Goal: Task Accomplishment & Management: Complete application form

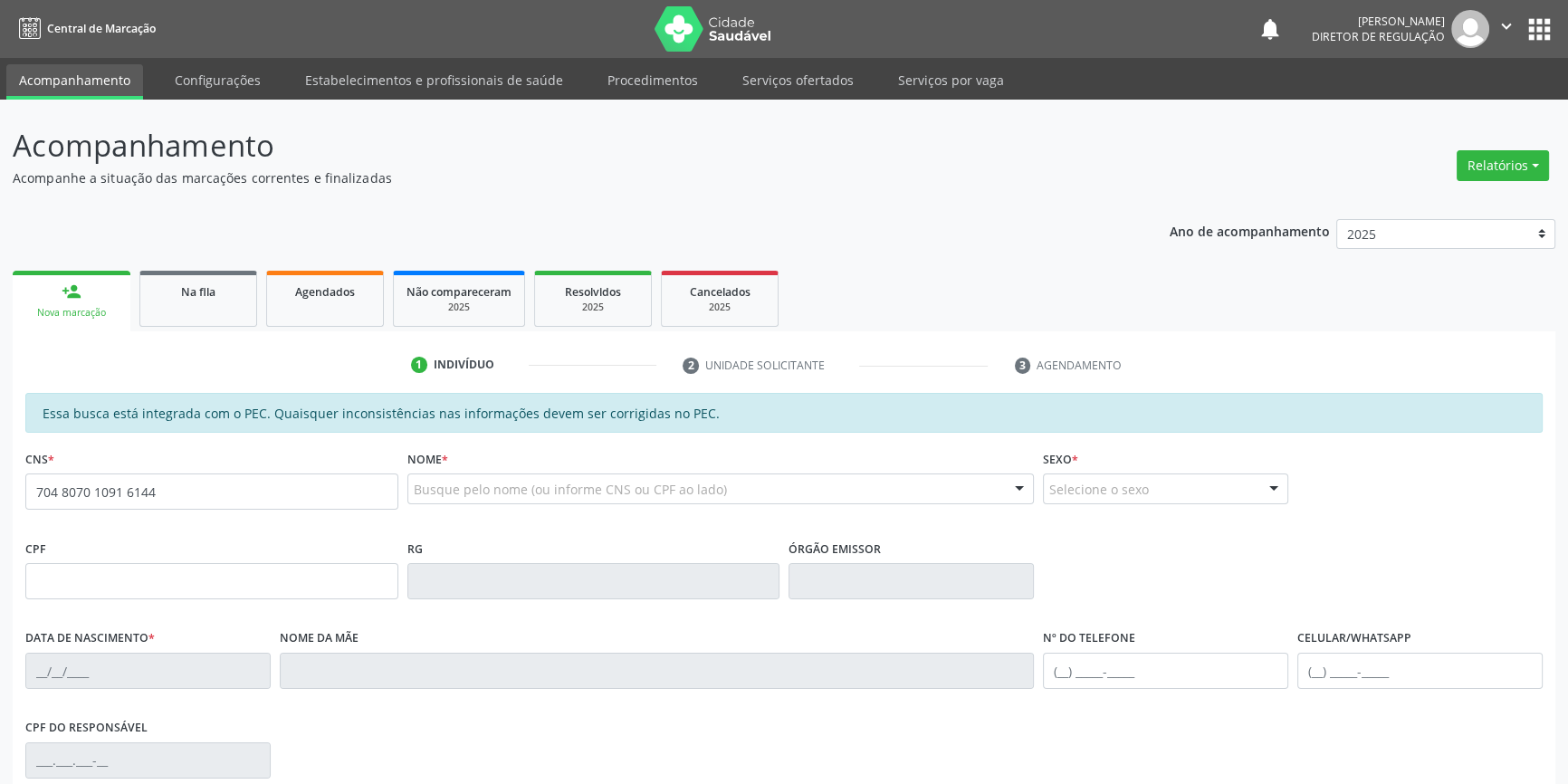
type input "704 8070 1091 6144"
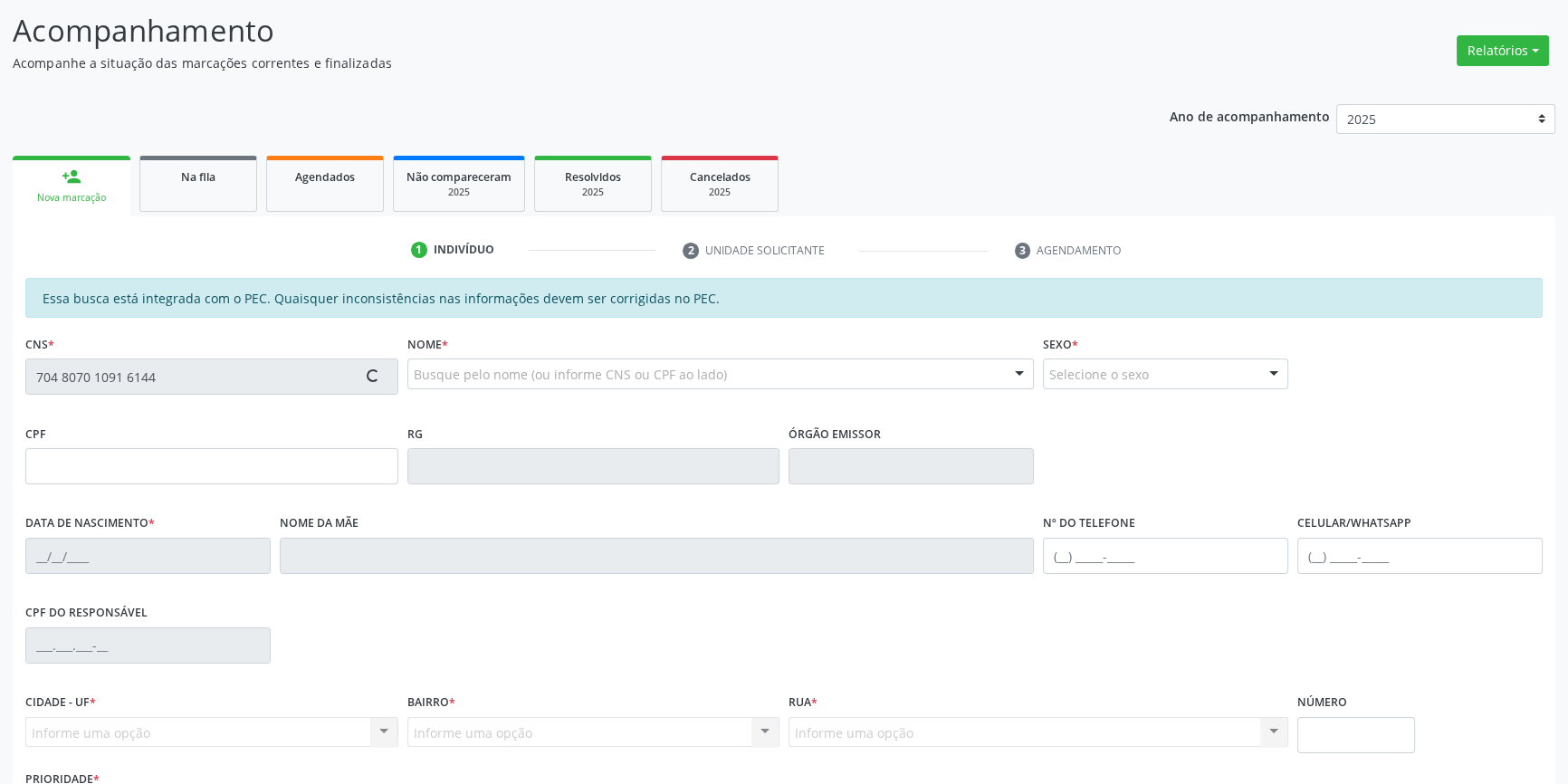
scroll to position [248, 0]
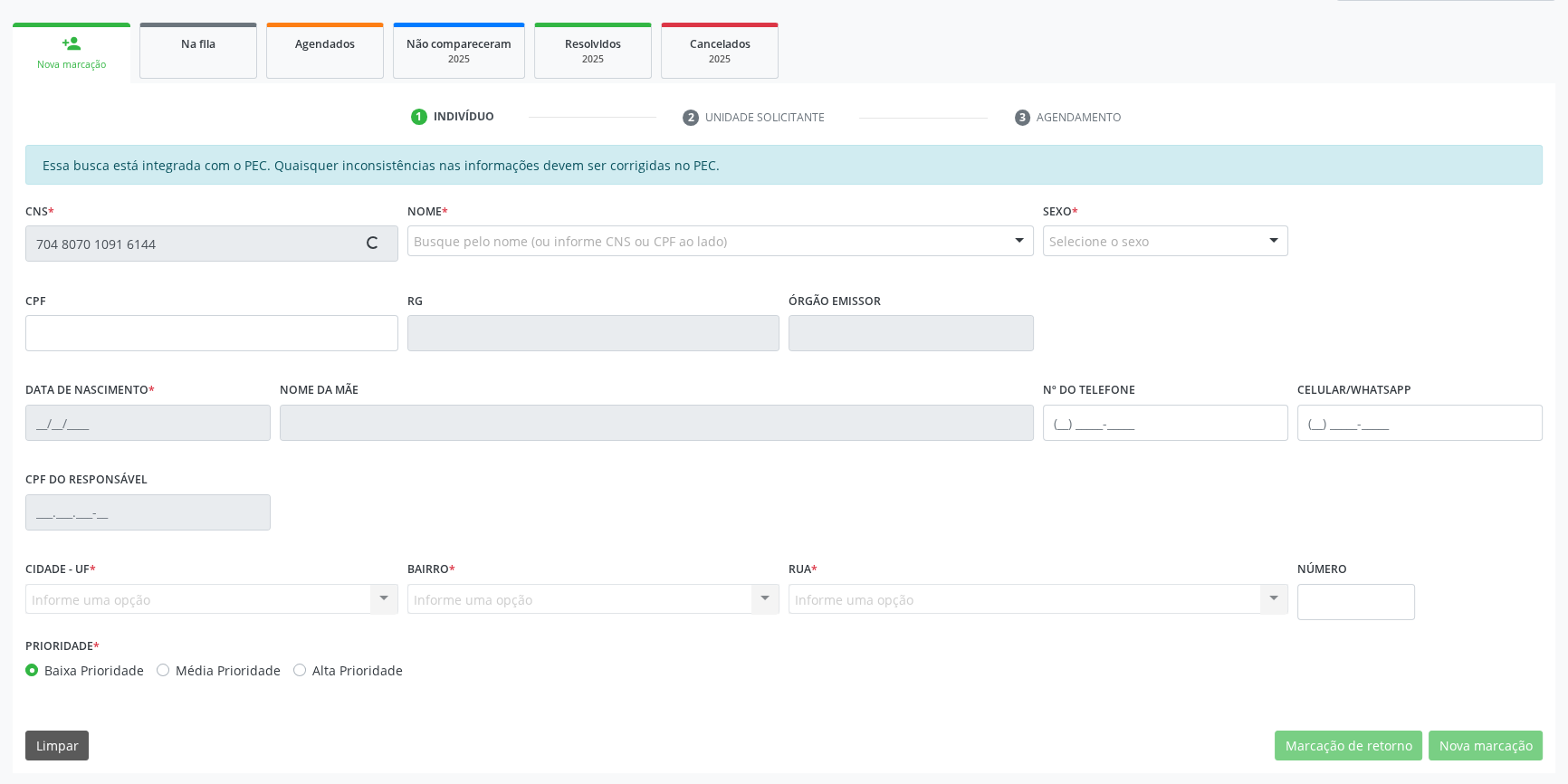
type input "093.039.374-06"
type input "29/10/1990"
type input "Josenilta Barbosa Rodrigues"
type input "(87) 98821-6433"
type input "S/N"
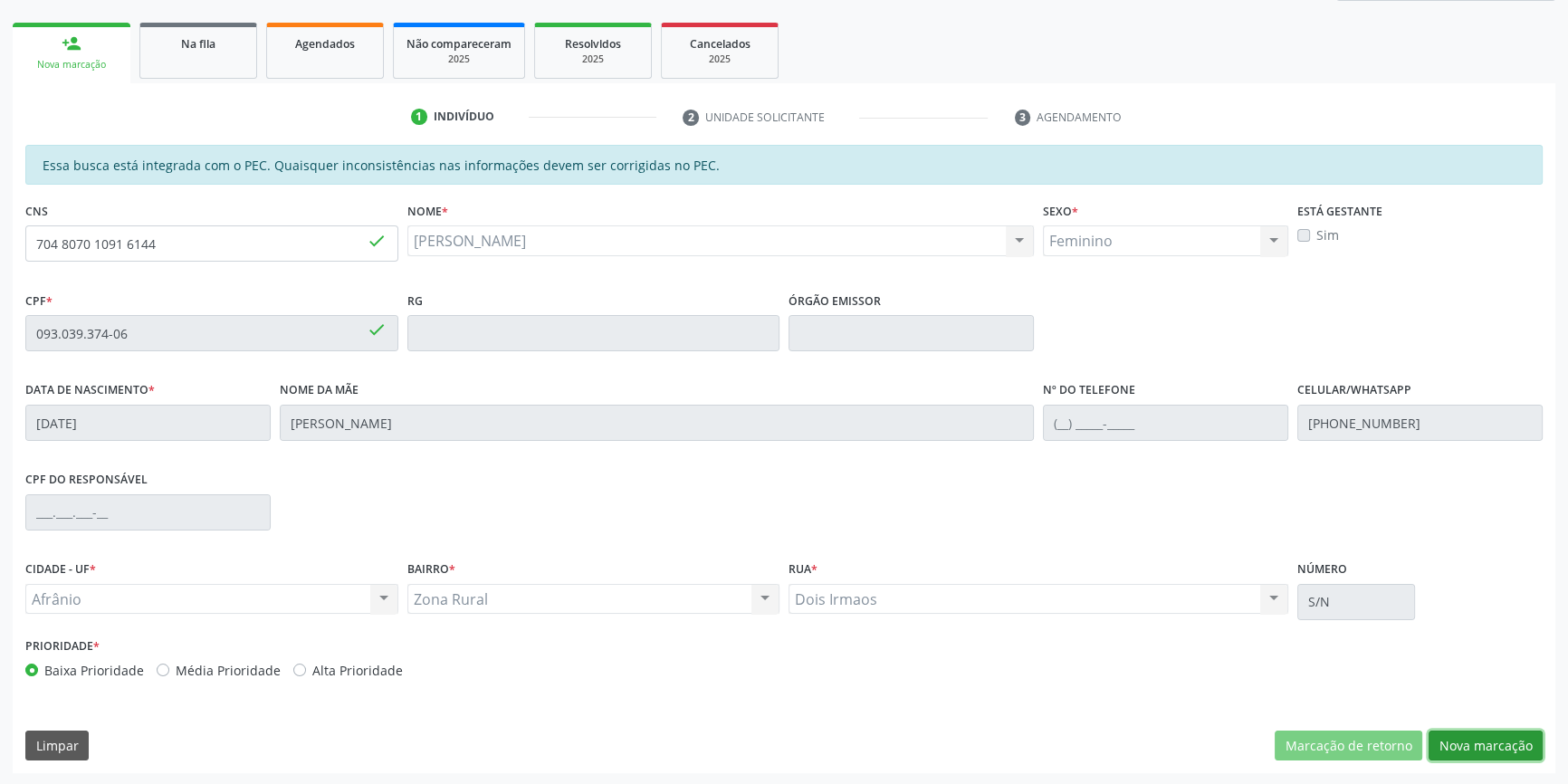
click at [1493, 746] on button "Nova marcação" at bounding box center [1485, 746] width 114 height 31
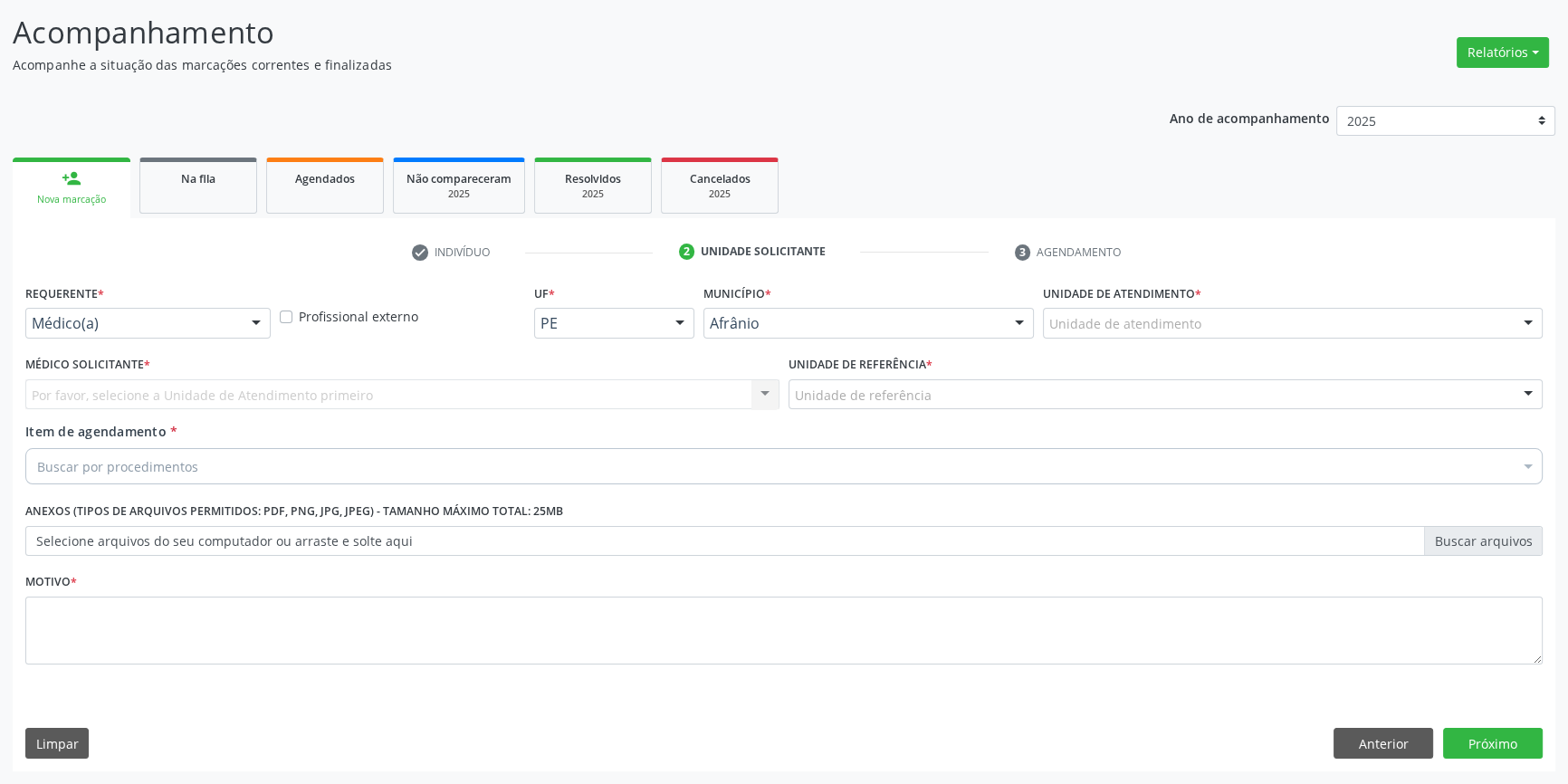
scroll to position [111, 0]
click at [1190, 339] on div "Unidade de atendimento * Unidade de atendimento Academia da Saude de Afranio Ac…" at bounding box center [1292, 317] width 509 height 71
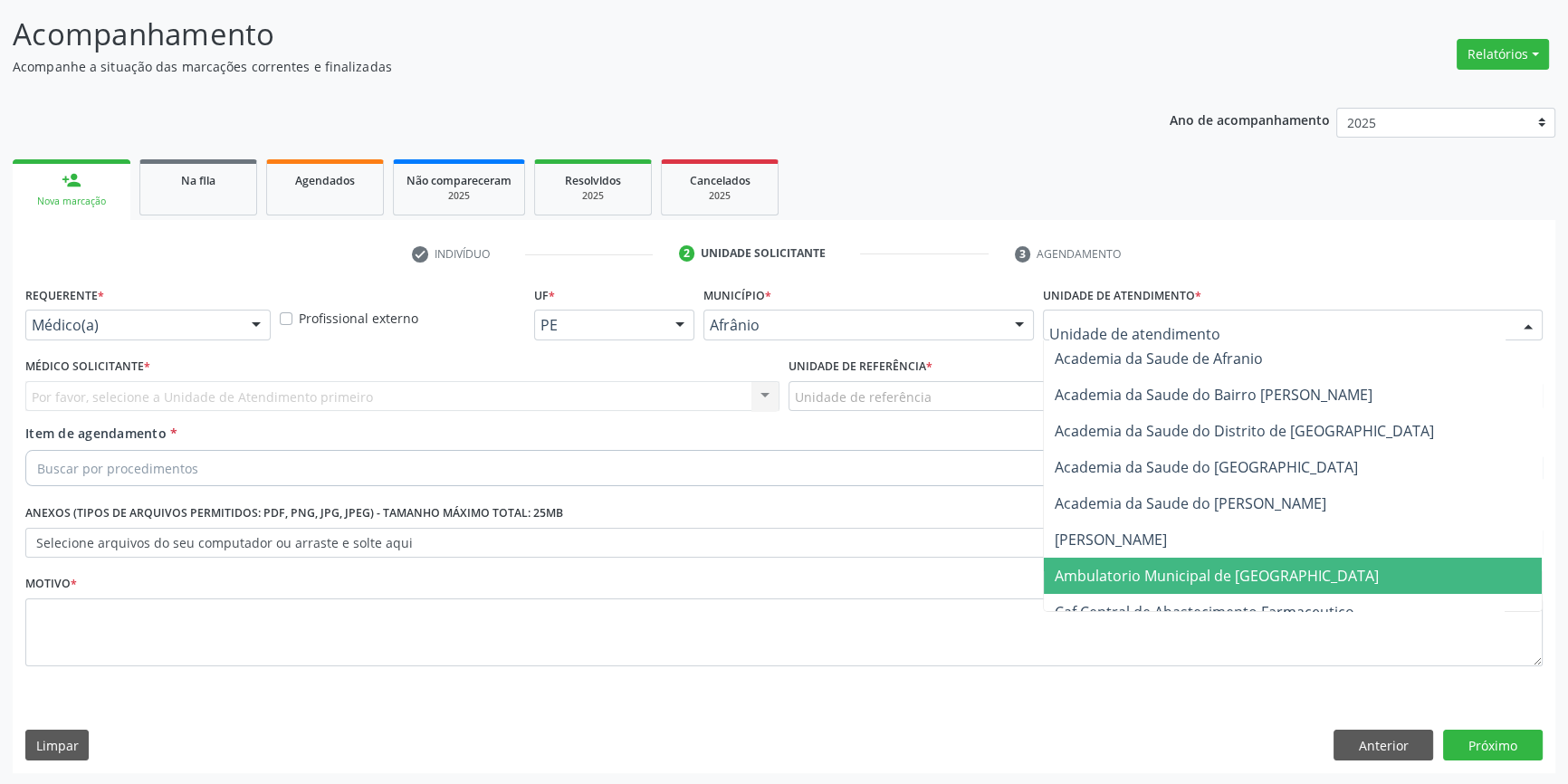
click at [1150, 568] on span "Ambulatorio Municipal de [GEOGRAPHIC_DATA]" at bounding box center [1216, 575] width 324 height 20
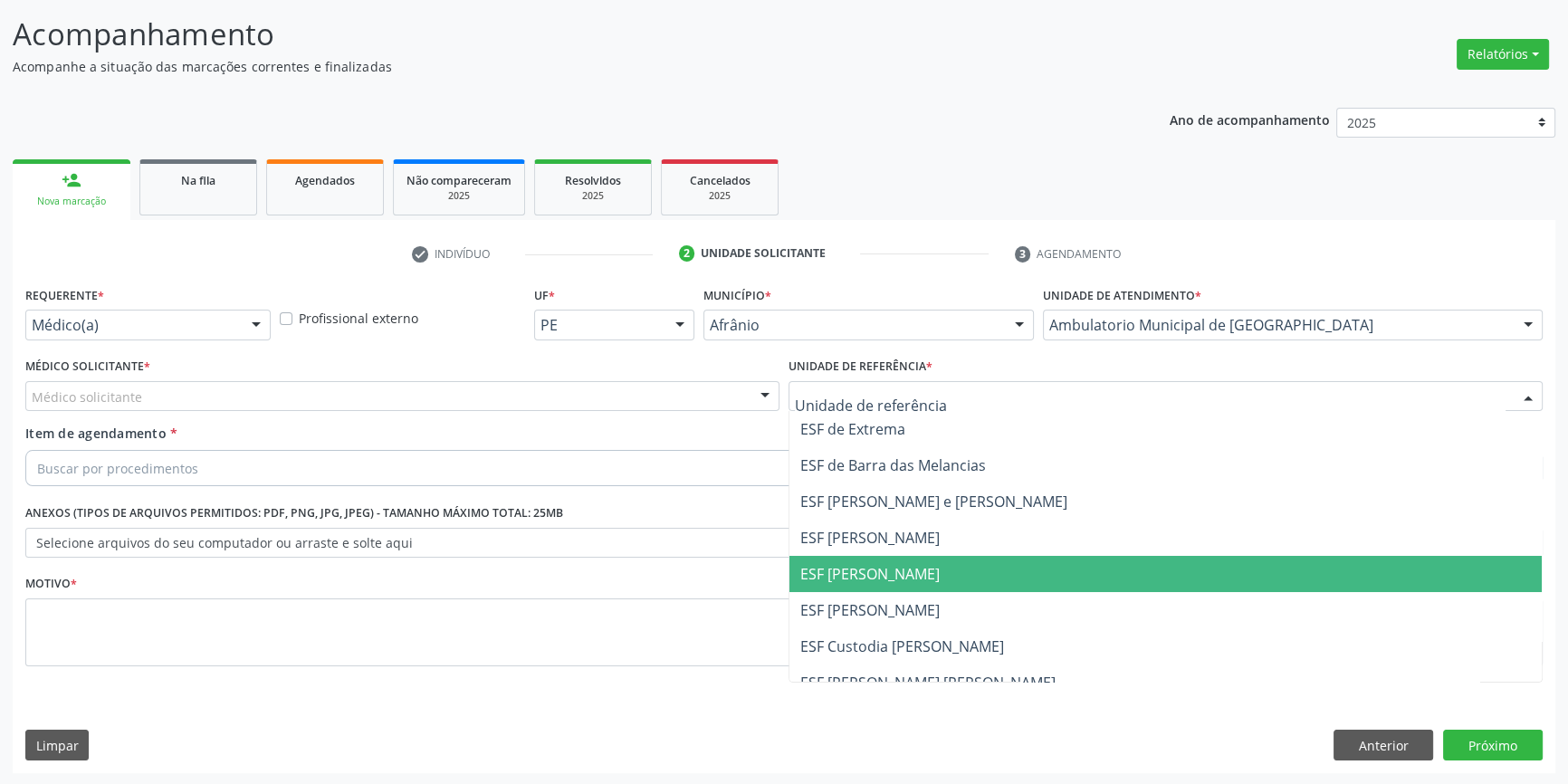
drag, startPoint x: 917, startPoint y: 582, endPoint x: 703, endPoint y: 459, distance: 246.8
click at [915, 579] on span "ESF [PERSON_NAME]" at bounding box center [1165, 574] width 752 height 36
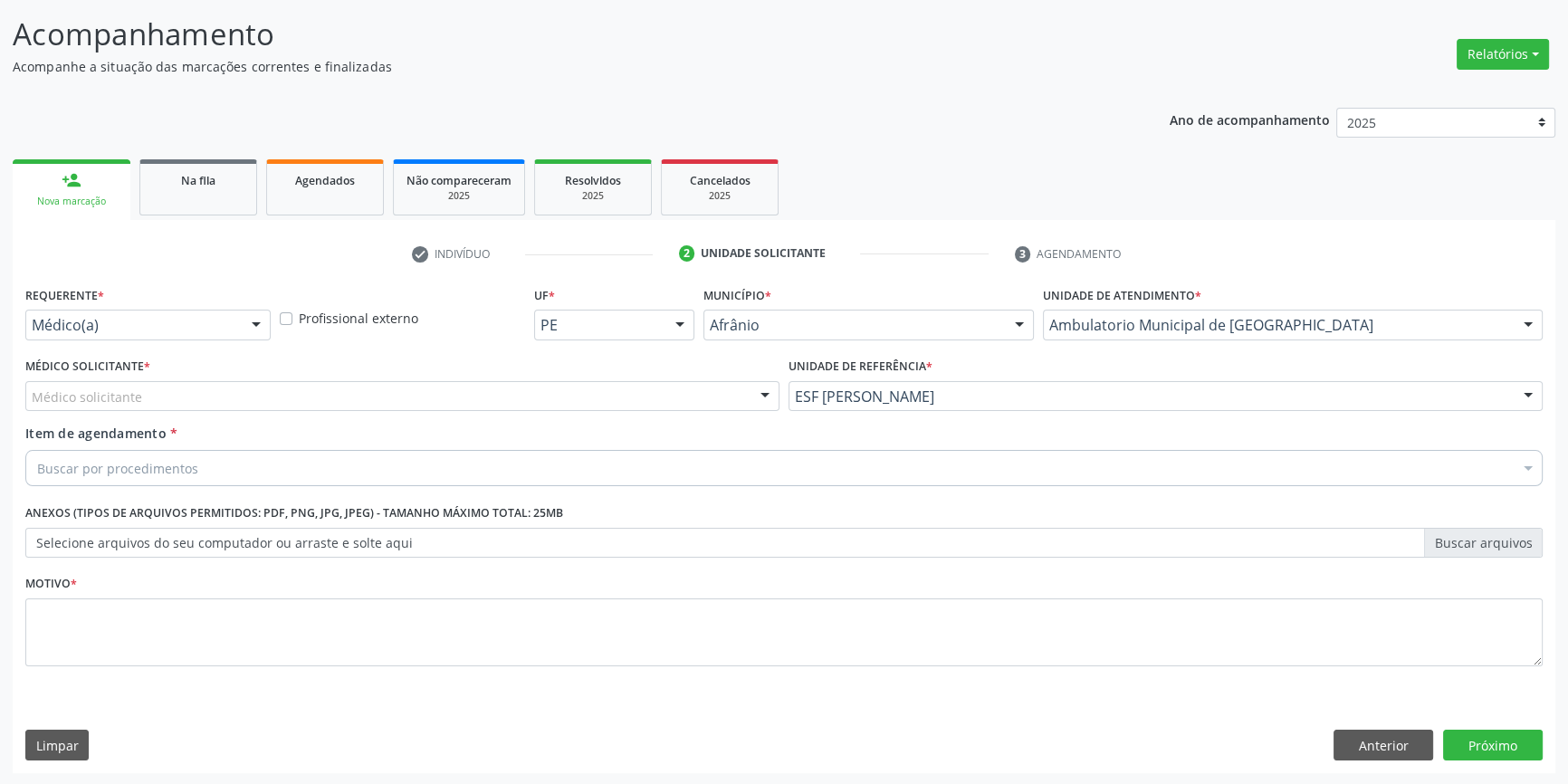
click at [378, 361] on div "Médico Solicitante * Médico solicitante Alysson Rodrigo Ferreira Cavalcanti Bru…" at bounding box center [402, 382] width 754 height 58
drag, startPoint x: 330, startPoint y: 375, endPoint x: 310, endPoint y: 380, distance: 20.6
click at [320, 378] on div "Médico Solicitante * Médico solicitante Alysson Rodrigo Ferreira Cavalcanti Bru…" at bounding box center [402, 382] width 754 height 58
click at [246, 390] on div at bounding box center [402, 396] width 754 height 31
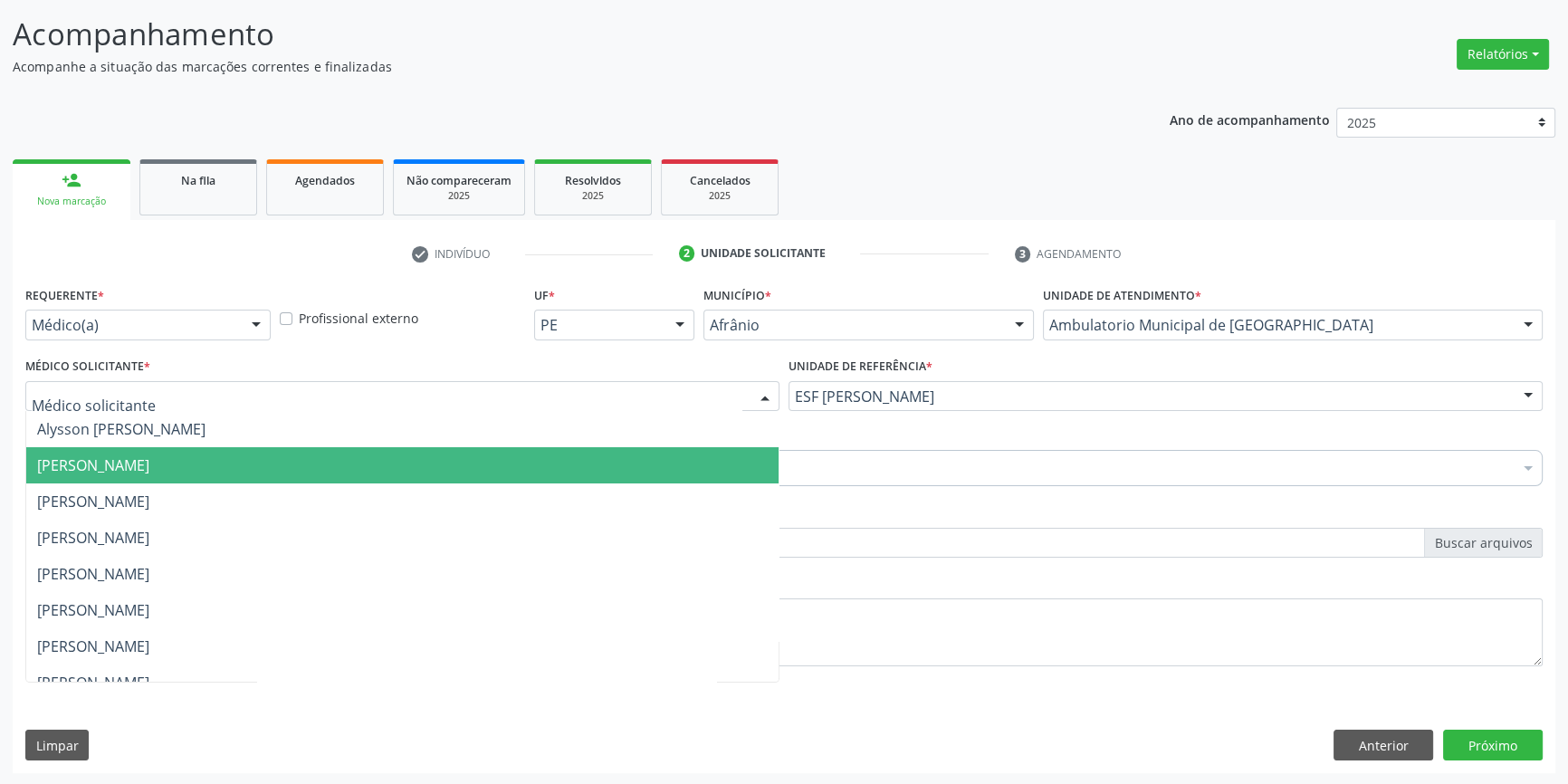
click at [139, 462] on span "[PERSON_NAME]" at bounding box center [93, 465] width 112 height 20
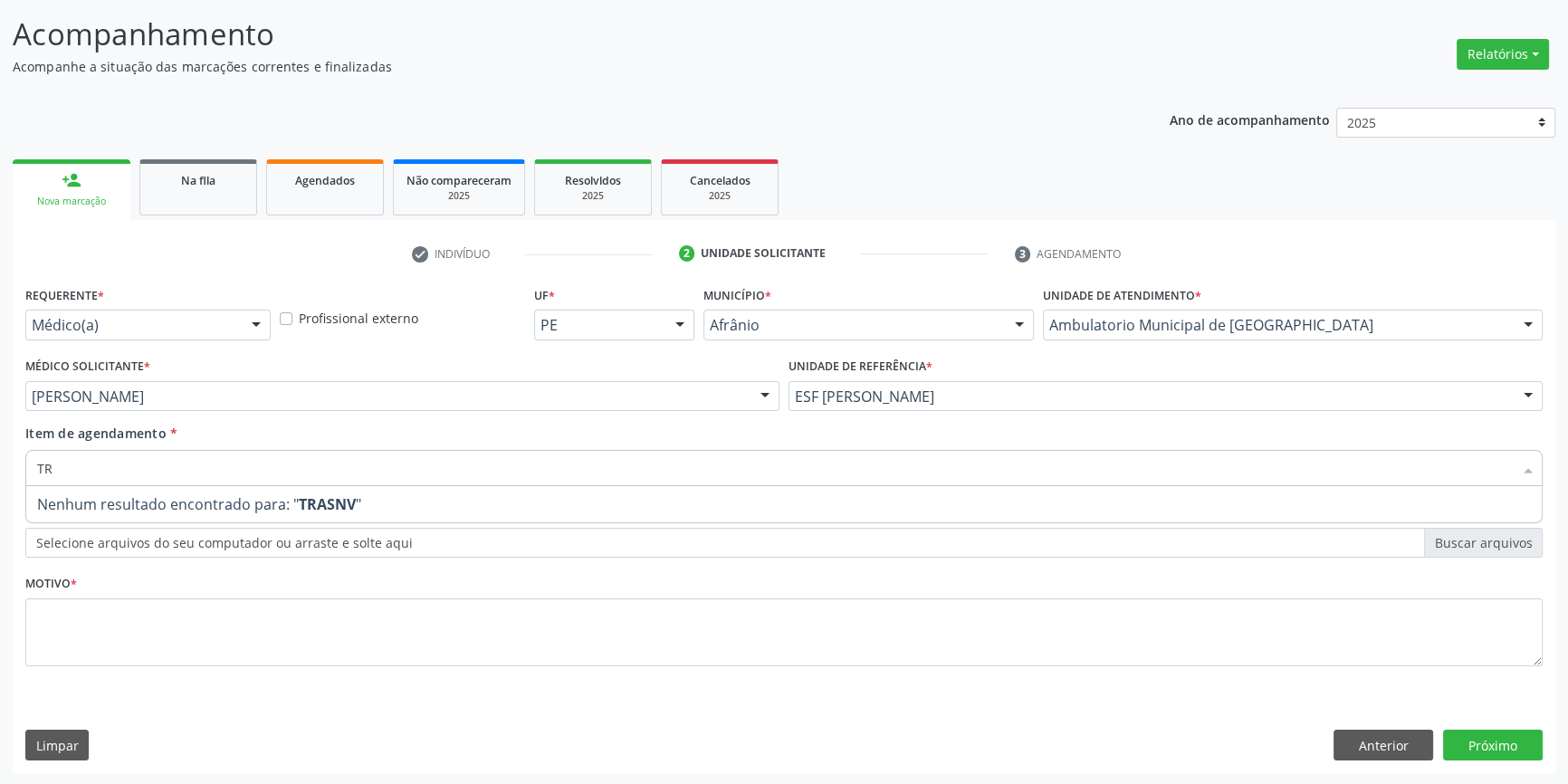
type input "T"
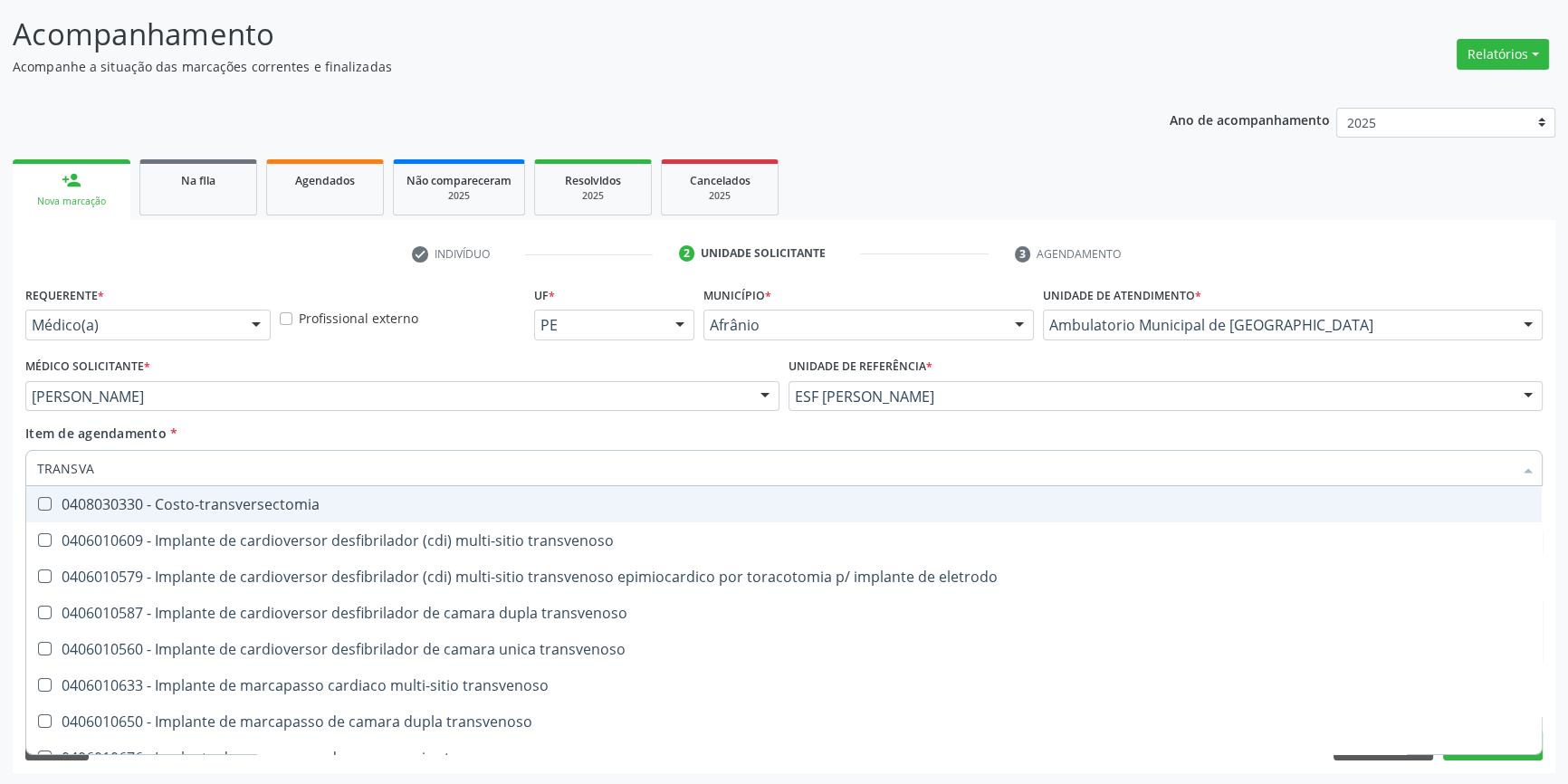
type input "TRANSVAG"
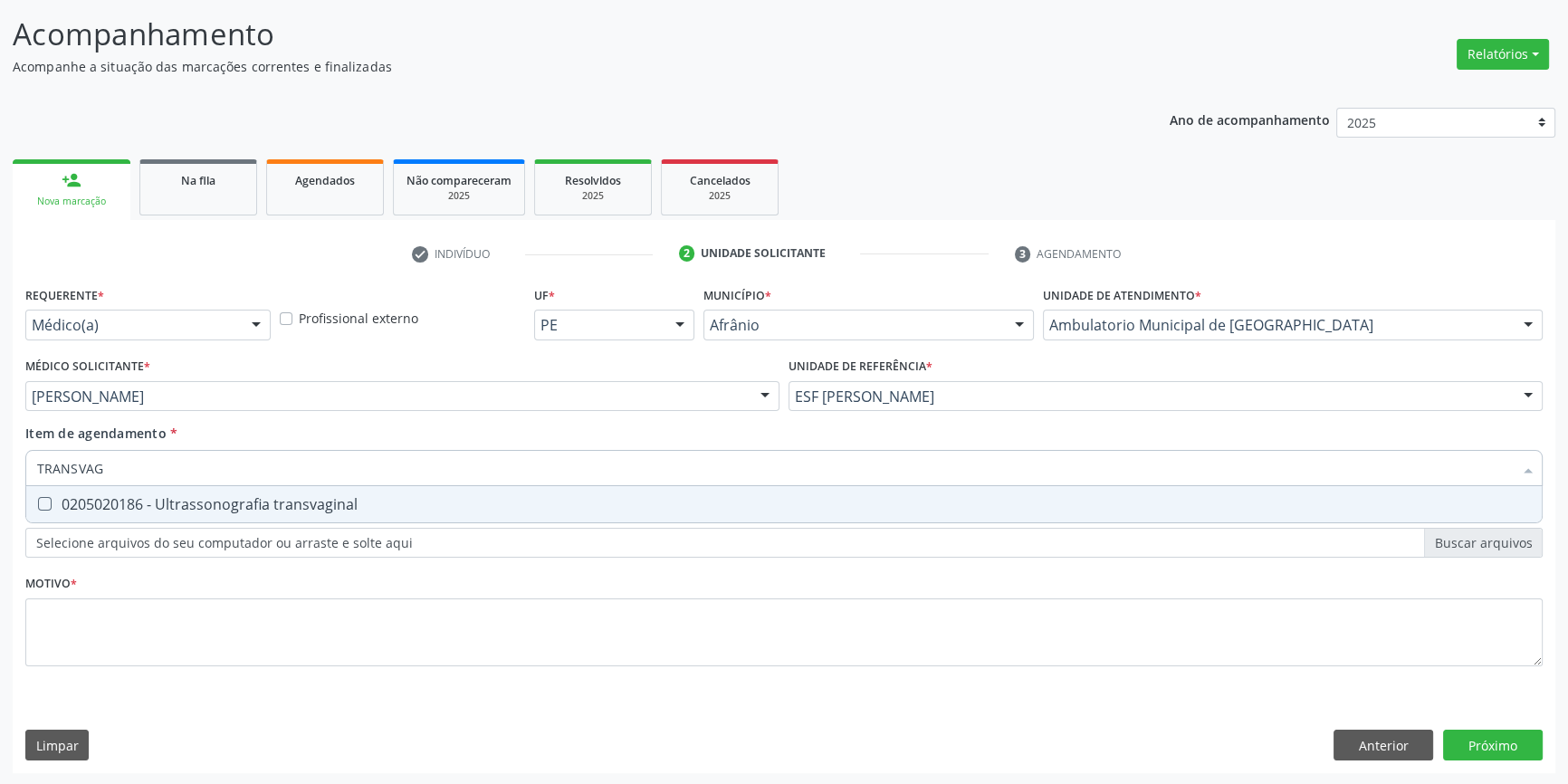
click at [160, 498] on div "0205020186 - Ultrassonografia transvaginal" at bounding box center [784, 504] width 1493 height 14
checkbox transvaginal "true"
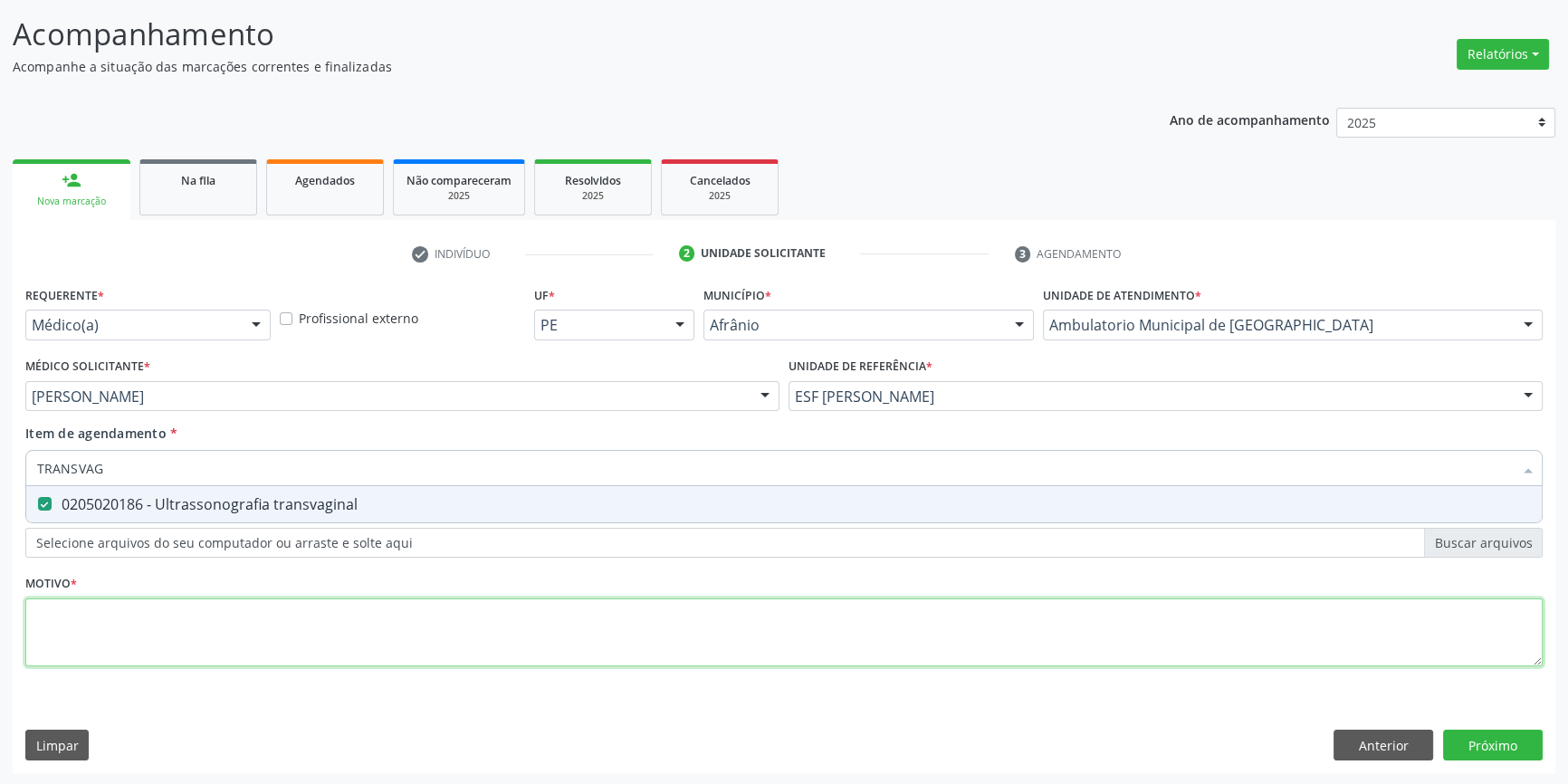
click at [189, 627] on div "Requerente * Médico(a) Médico(a) Enfermeiro(a) Paciente Nenhum resultado encont…" at bounding box center [784, 486] width 1517 height 411
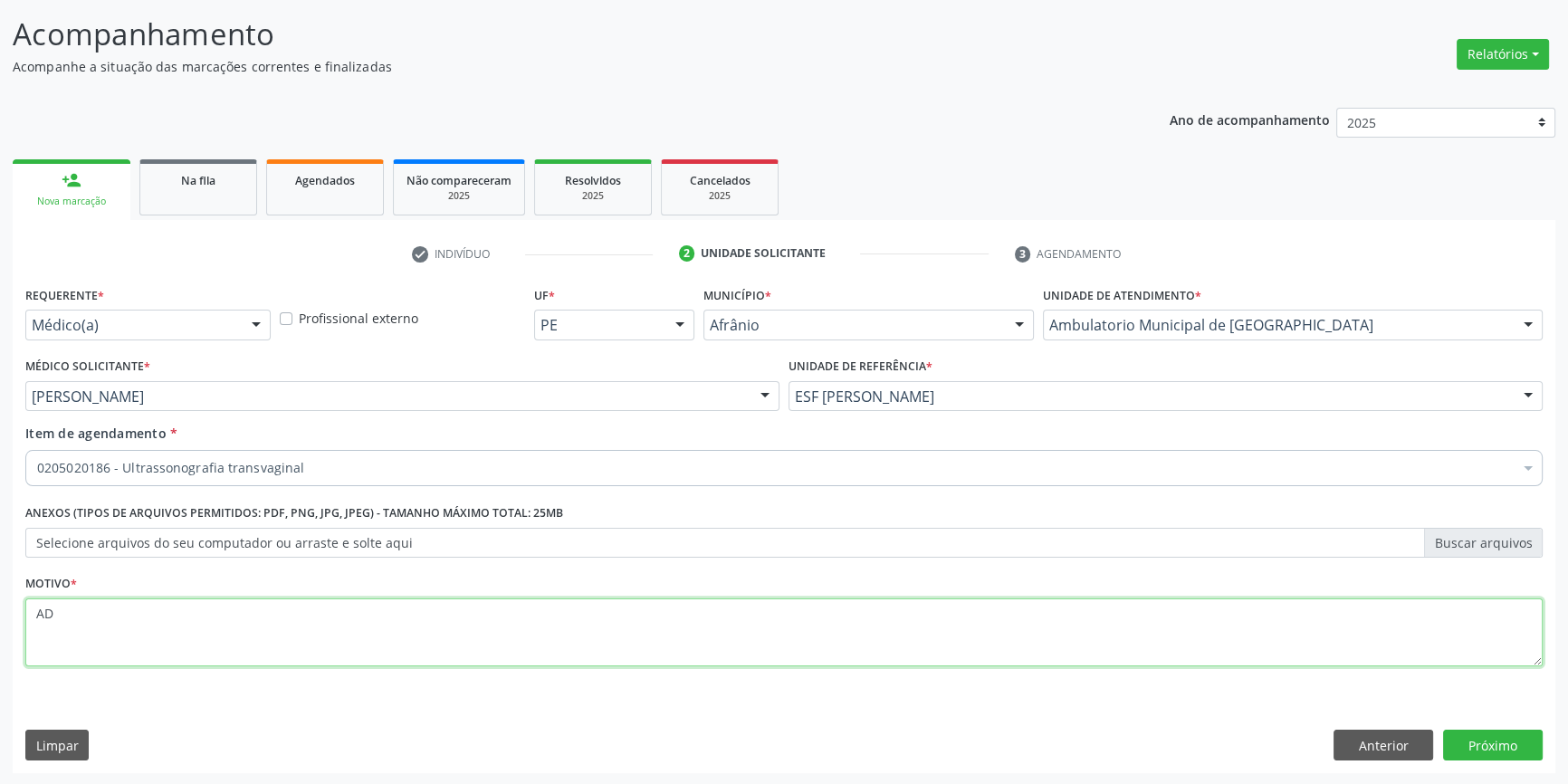
type textarea "A"
type textarea "'"
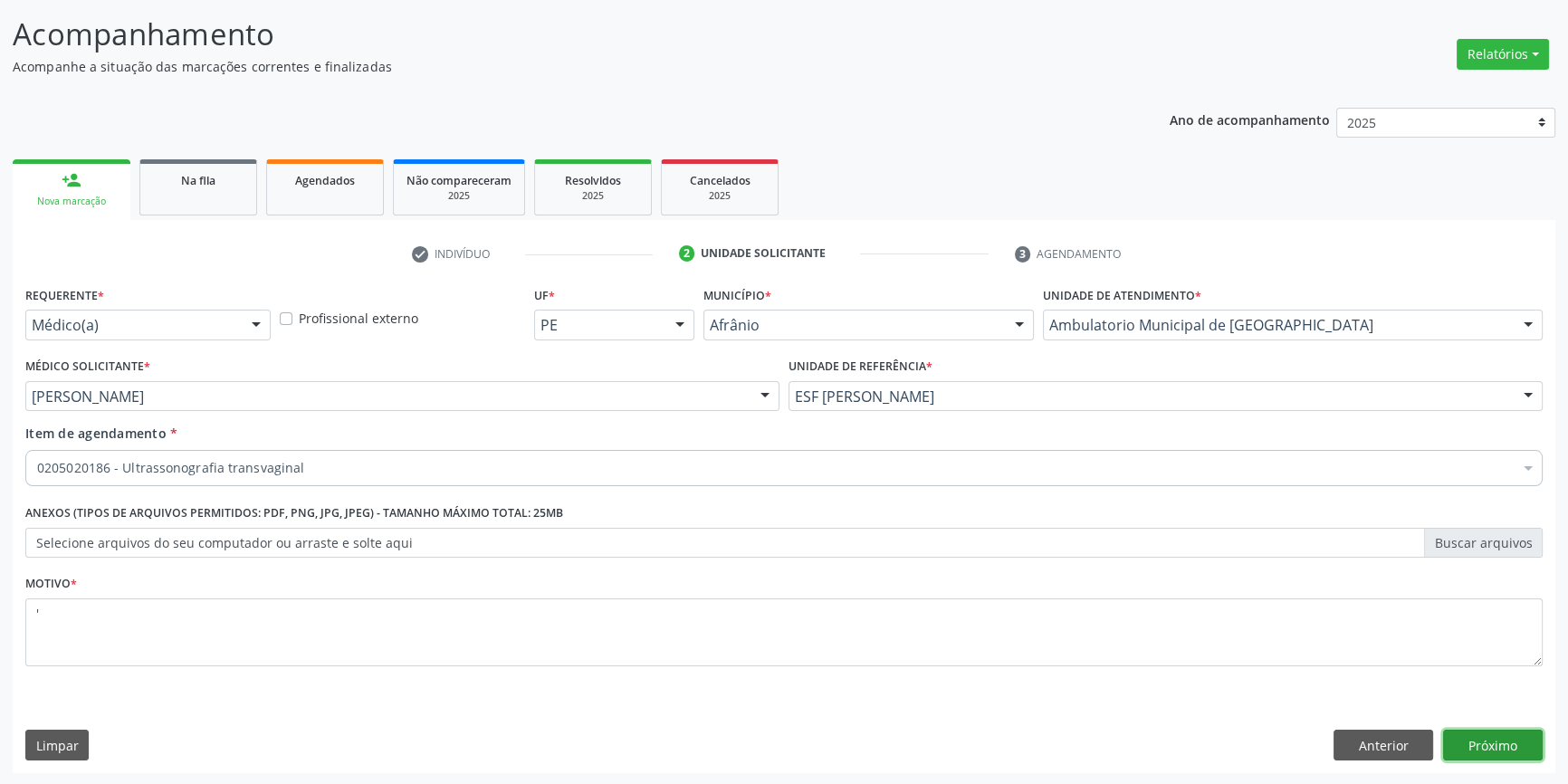
click at [1473, 750] on button "Próximo" at bounding box center [1492, 746] width 99 height 31
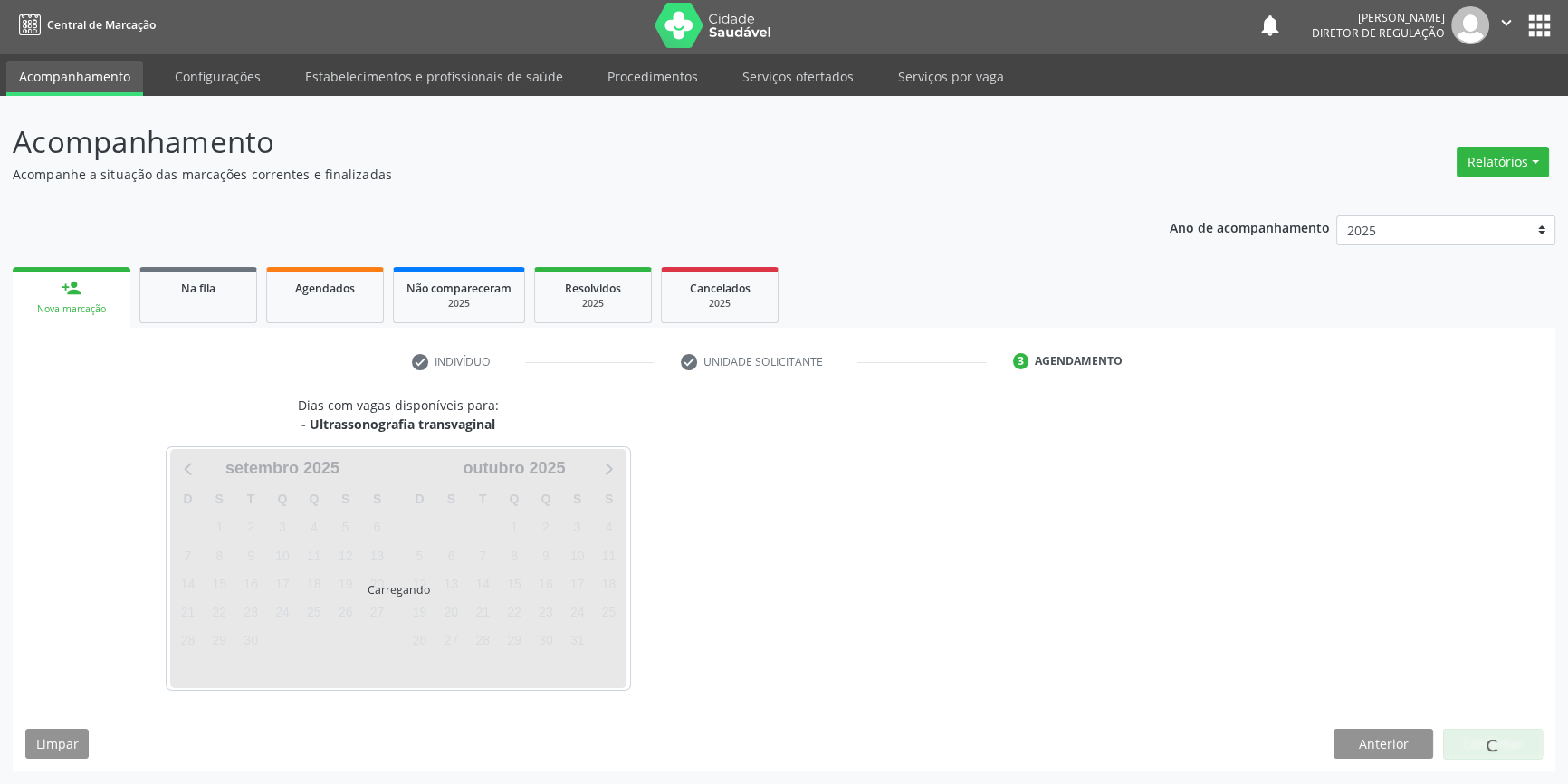
scroll to position [2, 0]
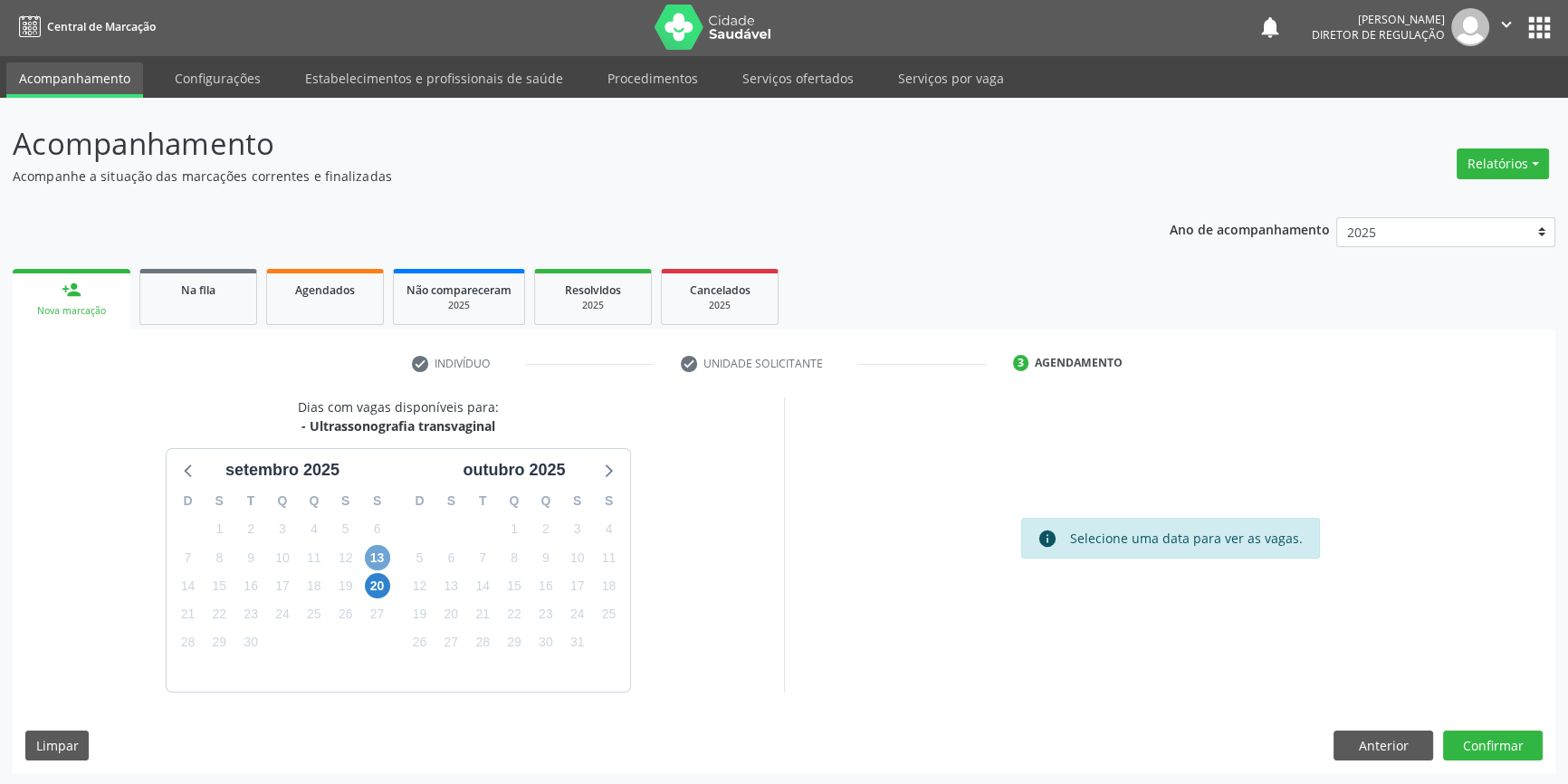
click at [380, 562] on span "13" at bounding box center [377, 558] width 25 height 25
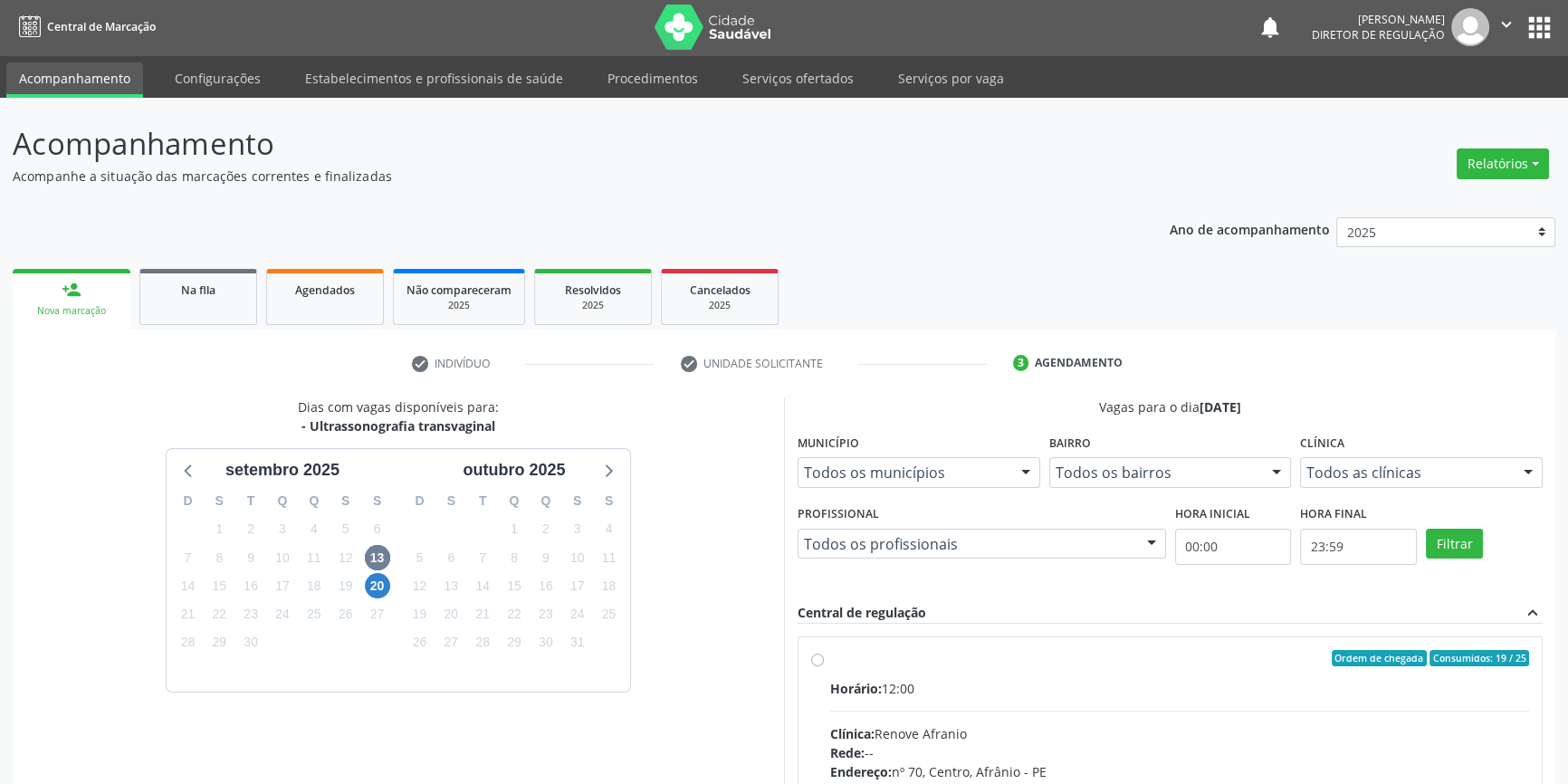
click at [859, 673] on label "Ordem de chegada Consumidos: 19 / 25 Horário: 12:00 Clínica: Renove Afranio Red…" at bounding box center [1180, 789] width 698 height 278
click at [824, 666] on input "Ordem de chegada Consumidos: 19 / 25 Horário: 12:00 Clínica: Renove Afranio Red…" at bounding box center [817, 658] width 12 height 16
radio input "true"
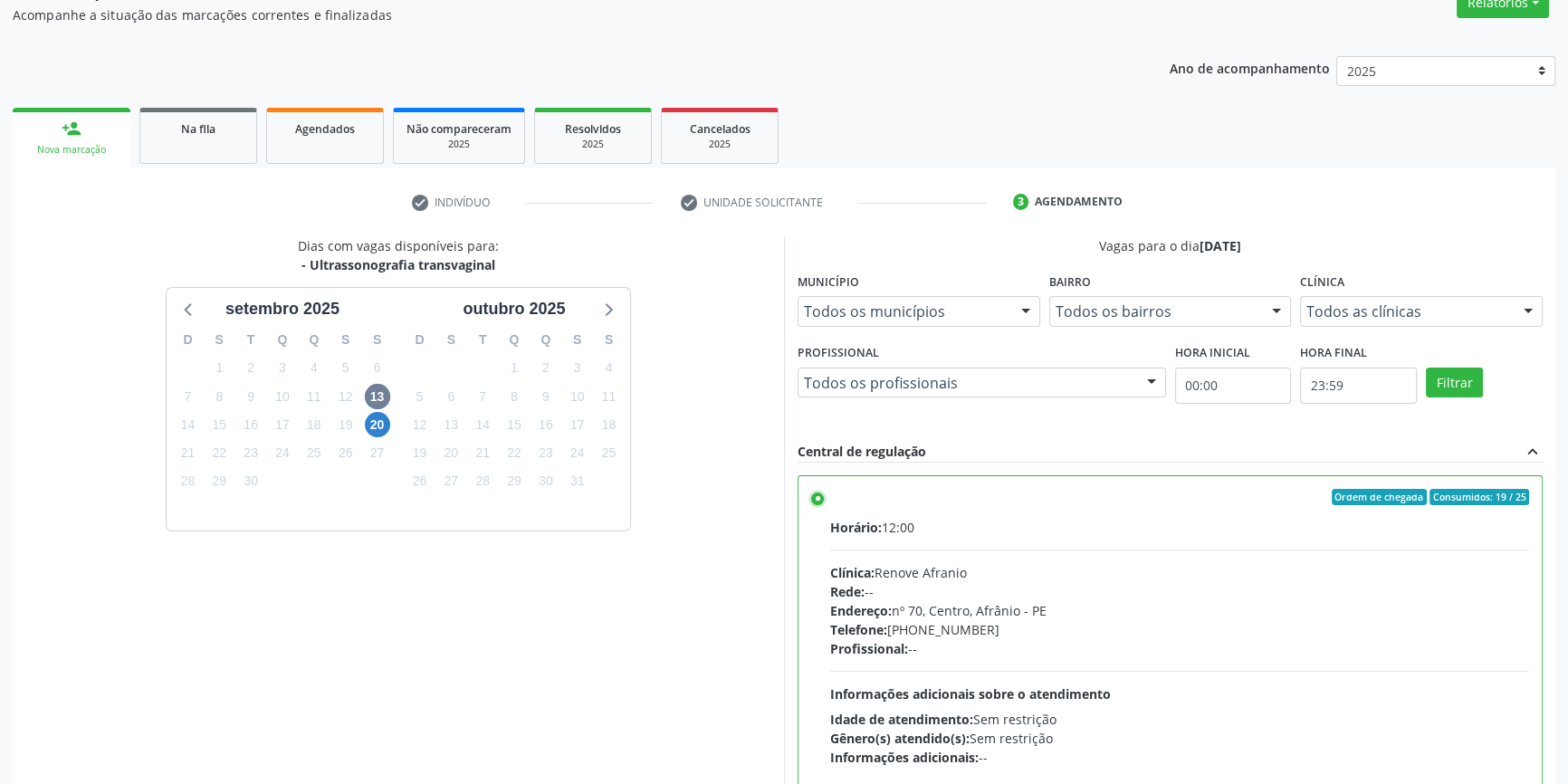
scroll to position [296, 0]
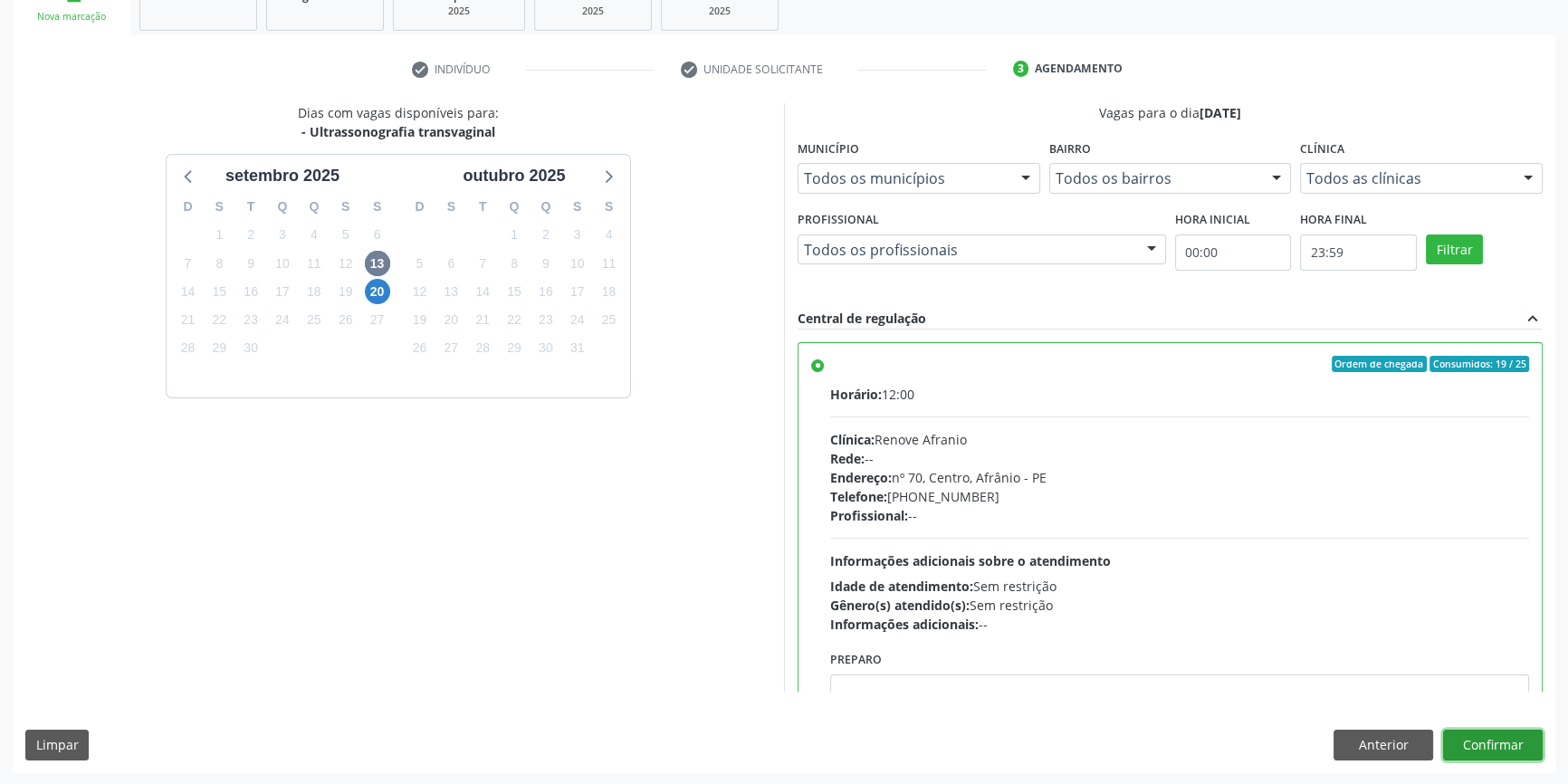
click at [1482, 740] on button "Confirmar" at bounding box center [1492, 746] width 99 height 31
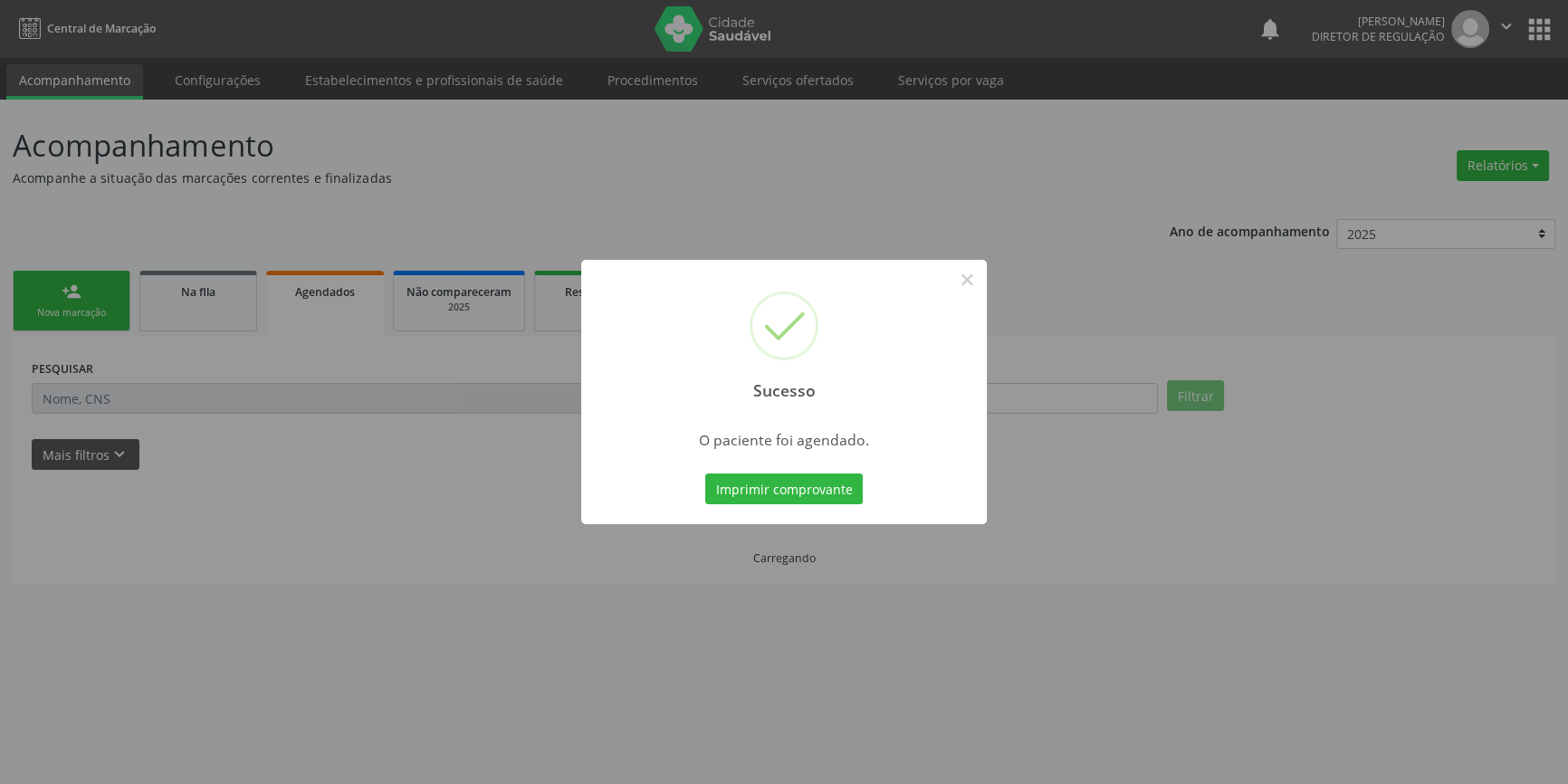
scroll to position [0, 0]
click at [848, 502] on button "Imprimir comprovante" at bounding box center [790, 489] width 158 height 31
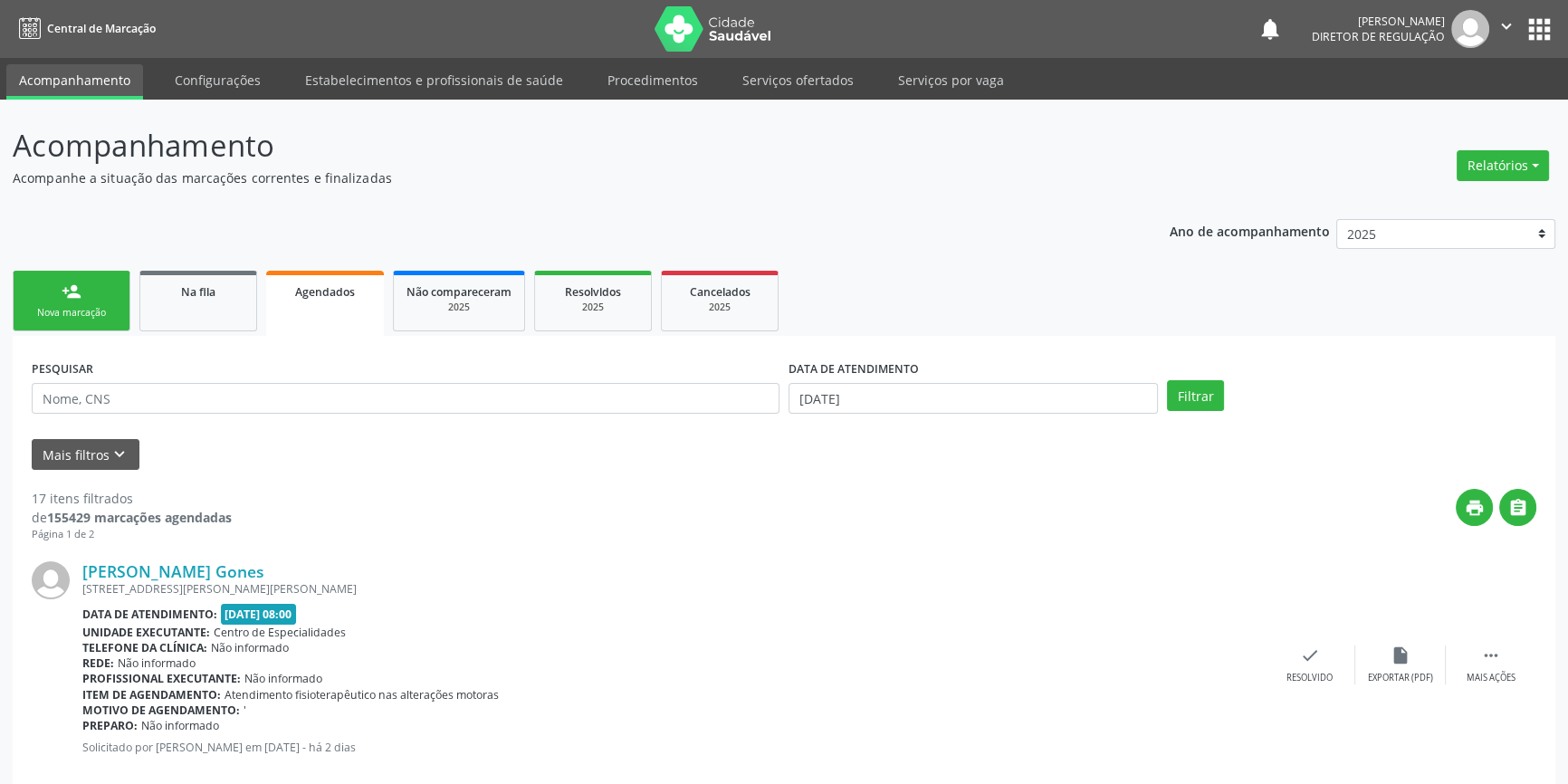
click at [84, 304] on link "person_add Nova marcação" at bounding box center [71, 301] width 118 height 60
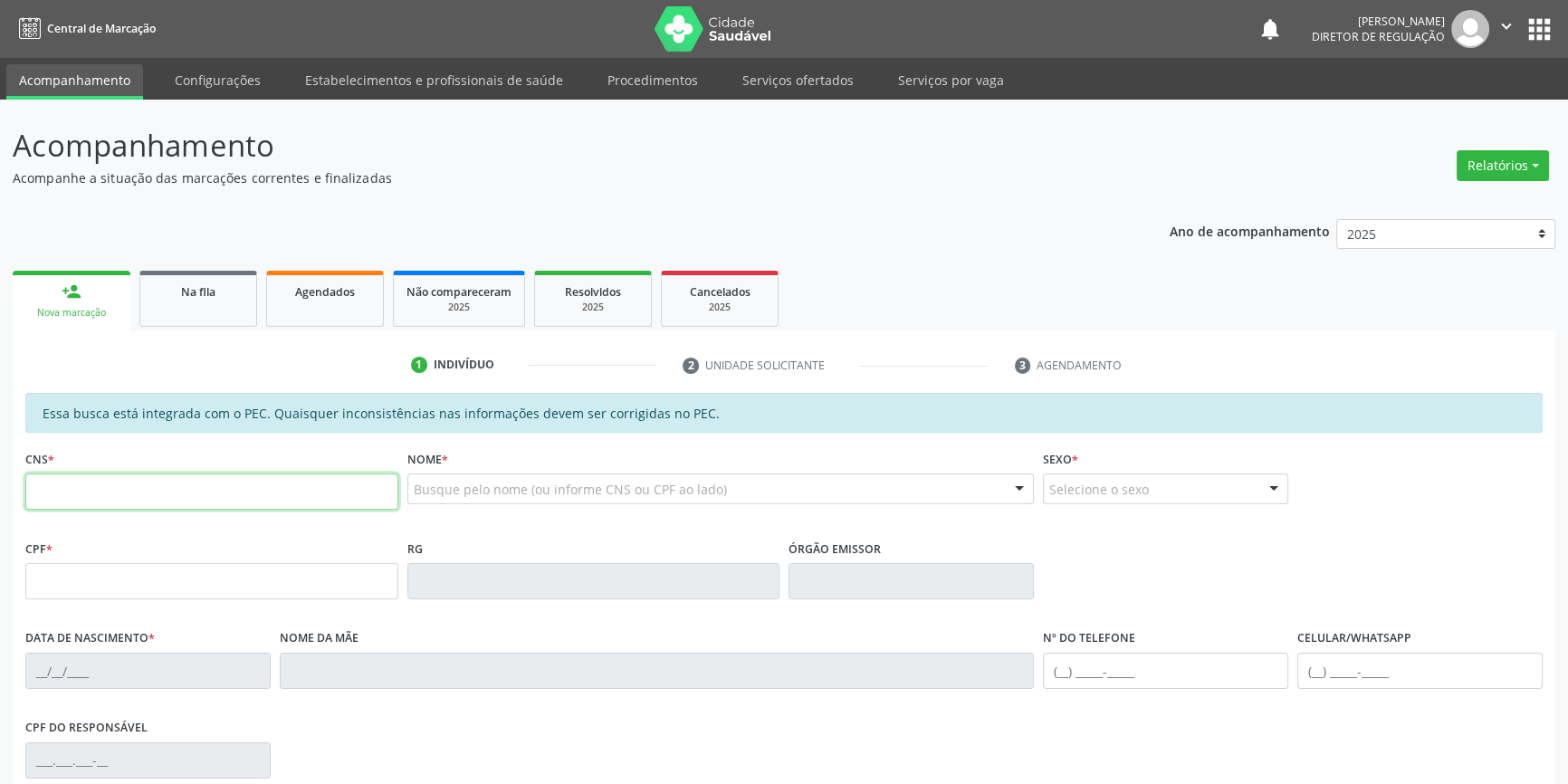
click at [108, 477] on input "text" at bounding box center [211, 492] width 373 height 36
type input "700 0089 3102 7804"
type input "087.508.984-42"
type input "13/05/1993"
type input "Luiza Santana da Luz Gomes"
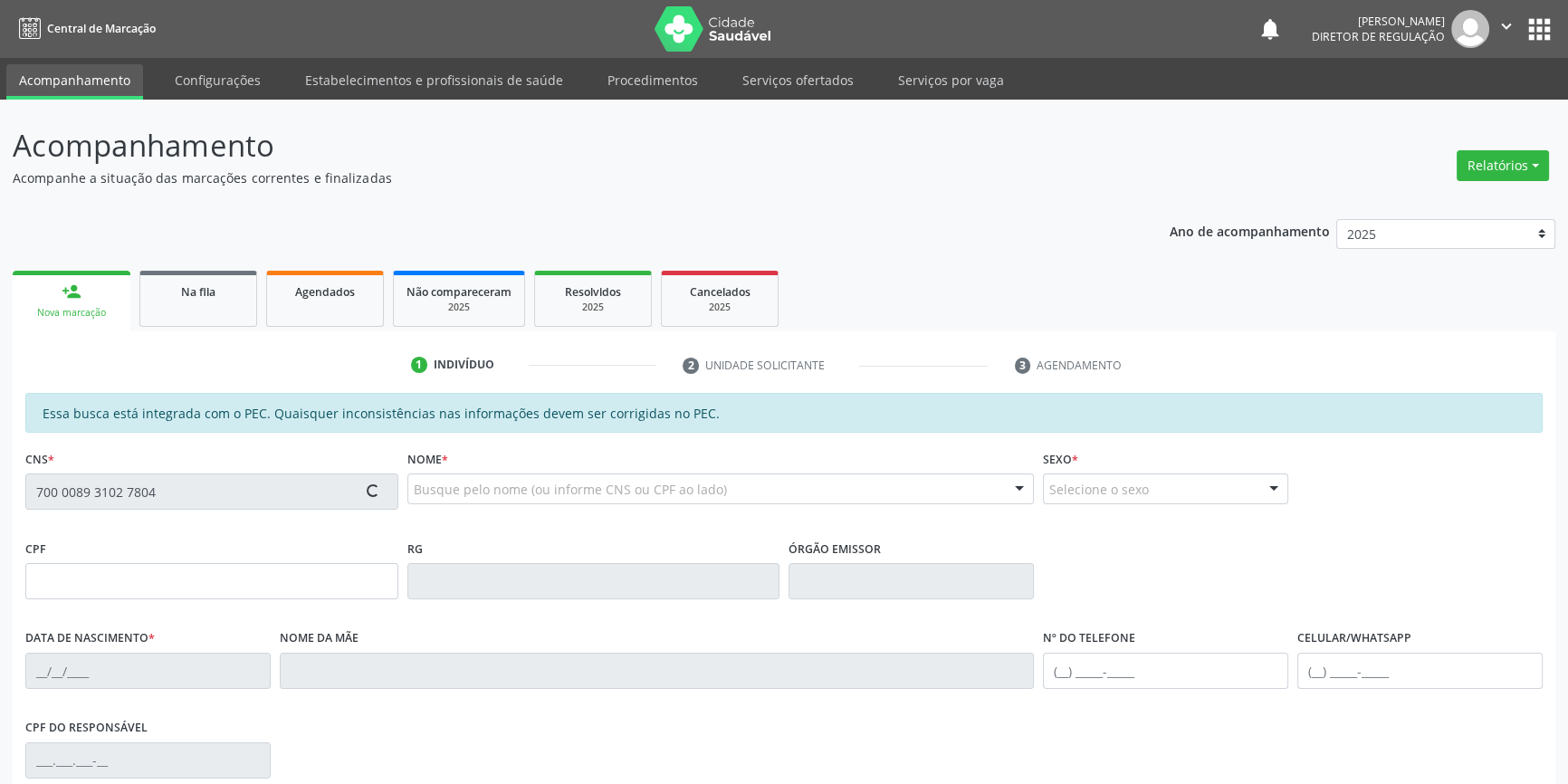
type input "(87) 98827-8528"
type input "S/N"
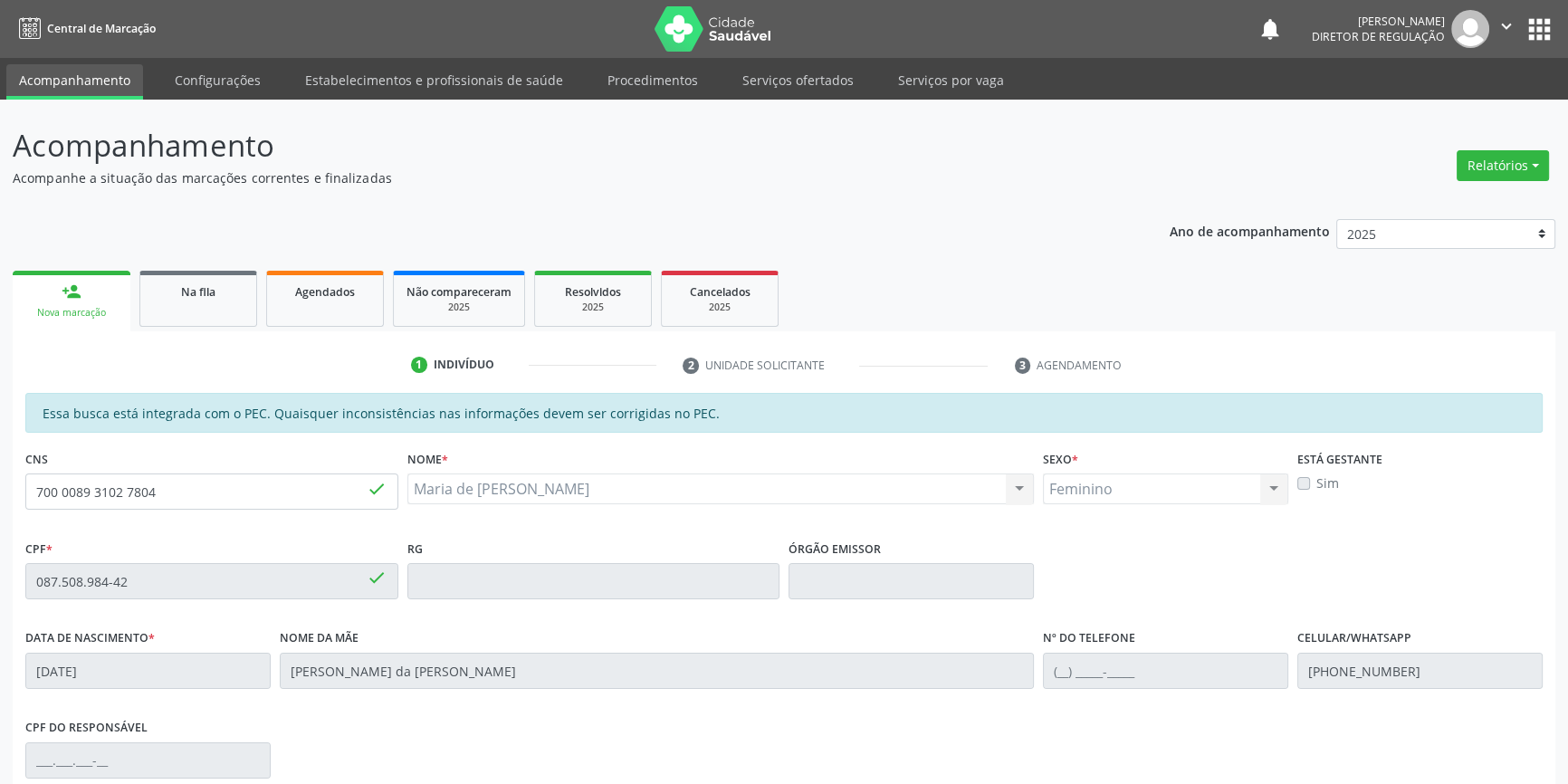
scroll to position [248, 0]
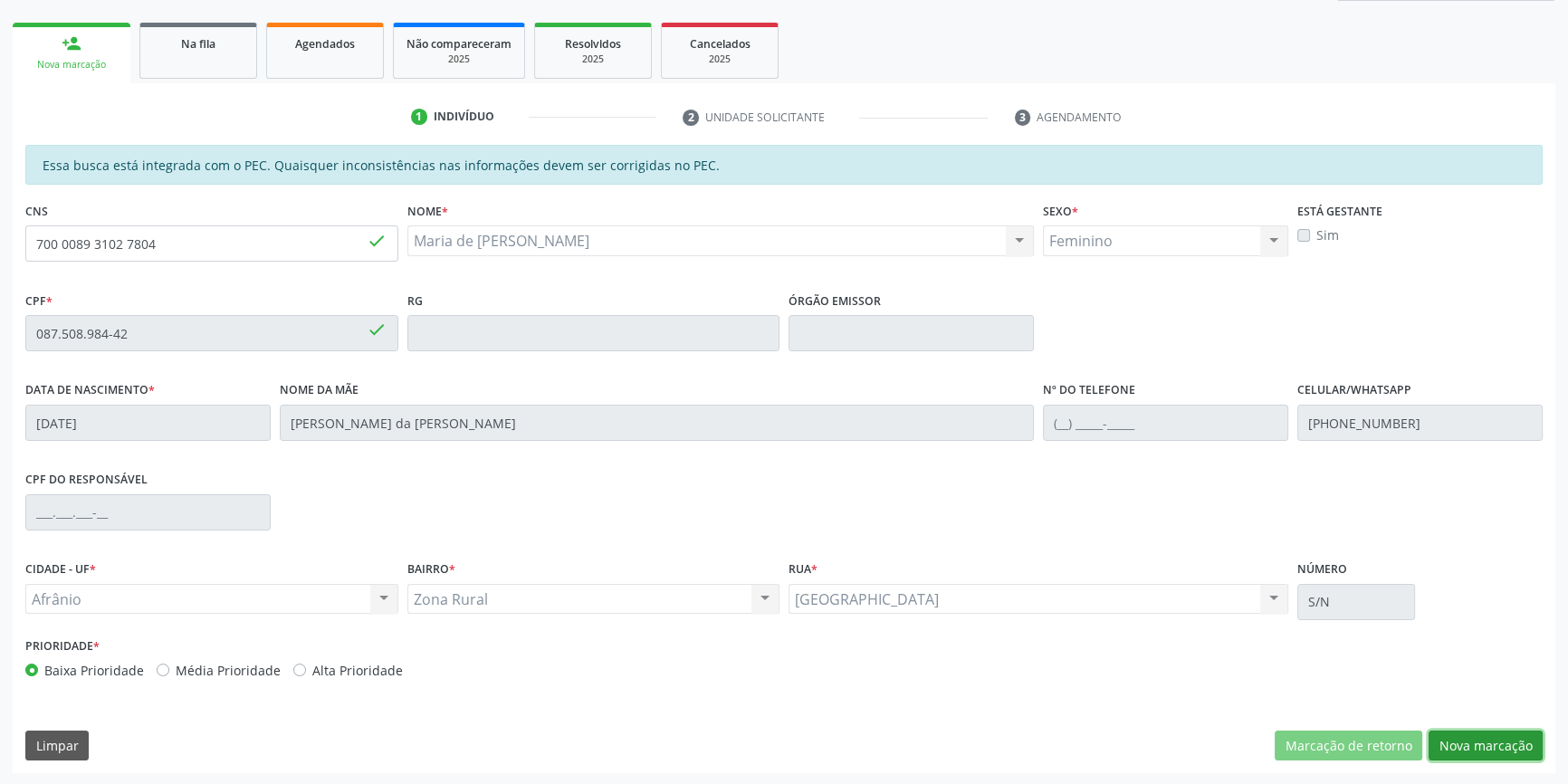
click at [1441, 735] on button "Nova marcação" at bounding box center [1485, 746] width 114 height 31
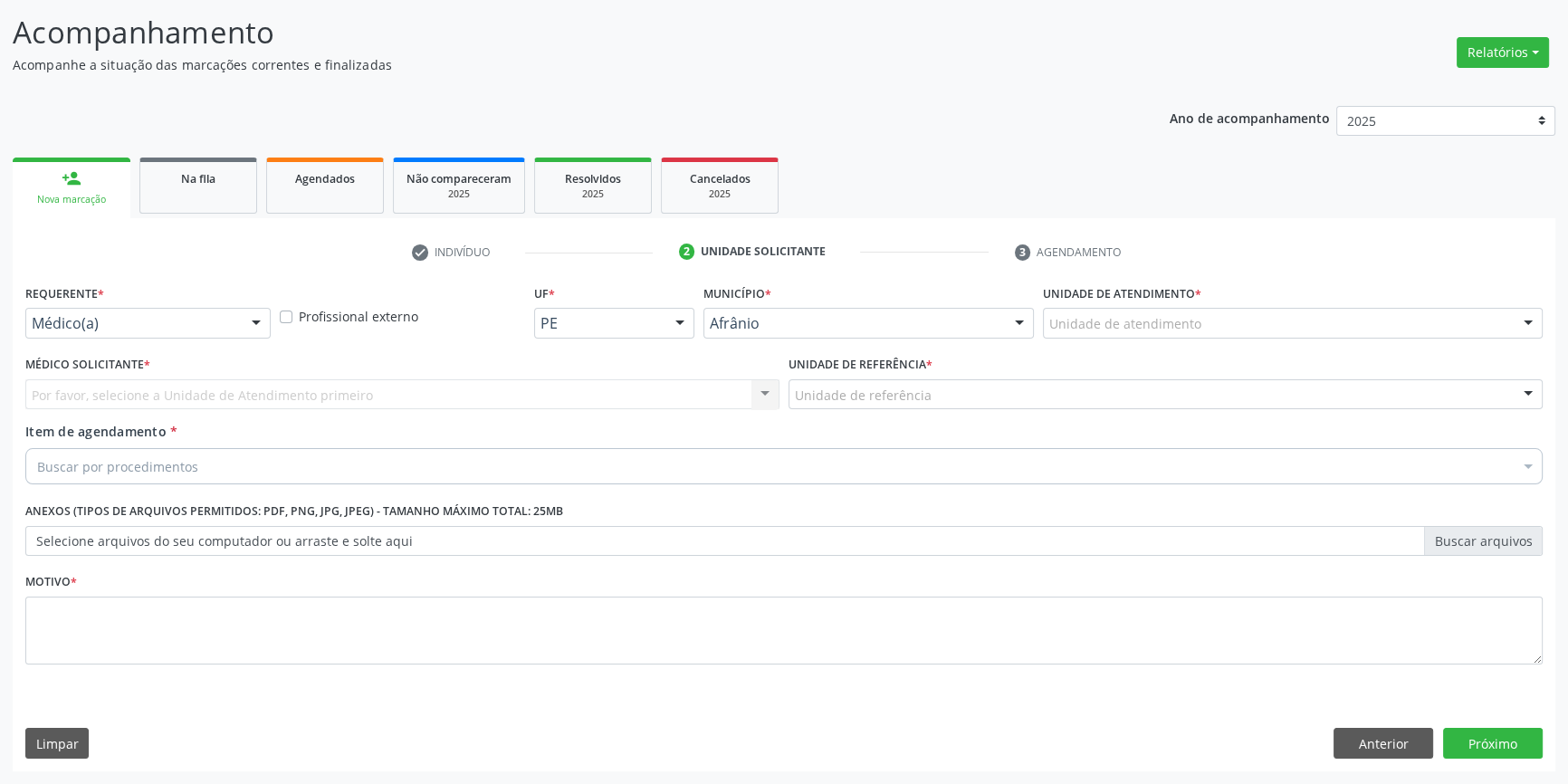
scroll to position [111, 0]
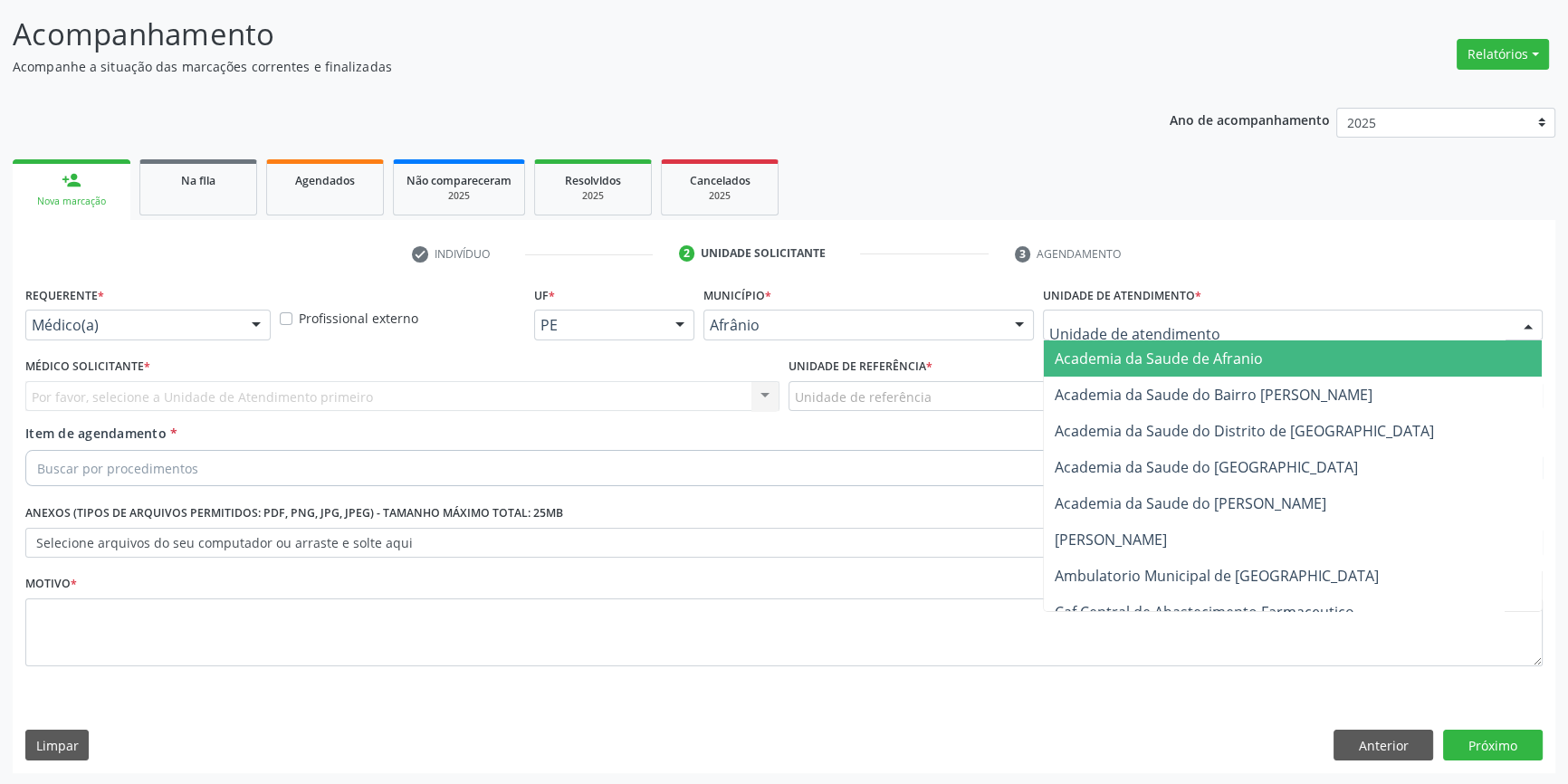
click at [1272, 330] on div at bounding box center [1292, 325] width 499 height 31
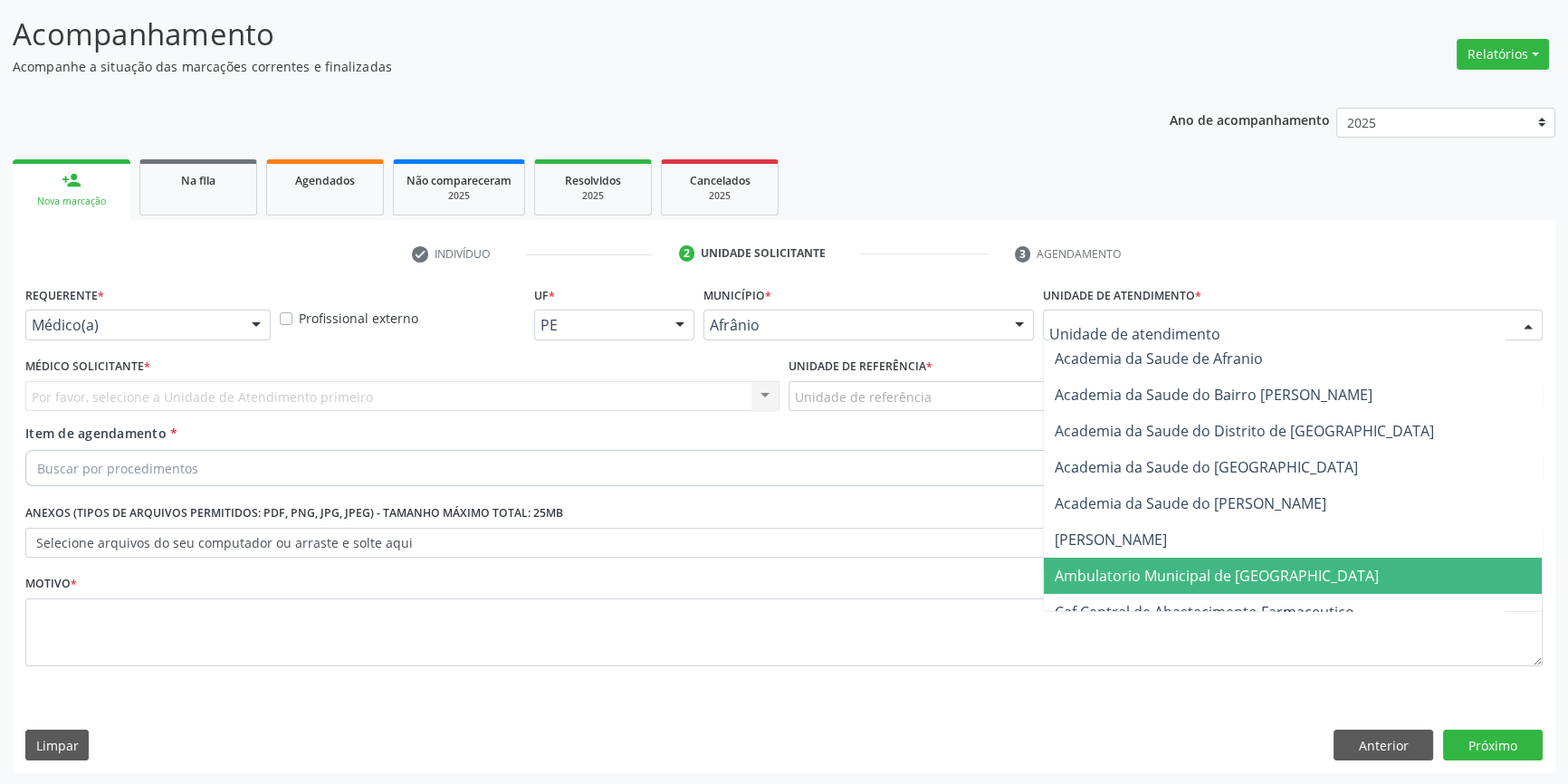
click at [1132, 580] on span "Ambulatorio Municipal de [GEOGRAPHIC_DATA]" at bounding box center [1216, 575] width 324 height 20
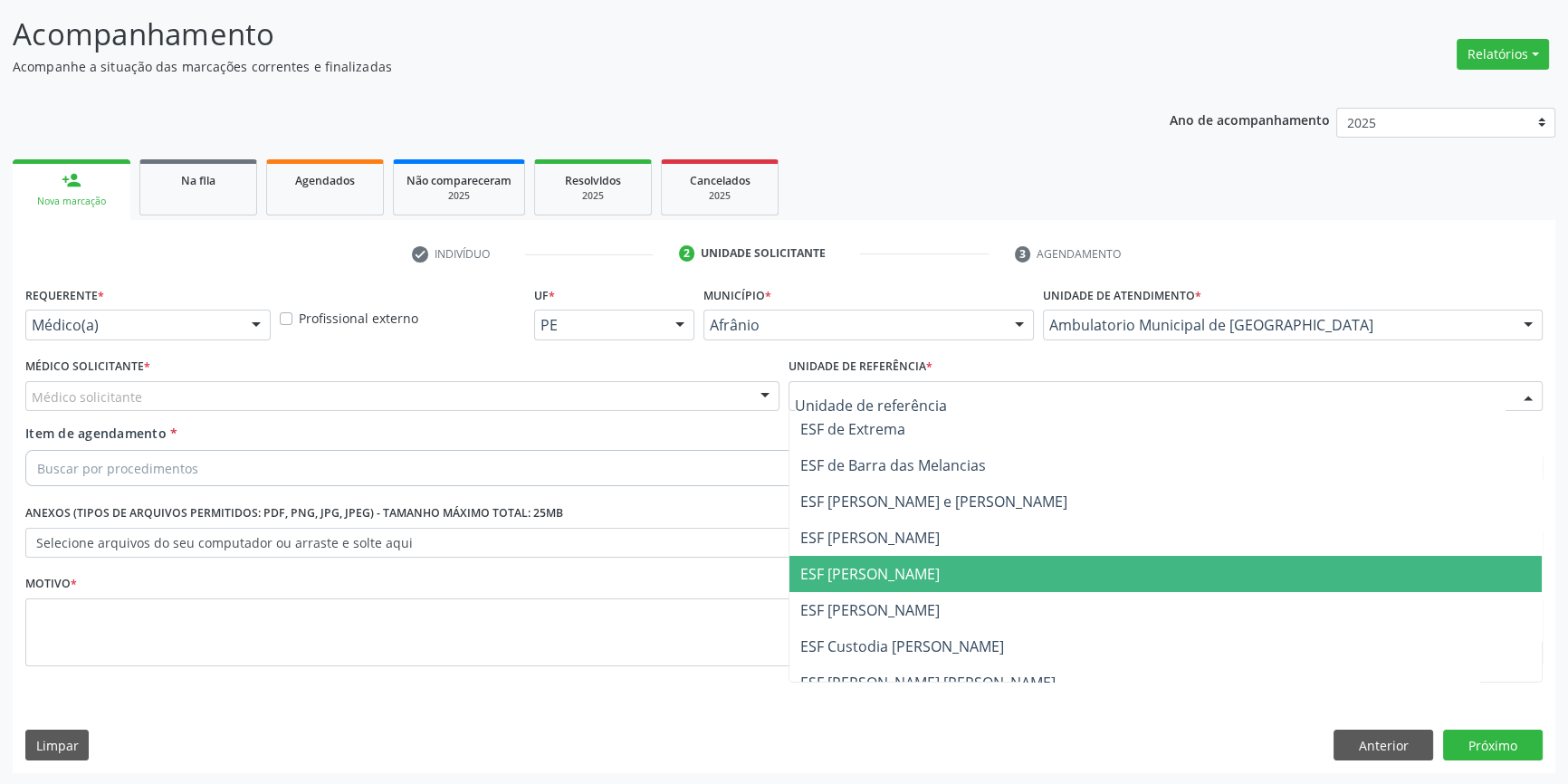
drag, startPoint x: 877, startPoint y: 570, endPoint x: 696, endPoint y: 443, distance: 221.1
click at [874, 570] on span "ESF [PERSON_NAME]" at bounding box center [870, 573] width 140 height 20
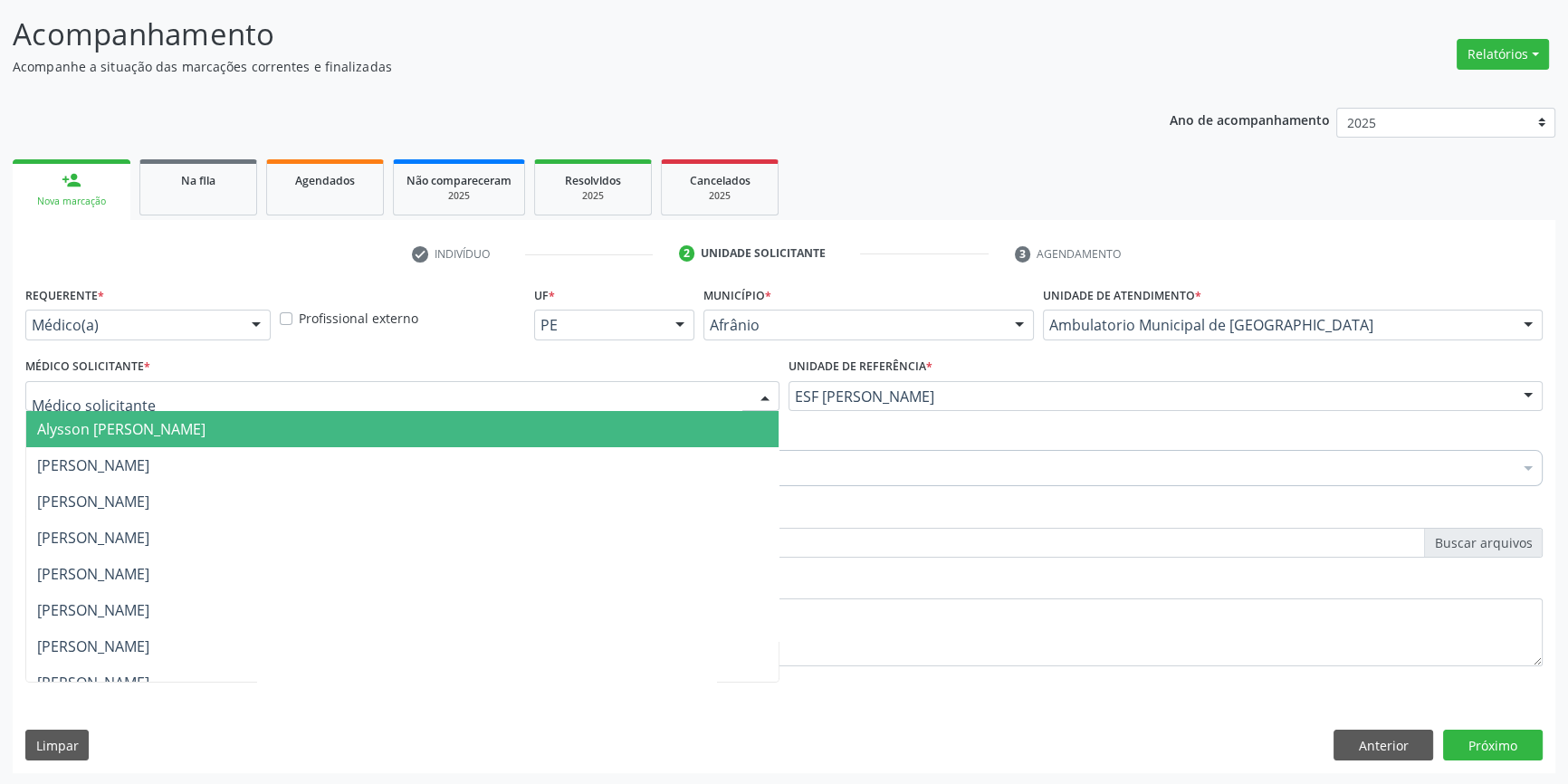
drag, startPoint x: 657, startPoint y: 397, endPoint x: 391, endPoint y: 459, distance: 273.1
click at [645, 397] on div at bounding box center [402, 396] width 754 height 31
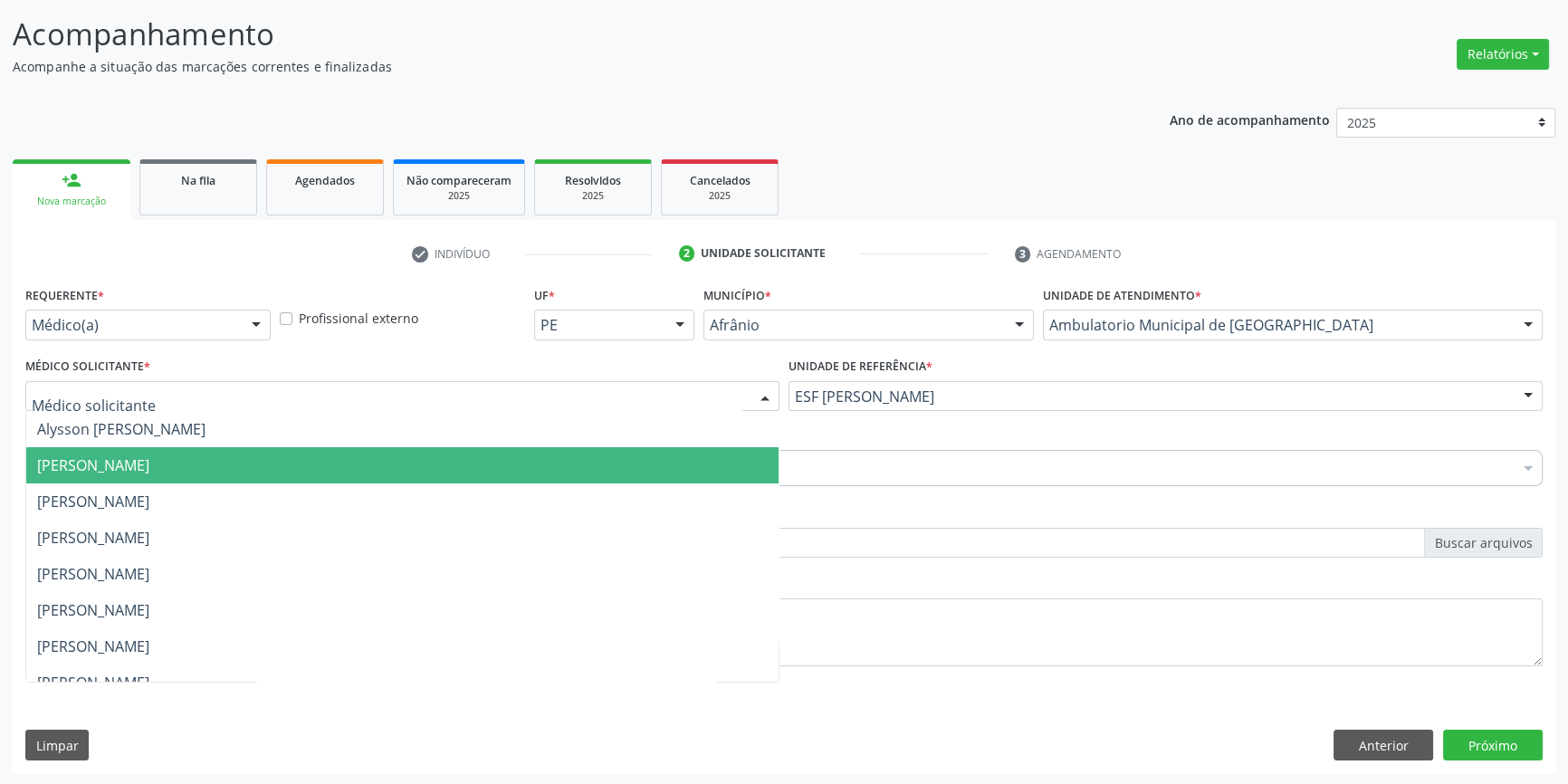
click at [267, 459] on span "[PERSON_NAME]" at bounding box center [402, 465] width 752 height 36
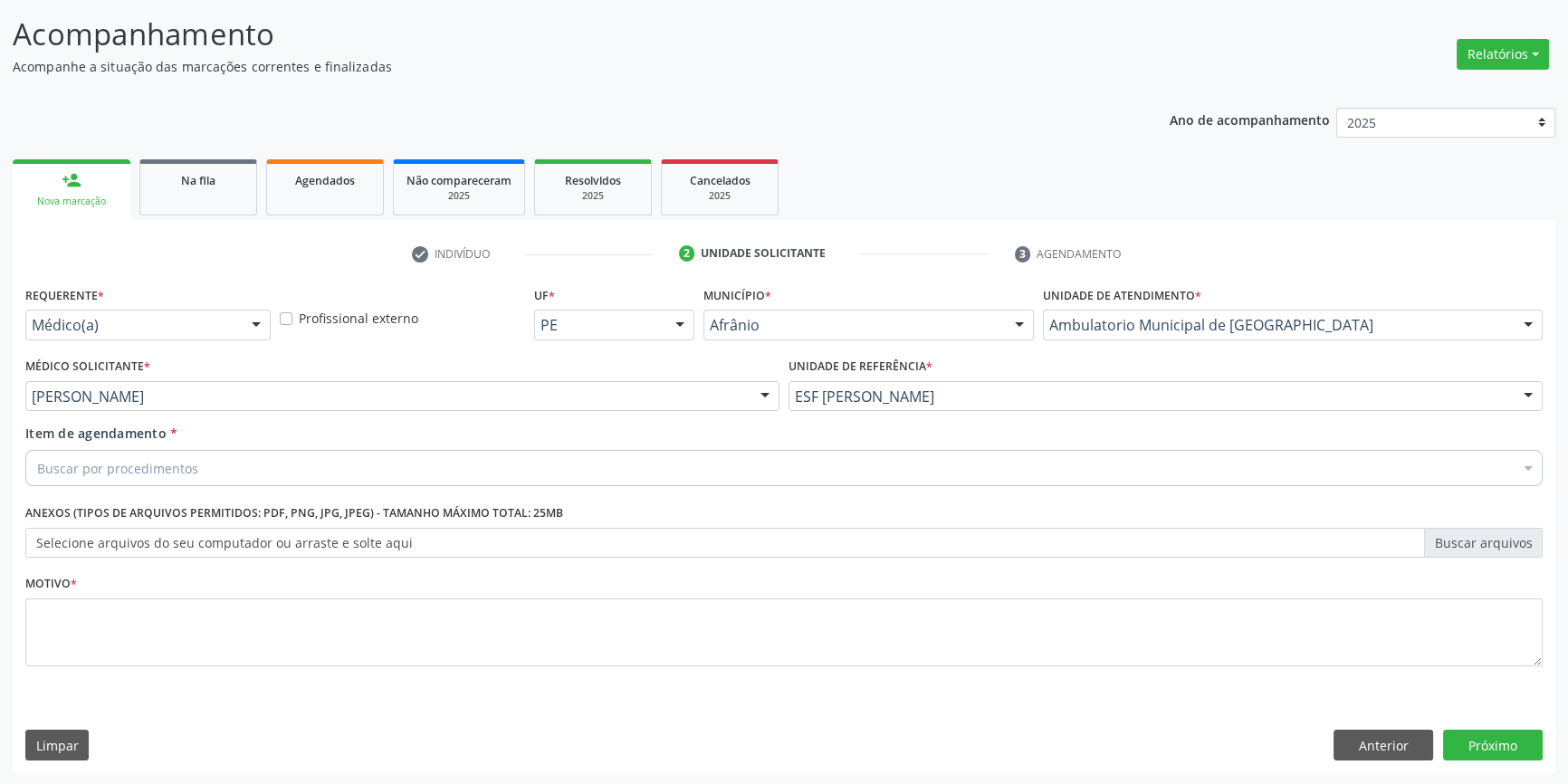
click at [237, 466] on div "Buscar por procedimentos" at bounding box center [784, 468] width 1517 height 36
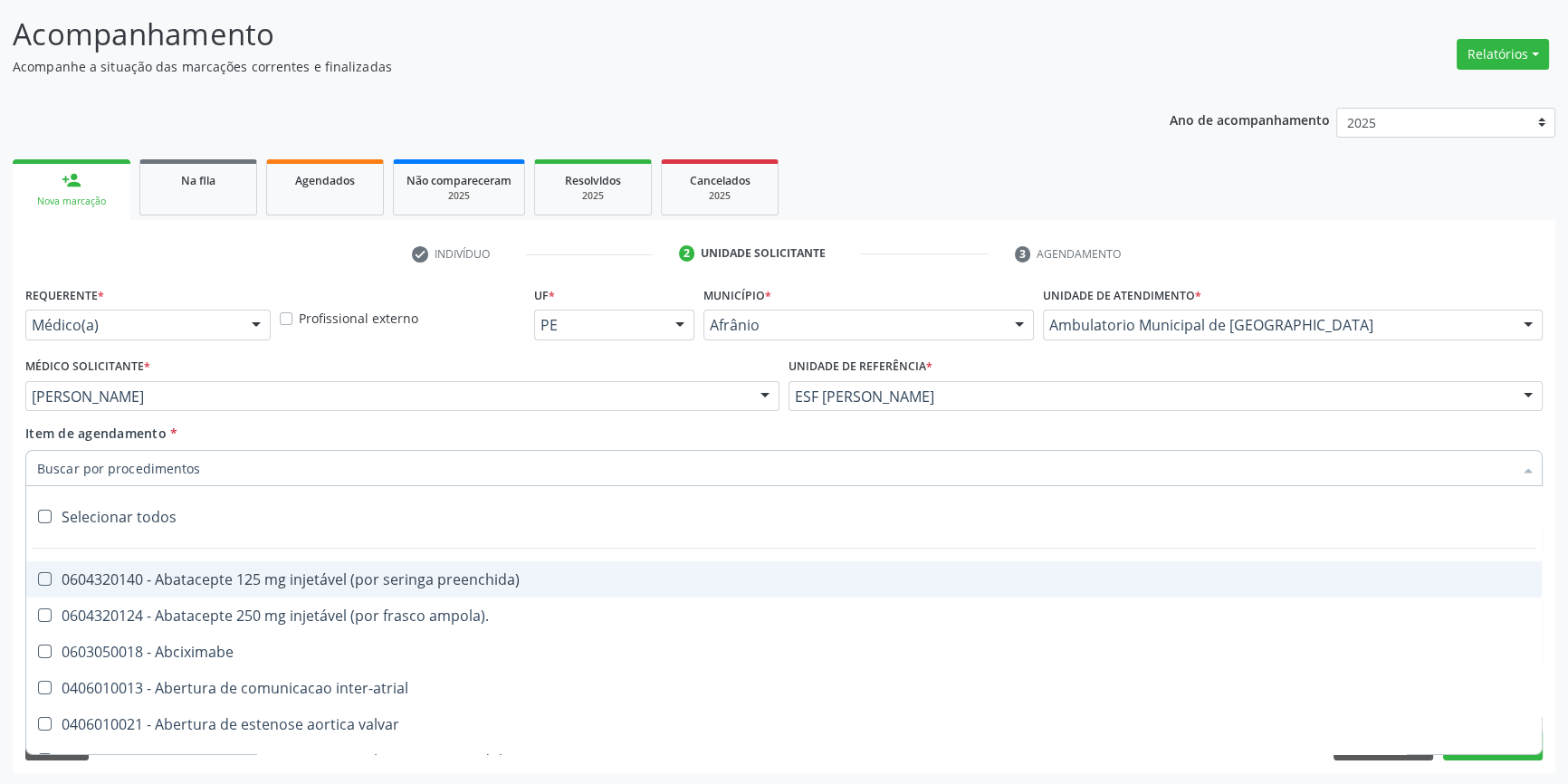
paste input "708 4012 8879 5366"
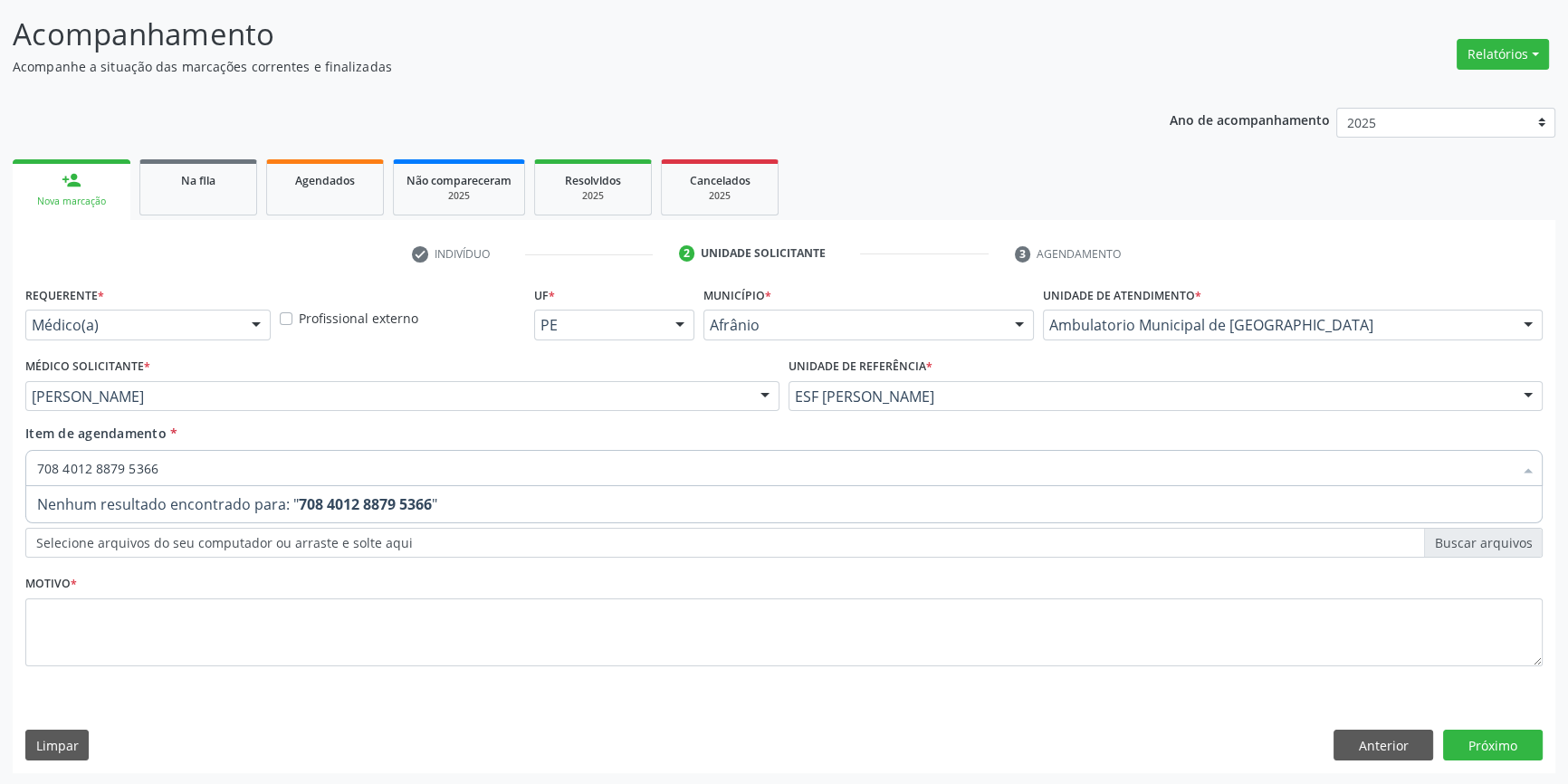
drag, startPoint x: 221, startPoint y: 464, endPoint x: 0, endPoint y: 417, distance: 225.9
click at [0, 449] on div "Acompanhamento Acompanhe a situação das marcações correntes e finalizadas Relat…" at bounding box center [784, 387] width 1568 height 797
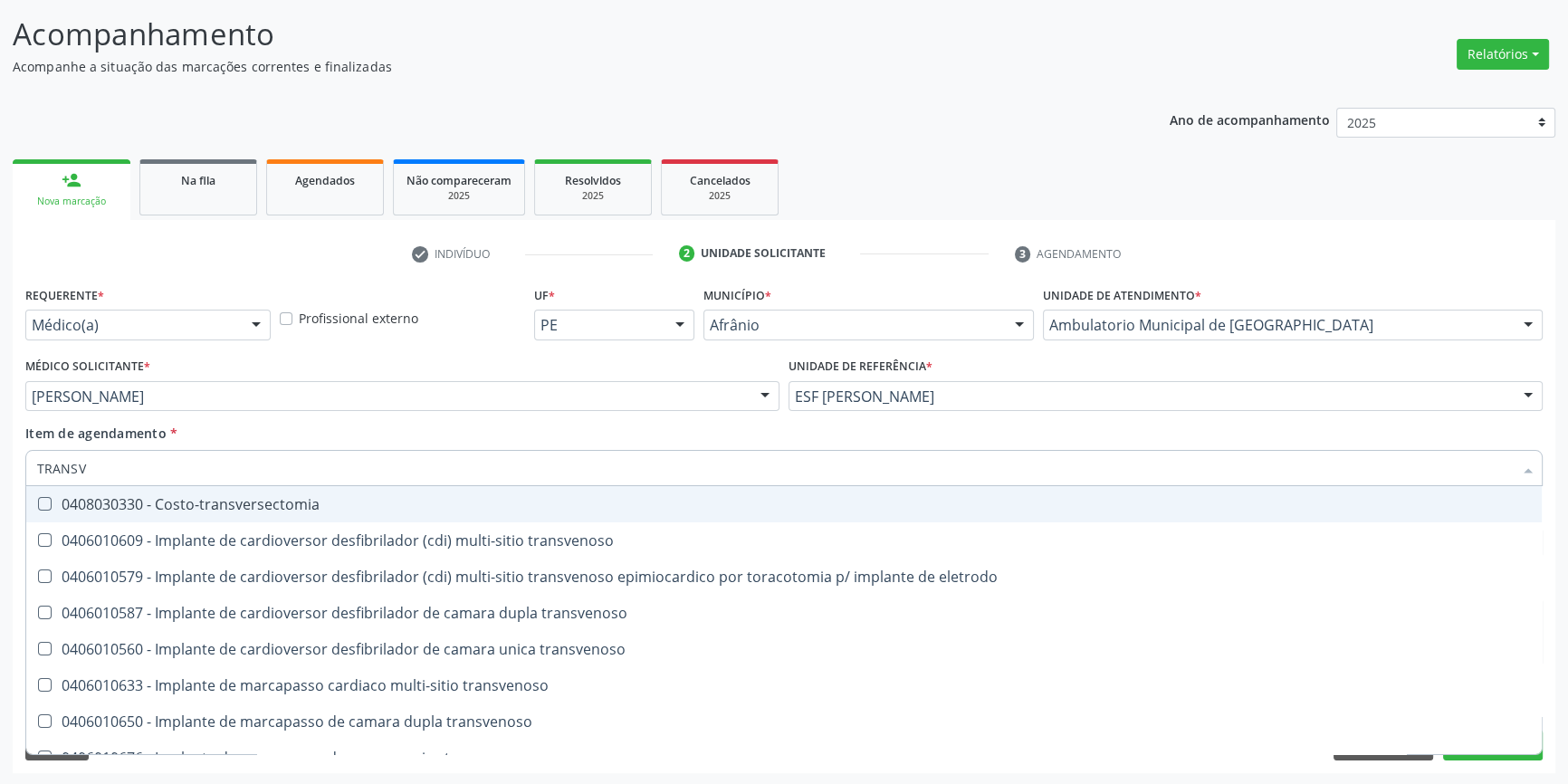
type input "TRANSVA"
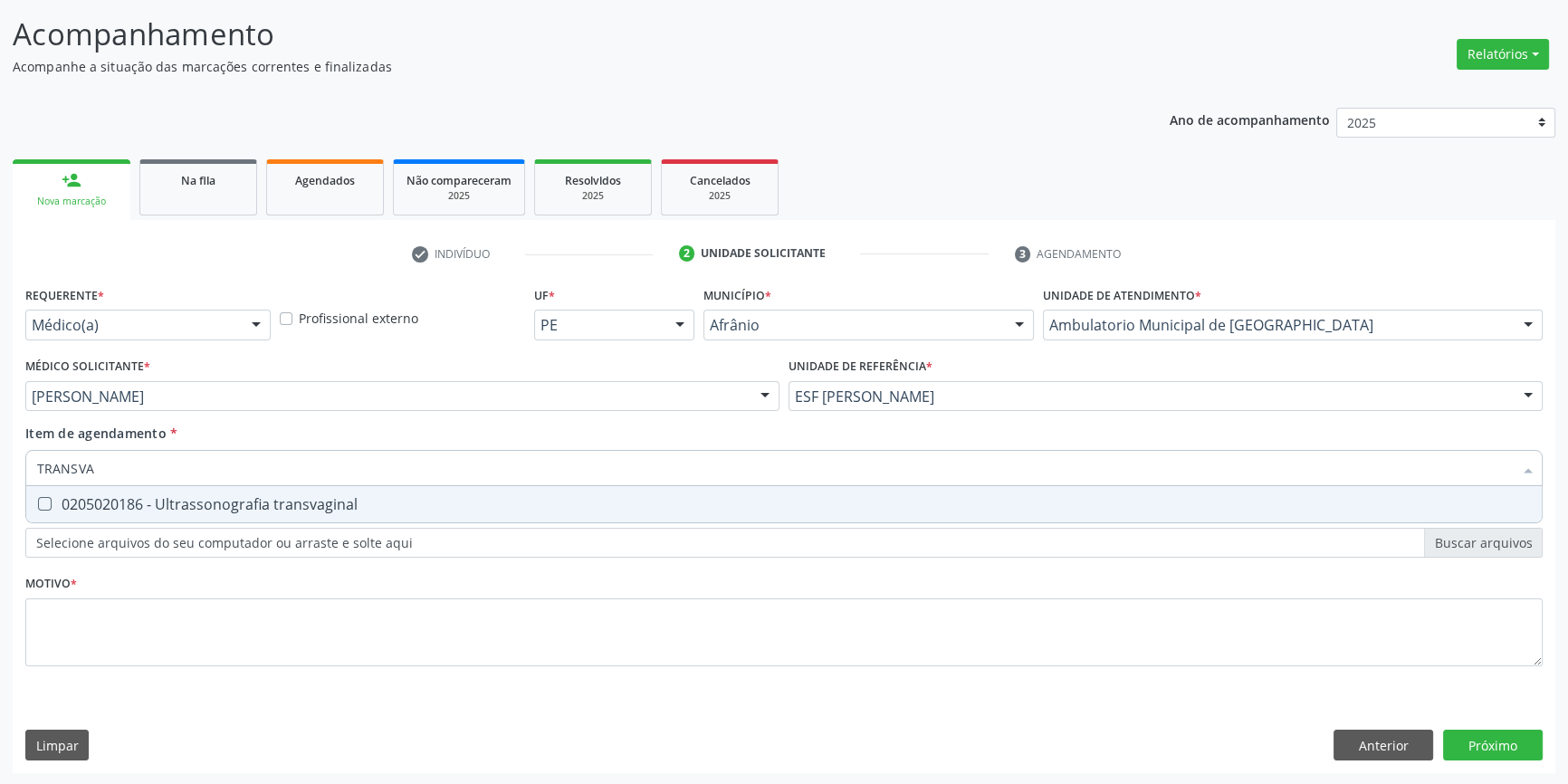
click at [109, 504] on div "0205020186 - Ultrassonografia transvaginal" at bounding box center [784, 504] width 1493 height 14
checkbox transvaginal "true"
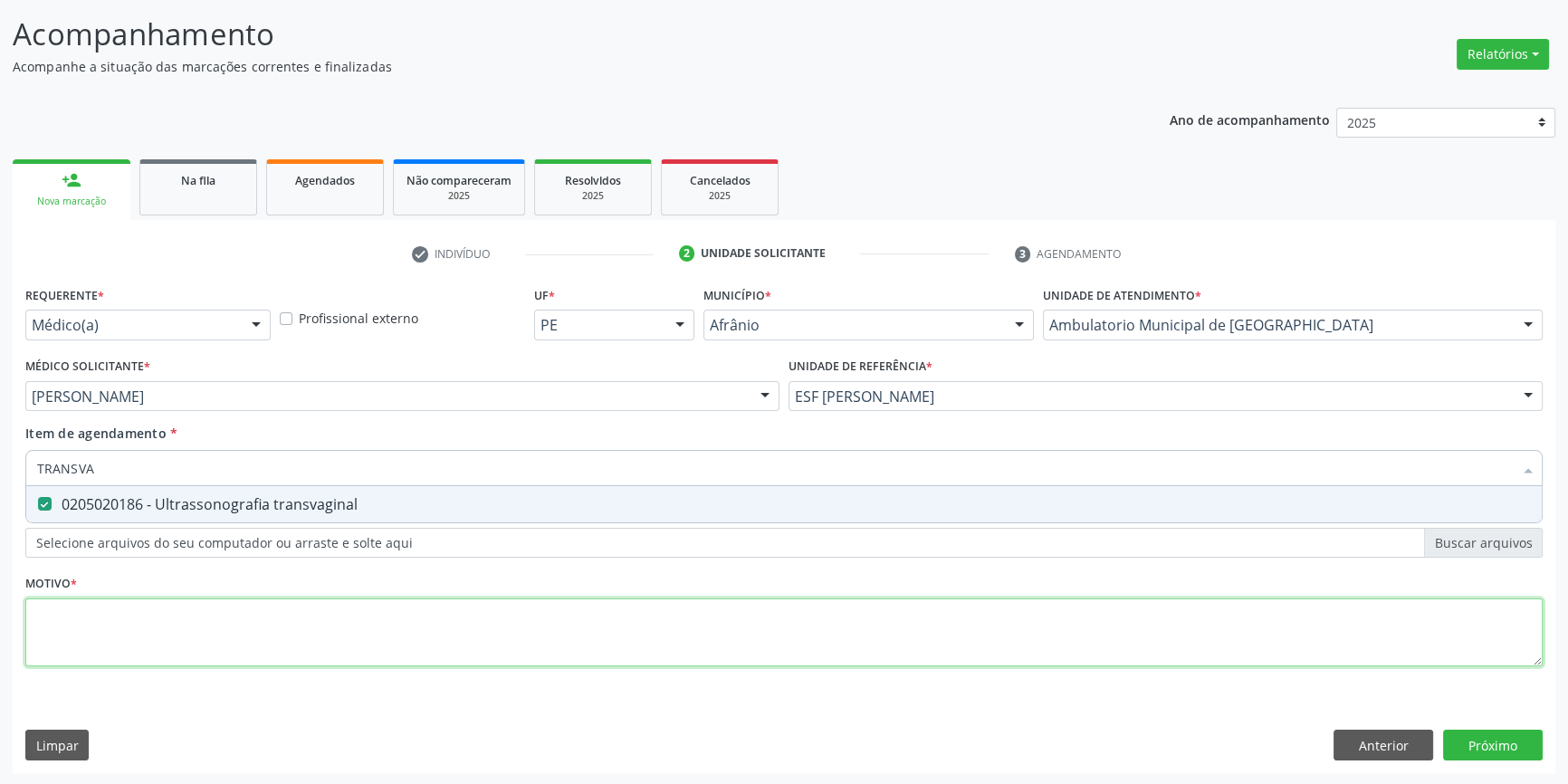
click at [136, 635] on div "Requerente * Médico(a) Médico(a) Enfermeiro(a) Paciente Nenhum resultado encont…" at bounding box center [784, 486] width 1517 height 411
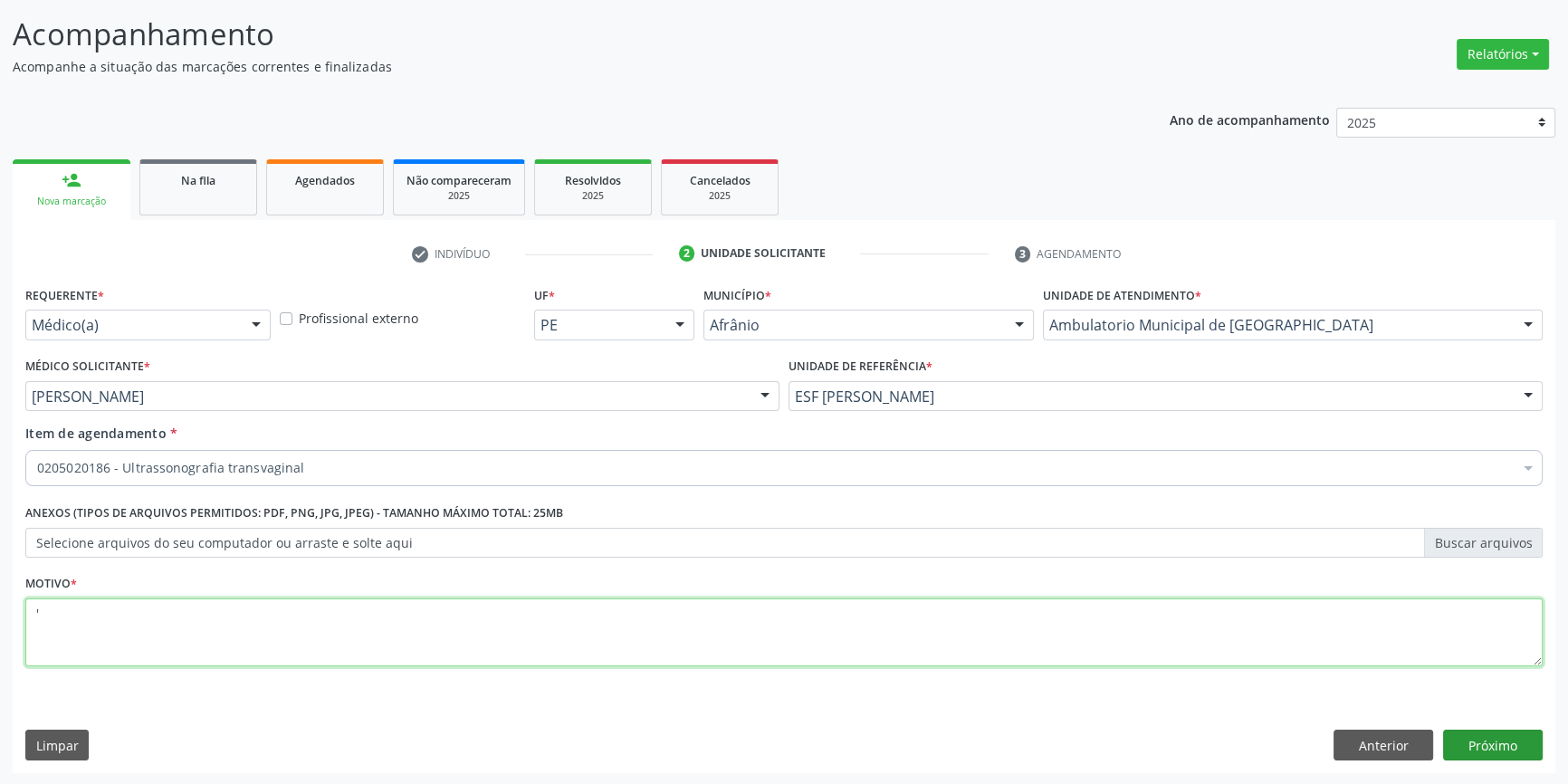
type textarea "'"
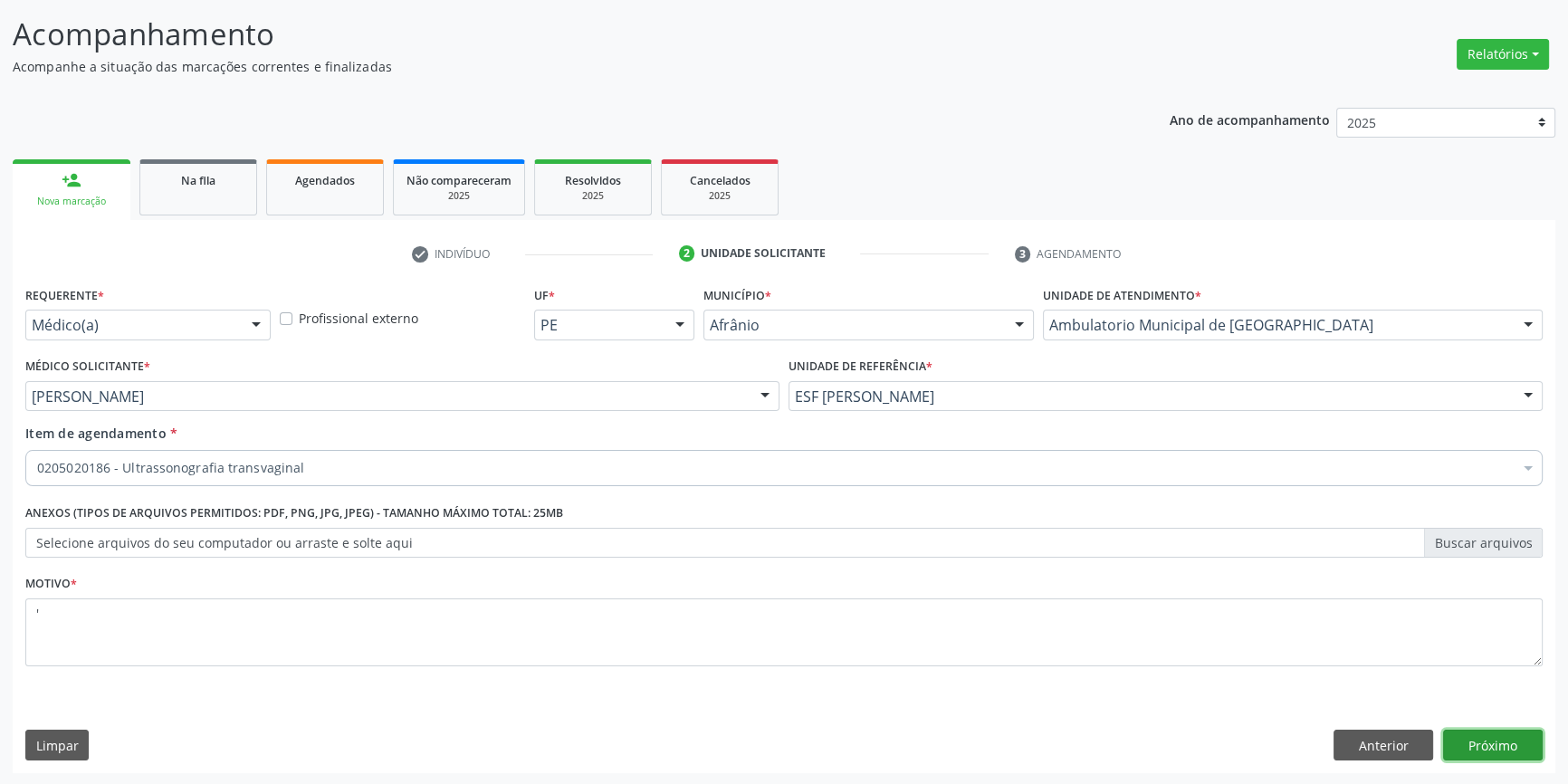
click at [1516, 750] on button "Próximo" at bounding box center [1492, 746] width 99 height 31
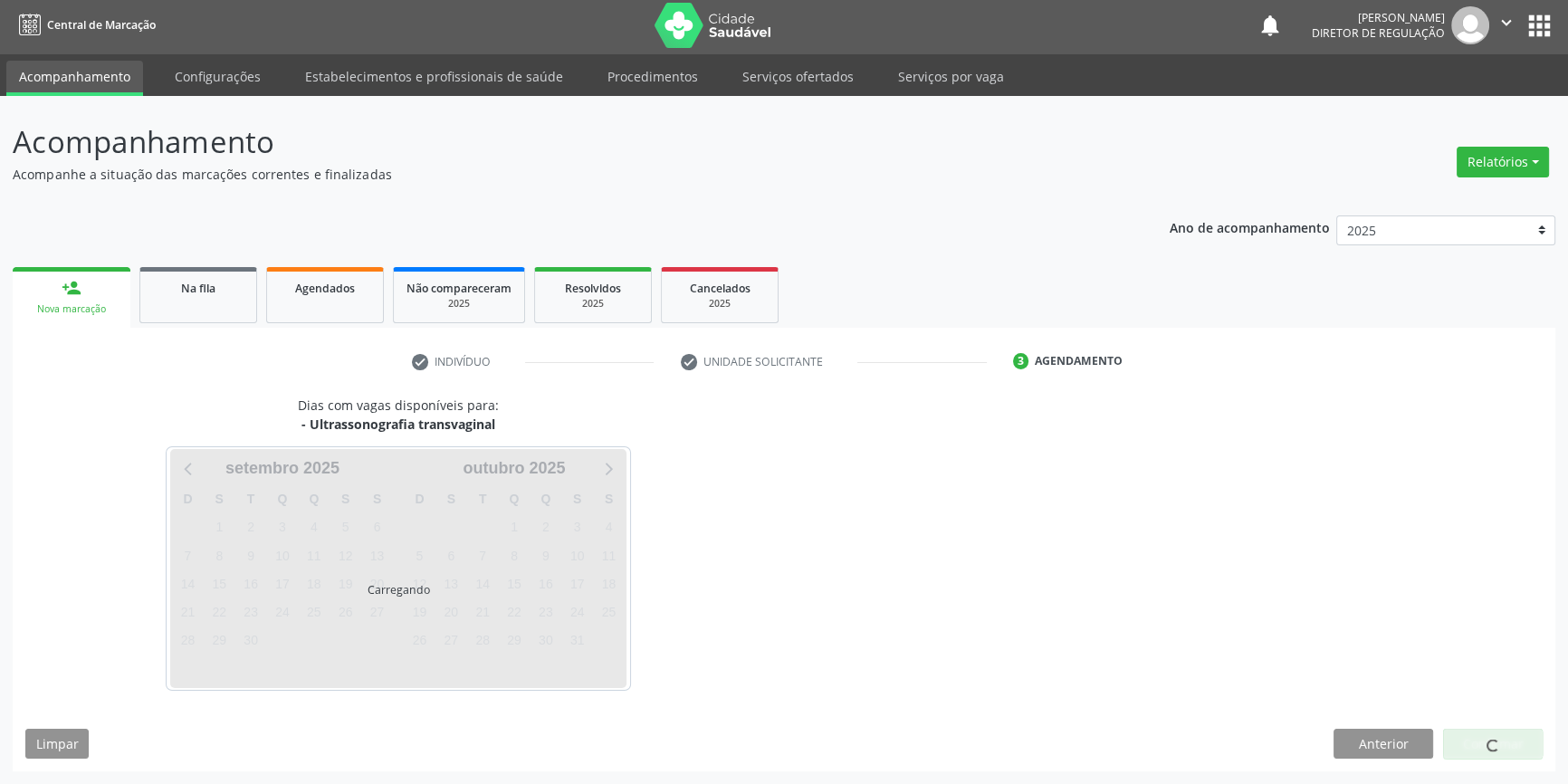
scroll to position [2, 0]
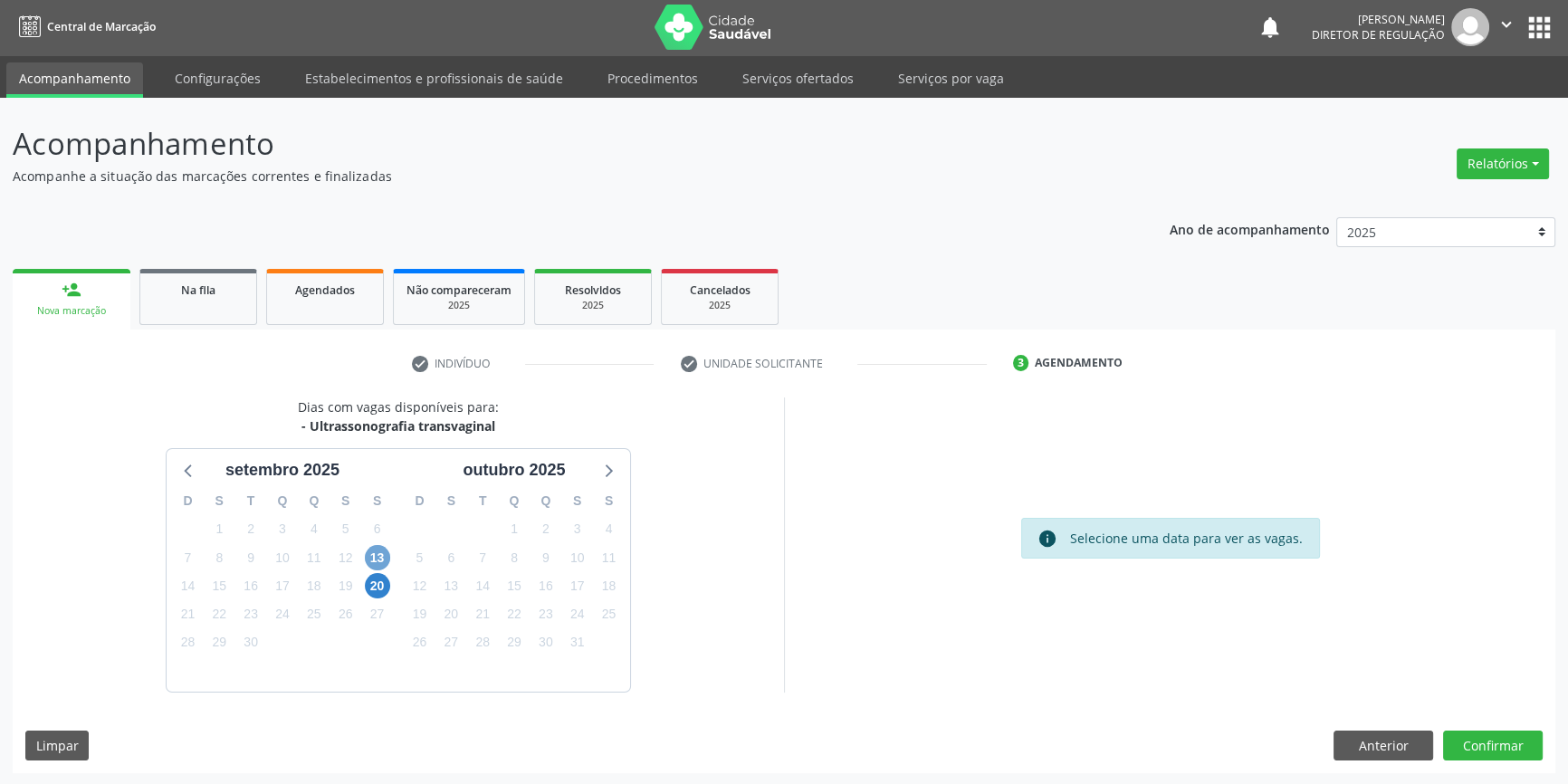
click at [379, 552] on span "13" at bounding box center [377, 558] width 25 height 25
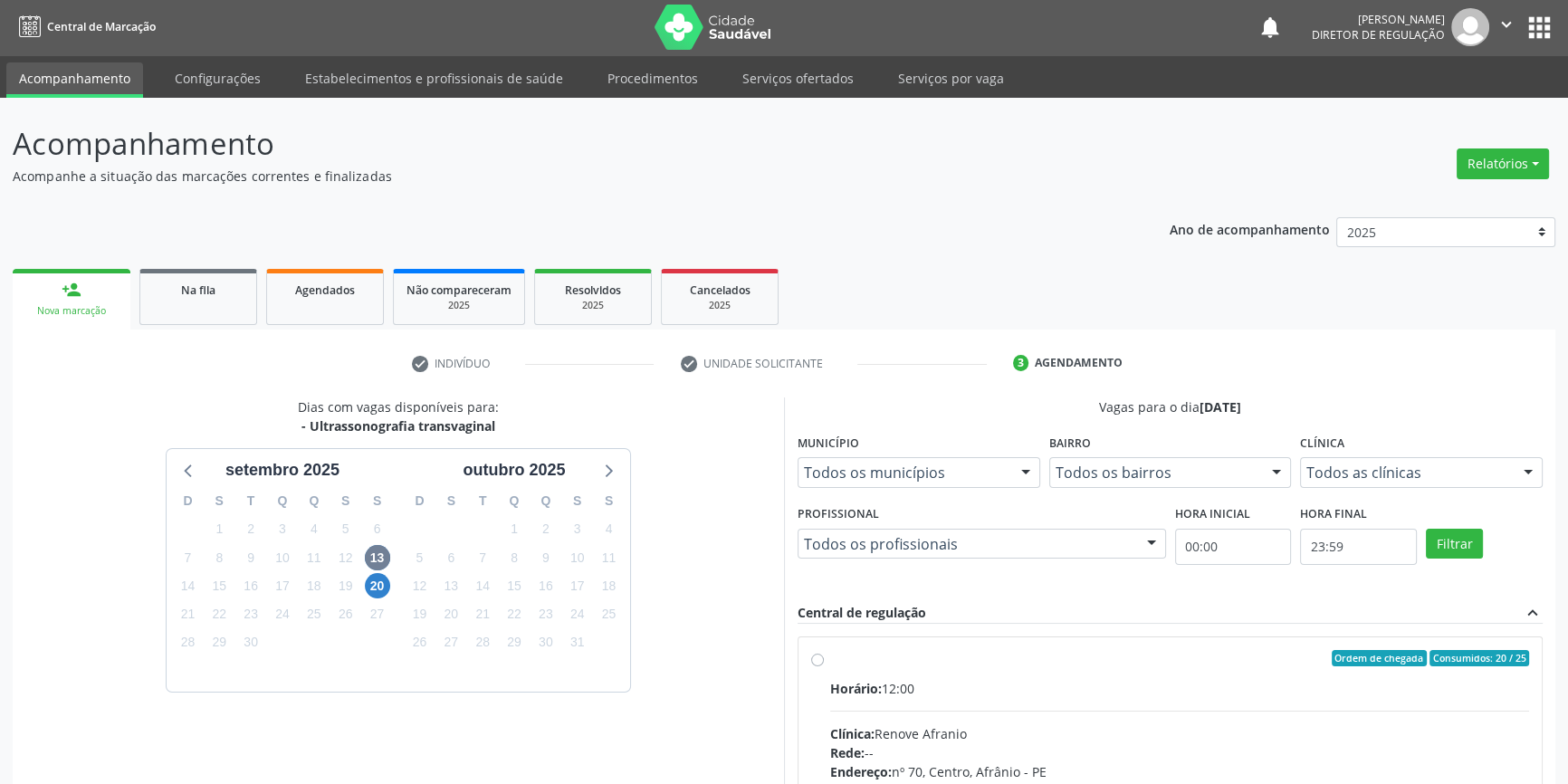
click at [830, 652] on label "Ordem de chegada Consumidos: 20 / 25 Horário: 12:00 Clínica: Renove Afranio Red…" at bounding box center [1180, 789] width 698 height 278
click at [822, 652] on input "Ordem de chegada Consumidos: 20 / 25 Horário: 12:00 Clínica: Renove Afranio Red…" at bounding box center [817, 658] width 12 height 16
radio input "true"
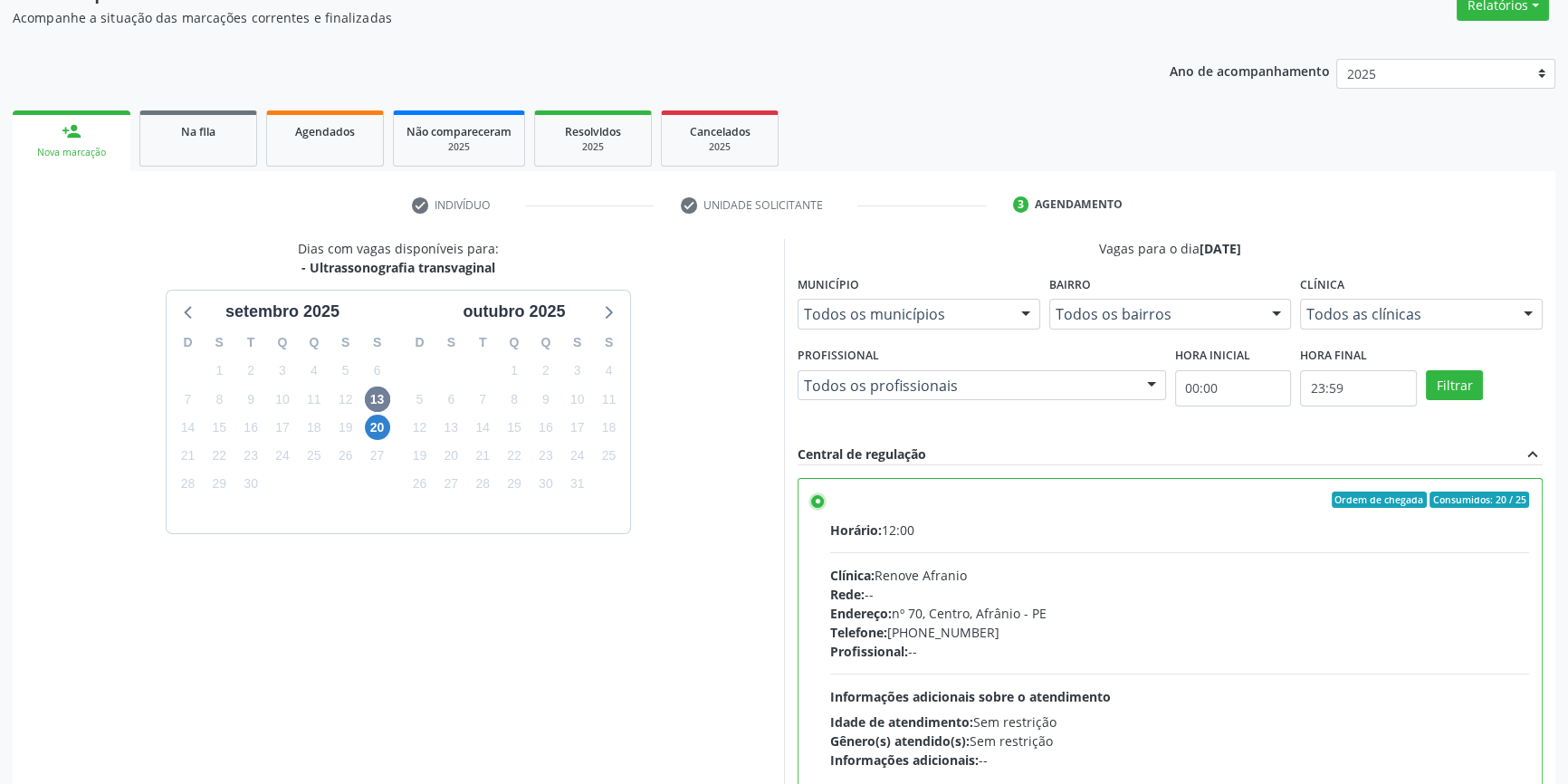
scroll to position [296, 0]
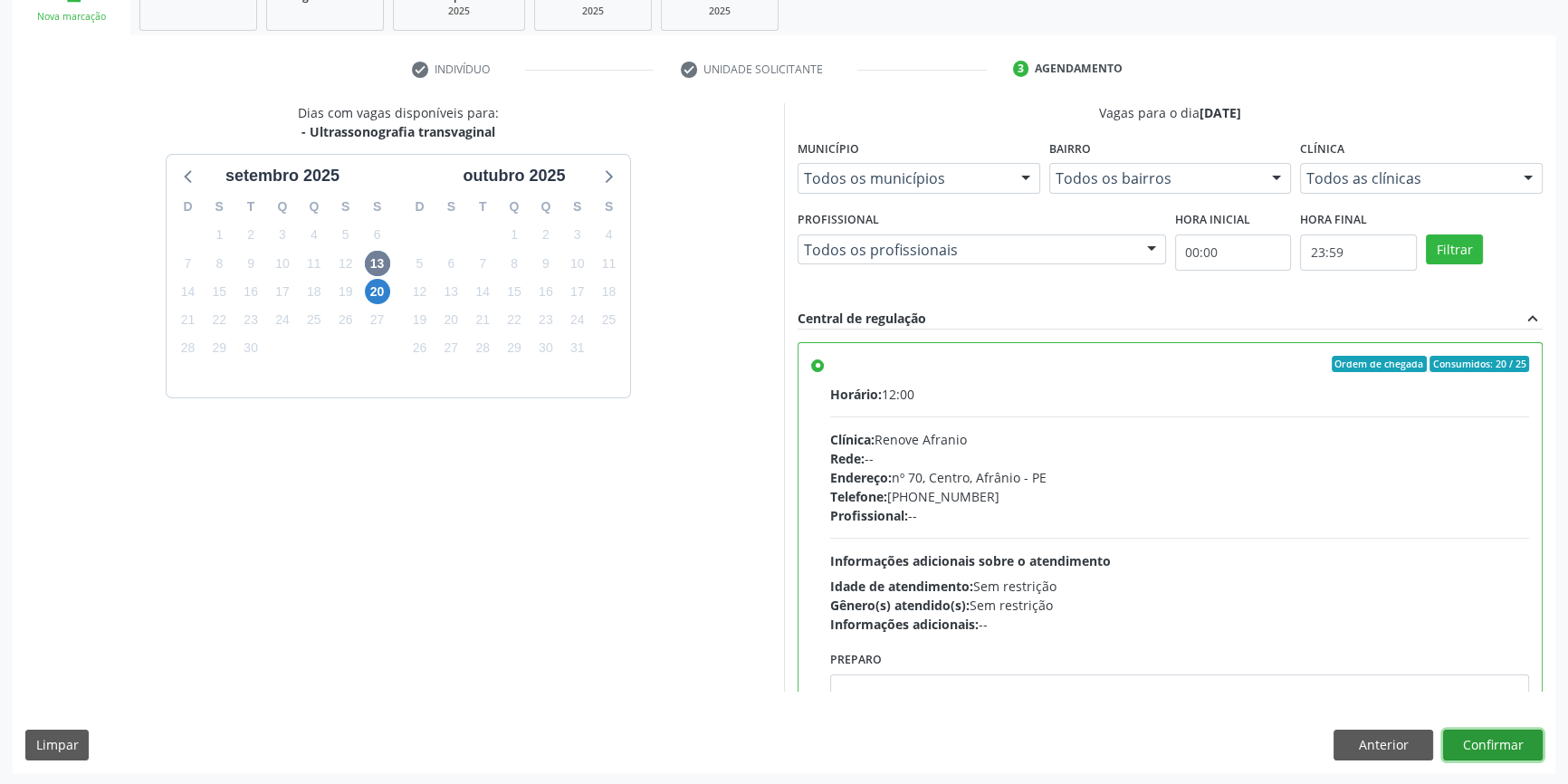
click at [1485, 739] on button "Confirmar" at bounding box center [1492, 746] width 99 height 31
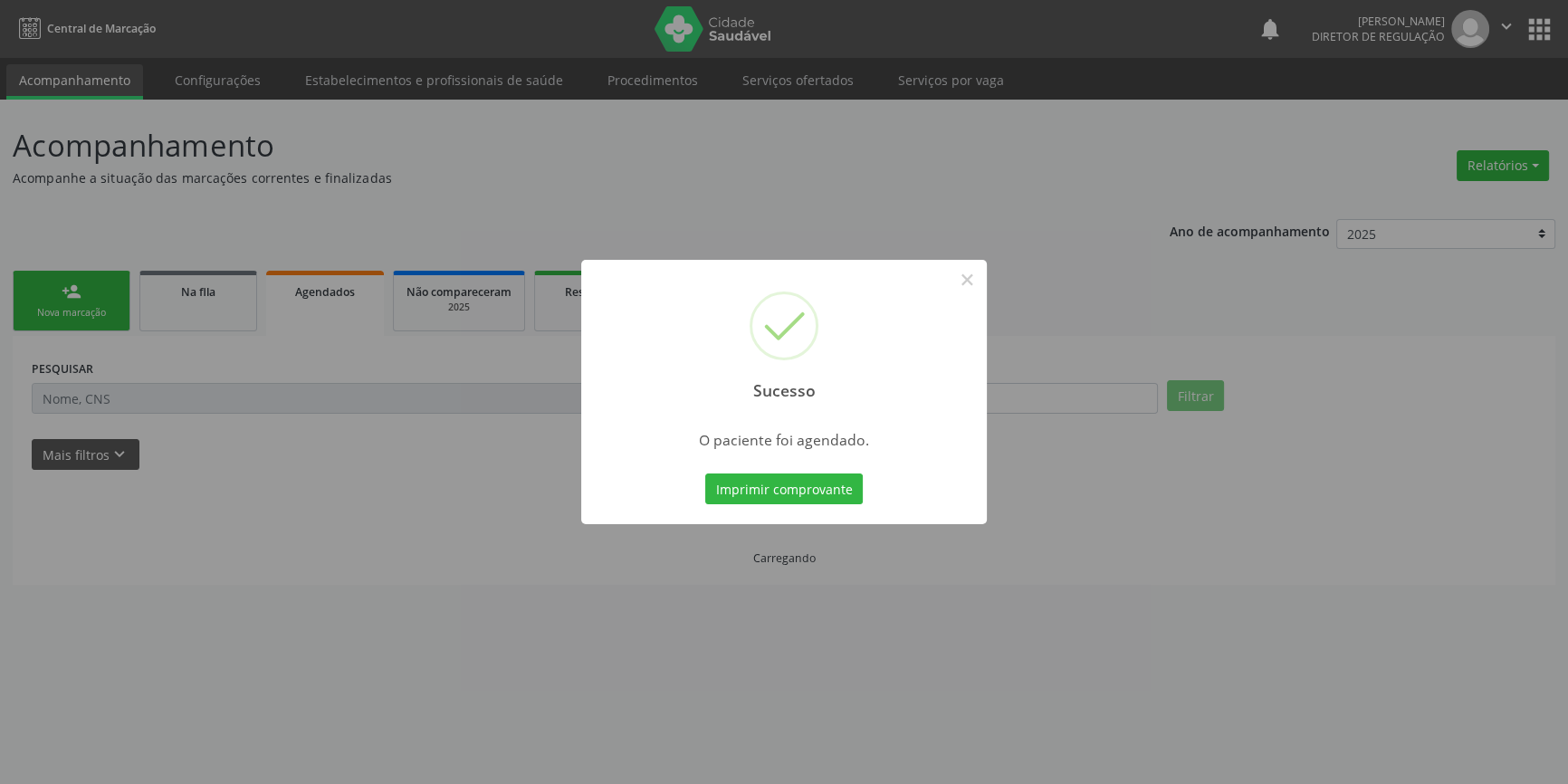
scroll to position [0, 0]
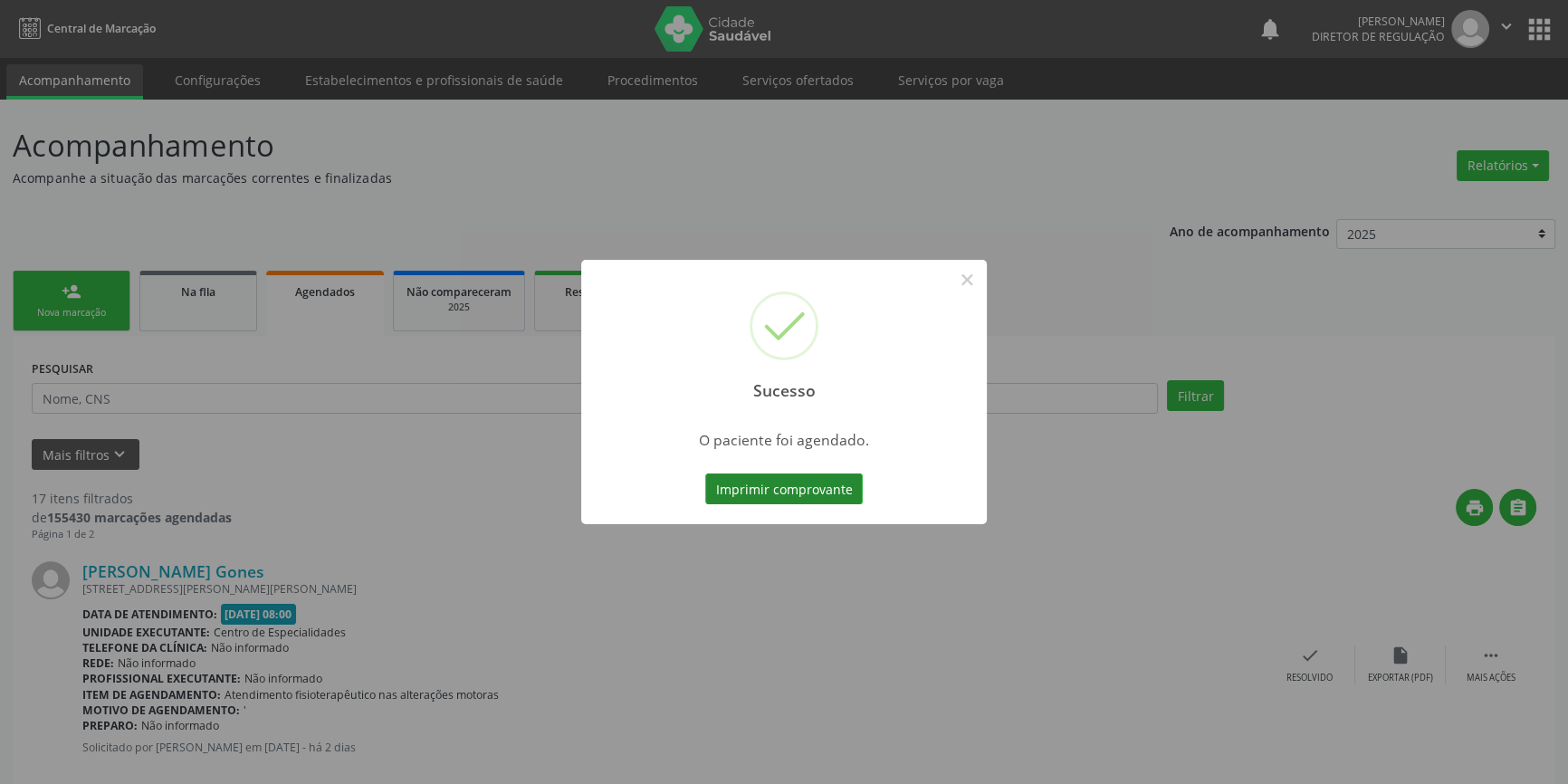
click at [806, 477] on button "Imprimir comprovante" at bounding box center [784, 489] width 158 height 31
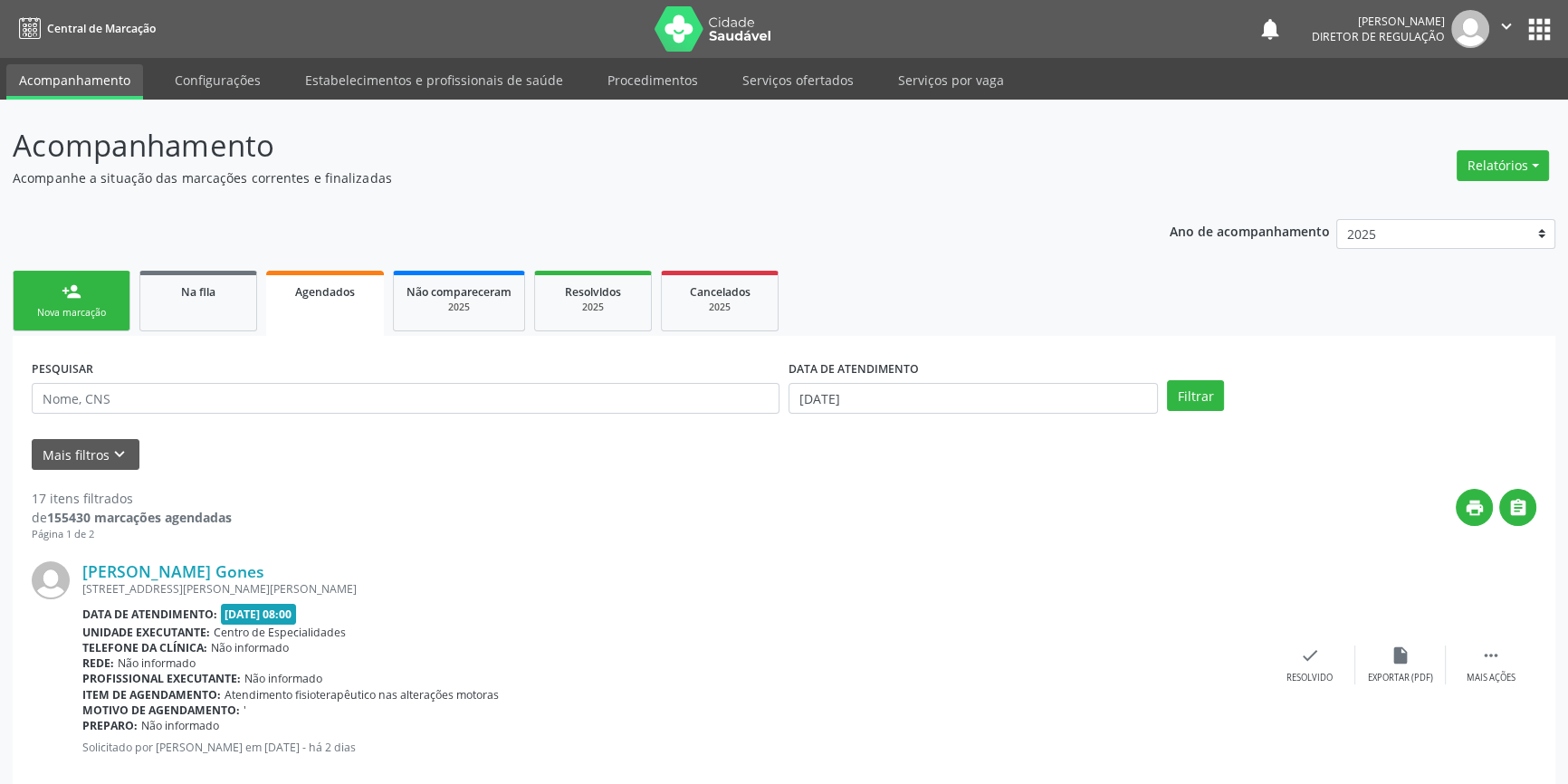
click at [73, 312] on div "Nova marcação" at bounding box center [71, 313] width 91 height 13
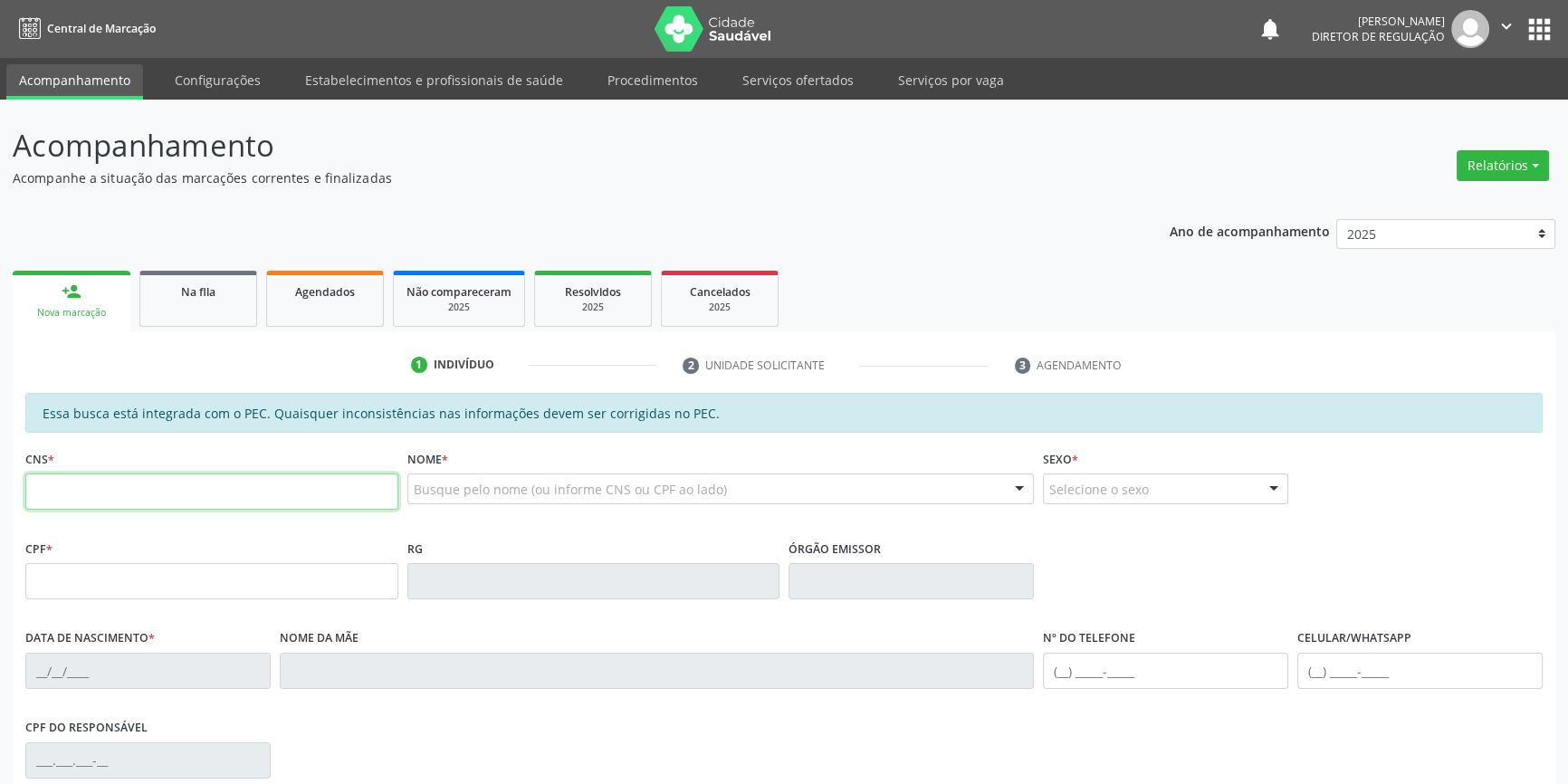
click at [137, 506] on input "text" at bounding box center [211, 492] width 373 height 36
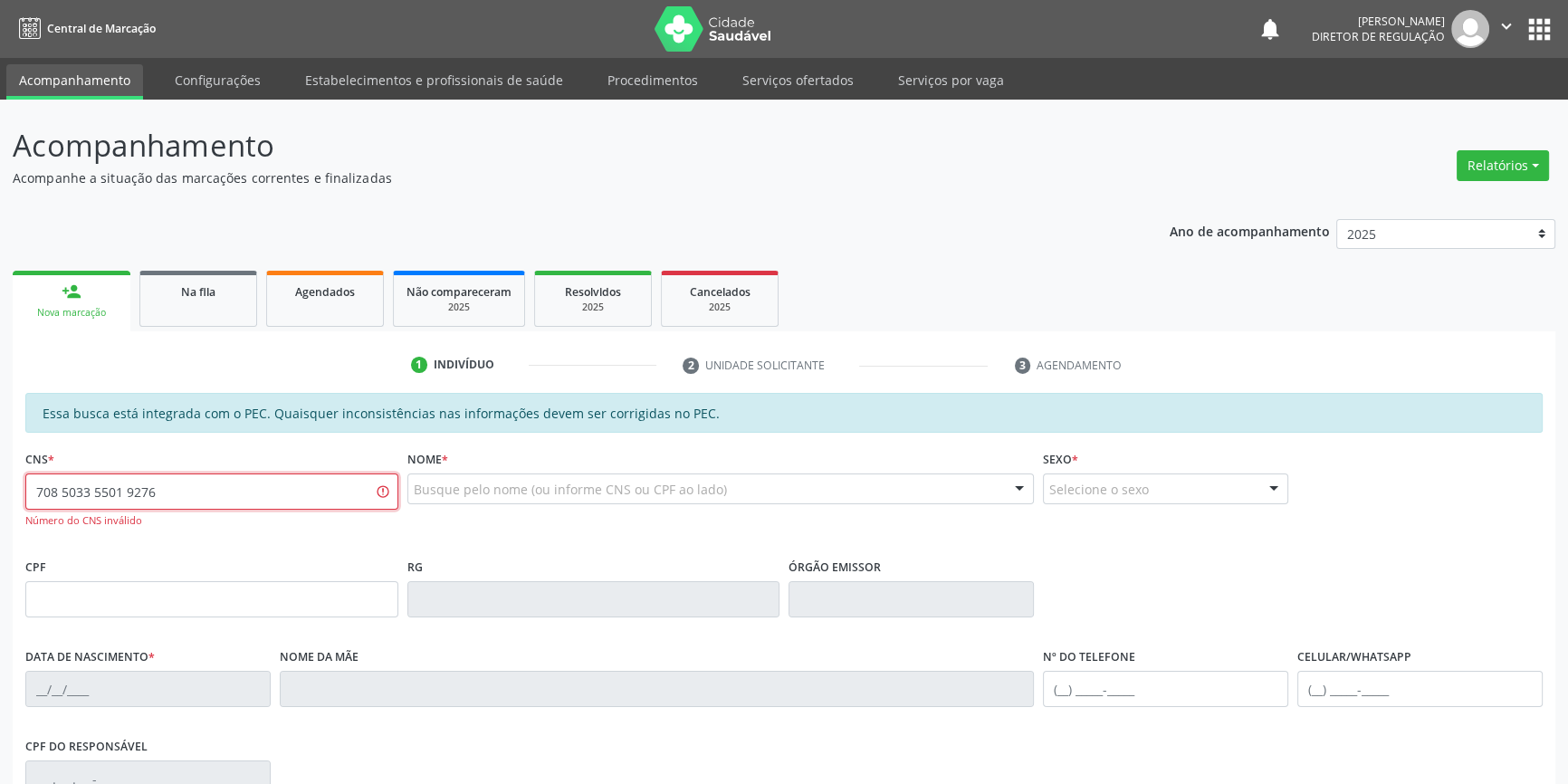
drag, startPoint x: 161, startPoint y: 490, endPoint x: 0, endPoint y: 444, distance: 167.4
click at [0, 444] on div "Acompanhamento Acompanhe a situação das marcações correntes e finalizadas Relat…" at bounding box center [784, 575] width 1568 height 952
type input "708 5083 5501 9276"
drag, startPoint x: 206, startPoint y: 495, endPoint x: 0, endPoint y: 413, distance: 221.7
click at [0, 448] on div "Acompanhamento Acompanhe a situação das marcações correntes e finalizadas Relat…" at bounding box center [784, 575] width 1568 height 952
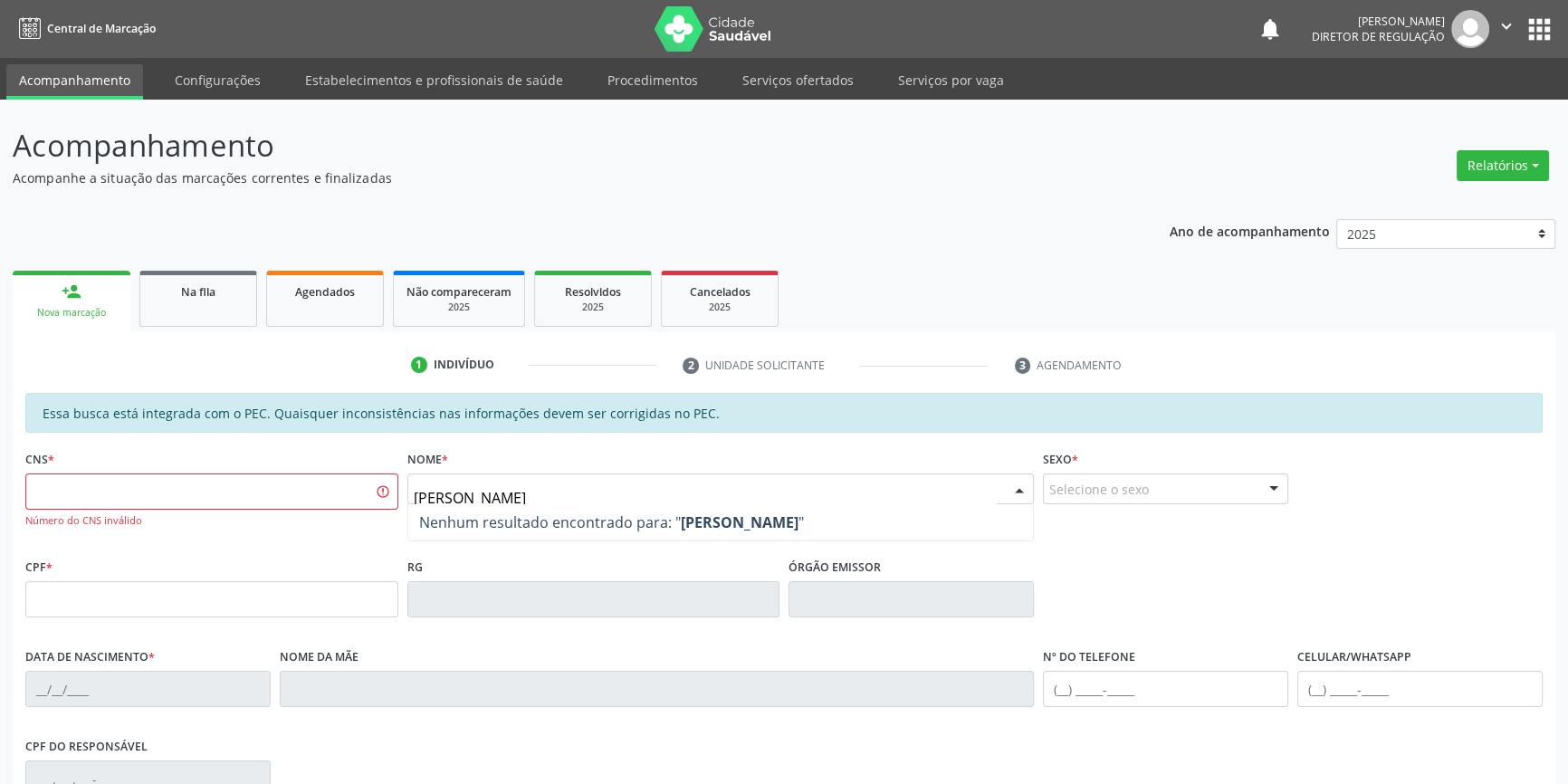
type input "MARIA MADALENA RODRIGUES"
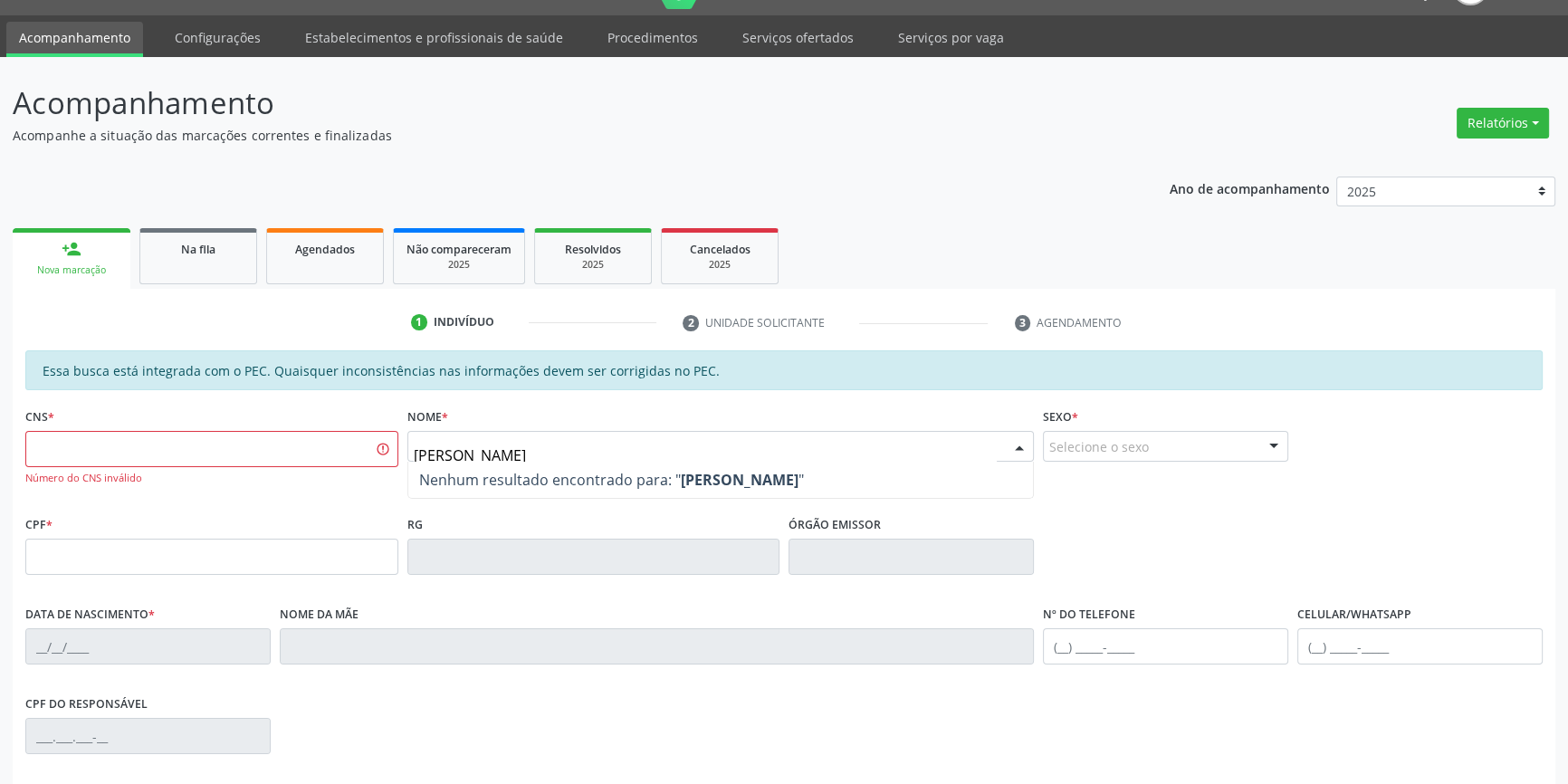
scroll to position [81, 0]
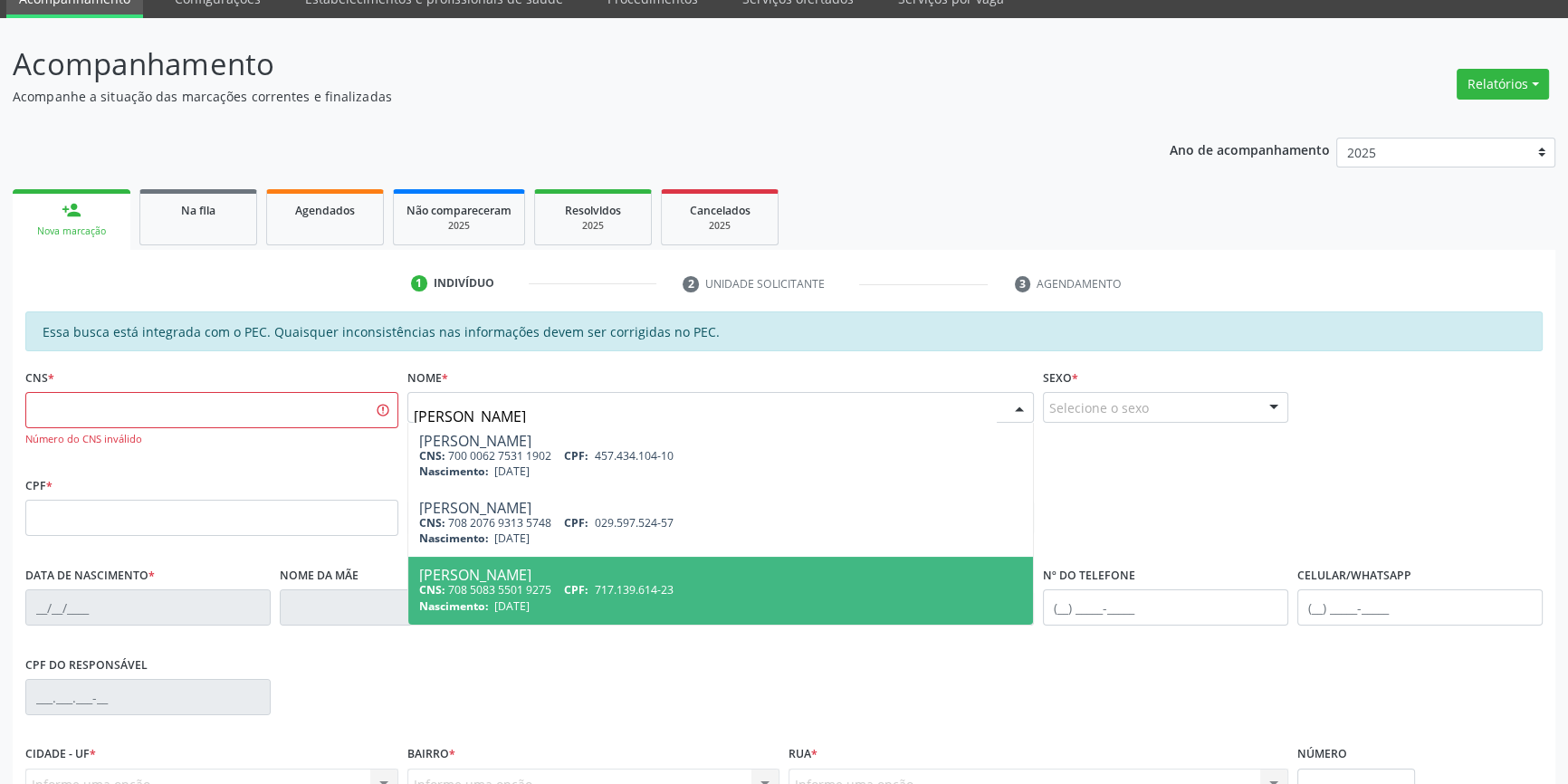
click at [669, 584] on span "717.139.614-23" at bounding box center [634, 590] width 78 height 15
type input "708 5083 5501 9275"
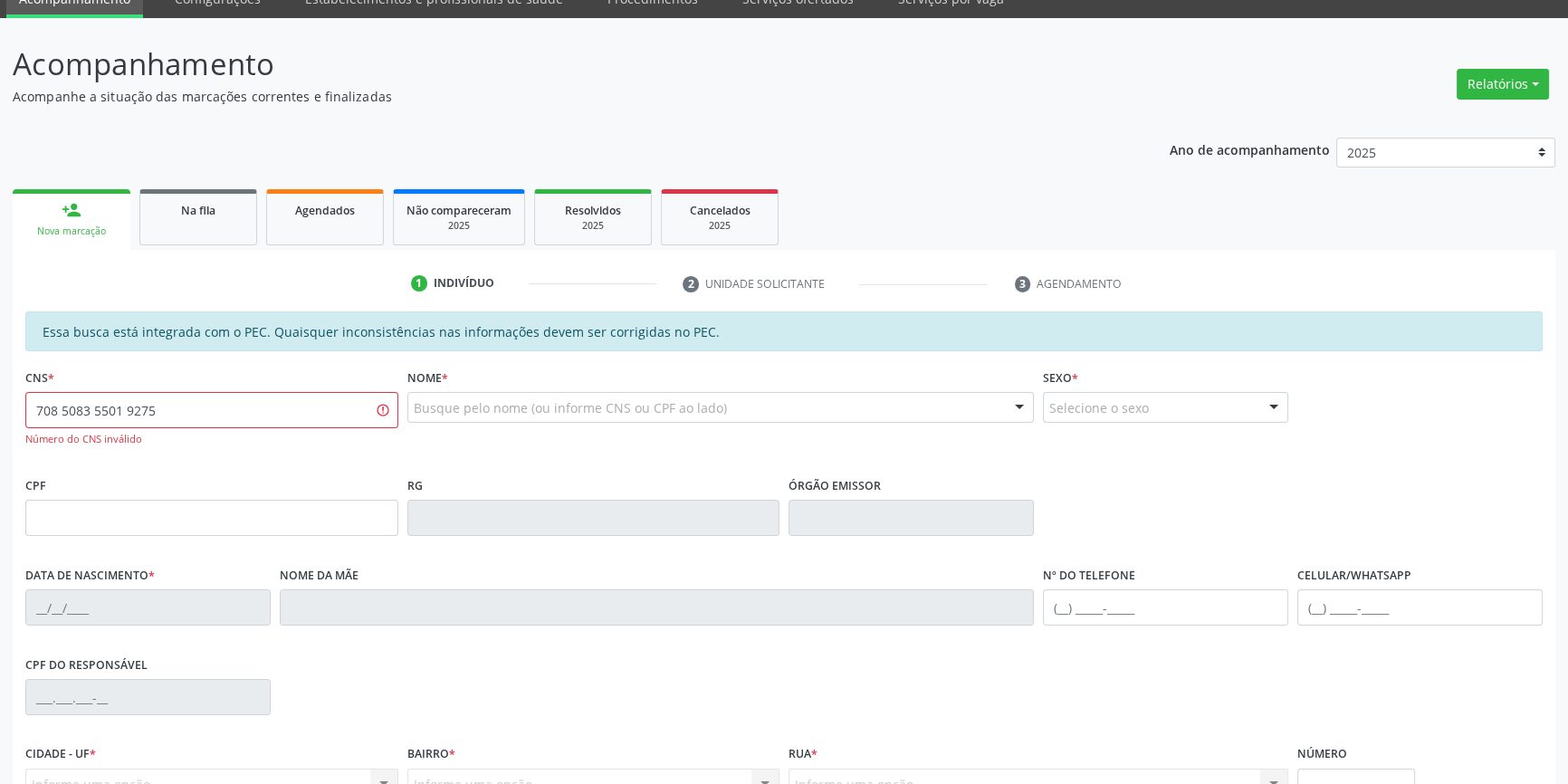
scroll to position [248, 0]
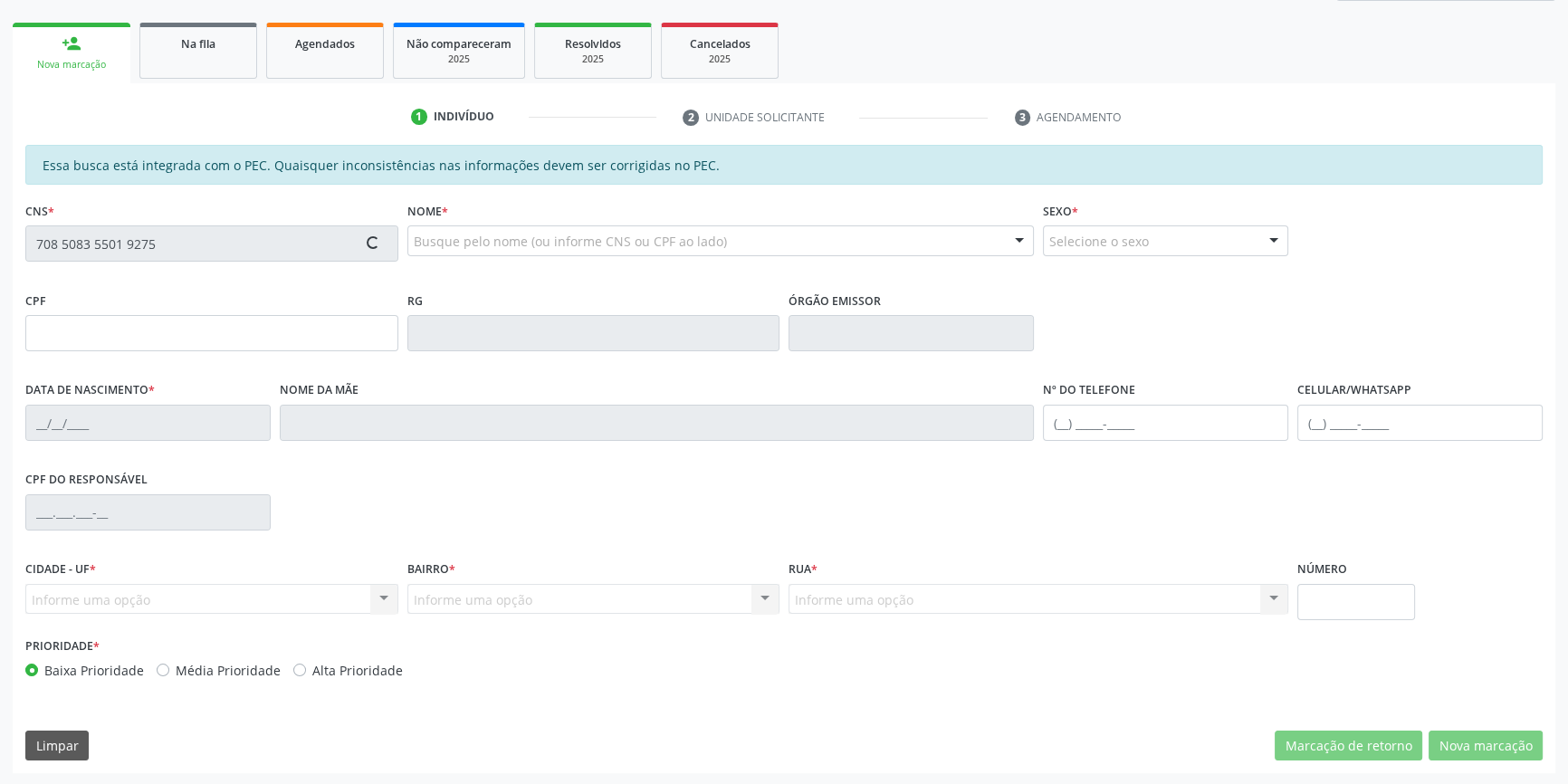
type input "717.139.614-23"
type input "28/07/2001"
type input "Maria do Carmo Rodrigues de Sousa"
type input "(87) 98149-1928"
type input "S/N"
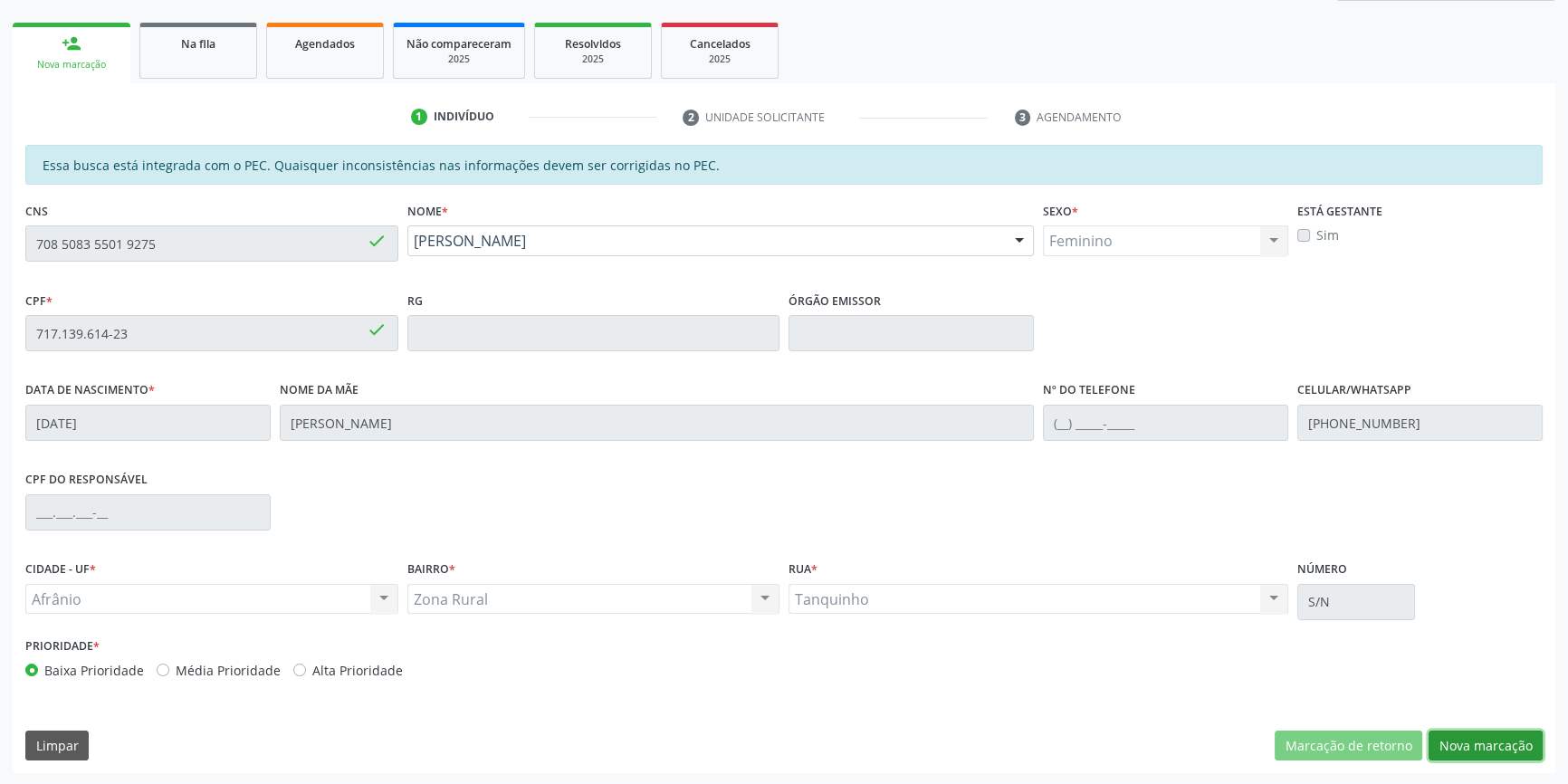
click at [1466, 751] on button "Nova marcação" at bounding box center [1485, 746] width 114 height 31
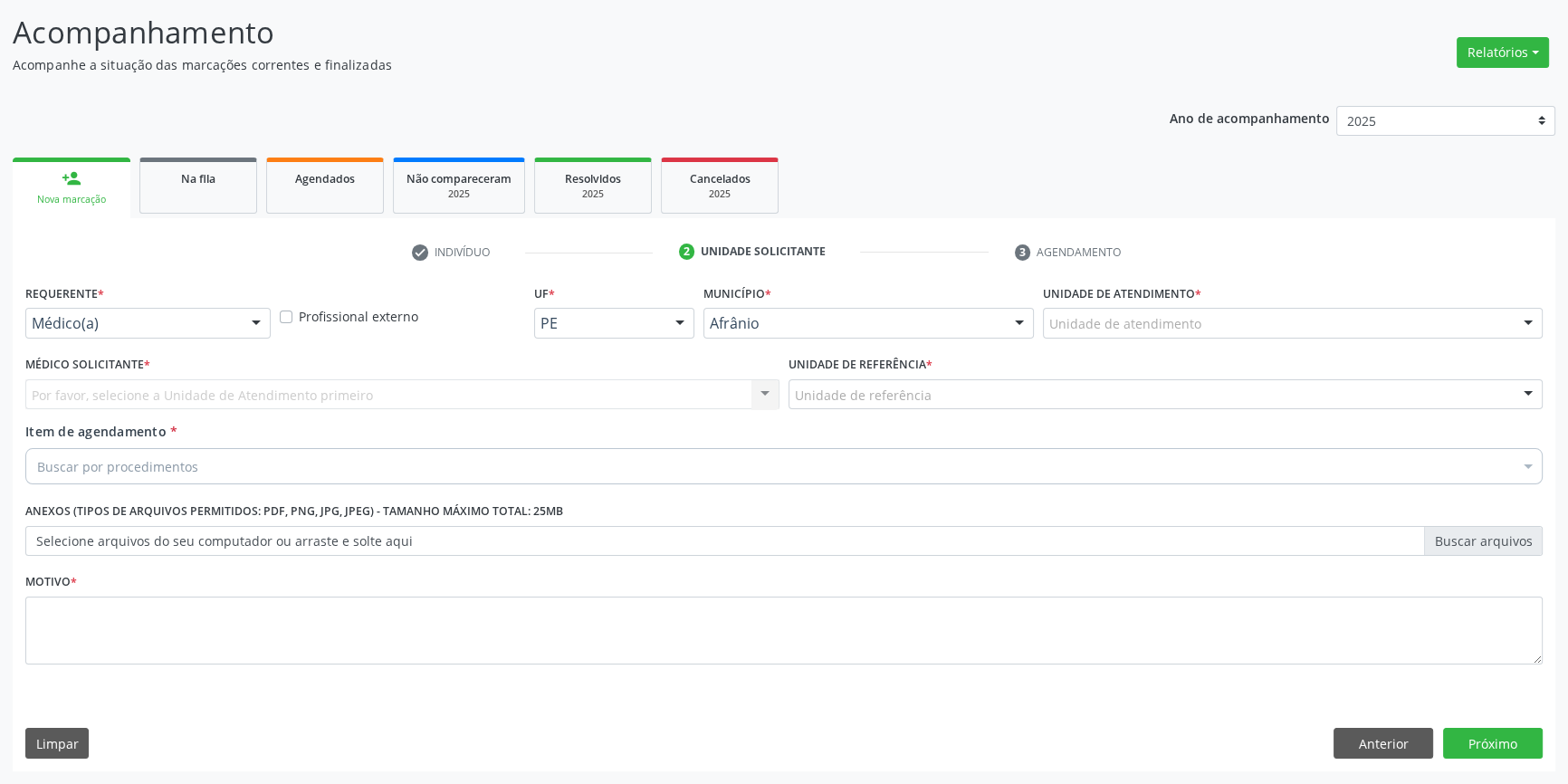
scroll to position [111, 0]
click at [1197, 326] on div "Unidade de atendimento" at bounding box center [1292, 325] width 499 height 31
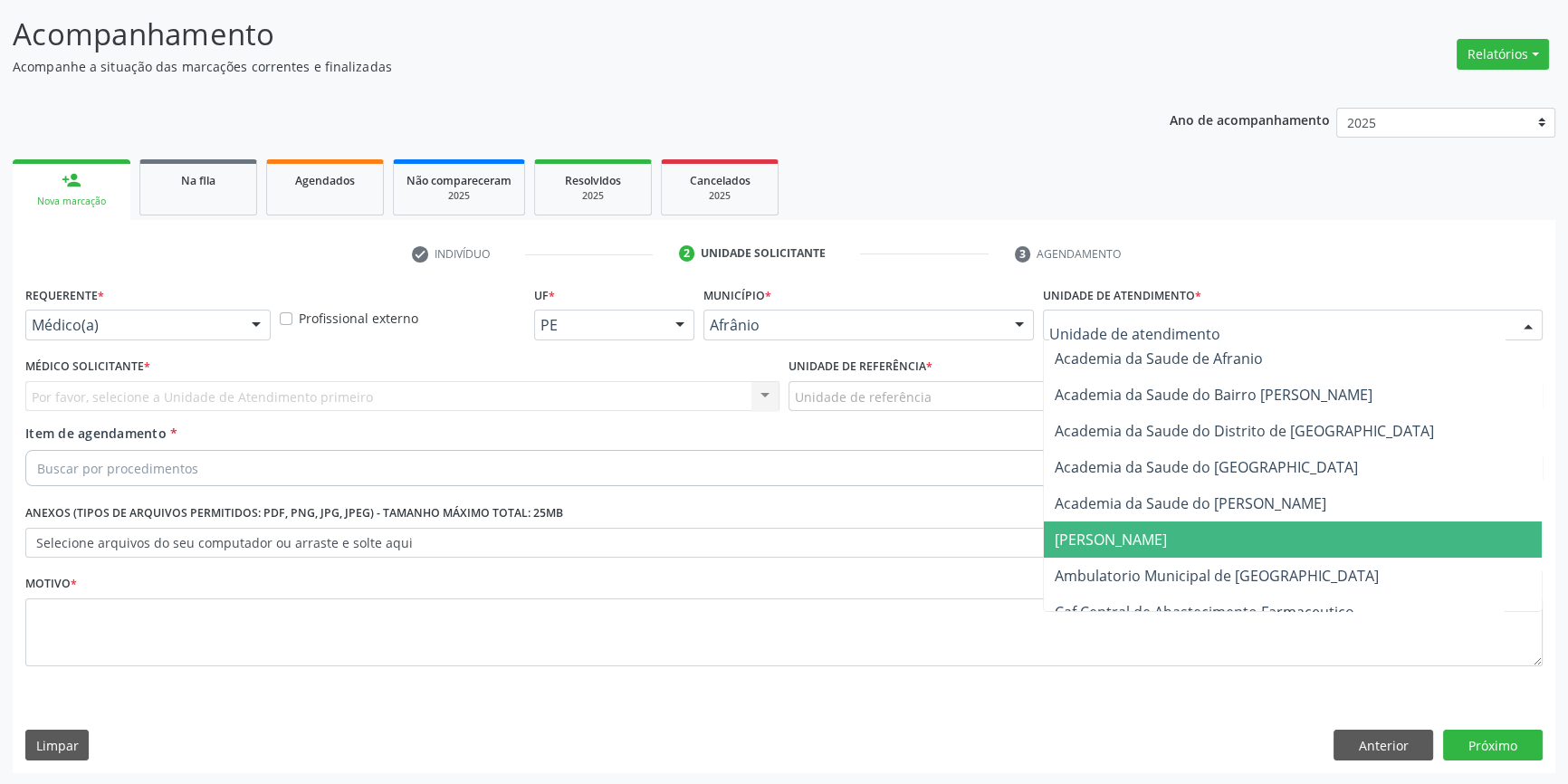
click at [1187, 566] on span "Ambulatorio Municipal de [GEOGRAPHIC_DATA]" at bounding box center [1216, 575] width 324 height 20
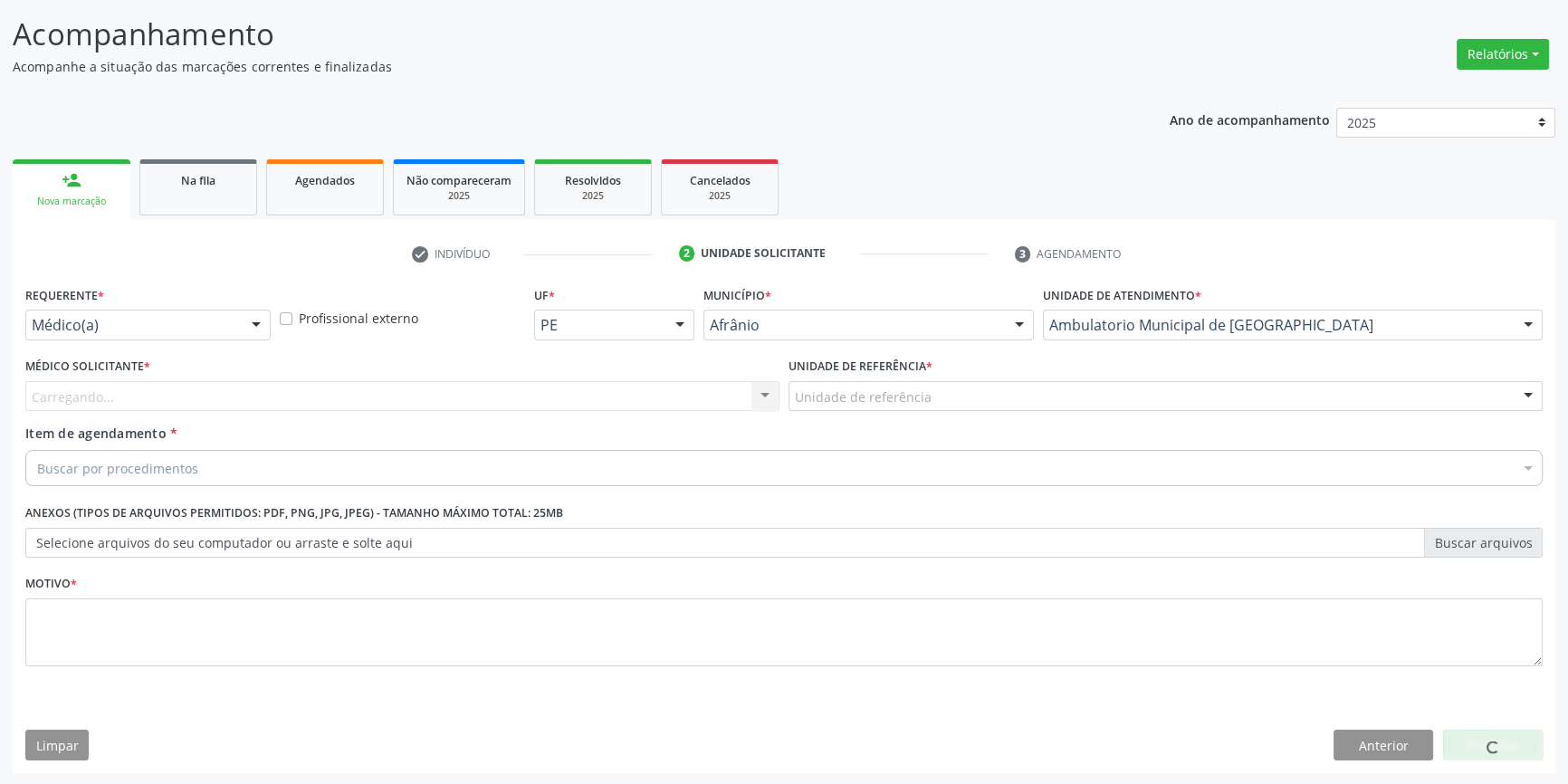
drag, startPoint x: 909, startPoint y: 393, endPoint x: 905, endPoint y: 422, distance: 29.3
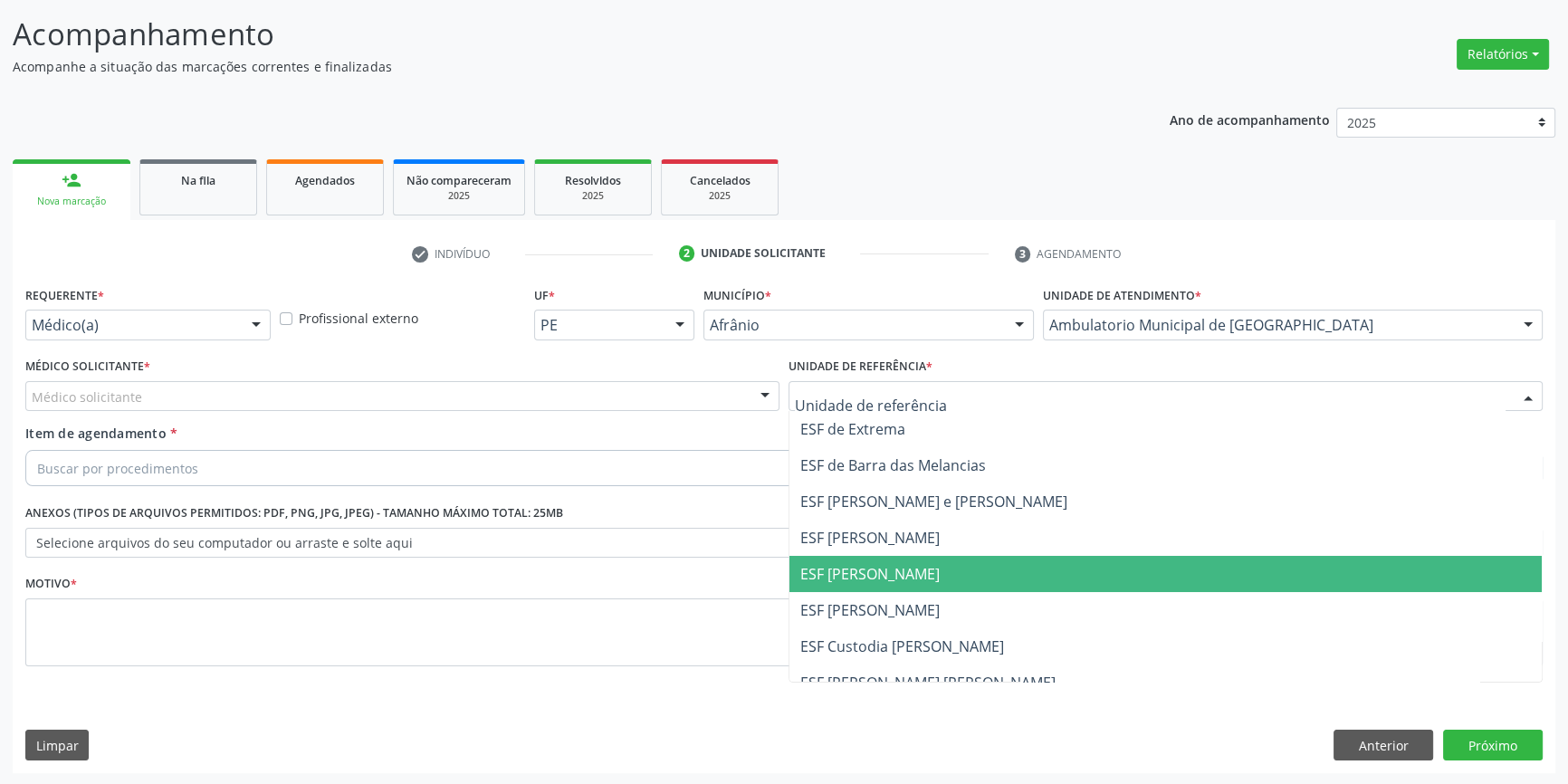
click at [884, 579] on span "ESF [PERSON_NAME]" at bounding box center [870, 573] width 140 height 20
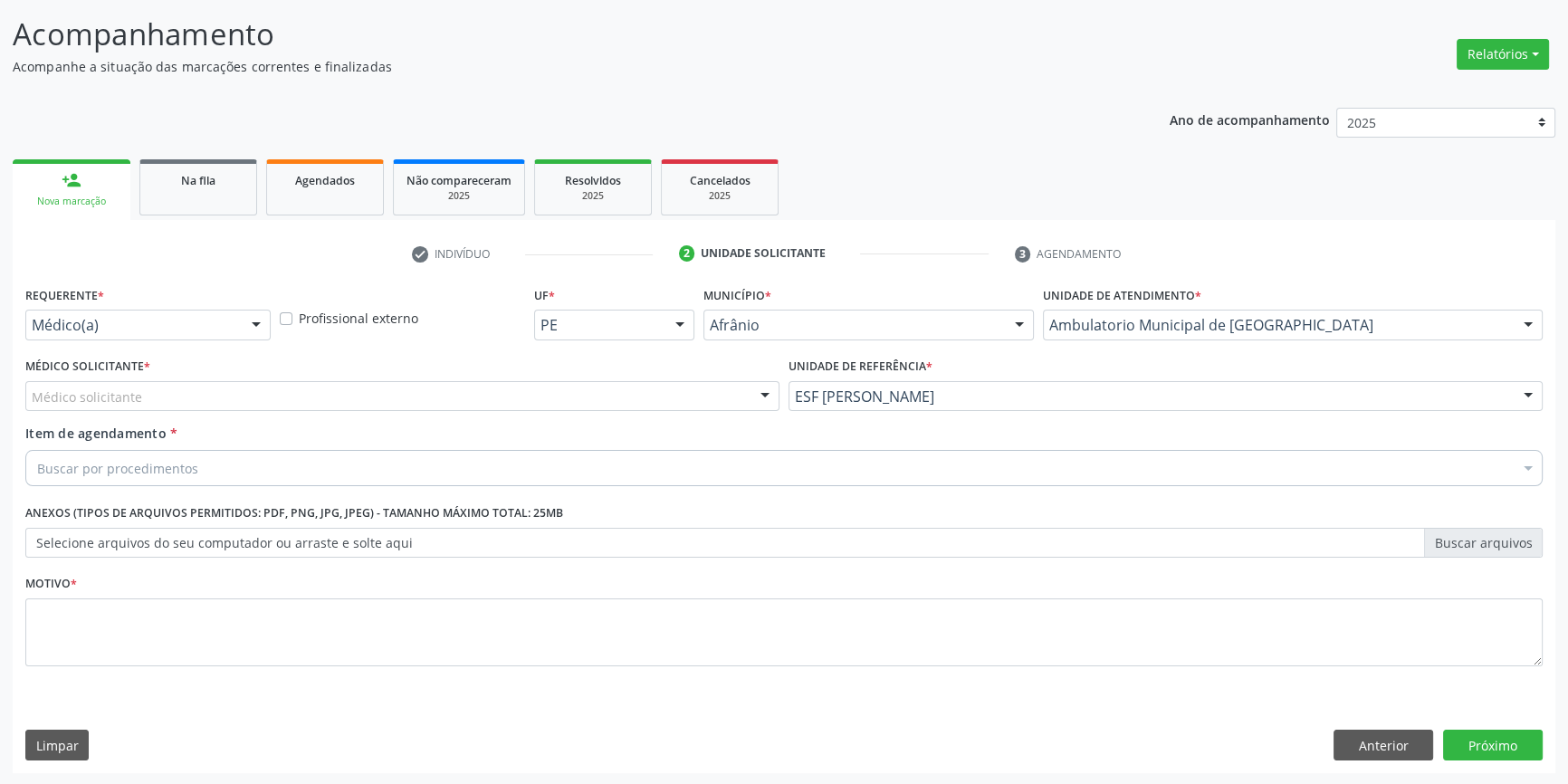
click at [519, 396] on div "Médico solicitante" at bounding box center [402, 396] width 754 height 31
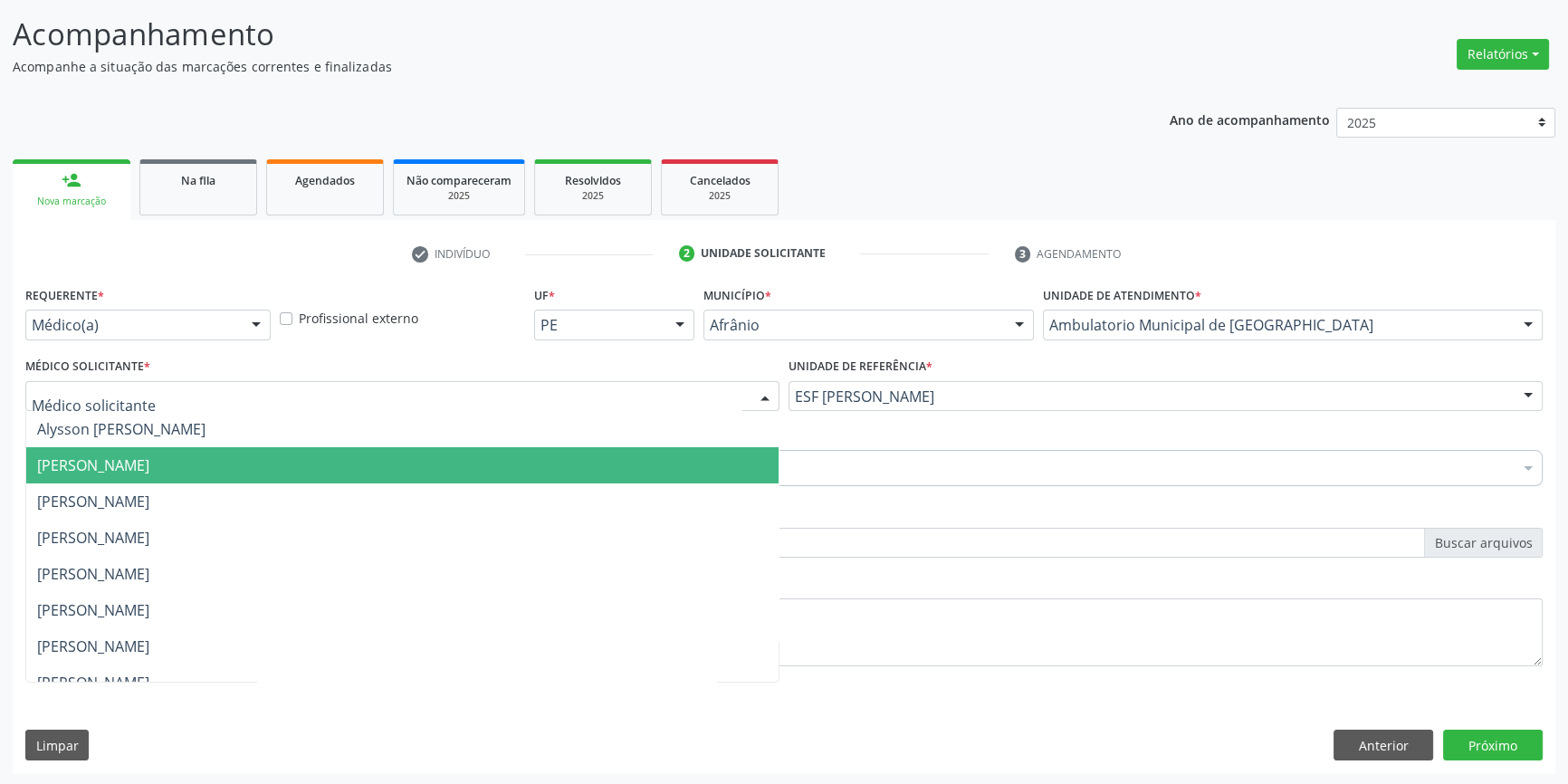
click at [149, 459] on span "[PERSON_NAME]" at bounding box center [93, 465] width 112 height 20
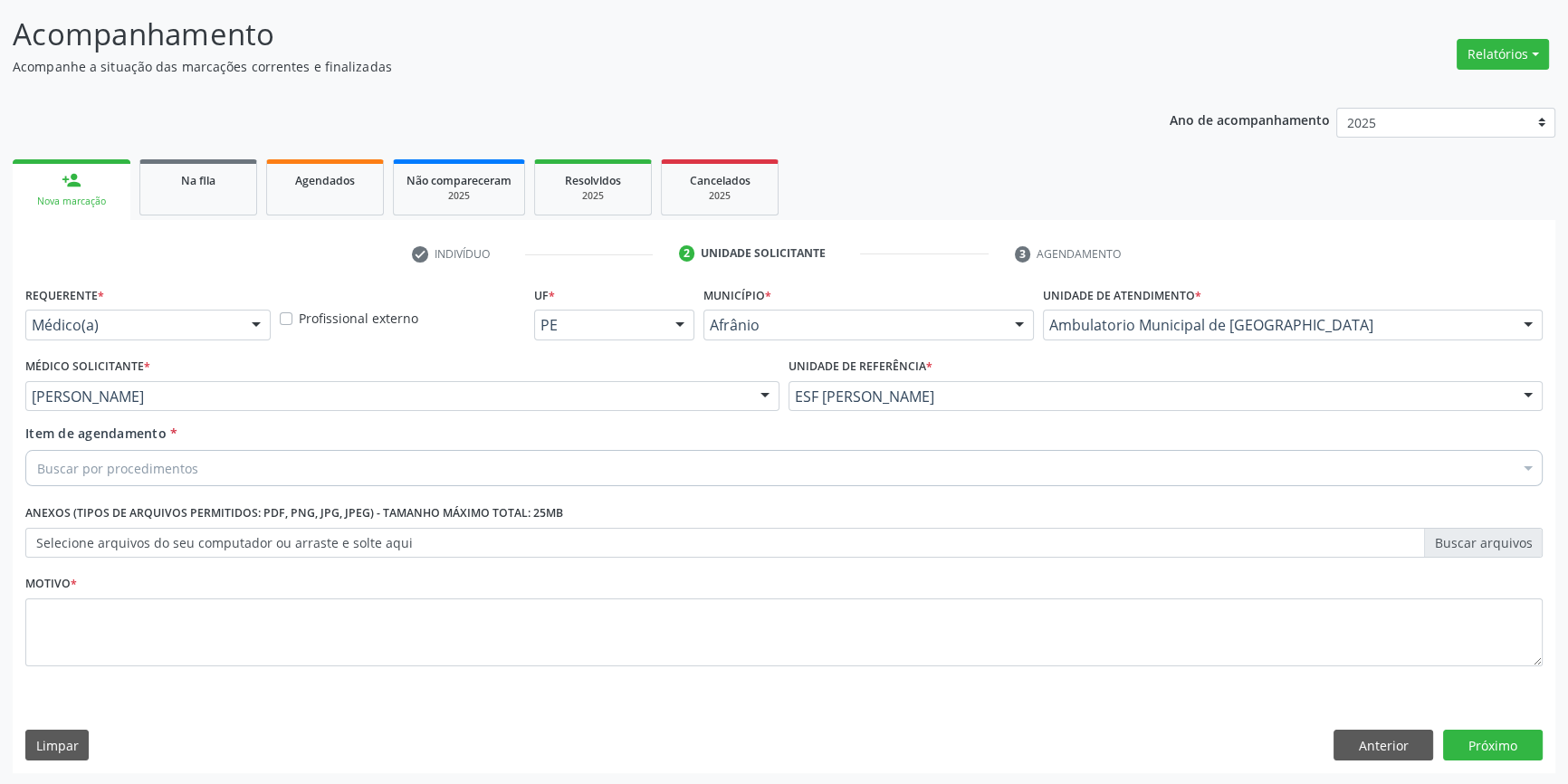
click at [235, 461] on div "Buscar por procedimentos" at bounding box center [784, 468] width 1517 height 36
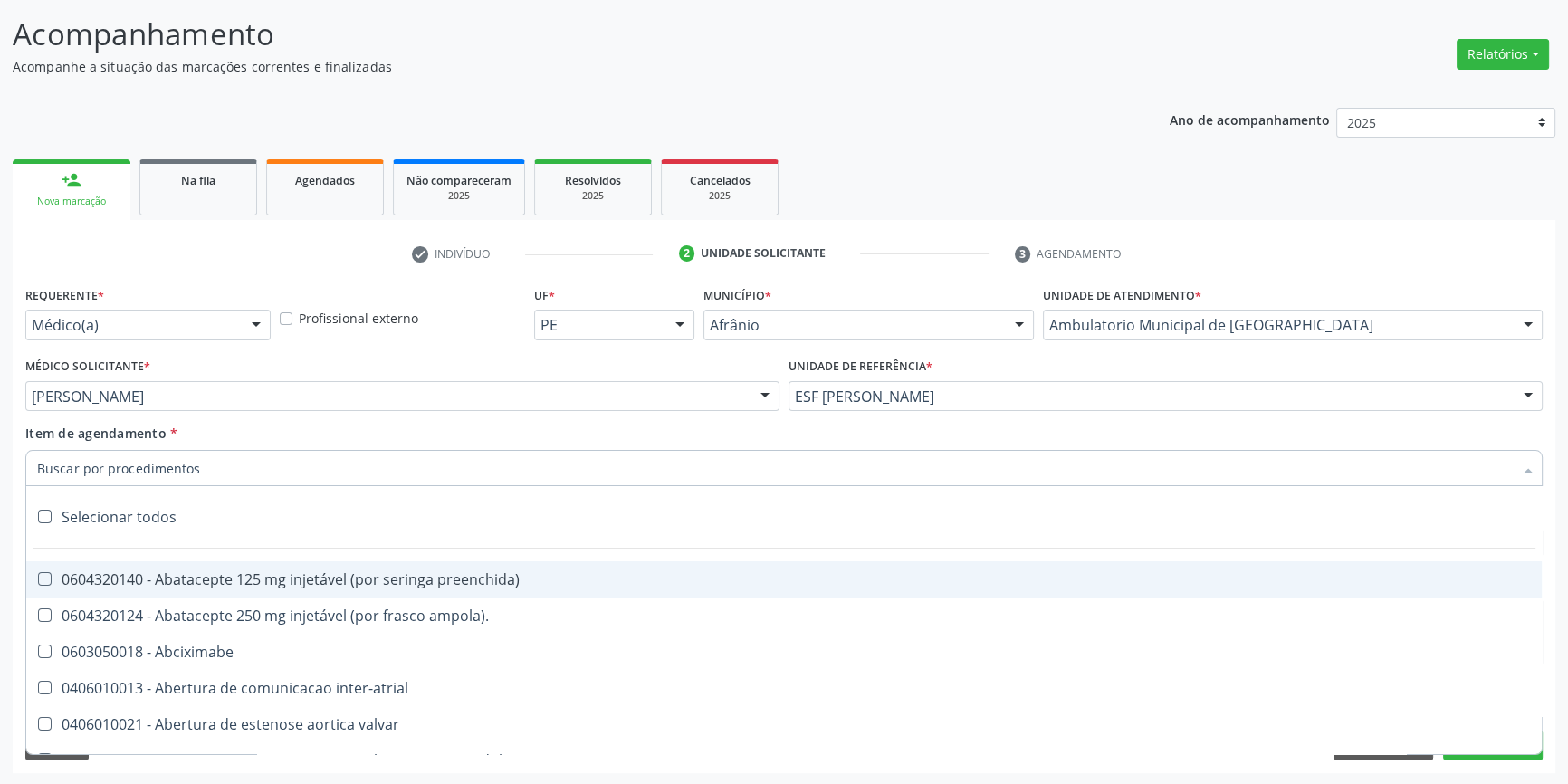
paste input "708 4012 8879 5366"
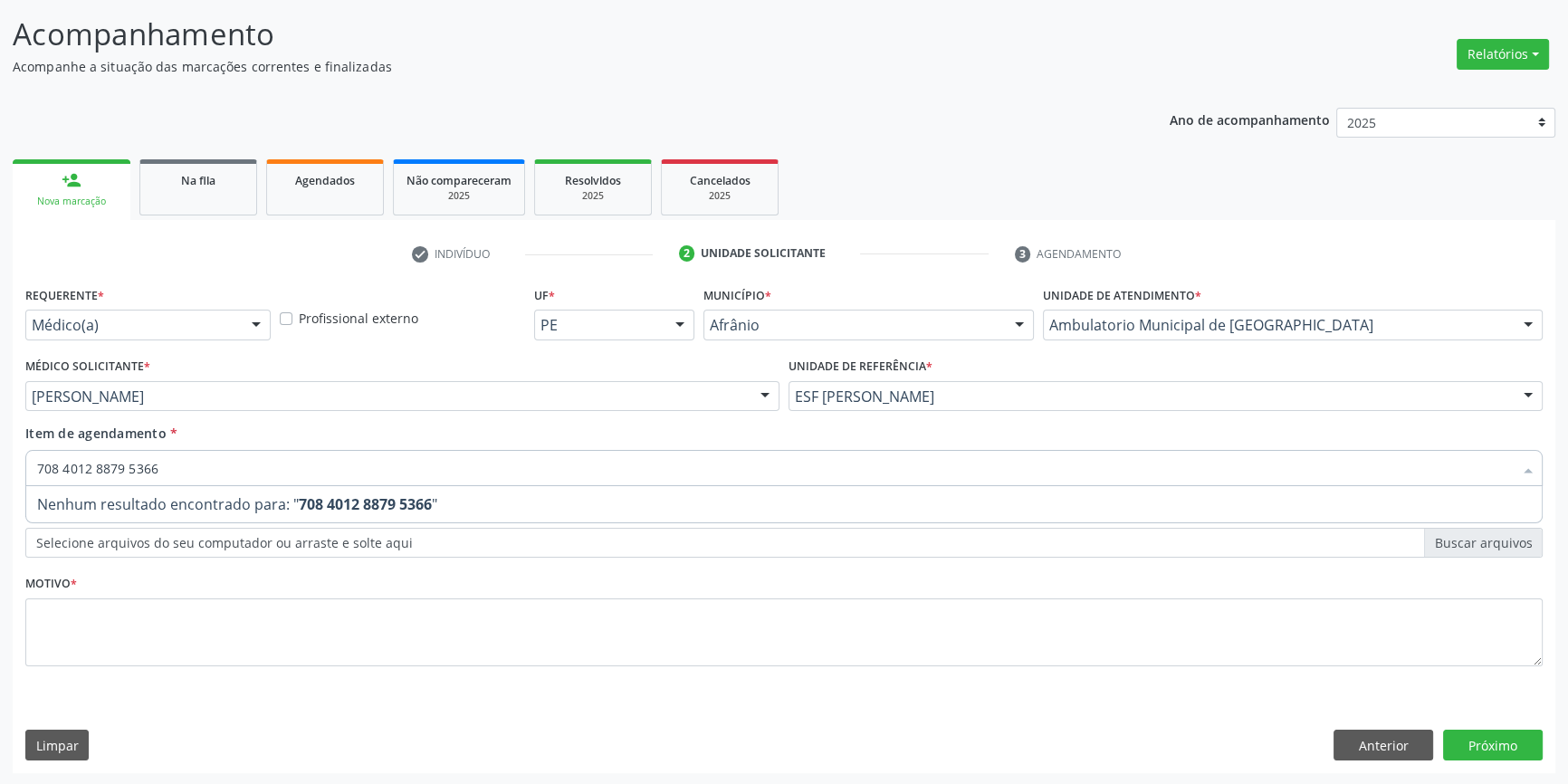
drag, startPoint x: 207, startPoint y: 459, endPoint x: 49, endPoint y: 457, distance: 158.0
click at [49, 457] on input "708 4012 8879 5366" at bounding box center [775, 468] width 1475 height 36
type input "7"
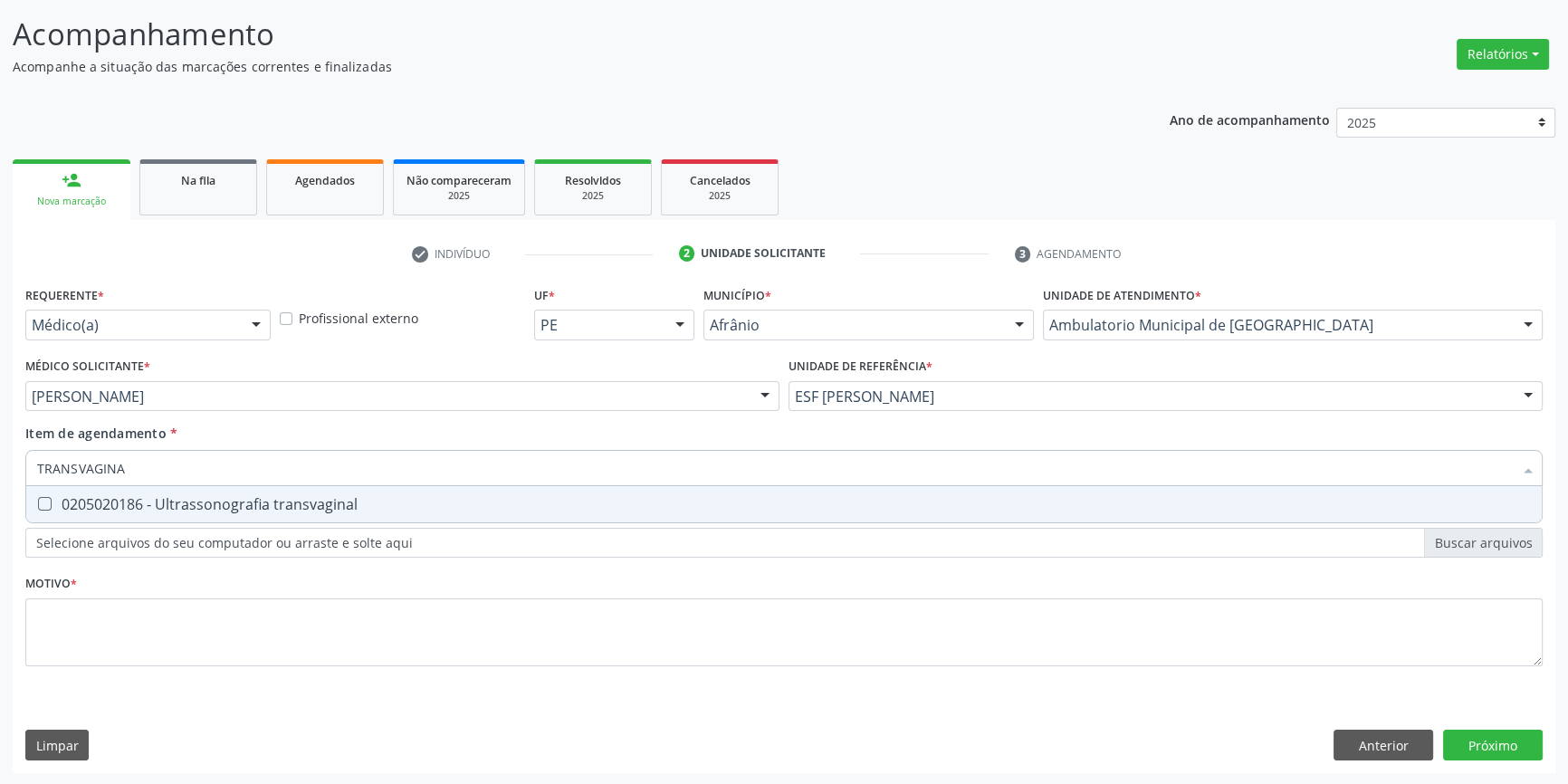
type input "TRANSVAGINAL"
click at [261, 504] on div "0205020186 - Ultrassonografia transvaginal" at bounding box center [784, 504] width 1493 height 14
checkbox transvaginal "true"
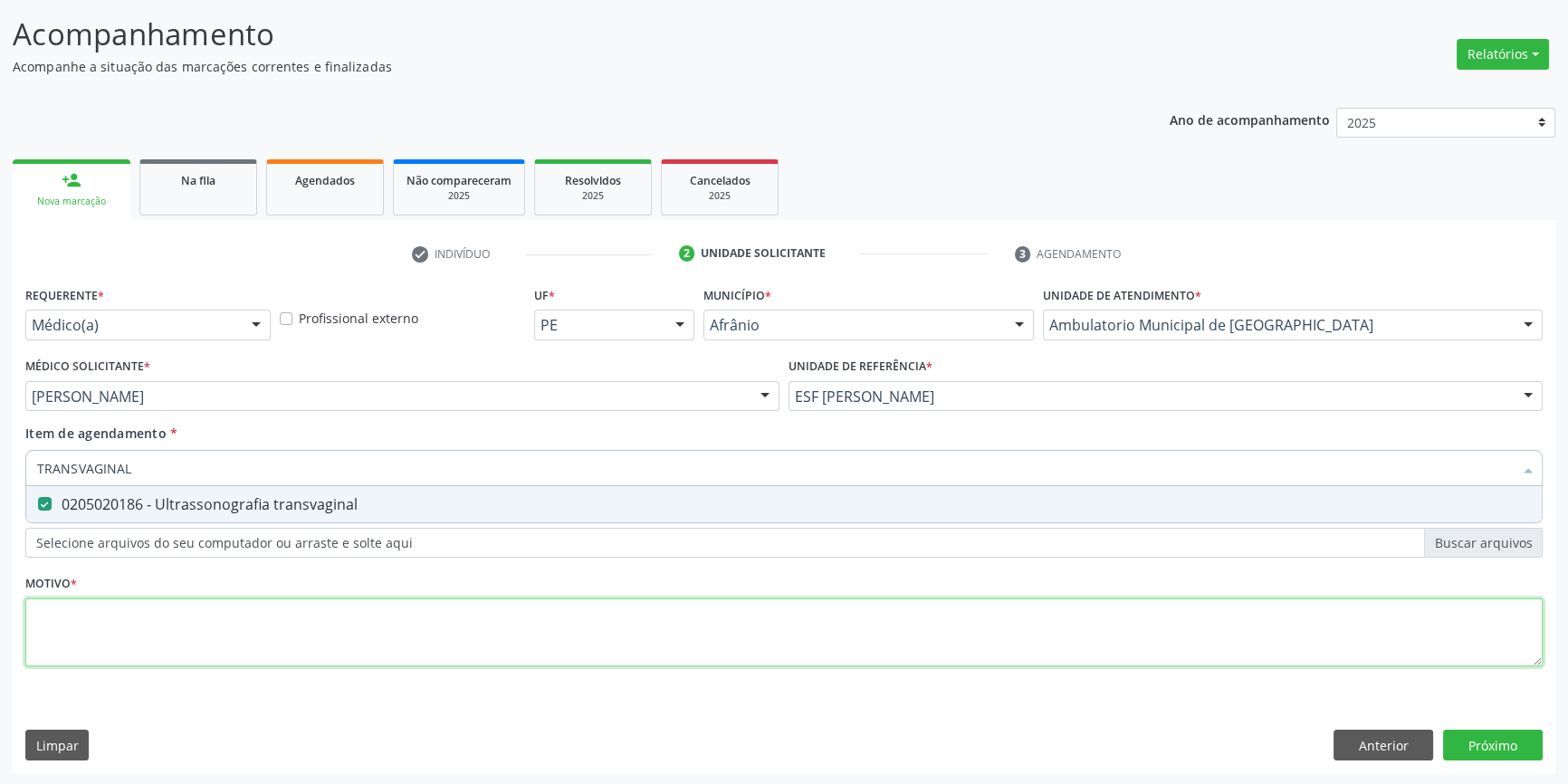
click at [203, 614] on div "Requerente * Médico(a) Médico(a) Enfermeiro(a) Paciente Nenhum resultado encont…" at bounding box center [784, 486] width 1517 height 411
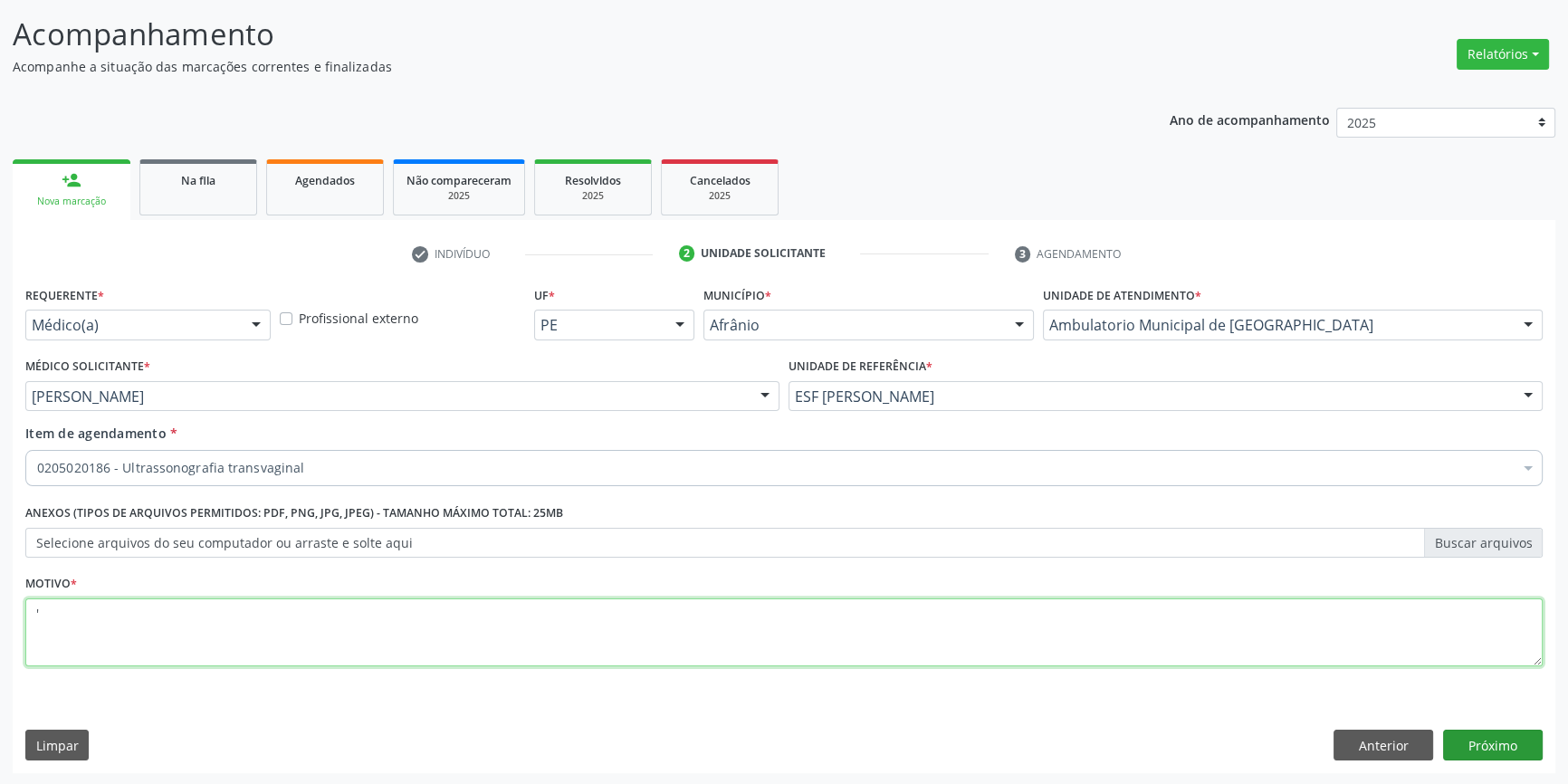
type textarea "'"
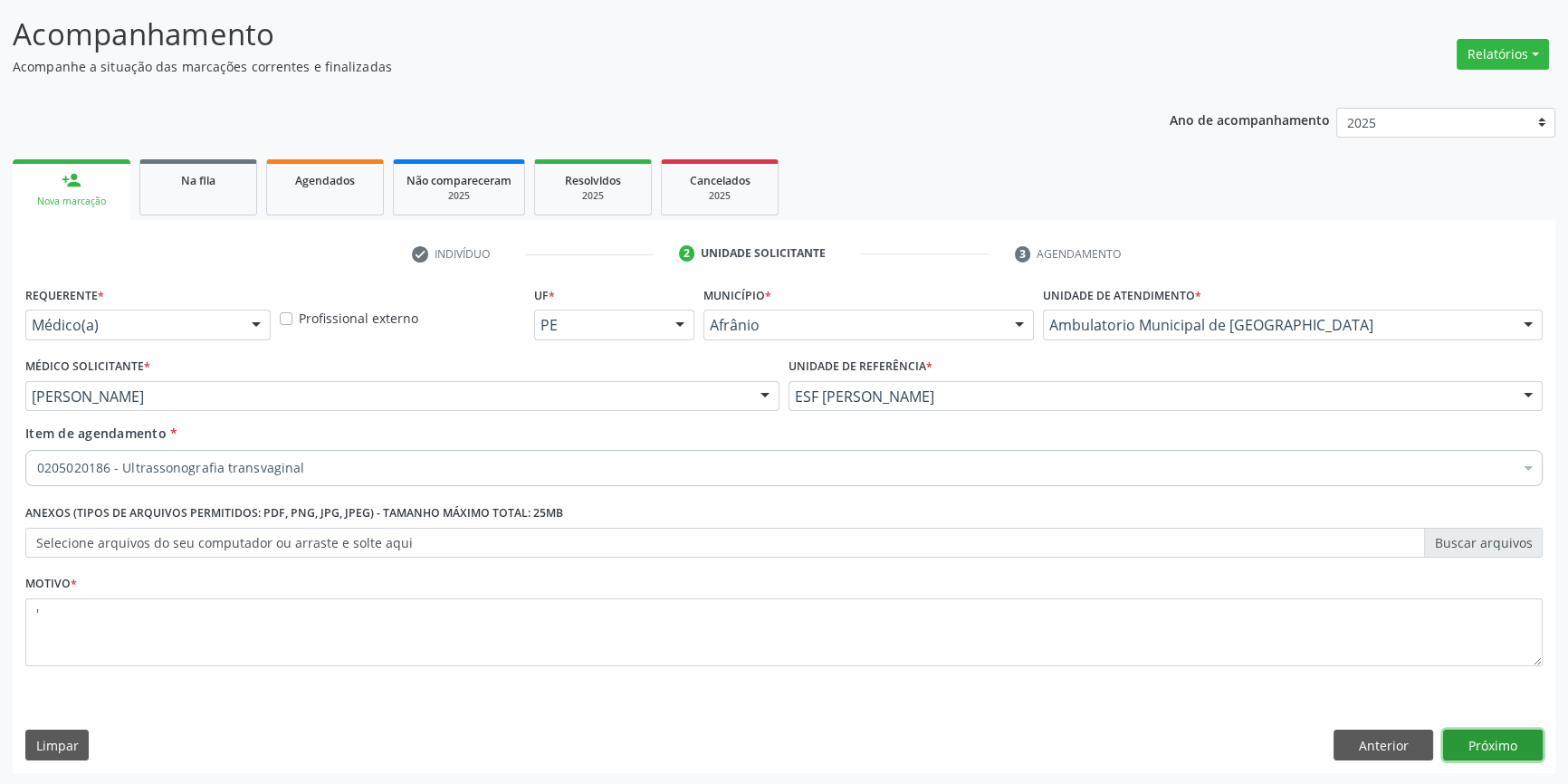
click at [1516, 743] on button "Próximo" at bounding box center [1492, 746] width 99 height 31
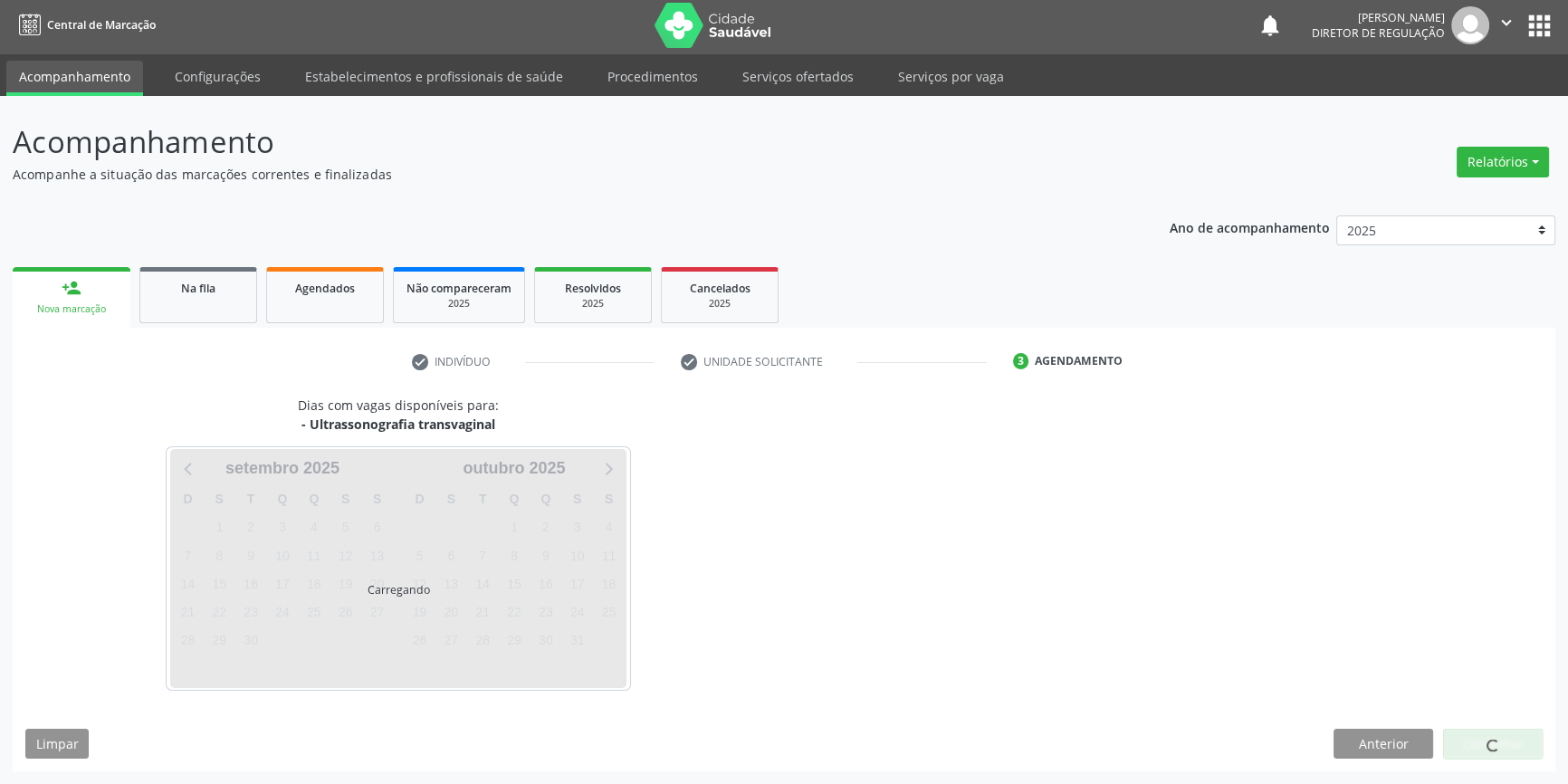
scroll to position [2, 0]
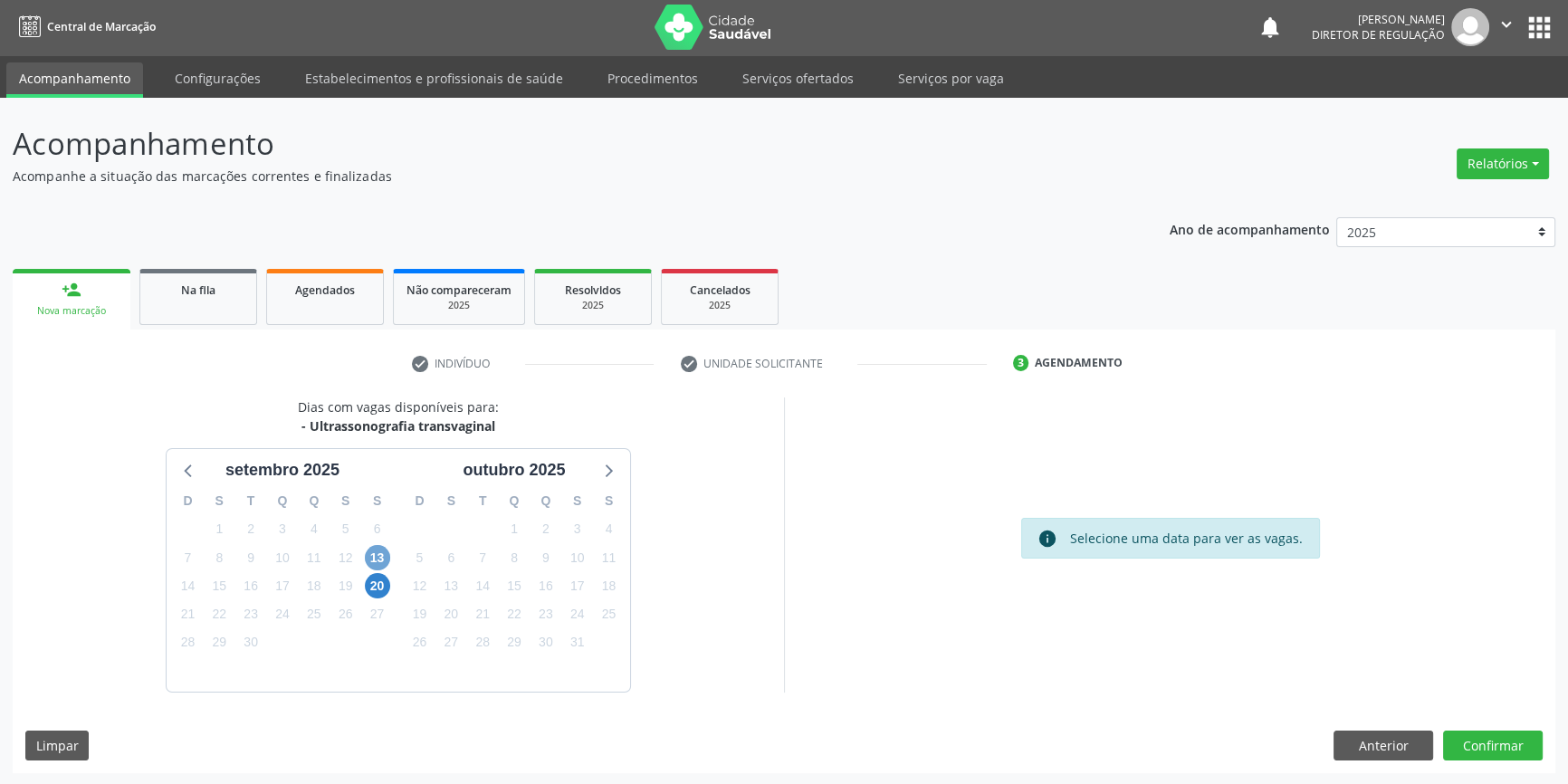
click at [375, 560] on span "13" at bounding box center [377, 558] width 25 height 25
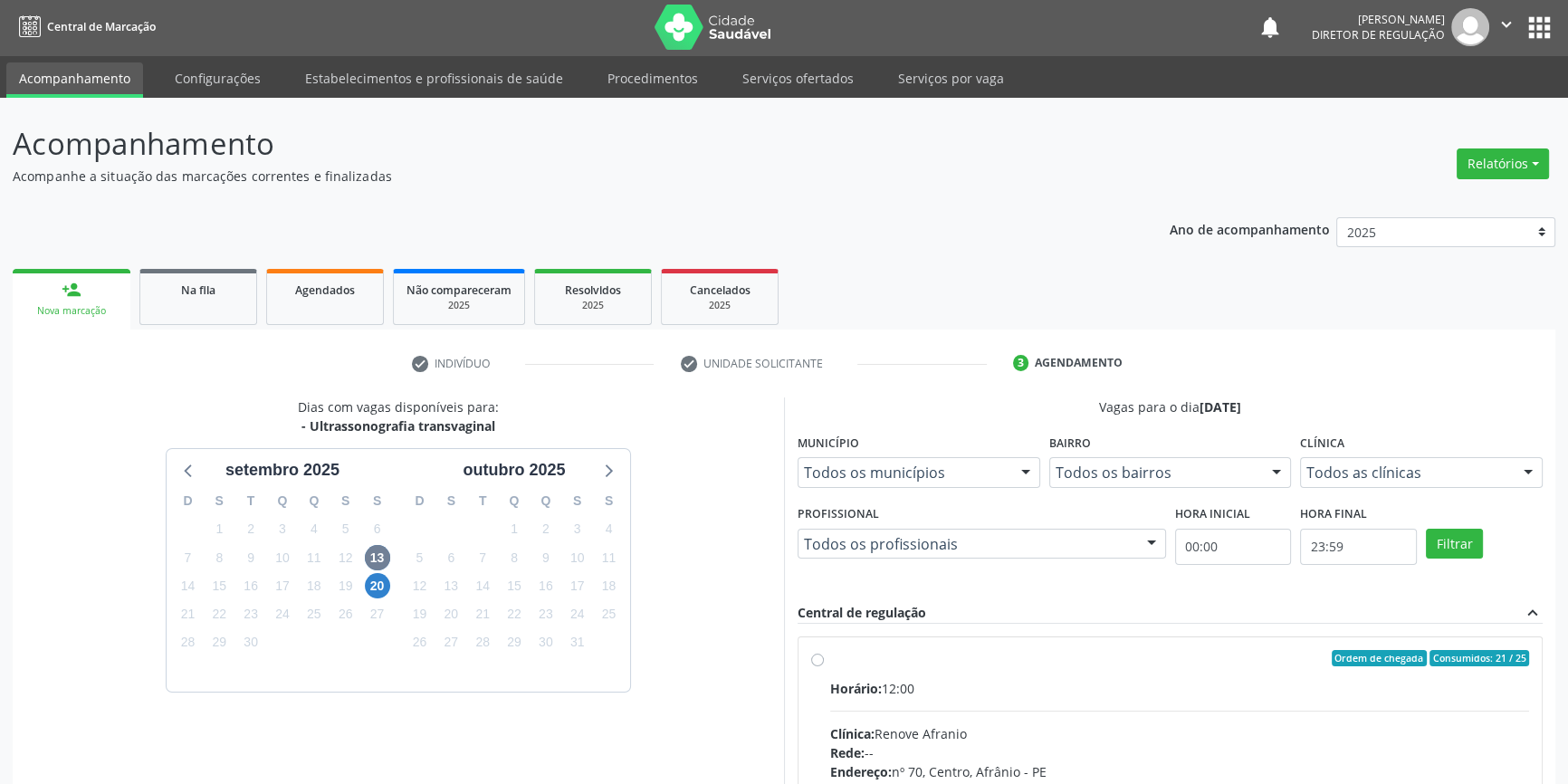
click at [833, 680] on div "Horário: 12:00" at bounding box center [1180, 689] width 698 height 19
click at [824, 666] on input "Ordem de chegada Consumidos: 21 / 25 Horário: 12:00 Clínica: Renove Afranio Red…" at bounding box center [817, 658] width 12 height 16
radio input "true"
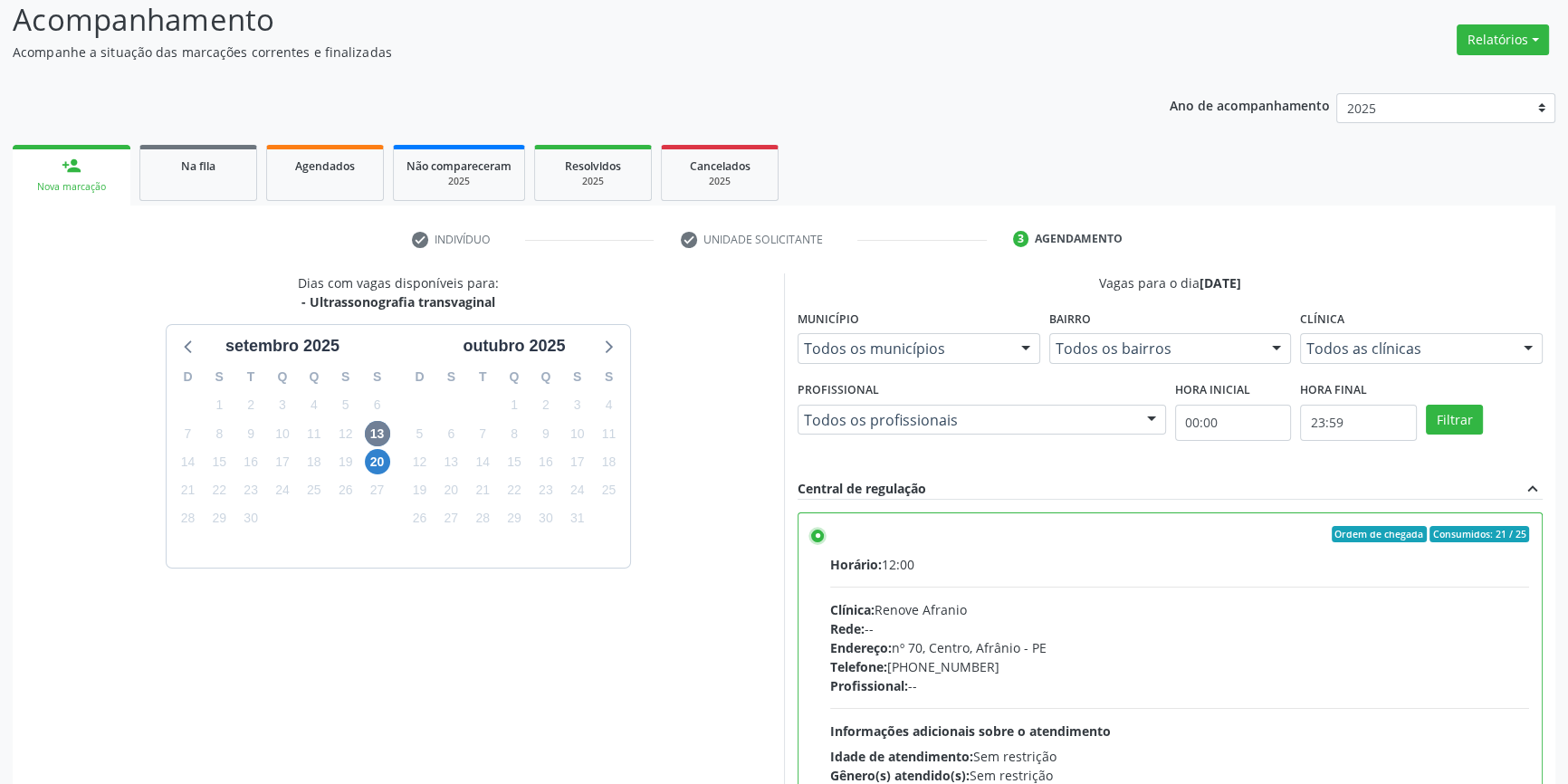
scroll to position [296, 0]
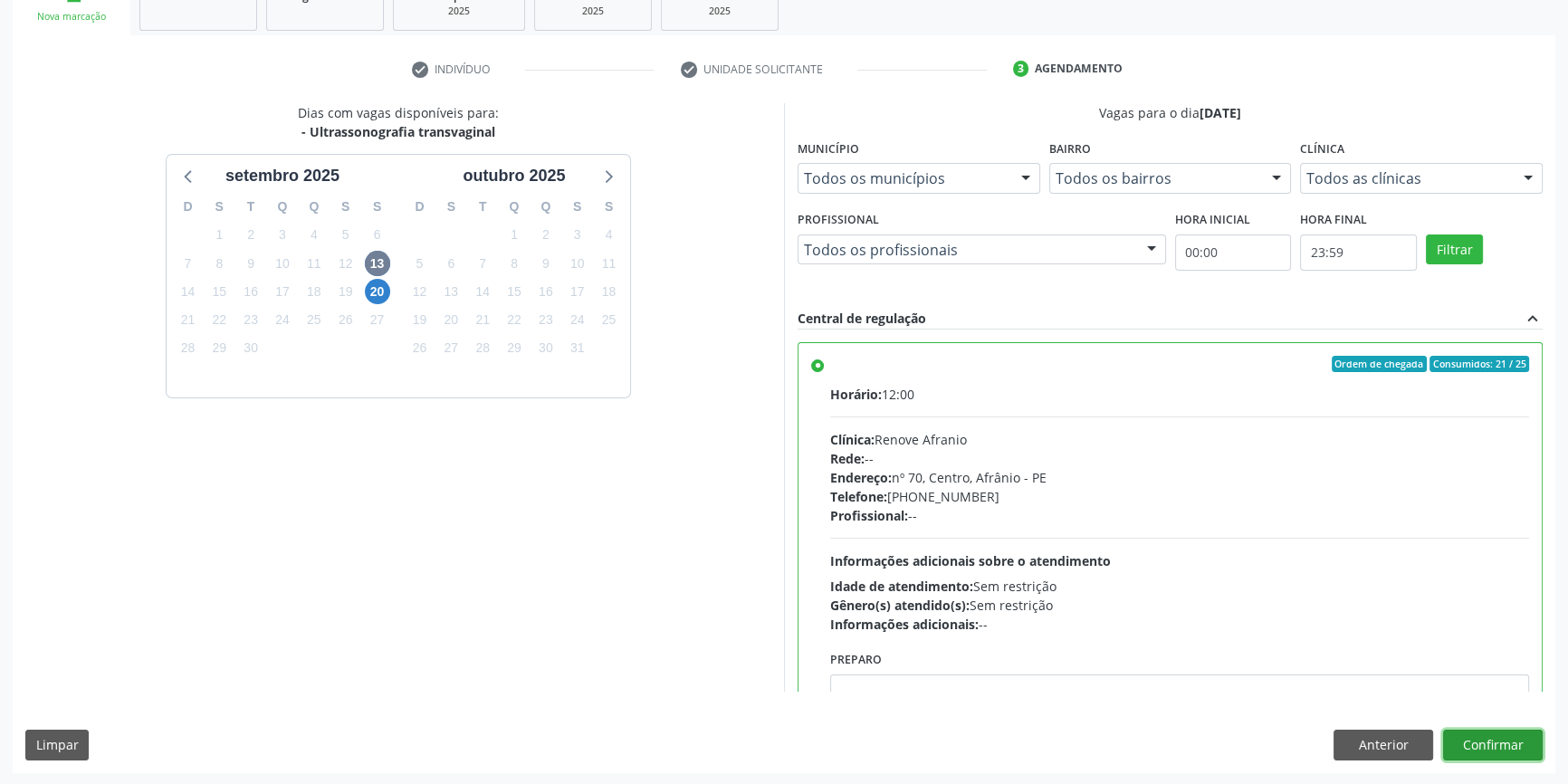
click at [1489, 730] on button "Confirmar" at bounding box center [1492, 746] width 99 height 31
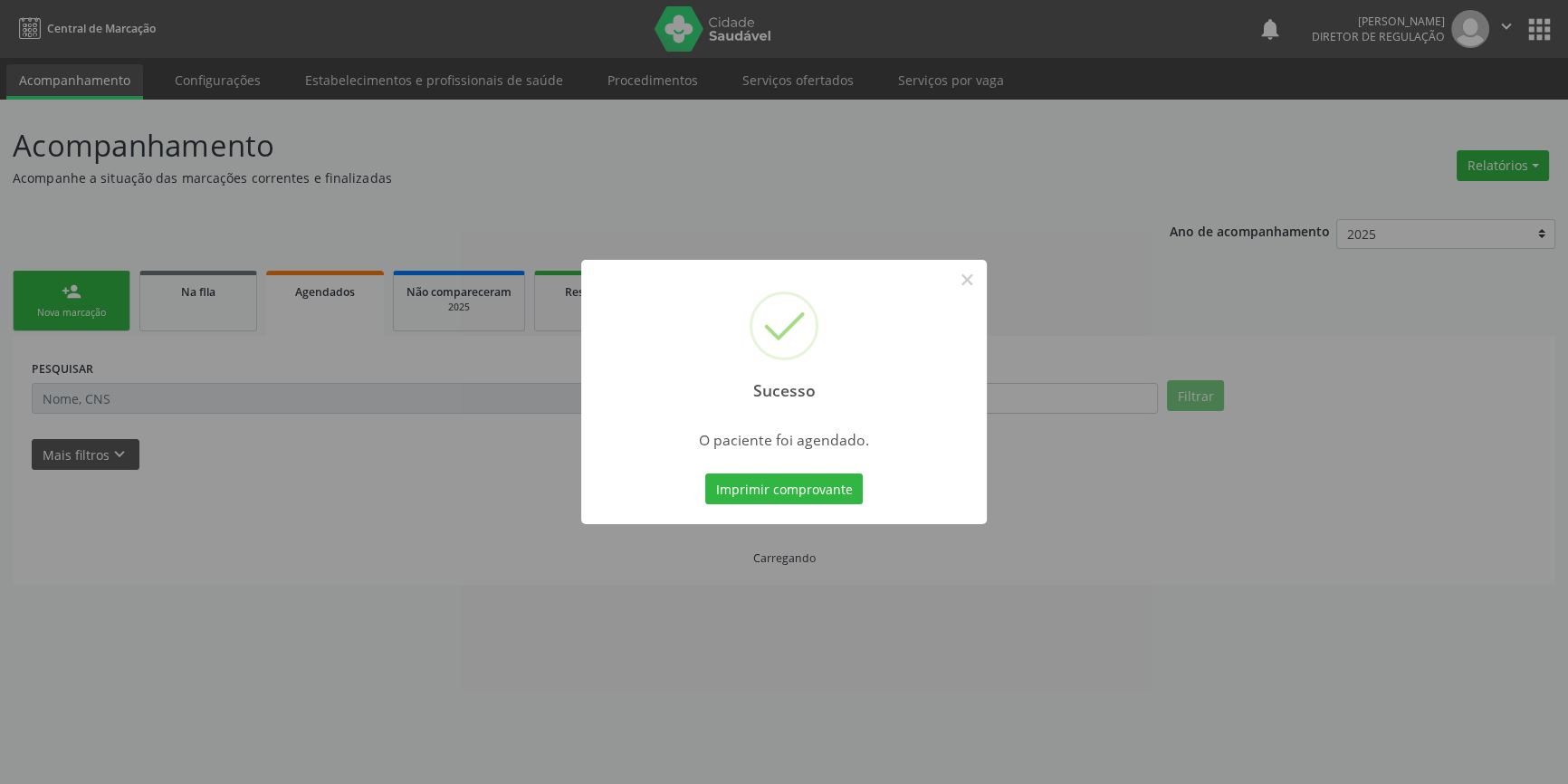
scroll to position [0, 0]
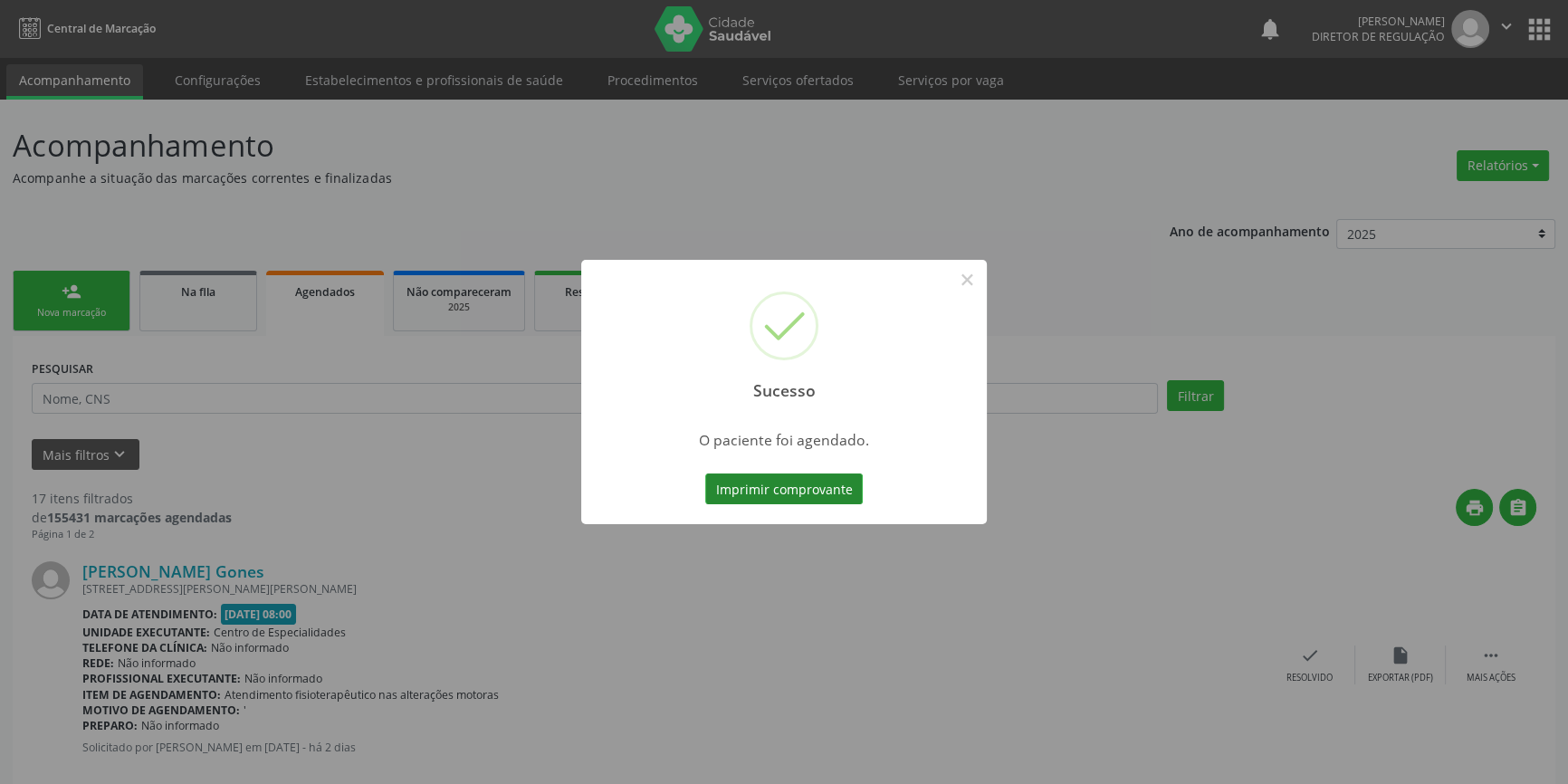
click at [799, 484] on button "Imprimir comprovante" at bounding box center [784, 489] width 158 height 31
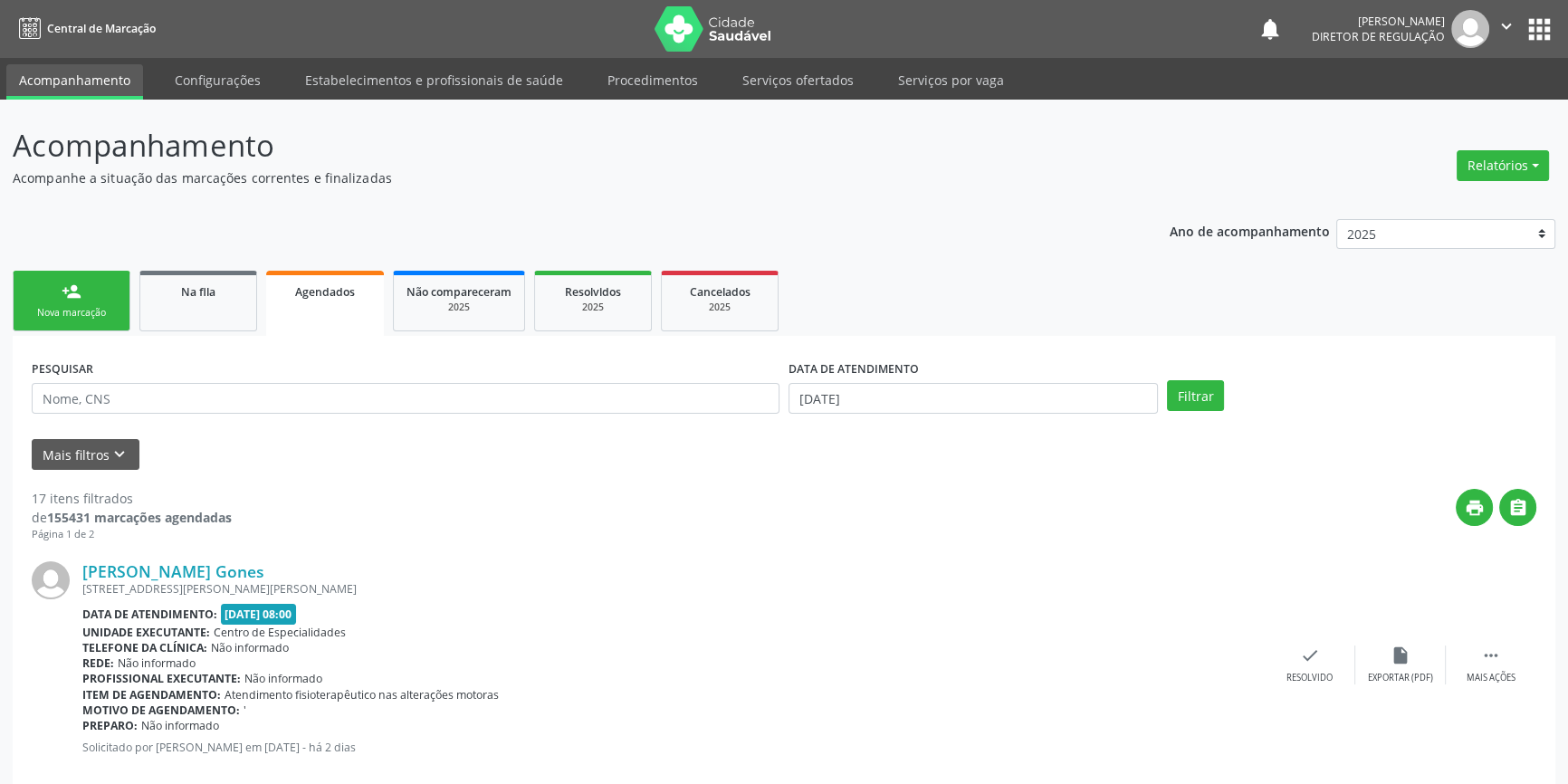
click at [95, 313] on div "Nova marcação" at bounding box center [71, 313] width 91 height 13
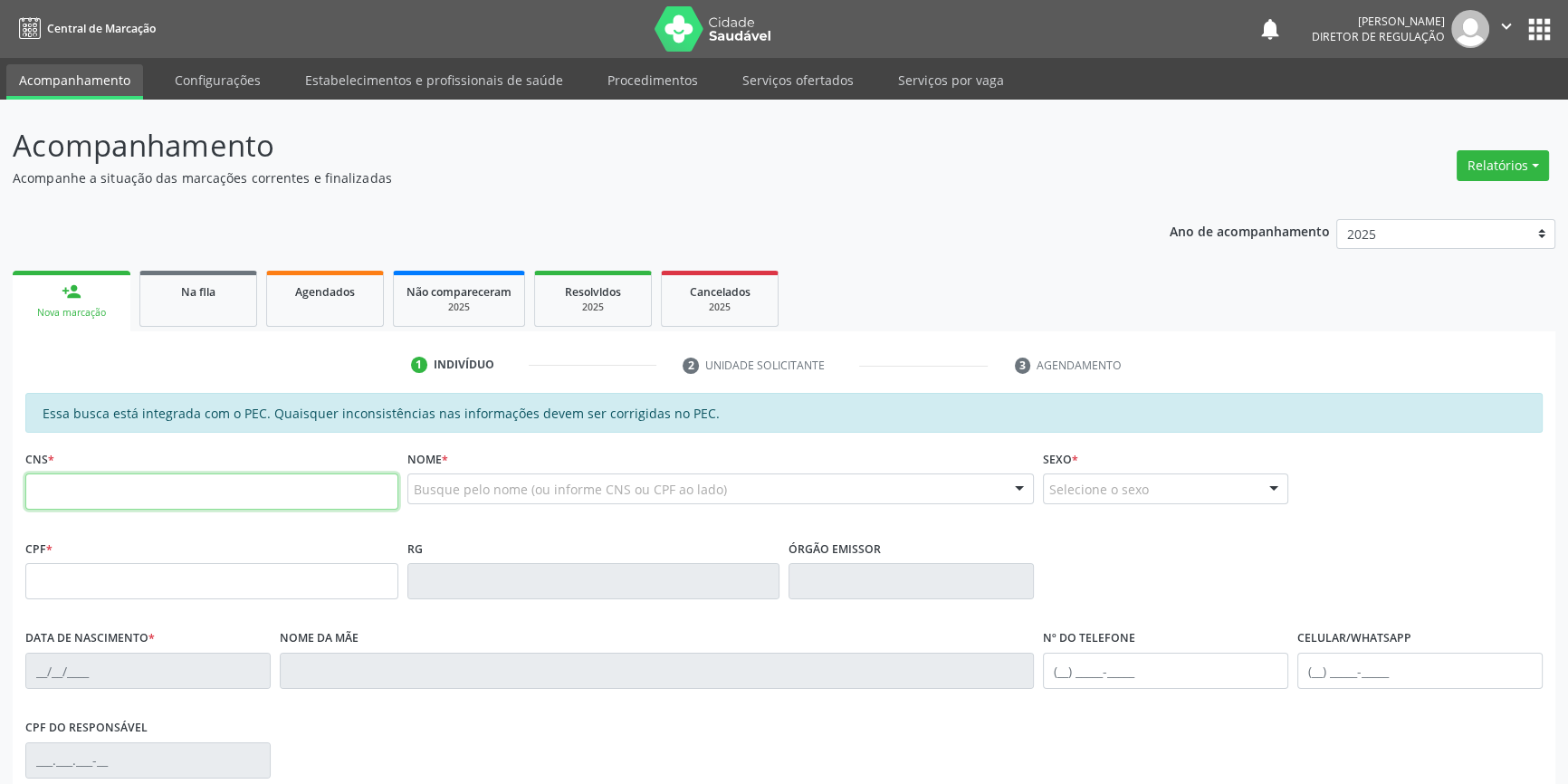
click at [218, 492] on input "text" at bounding box center [211, 492] width 373 height 36
type input "701 0068 5082 6193"
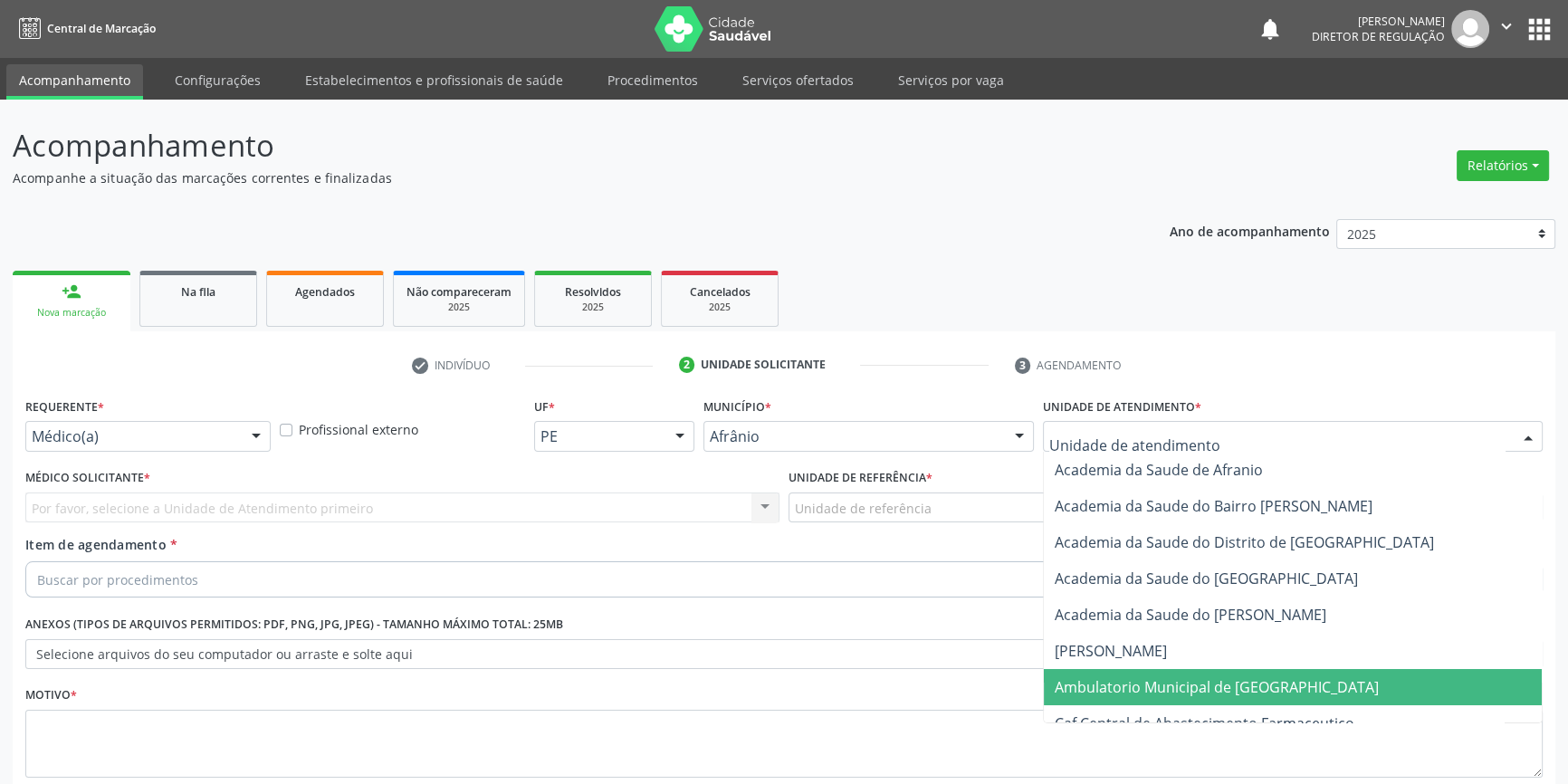
drag, startPoint x: 1159, startPoint y: 570, endPoint x: 1032, endPoint y: 468, distance: 162.9
click at [1156, 678] on span "Ambulatorio Municipal de [GEOGRAPHIC_DATA]" at bounding box center [1216, 687] width 324 height 20
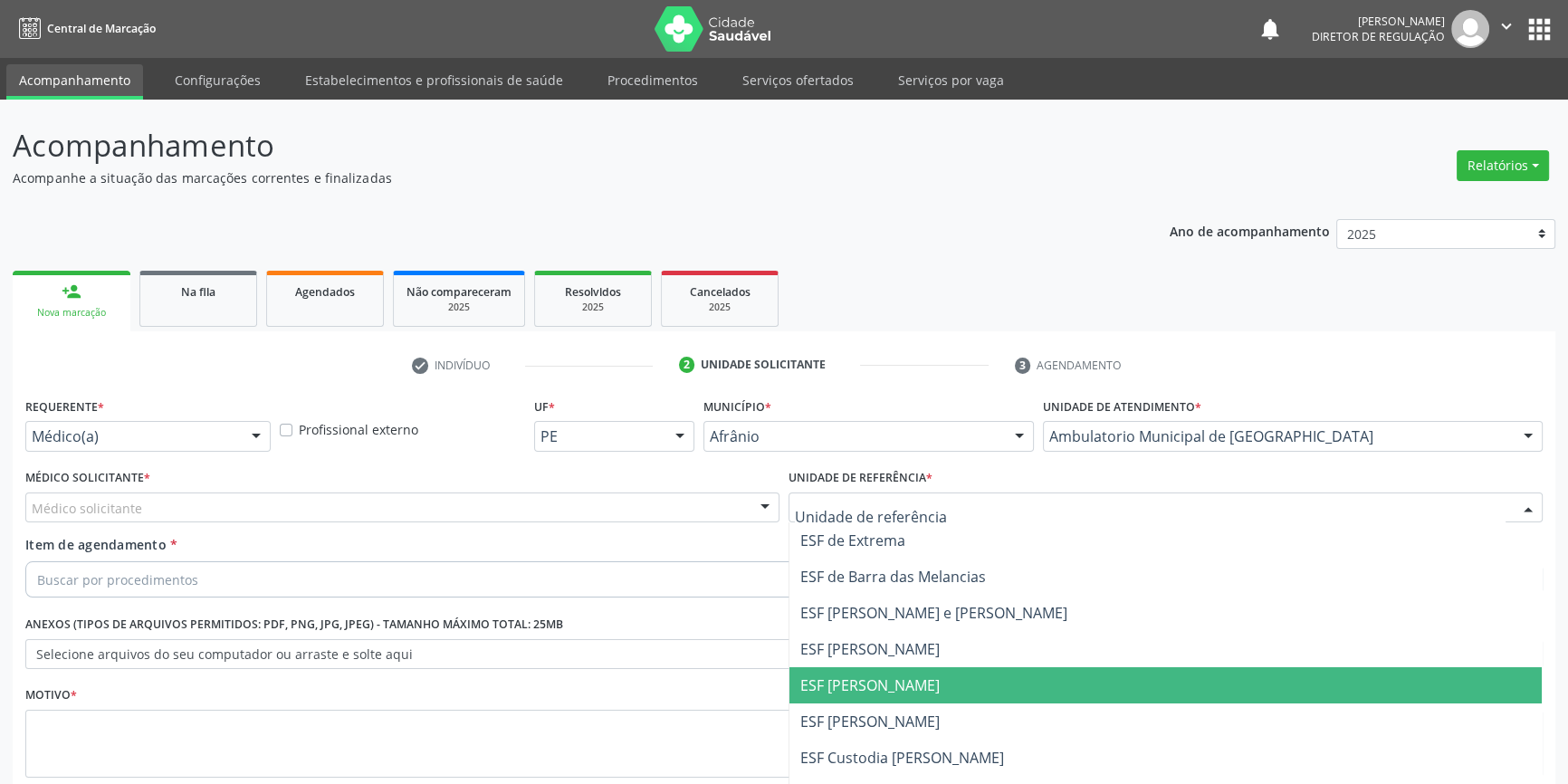
drag, startPoint x: 896, startPoint y: 573, endPoint x: 793, endPoint y: 501, distance: 125.7
click at [893, 676] on span "ESF [PERSON_NAME]" at bounding box center [870, 685] width 140 height 20
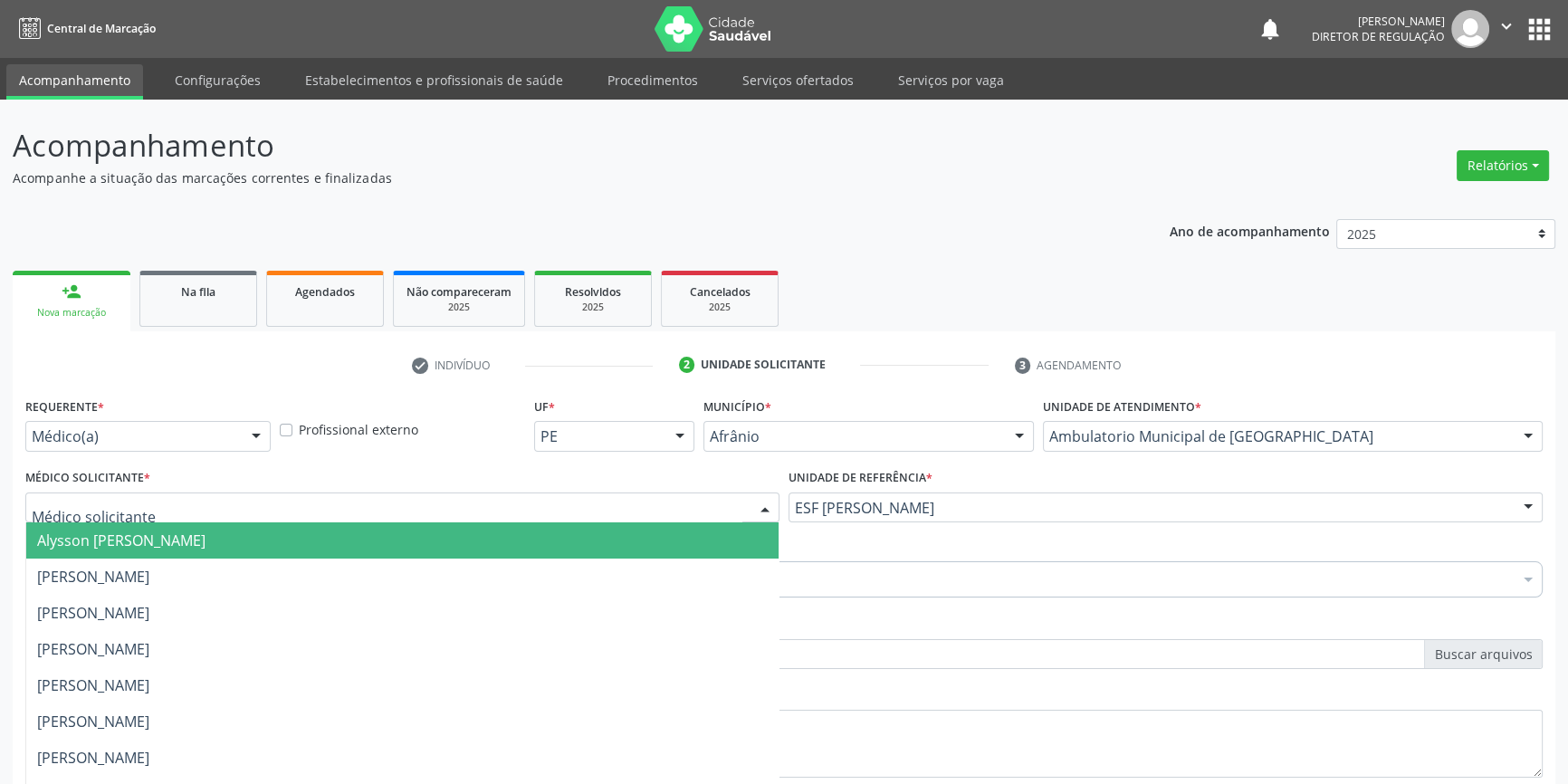
click at [579, 493] on div at bounding box center [402, 508] width 754 height 31
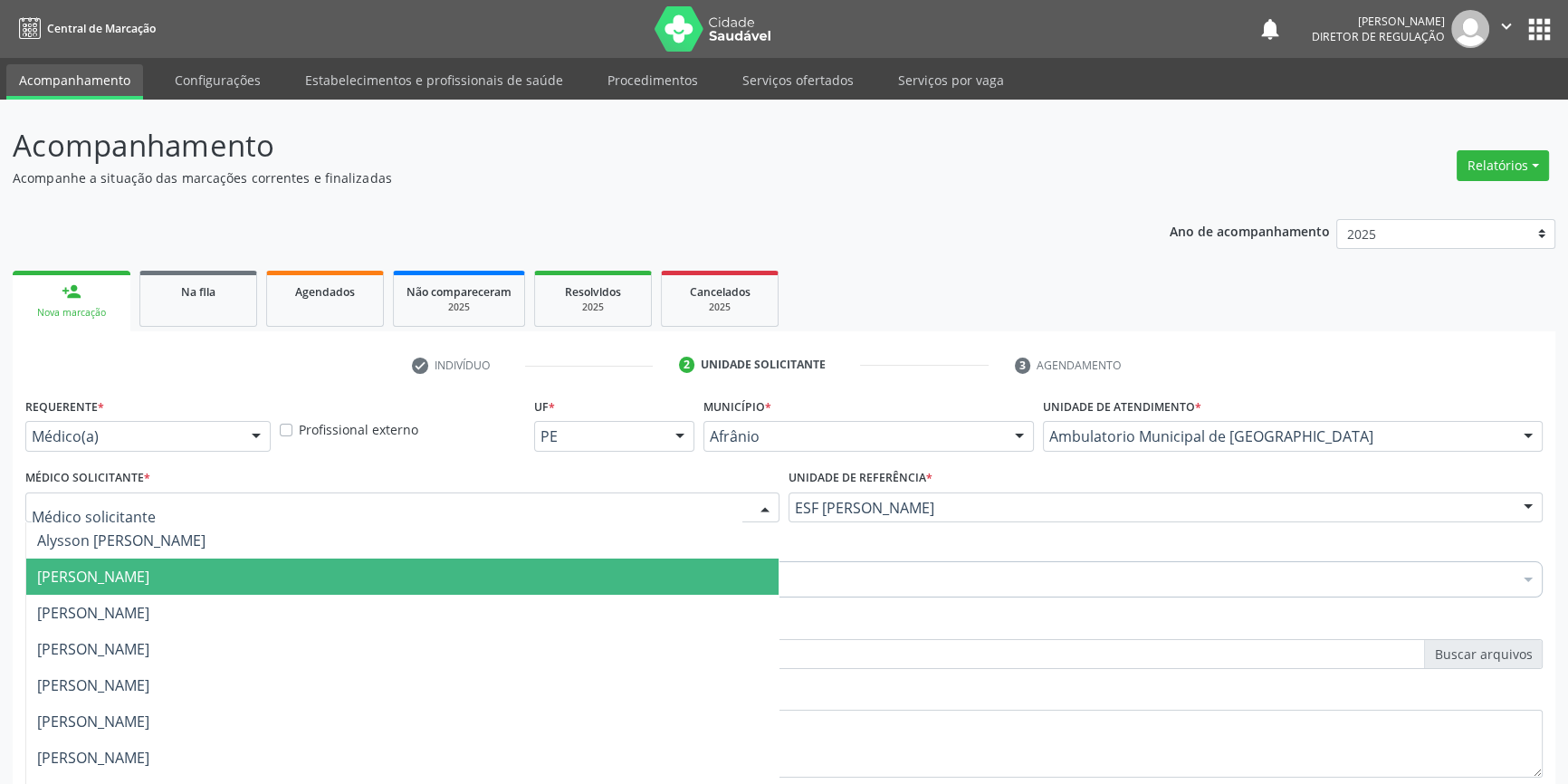
click at [257, 559] on span "[PERSON_NAME]" at bounding box center [402, 577] width 752 height 36
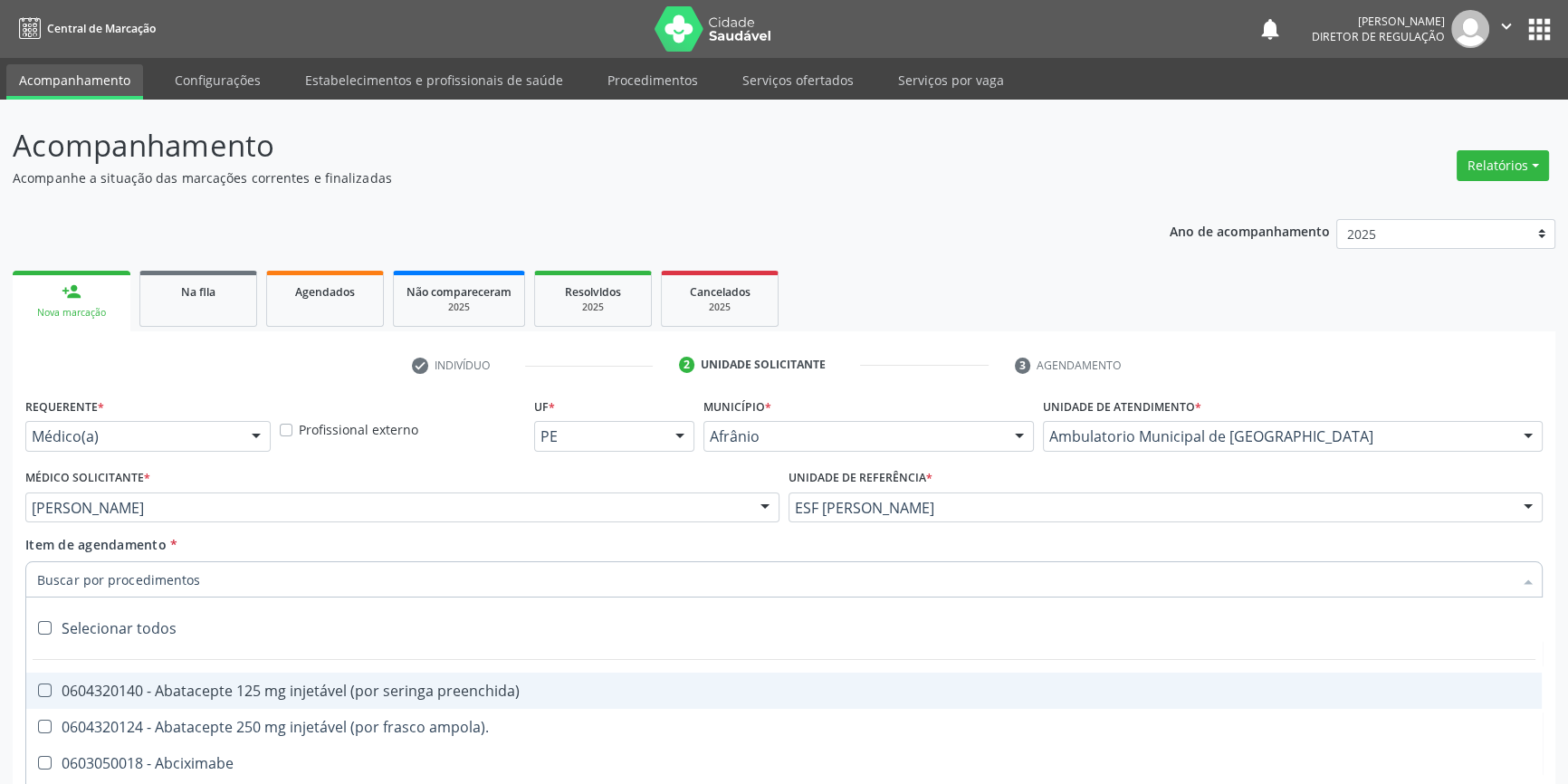
paste input "708 4012 8879 5366"
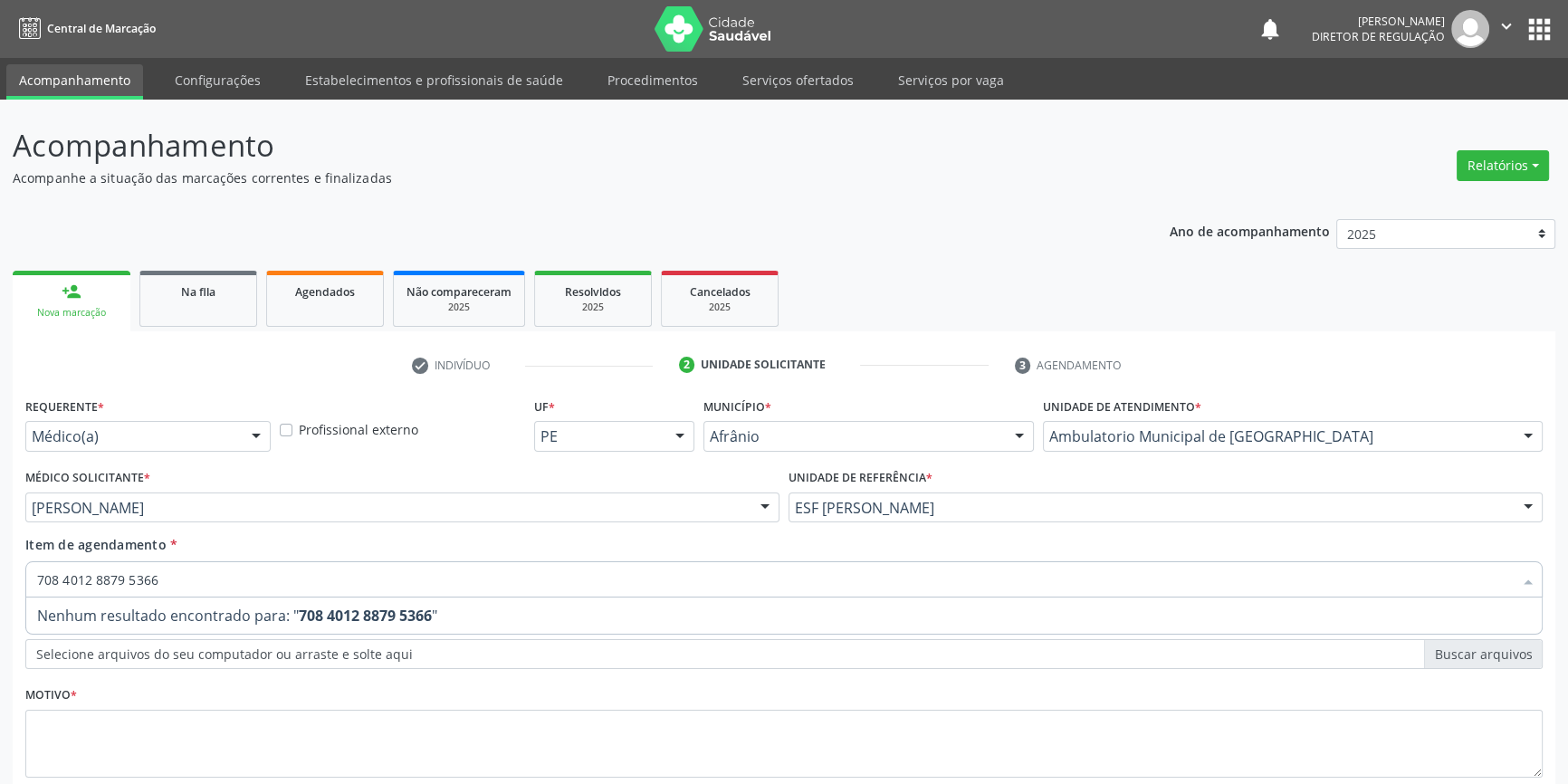
drag, startPoint x: 0, startPoint y: 464, endPoint x: 0, endPoint y: 382, distance: 82.0
click at [0, 425] on div "Acompanhamento Acompanhe a situação das marcações correntes e finalizadas Relat…" at bounding box center [784, 498] width 1568 height 797
type input "TRA"
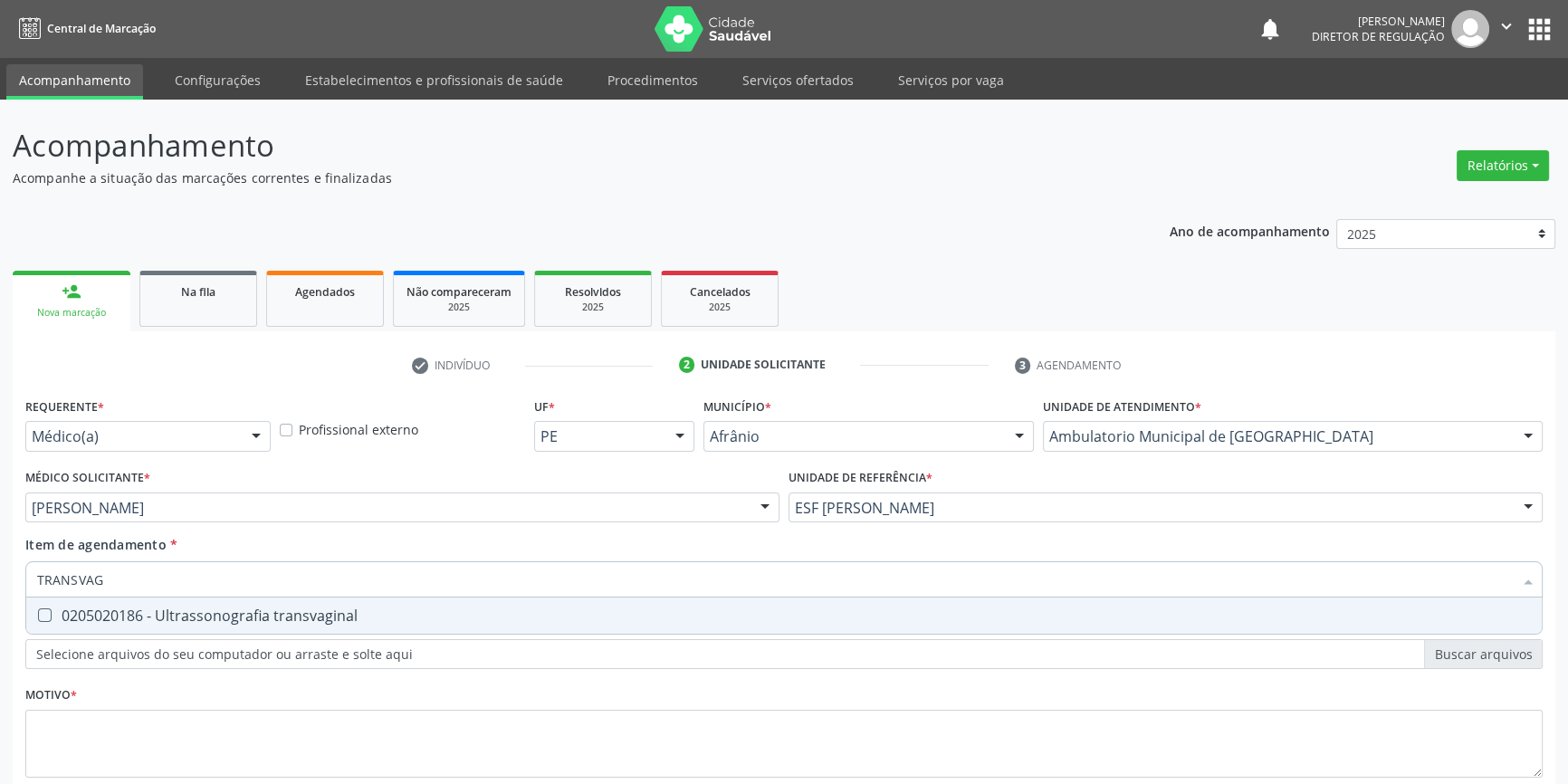
click at [153, 609] on div "0205020186 - Ultrassonografia transvaginal" at bounding box center [784, 616] width 1493 height 14
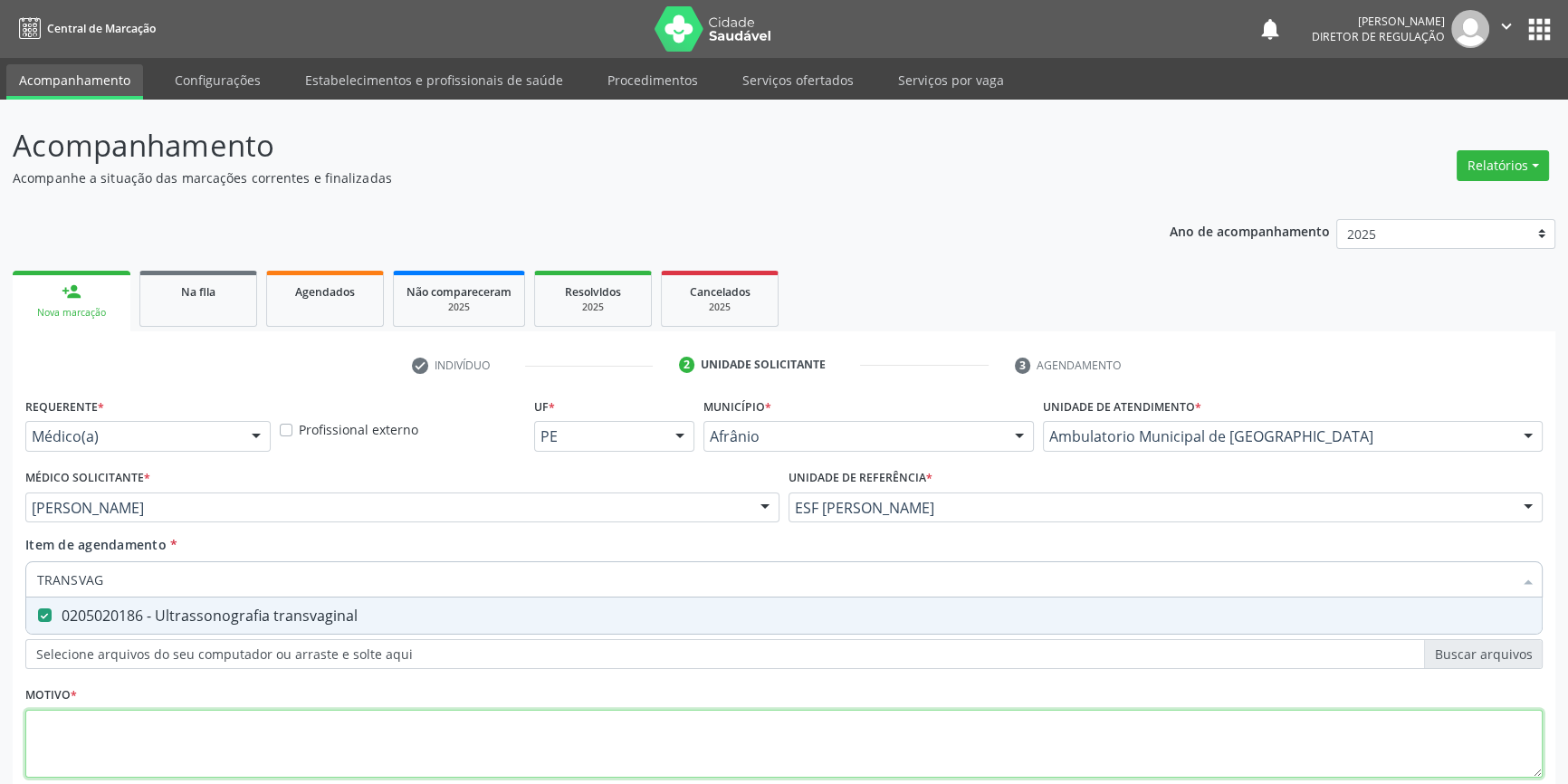
click at [143, 598] on div "Requerente * Médico(a) Médico(a) Enfermeiro(a) Paciente Nenhum resultado encont…" at bounding box center [784, 598] width 1517 height 411
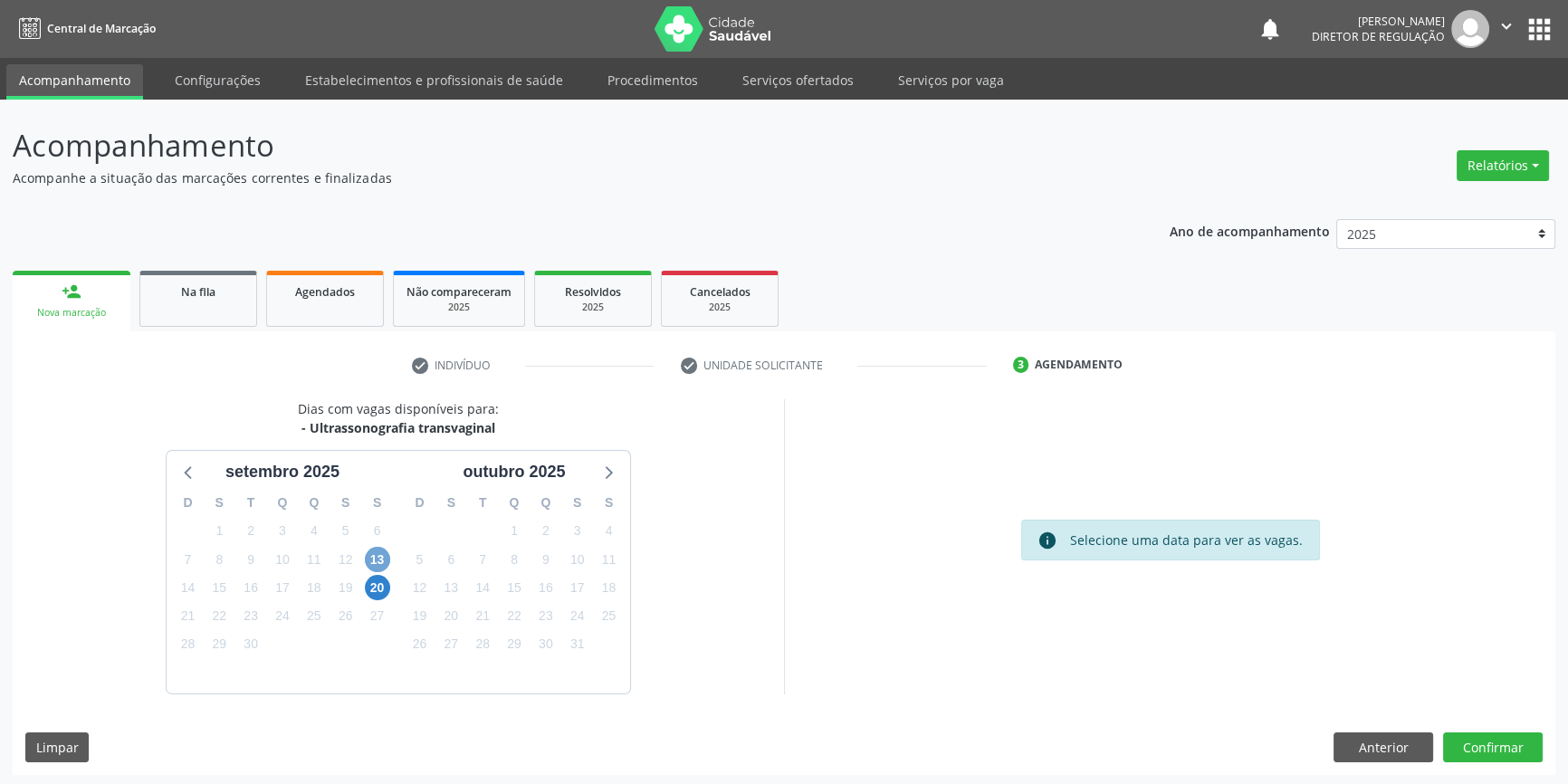
click at [377, 561] on span "13" at bounding box center [377, 559] width 25 height 25
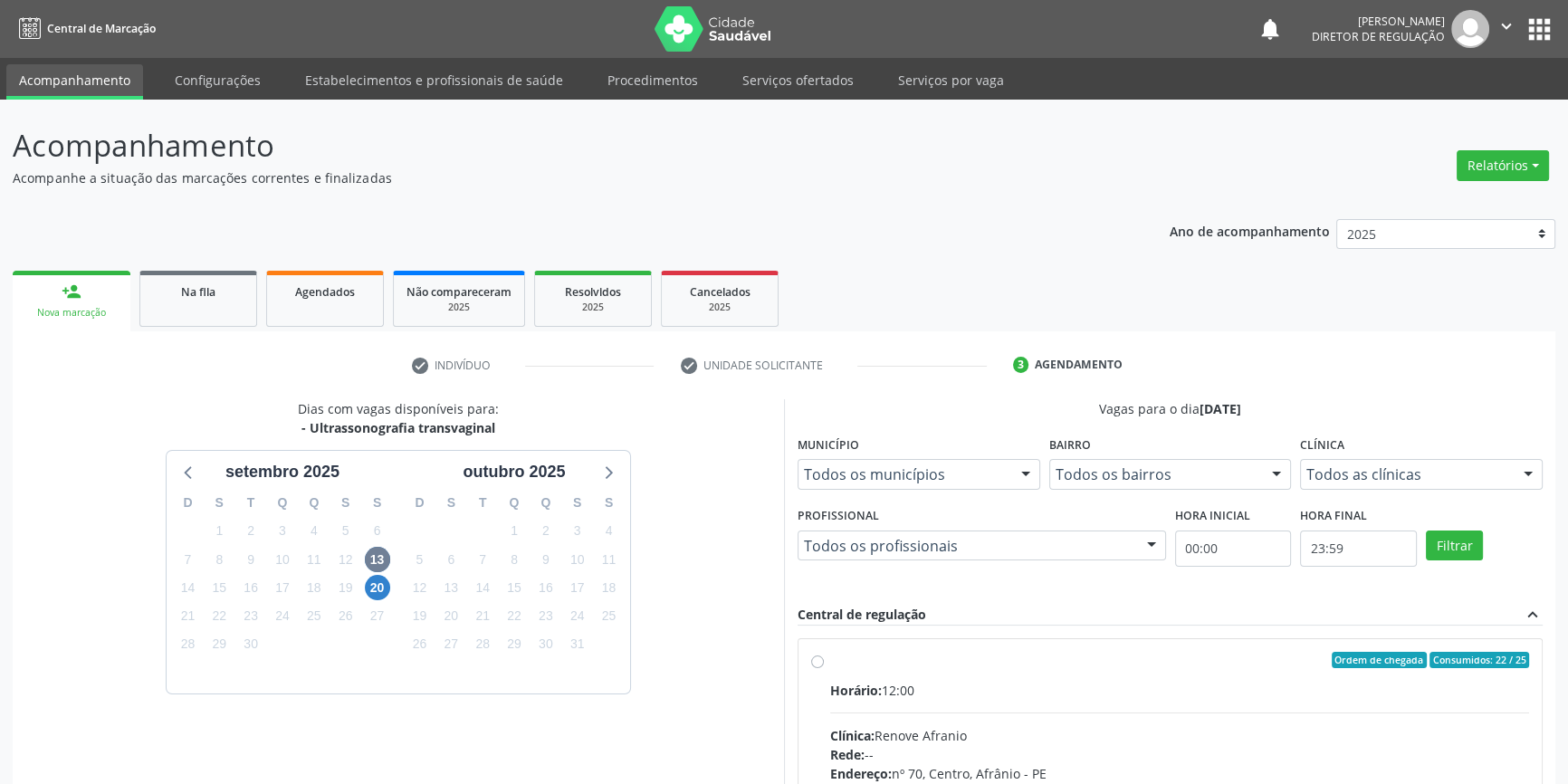
click at [887, 683] on div "Horário: 12:00" at bounding box center [1180, 690] width 698 height 19
click at [824, 668] on input "Ordem de chegada Consumidos: 22 / 25 Horário: 12:00 Clínica: Renove Afranio Red…" at bounding box center [817, 660] width 12 height 16
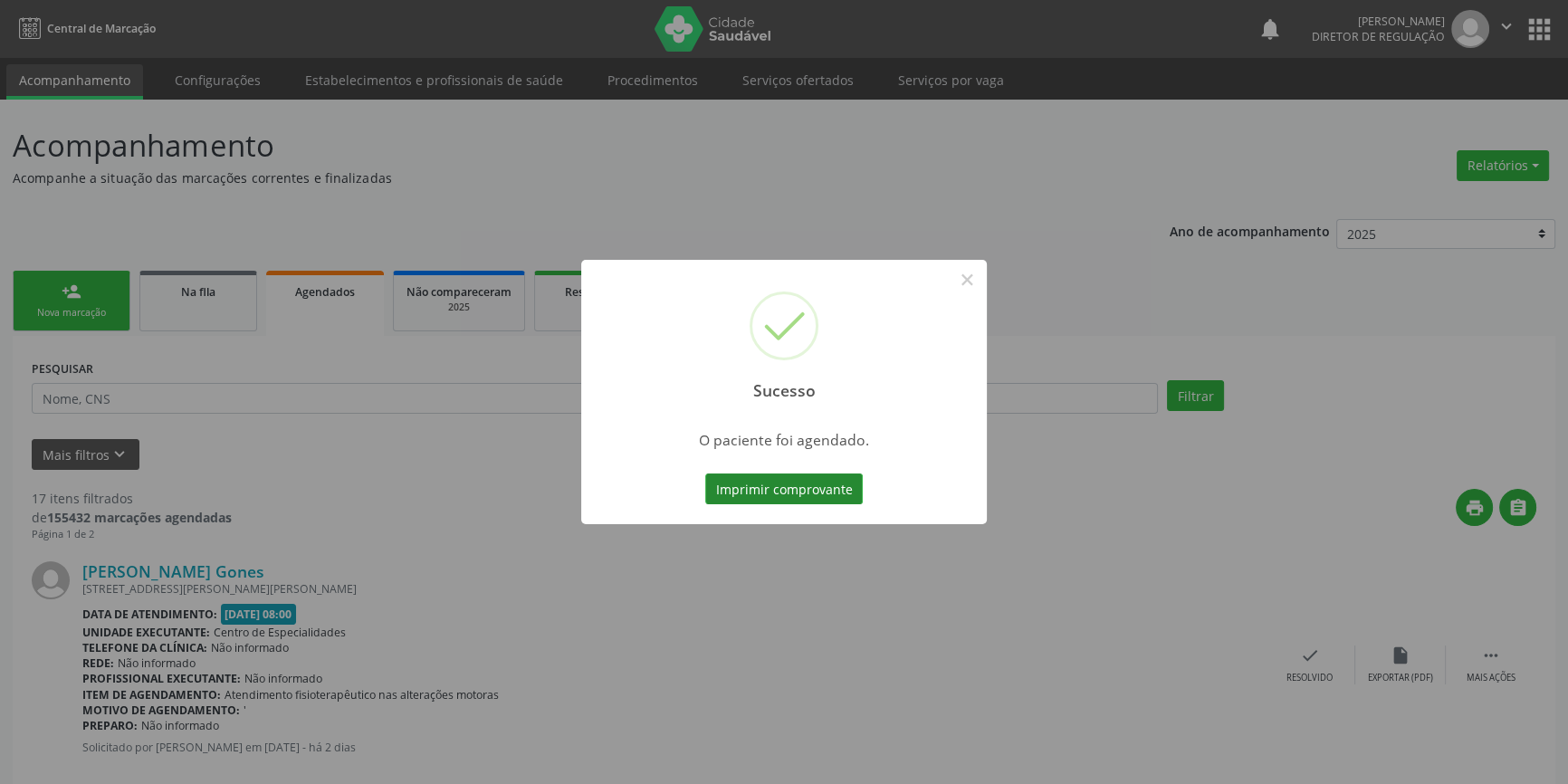
click at [814, 498] on button "Imprimir comprovante" at bounding box center [784, 489] width 158 height 31
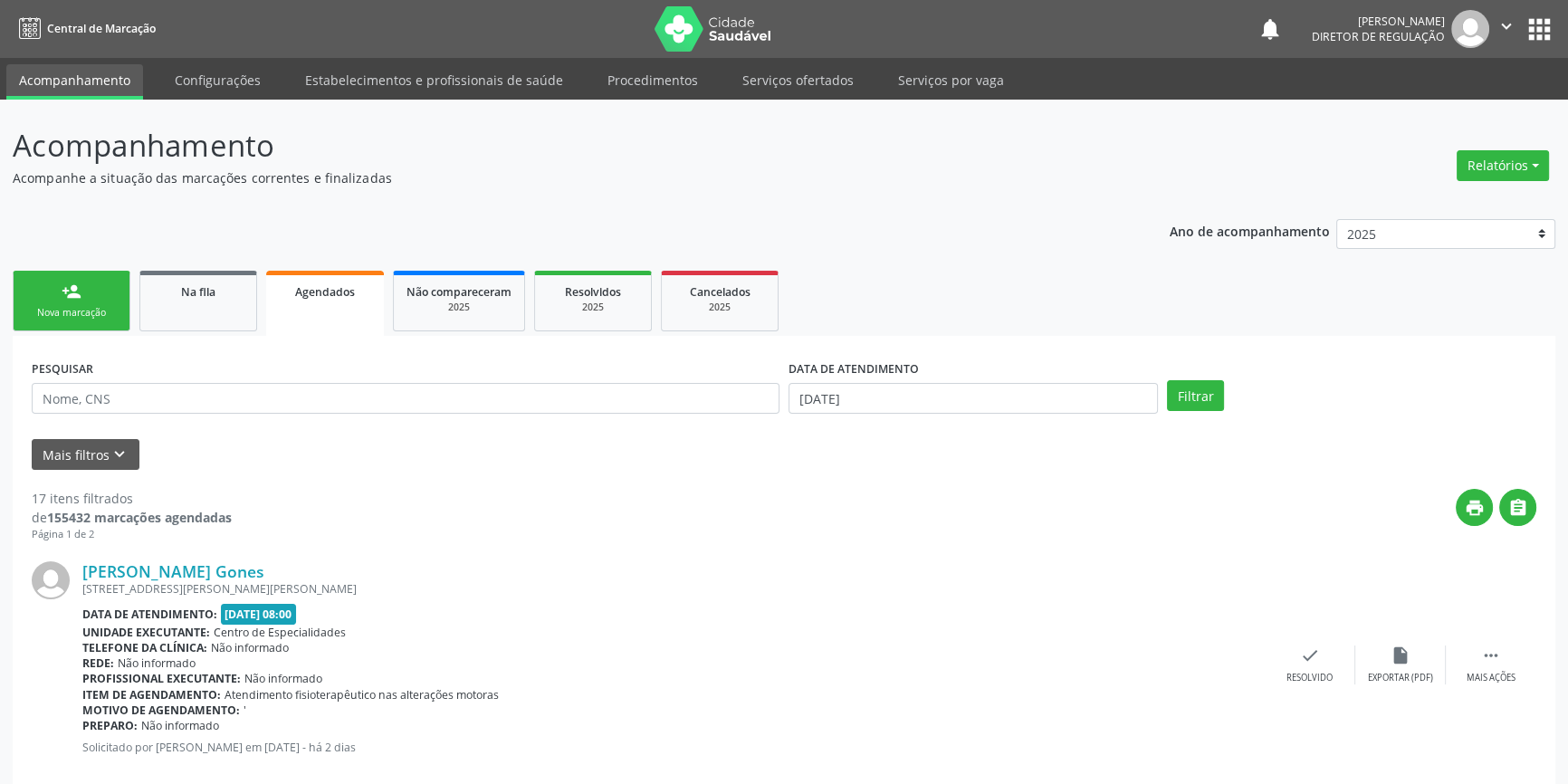
click at [91, 307] on div "Nova marcação" at bounding box center [71, 313] width 91 height 13
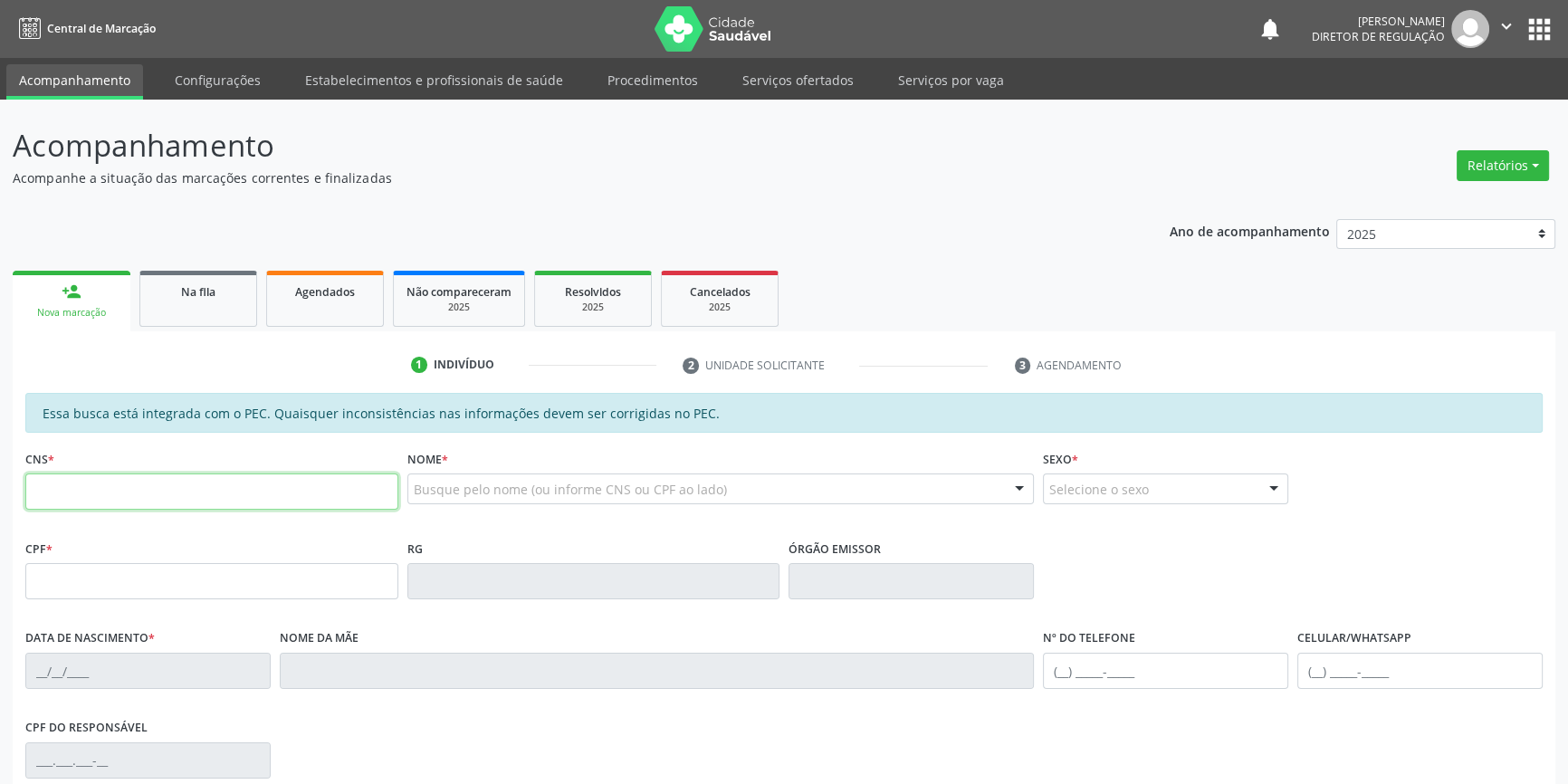
click at [254, 492] on input "text" at bounding box center [211, 492] width 373 height 36
type input "700 7089 7471 9078"
type input "053.407.854-08"
type input "11/01/1982"
type input "Lina Antonia Coelho Damaceno"
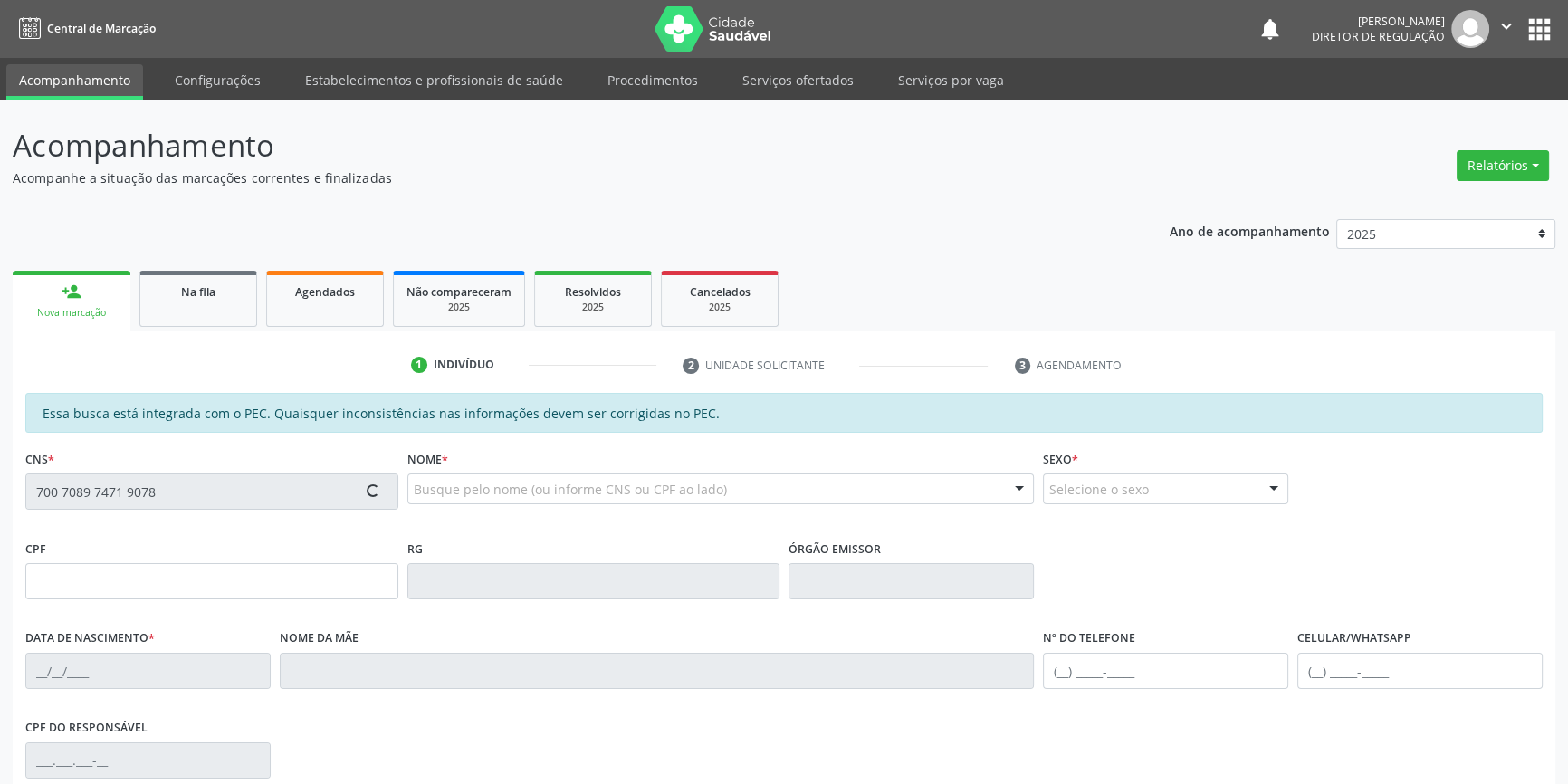
type input "(87) 99170-1048"
type input "S/N"
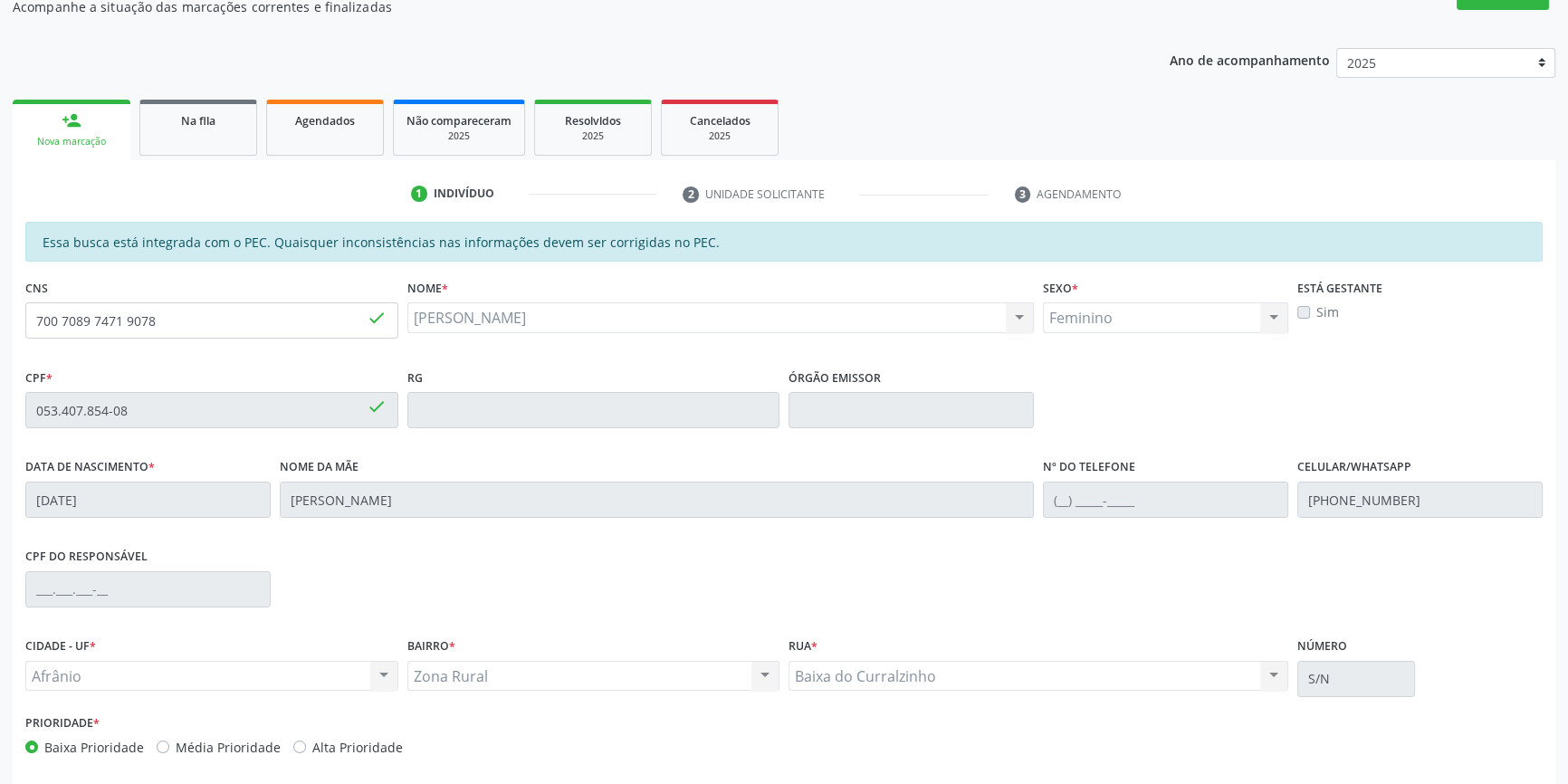
scroll to position [248, 0]
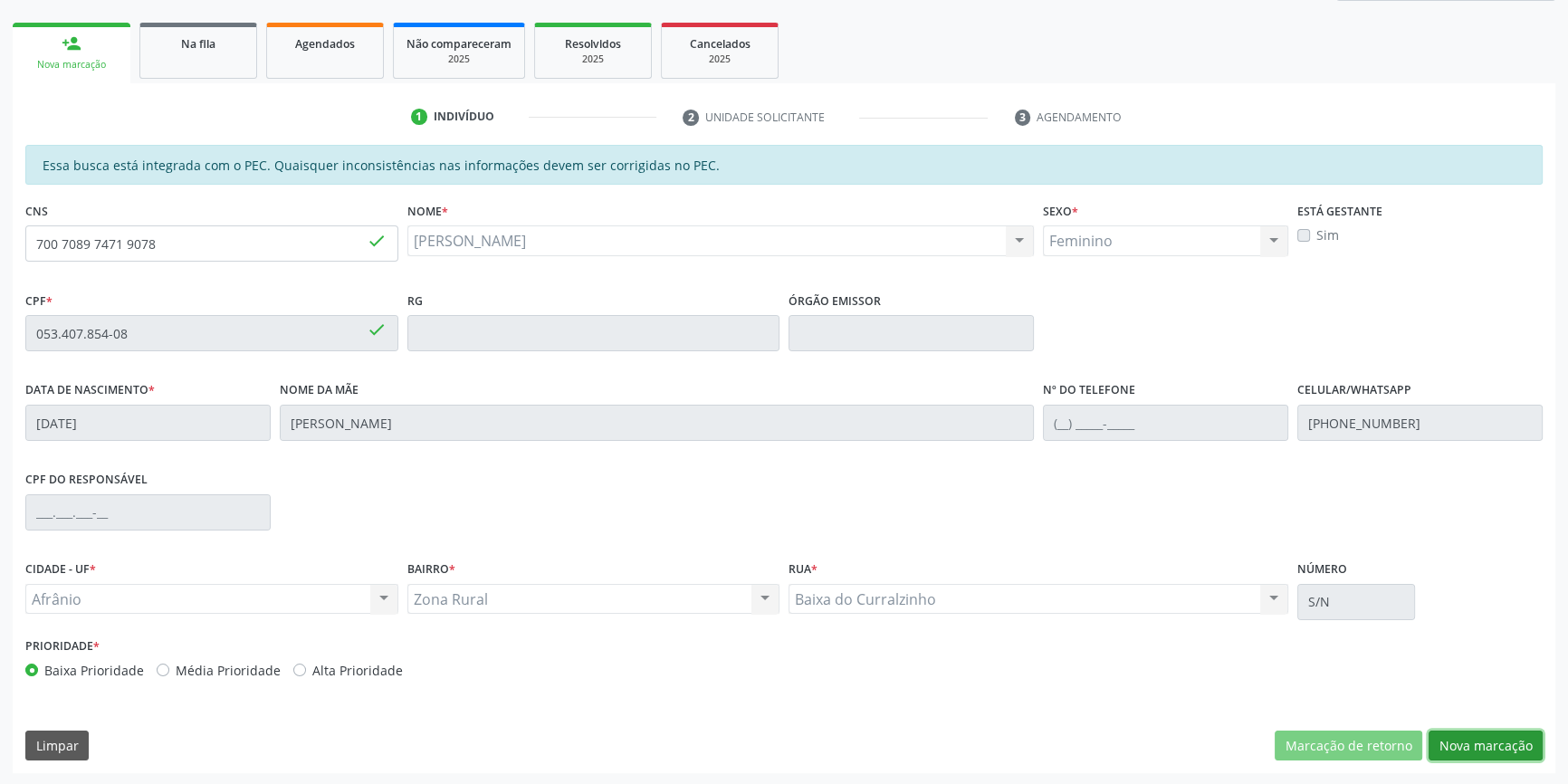
click at [1472, 748] on button "Nova marcação" at bounding box center [1485, 746] width 114 height 31
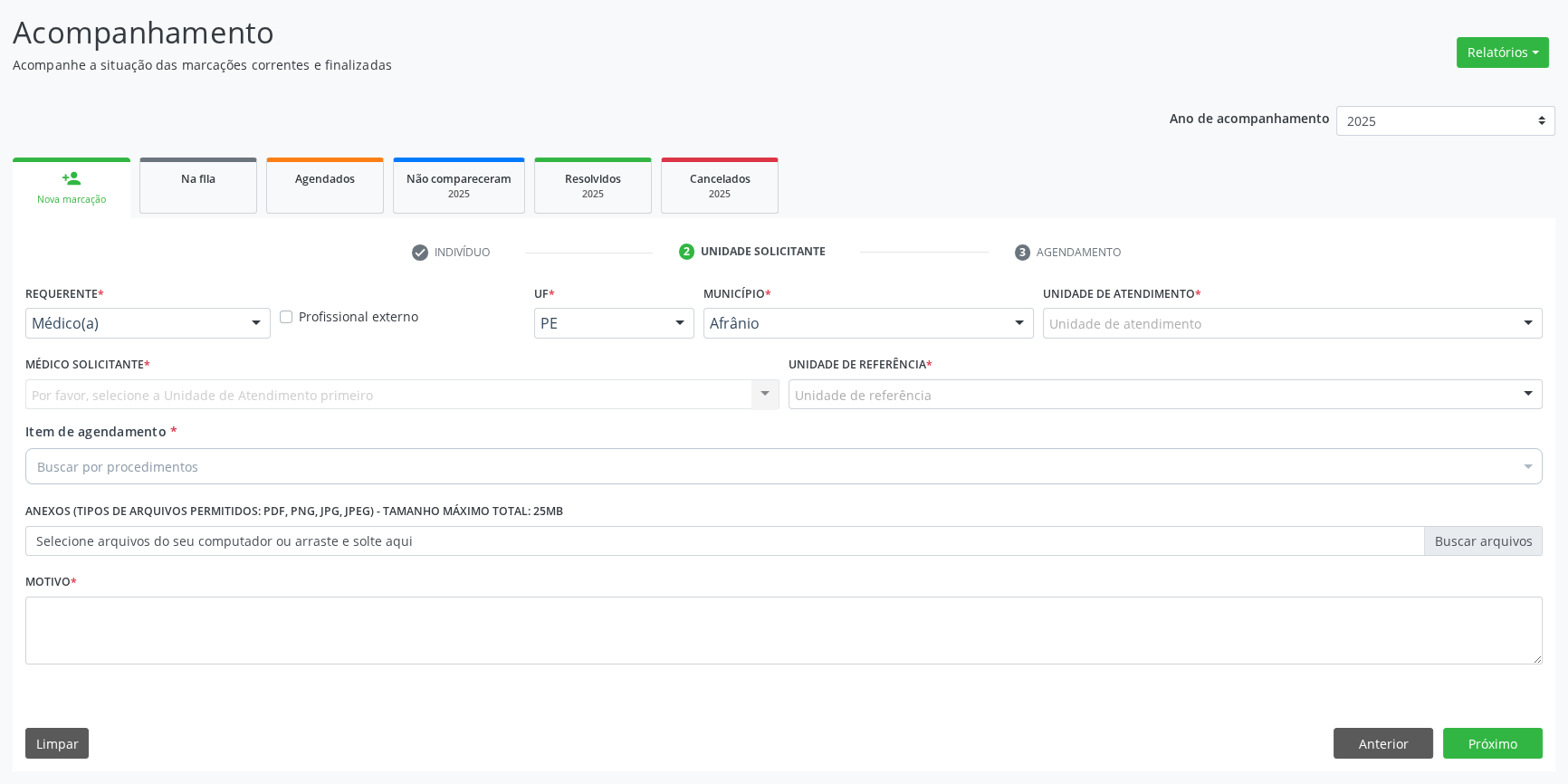
scroll to position [111, 0]
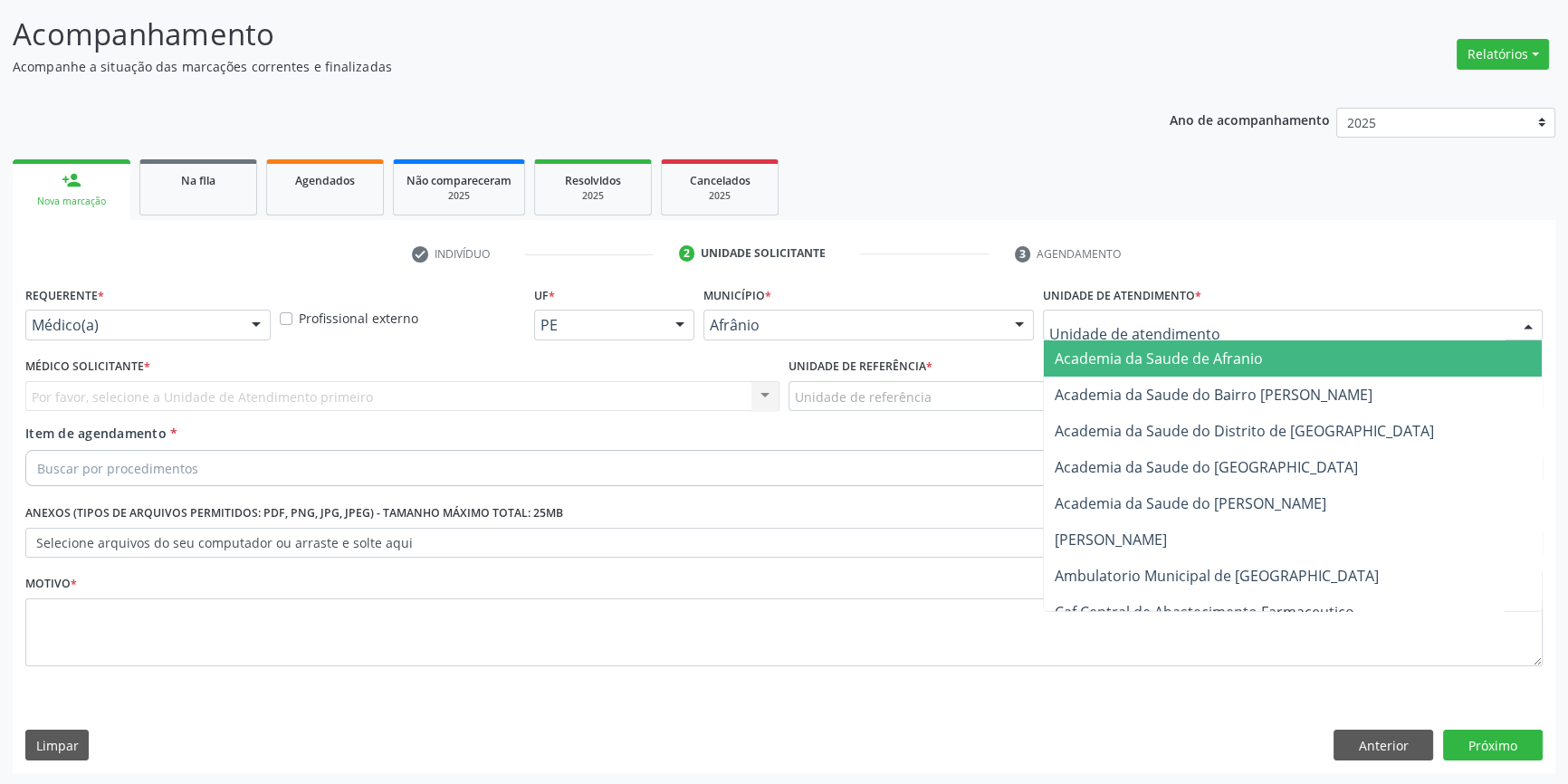
click at [1245, 325] on div at bounding box center [1292, 325] width 499 height 31
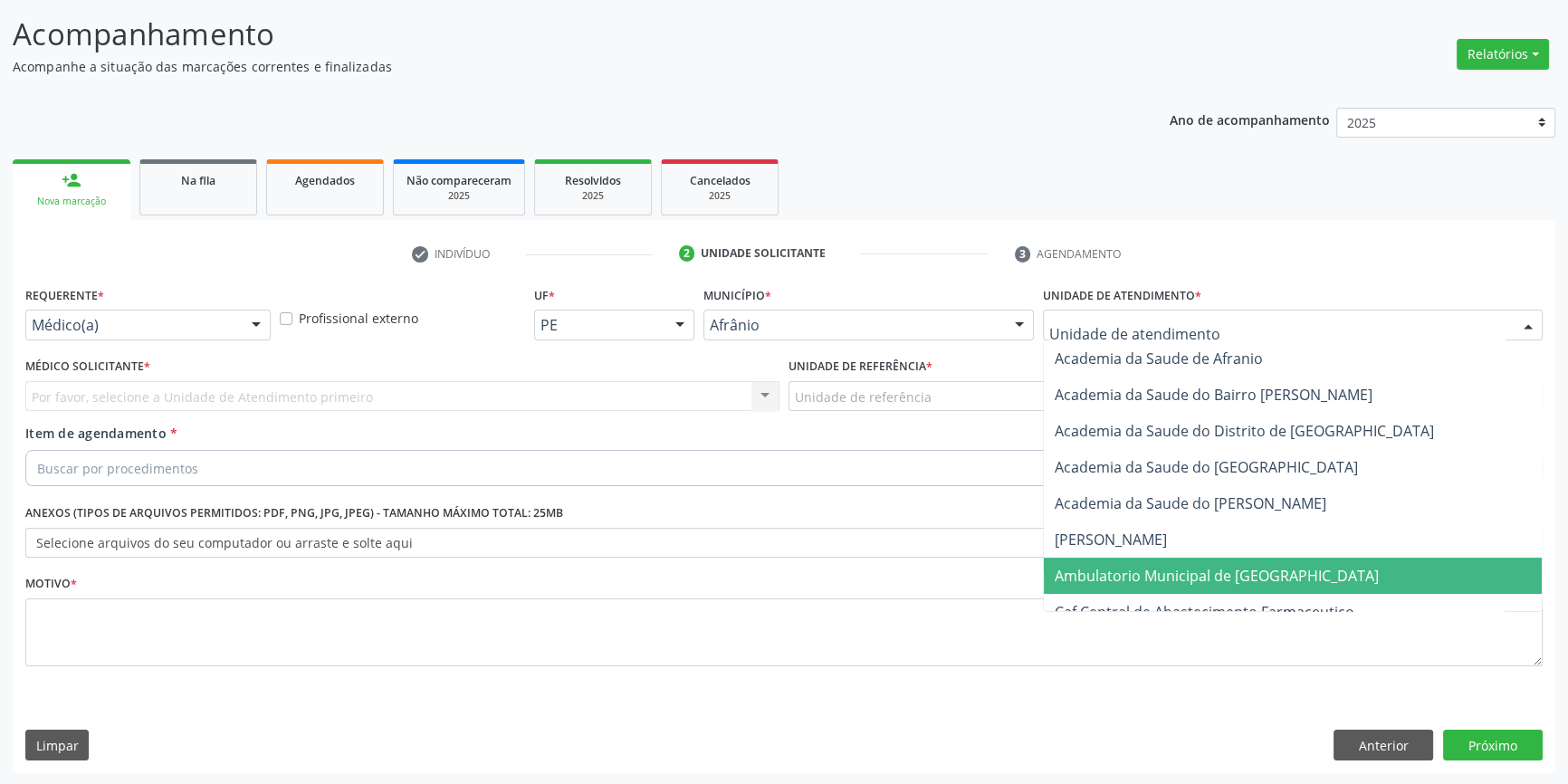
drag, startPoint x: 1141, startPoint y: 572, endPoint x: 979, endPoint y: 488, distance: 182.5
click at [1134, 570] on span "Ambulatorio Municipal de [GEOGRAPHIC_DATA]" at bounding box center [1216, 575] width 324 height 20
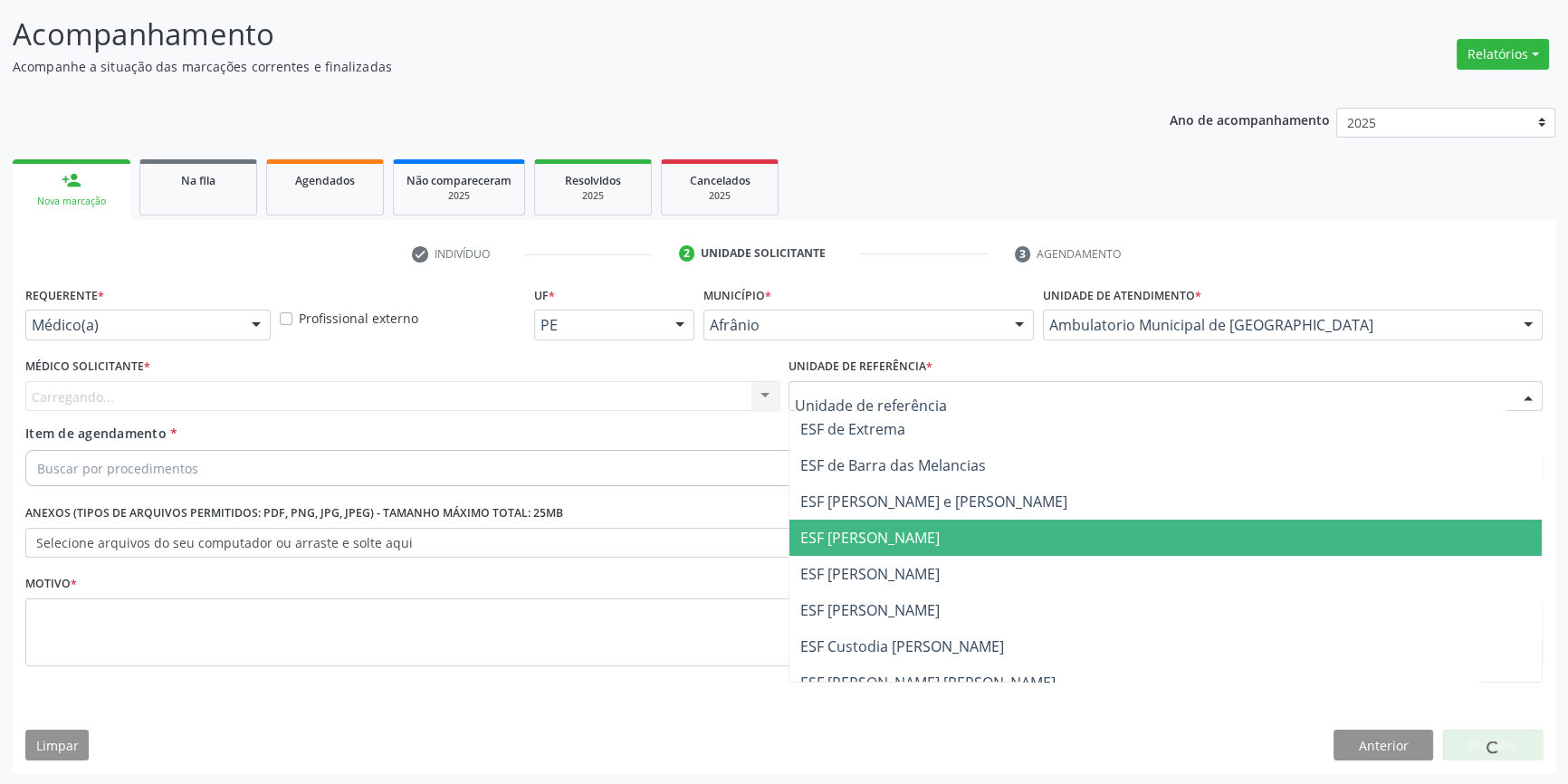
drag, startPoint x: 894, startPoint y: 558, endPoint x: 831, endPoint y: 542, distance: 65.0
click at [886, 558] on span "ESF [PERSON_NAME]" at bounding box center [1165, 574] width 752 height 36
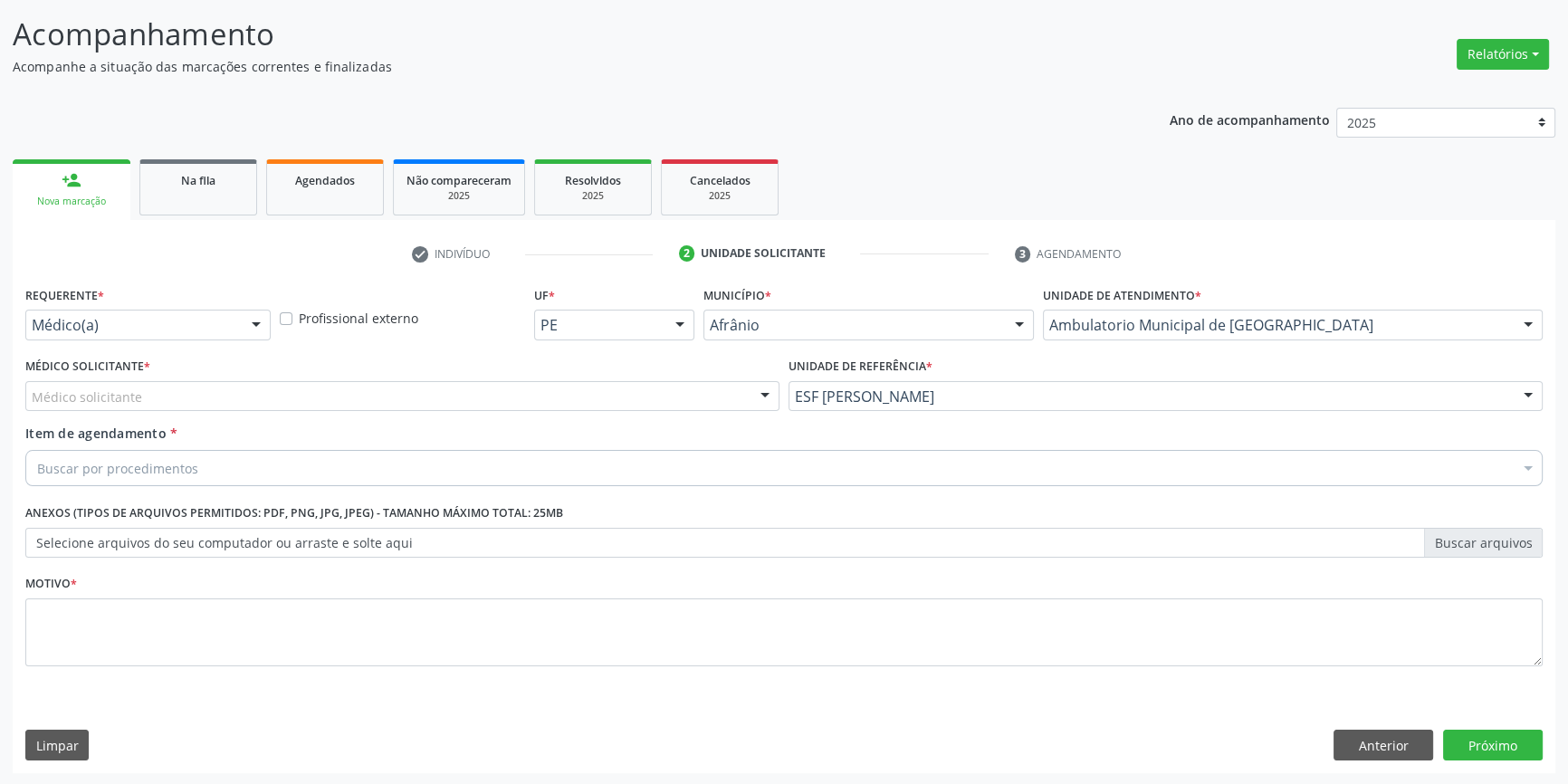
click at [537, 395] on div "Médico solicitante" at bounding box center [402, 396] width 754 height 31
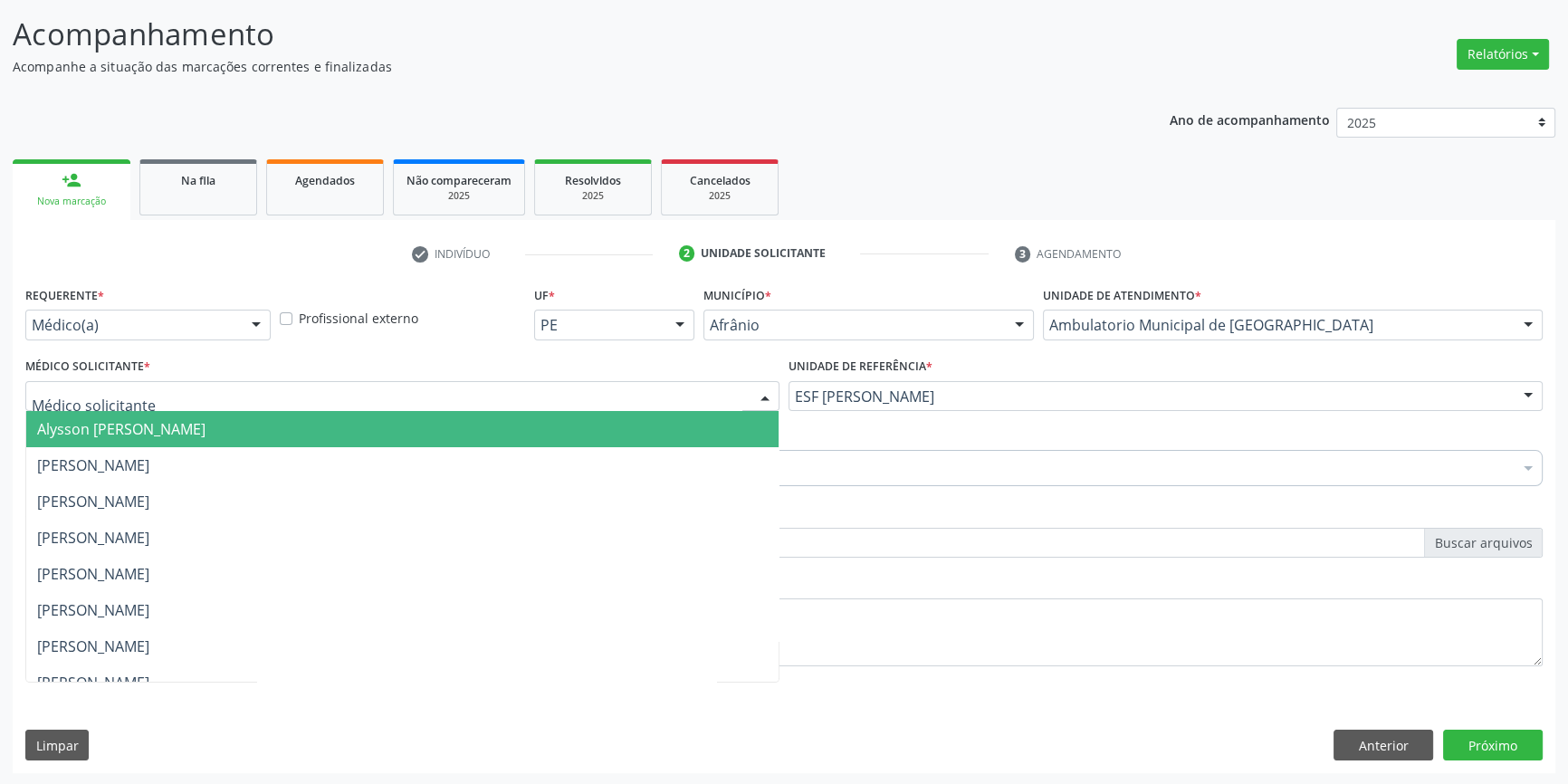
click at [206, 423] on span "Alysson [PERSON_NAME]" at bounding box center [121, 429] width 168 height 20
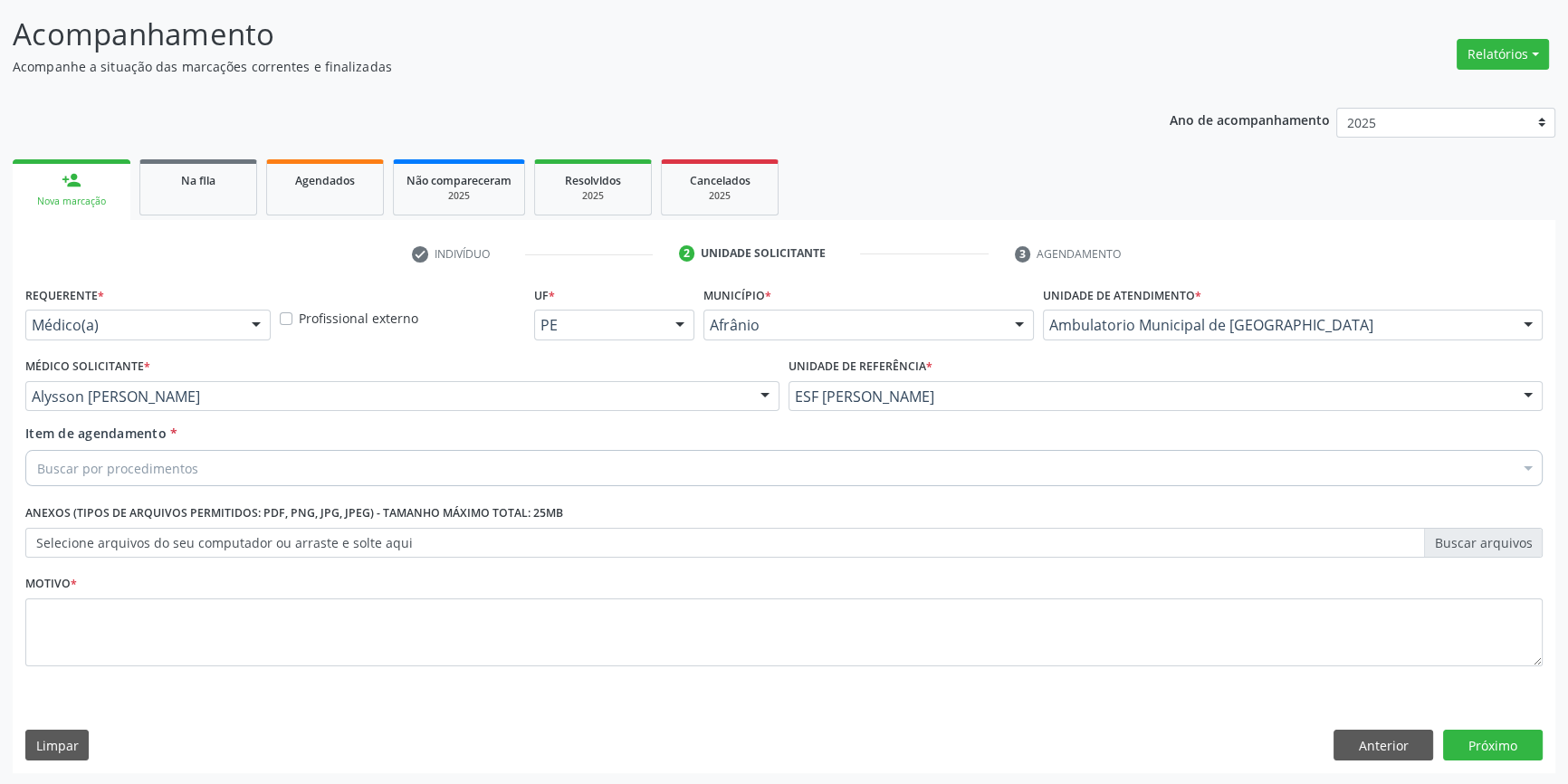
click at [193, 459] on div "Buscar por procedimentos" at bounding box center [784, 468] width 1517 height 36
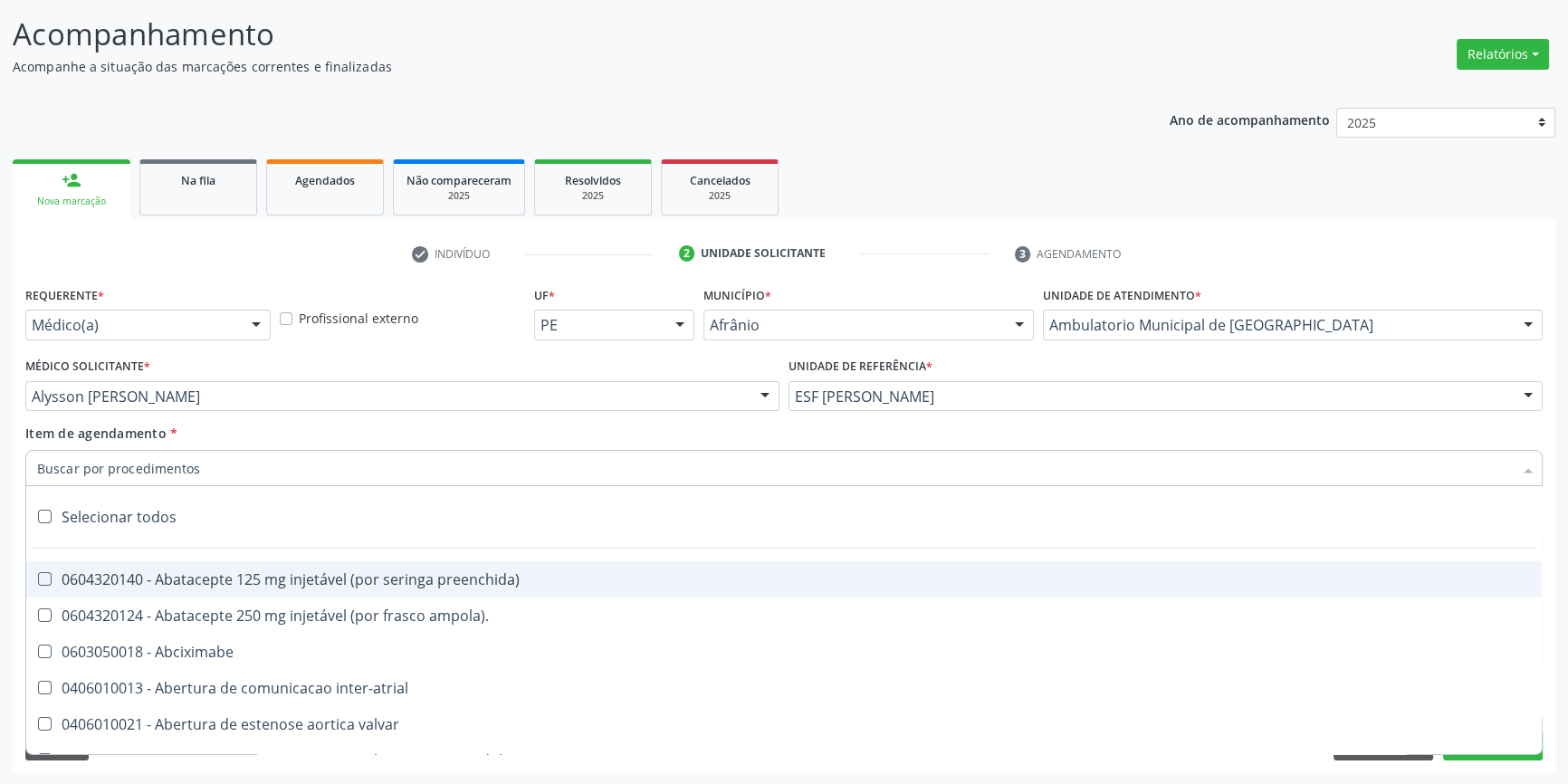
type input "R"
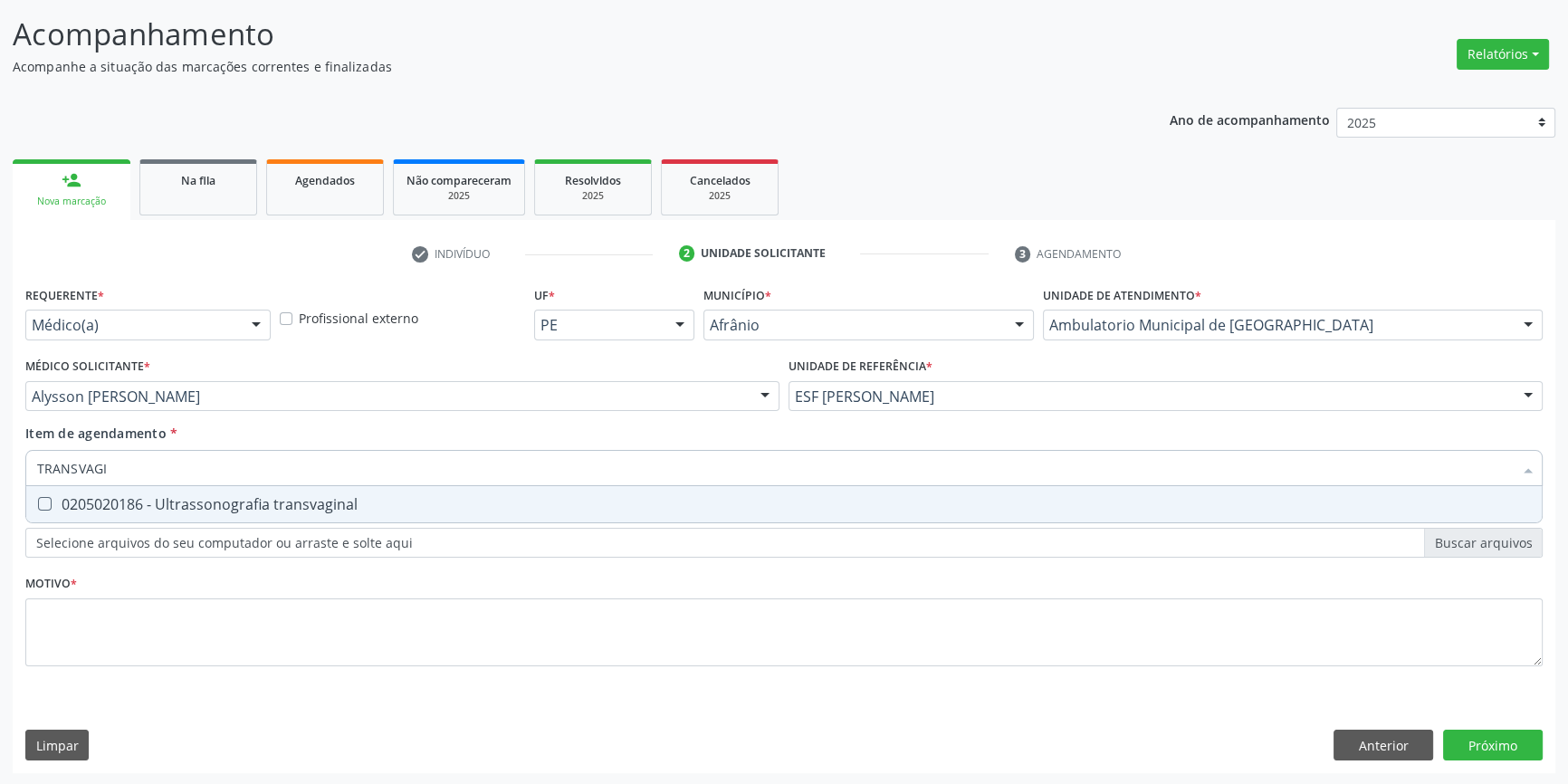
type input "TRANSVAGIN"
click at [235, 497] on div "0205020186 - Ultrassonografia transvaginal" at bounding box center [784, 504] width 1493 height 14
checkbox transvaginal "true"
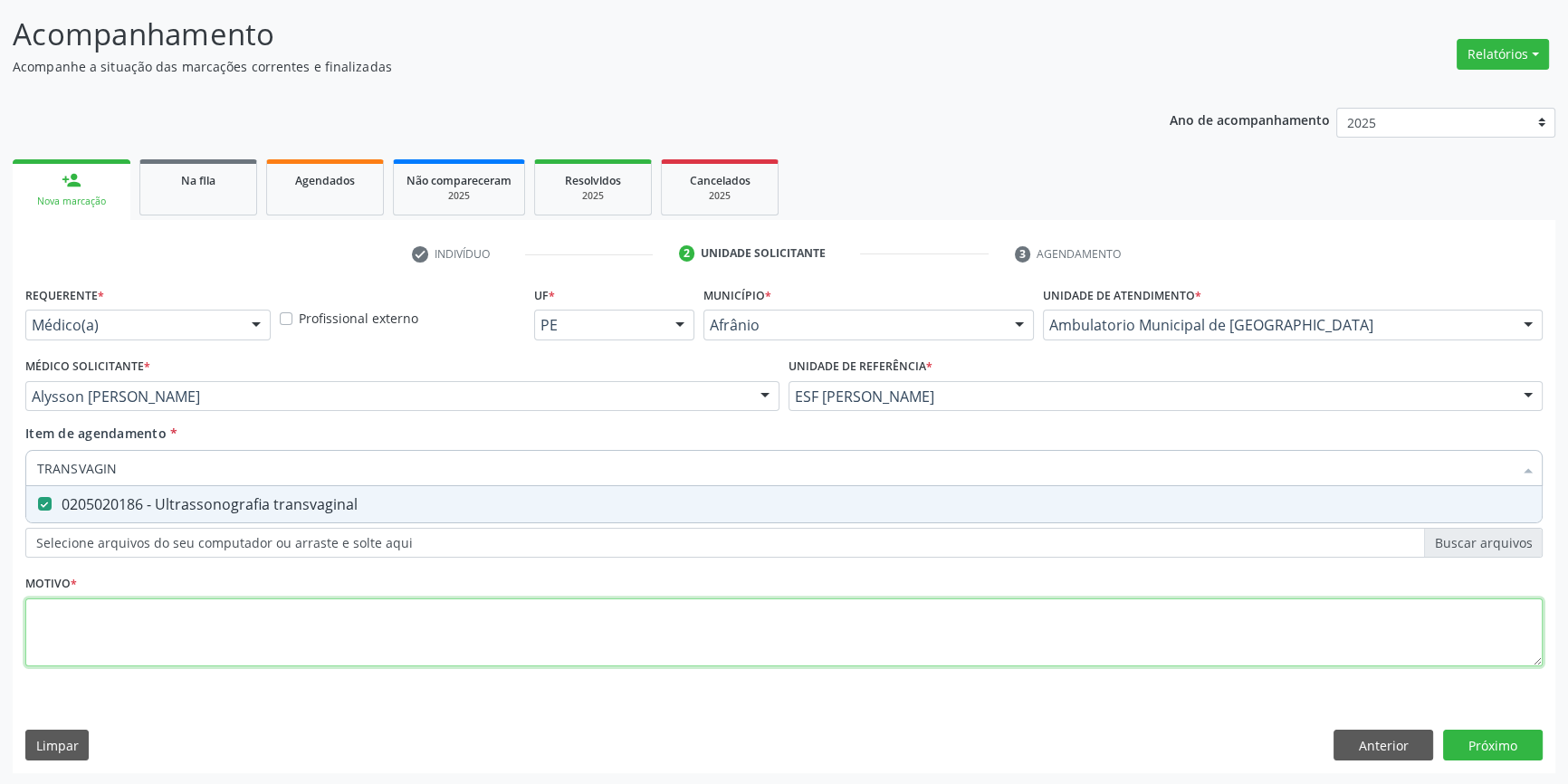
click at [211, 622] on div "Requerente * Médico(a) Médico(a) Enfermeiro(a) Paciente Nenhum resultado encont…" at bounding box center [784, 486] width 1517 height 411
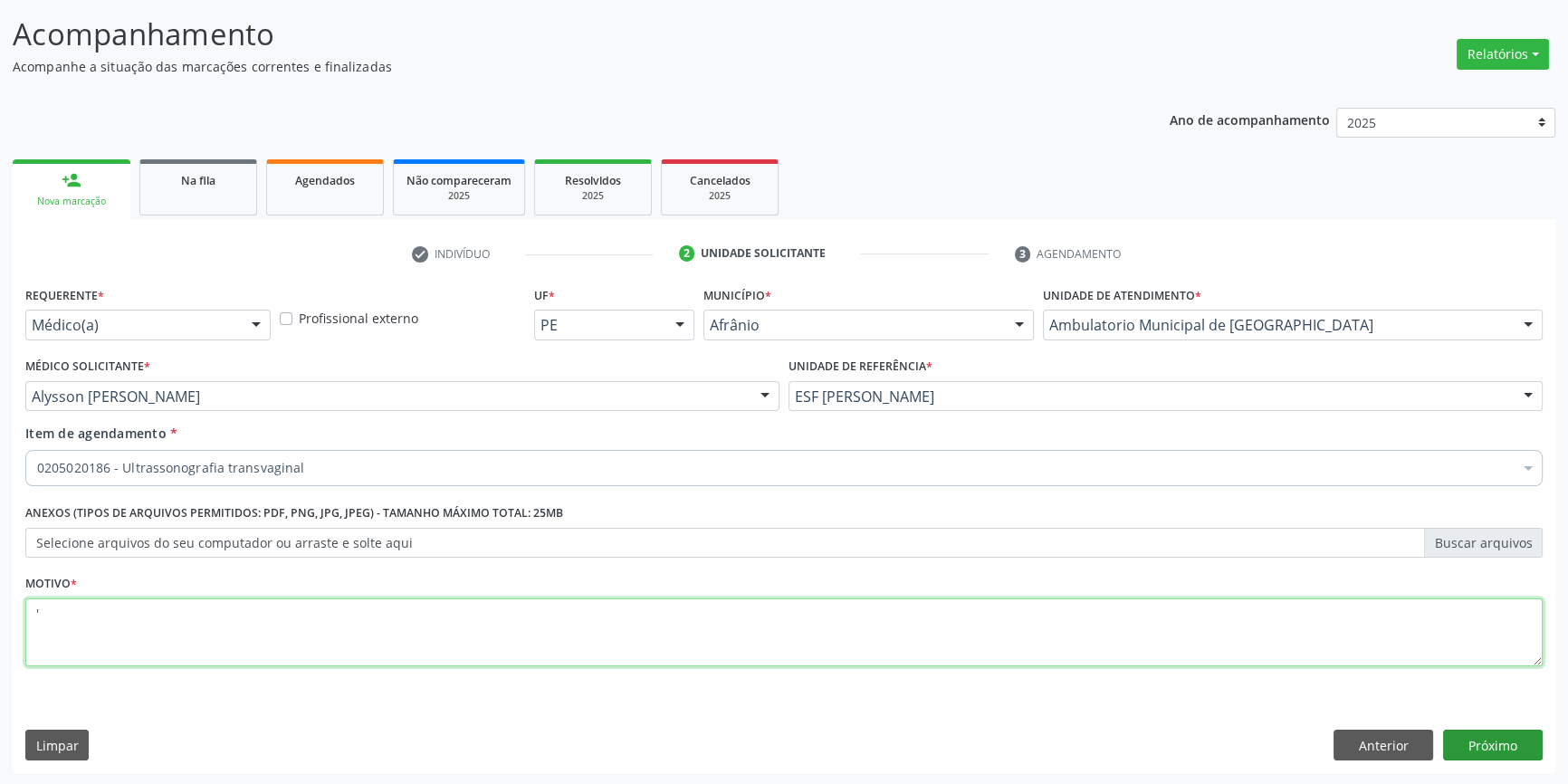
type textarea "'"
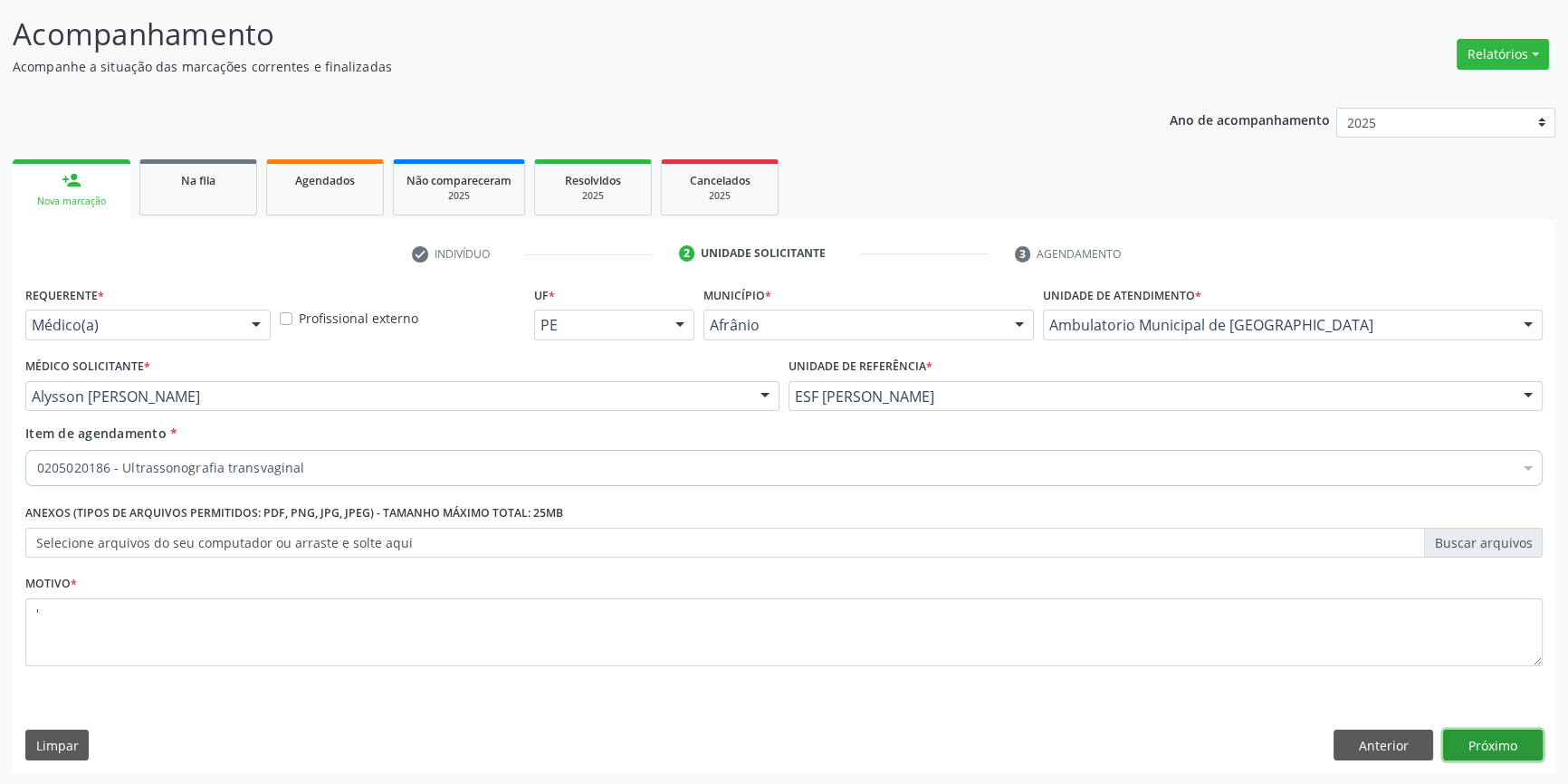
click at [1482, 748] on button "Próximo" at bounding box center [1492, 746] width 99 height 31
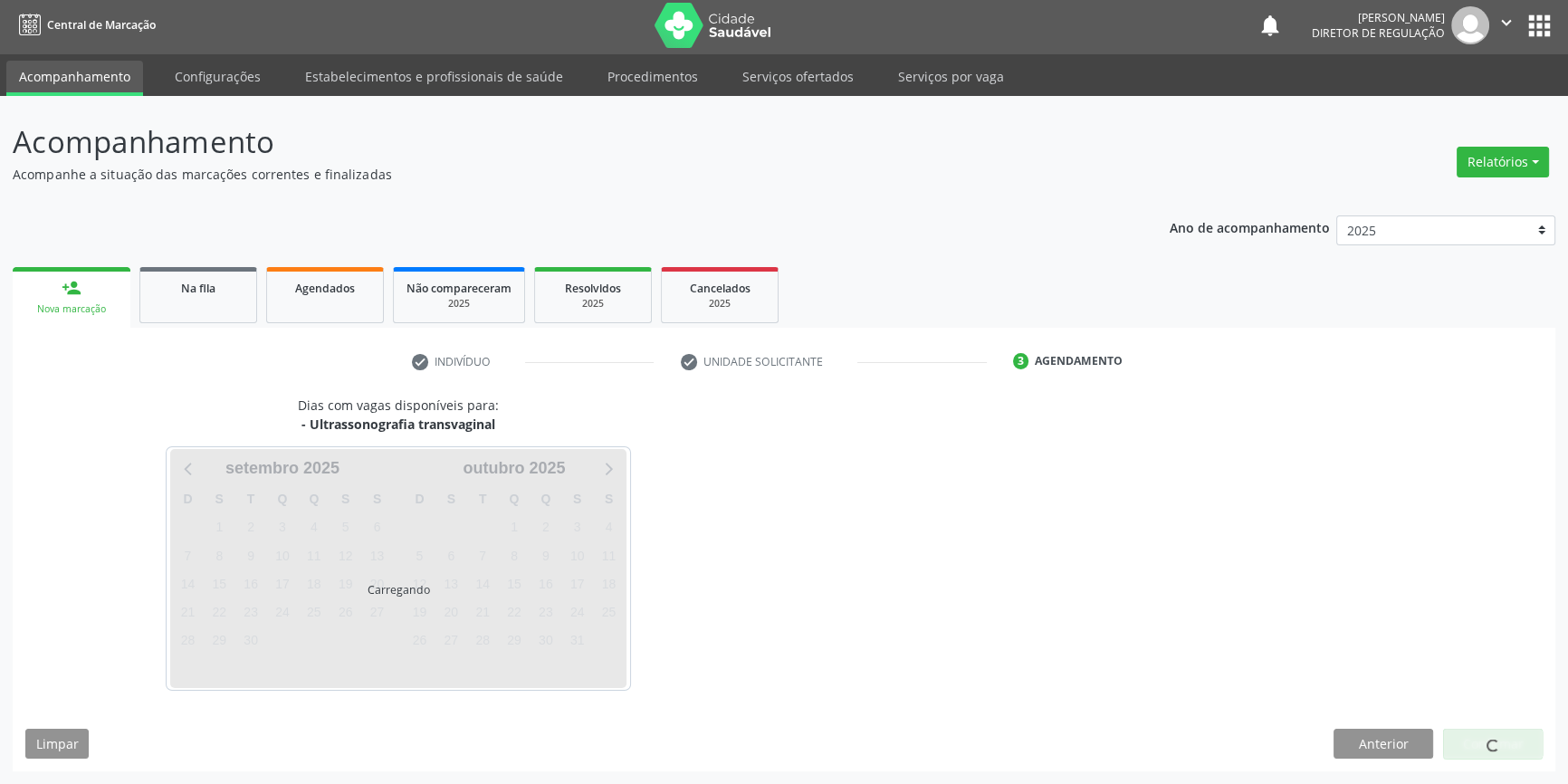
scroll to position [2, 0]
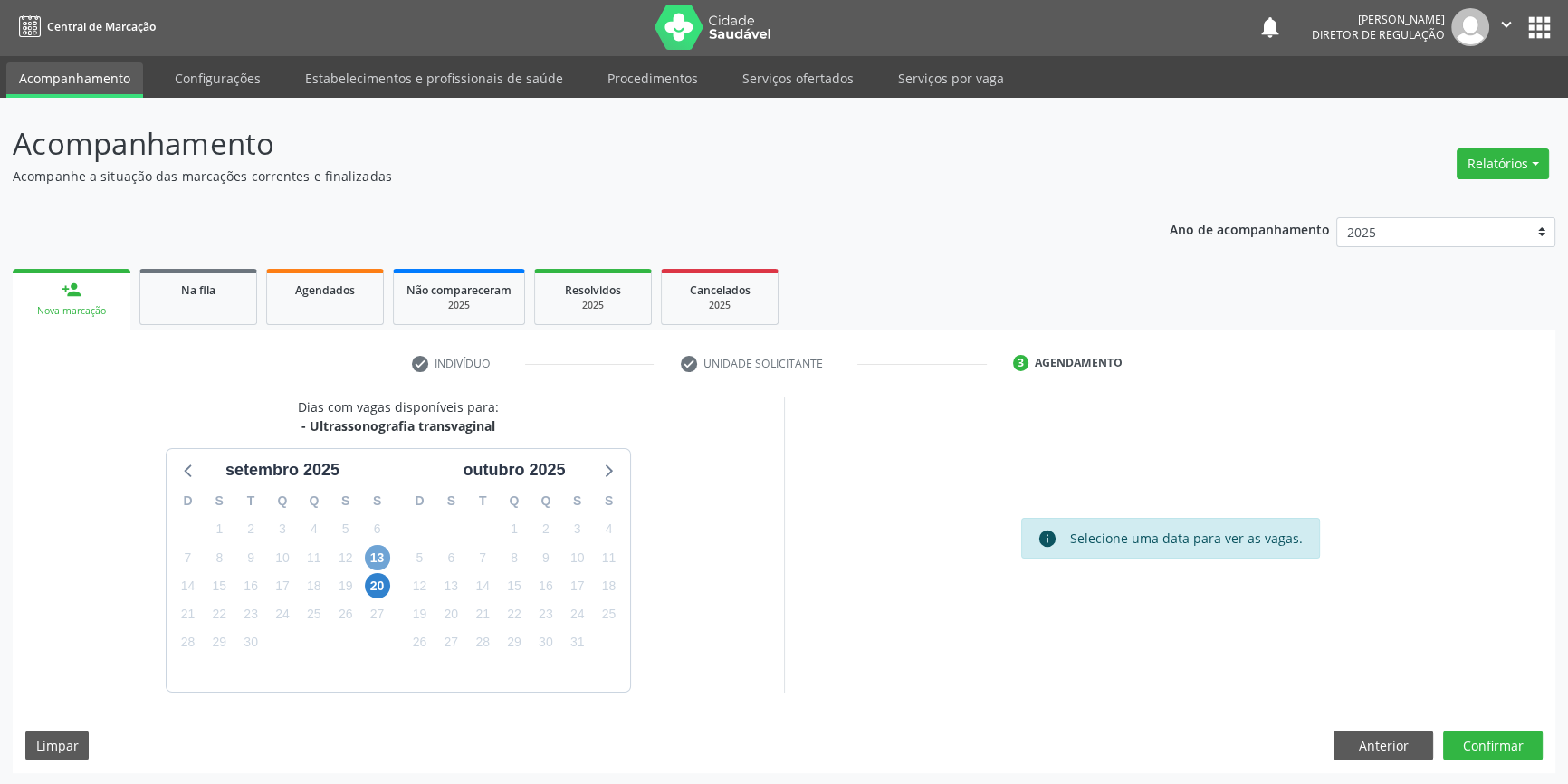
click at [379, 563] on span "13" at bounding box center [377, 558] width 25 height 25
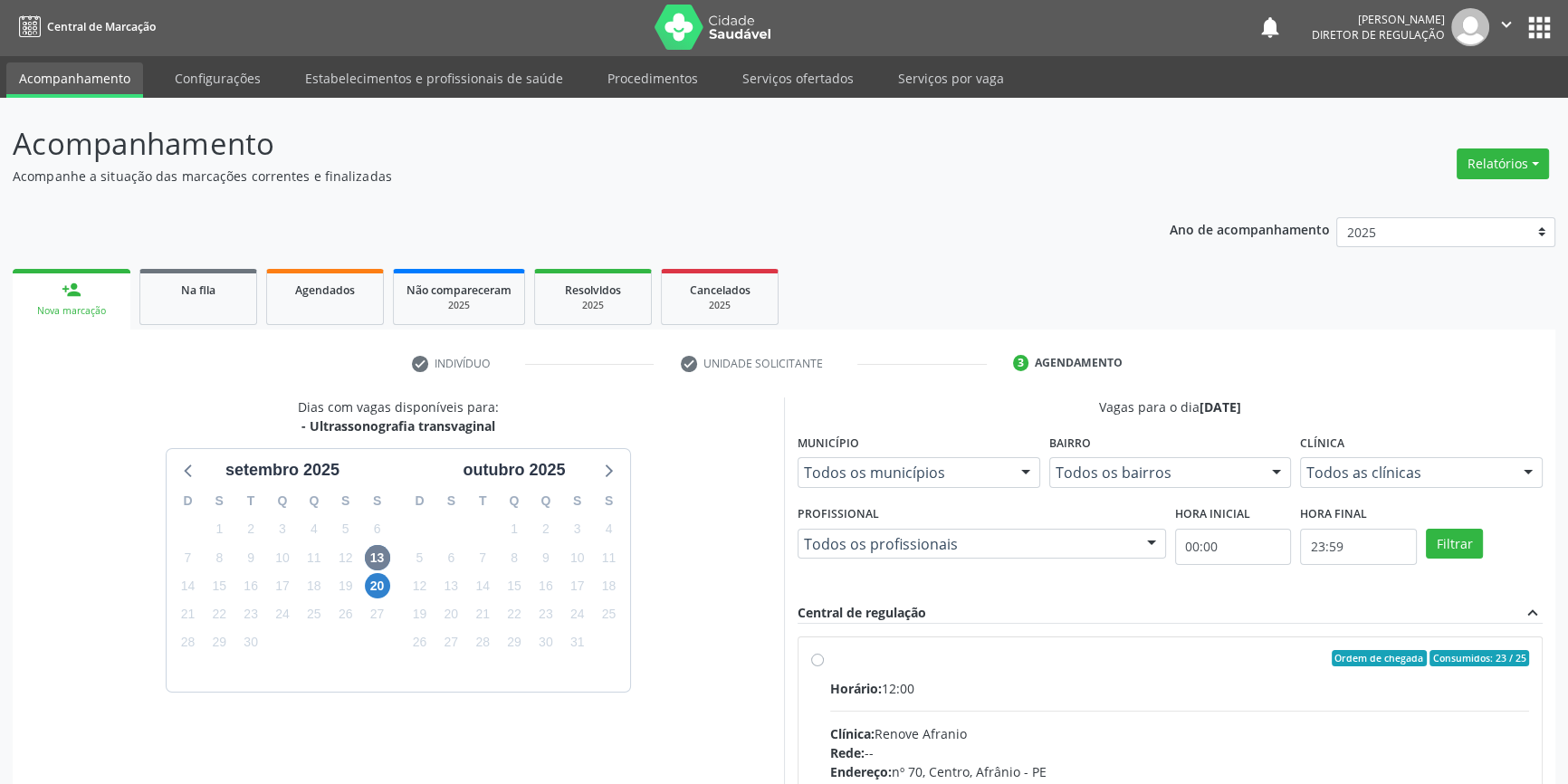
click at [881, 683] on span "Horário:" at bounding box center [856, 689] width 52 height 17
click at [824, 666] on input "Ordem de chegada Consumidos: 23 / 25 Horário: 12:00 Clínica: Renove Afranio Red…" at bounding box center [817, 658] width 12 height 16
radio input "true"
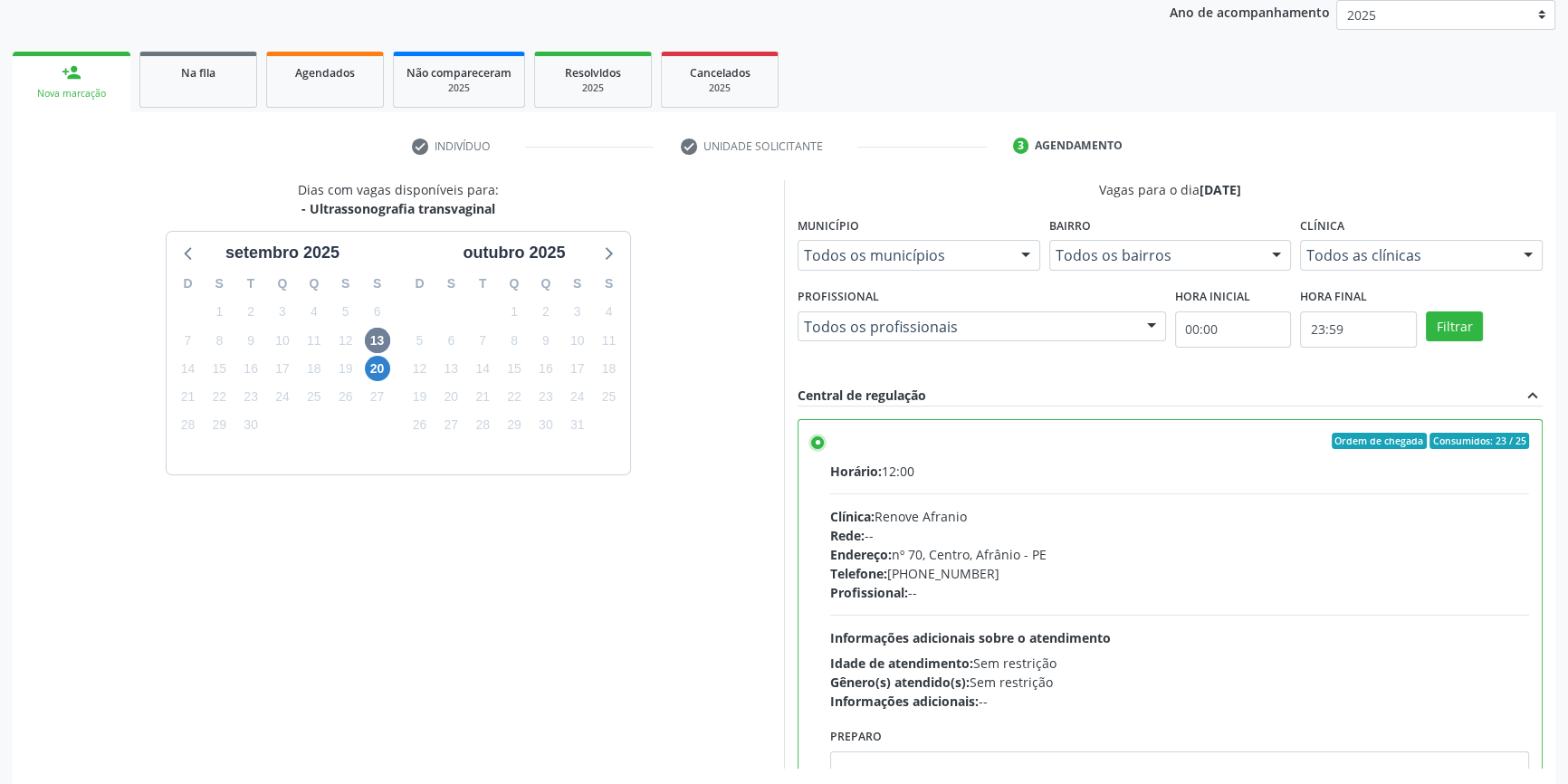
scroll to position [296, 0]
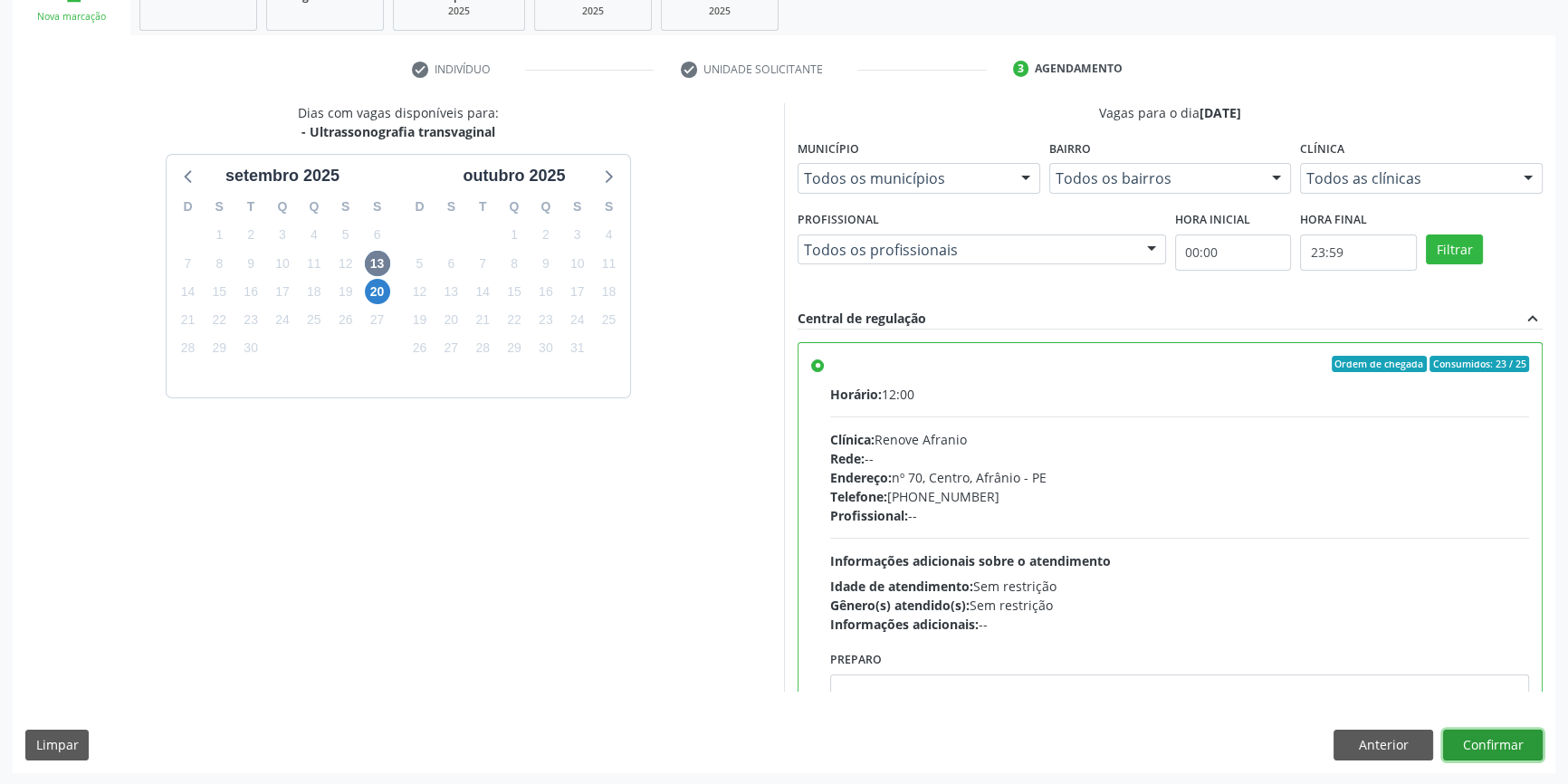
click at [1512, 735] on button "Confirmar" at bounding box center [1492, 746] width 99 height 31
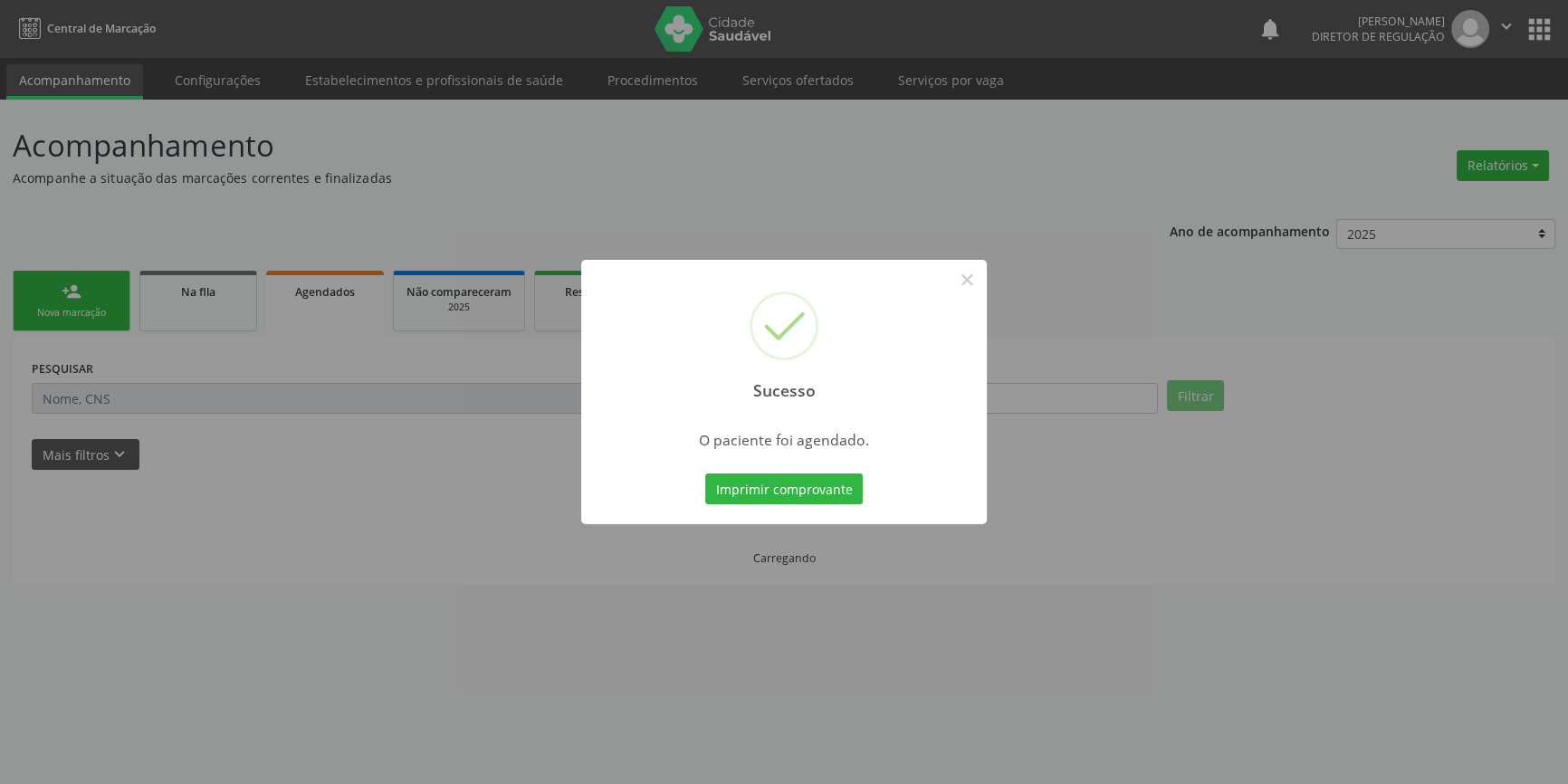
scroll to position [0, 0]
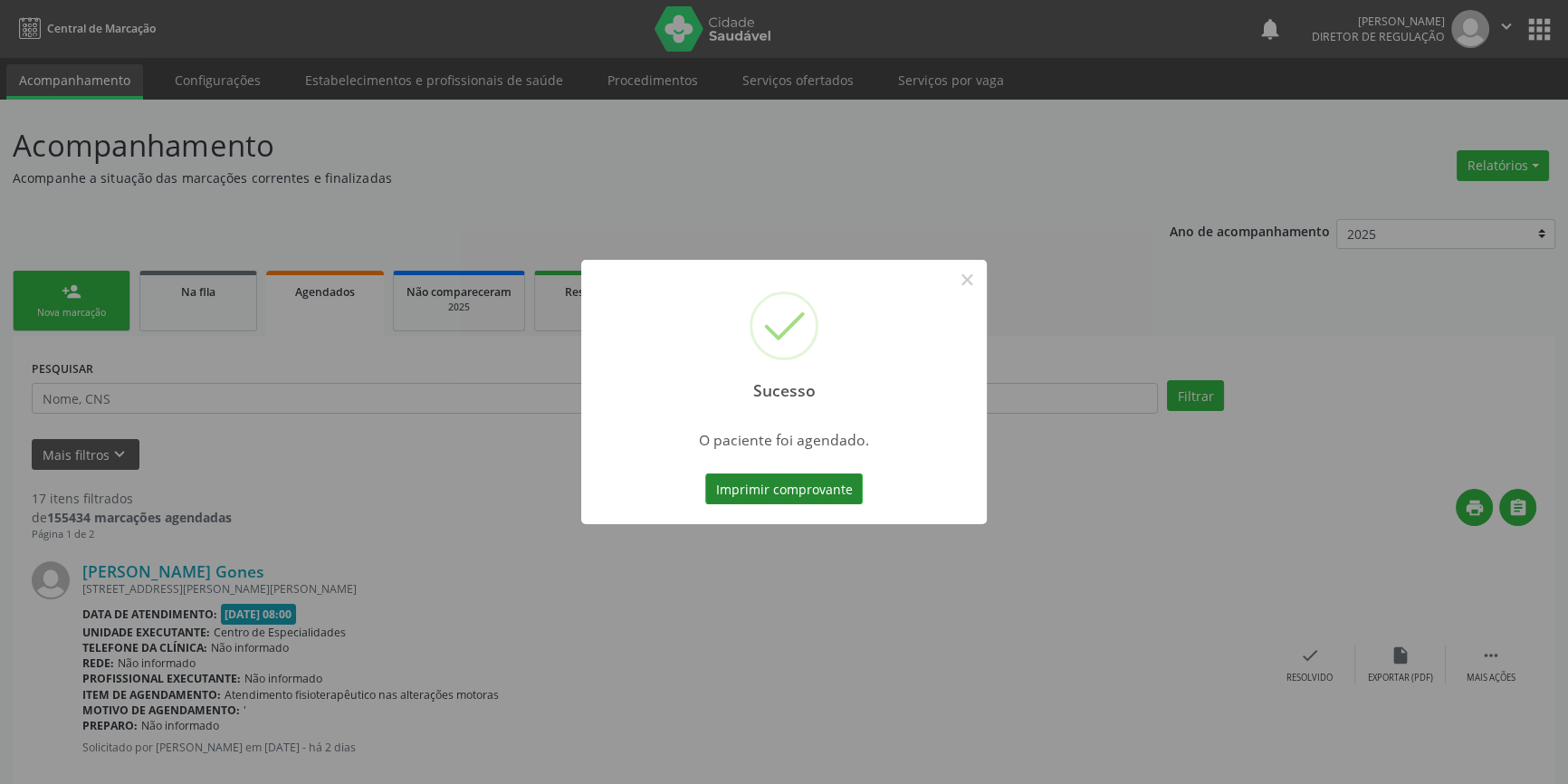
click at [802, 483] on button "Imprimir comprovante" at bounding box center [784, 489] width 158 height 31
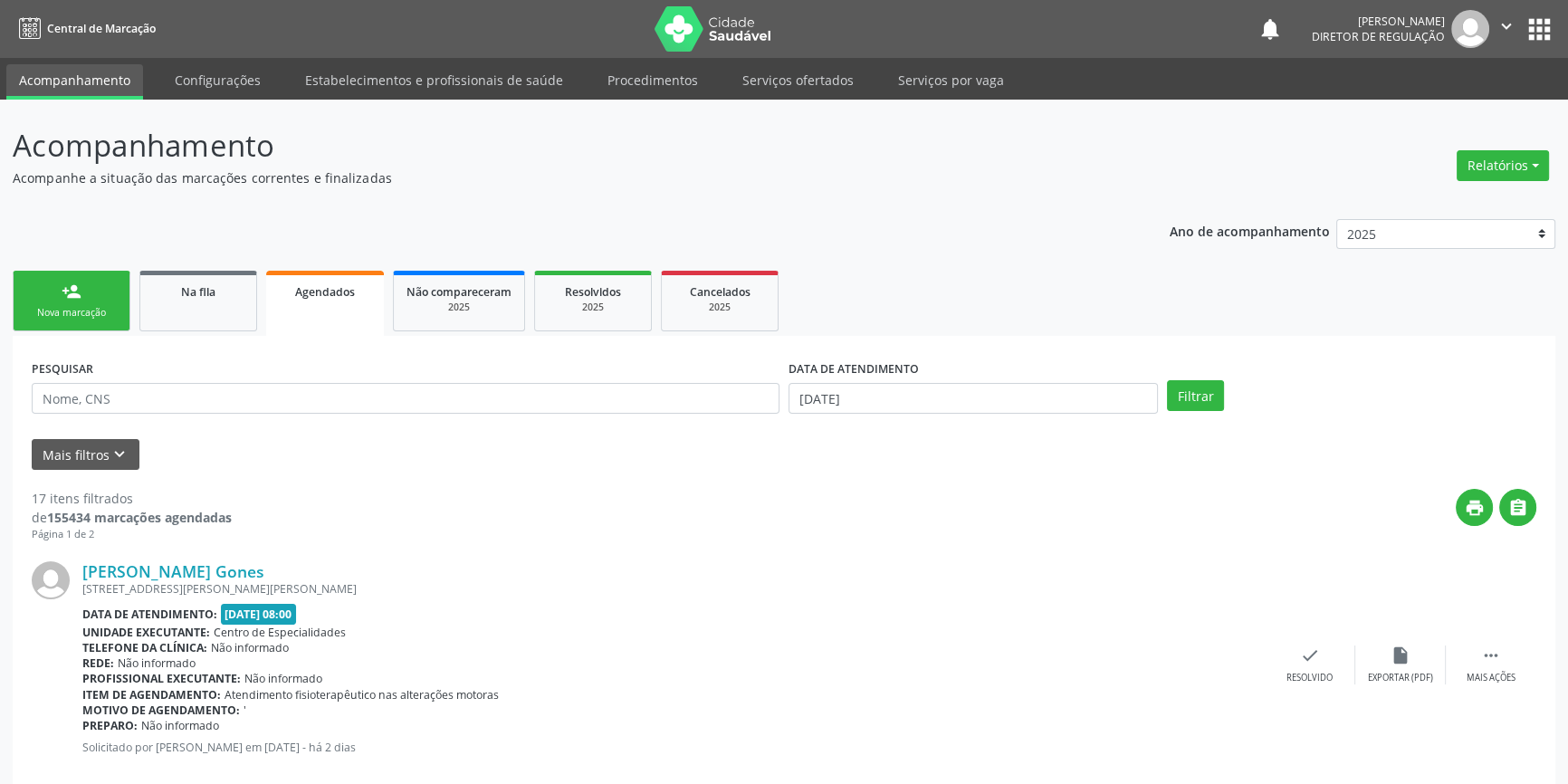
click at [86, 304] on link "person_add Nova marcação" at bounding box center [71, 301] width 118 height 60
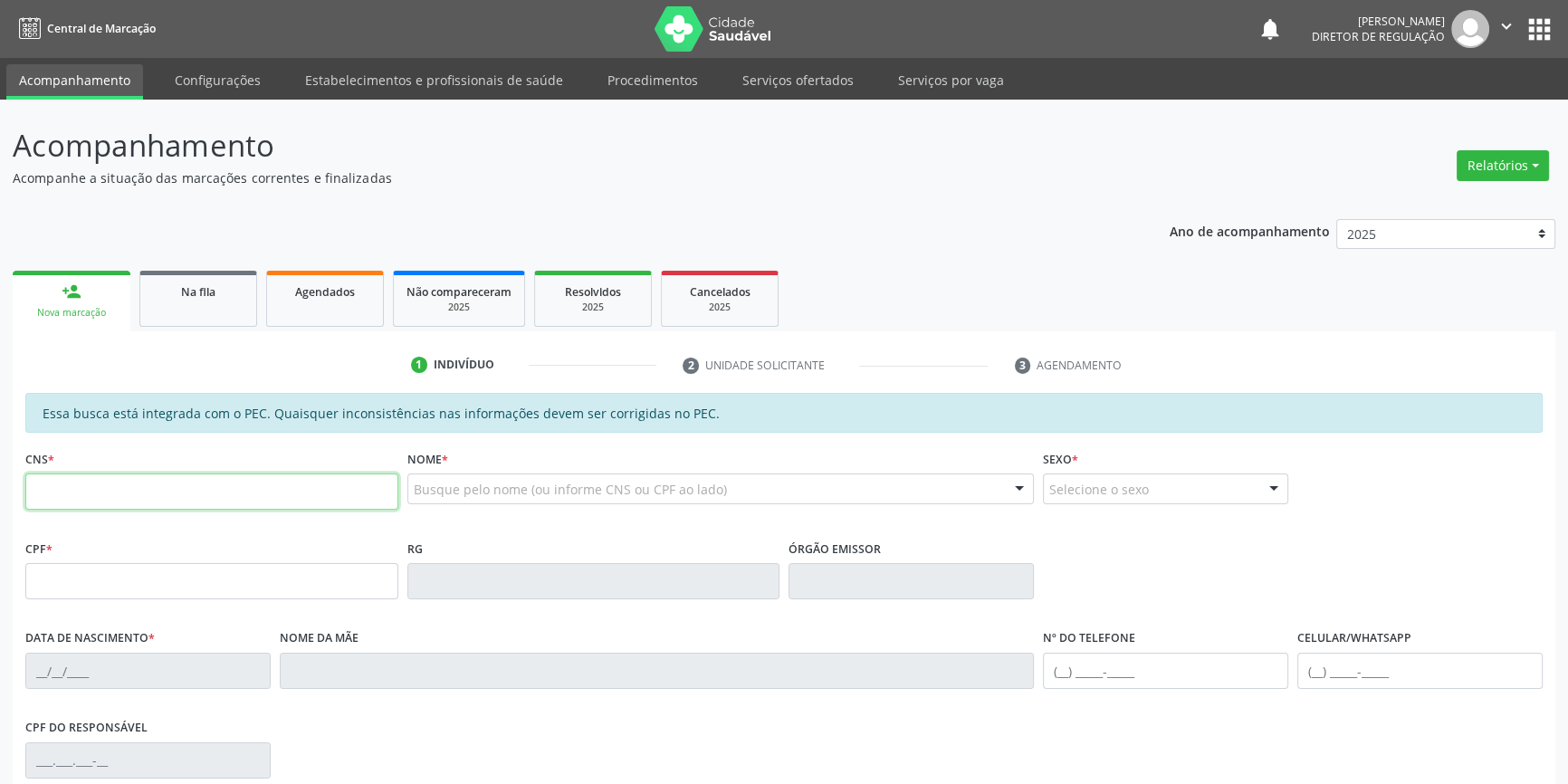
click at [148, 506] on input "text" at bounding box center [211, 492] width 373 height 36
type input "706 8007 3697 0823"
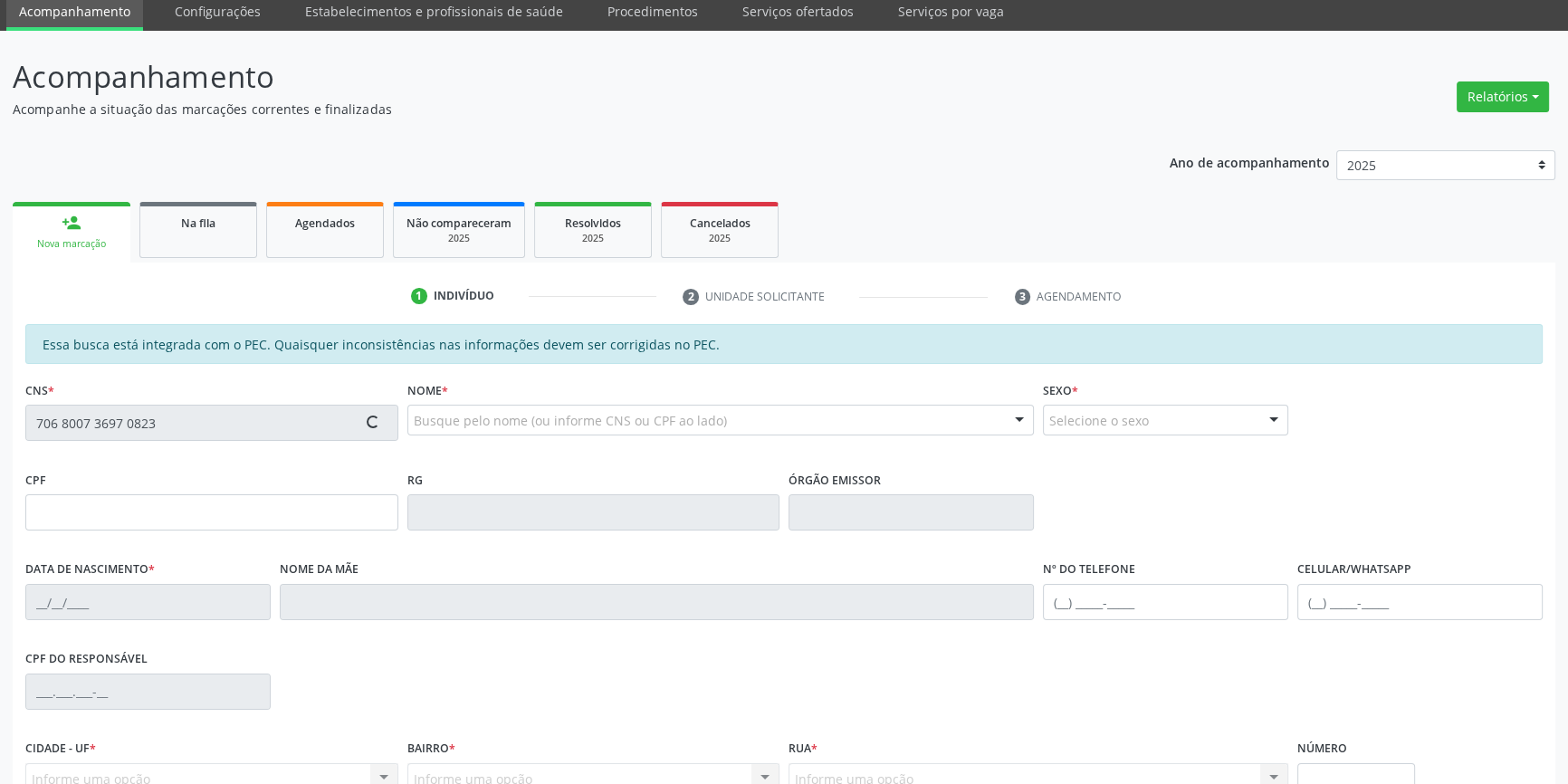
type input "104.055.214-56"
type input "28/05/1991"
type input "Silvera da Silva Lacerda"
type input "(87) 98801-1597"
type input "S/N"
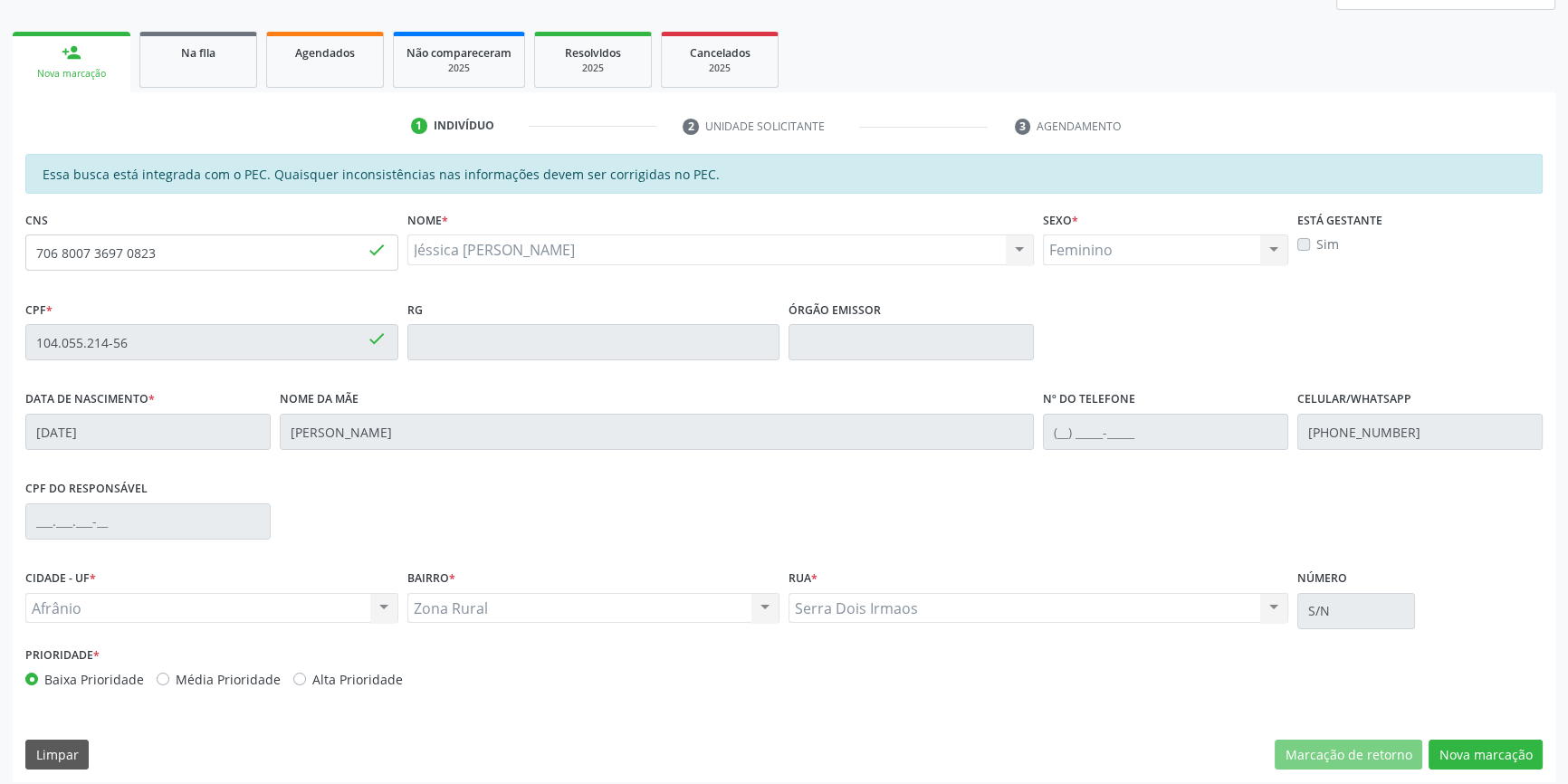
scroll to position [248, 0]
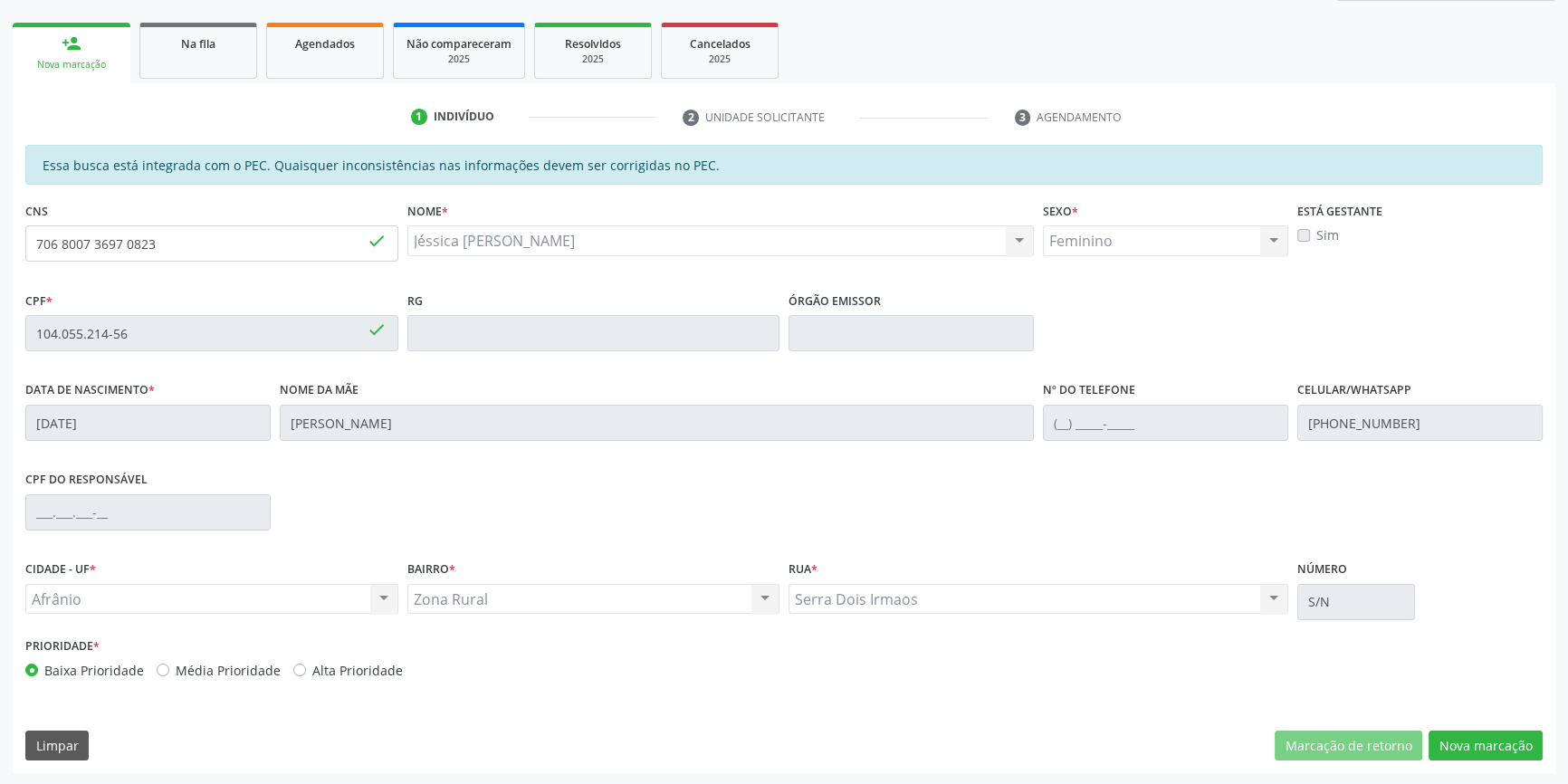
click at [1491, 761] on div "Essa busca está integrada com o PEC. Quaisquer inconsistências nas informações …" at bounding box center [784, 459] width 1542 height 629
click at [1485, 749] on button "Nova marcação" at bounding box center [1485, 746] width 114 height 31
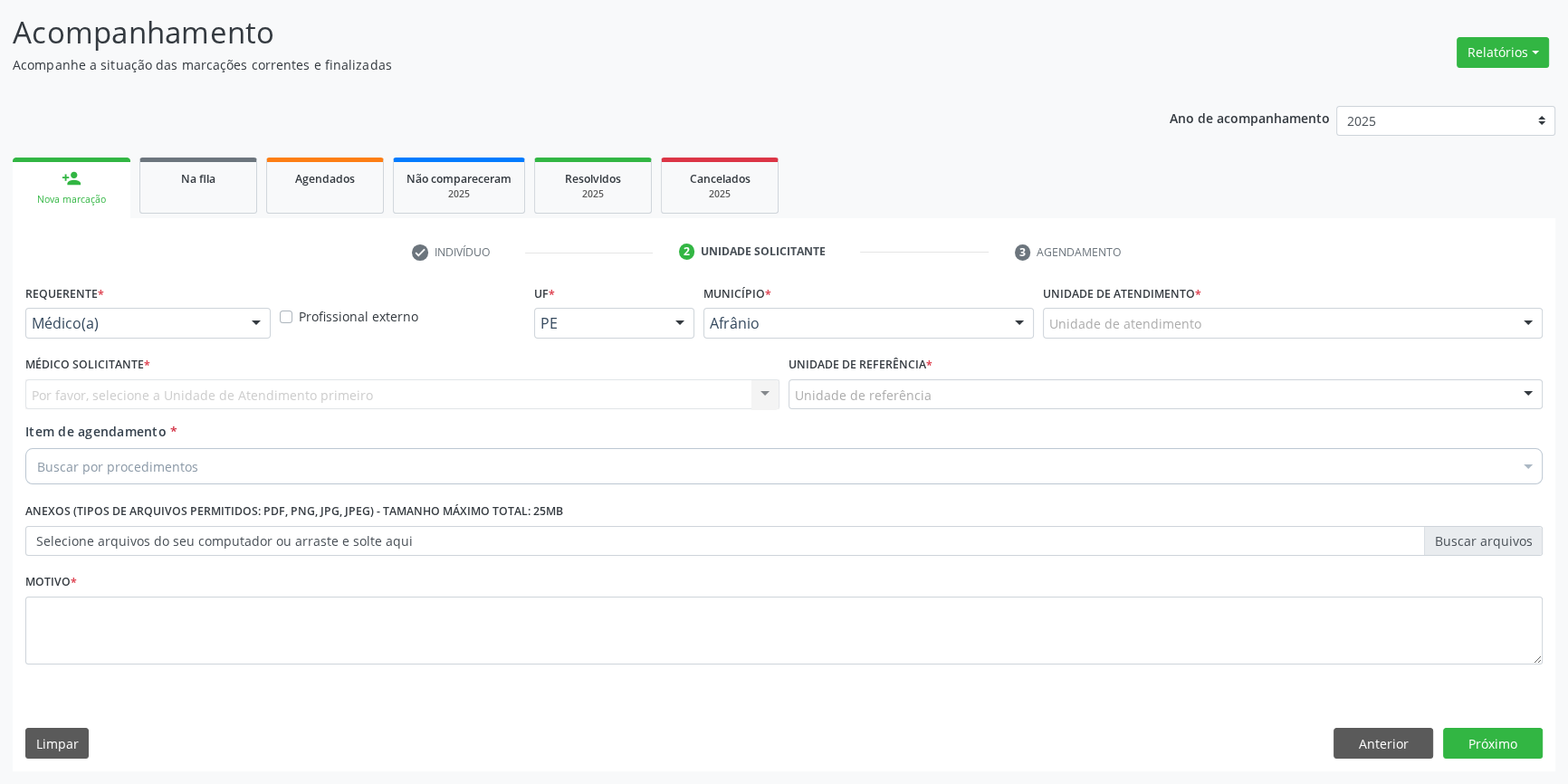
scroll to position [111, 0]
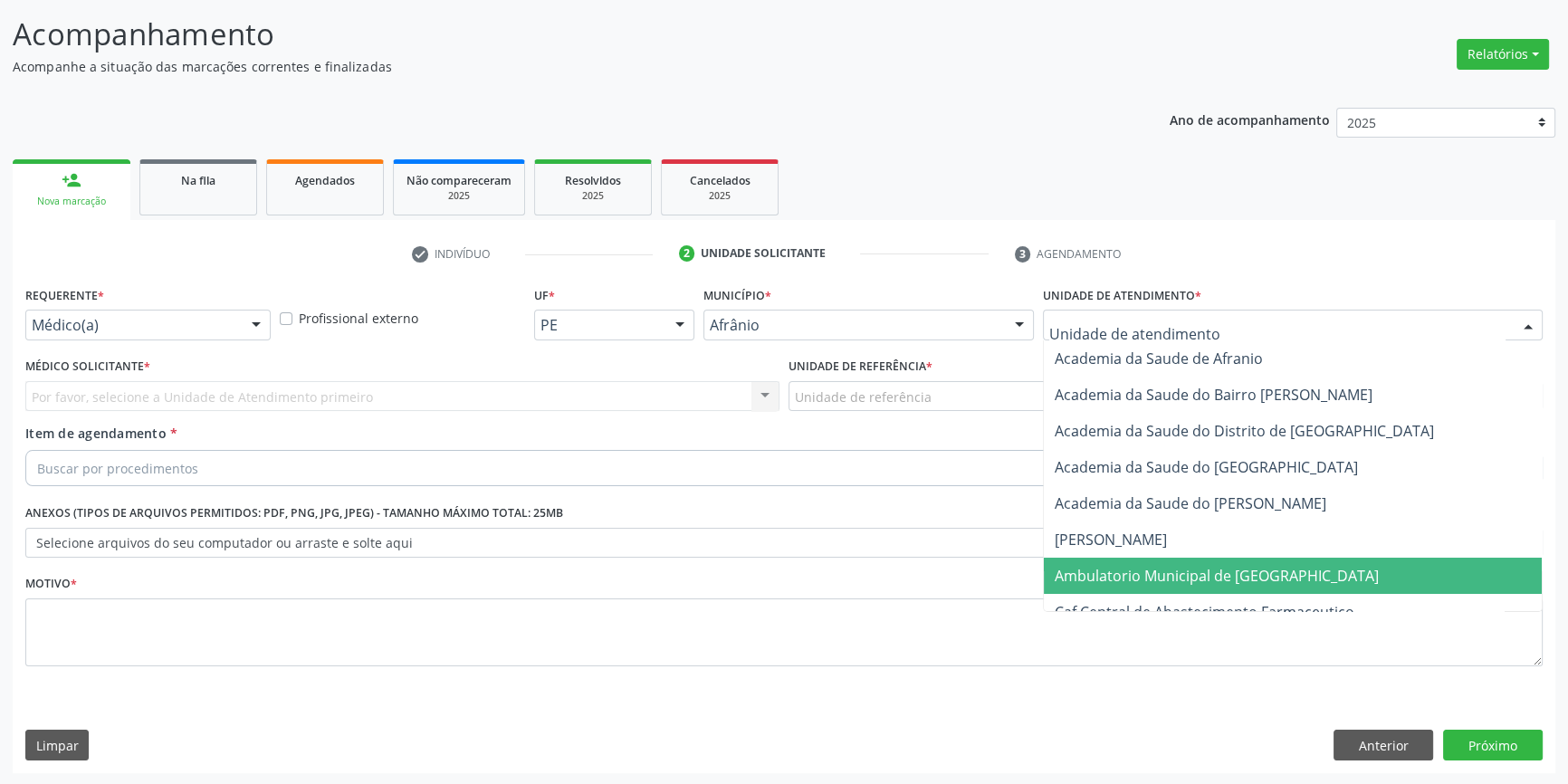
drag, startPoint x: 1145, startPoint y: 571, endPoint x: 1030, endPoint y: 512, distance: 129.3
click at [1144, 571] on span "Ambulatorio Municipal de [GEOGRAPHIC_DATA]" at bounding box center [1216, 575] width 324 height 20
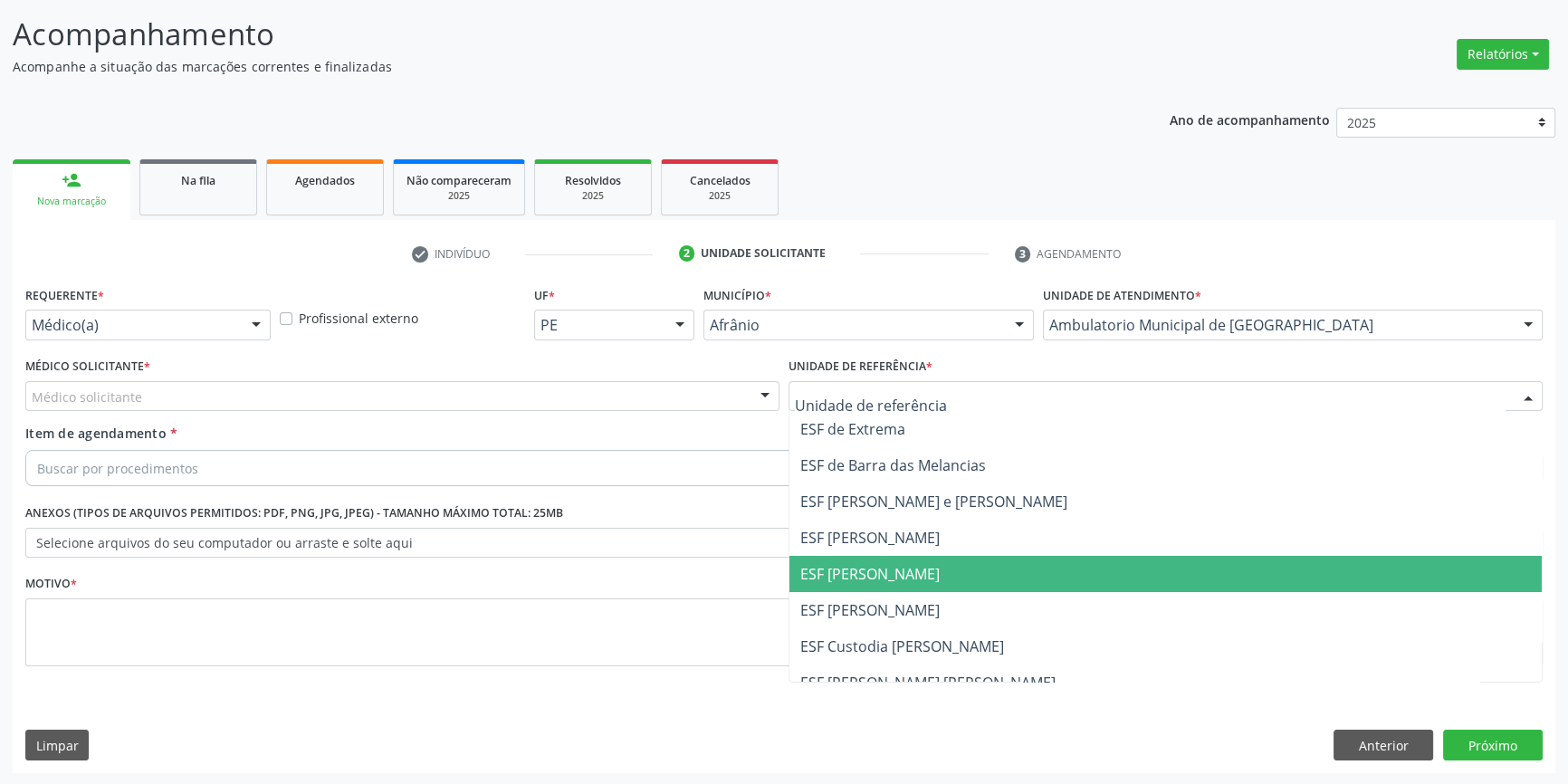
drag, startPoint x: 891, startPoint y: 562, endPoint x: 597, endPoint y: 392, distance: 339.6
click at [882, 562] on span "ESF [PERSON_NAME]" at bounding box center [1165, 574] width 752 height 36
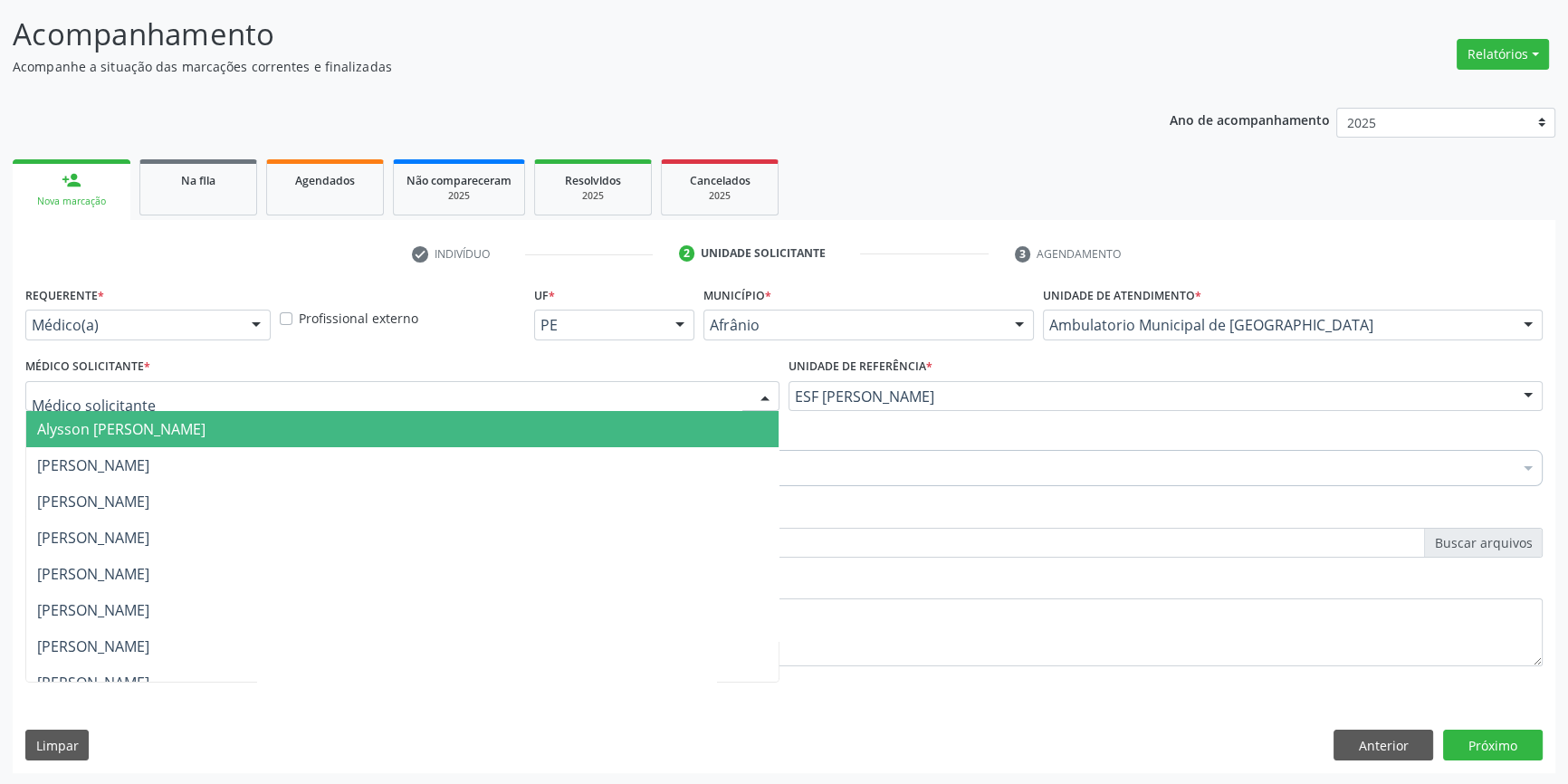
click at [579, 387] on div at bounding box center [402, 396] width 754 height 31
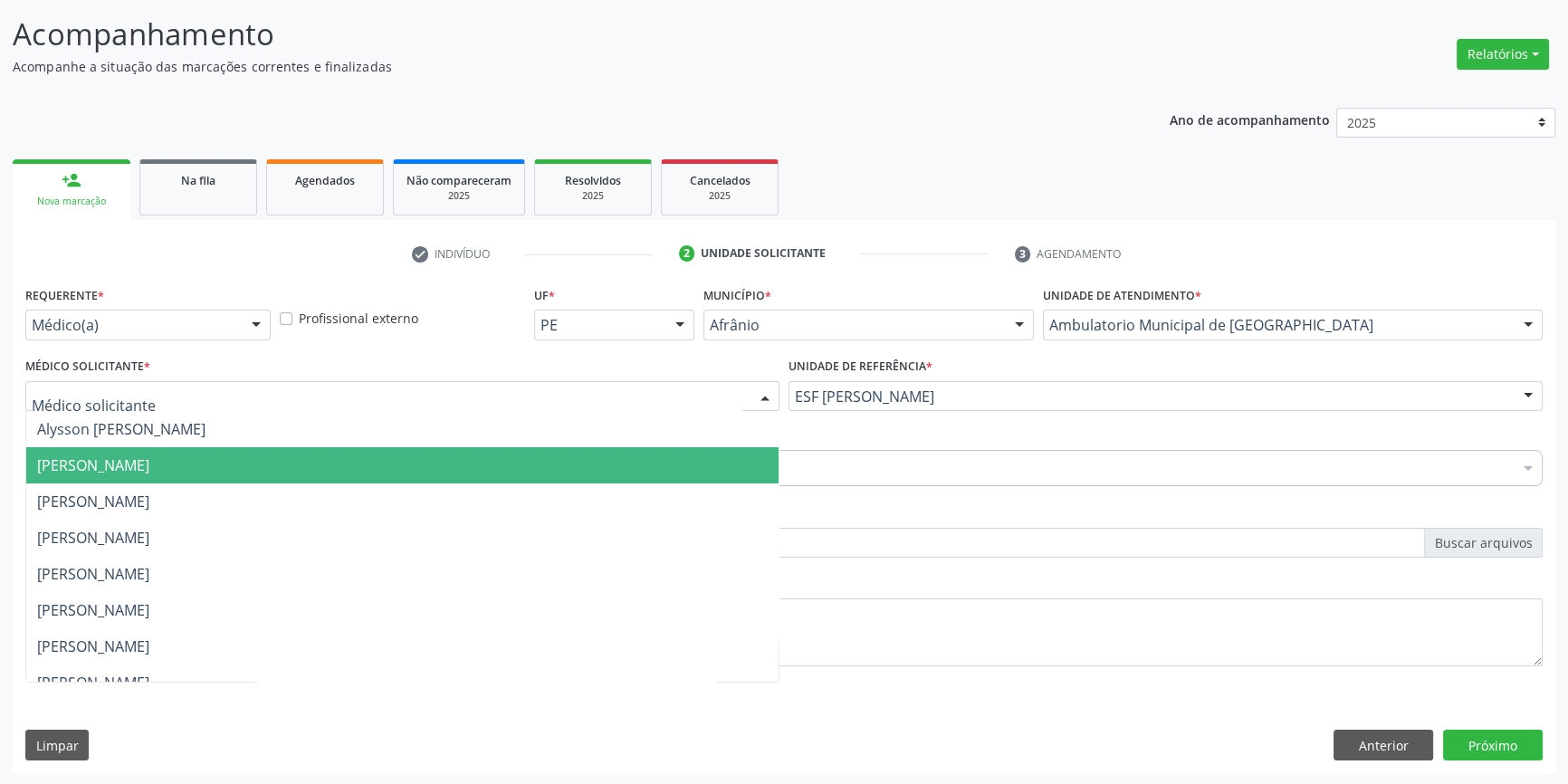
click at [183, 451] on span "[PERSON_NAME]" at bounding box center [402, 465] width 752 height 36
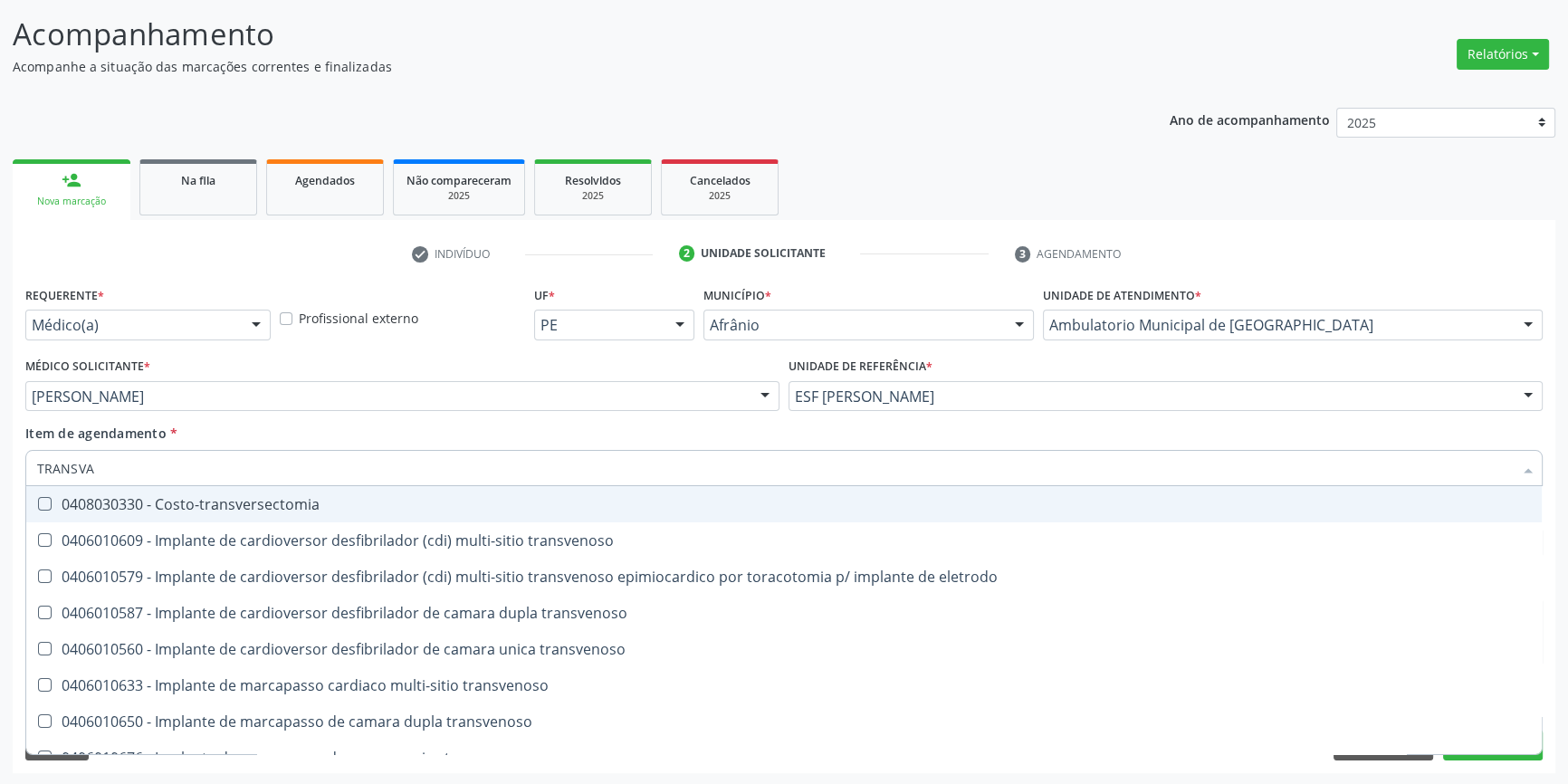
type input "TRANSVAG"
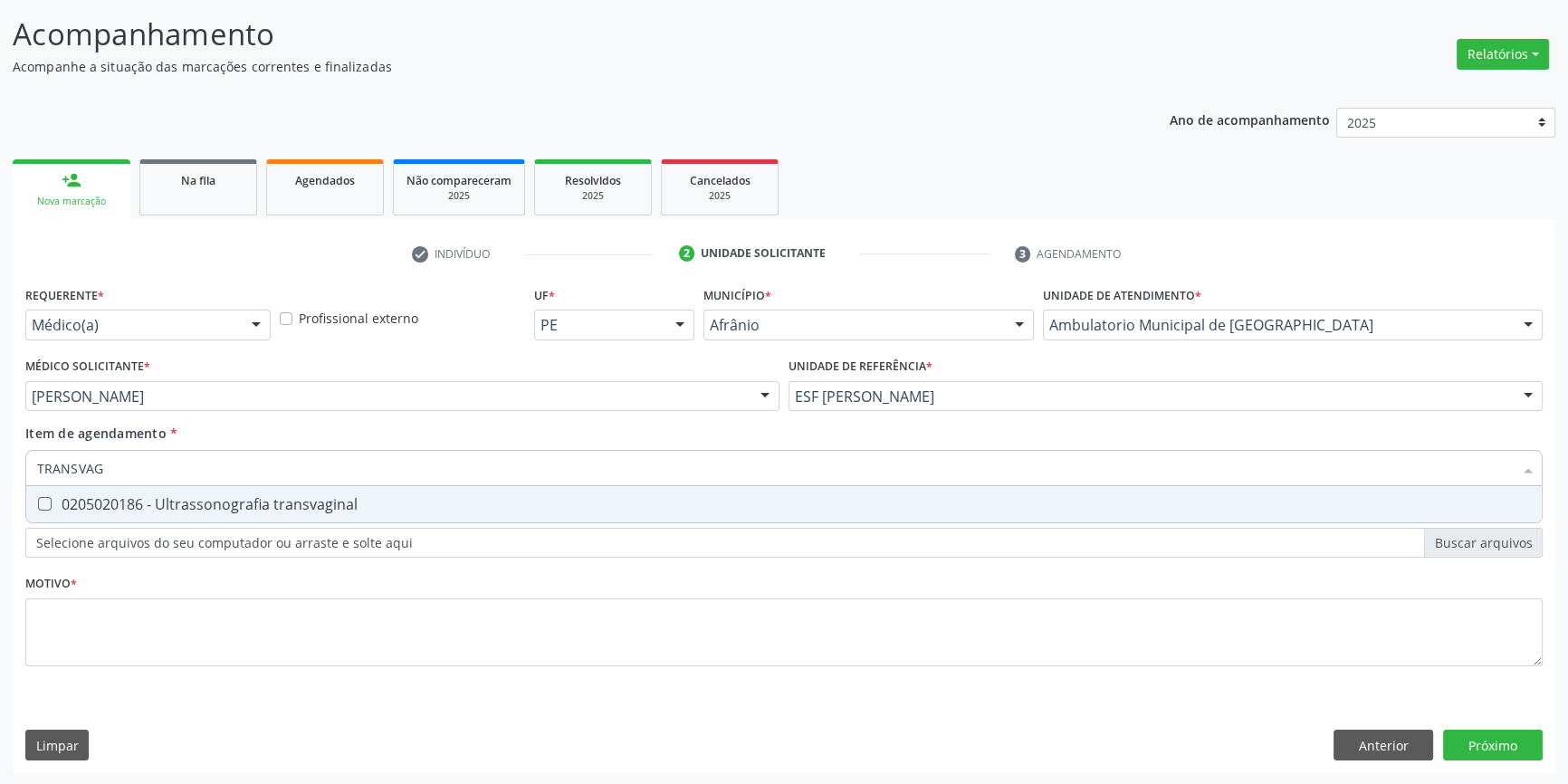
click at [188, 490] on span "0205020186 - Ultrassonografia transvaginal" at bounding box center [784, 504] width 1515 height 36
checkbox transvaginal "true"
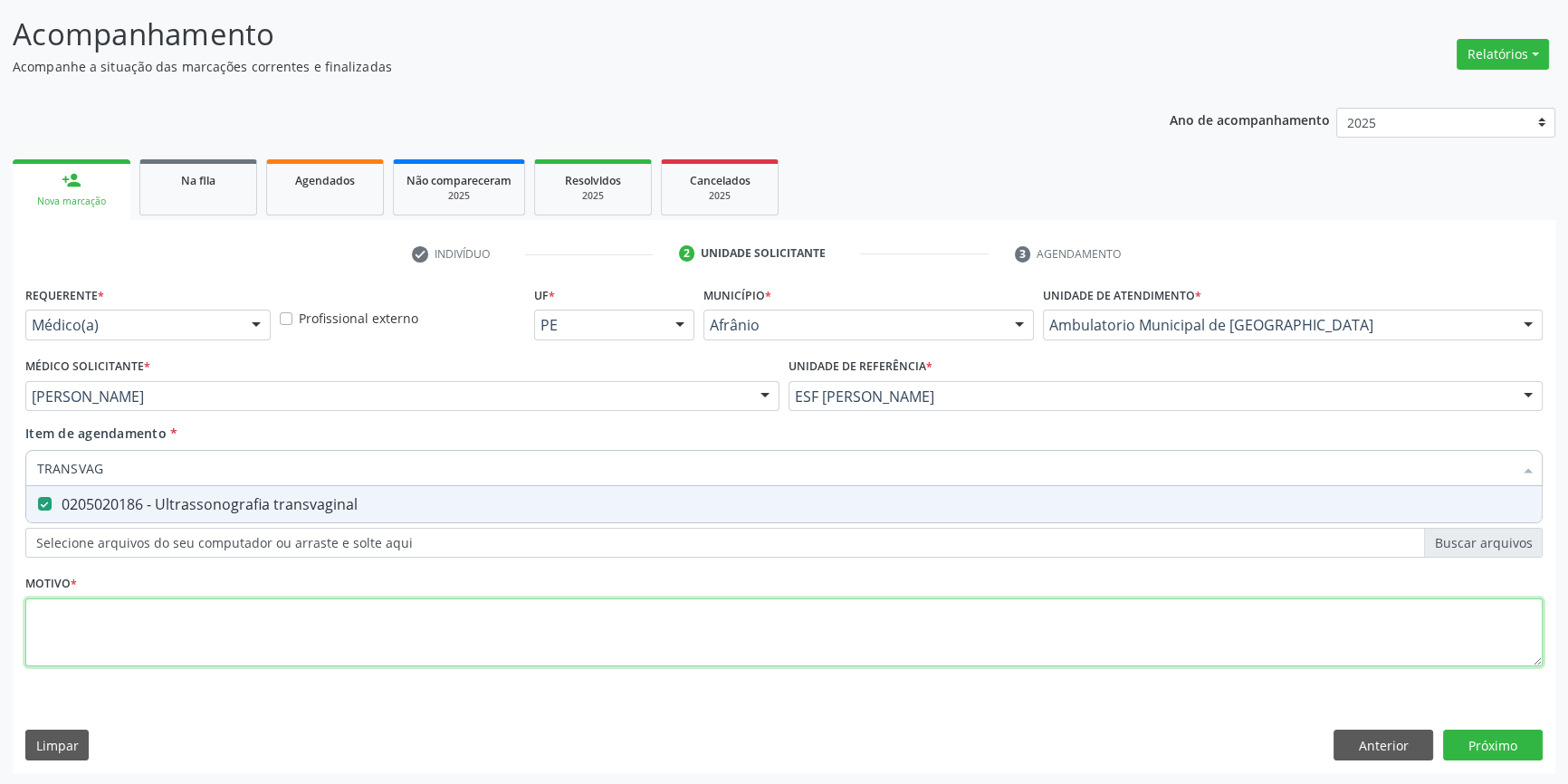
click at [237, 643] on div "Requerente * Médico(a) Médico(a) Enfermeiro(a) Paciente Nenhum resultado encont…" at bounding box center [784, 486] width 1517 height 411
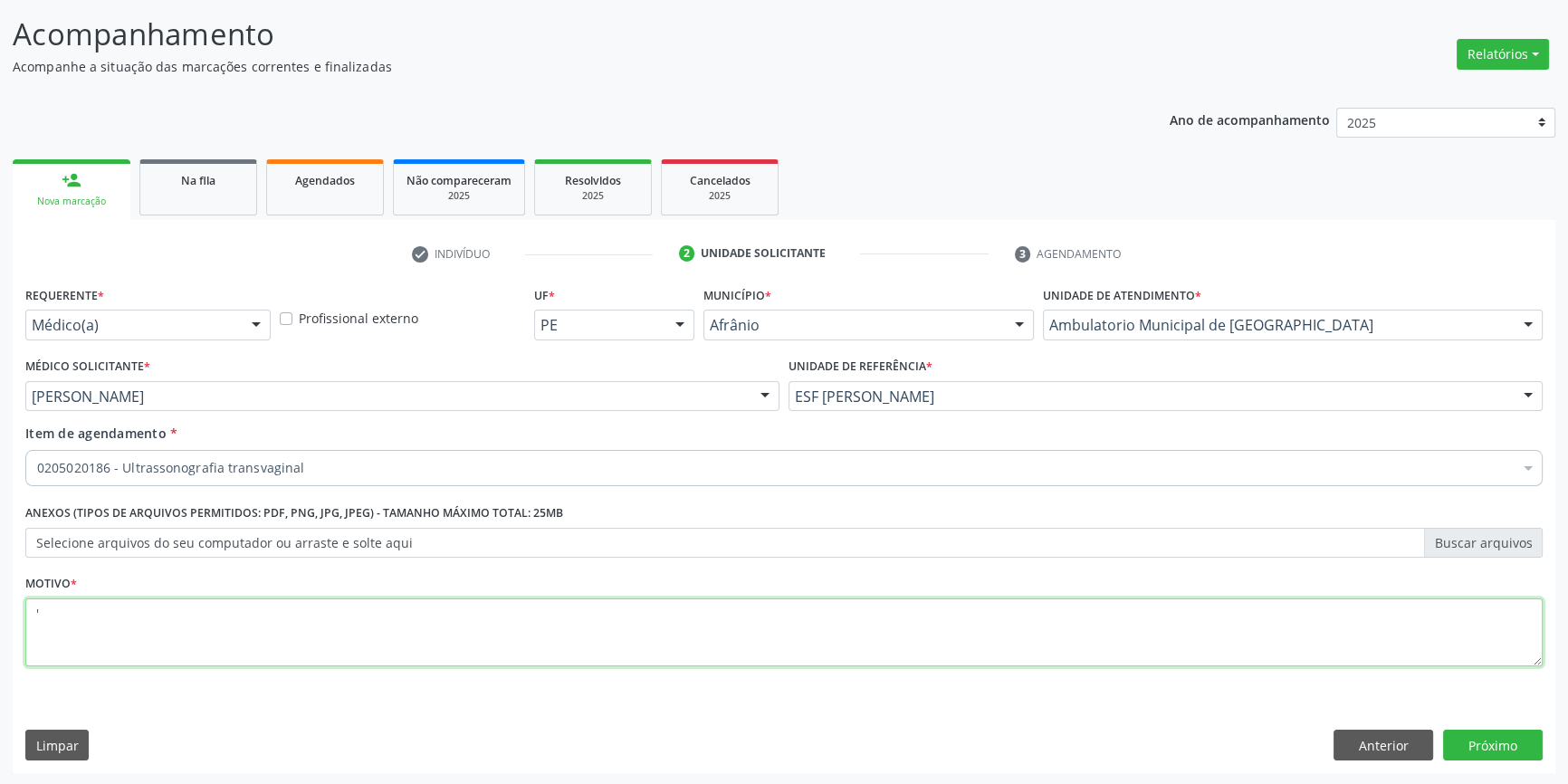
type textarea "'"
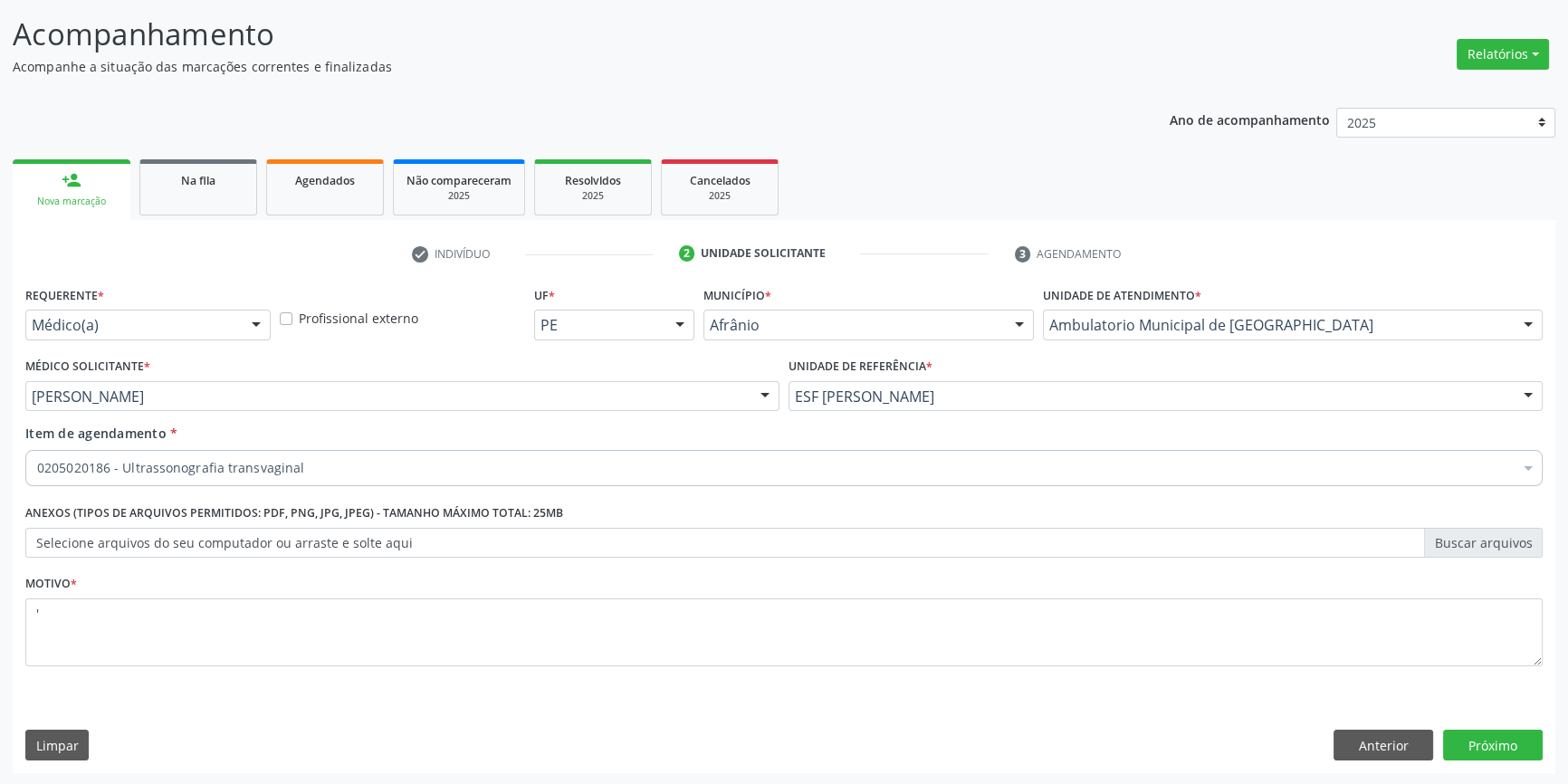
click at [1459, 728] on div "Requerente * Médico(a) Médico(a) Enfermeiro(a) Paciente Nenhum resultado encont…" at bounding box center [784, 527] width 1542 height 492
click at [1461, 731] on button "Próximo" at bounding box center [1492, 746] width 99 height 31
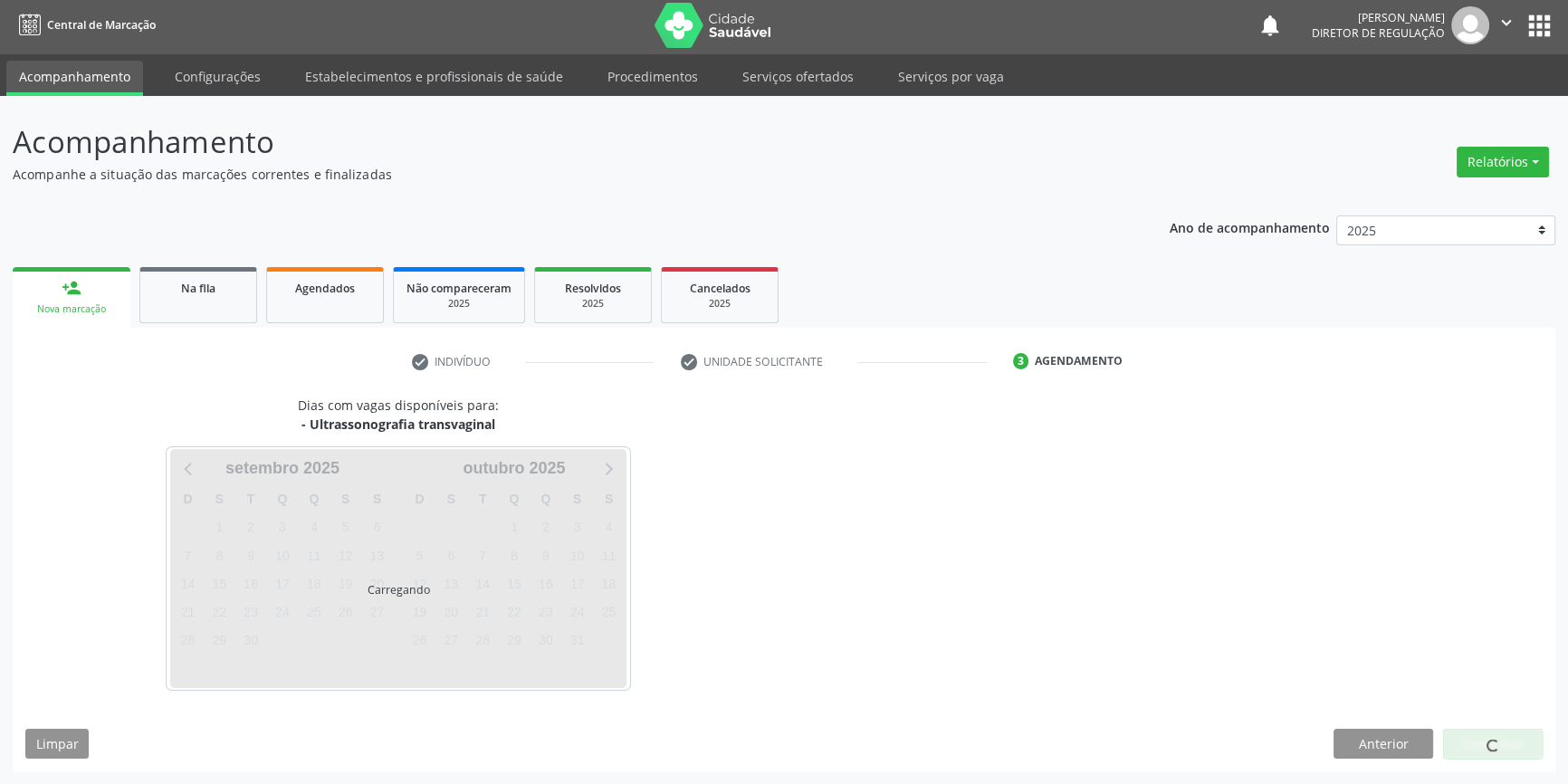
scroll to position [2, 0]
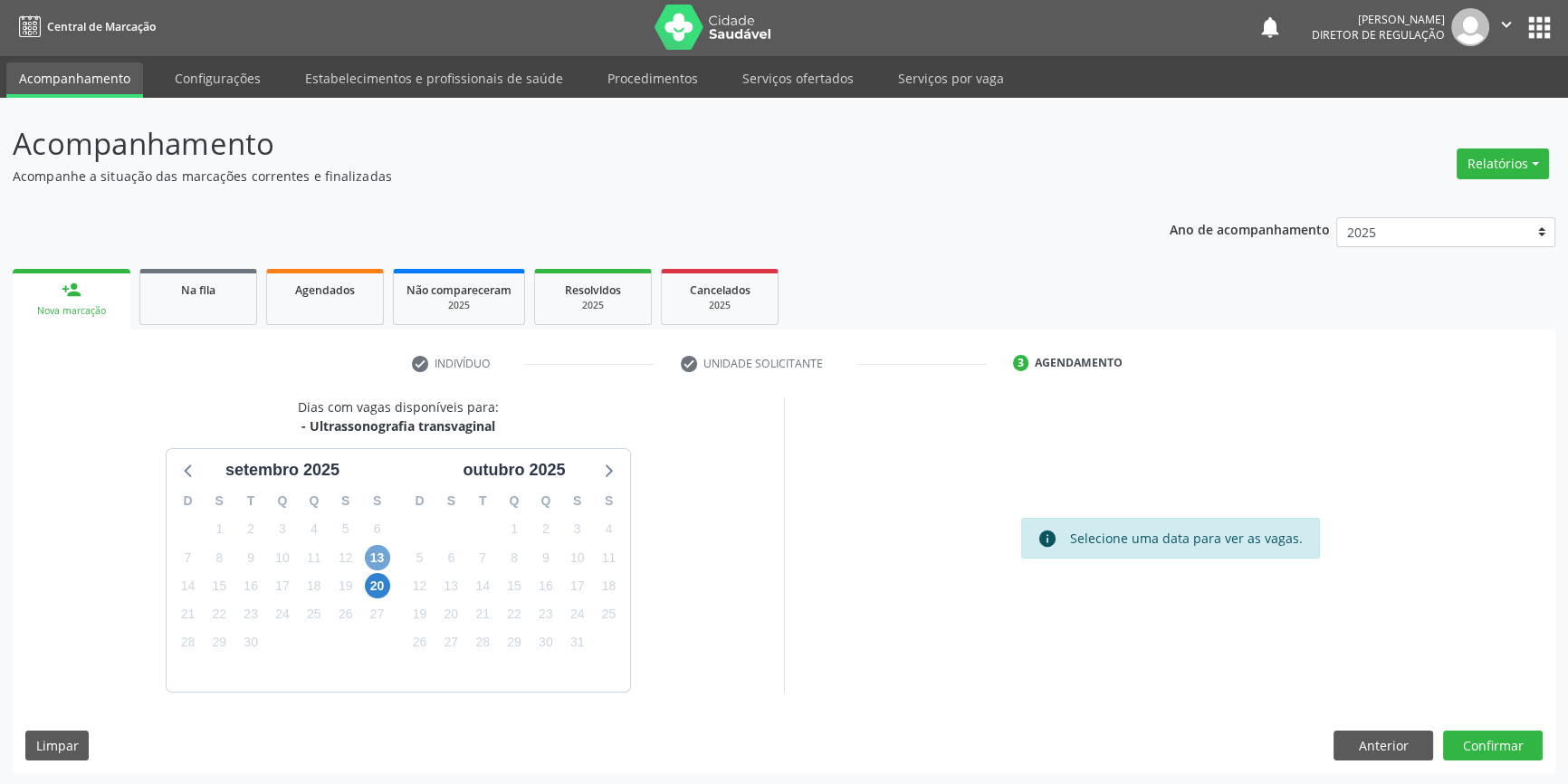
click at [374, 554] on span "13" at bounding box center [377, 558] width 25 height 25
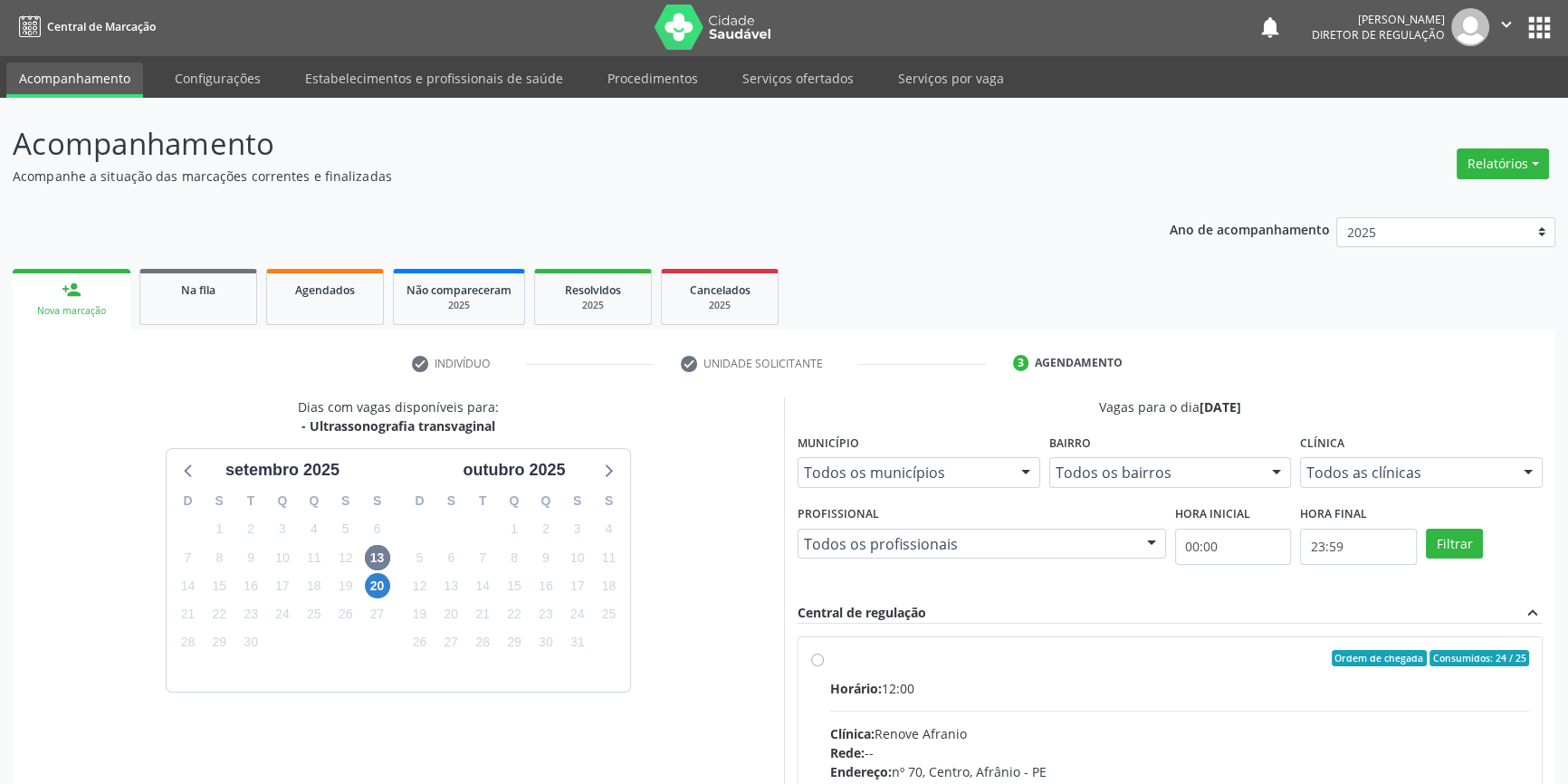
click at [830, 662] on label "Ordem de chegada Consumidos: 24 / 25 Horário: 12:00 Clínica: Renove Afranio Red…" at bounding box center [1180, 789] width 698 height 278
click at [817, 662] on input "Ordem de chegada Consumidos: 24 / 25 Horário: 12:00 Clínica: Renove Afranio Red…" at bounding box center [817, 658] width 12 height 16
radio input "true"
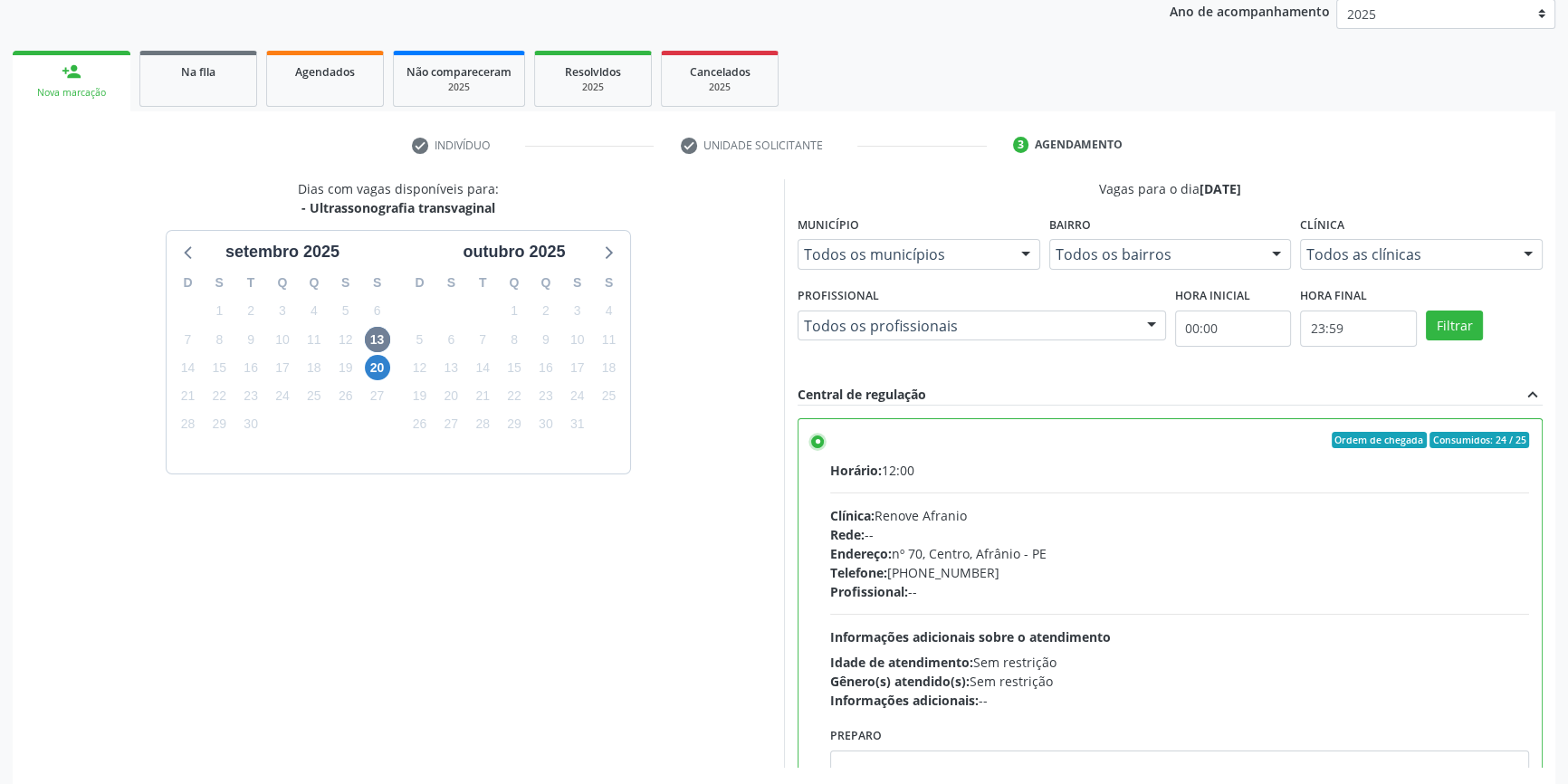
scroll to position [296, 0]
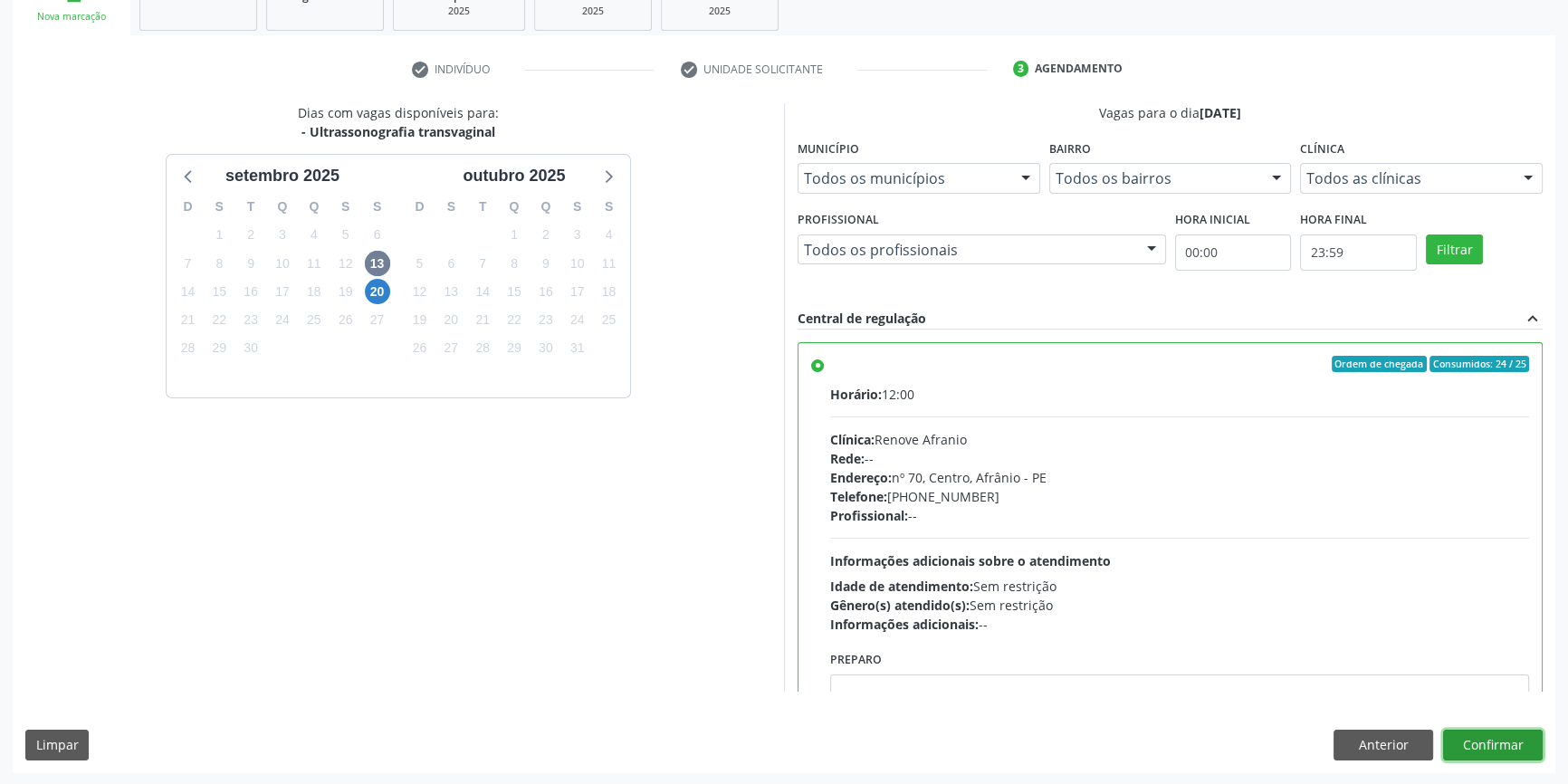
click at [1515, 744] on button "Confirmar" at bounding box center [1492, 746] width 99 height 31
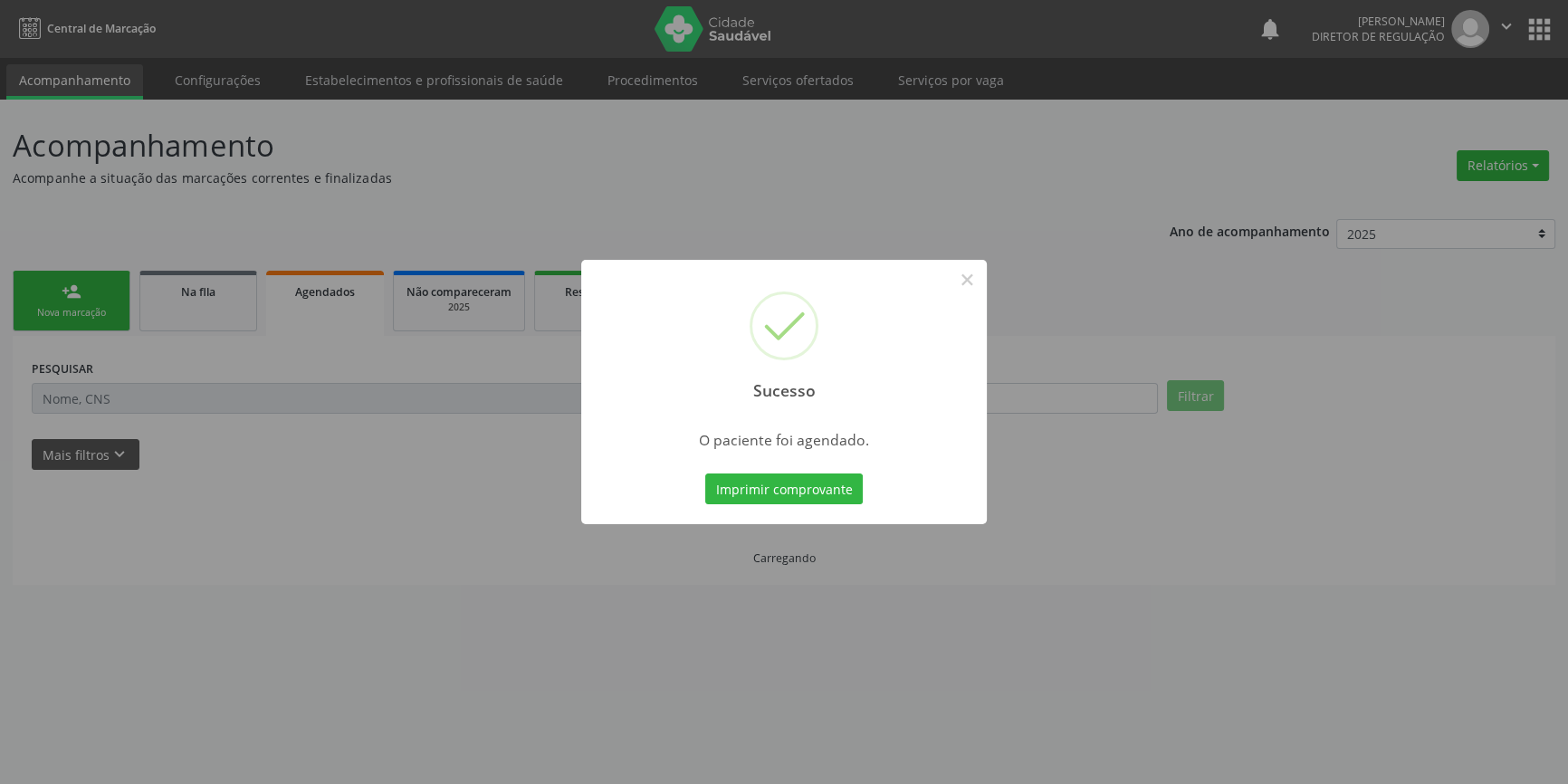
scroll to position [0, 0]
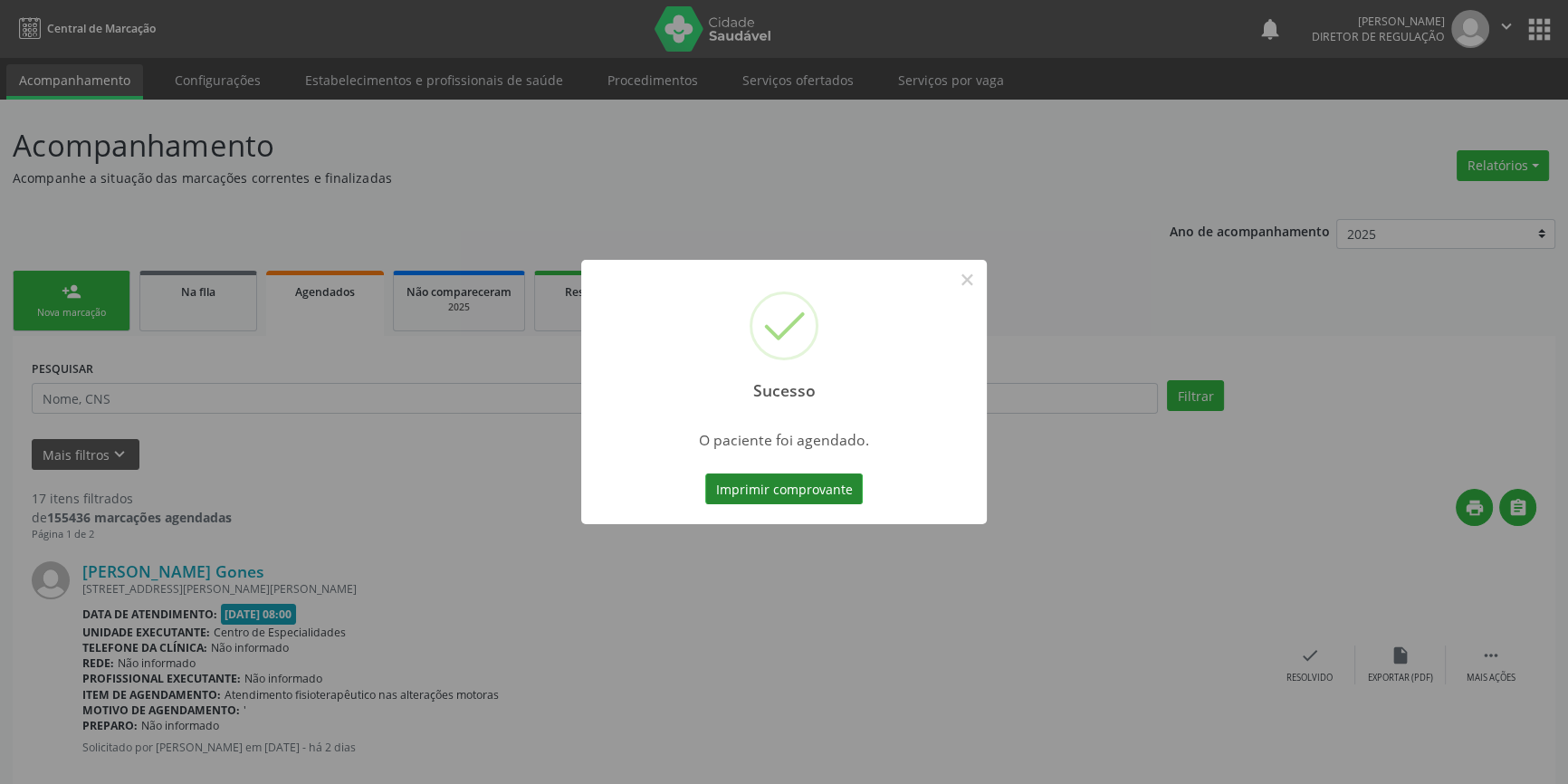
click at [778, 486] on button "Imprimir comprovante" at bounding box center [784, 489] width 158 height 31
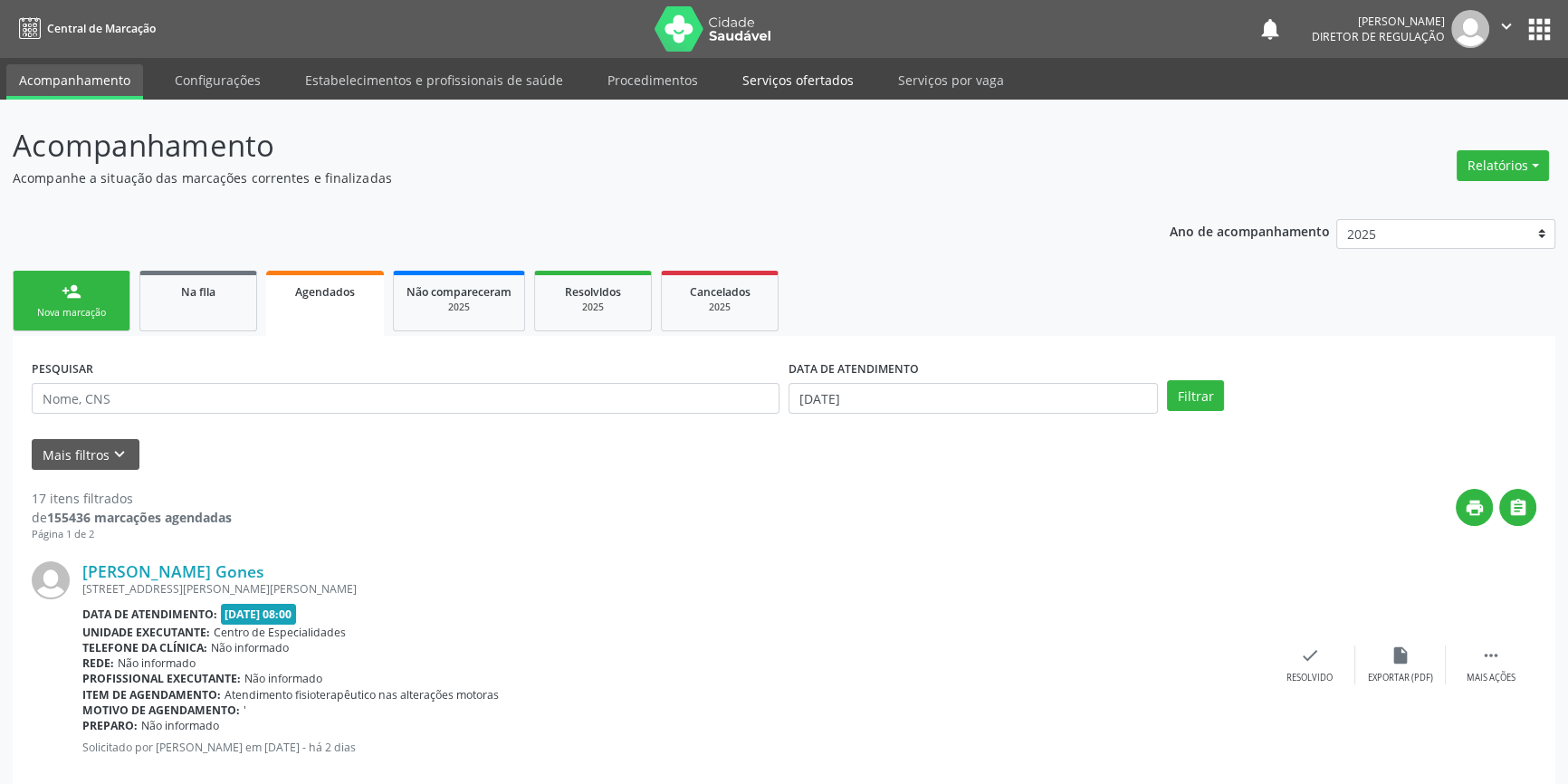
click at [815, 84] on link "Serviços ofertados" at bounding box center [798, 79] width 137 height 32
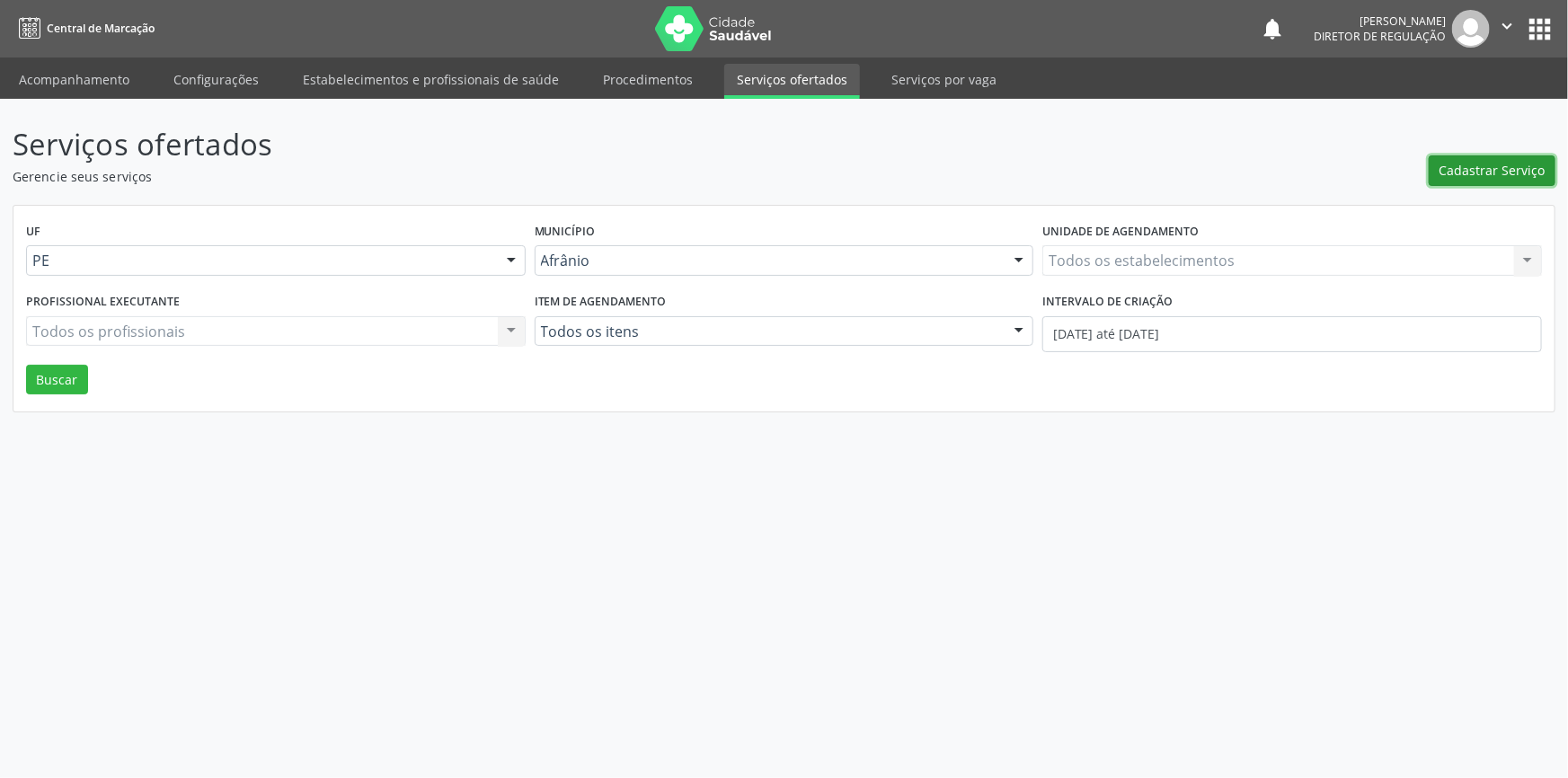
click at [1502, 171] on span "Cadastrar Serviço" at bounding box center [1493, 170] width 106 height 19
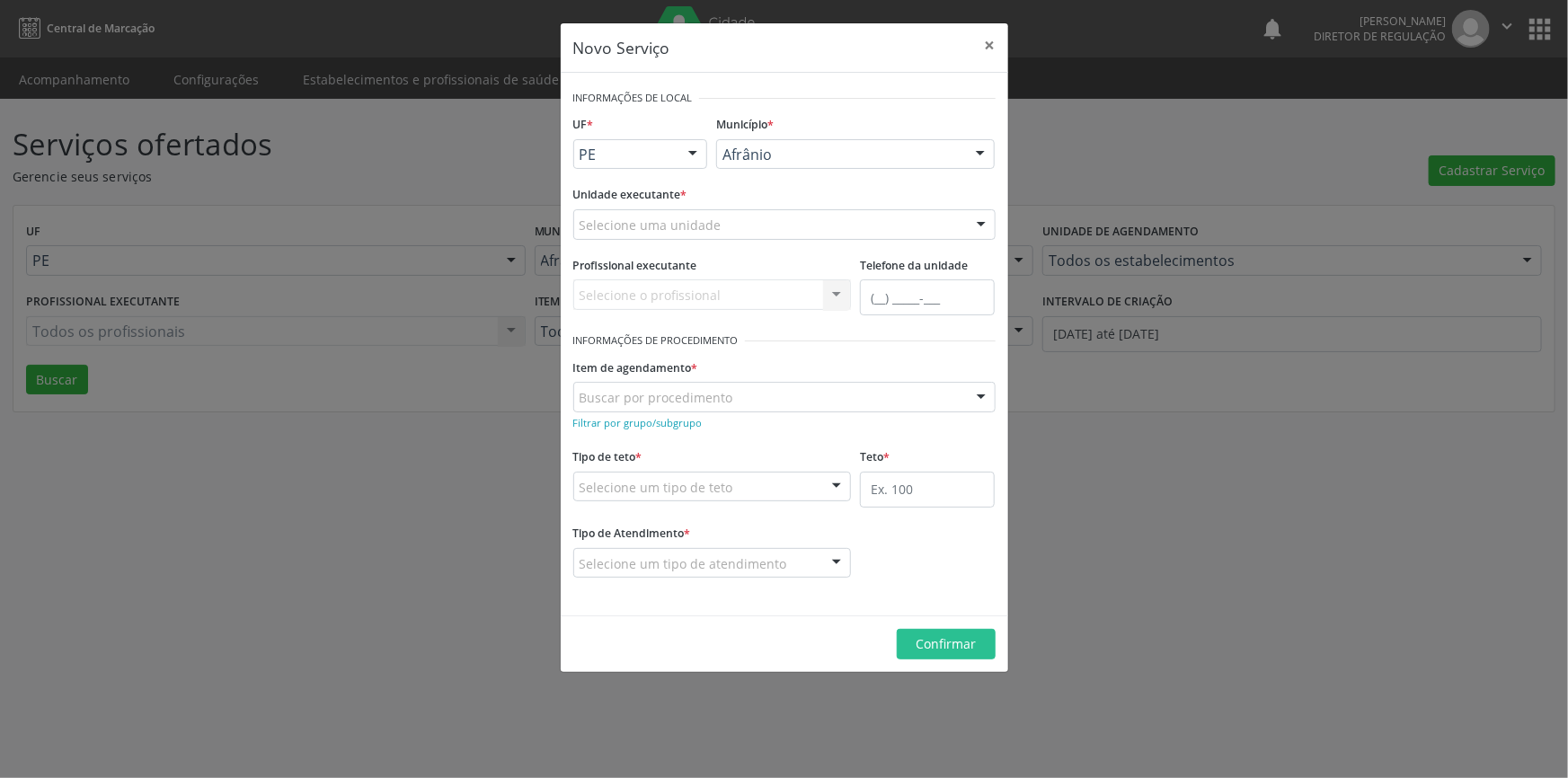
click at [789, 231] on div "Selecione uma unidade" at bounding box center [784, 224] width 423 height 30
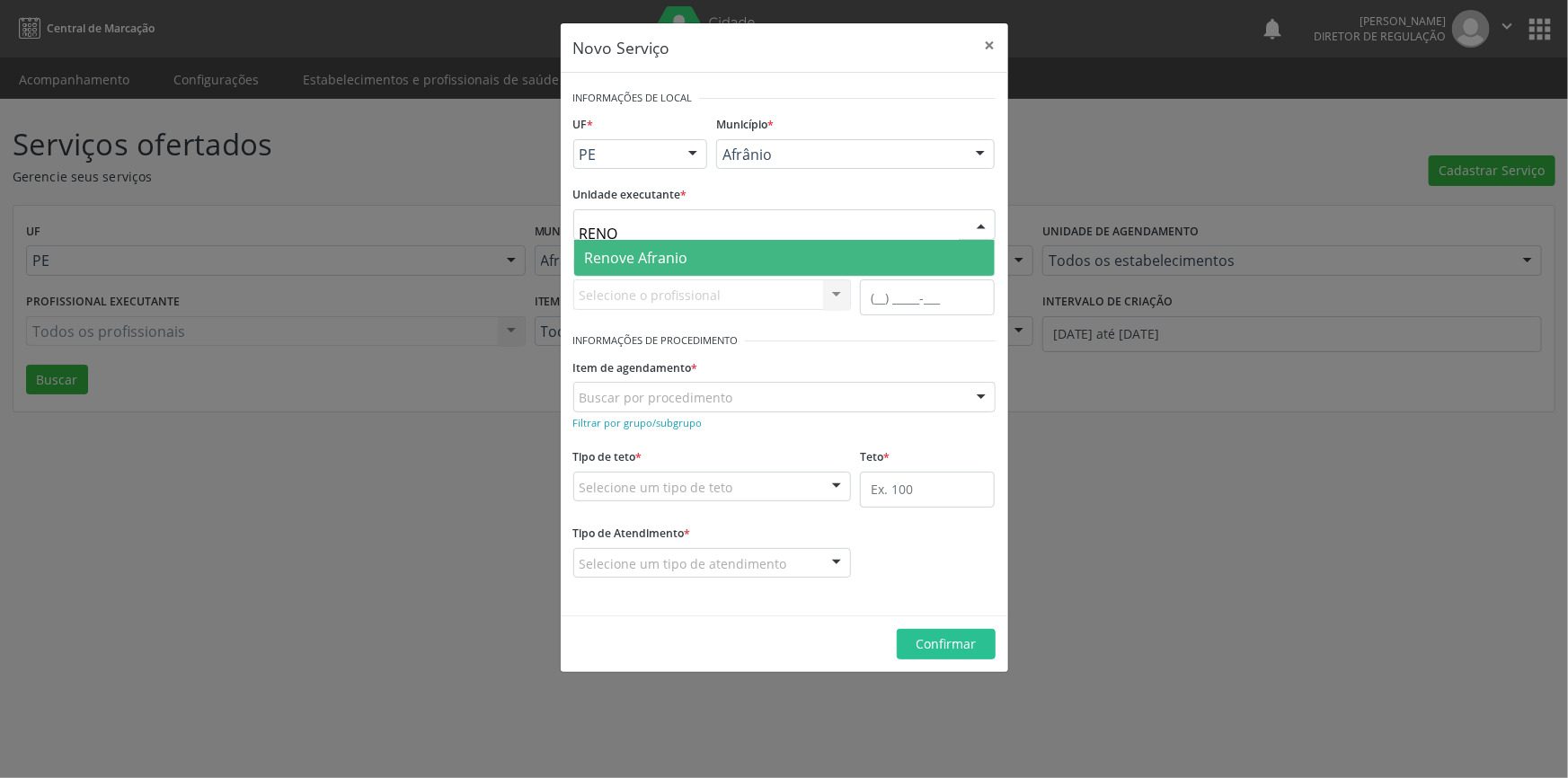
type input "RENOV"
click at [735, 247] on span "Renove Afranio" at bounding box center [784, 258] width 421 height 36
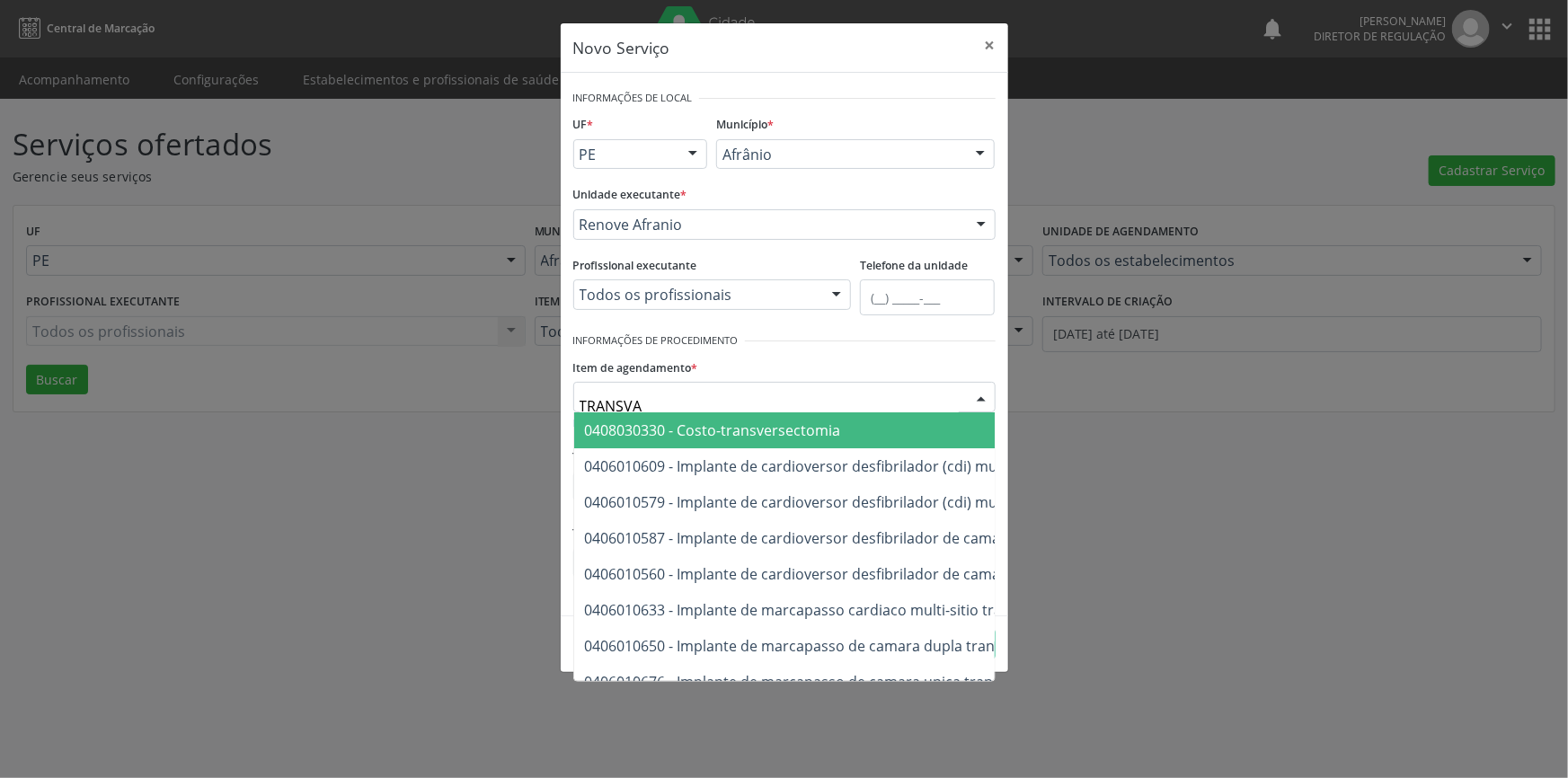
type input "TRANSVAG"
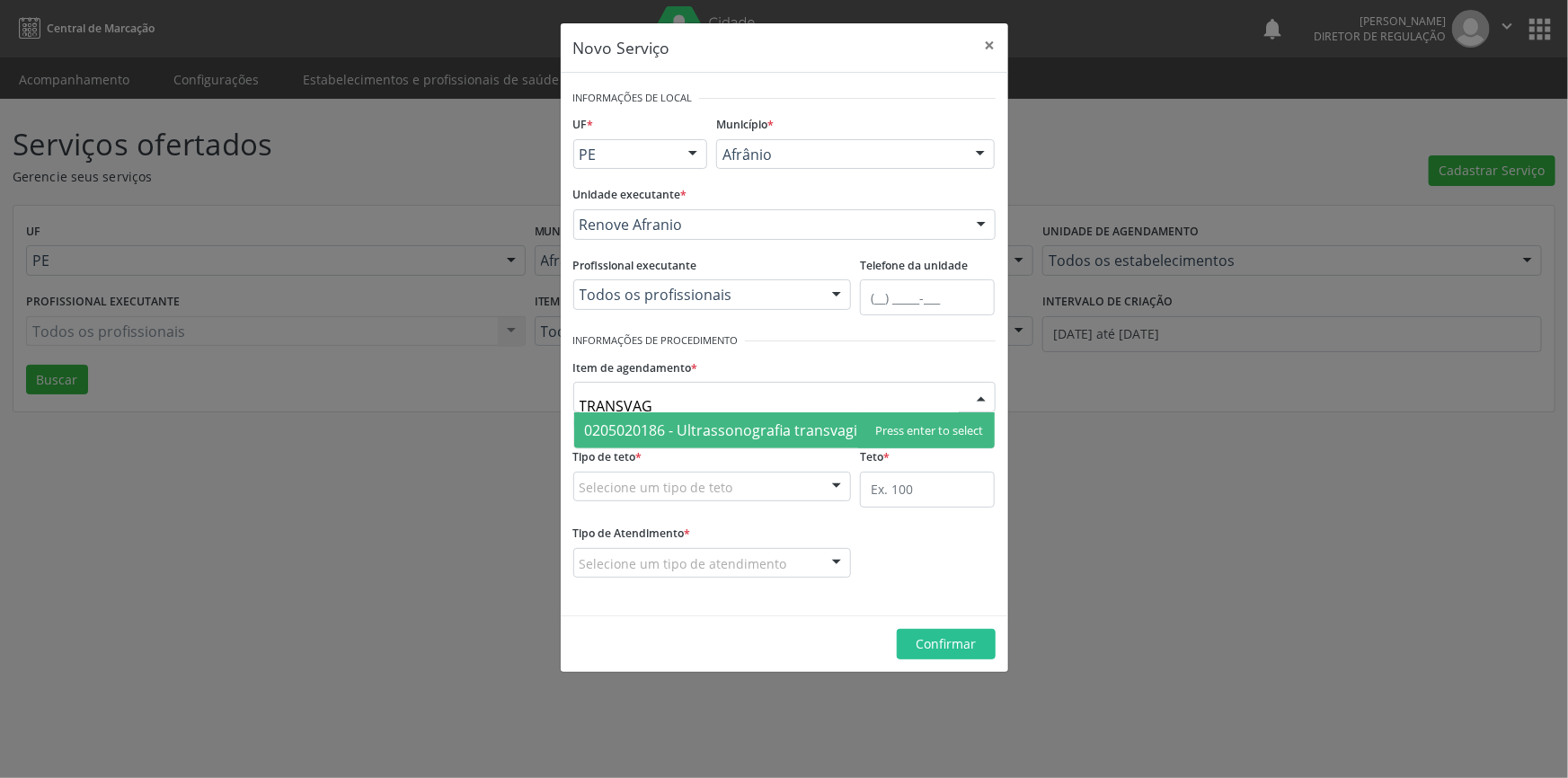
click at [705, 409] on input "TRANSVAG" at bounding box center [768, 407] width 379 height 36
click at [725, 423] on span "0205020186 - Ultrassonografia transvaginal" at bounding box center [731, 430] width 293 height 20
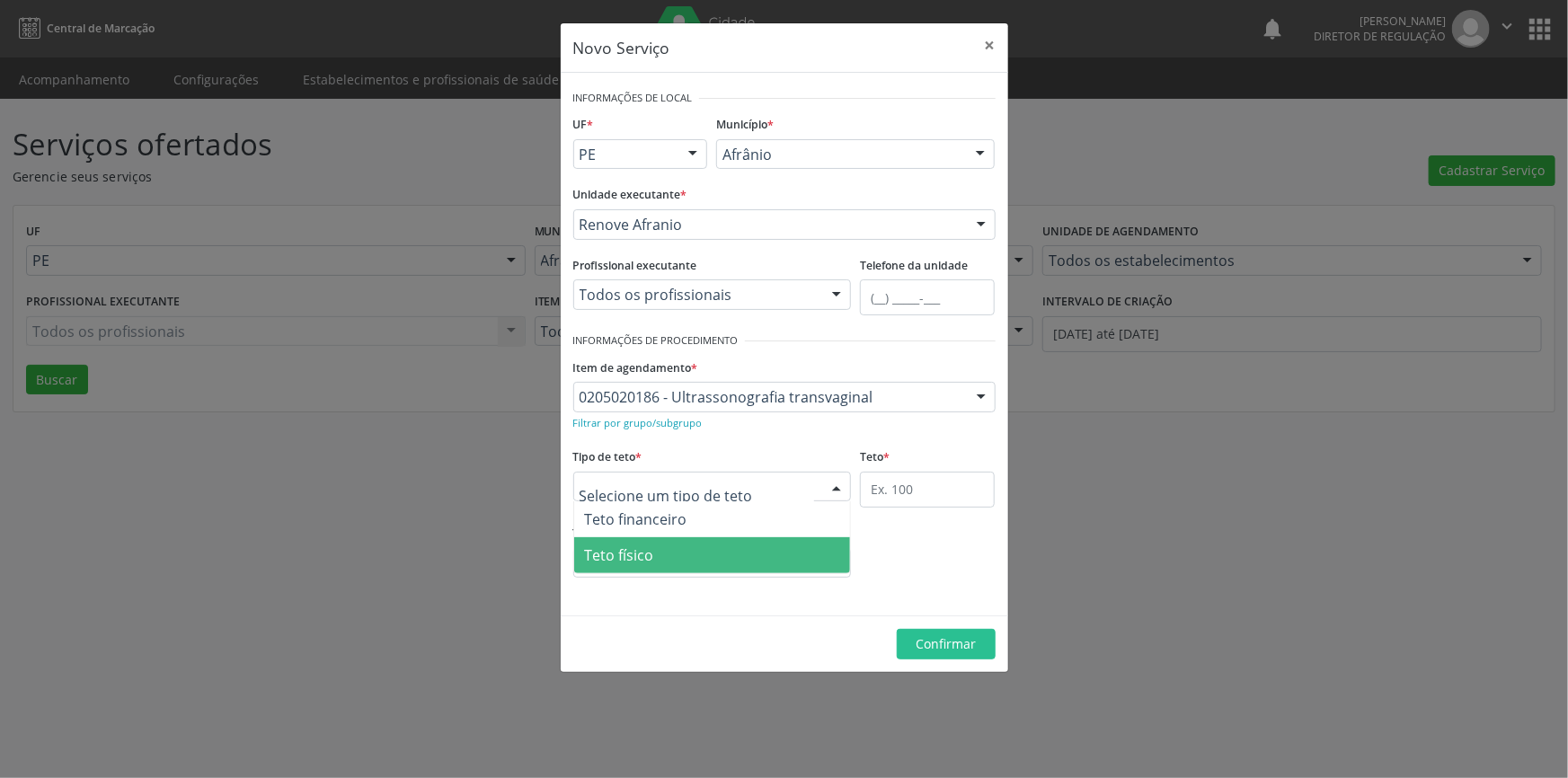
click at [690, 541] on span "Teto físico" at bounding box center [712, 556] width 276 height 36
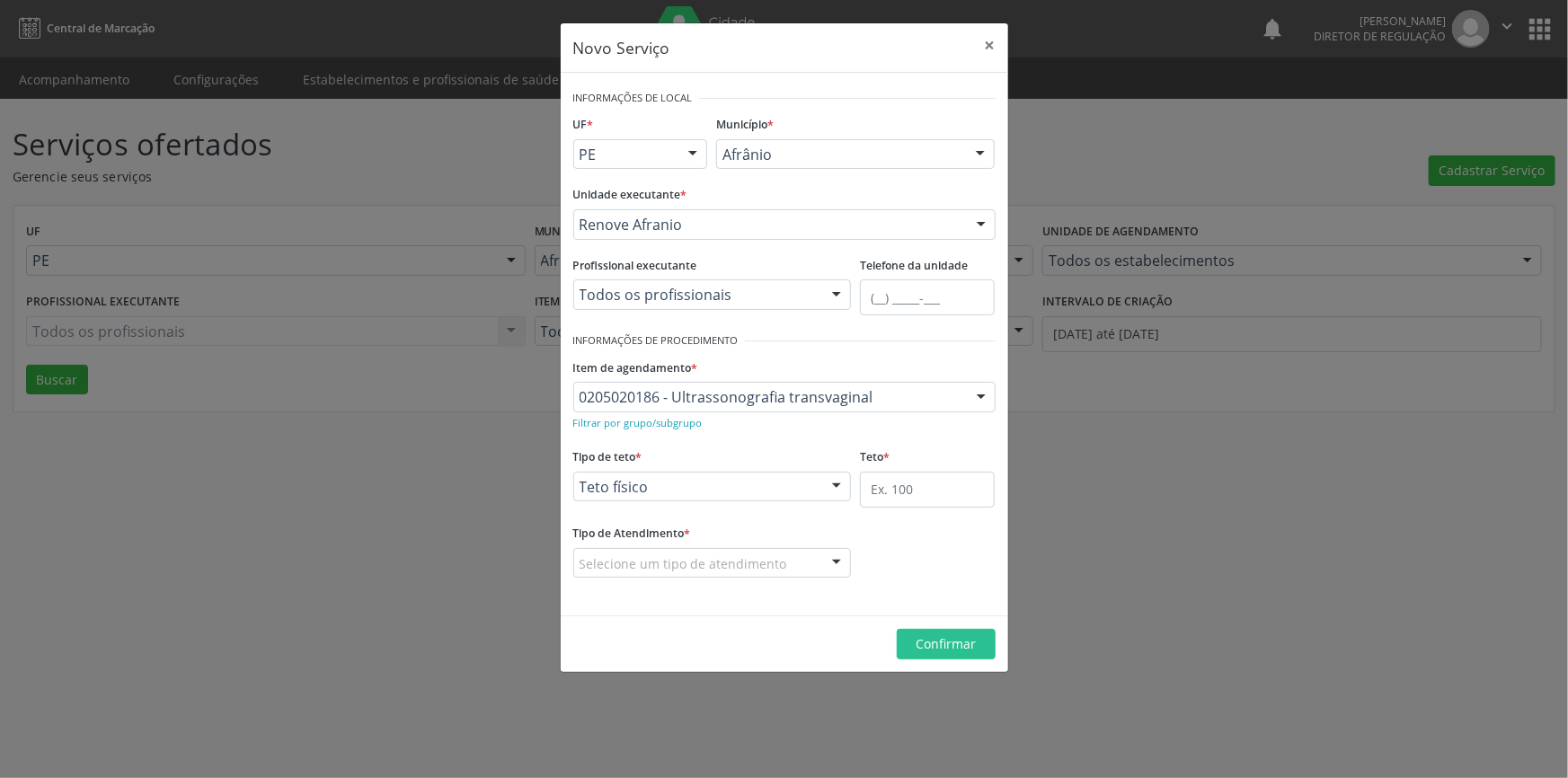
click at [923, 507] on fieldset "Teto *" at bounding box center [927, 482] width 135 height 76
click at [922, 494] on input "text" at bounding box center [927, 490] width 135 height 36
type input "1"
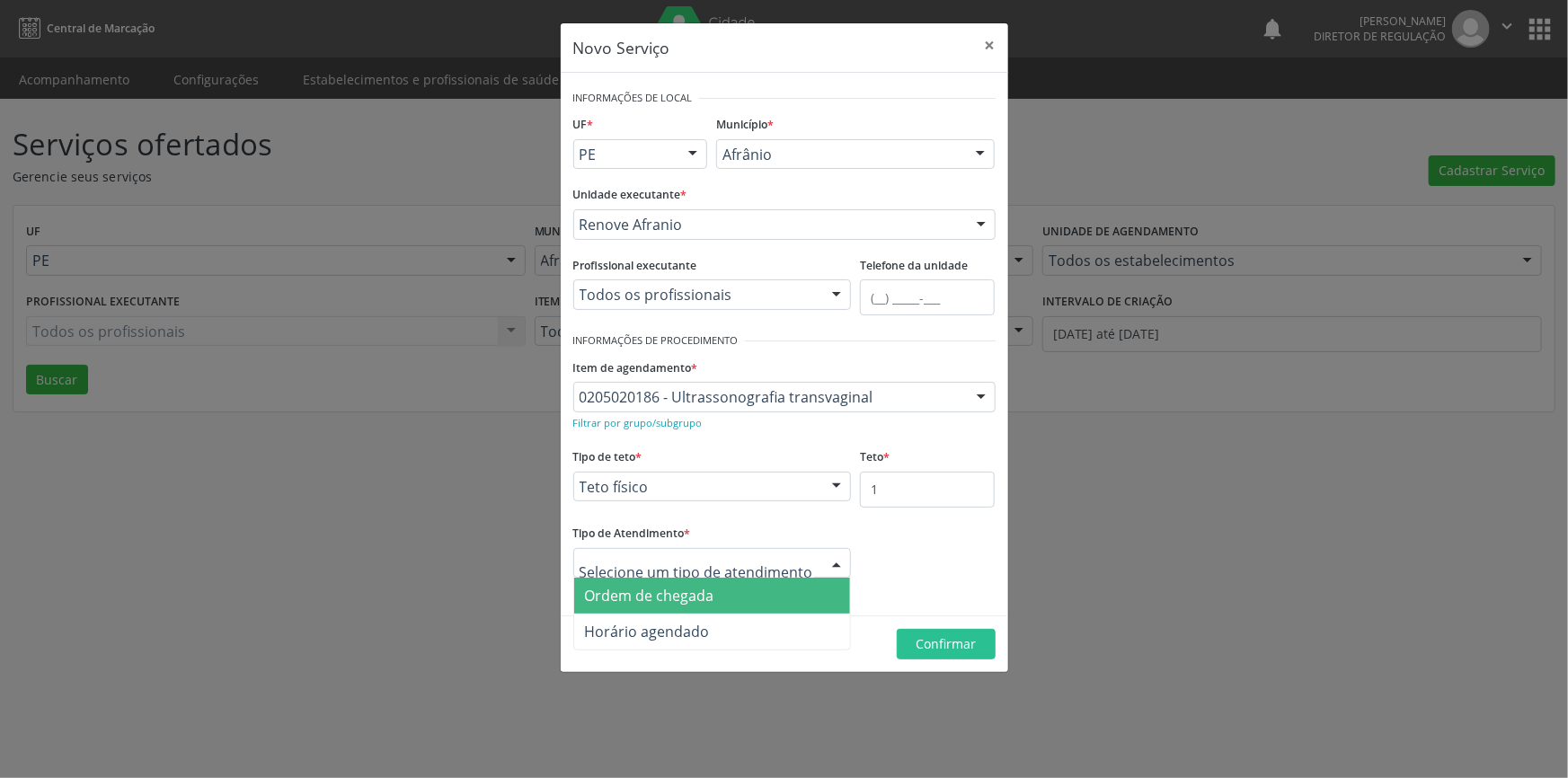
click at [692, 588] on span "Ordem de chegada" at bounding box center [650, 596] width 129 height 20
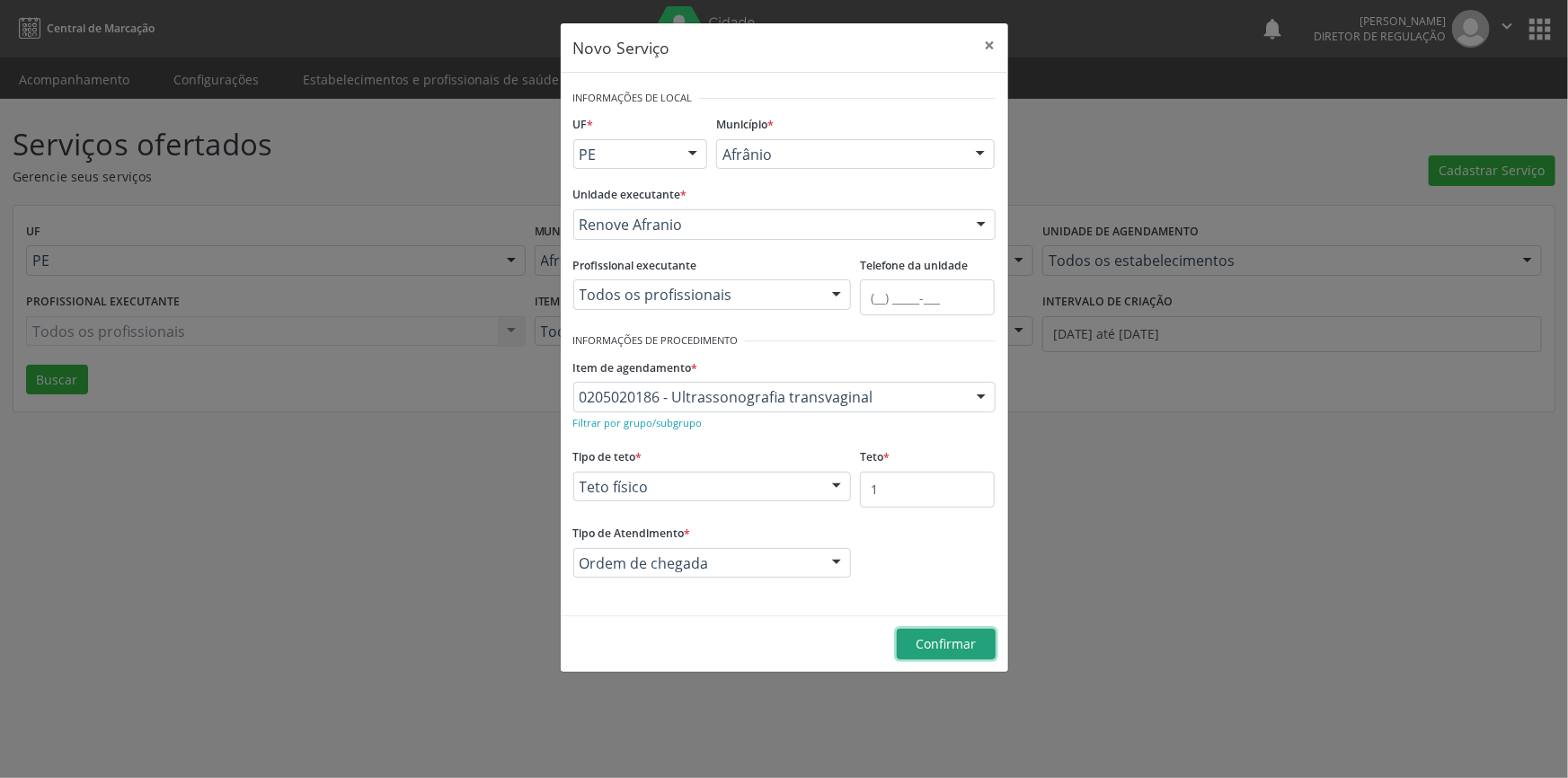
click at [926, 644] on span "Confirmar" at bounding box center [945, 644] width 60 height 17
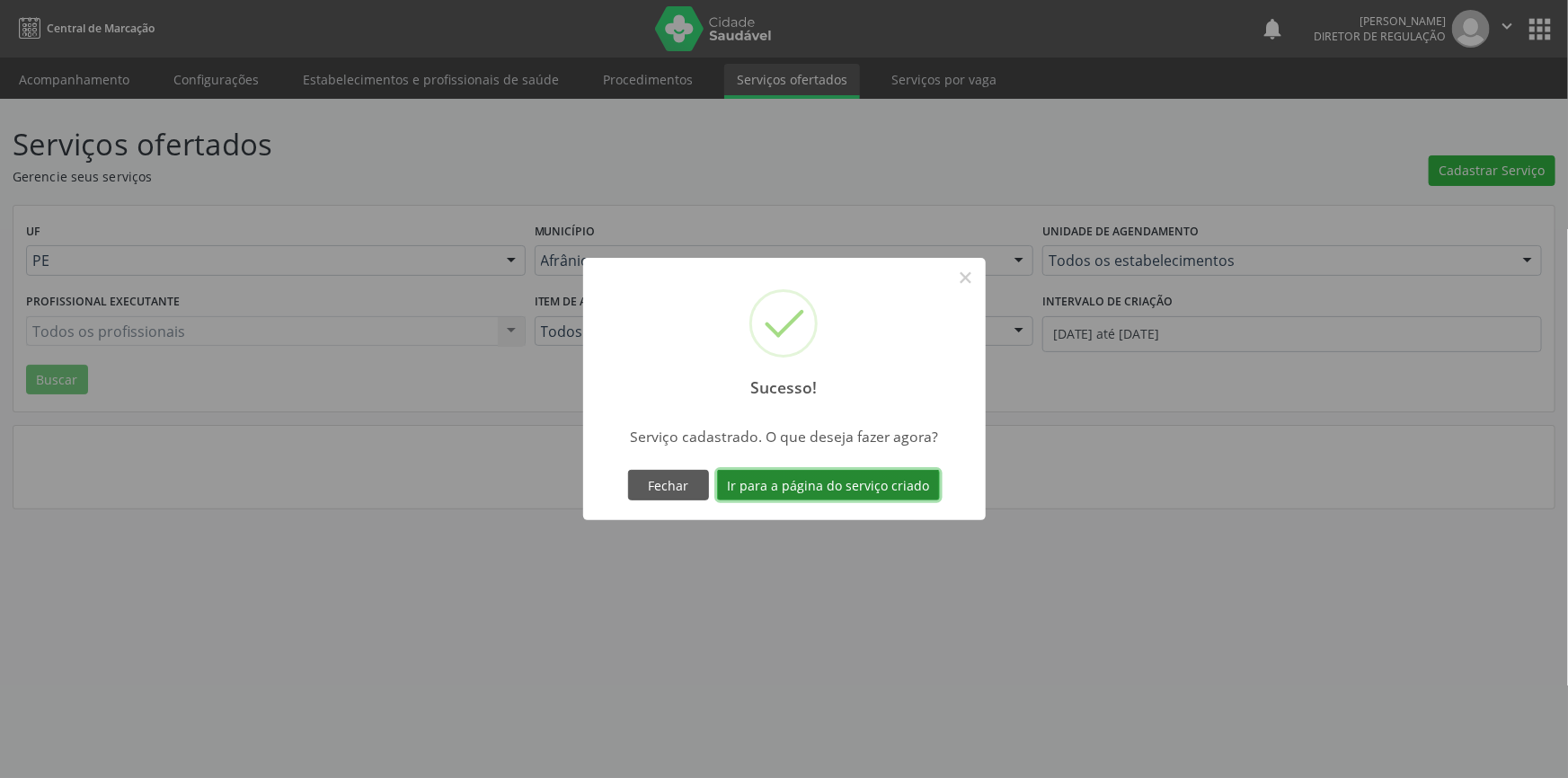
click at [814, 480] on button "Ir para a página do serviço criado" at bounding box center [828, 485] width 223 height 30
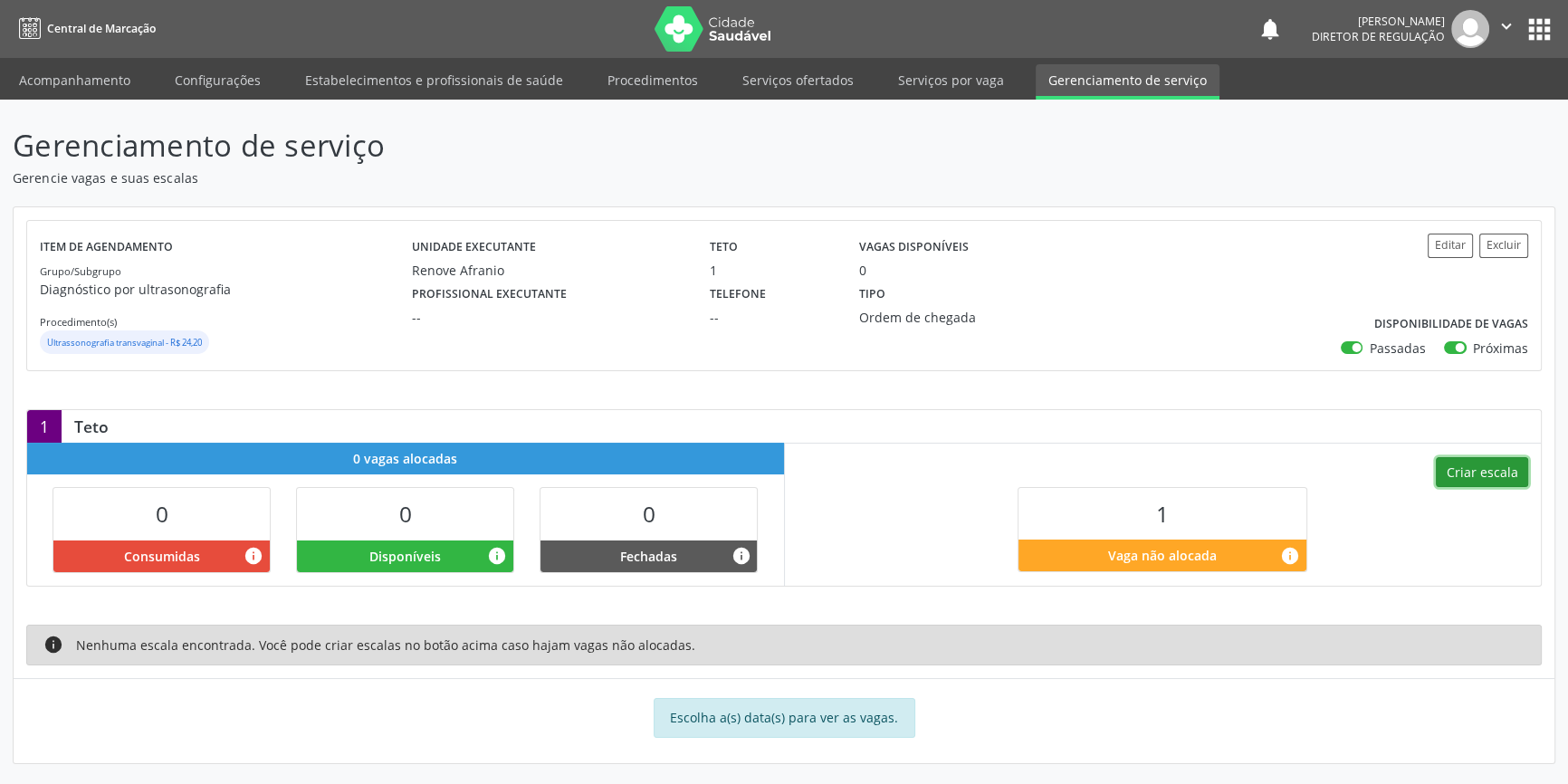
click at [1447, 465] on button "Criar escala" at bounding box center [1481, 473] width 92 height 31
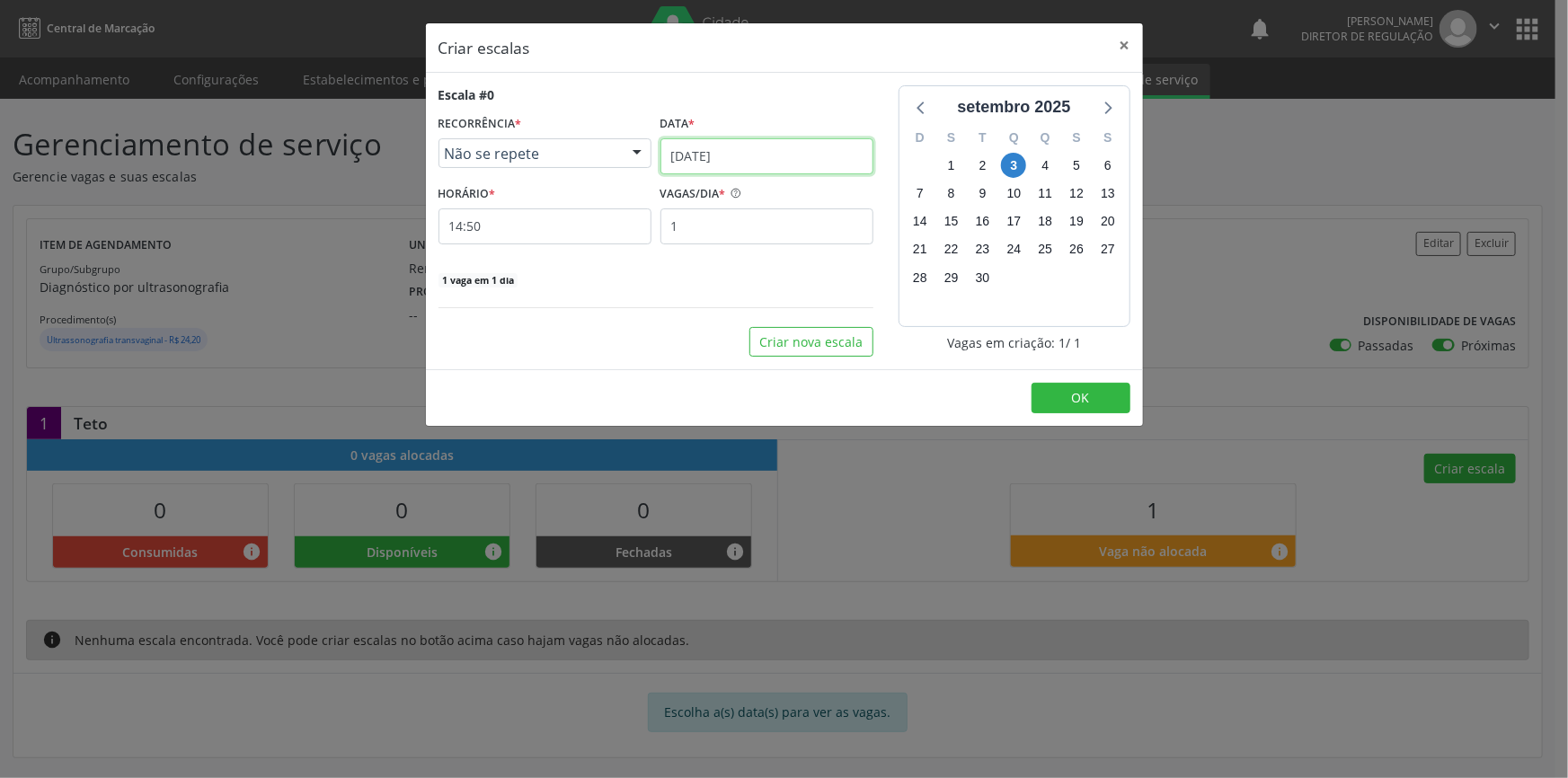
click at [721, 156] on input "0[DATE]" at bounding box center [766, 157] width 213 height 36
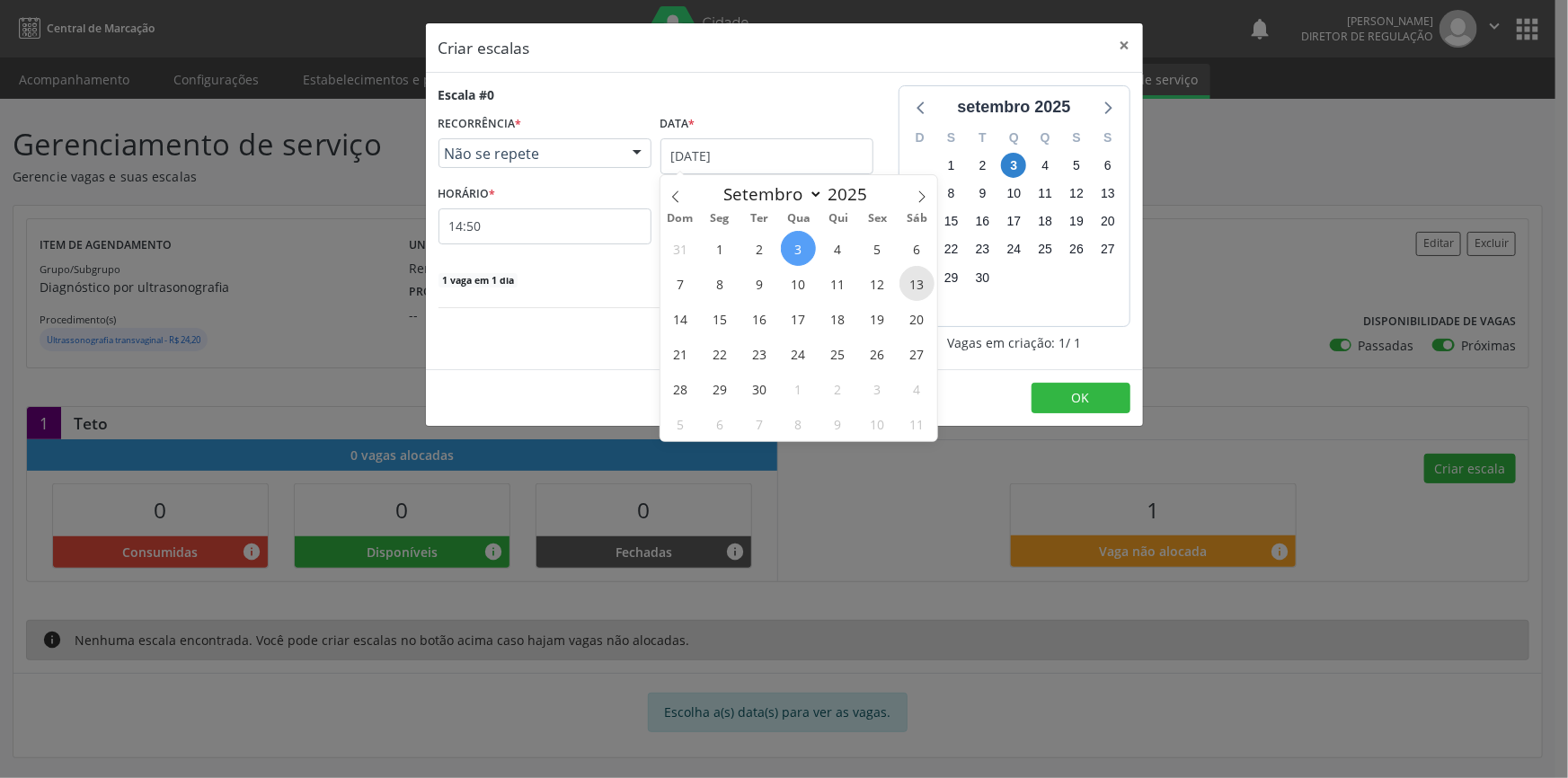
click at [915, 288] on span "13" at bounding box center [916, 283] width 35 height 35
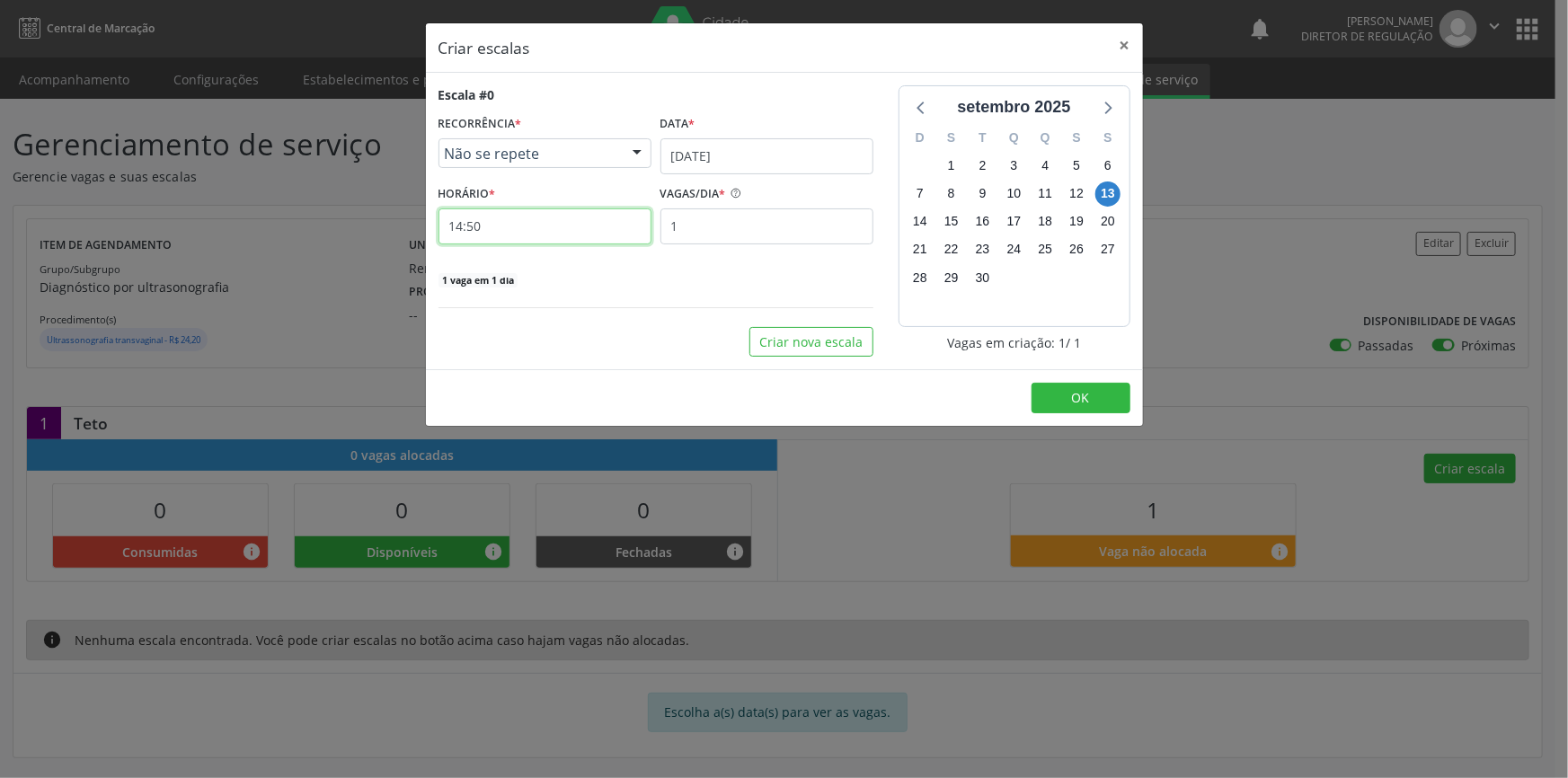
click at [527, 221] on input "14:50" at bounding box center [545, 226] width 213 height 36
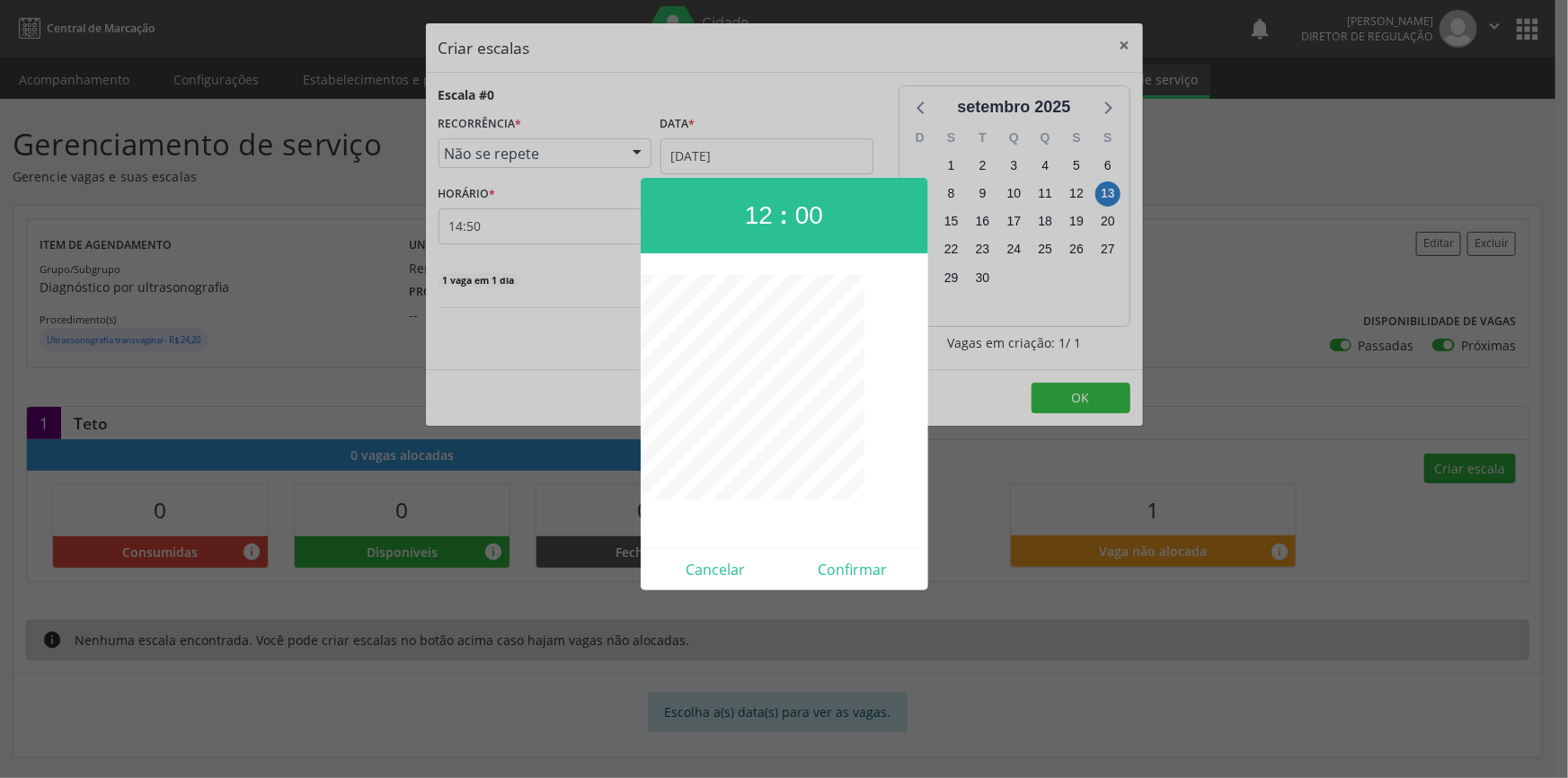
click at [841, 554] on div "Cancelar Confirmar" at bounding box center [784, 569] width 288 height 42
click at [842, 559] on button "Confirmar" at bounding box center [853, 570] width 138 height 28
type input "12:00"
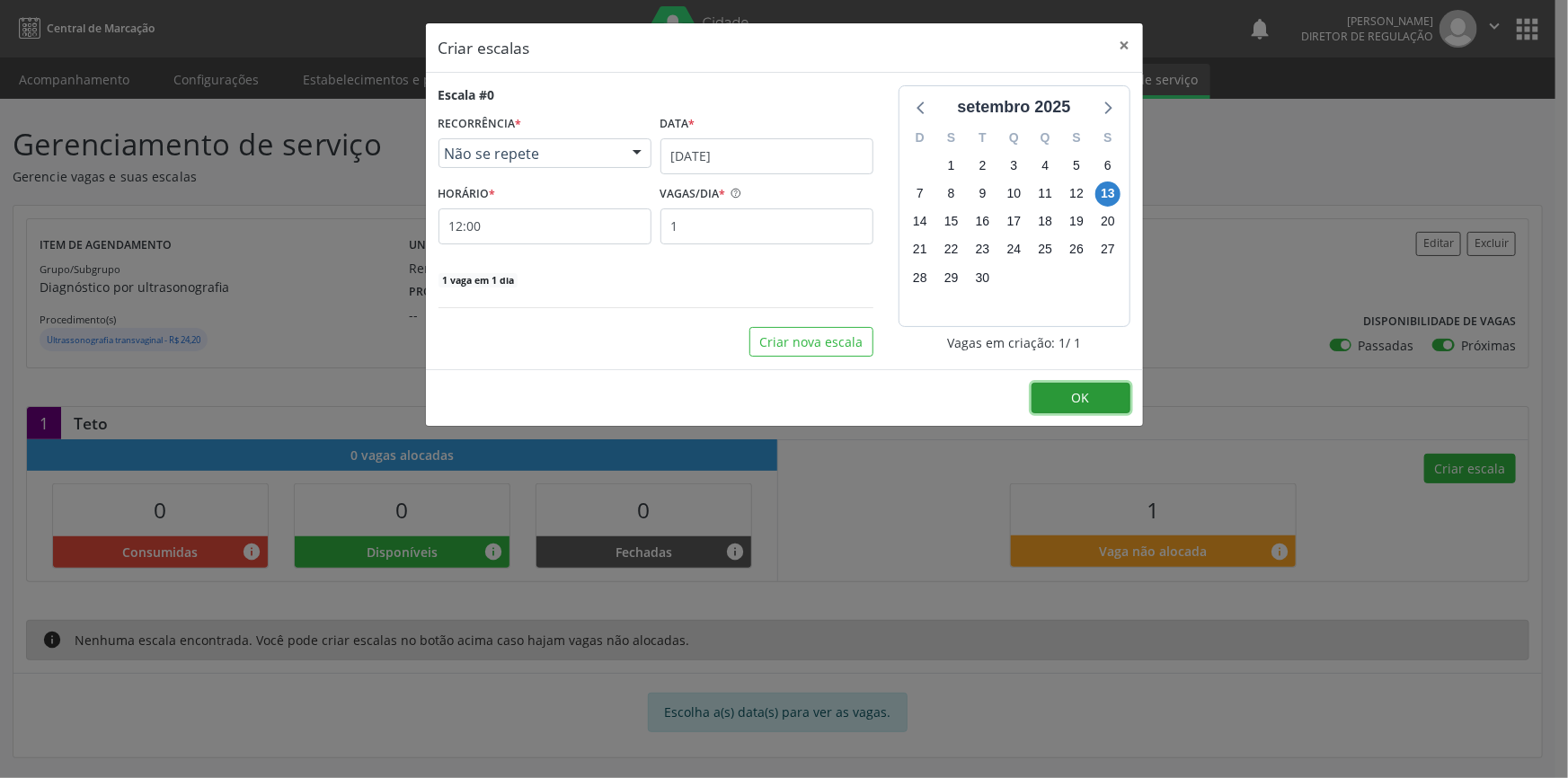
click at [1048, 404] on button "OK" at bounding box center [1081, 398] width 99 height 30
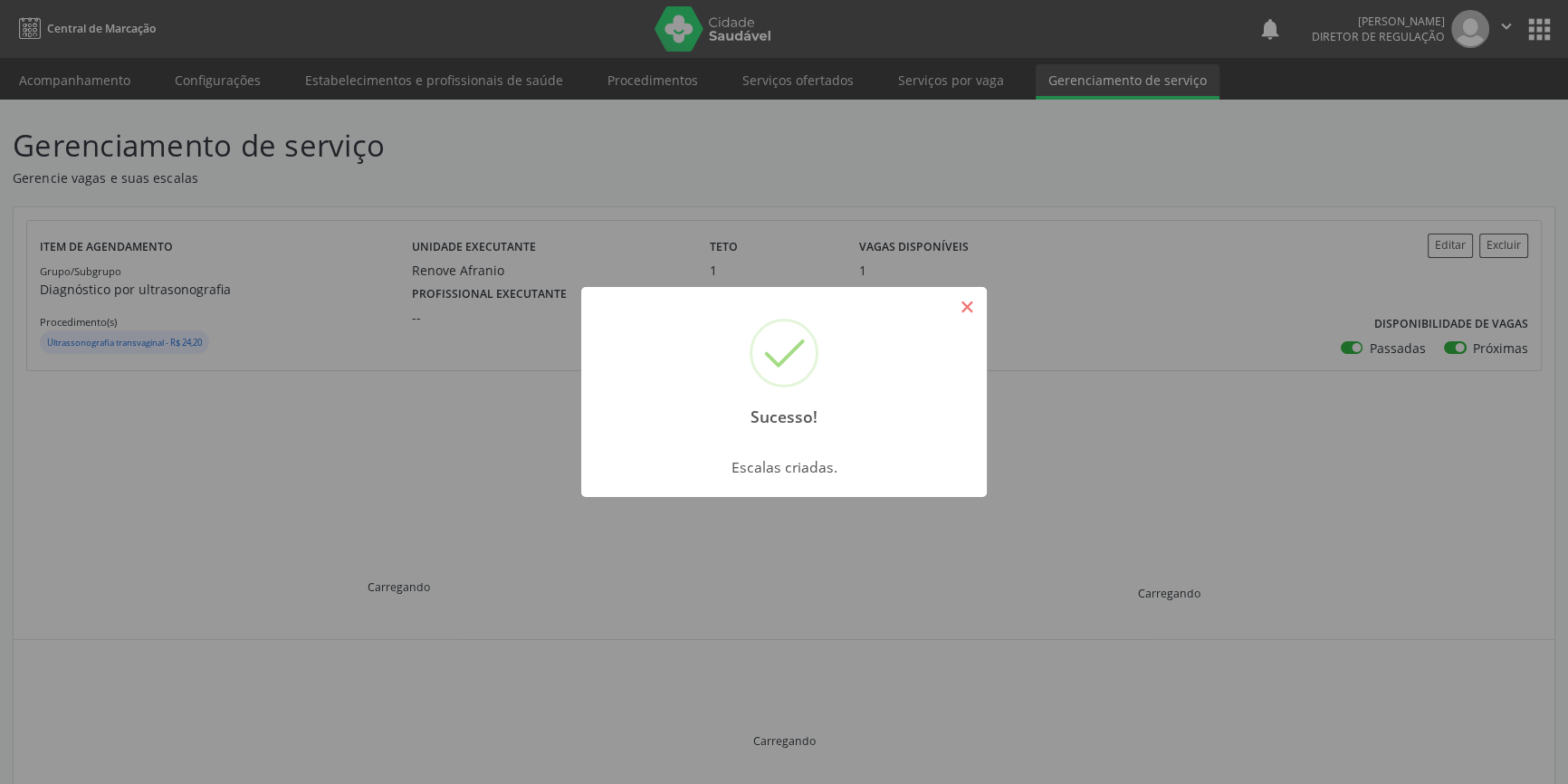
click at [954, 302] on button "×" at bounding box center [966, 307] width 31 height 31
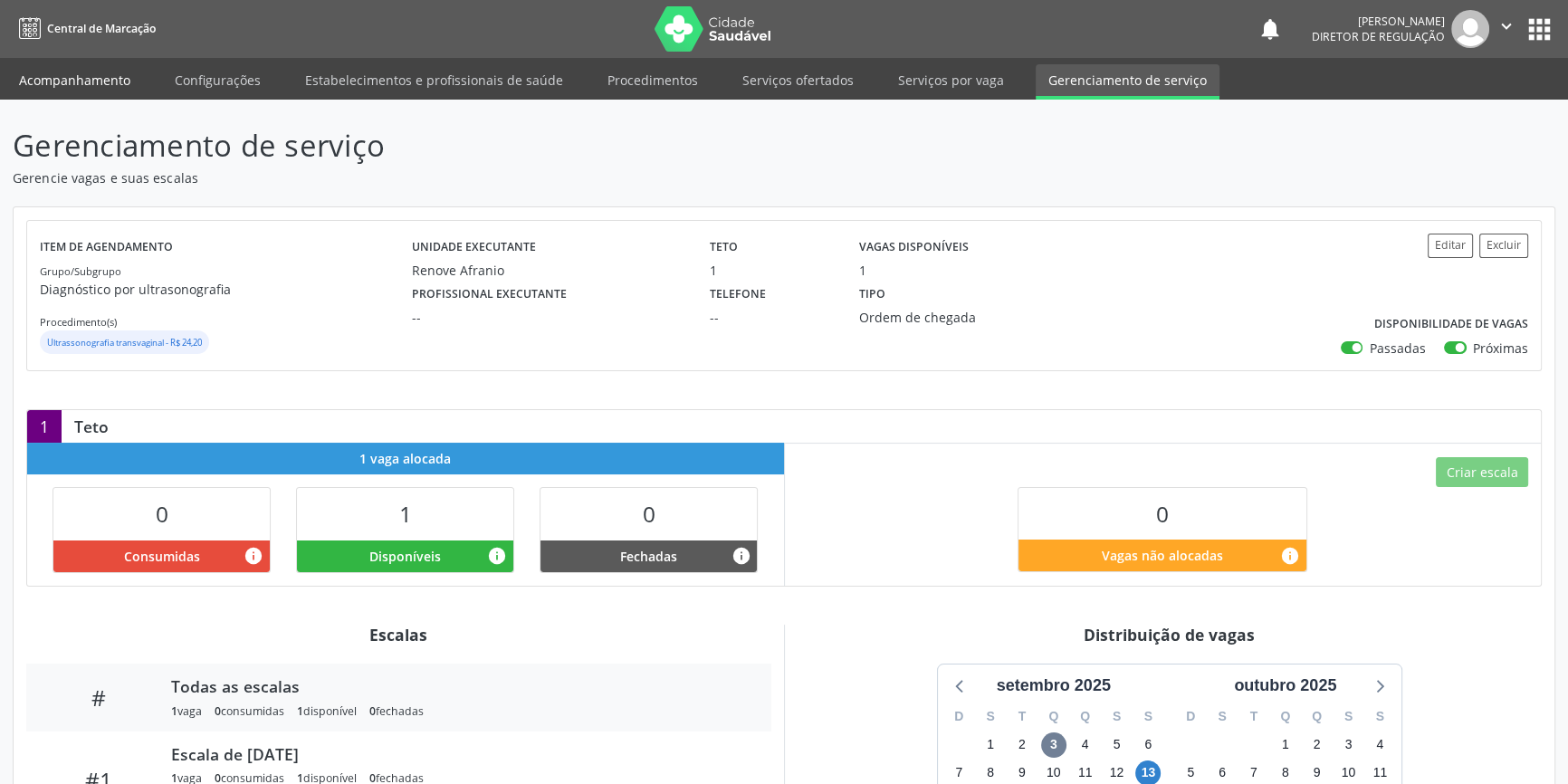
click at [109, 80] on link "Acompanhamento" at bounding box center [75, 79] width 137 height 32
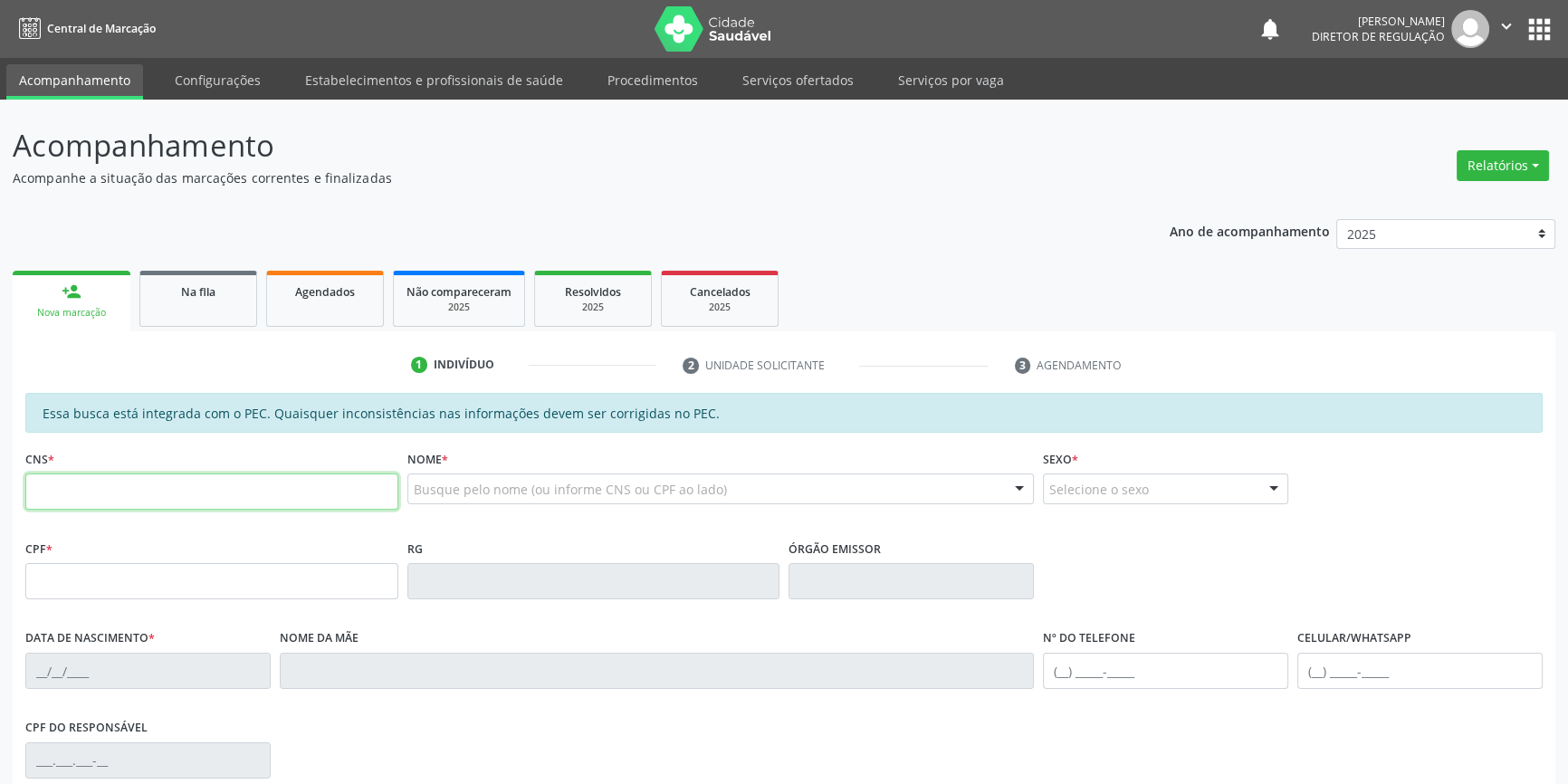
click at [144, 491] on input "text" at bounding box center [211, 492] width 373 height 36
type input "702 7026 7720 1660"
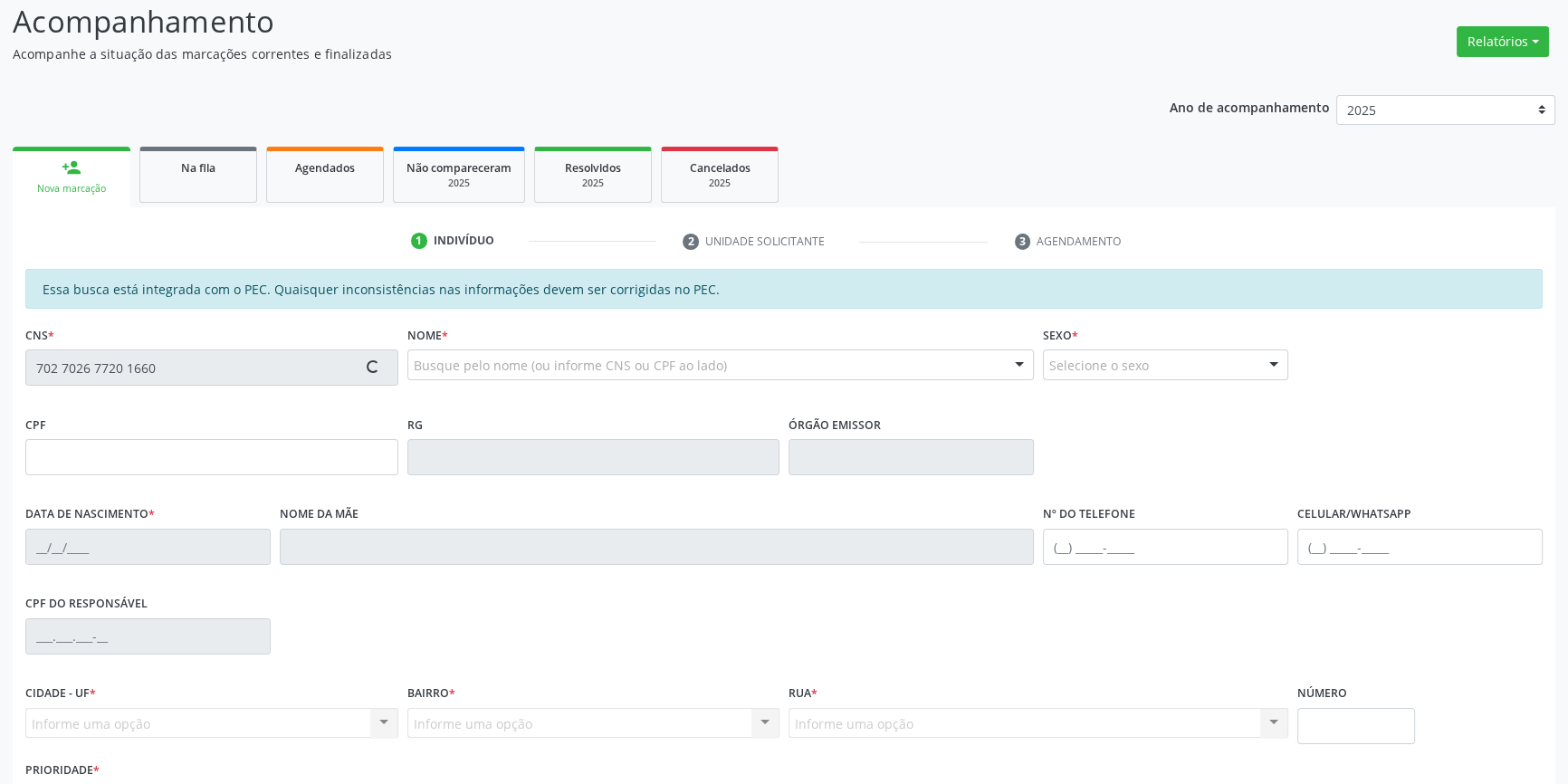
scroll to position [248, 0]
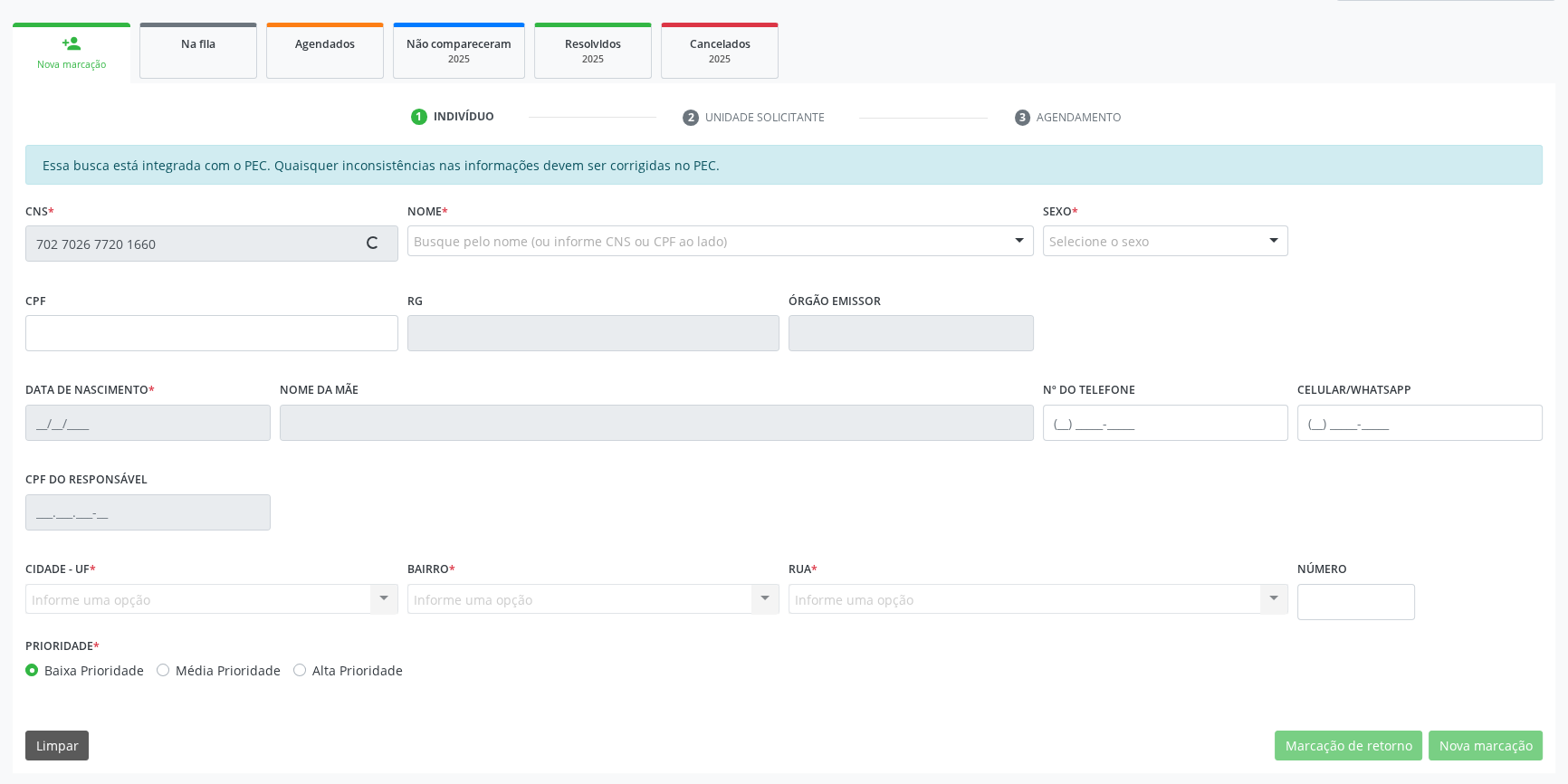
type input "057.577.504-13"
type input "20/01/1962"
type input "Querobina Emilia da Conceicao"
type input "(87) 99147-3913"
type input "S/N"
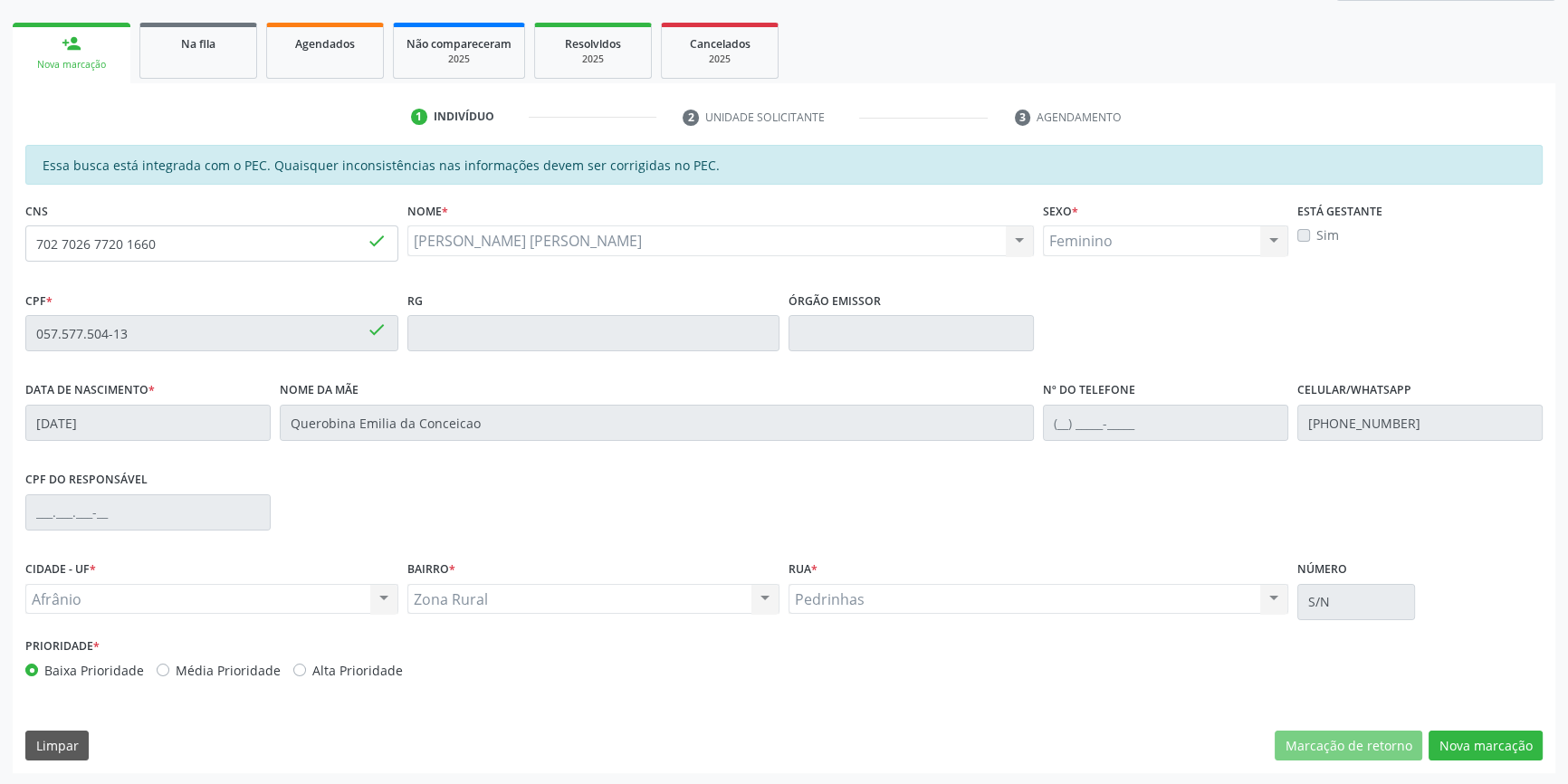
click at [1452, 727] on div "Essa busca está integrada com o PEC. Quaisquer inconsistências nas informações …" at bounding box center [784, 459] width 1542 height 629
click at [1456, 735] on button "Nova marcação" at bounding box center [1485, 746] width 114 height 31
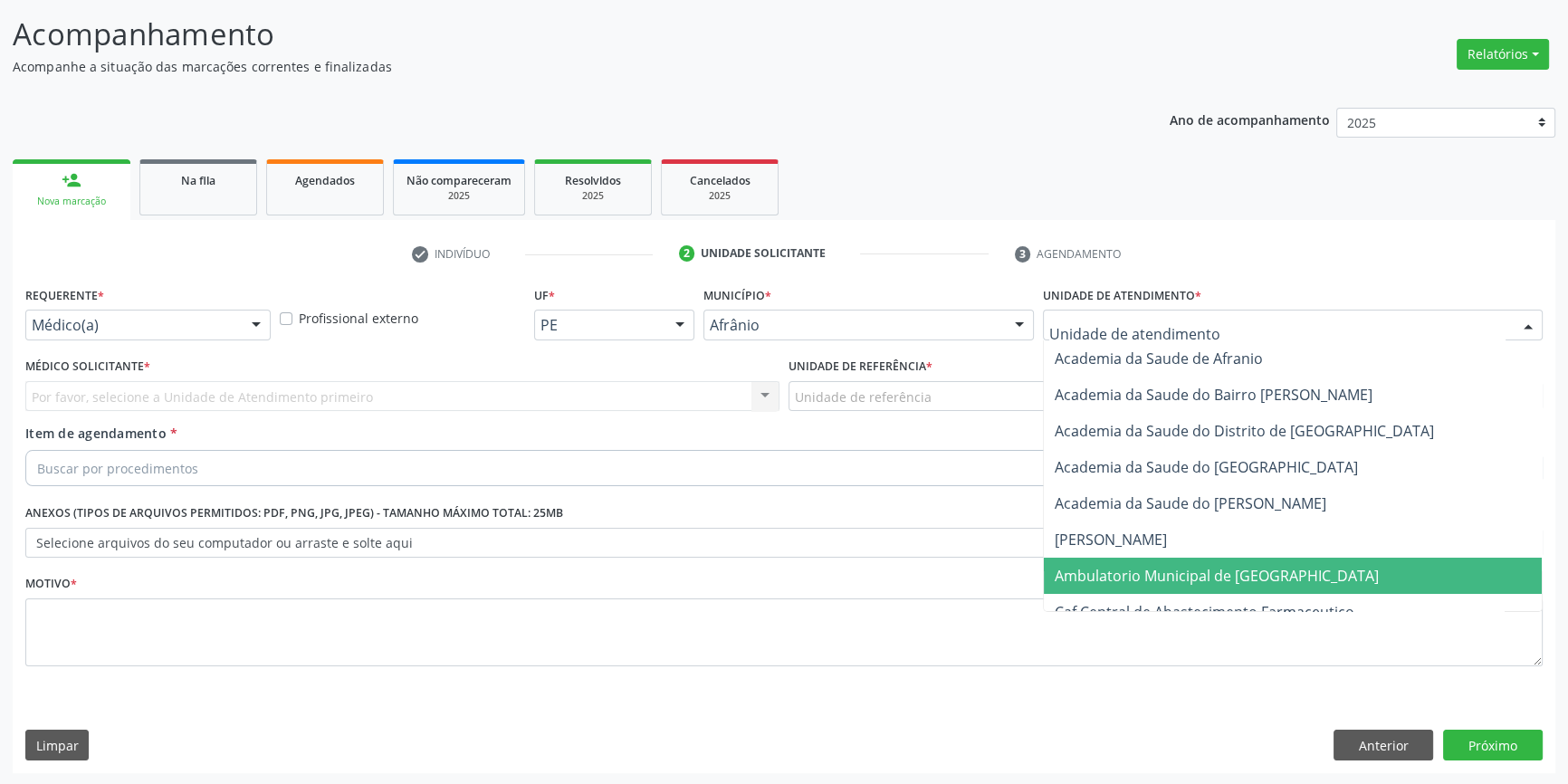
click at [1190, 589] on span "Ambulatorio Municipal de [GEOGRAPHIC_DATA]" at bounding box center [1292, 576] width 497 height 36
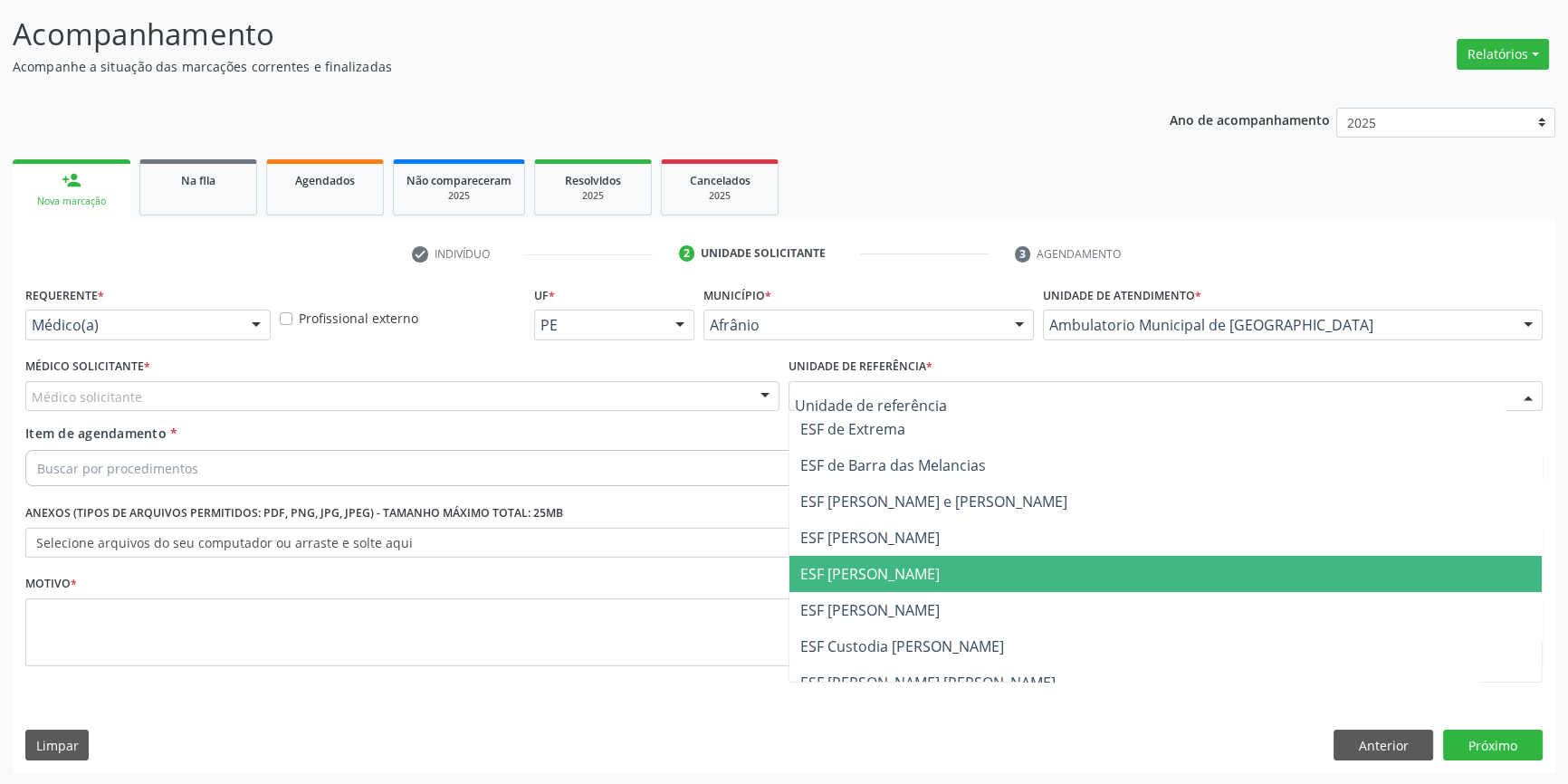
drag, startPoint x: 884, startPoint y: 564, endPoint x: 673, endPoint y: 468, distance: 231.8
click at [881, 564] on span "ESF [PERSON_NAME]" at bounding box center [870, 573] width 140 height 20
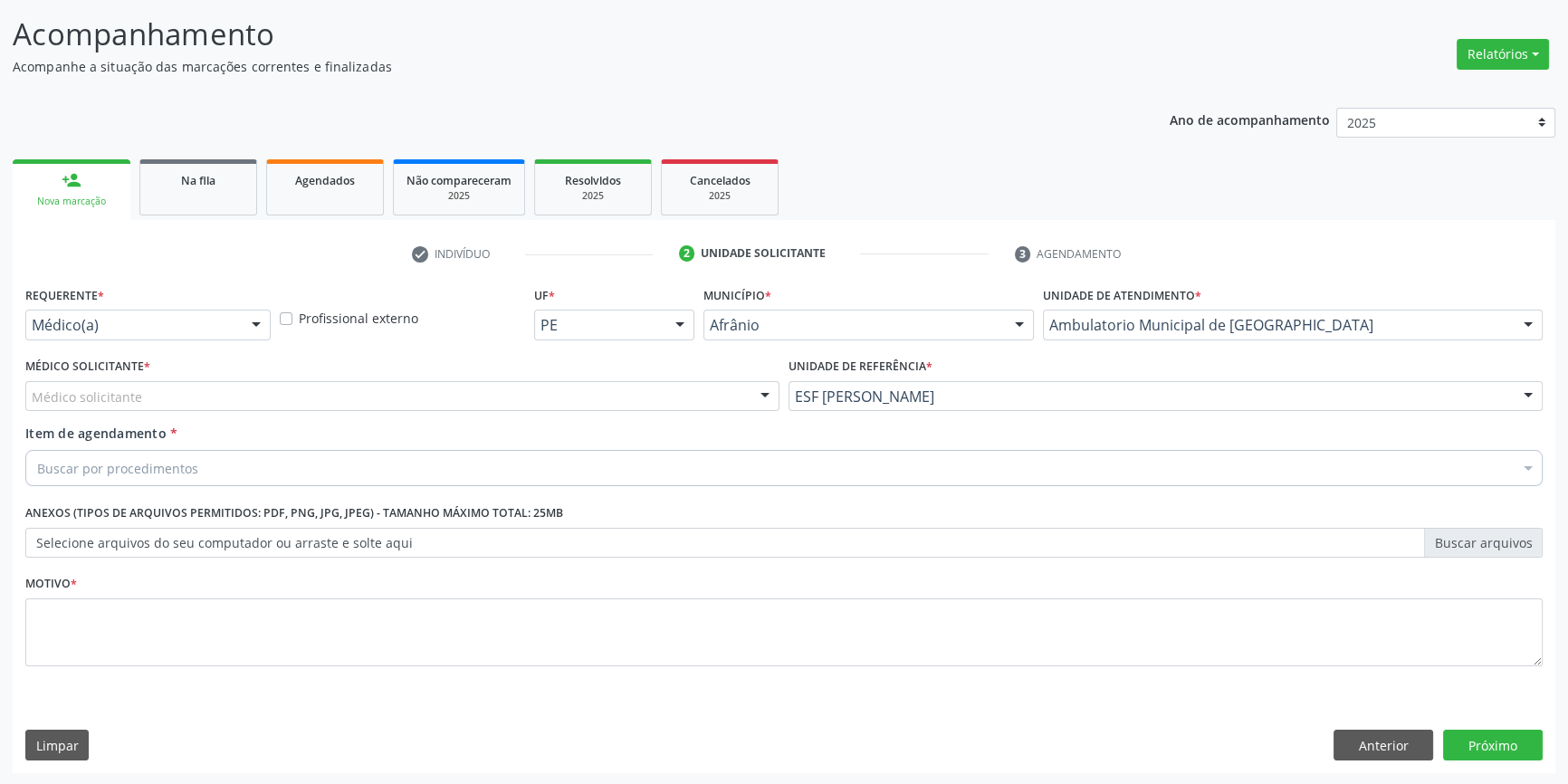
drag, startPoint x: 482, startPoint y: 404, endPoint x: 426, endPoint y: 414, distance: 56.9
click at [477, 404] on div "Médico solicitante" at bounding box center [402, 396] width 754 height 31
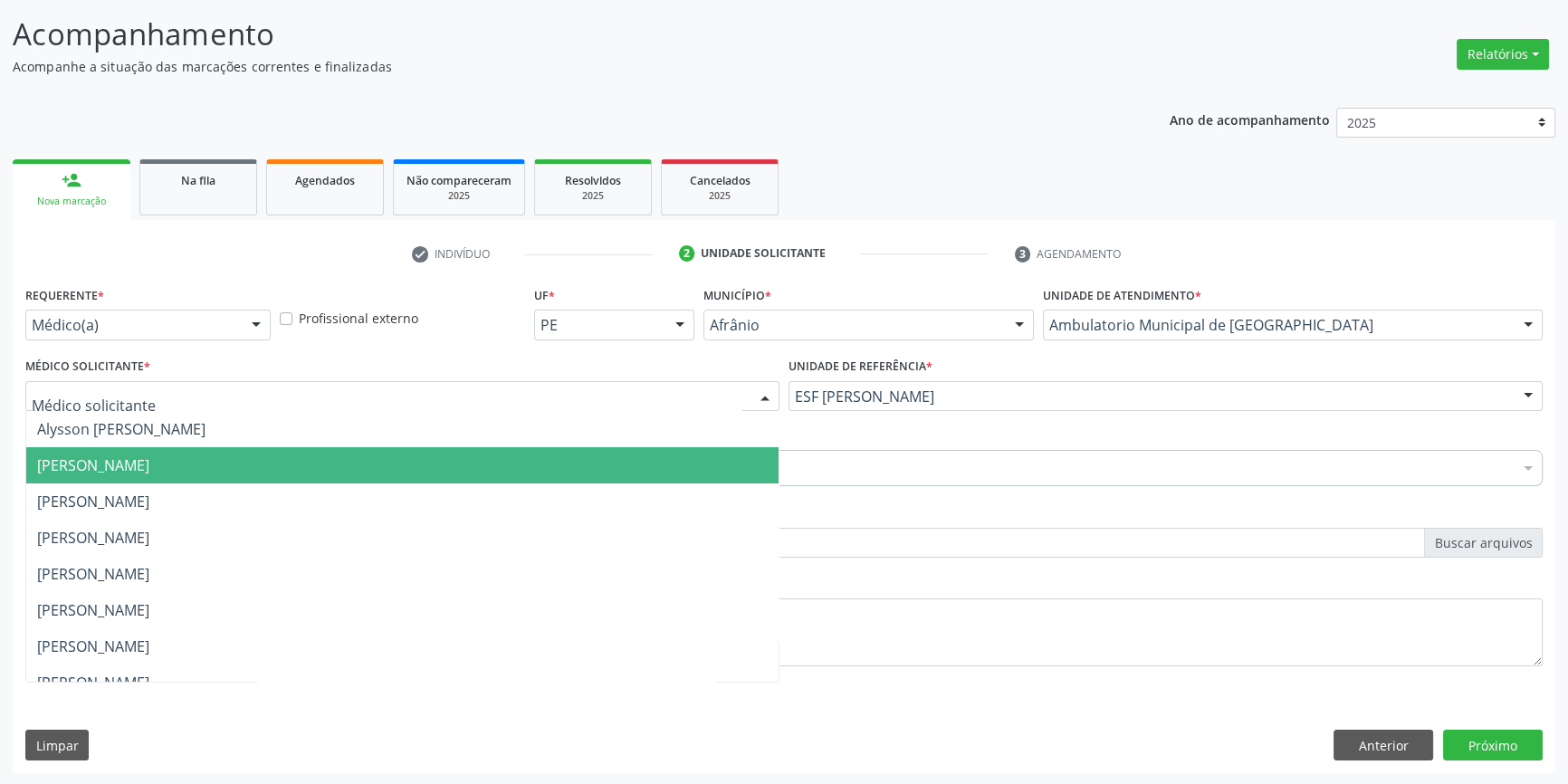
click at [243, 451] on span "[PERSON_NAME]" at bounding box center [402, 465] width 752 height 36
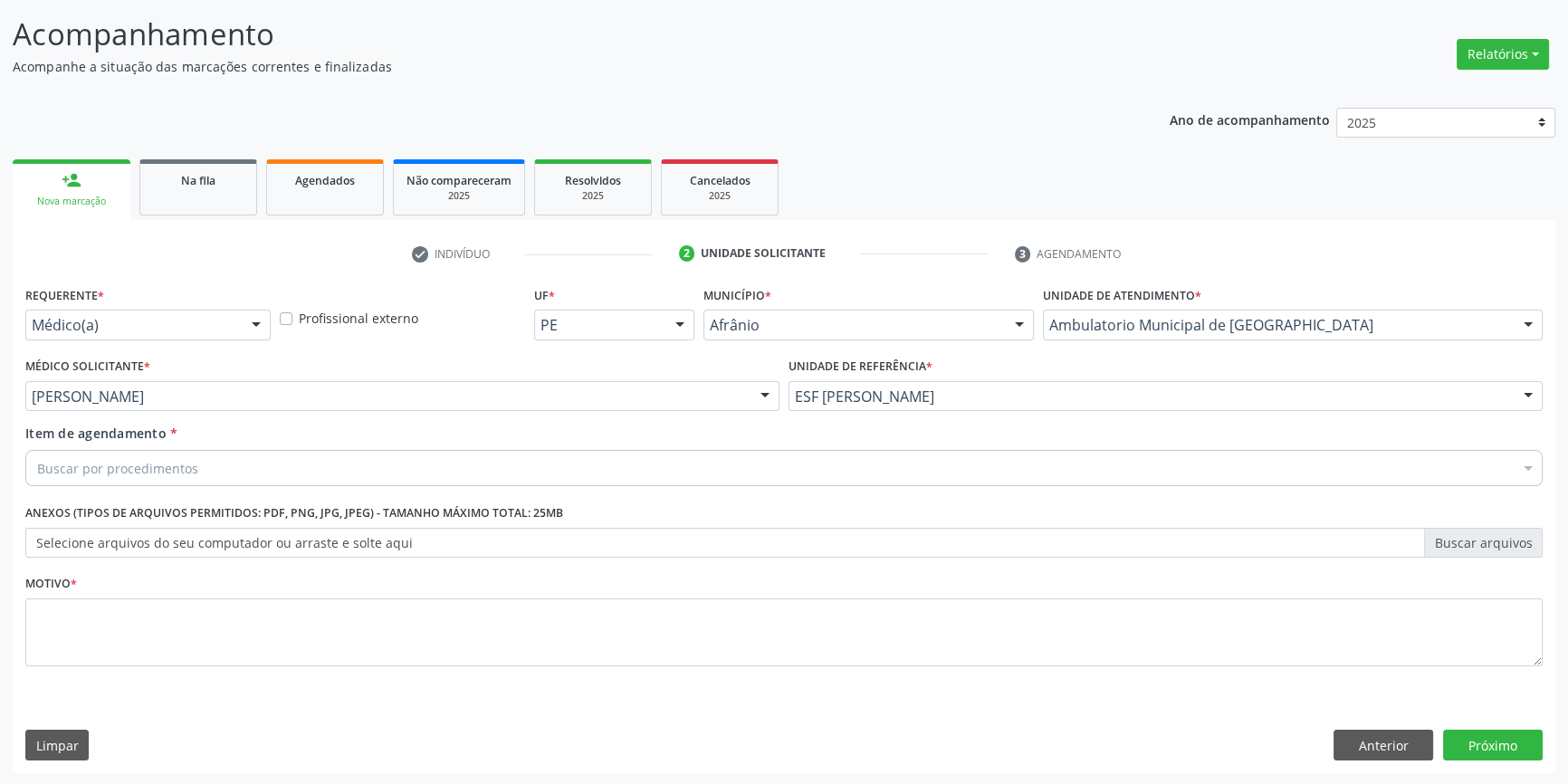
click at [235, 445] on div "Item de agendamento * Buscar por procedimentos Selecionar todos 0604320140 - Ab…" at bounding box center [784, 453] width 1517 height 57
click at [211, 469] on div "Buscar por procedimentos" at bounding box center [784, 468] width 1517 height 36
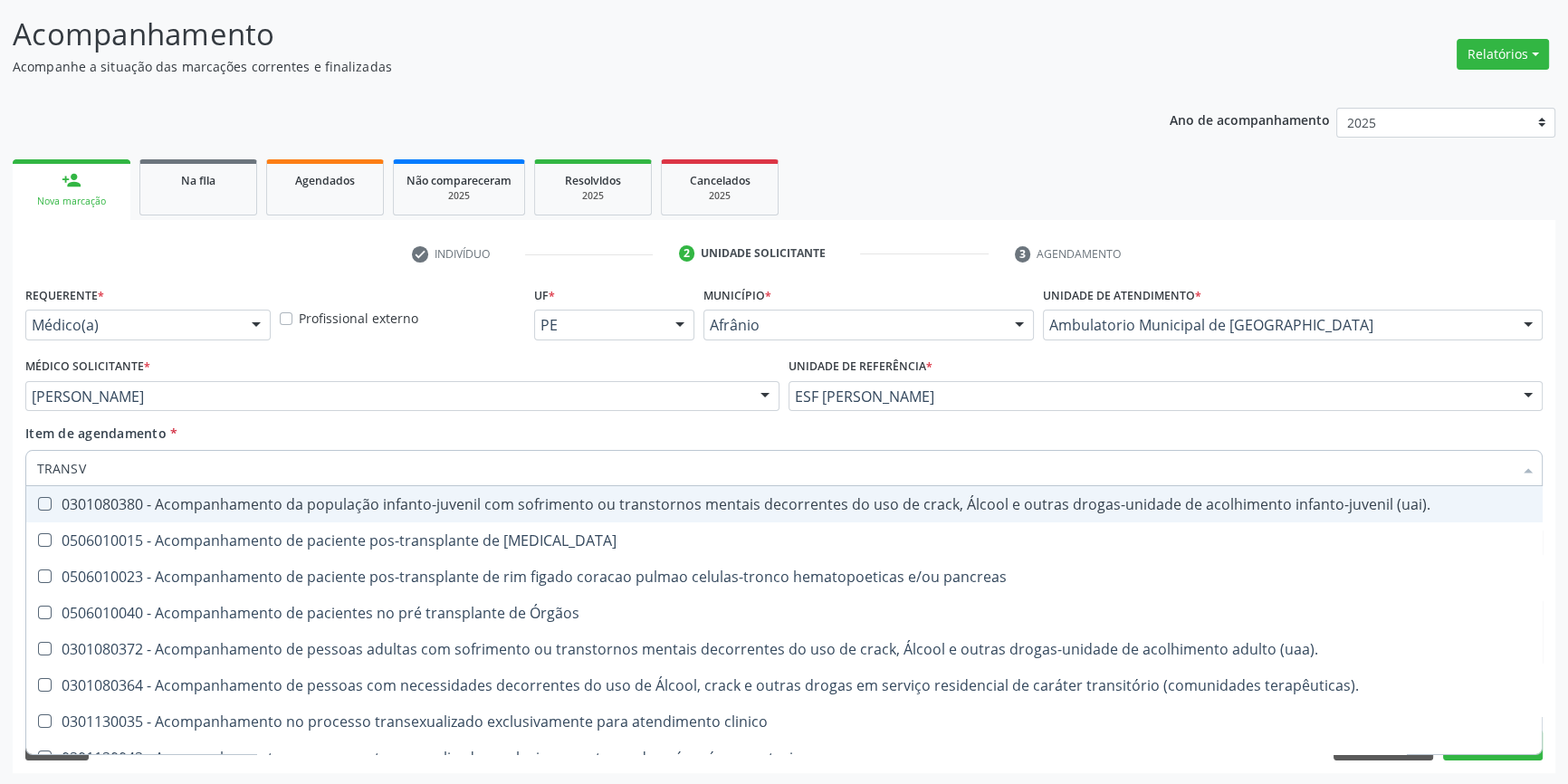
type input "TRANSVA"
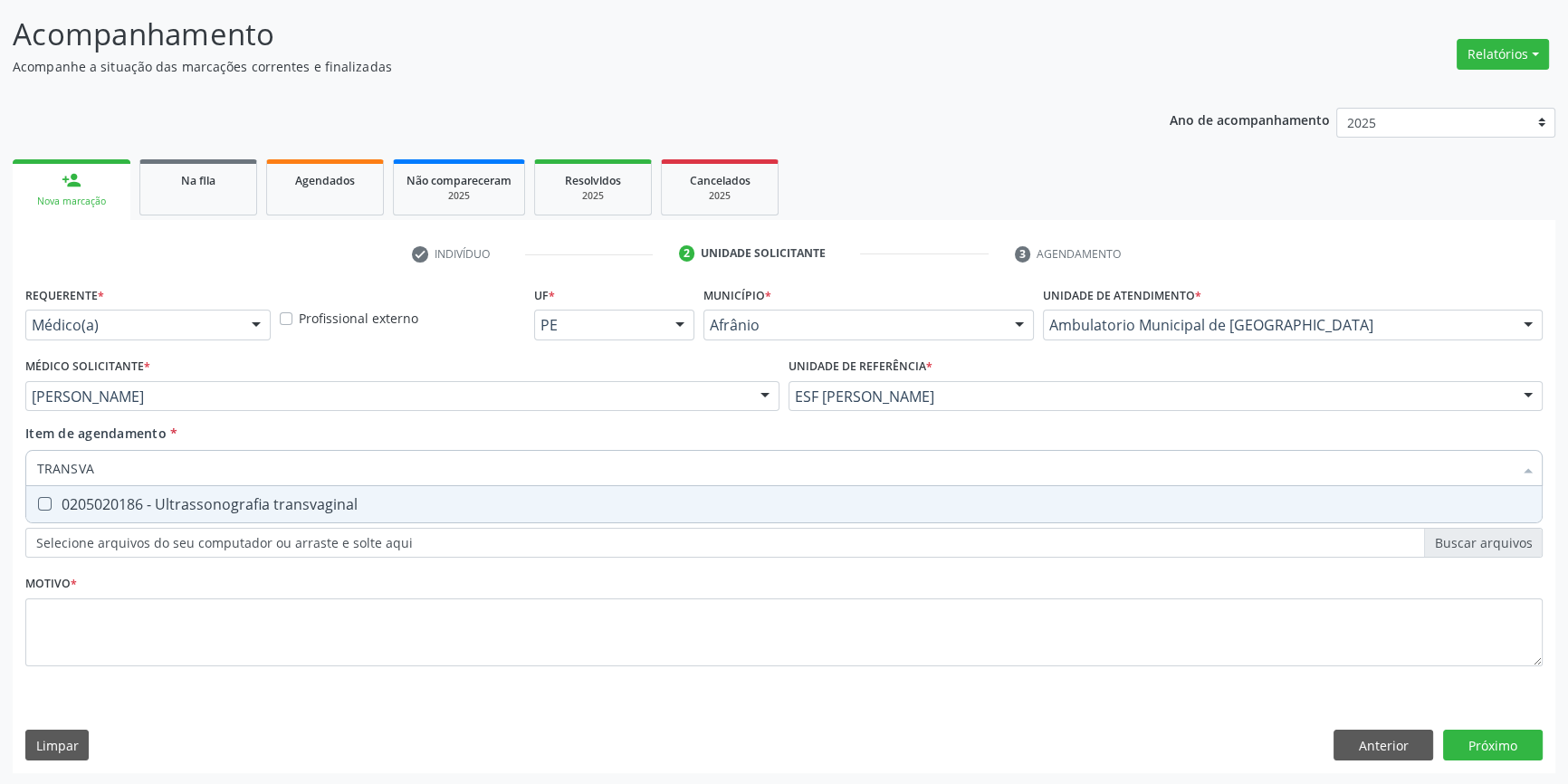
click at [290, 500] on div "0205020186 - Ultrassonografia transvaginal" at bounding box center [784, 504] width 1493 height 14
checkbox transvaginal "true"
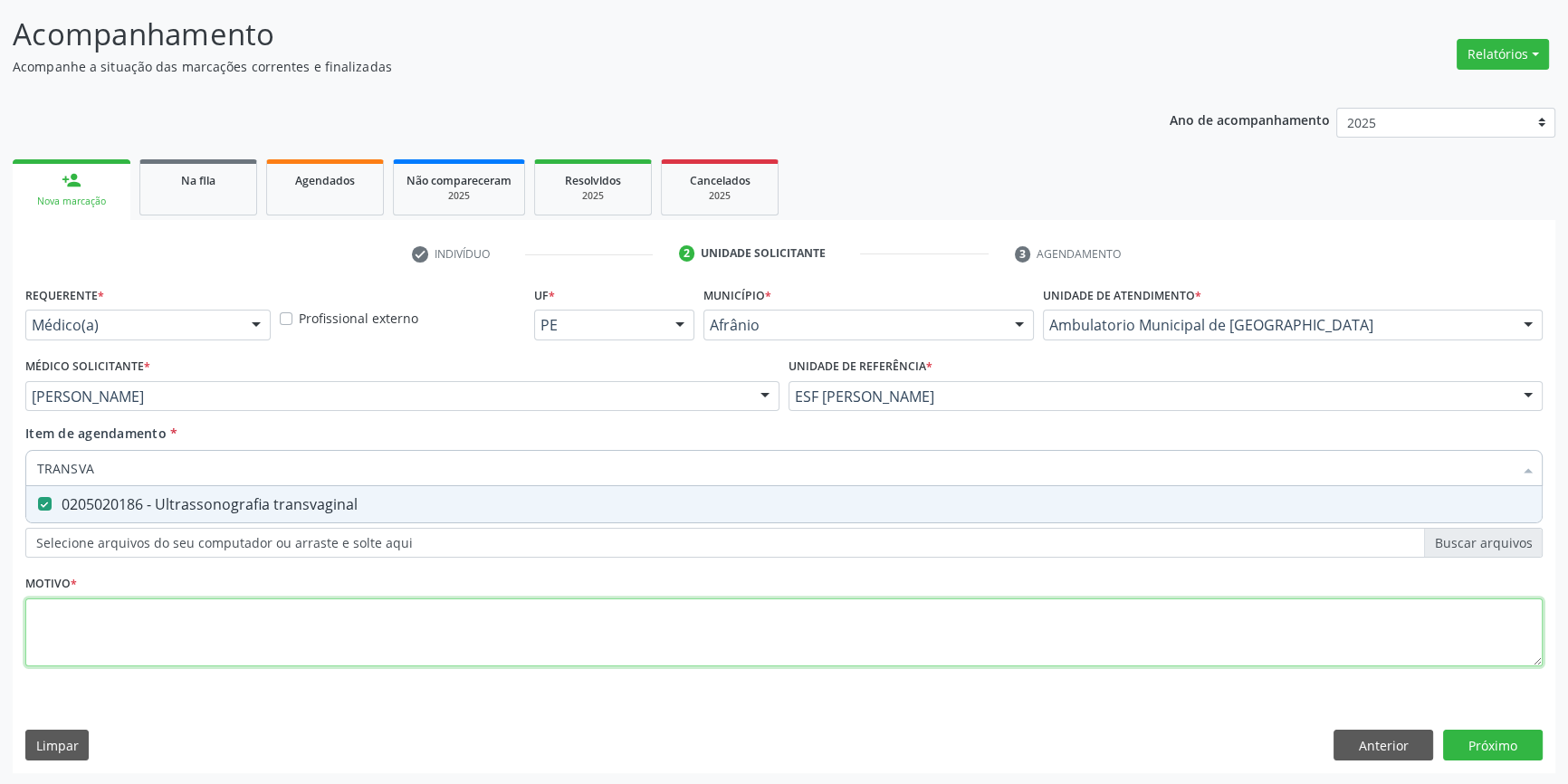
click at [268, 625] on div "Requerente * Médico(a) Médico(a) Enfermeiro(a) Paciente Nenhum resultado encont…" at bounding box center [784, 486] width 1517 height 411
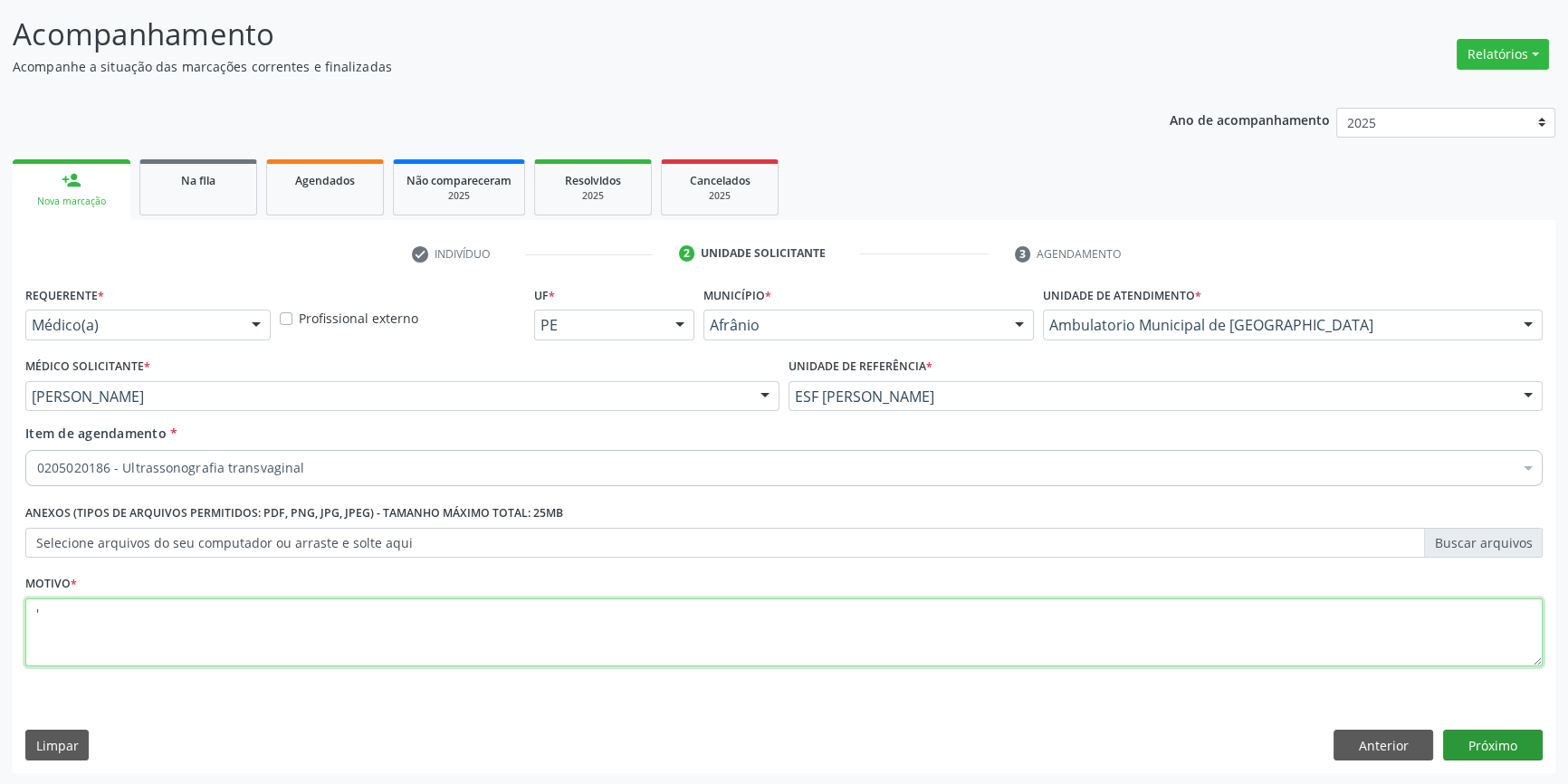
type textarea "'"
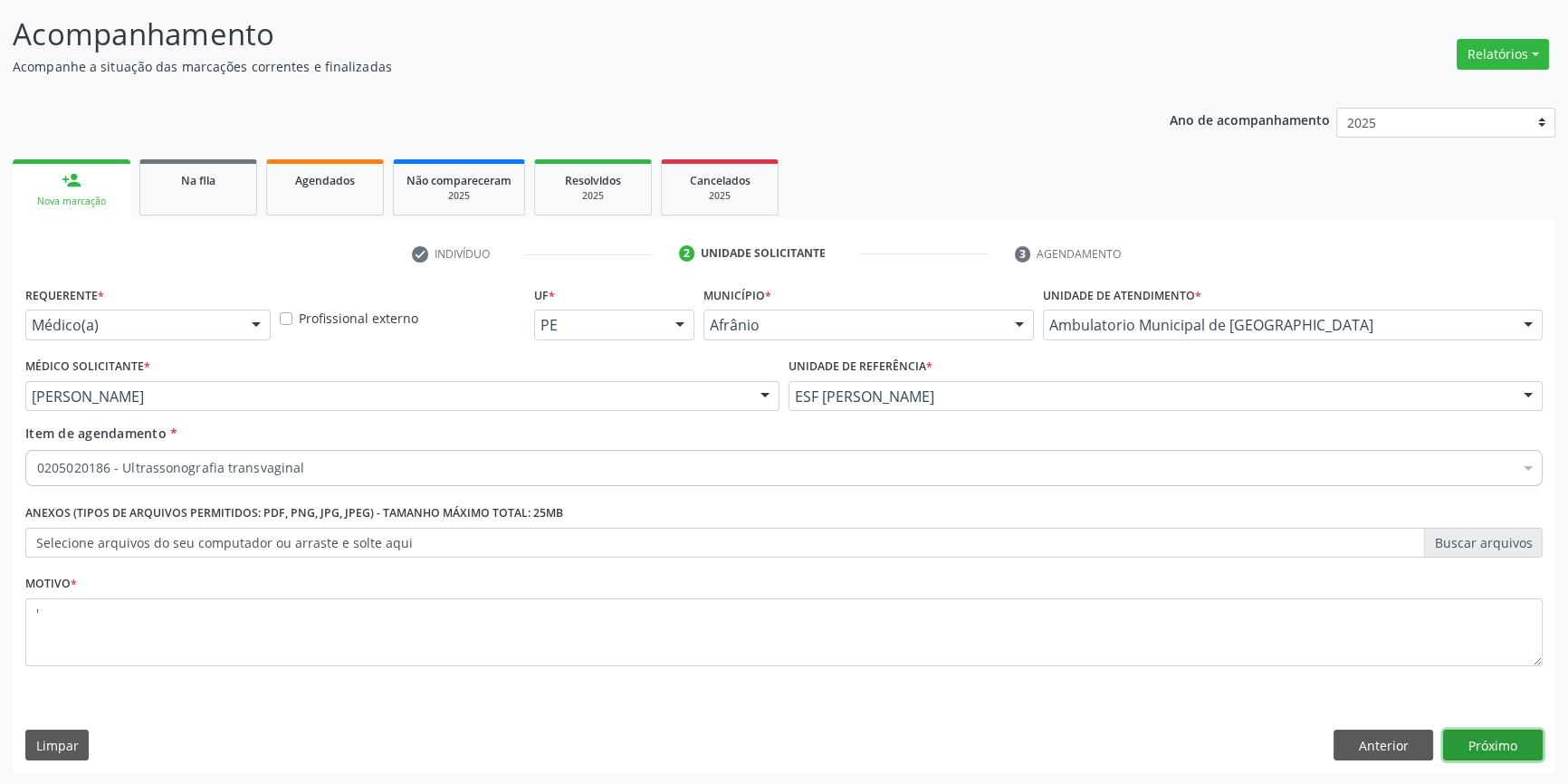
click at [1475, 741] on button "Próximo" at bounding box center [1492, 746] width 99 height 31
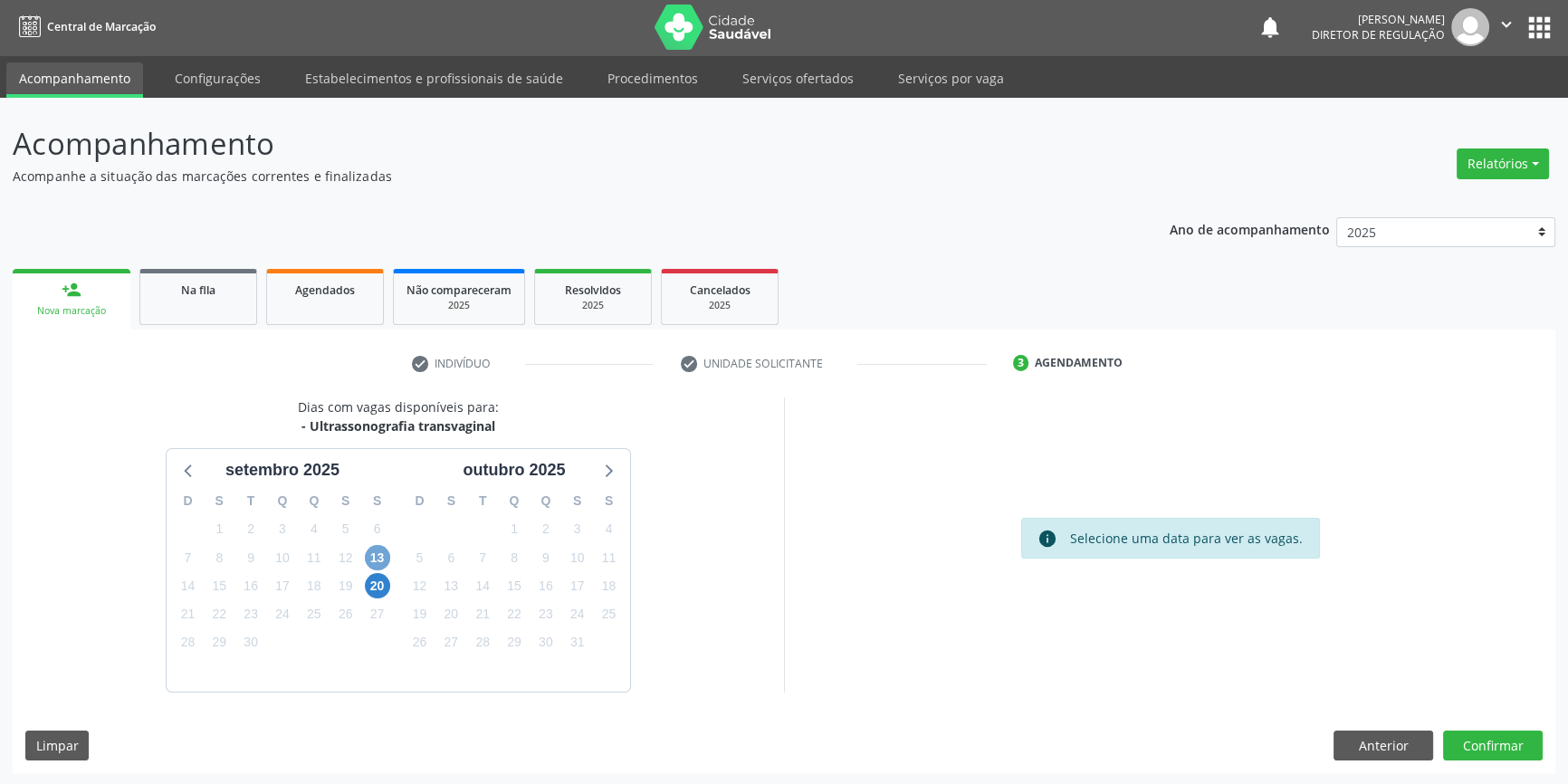
click at [364, 557] on span "13" at bounding box center [377, 558] width 25 height 25
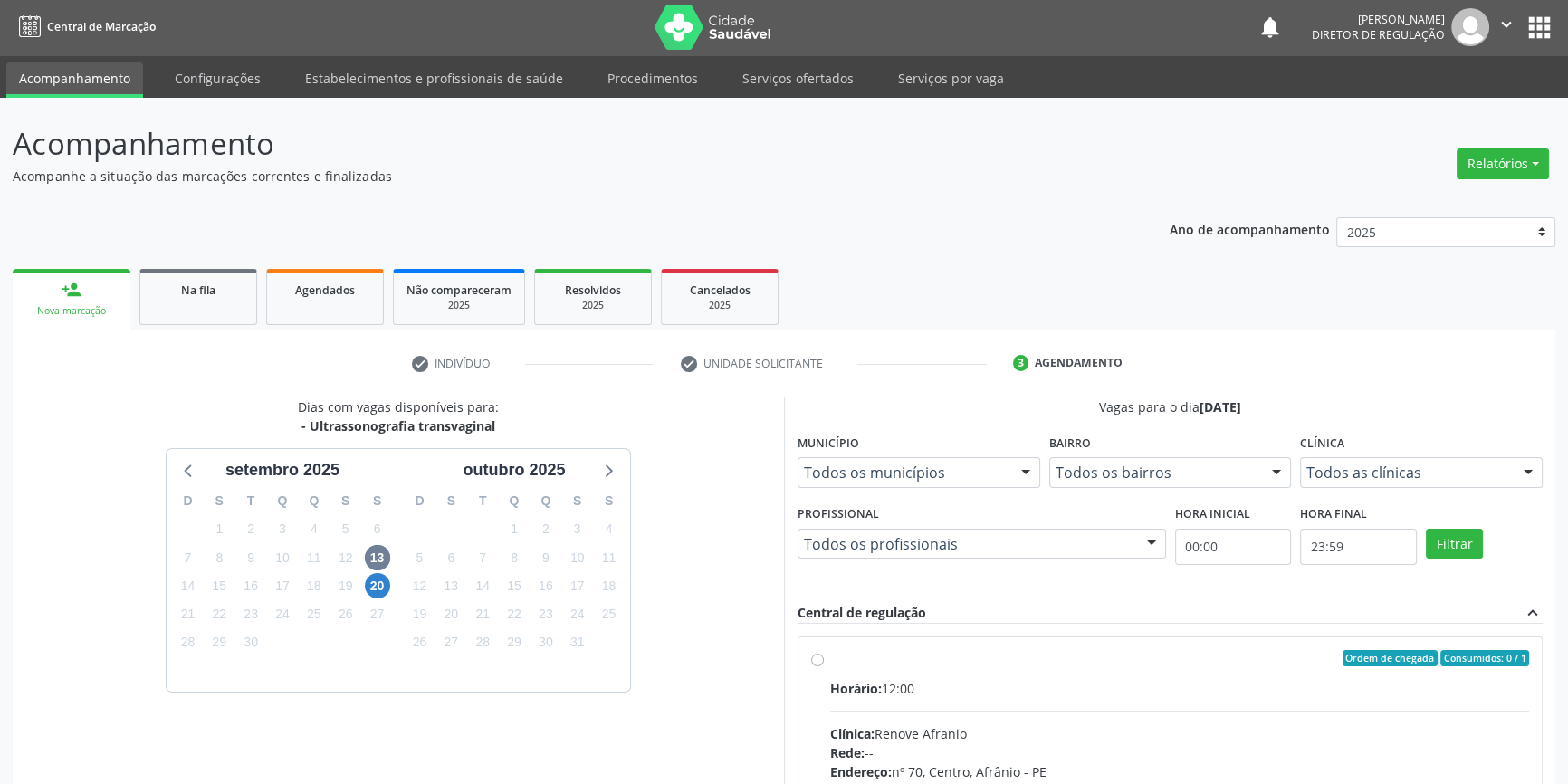
click at [834, 663] on div "Ordem de chegada Consumidos: 0 / 1" at bounding box center [1180, 658] width 698 height 16
click at [824, 663] on input "Ordem de chegada Consumidos: 0 / 1 Horário: 12:00 Clínica: Renove Afranio Rede:…" at bounding box center [817, 658] width 12 height 16
radio input "true"
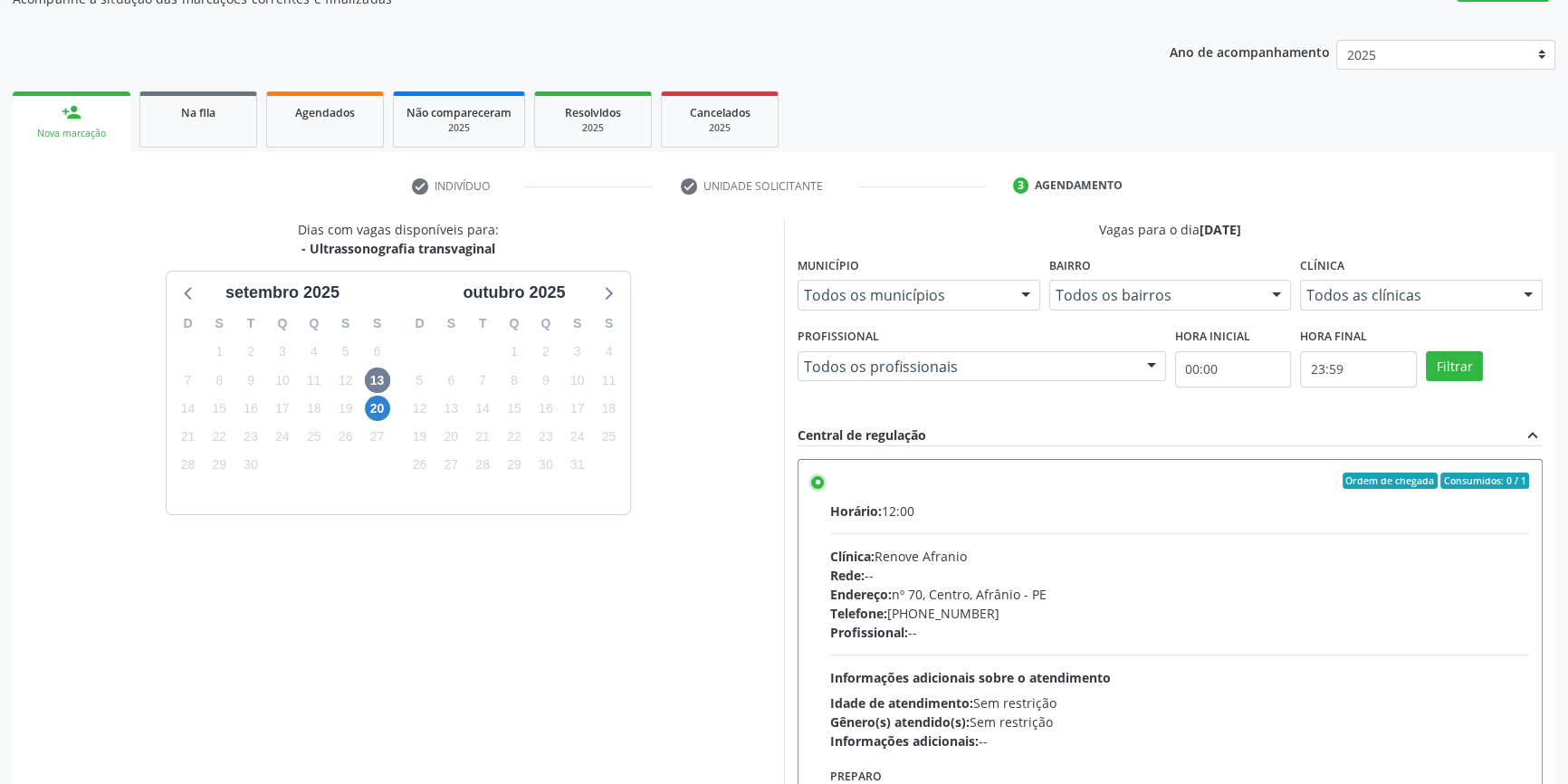
scroll to position [296, 0]
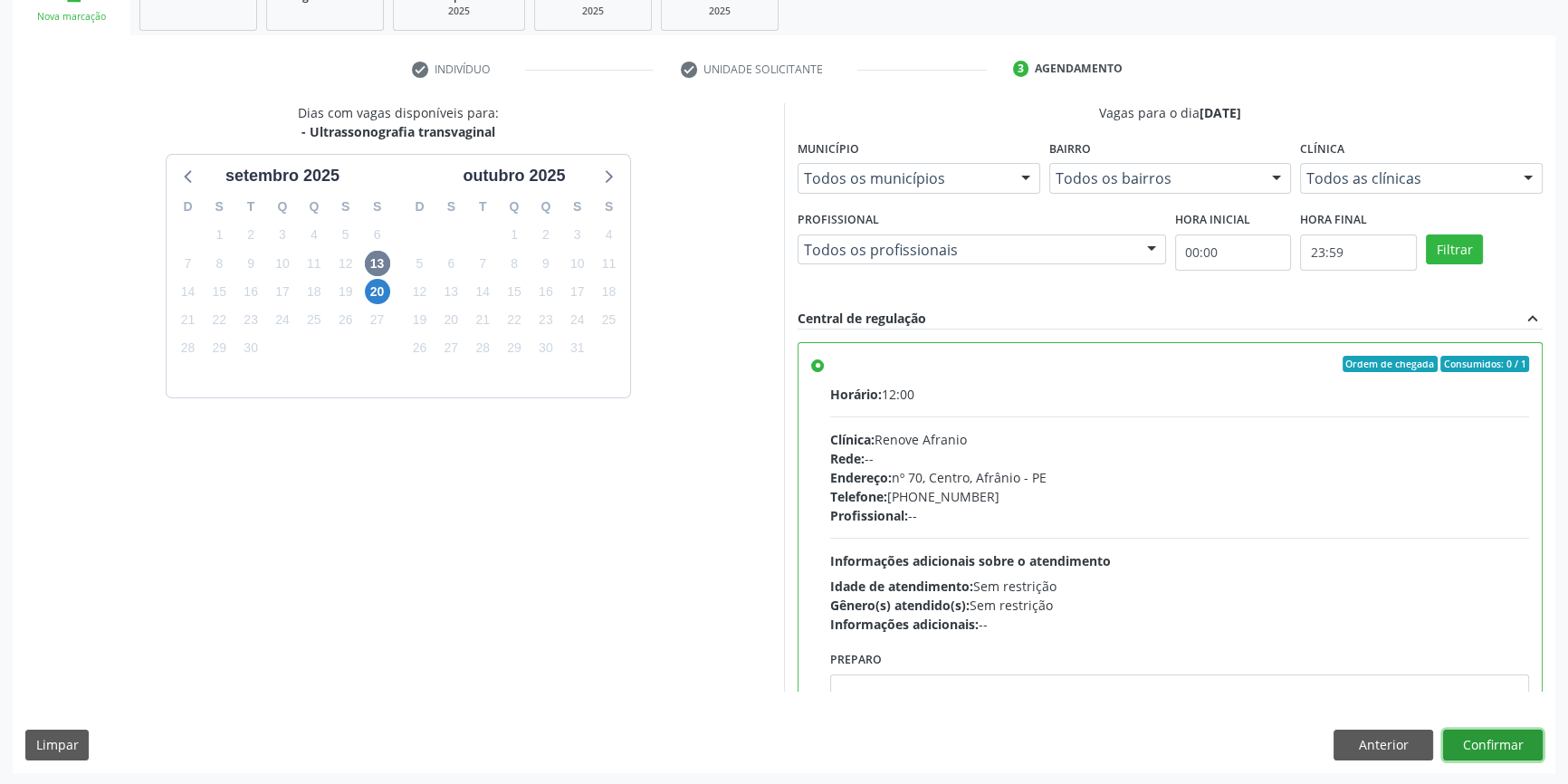
click at [1485, 755] on button "Confirmar" at bounding box center [1492, 746] width 99 height 31
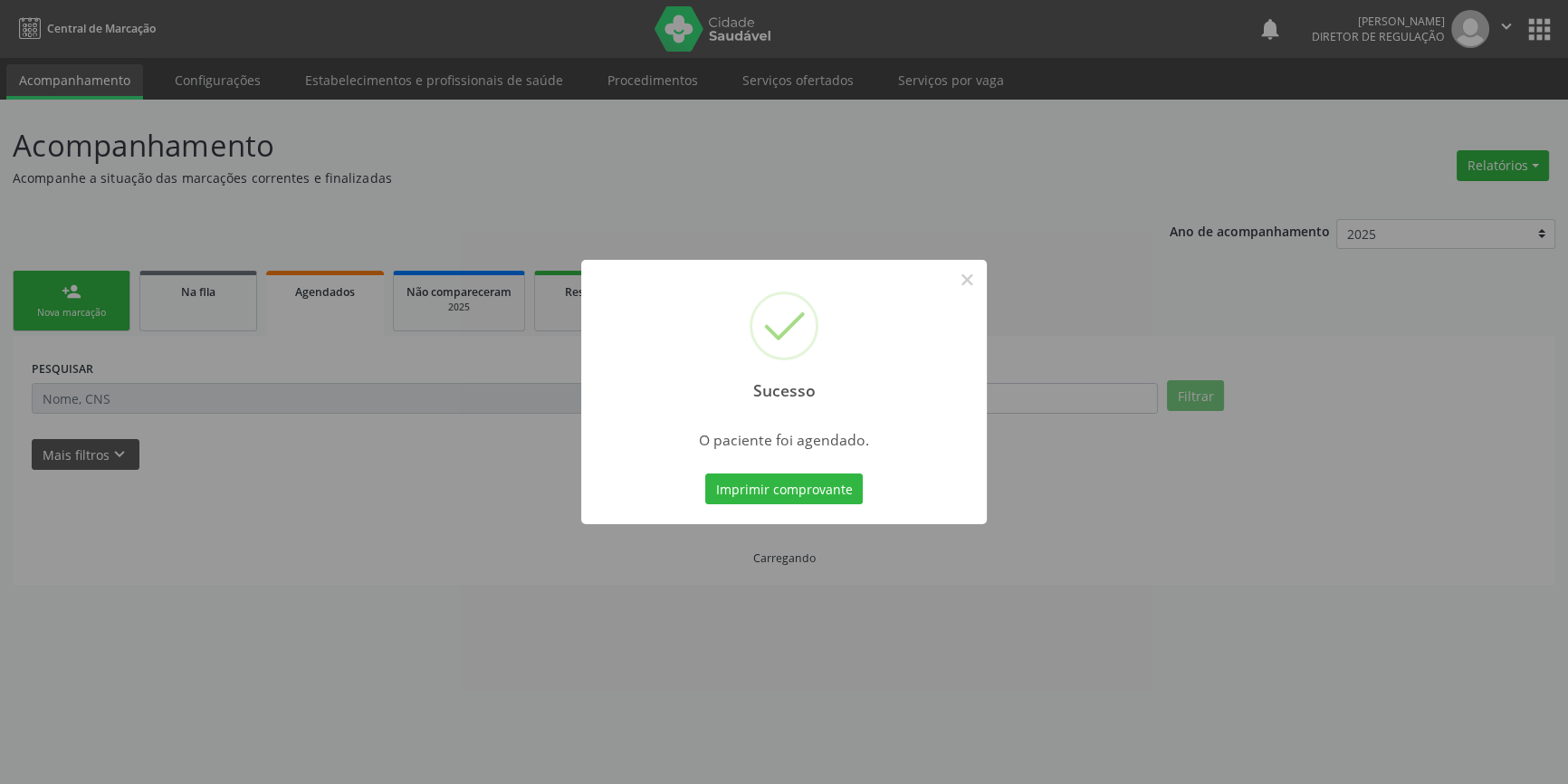
scroll to position [0, 0]
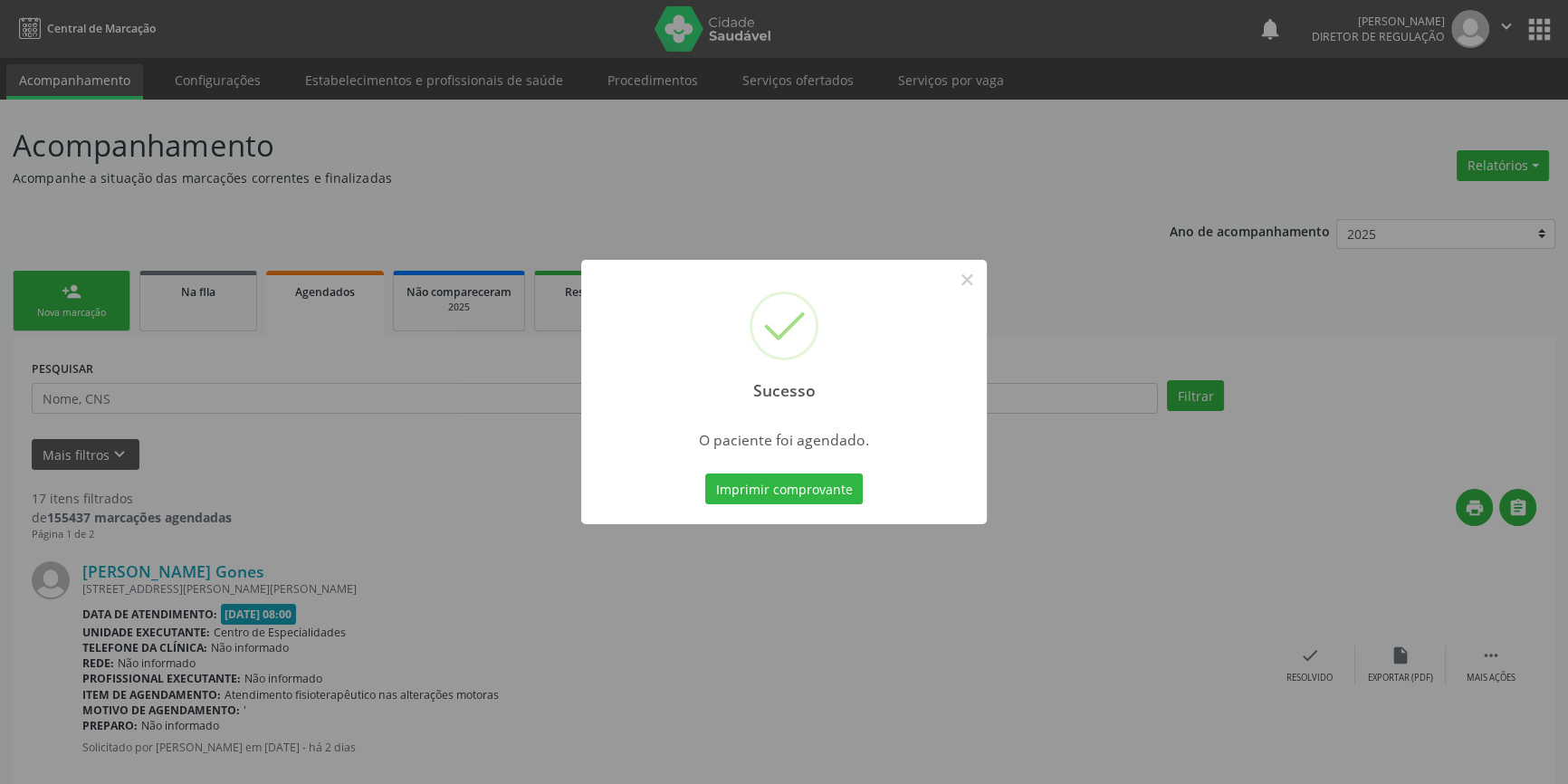
click at [805, 472] on div "Imprimir comprovante Cancel" at bounding box center [784, 489] width 166 height 38
click at [805, 481] on button "Imprimir comprovante" at bounding box center [784, 489] width 158 height 31
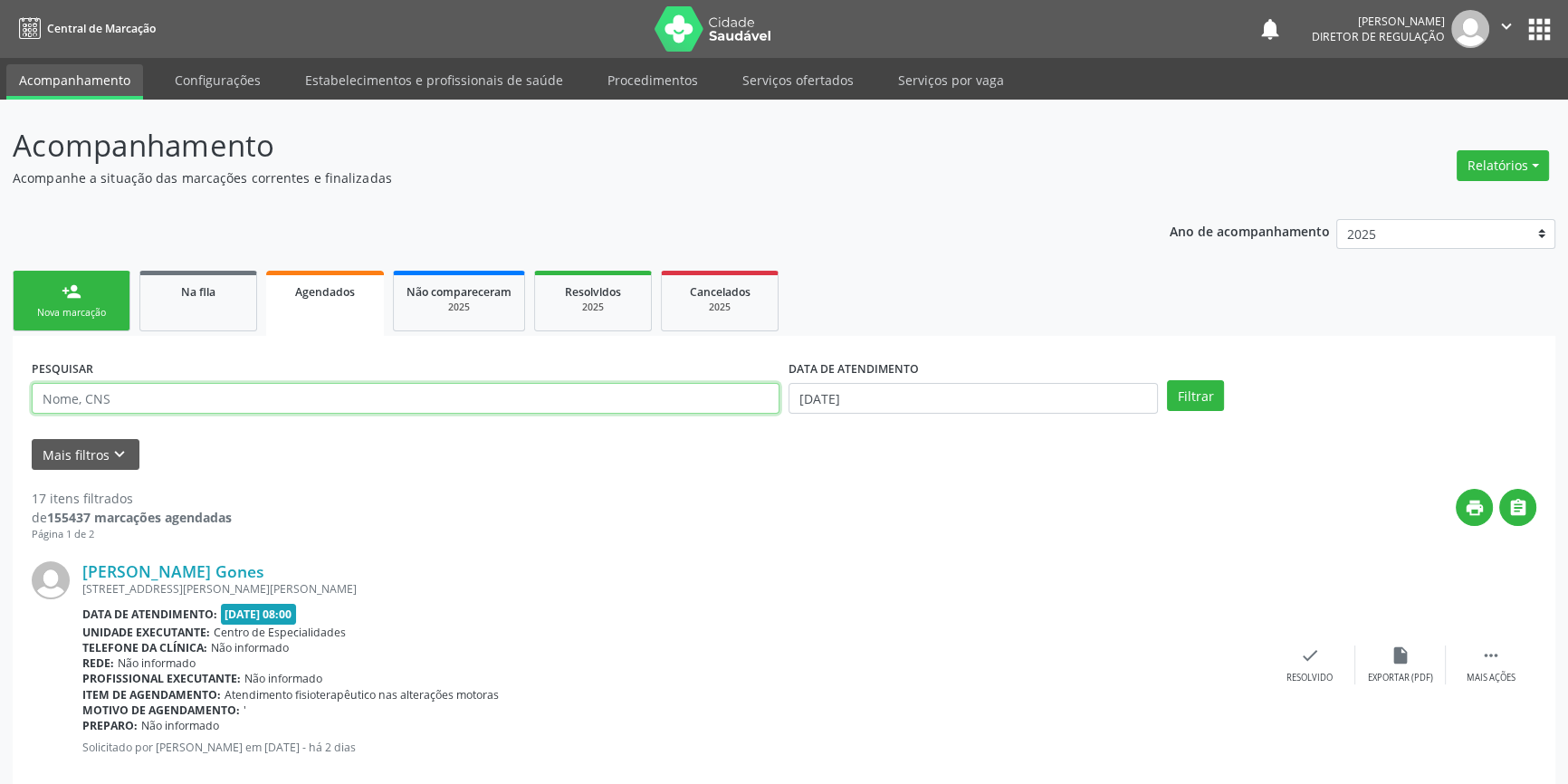
click at [232, 397] on input "text" at bounding box center [405, 398] width 747 height 31
type input "CARMOZINA"
click at [182, 326] on link "Na fila" at bounding box center [198, 301] width 118 height 60
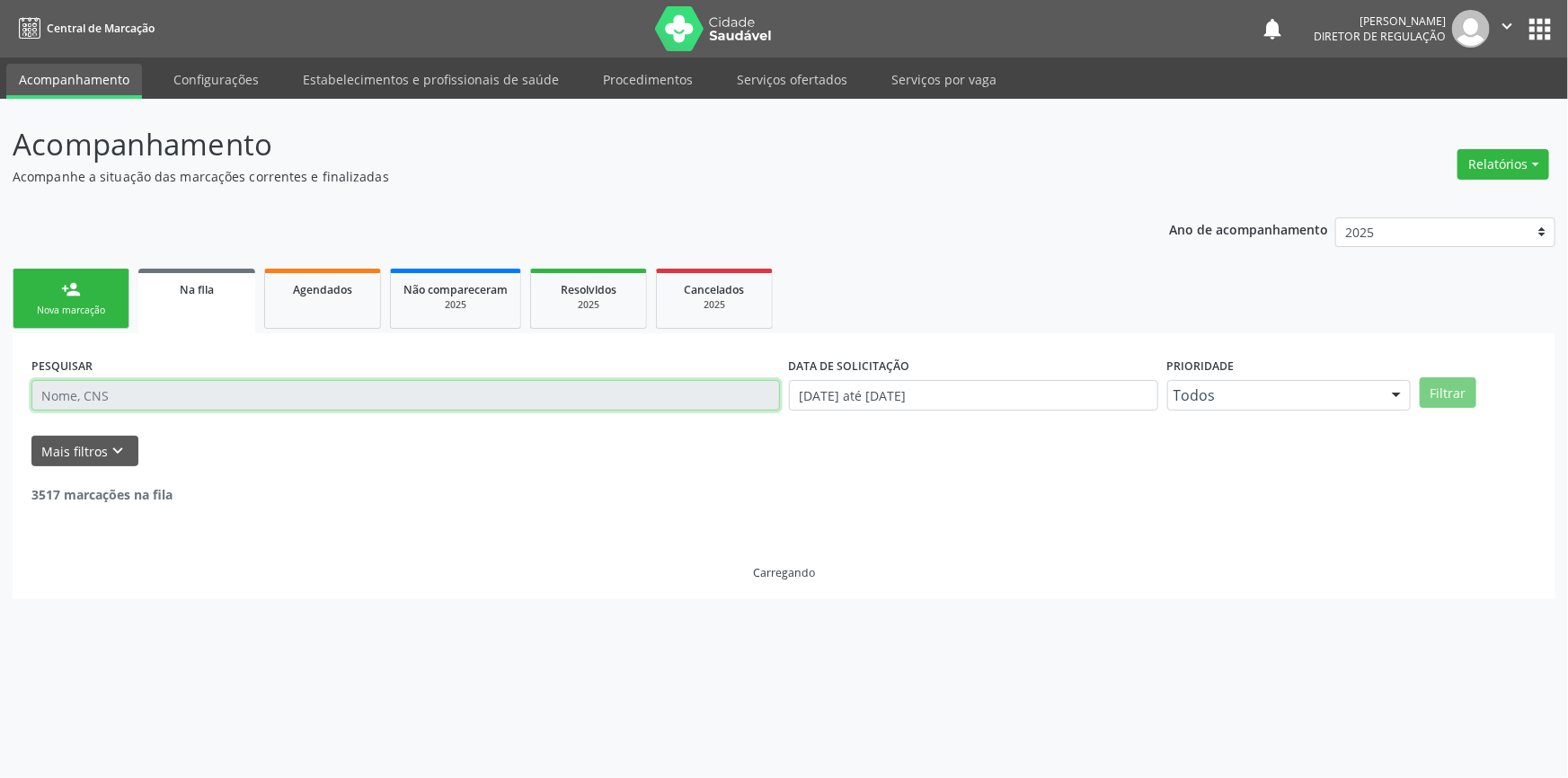
click at [152, 402] on input "text" at bounding box center [406, 395] width 748 height 30
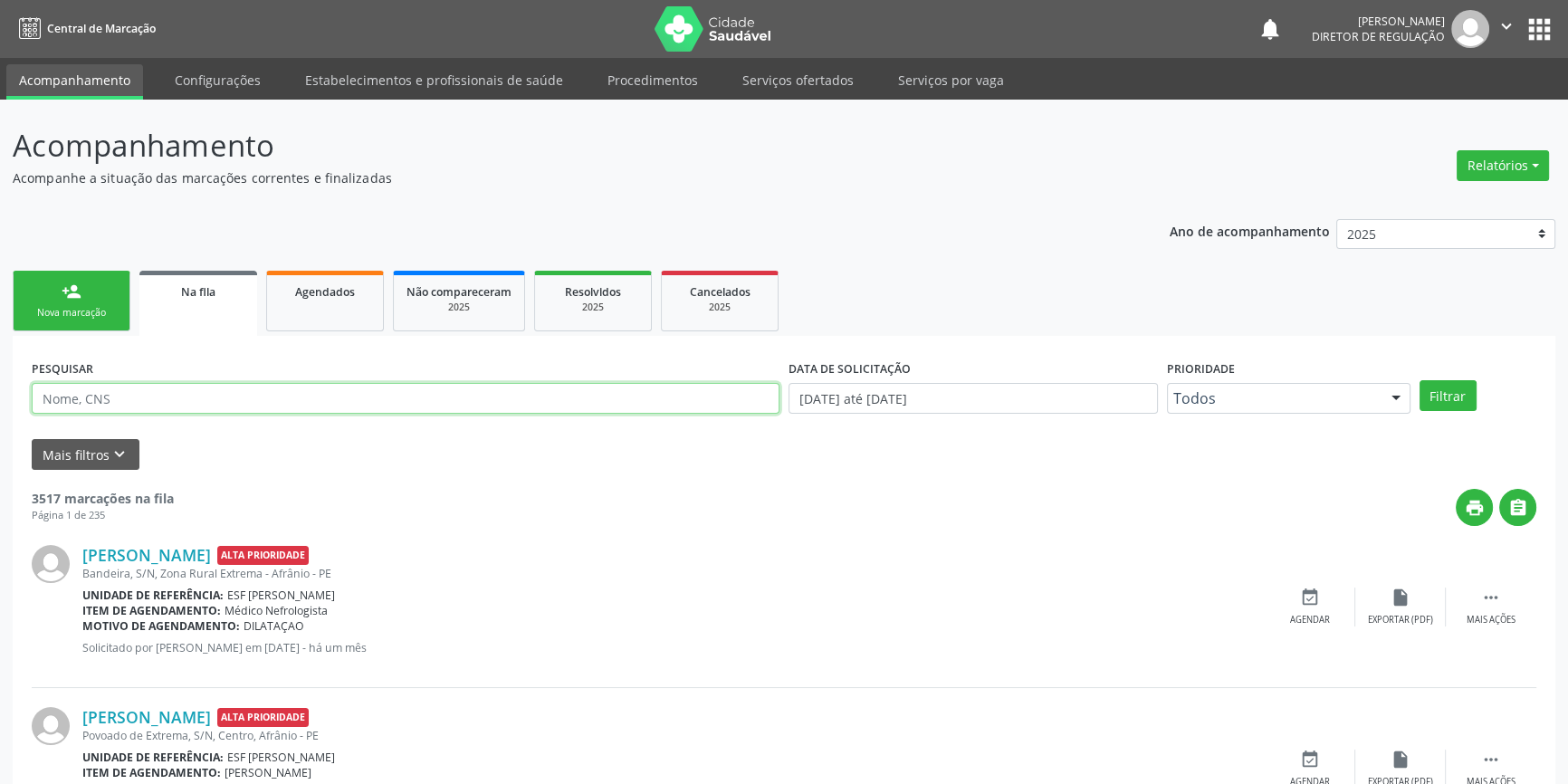
click at [156, 400] on input "text" at bounding box center [405, 398] width 747 height 31
type input "CARMOZINA"
click at [1471, 397] on button "Filtrar" at bounding box center [1447, 395] width 57 height 31
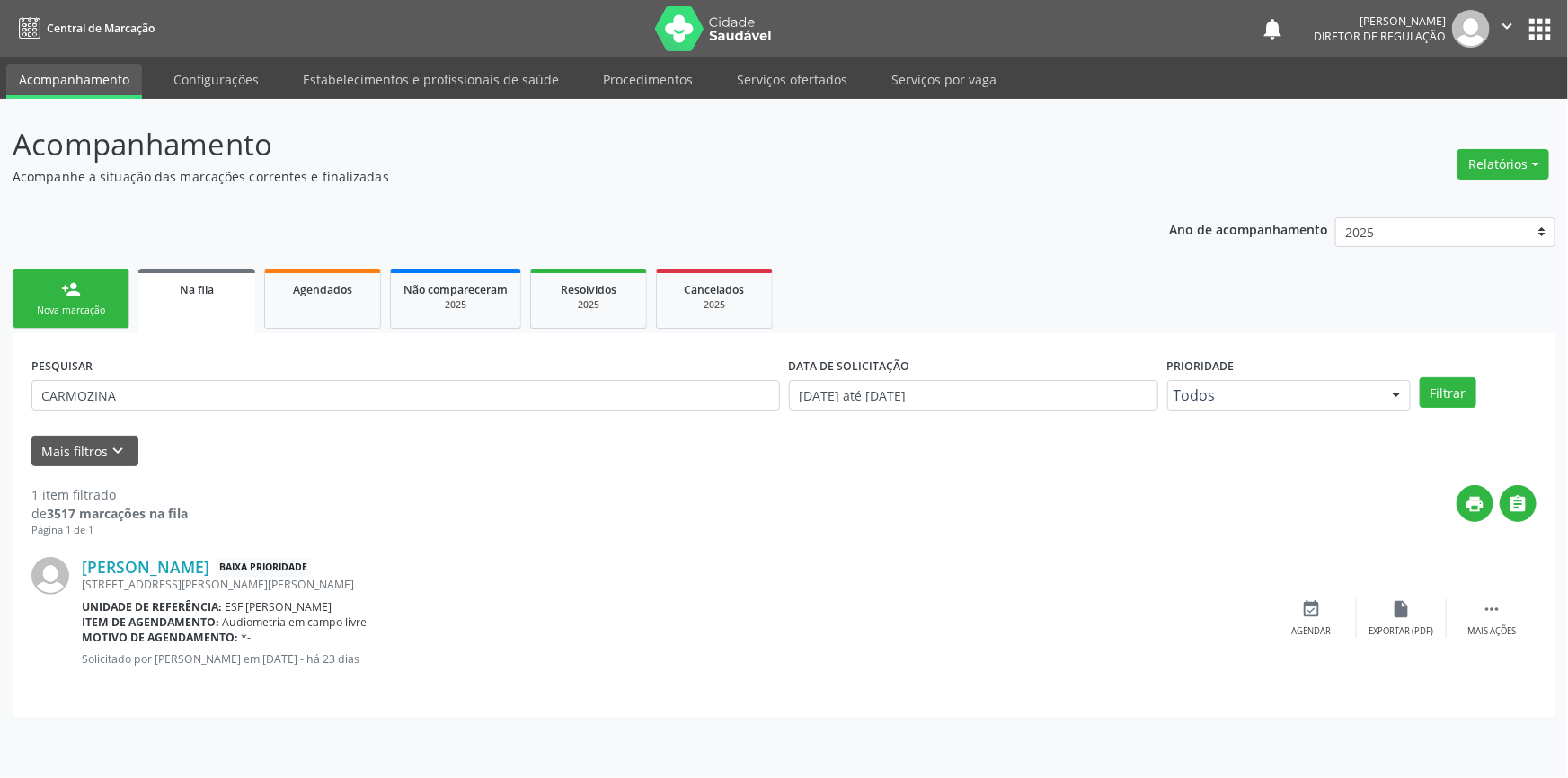
click at [80, 288] on div "person_add" at bounding box center [70, 289] width 20 height 20
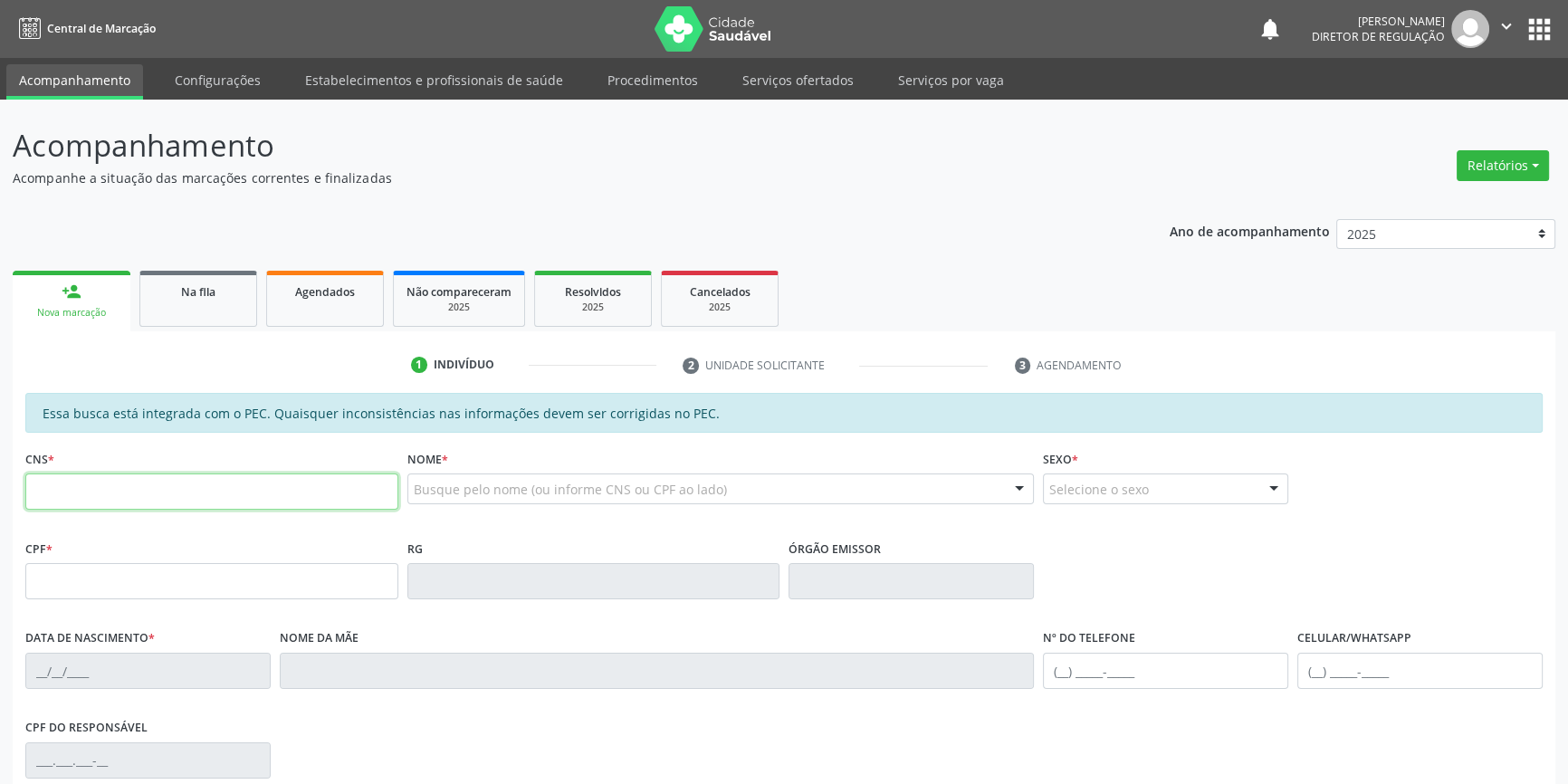
click at [275, 496] on input "text" at bounding box center [211, 492] width 373 height 36
type input "708 0073 5125 0626"
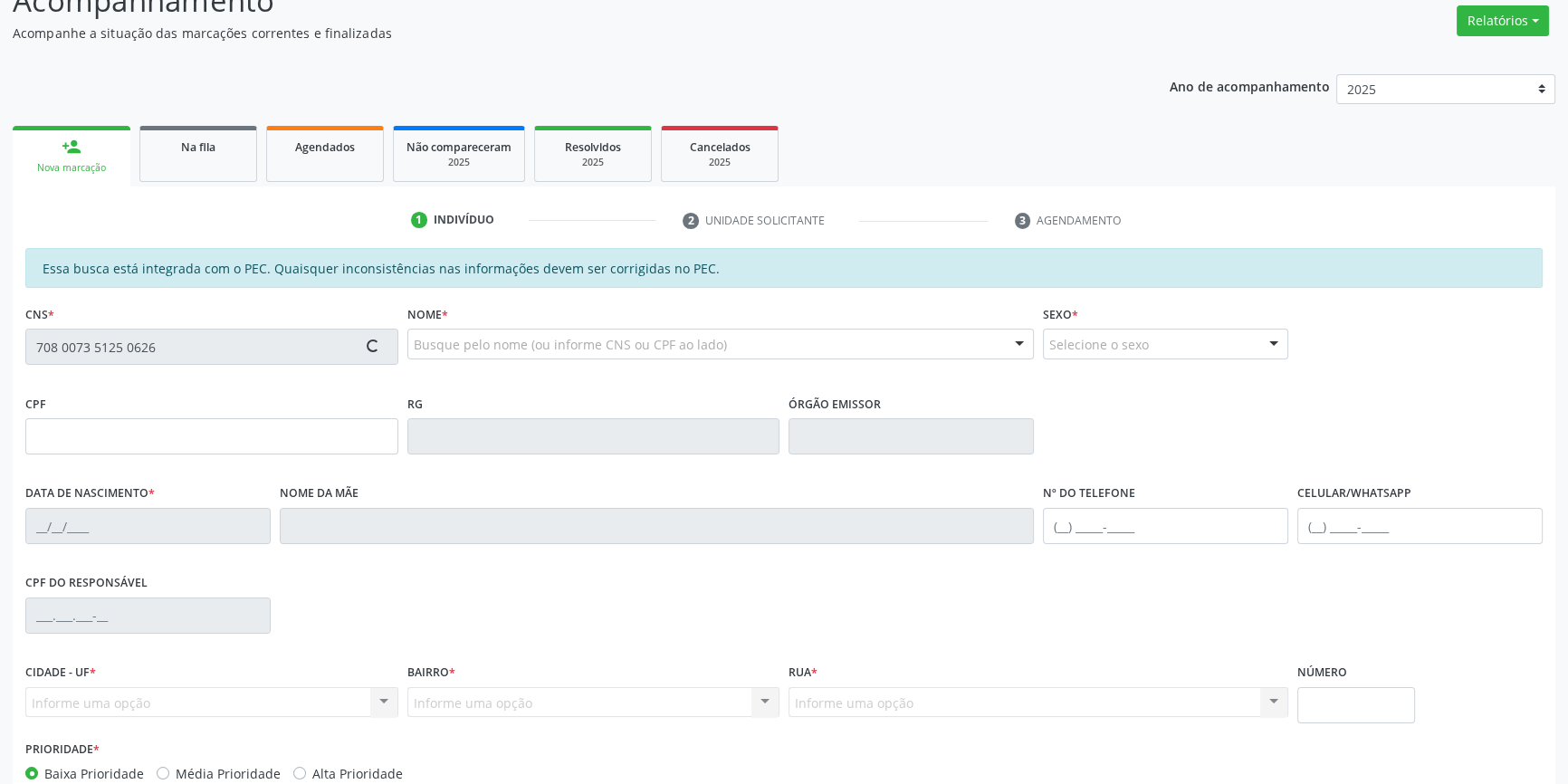
scroll to position [248, 0]
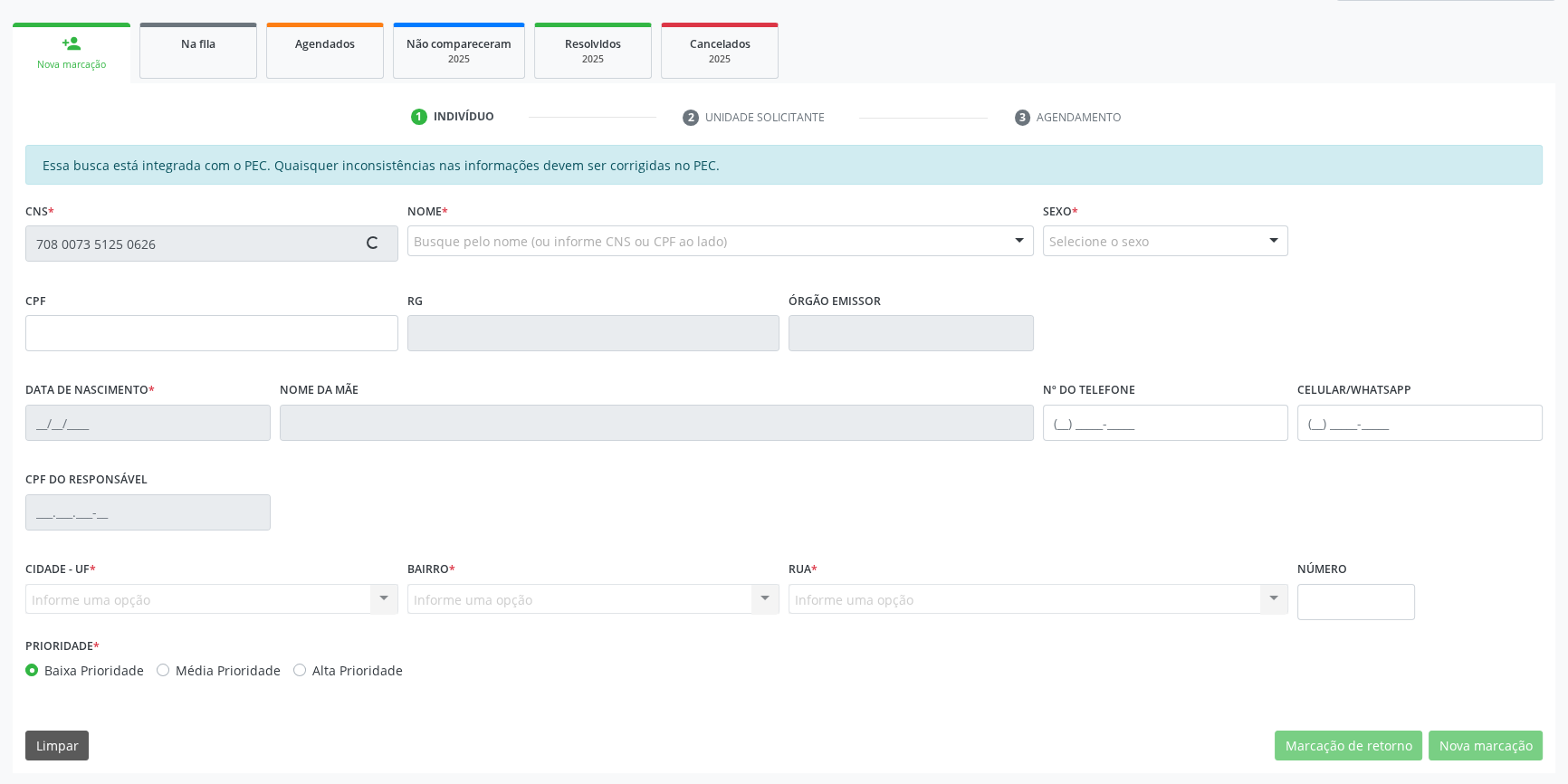
type input "056.487.895-21"
type input "01/11/1991"
type input "Zenildo dos Santos Santana Silva"
type input "(74) 99923-0252"
type input "(87) 98114-1586"
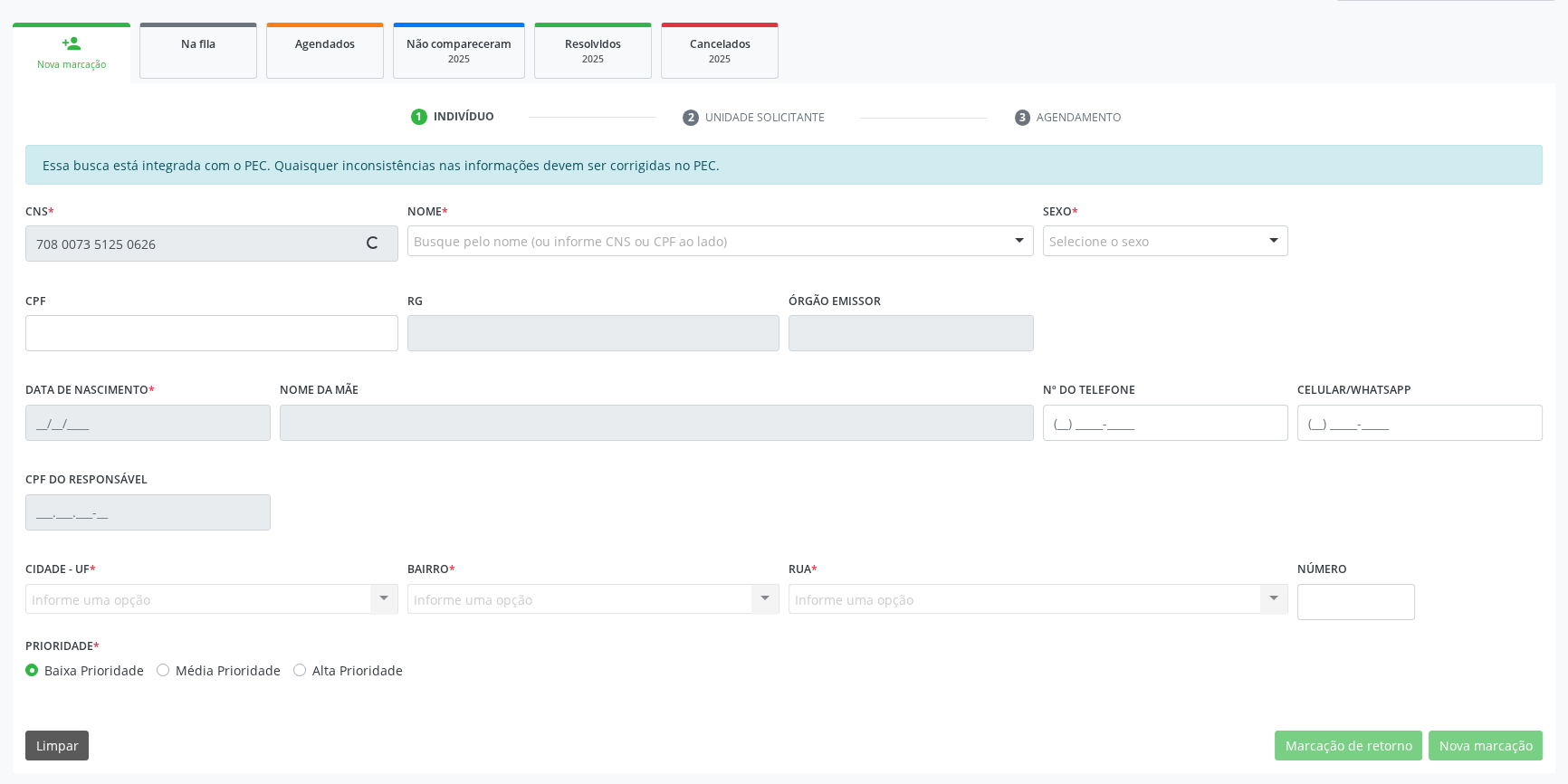
type input "10"
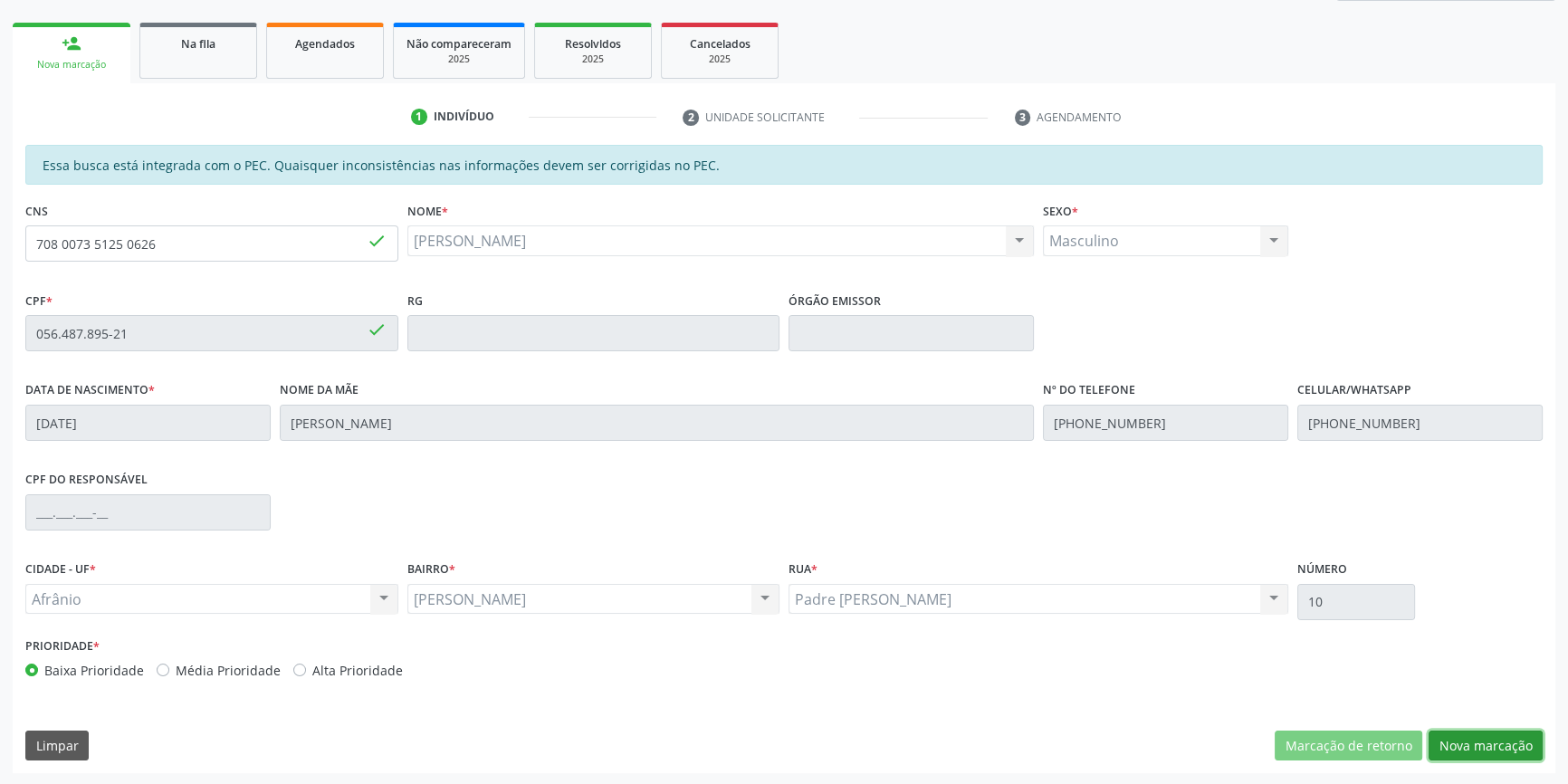
click at [1489, 745] on button "Nova marcação" at bounding box center [1485, 746] width 114 height 31
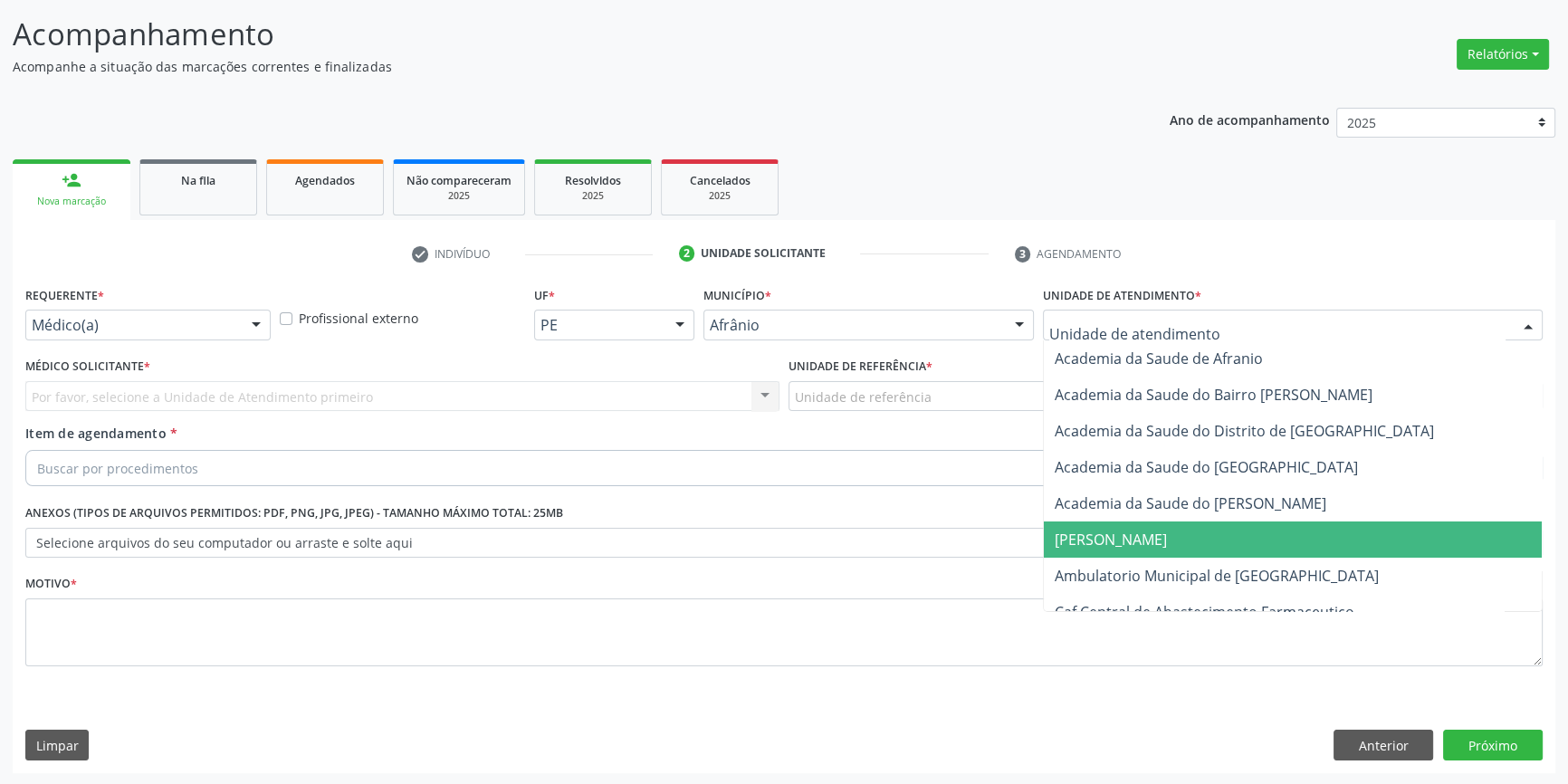
drag, startPoint x: 1181, startPoint y: 571, endPoint x: 997, endPoint y: 473, distance: 208.5
click at [1176, 571] on span "Ambulatorio Municipal de [GEOGRAPHIC_DATA]" at bounding box center [1216, 575] width 324 height 20
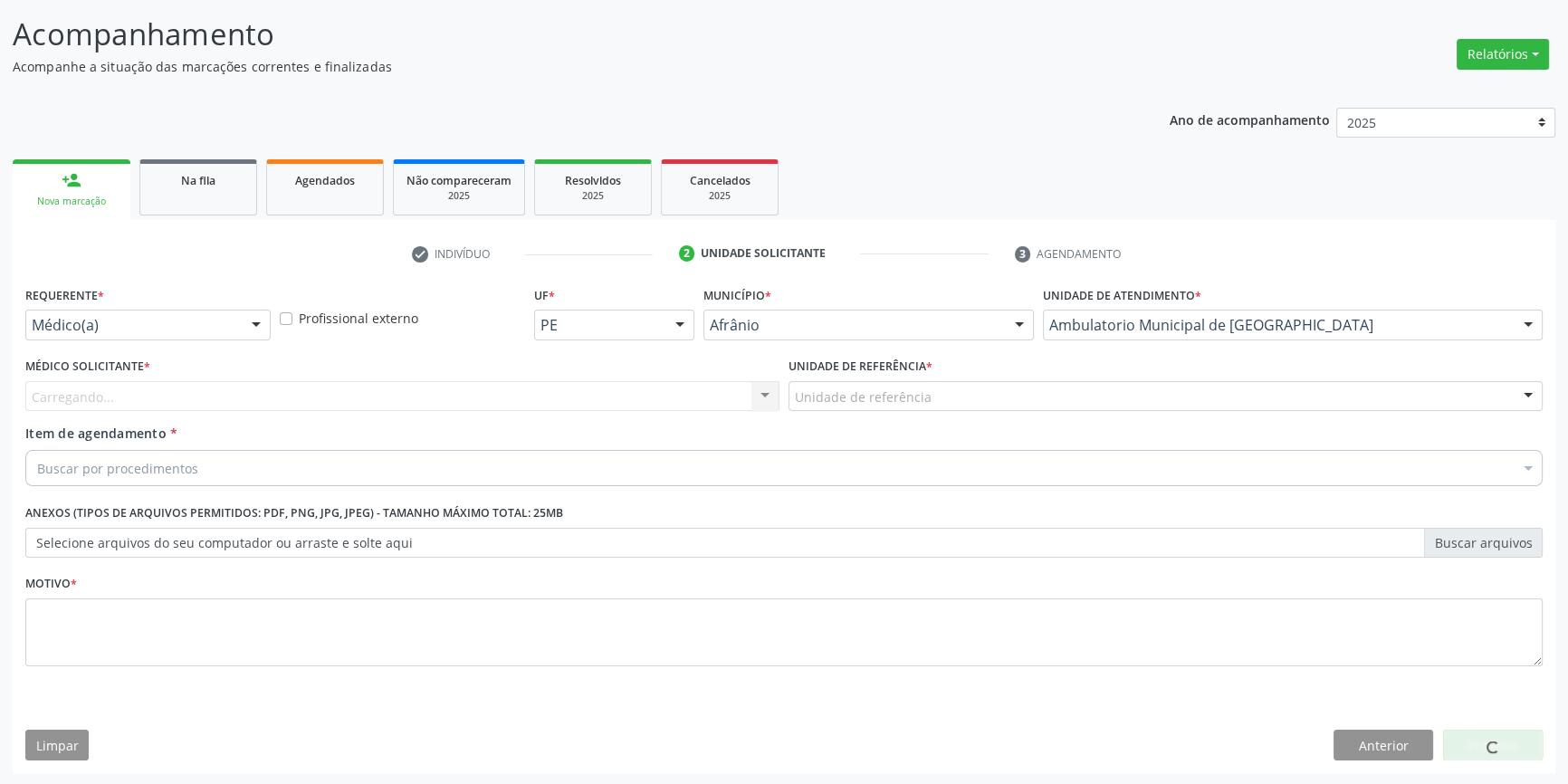
click at [926, 395] on div "Unidade de referência" at bounding box center [1165, 396] width 754 height 31
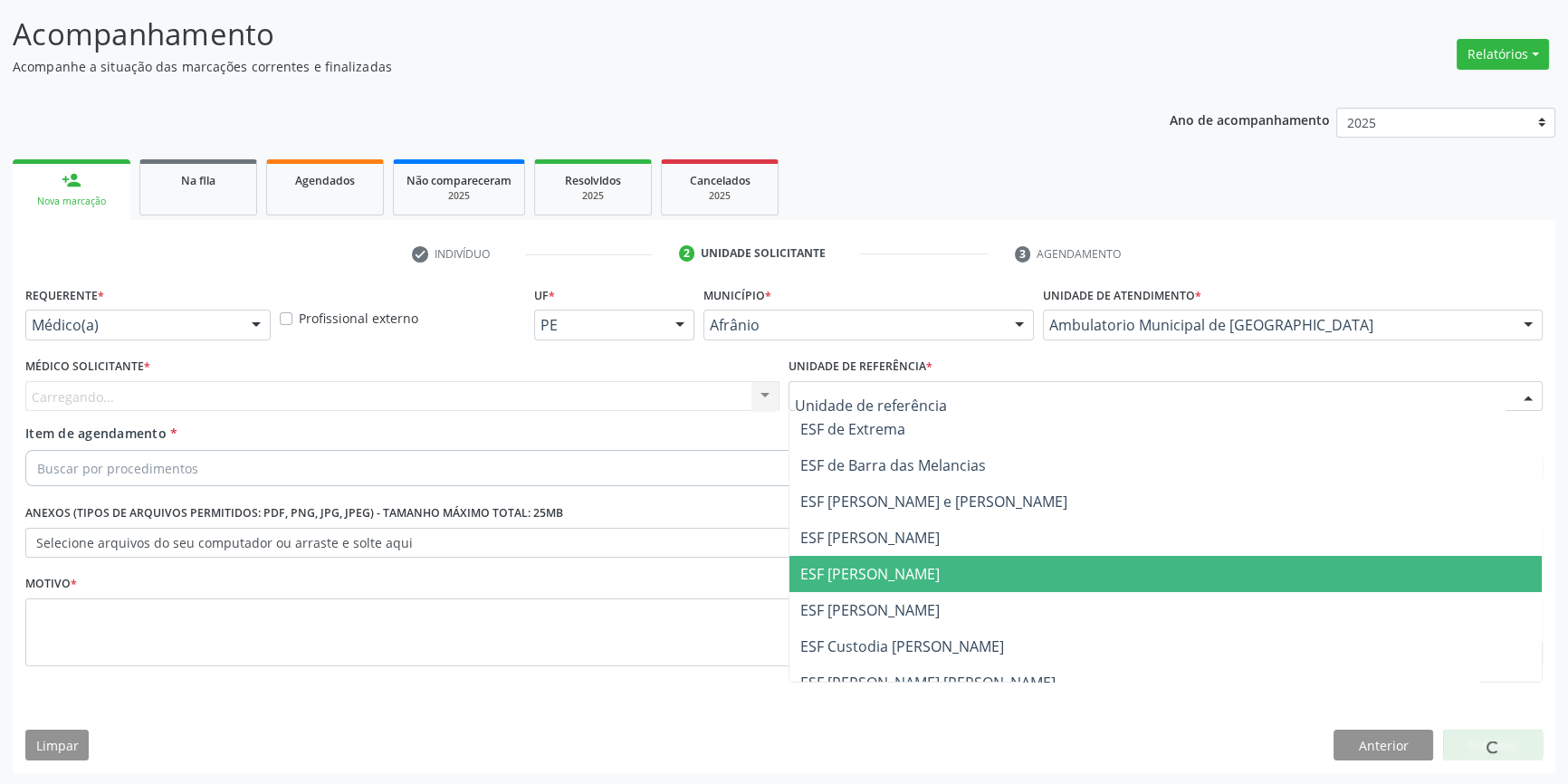
click at [894, 586] on ul "ESF de Extrema ESF de Barra das Melancias ESF Jose e Maria Rodrigues de Macedo …" at bounding box center [1165, 593] width 752 height 362
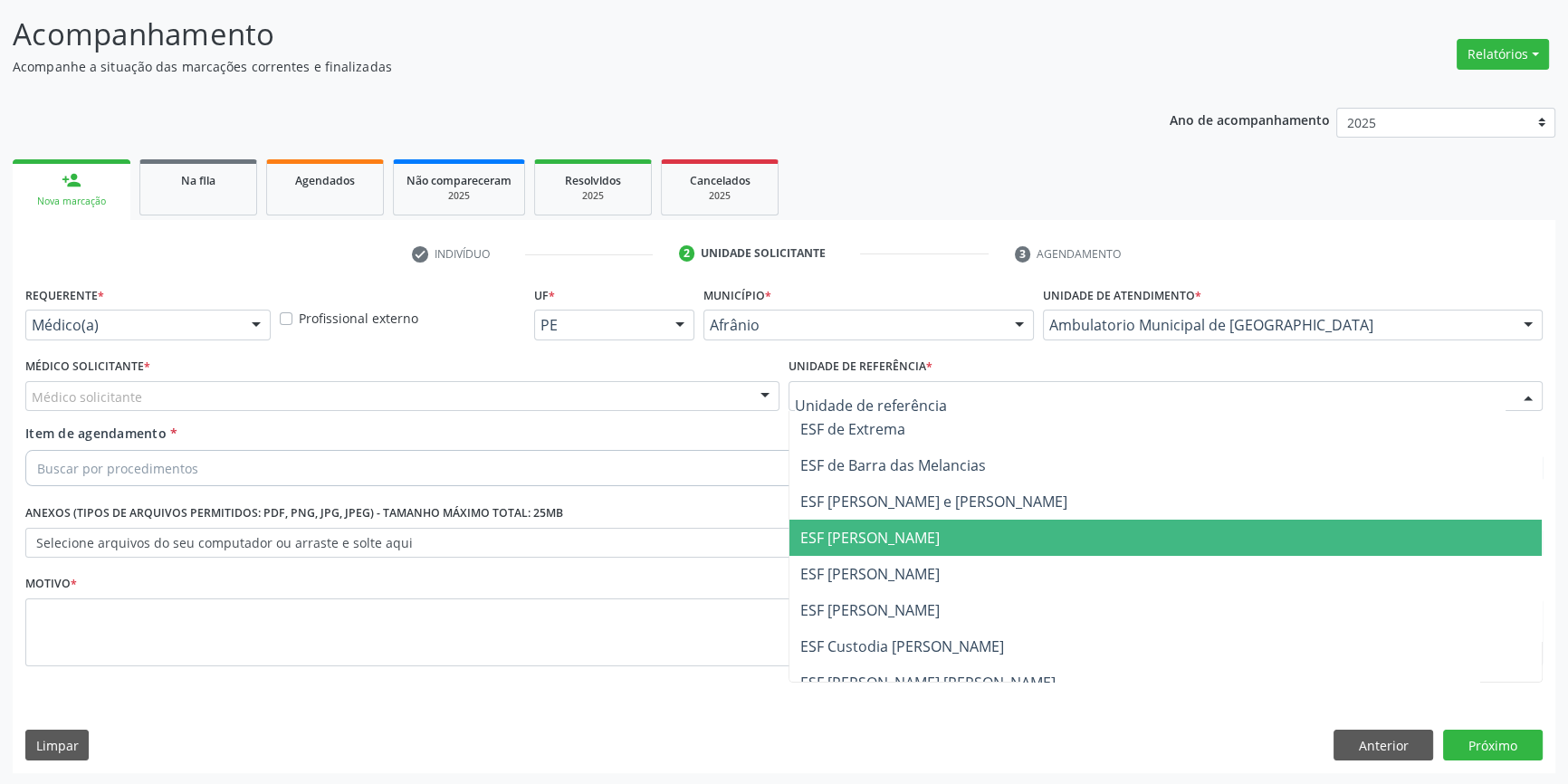
drag, startPoint x: 349, startPoint y: 398, endPoint x: 338, endPoint y: 398, distance: 11.0
click at [344, 398] on div "Médico solicitante" at bounding box center [402, 396] width 754 height 31
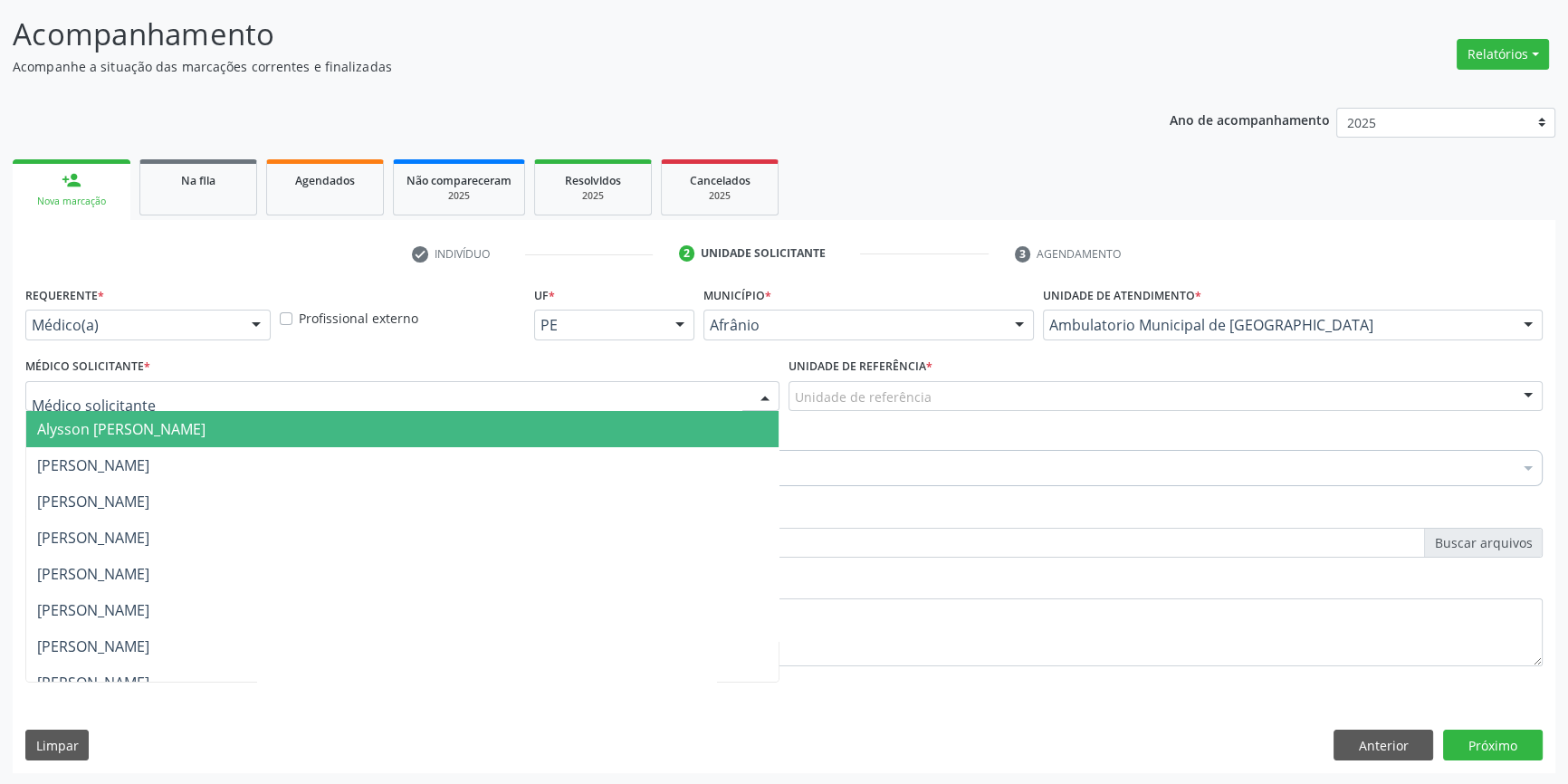
drag, startPoint x: 205, startPoint y: 440, endPoint x: 433, endPoint y: 461, distance: 229.0
click at [214, 440] on span "Alysson Rodrigo Ferreira Cavalcanti" at bounding box center [402, 430] width 752 height 36
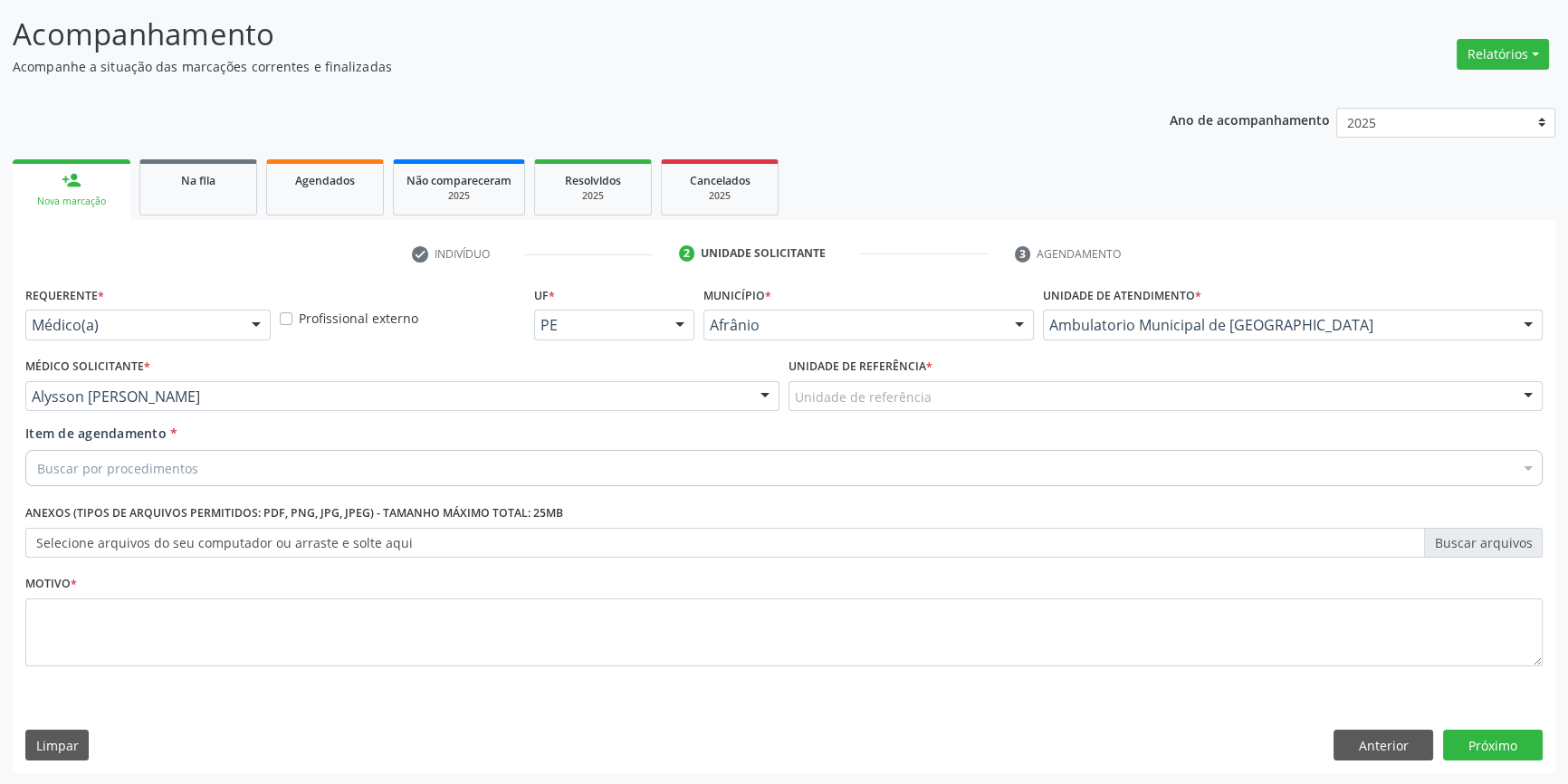
click at [874, 420] on div "Unidade de referência * Unidade de referência ESF de Extrema ESF de Barra das M…" at bounding box center [1165, 389] width 763 height 71
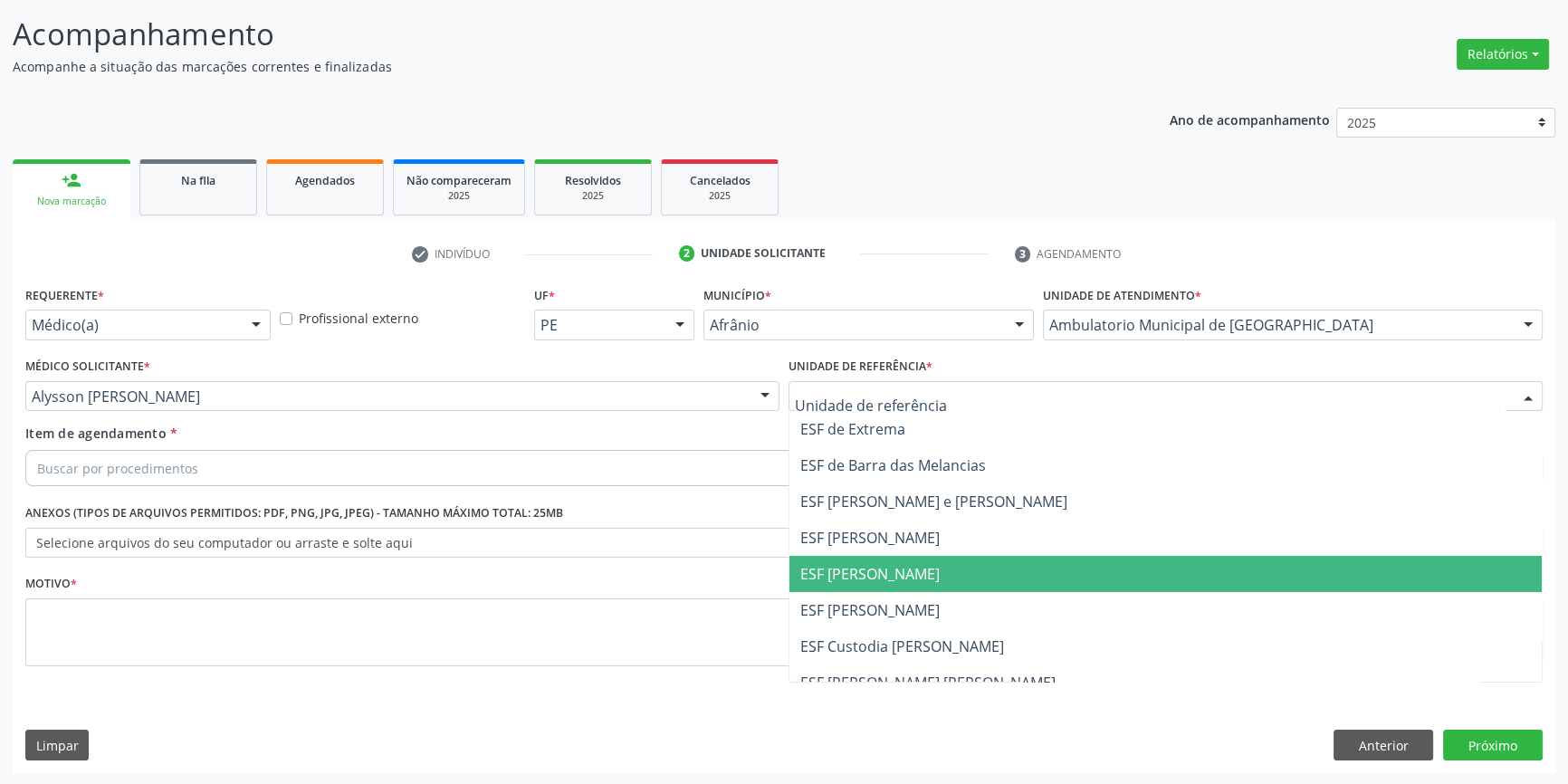
drag, startPoint x: 850, startPoint y: 565, endPoint x: 714, endPoint y: 516, distance: 144.6
click at [846, 564] on span "ESF [PERSON_NAME]" at bounding box center [870, 573] width 140 height 20
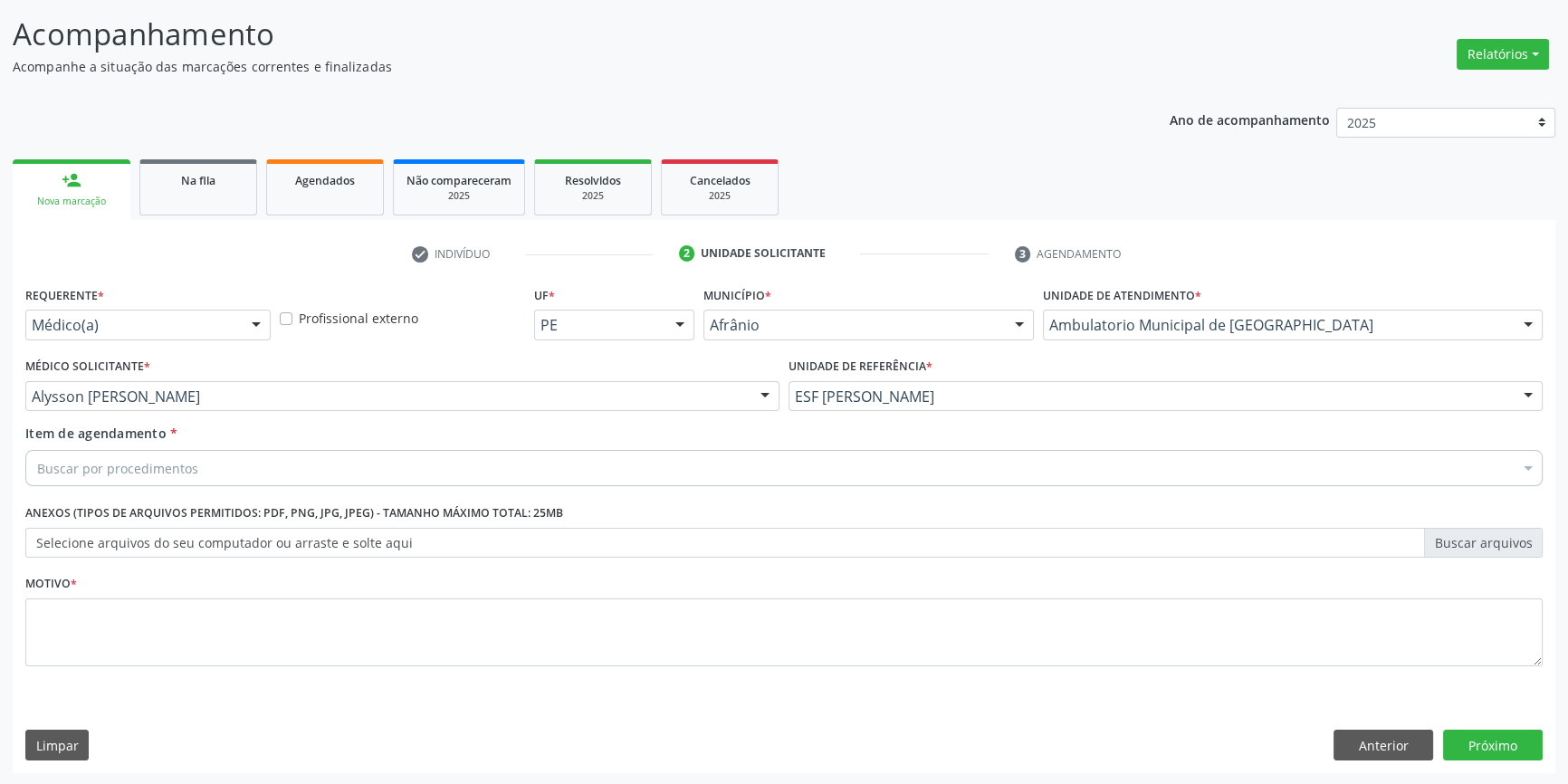
click at [235, 468] on div "Buscar por procedimentos" at bounding box center [784, 468] width 1517 height 36
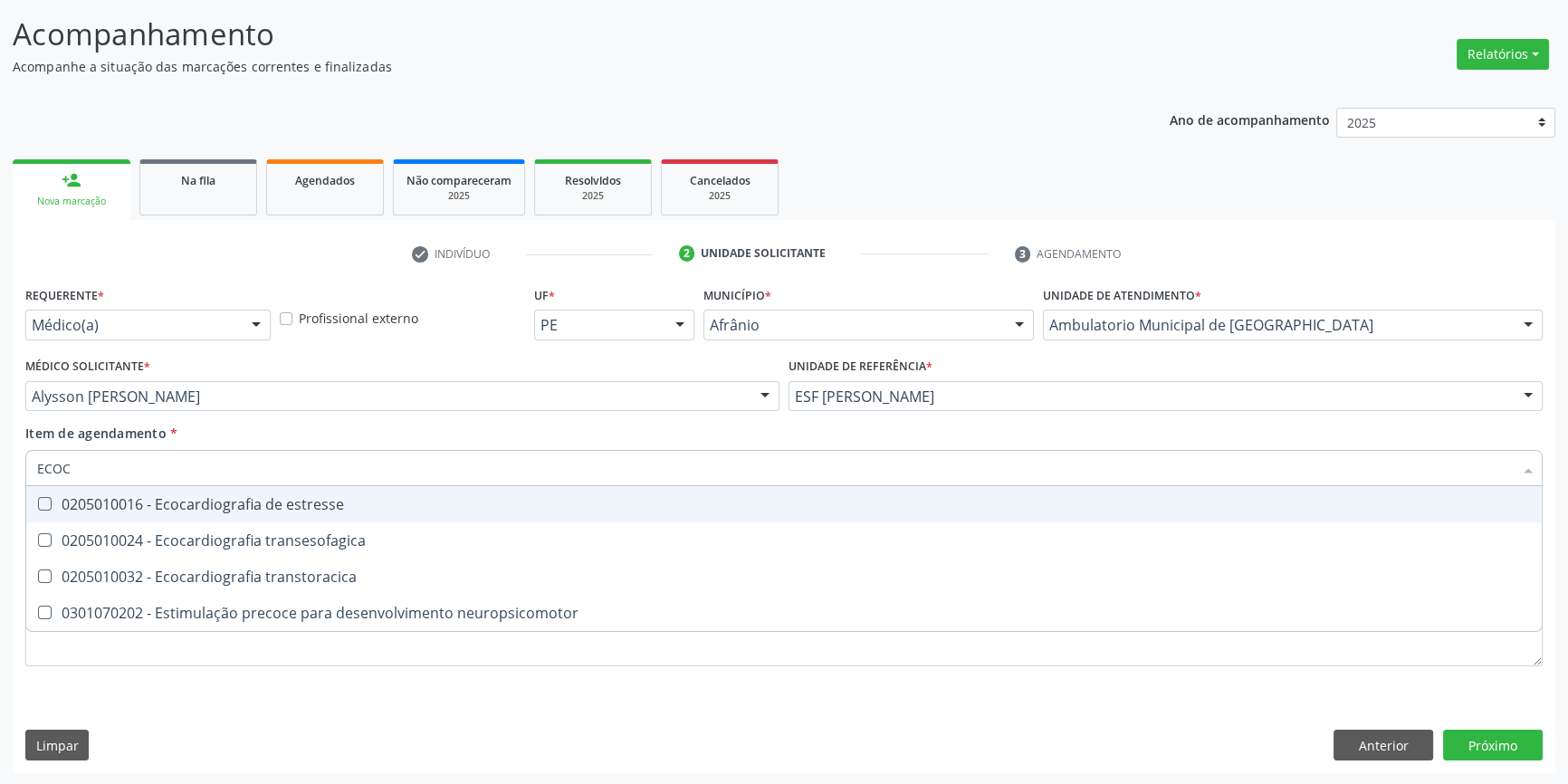
type input "ECOCA"
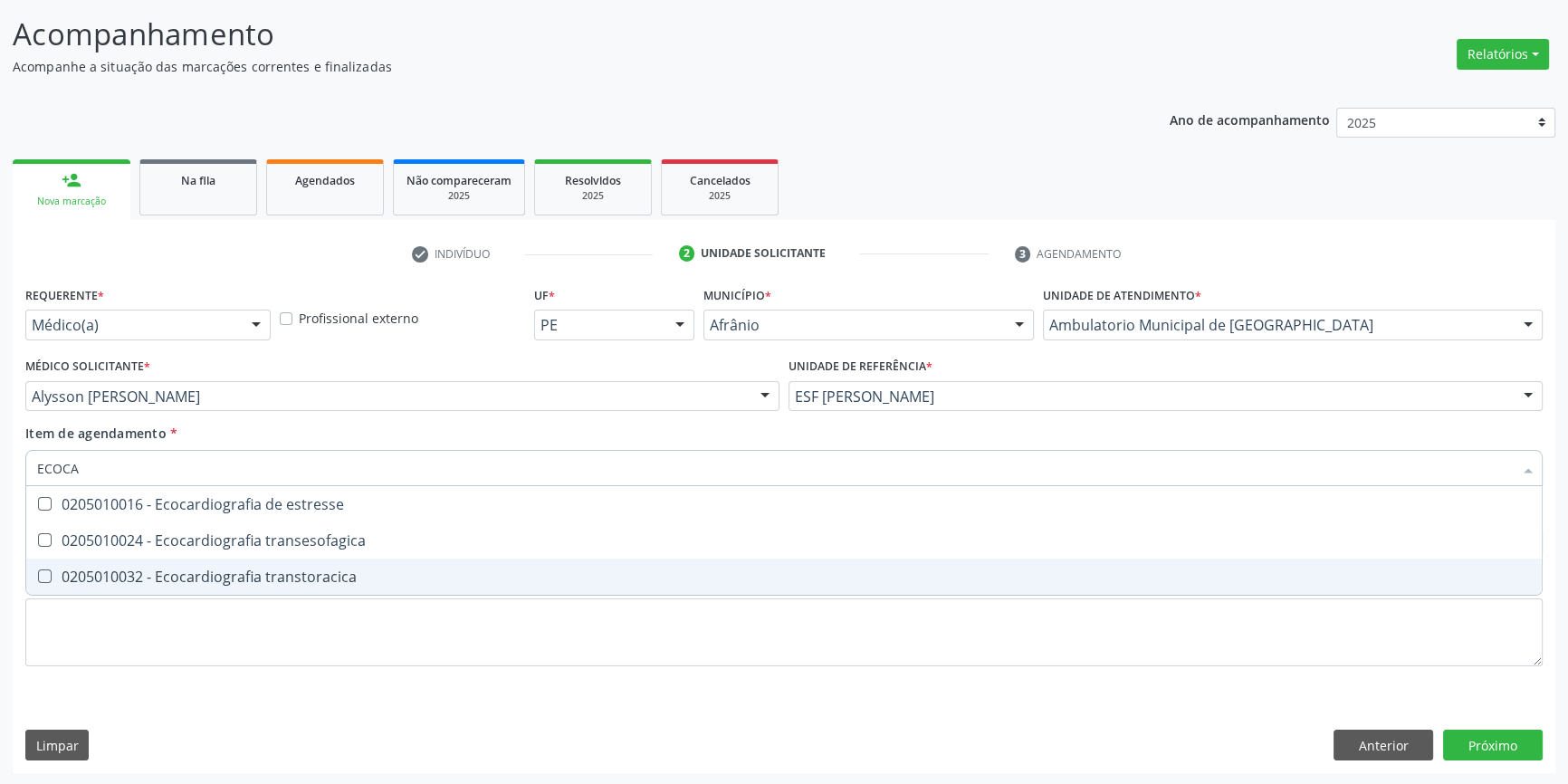
click at [312, 585] on span "0205010032 - Ecocardiografia transtoracica" at bounding box center [784, 577] width 1515 height 36
checkbox transtoracica "true"
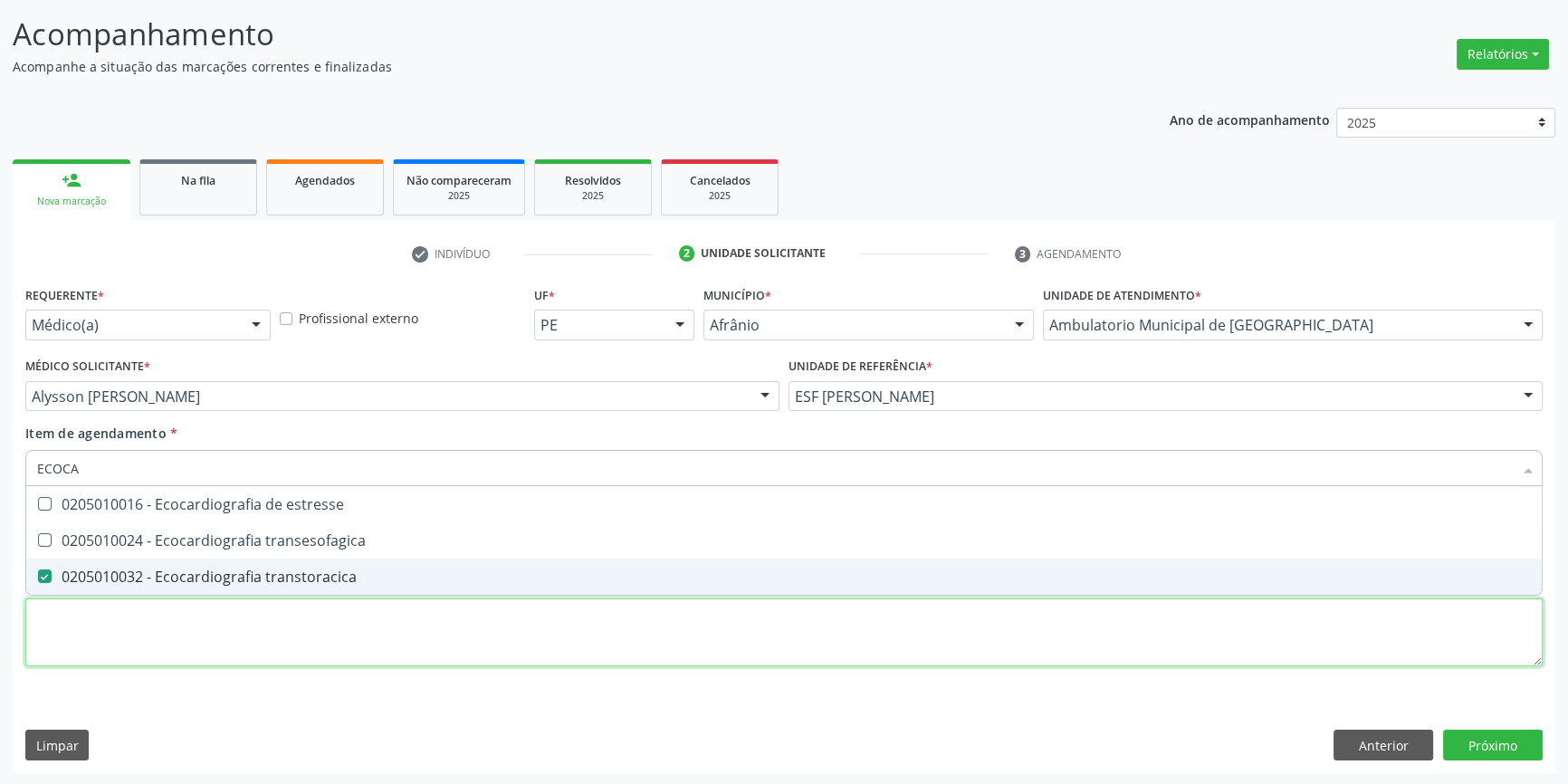
click at [250, 650] on div "Requerente * Médico(a) Médico(a) Enfermeiro(a) Paciente Nenhum resultado encont…" at bounding box center [784, 486] width 1517 height 411
checkbox transesofagica "true"
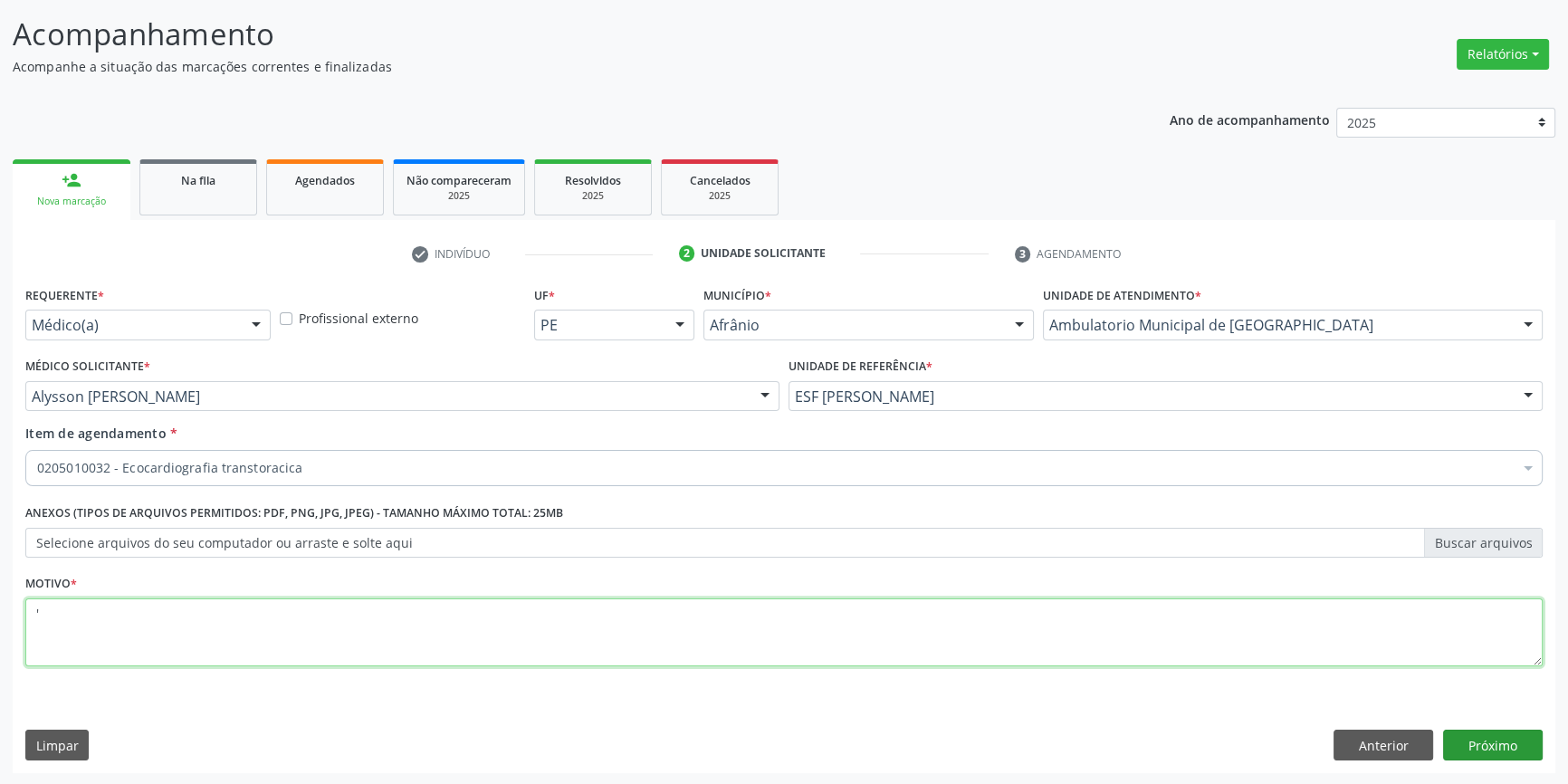
type textarea "'"
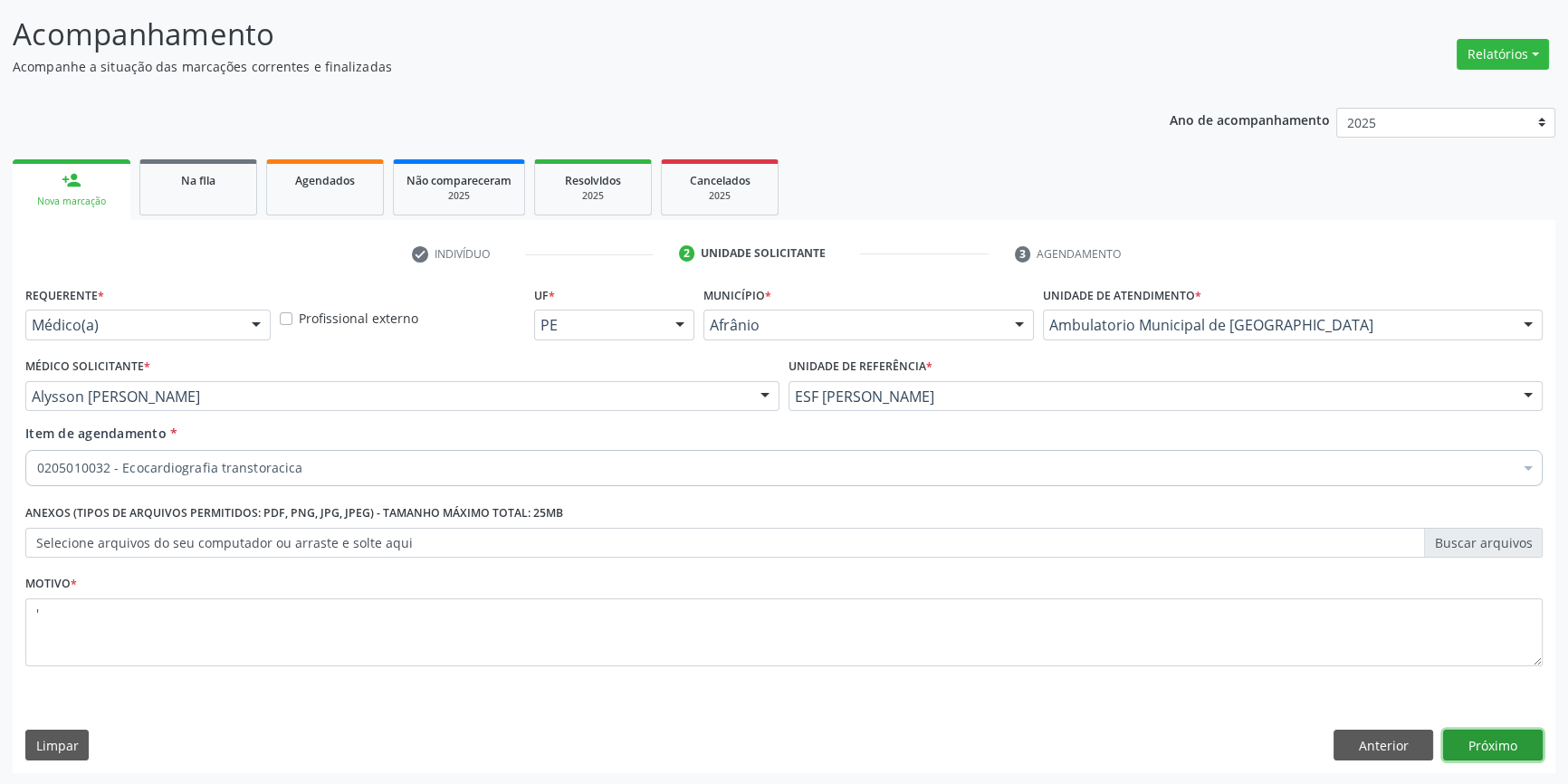
click at [1485, 748] on button "Próximo" at bounding box center [1492, 746] width 99 height 31
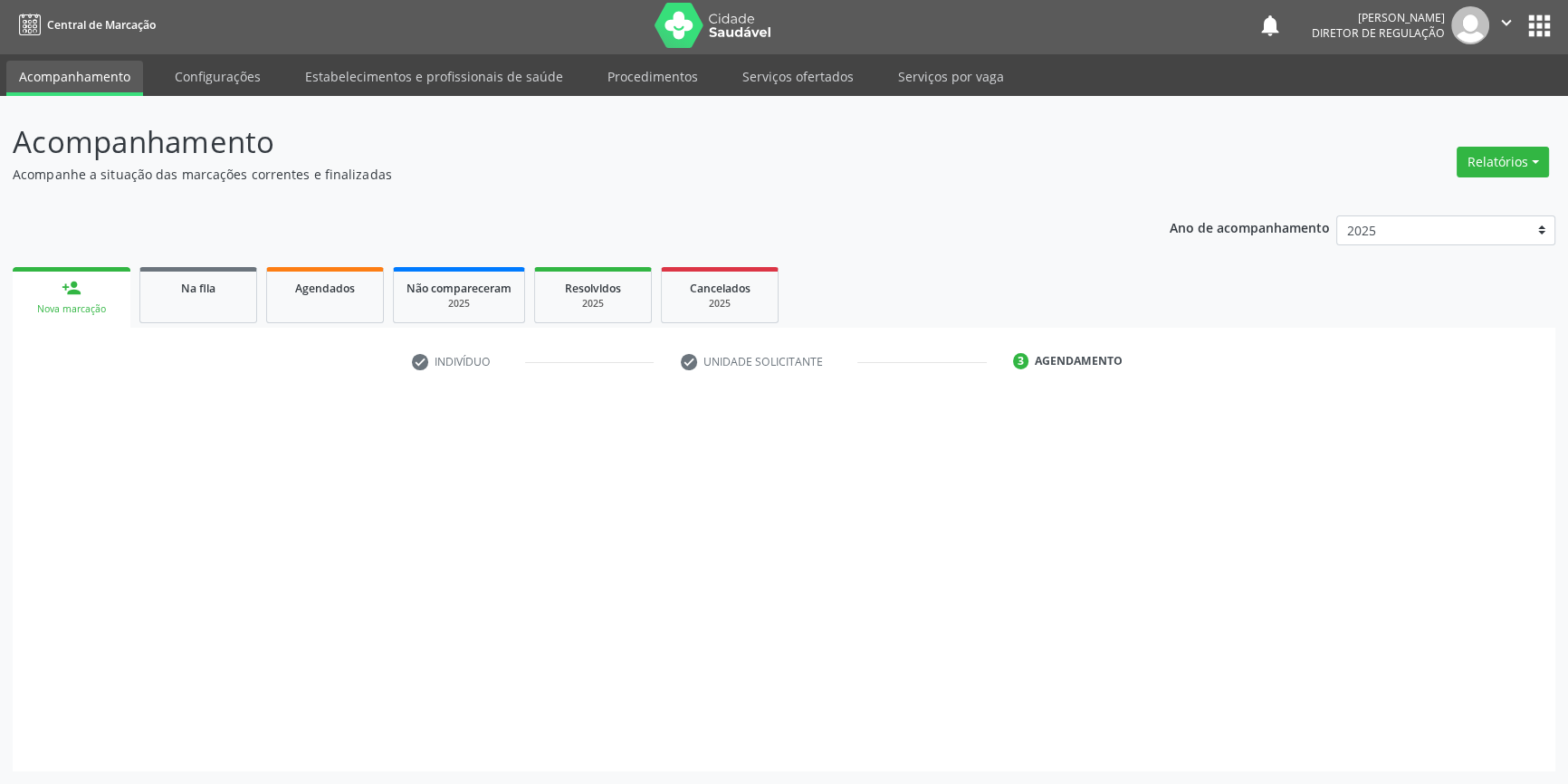
scroll to position [2, 0]
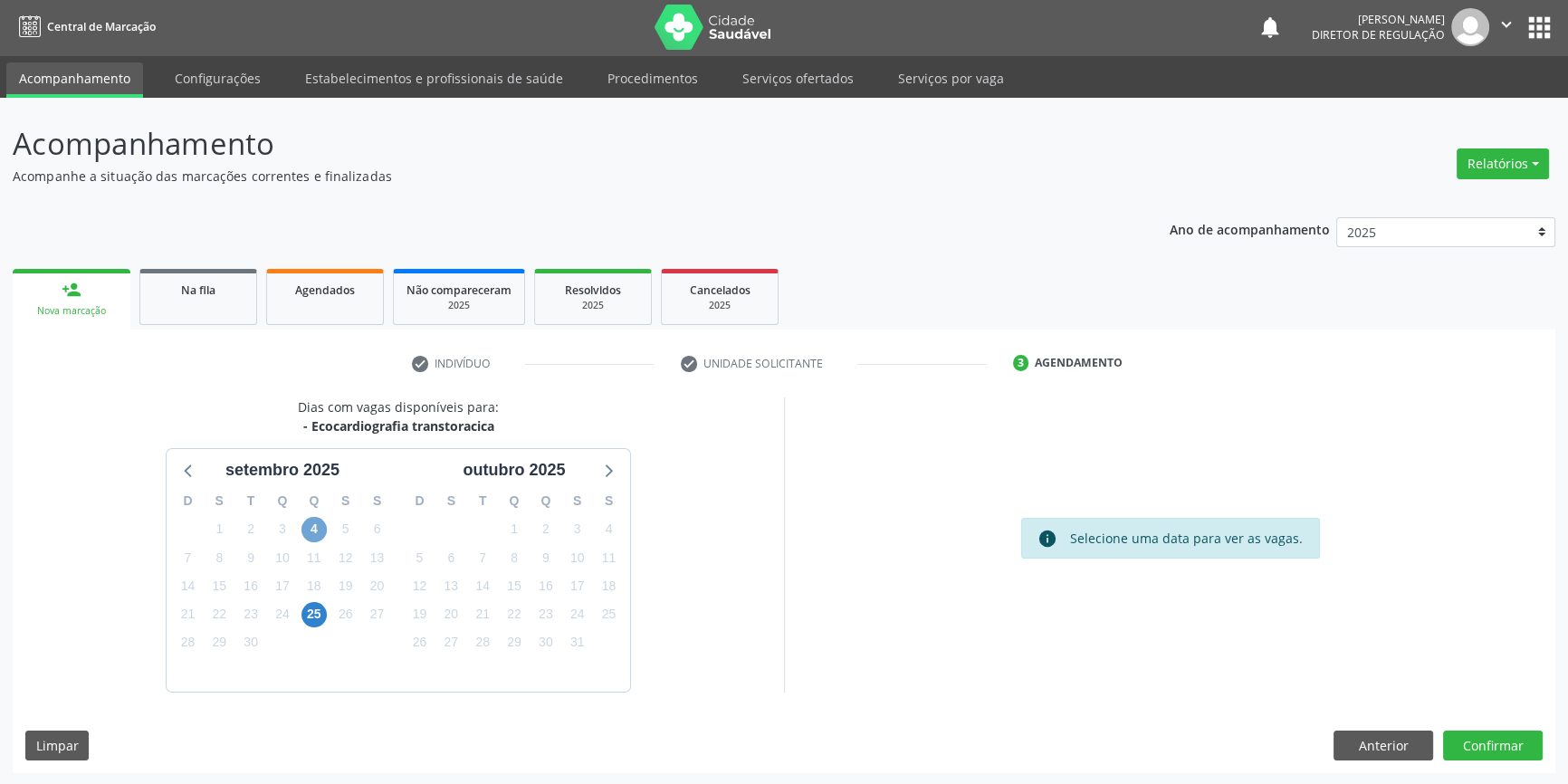
click at [320, 524] on span "4" at bounding box center [314, 529] width 25 height 25
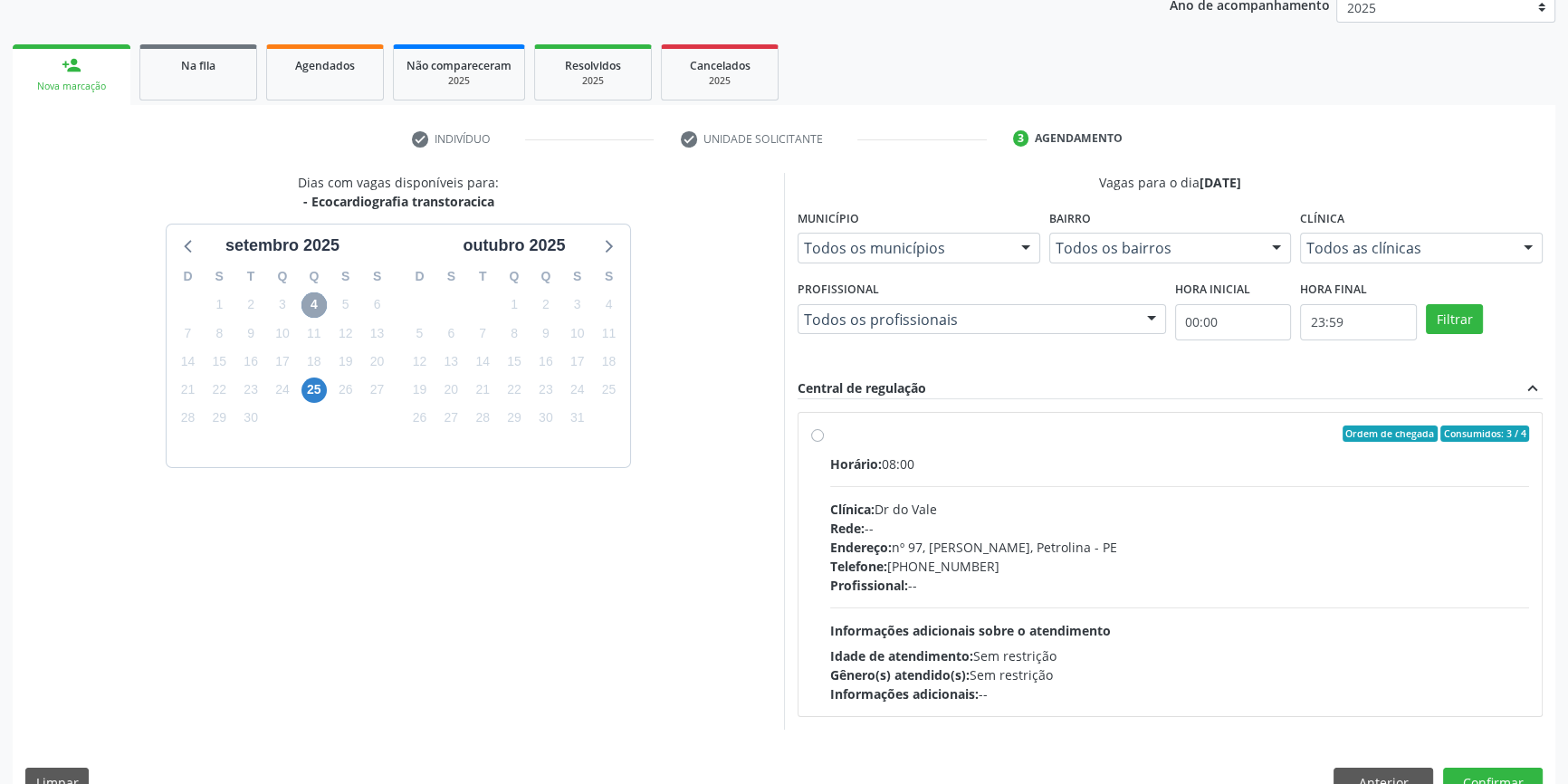
scroll to position [249, 0]
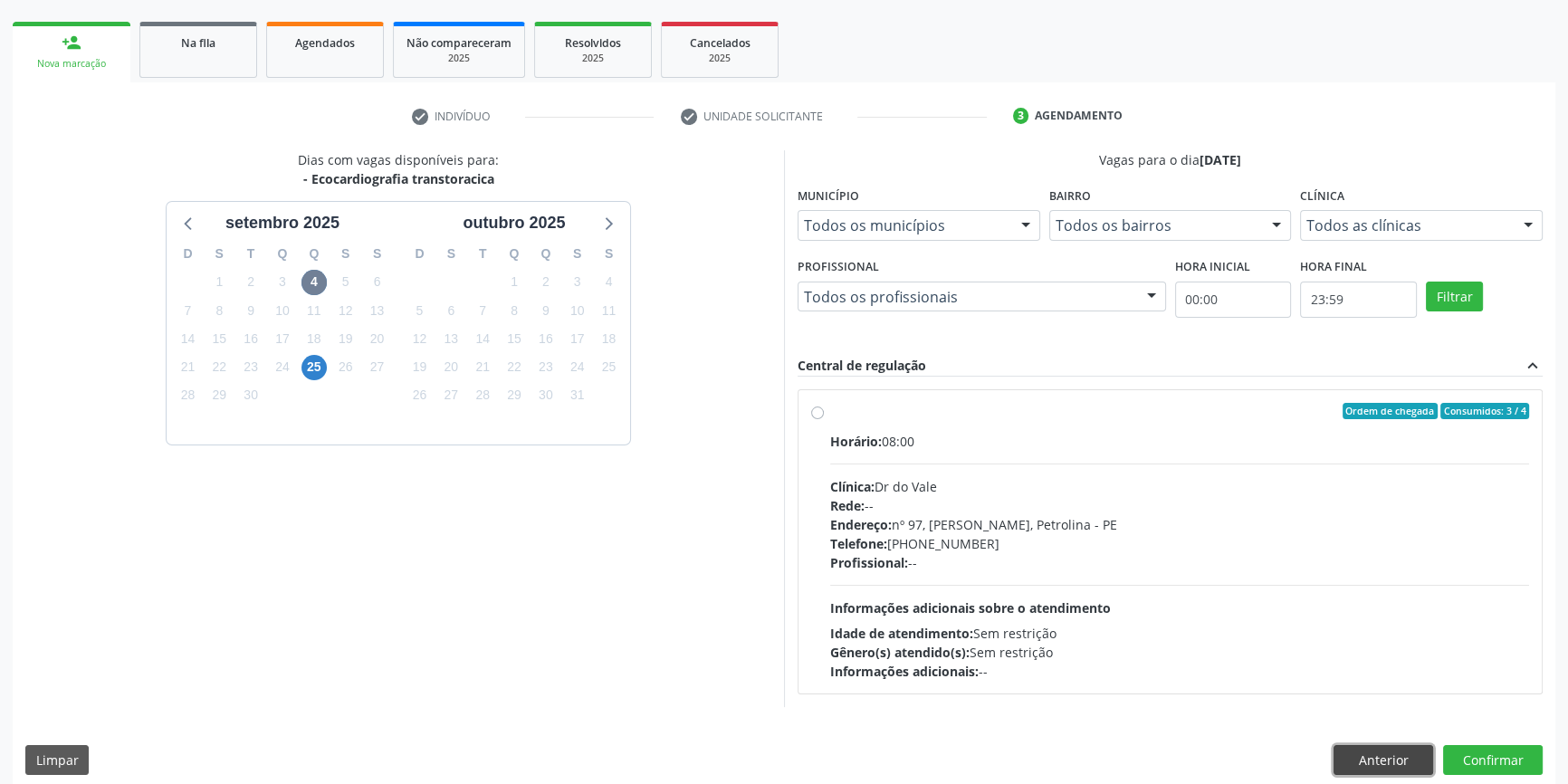
click at [1368, 751] on button "Anterior" at bounding box center [1383, 761] width 99 height 31
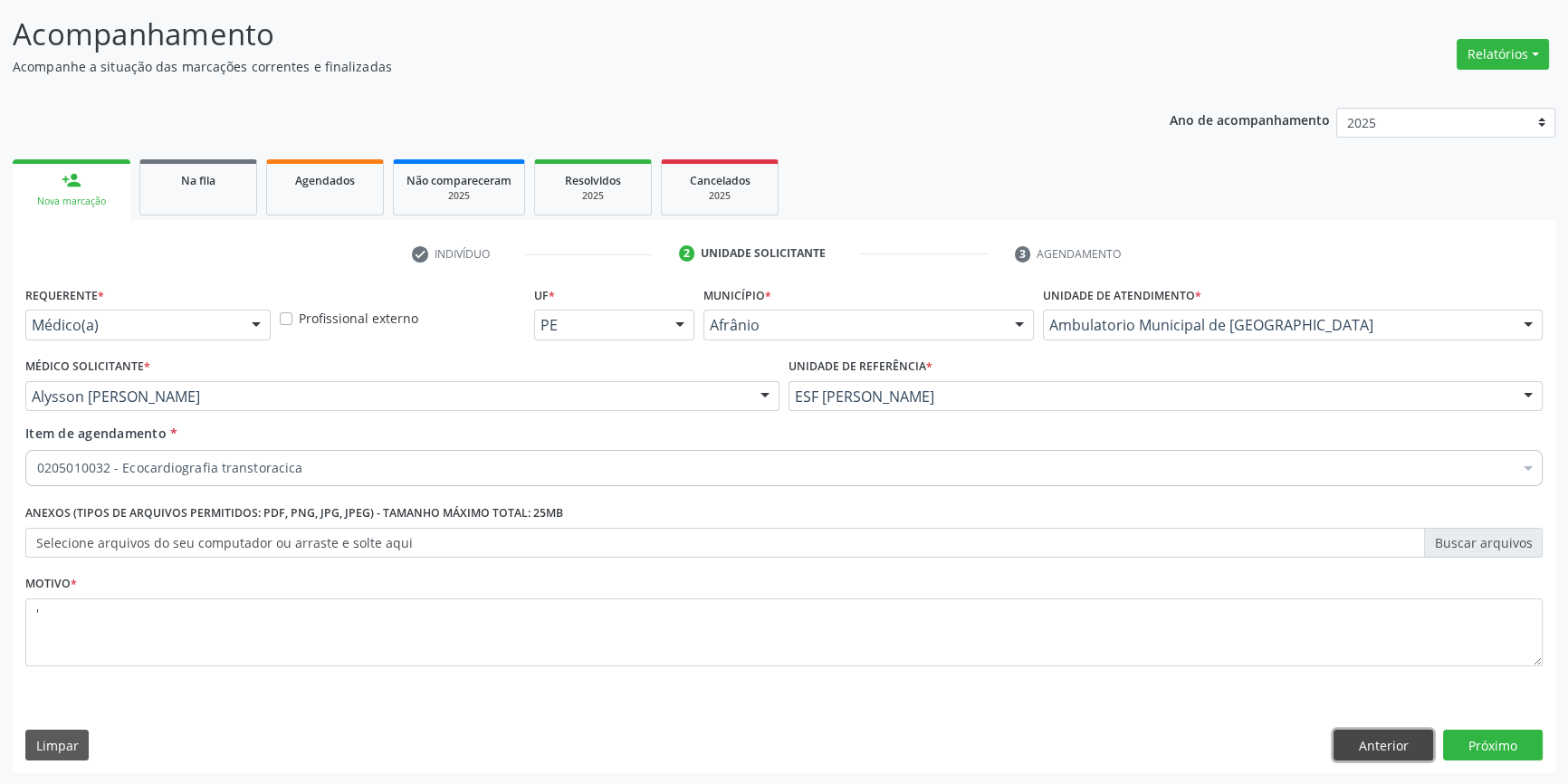
click at [1395, 730] on button "Anterior" at bounding box center [1383, 746] width 99 height 31
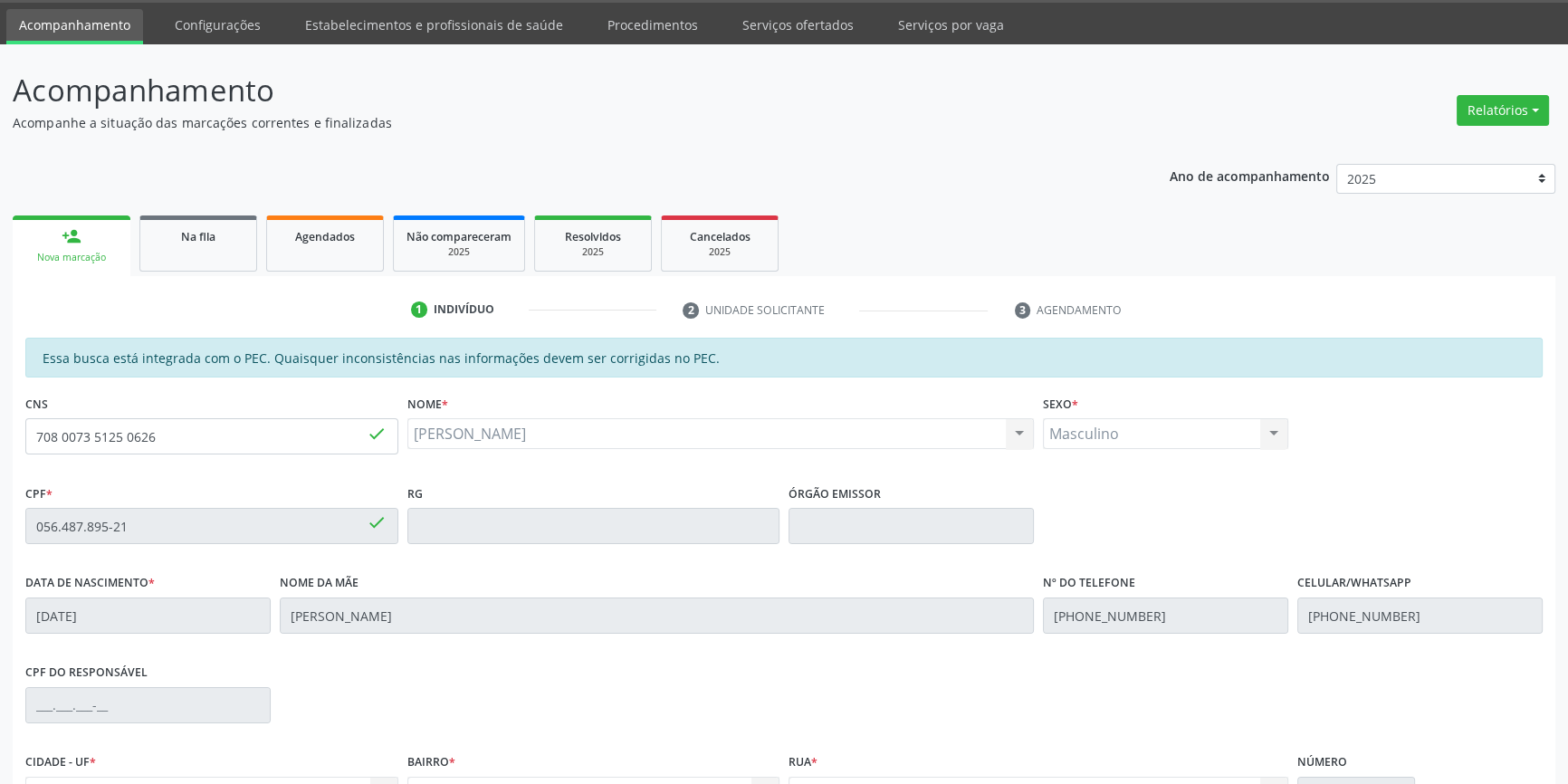
scroll to position [0, 0]
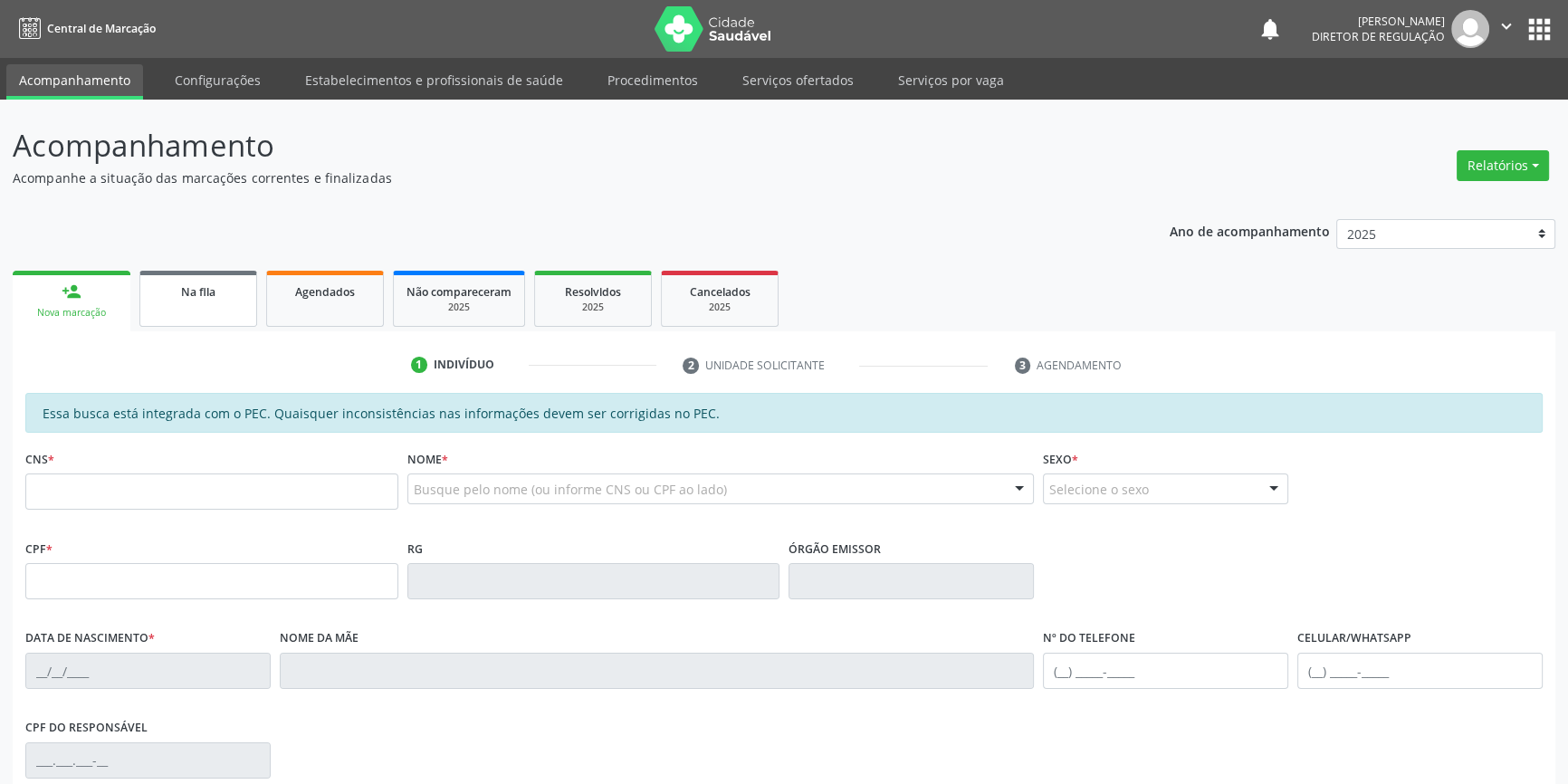
click at [172, 316] on link "Na fila" at bounding box center [198, 299] width 118 height 56
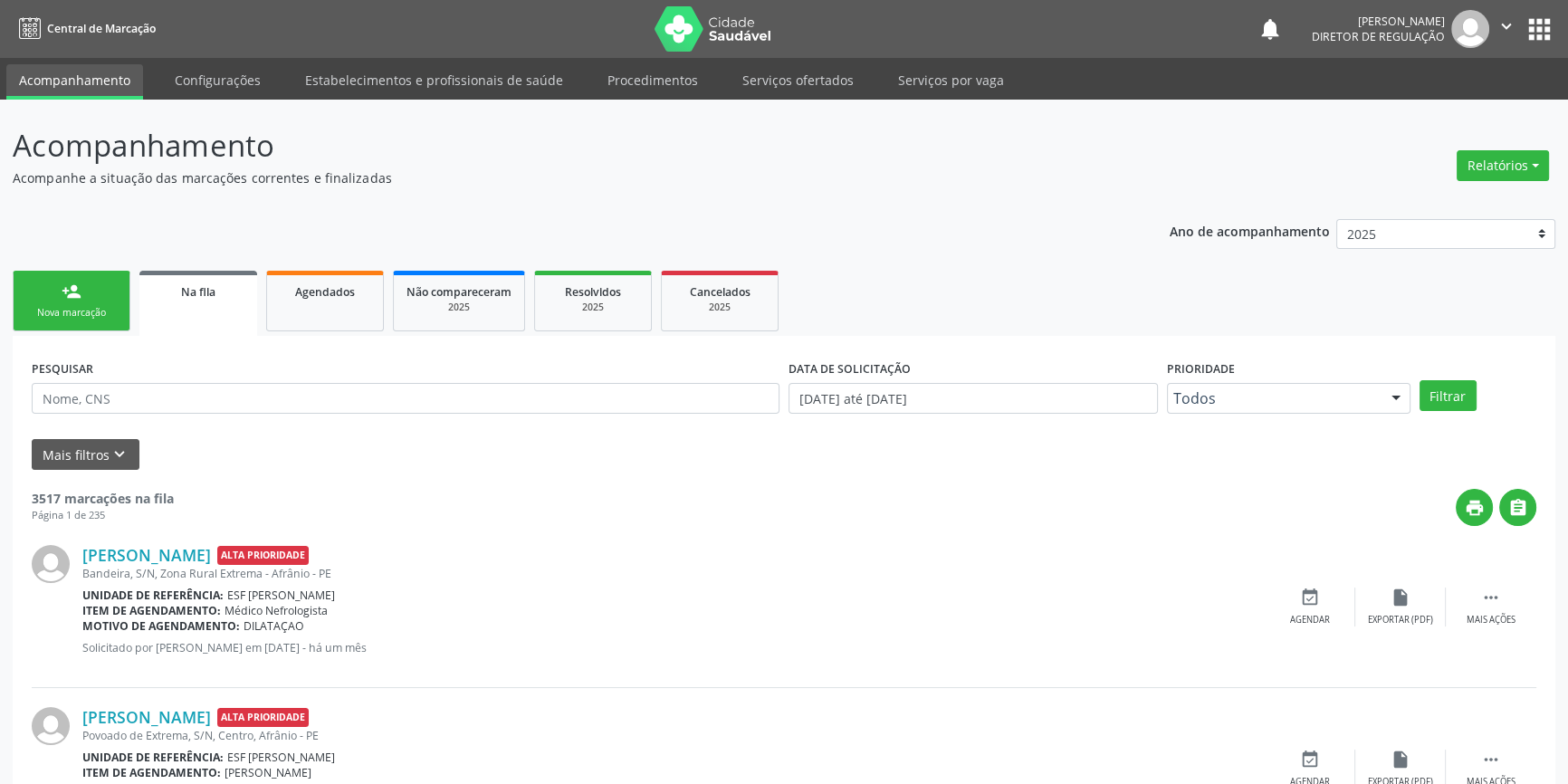
click at [191, 386] on div "PESQUISAR" at bounding box center [405, 391] width 757 height 71
click at [191, 386] on input "text" at bounding box center [405, 398] width 747 height 31
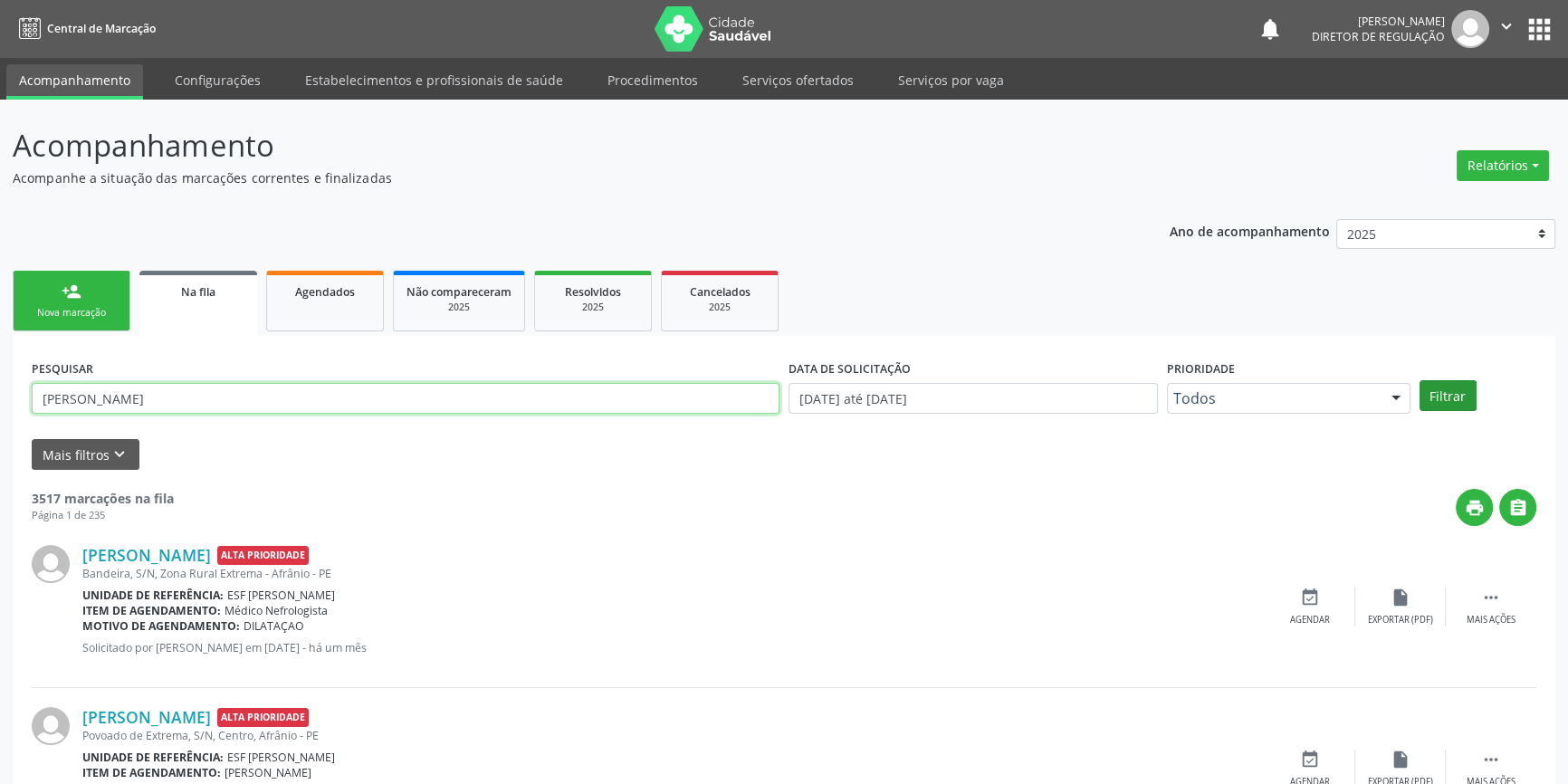
type input "[PERSON_NAME]"
click at [1459, 398] on button "Filtrar" at bounding box center [1447, 395] width 57 height 31
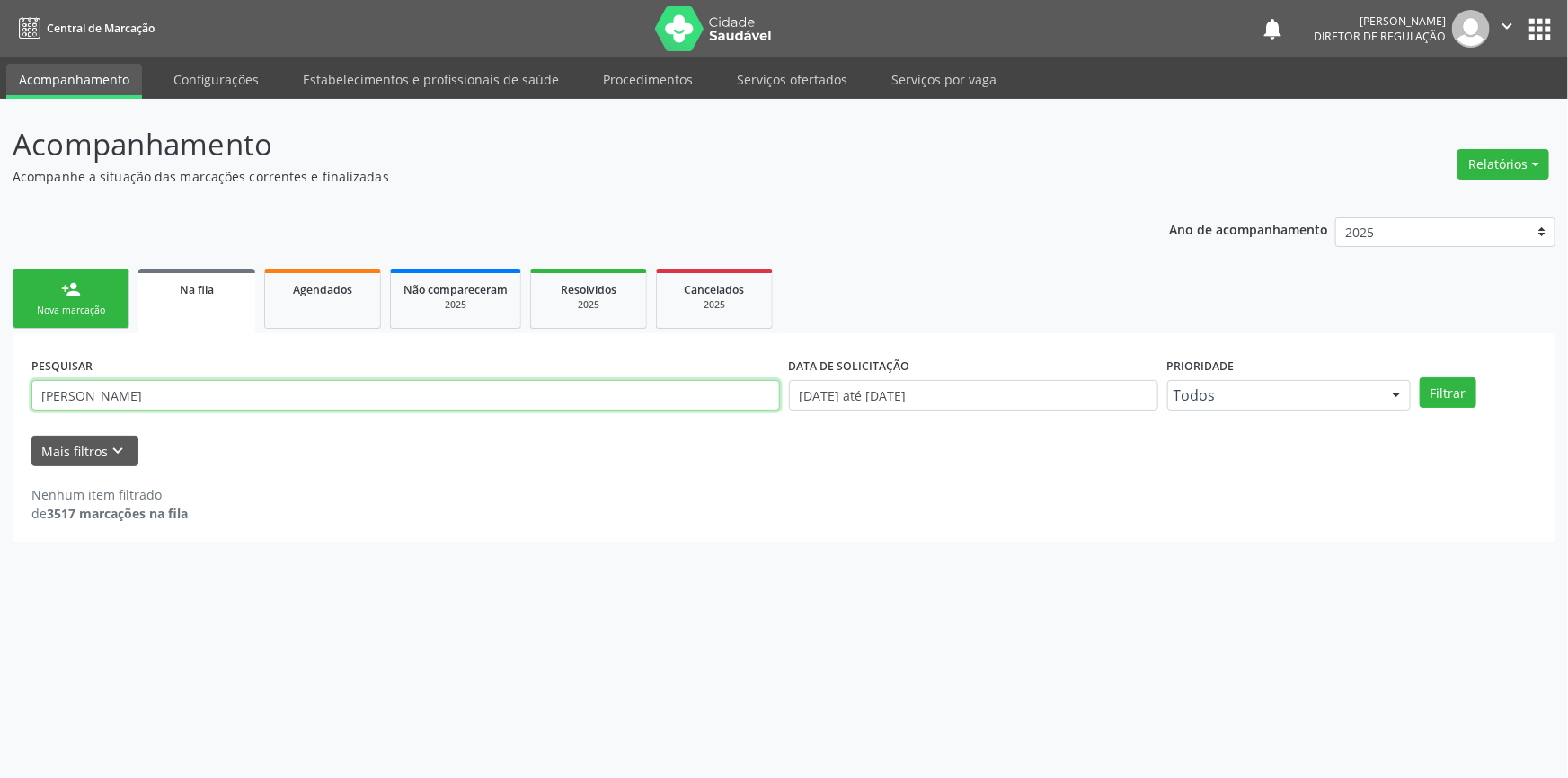
drag, startPoint x: 238, startPoint y: 391, endPoint x: 0, endPoint y: 362, distance: 239.8
click at [0, 362] on div "Acompanhamento Acompanhe a situação das marcações correntes e finalizadas Relat…" at bounding box center [784, 438] width 1568 height 679
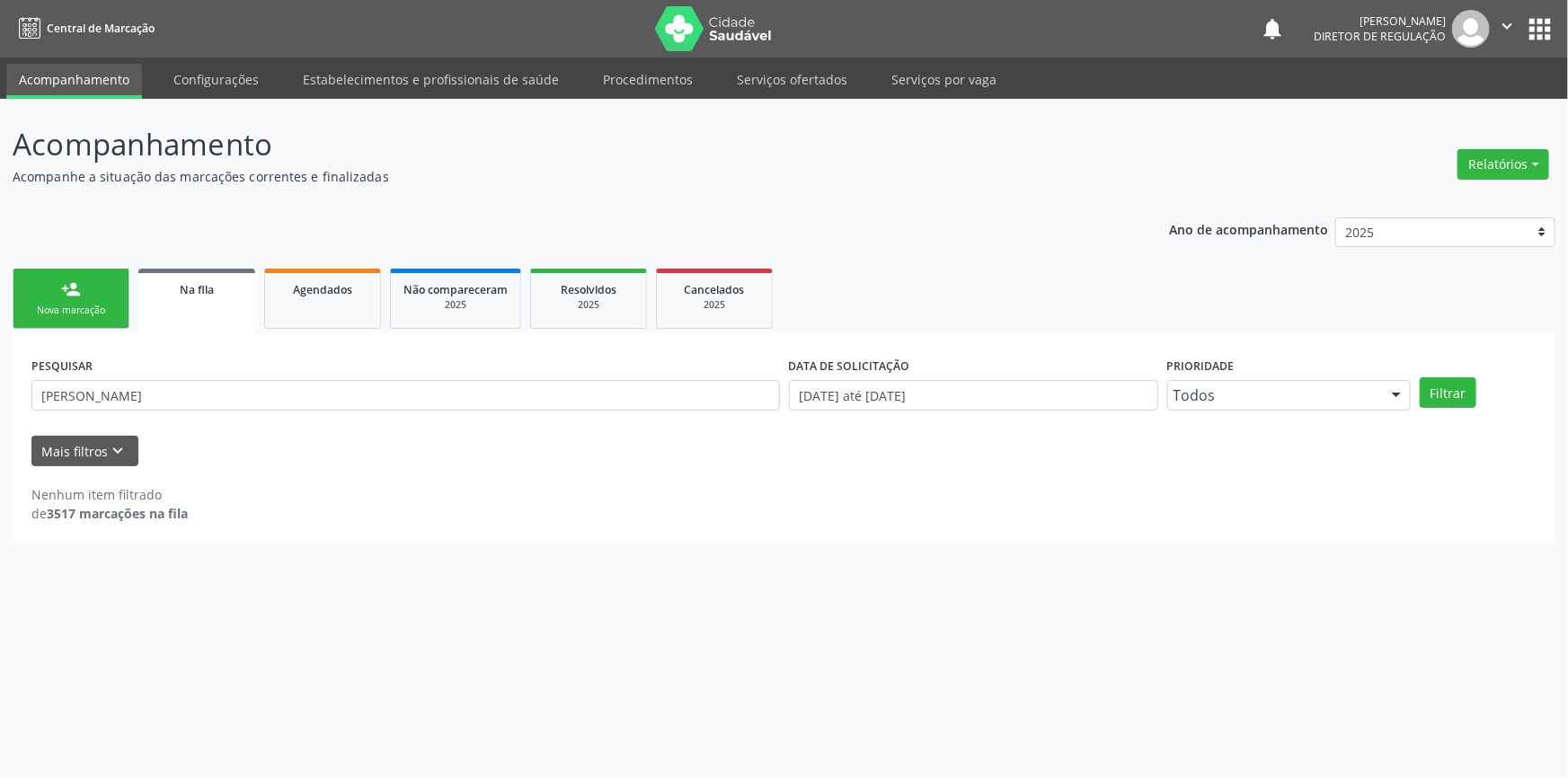
click at [75, 307] on div "Nova marcação" at bounding box center [70, 311] width 90 height 13
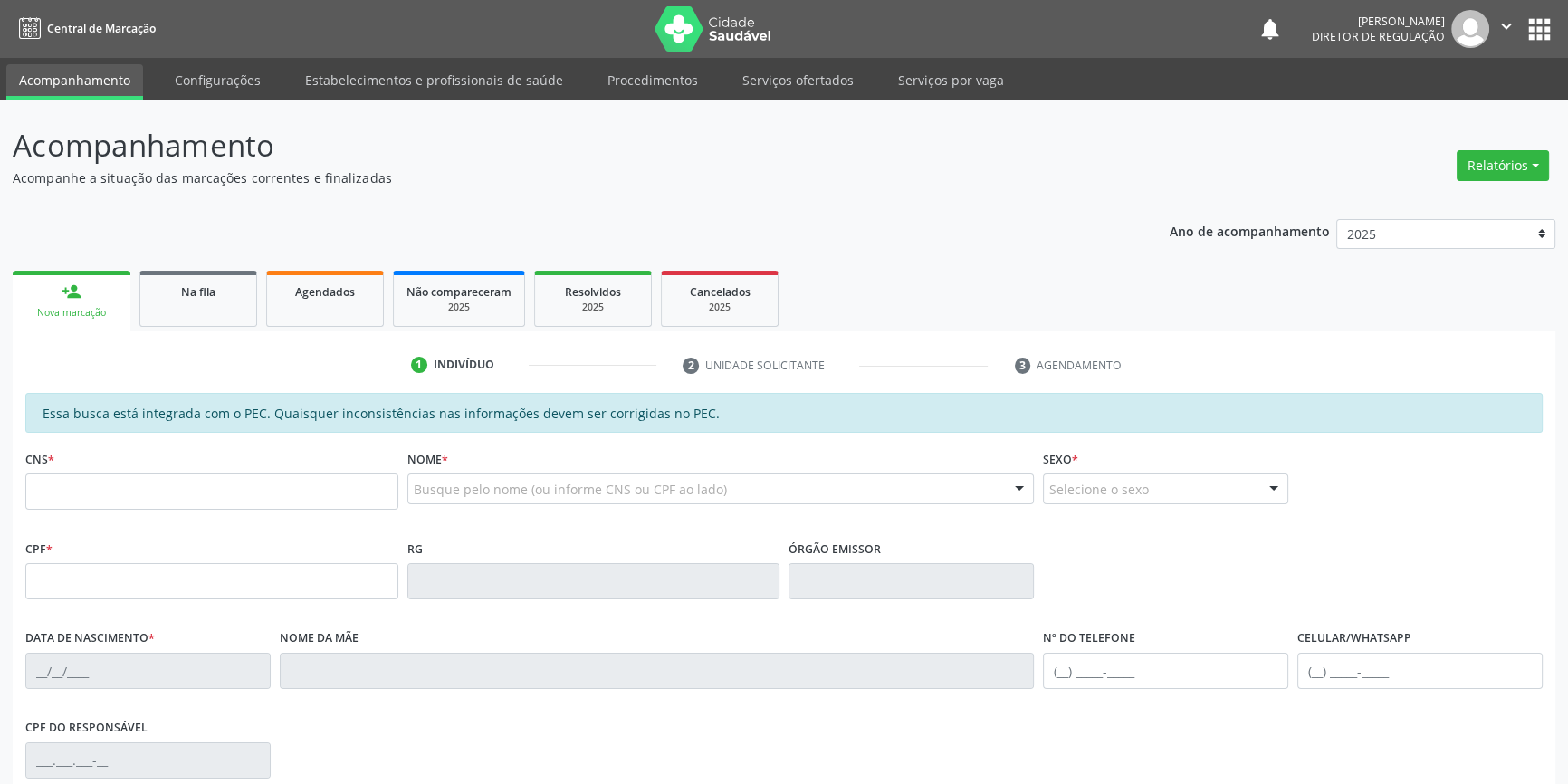
click at [436, 501] on div "Busque pelo nome (ou informe CNS ou CPF ao lado)" at bounding box center [721, 489] width 628 height 31
paste input "[PERSON_NAME]"
type input "[PERSON_NAME] DA"
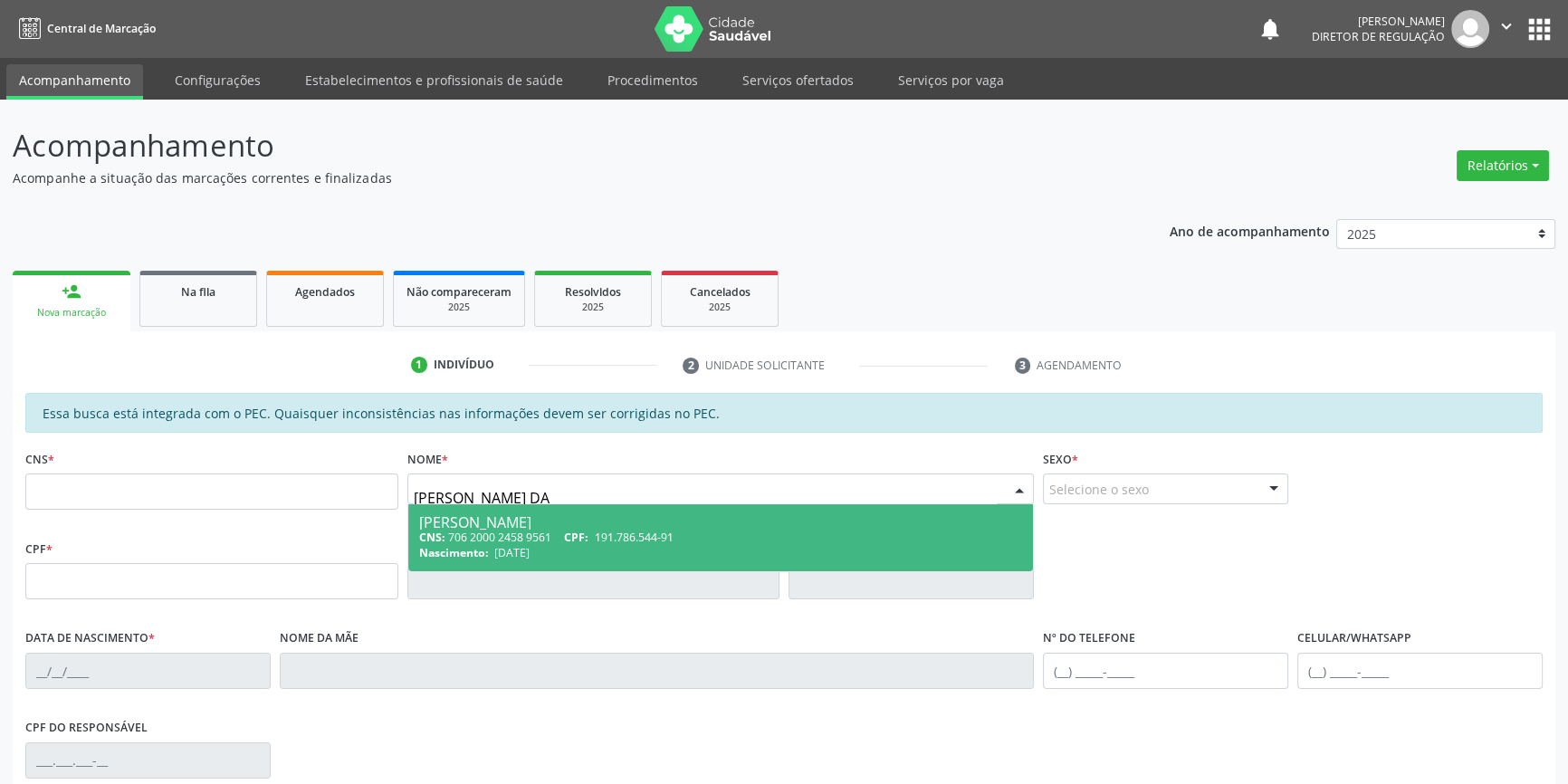
type input "706 2000 2458 9561"
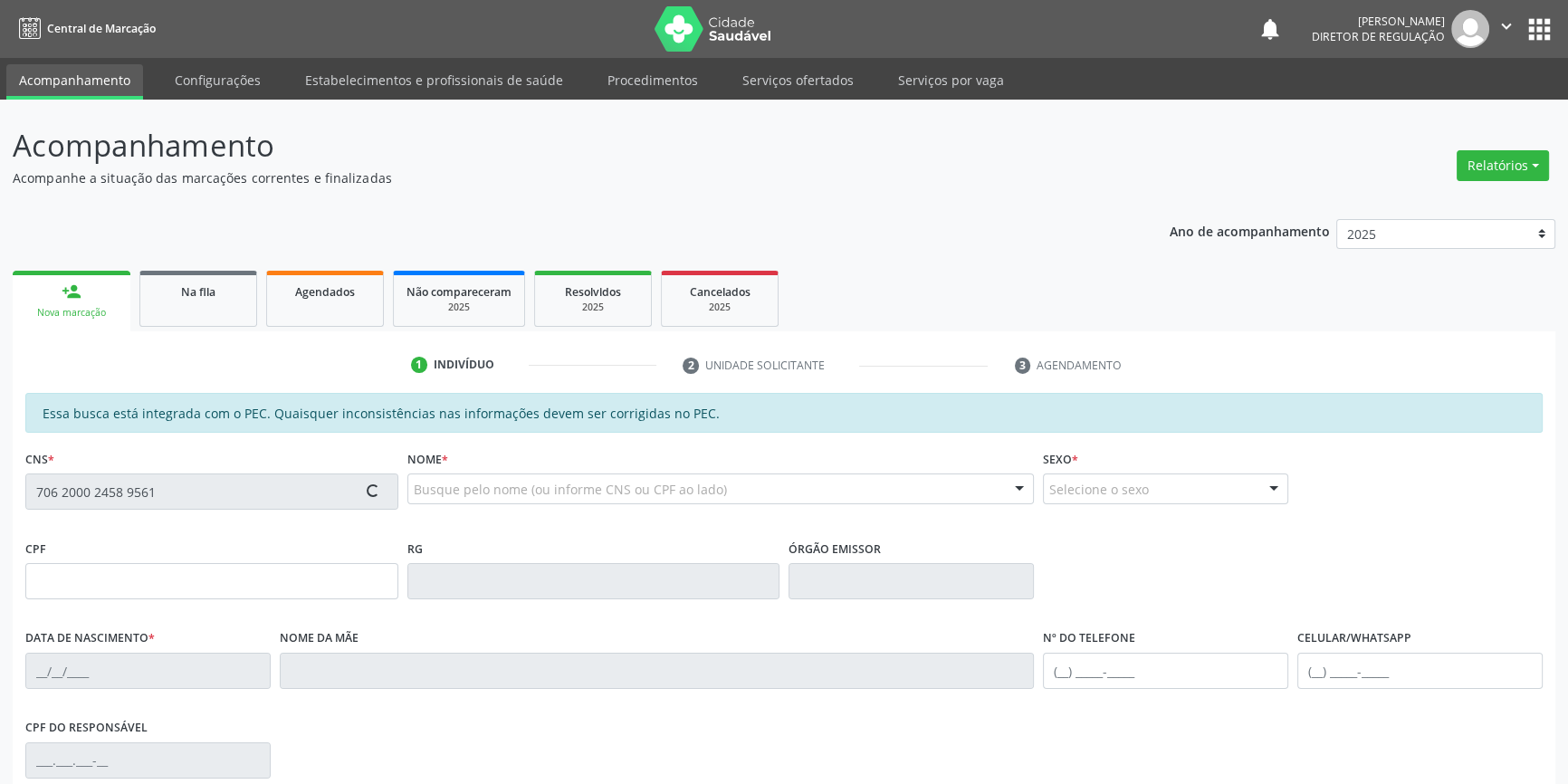
type input "191.786.544-91"
type input "[DATE]"
type input "[PERSON_NAME]"
type input "[PHONE_NUMBER]"
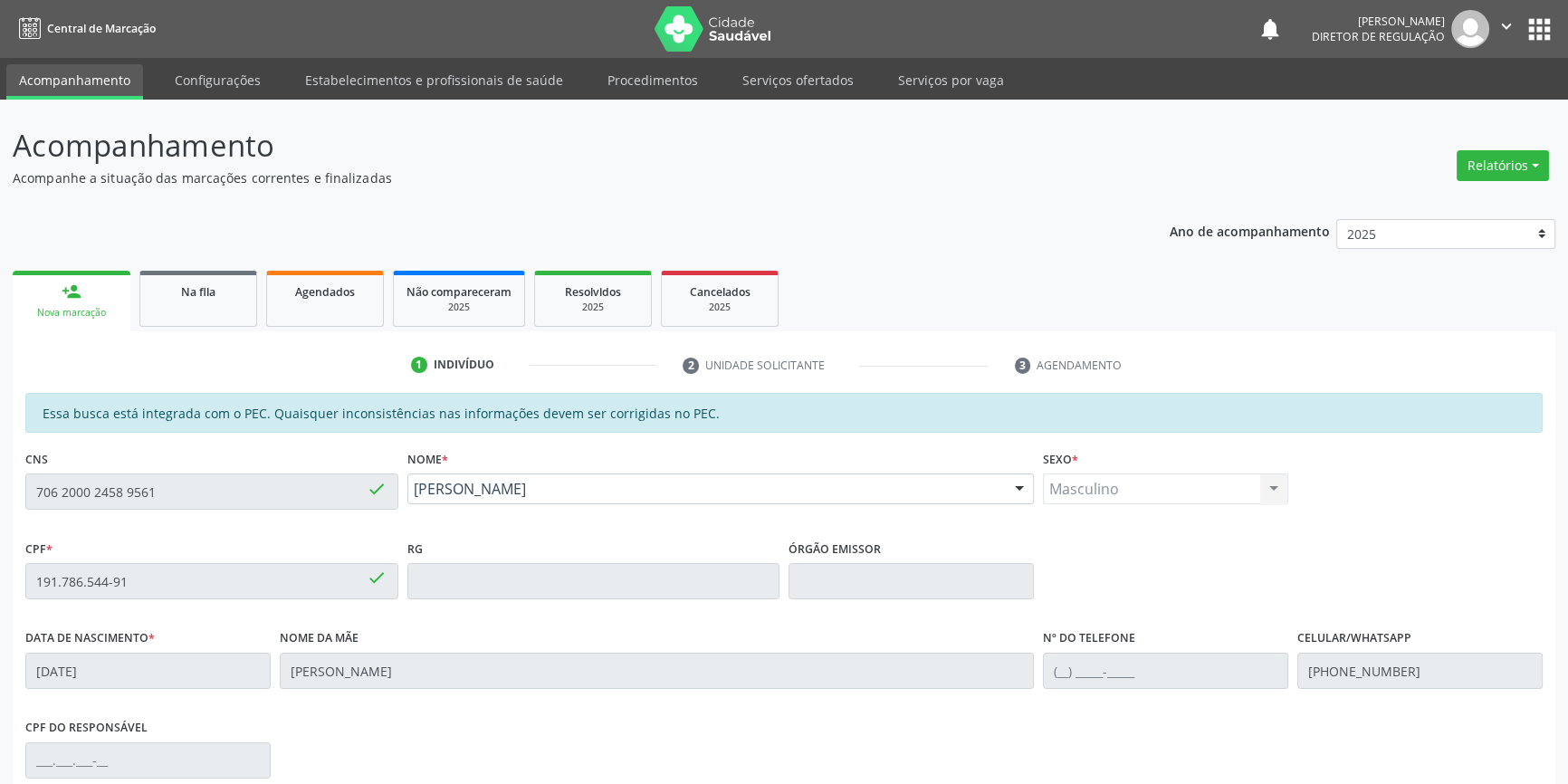
click at [0, 479] on div "Acompanhamento Acompanhe a situação das marcações correntes e finalizadas Relat…" at bounding box center [784, 567] width 1568 height 934
click at [215, 294] on div "Na fila" at bounding box center [198, 291] width 91 height 19
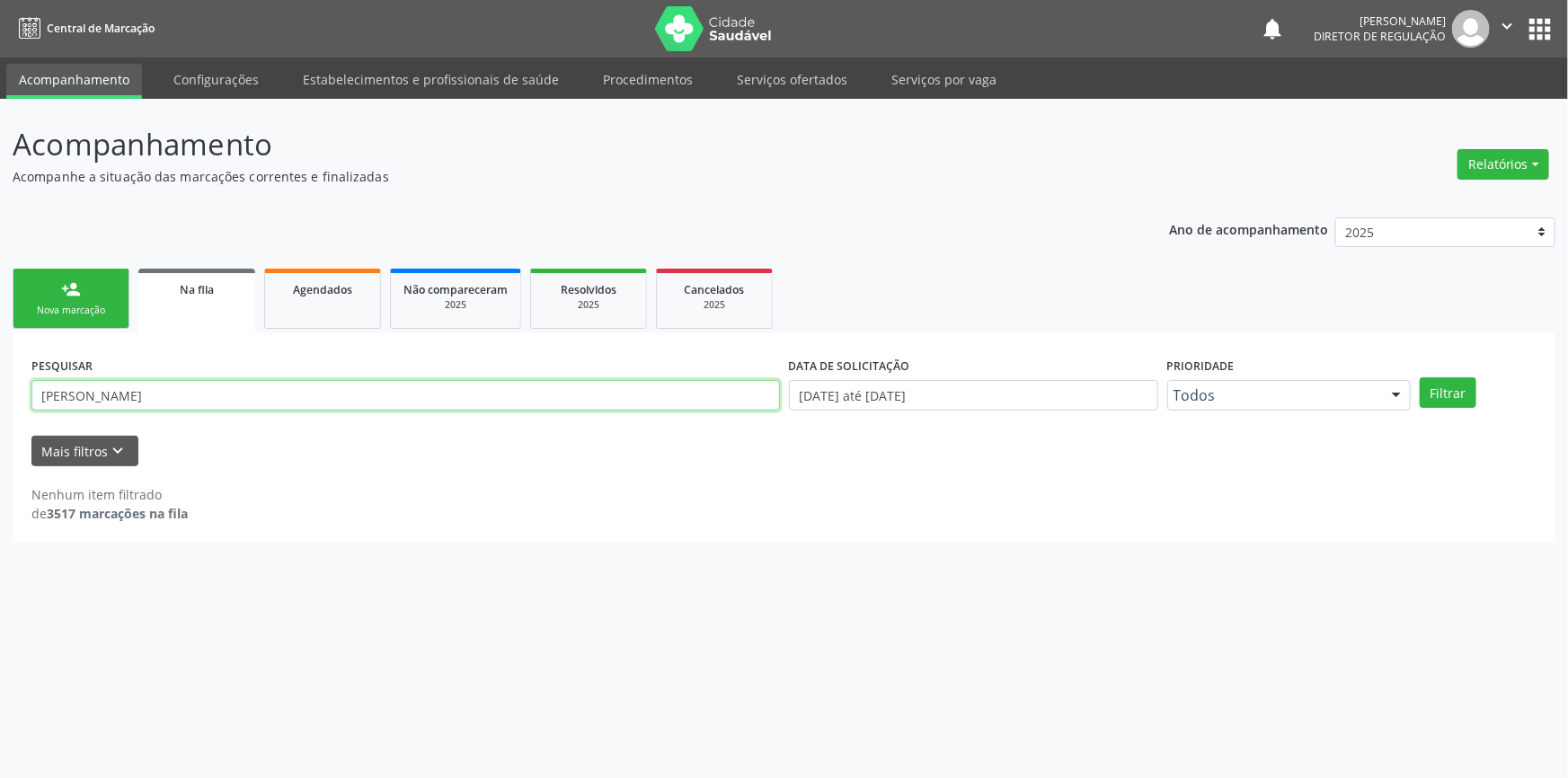
drag, startPoint x: 255, startPoint y: 408, endPoint x: 0, endPoint y: 403, distance: 255.0
click at [0, 405] on div "Acompanhamento Acompanhe a situação das marcações correntes e finalizadas Relat…" at bounding box center [784, 438] width 1568 height 679
paste input "706 2000 2458 9561"
type input "706 2000 2458 9561"
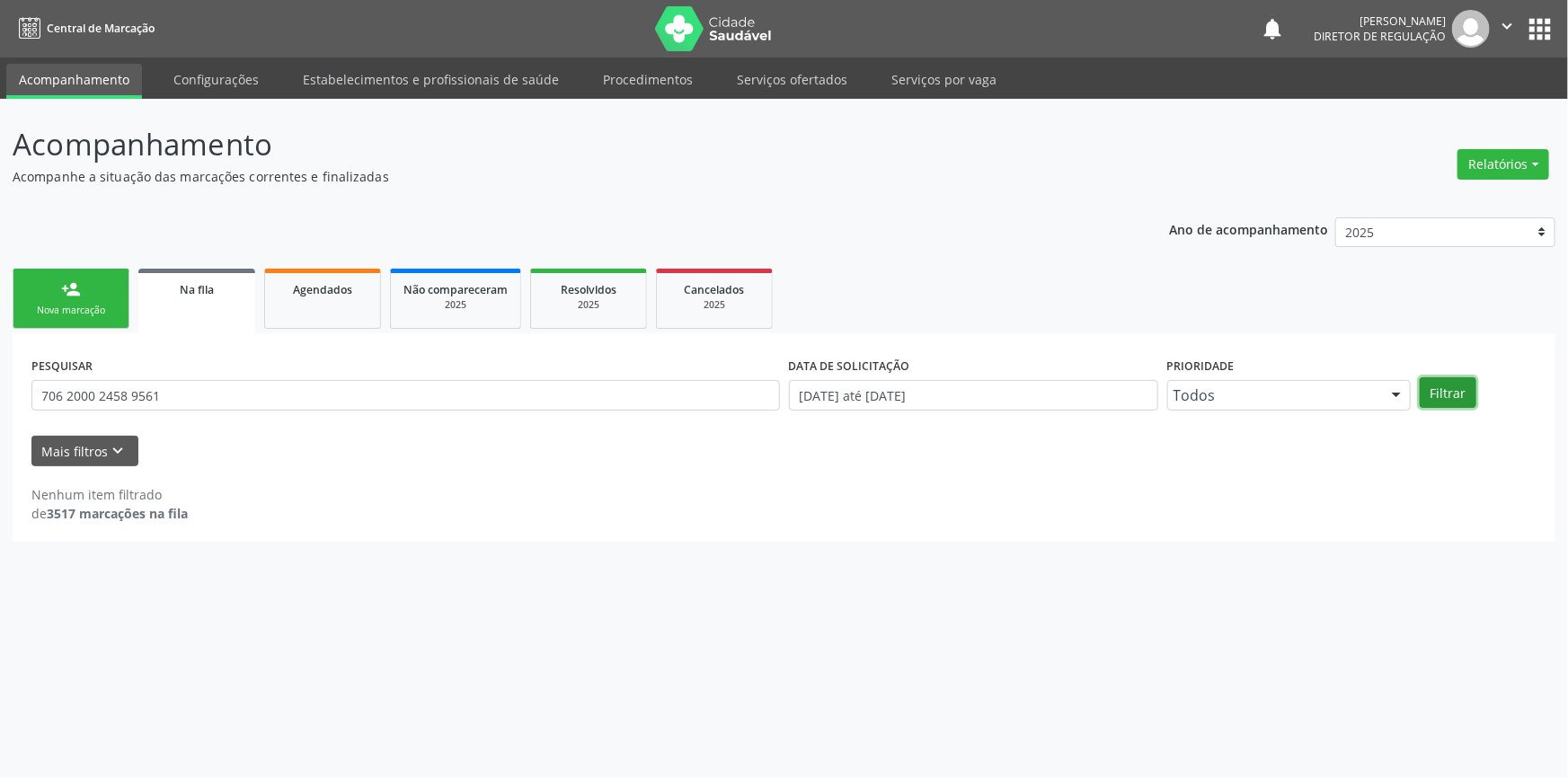
click at [1439, 387] on button "Filtrar" at bounding box center [1448, 392] width 57 height 30
click at [293, 314] on link "Agendados" at bounding box center [322, 298] width 117 height 60
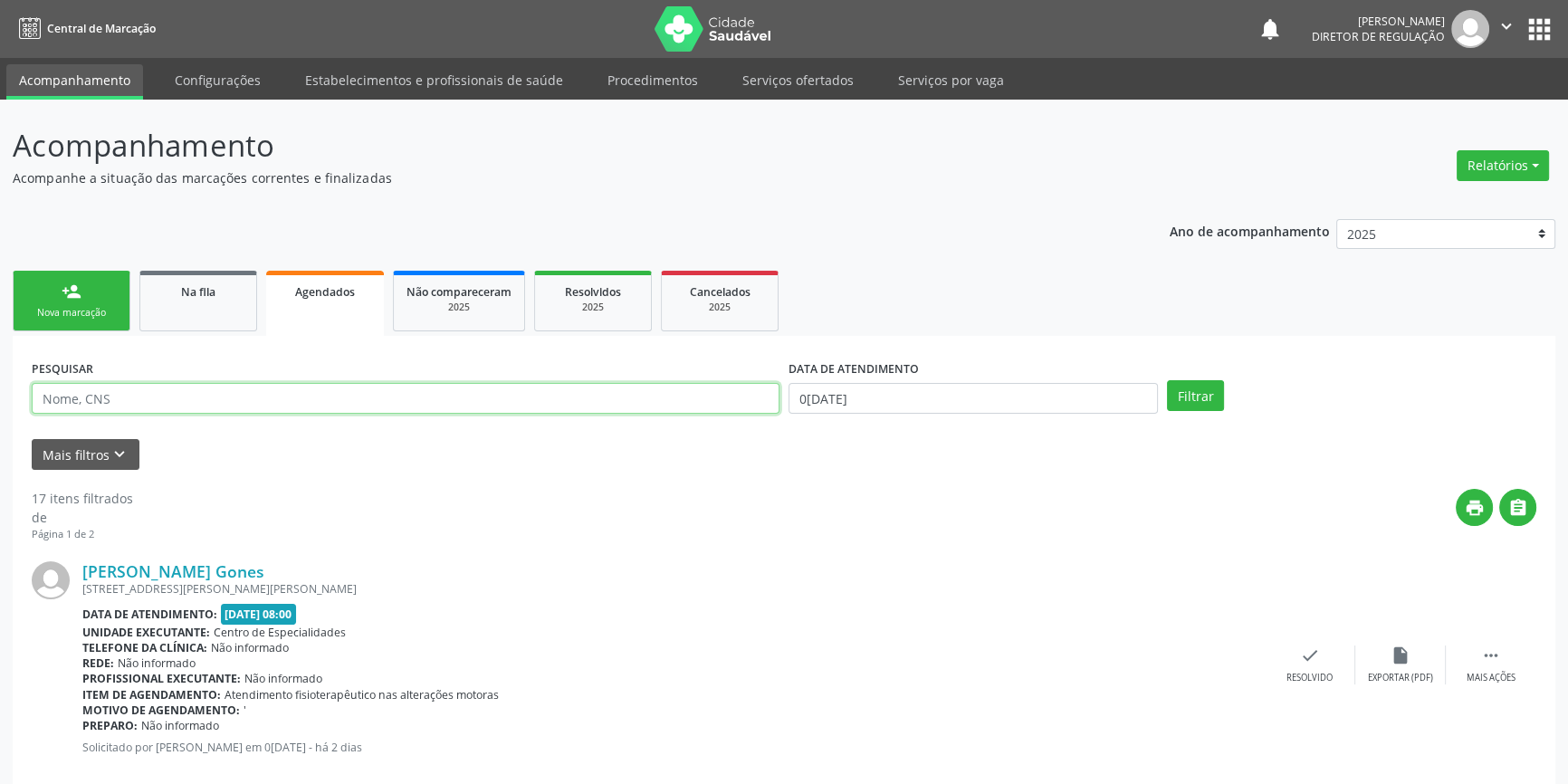
click at [271, 409] on input "text" at bounding box center [405, 398] width 747 height 31
paste input "706 2000 2458 9561"
type input "706 2000 2458 9561"
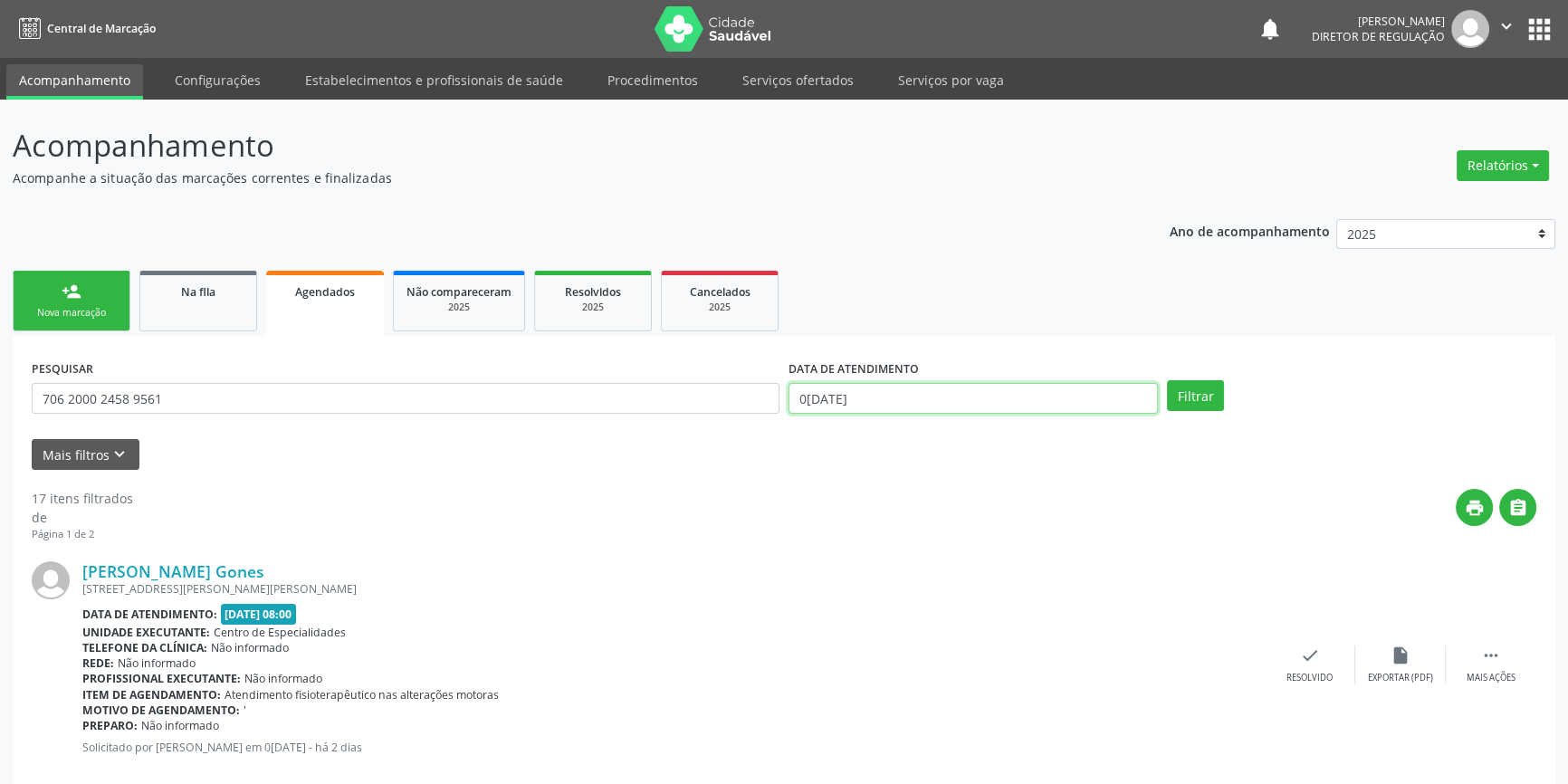
click at [979, 389] on input "0[DATE]" at bounding box center [973, 398] width 369 height 31
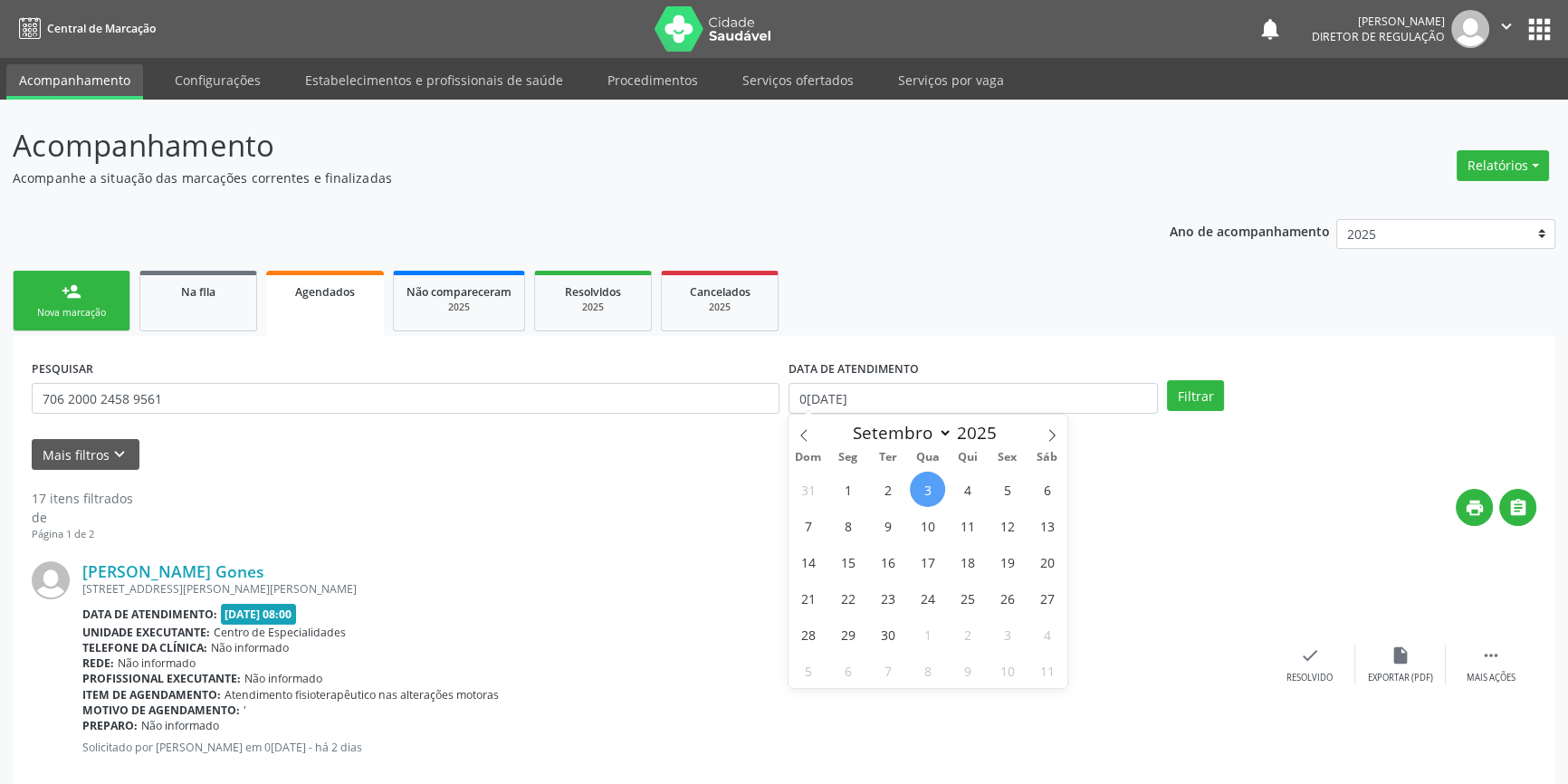
click at [784, 440] on div "Mais filtros keyboard_arrow_down" at bounding box center [784, 455] width 1513 height 32
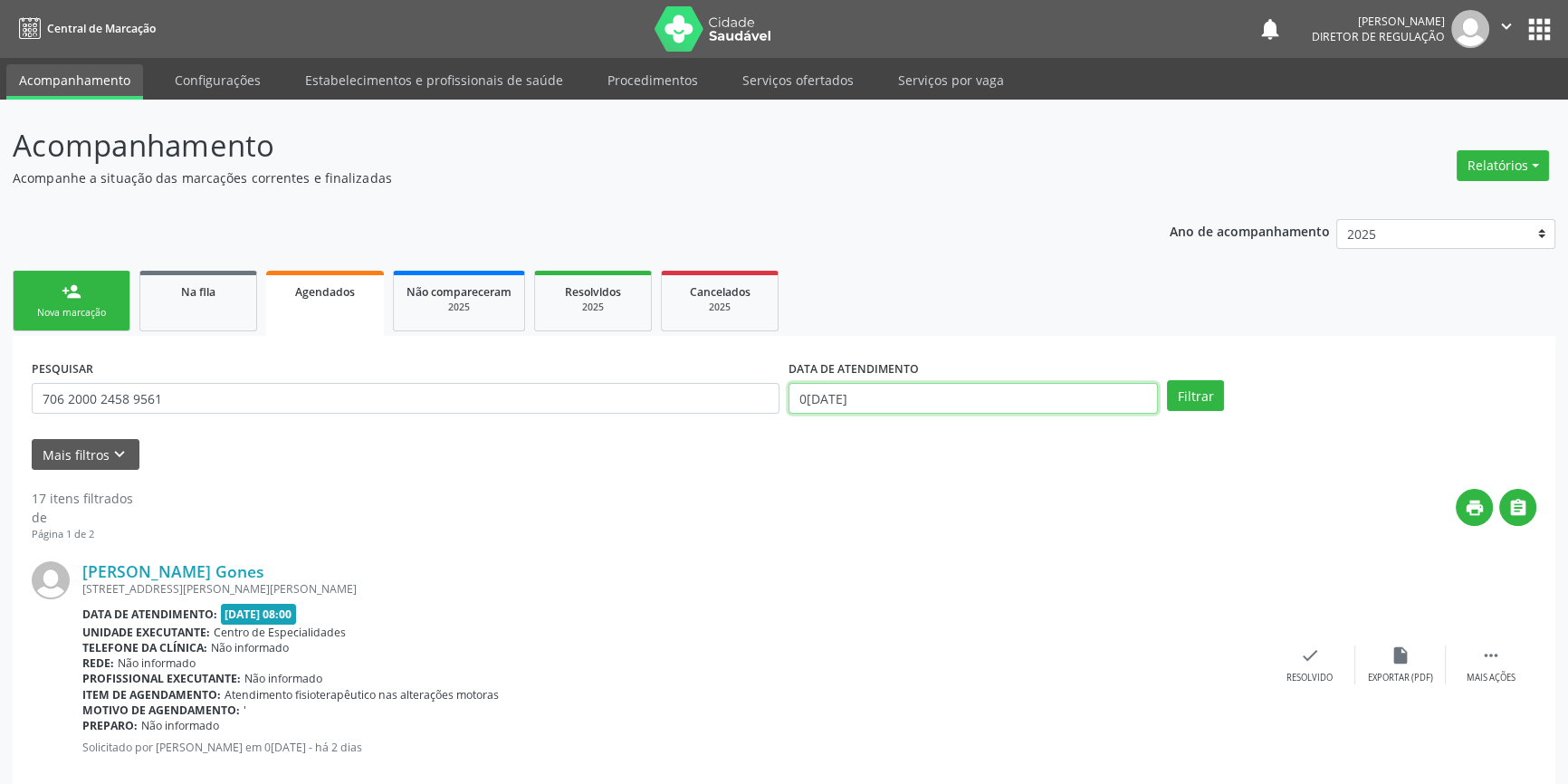
click at [814, 412] on body "Central de Marcação notifications [PERSON_NAME] Diretor de regulação  Configur…" at bounding box center [784, 392] width 1568 height 784
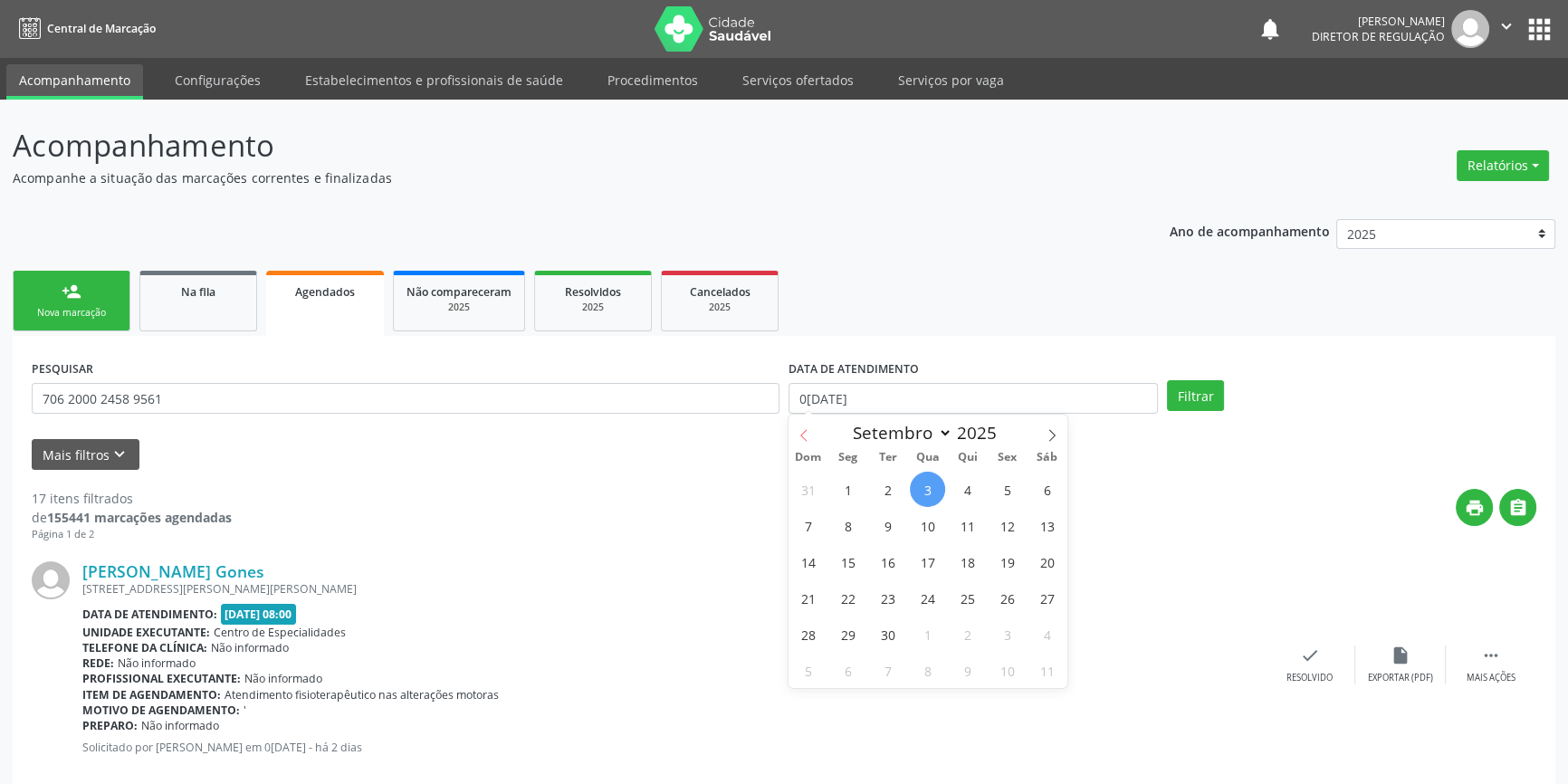
click at [806, 439] on icon at bounding box center [803, 435] width 12 height 12
select select "6"
click at [893, 482] on span "1" at bounding box center [887, 489] width 35 height 35
type input "[DATE]"
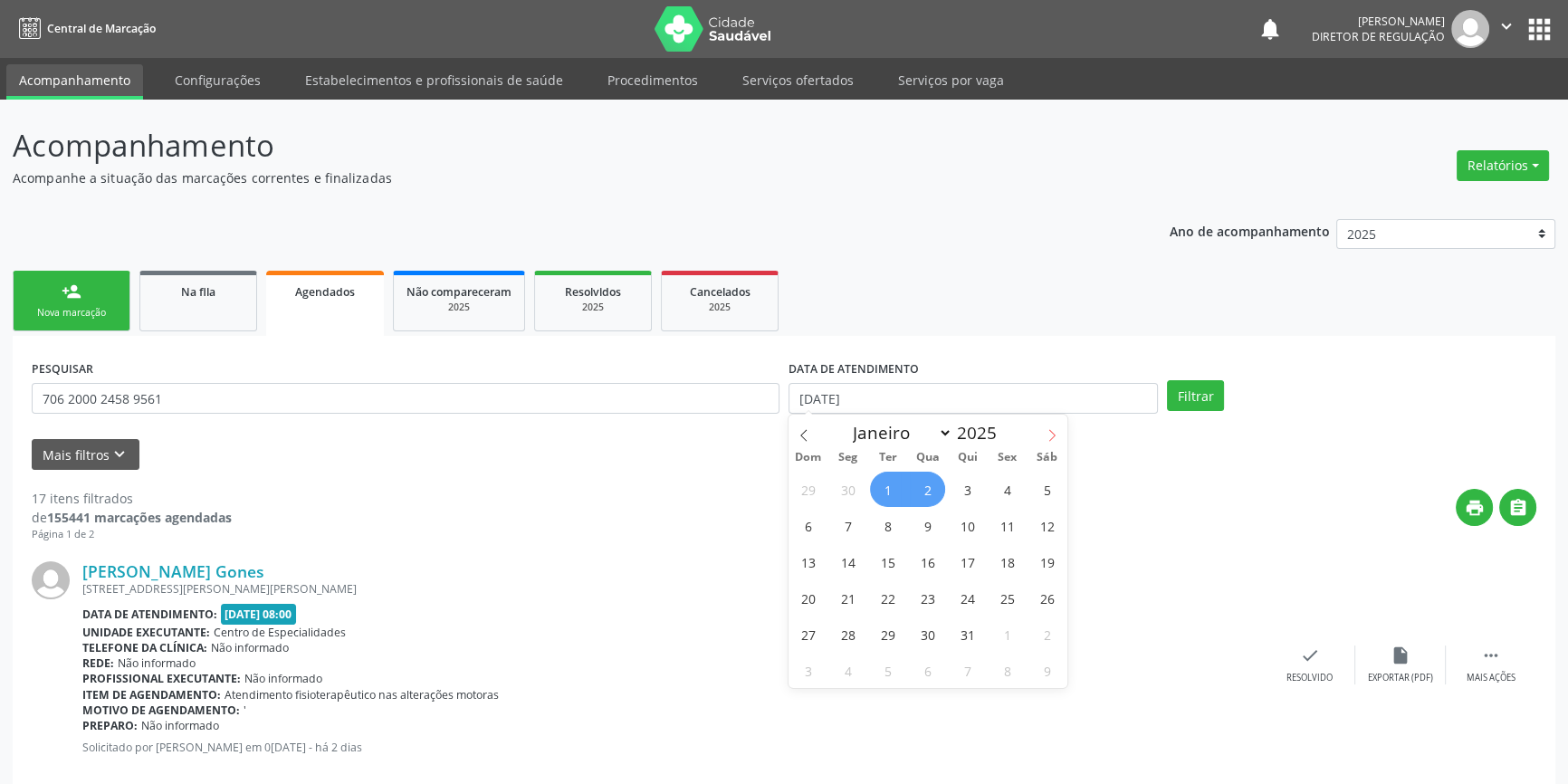
click at [1054, 436] on icon at bounding box center [1051, 435] width 12 height 12
select select "8"
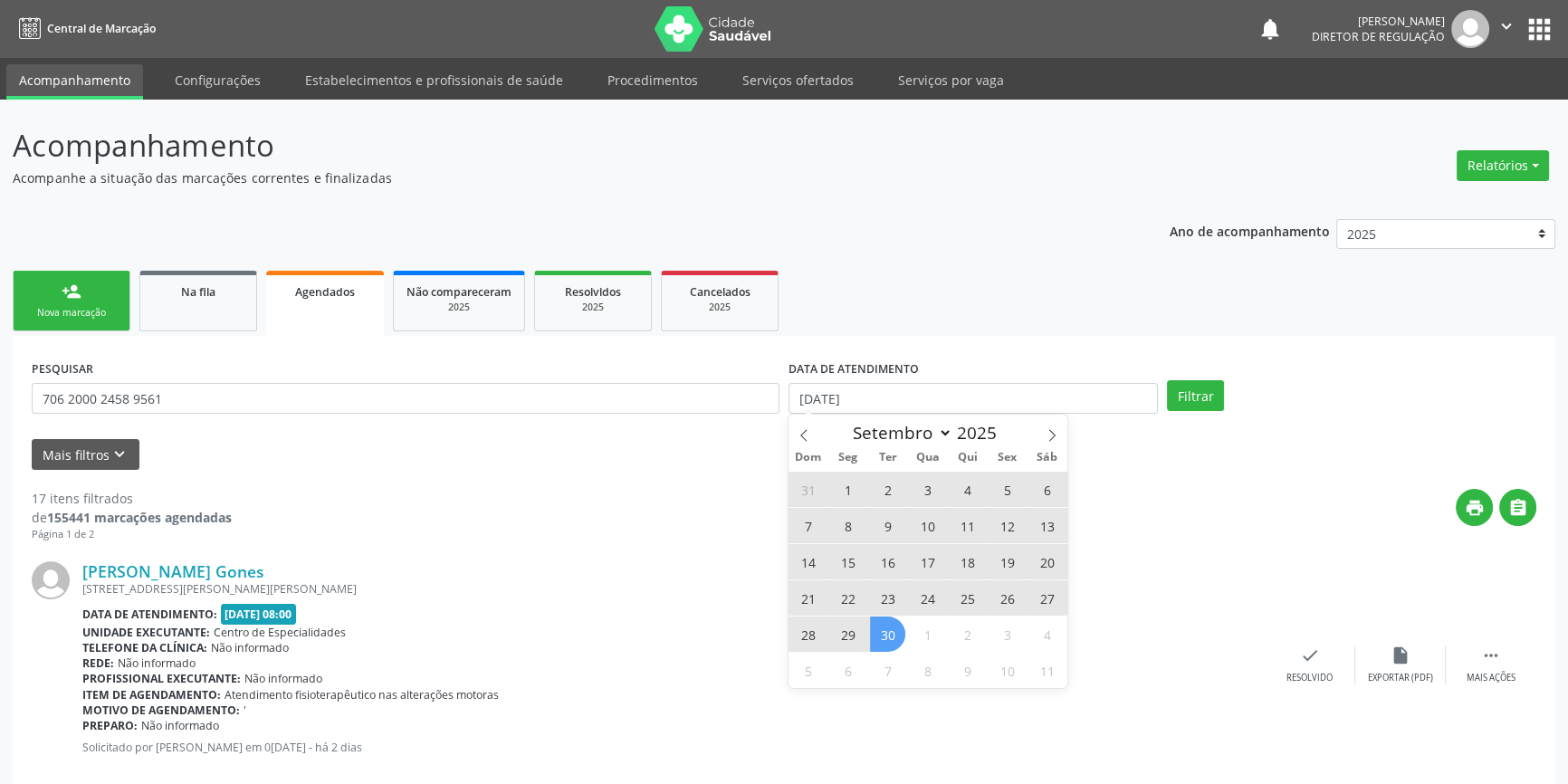
click at [898, 626] on span "30" at bounding box center [887, 634] width 35 height 35
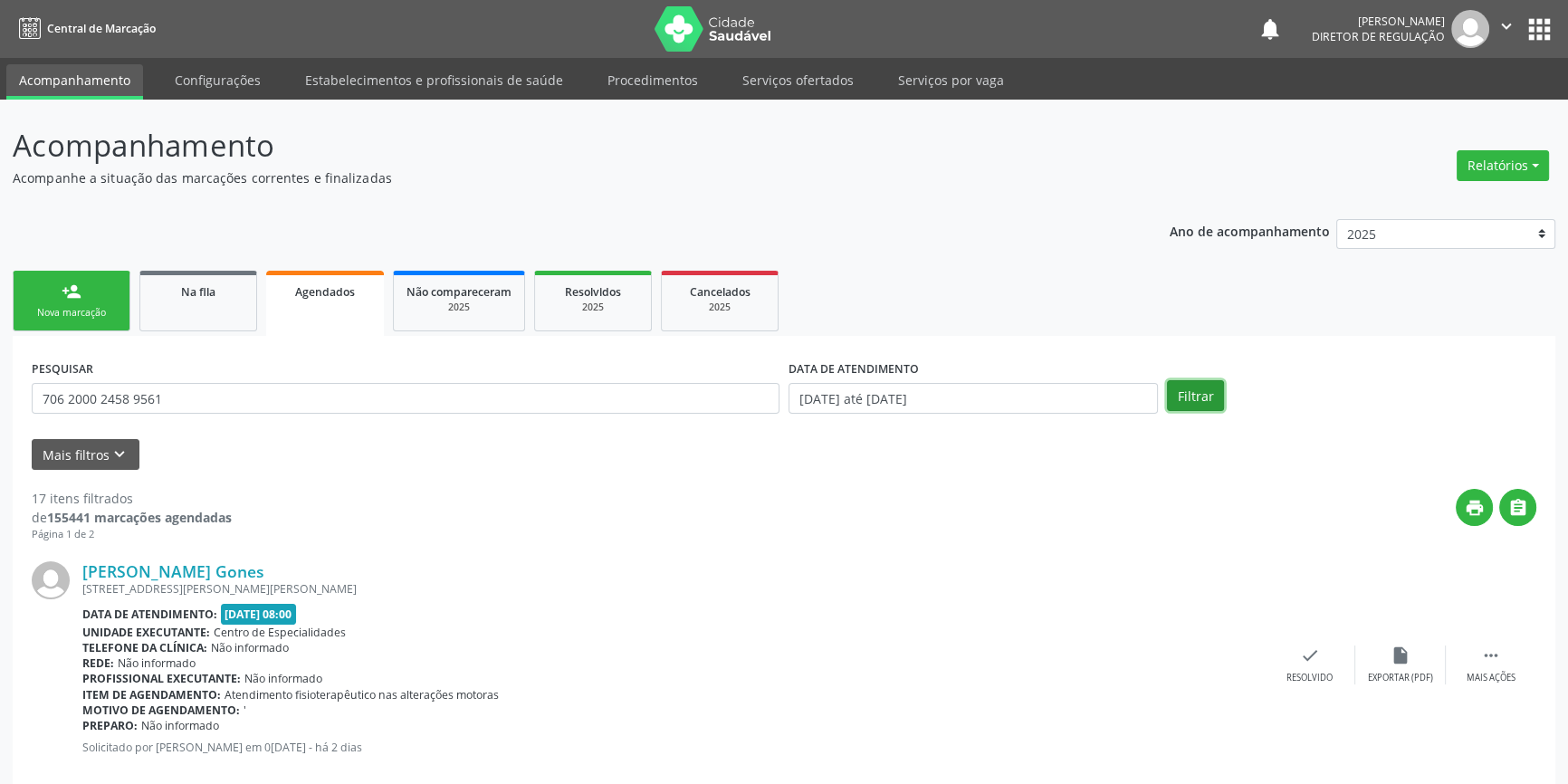
click at [1182, 407] on button "Filtrar" at bounding box center [1195, 395] width 57 height 31
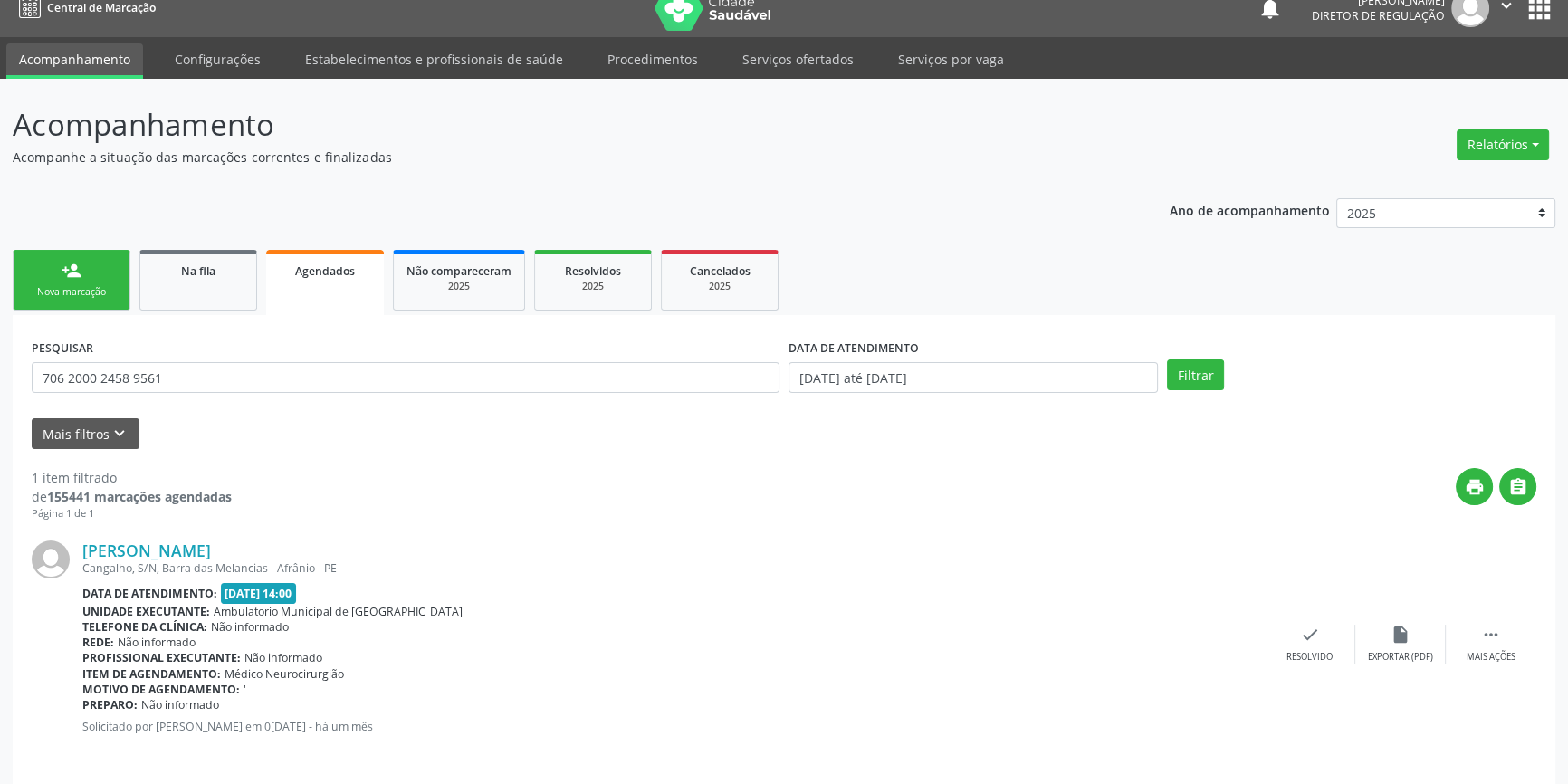
scroll to position [33, 0]
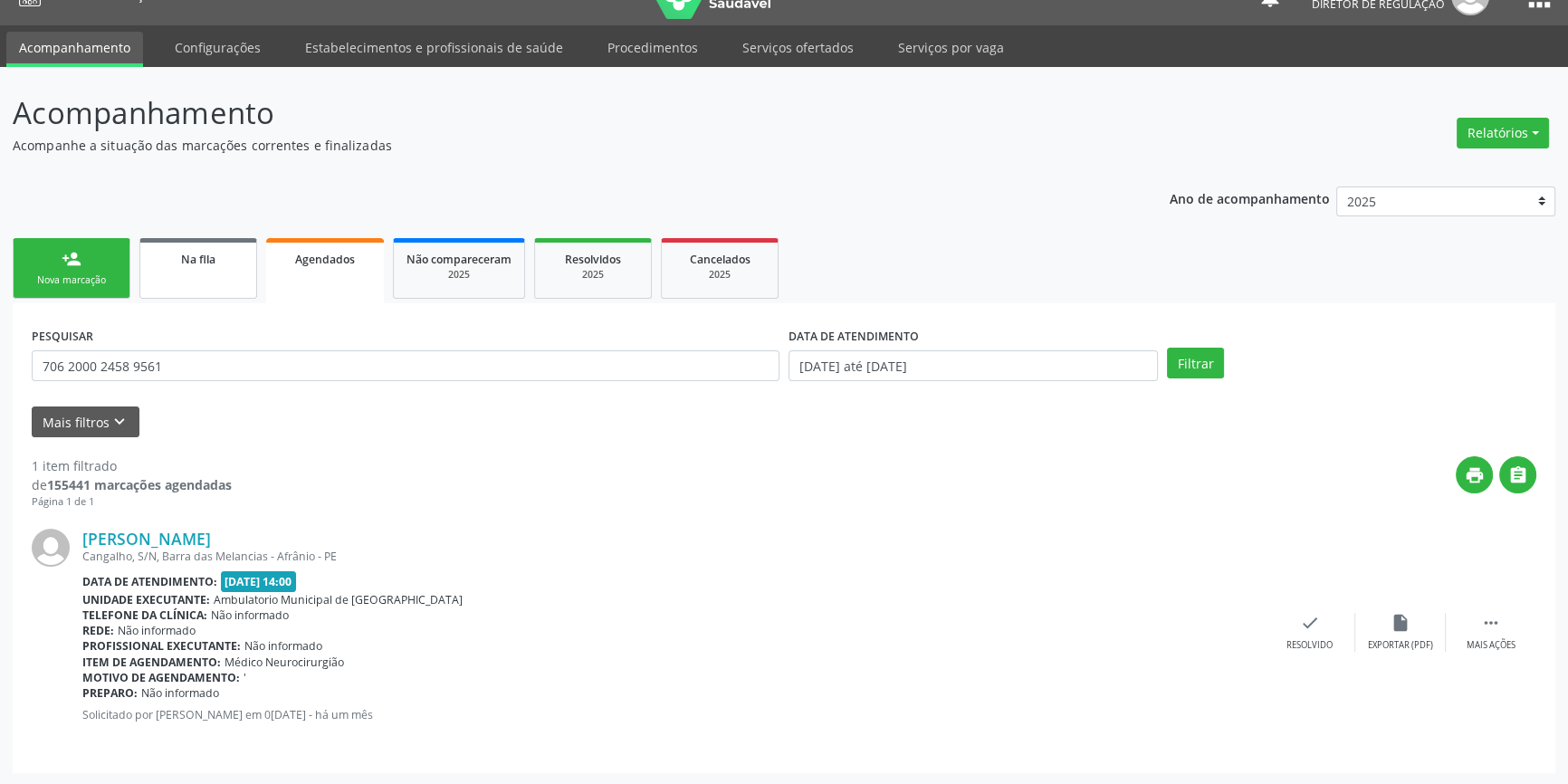
click at [226, 280] on link "Na fila" at bounding box center [198, 268] width 118 height 60
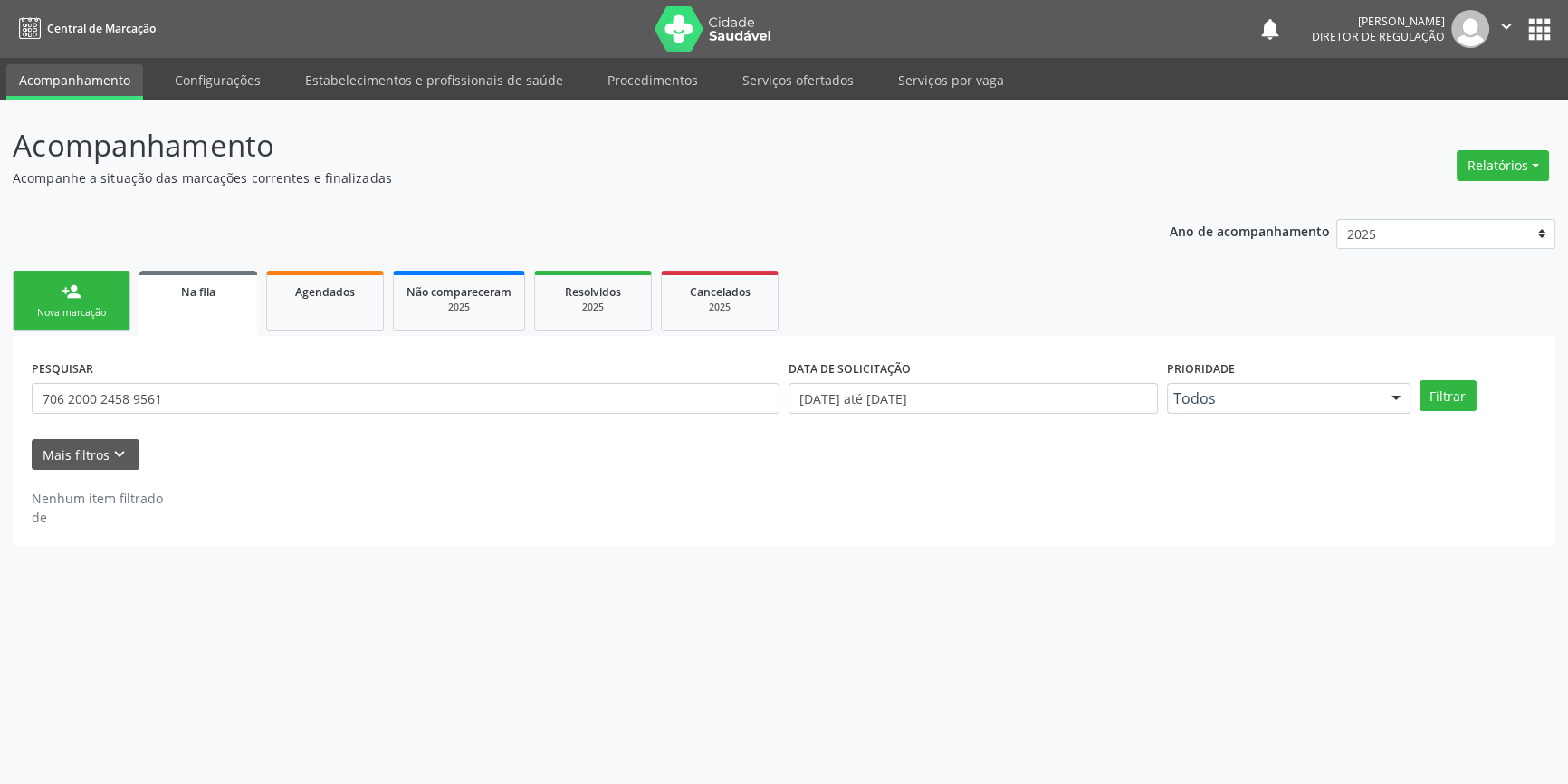
scroll to position [0, 0]
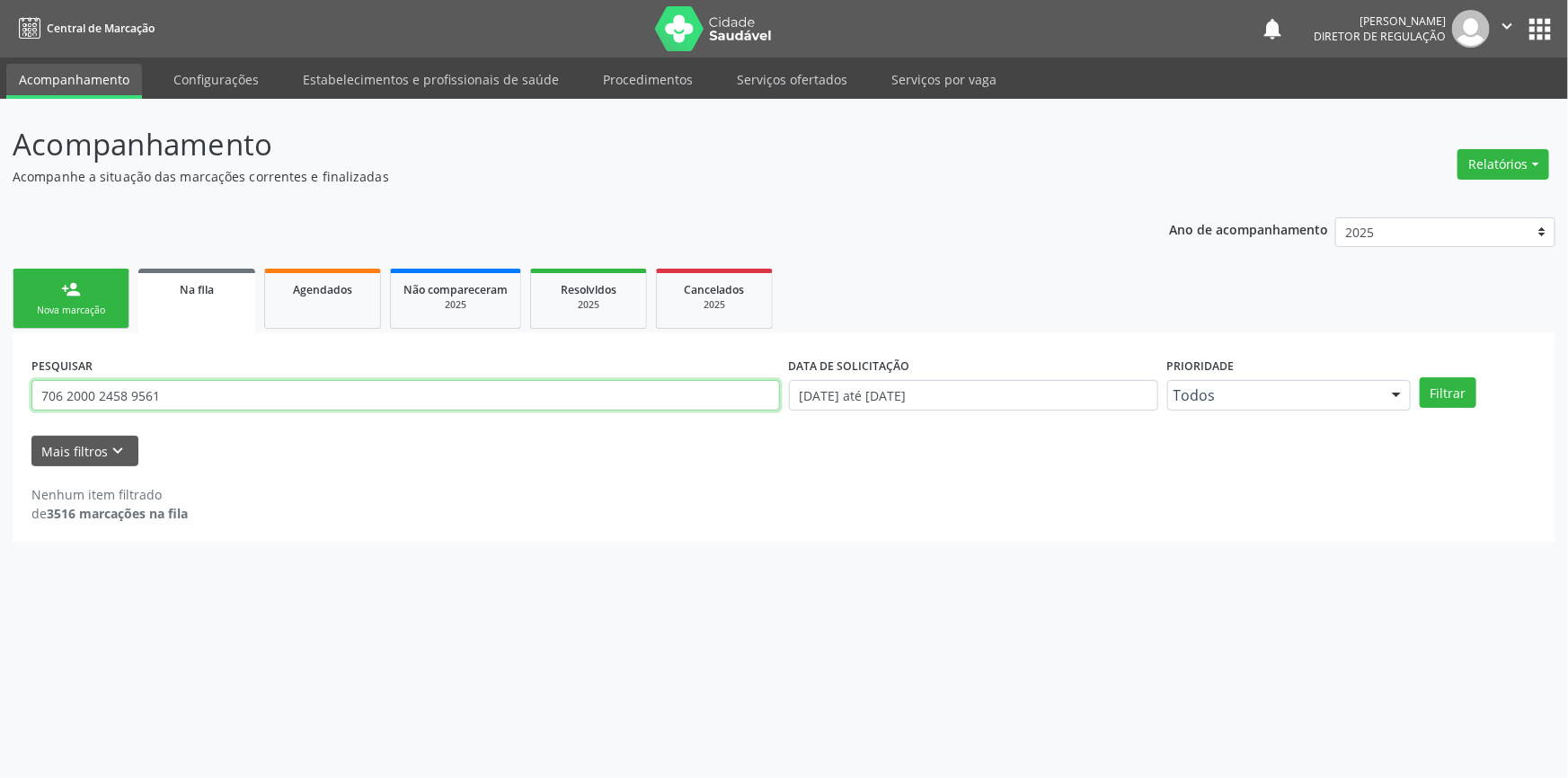
drag, startPoint x: 211, startPoint y: 408, endPoint x: 0, endPoint y: 382, distance: 212.6
click at [0, 383] on div "Acompanhamento Acompanhe a situação das marcações correntes e finalizadas Relat…" at bounding box center [784, 438] width 1568 height 679
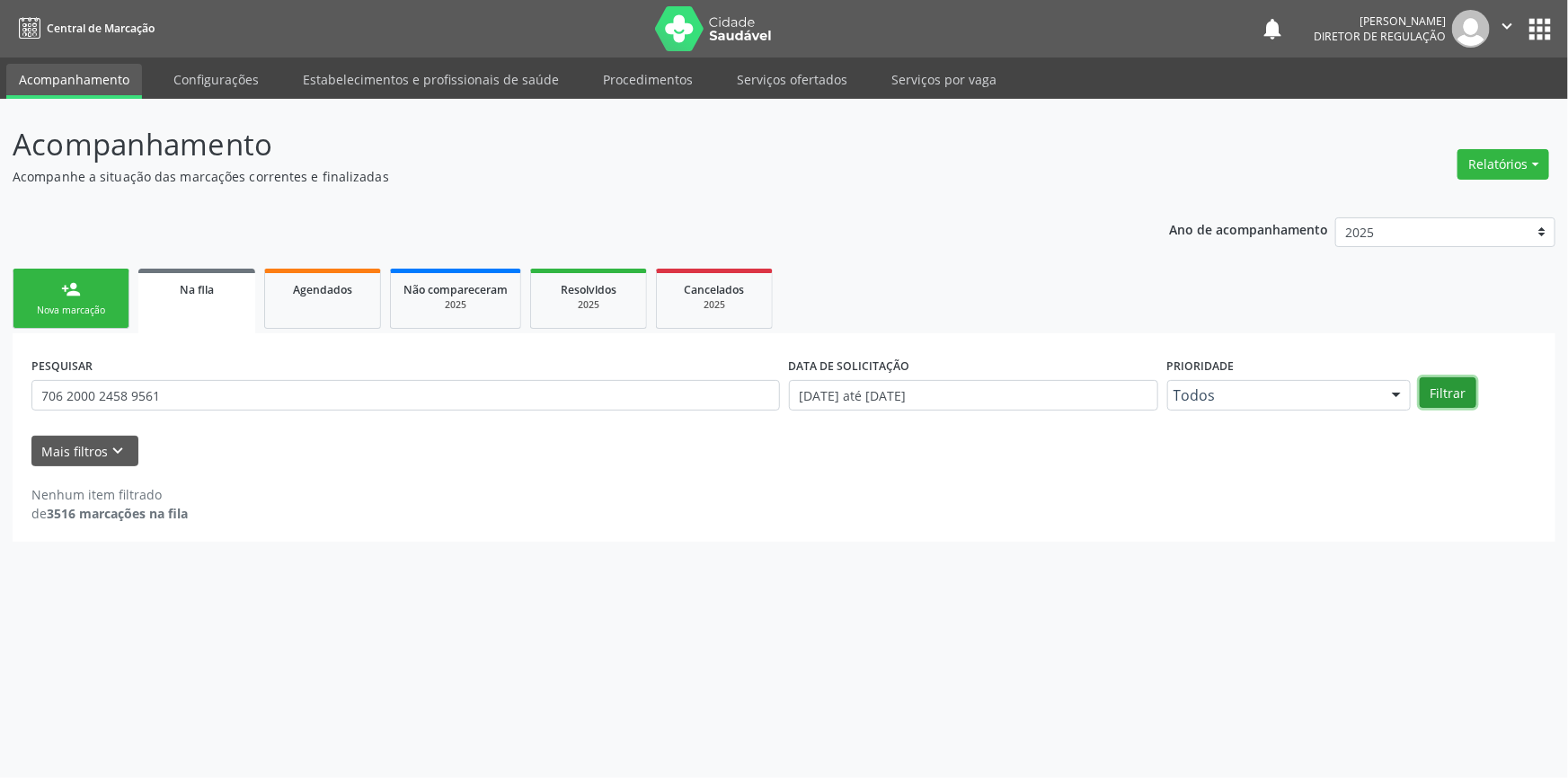
click at [1449, 394] on button "Filtrar" at bounding box center [1448, 392] width 57 height 30
click at [319, 324] on link "Agendados" at bounding box center [322, 298] width 117 height 60
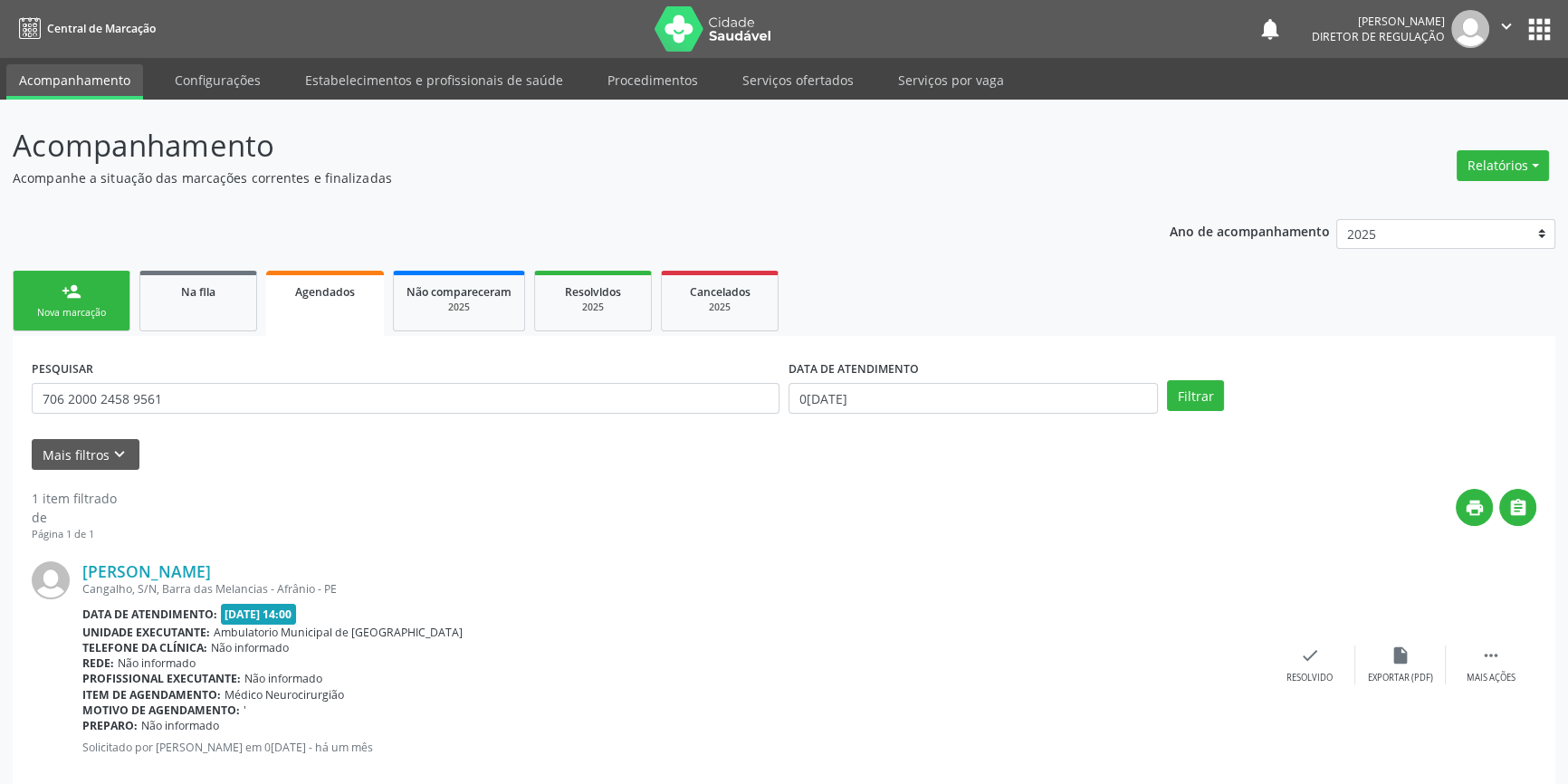
drag, startPoint x: 201, startPoint y: 416, endPoint x: 0, endPoint y: 386, distance: 203.2
click at [0, 386] on div "Acompanhamento Acompanhe a situação das marcações correntes e finalizadas Relat…" at bounding box center [784, 459] width 1568 height 719
drag, startPoint x: 193, startPoint y: 397, endPoint x: 0, endPoint y: 385, distance: 193.4
click at [0, 385] on div "Acompanhamento Acompanhe a situação das marcações correntes e finalizadas Relat…" at bounding box center [784, 459] width 1568 height 719
click at [932, 398] on input "0[DATE]" at bounding box center [973, 398] width 369 height 31
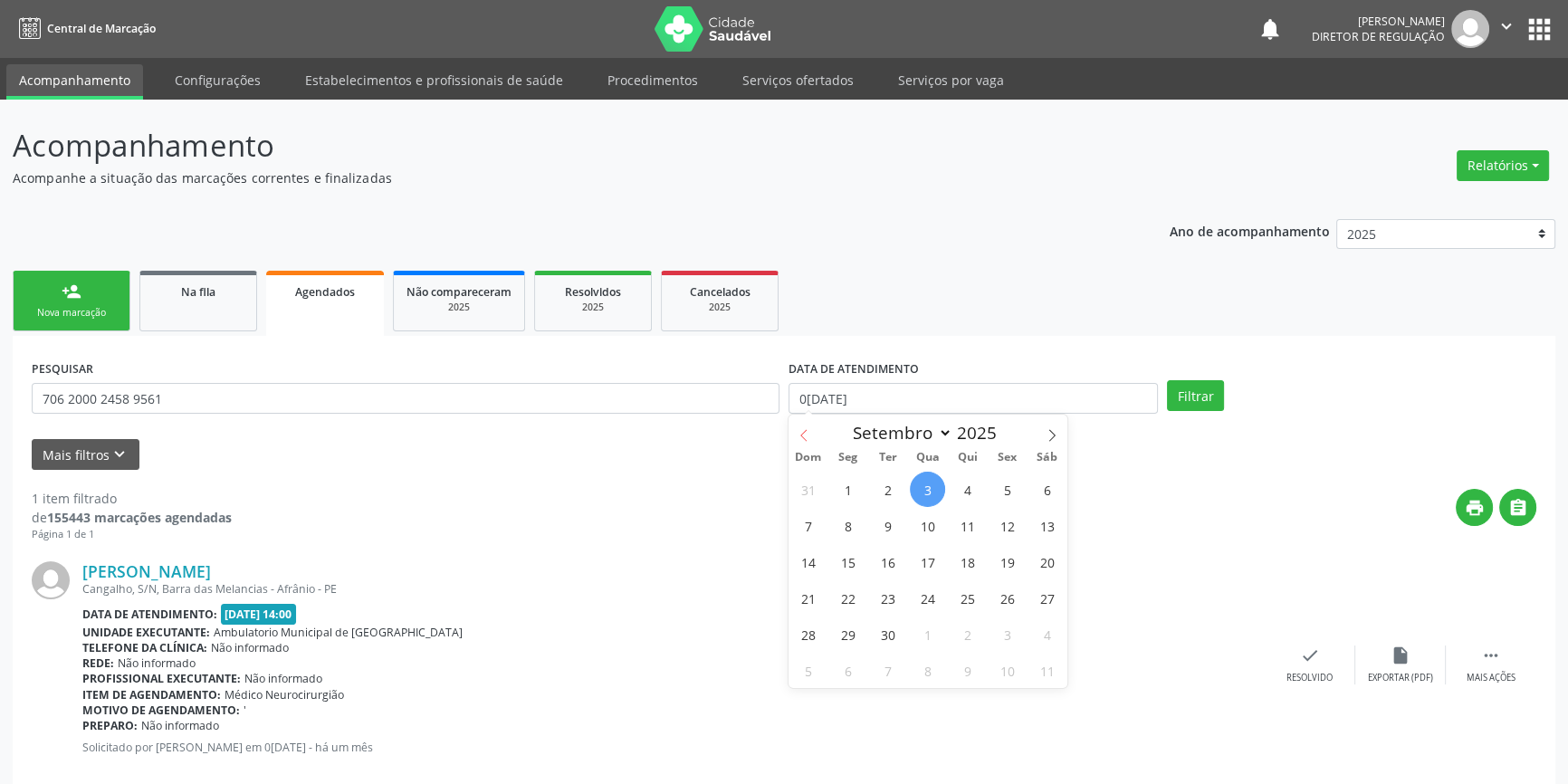
click at [794, 441] on span at bounding box center [804, 430] width 31 height 31
select select "6"
click at [876, 476] on span "1" at bounding box center [887, 489] width 35 height 35
type input "[DATE]"
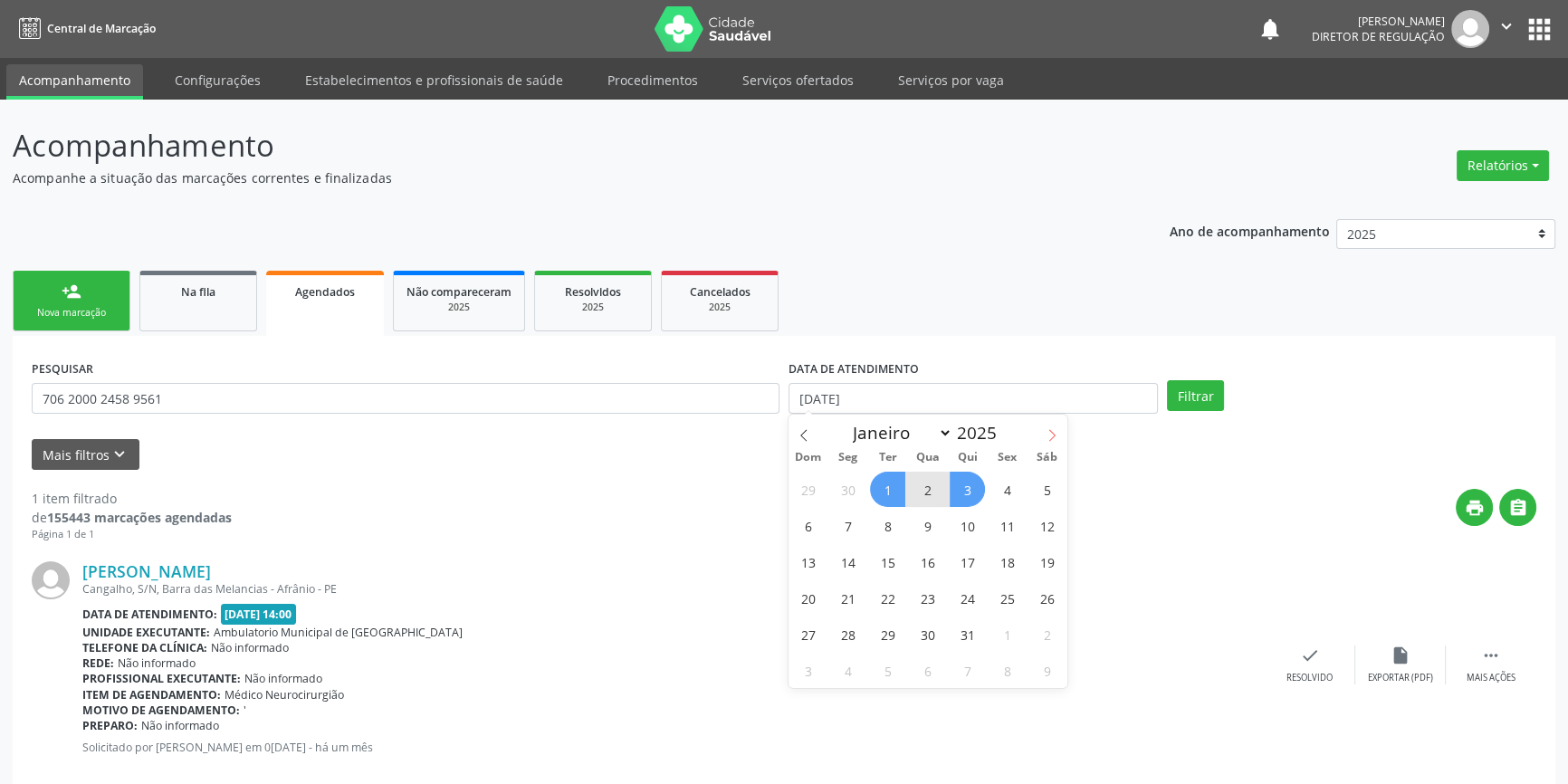
click at [1041, 434] on span at bounding box center [1051, 430] width 31 height 31
click at [1042, 434] on span at bounding box center [1051, 430] width 31 height 31
select select "8"
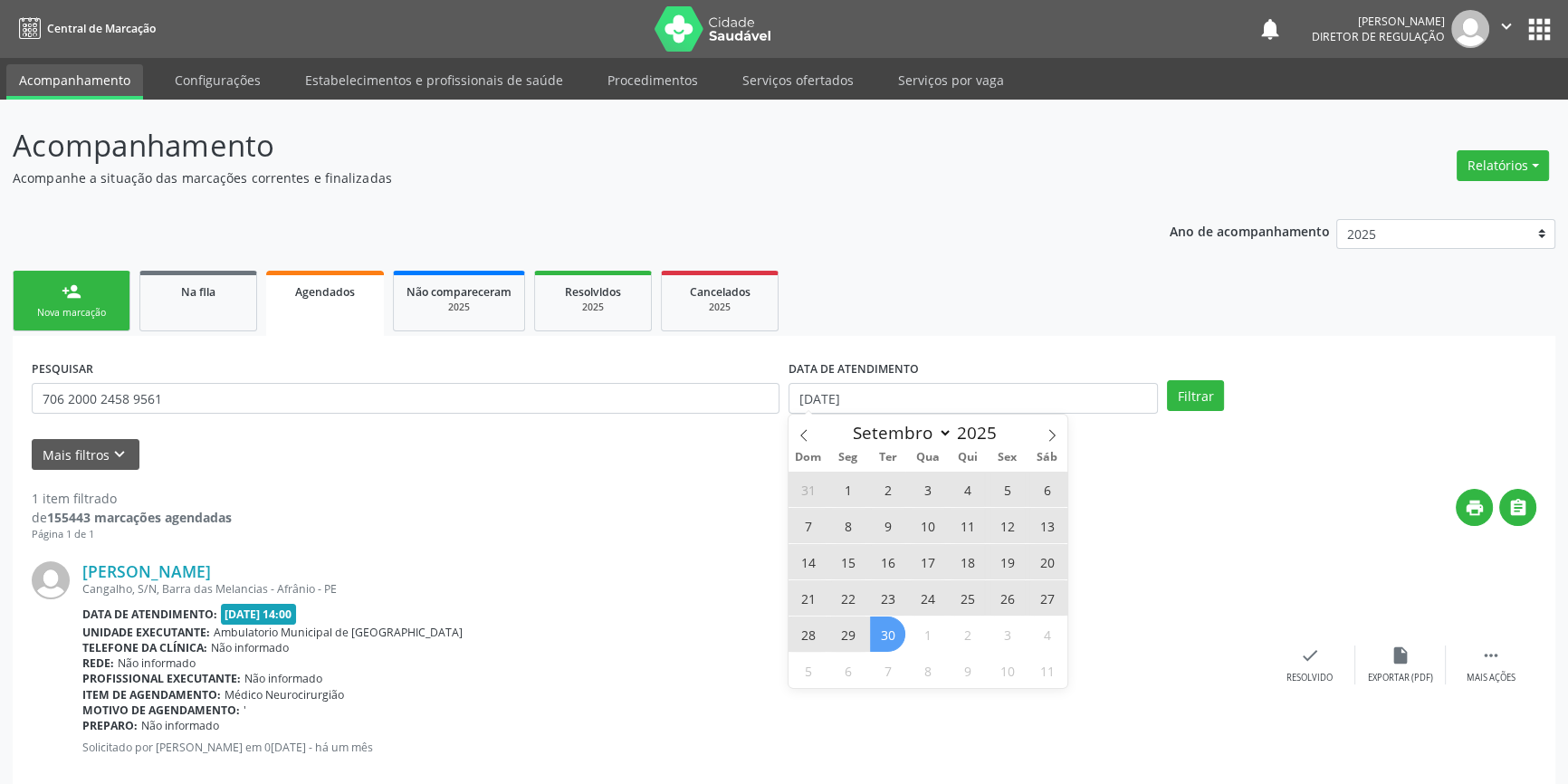
click at [891, 630] on span "30" at bounding box center [887, 634] width 35 height 35
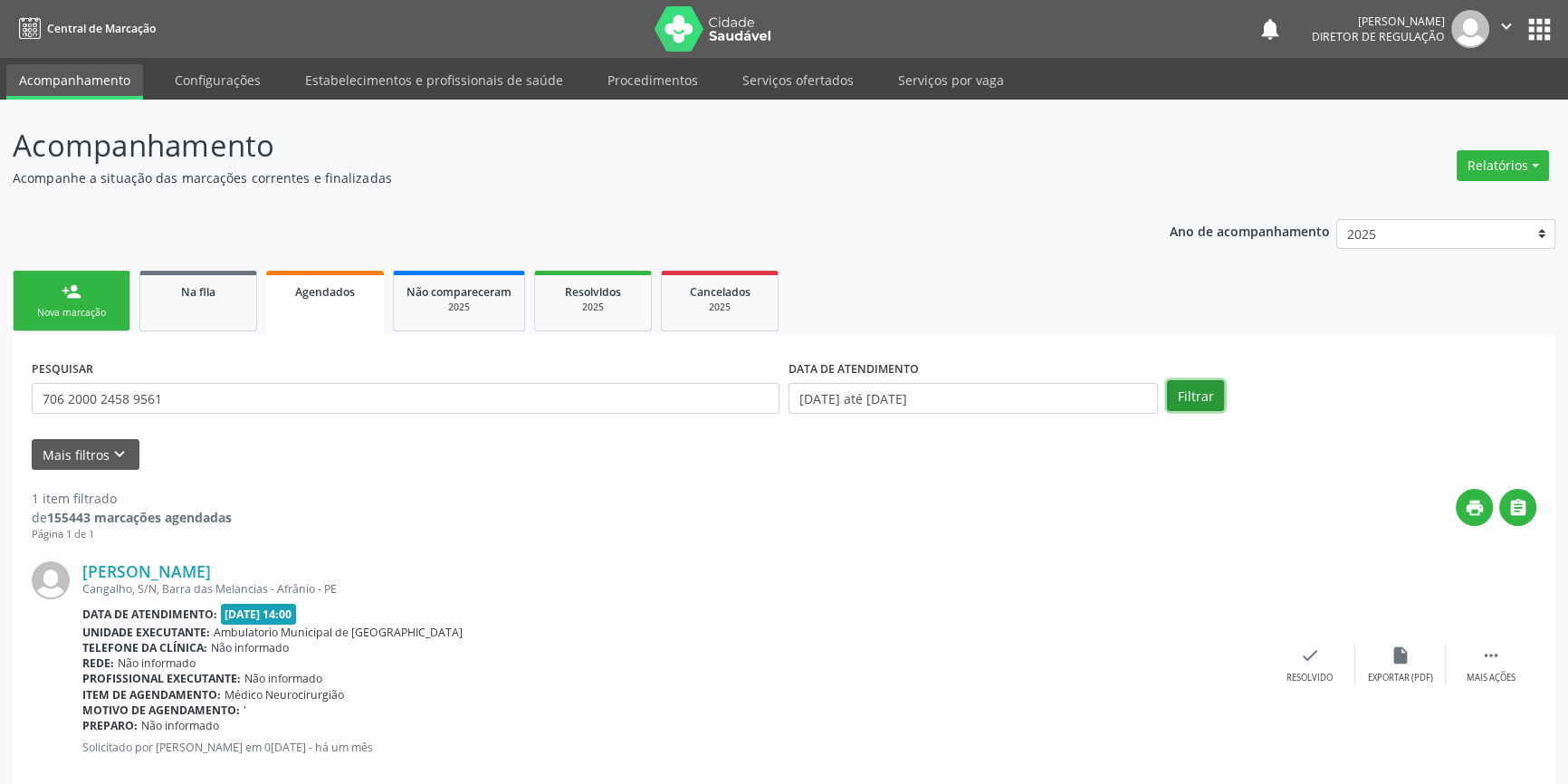
click at [1213, 399] on button "Filtrar" at bounding box center [1195, 395] width 57 height 31
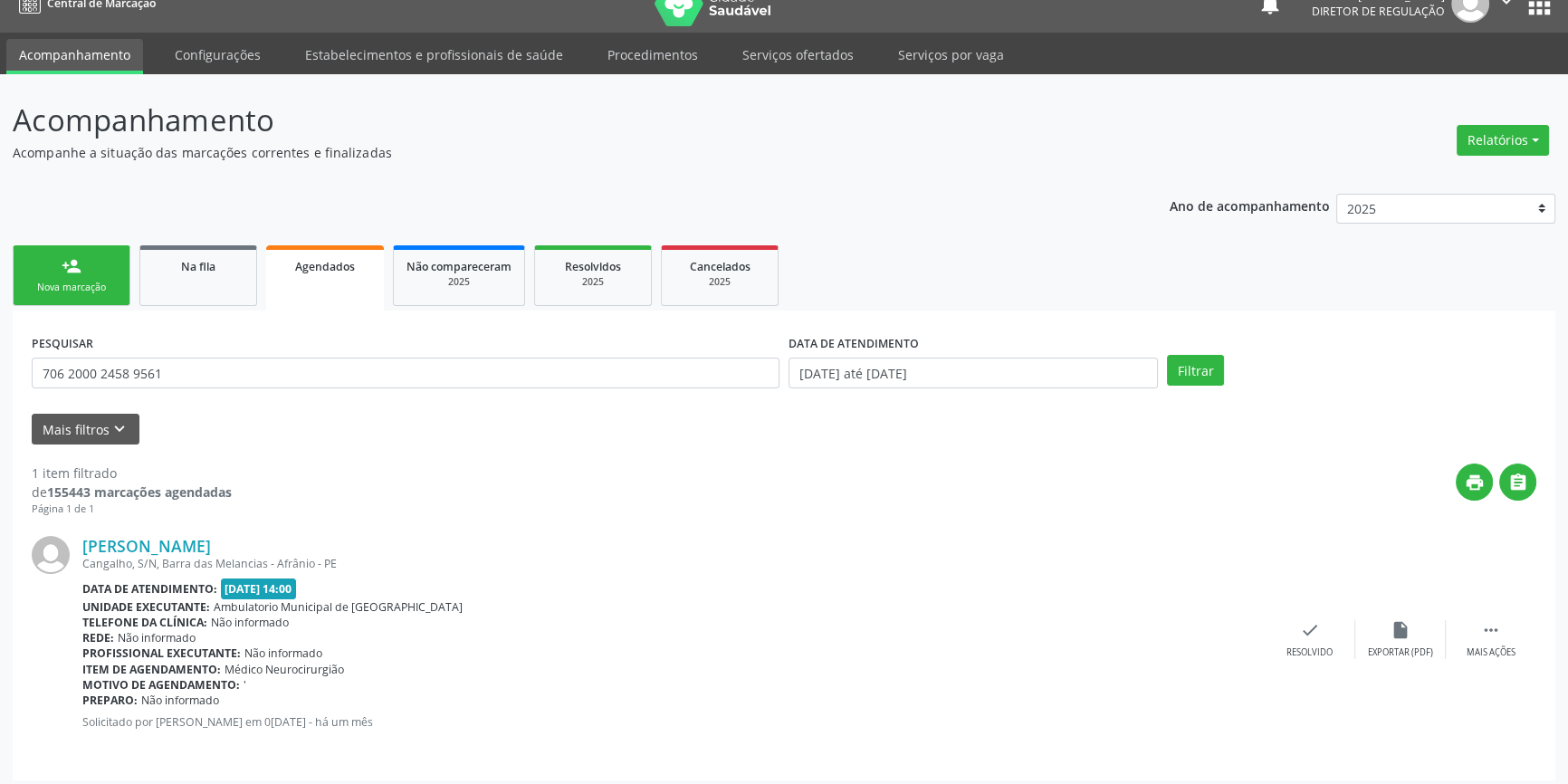
scroll to position [33, 0]
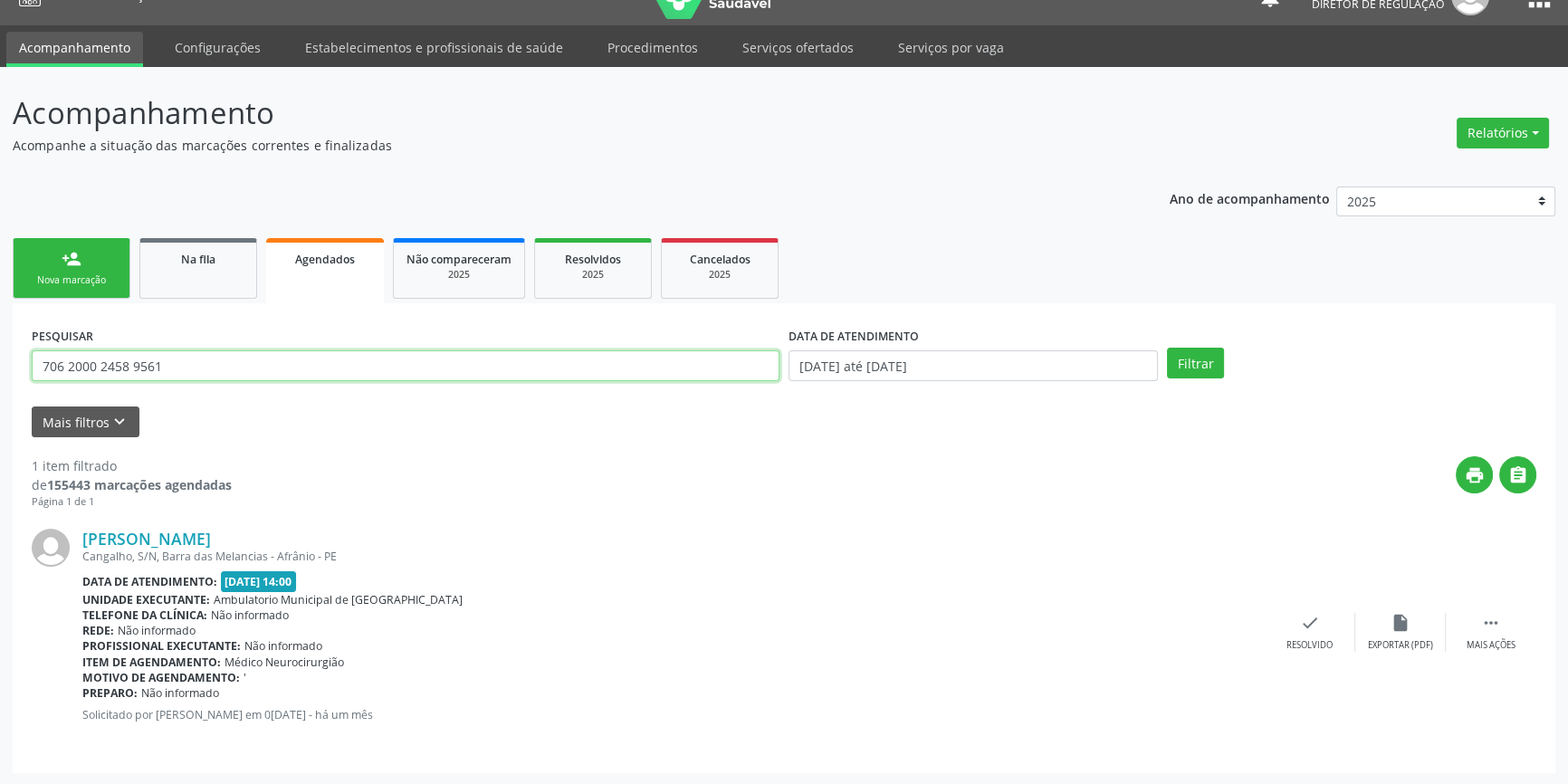
drag, startPoint x: 176, startPoint y: 356, endPoint x: 0, endPoint y: 357, distance: 176.0
click at [0, 357] on div "Acompanhamento Acompanhe a situação das marcações correntes e finalizadas Relat…" at bounding box center [784, 426] width 1568 height 719
click at [77, 270] on link "person_add Nova marcação" at bounding box center [71, 268] width 118 height 60
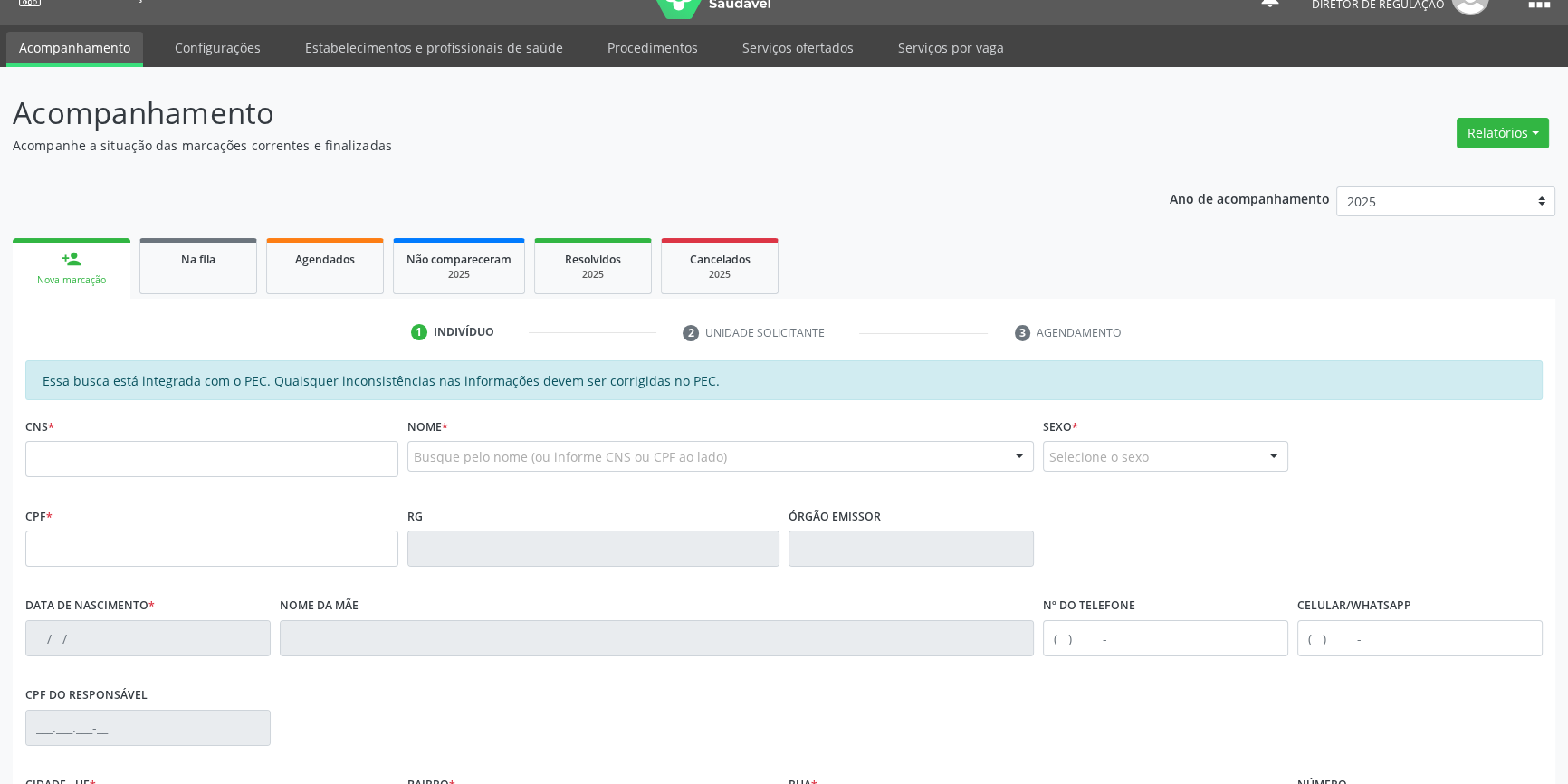
click at [210, 441] on div "CNS *" at bounding box center [211, 444] width 373 height 64
click at [207, 445] on input "text" at bounding box center [211, 459] width 373 height 36
paste input "706 2000 2458 9561"
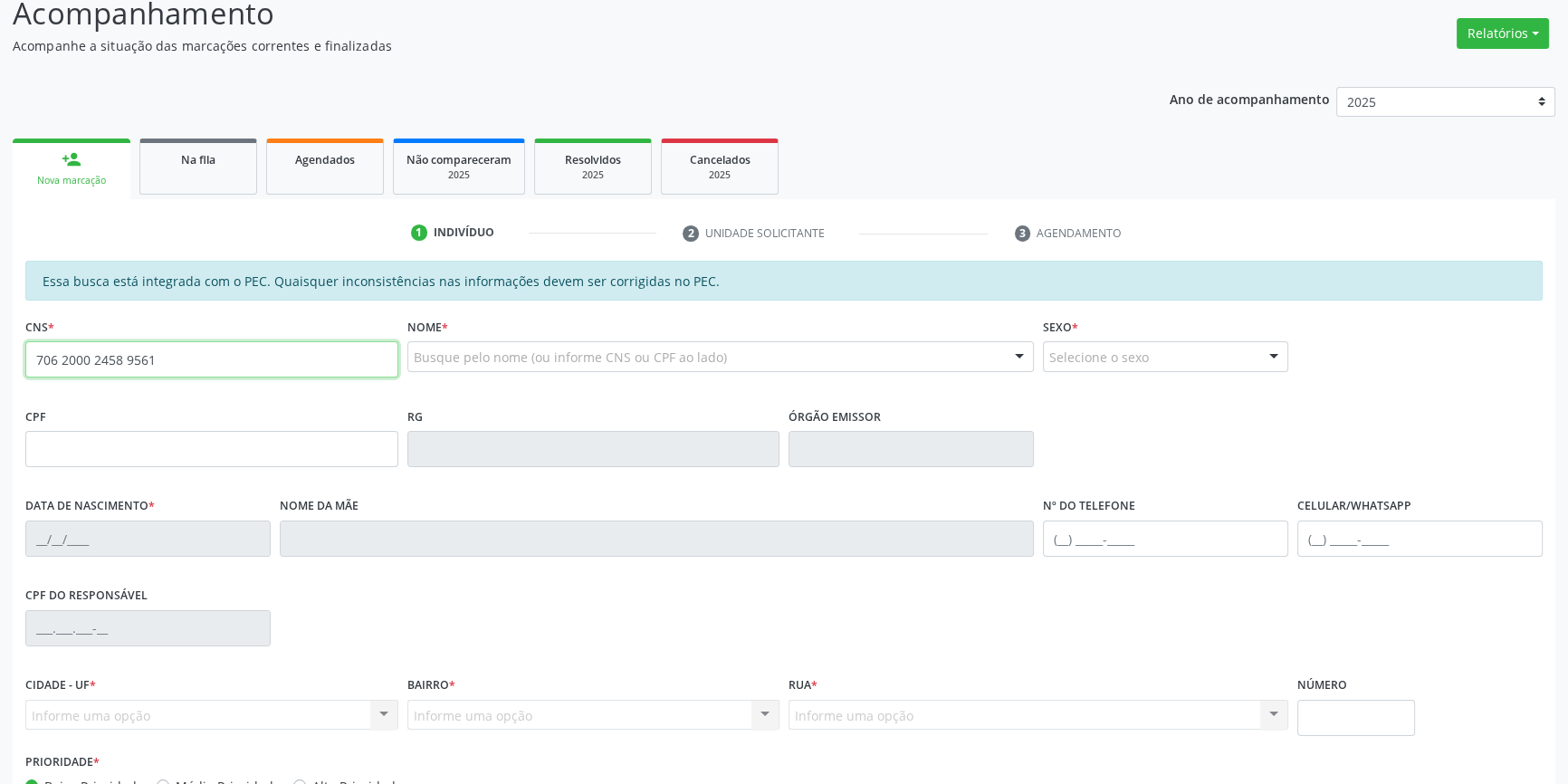
type input "706 2000 2458 9561"
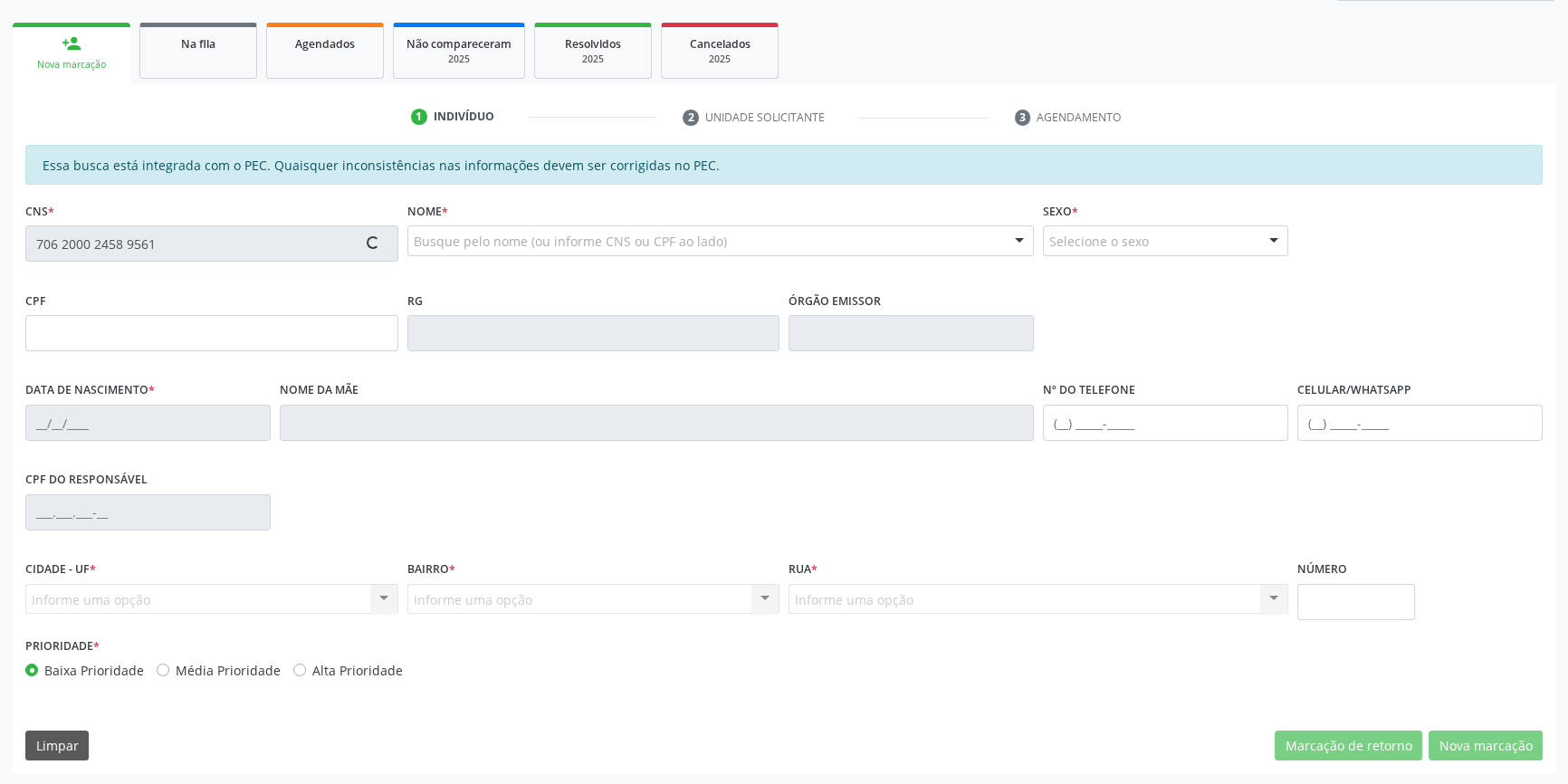
type input "191.786.544-91"
type input "[DATE]"
type input "[PERSON_NAME]"
type input "[PHONE_NUMBER]"
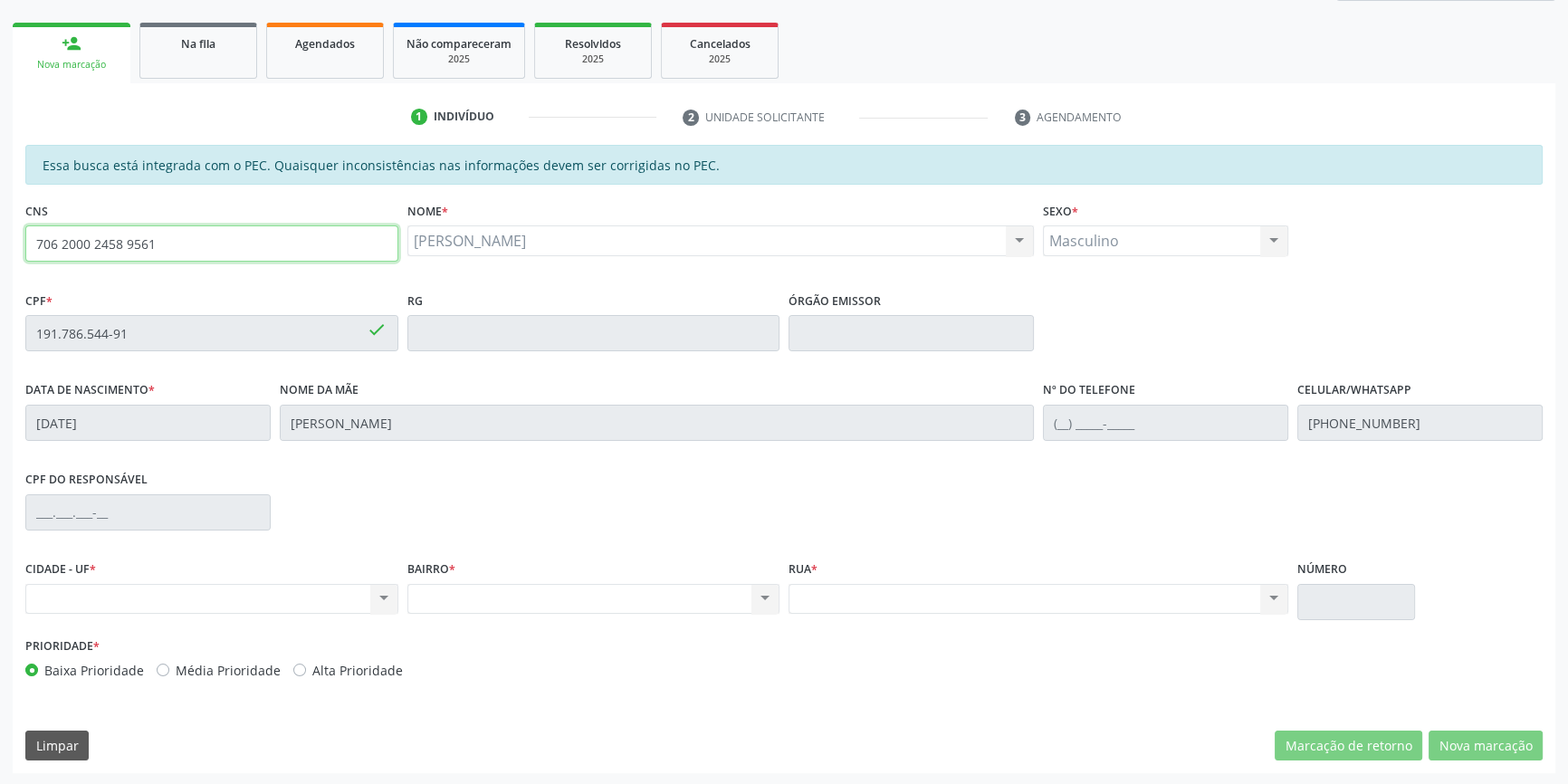
drag, startPoint x: 220, startPoint y: 256, endPoint x: 0, endPoint y: 291, distance: 222.8
click at [0, 291] on div "Acompanhamento Acompanhe a situação das marcações correntes e finalizadas Relat…" at bounding box center [784, 319] width 1568 height 934
drag, startPoint x: 0, startPoint y: 291, endPoint x: 217, endPoint y: 56, distance: 319.9
click at [202, 40] on span "Na fila" at bounding box center [198, 44] width 34 height 15
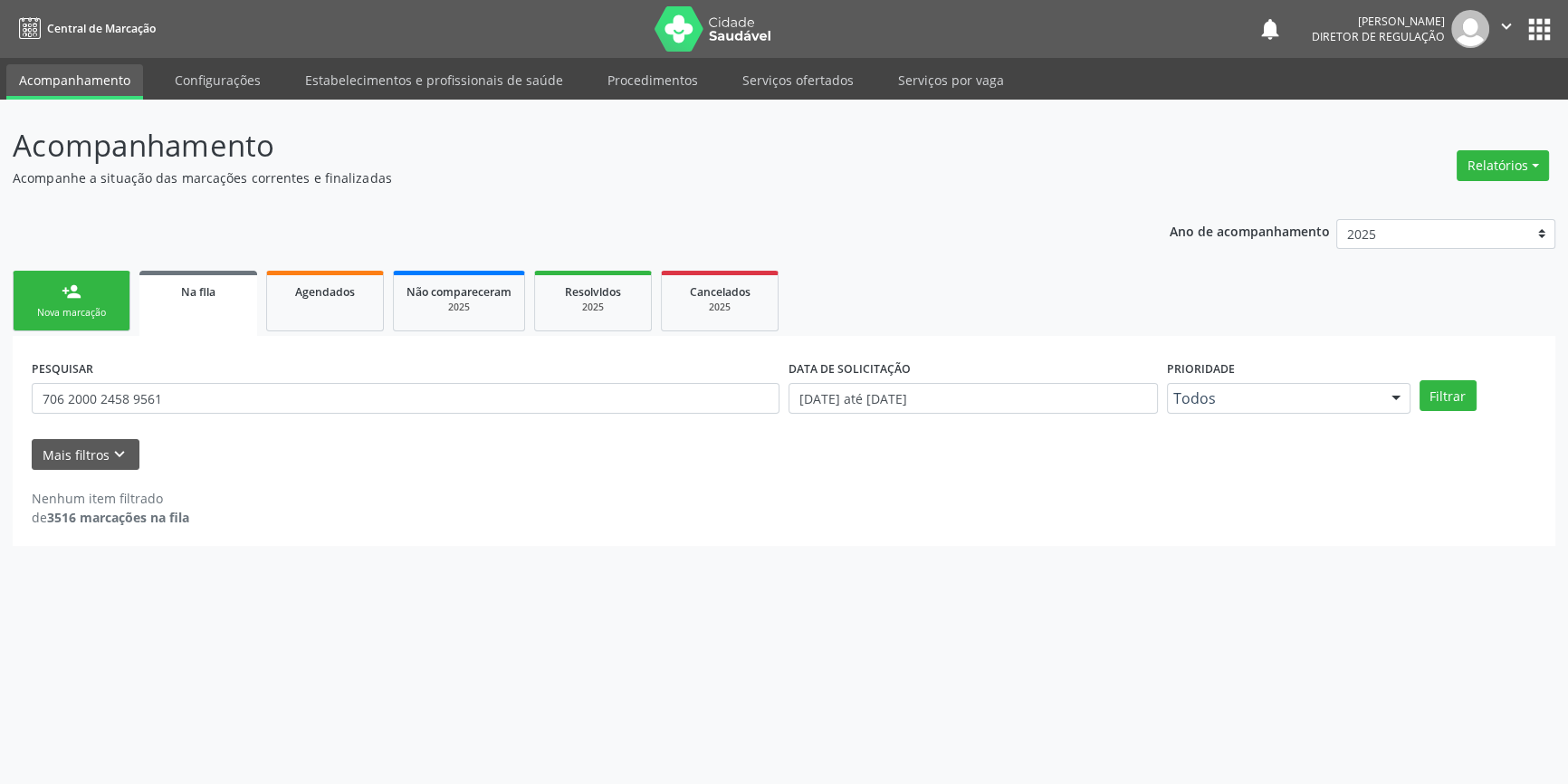
scroll to position [0, 0]
click at [336, 302] on link "Agendados" at bounding box center [324, 301] width 118 height 60
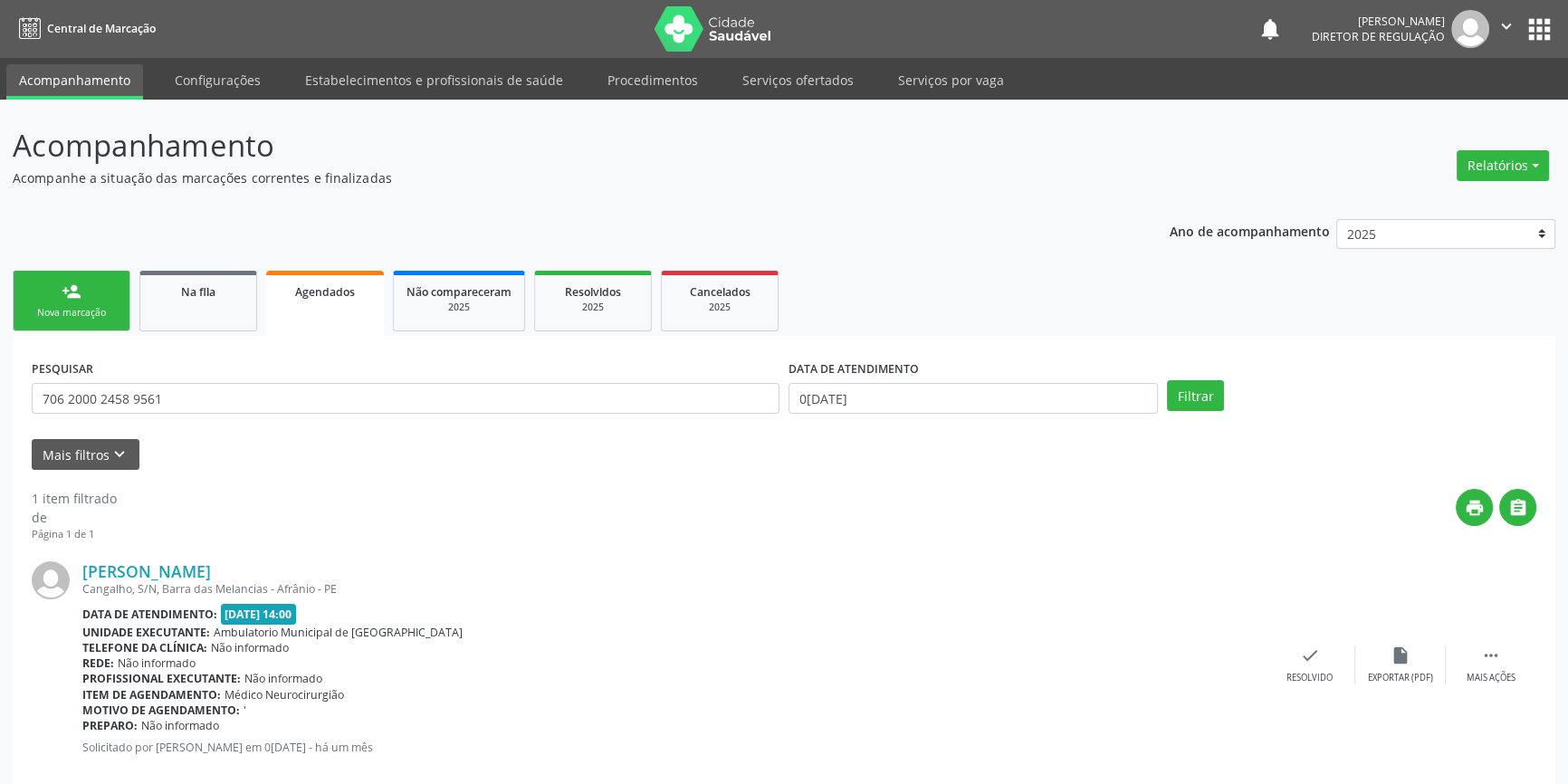
drag, startPoint x: 208, startPoint y: 409, endPoint x: 193, endPoint y: 407, distance: 15.1
click at [193, 407] on div "PESQUISAR 706 2000 2458 9561" at bounding box center [405, 391] width 757 height 71
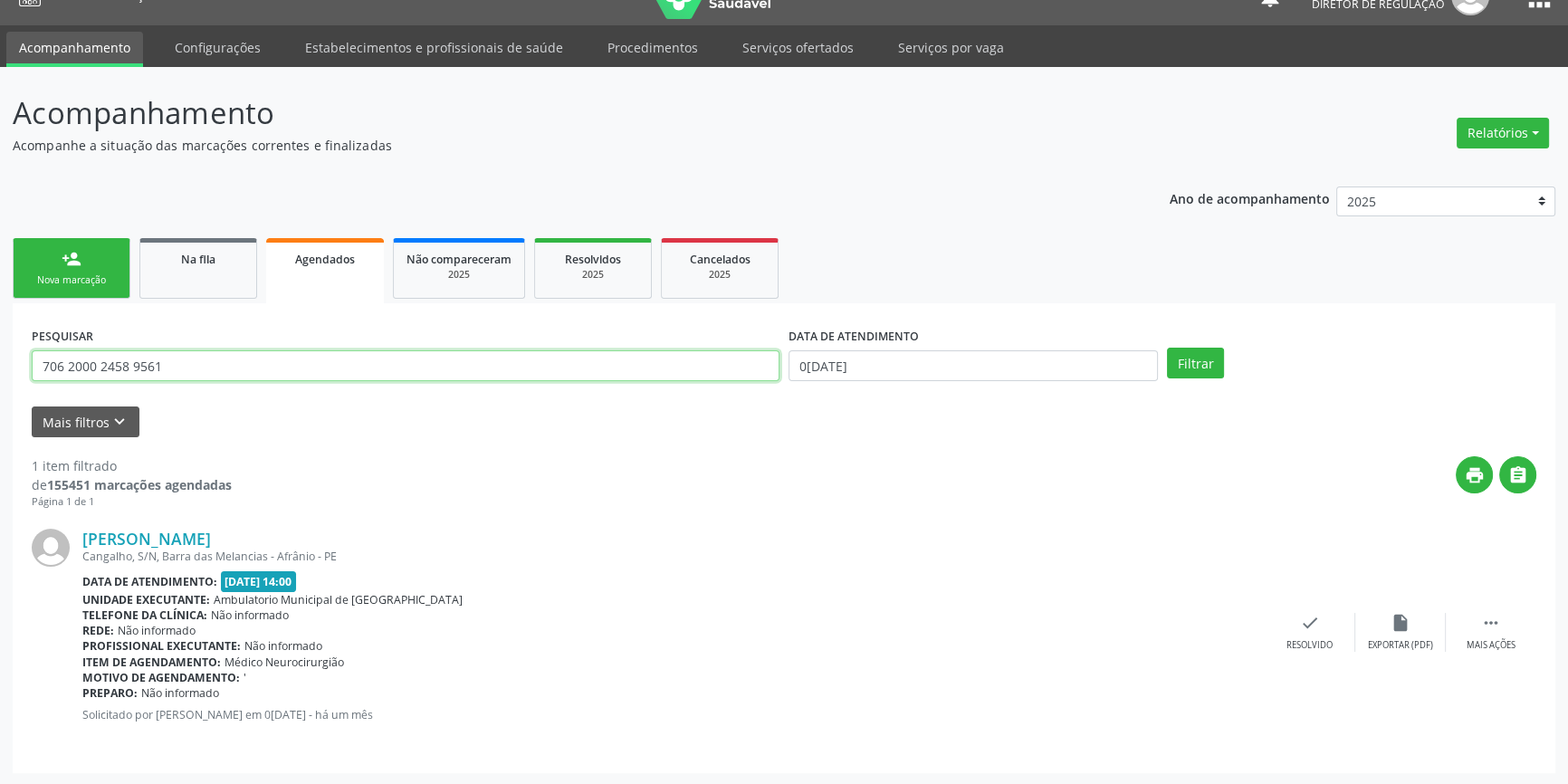
drag, startPoint x: 202, startPoint y: 370, endPoint x: 0, endPoint y: 325, distance: 207.0
click at [0, 325] on div "Acompanhamento Acompanhe a situação das marcações correntes e finalizadas Relat…" at bounding box center [784, 426] width 1568 height 719
drag, startPoint x: 163, startPoint y: 353, endPoint x: 0, endPoint y: 327, distance: 165.1
click at [0, 327] on div "Acompanhamento Acompanhe a situação das marcações correntes e finalizadas Relat…" at bounding box center [784, 426] width 1568 height 719
type input "700206477945323"
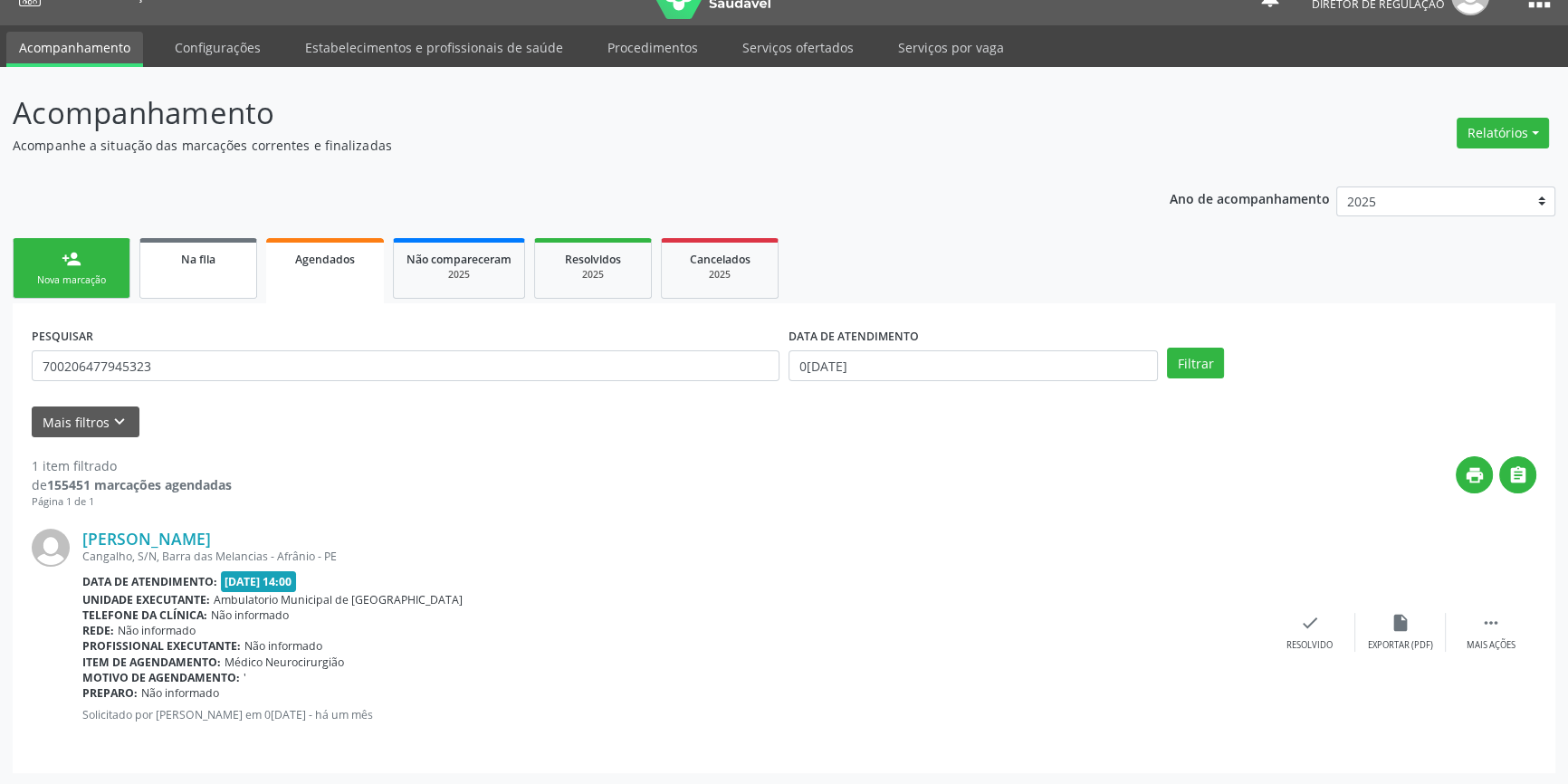
click at [216, 254] on div "Na fila" at bounding box center [198, 258] width 91 height 19
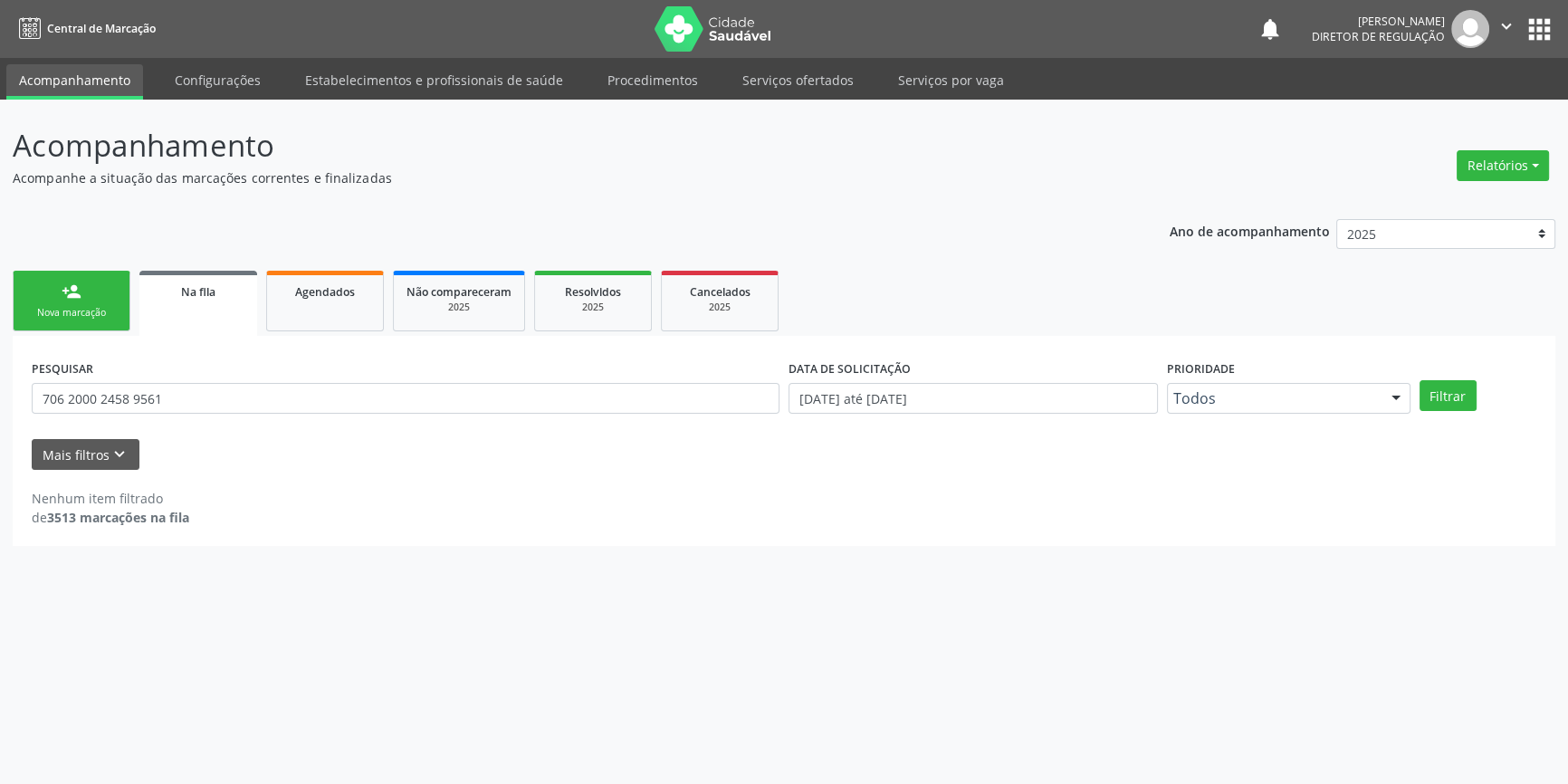
scroll to position [0, 0]
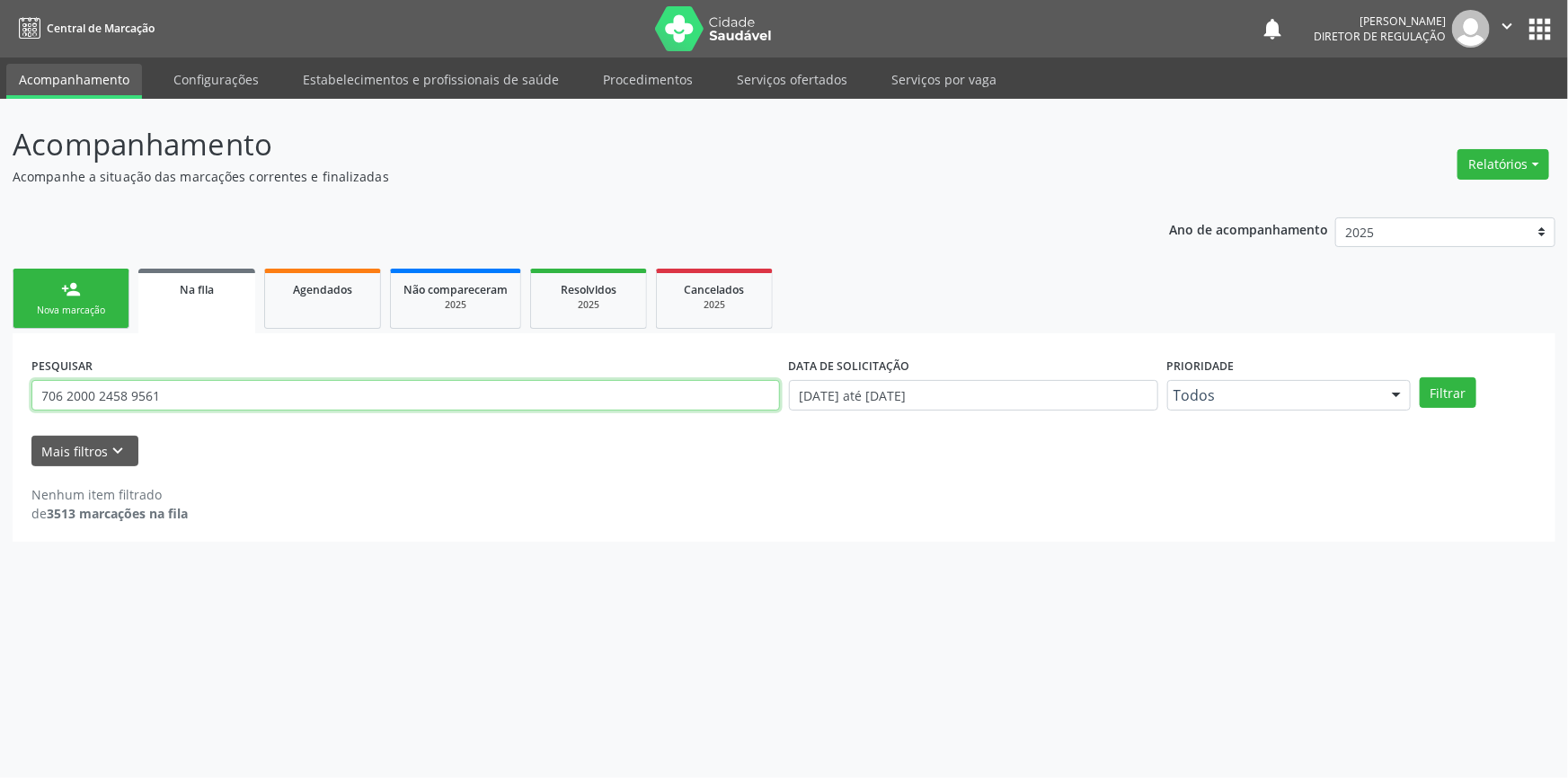
drag, startPoint x: 207, startPoint y: 398, endPoint x: 1303, endPoint y: 258, distance: 1104.9
click at [0, 394] on div "Acompanhamento Acompanhe a situação das marcações correntes e finalizadas Relat…" at bounding box center [784, 438] width 1568 height 679
type input "700206477945323"
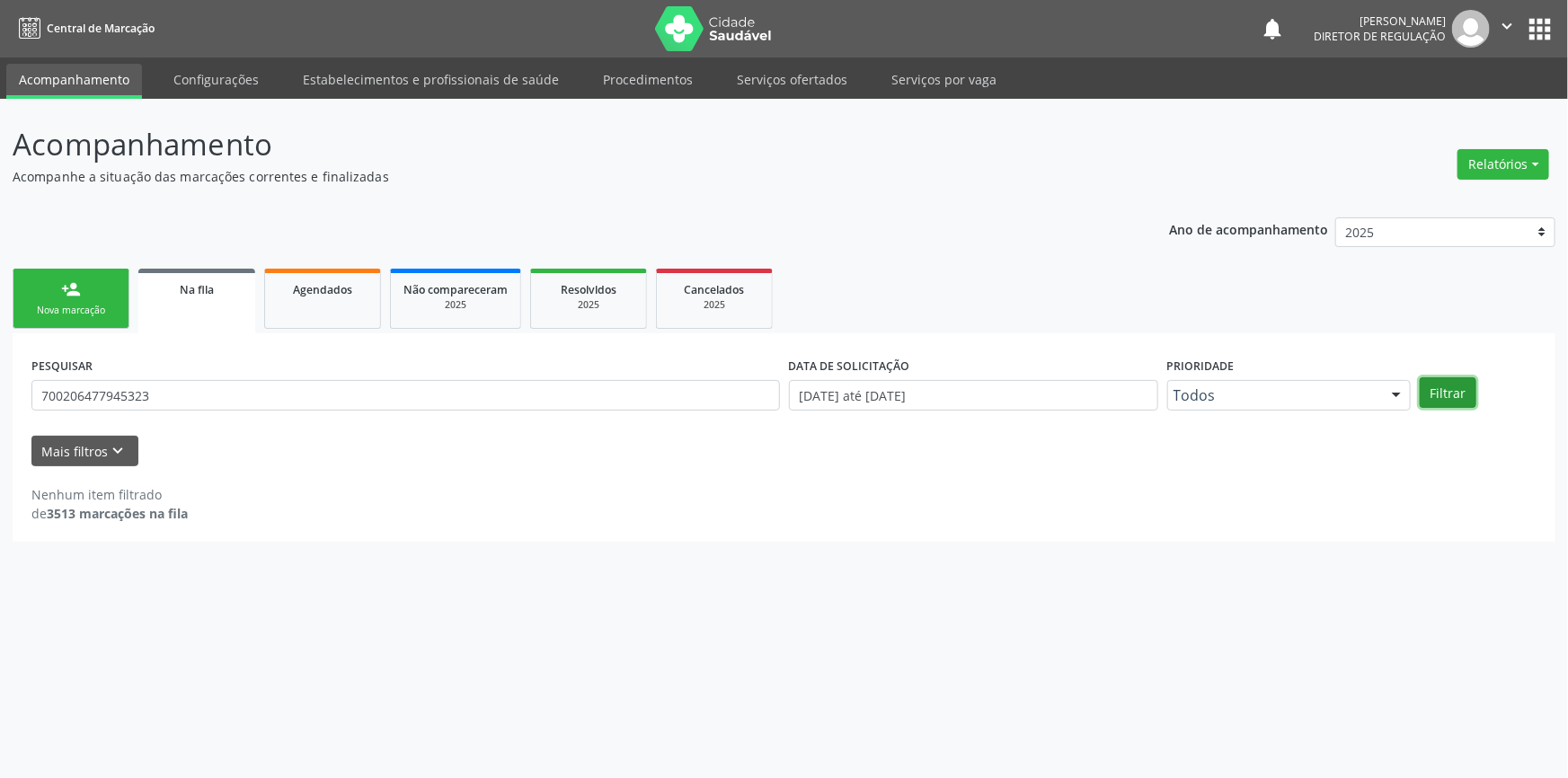
click at [1456, 391] on button "Filtrar" at bounding box center [1448, 392] width 57 height 30
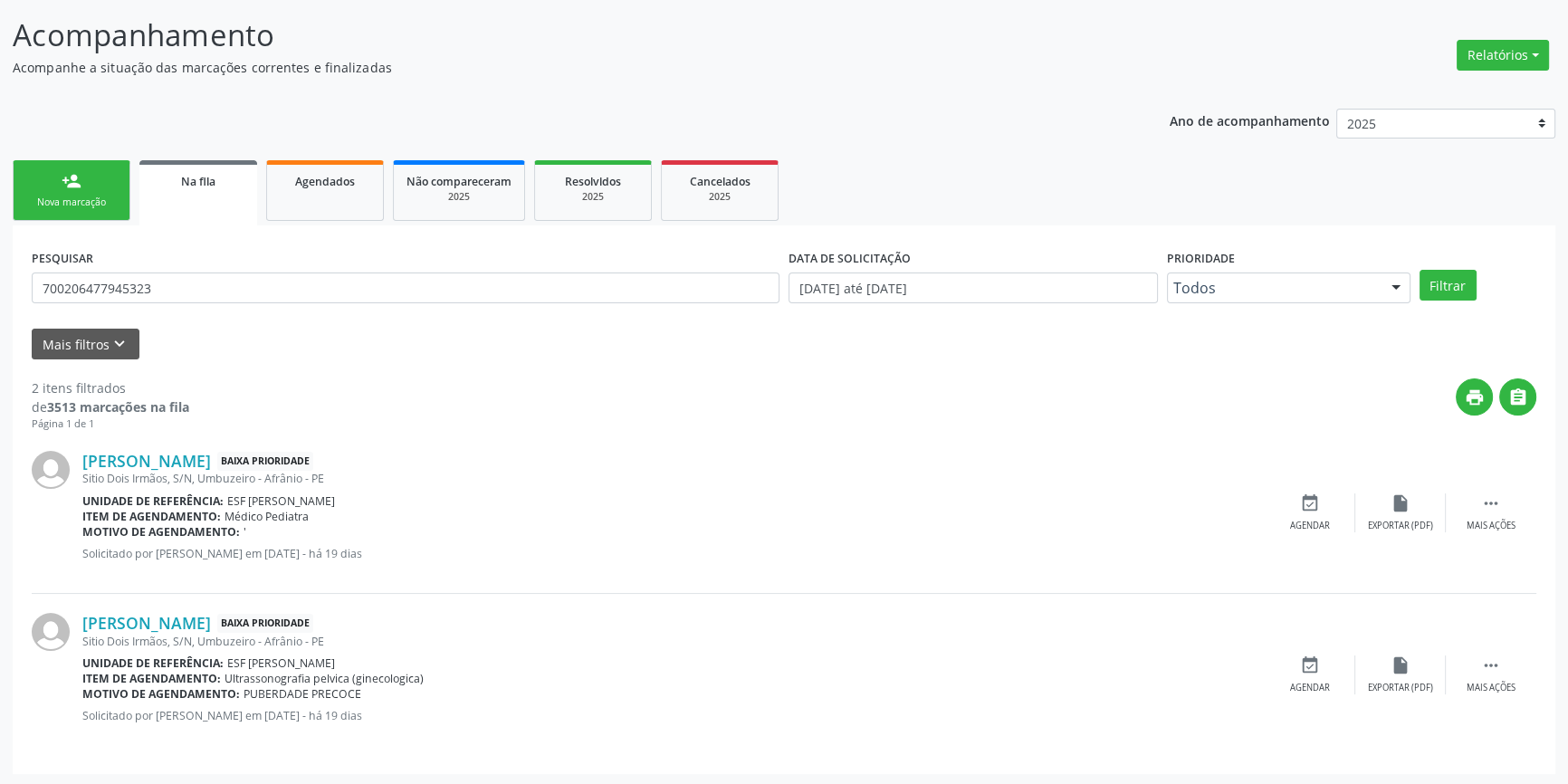
scroll to position [111, 0]
click at [1311, 655] on icon "event_available" at bounding box center [1310, 664] width 20 height 20
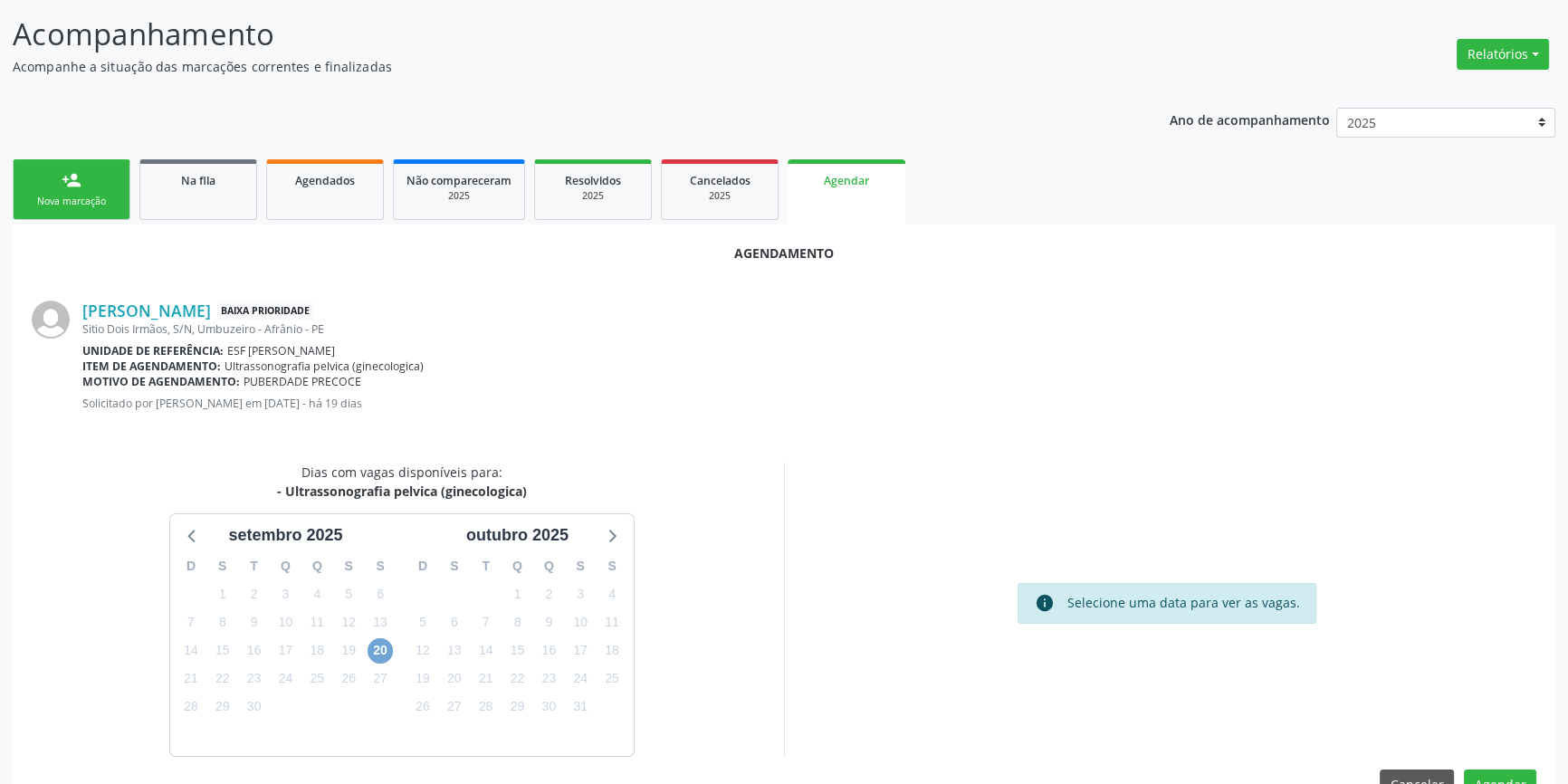
click at [371, 645] on span "20" at bounding box center [380, 651] width 25 height 25
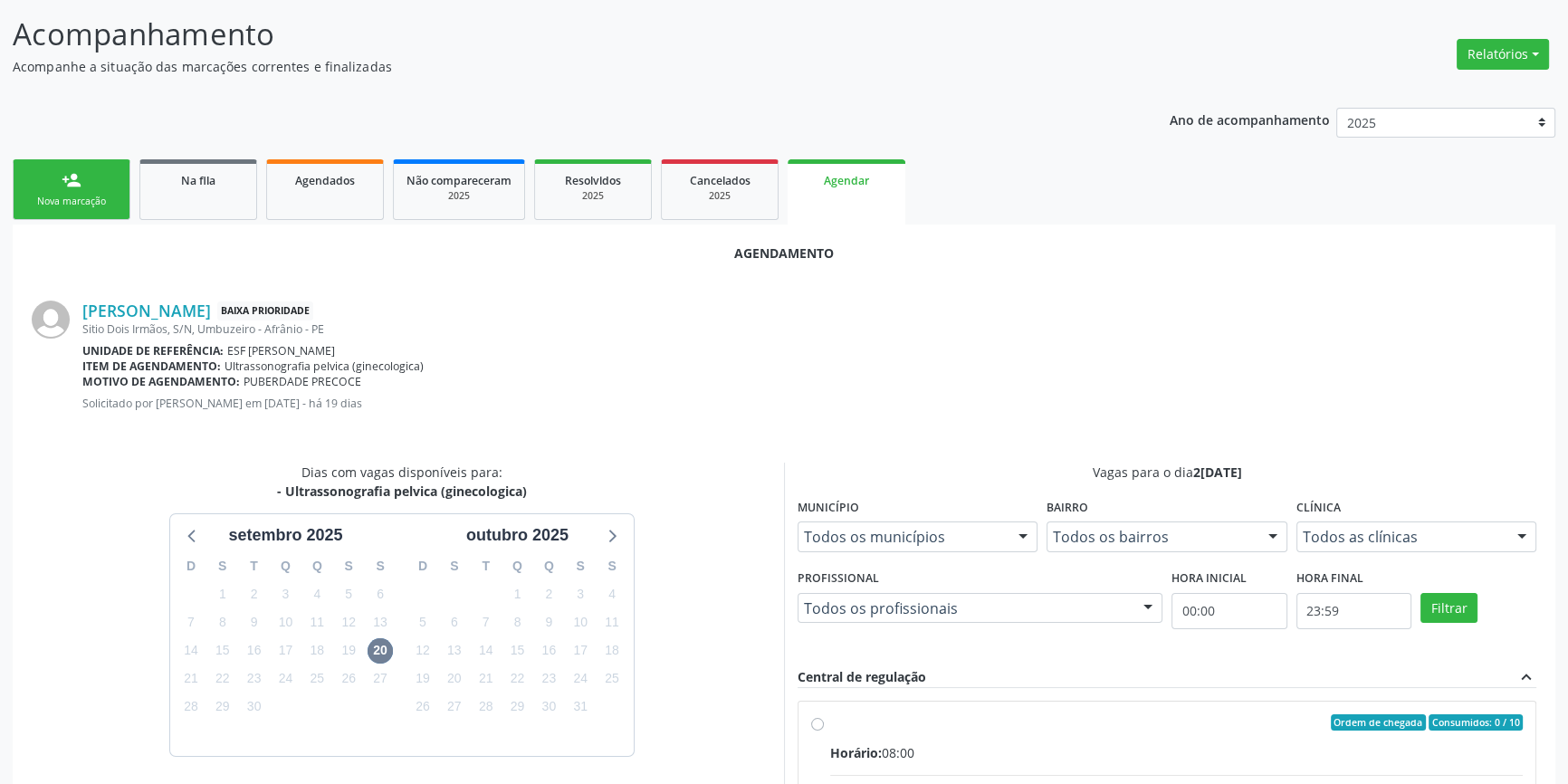
click at [822, 724] on input "Ordem de chegada Consumidos: 0 / 10 Horário: 08:00 Clínica: Renove Afranio Rede…" at bounding box center [817, 722] width 12 height 16
radio input "true"
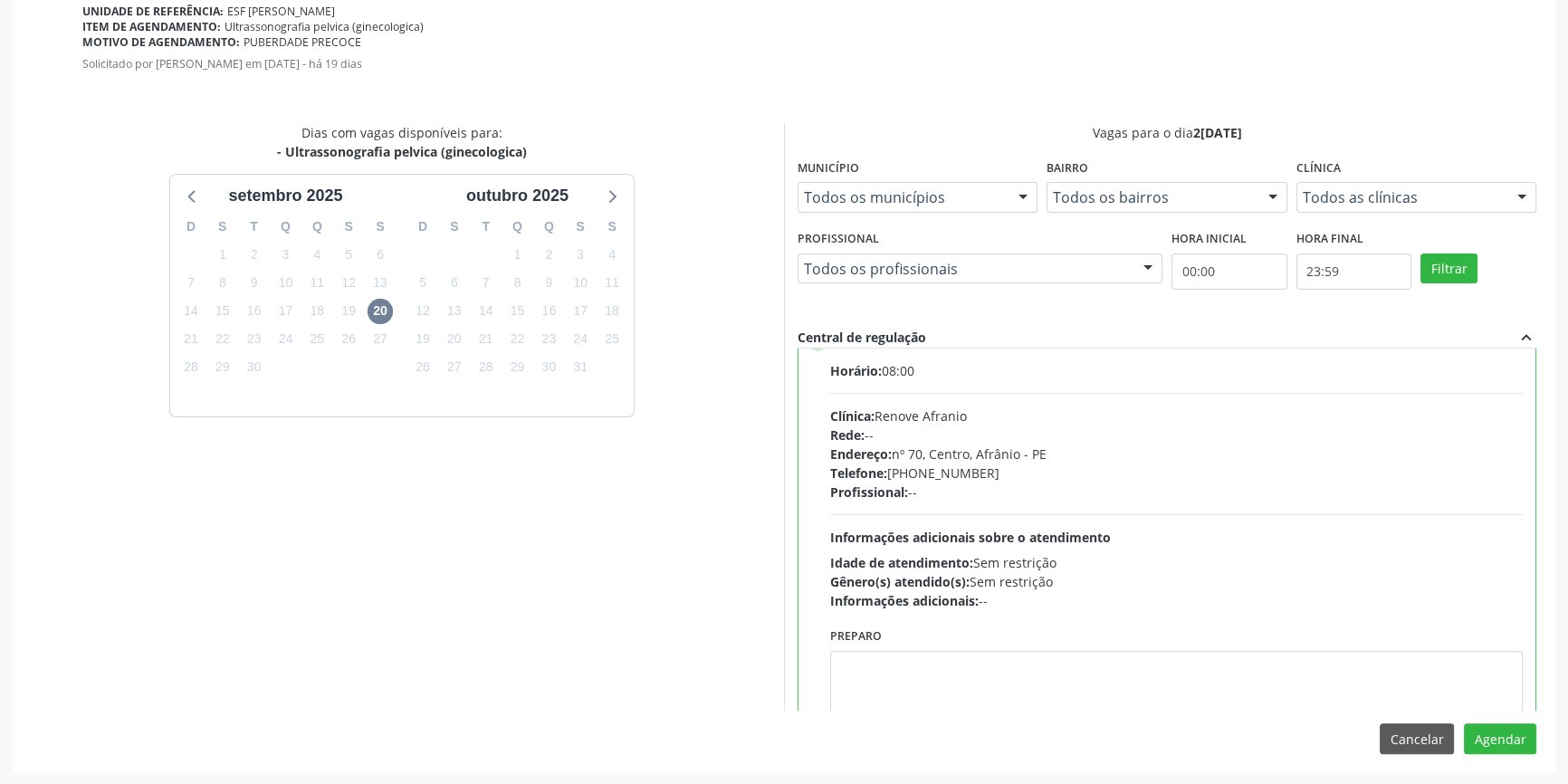
scroll to position [0, 0]
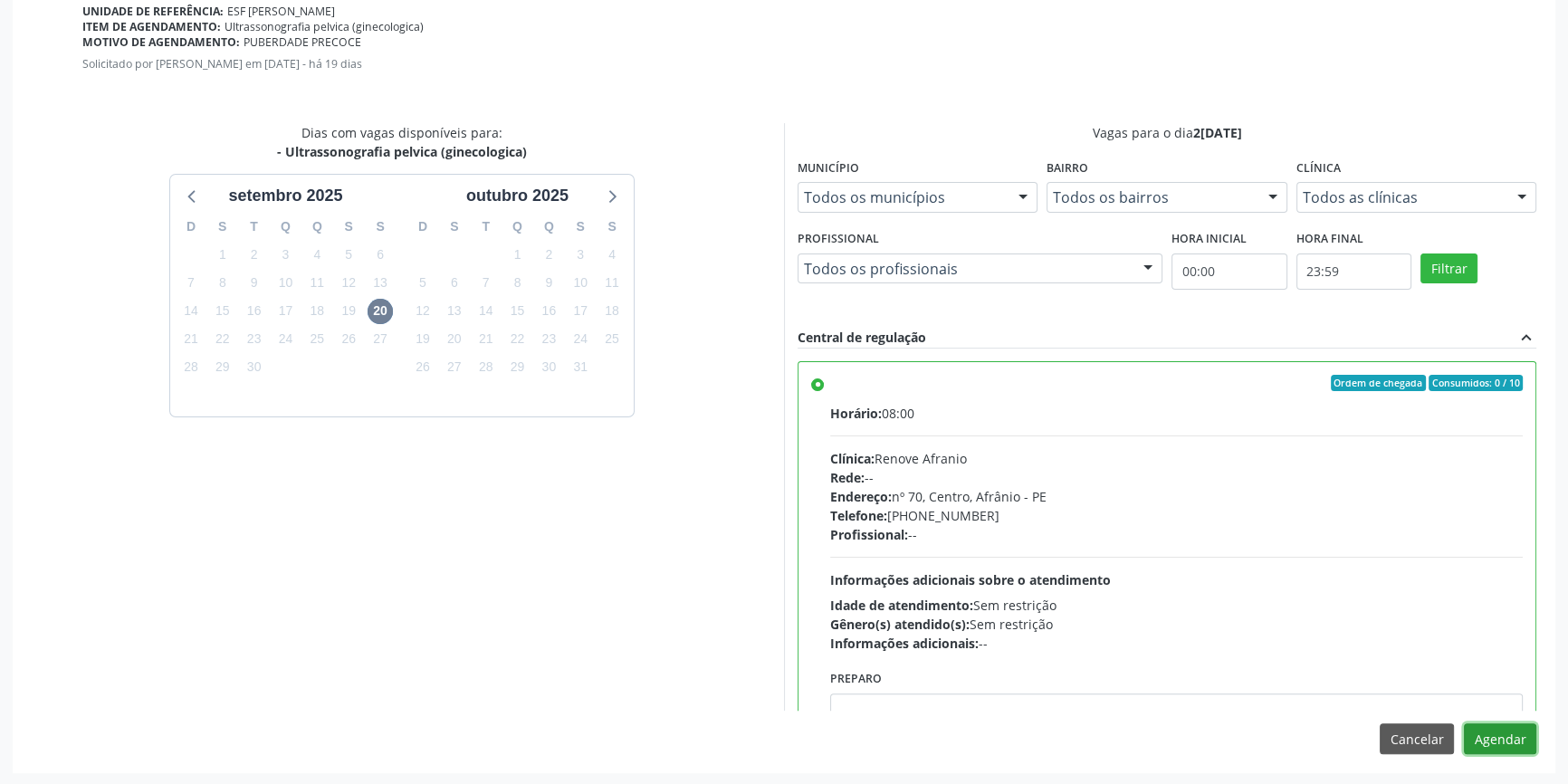
click at [1507, 734] on button "Agendar" at bounding box center [1500, 739] width 73 height 31
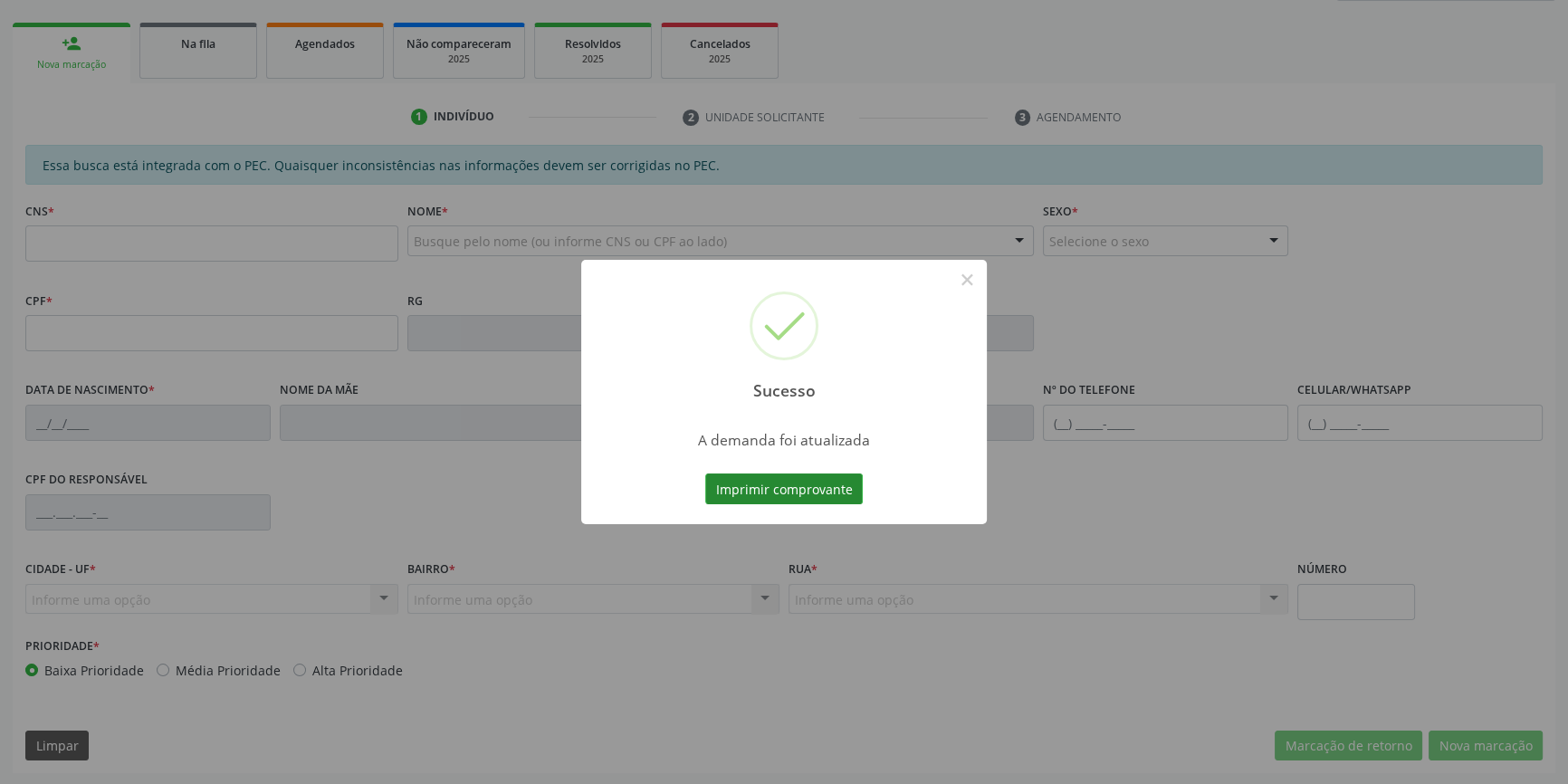
click at [756, 482] on button "Imprimir comprovante" at bounding box center [784, 489] width 158 height 31
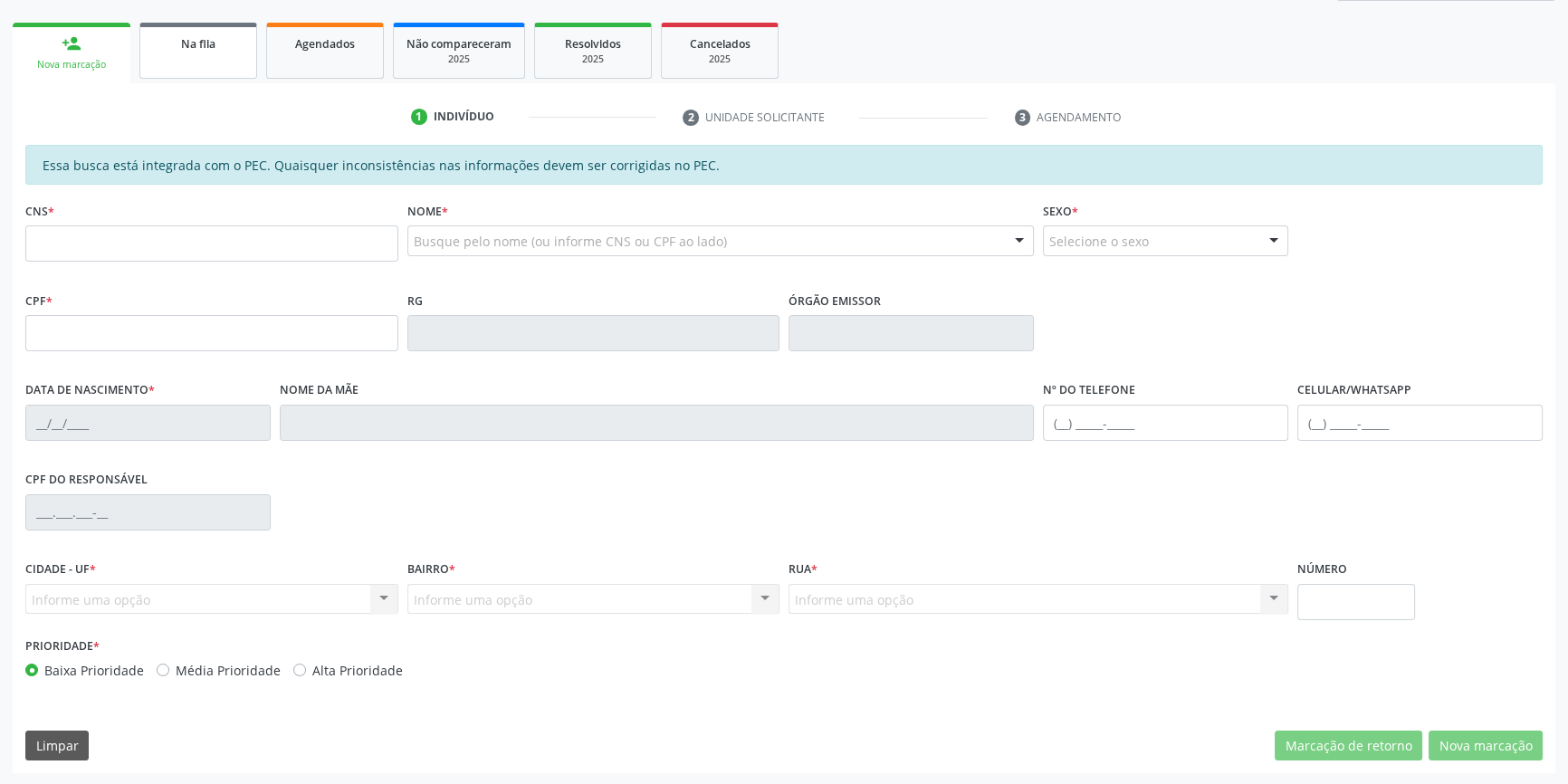
click at [203, 72] on link "Na fila" at bounding box center [198, 51] width 118 height 56
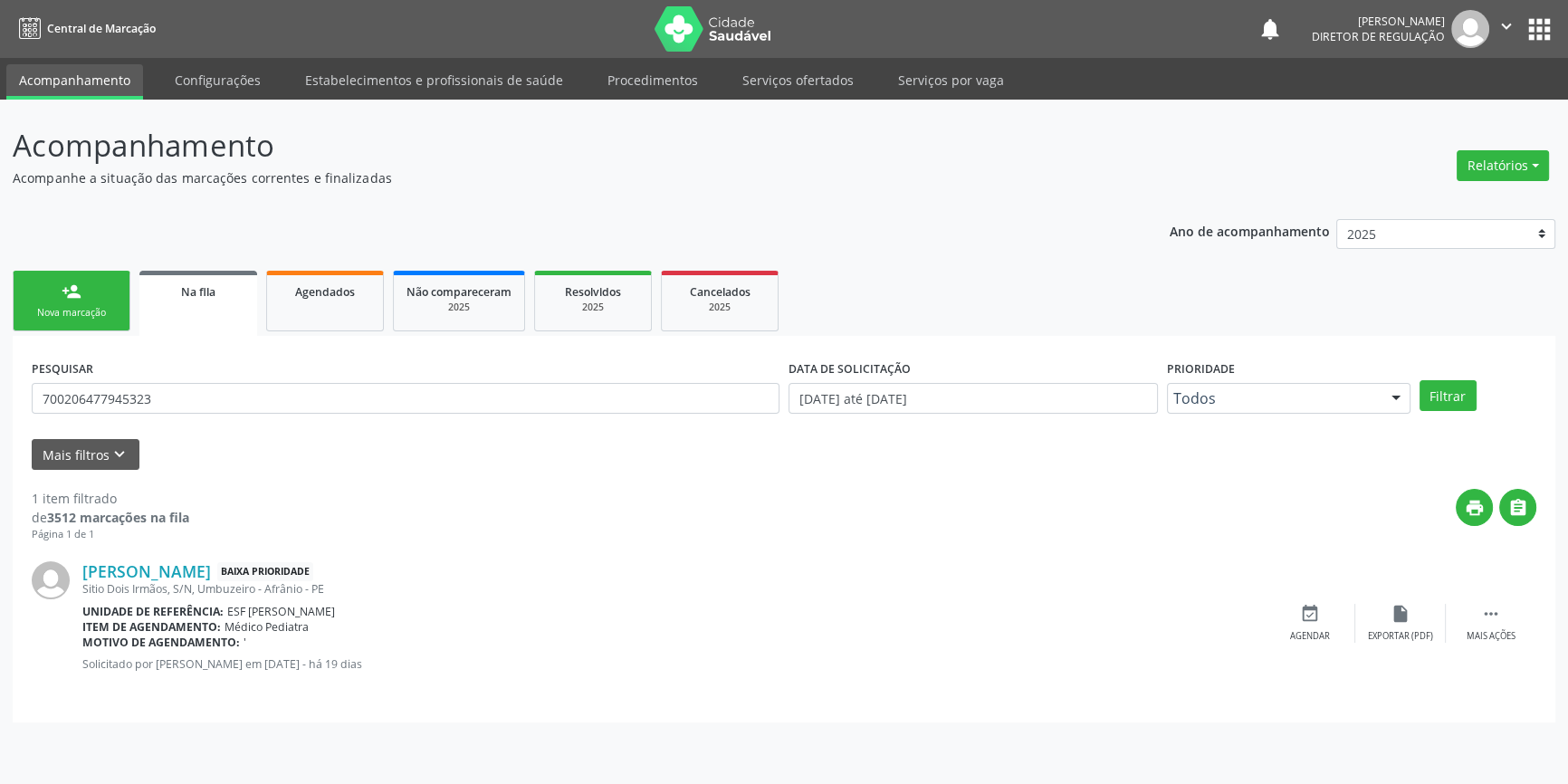
scroll to position [0, 0]
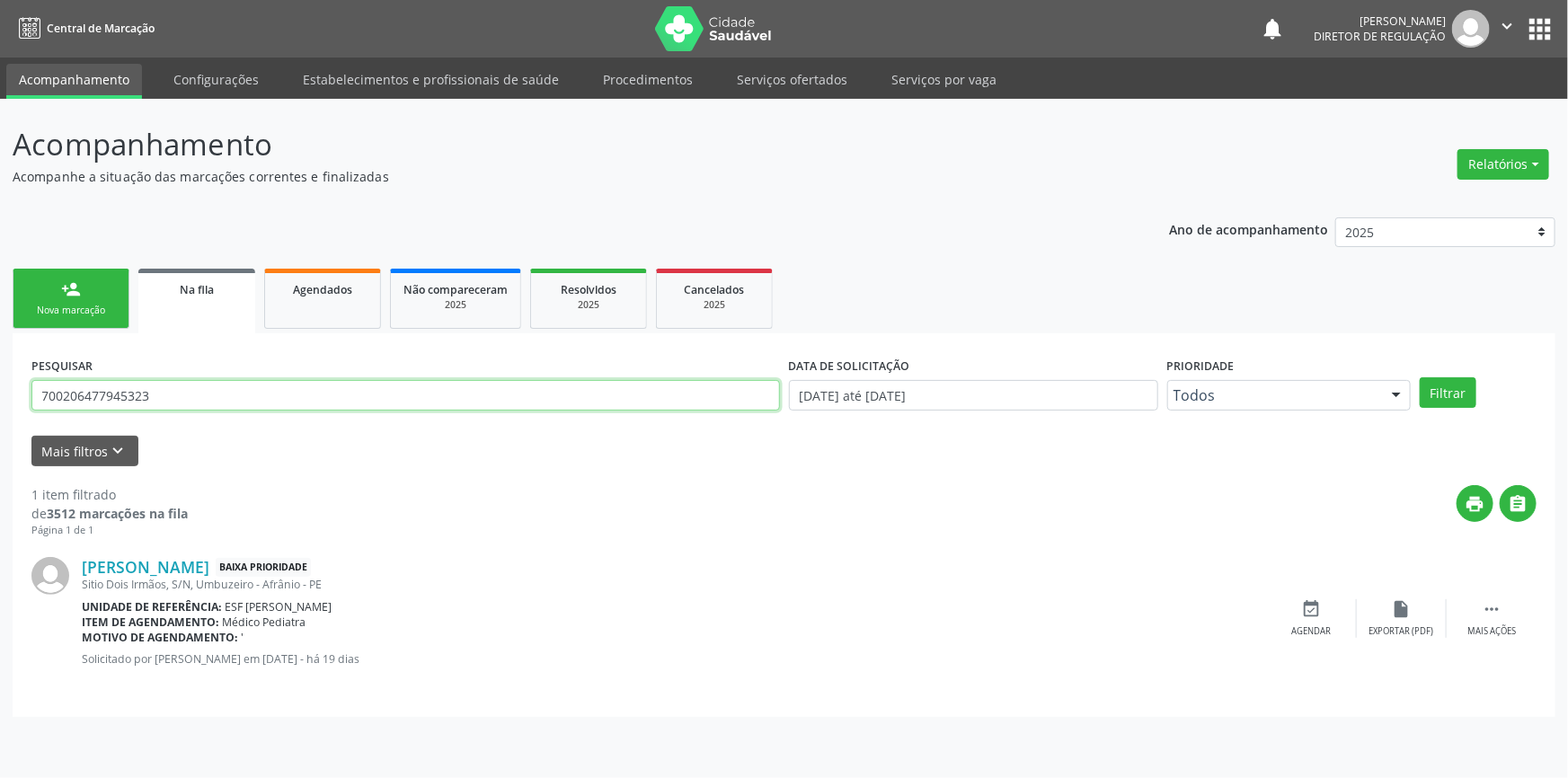
drag, startPoint x: 217, startPoint y: 402, endPoint x: 0, endPoint y: 408, distance: 217.1
click at [0, 408] on div "Acompanhamento Acompanhe a situação das marcações correntes e finalizadas Relat…" at bounding box center [784, 438] width 1568 height 679
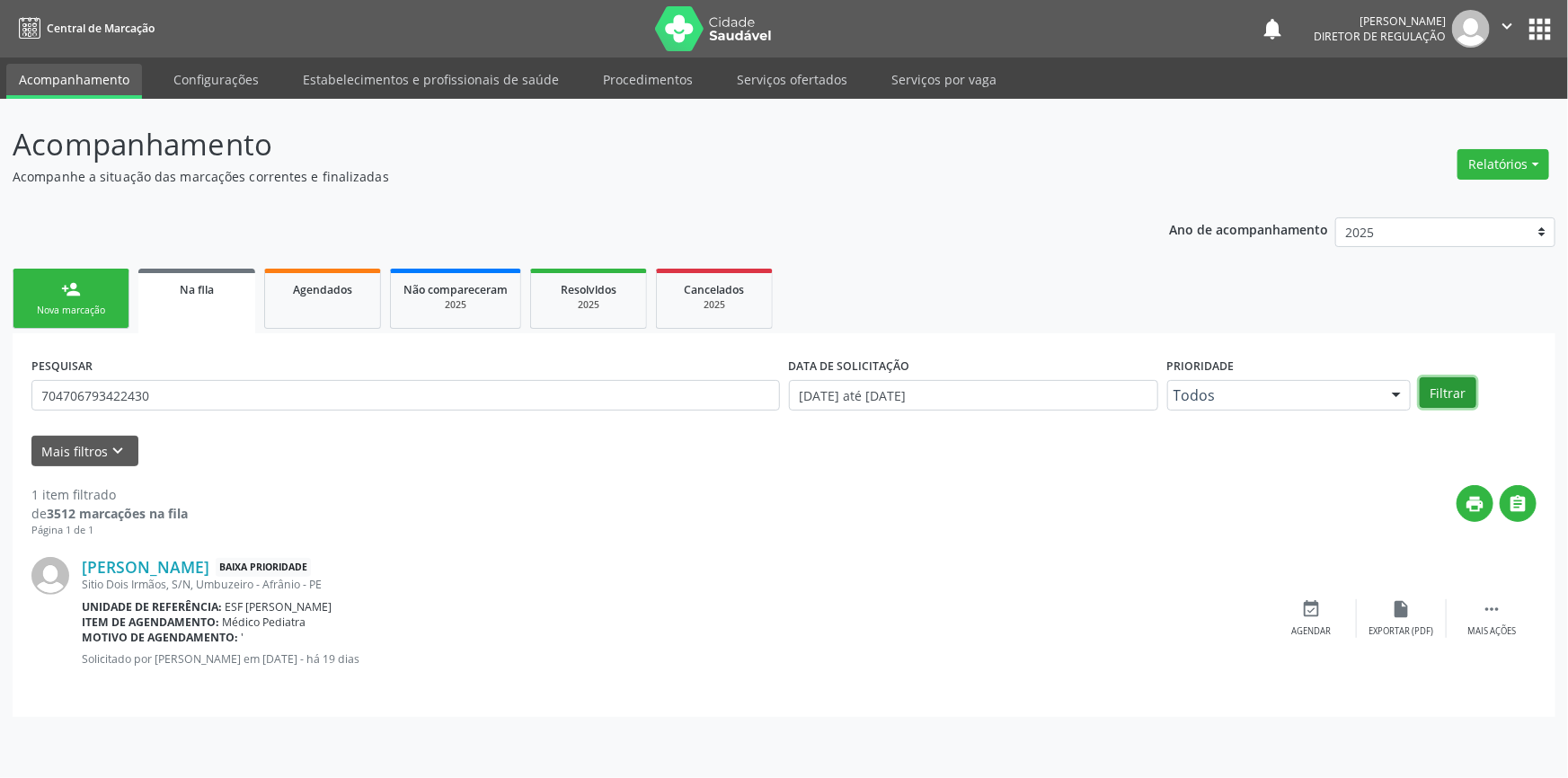
click at [1453, 394] on button "Filtrar" at bounding box center [1448, 392] width 57 height 30
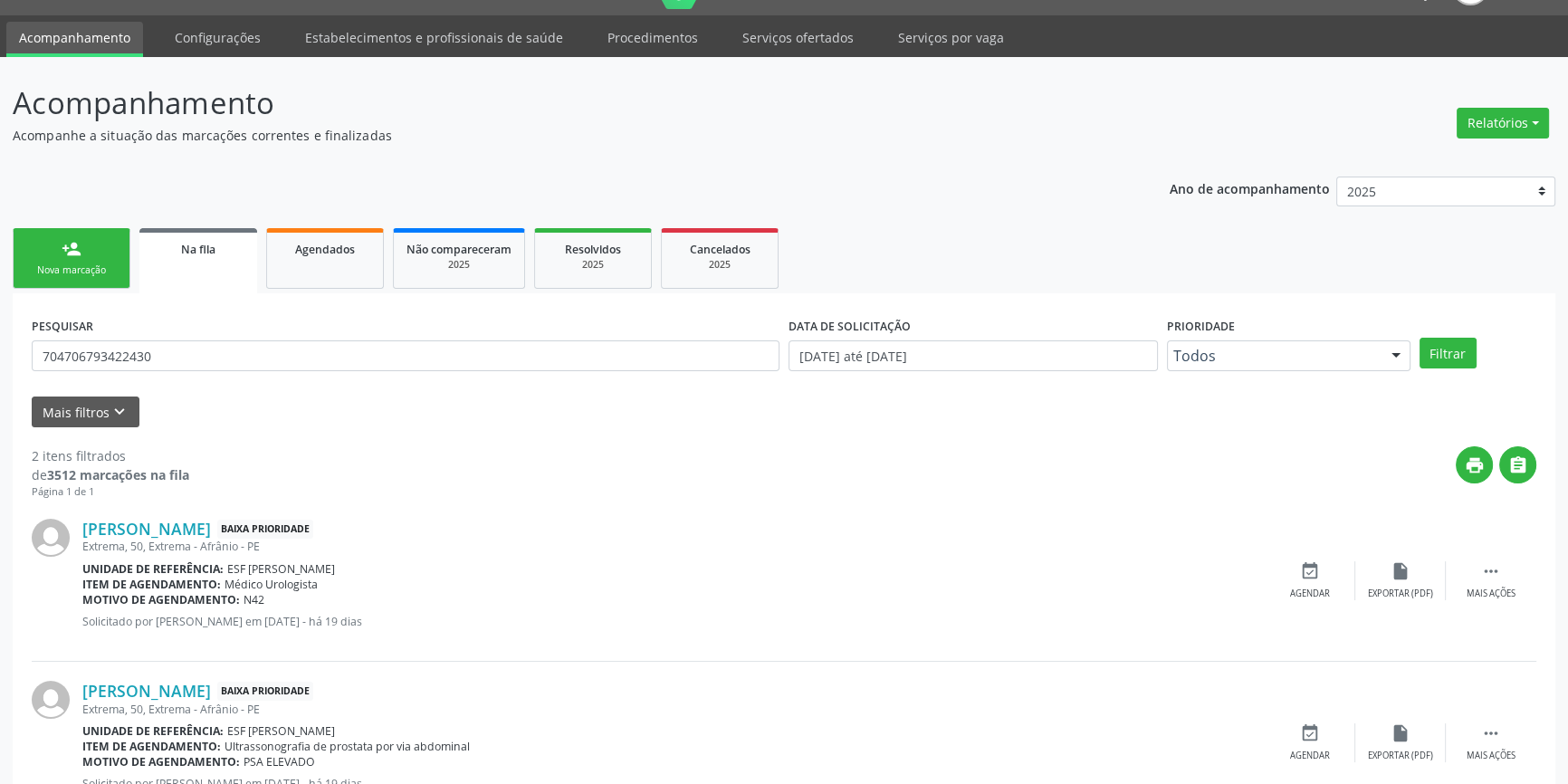
scroll to position [111, 0]
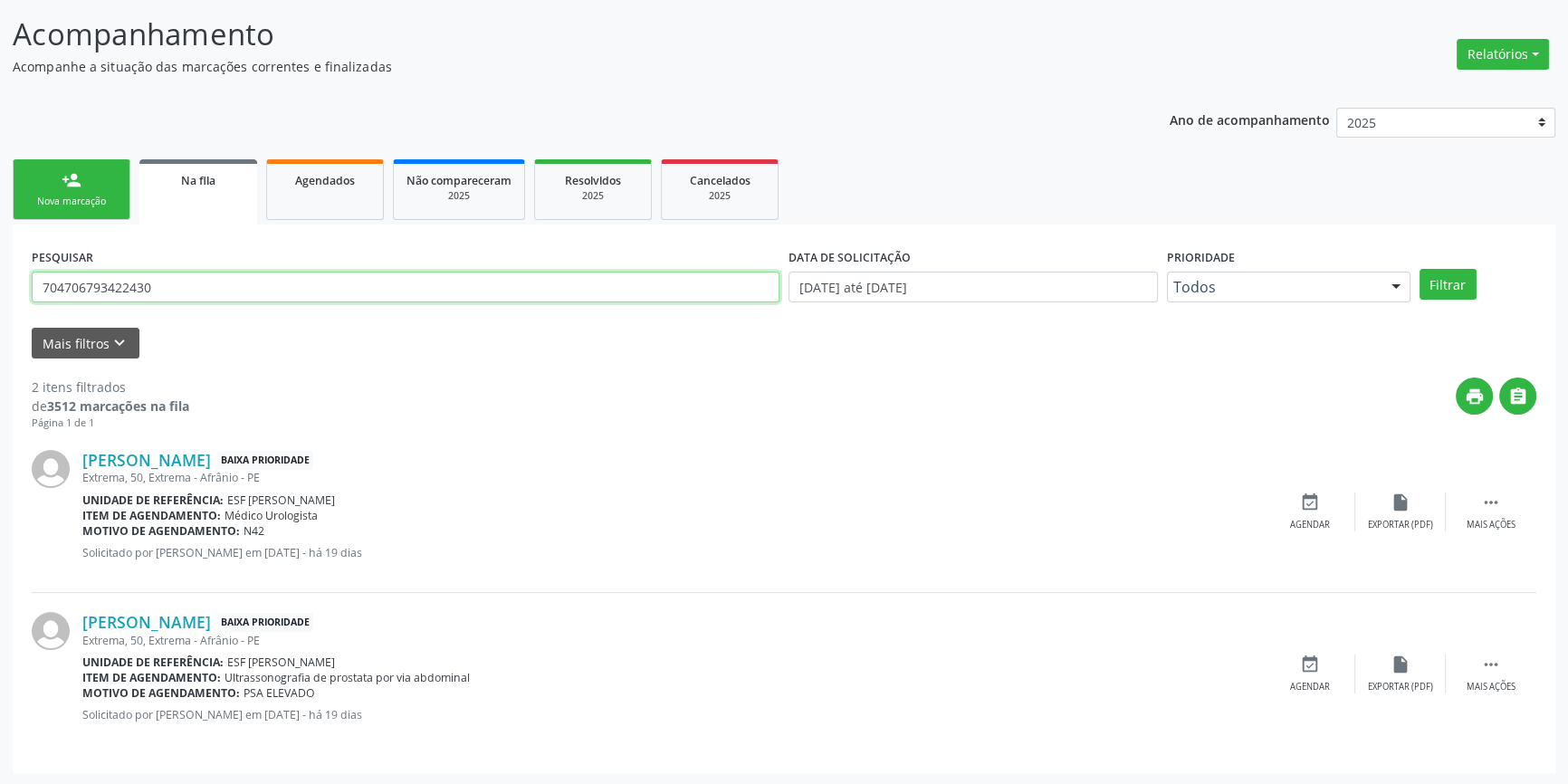
drag, startPoint x: 188, startPoint y: 285, endPoint x: 940, endPoint y: 262, distance: 752.4
click at [0, 270] on div "Acompanhamento Acompanhe a situação das marcações correntes e finalizadas Relat…" at bounding box center [784, 387] width 1568 height 797
type input "705209404615075"
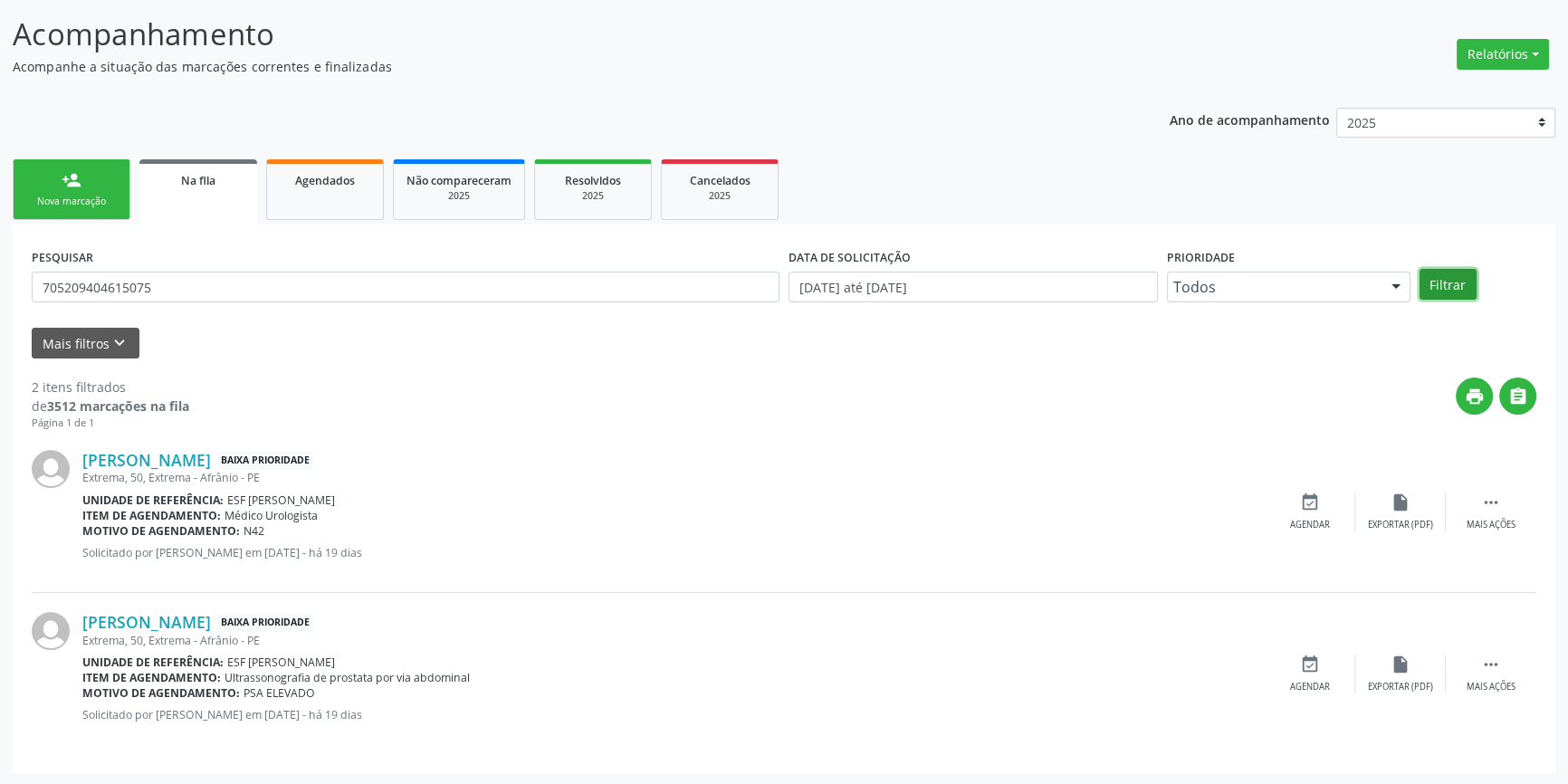
click at [1442, 286] on button "Filtrar" at bounding box center [1447, 284] width 57 height 31
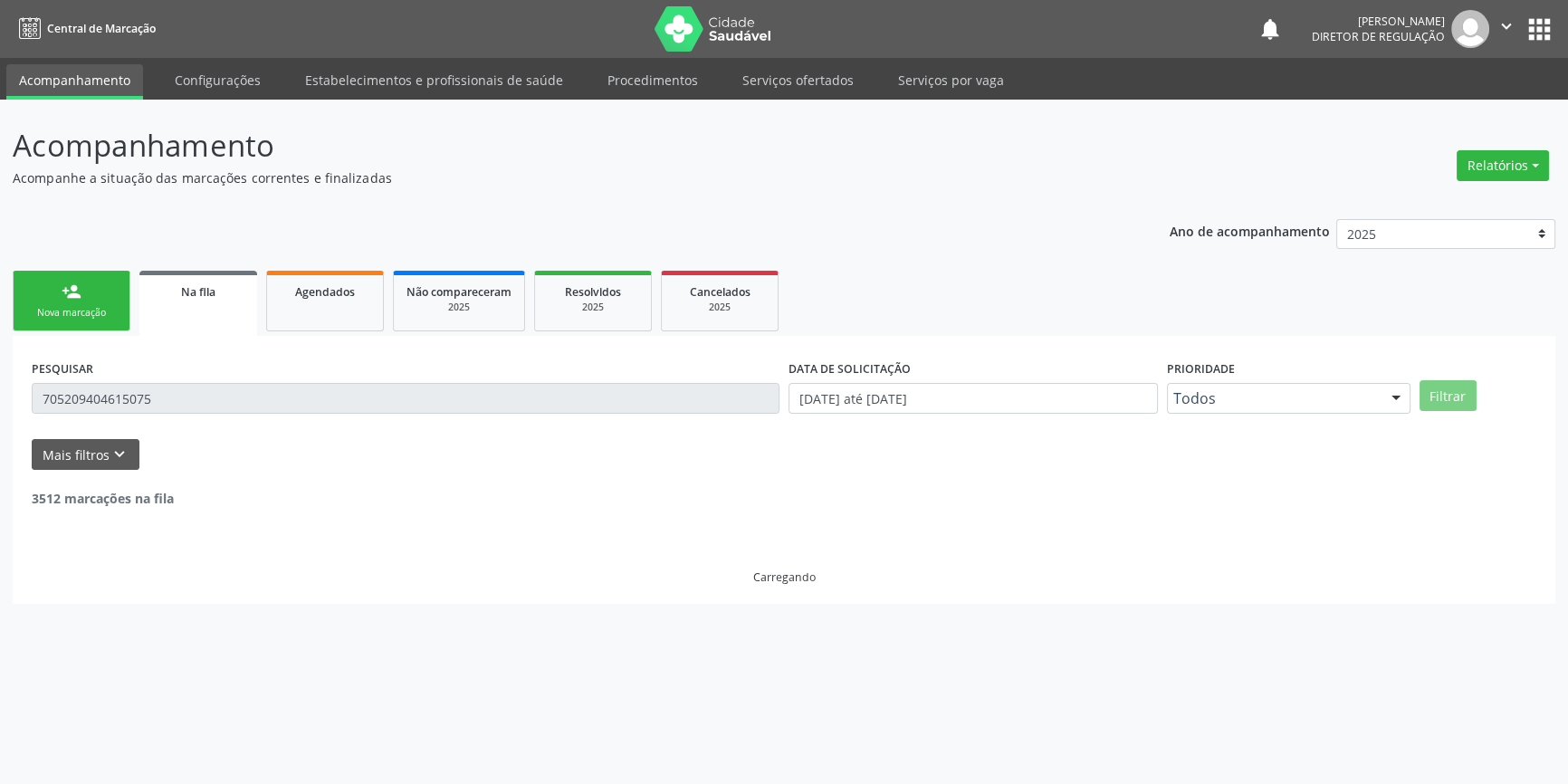
scroll to position [0, 0]
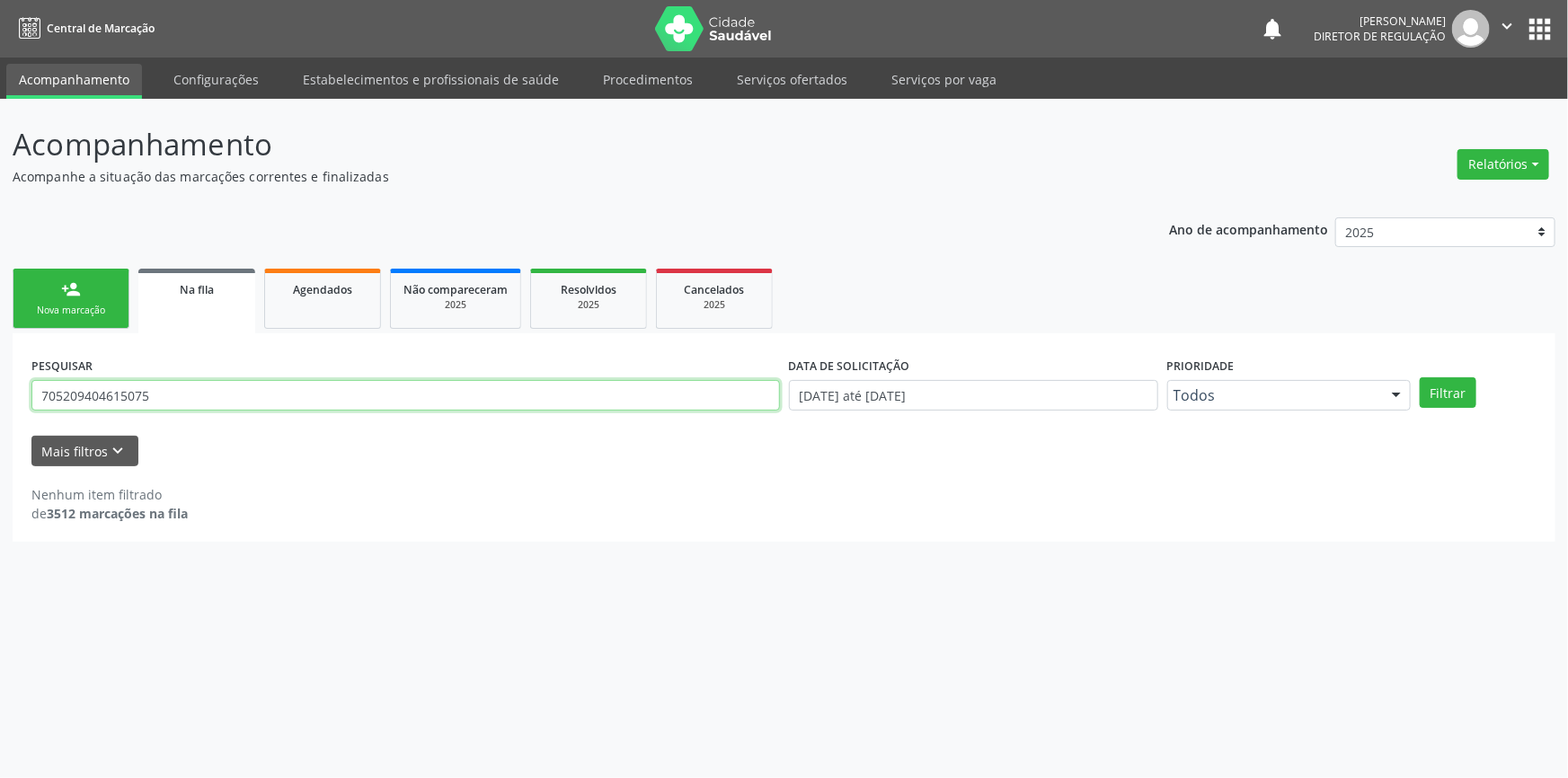
click at [0, 361] on div "Acompanhamento Acompanhe a situação das marcações correntes e finalizadas Relat…" at bounding box center [784, 438] width 1568 height 679
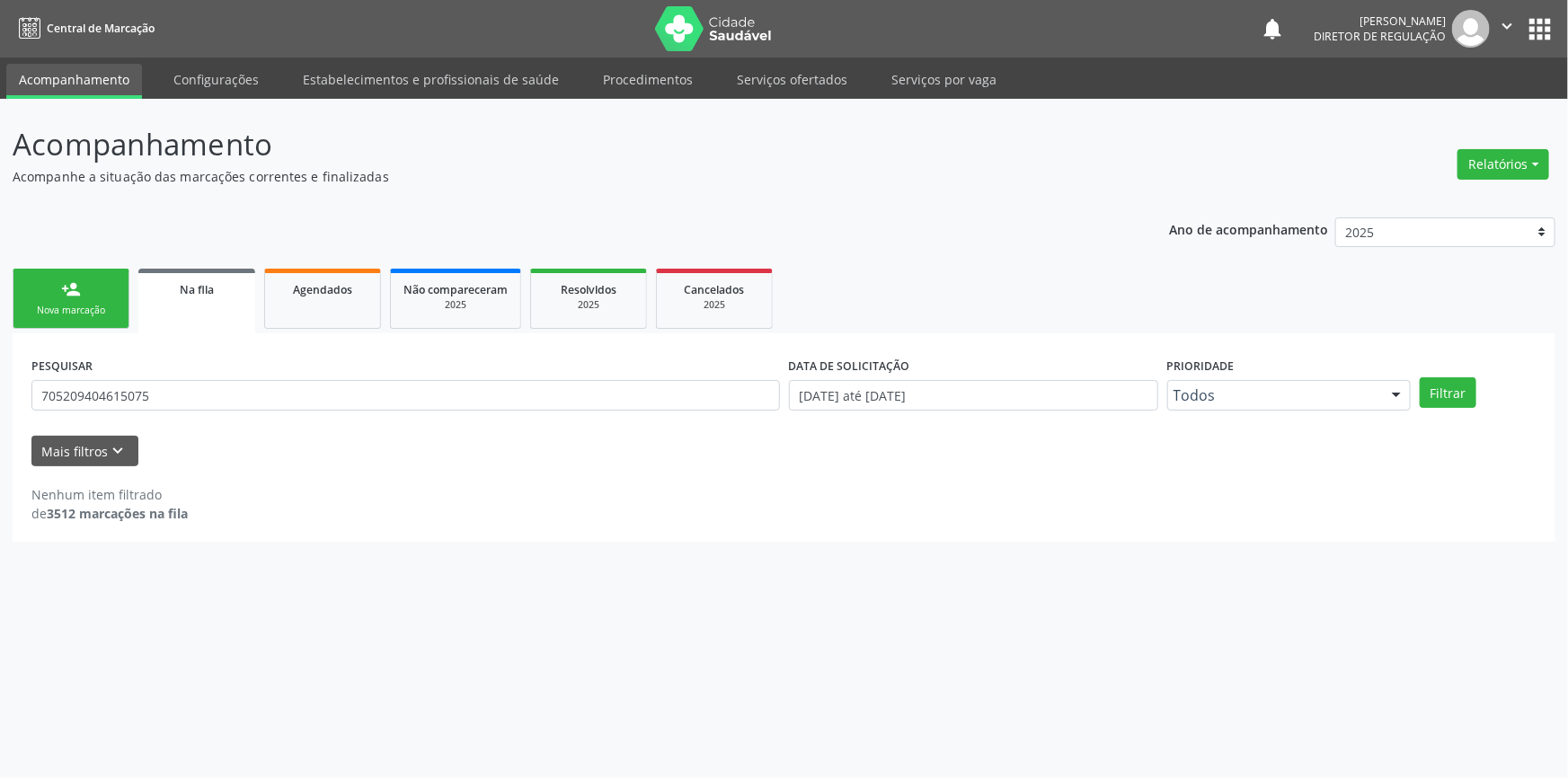
click at [65, 300] on link "person_add Nova marcação" at bounding box center [70, 298] width 117 height 60
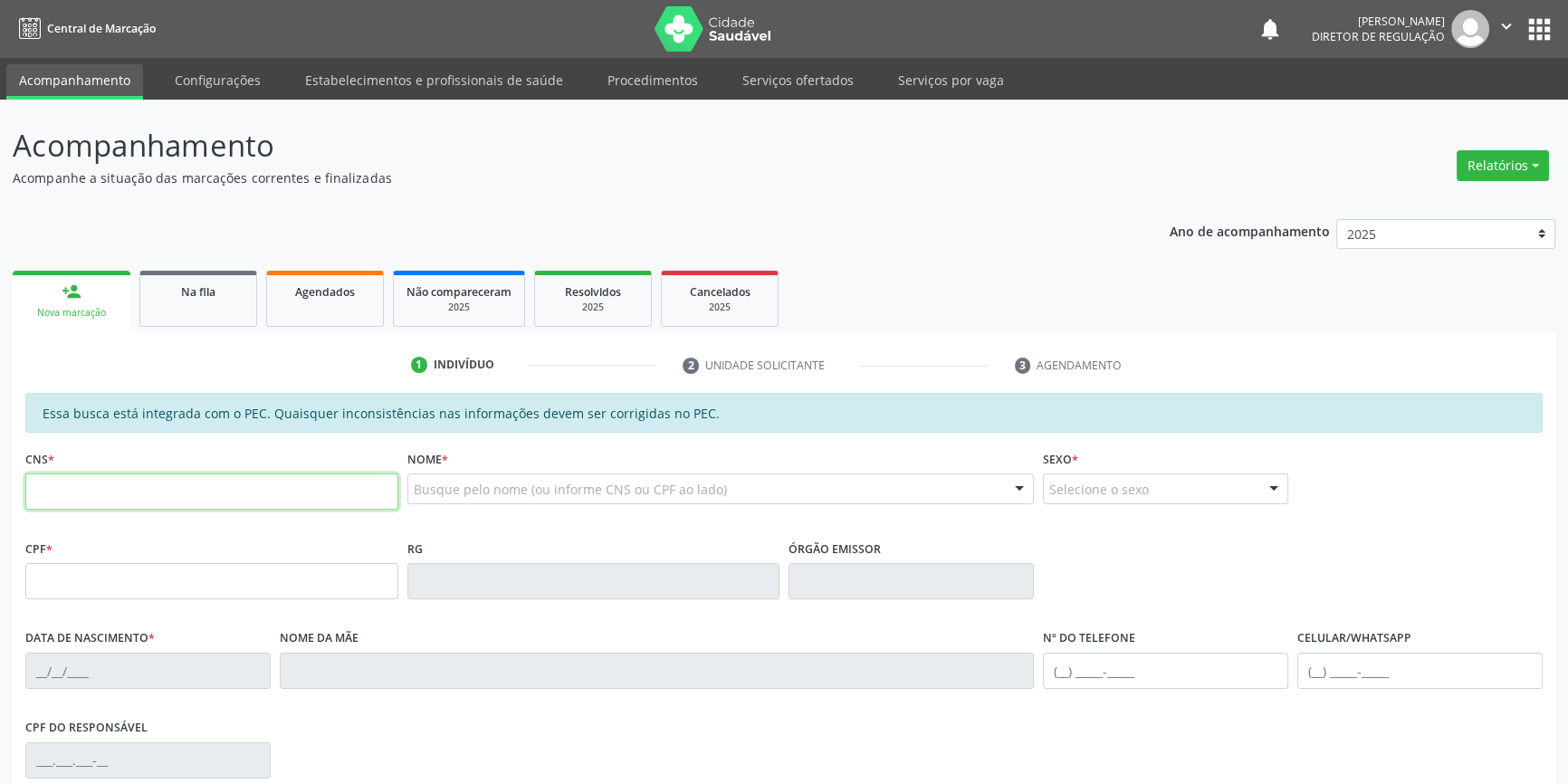
click at [131, 489] on input "text" at bounding box center [211, 492] width 373 height 36
paste input "705 2094 0461 5075"
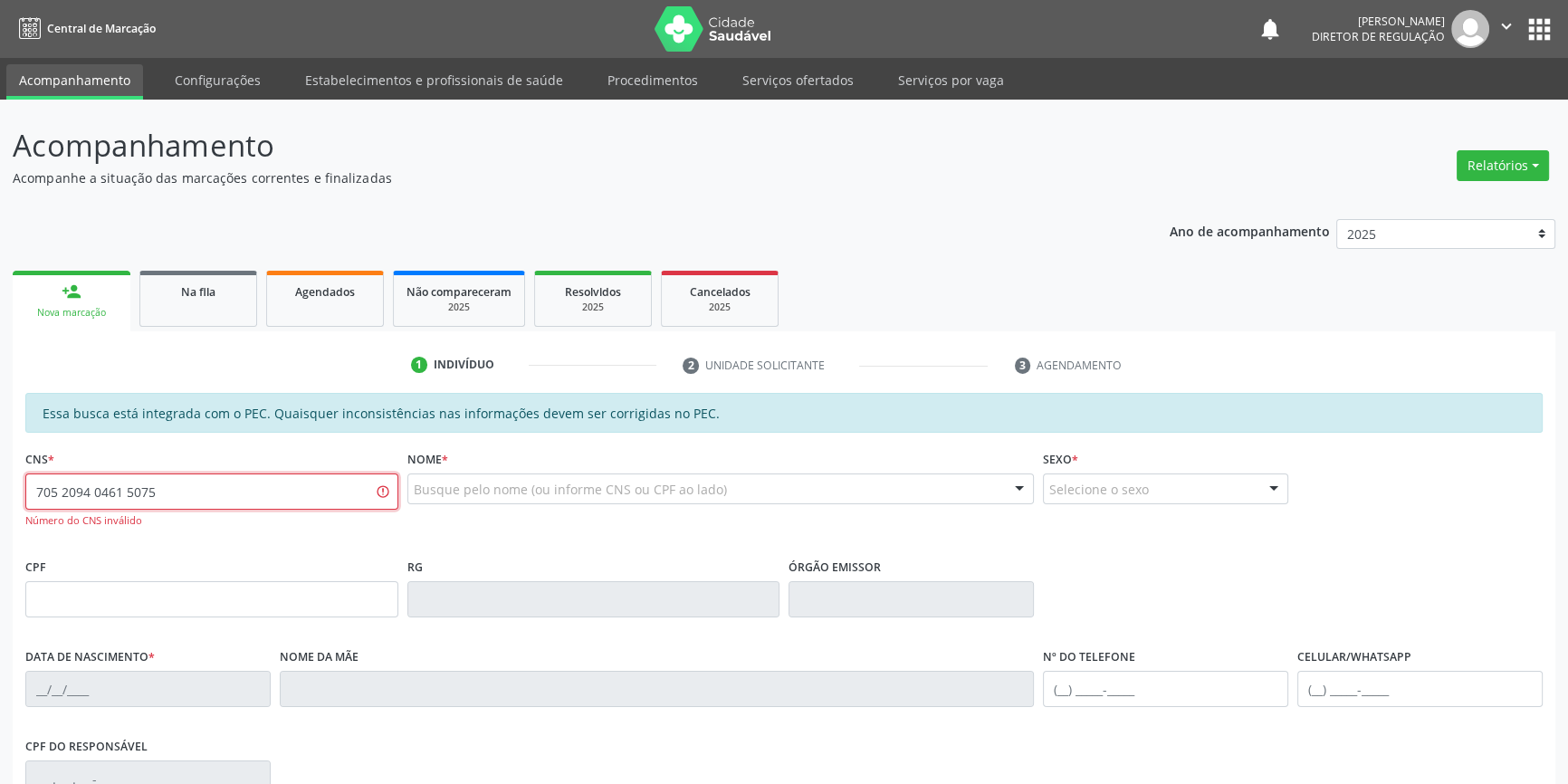
scroll to position [248, 0]
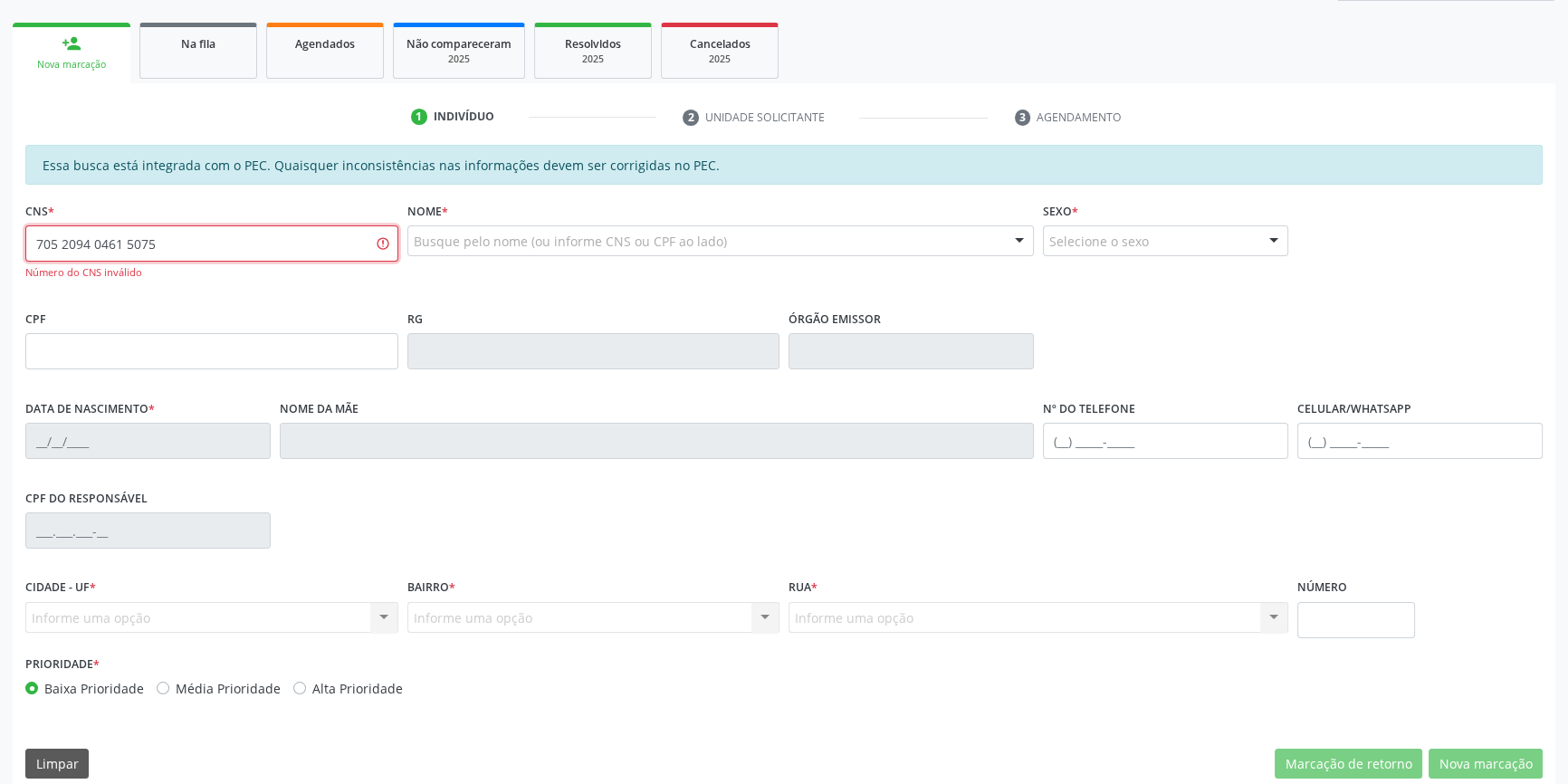
drag, startPoint x: 226, startPoint y: 253, endPoint x: 0, endPoint y: 264, distance: 226.3
click at [0, 254] on div "Acompanhamento Acompanhe a situação das marcações correntes e finalizadas Relat…" at bounding box center [784, 327] width 1568 height 952
type input "705 2094 0461 5075"
click at [0, 236] on div "Acompanhamento Acompanhe a situação das marcações correntes e finalizadas Relat…" at bounding box center [784, 327] width 1568 height 952
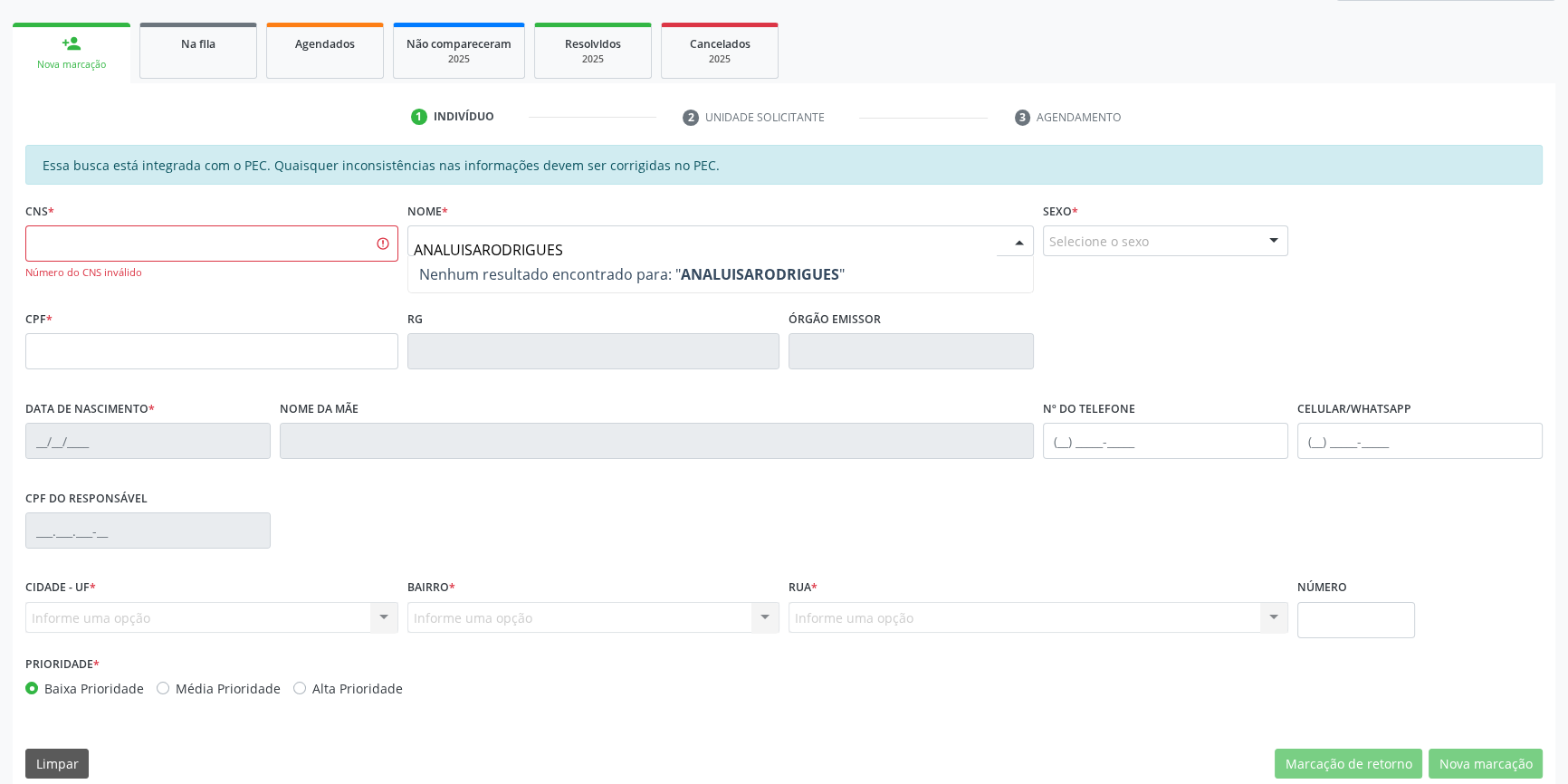
click at [480, 245] on input "ANALUISARODRIGUES" at bounding box center [705, 250] width 584 height 36
type input "[PERSON_NAME]"
click at [592, 254] on input "[PERSON_NAME]" at bounding box center [705, 250] width 584 height 36
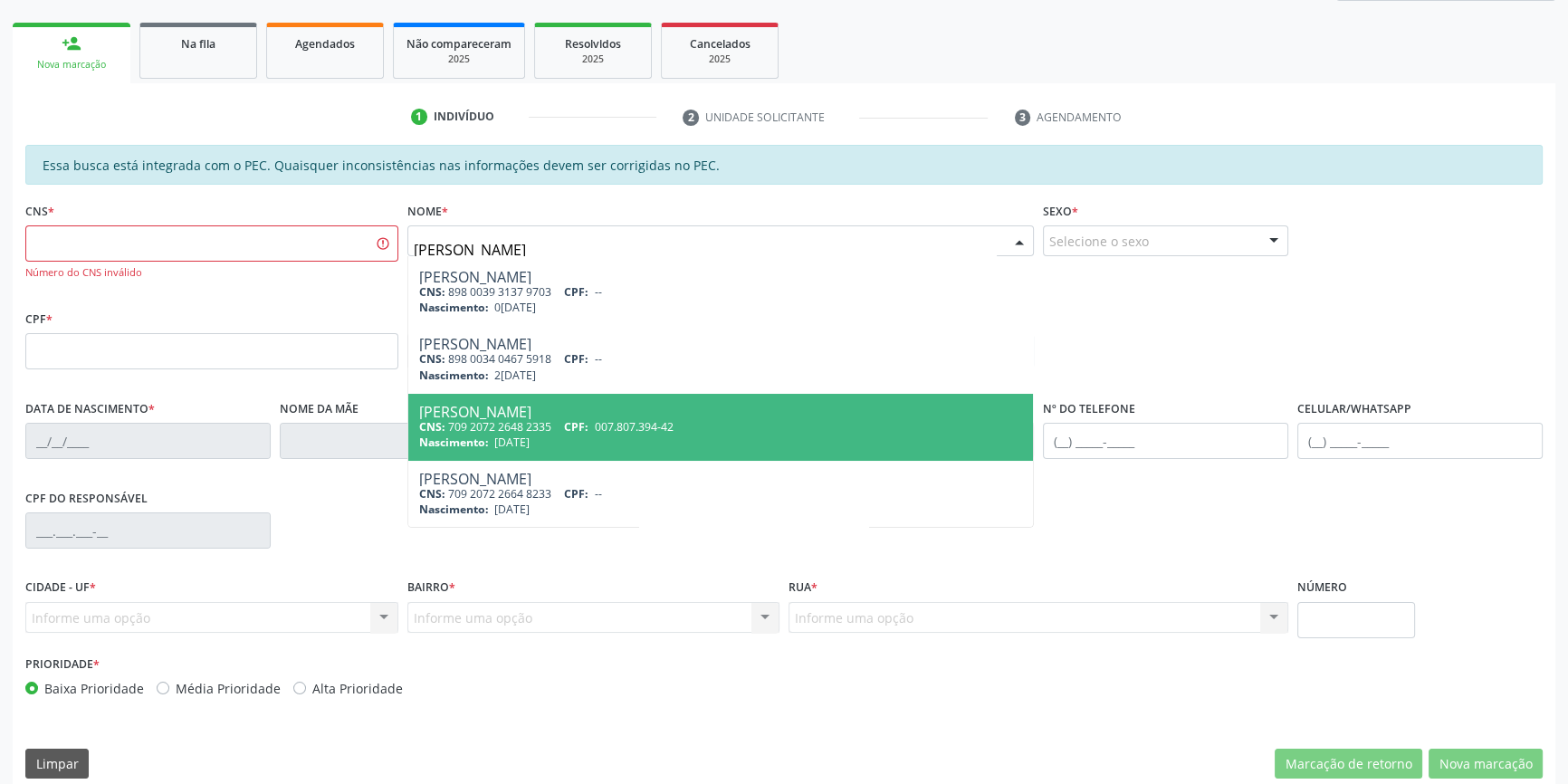
scroll to position [0, 0]
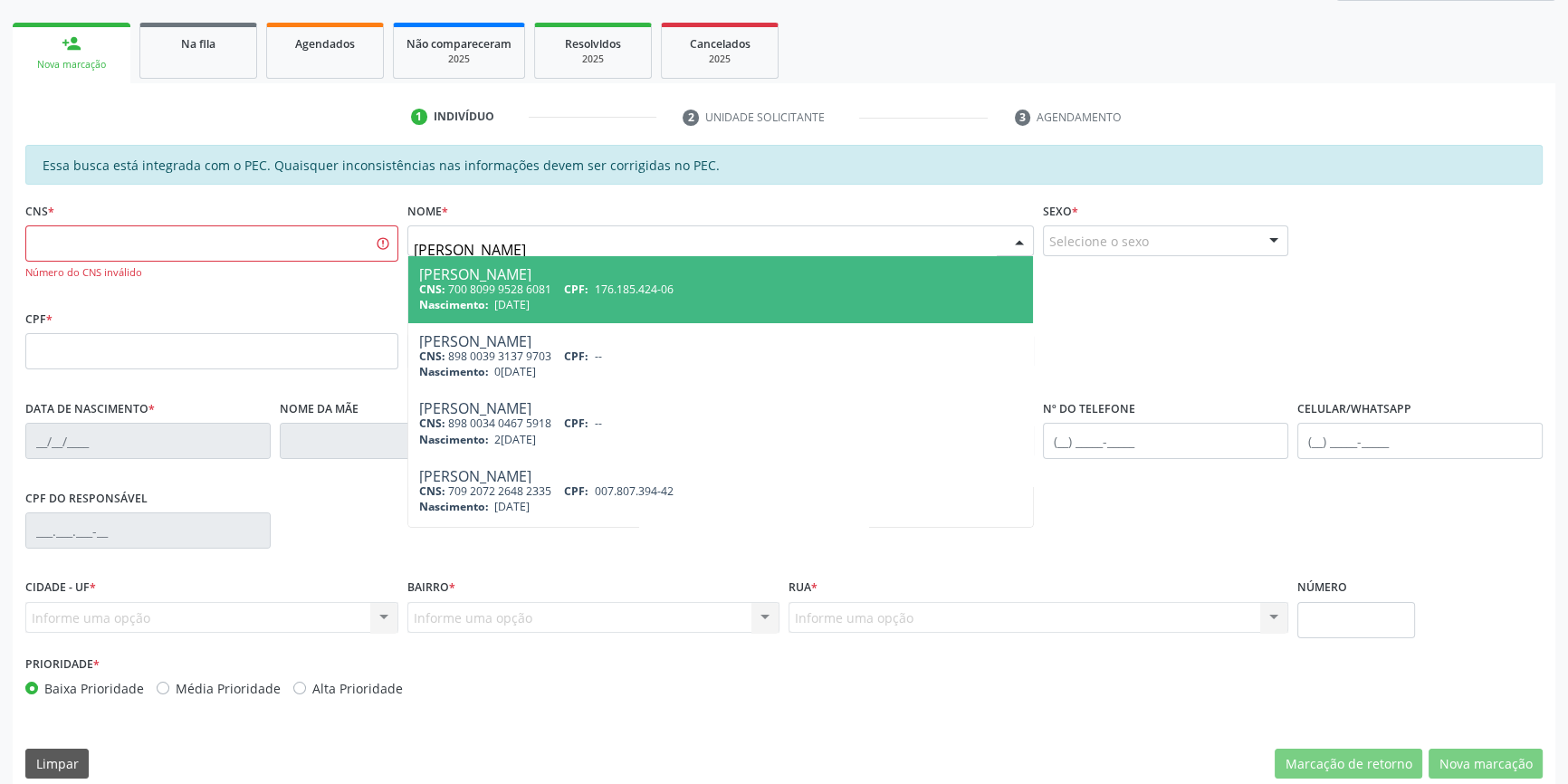
type input "[PERSON_NAME]"
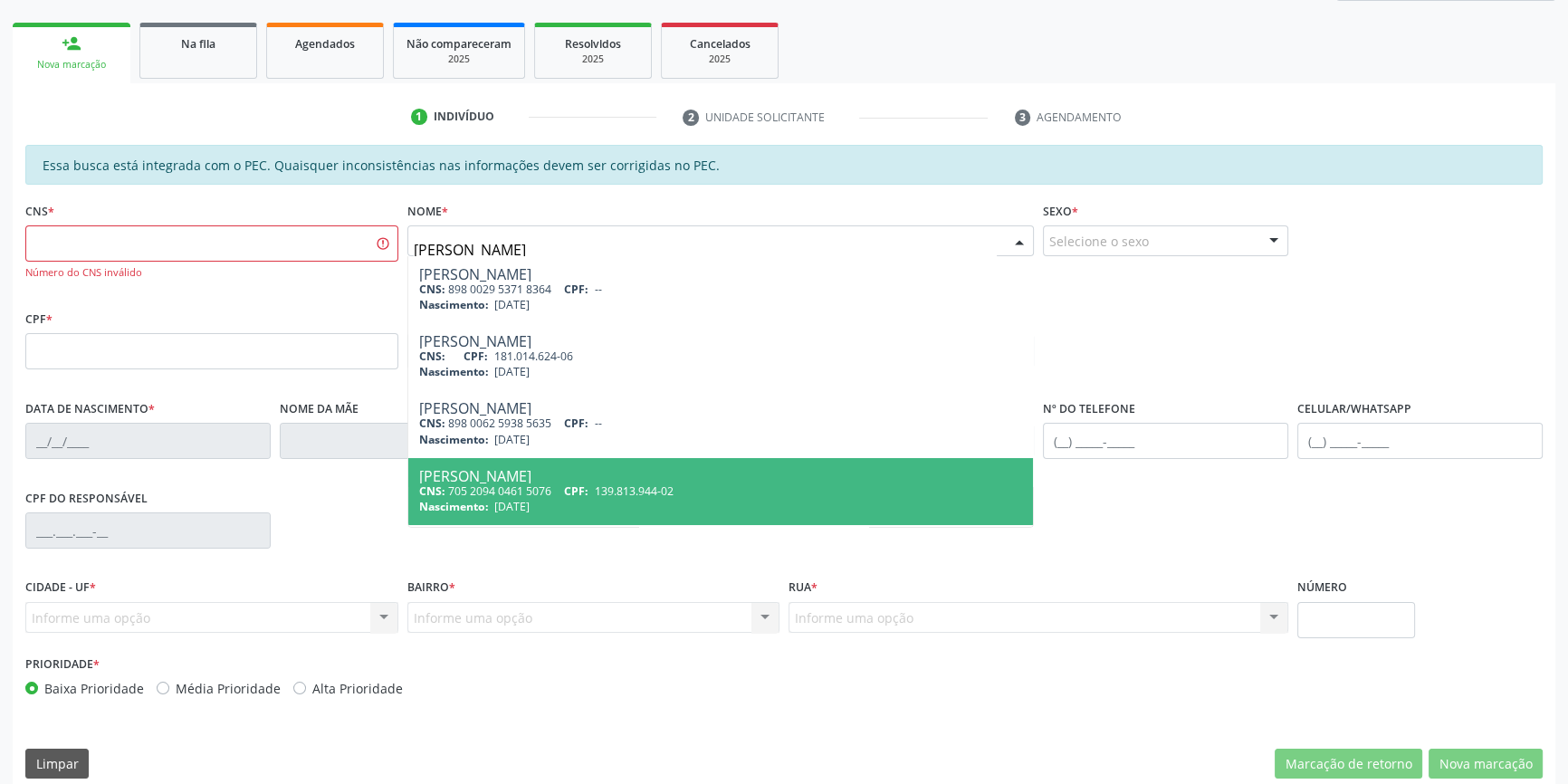
click at [558, 485] on div "CNS: 705 2094 0461 5076 CPF: 139.813.944-02" at bounding box center [720, 491] width 604 height 15
type input "705 2094 0461 5076"
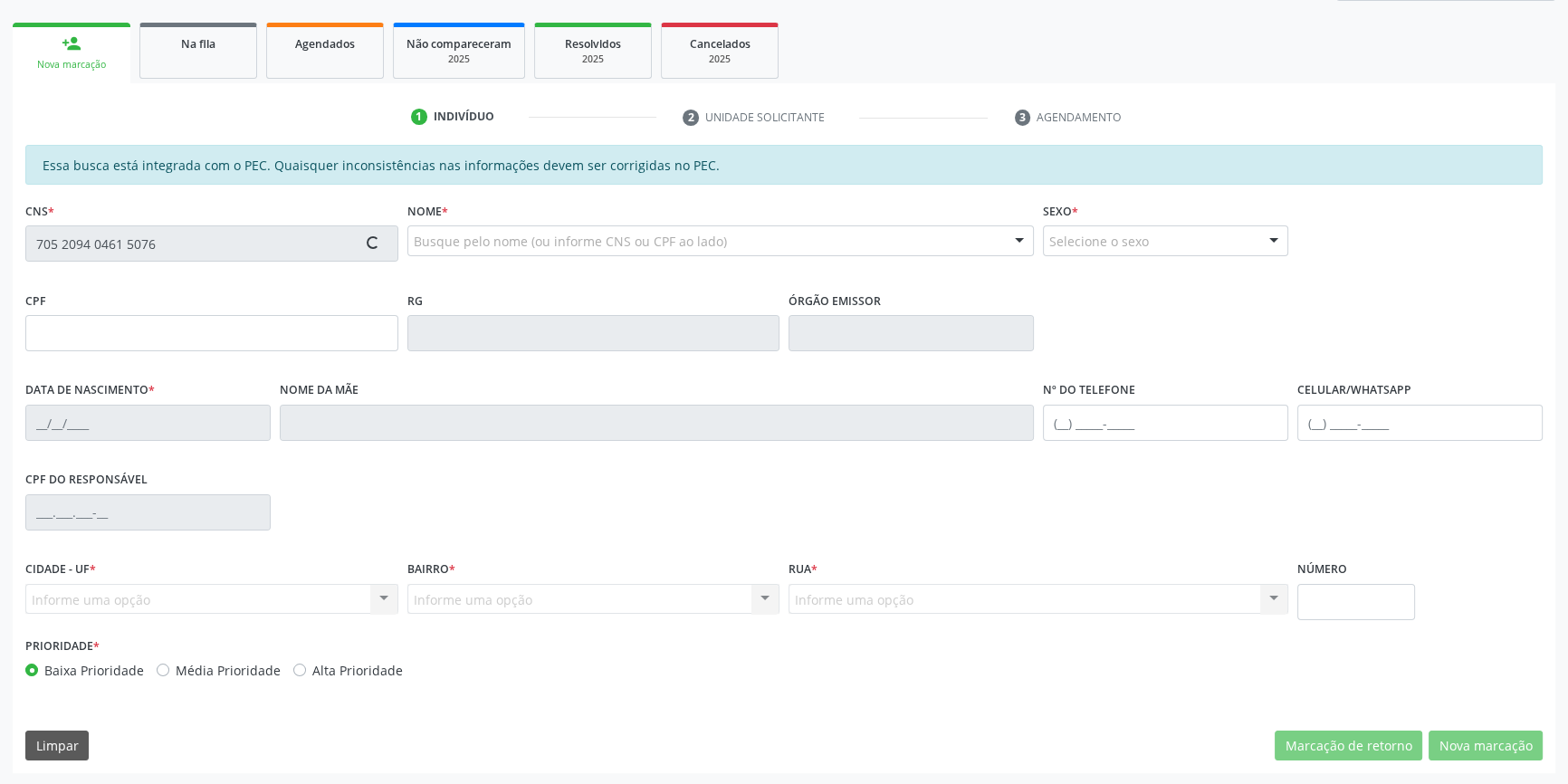
type input "139.813.944-02"
type input "[DATE]"
type input "[PERSON_NAME]"
type input "[PHONE_NUMBER]"
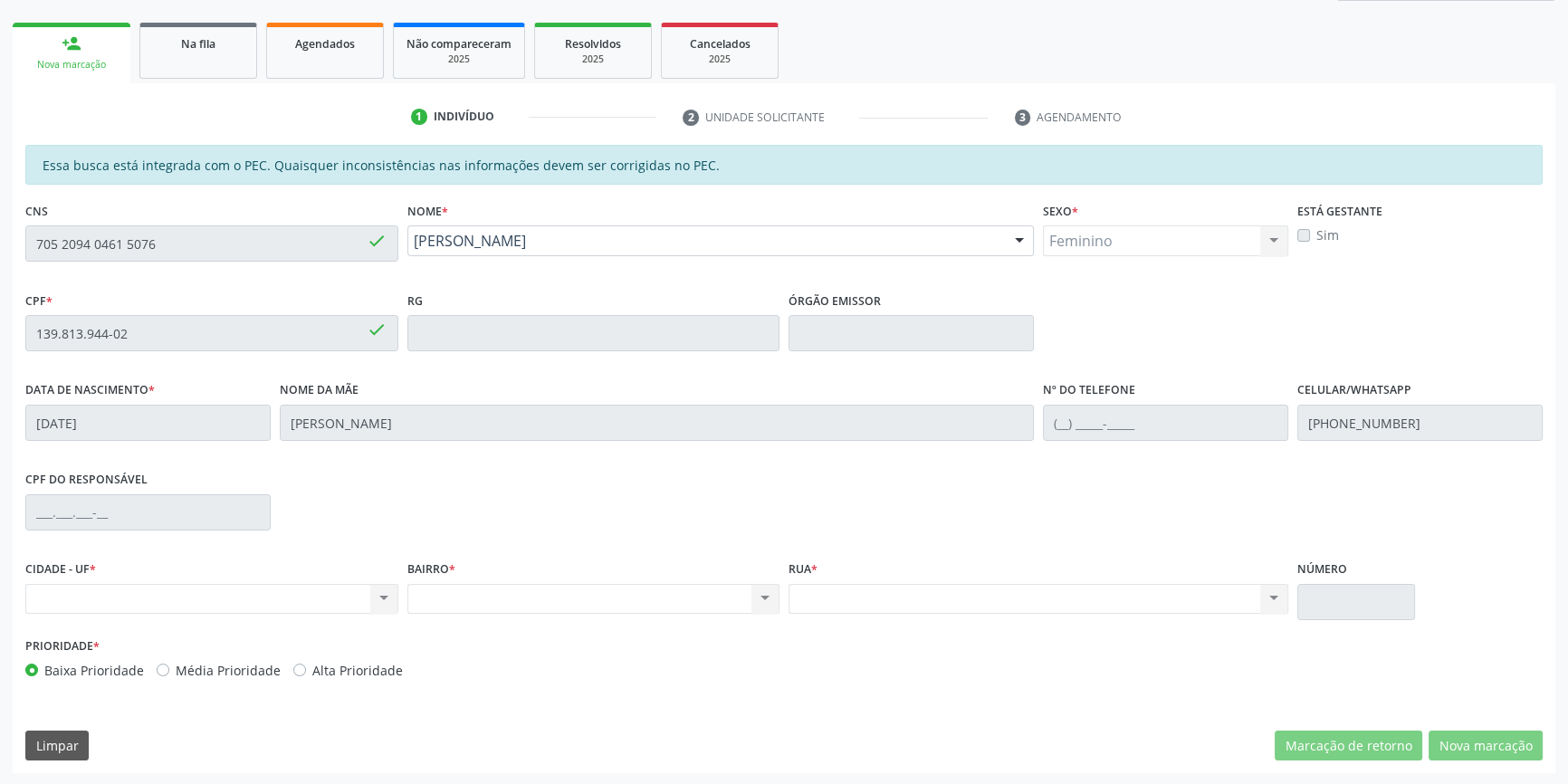
click at [0, 207] on div "Acompanhamento Acompanhe a situação das marcações correntes e finalizadas Relat…" at bounding box center [784, 319] width 1568 height 934
click at [191, 59] on link "Na fila" at bounding box center [198, 51] width 118 height 56
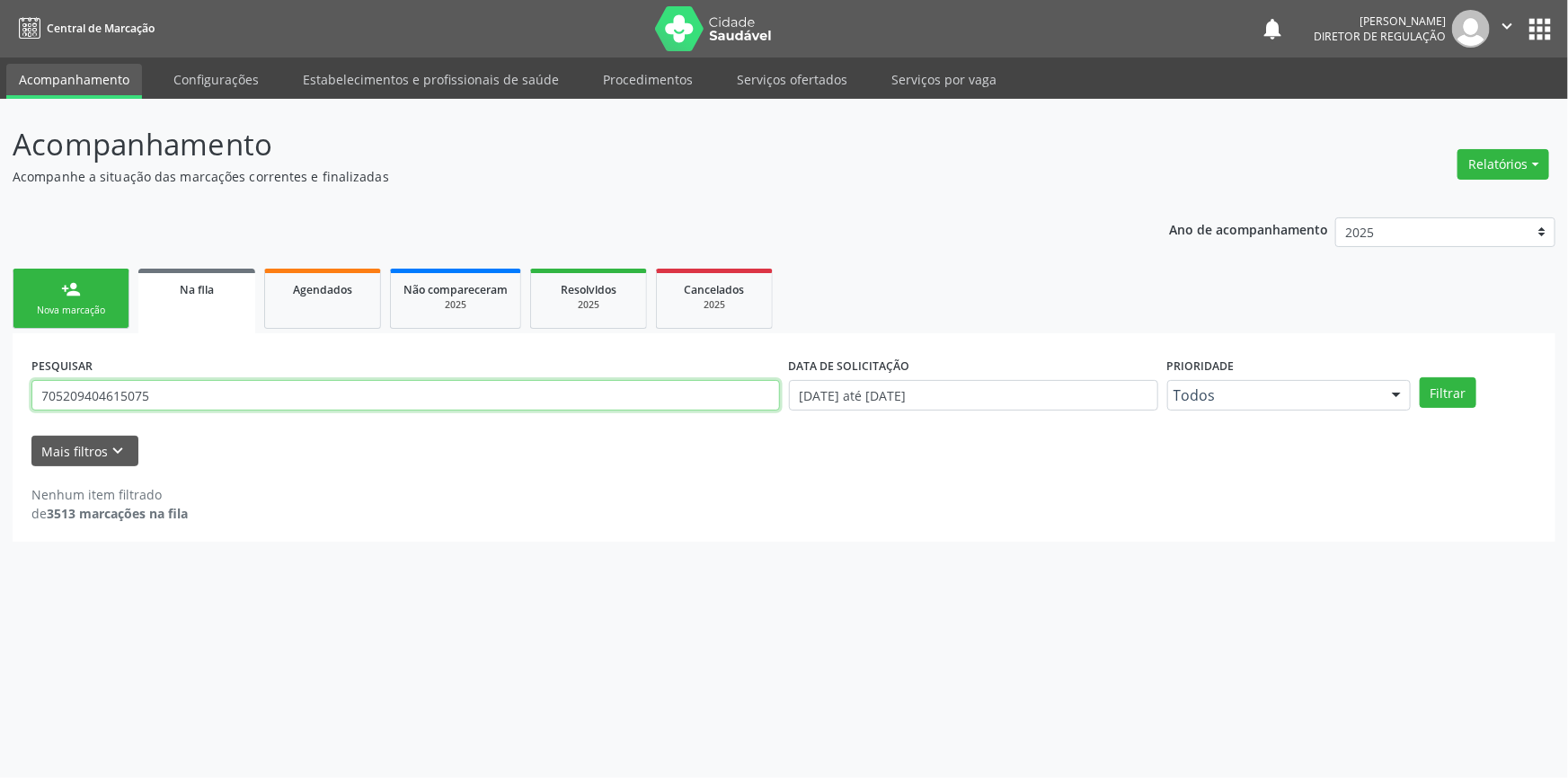
drag, startPoint x: 176, startPoint y: 397, endPoint x: 0, endPoint y: 374, distance: 177.5
click at [0, 374] on div "Acompanhamento Acompanhe a situação das marcações correntes e finalizadas Relat…" at bounding box center [784, 438] width 1568 height 679
paste input "2094 0461 5076"
type input "705 2094 0461 5076"
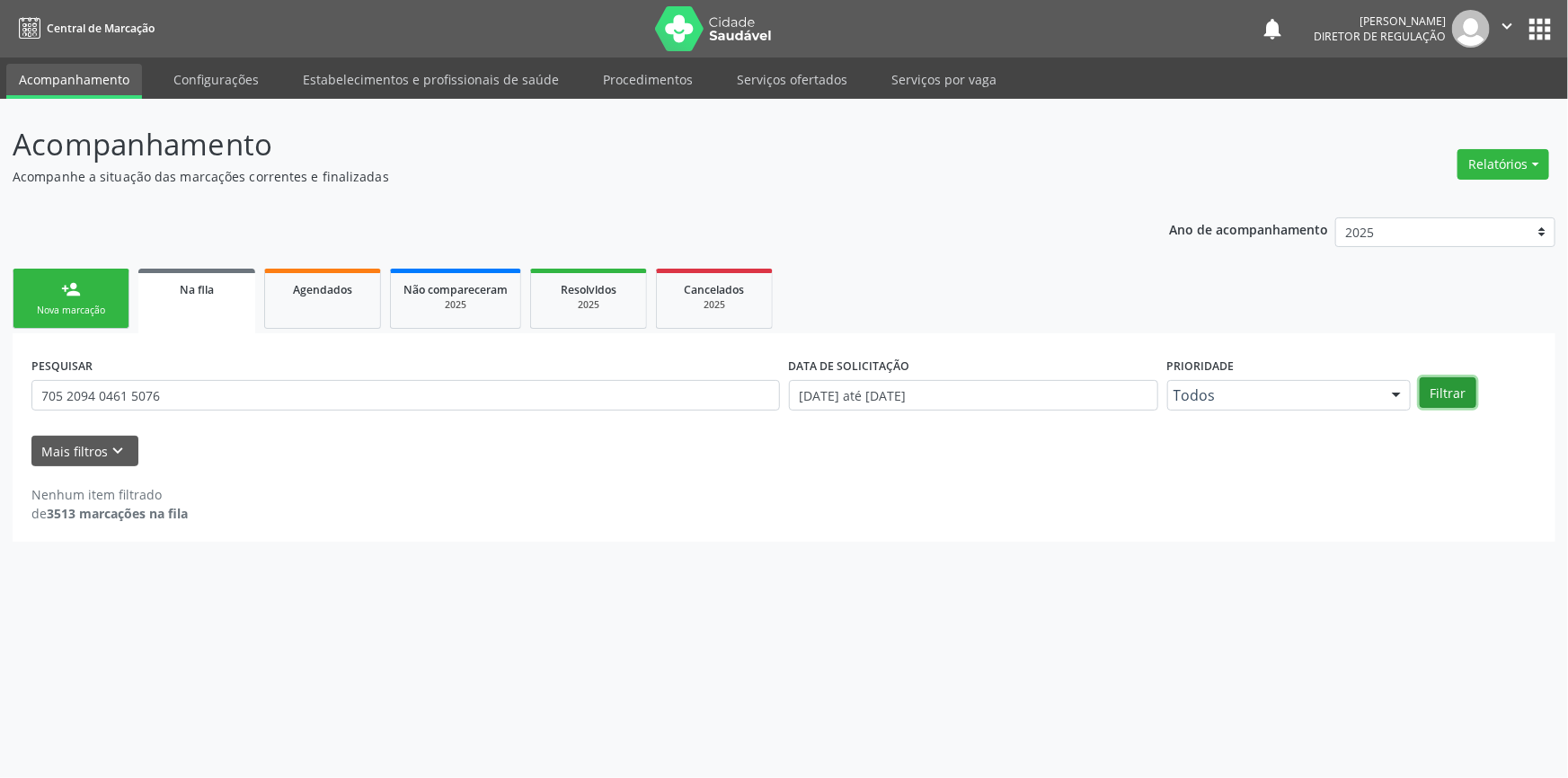
click at [1458, 386] on button "Filtrar" at bounding box center [1448, 392] width 57 height 30
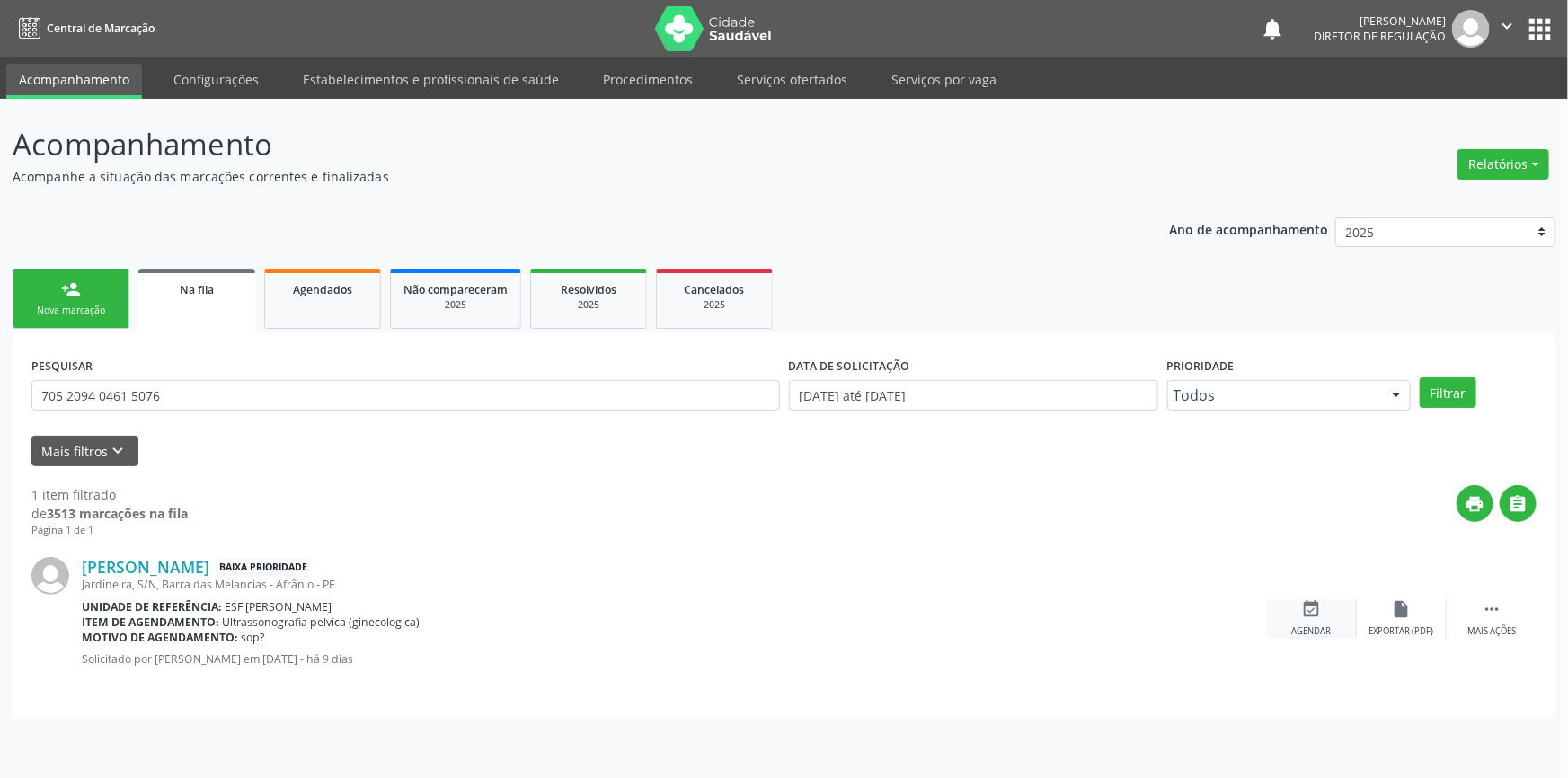
click at [1325, 615] on div "event_available Agendar" at bounding box center [1312, 618] width 90 height 39
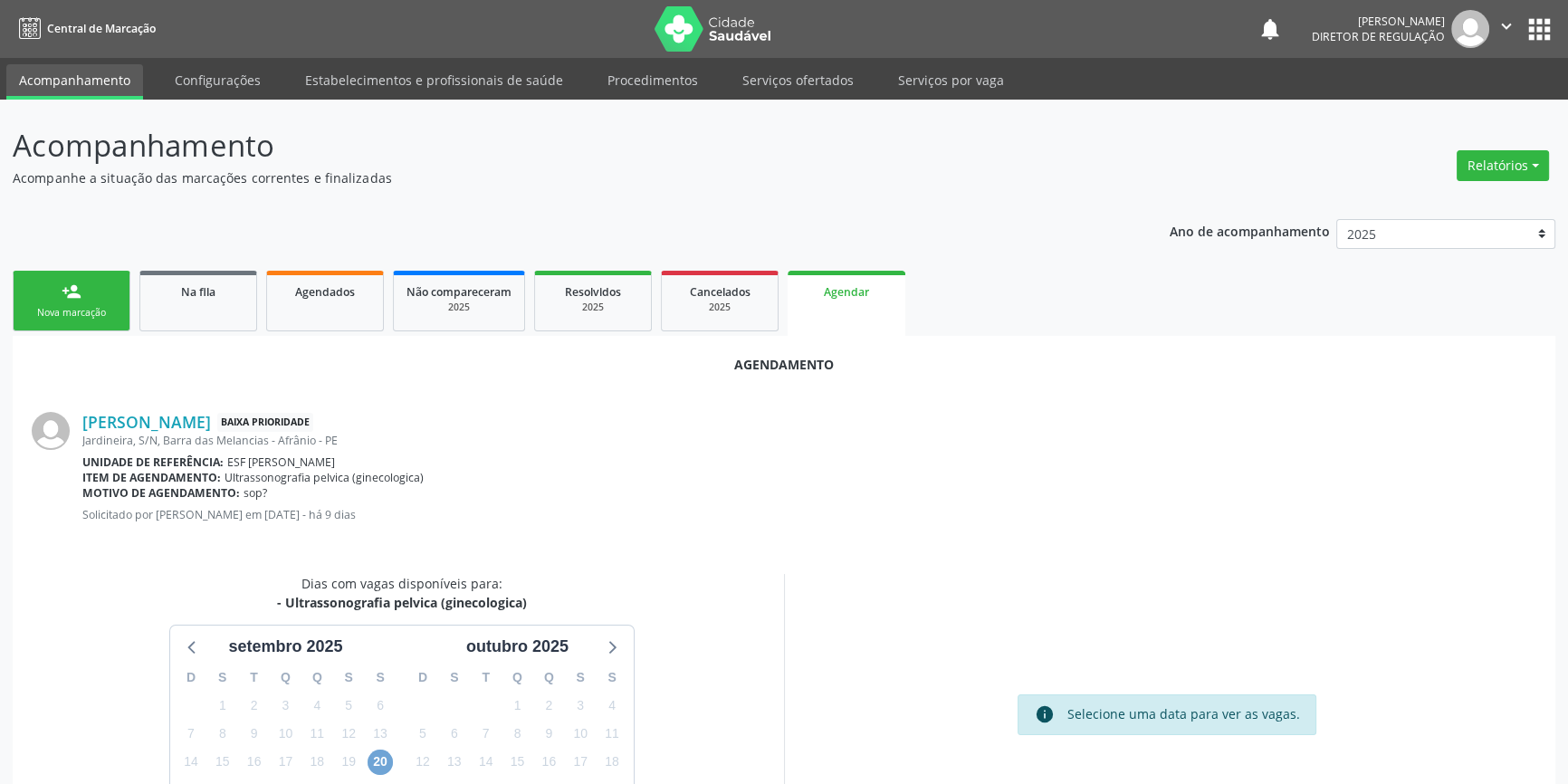
click at [382, 760] on span "20" at bounding box center [380, 762] width 25 height 25
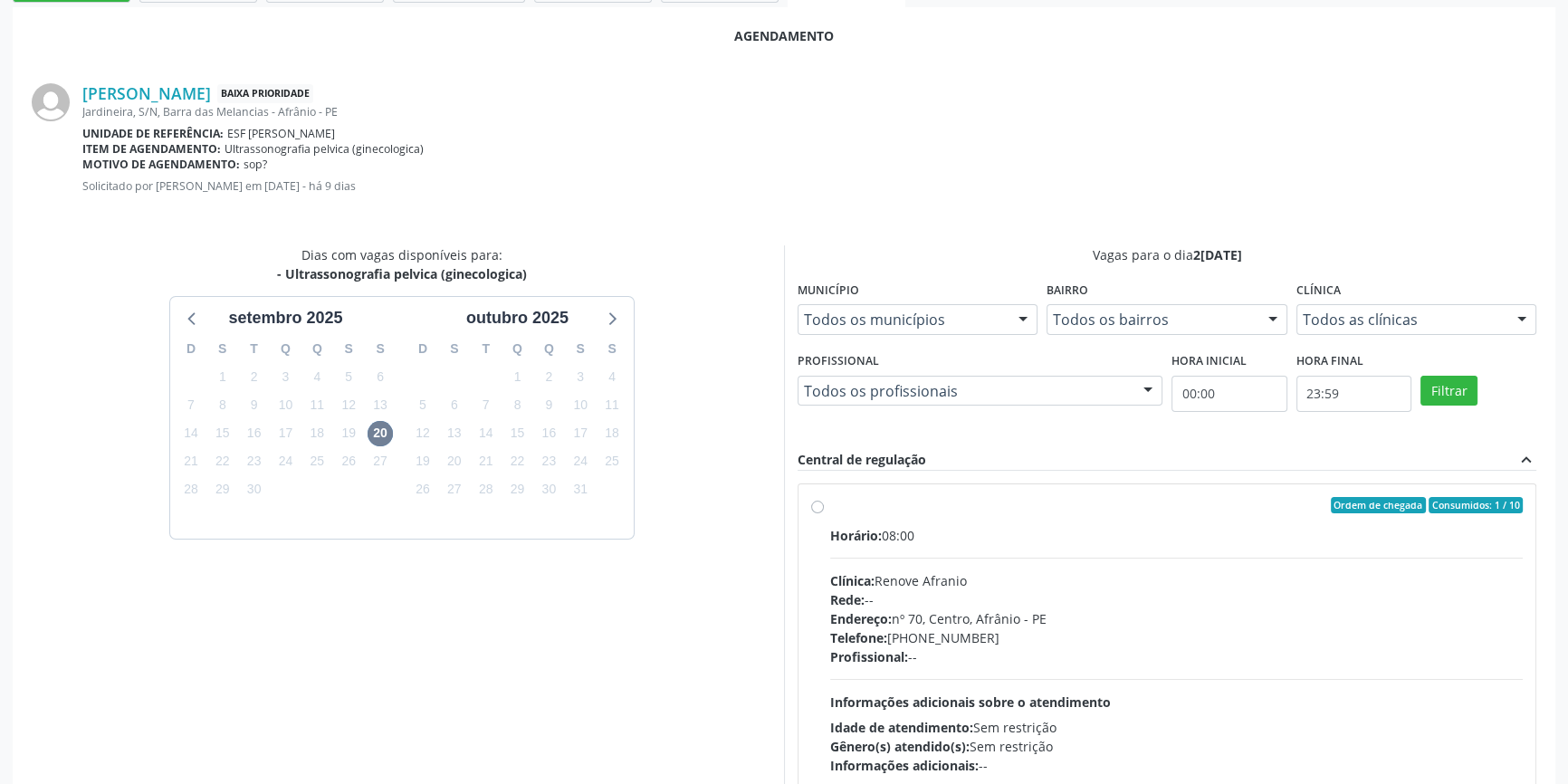
click at [836, 524] on label "Ordem de chegada Consumidos: 1 / 10 Horário: 08:00 Clínica: Renove Afranio Rede…" at bounding box center [1177, 636] width 693 height 278
click at [824, 513] on input "Ordem de chegada Consumidos: 1 / 10 Horário: 08:00 Clínica: Renove Afranio Rede…" at bounding box center [817, 504] width 12 height 16
radio input "true"
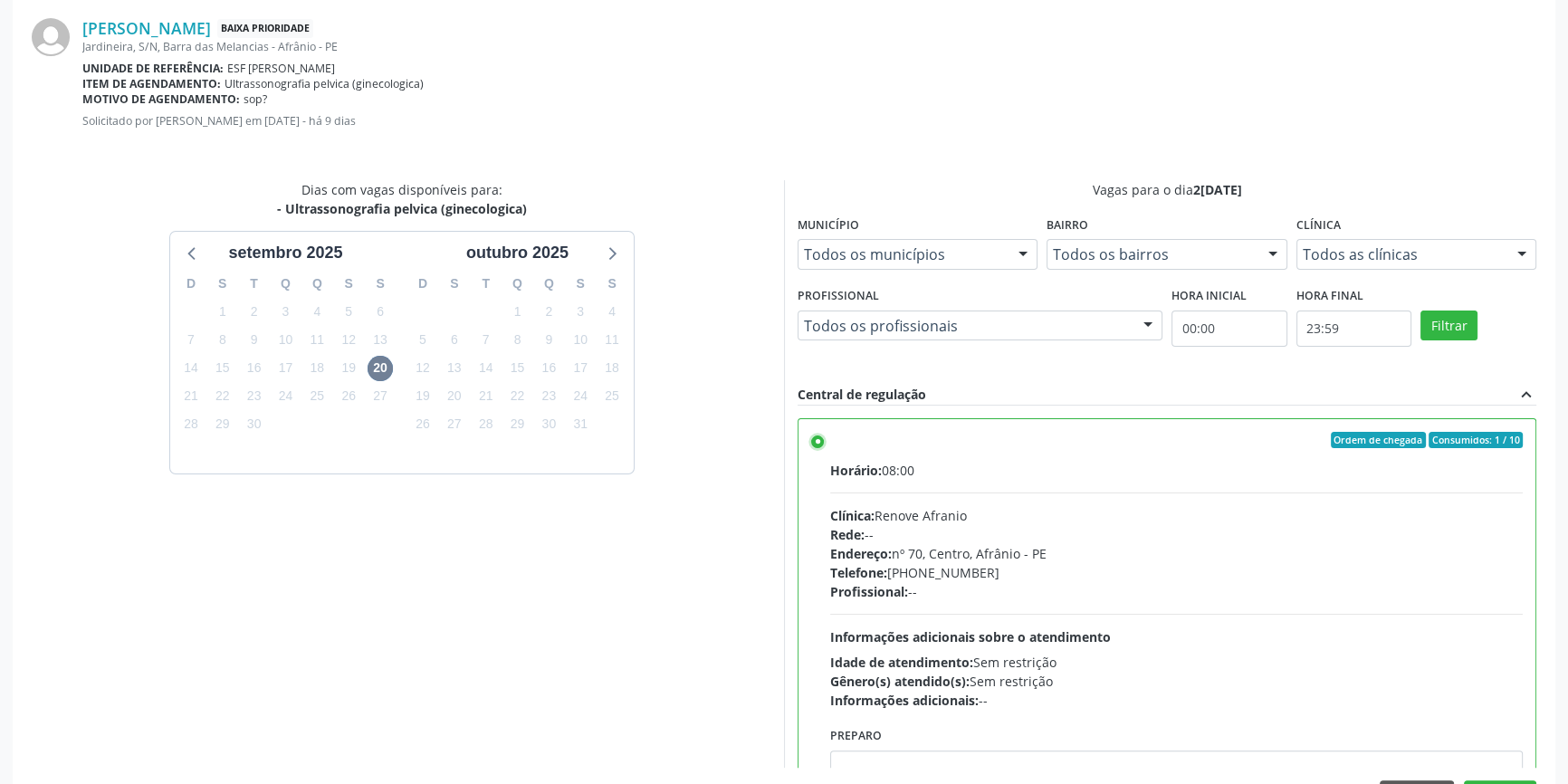
scroll to position [451, 0]
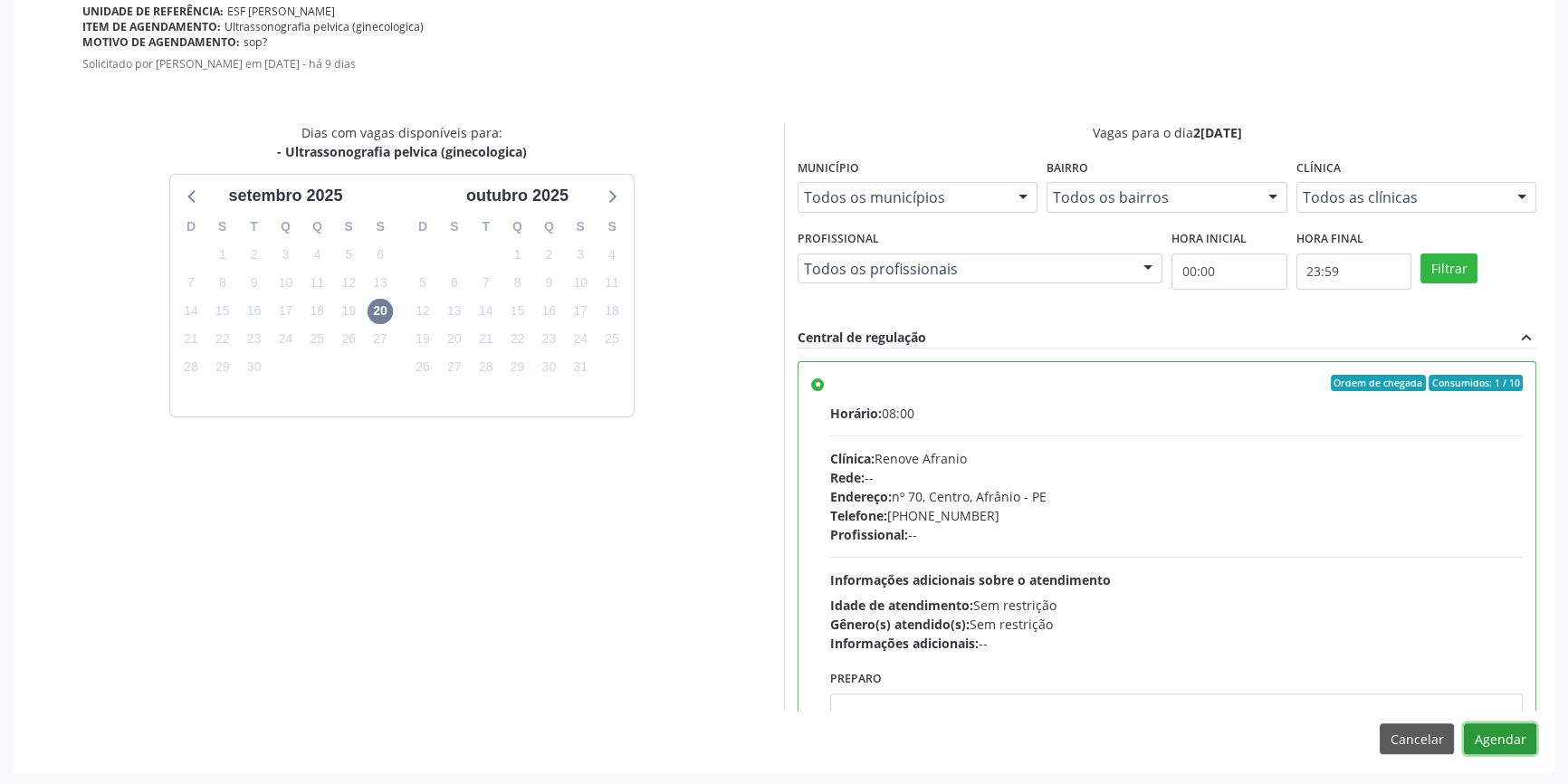
click at [1493, 732] on button "Agendar" at bounding box center [1500, 739] width 73 height 31
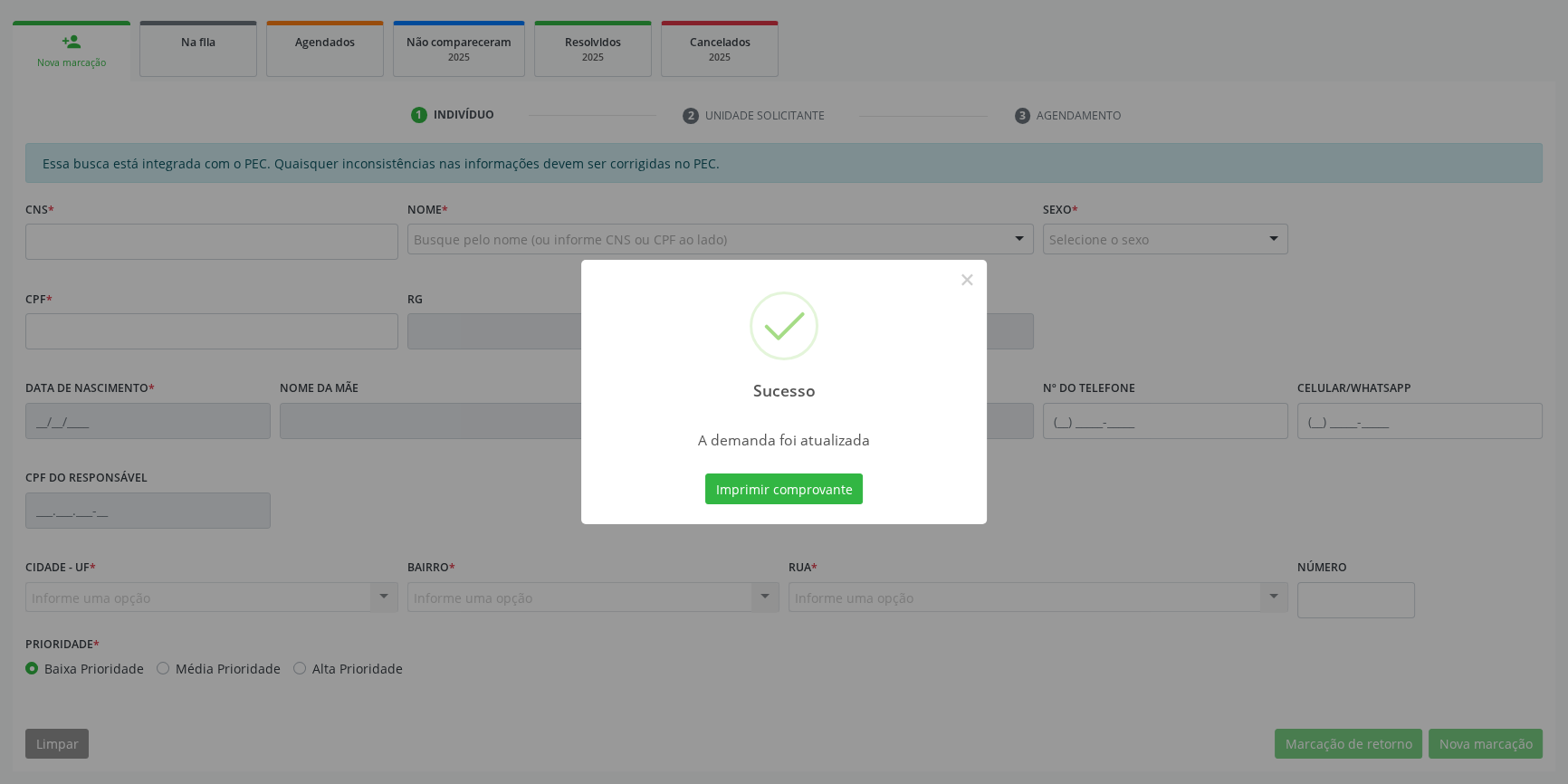
scroll to position [248, 0]
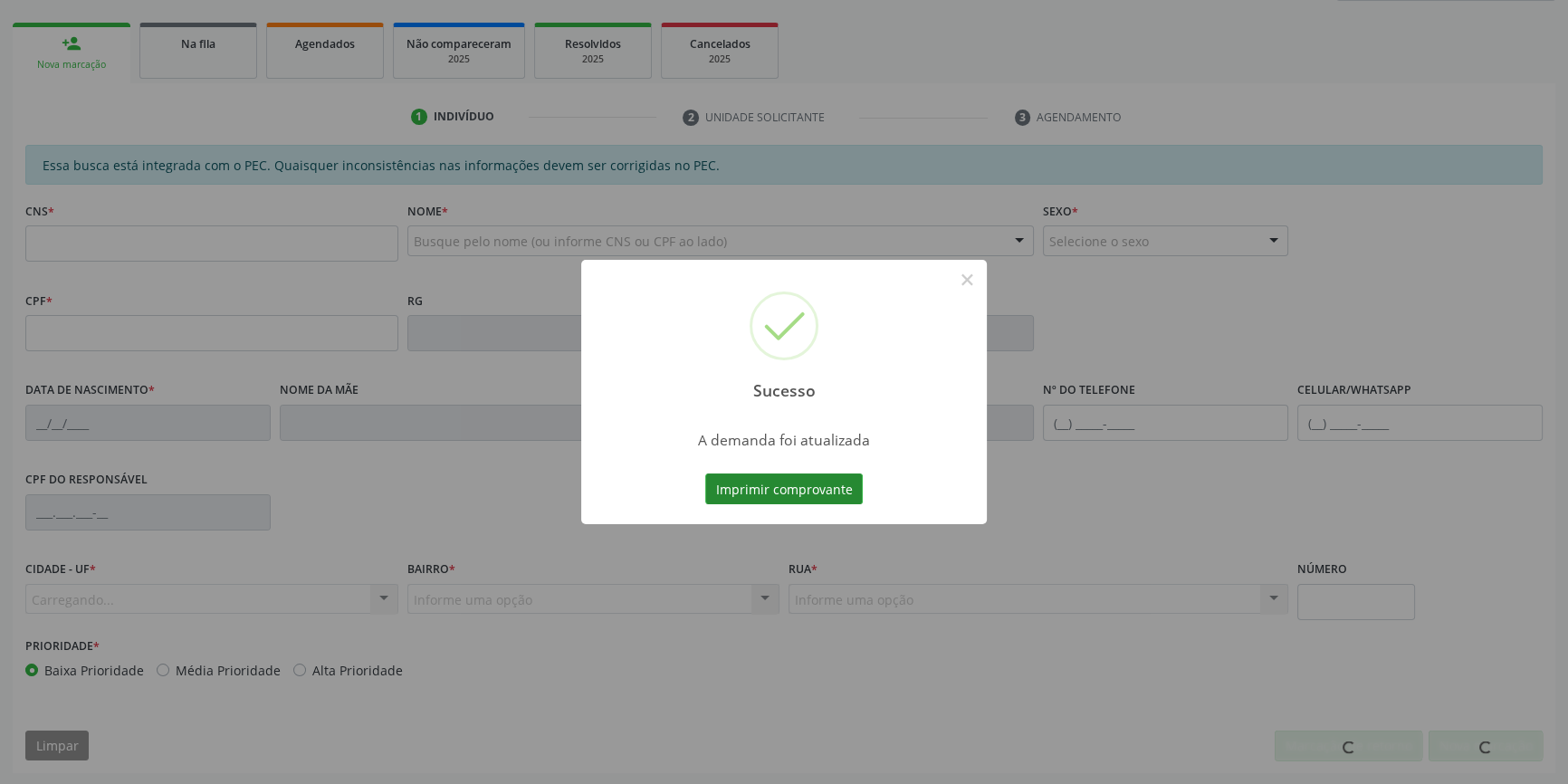
click at [755, 485] on button "Imprimir comprovante" at bounding box center [784, 489] width 158 height 31
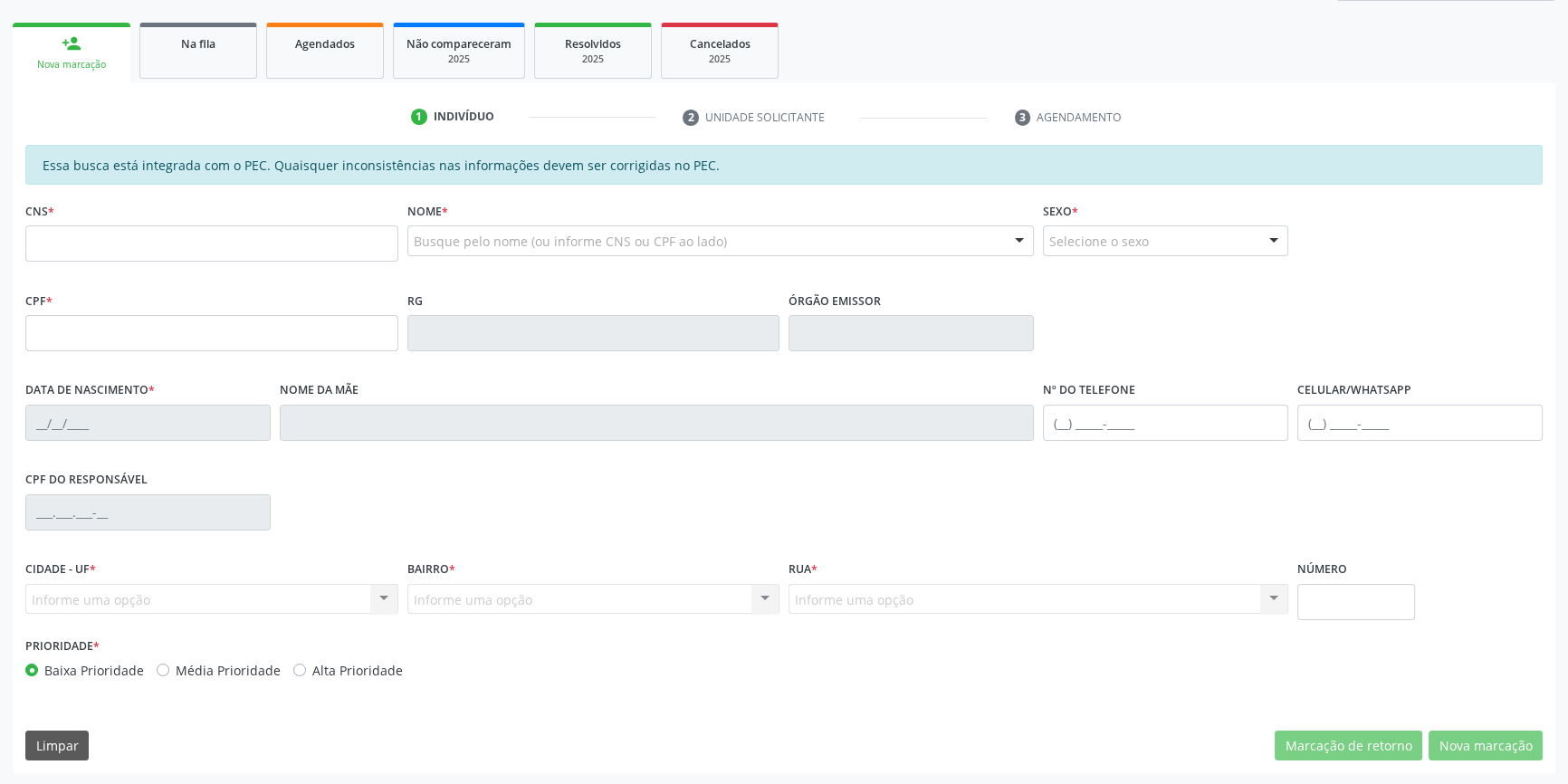
click at [228, 26] on link "Na fila" at bounding box center [198, 51] width 118 height 56
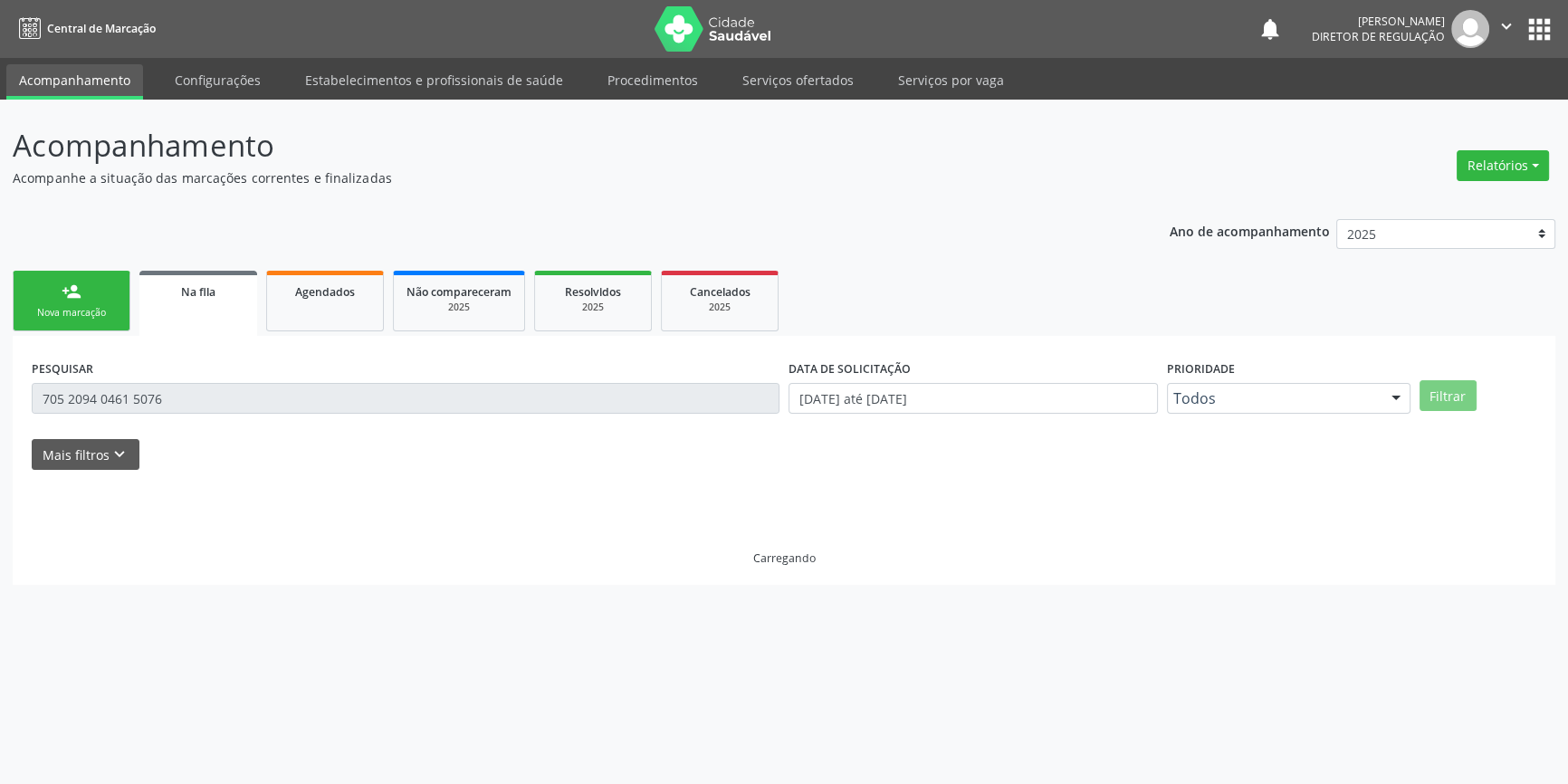
scroll to position [0, 0]
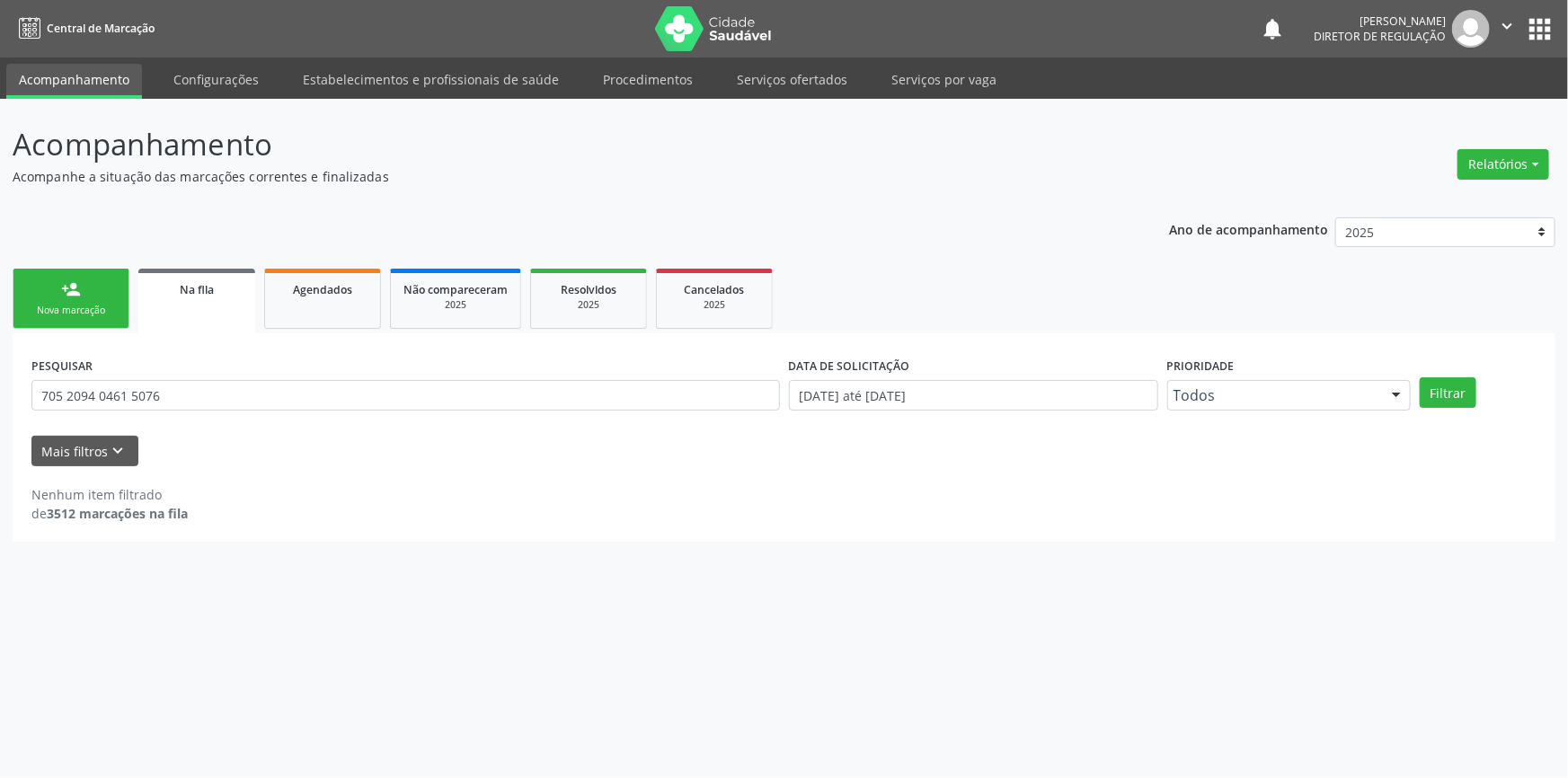
click at [89, 314] on div "Nova marcação" at bounding box center [70, 311] width 90 height 13
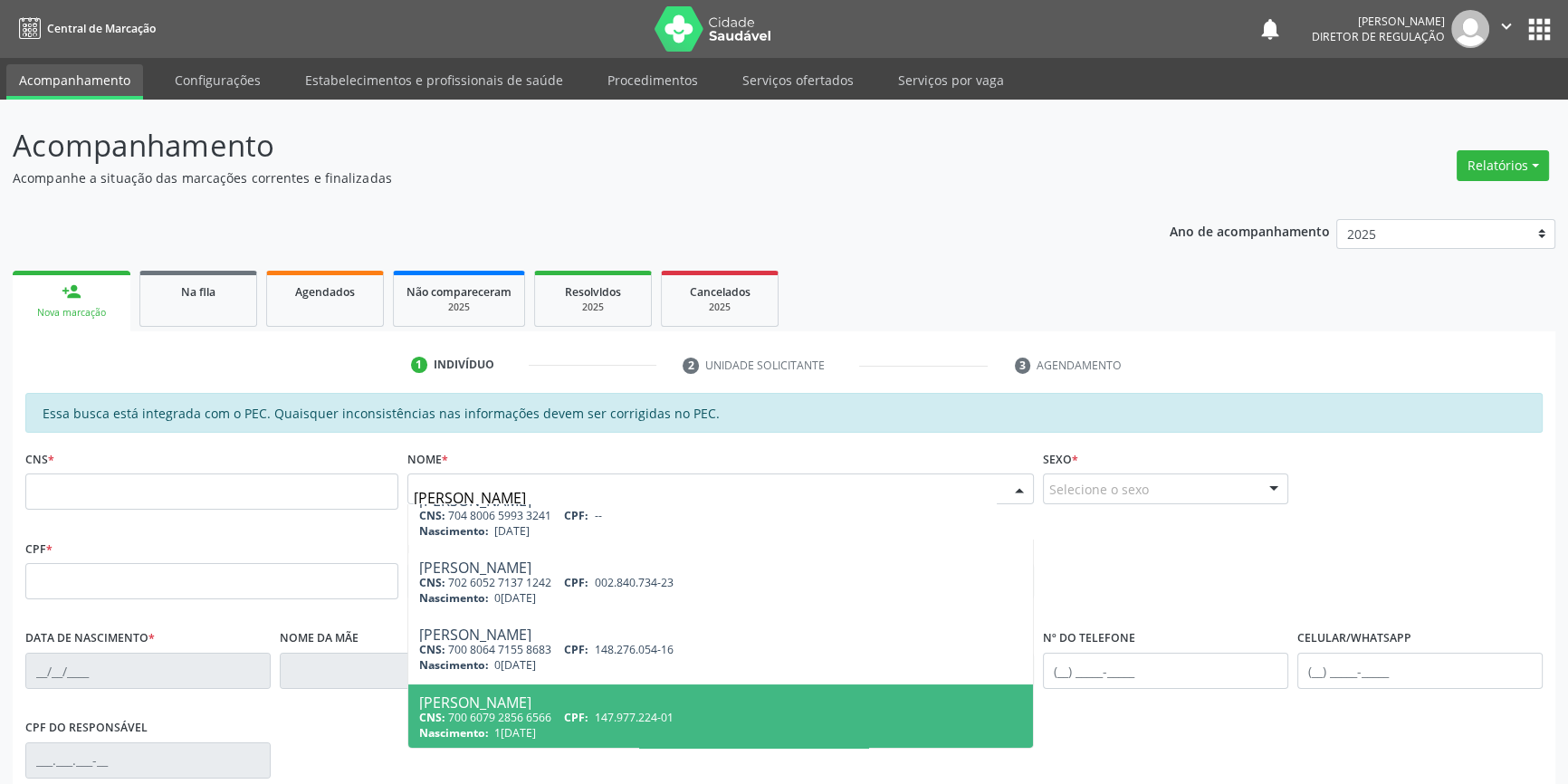
scroll to position [492, 0]
type input "[PERSON_NAME]"
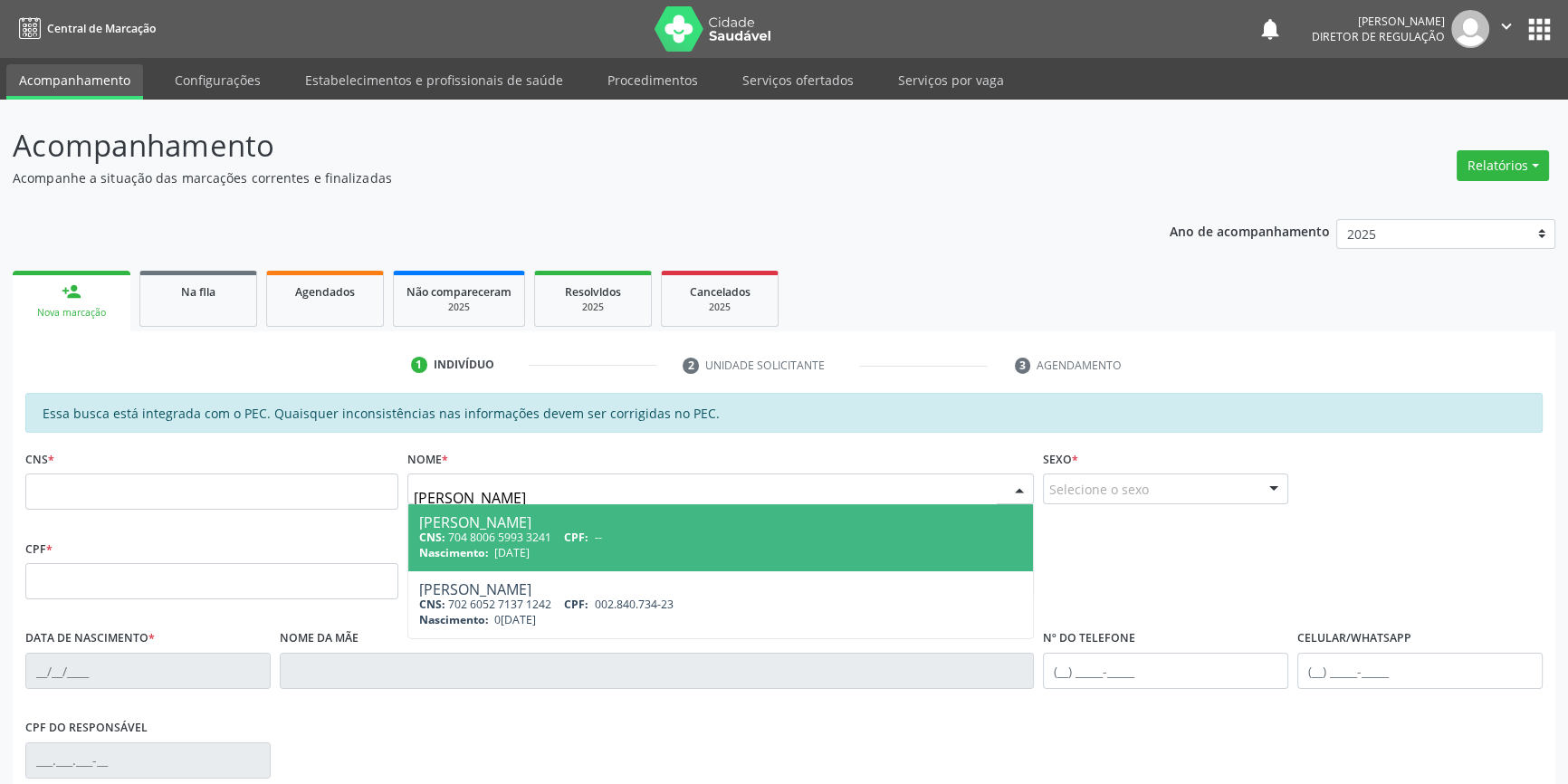
scroll to position [0, 0]
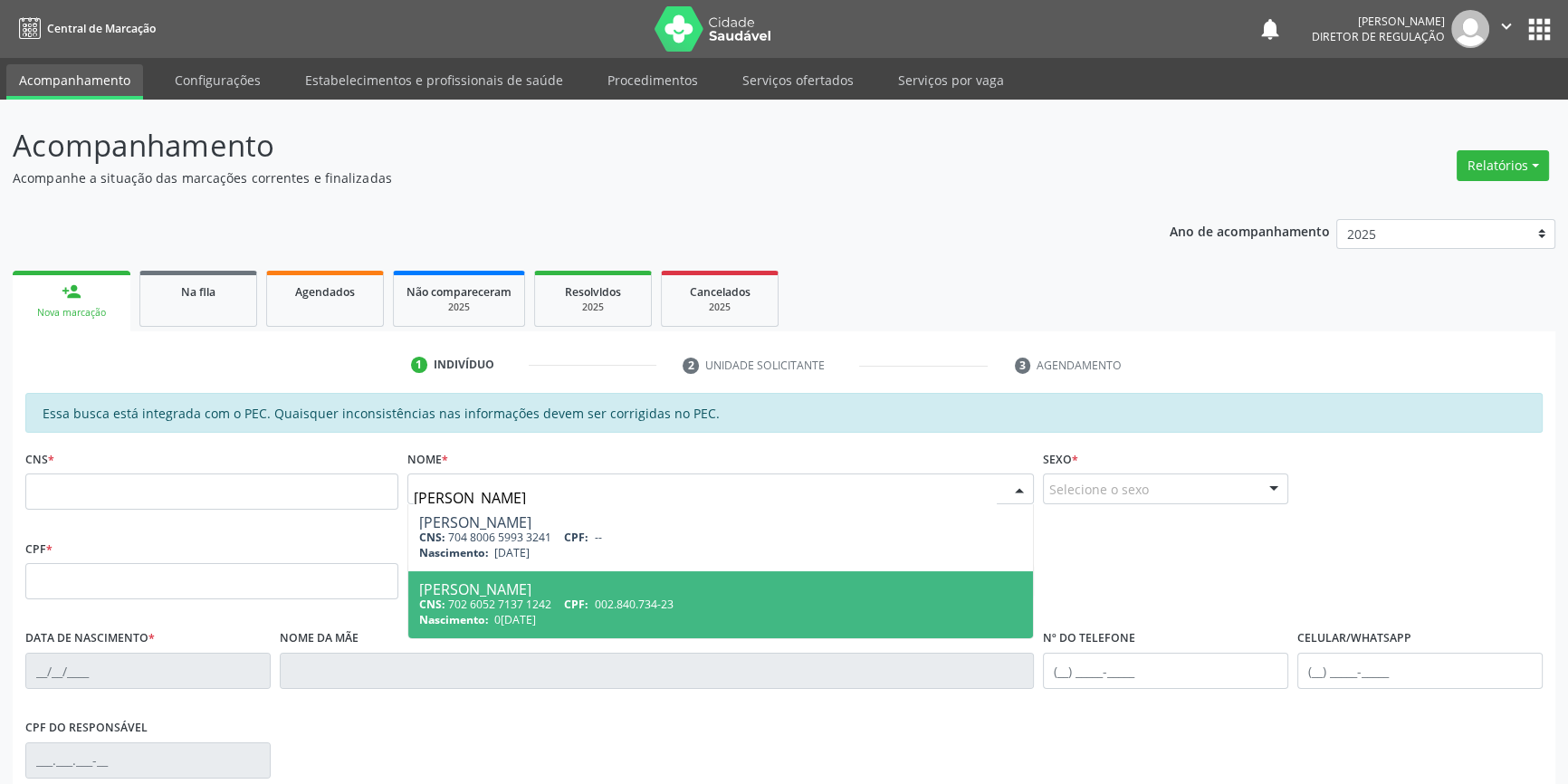
drag, startPoint x: 394, startPoint y: 476, endPoint x: 276, endPoint y: 427, distance: 127.8
click at [276, 462] on div "CNS * Nome * [PERSON_NAME] P [PERSON_NAME] CNS: 704 8006 5993 3241 CPF: -- Nasc…" at bounding box center [784, 490] width 1526 height 90
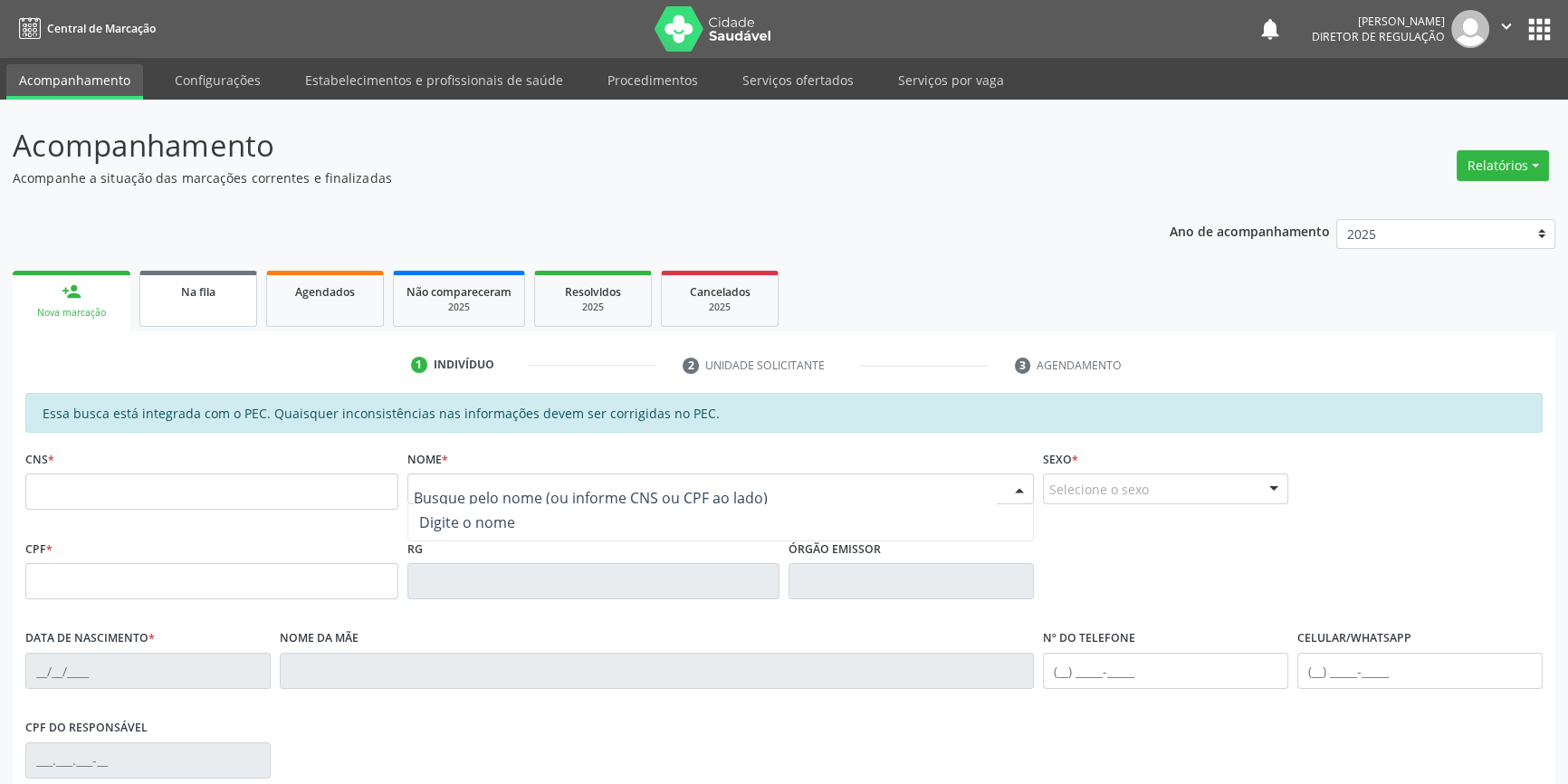
click at [152, 292] on link "Na fila" at bounding box center [198, 299] width 118 height 56
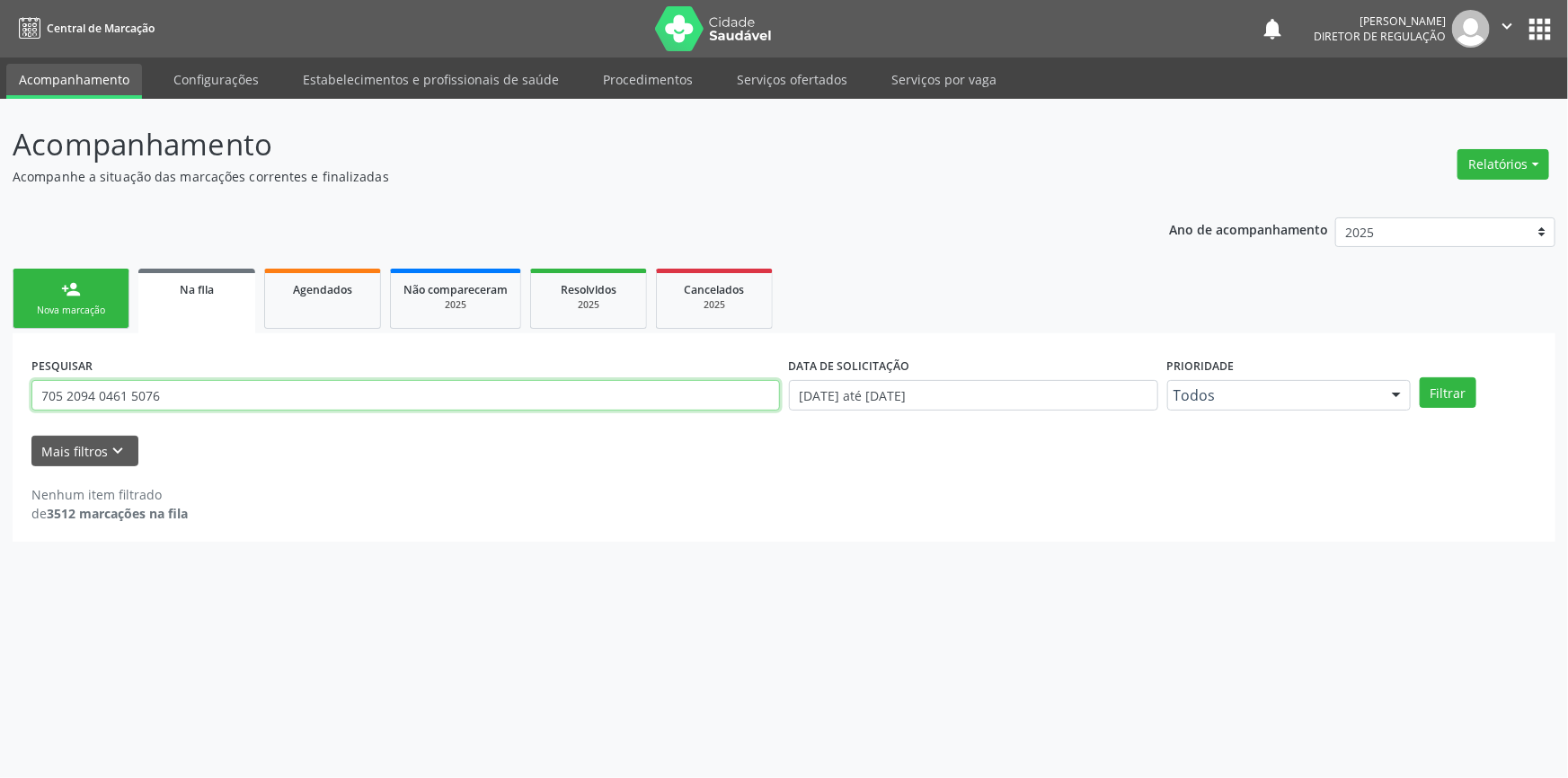
click at [0, 369] on div "Acompanhamento Acompanhe a situação das marcações correntes e finalizadas Relat…" at bounding box center [784, 438] width 1568 height 679
type input "702008210645390"
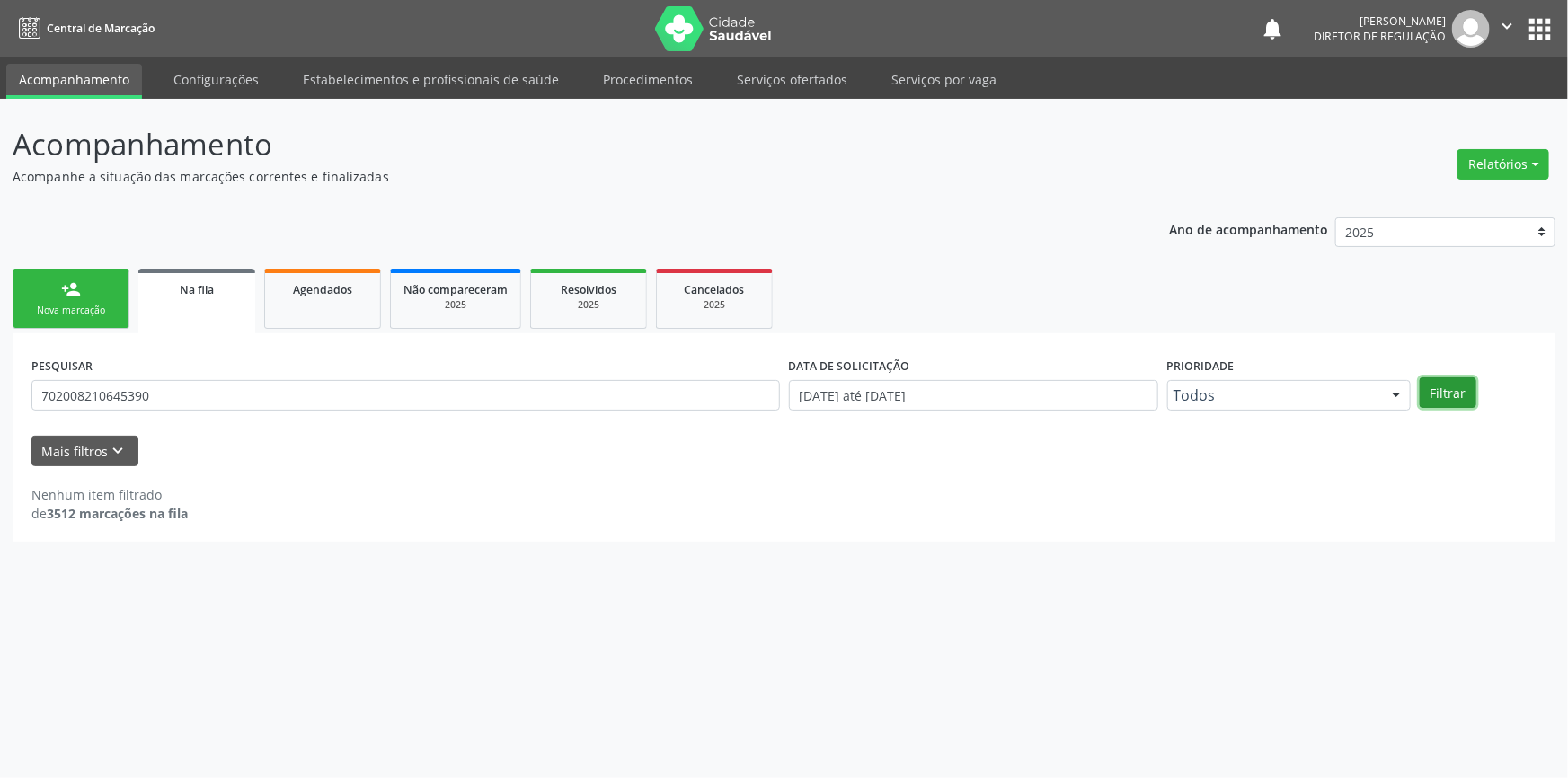
click at [1434, 389] on button "Filtrar" at bounding box center [1448, 392] width 57 height 30
click at [103, 301] on link "person_add Nova marcação" at bounding box center [70, 298] width 117 height 60
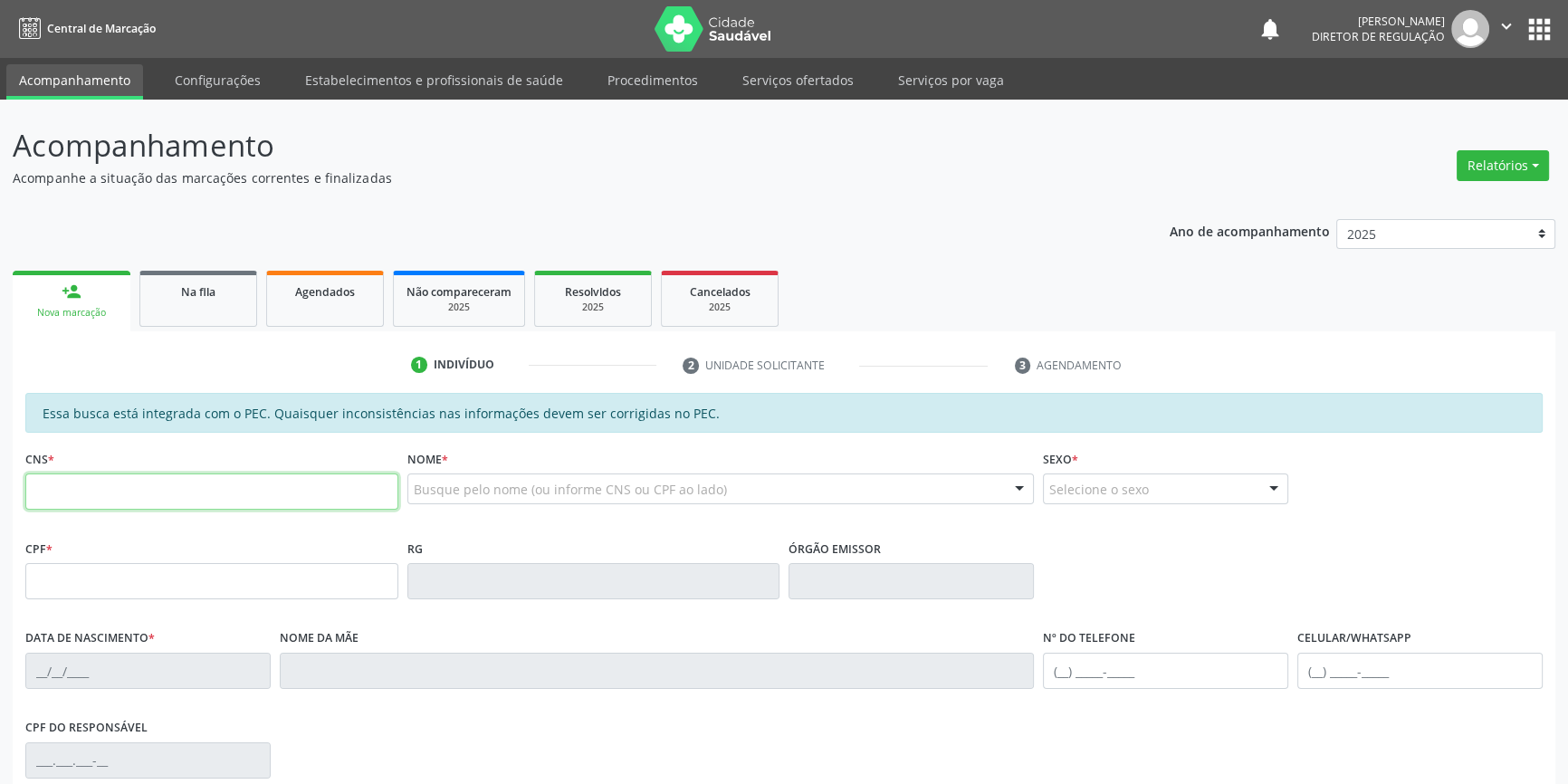
click at [115, 482] on input "text" at bounding box center [211, 492] width 373 height 36
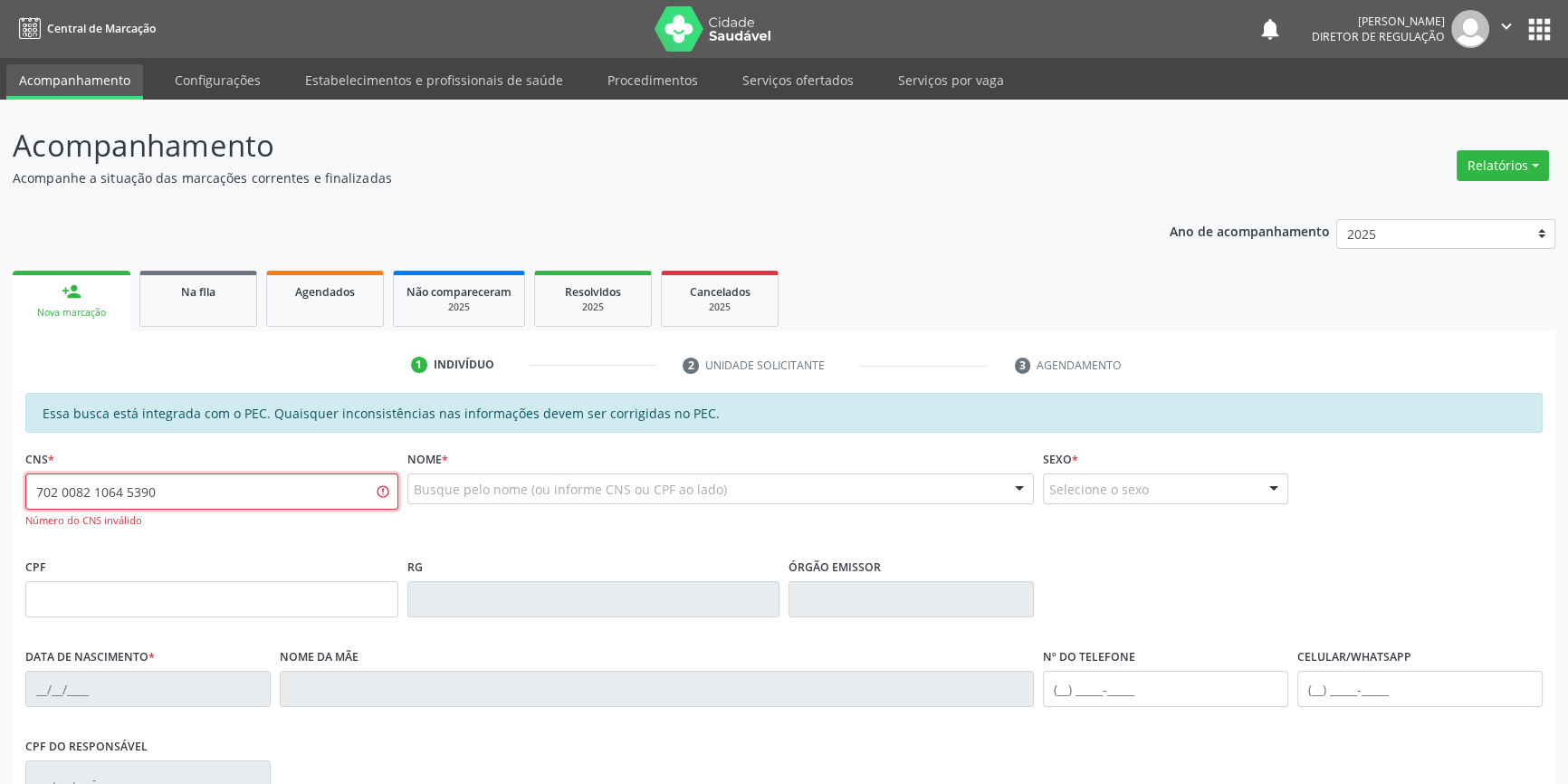
type input "702 0082 1064 5390"
drag, startPoint x: 196, startPoint y: 489, endPoint x: 0, endPoint y: 489, distance: 196.0
click at [0, 489] on div "Acompanhamento Acompanhe a situação das marcações correntes e finalizadas Relat…" at bounding box center [784, 575] width 1568 height 952
type input "702 0082 1064 5390"
drag, startPoint x: 210, startPoint y: 487, endPoint x: 0, endPoint y: 471, distance: 210.6
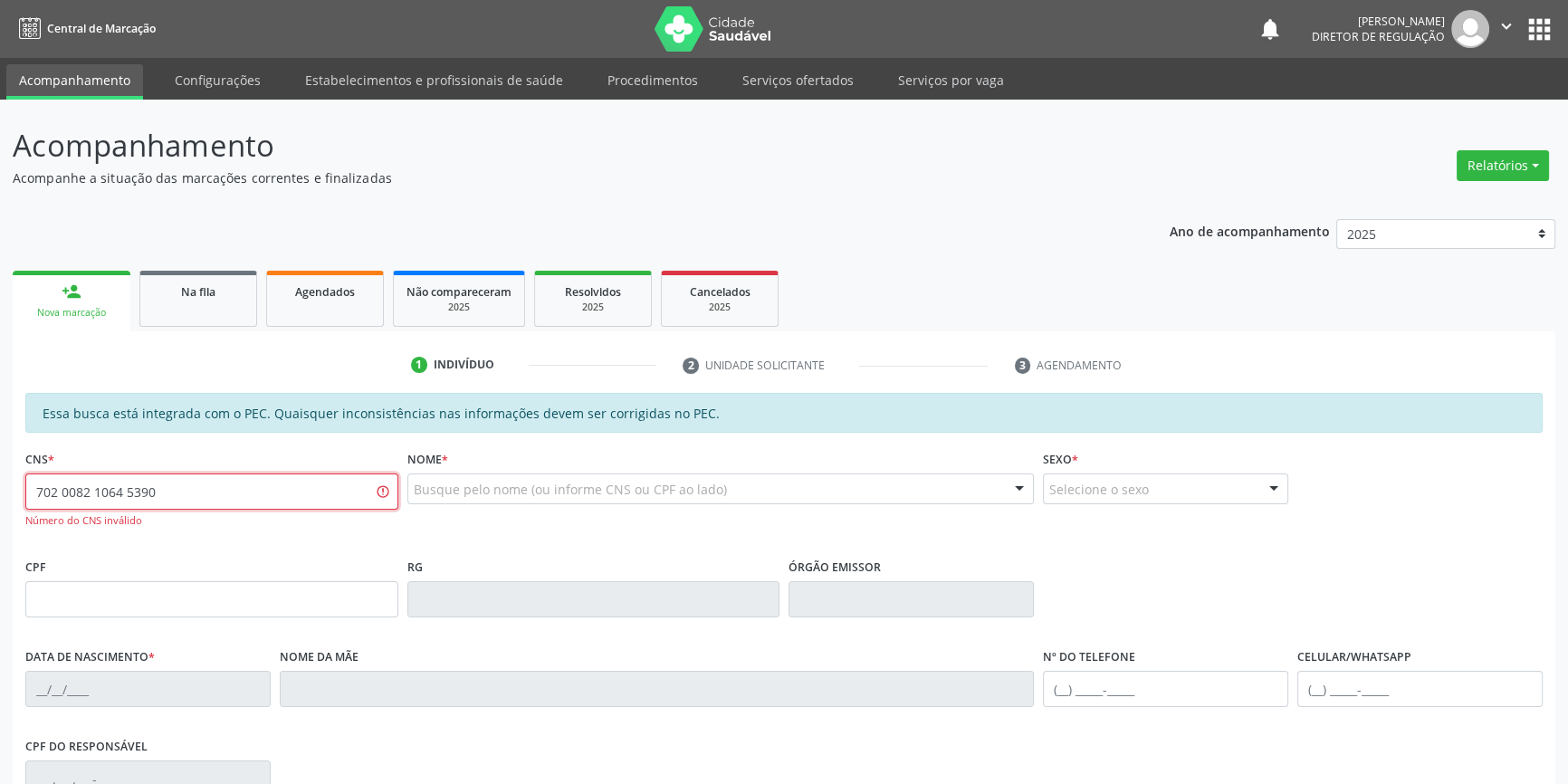
click at [0, 471] on div "Acompanhamento Acompanhe a situação das marcações correntes e finalizadas Relat…" at bounding box center [784, 575] width 1568 height 952
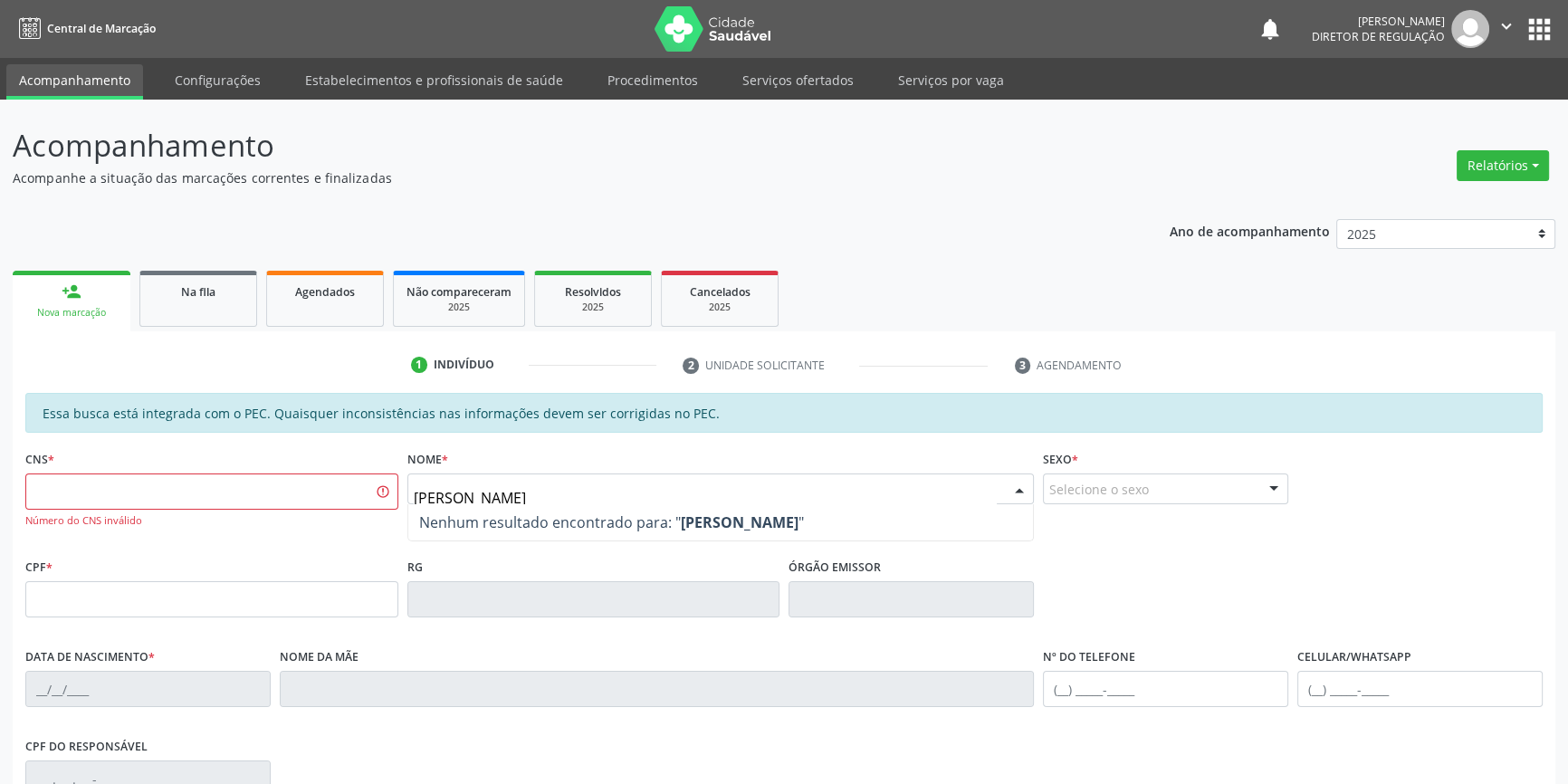
type input "[PERSON_NAME]"
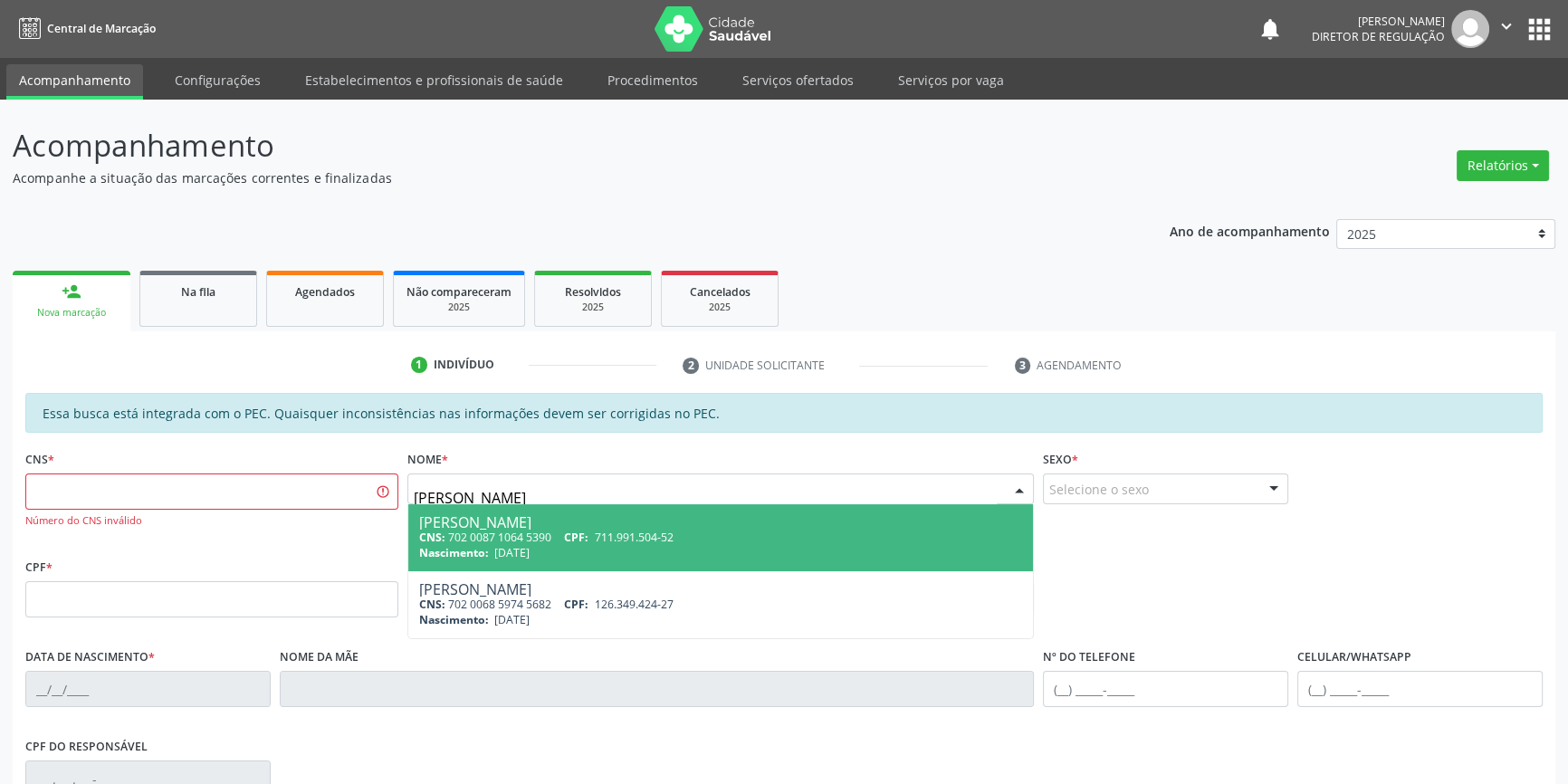
click at [609, 529] on span "711.991.504-52" at bounding box center [634, 537] width 78 height 15
type input "702 0087 1064 5390"
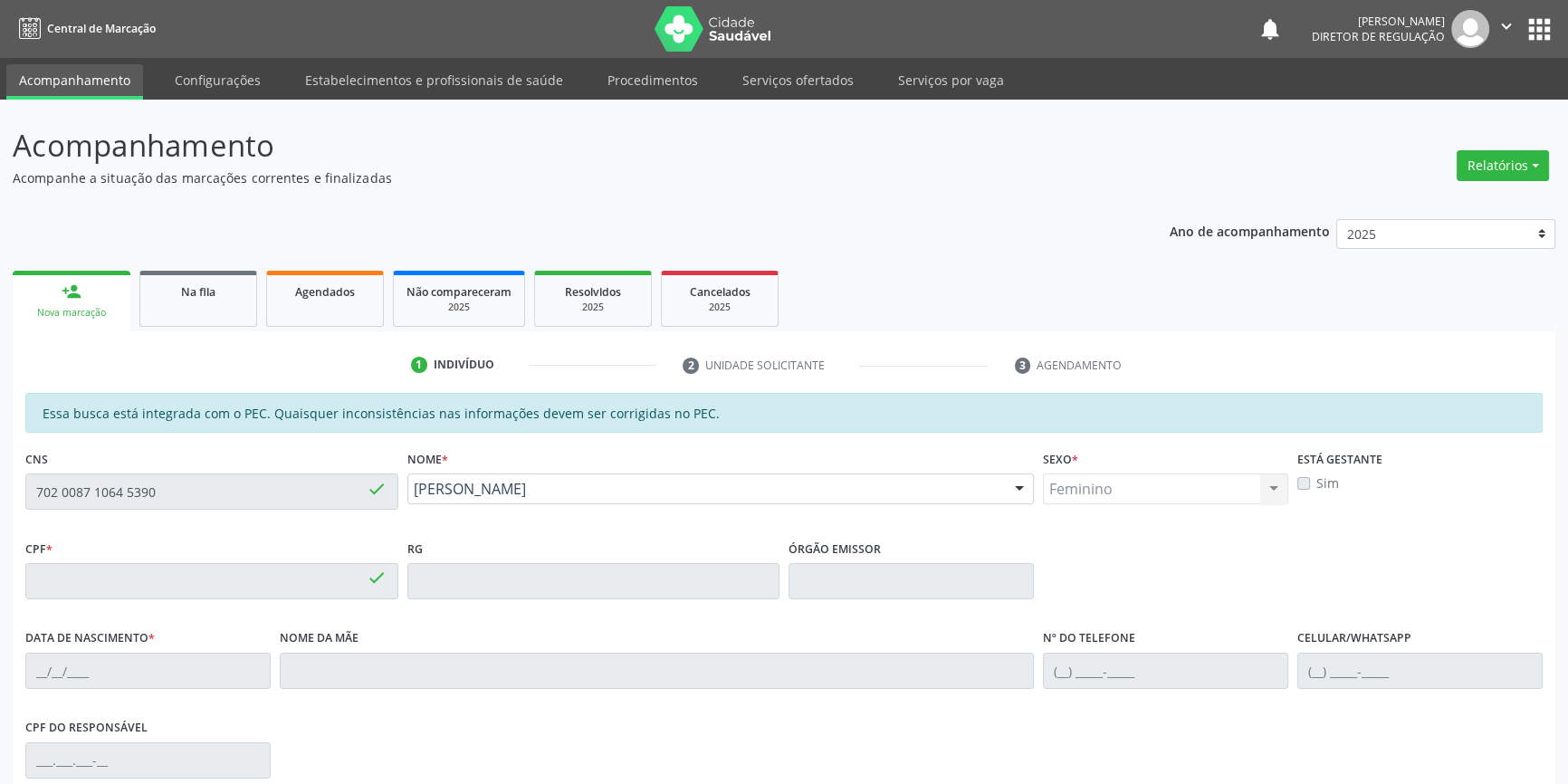
type input "711.991.504-52"
type input "29/06/2009"
type input "Luciana do Nascimento e Silva"
type input "(87) 98807-8517"
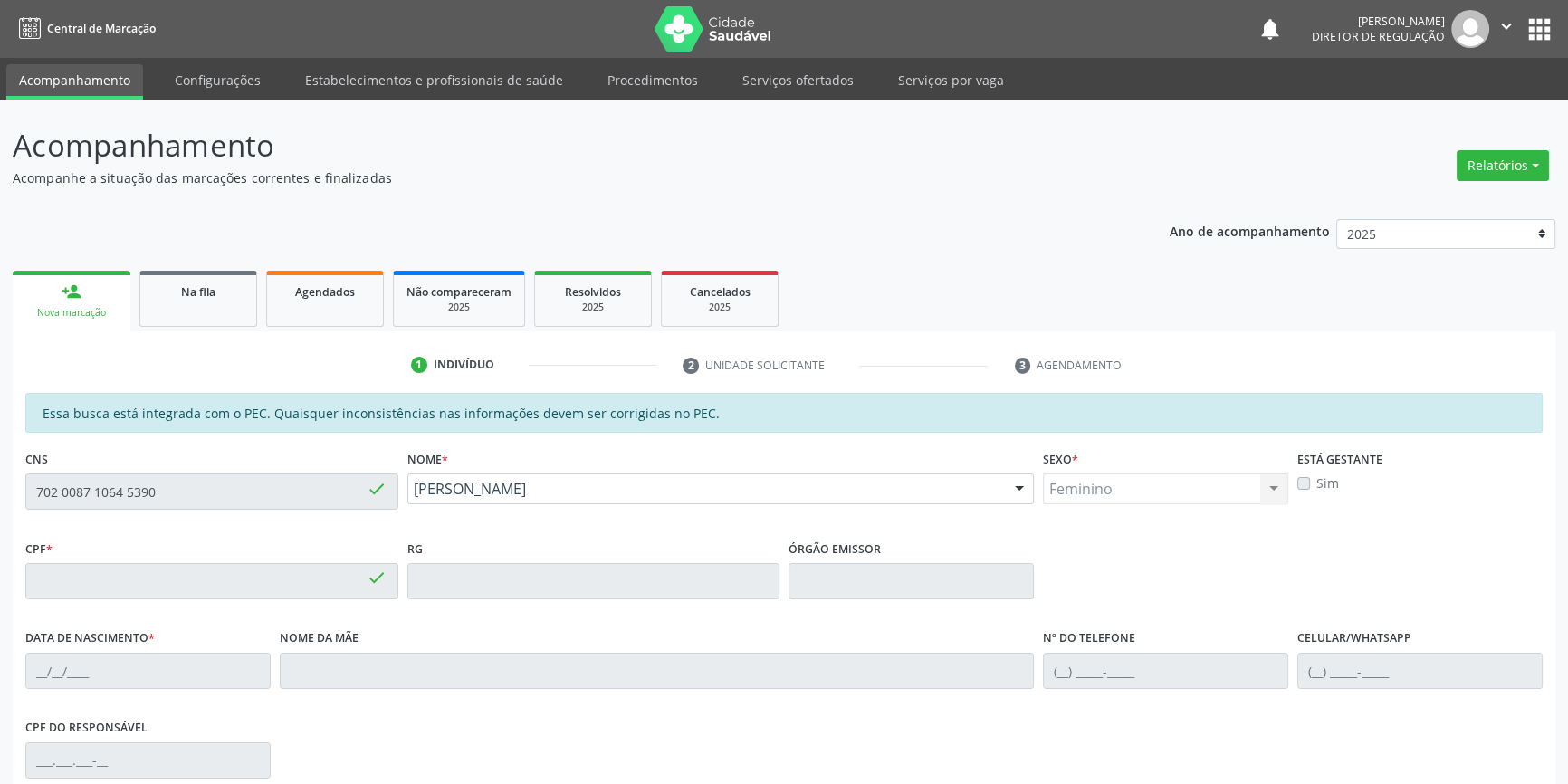
type input "034.601.414-09"
type input "S/N"
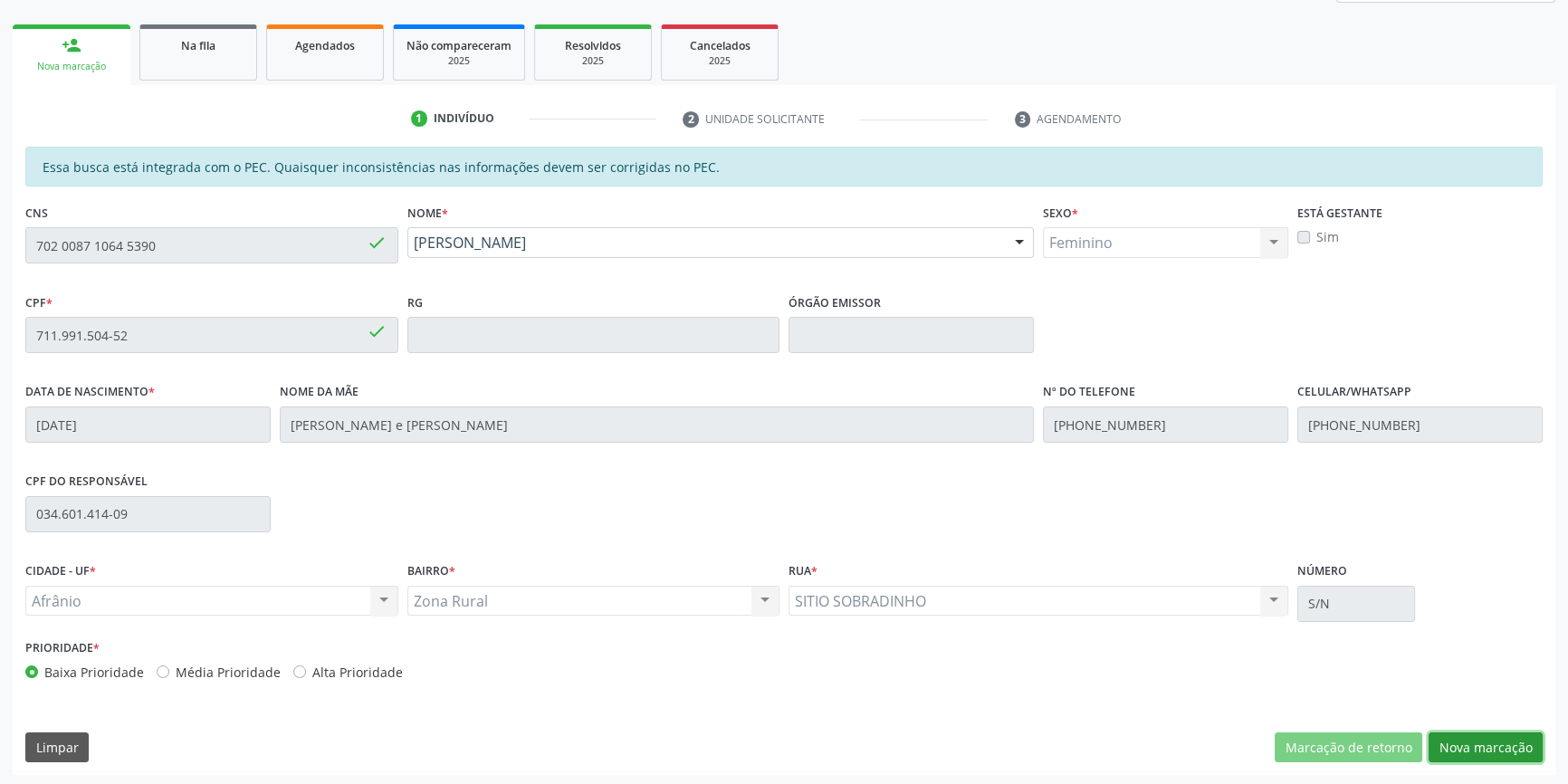
click at [1462, 739] on button "Nova marcação" at bounding box center [1485, 748] width 114 height 31
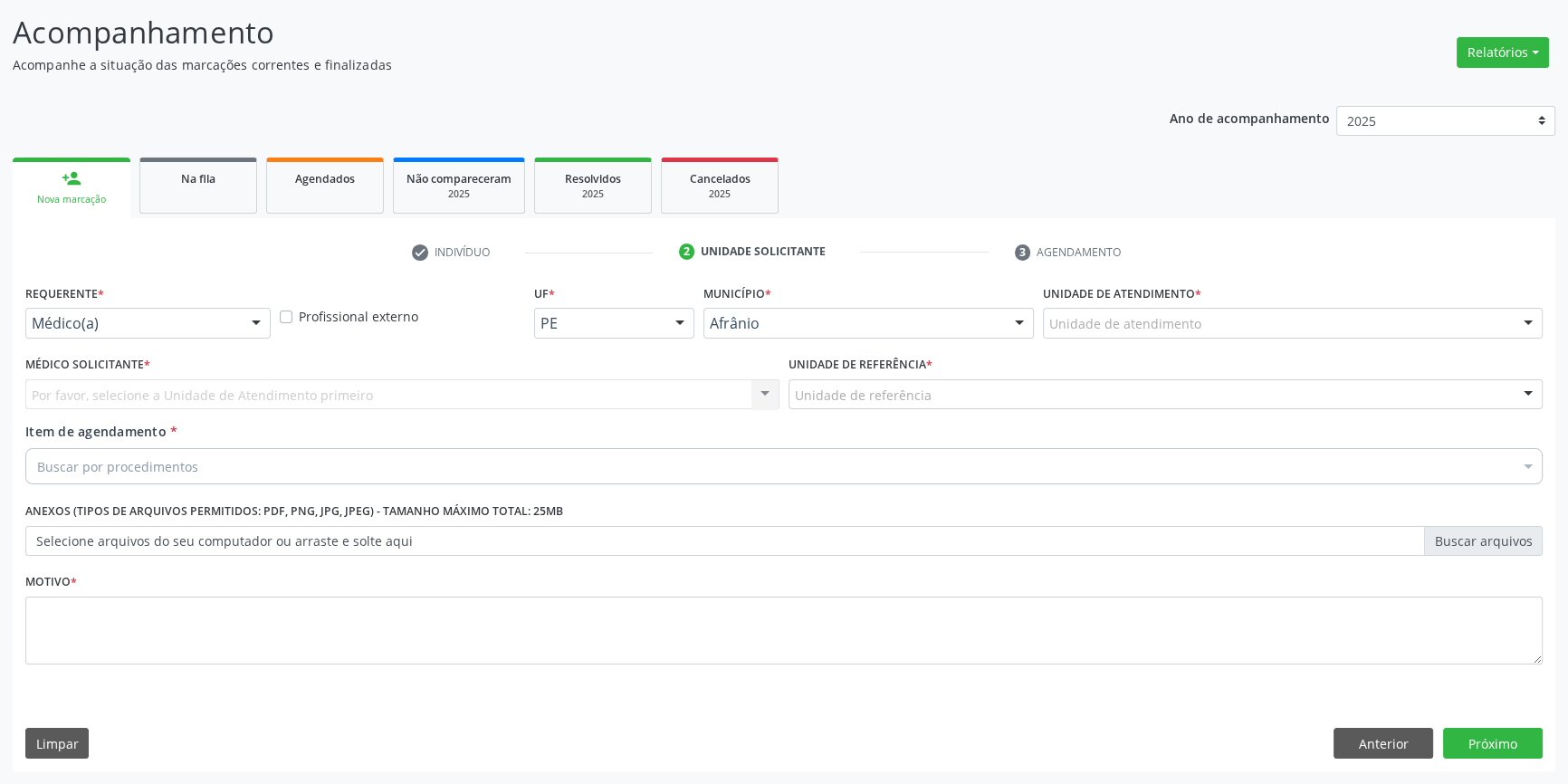
scroll to position [111, 0]
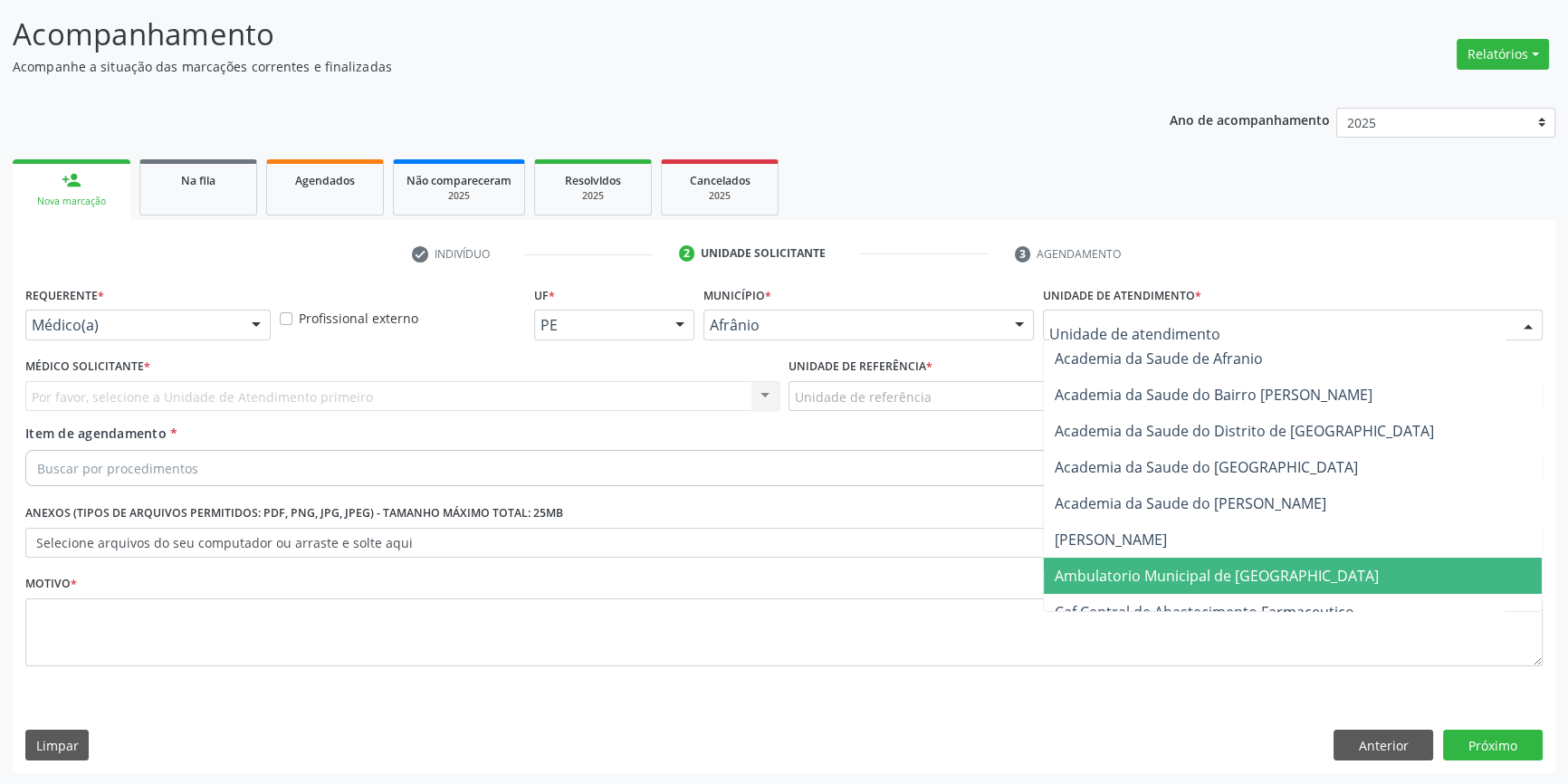
click at [1185, 573] on span "Ambulatorio Municipal de [GEOGRAPHIC_DATA]" at bounding box center [1216, 575] width 324 height 20
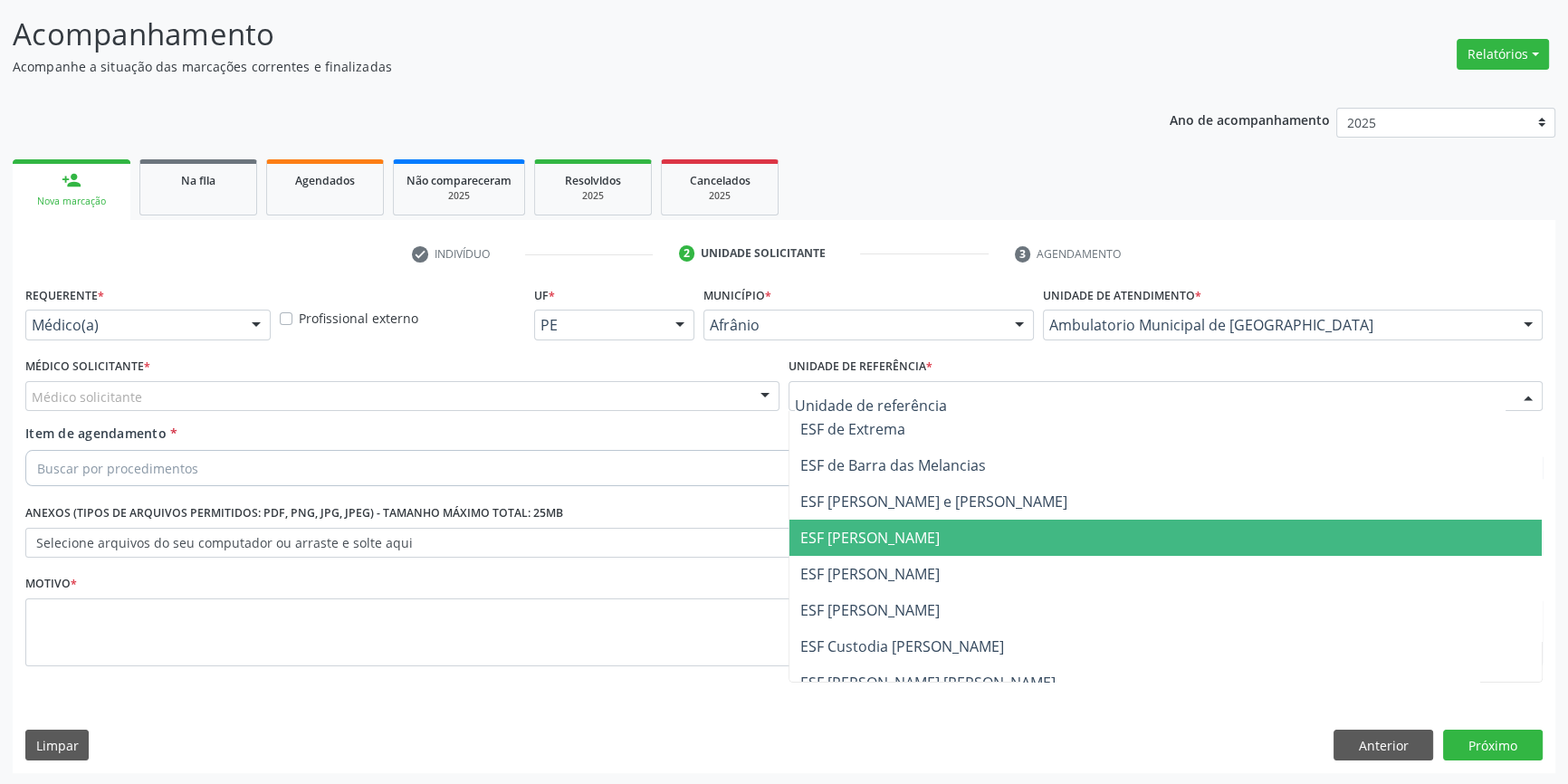
click at [903, 547] on span "ESF [PERSON_NAME]" at bounding box center [1165, 538] width 752 height 36
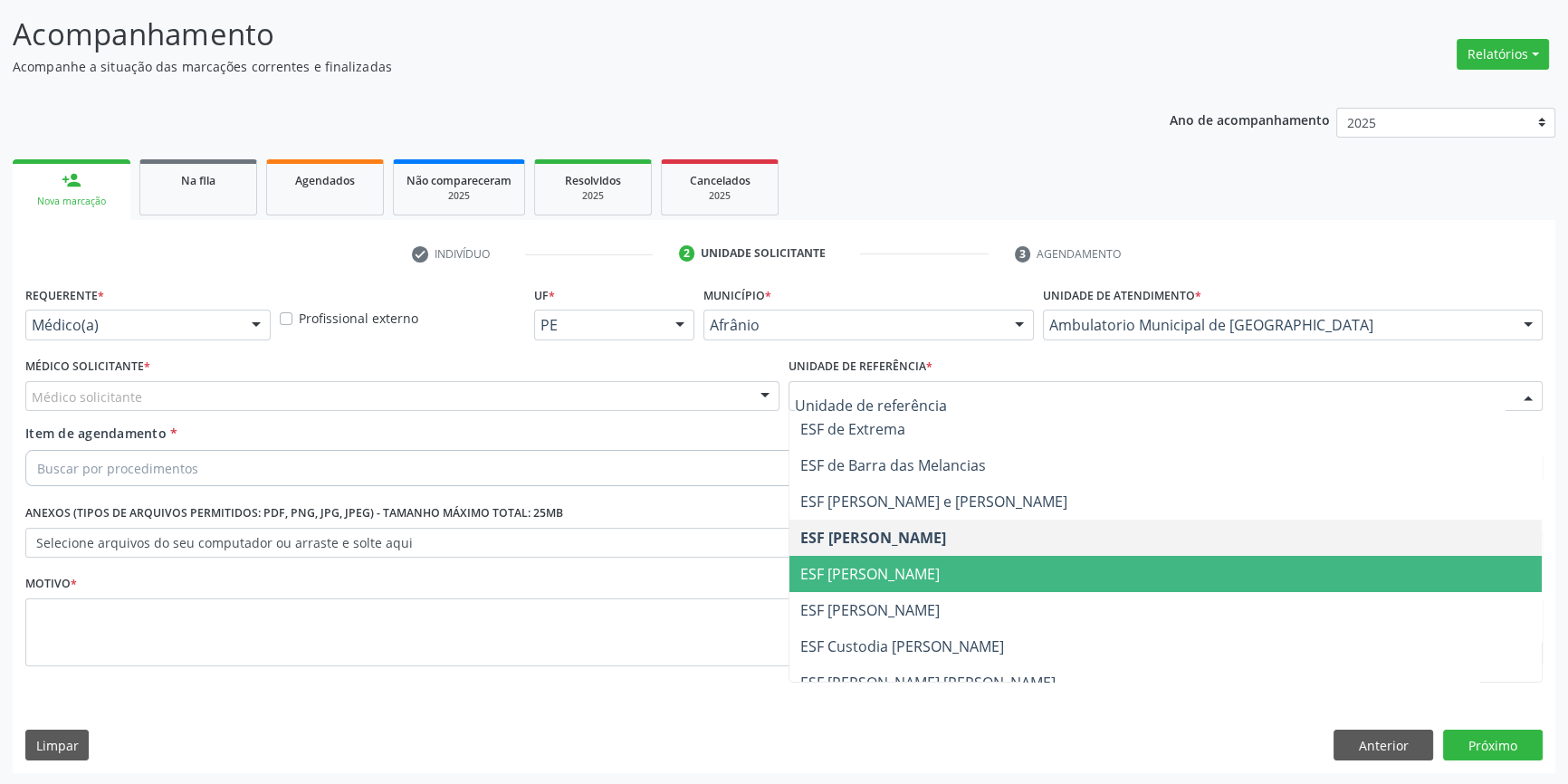
drag, startPoint x: 865, startPoint y: 590, endPoint x: 814, endPoint y: 533, distance: 76.5
click at [864, 590] on span "ESF [PERSON_NAME]" at bounding box center [1165, 574] width 752 height 36
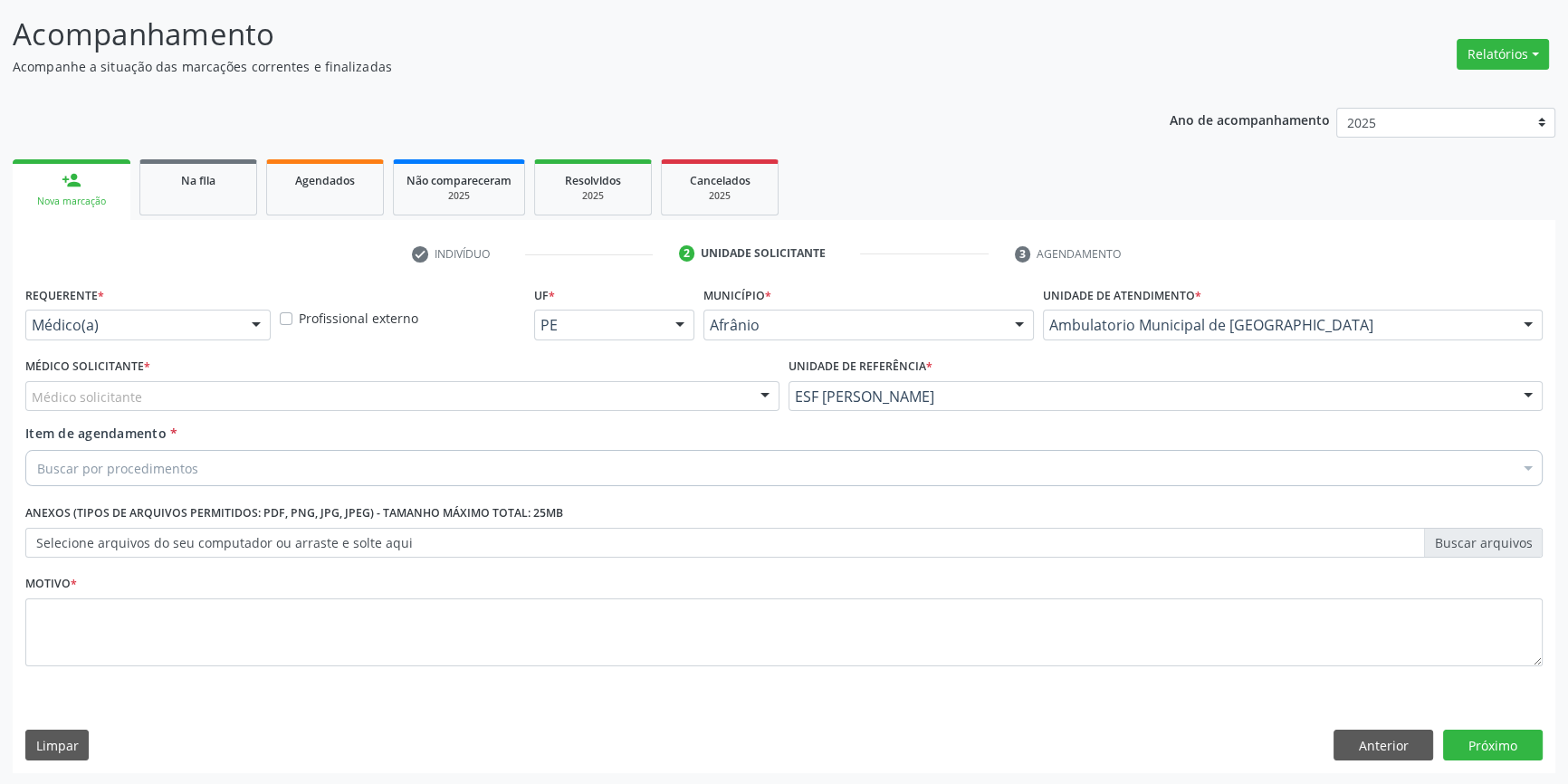
click at [518, 397] on div "Médico solicitante" at bounding box center [402, 396] width 754 height 31
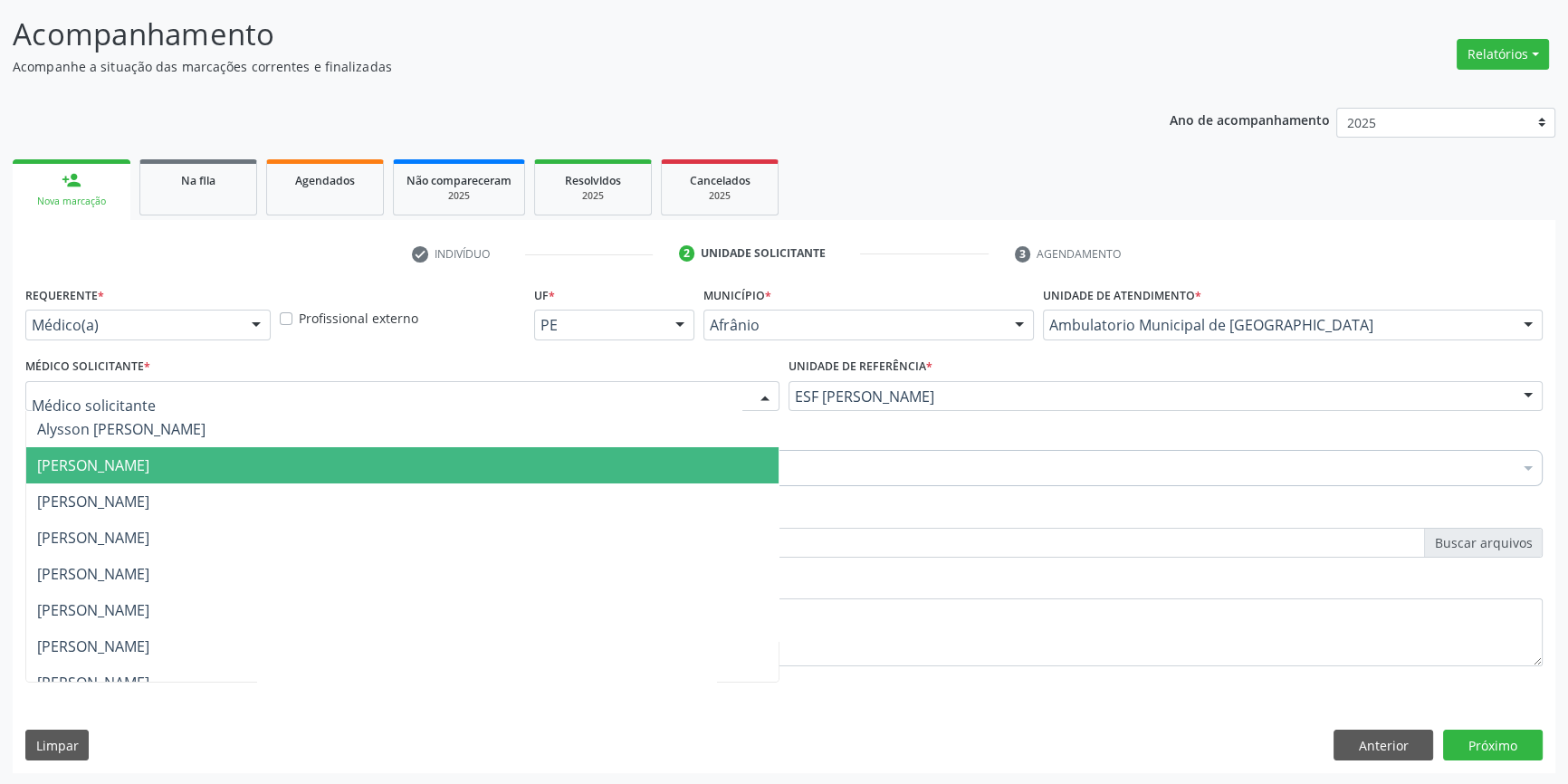
click at [260, 452] on span "[PERSON_NAME]" at bounding box center [402, 465] width 752 height 36
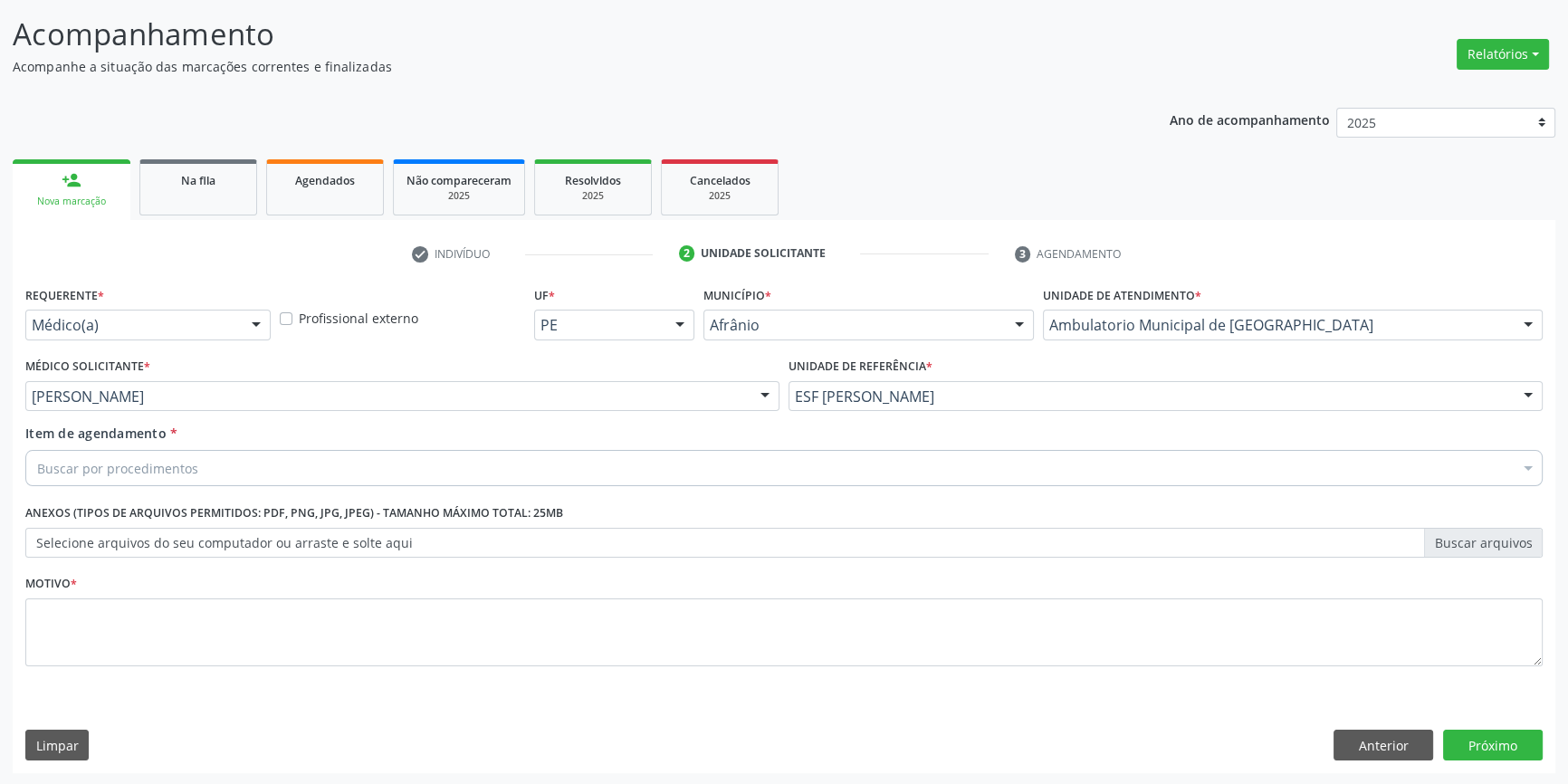
click at [232, 469] on div "Buscar por procedimentos" at bounding box center [784, 468] width 1517 height 36
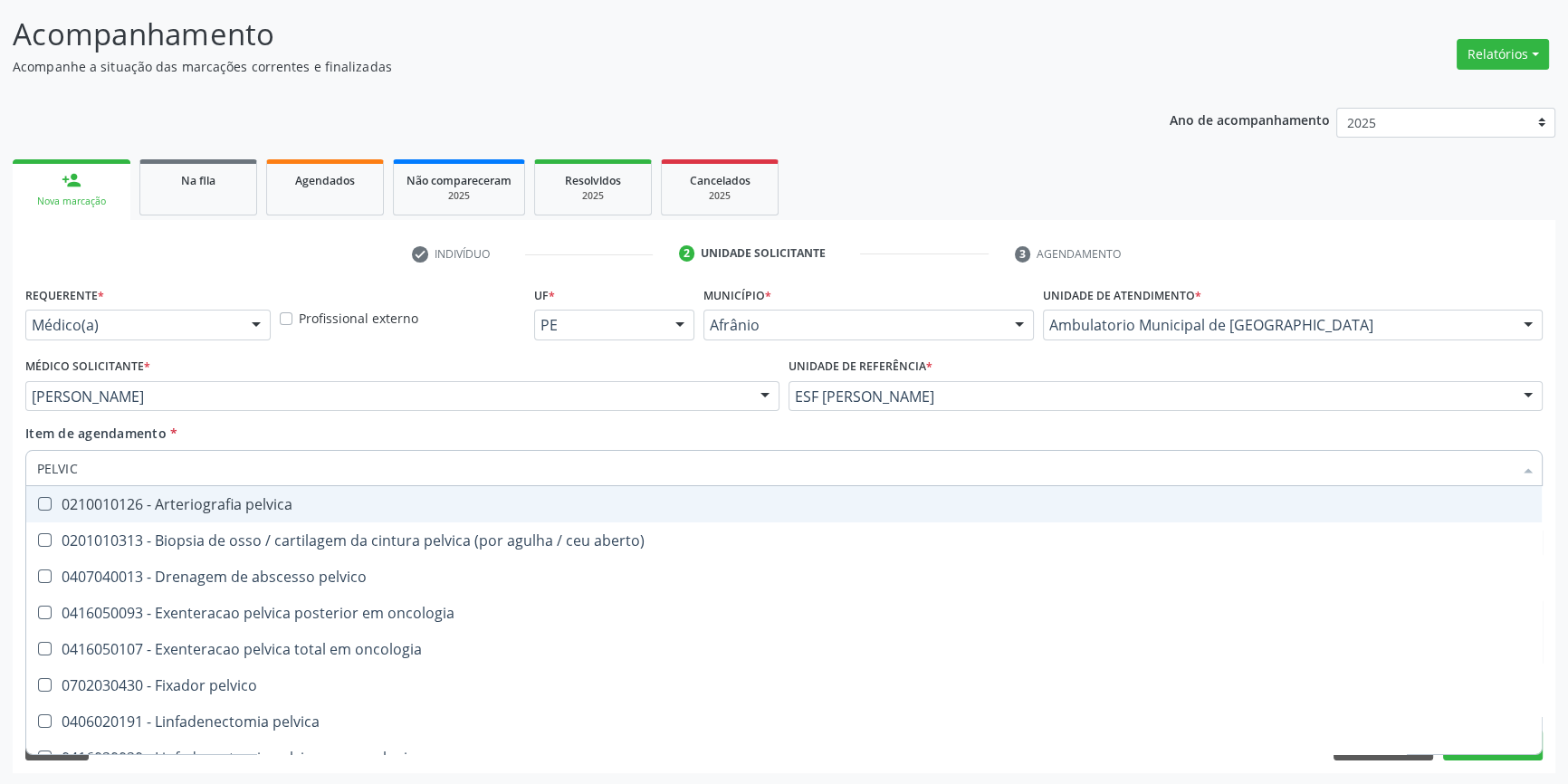
type input "PELVICA"
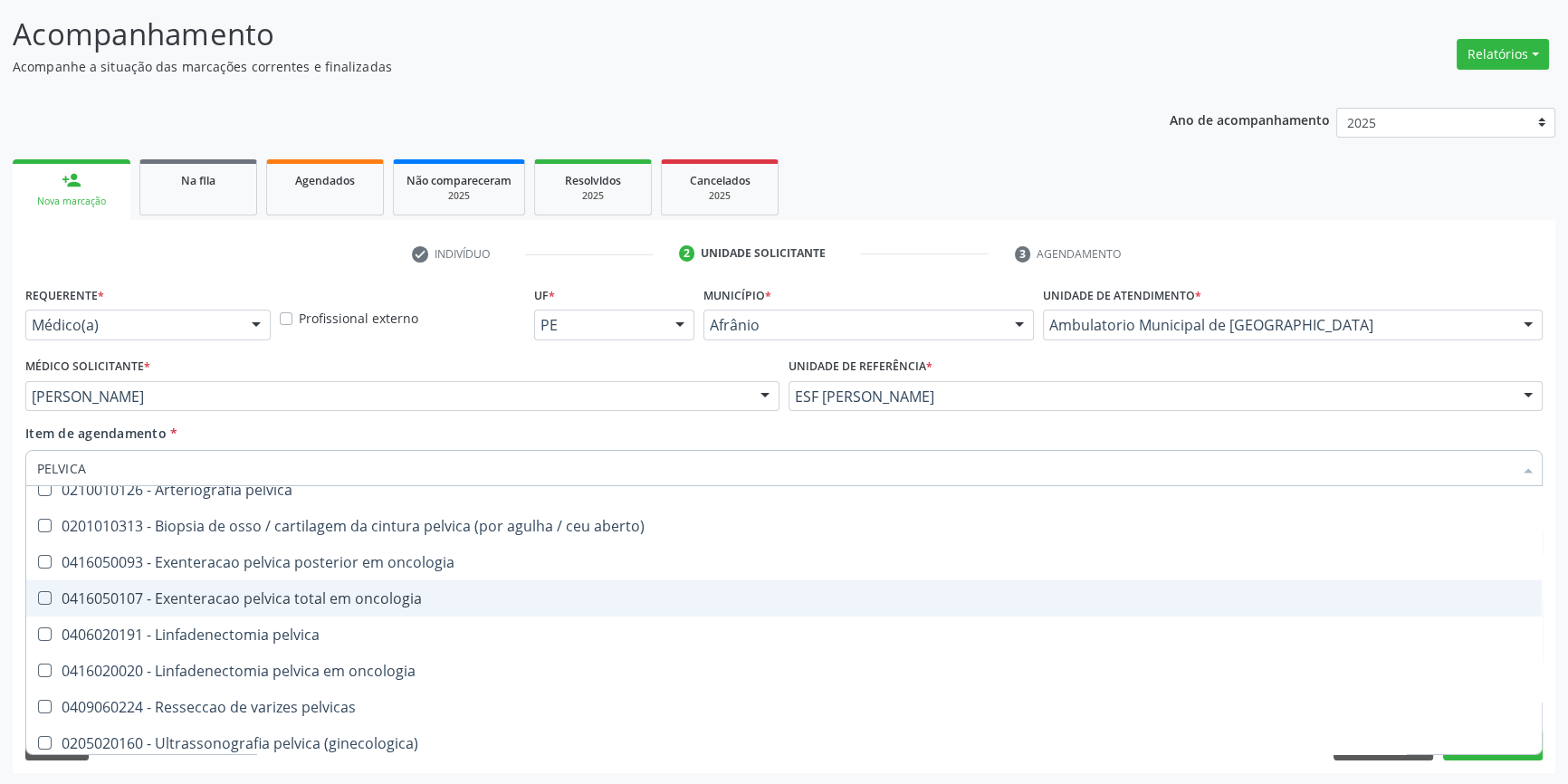
scroll to position [21, 0]
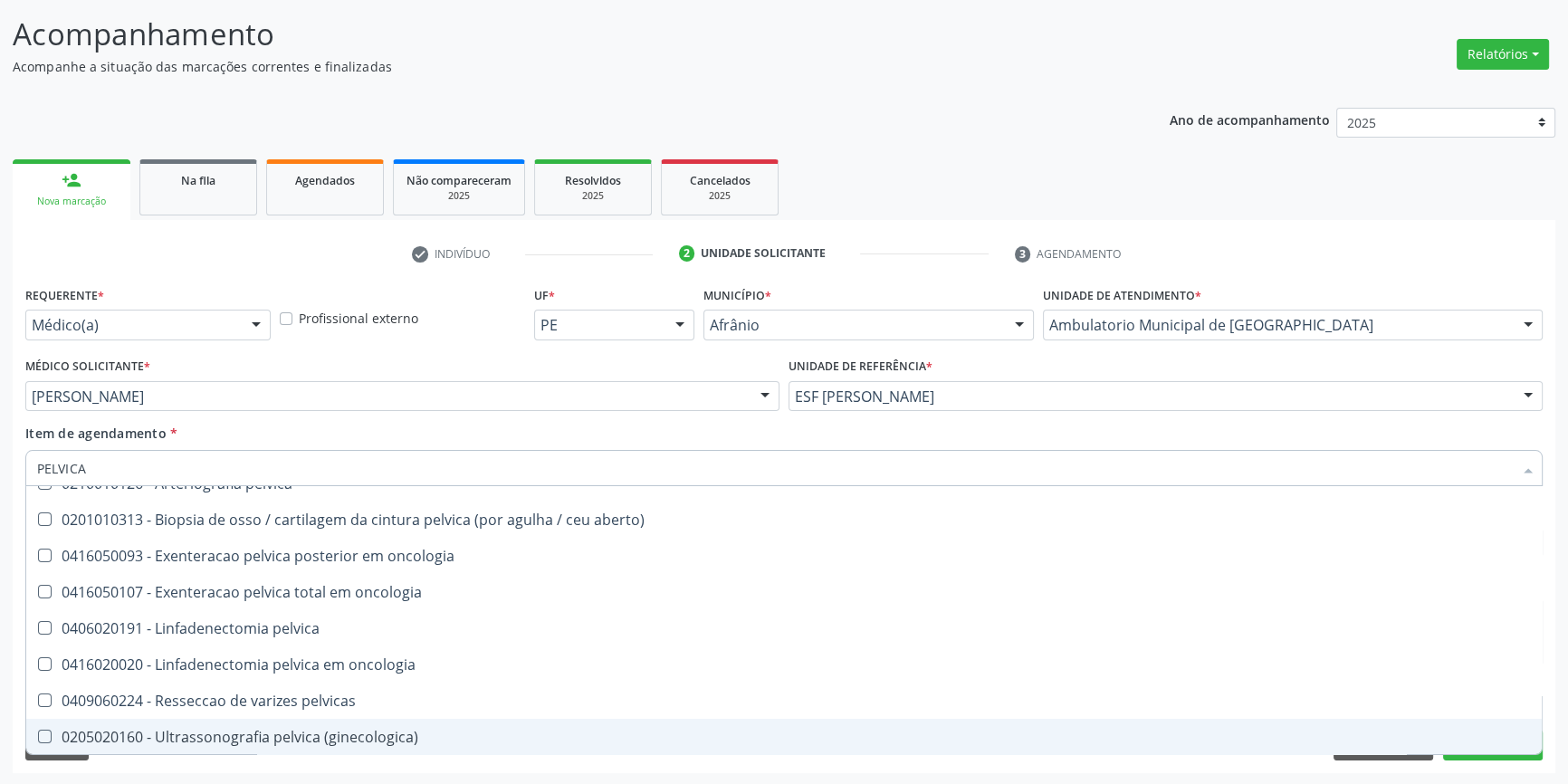
click at [409, 730] on div "0205020160 - Ultrassonografia pelvica (ginecologica)" at bounding box center [784, 737] width 1493 height 14
checkbox \(ginecologica\) "true"
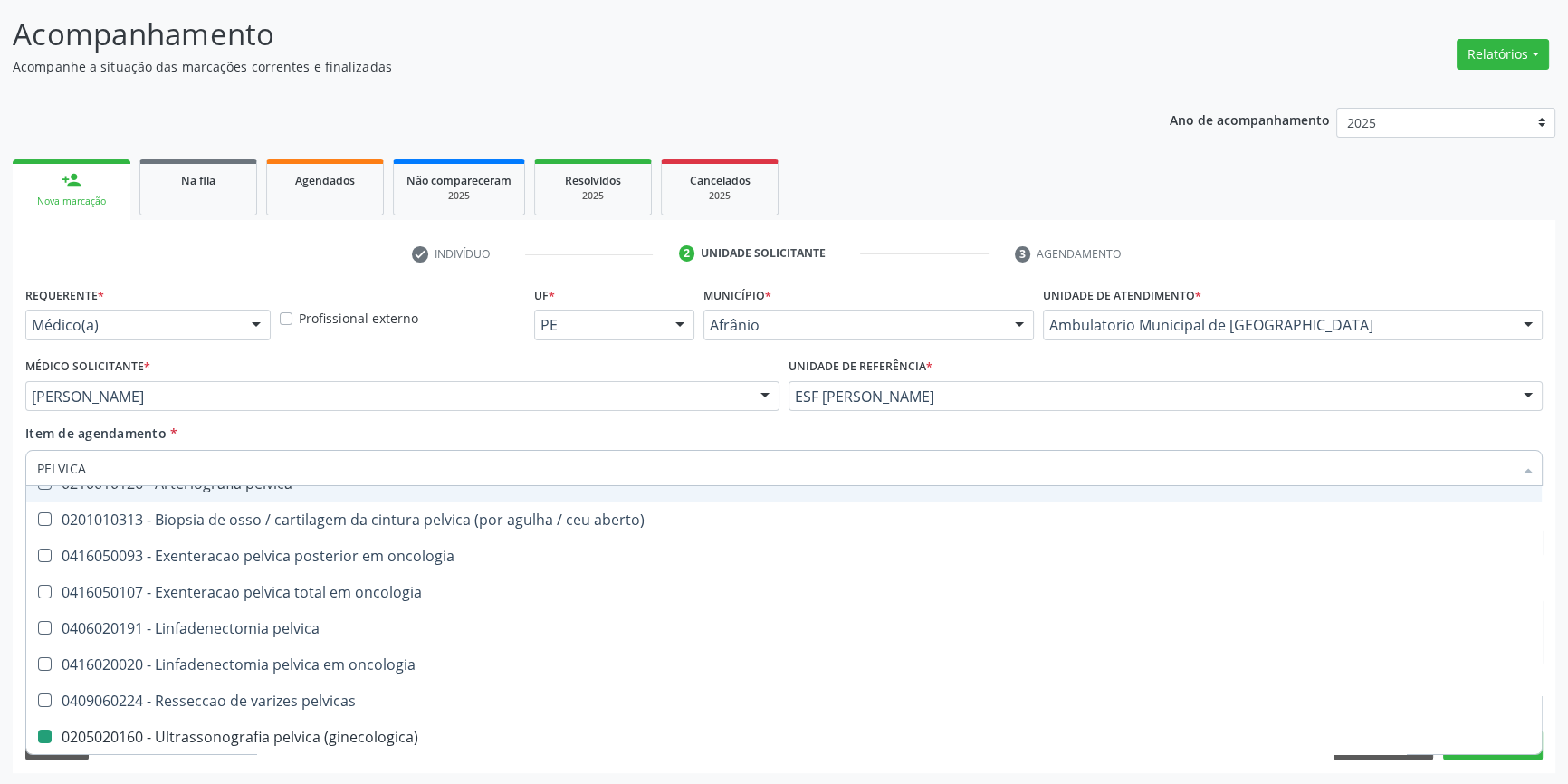
click at [379, 431] on div "Item de agendamento * PELVICA Desfazer seleção 0210010126 - Arteriografia pelvi…" at bounding box center [784, 453] width 1517 height 57
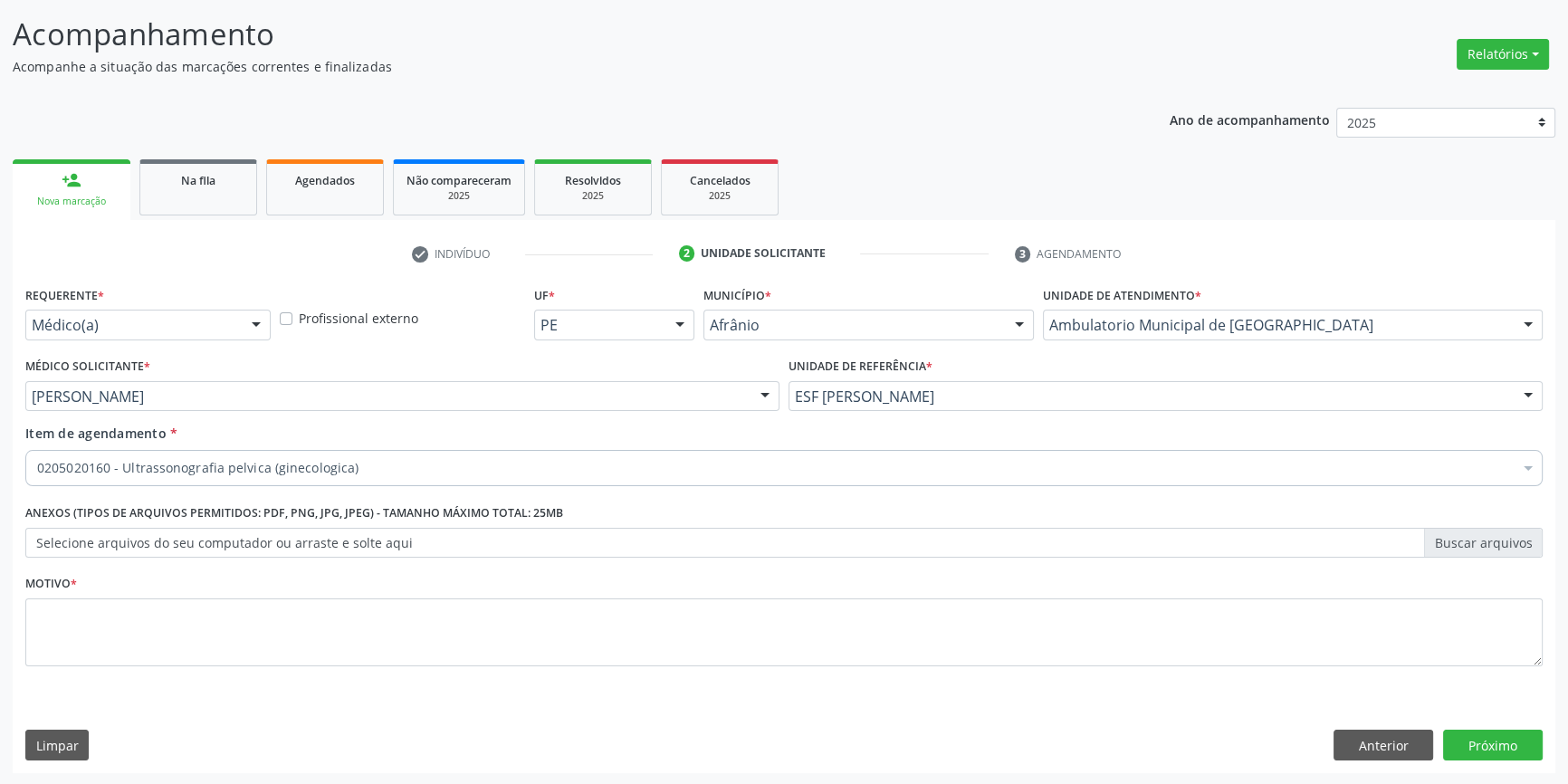
scroll to position [0, 0]
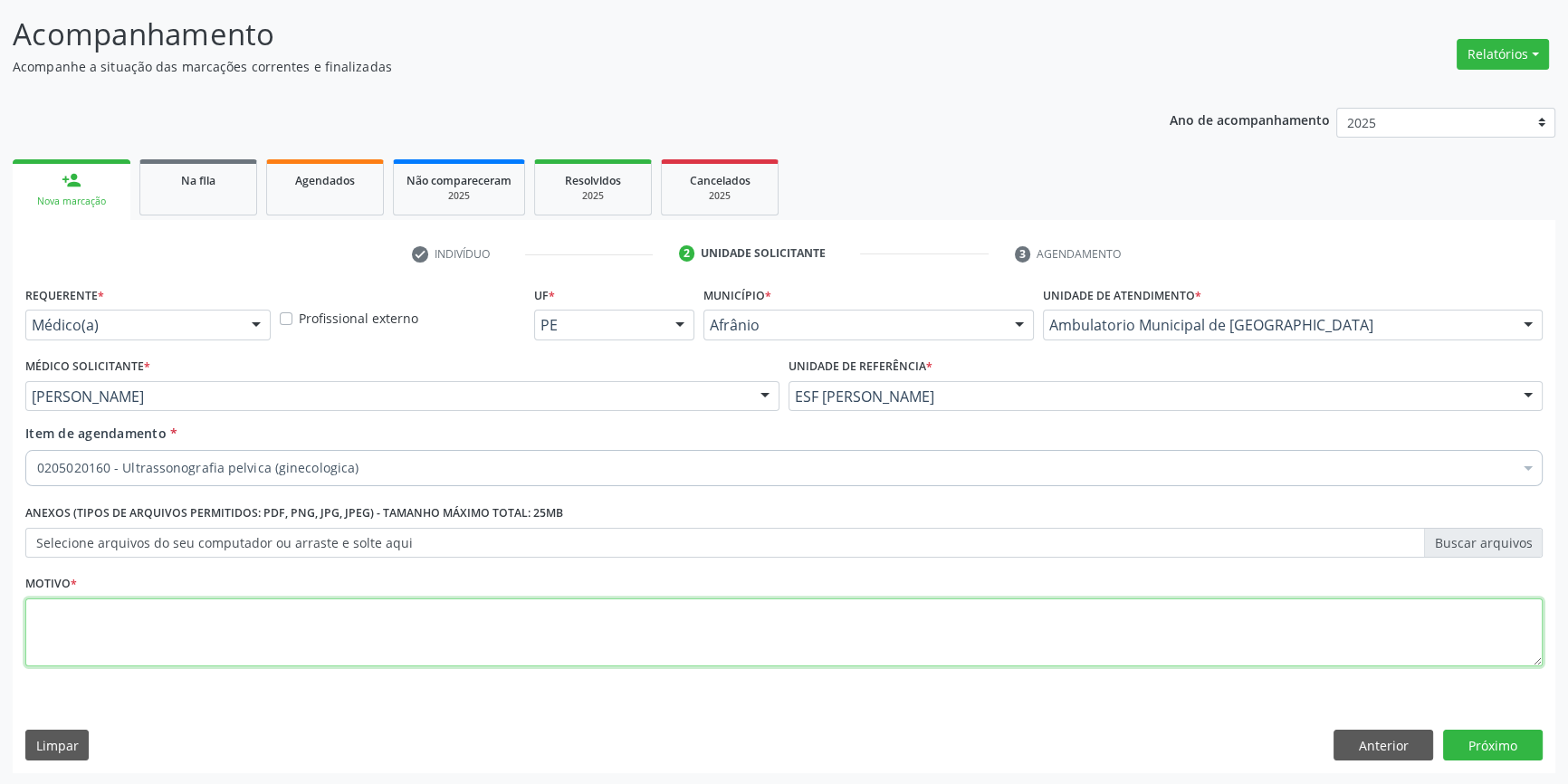
click at [243, 627] on textarea at bounding box center [784, 633] width 1517 height 69
type textarea "DOR EM BV"
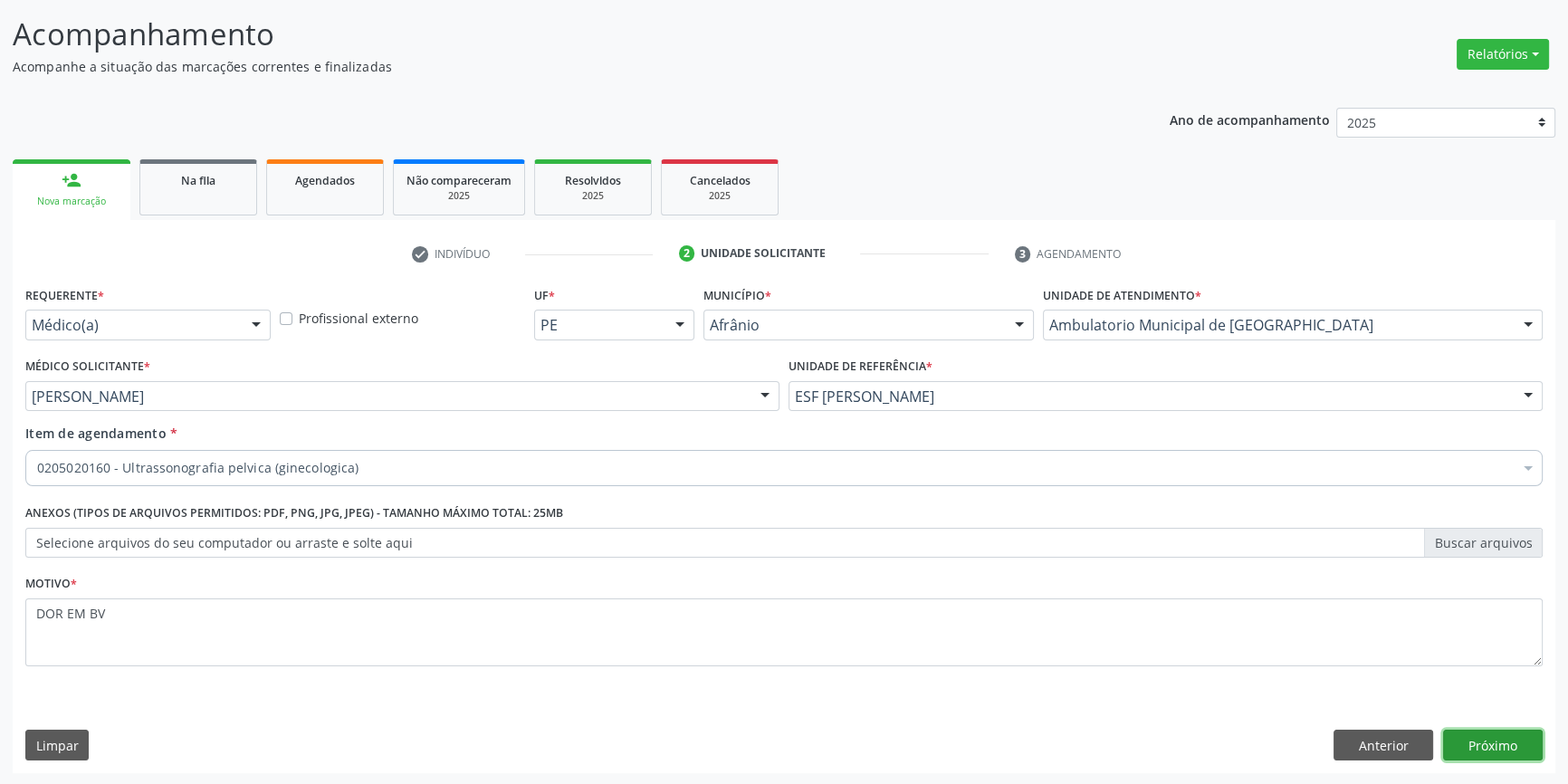
click at [1464, 736] on button "Próximo" at bounding box center [1492, 746] width 99 height 31
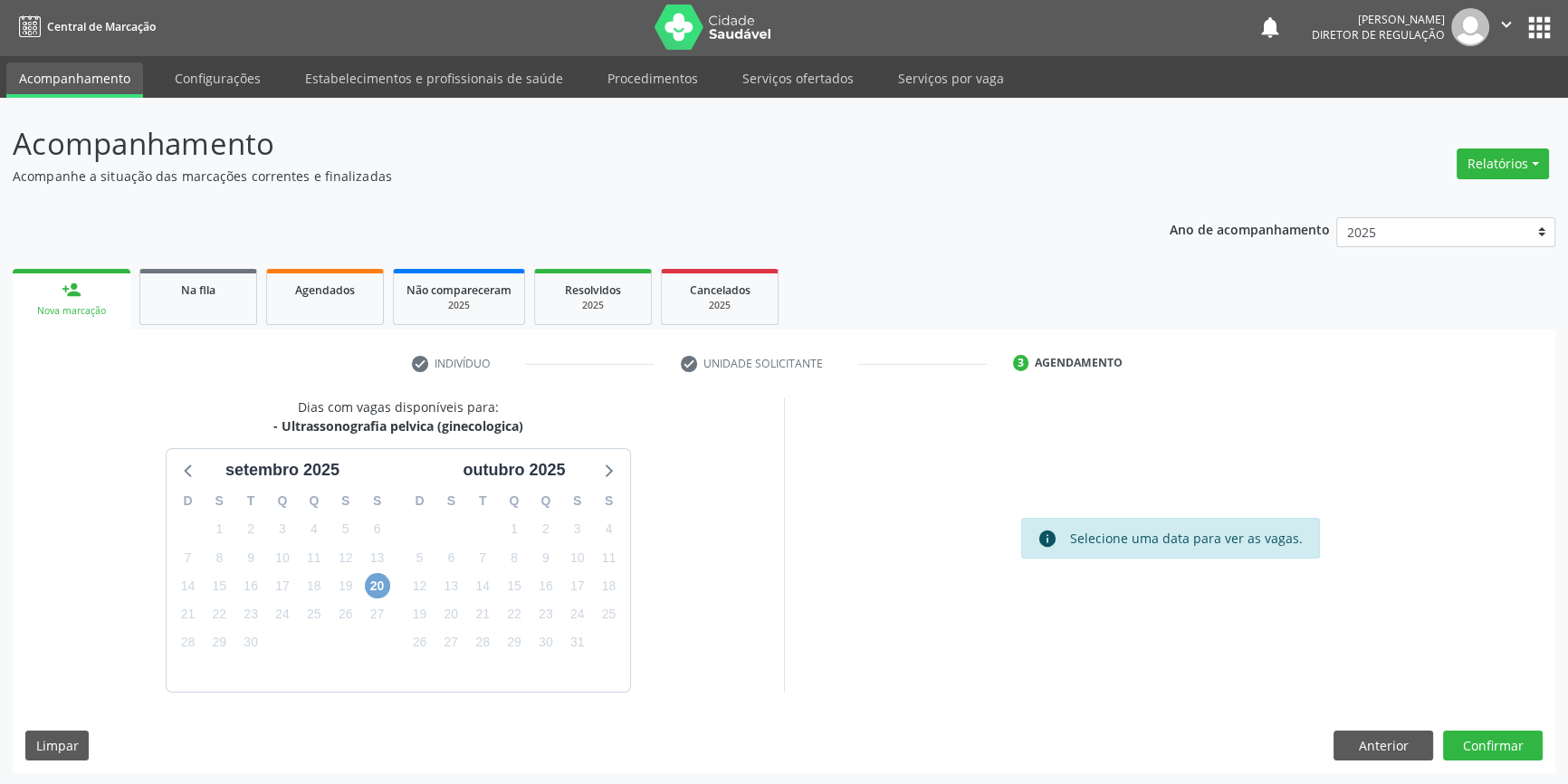
click at [380, 591] on span "20" at bounding box center [377, 586] width 25 height 25
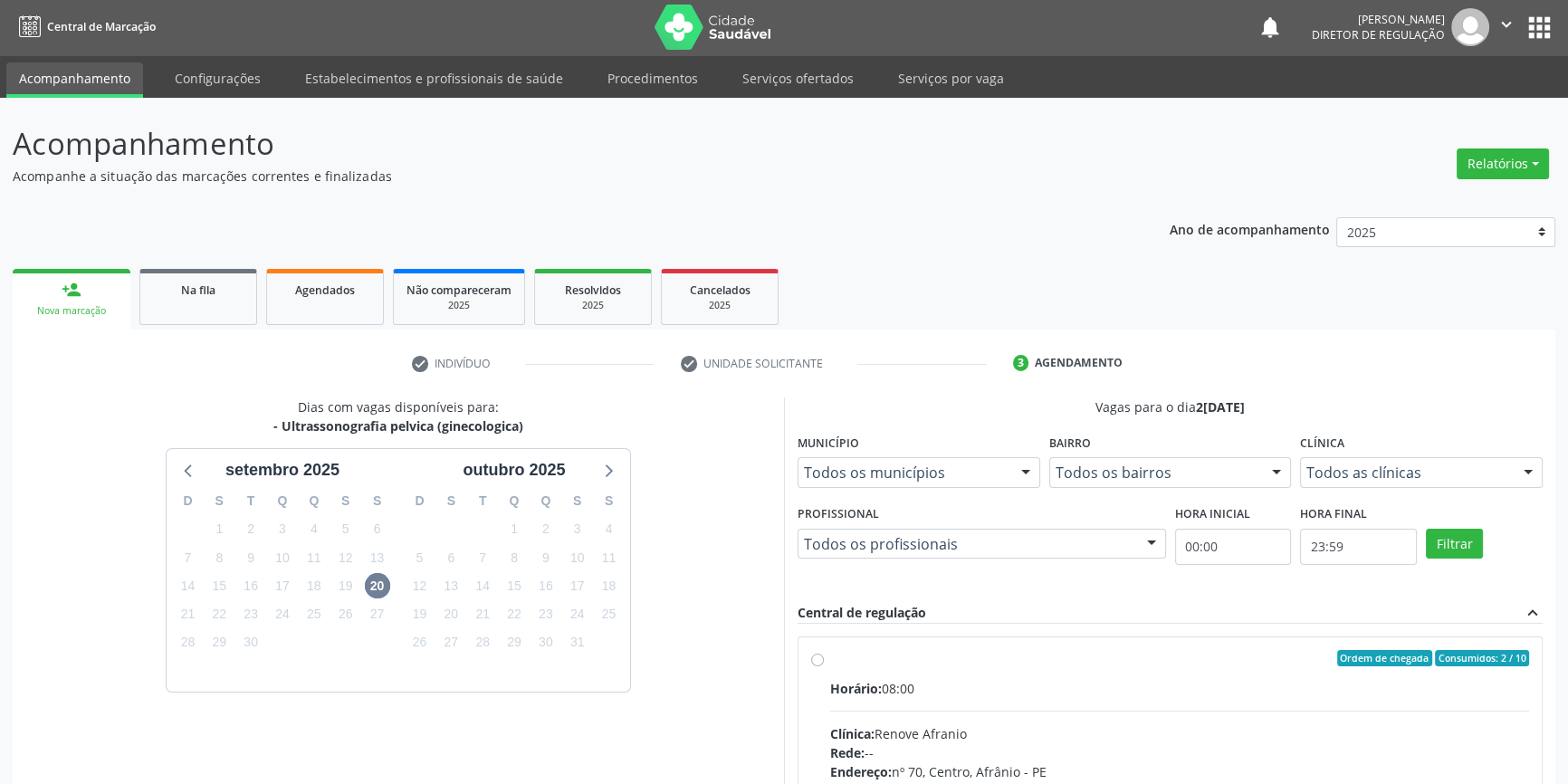
click at [860, 669] on label "Ordem de chegada Consumidos: 2 / 10 Horário: 08:00 Clínica: Renove Afranio Rede…" at bounding box center [1180, 789] width 698 height 278
click at [824, 666] on input "Ordem de chegada Consumidos: 2 / 10 Horário: 08:00 Clínica: Renove Afranio Rede…" at bounding box center [817, 658] width 12 height 16
radio input "true"
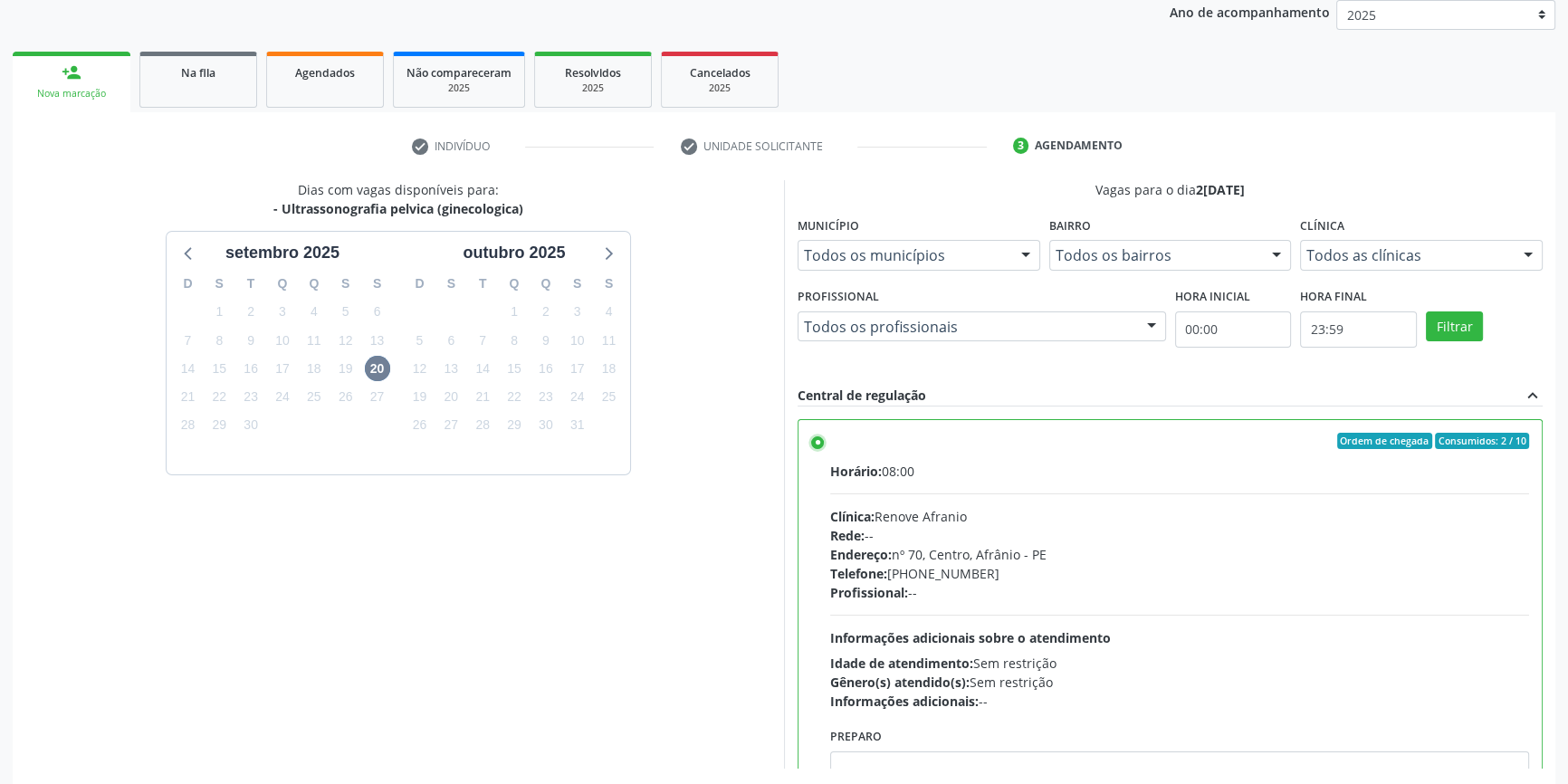
scroll to position [296, 0]
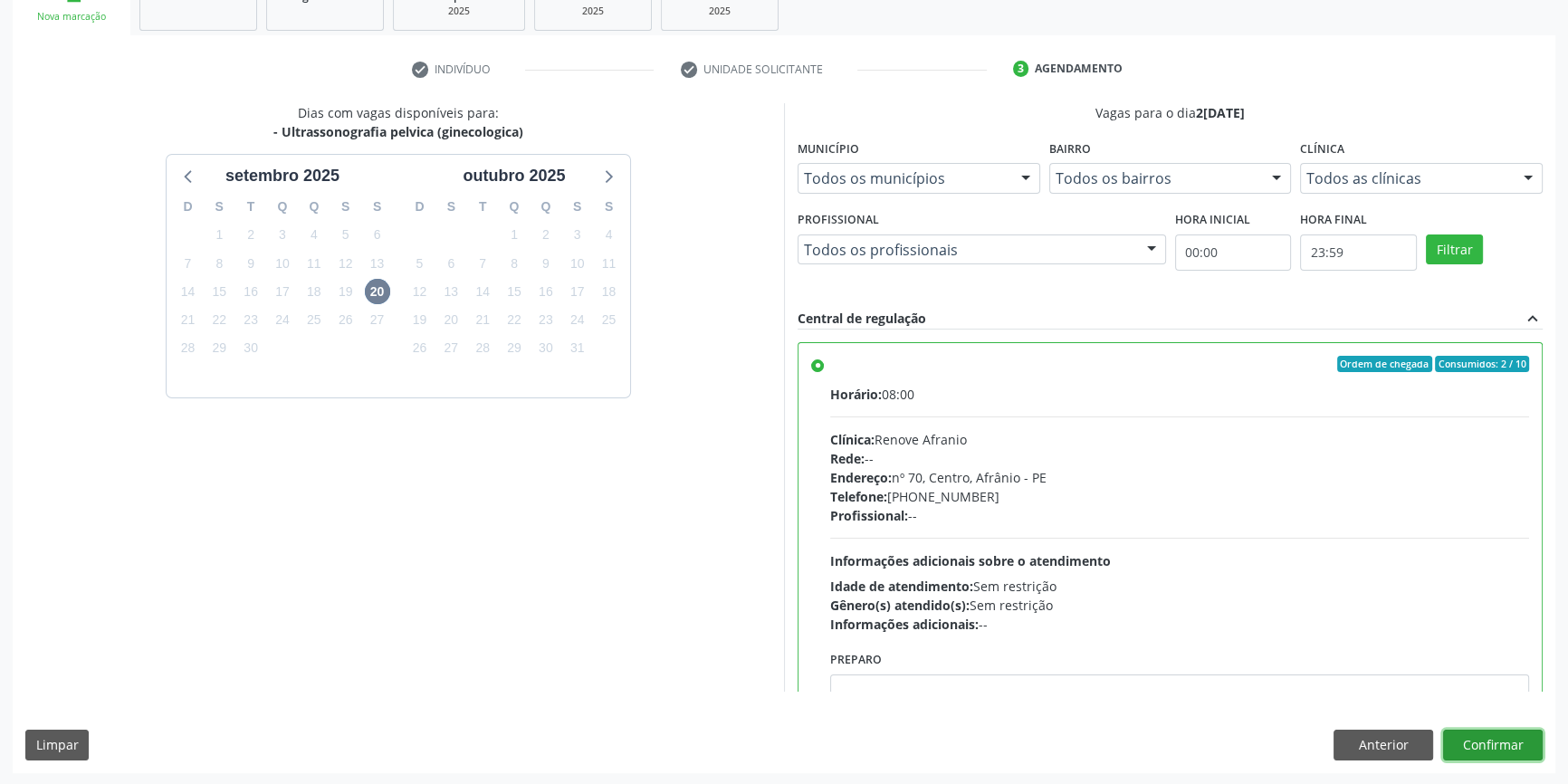
click at [1486, 733] on button "Confirmar" at bounding box center [1492, 746] width 99 height 31
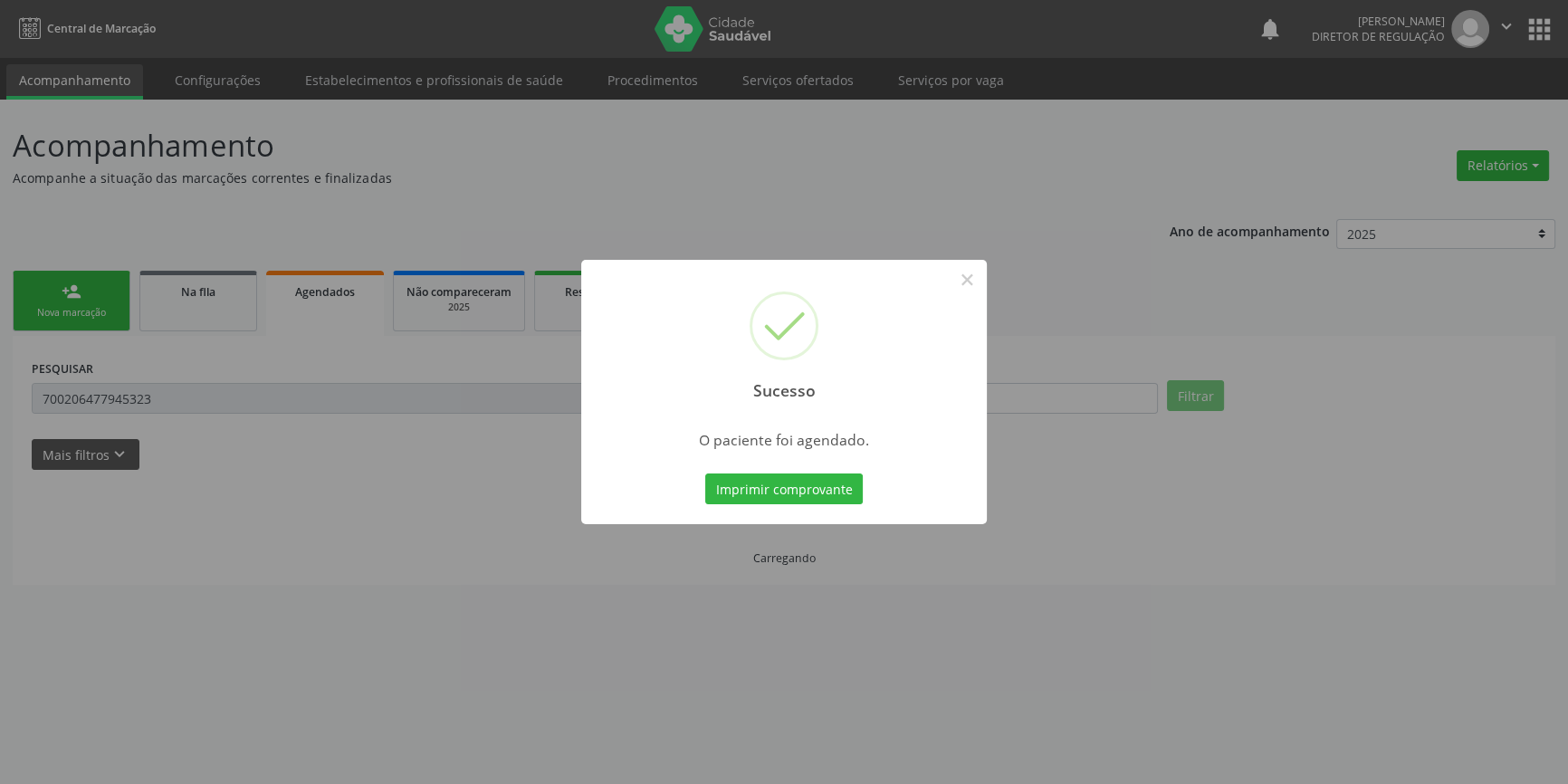
scroll to position [0, 0]
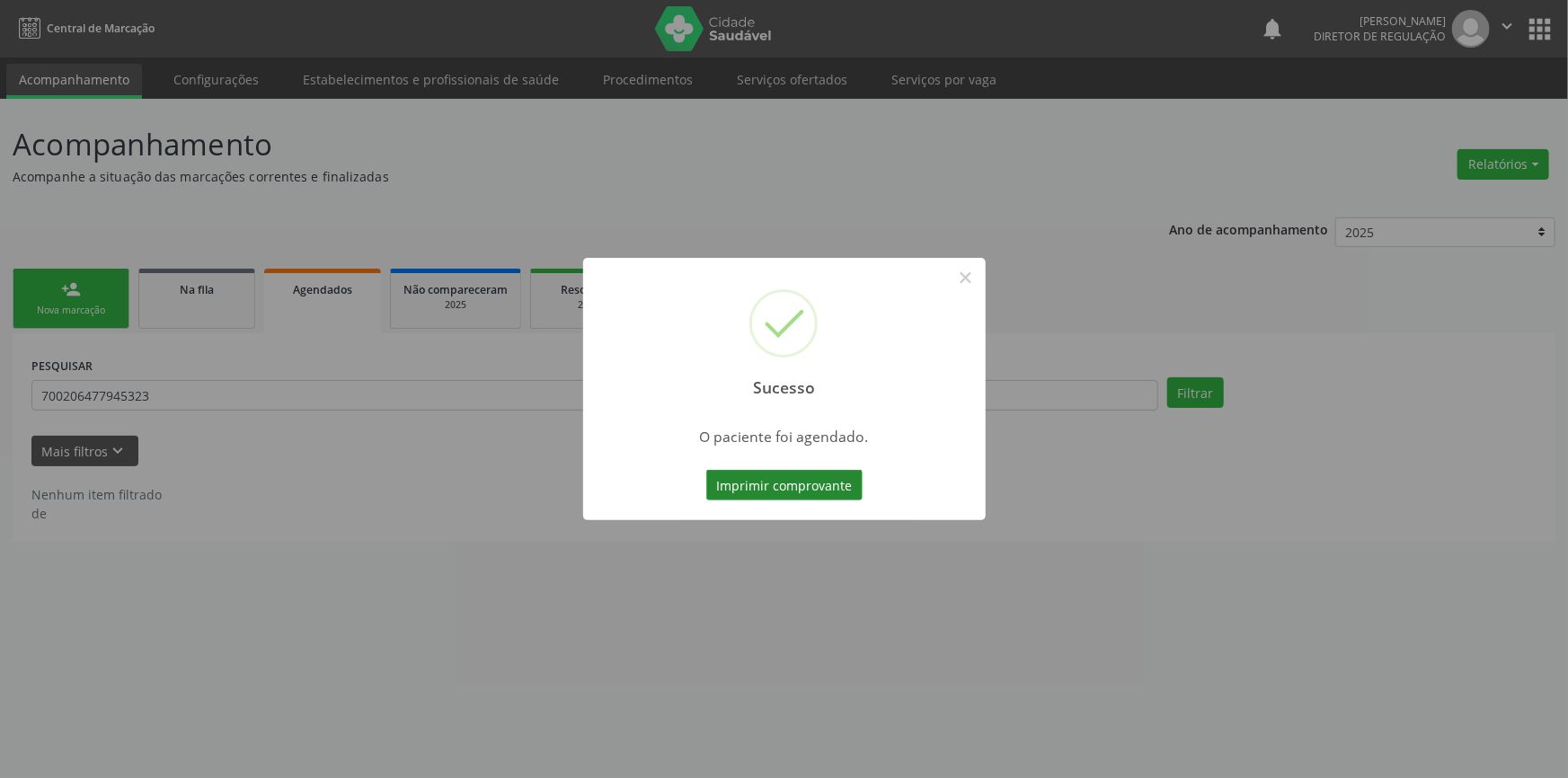
click at [748, 487] on button "Imprimir comprovante" at bounding box center [784, 485] width 157 height 30
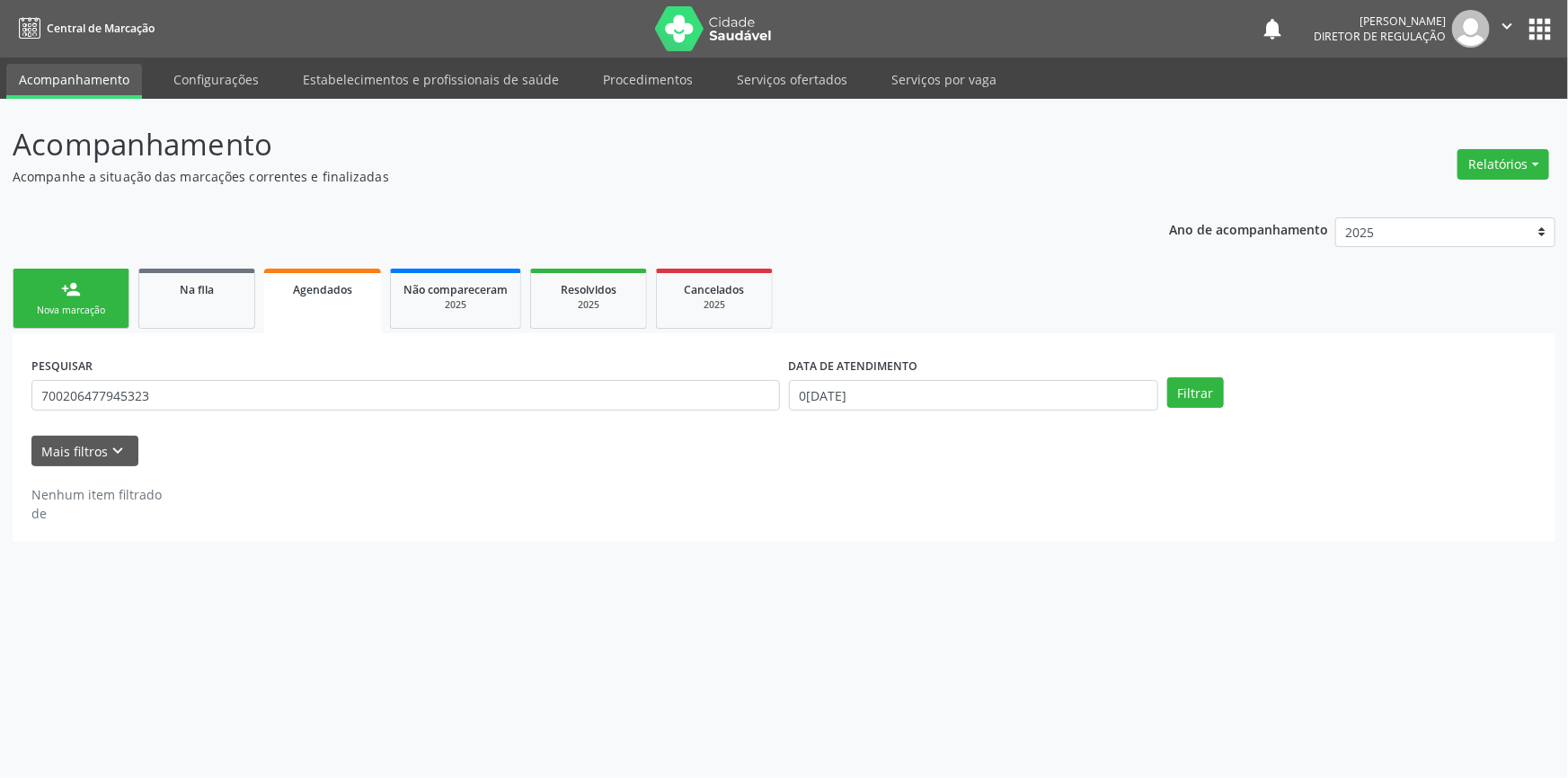
click at [258, 321] on div "Sucesso × O paciente foi agendado. Imprimir comprovante Cancel" at bounding box center [784, 389] width 1568 height 778
click at [217, 300] on link "Na fila" at bounding box center [197, 298] width 117 height 60
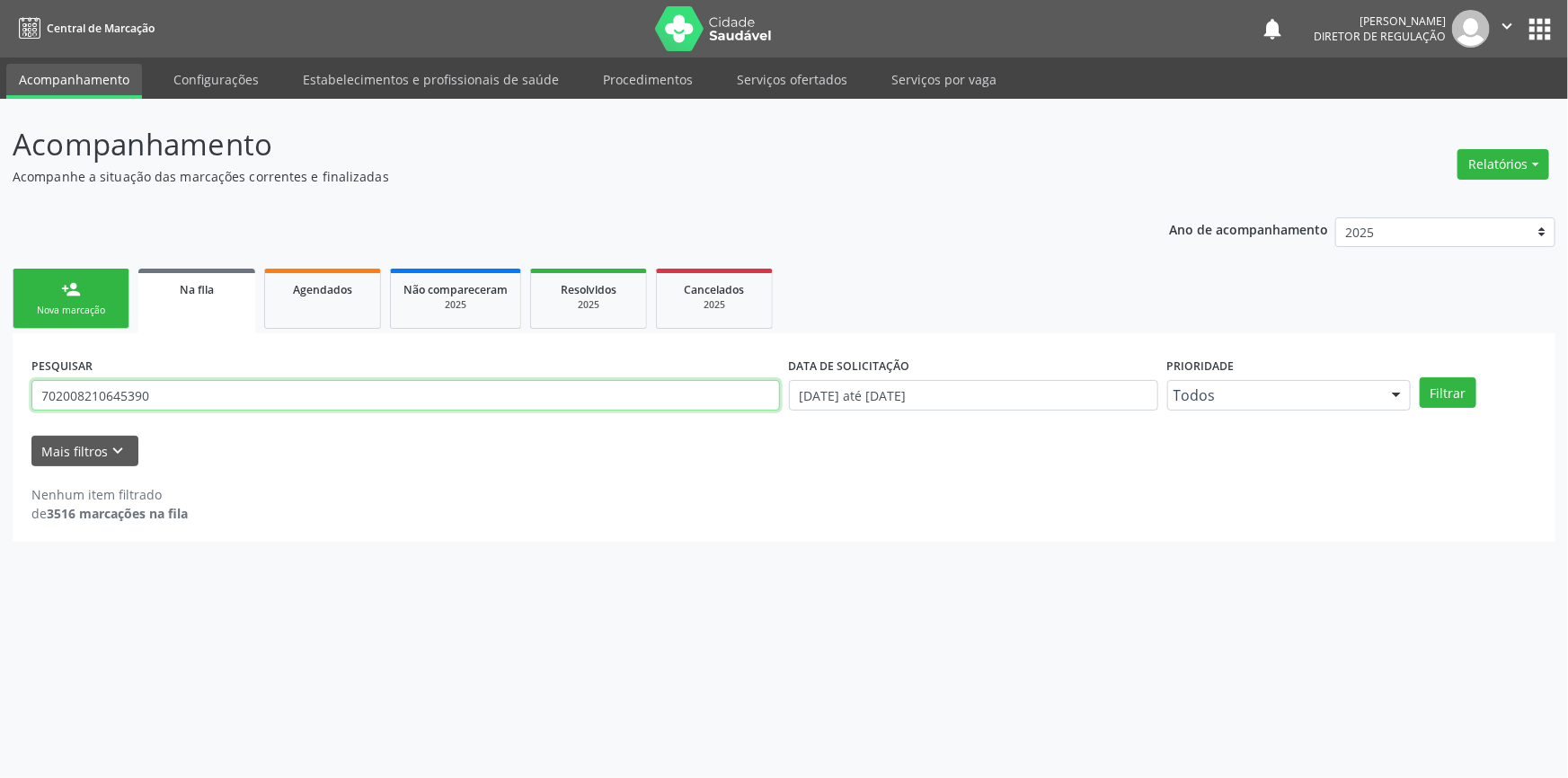
drag, startPoint x: 171, startPoint y: 393, endPoint x: 0, endPoint y: 392, distance: 171.0
click at [0, 392] on div "Acompanhamento Acompanhe a situação das marcações correntes e finalizadas Relat…" at bounding box center [784, 438] width 1568 height 679
type input "705206498209570"
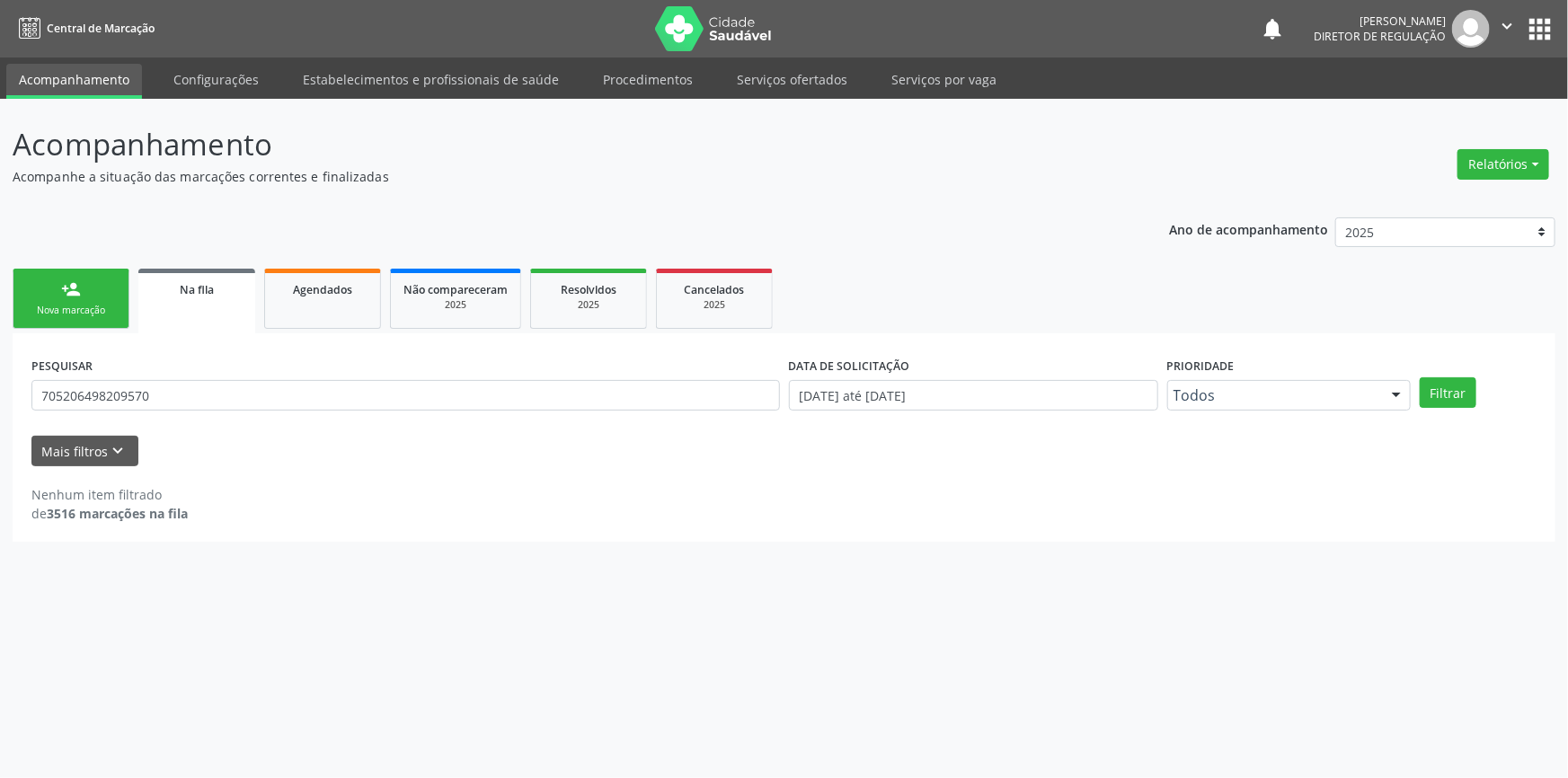
click at [1413, 384] on div "Prioridade Todos Todos Baixa Prioridade Média Prioridade Alta Prioridade Nenhum…" at bounding box center [1289, 388] width 253 height 70
click at [1442, 388] on button "Filtrar" at bounding box center [1448, 392] width 57 height 30
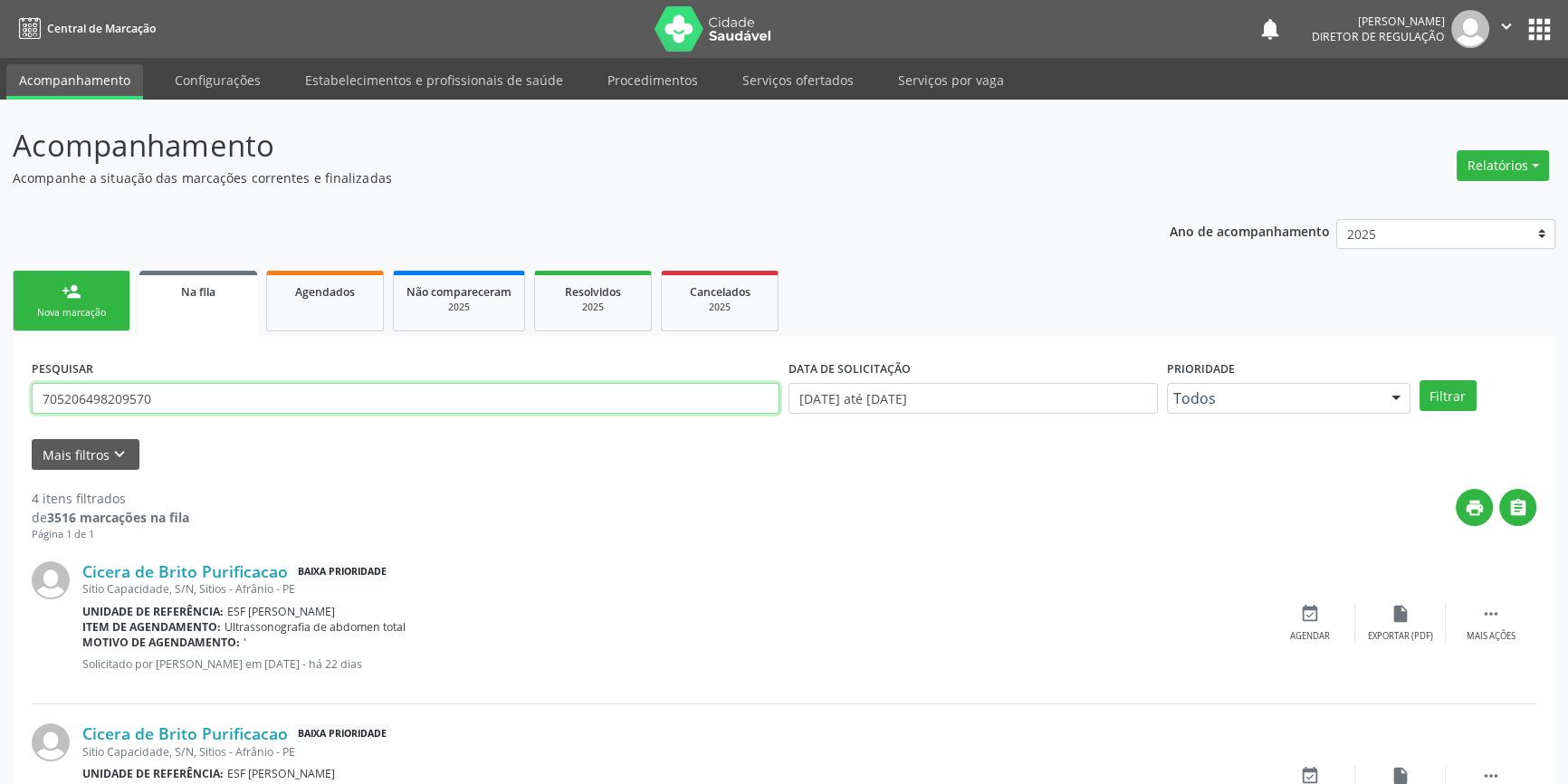
drag, startPoint x: 185, startPoint y: 399, endPoint x: 0, endPoint y: 401, distance: 185.0
click at [0, 401] on div "Acompanhamento Acompanhe a situação das marcações correntes e finalizadas Relat…" at bounding box center [784, 661] width 1568 height 1123
click at [92, 288] on link "person_add Nova marcação" at bounding box center [71, 301] width 118 height 60
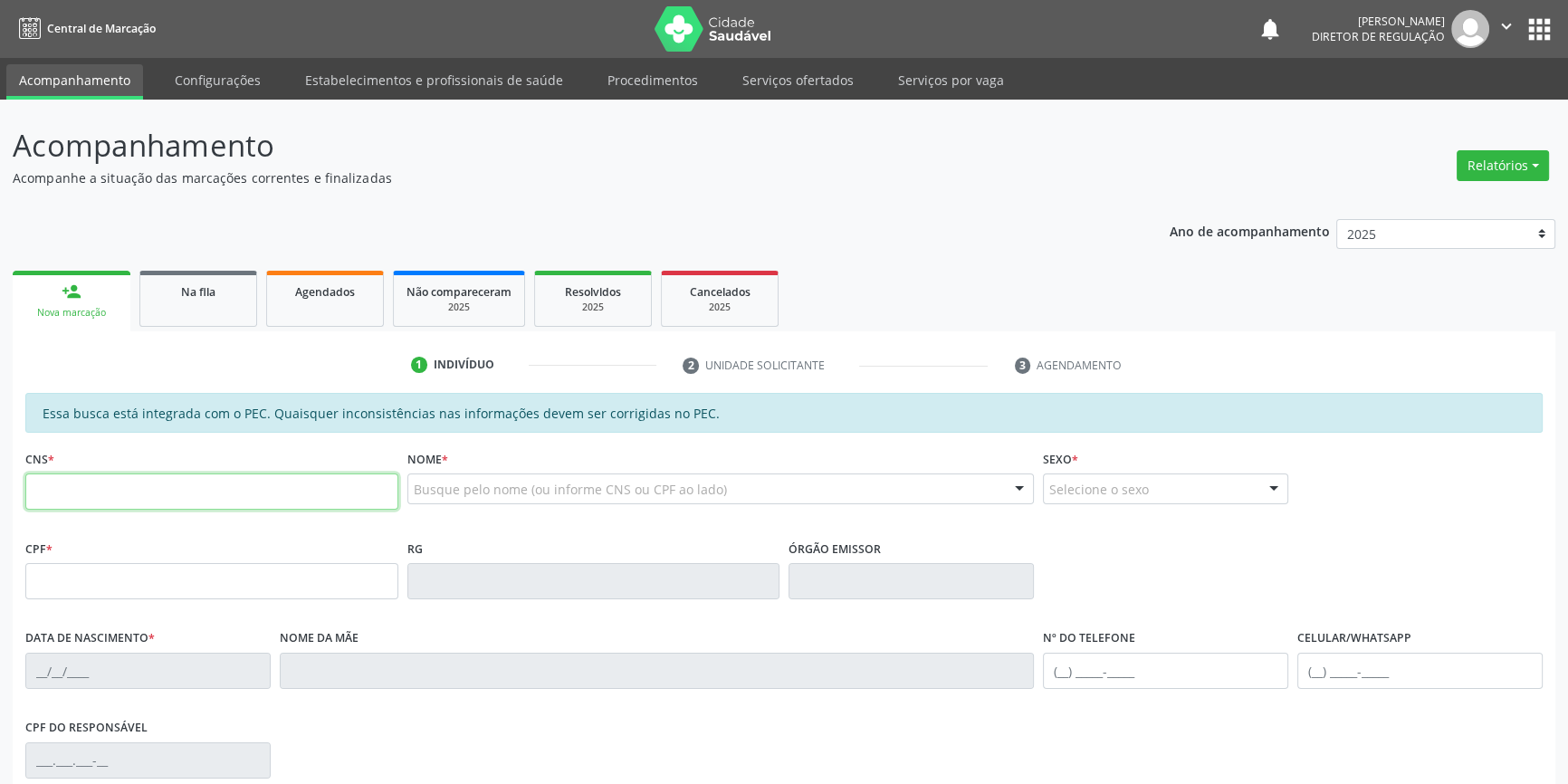
click at [128, 475] on input "text" at bounding box center [211, 492] width 373 height 36
paste input "705 2064 9820 9570"
click at [136, 488] on input "705 2064 9820 9570" at bounding box center [211, 492] width 373 height 36
type input "705 2064 9820 9570"
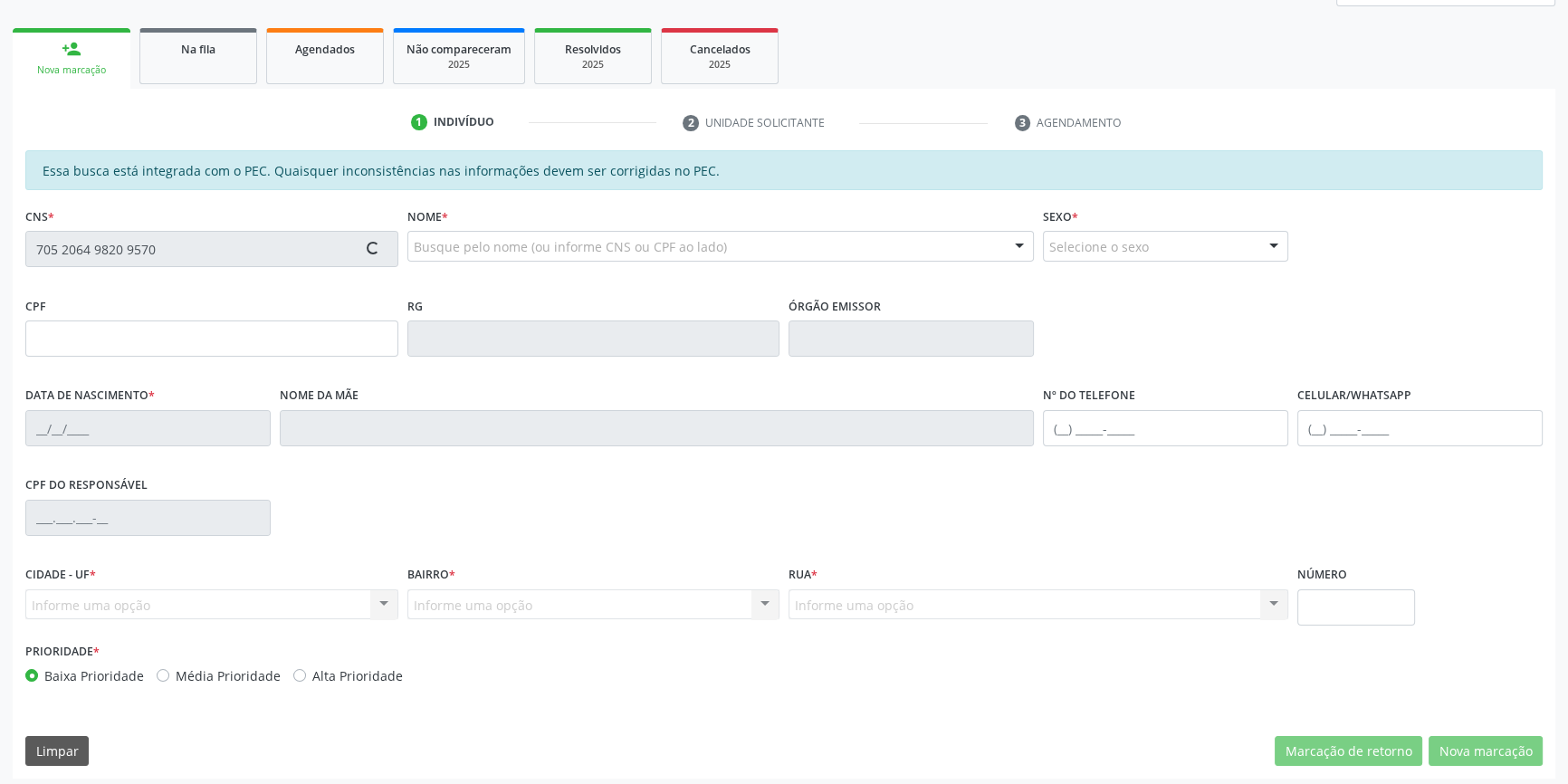
scroll to position [248, 0]
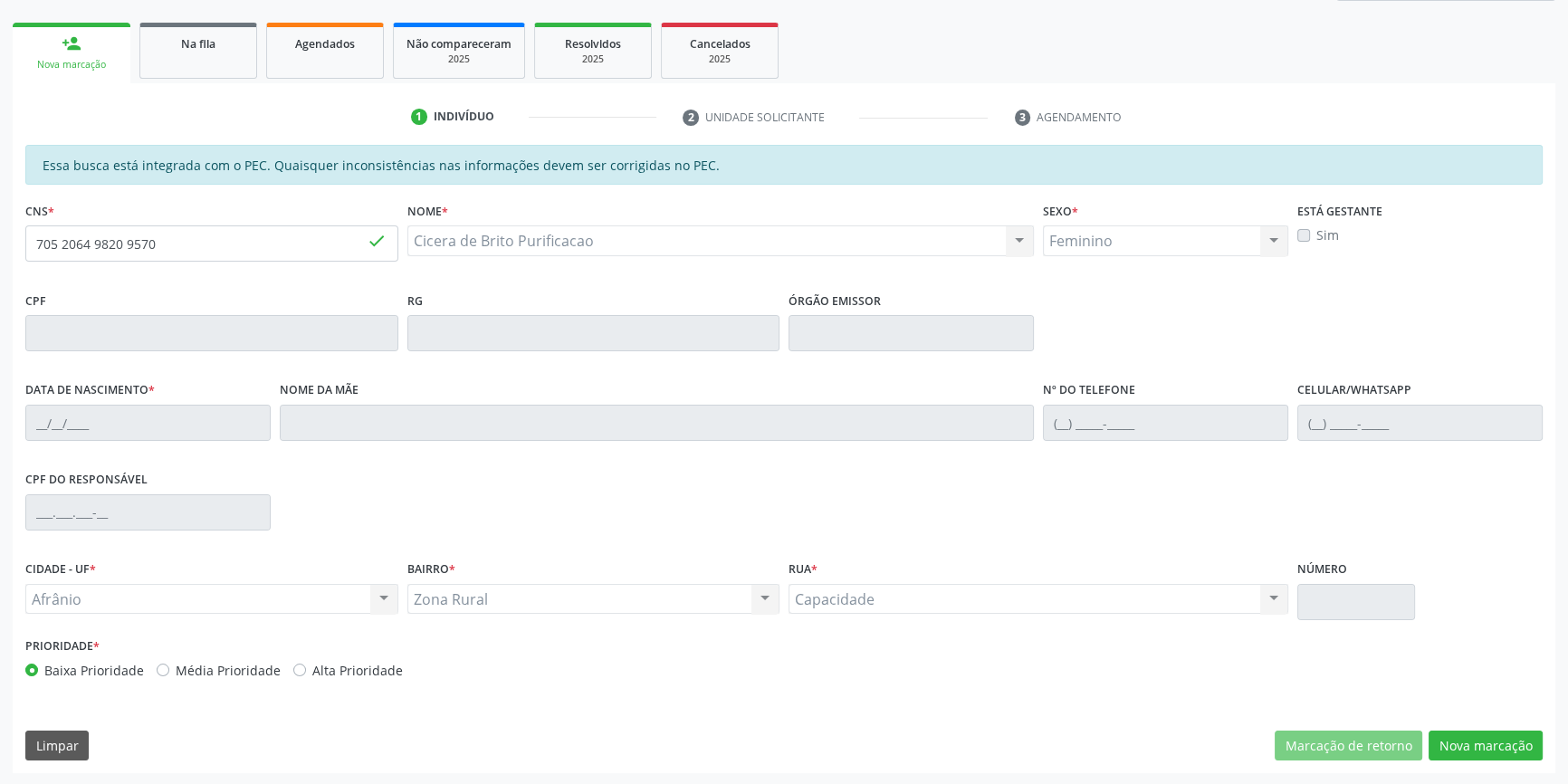
type input "25/09/1986"
type input "Joeilda Maria de Brito da Purificacao"
type input "(87) 98818-8163"
type input "S/N"
click at [1473, 743] on button "Nova marcação" at bounding box center [1485, 746] width 114 height 31
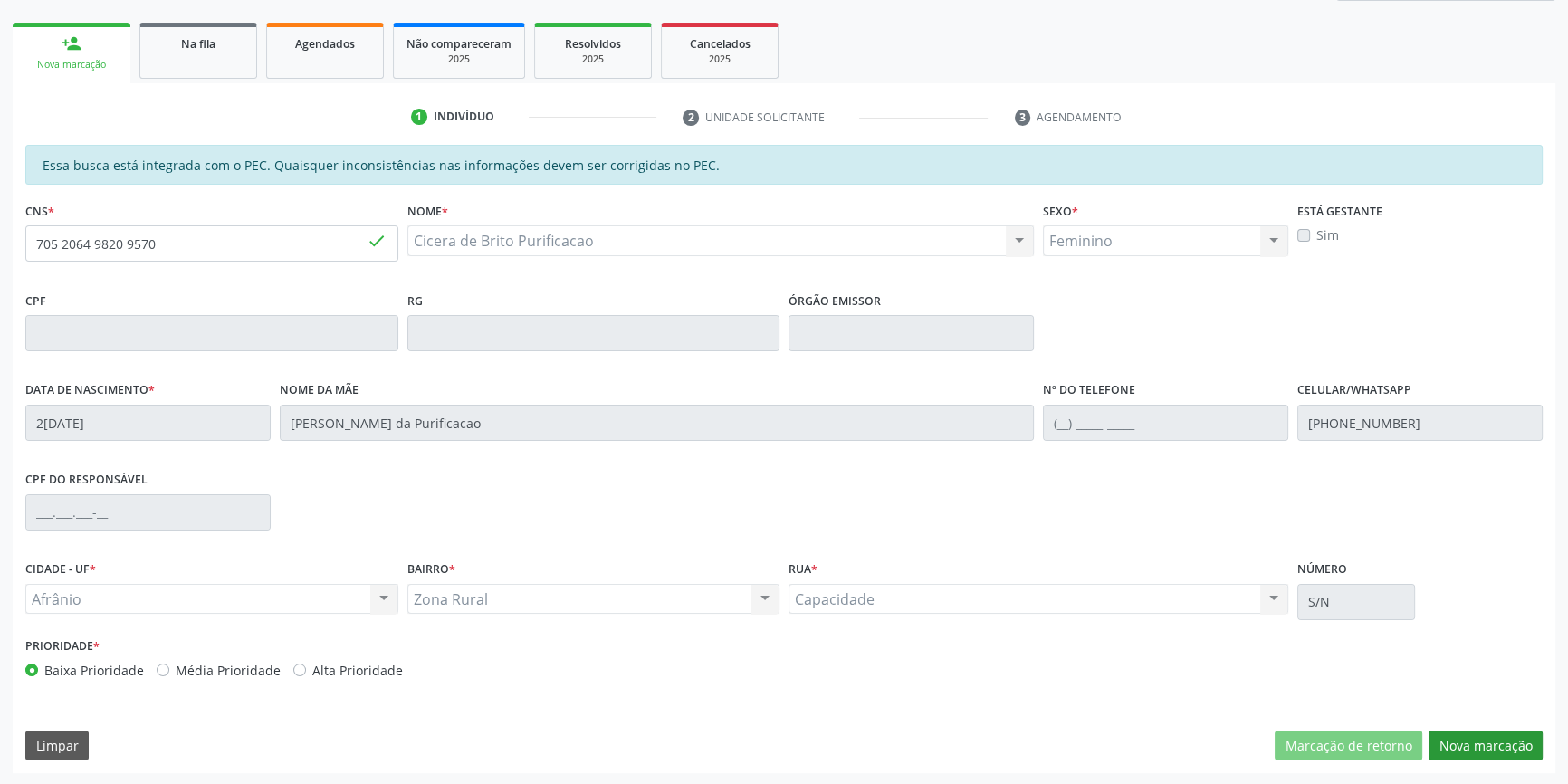
scroll to position [111, 0]
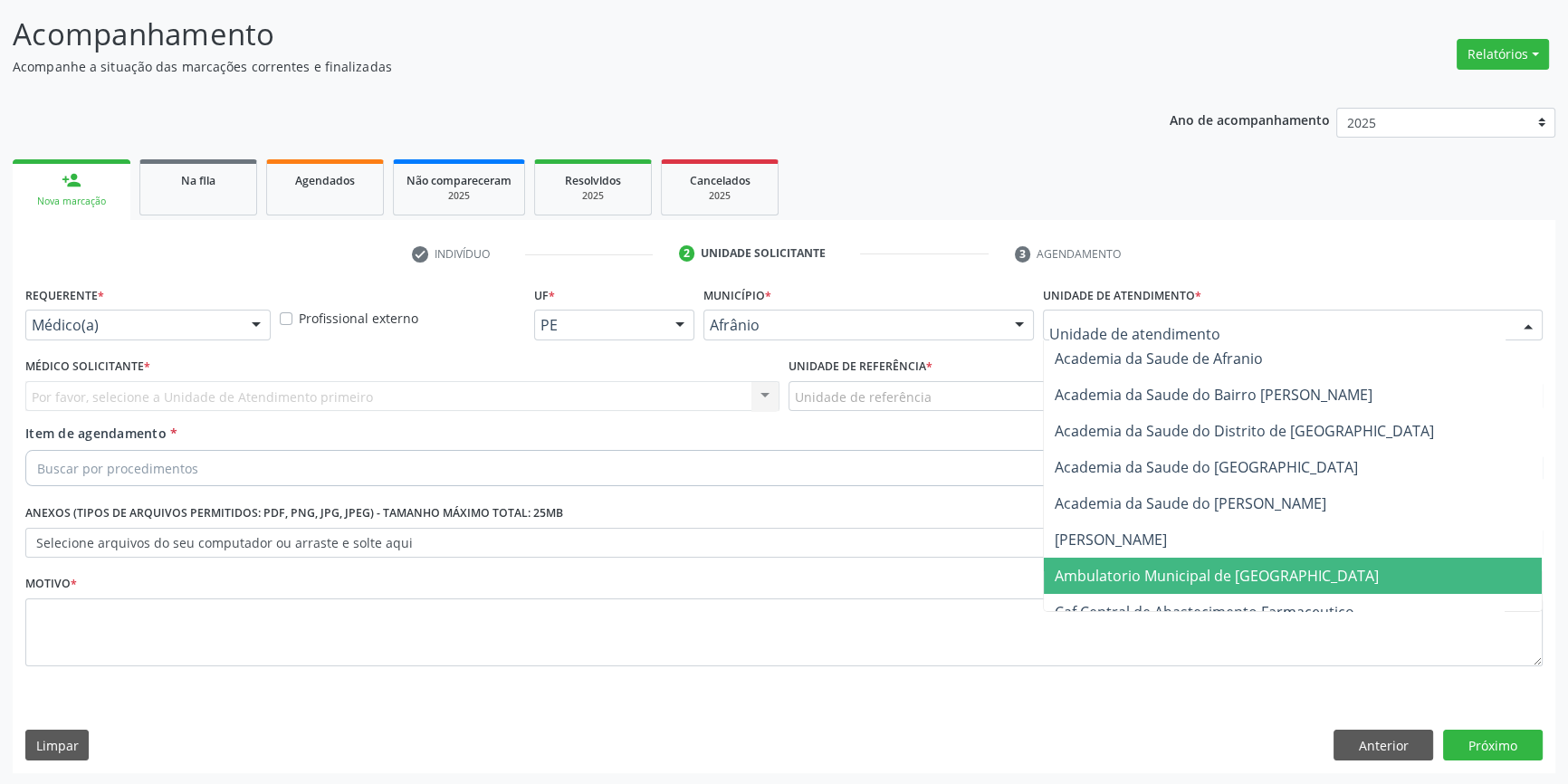
drag, startPoint x: 1176, startPoint y: 567, endPoint x: 1049, endPoint y: 526, distance: 133.5
click at [1174, 567] on span "Ambulatorio Municipal de [GEOGRAPHIC_DATA]" at bounding box center [1216, 575] width 324 height 20
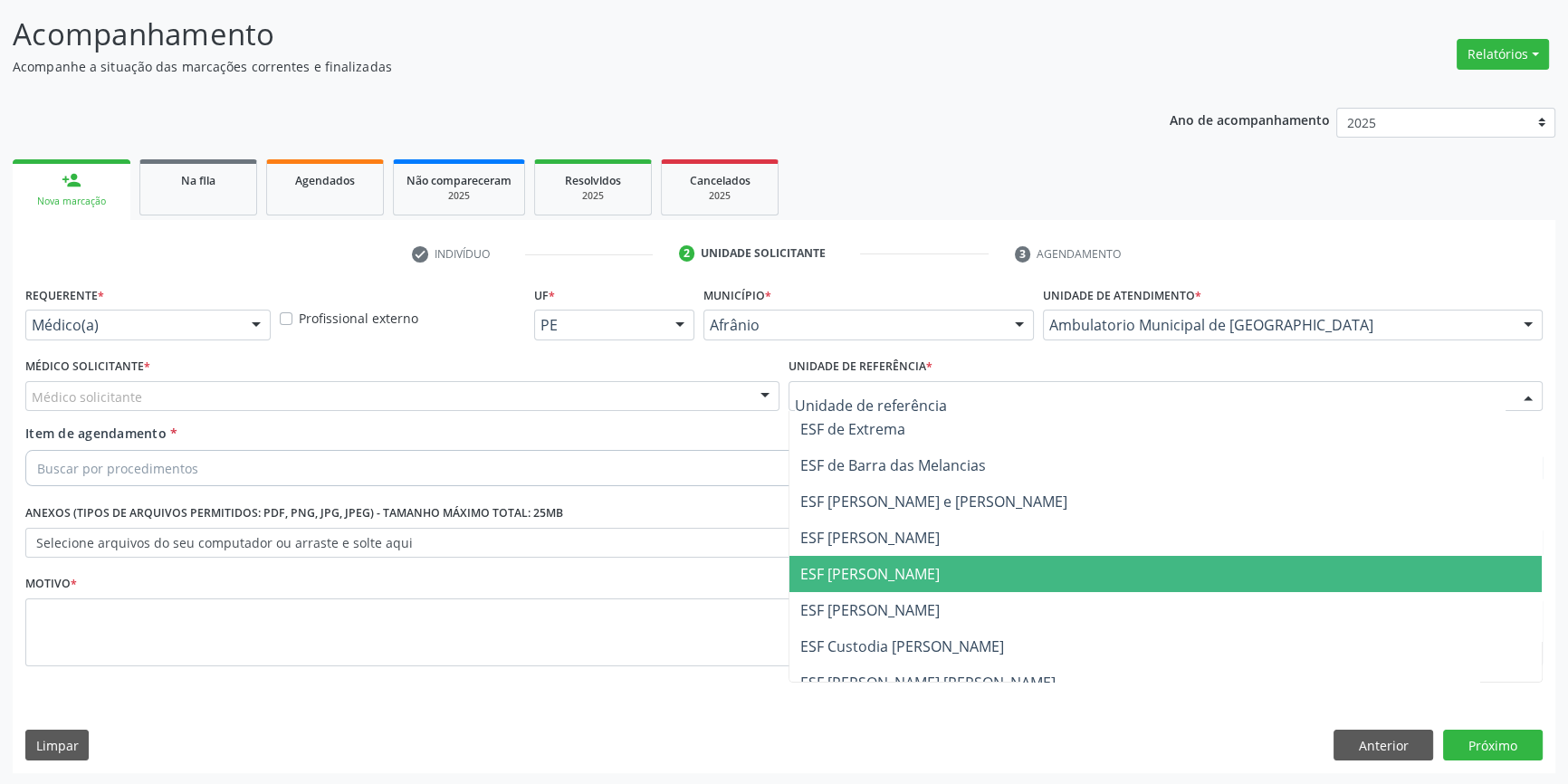
drag, startPoint x: 884, startPoint y: 573, endPoint x: 785, endPoint y: 521, distance: 111.8
click at [883, 573] on span "ESF [PERSON_NAME]" at bounding box center [870, 573] width 140 height 20
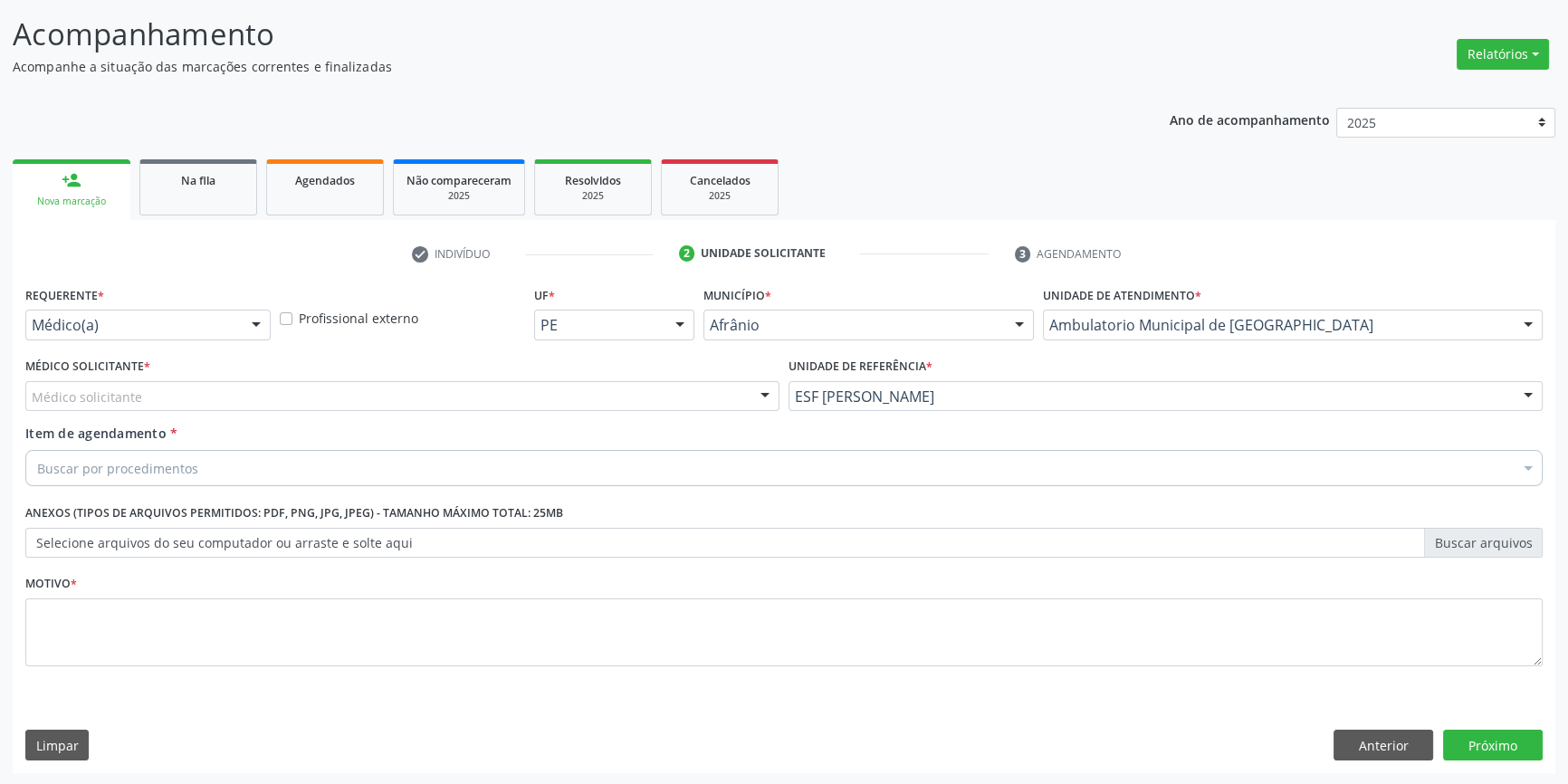
click at [476, 404] on div "Médico solicitante" at bounding box center [402, 396] width 754 height 31
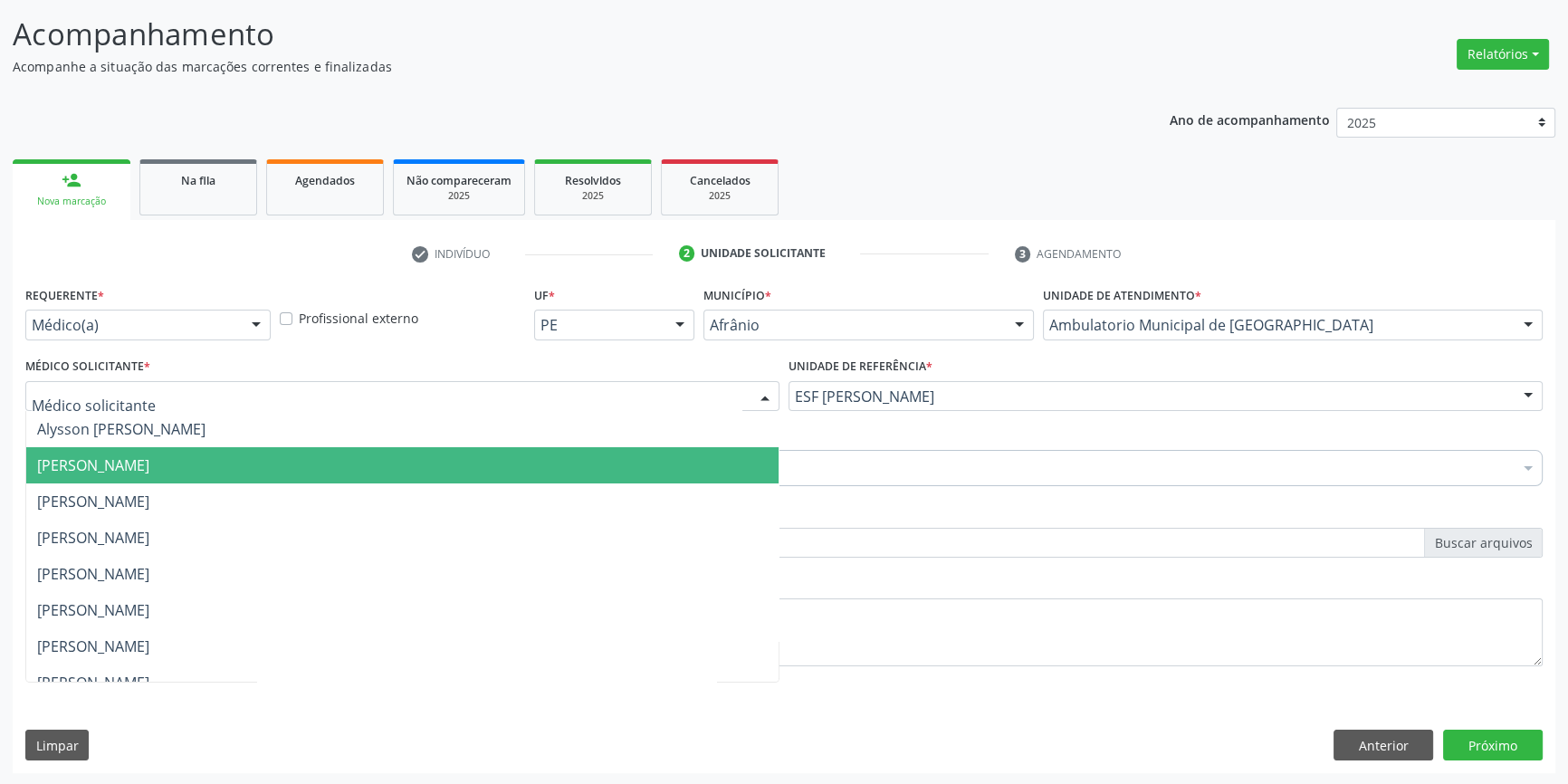
click at [262, 461] on span "[PERSON_NAME]" at bounding box center [402, 465] width 752 height 36
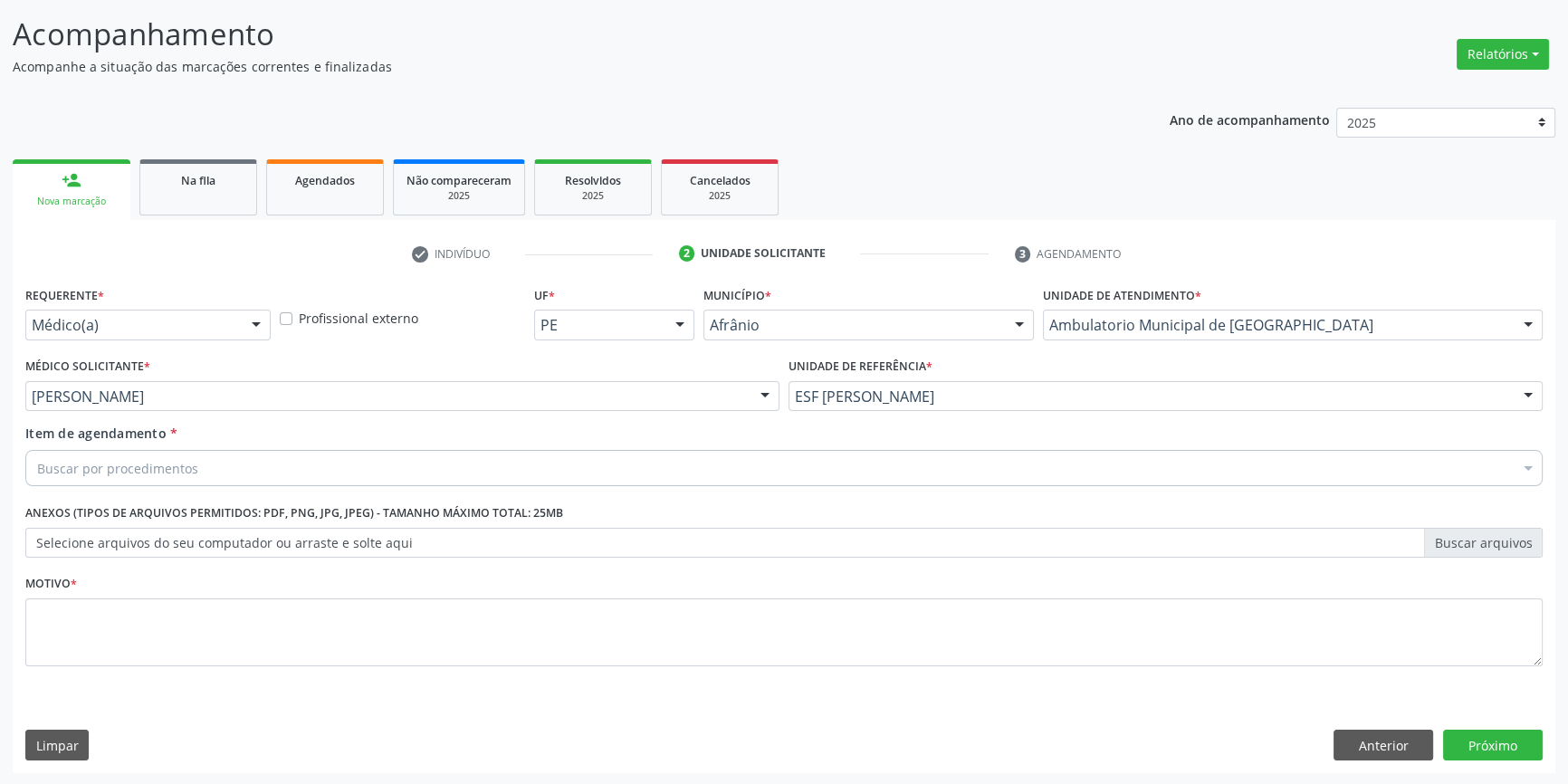
click at [219, 461] on div "Buscar por procedimentos" at bounding box center [784, 468] width 1517 height 36
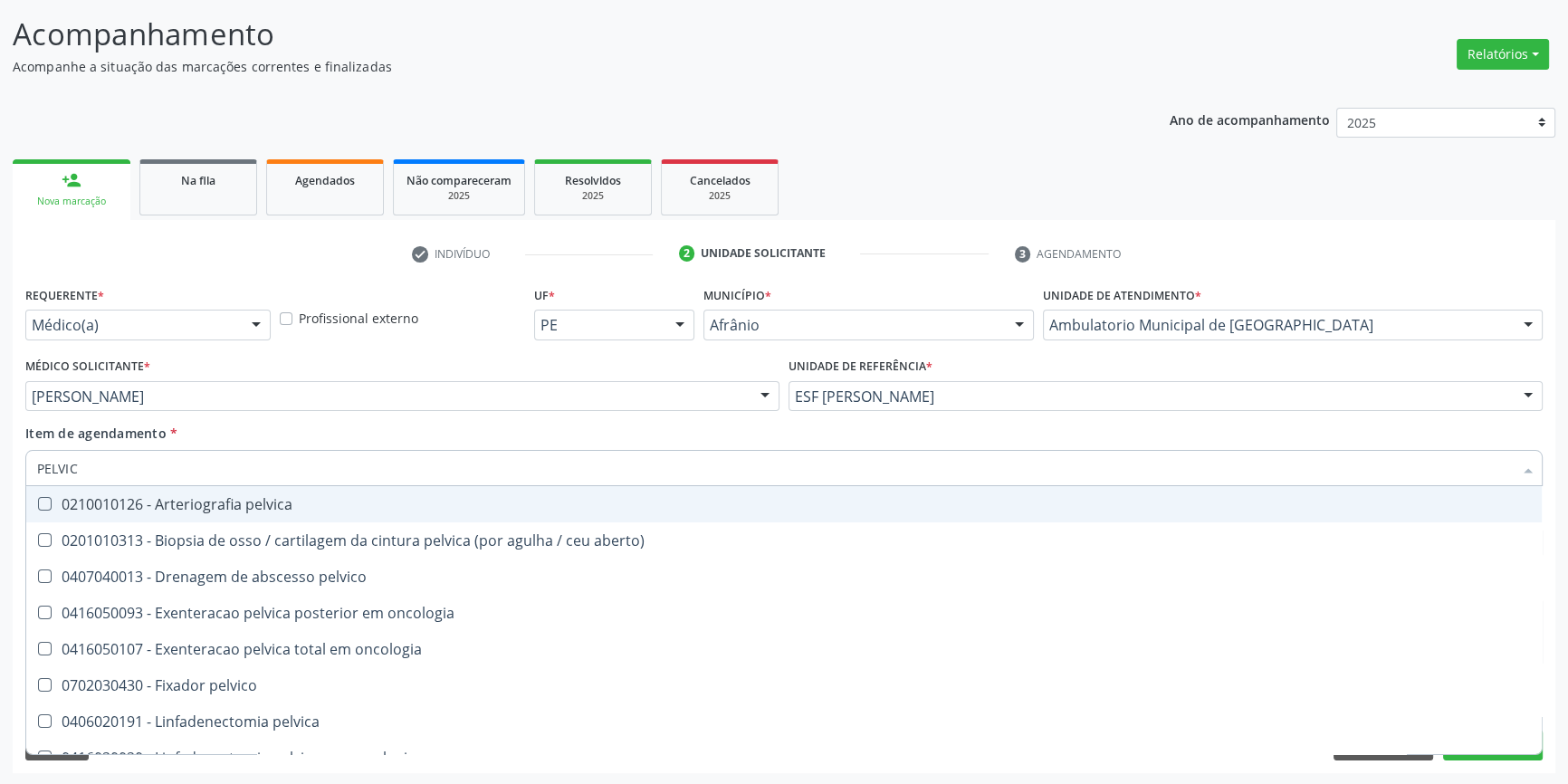
type input "PELVICA"
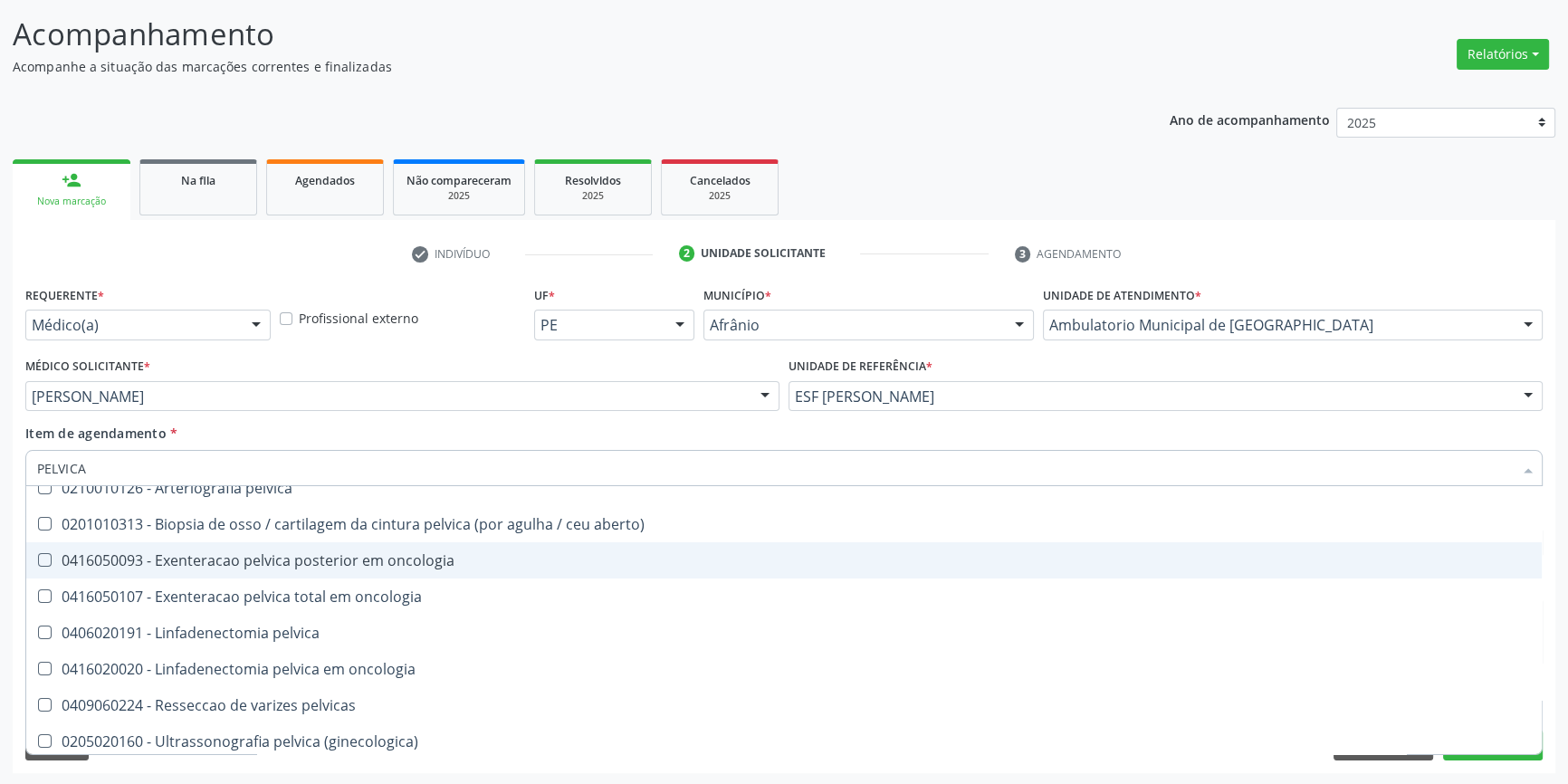
scroll to position [21, 0]
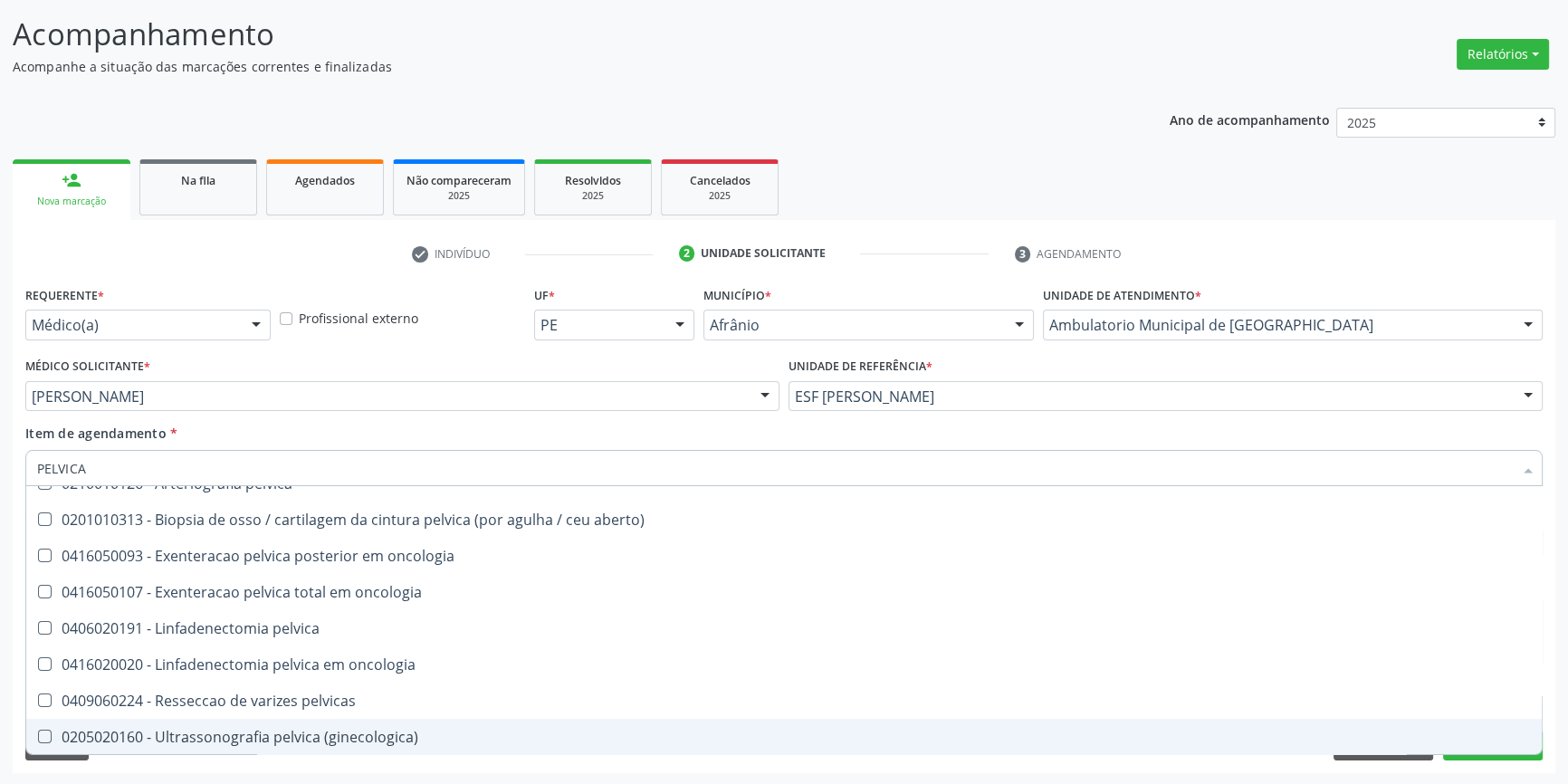
click at [325, 736] on div "0205020160 - Ultrassonografia pelvica (ginecologica)" at bounding box center [784, 737] width 1493 height 14
checkbox \(ginecologica\) "true"
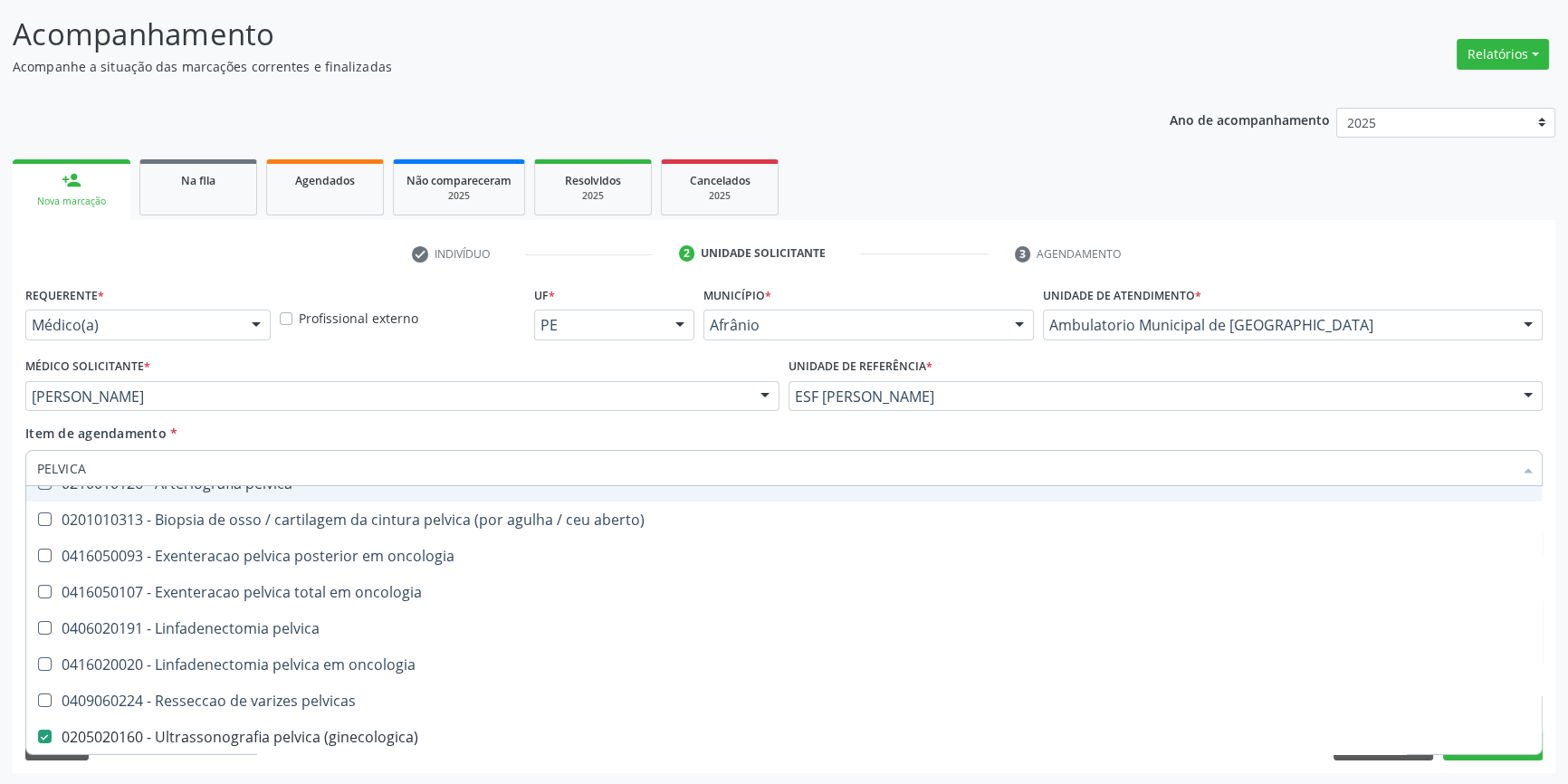
click at [370, 426] on div "Item de agendamento * PELVICA Desfazer seleção 0210010126 - Arteriografia pelvi…" at bounding box center [784, 453] width 1517 height 57
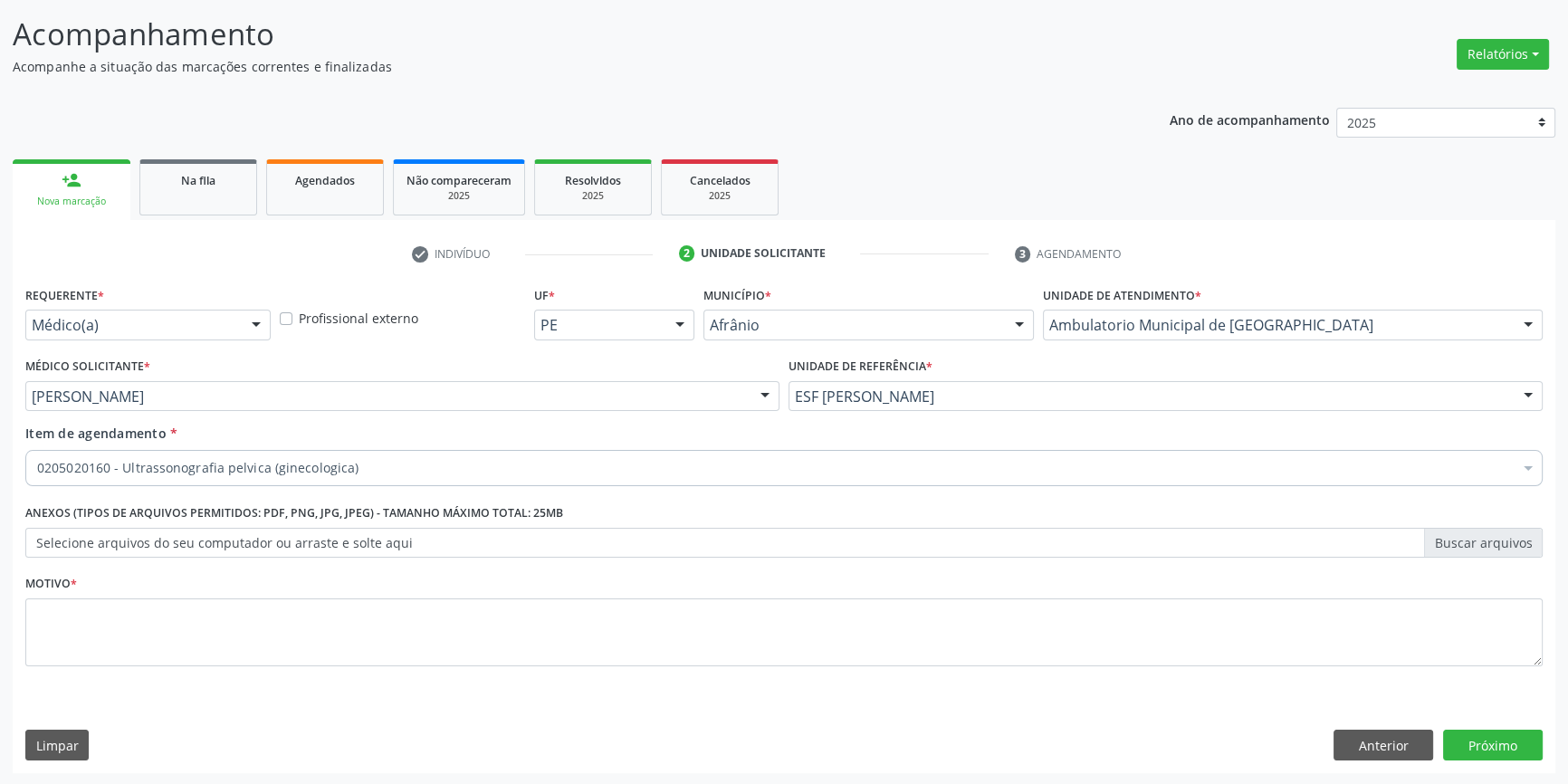
scroll to position [0, 0]
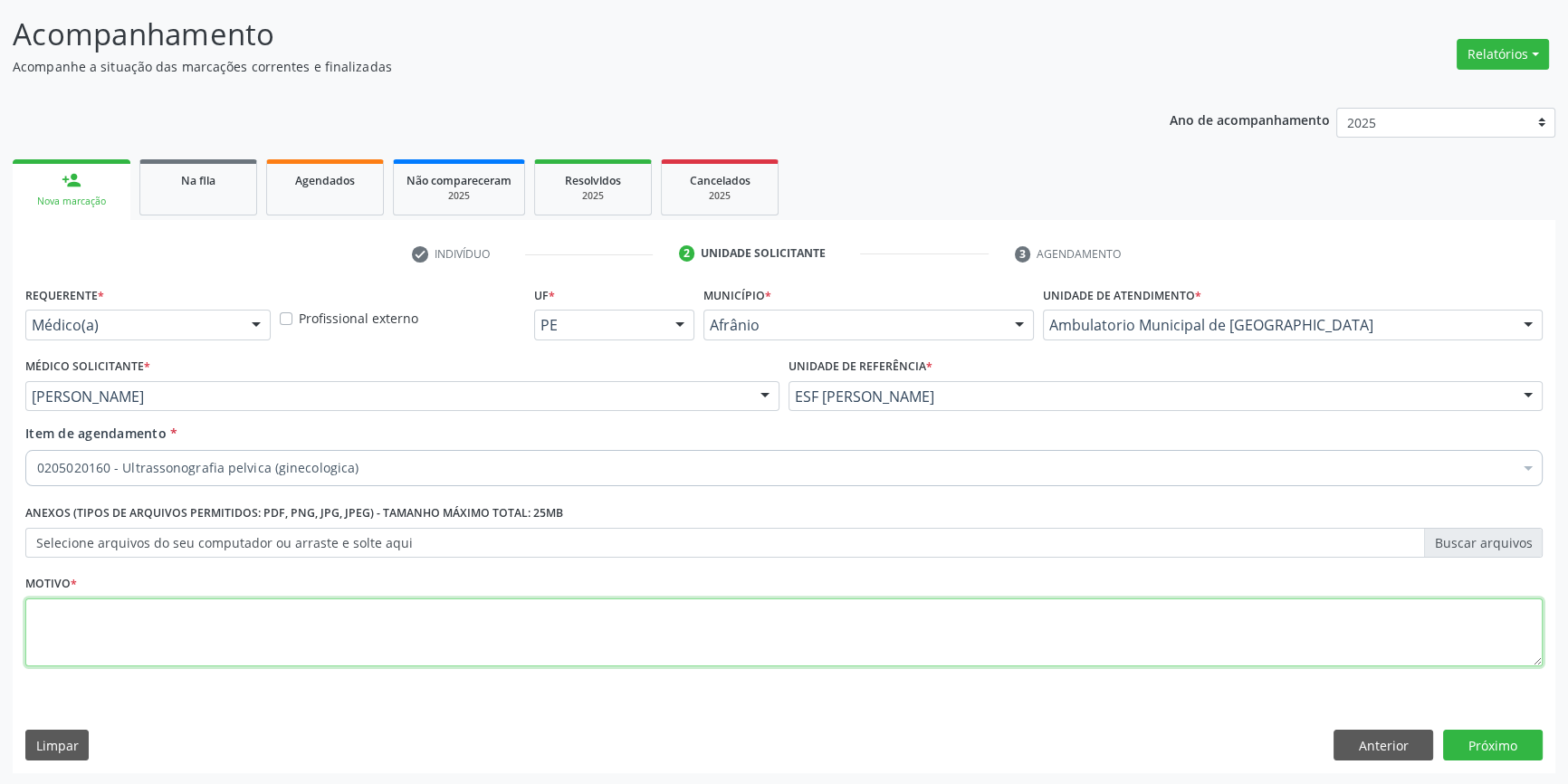
click at [264, 629] on textarea at bounding box center [784, 633] width 1517 height 69
type textarea "'"
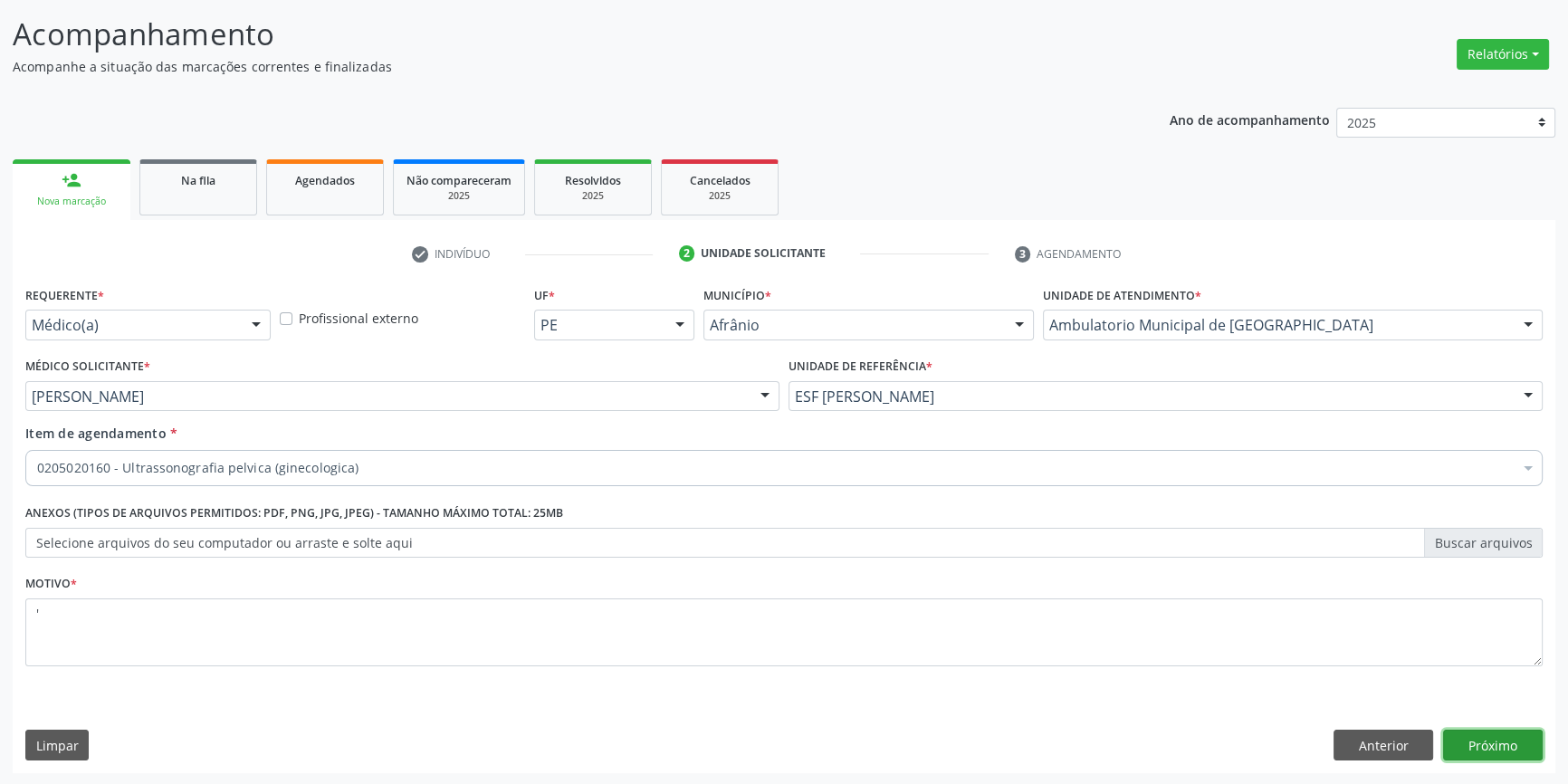
click at [1513, 736] on button "Próximo" at bounding box center [1492, 746] width 99 height 31
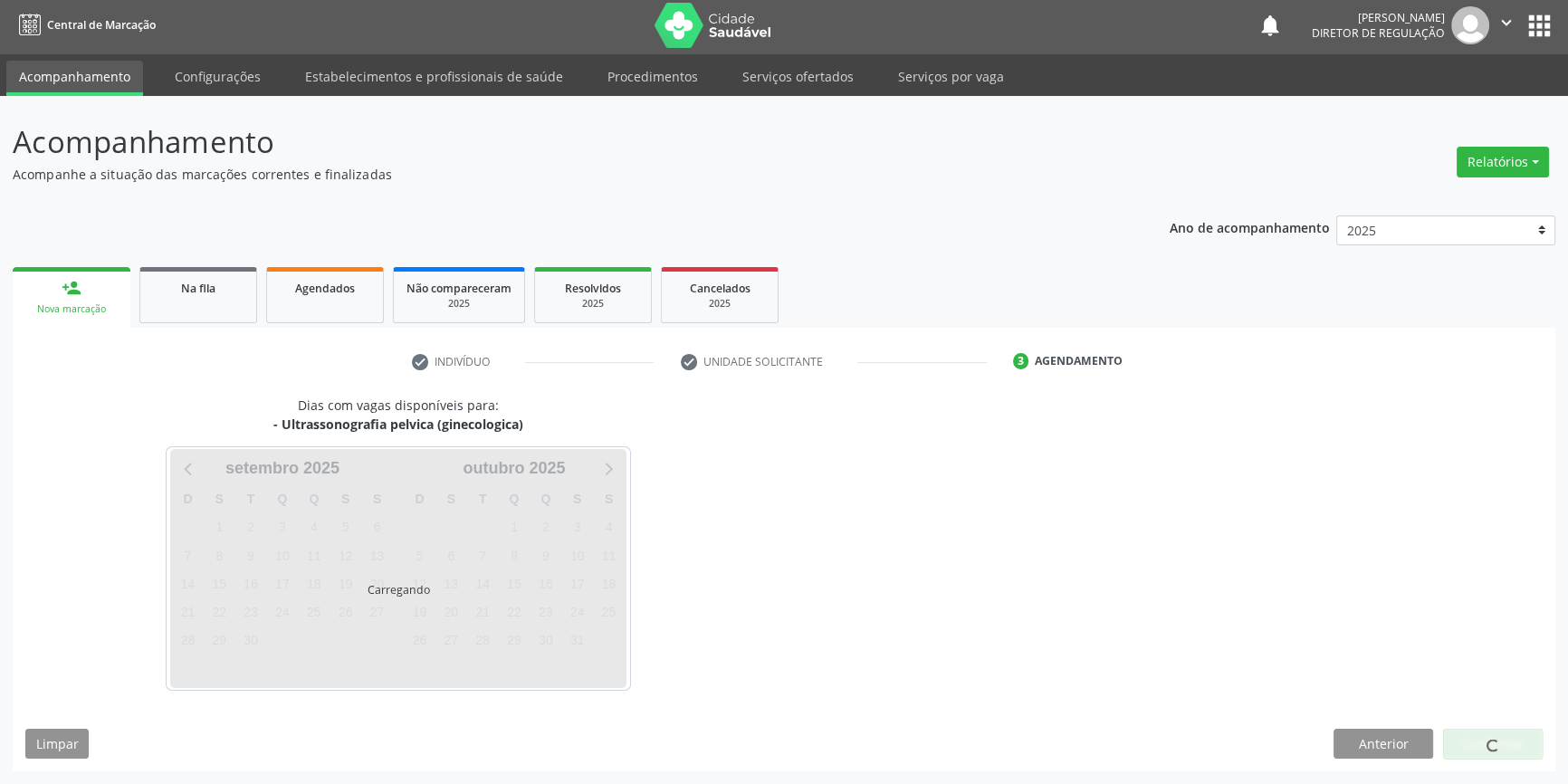
scroll to position [2, 0]
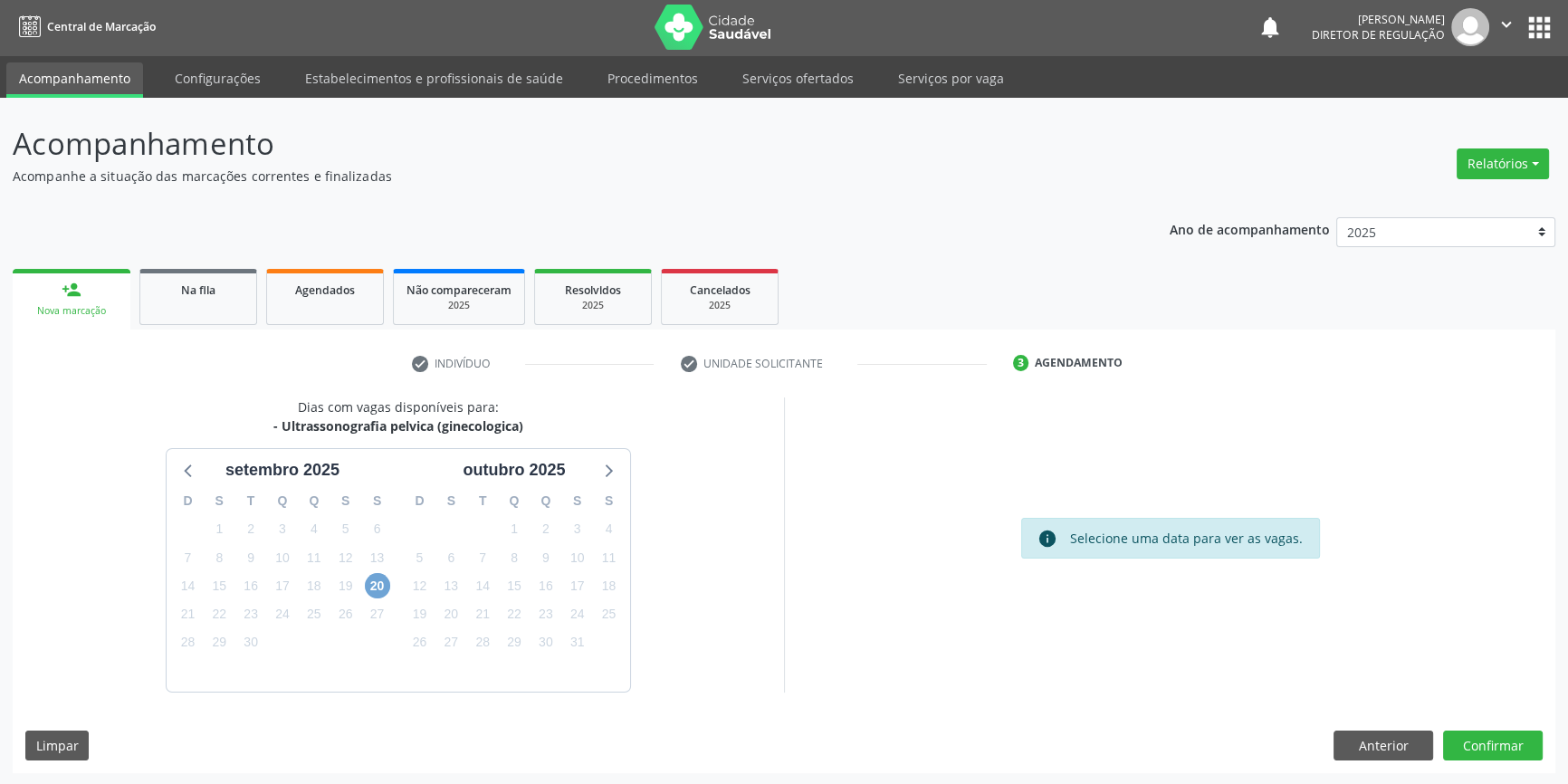
click at [384, 580] on span "20" at bounding box center [377, 586] width 25 height 25
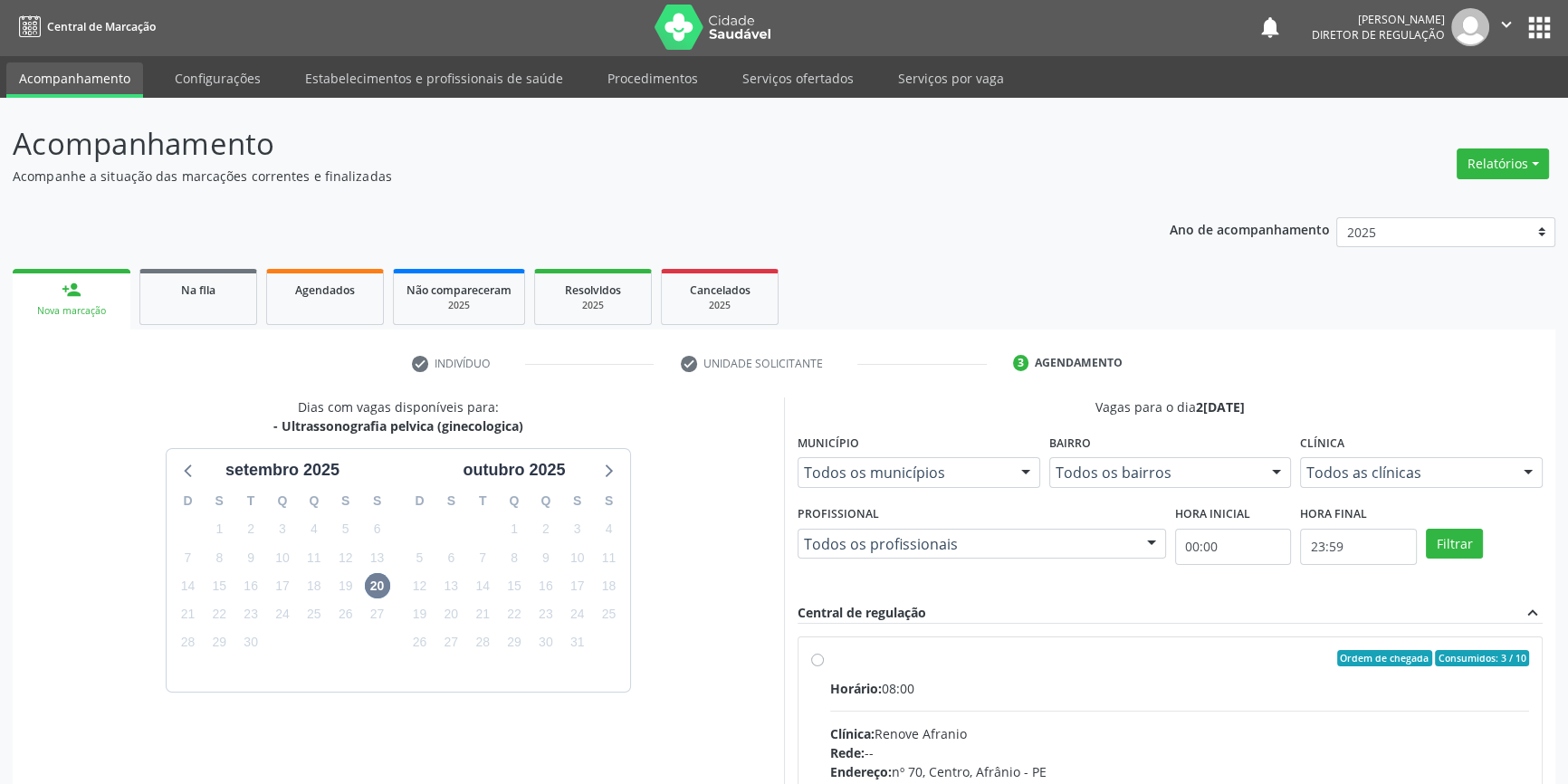
click at [877, 662] on div "Ordem de chegada Consumidos: 3 / 10" at bounding box center [1180, 658] width 698 height 16
click at [824, 662] on input "Ordem de chegada Consumidos: 3 / 10 Horário: 08:00 Clínica: Renove Afranio Rede…" at bounding box center [817, 658] width 12 height 16
radio input "true"
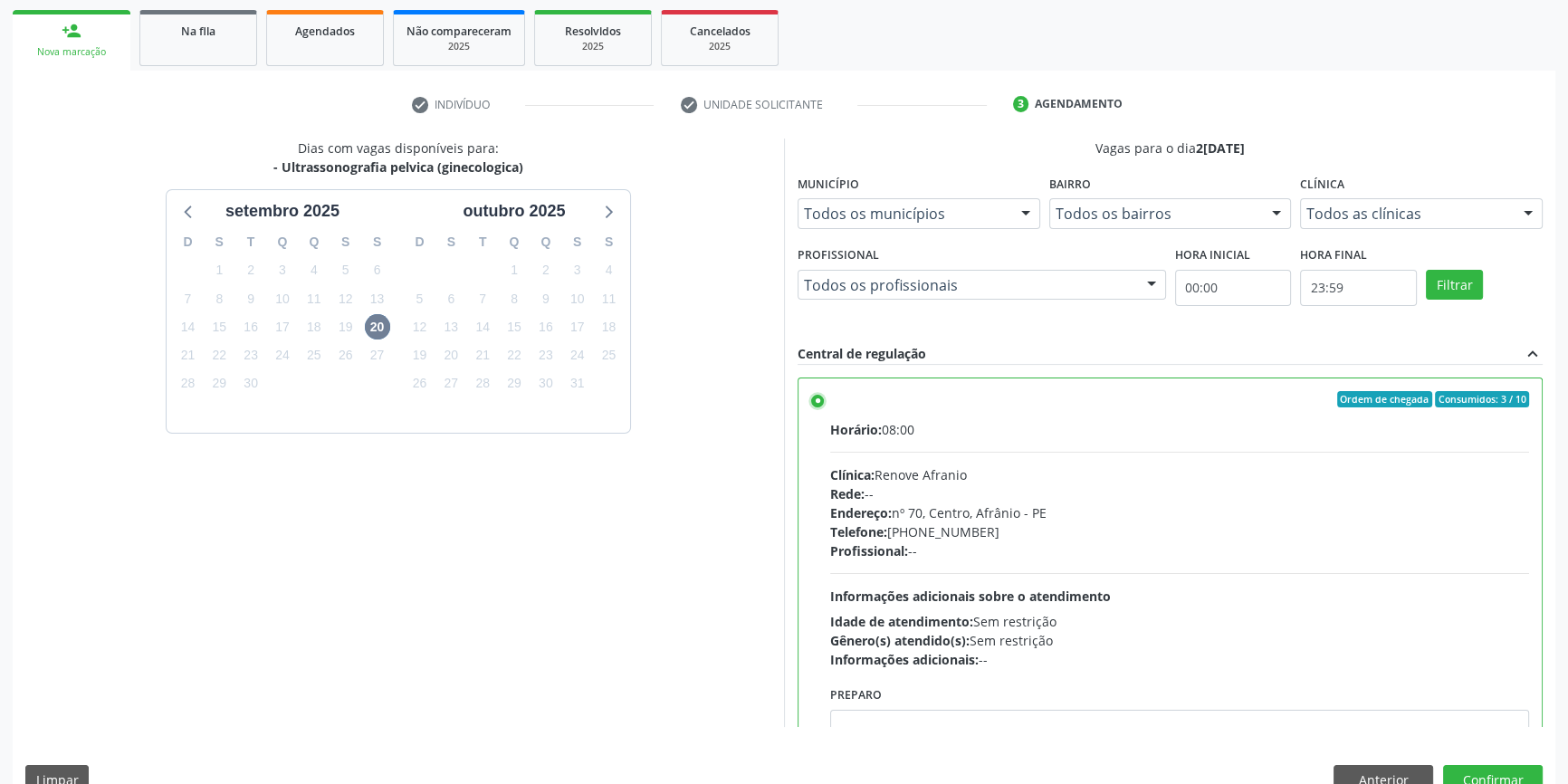
scroll to position [296, 0]
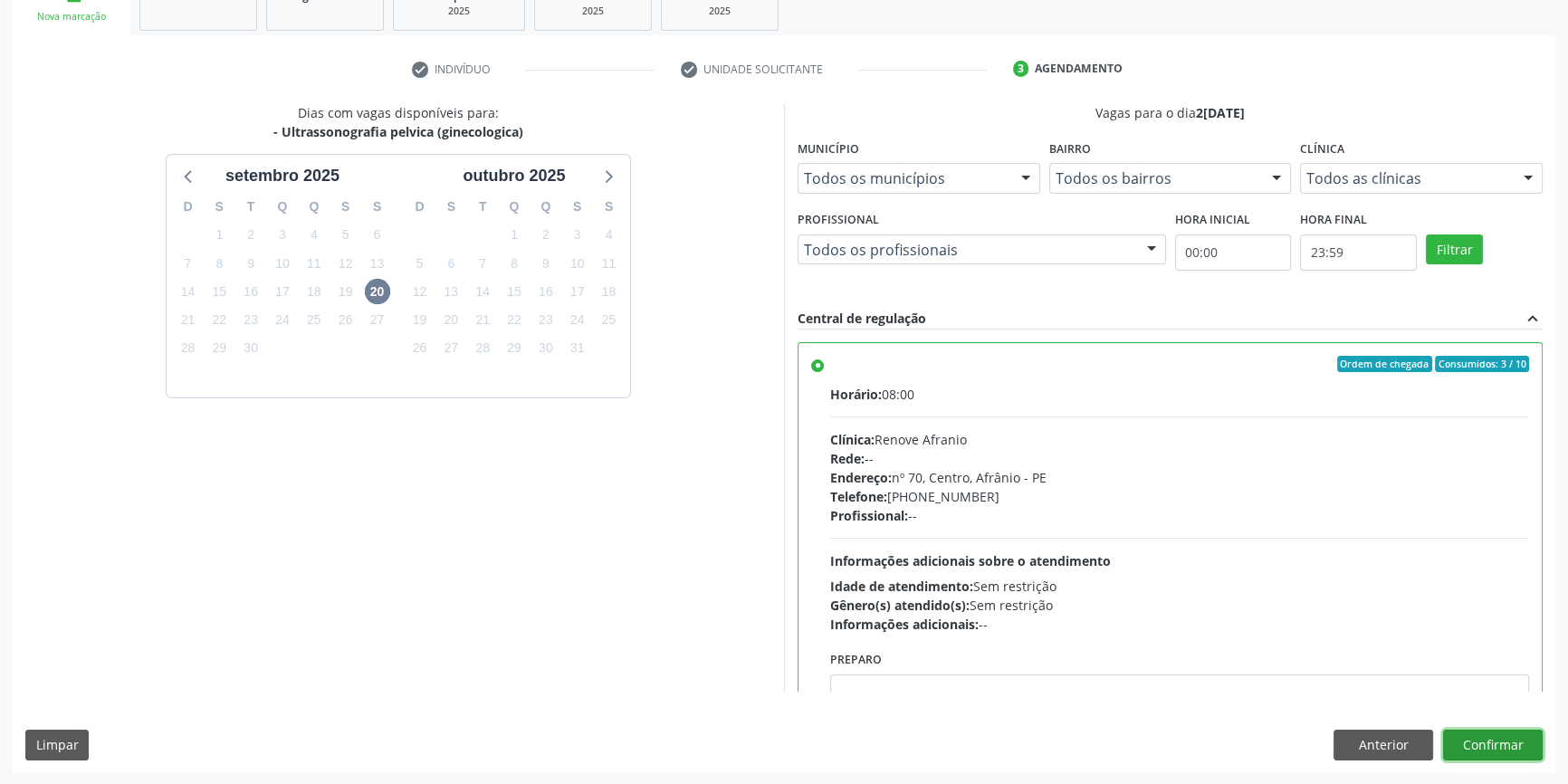
click at [1487, 736] on button "Confirmar" at bounding box center [1492, 746] width 99 height 31
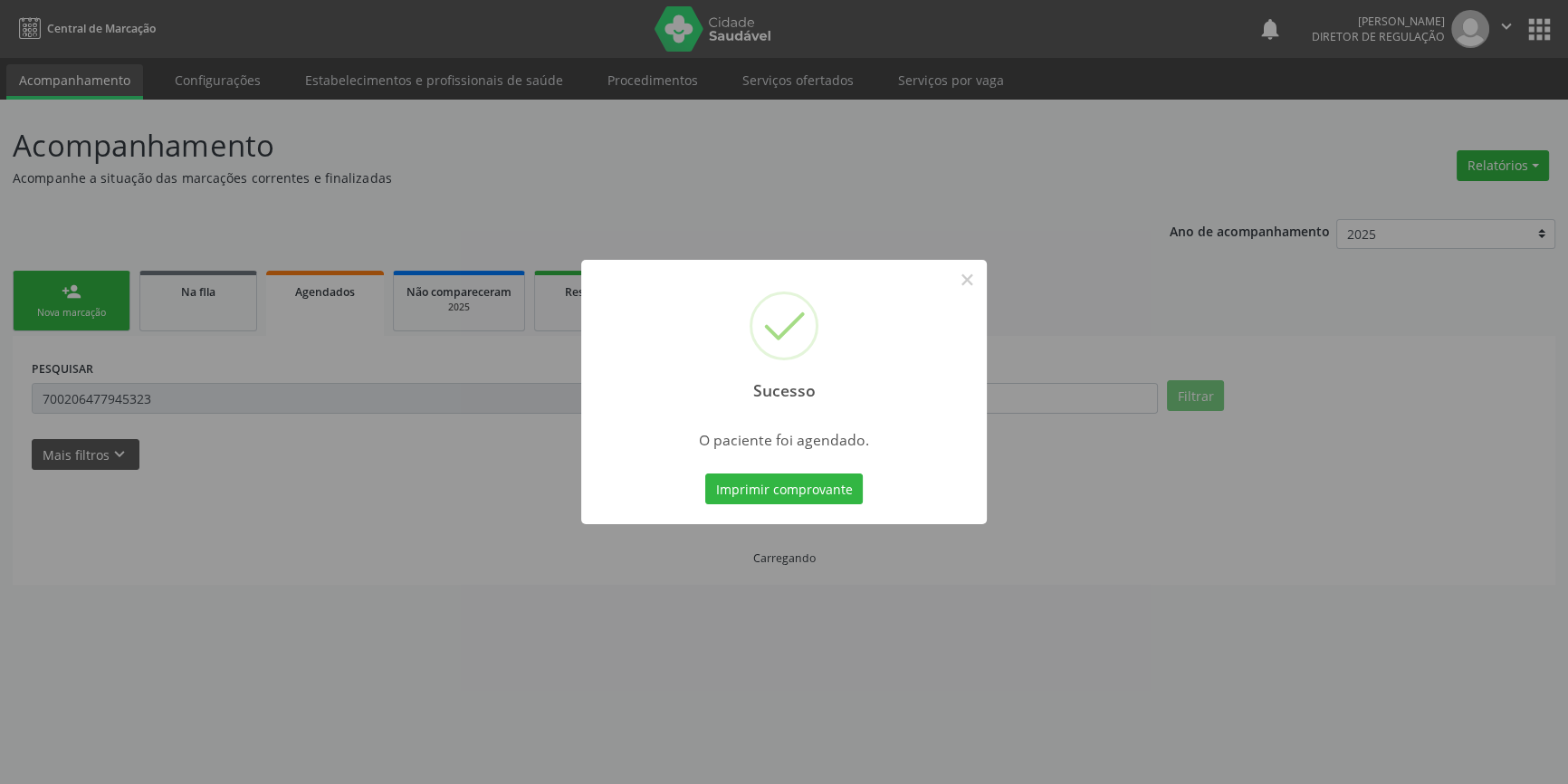
scroll to position [0, 0]
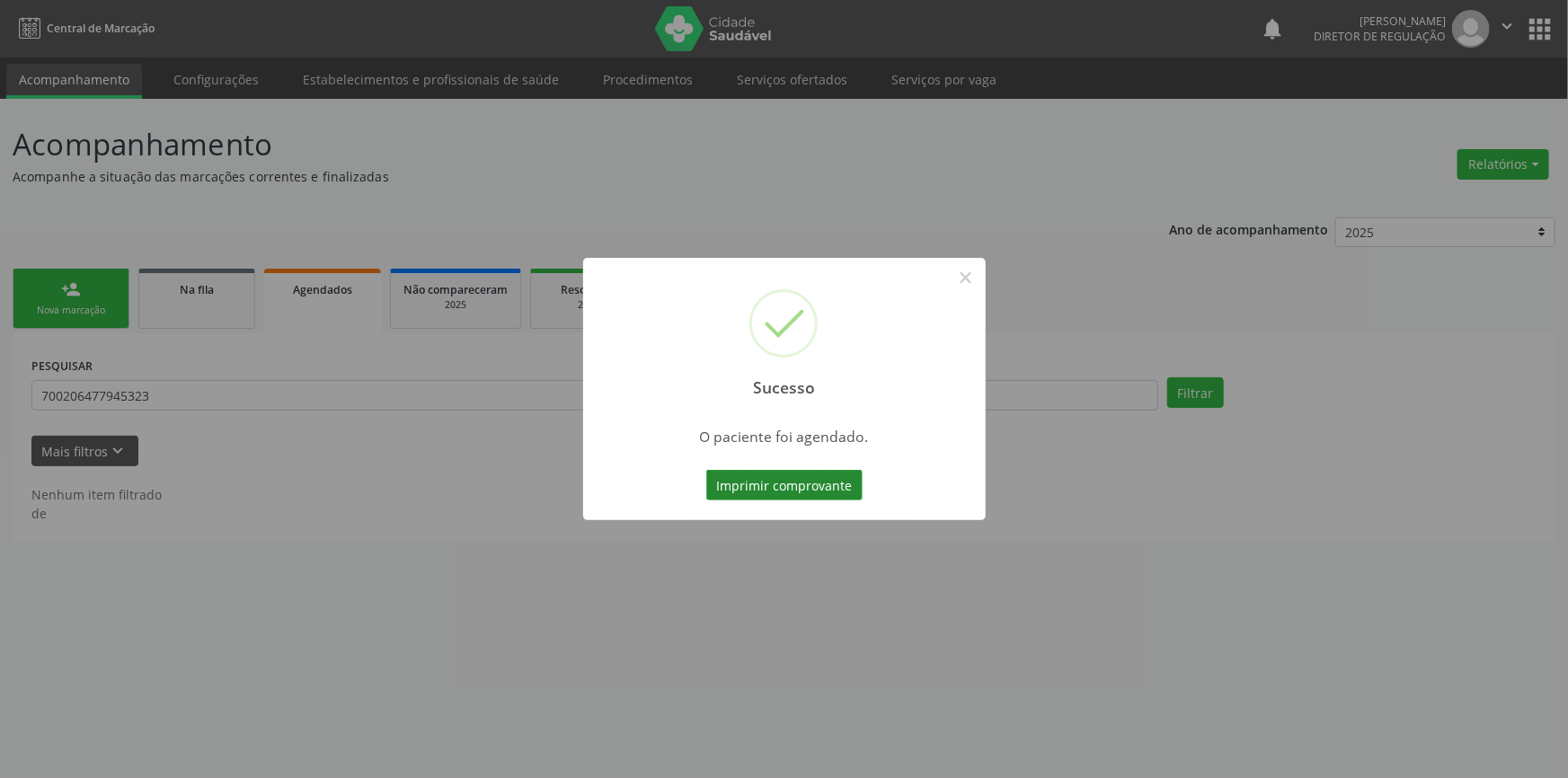
click at [791, 489] on button "Imprimir comprovante" at bounding box center [784, 485] width 157 height 30
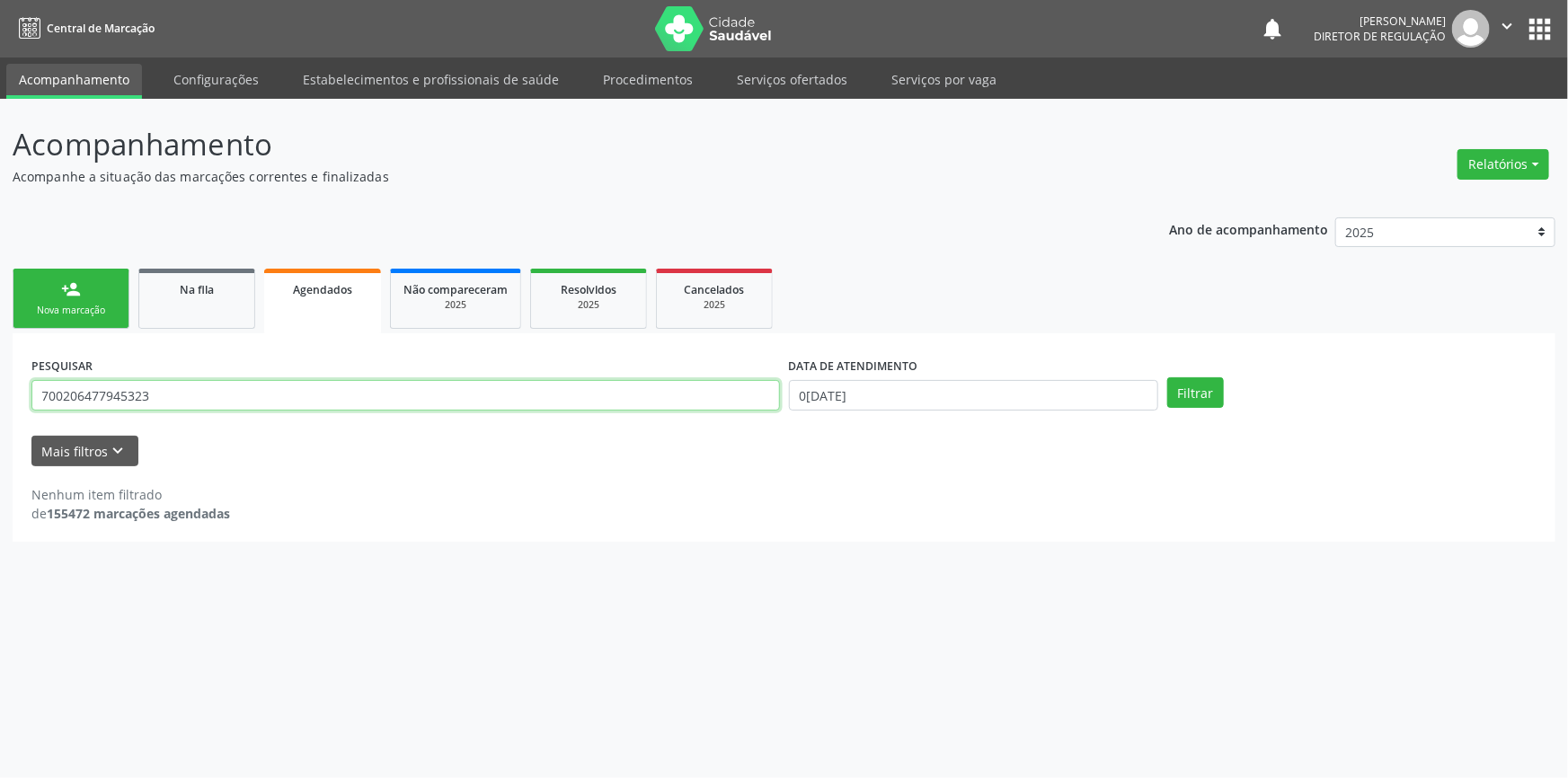
drag, startPoint x: 175, startPoint y: 386, endPoint x: 2, endPoint y: 336, distance: 180.1
click at [0, 355] on div "Acompanhamento Acompanhe a situação das marcações correntes e finalizadas Relat…" at bounding box center [784, 438] width 1568 height 679
drag, startPoint x: 304, startPoint y: 391, endPoint x: 0, endPoint y: 379, distance: 304.2
click at [0, 379] on div "Acompanhamento Acompanhe a situação das marcações correntes e finalizadas Relat…" at bounding box center [784, 438] width 1568 height 679
type input "705007267275252"
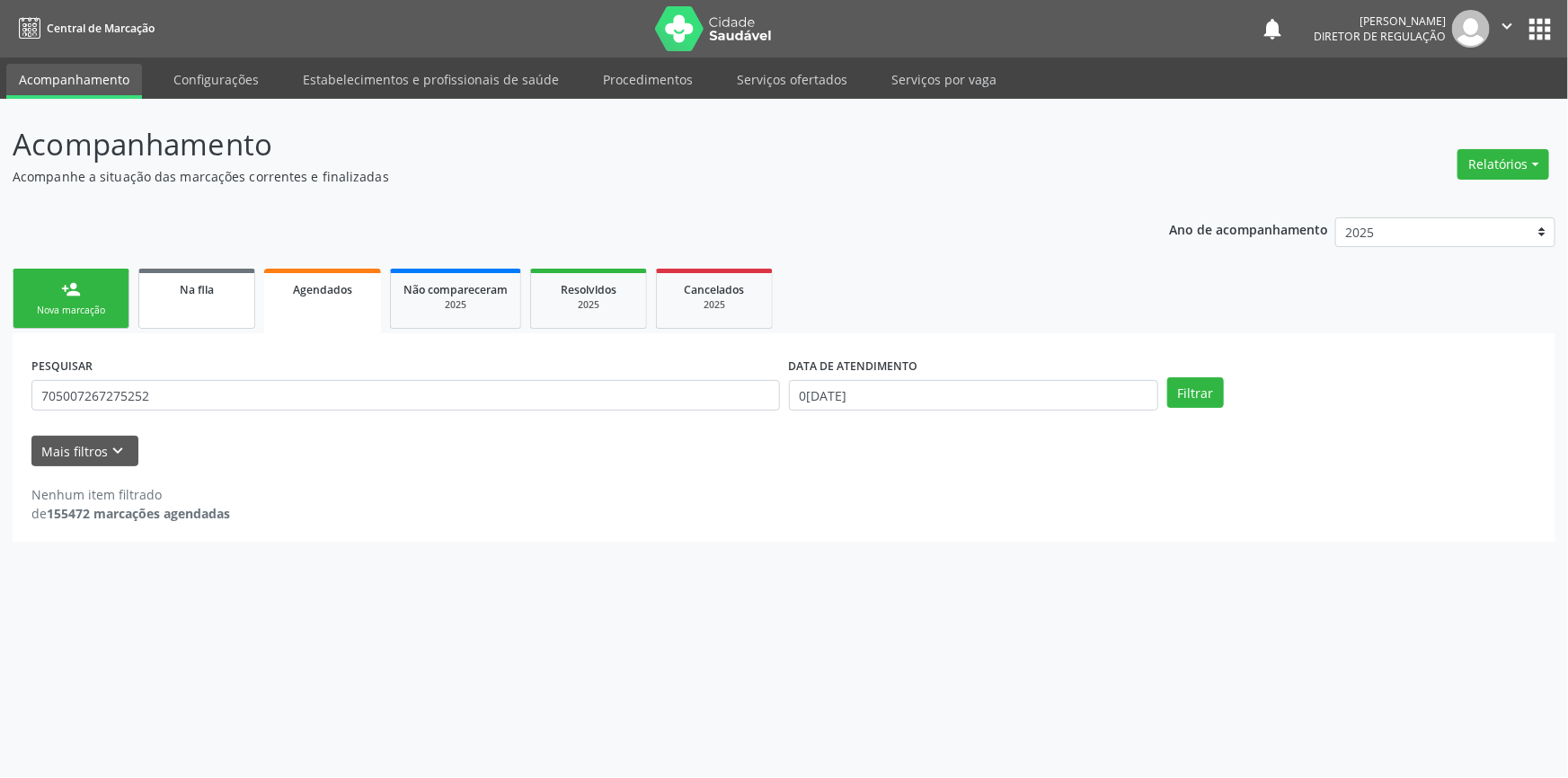
click at [230, 307] on link "Na fila" at bounding box center [197, 298] width 117 height 60
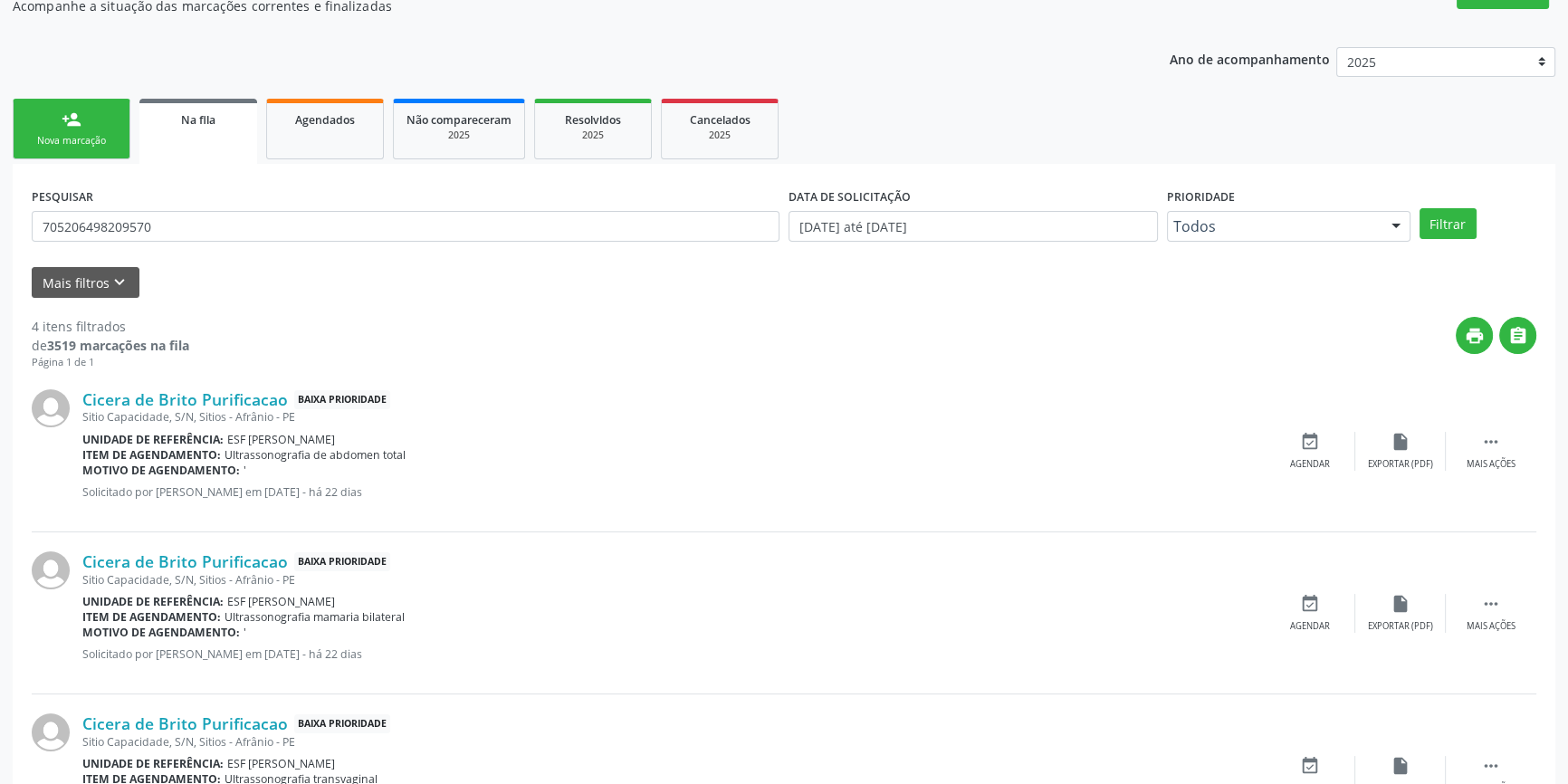
scroll to position [164, 0]
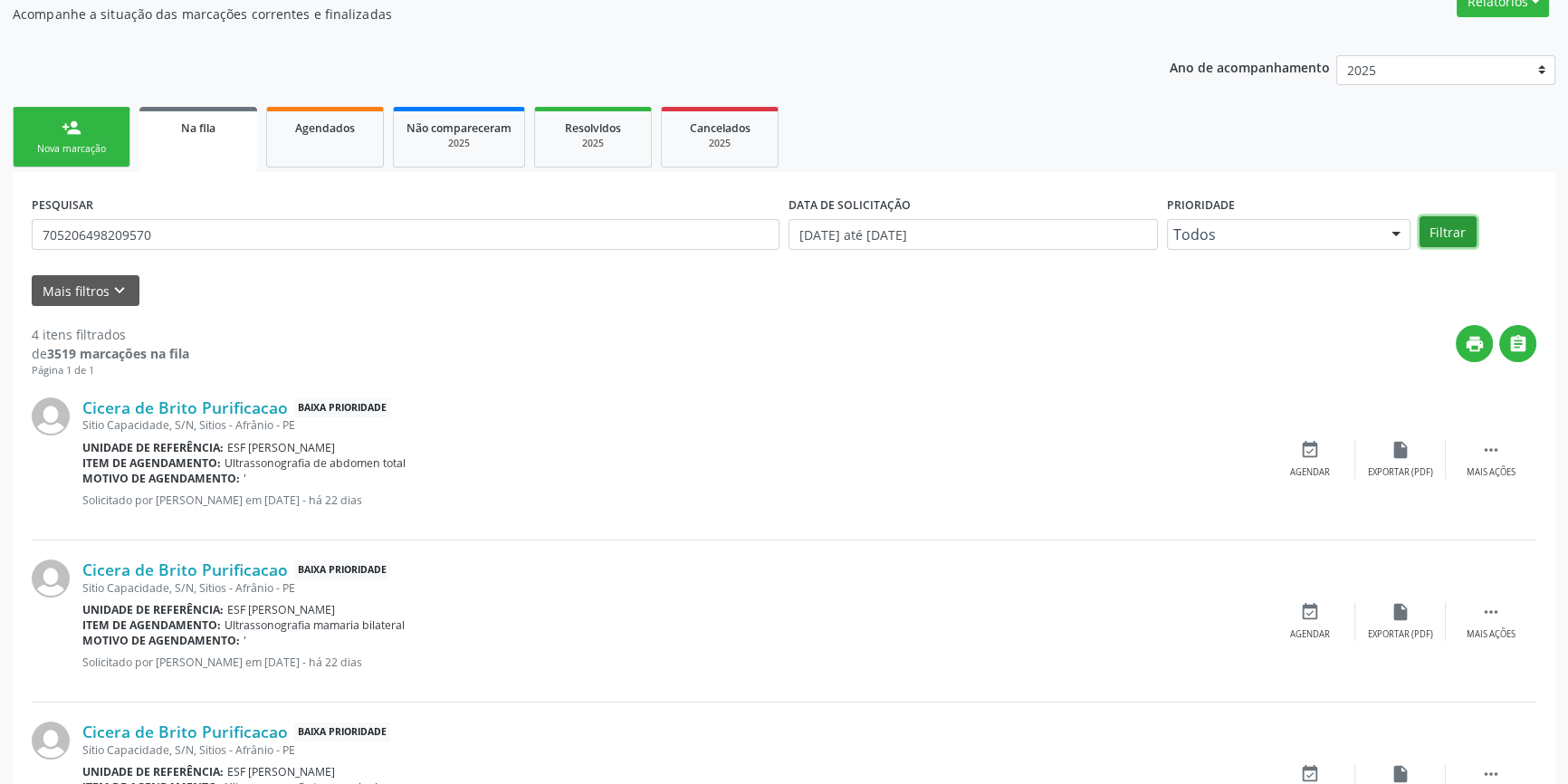
click at [1440, 233] on button "Filtrar" at bounding box center [1447, 232] width 57 height 31
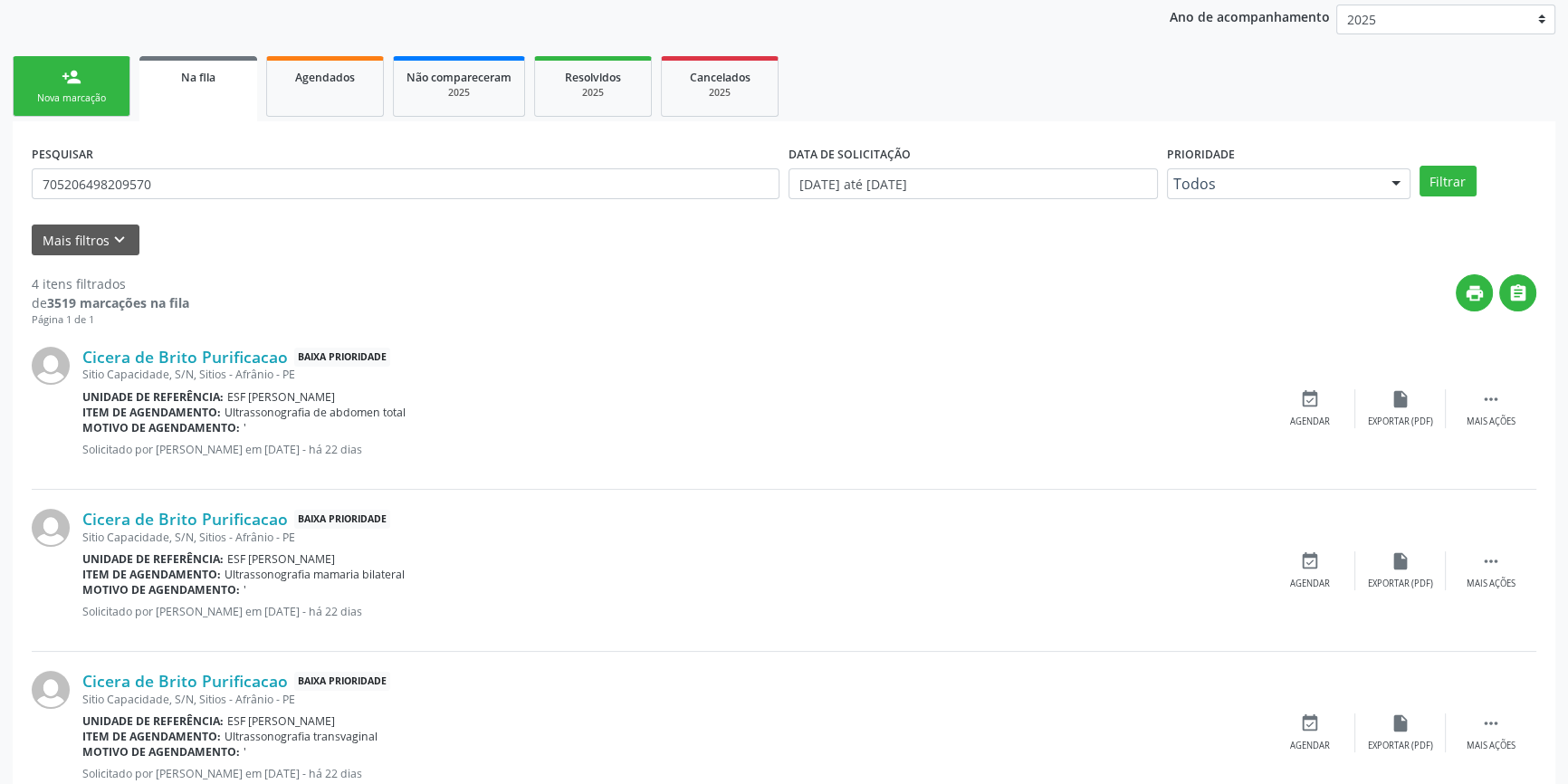
scroll to position [25, 0]
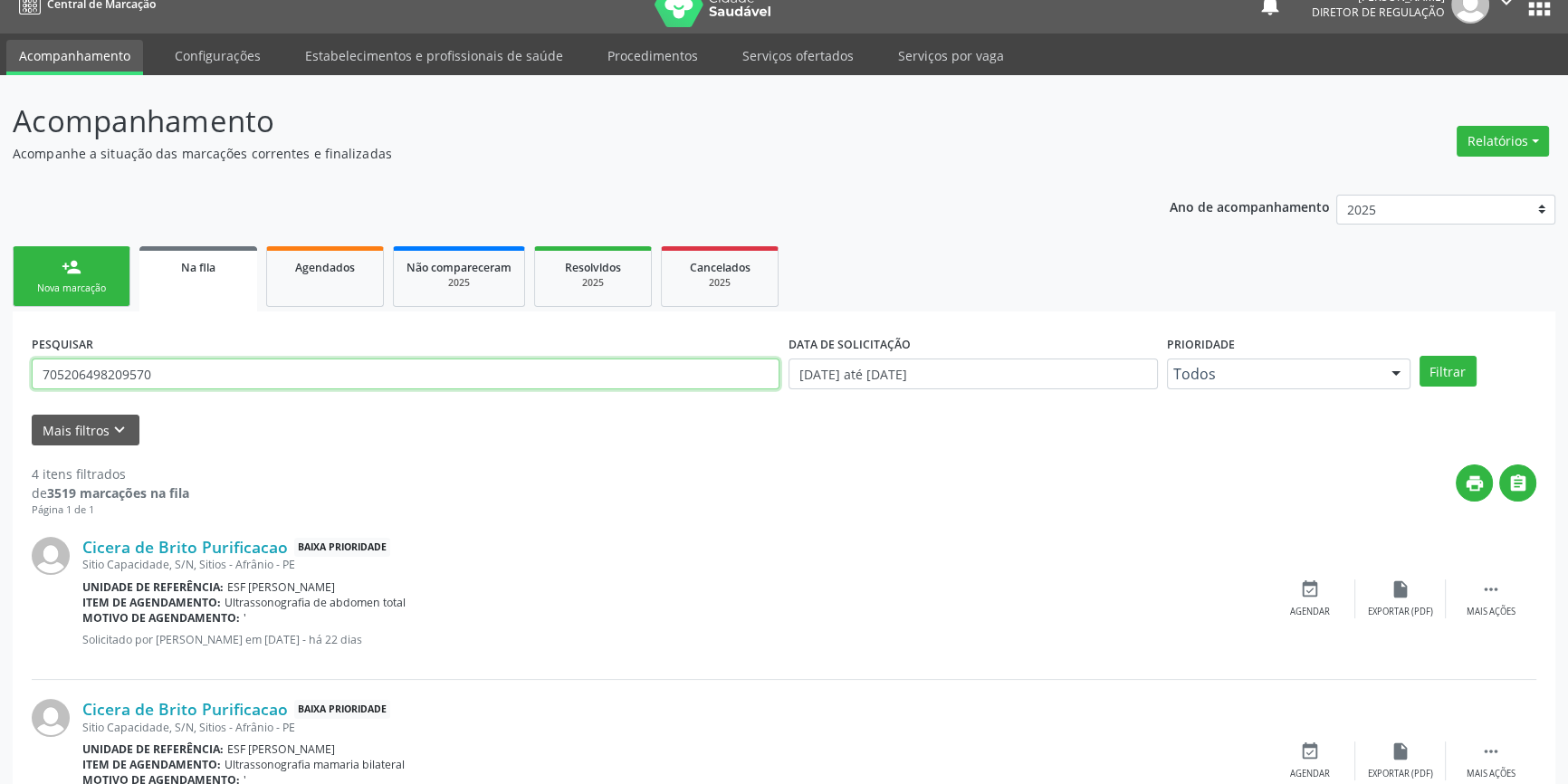
drag, startPoint x: 158, startPoint y: 370, endPoint x: 0, endPoint y: 364, distance: 158.1
click at [0, 369] on div "Acompanhamento Acompanhe a situação das marcações correntes e finalizadas Relat…" at bounding box center [784, 637] width 1568 height 1123
paste input "007267275252"
type input "705007267275252"
click at [1448, 351] on div "PESQUISAR 705007267275252 DATA DE SOLICITAÇÃO 01/01/2018 até 03/09/2025 Priorid…" at bounding box center [784, 366] width 1513 height 71
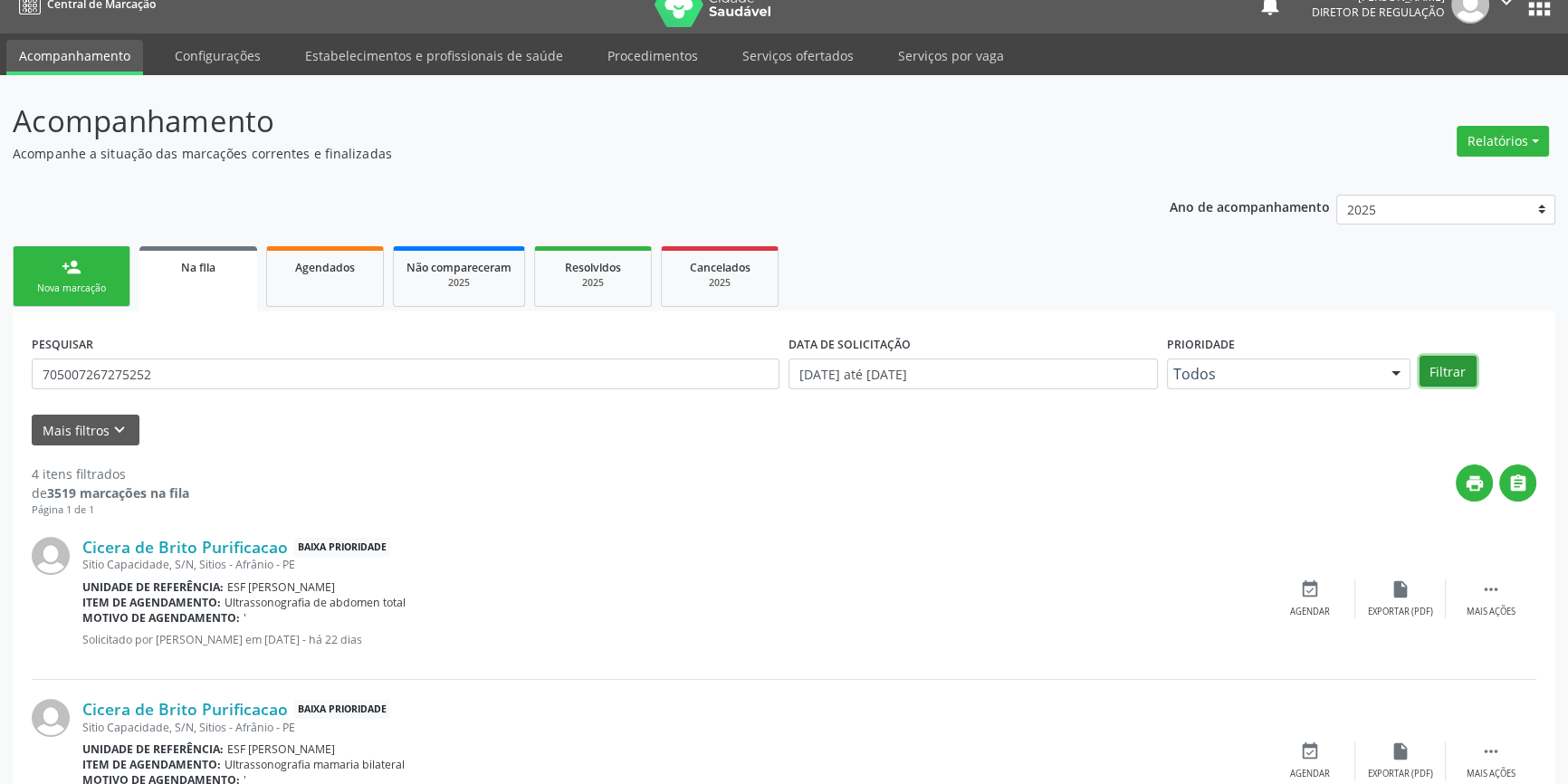
click at [1447, 366] on button "Filtrar" at bounding box center [1447, 371] width 57 height 31
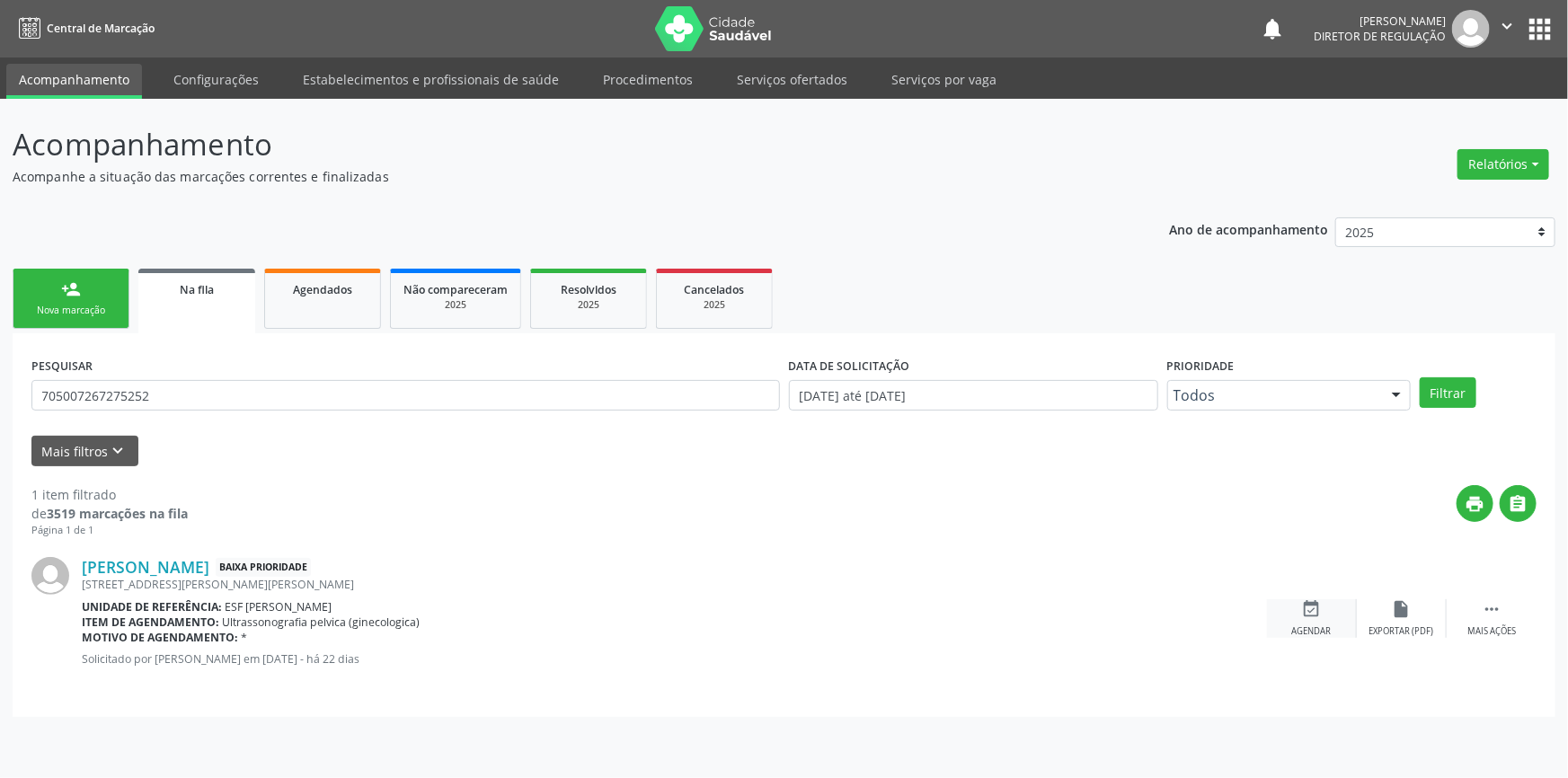
click at [1303, 616] on icon "event_available" at bounding box center [1312, 609] width 20 height 20
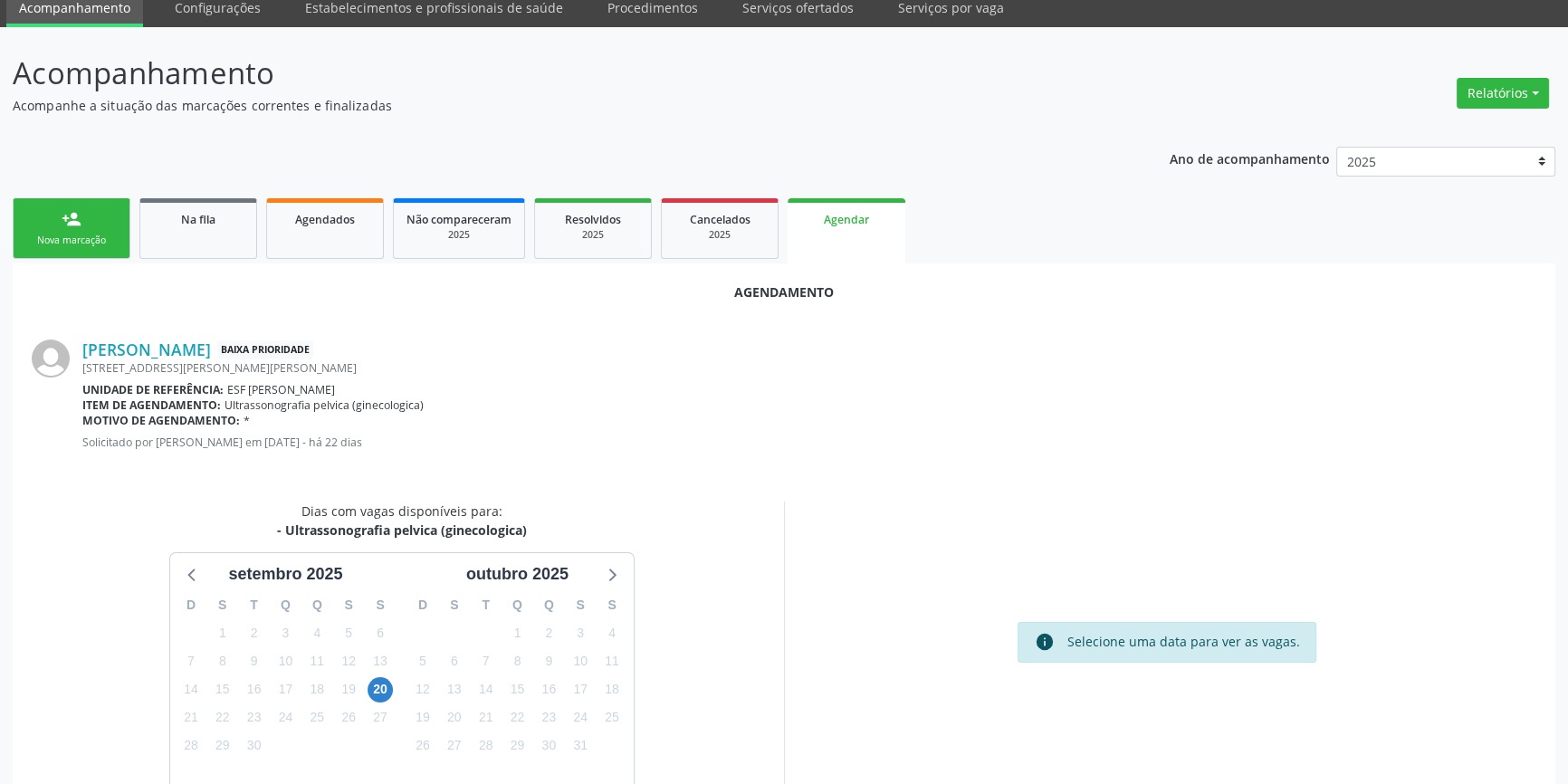
scroll to position [157, 0]
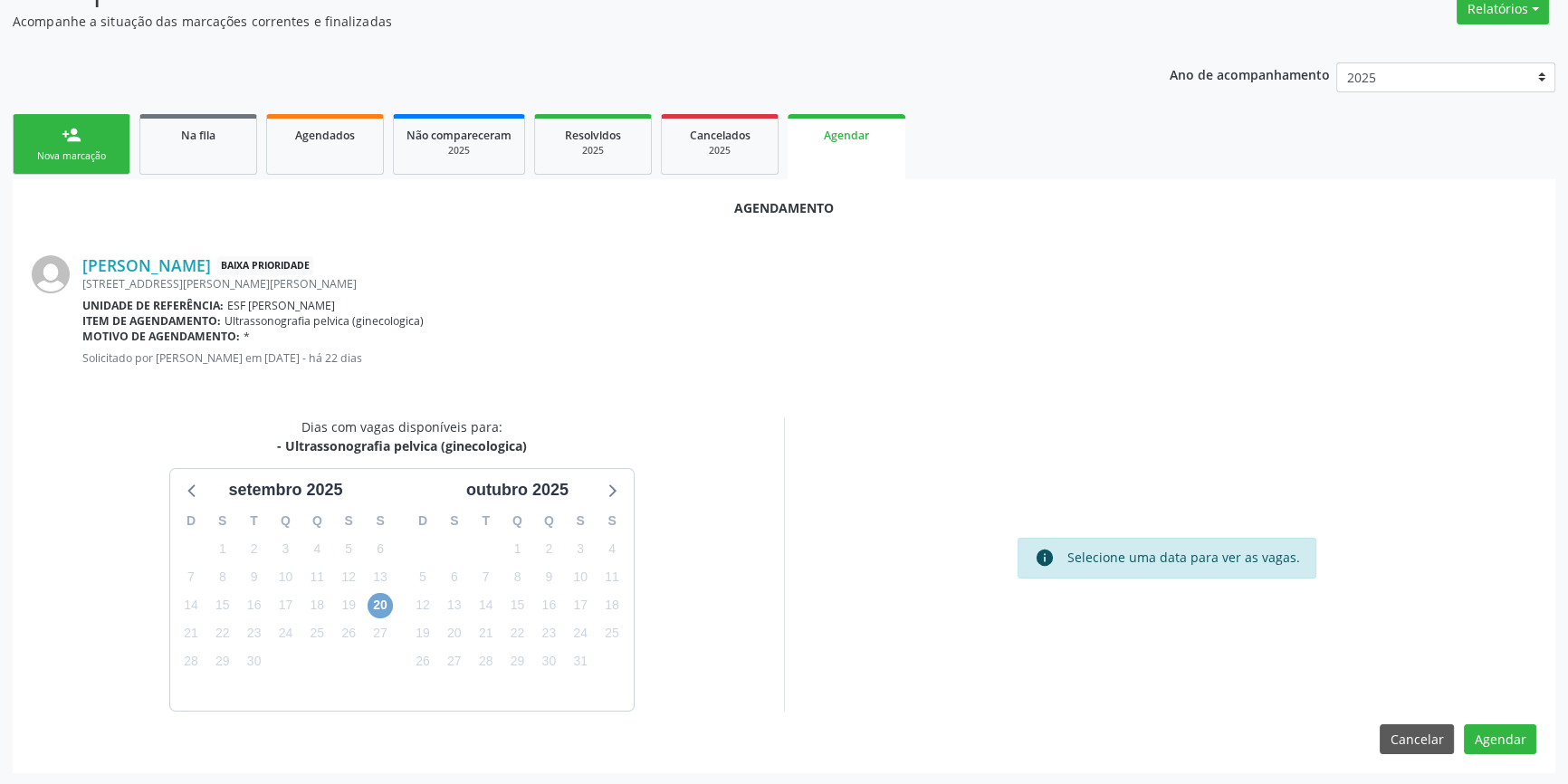
click at [380, 611] on span "20" at bounding box center [380, 606] width 25 height 25
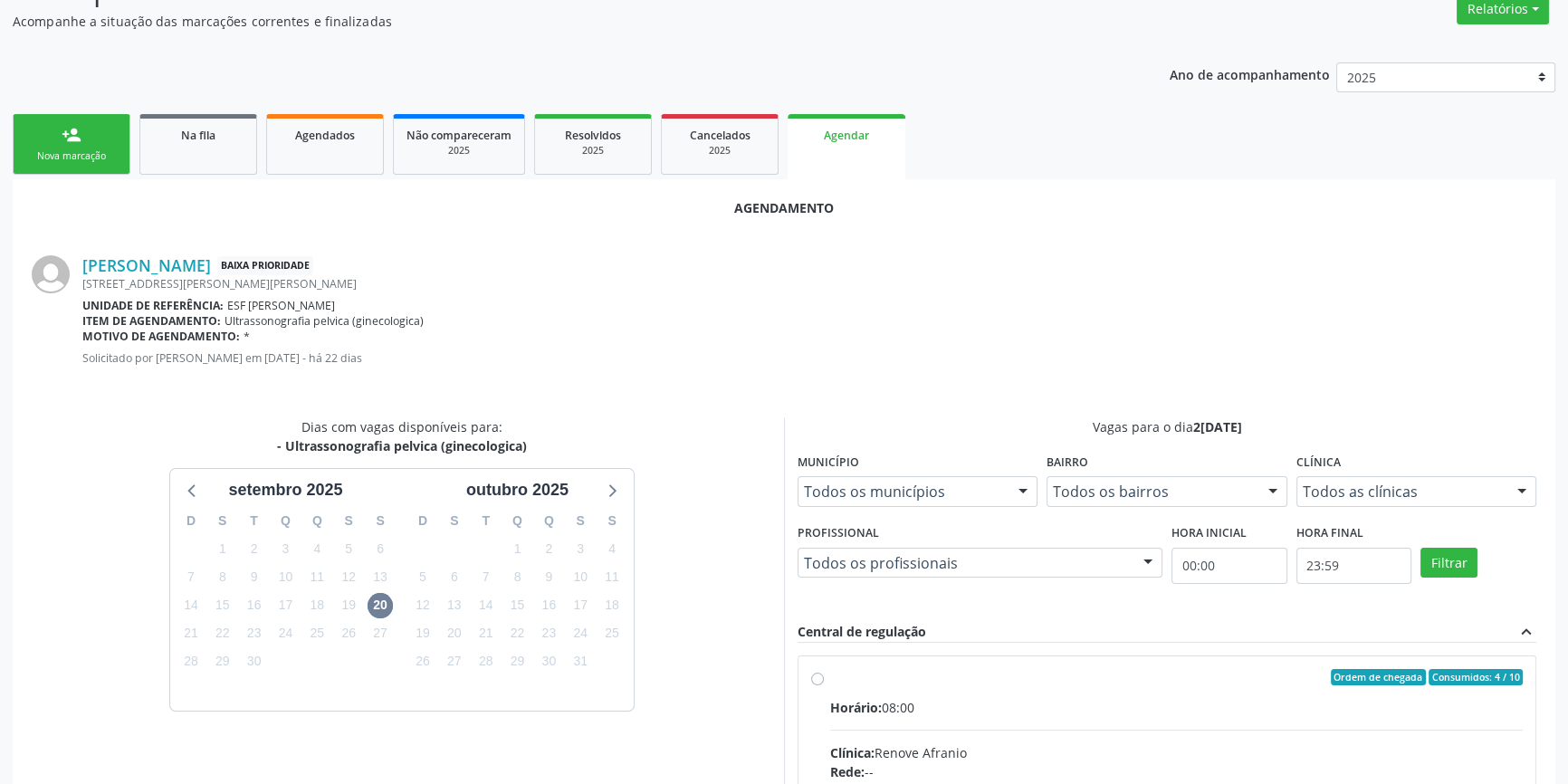
click at [824, 685] on input "Ordem de chegada Consumidos: 4 / 10 Horário: 08:00 Clínica: Renove Afranio Rede…" at bounding box center [817, 677] width 12 height 16
radio input "true"
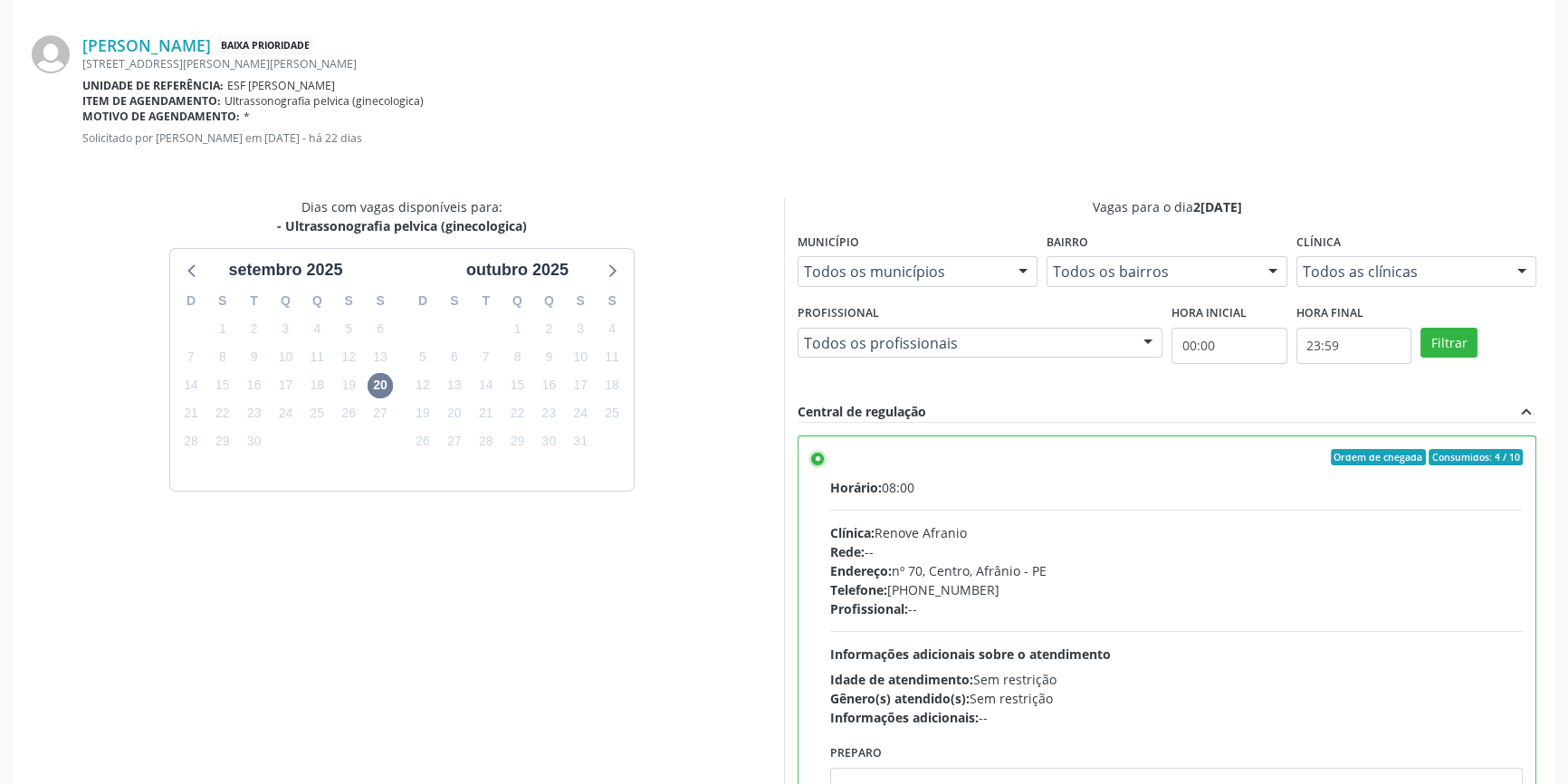
scroll to position [451, 0]
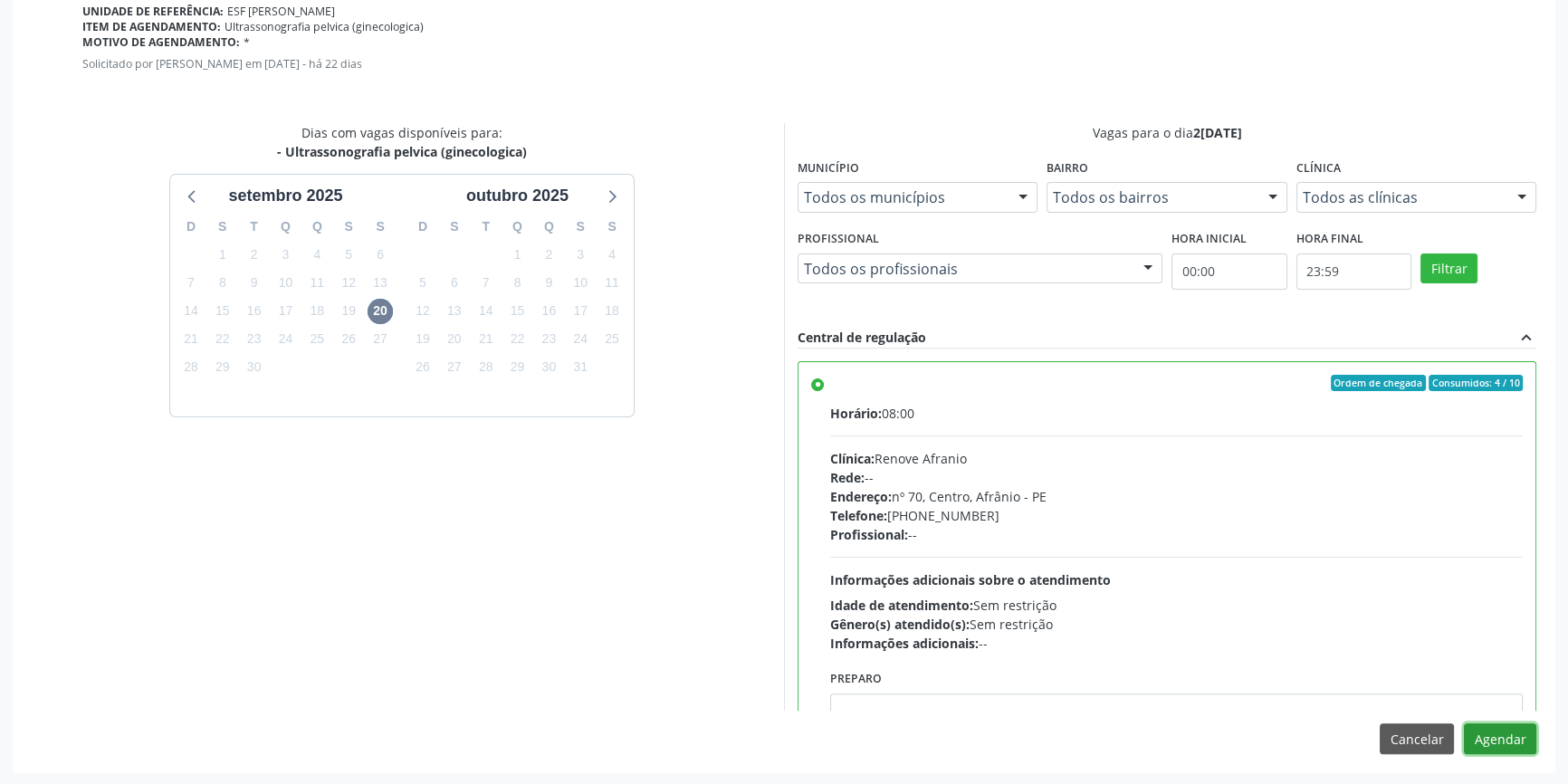
click at [1497, 733] on button "Agendar" at bounding box center [1500, 739] width 73 height 31
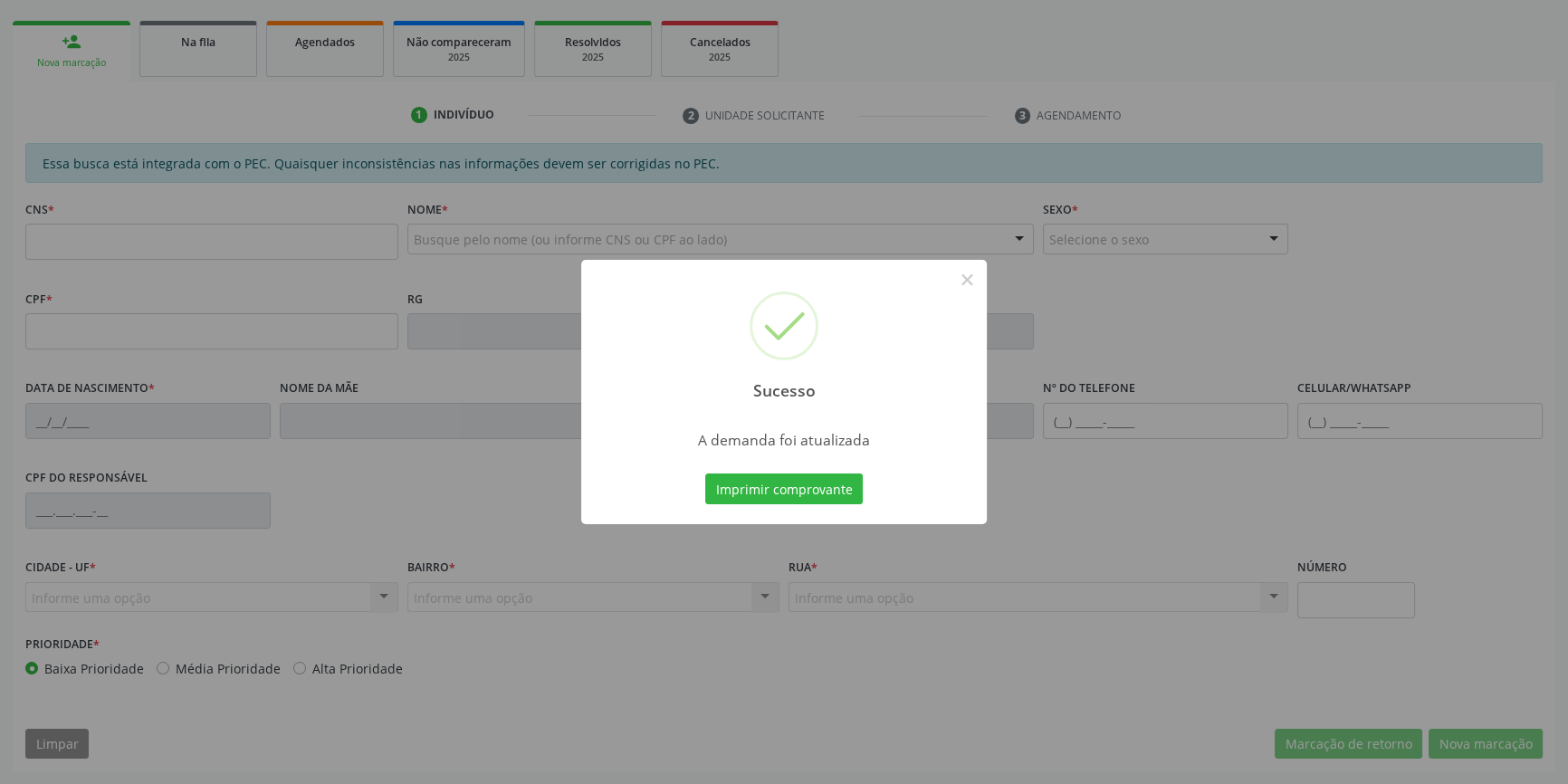
scroll to position [248, 0]
click at [751, 477] on button "Imprimir comprovante" at bounding box center [784, 489] width 158 height 31
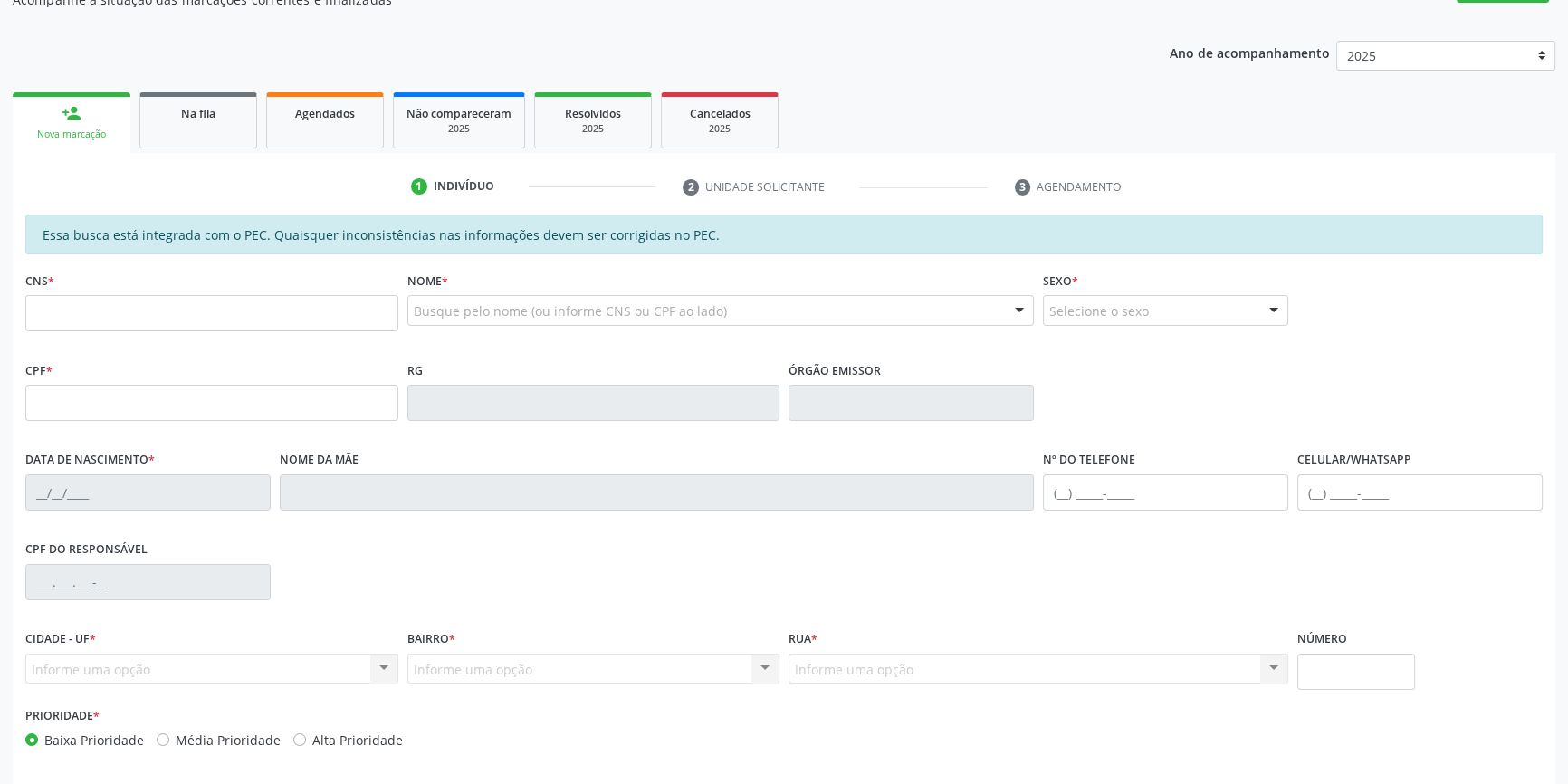
scroll to position [83, 0]
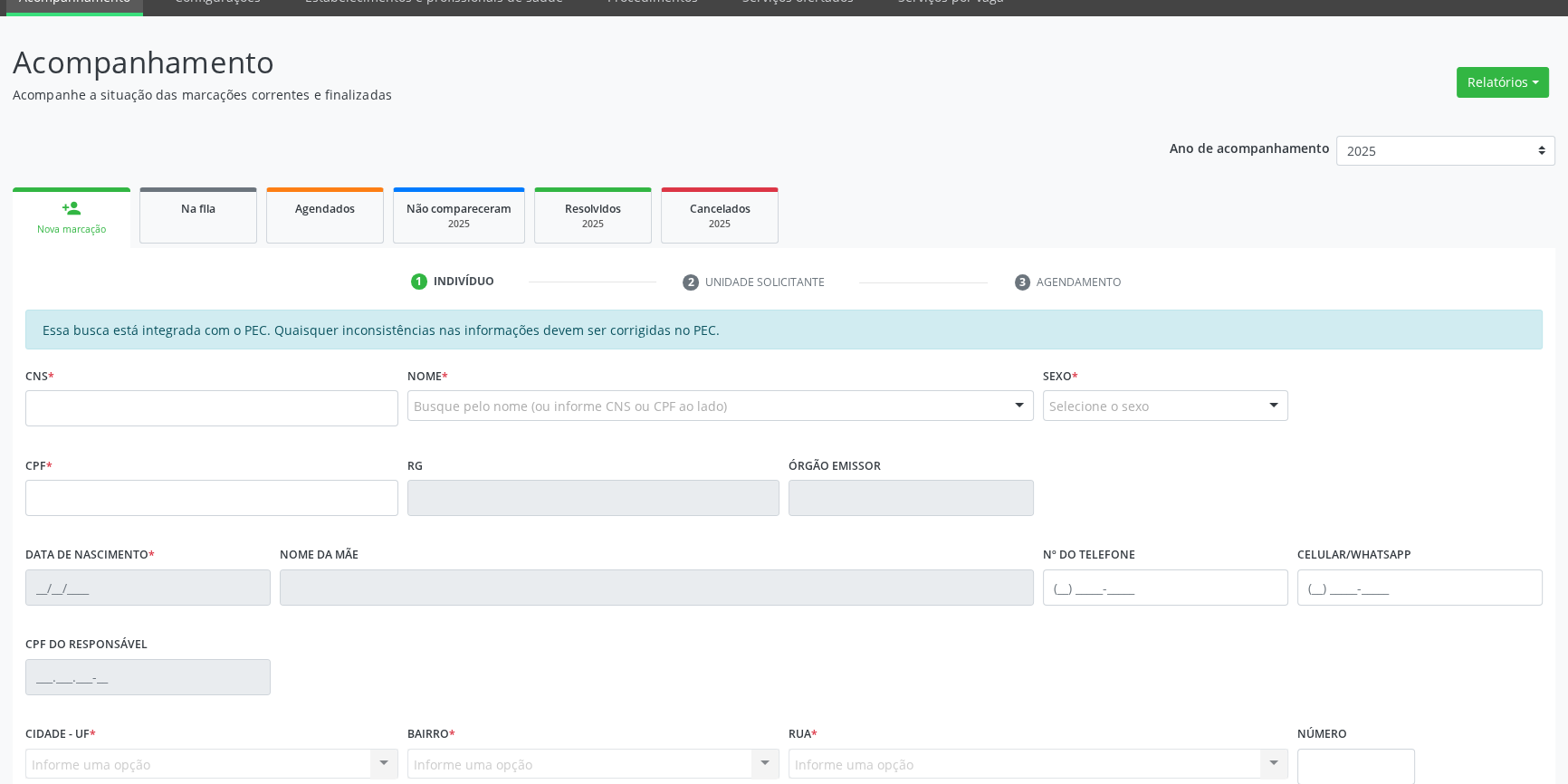
click at [181, 208] on div "Sucesso × A demanda foi atualizada Imprimir comprovante Cancel" at bounding box center [784, 392] width 1568 height 784
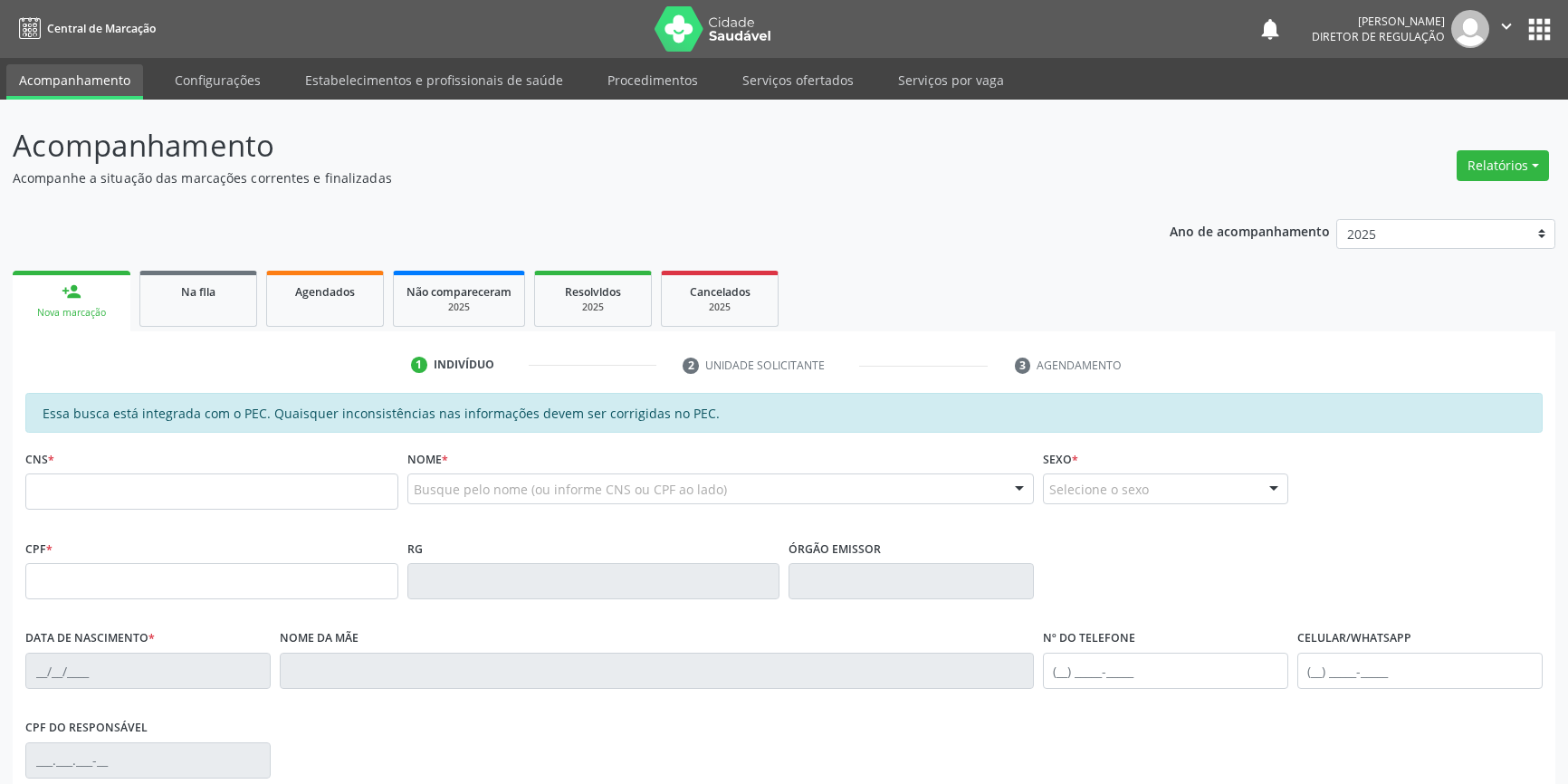
scroll to position [76, 0]
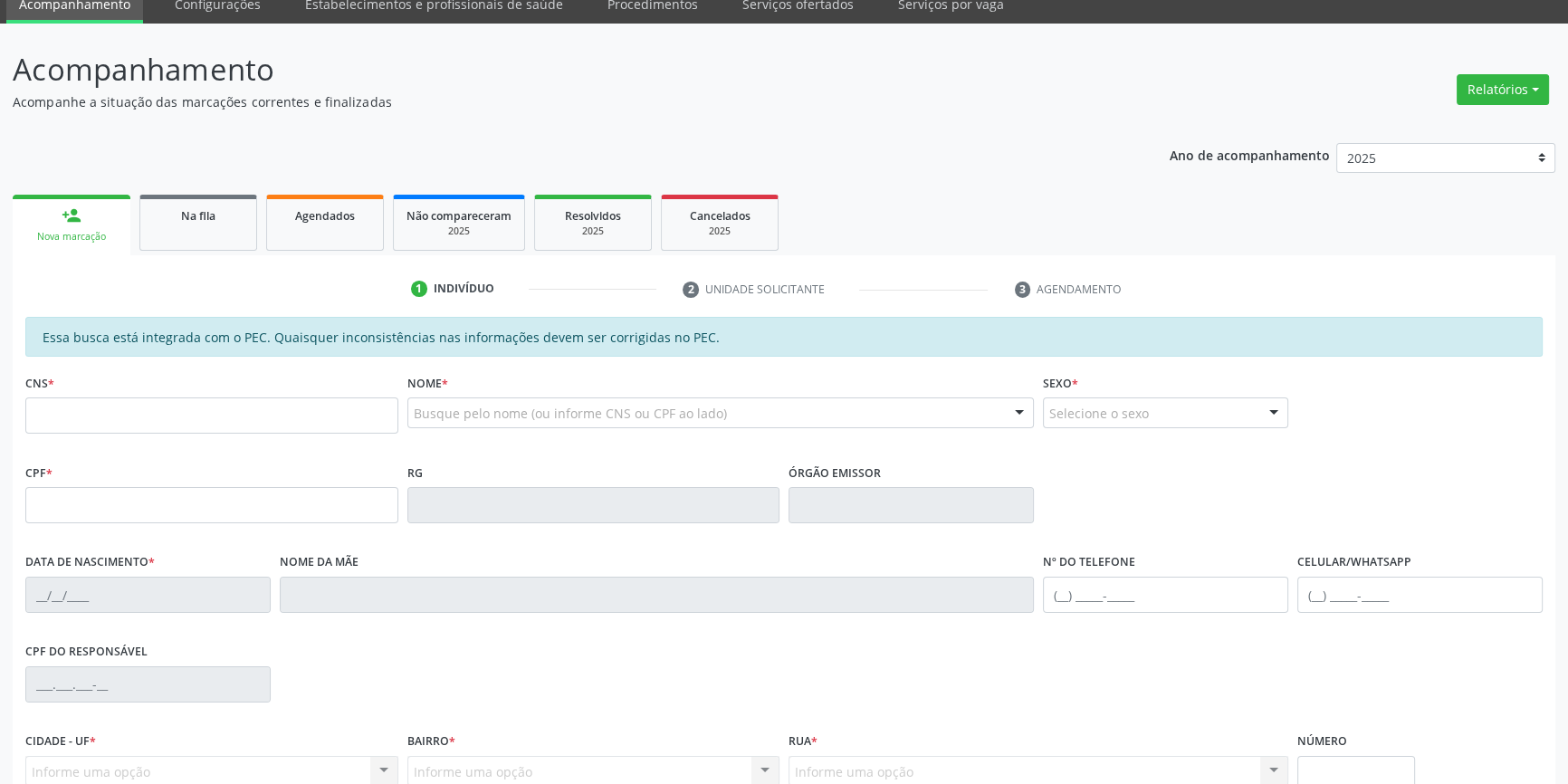
click at [226, 231] on link "Na fila" at bounding box center [198, 222] width 118 height 56
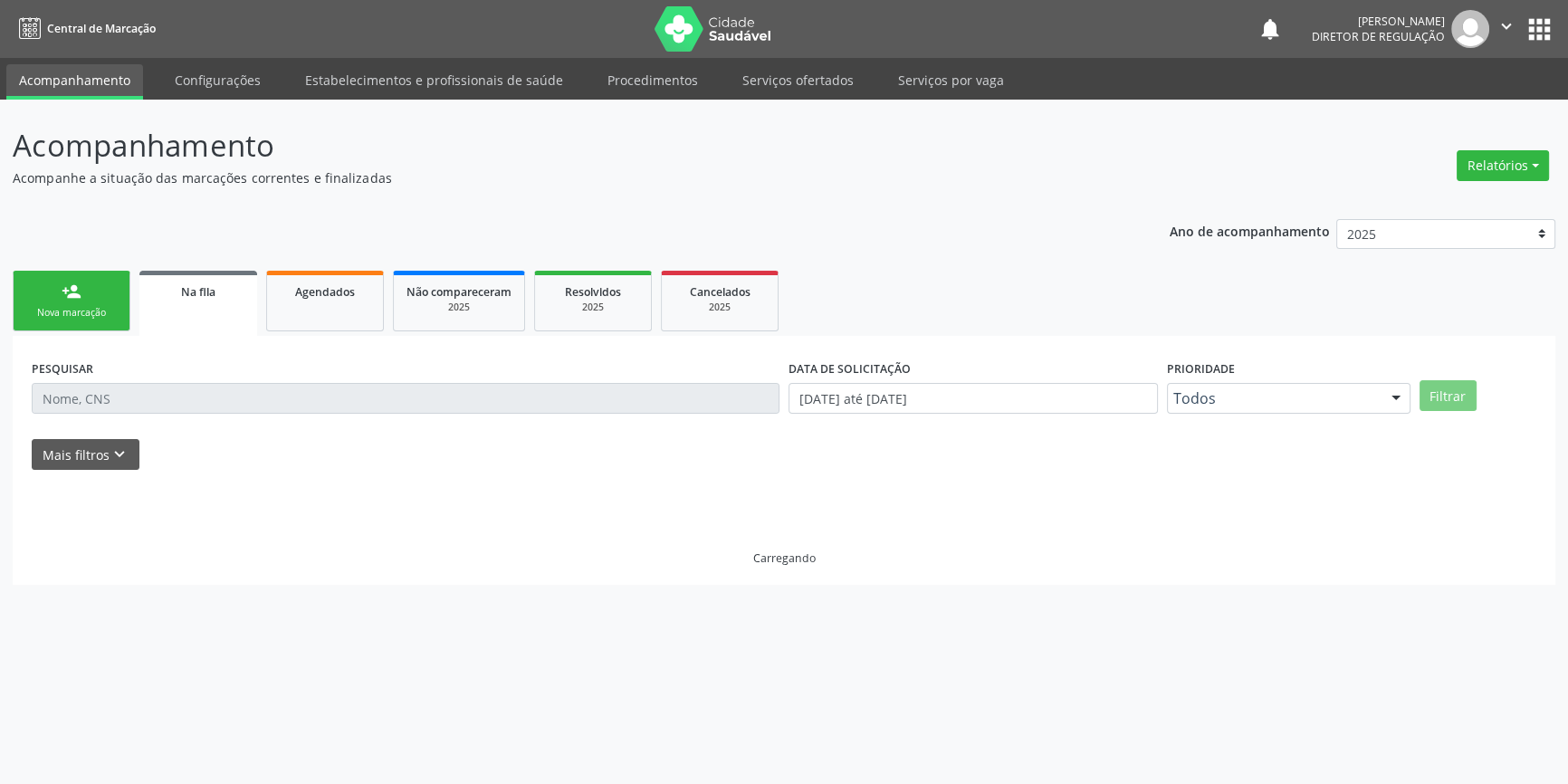
scroll to position [0, 0]
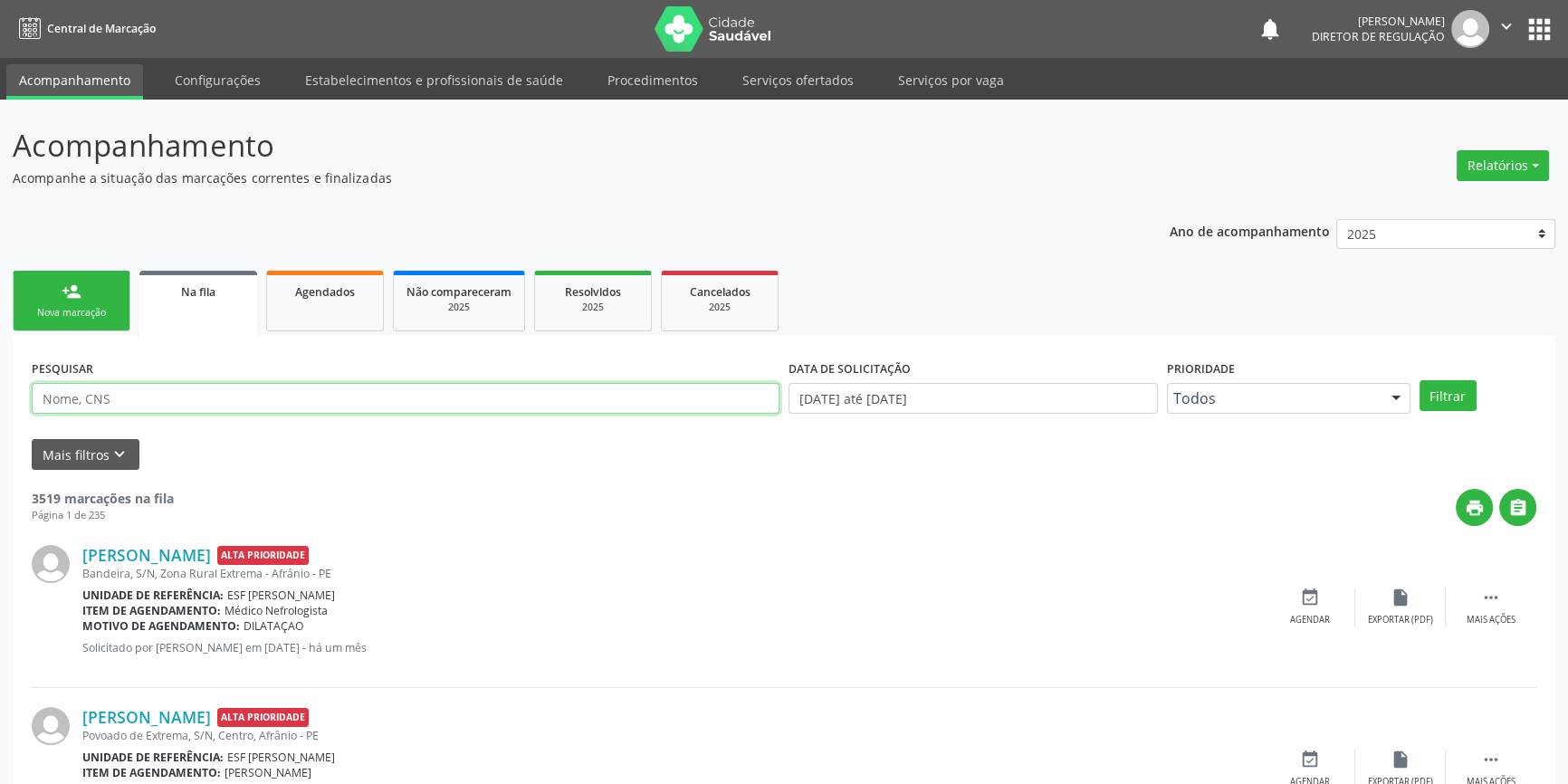
click at [147, 404] on input "text" at bounding box center [405, 398] width 747 height 31
type input "700006402136403"
click at [1425, 399] on button "Filtrar" at bounding box center [1447, 395] width 57 height 31
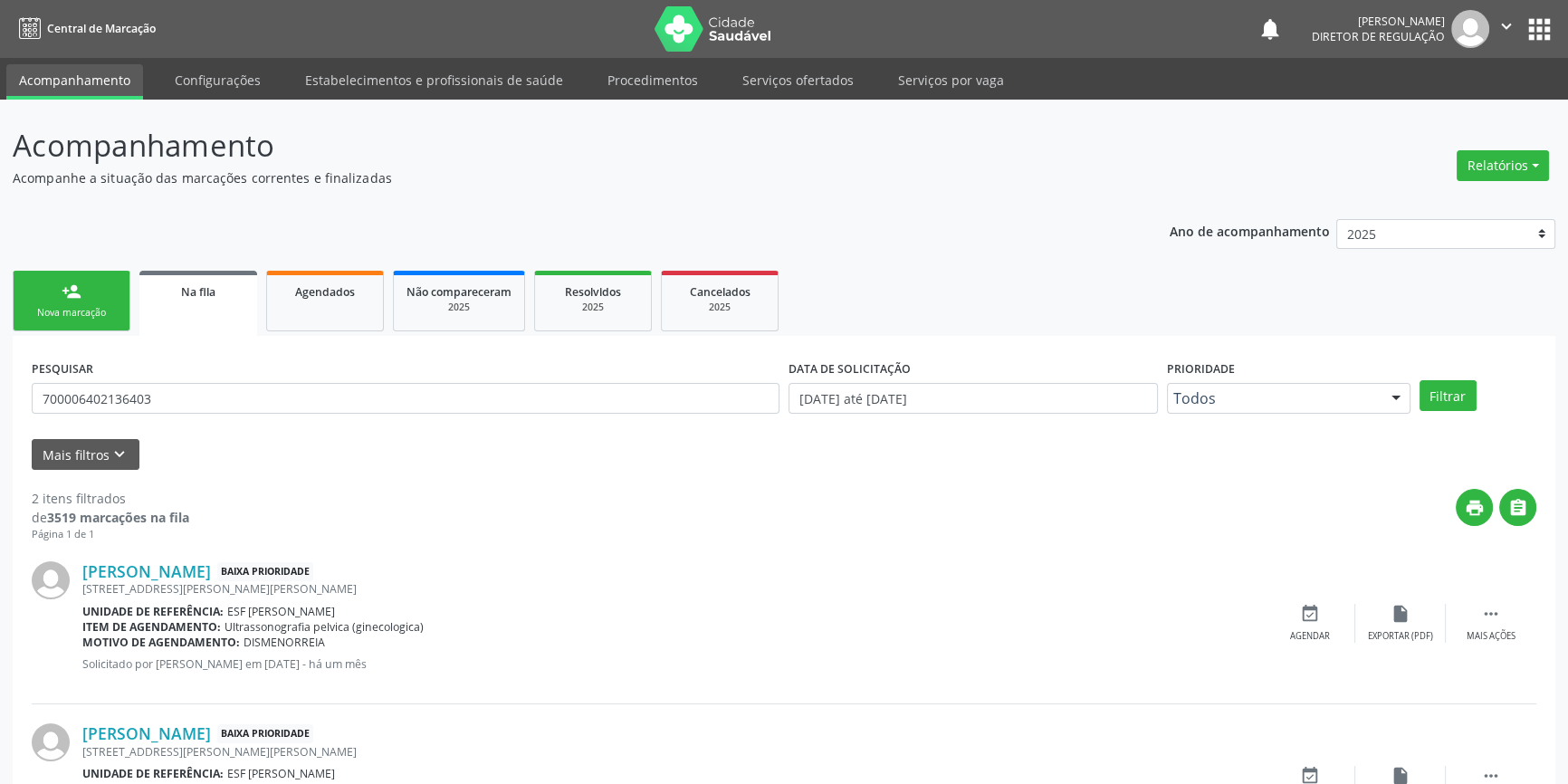
scroll to position [111, 0]
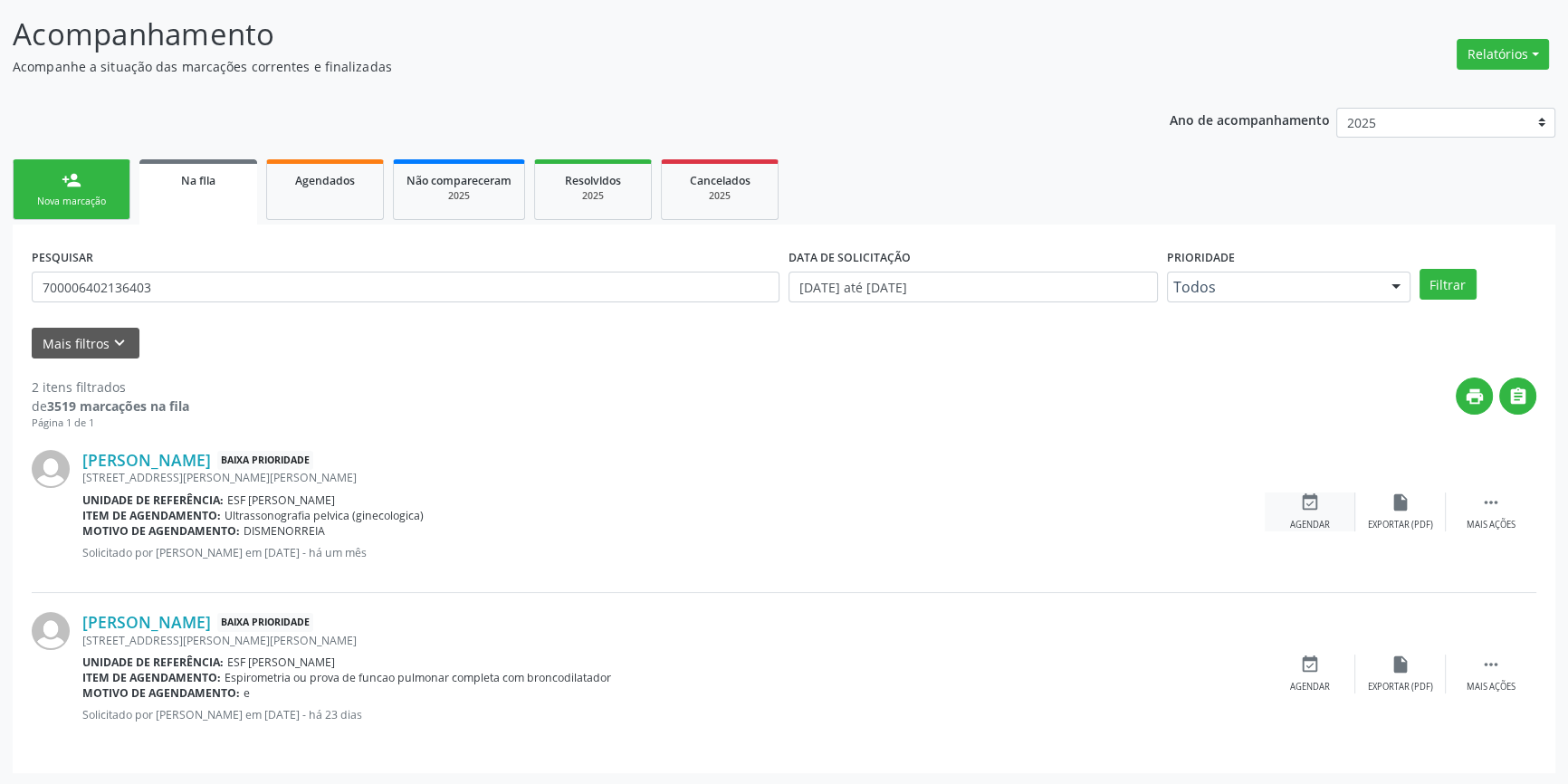
click at [1320, 524] on div "Agendar" at bounding box center [1310, 525] width 40 height 12
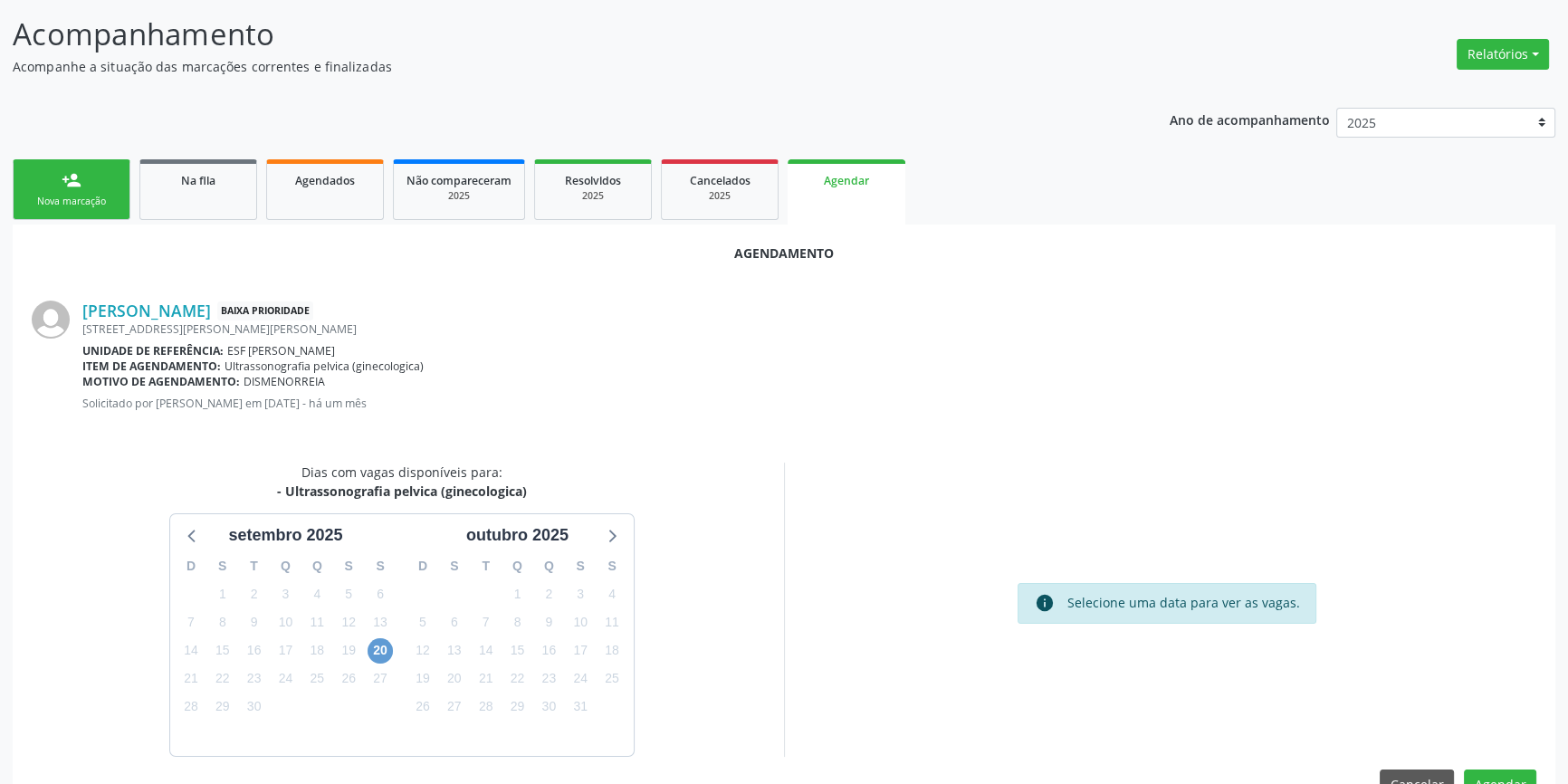
click at [388, 639] on div "20" at bounding box center [380, 650] width 25 height 28
click at [387, 642] on span "20" at bounding box center [380, 651] width 25 height 25
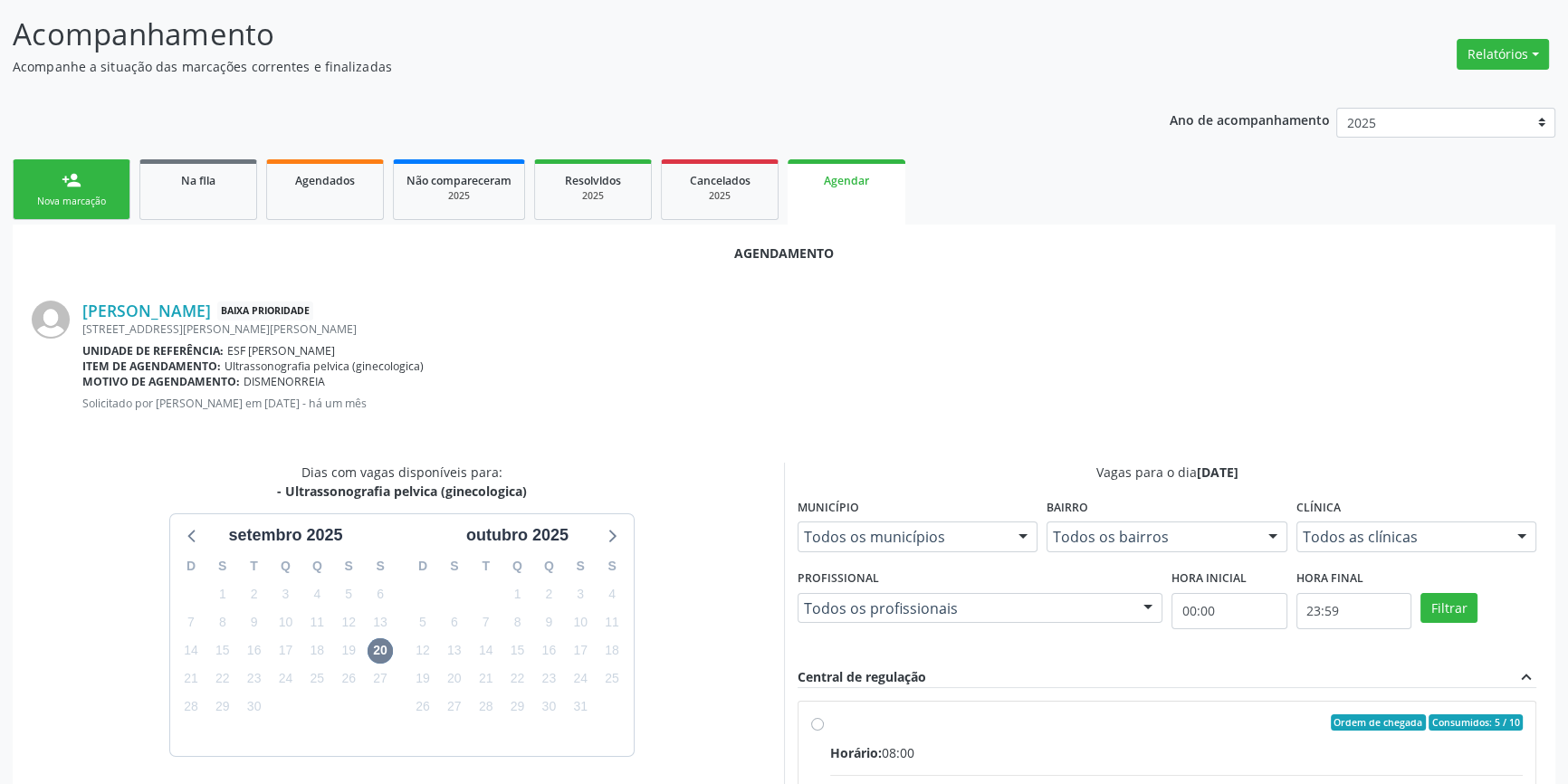
click at [824, 730] on input "Ordem de chegada Consumidos: 5 / 10 Horário: 08:00 Clínica: Renove Afranio Rede…" at bounding box center [817, 722] width 12 height 16
radio input "true"
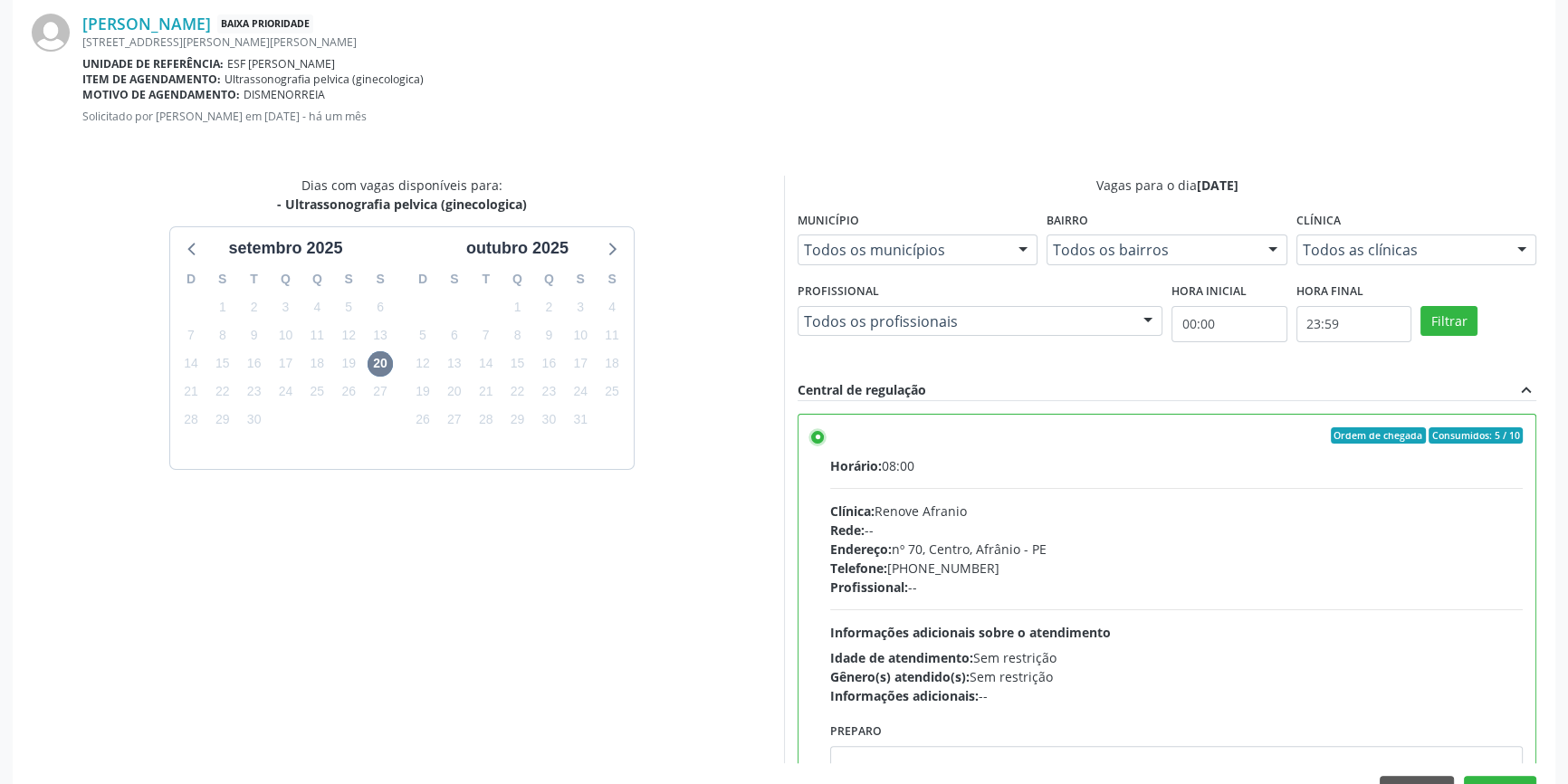
scroll to position [451, 0]
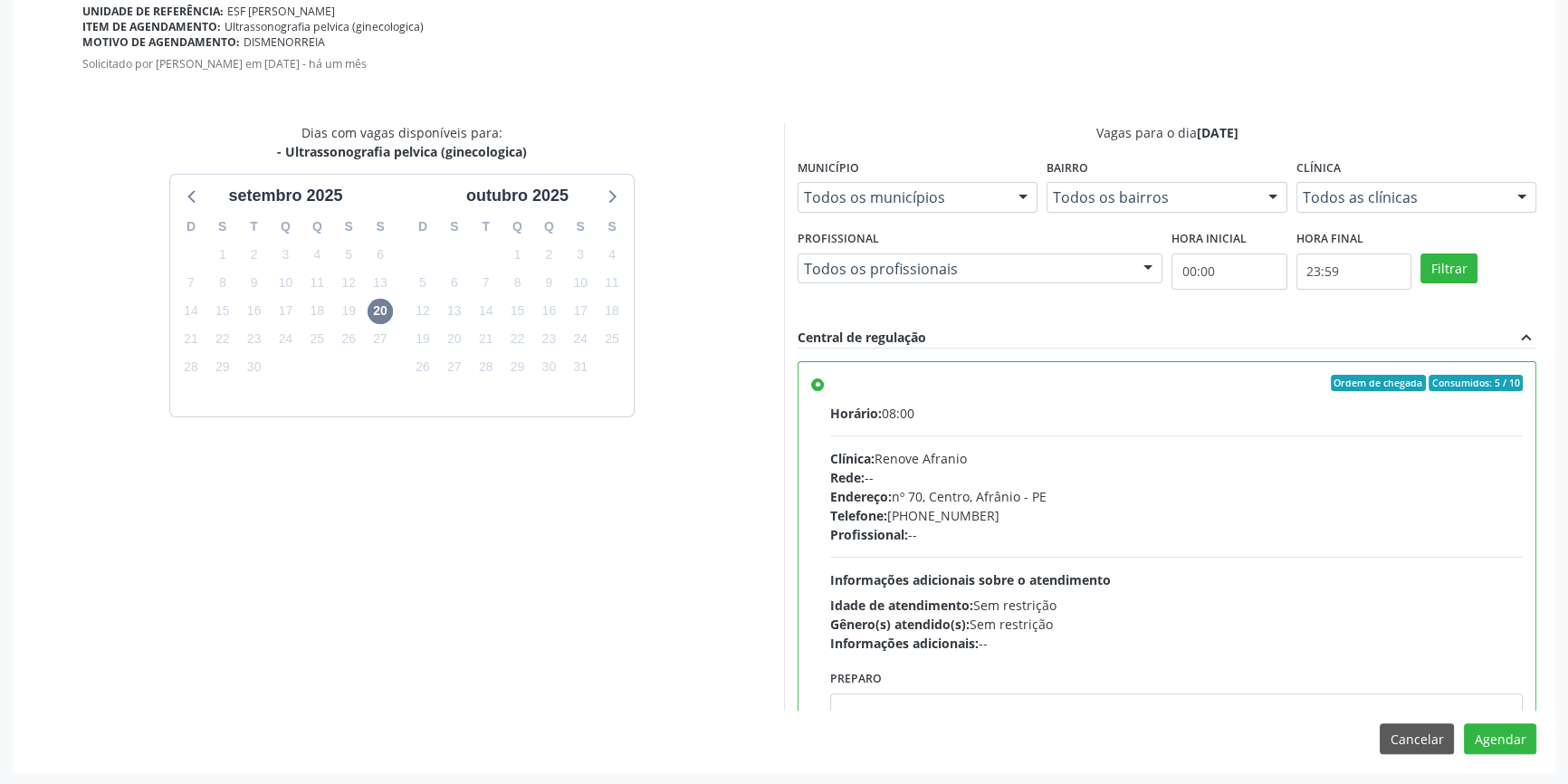
click at [1486, 718] on div "Agendamento Annye Priscilla Lucas da Cruz Baixa Prioridade Rua Jose Jubilino Ca…" at bounding box center [784, 328] width 1542 height 887
click at [1491, 737] on button "Agendar" at bounding box center [1500, 739] width 73 height 31
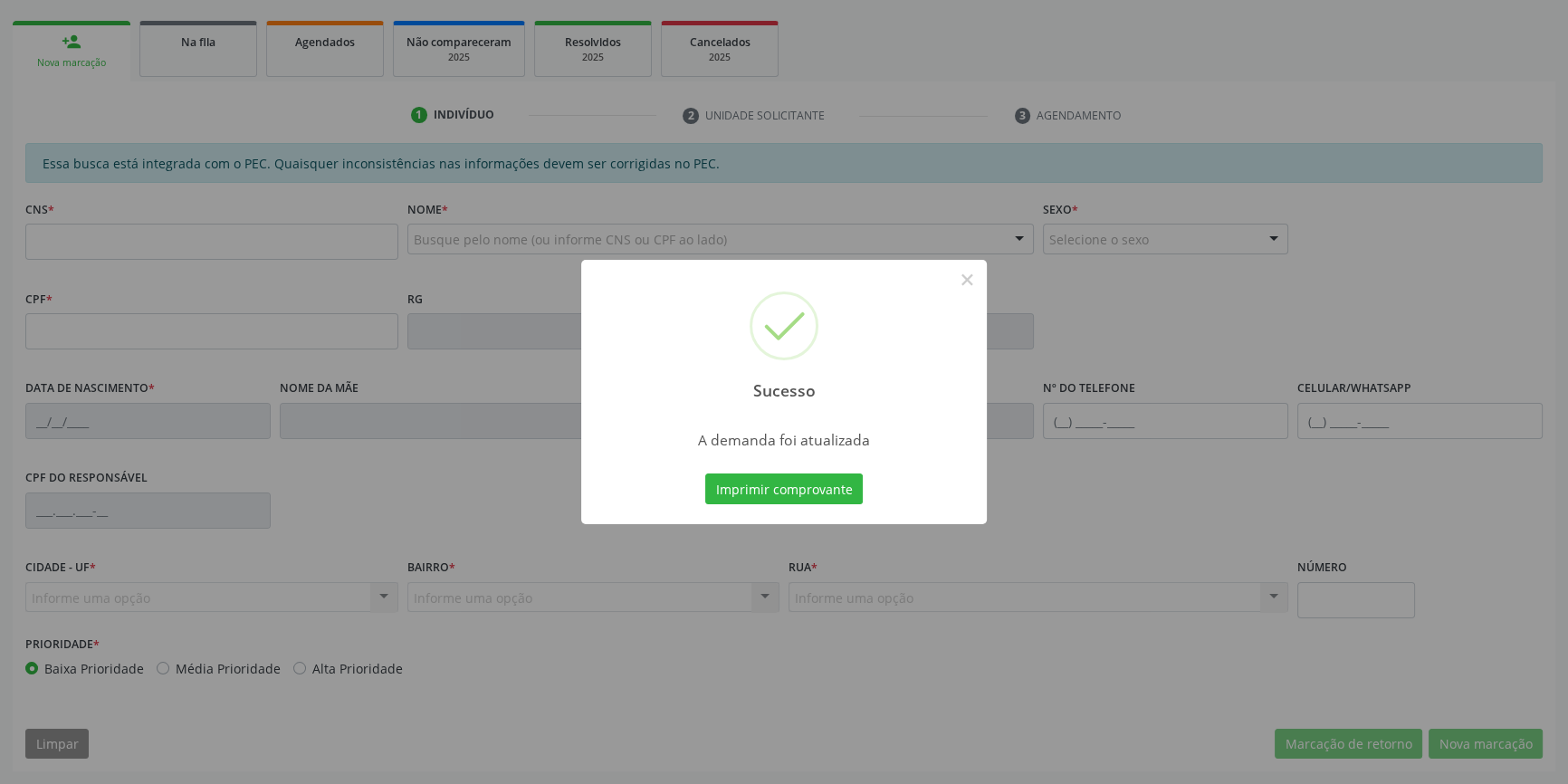
scroll to position [248, 0]
click at [821, 511] on div "Sucesso × A demanda foi atualizada Imprimir comprovante Cancel" at bounding box center [784, 392] width 406 height 264
click at [821, 497] on button "Imprimir comprovante" at bounding box center [784, 489] width 158 height 31
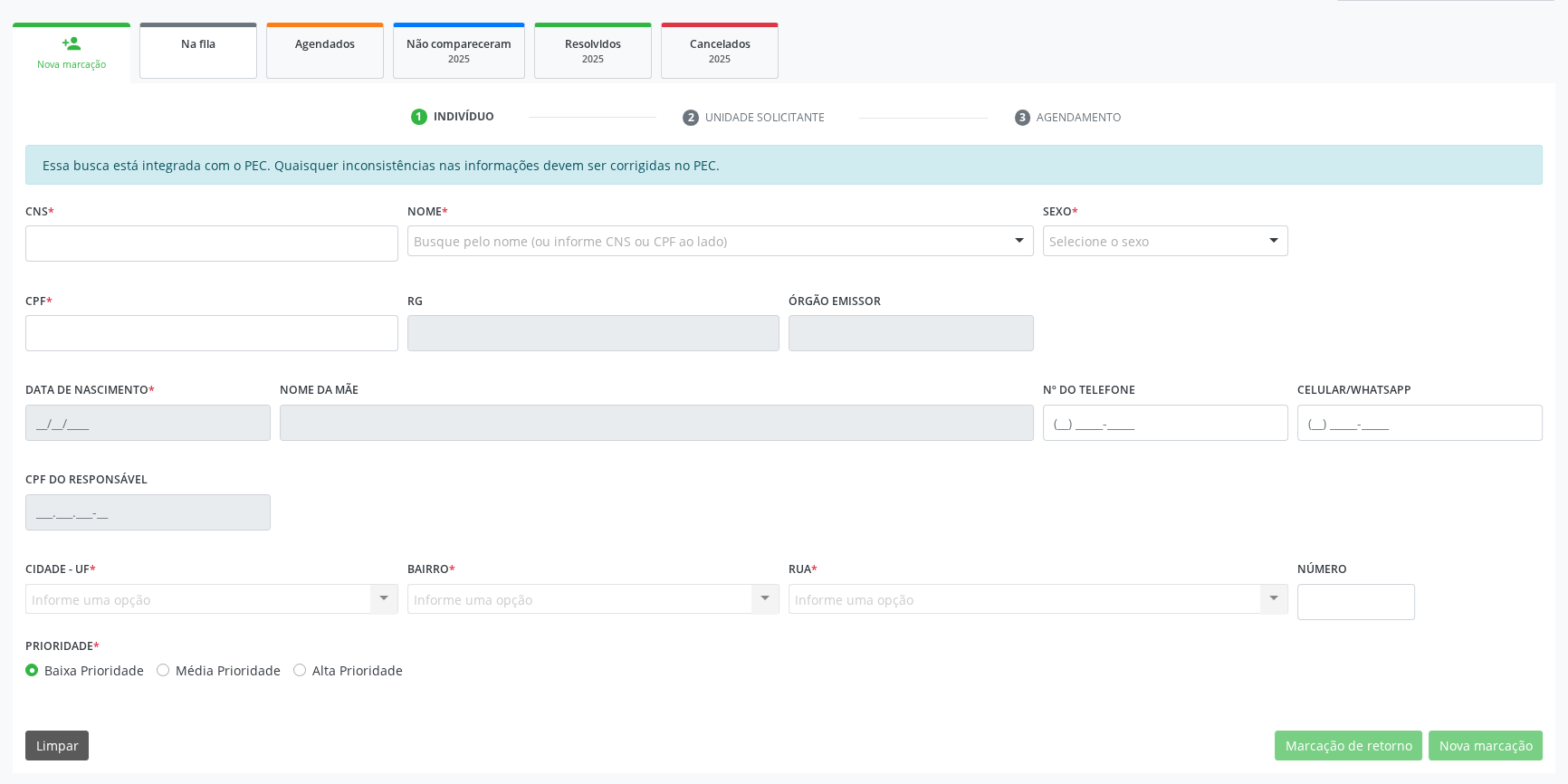
click at [195, 56] on link "Na fila" at bounding box center [198, 51] width 118 height 56
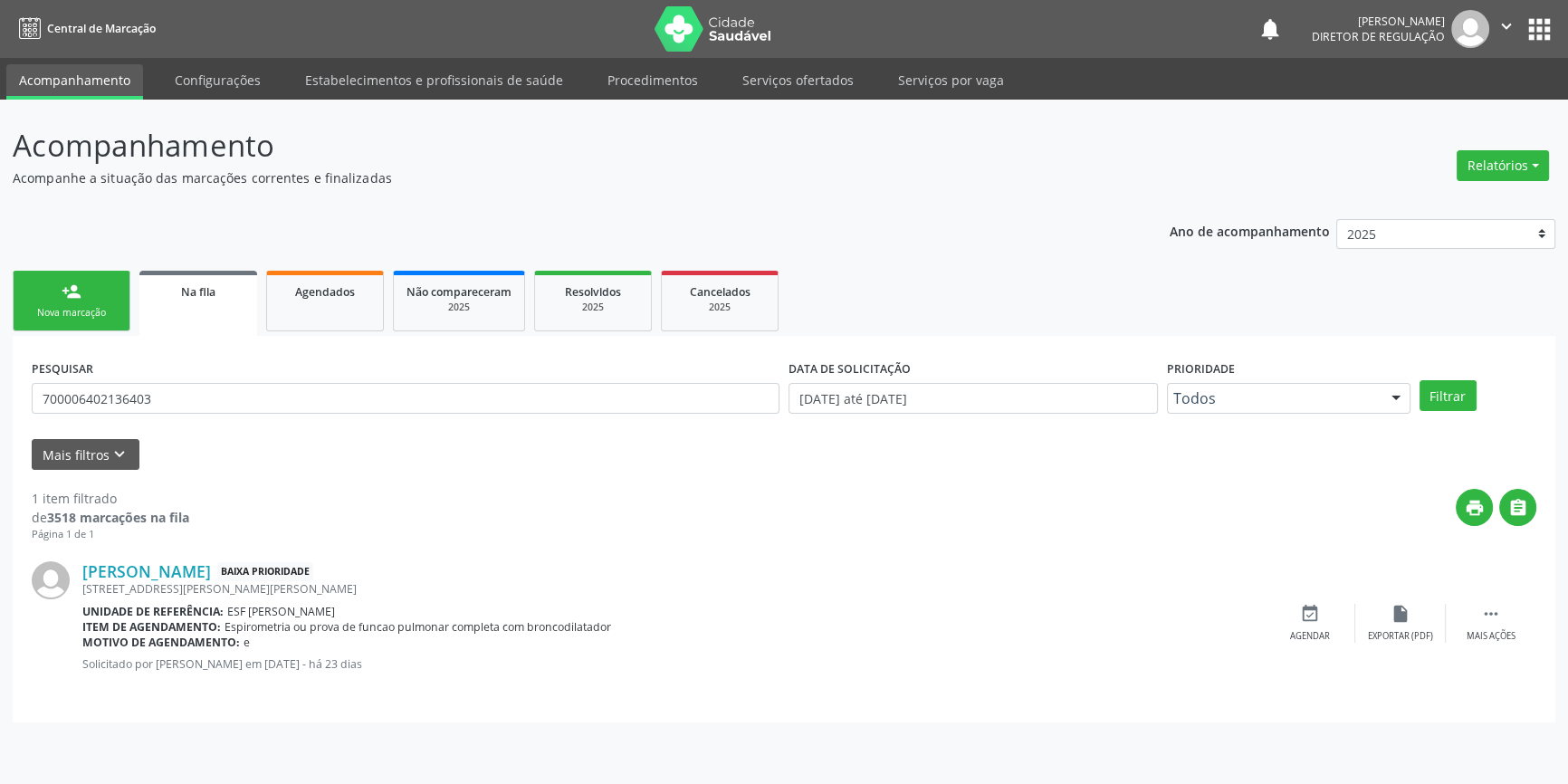
scroll to position [0, 0]
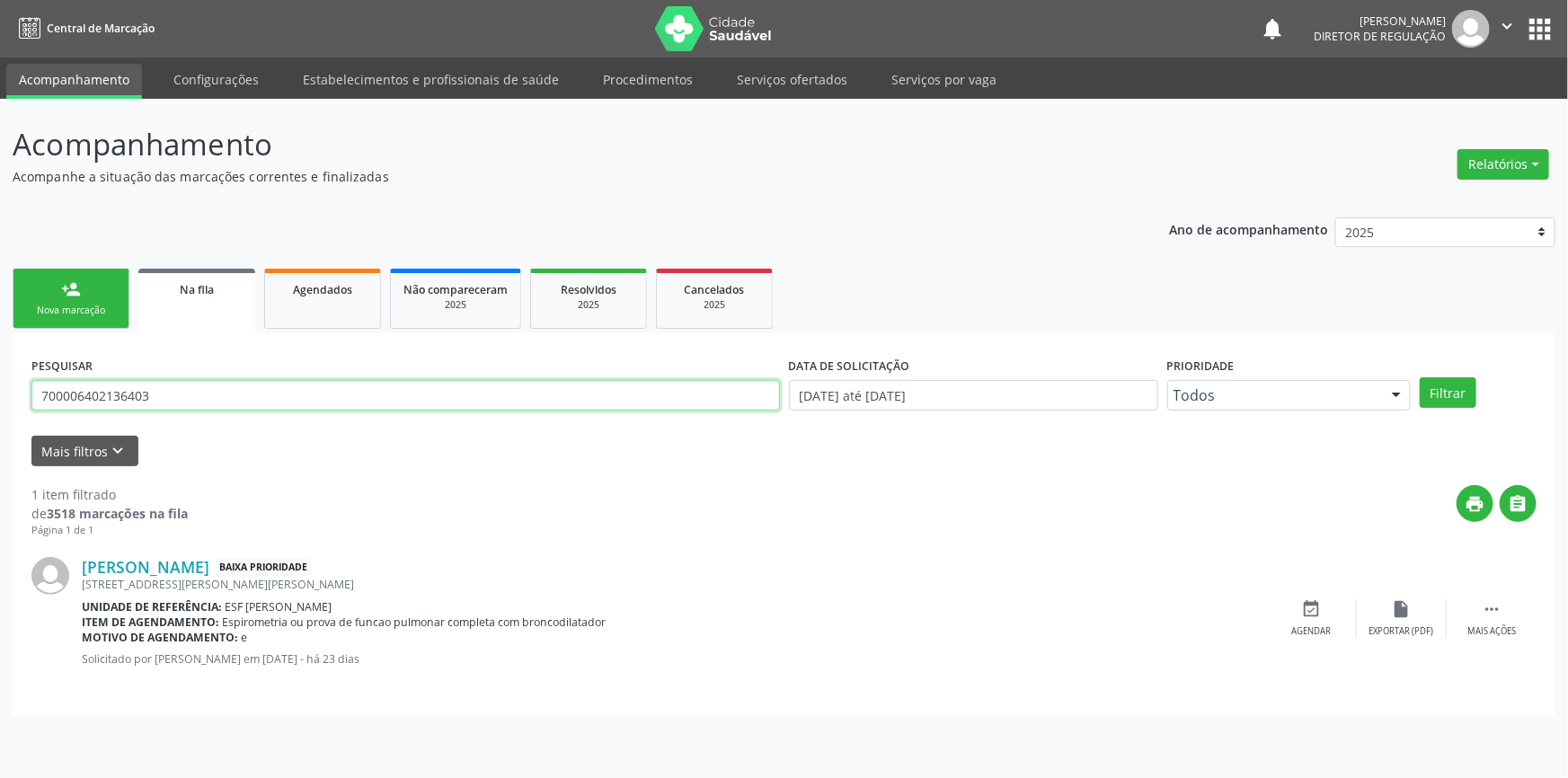
drag, startPoint x: 112, startPoint y: 393, endPoint x: 390, endPoint y: 391, distance: 278.0
click at [0, 426] on div "Acompanhamento Acompanhe a situação das marcações correntes e finalizadas Relat…" at bounding box center [784, 438] width 1568 height 679
type input "708202679903046"
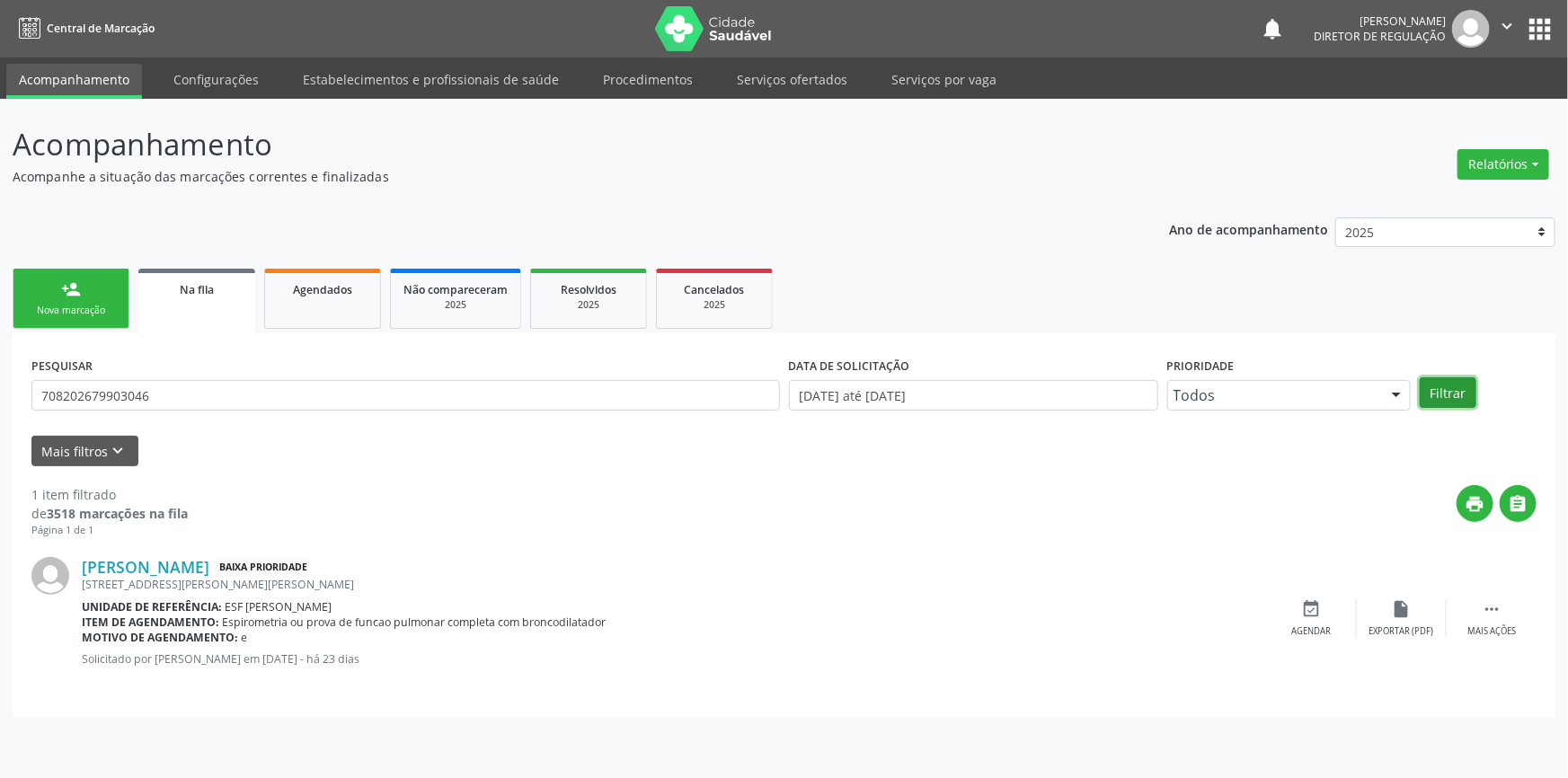
click at [1451, 394] on button "Filtrar" at bounding box center [1448, 392] width 57 height 30
click at [1291, 607] on div "event_available Agendar" at bounding box center [1312, 618] width 90 height 39
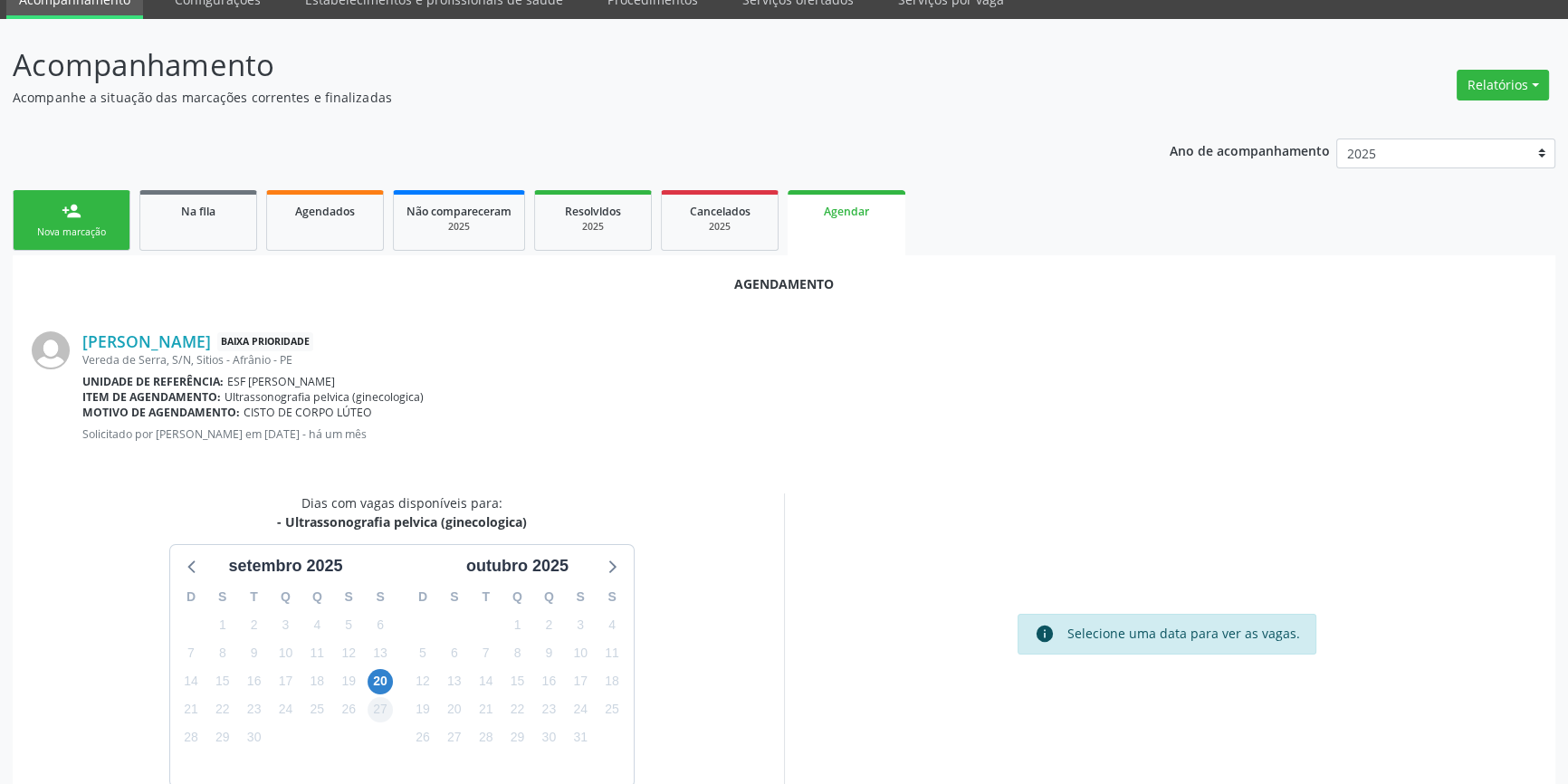
scroll to position [157, 0]
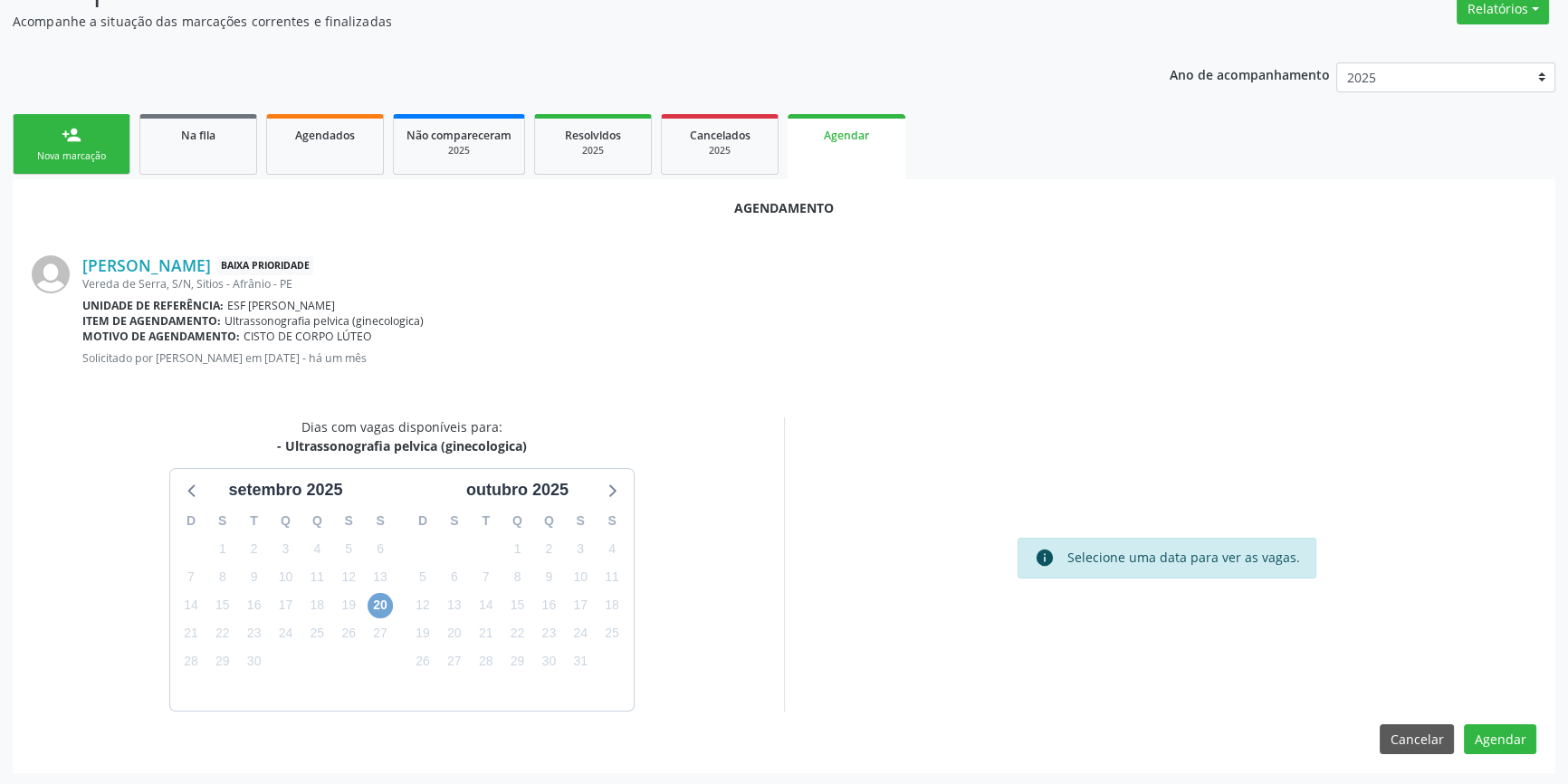
click at [378, 597] on span "20" at bounding box center [380, 606] width 25 height 25
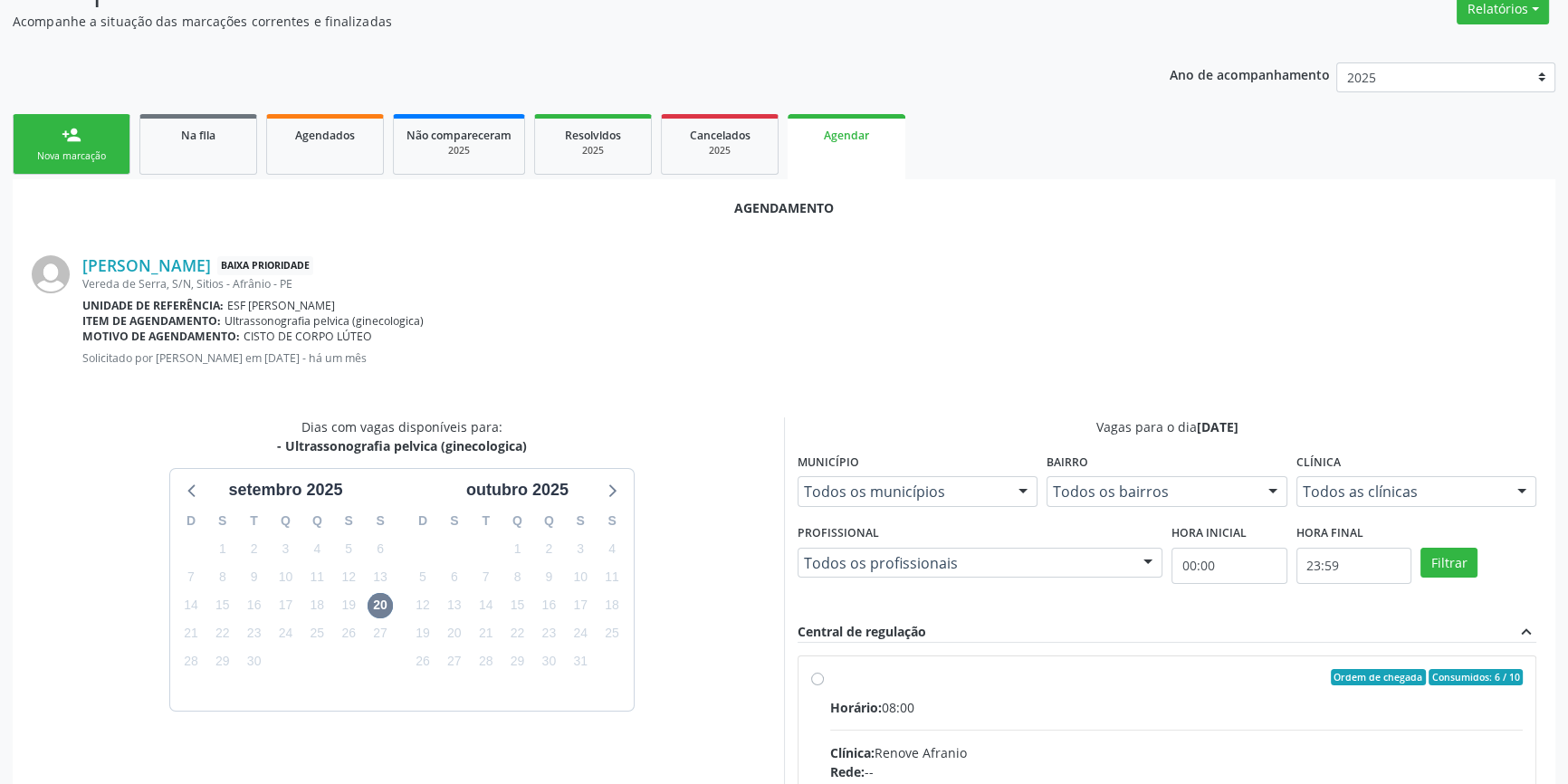
click at [834, 672] on div "Ordem de chegada Consumidos: 6 / 10" at bounding box center [1177, 677] width 693 height 16
click at [824, 672] on input "Ordem de chegada Consumidos: 6 / 10 Horário: 08:00 Clínica: Renove Afranio Rede…" at bounding box center [817, 677] width 12 height 16
radio input "true"
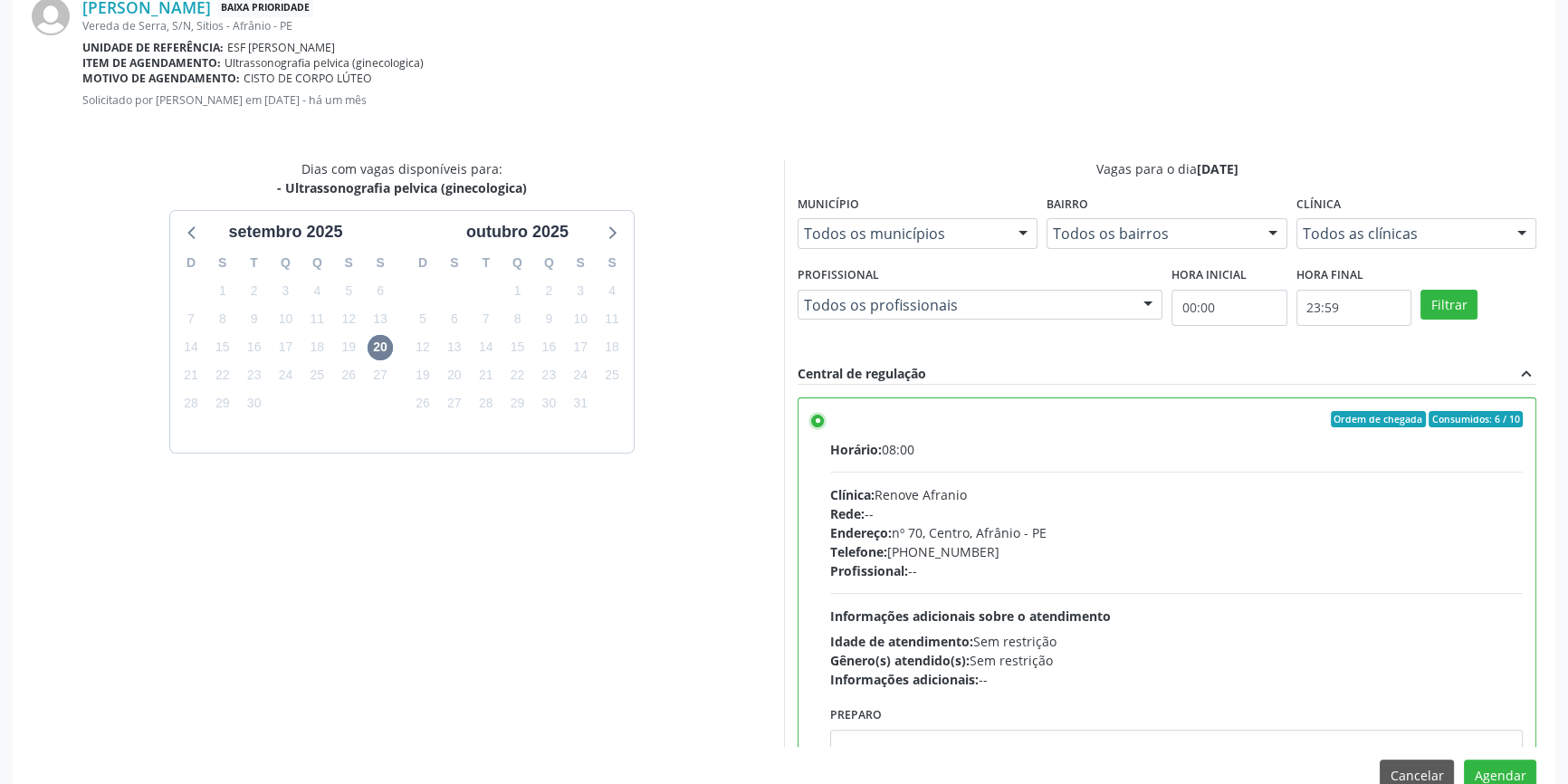
scroll to position [451, 0]
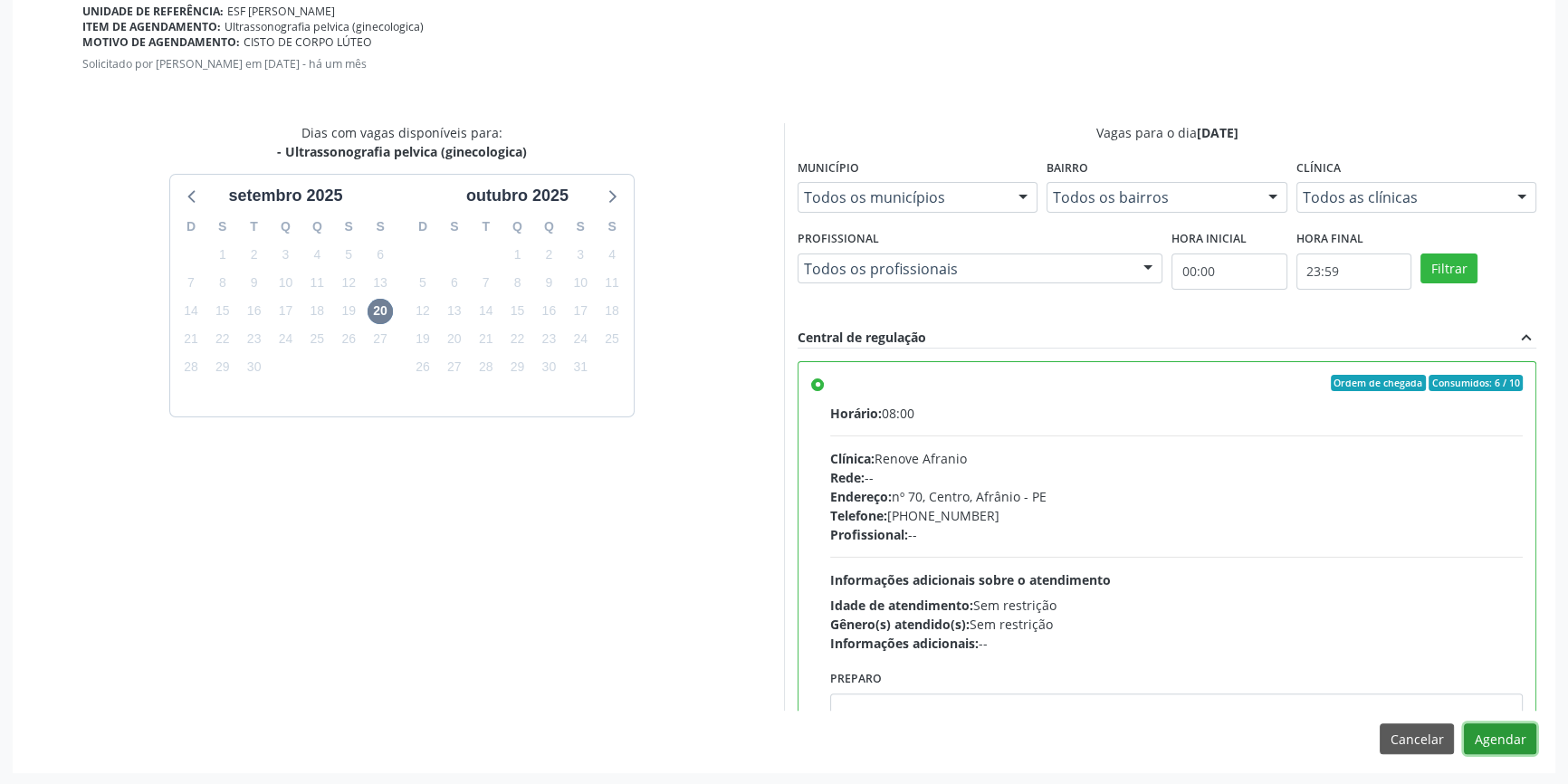
click at [1513, 725] on button "Agendar" at bounding box center [1500, 739] width 73 height 31
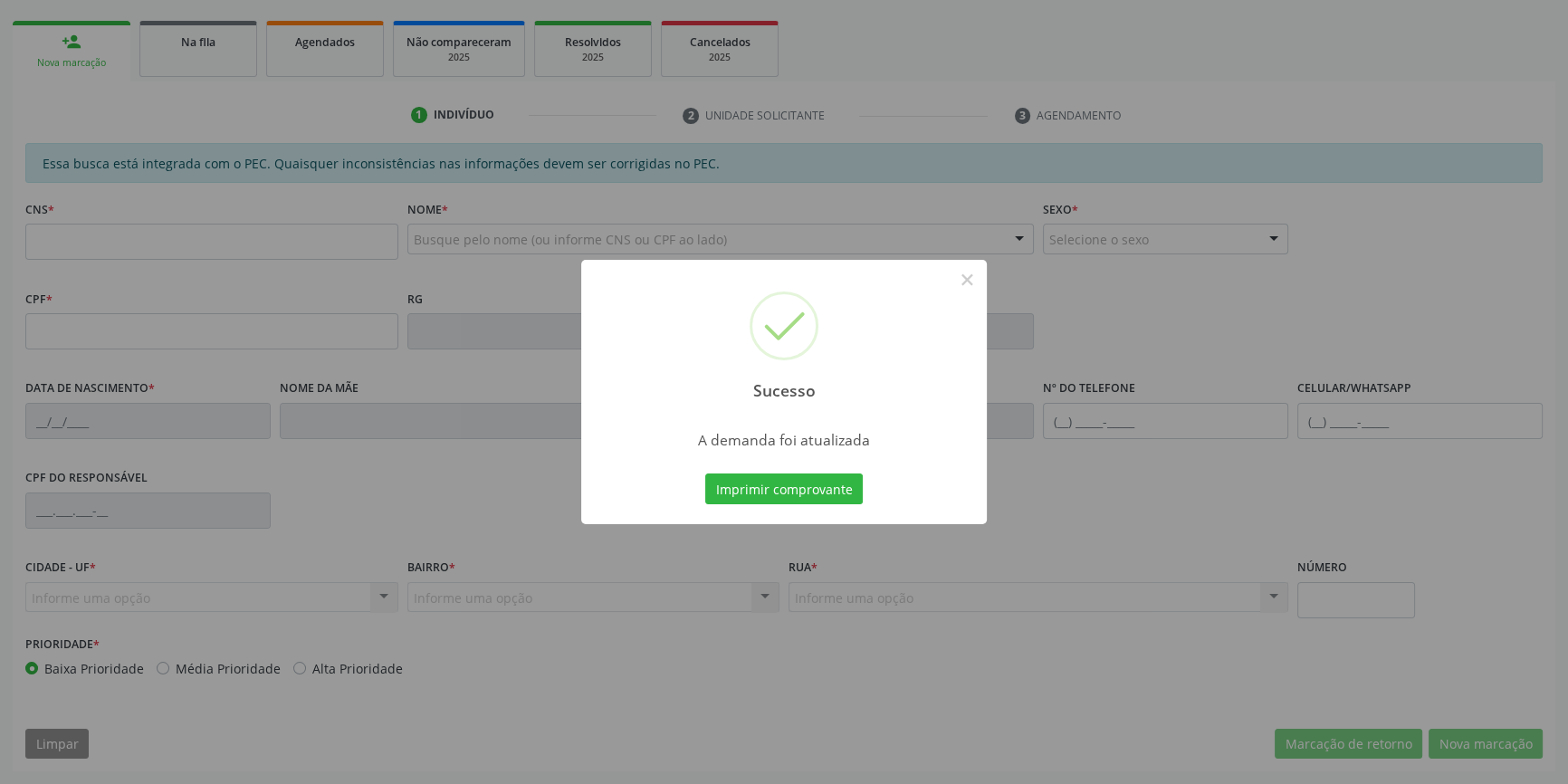
scroll to position [248, 0]
click at [806, 495] on button "Imprimir comprovante" at bounding box center [784, 489] width 158 height 31
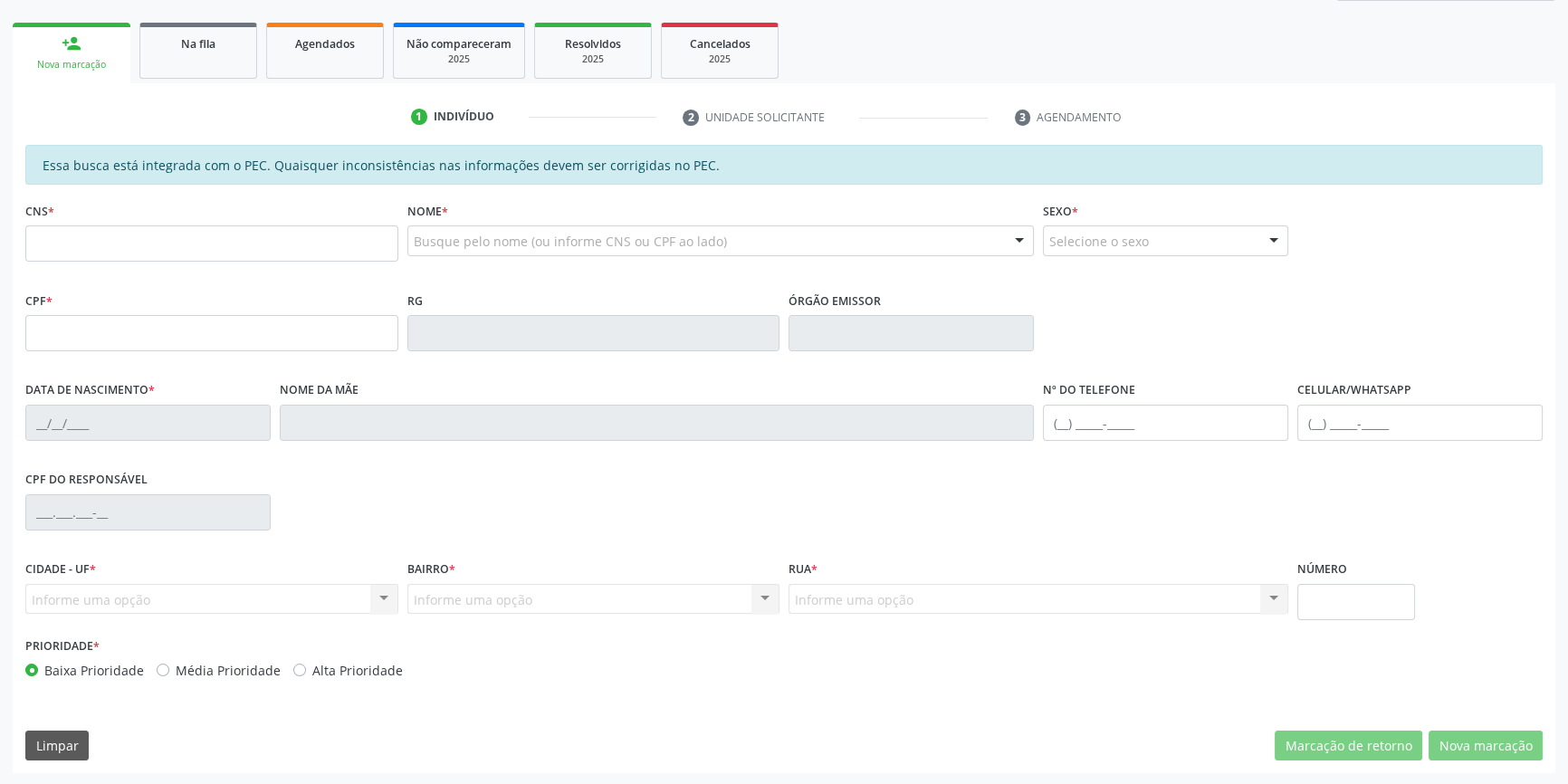
click at [210, 88] on div "1 Indivíduo 2 Unidade solicitante 3 Agendamento Essa busca está integrada com o…" at bounding box center [784, 428] width 1542 height 690
click at [210, 65] on link "Na fila" at bounding box center [198, 51] width 118 height 56
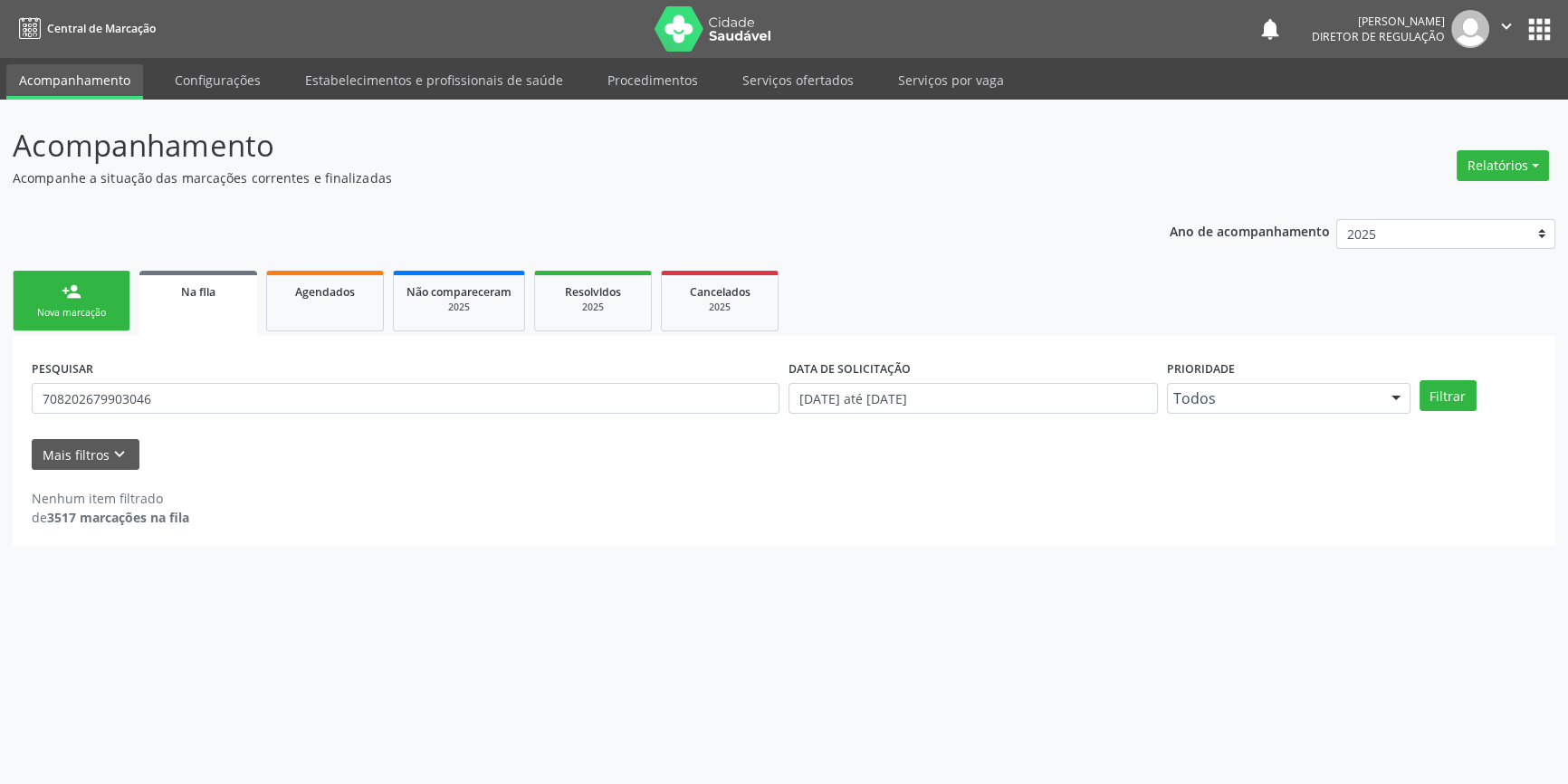
scroll to position [0, 0]
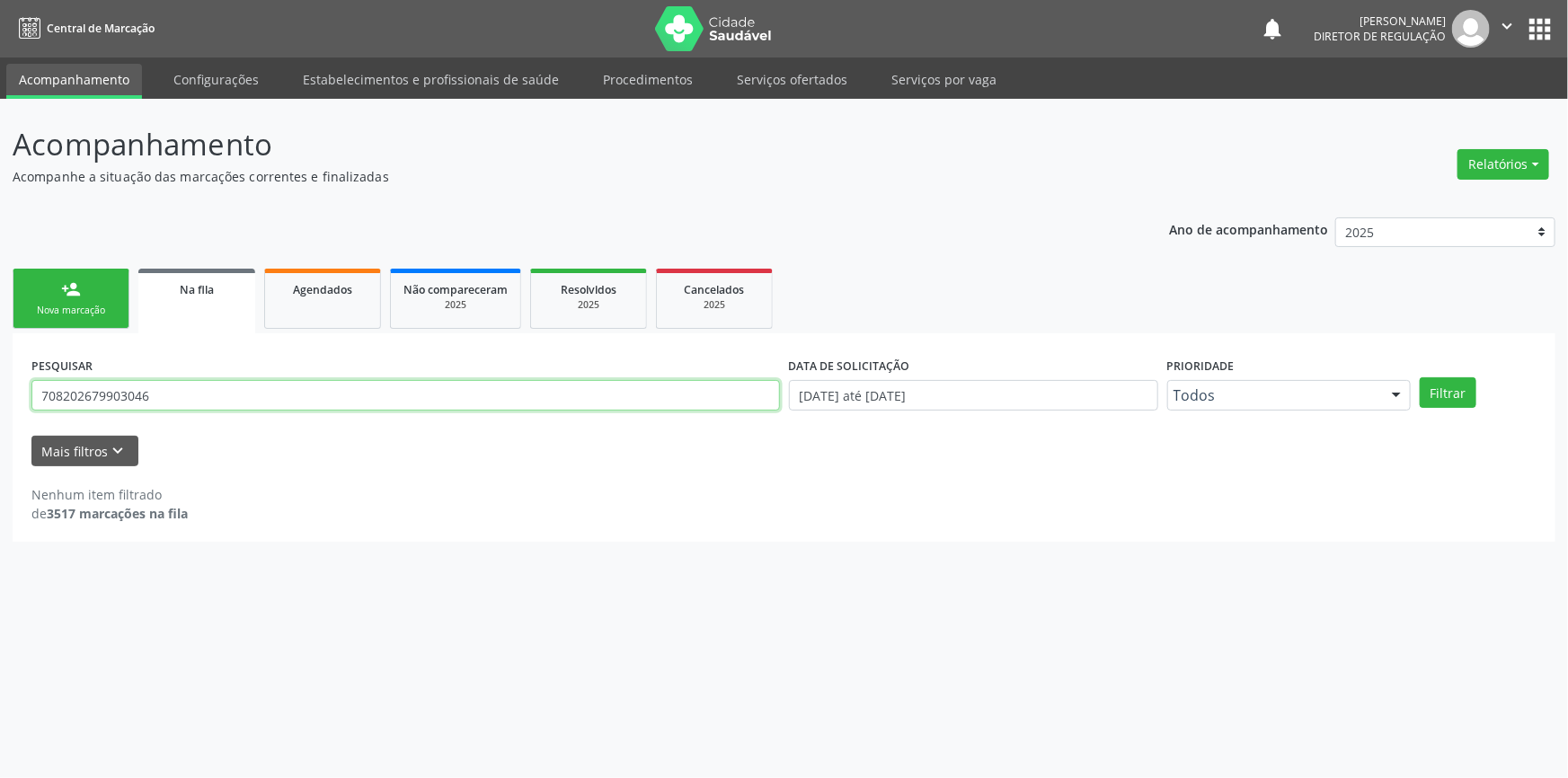
drag, startPoint x: 94, startPoint y: 389, endPoint x: 8, endPoint y: 334, distance: 102.1
click at [0, 351] on div "Acompanhamento Acompanhe a situação das marcações correntes e finalizadas Relat…" at bounding box center [784, 438] width 1568 height 679
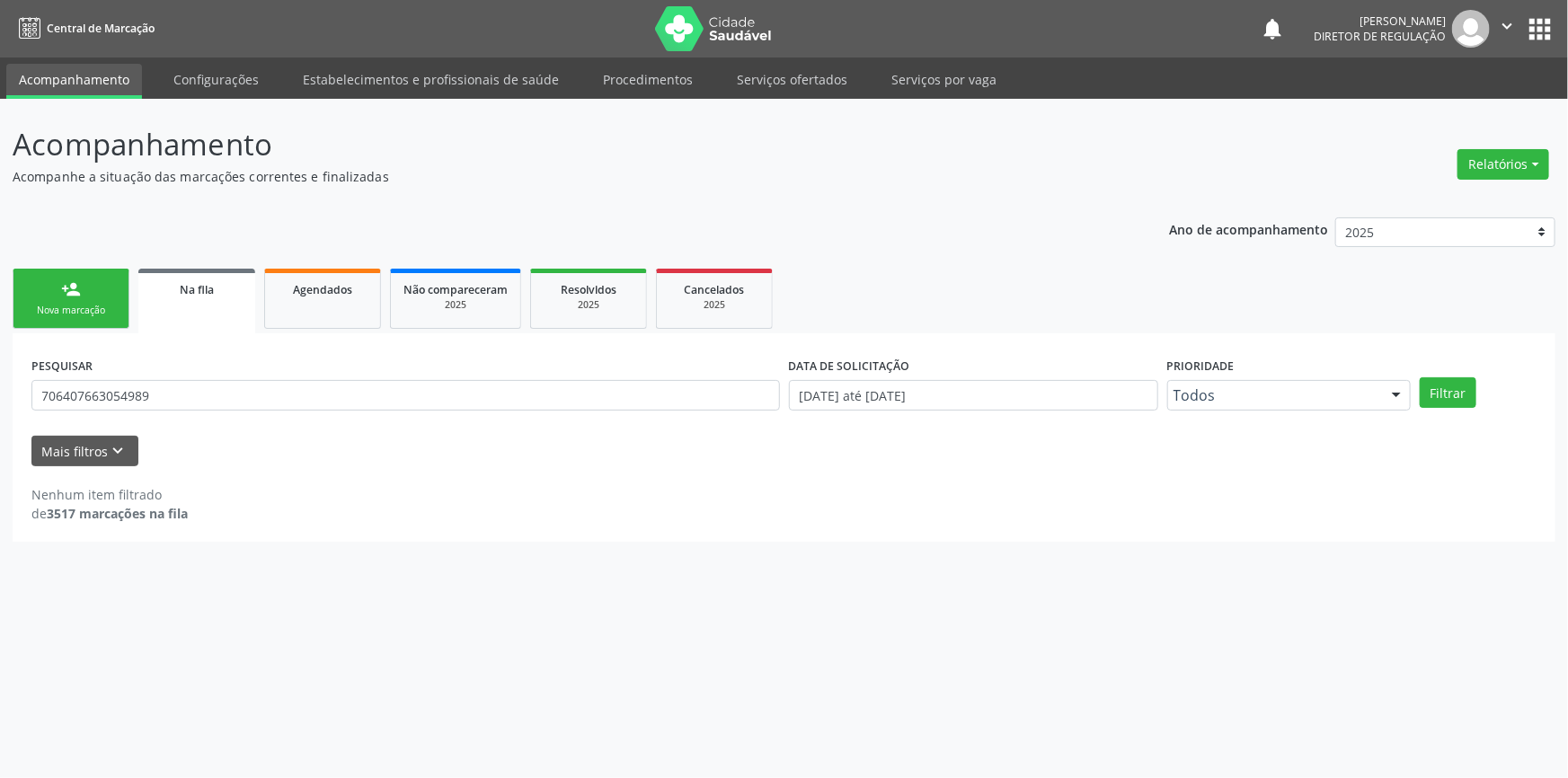
click at [1457, 409] on div "PESQUISAR 706407663054989 DATA DE SOLICITAÇÃO 01/01/2018 até 03/09/2025 Priorid…" at bounding box center [784, 388] width 1514 height 70
click at [1454, 402] on button "Filtrar" at bounding box center [1448, 392] width 57 height 30
click at [1432, 385] on button "Filtrar" at bounding box center [1448, 392] width 57 height 30
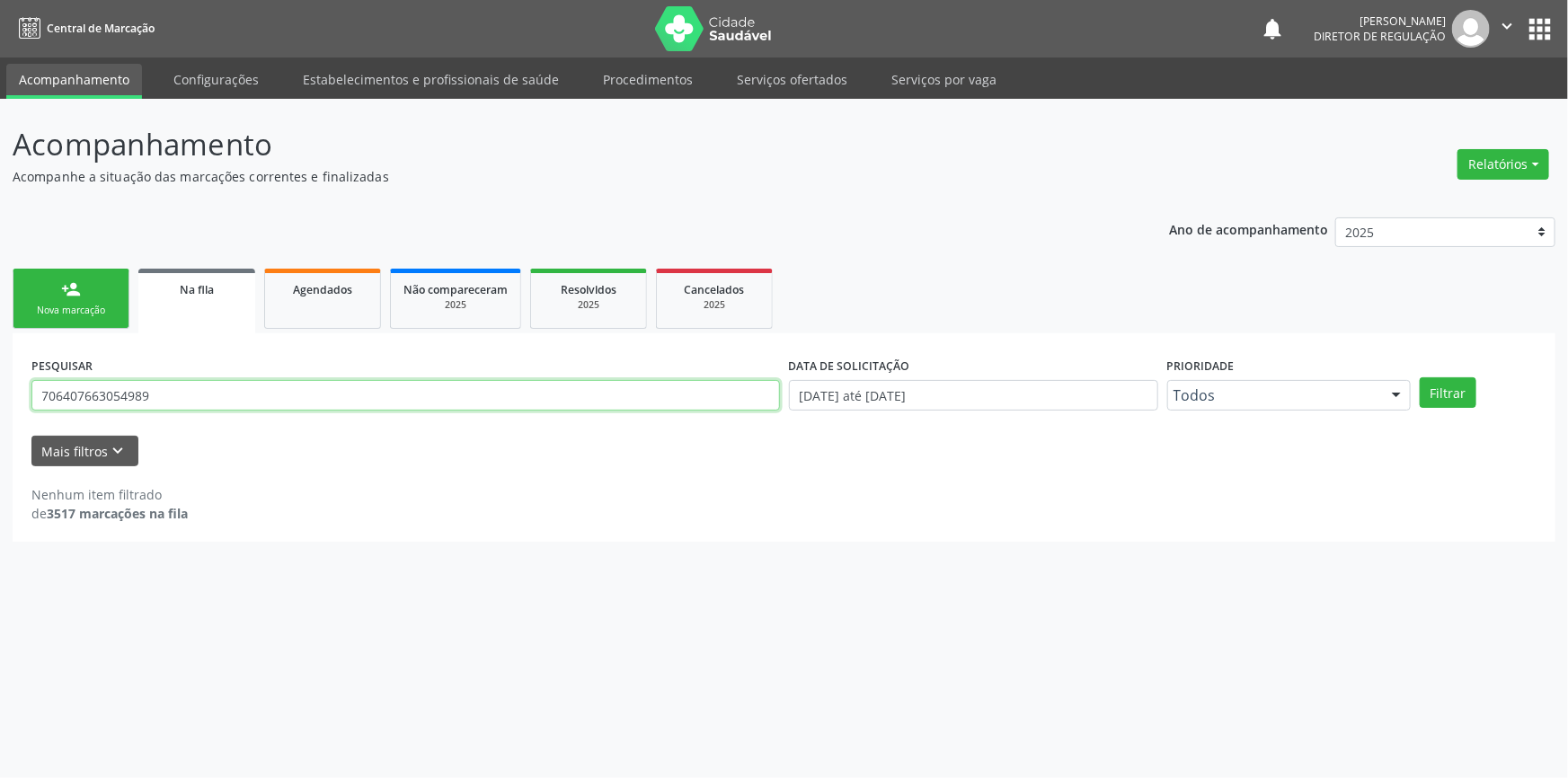
drag, startPoint x: 172, startPoint y: 389, endPoint x: 0, endPoint y: 391, distance: 172.0
click at [0, 391] on div "Acompanhamento Acompanhe a situação das marcações correntes e finalizadas Relat…" at bounding box center [784, 438] width 1568 height 679
type input "706407663054989"
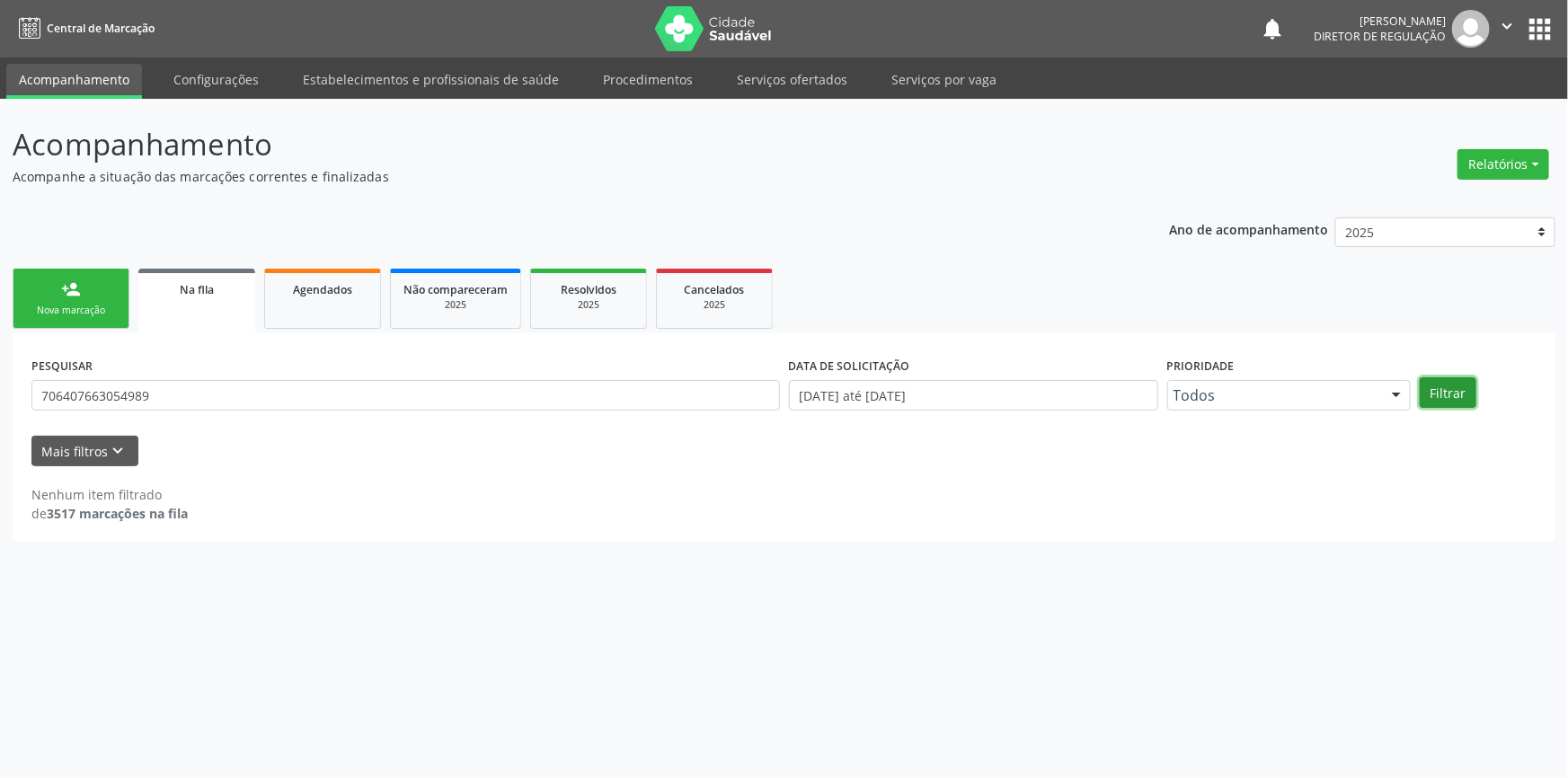
click at [1440, 394] on button "Filtrar" at bounding box center [1448, 392] width 57 height 30
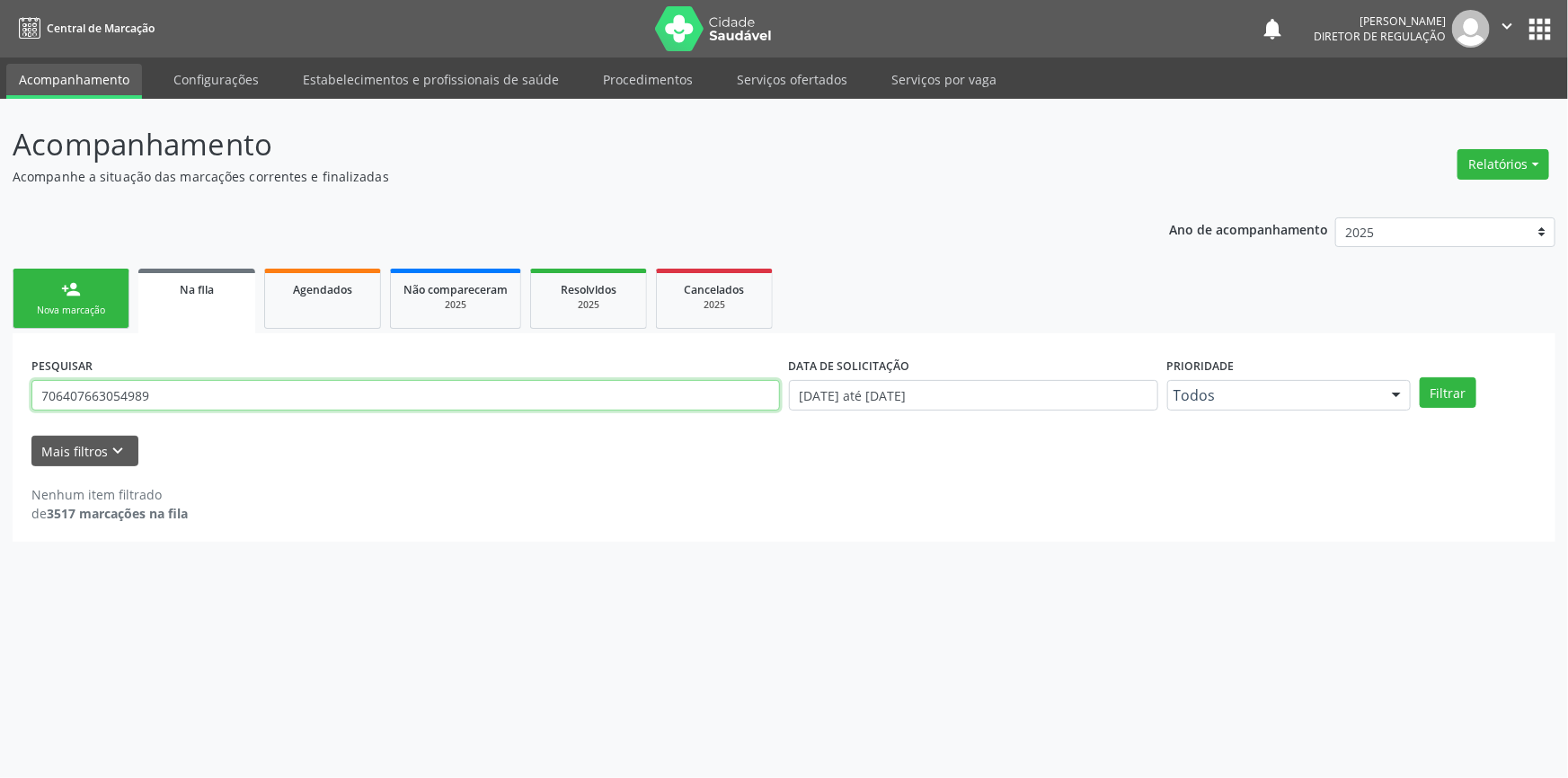
drag, startPoint x: 180, startPoint y: 408, endPoint x: 0, endPoint y: 397, distance: 180.3
click at [0, 397] on div "Acompanhamento Acompanhe a situação das marcações correntes e finalizadas Relat…" at bounding box center [784, 438] width 1568 height 679
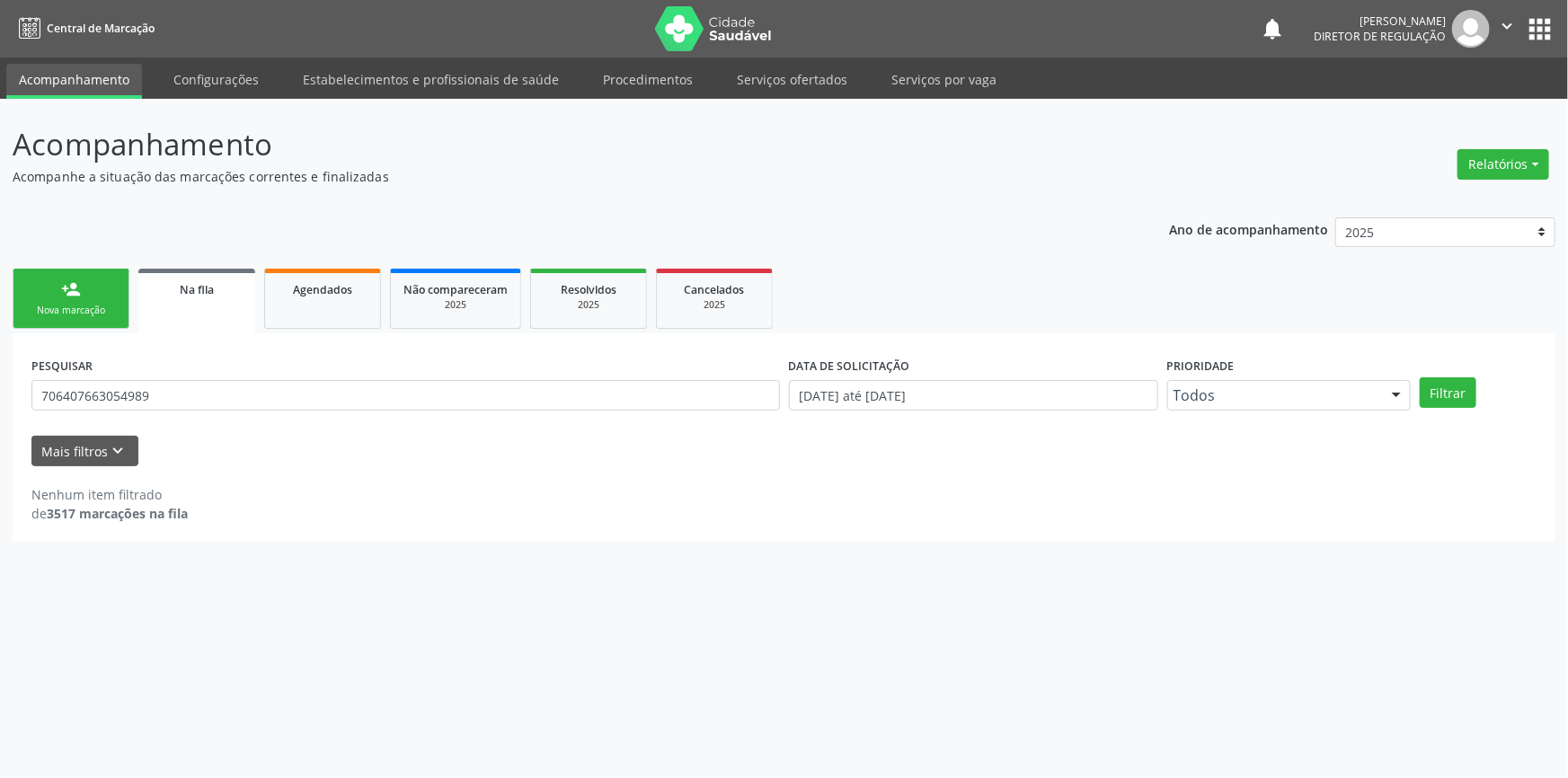
click at [57, 269] on link "person_add Nova marcação" at bounding box center [70, 298] width 117 height 60
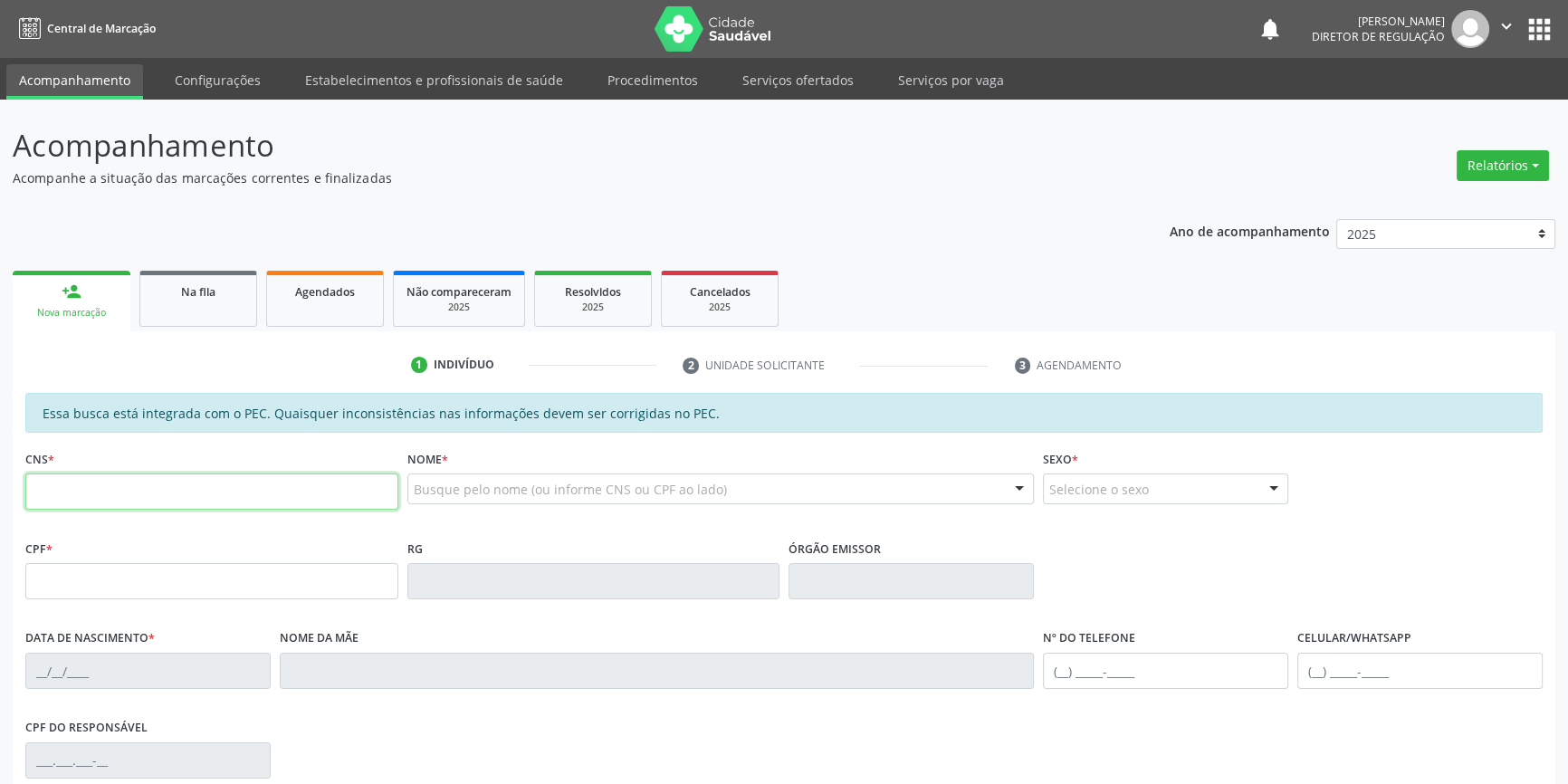
click at [160, 485] on input "text" at bounding box center [211, 492] width 373 height 36
paste input "706 4076 6305 4989"
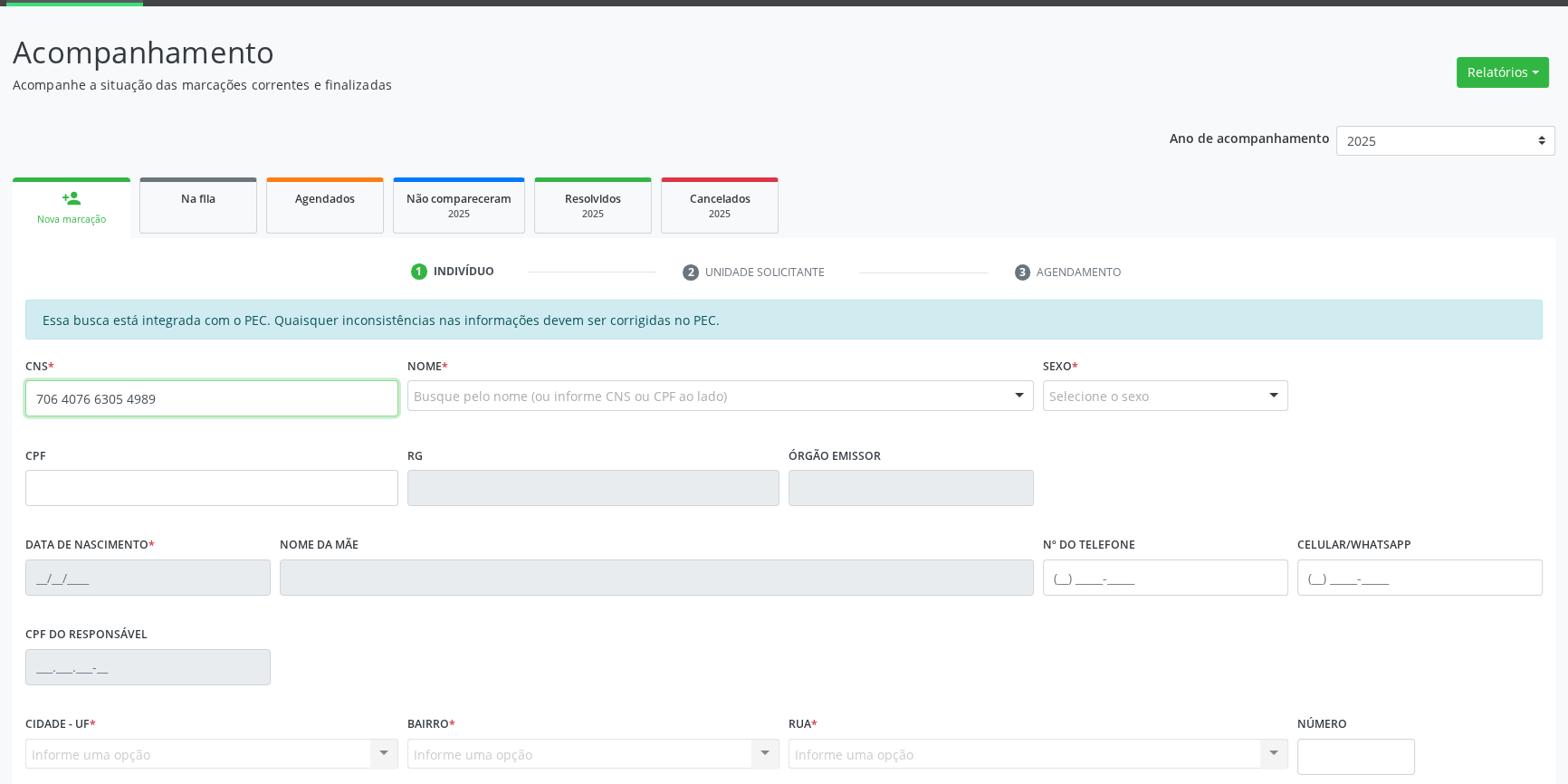
type input "706 4076 6305 4989"
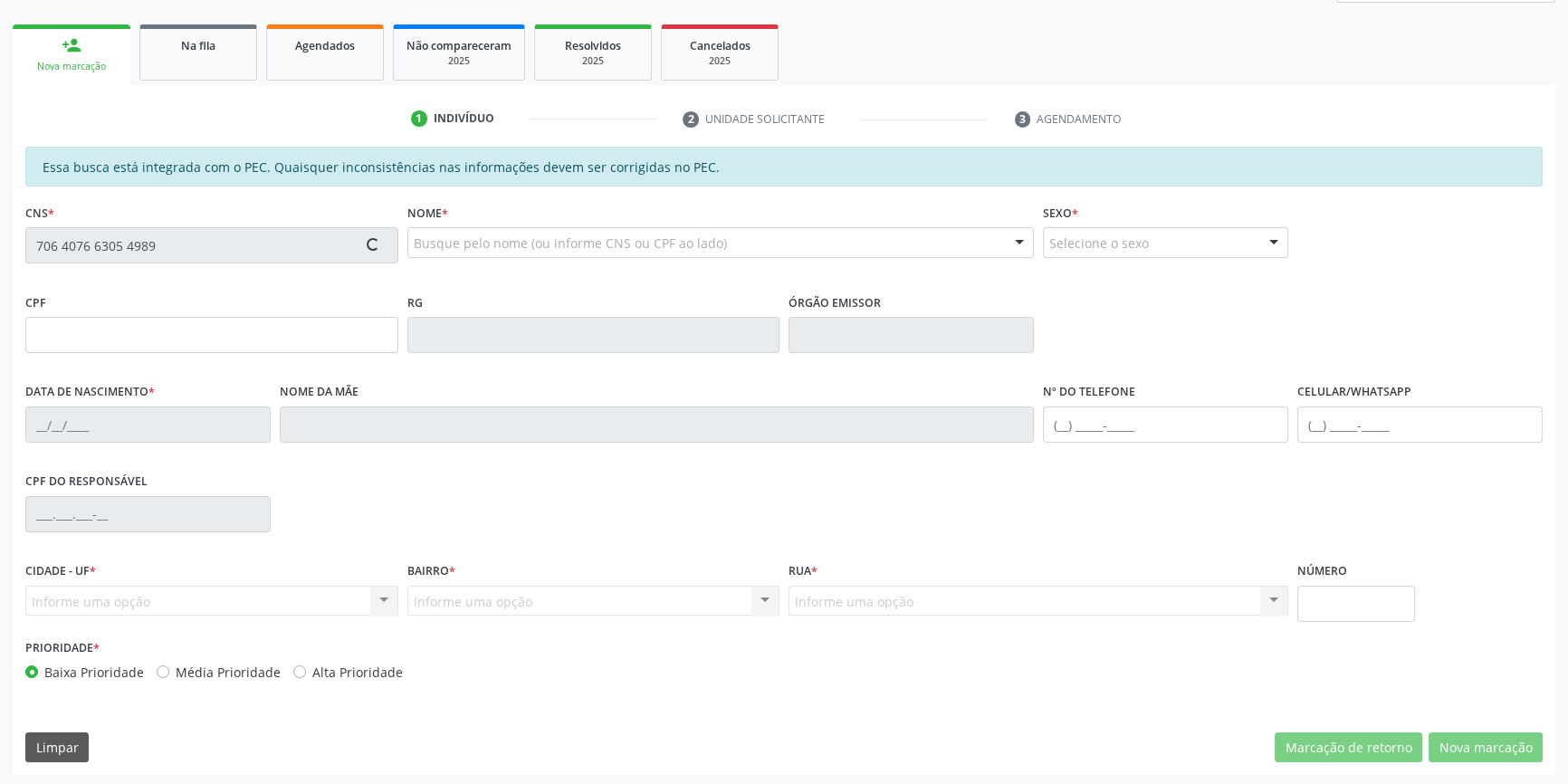
type input "138.632.724-71"
type input "11/03/2011"
type input "Edisangela Pereira de Sousa"
type input "(87) 98839-8020"
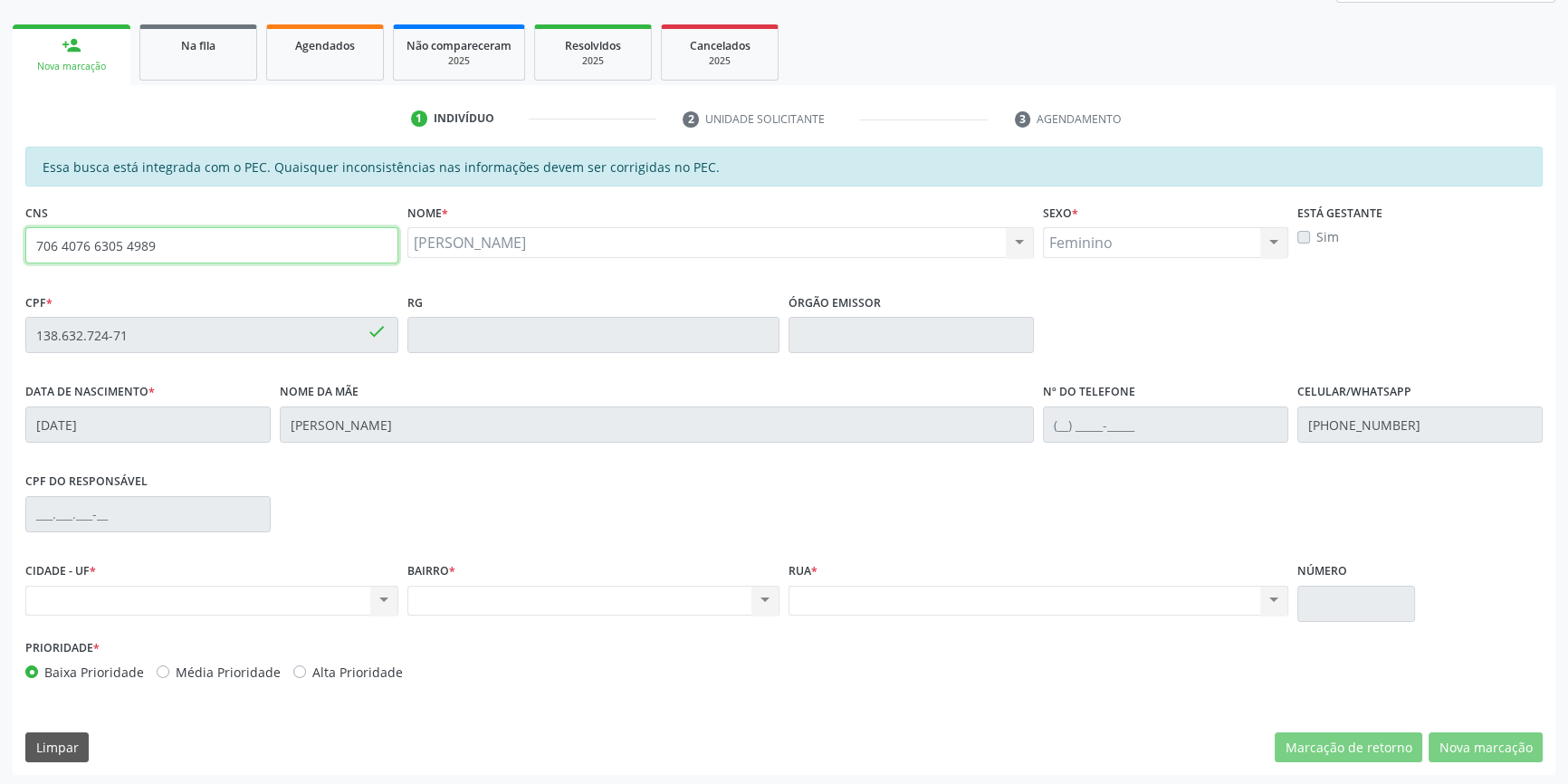
drag, startPoint x: 190, startPoint y: 254, endPoint x: 0, endPoint y: 263, distance: 190.2
click at [0, 263] on div "Acompanhamento Acompanhe a situação das marcações correntes e finalizadas Relat…" at bounding box center [784, 321] width 1568 height 934
type input "703 2036 8579 3192"
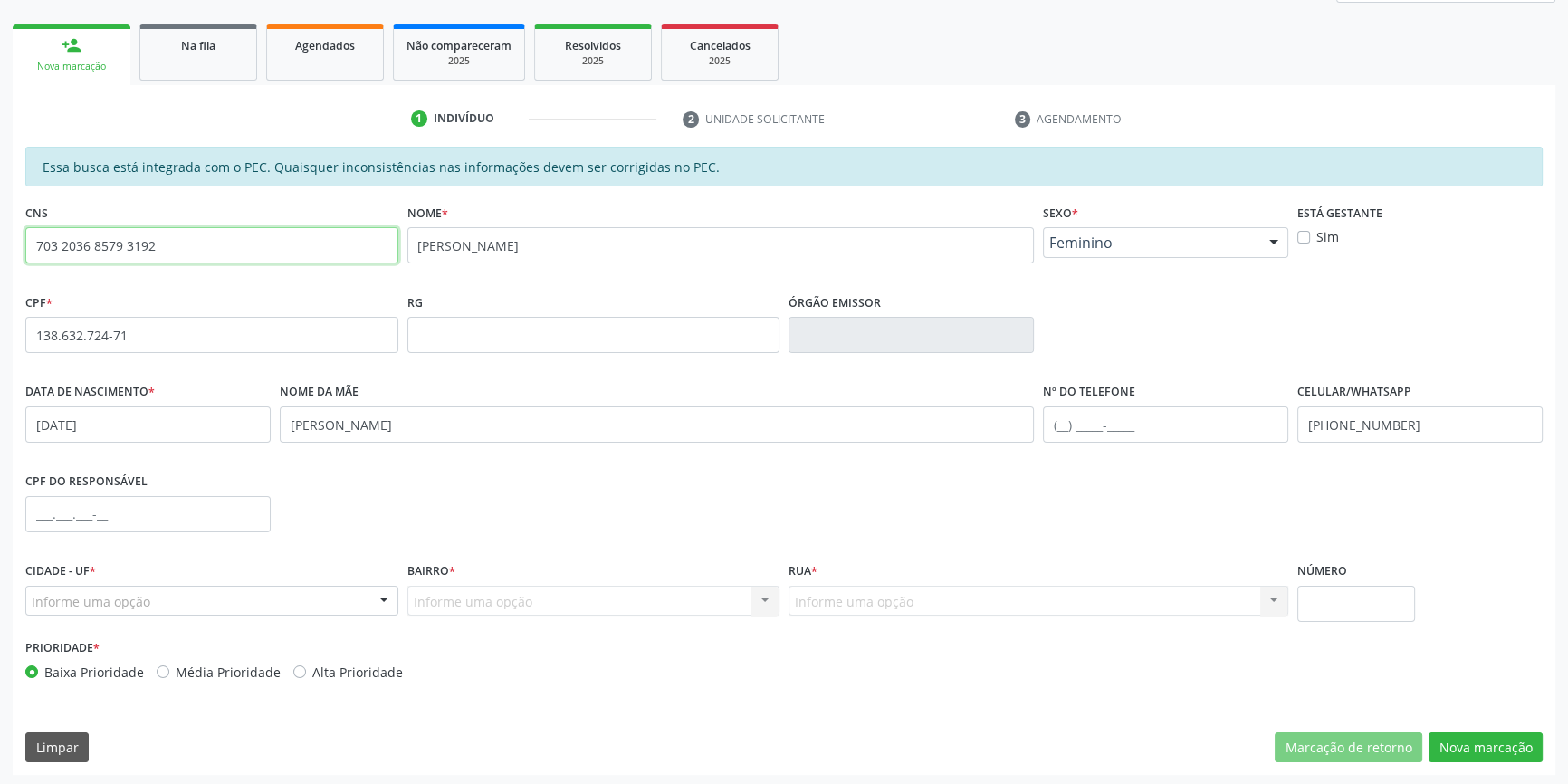
drag, startPoint x: 214, startPoint y: 269, endPoint x: 6, endPoint y: 246, distance: 209.3
click at [0, 246] on div "Acompanhamento Acompanhe a situação das marcações correntes e finalizadas Relat…" at bounding box center [784, 321] width 1568 height 934
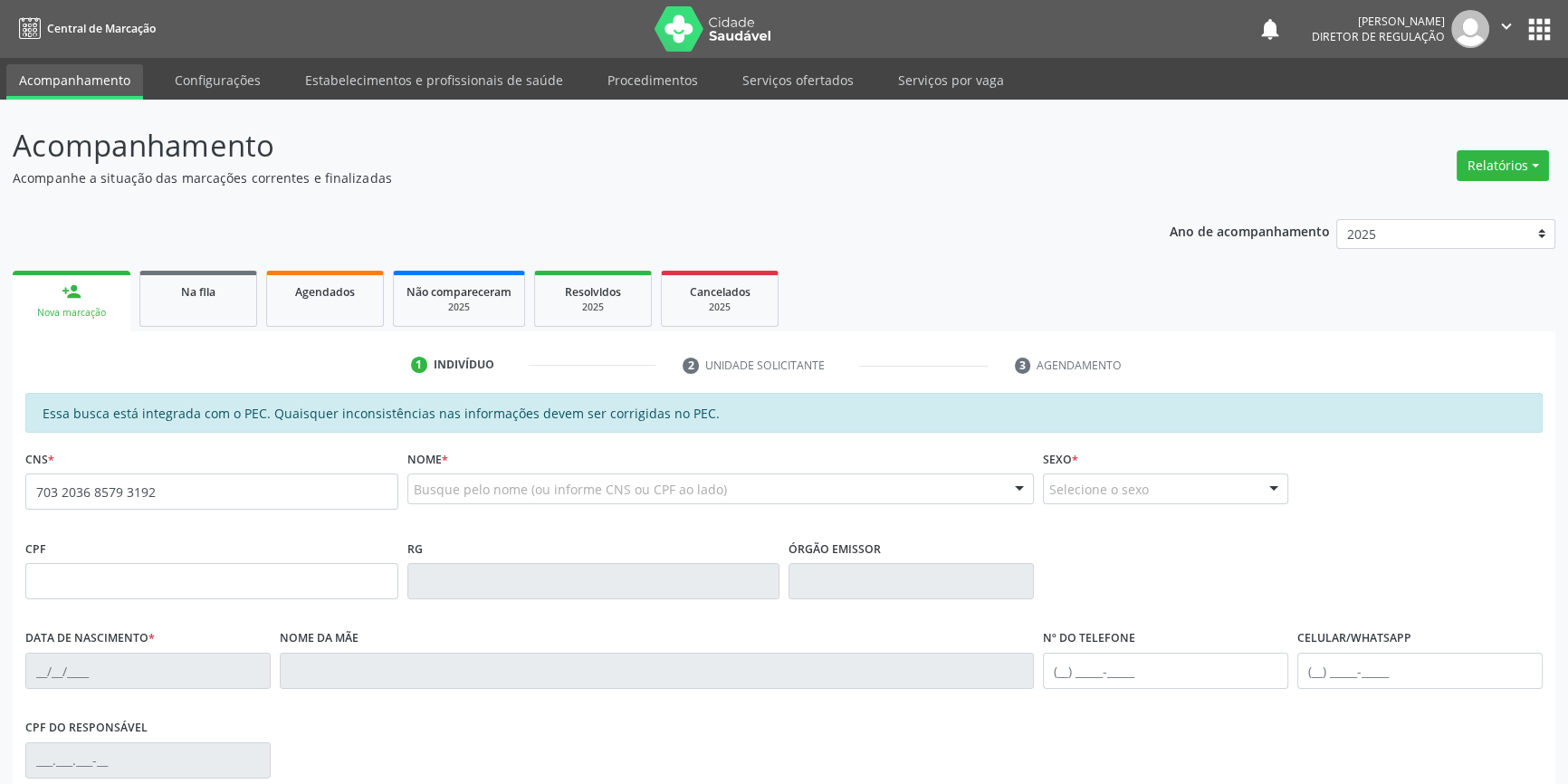
type input "703 2036 8579 3192"
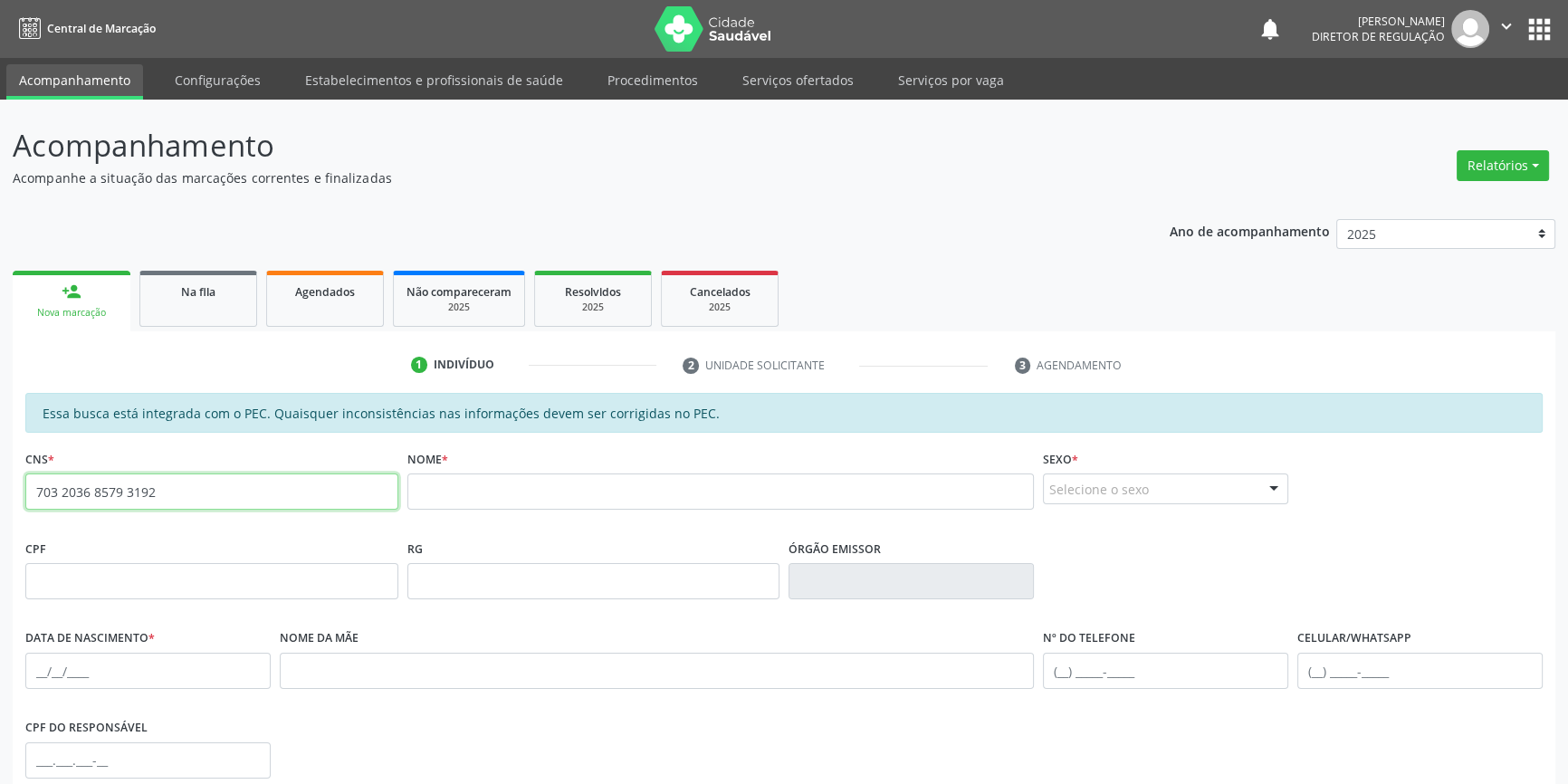
drag, startPoint x: 203, startPoint y: 498, endPoint x: 0, endPoint y: 513, distance: 203.6
click at [0, 513] on div "Acompanhamento Acompanhe a situação das marcações correntes e finalizadas Relat…" at bounding box center [784, 567] width 1568 height 934
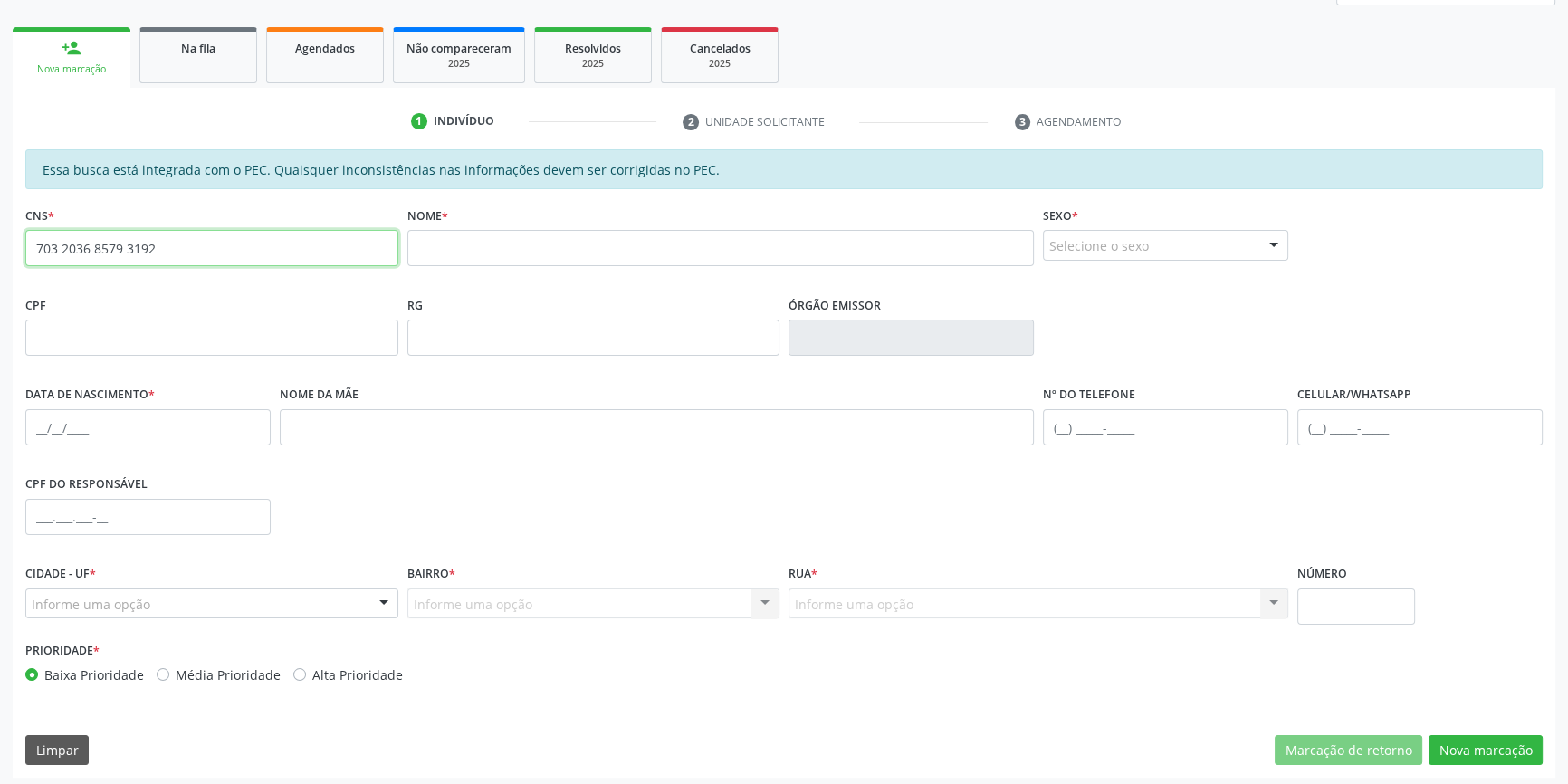
scroll to position [248, 0]
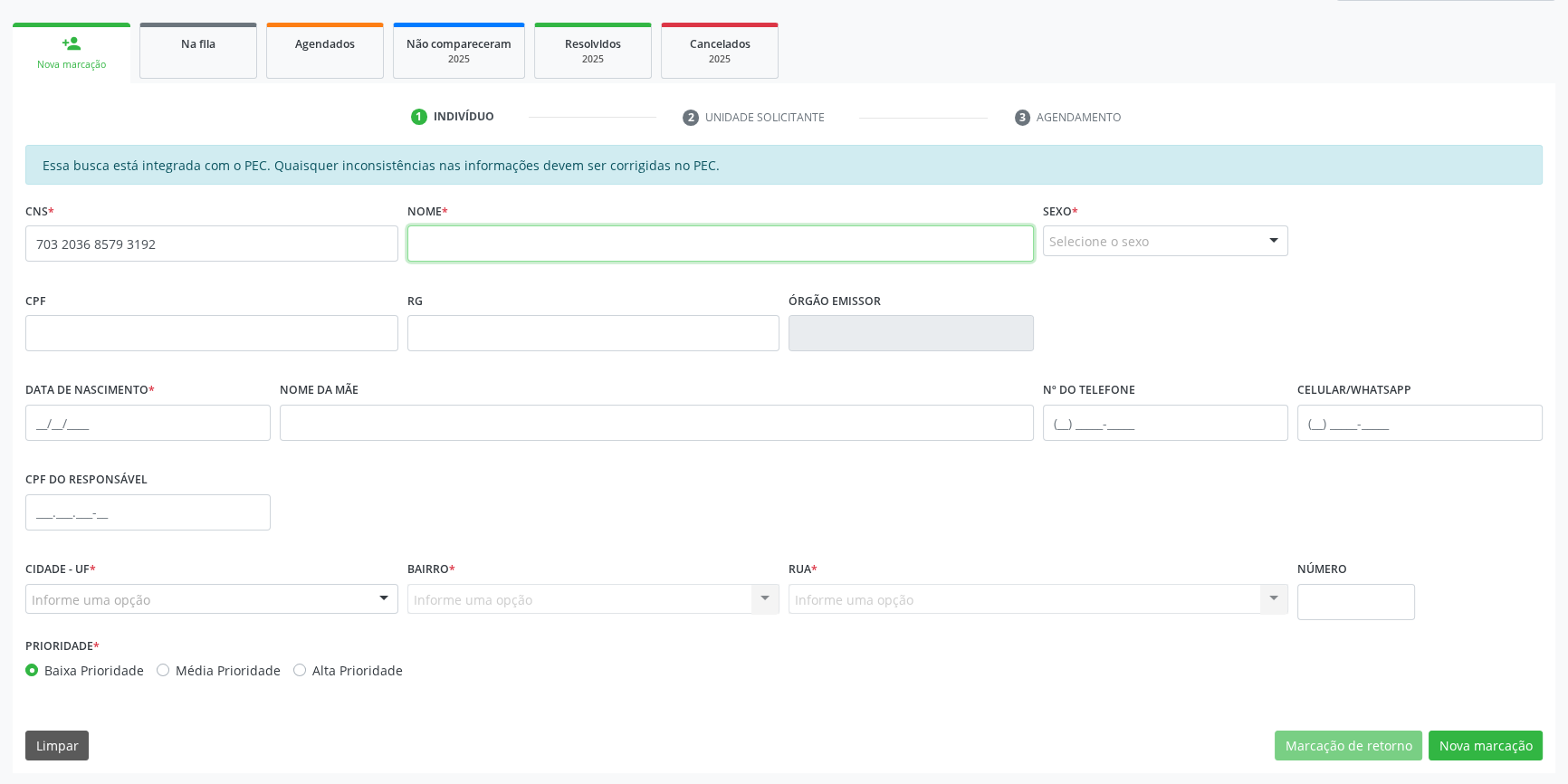
click at [446, 235] on input "text" at bounding box center [721, 244] width 628 height 36
click at [232, 53] on link "Na fila" at bounding box center [198, 51] width 118 height 56
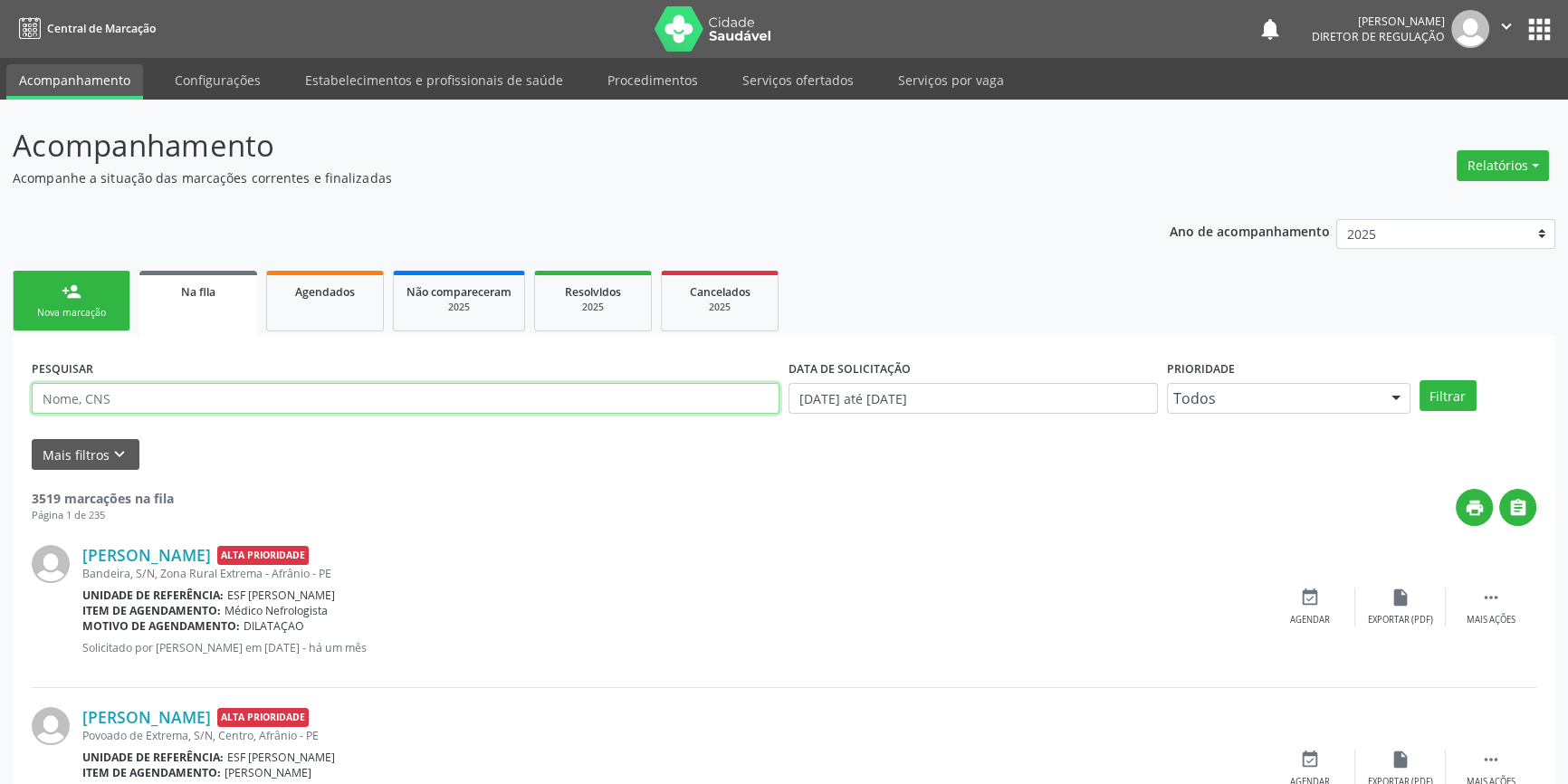
click at [126, 407] on input "text" at bounding box center [405, 398] width 747 height 31
type input "703 2036 8579 3192"
click at [1437, 405] on button "Filtrar" at bounding box center [1447, 395] width 57 height 31
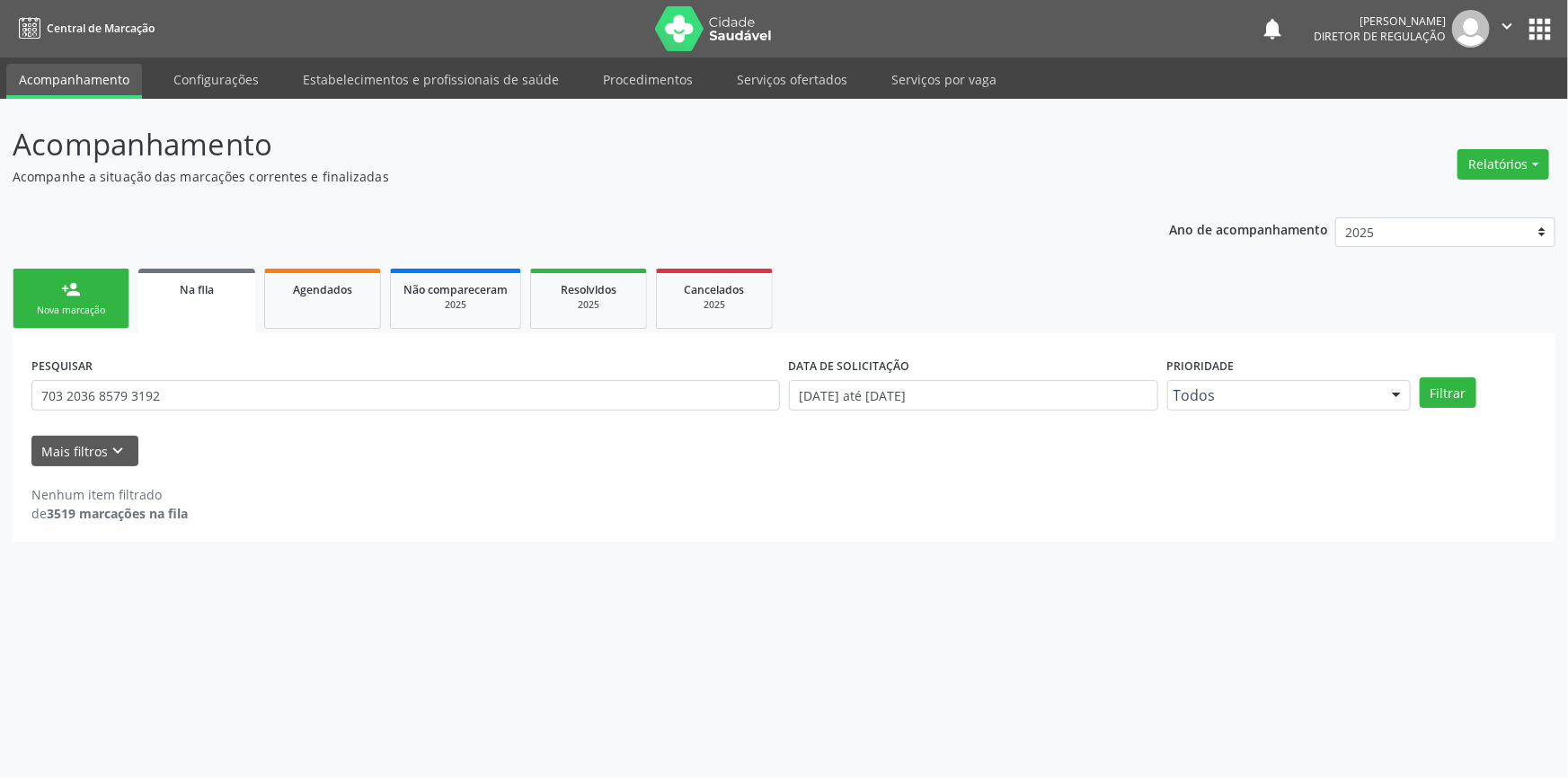
click at [89, 307] on div "Nova marcação" at bounding box center [70, 311] width 90 height 13
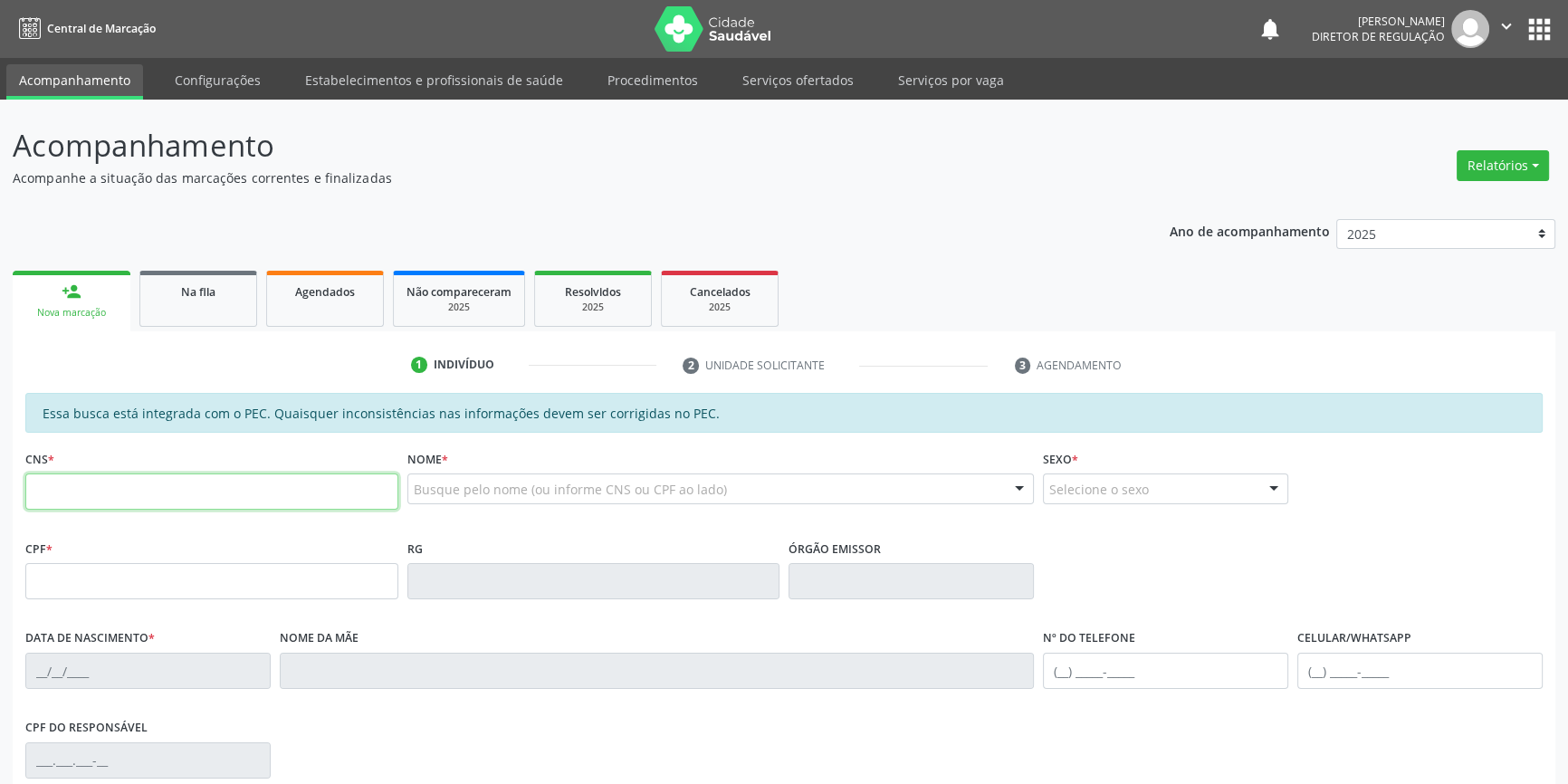
click at [174, 500] on input "text" at bounding box center [211, 492] width 373 height 36
type input "706 4076 6305 4989"
type input "138.632.724-71"
type input "[DATE]"
type input "[PERSON_NAME]"
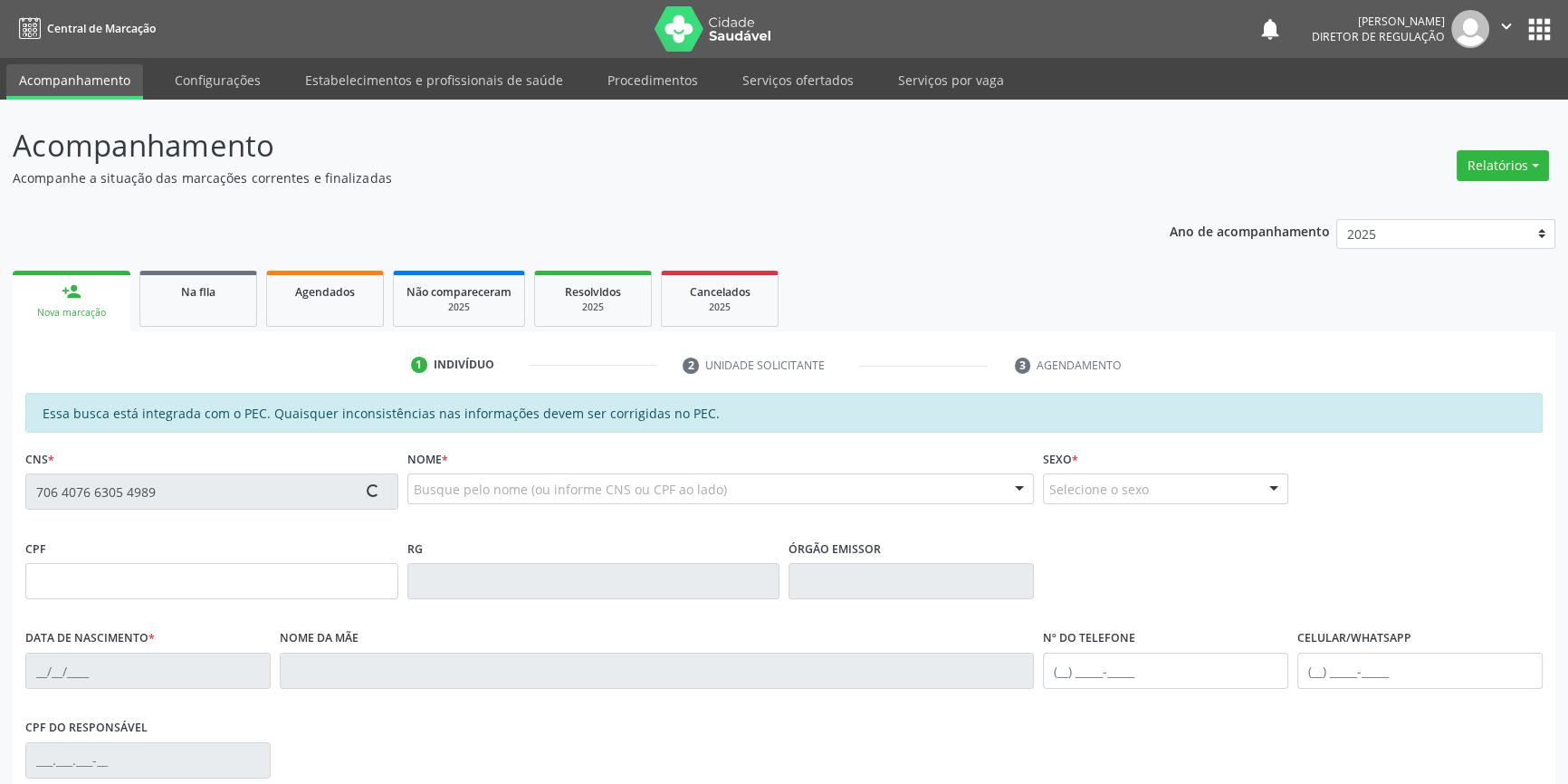
type input "[PHONE_NUMBER]"
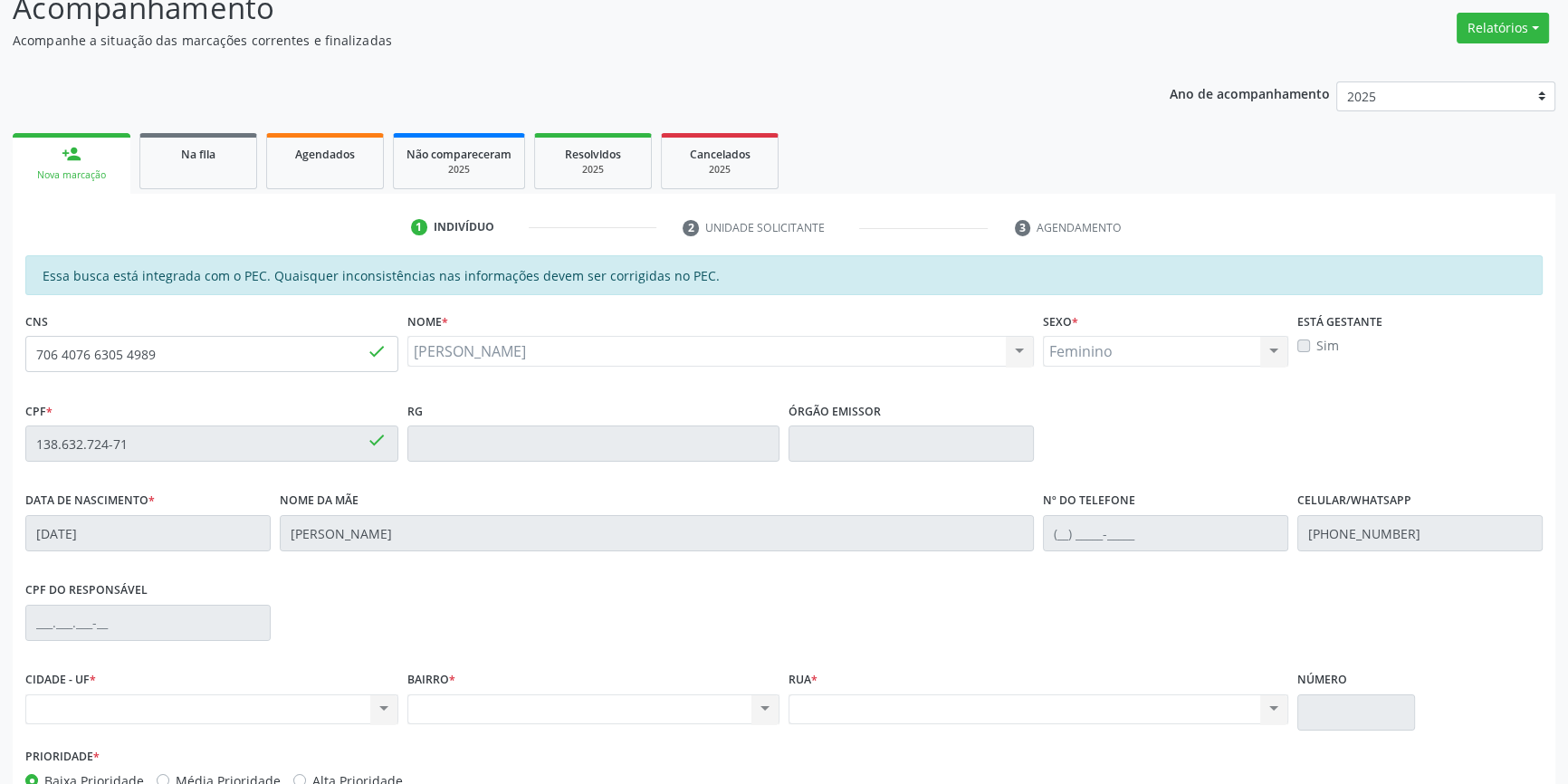
scroll to position [248, 0]
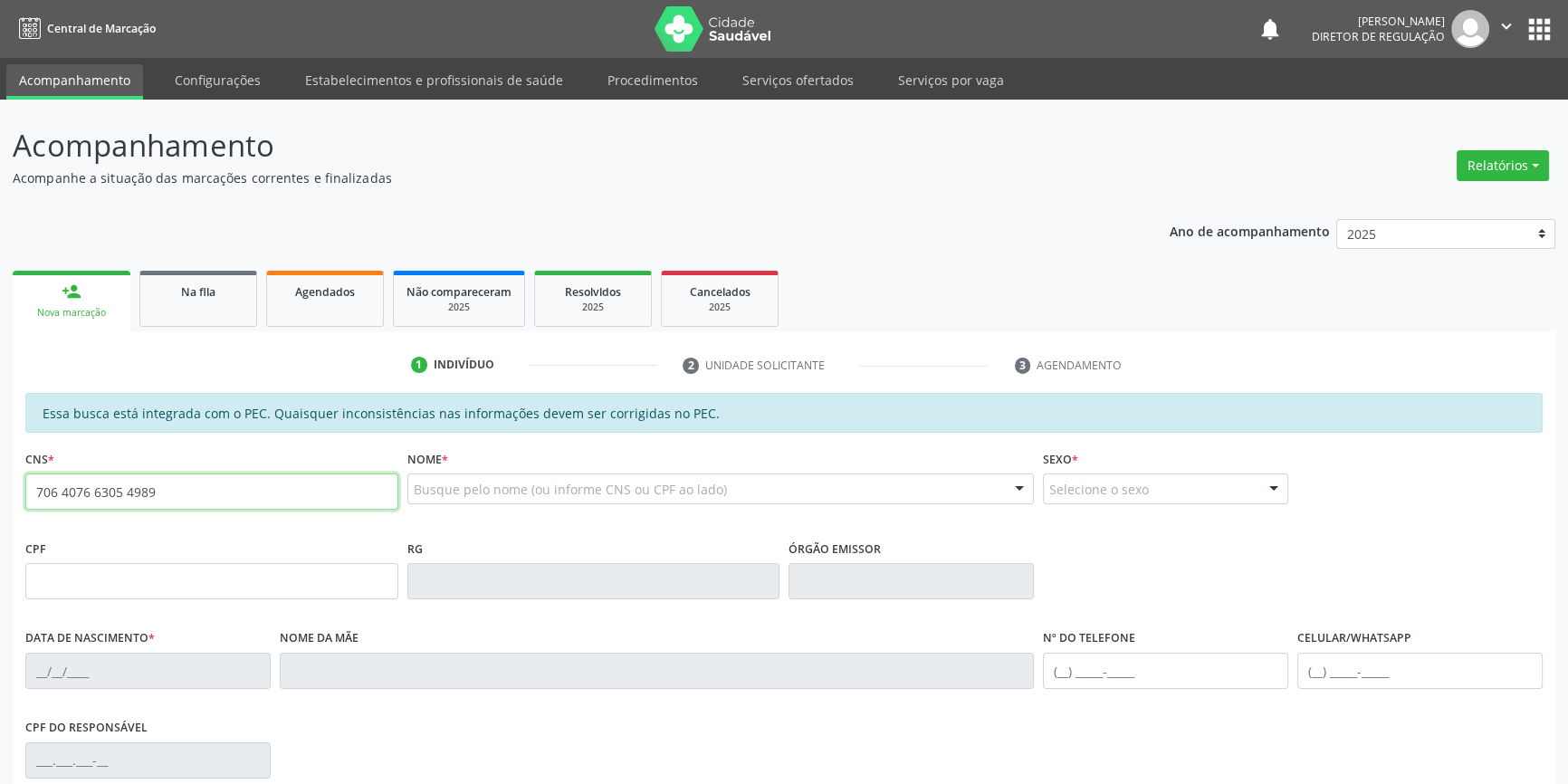
type input "706 4076 6305 4989"
type input "138.632.724-71"
type input "[DATE]"
type input "[PERSON_NAME]"
type input "[PHONE_NUMBER]"
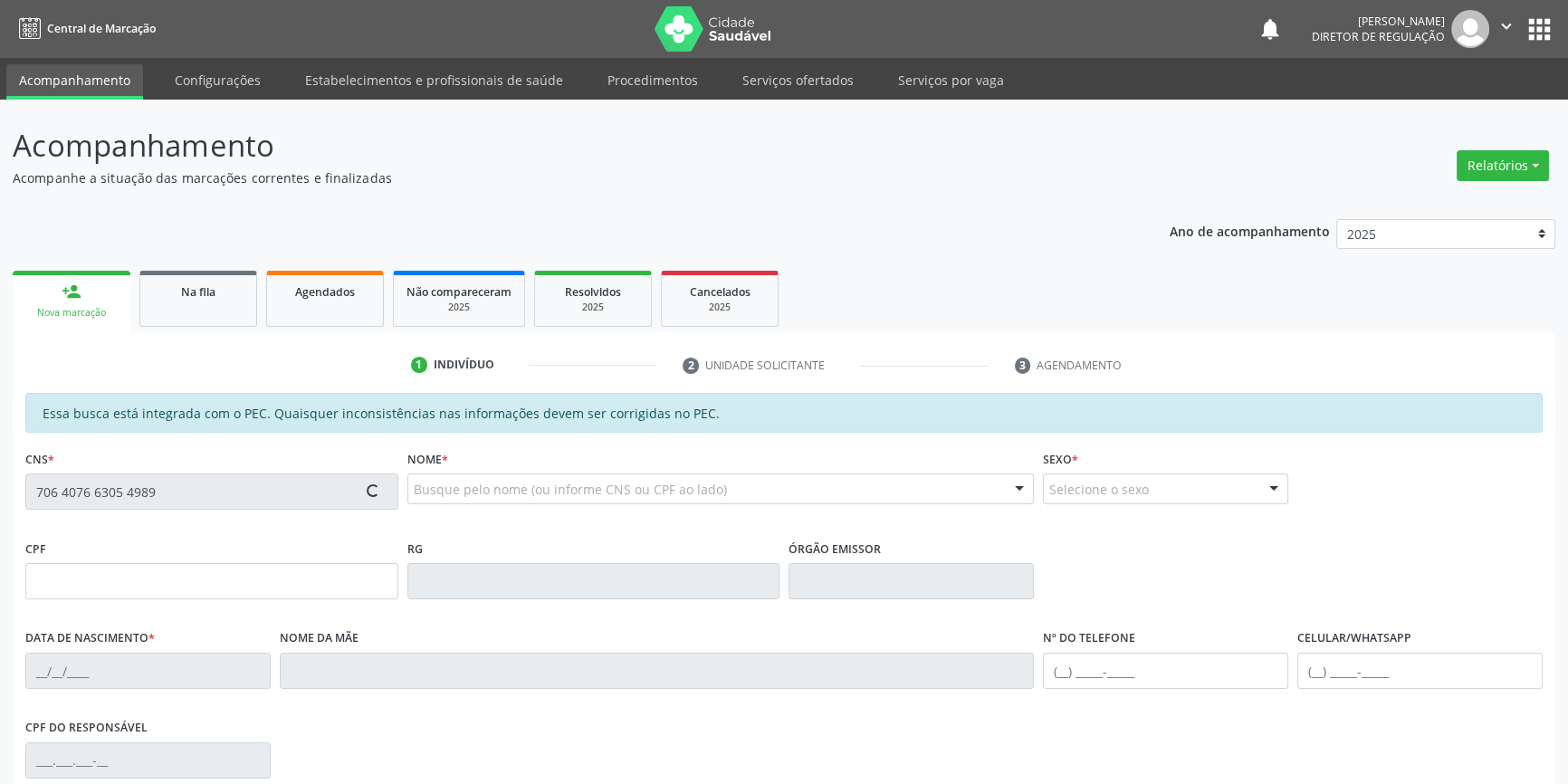
type input "S/N"
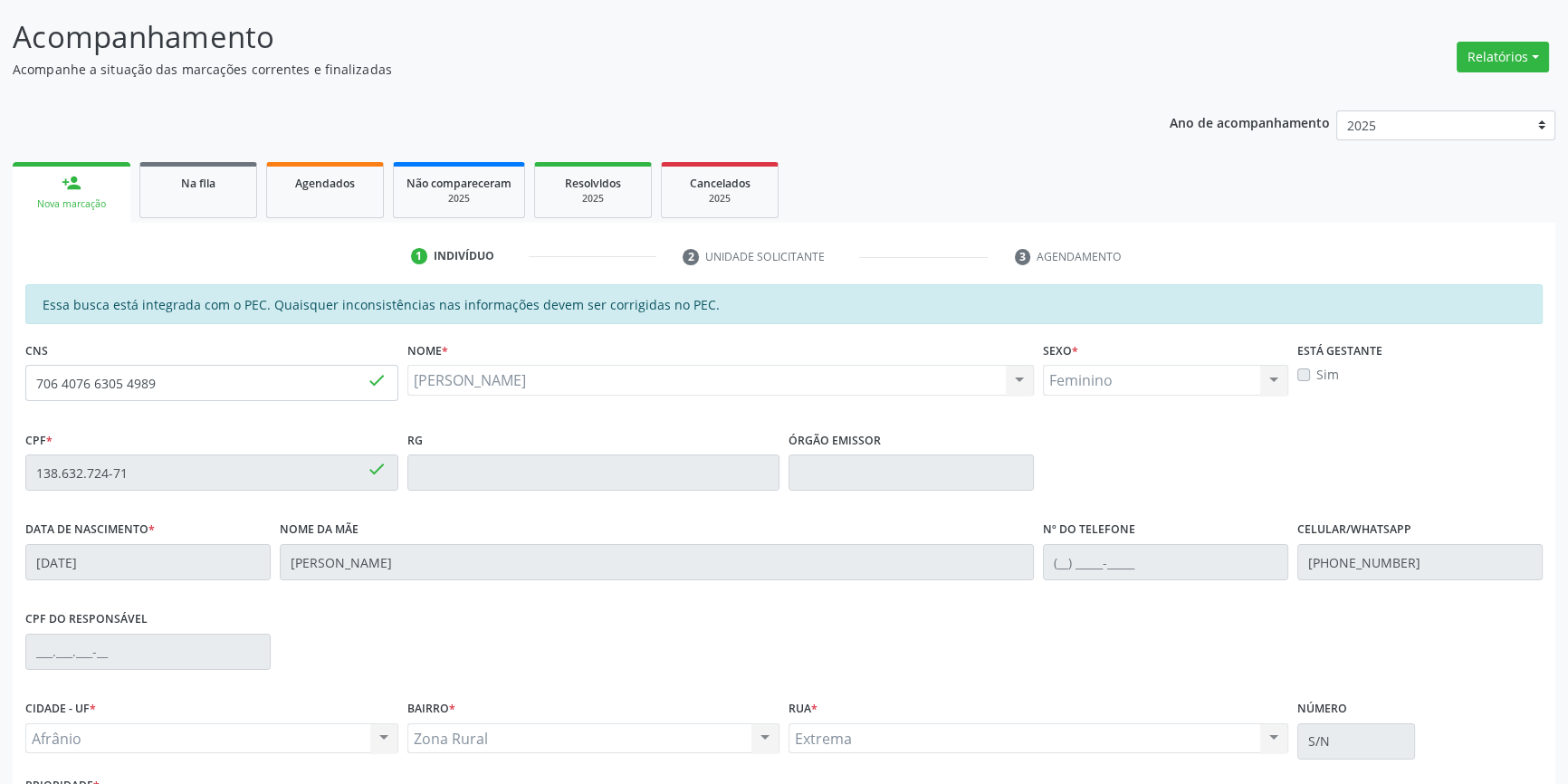
scroll to position [248, 0]
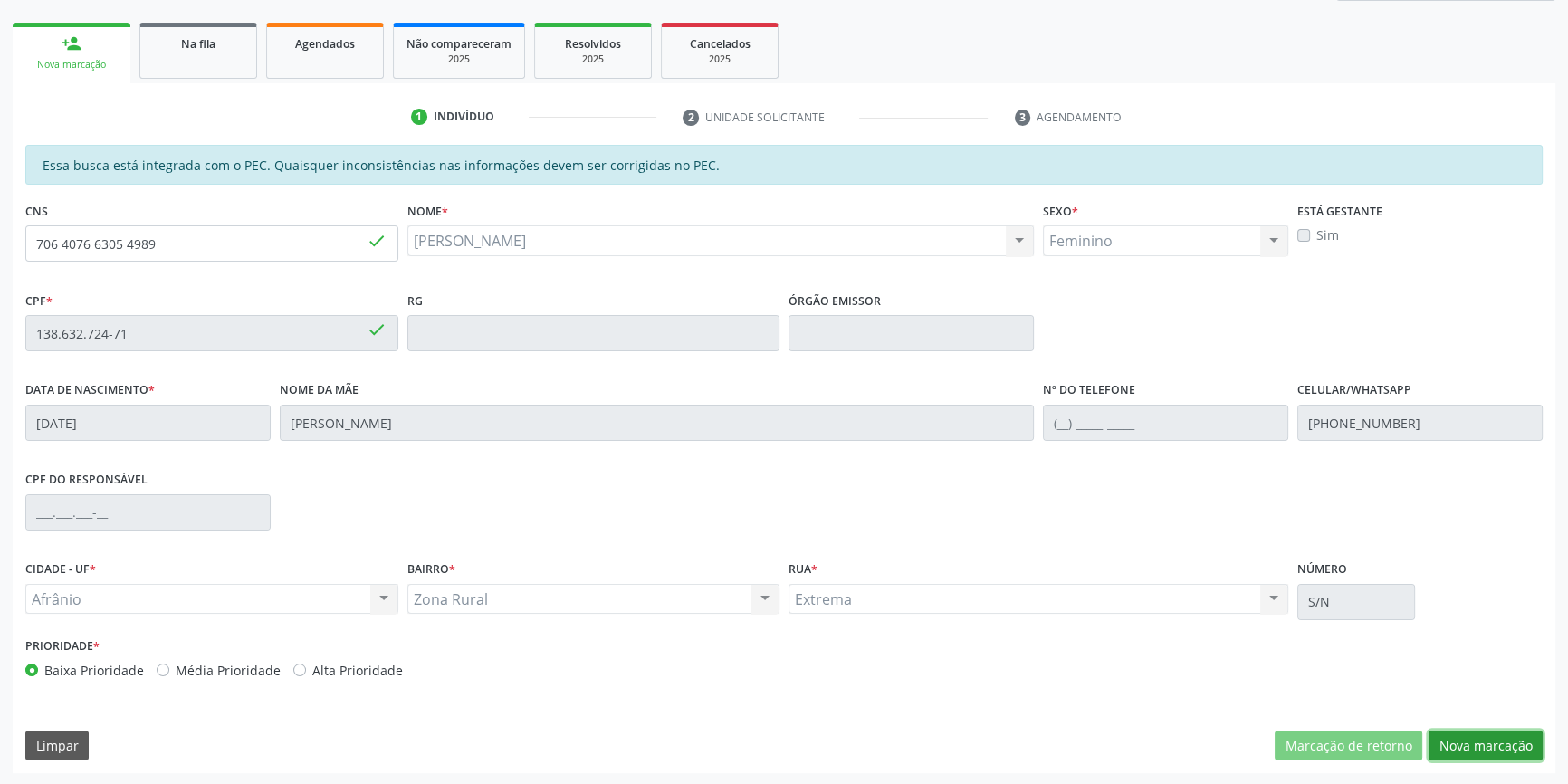
click at [1469, 739] on button "Nova marcação" at bounding box center [1485, 746] width 114 height 31
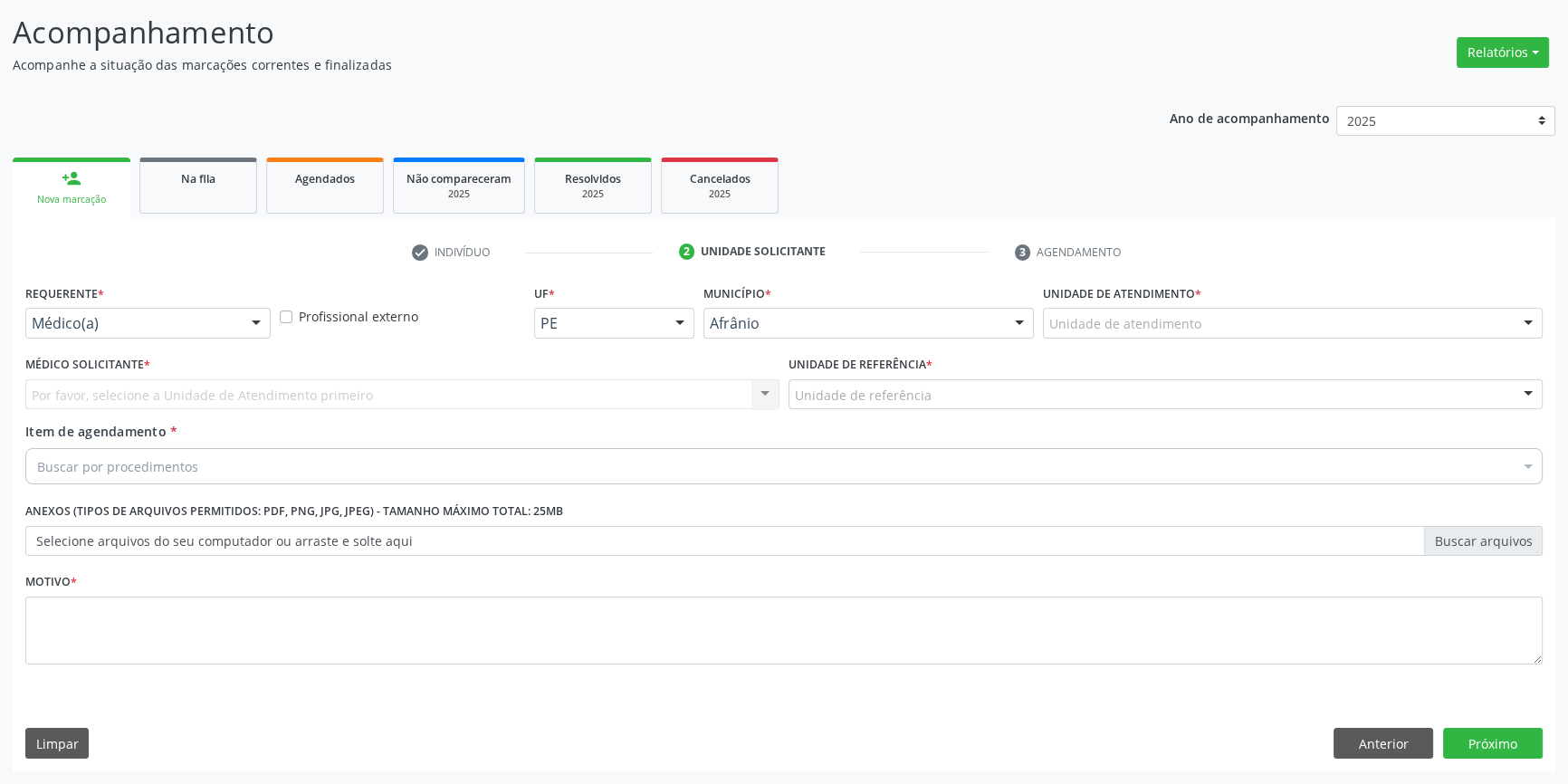
scroll to position [111, 0]
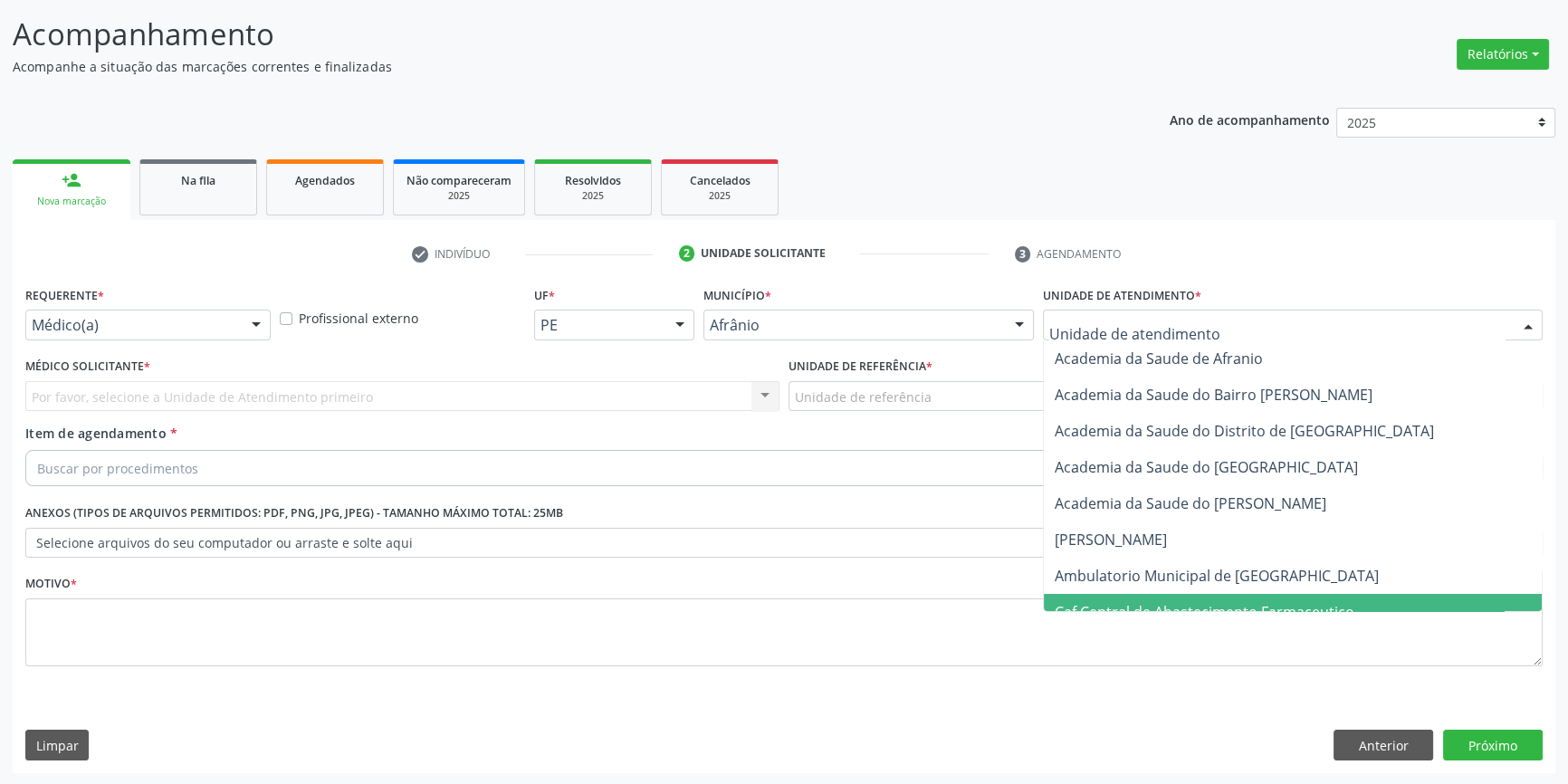
click at [1166, 596] on span "Caf Central de Abastecimento Farmaceutico" at bounding box center [1292, 613] width 497 height 36
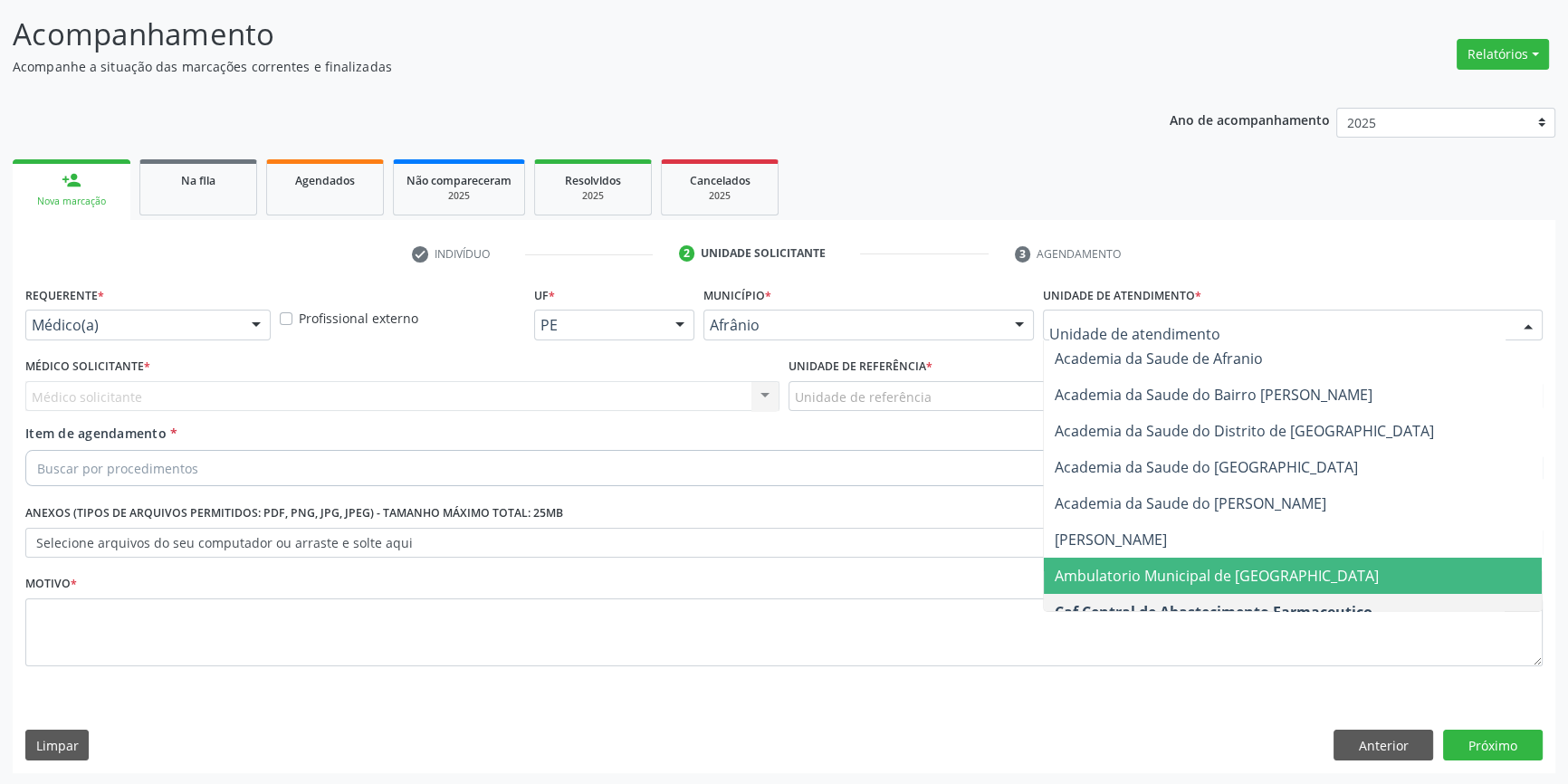
drag, startPoint x: 1131, startPoint y: 569, endPoint x: 1072, endPoint y: 533, distance: 69.1
click at [1130, 569] on span "Ambulatorio Municipal de [GEOGRAPHIC_DATA]" at bounding box center [1216, 575] width 324 height 20
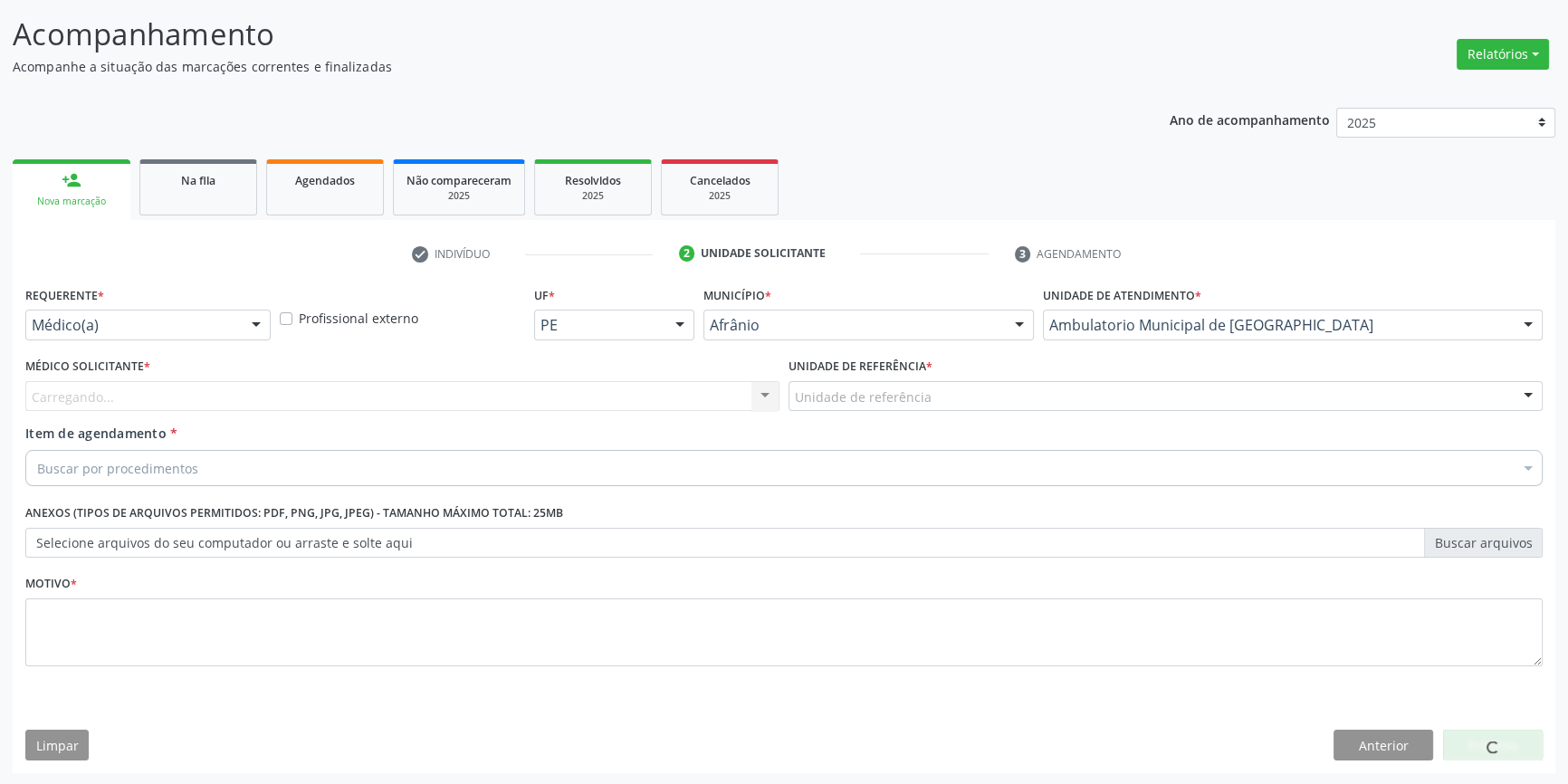
click at [929, 403] on div "Unidade de referência" at bounding box center [1165, 396] width 754 height 31
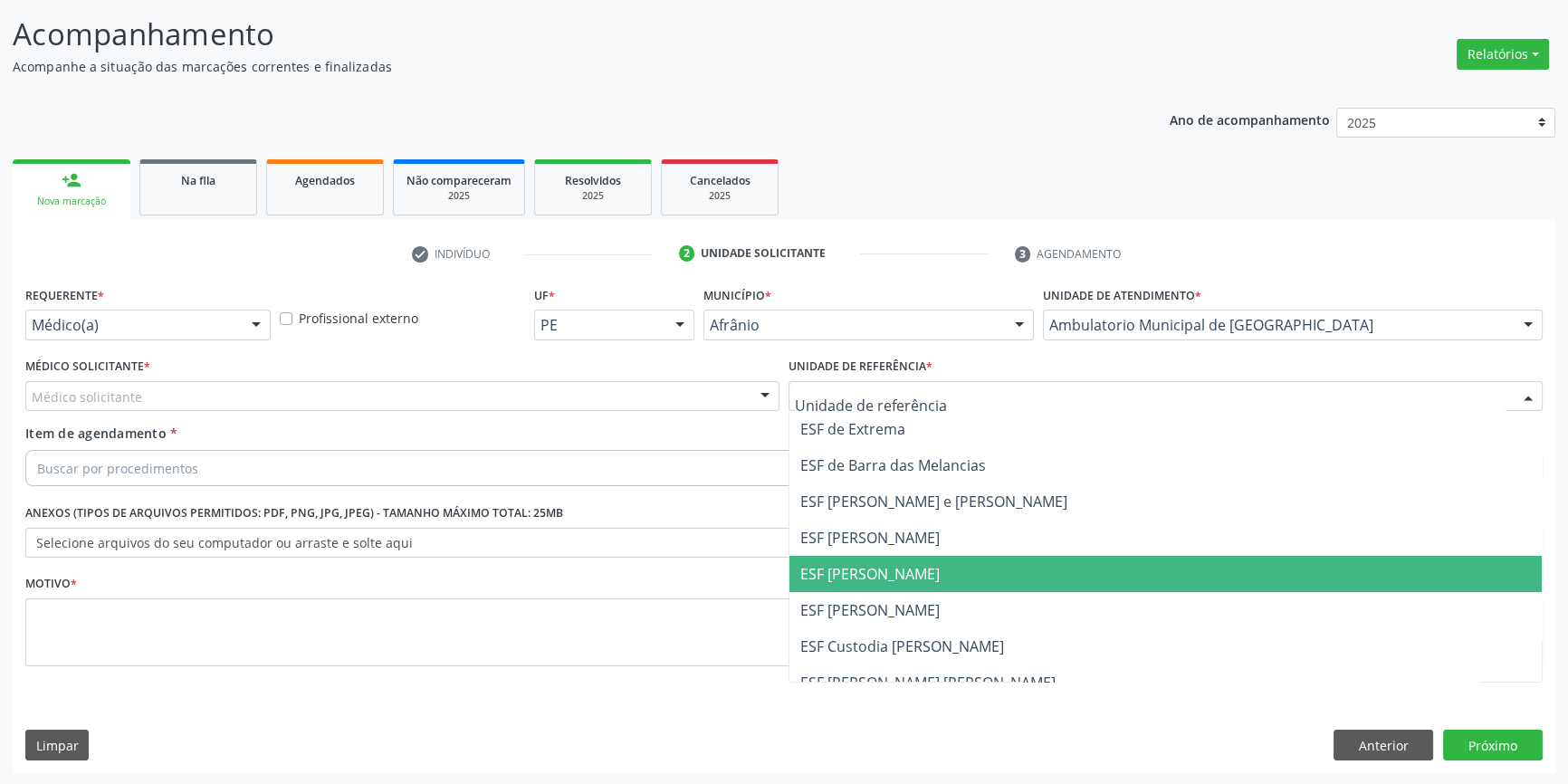
drag, startPoint x: 886, startPoint y: 571, endPoint x: 663, endPoint y: 496, distance: 235.3
click at [878, 569] on span "ESF [PERSON_NAME]" at bounding box center [870, 573] width 140 height 20
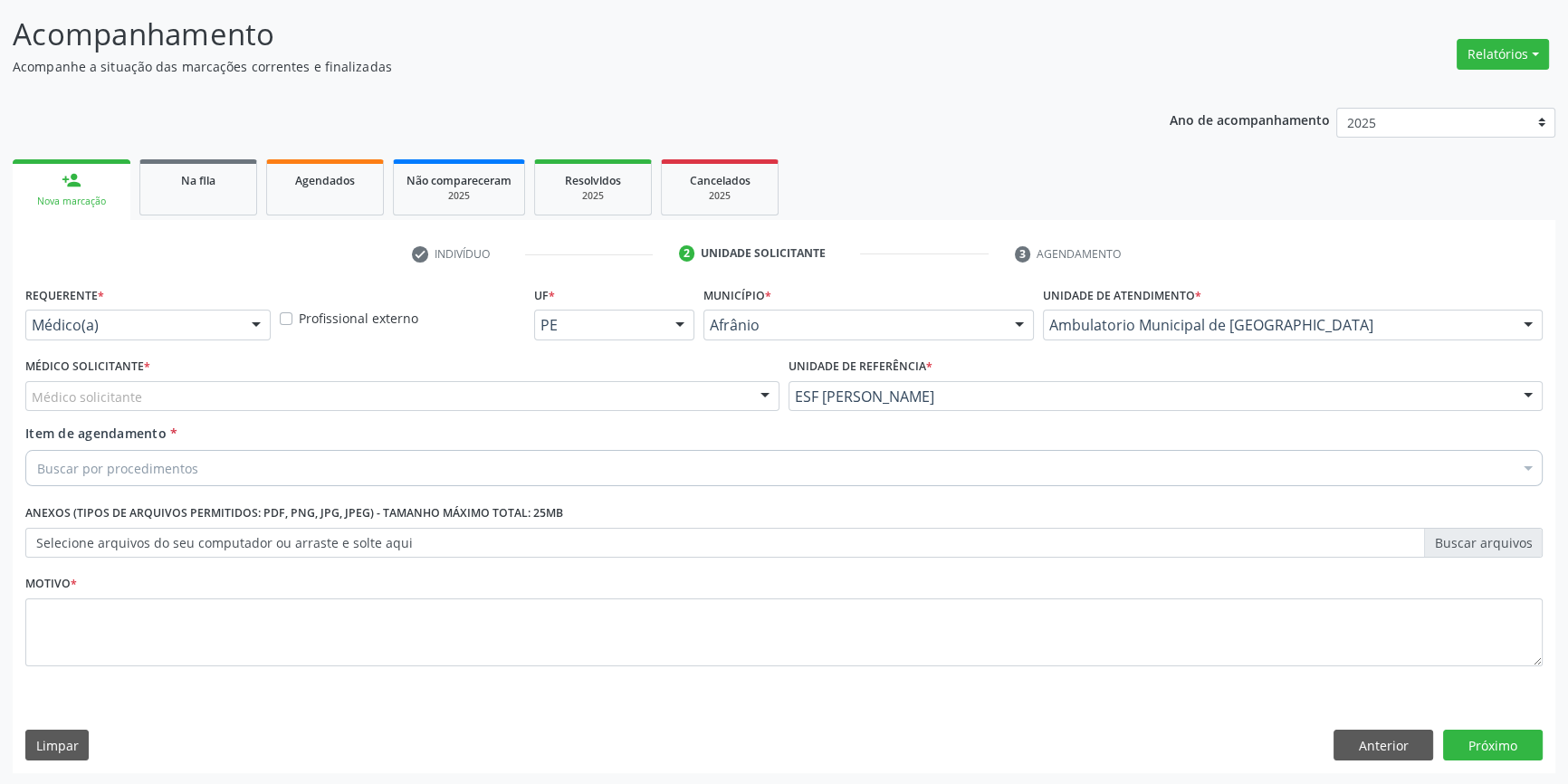
drag, startPoint x: 464, startPoint y: 419, endPoint x: 431, endPoint y: 402, distance: 37.1
click at [449, 414] on div "Médico Solicitante * Médico solicitante [PERSON_NAME] [PERSON_NAME] [PERSON_NAM…" at bounding box center [403, 389] width 763 height 71
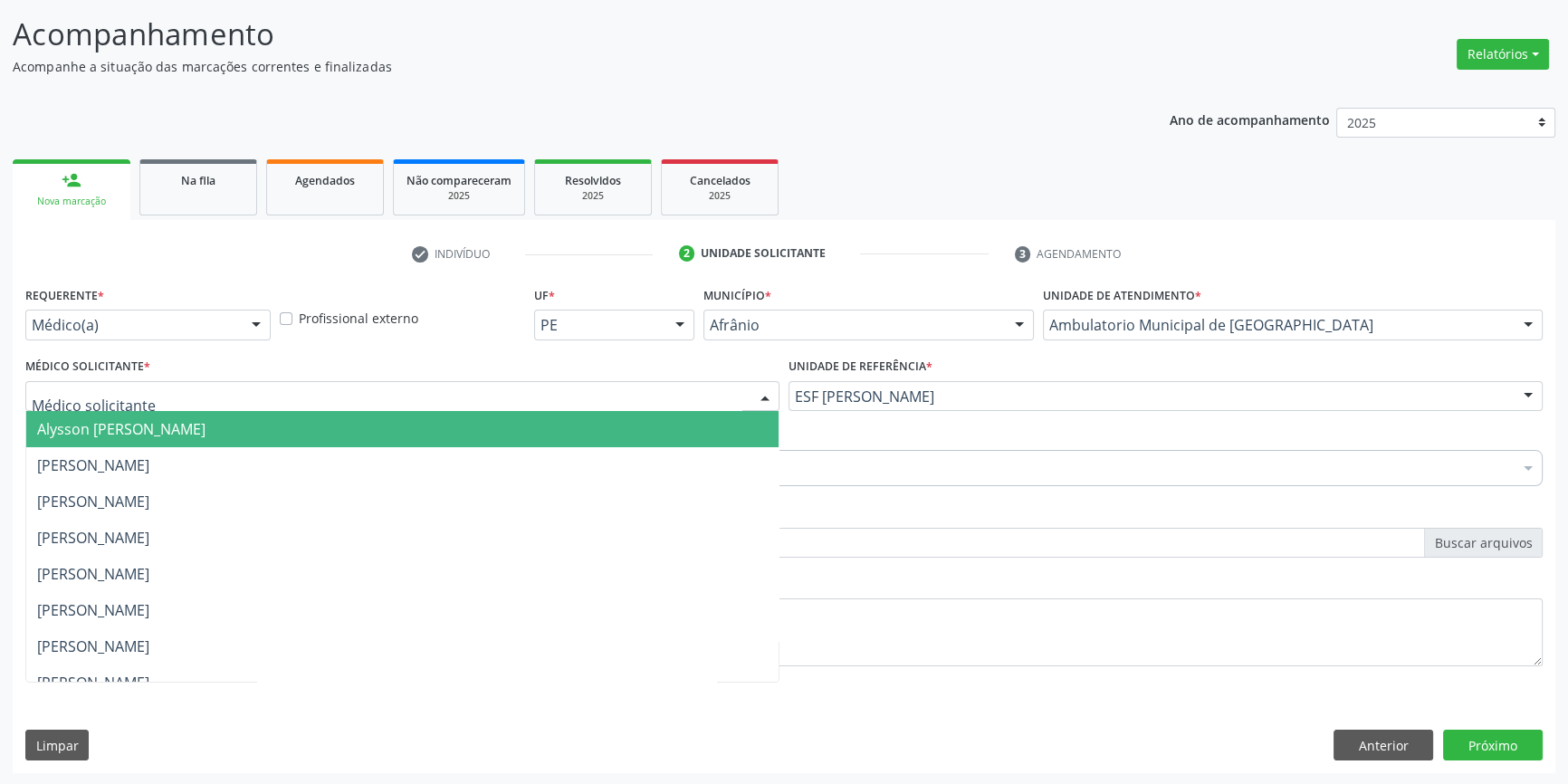
click at [420, 406] on div at bounding box center [402, 396] width 754 height 31
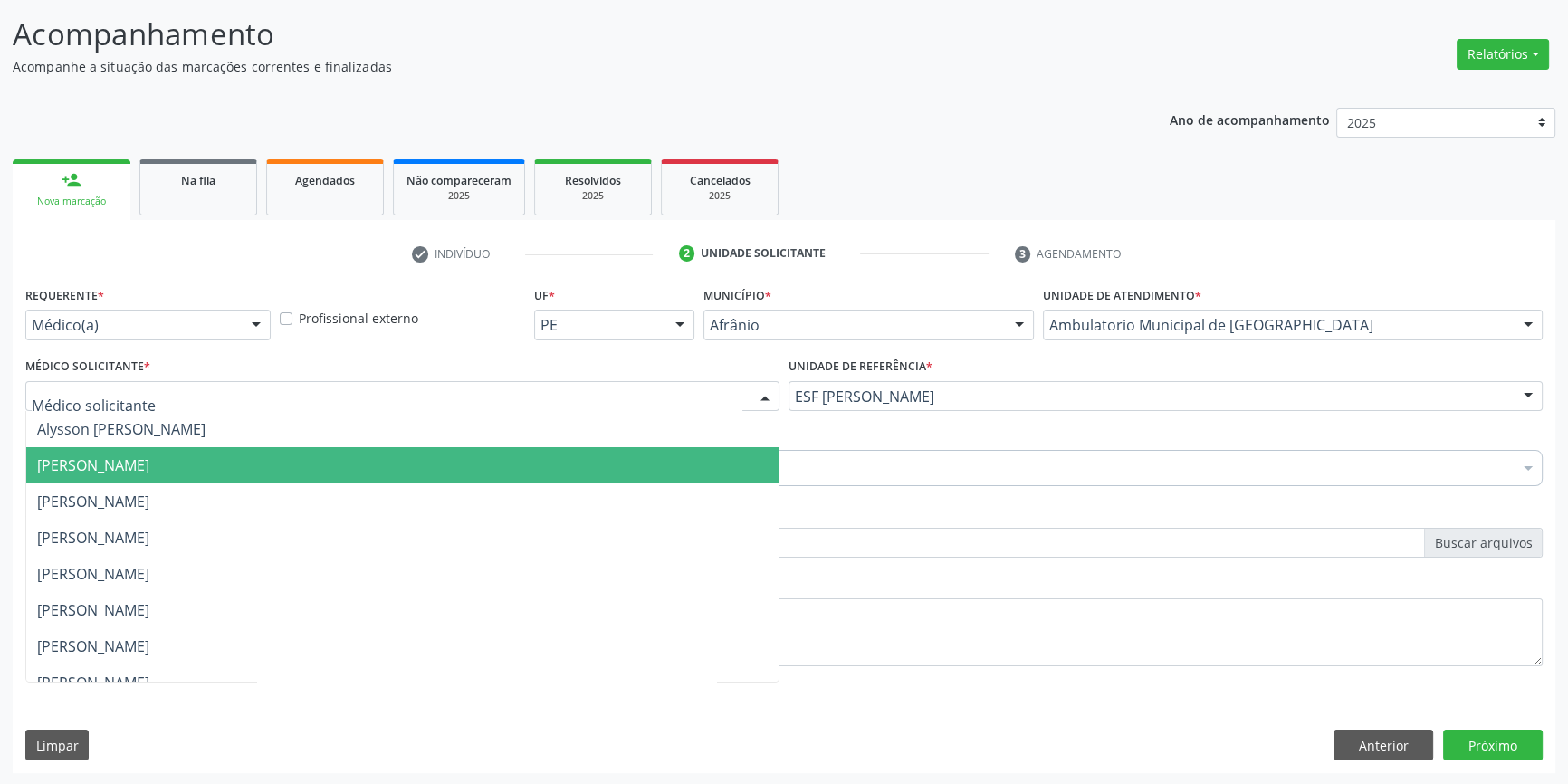
click at [227, 452] on span "[PERSON_NAME]" at bounding box center [402, 465] width 752 height 36
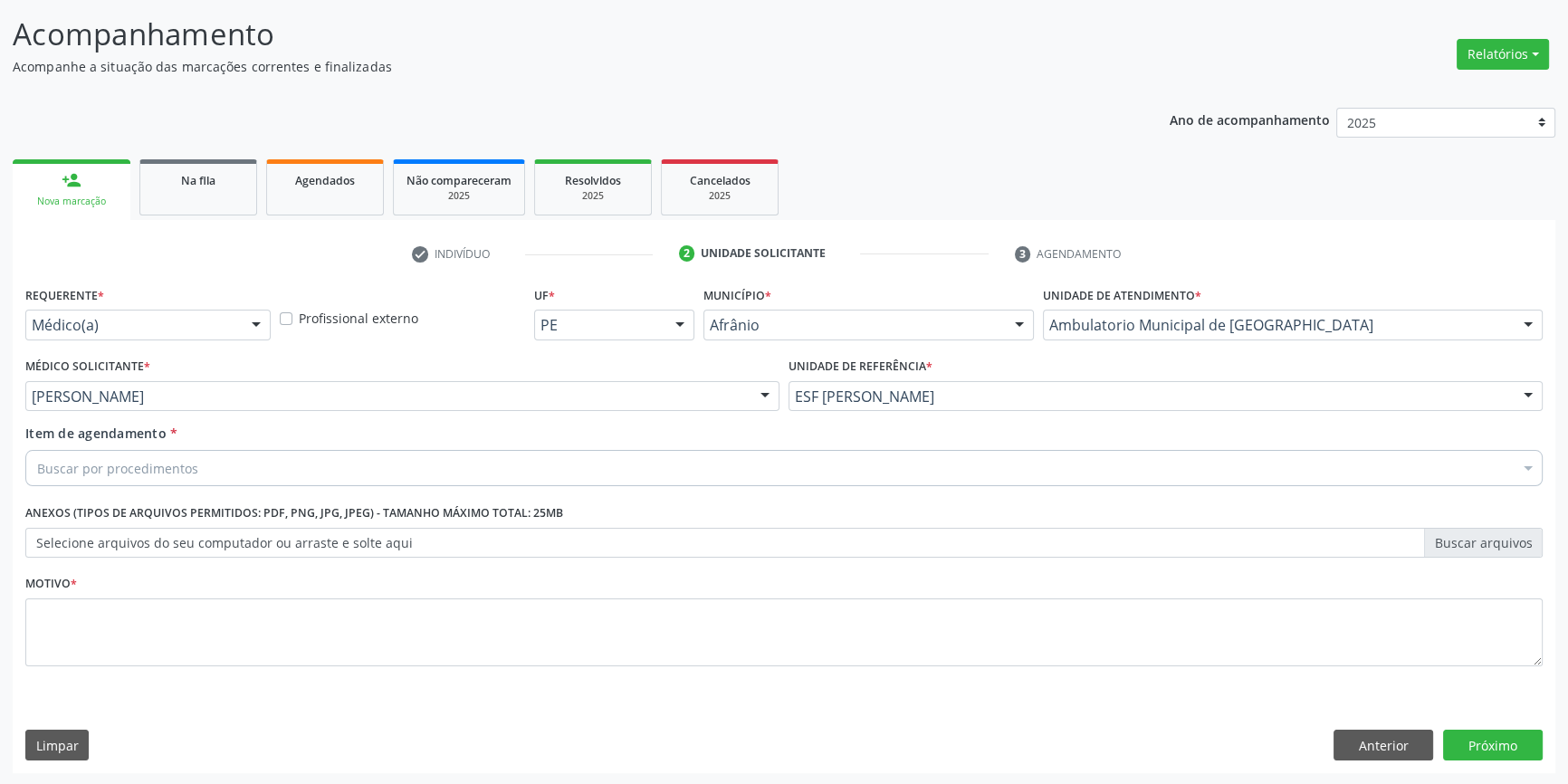
click at [186, 478] on div "Buscar por procedimentos" at bounding box center [784, 468] width 1517 height 36
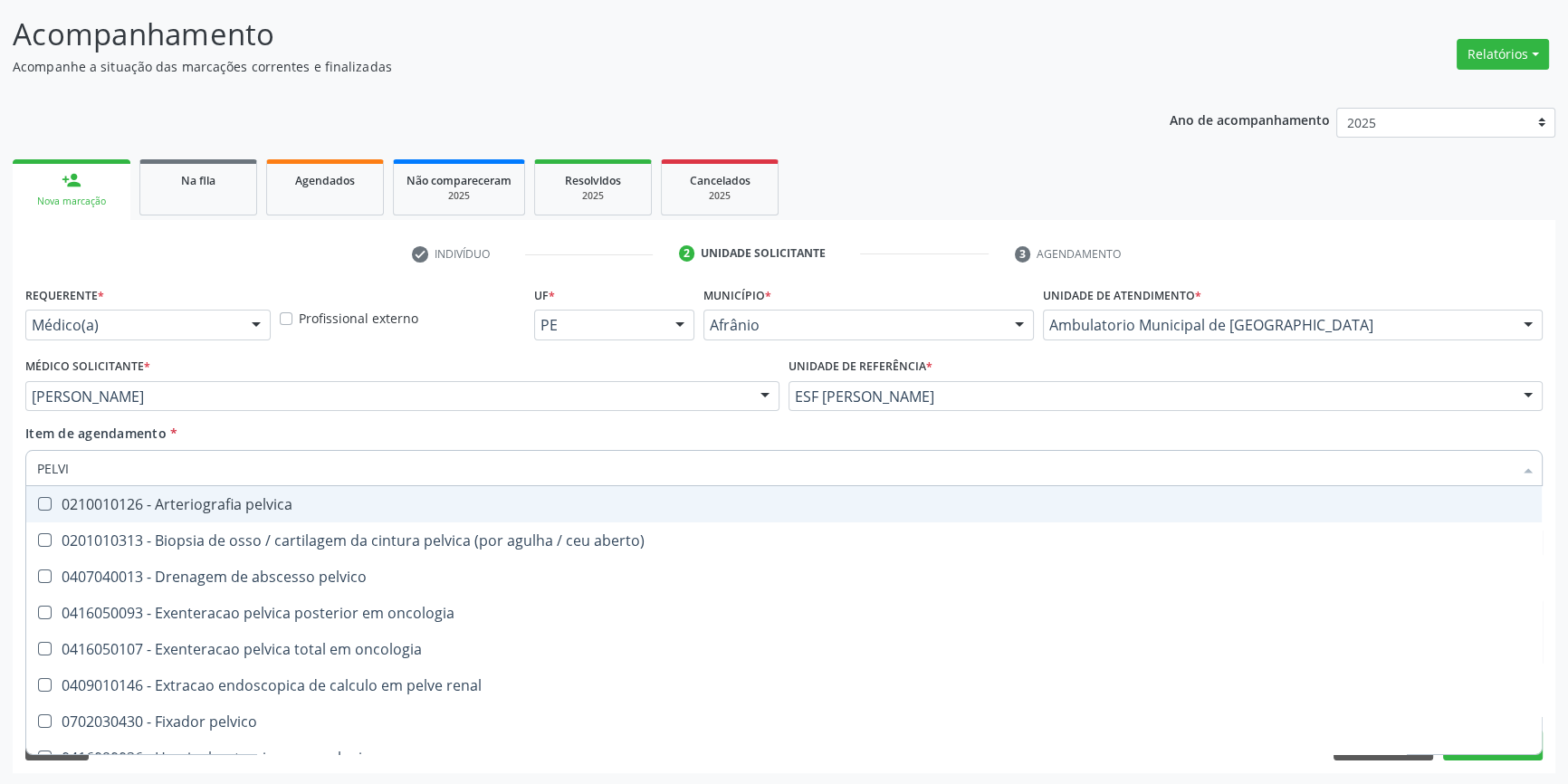
type input "PELVIC"
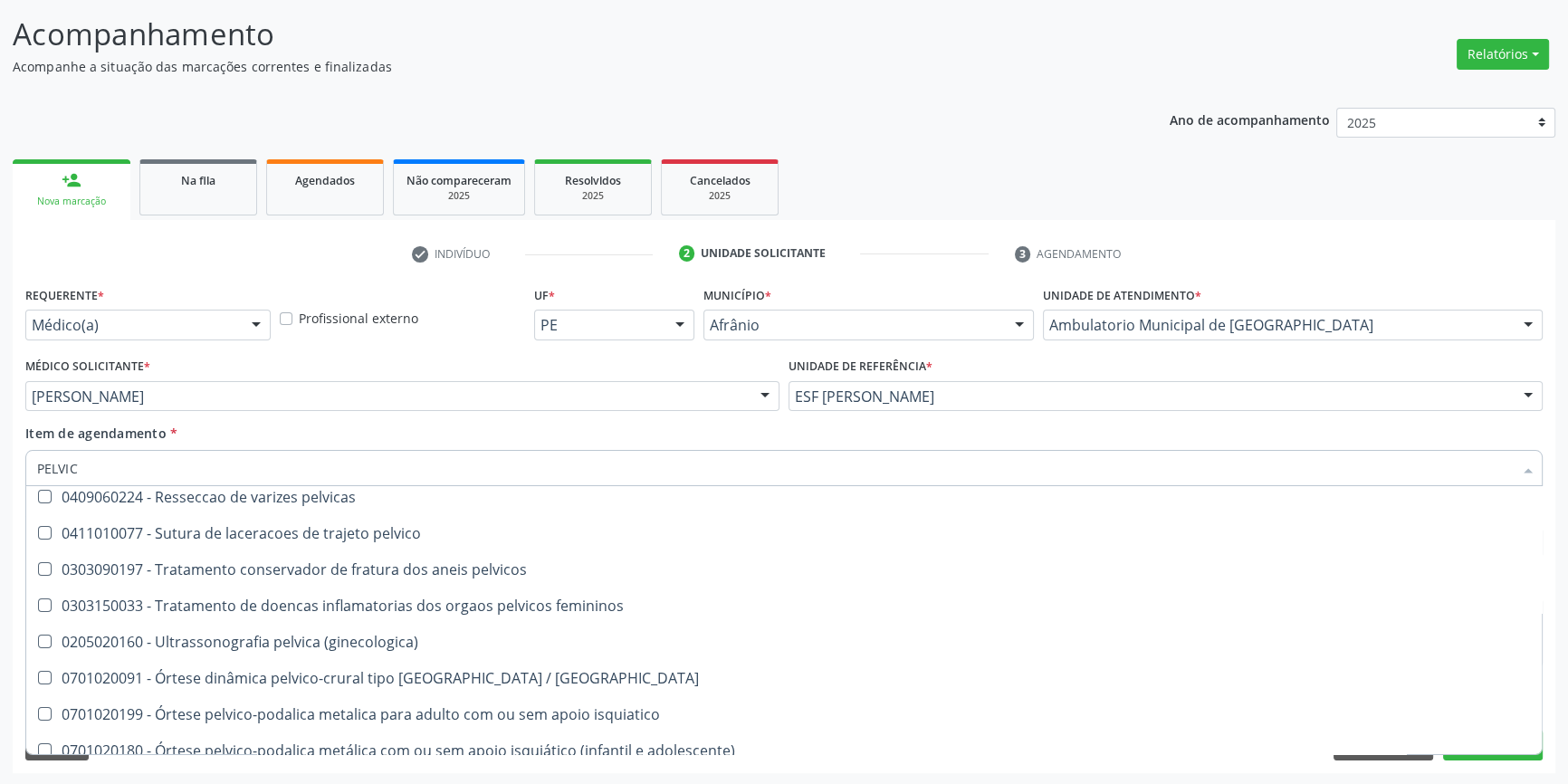
scroll to position [347, 0]
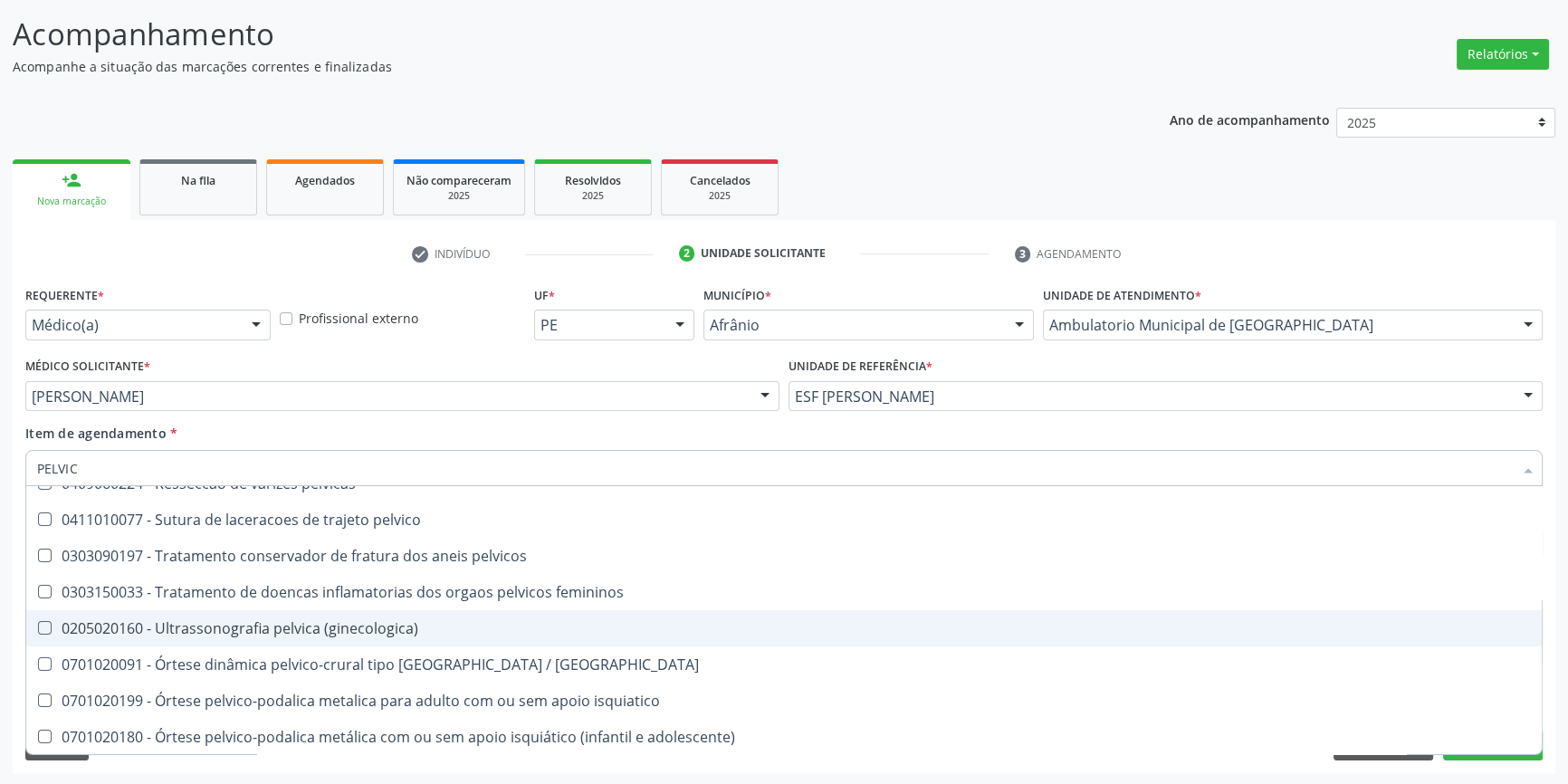
click at [380, 634] on div "0205020160 - Ultrassonografia pelvica (ginecologica)" at bounding box center [784, 628] width 1493 height 14
checkbox \(ginecologica\) "true"
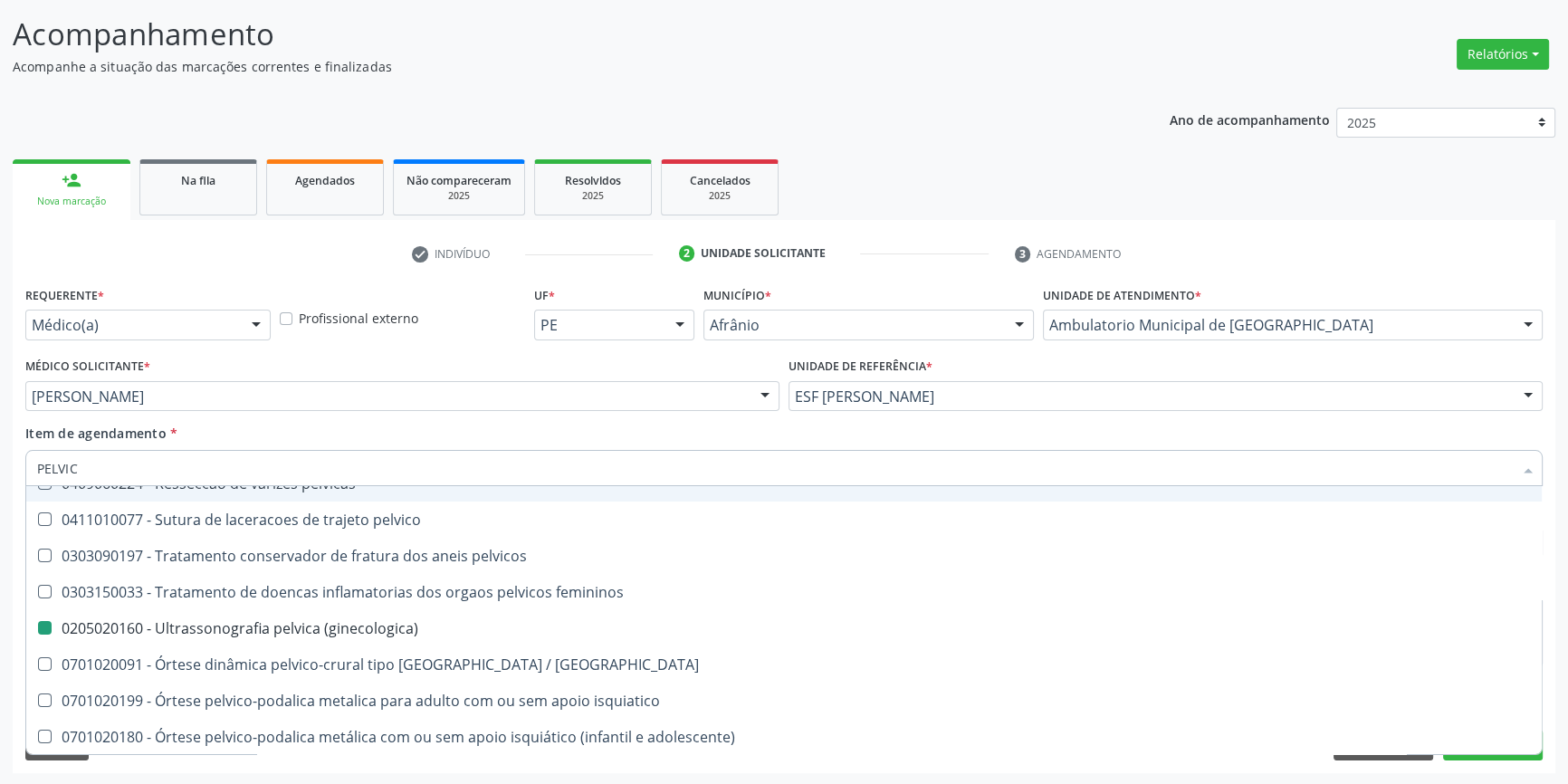
click at [411, 426] on div "Item de agendamento * PELVIC Desfazer seleção 0210010126 - Arteriografia pelvic…" at bounding box center [784, 453] width 1517 height 57
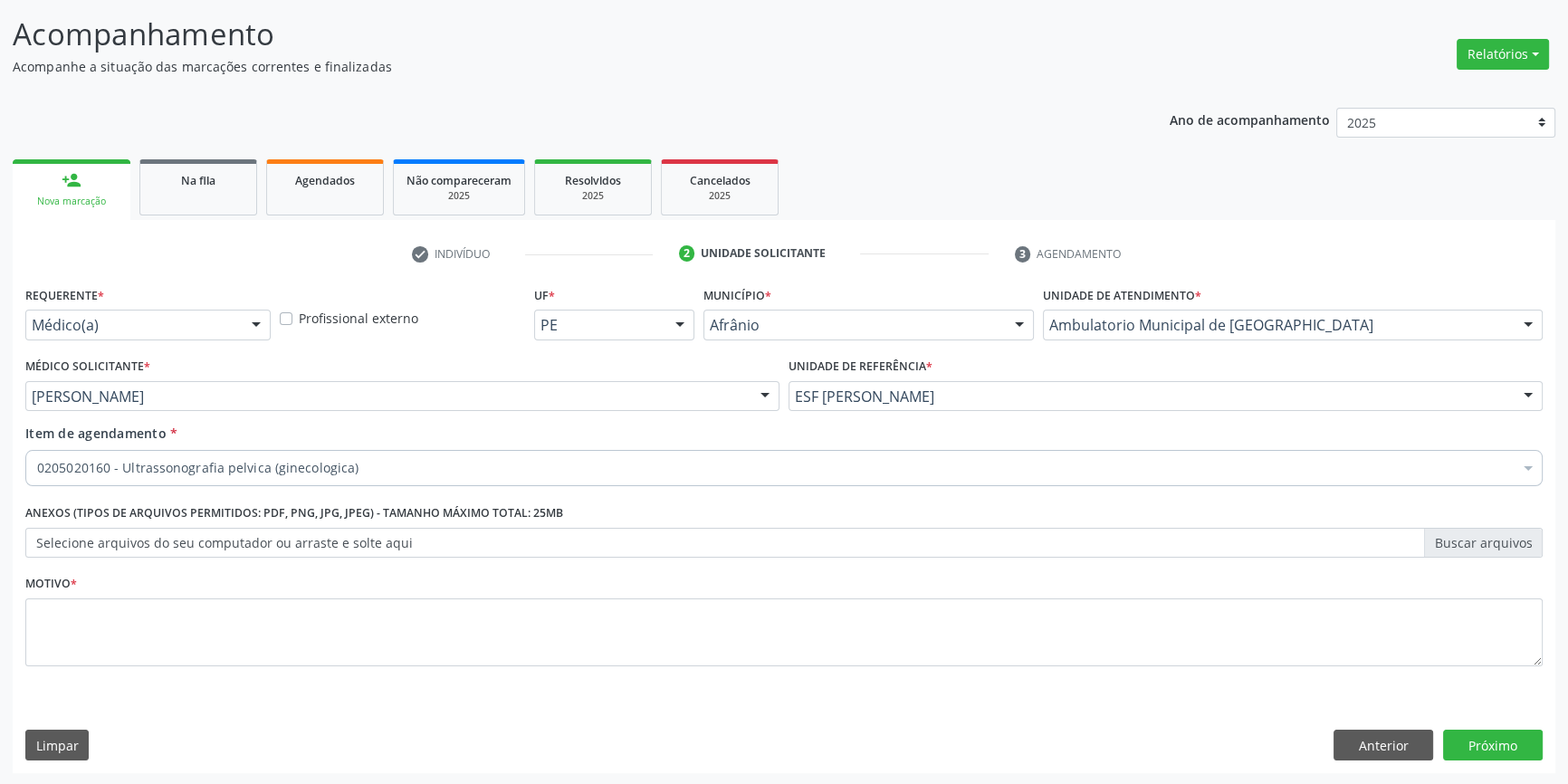
scroll to position [0, 0]
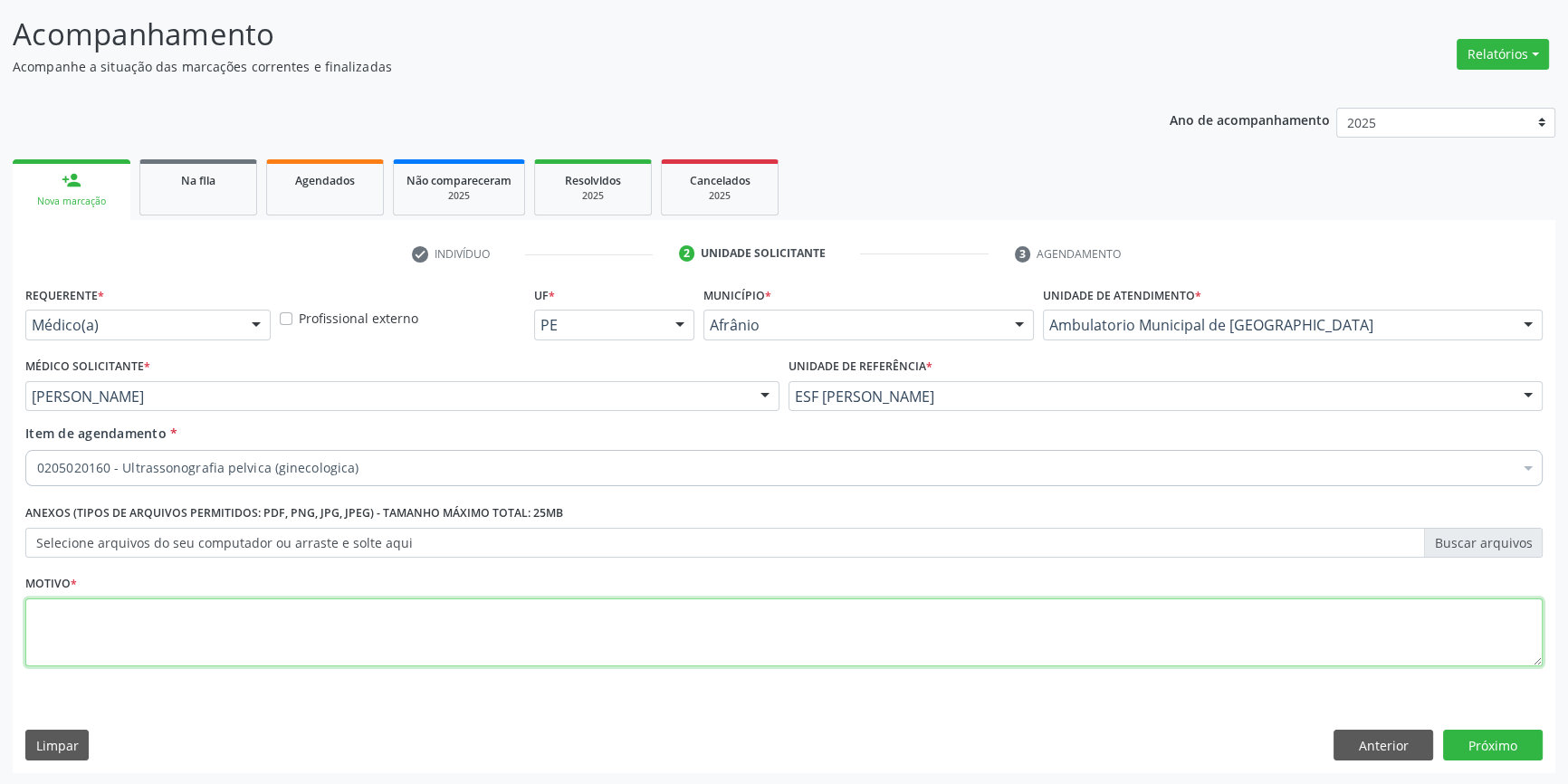
click at [262, 650] on textarea at bounding box center [784, 633] width 1517 height 69
type textarea "'"
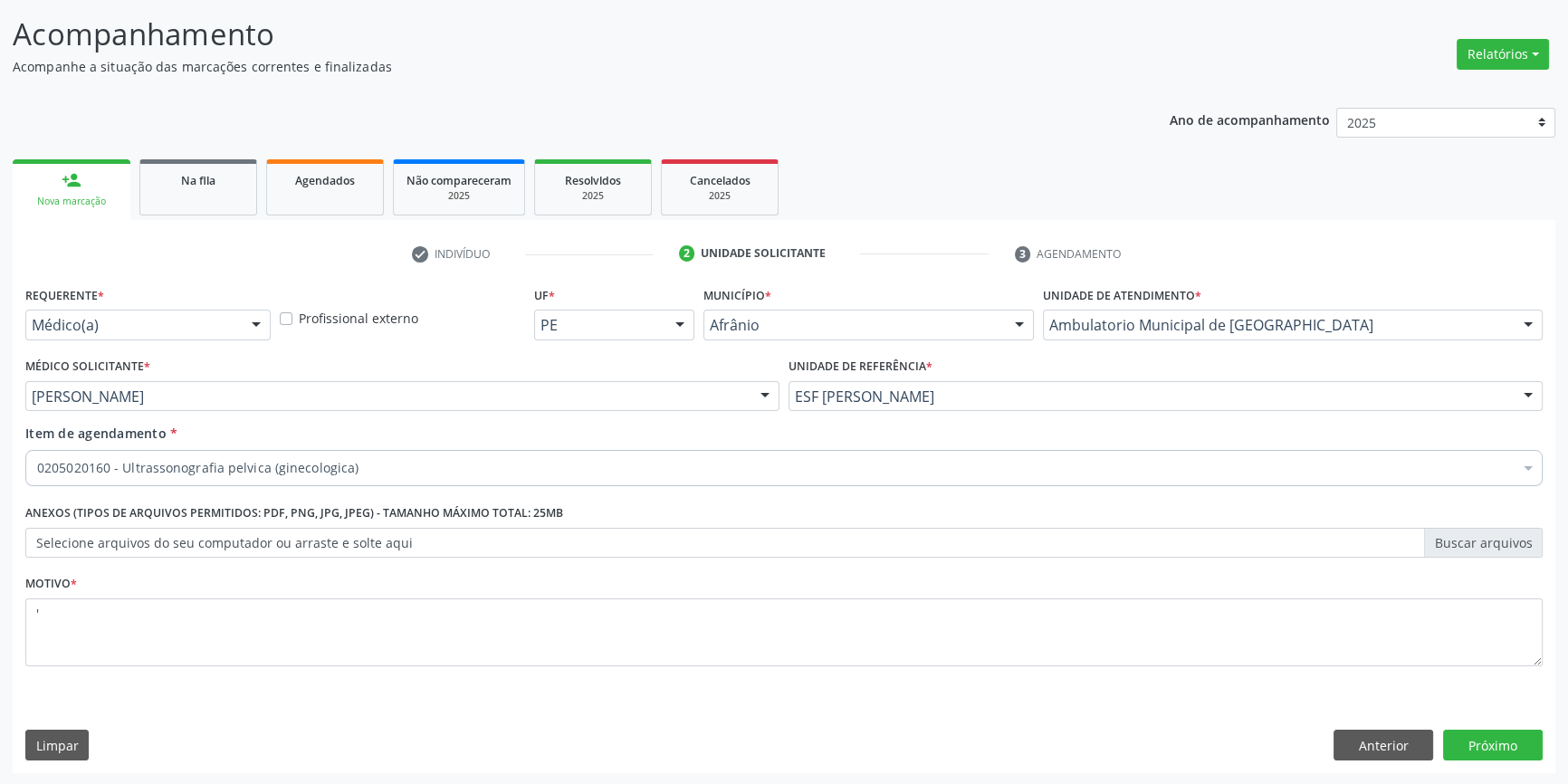
click at [1462, 761] on div "Requerente * Médico(a) Médico(a) Enfermeiro(a) Paciente Nenhum resultado encont…" at bounding box center [784, 527] width 1542 height 492
click at [1495, 732] on button "Próximo" at bounding box center [1492, 746] width 99 height 31
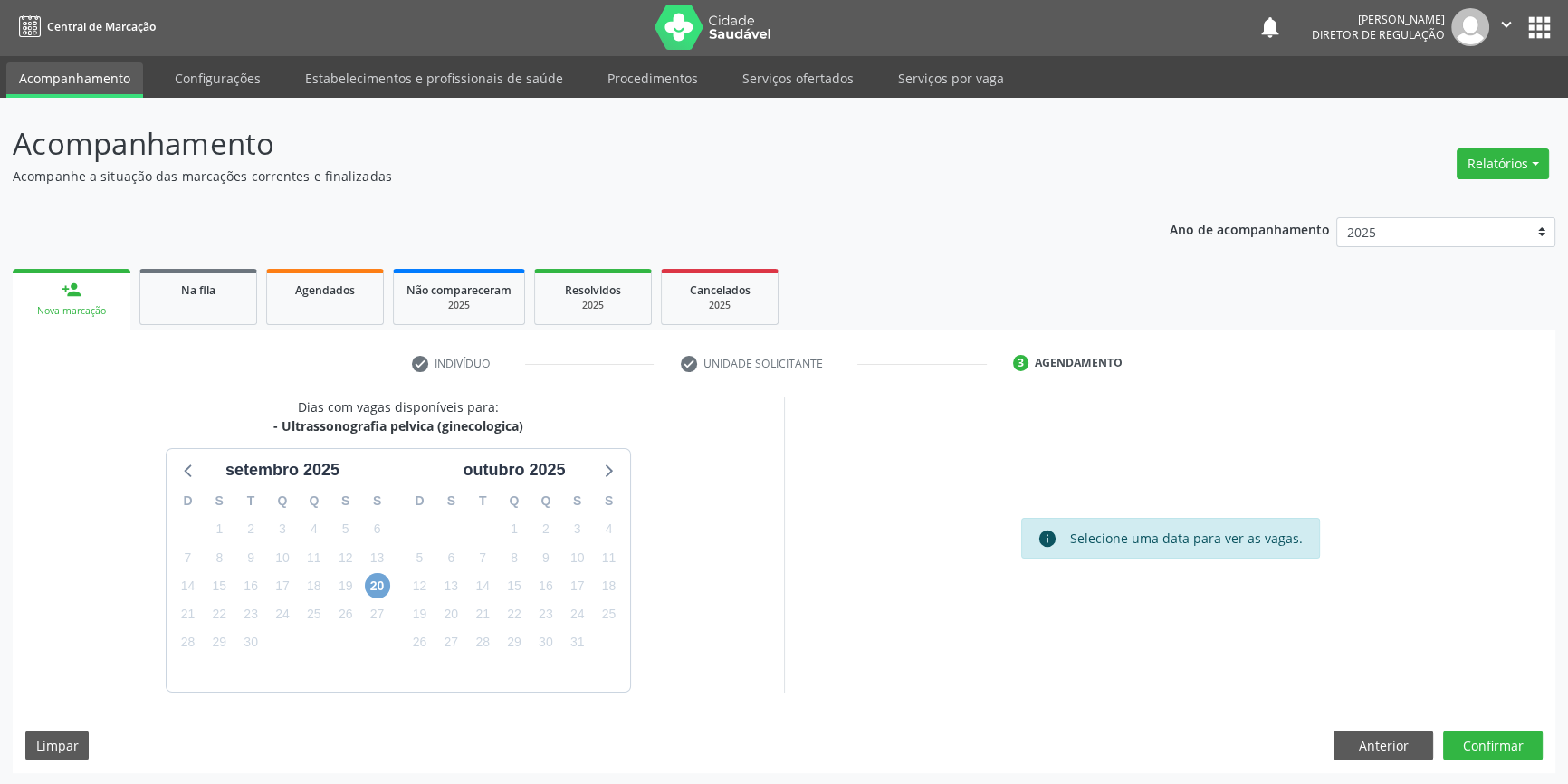
click at [368, 580] on span "20" at bounding box center [377, 586] width 25 height 25
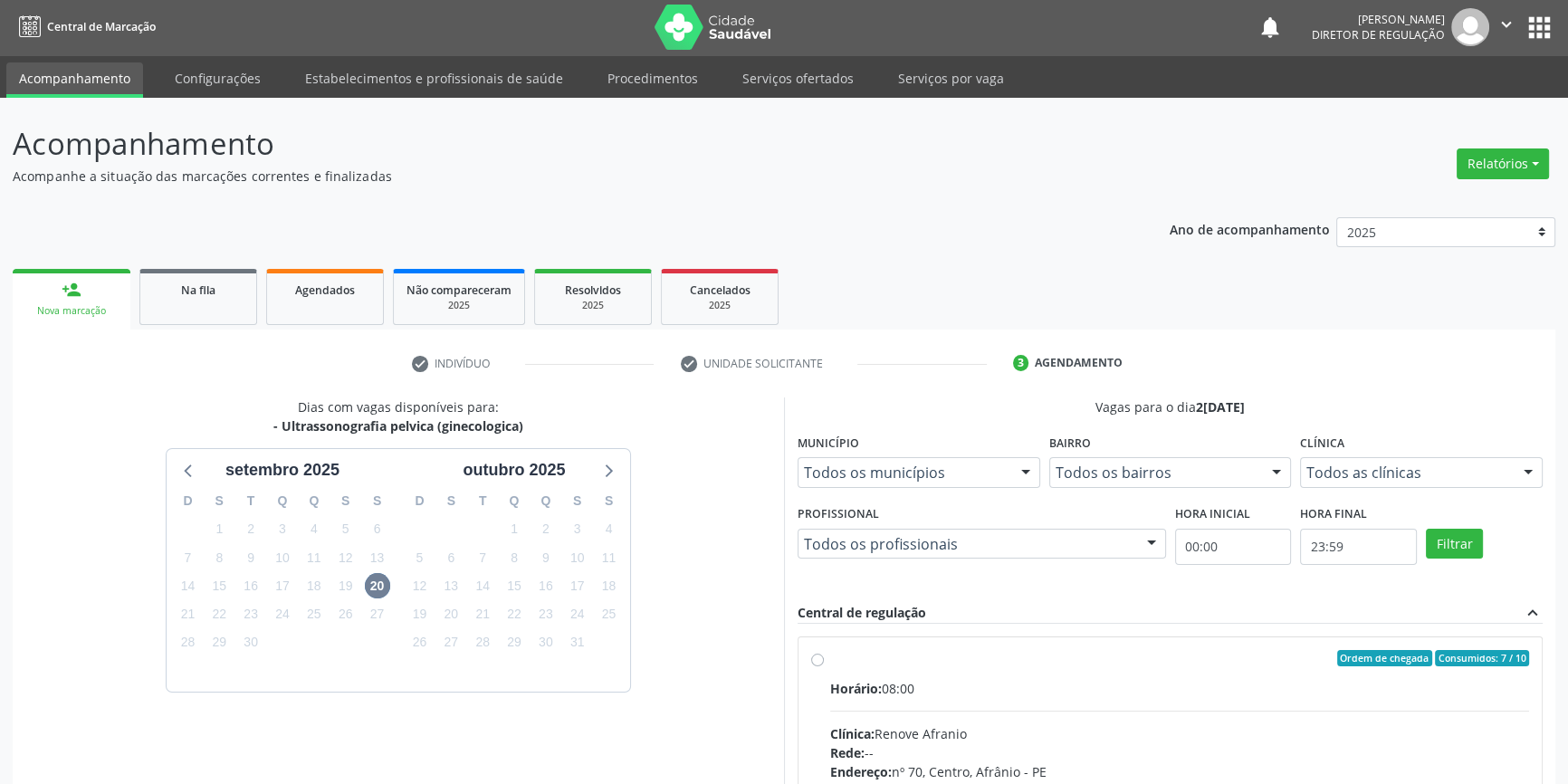
click at [836, 661] on div "Ordem de chegada Consumidos: 7 / 10" at bounding box center [1180, 658] width 698 height 16
click at [824, 661] on input "Ordem de chegada Consumidos: 7 / 10 Horário: 08:00 Clínica: Renove Afranio Rede…" at bounding box center [817, 658] width 12 height 16
radio input "true"
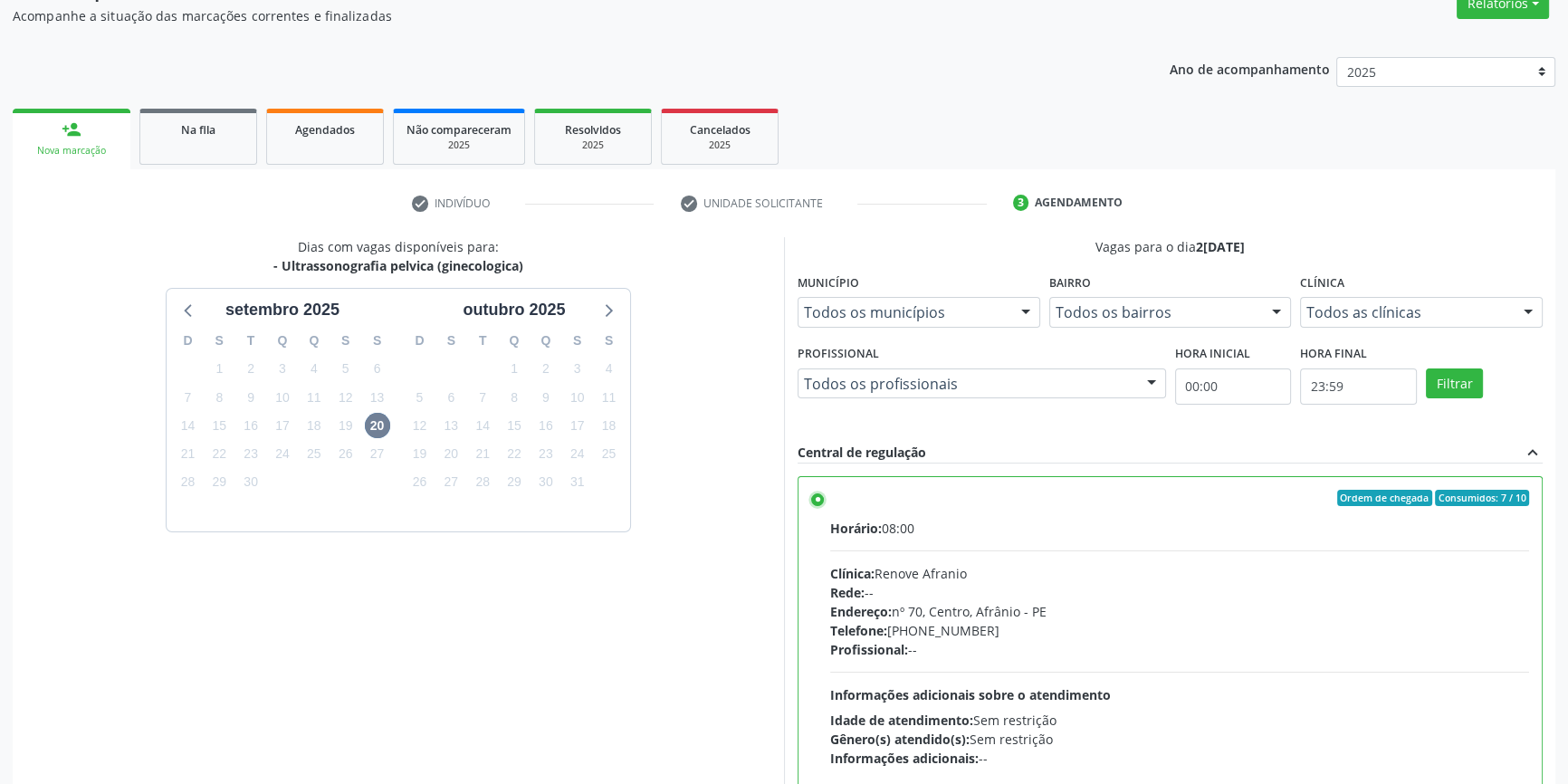
scroll to position [296, 0]
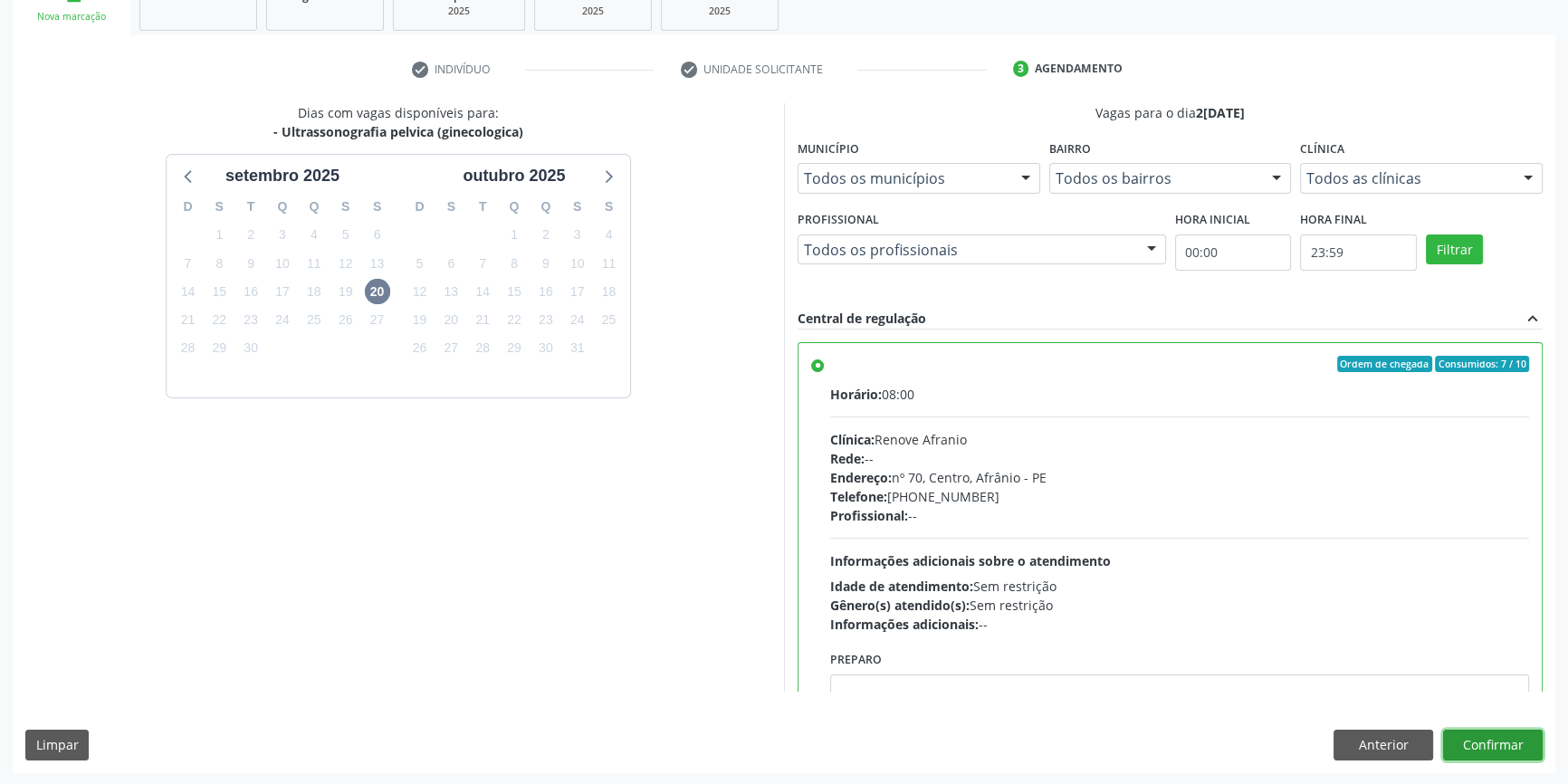
click at [1473, 738] on button "Confirmar" at bounding box center [1492, 746] width 99 height 31
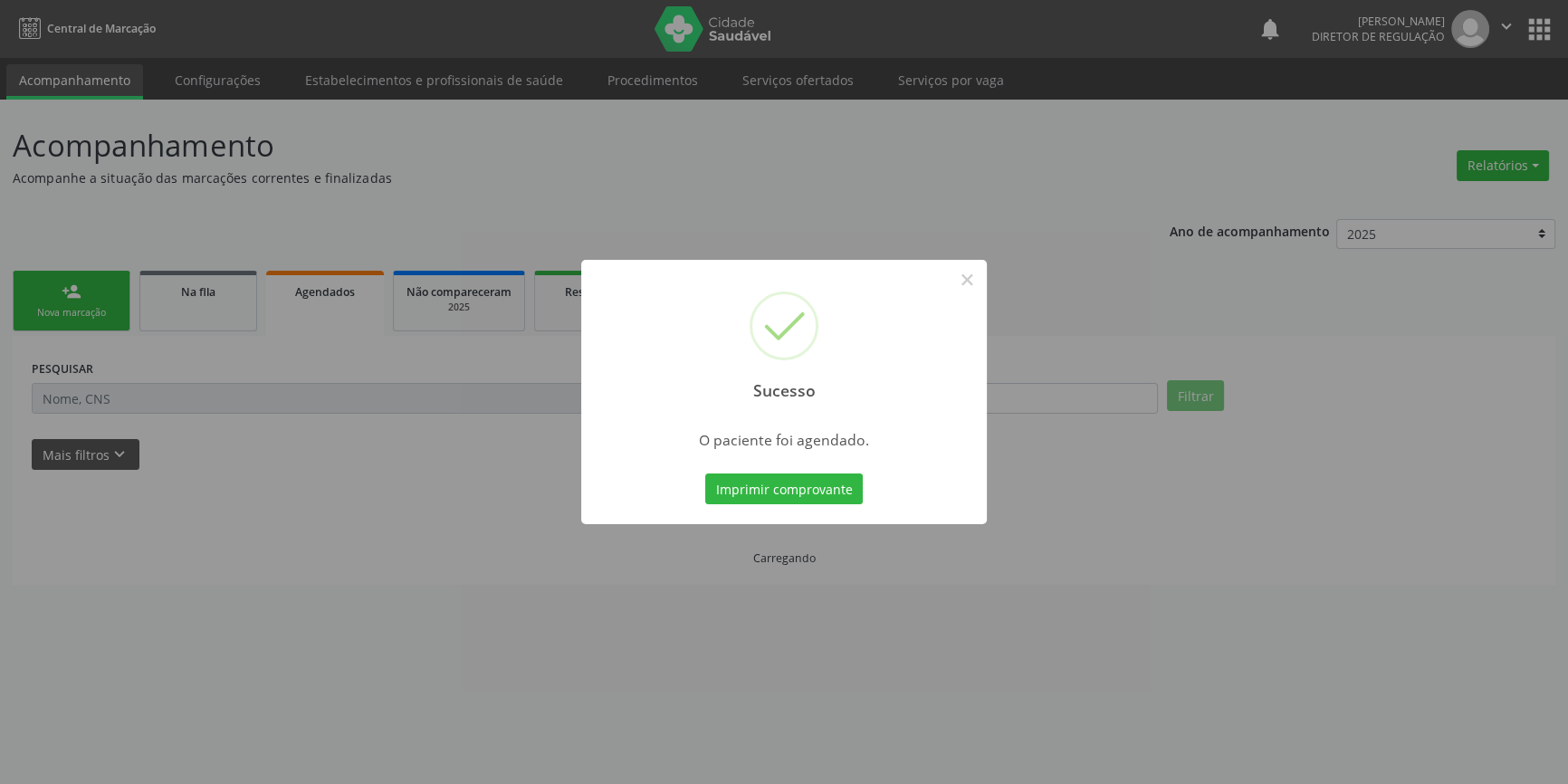
scroll to position [0, 0]
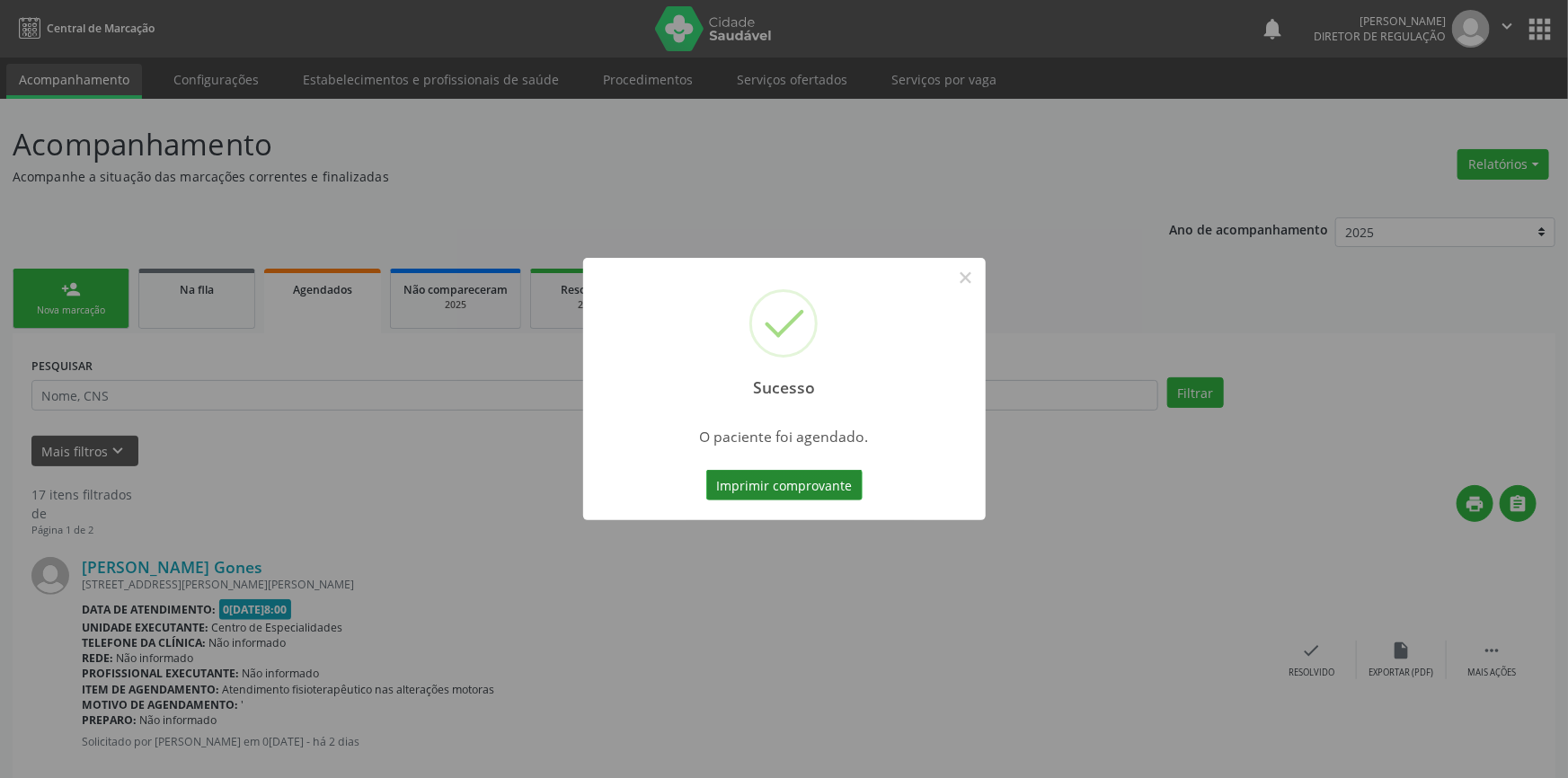
click at [818, 490] on button "Imprimir comprovante" at bounding box center [784, 485] width 157 height 30
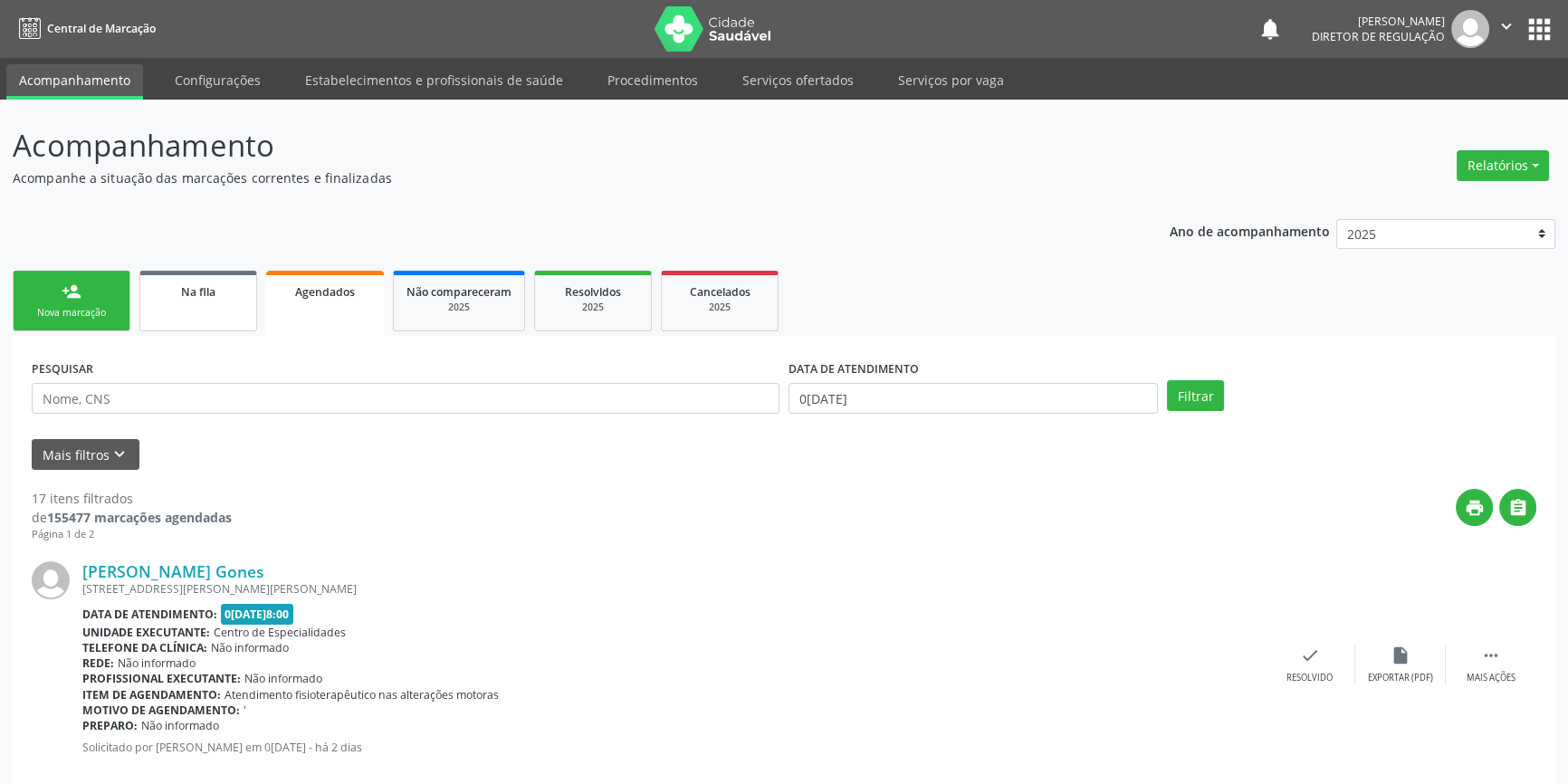
click at [196, 299] on div "Na fila" at bounding box center [198, 291] width 91 height 19
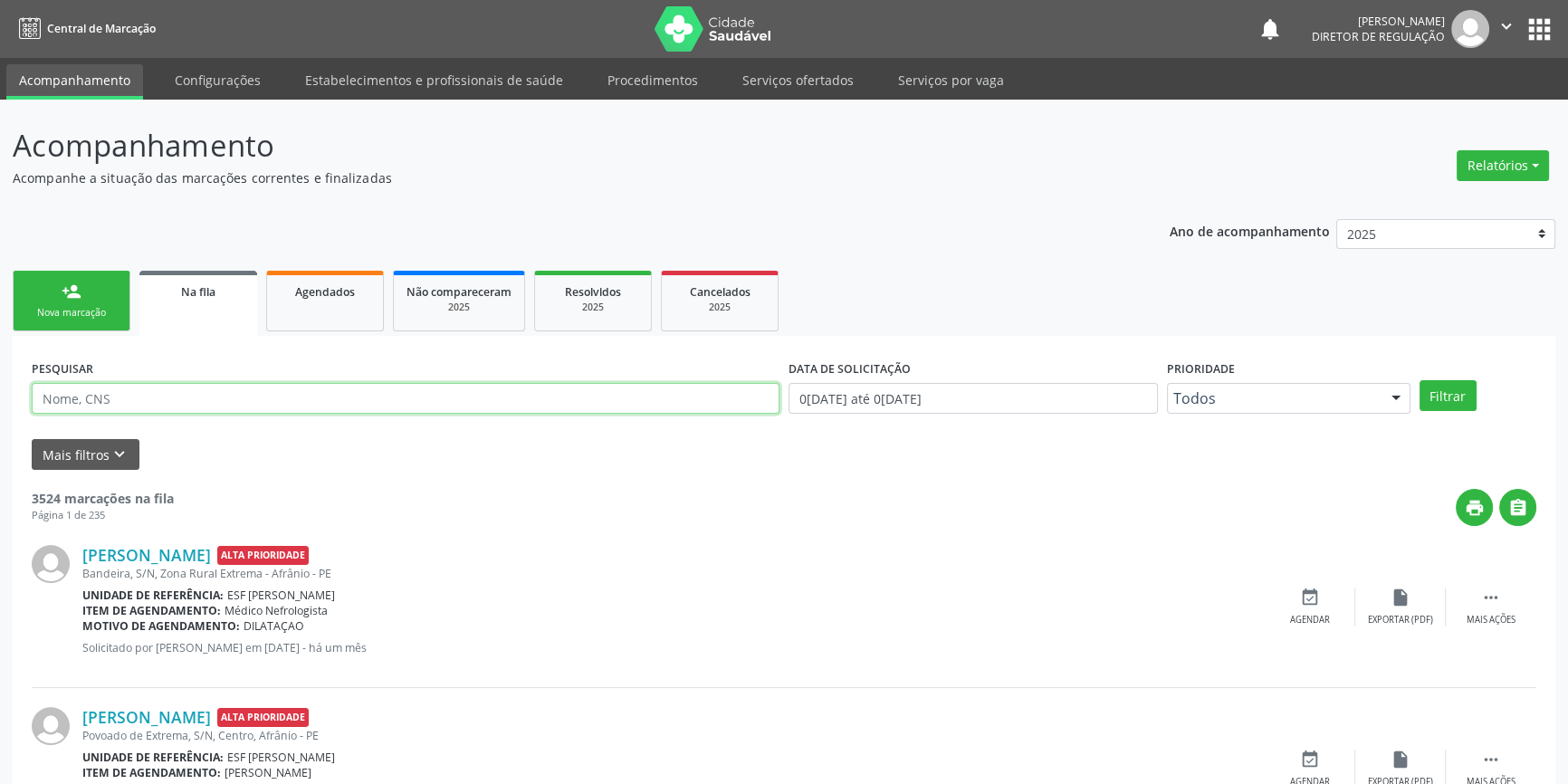
click at [142, 399] on input "text" at bounding box center [405, 398] width 747 height 31
click at [1448, 392] on button "Filtrar" at bounding box center [1447, 395] width 57 height 31
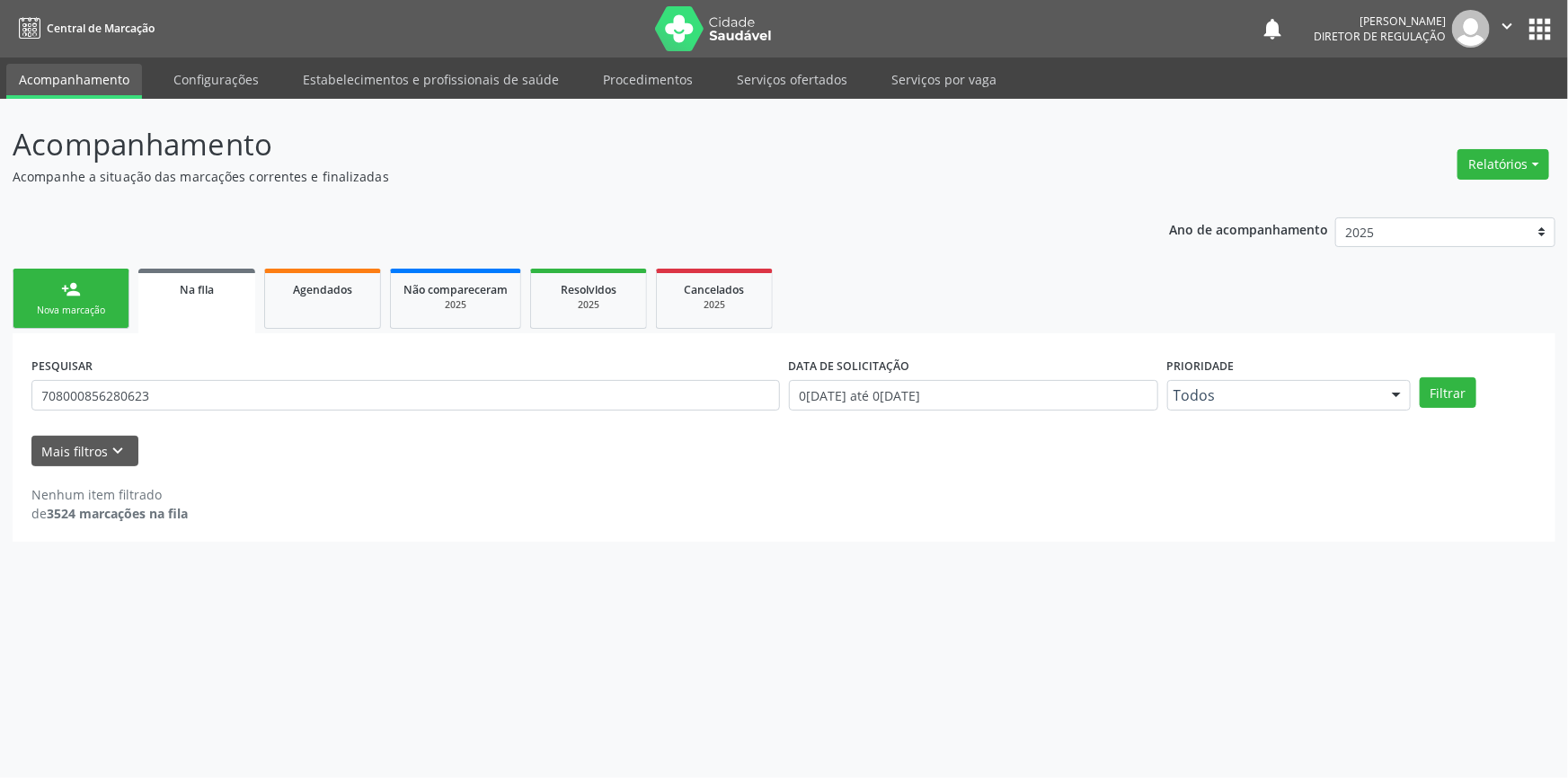
drag, startPoint x: 225, startPoint y: 416, endPoint x: 193, endPoint y: 390, distance: 41.2
click at [196, 398] on div "PESQUISAR 708000856280623" at bounding box center [406, 388] width 758 height 70
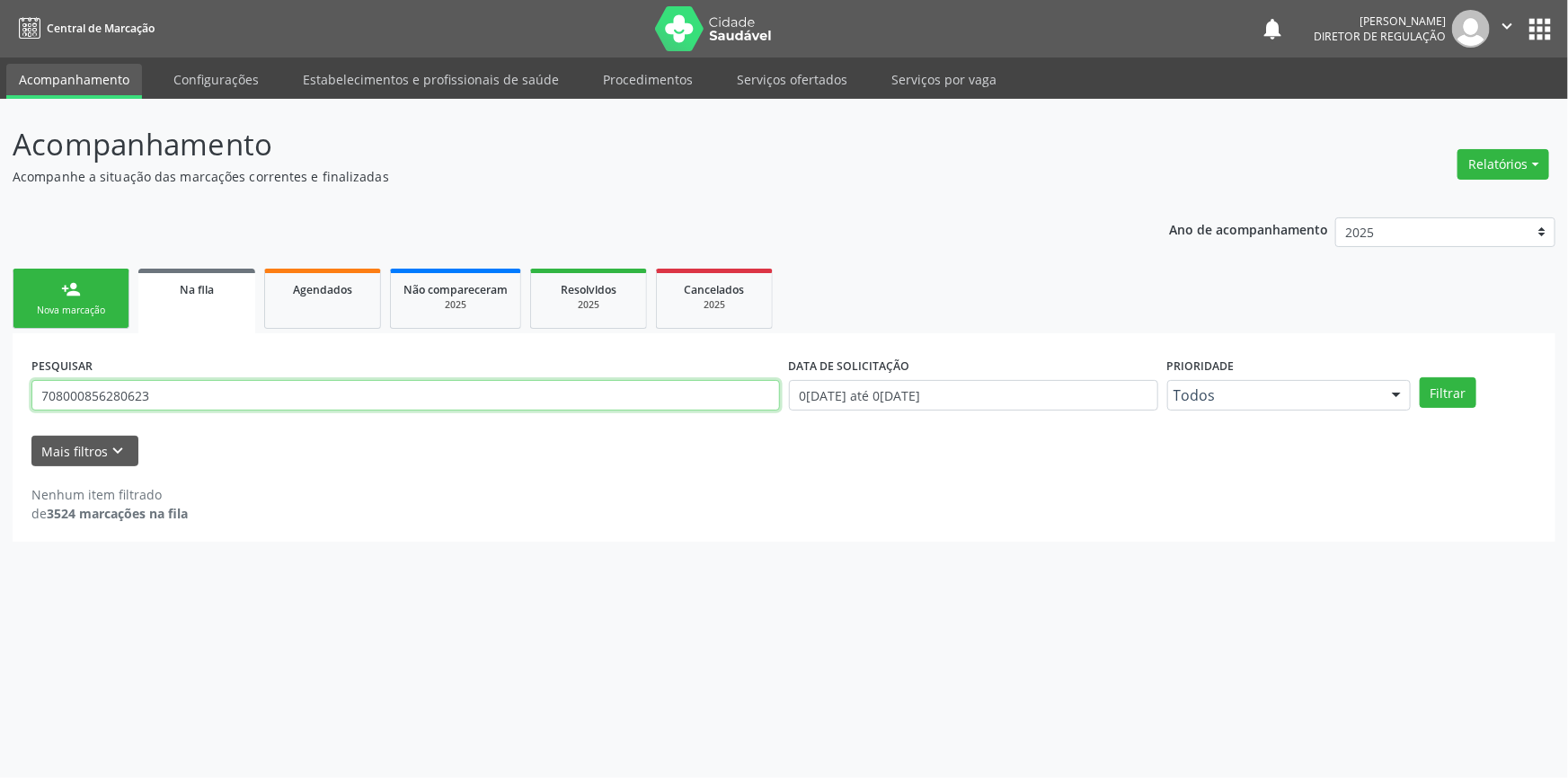
drag, startPoint x: 193, startPoint y: 387, endPoint x: 1314, endPoint y: 18, distance: 1180.2
click at [0, 369] on div "Acompanhamento Acompanhe a situação das marcações correntes e finalizadas Relat…" at bounding box center [784, 438] width 1568 height 679
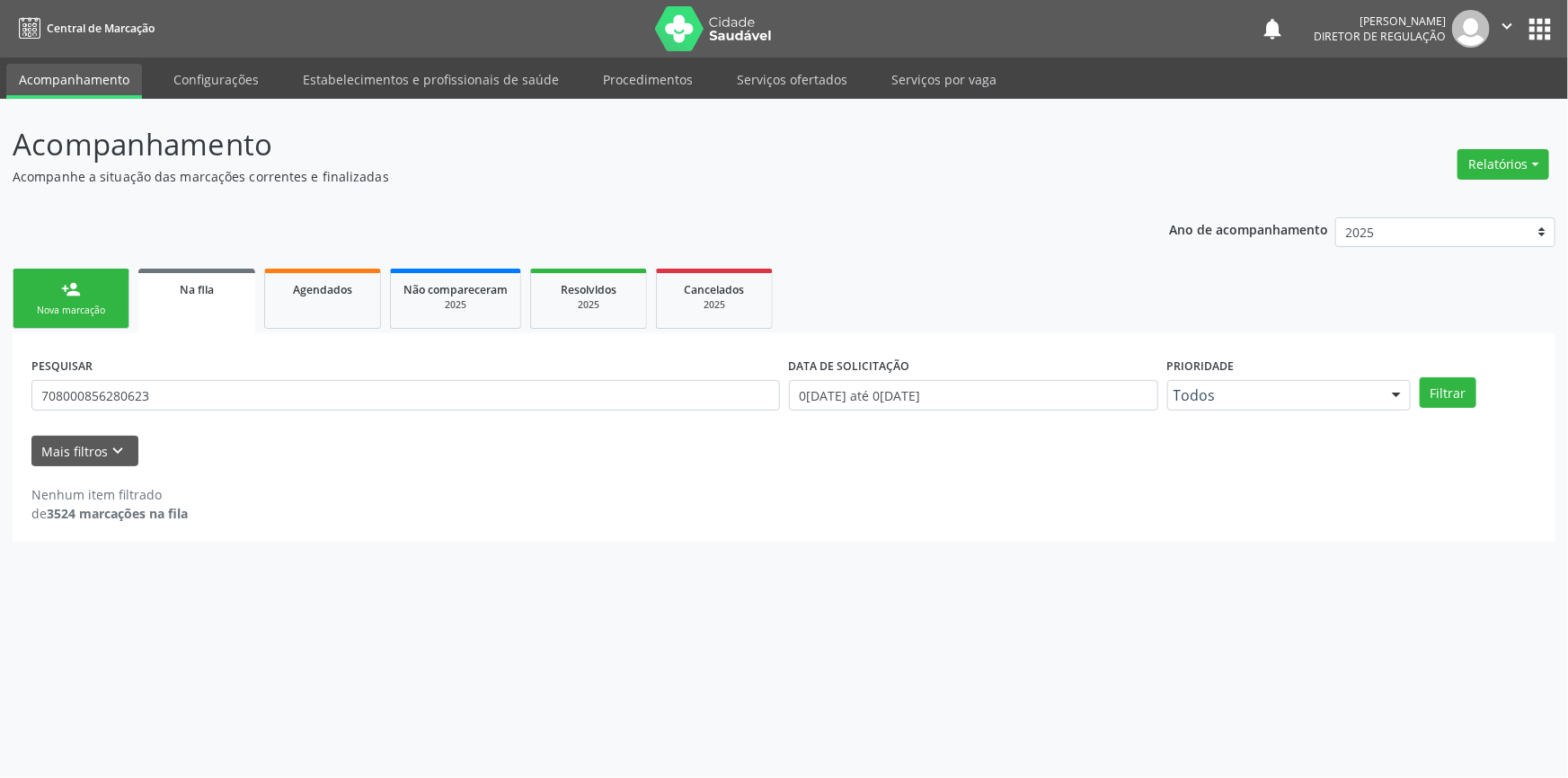
click at [1419, 392] on div "Filtrar" at bounding box center [1478, 392] width 125 height 30
click at [1429, 390] on button "Filtrar" at bounding box center [1448, 392] width 57 height 30
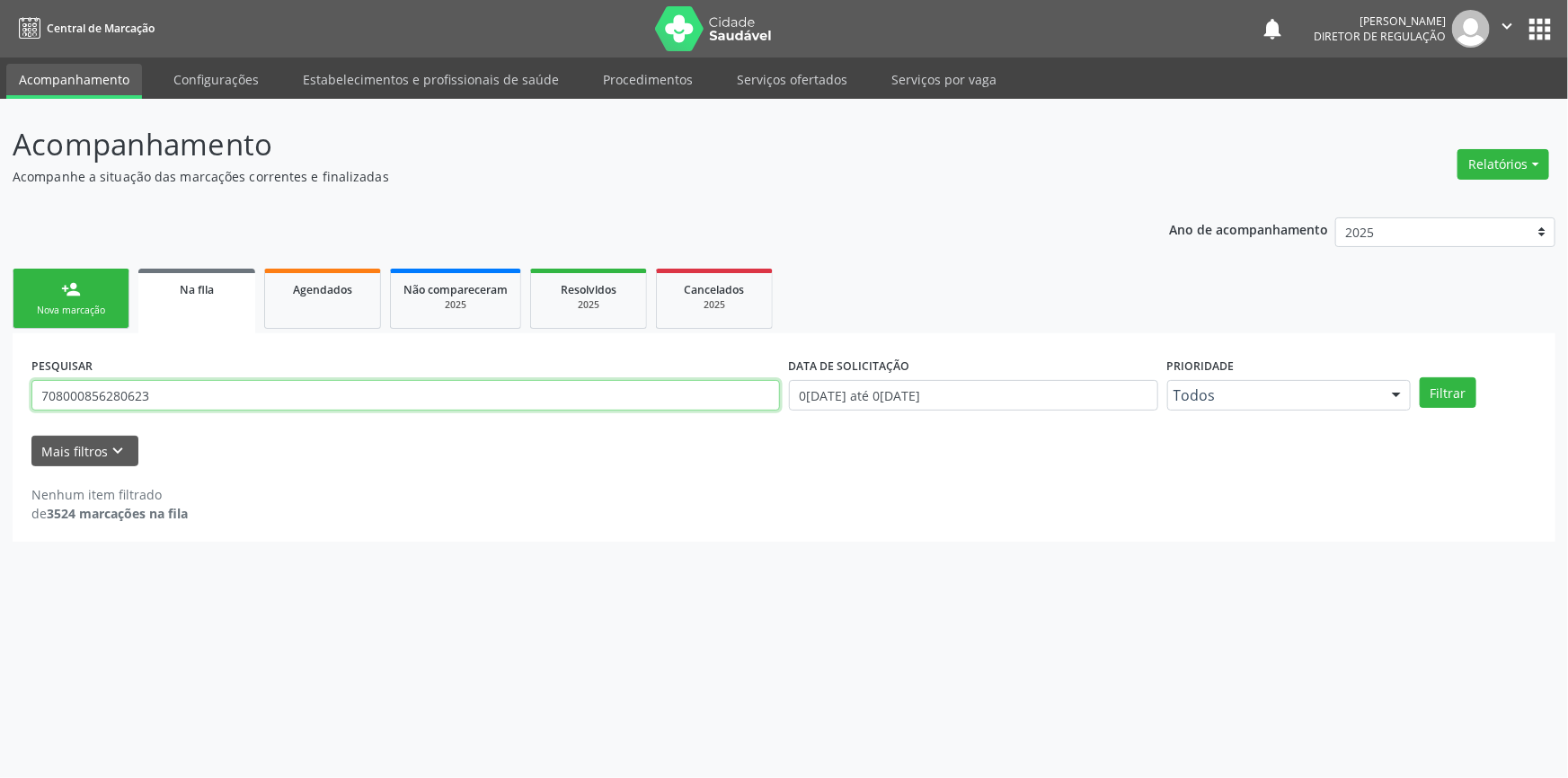
drag, startPoint x: 308, startPoint y: 405, endPoint x: 0, endPoint y: 369, distance: 310.1
click at [0, 369] on div "Acompanhamento Acompanhe a situação das marcações correntes e finalizadas Relat…" at bounding box center [784, 438] width 1568 height 679
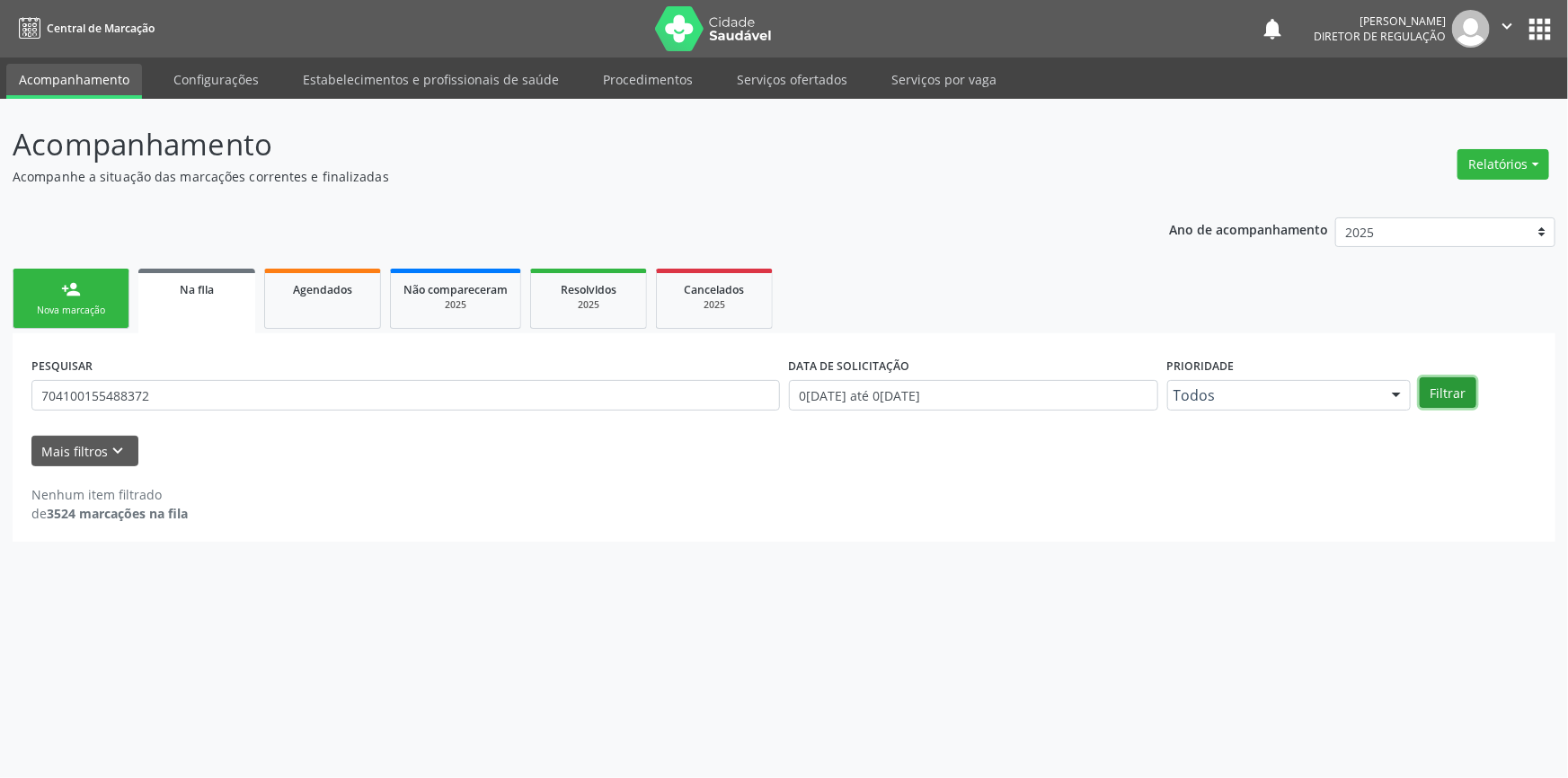
click at [1455, 382] on button "Filtrar" at bounding box center [1448, 392] width 57 height 30
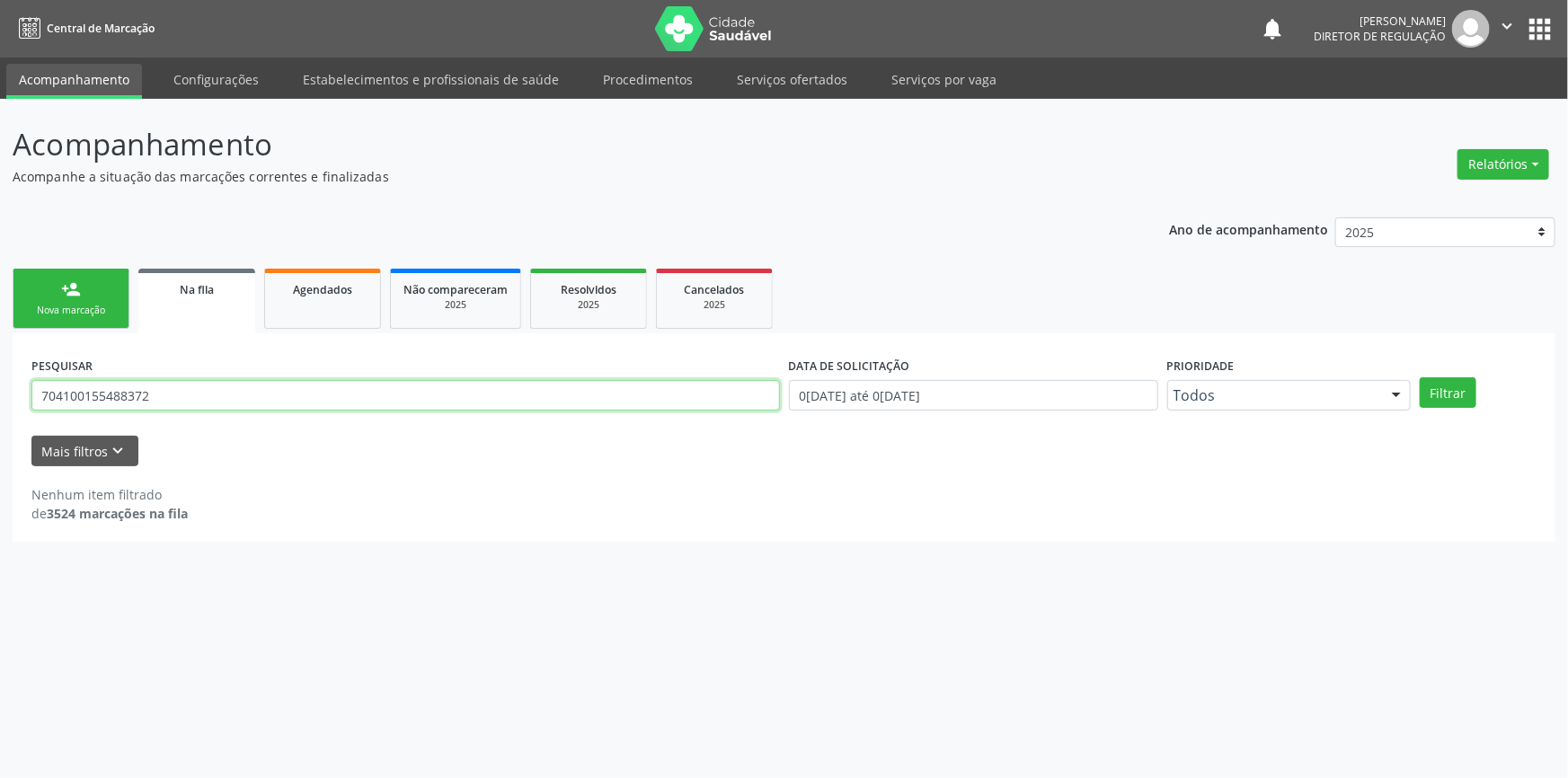
drag, startPoint x: 200, startPoint y: 390, endPoint x: 0, endPoint y: 342, distance: 205.7
click at [0, 351] on div "Acompanhamento Acompanhe a situação das marcações correntes e finalizadas Relat…" at bounding box center [784, 438] width 1568 height 679
type input "700602994391561"
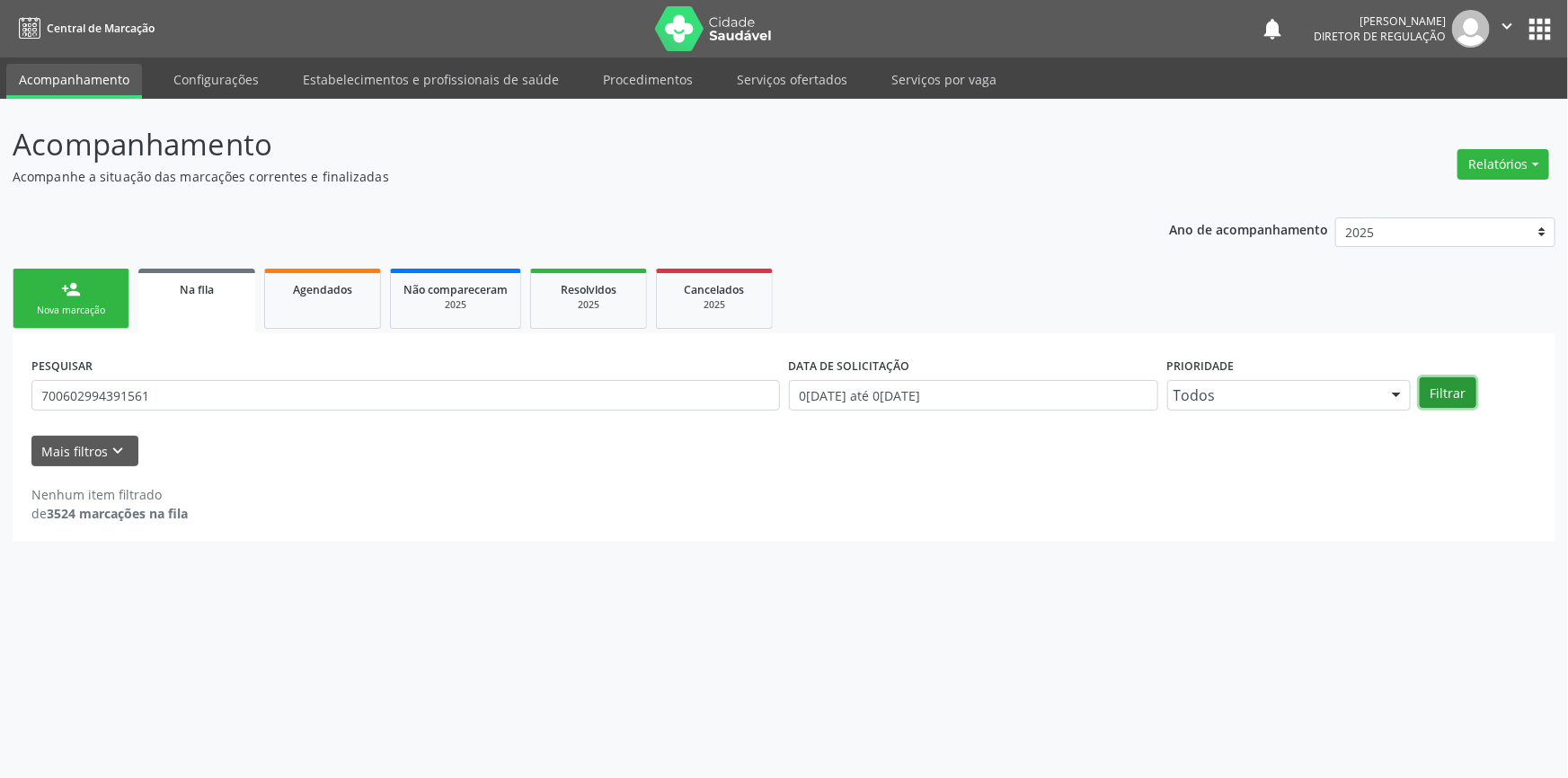
click at [1458, 397] on button "Filtrar" at bounding box center [1448, 392] width 57 height 30
click at [75, 312] on div "Nova marcação" at bounding box center [70, 311] width 90 height 13
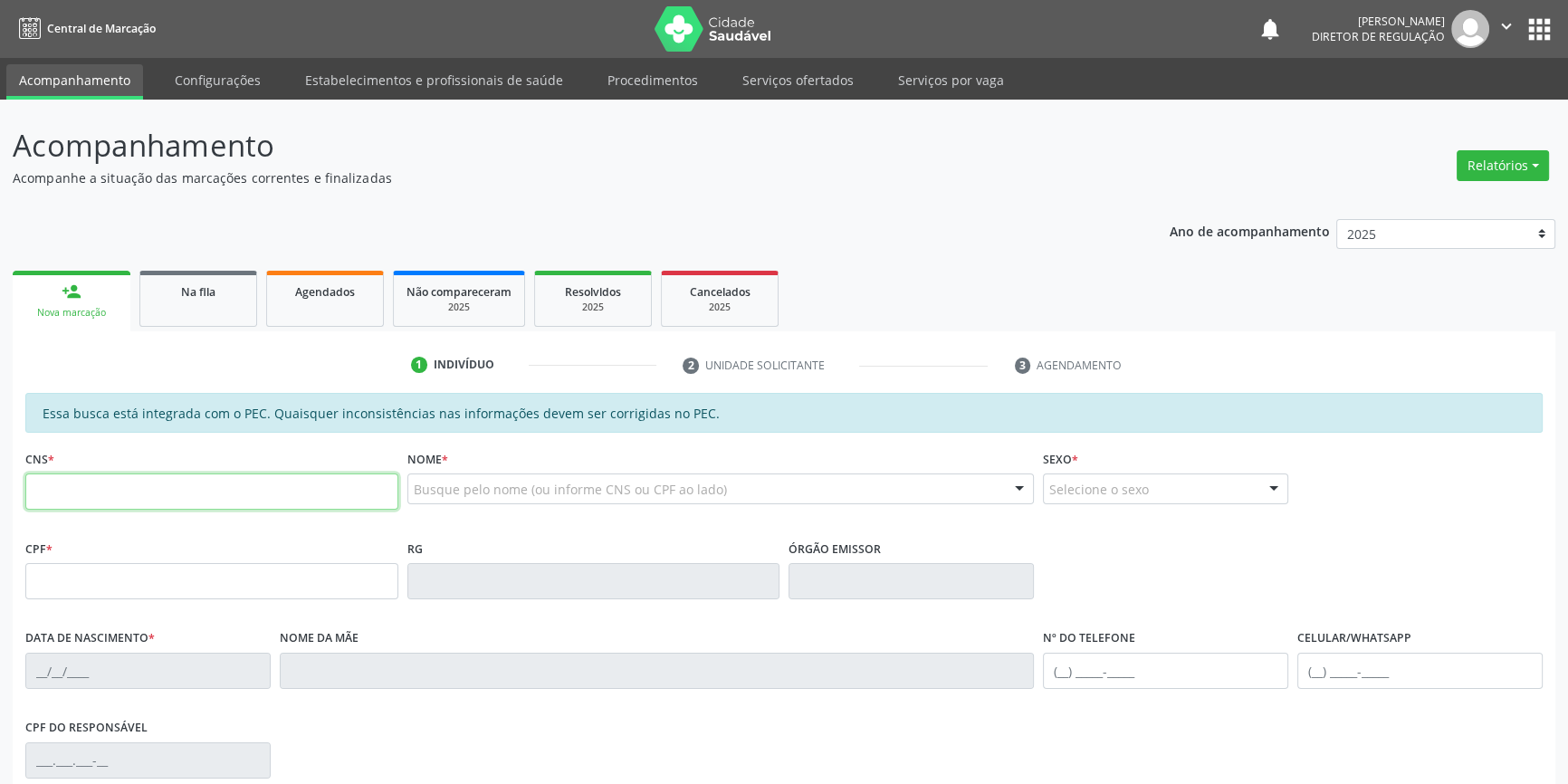
click at [154, 489] on input "text" at bounding box center [211, 492] width 373 height 36
paste input "708 0085 6280 623"
drag, startPoint x: 188, startPoint y: 496, endPoint x: 0, endPoint y: 506, distance: 188.3
click at [0, 506] on div "Acompanhamento Acompanhe a situação das marcações correntes e finalizadas Relat…" at bounding box center [784, 567] width 1568 height 934
type input "708 0008 5628 0623"
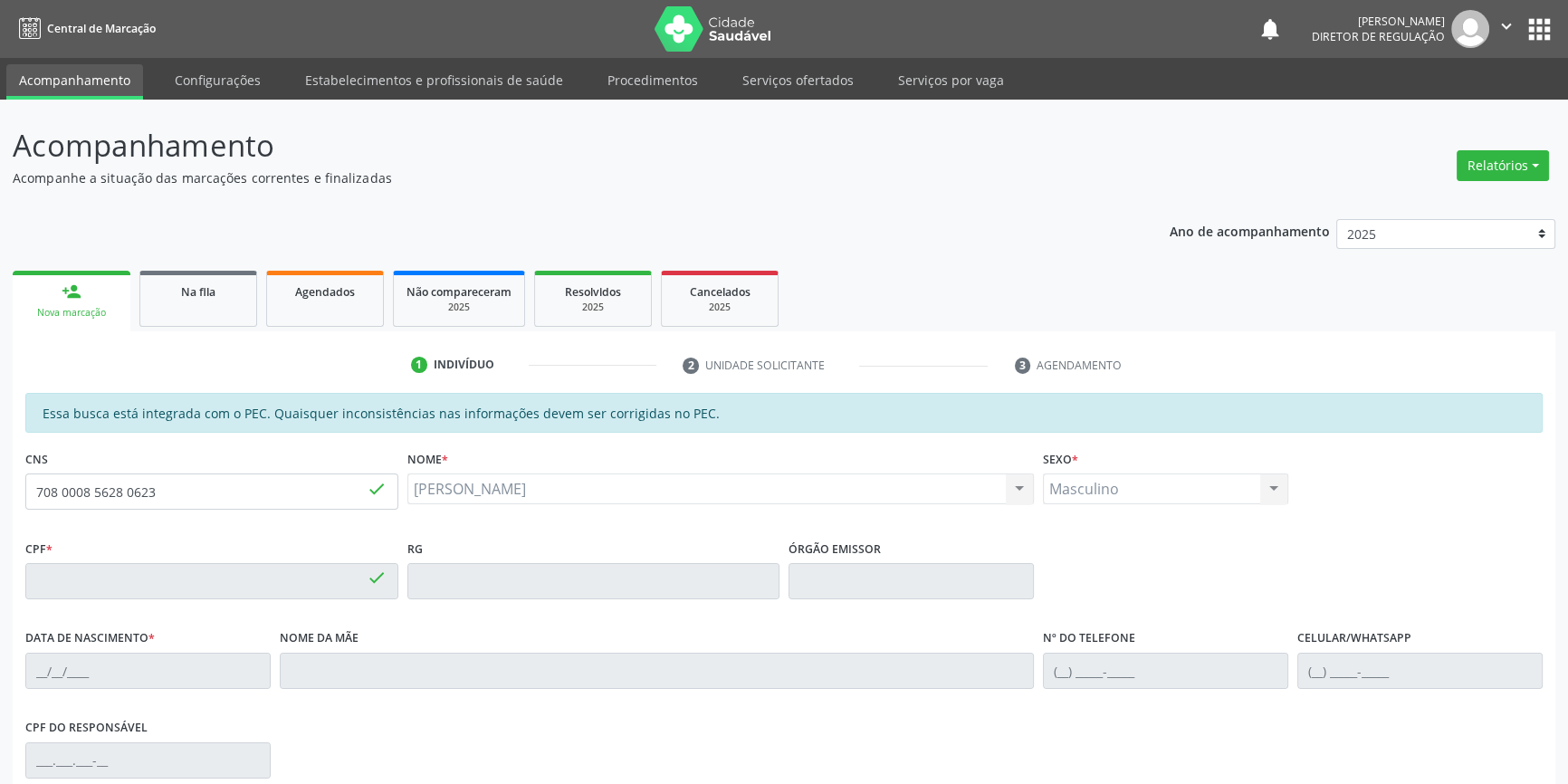
type input "825.332.964-49"
type input "26/07/1959"
type input "Rosália Maria Alves"
type input "(87) 98849-1083"
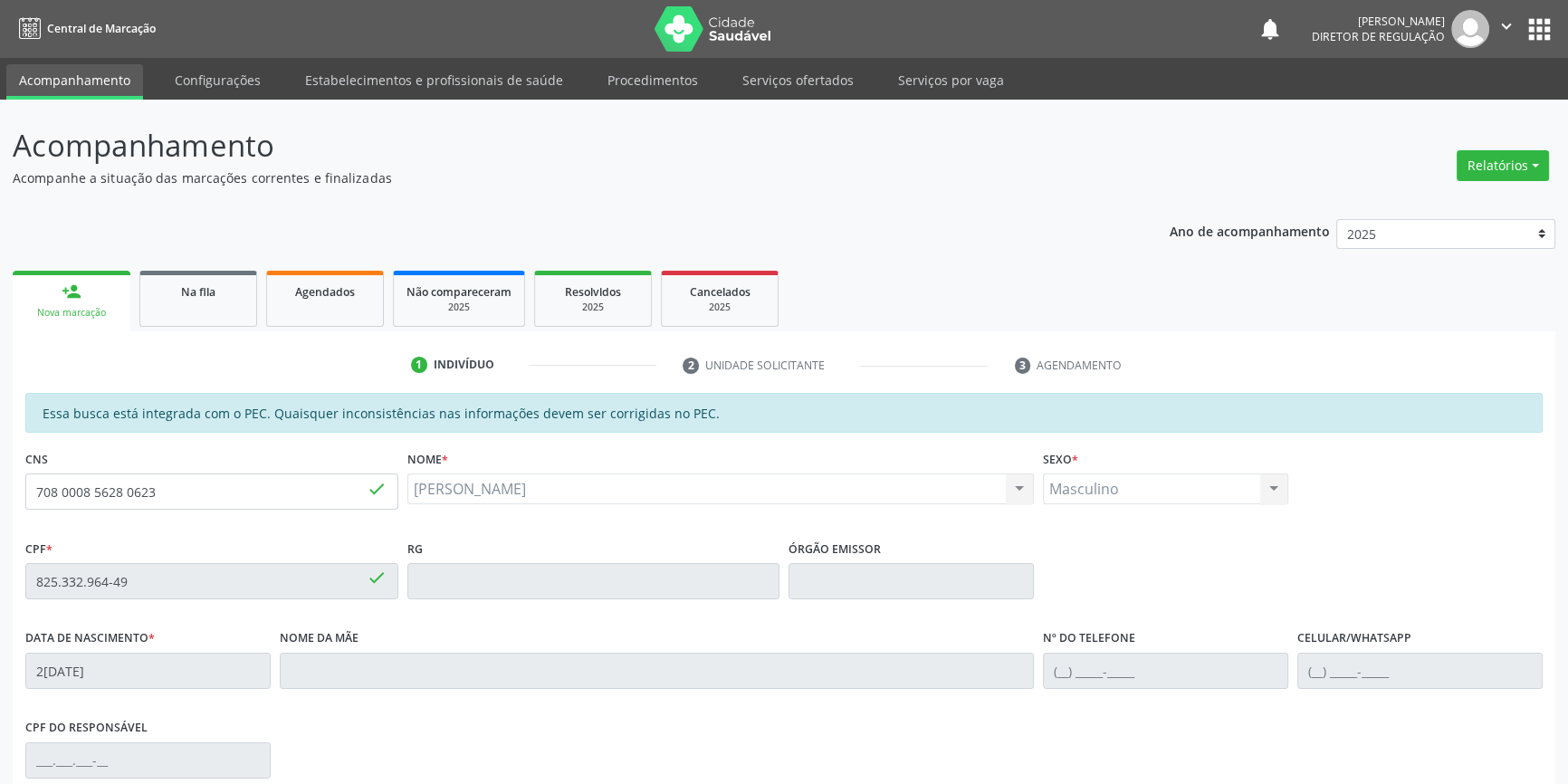
type input "040.676.054-39"
type input "S/N"
drag, startPoint x: 280, startPoint y: 492, endPoint x: 0, endPoint y: 490, distance: 280.0
click at [0, 490] on div "Acompanhamento Acompanhe a situação das marcações correntes e finalizadas Relat…" at bounding box center [784, 567] width 1568 height 934
click at [235, 298] on div "Na fila" at bounding box center [198, 291] width 91 height 19
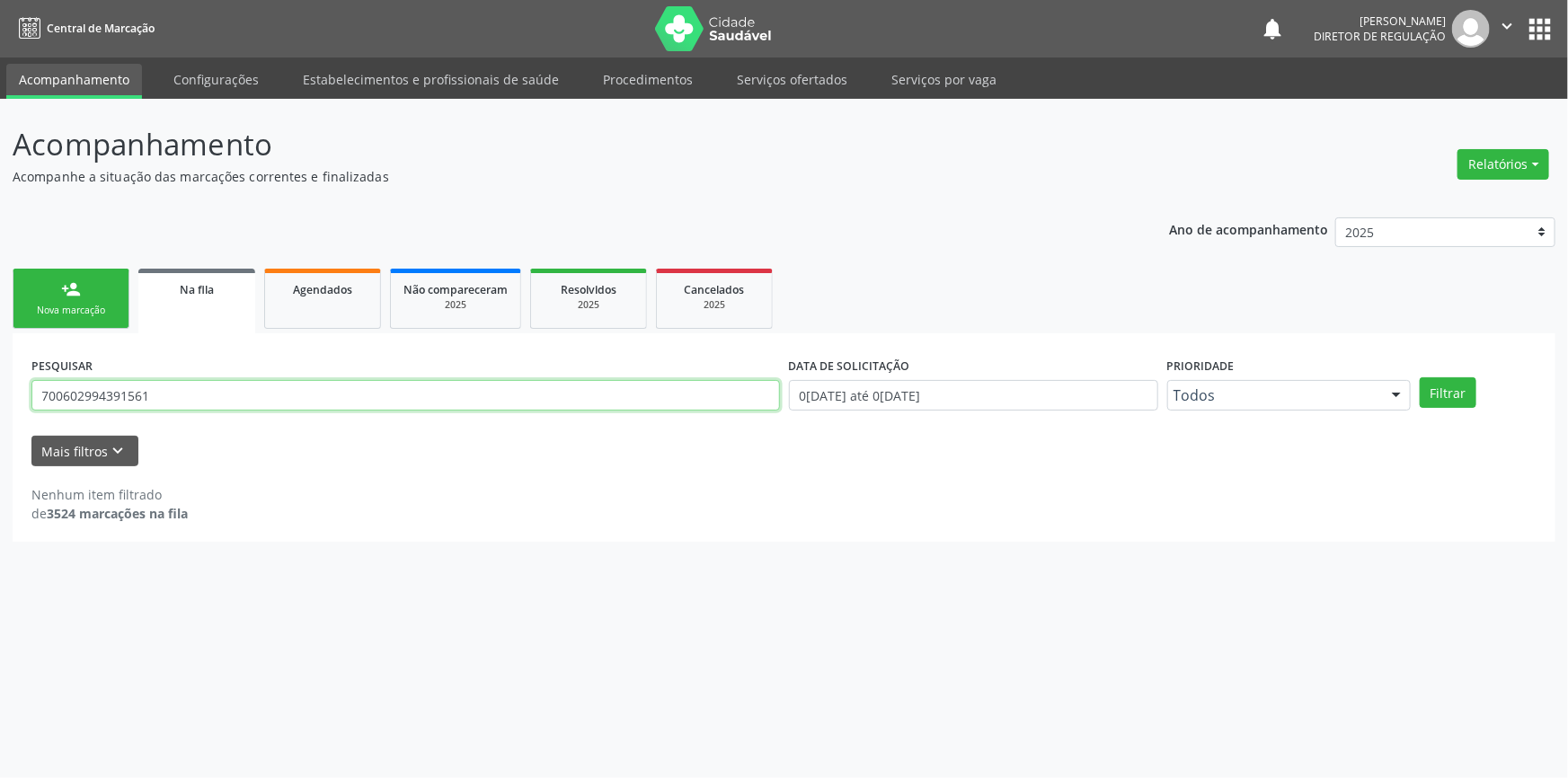
drag, startPoint x: 270, startPoint y: 399, endPoint x: 0, endPoint y: 346, distance: 275.2
click at [0, 347] on div "Acompanhamento Acompanhe a situação das marcações correntes e finalizadas Relat…" at bounding box center [784, 438] width 1568 height 679
paste input "8 0008 5628 0623"
type input "708 0008 5628 0623"
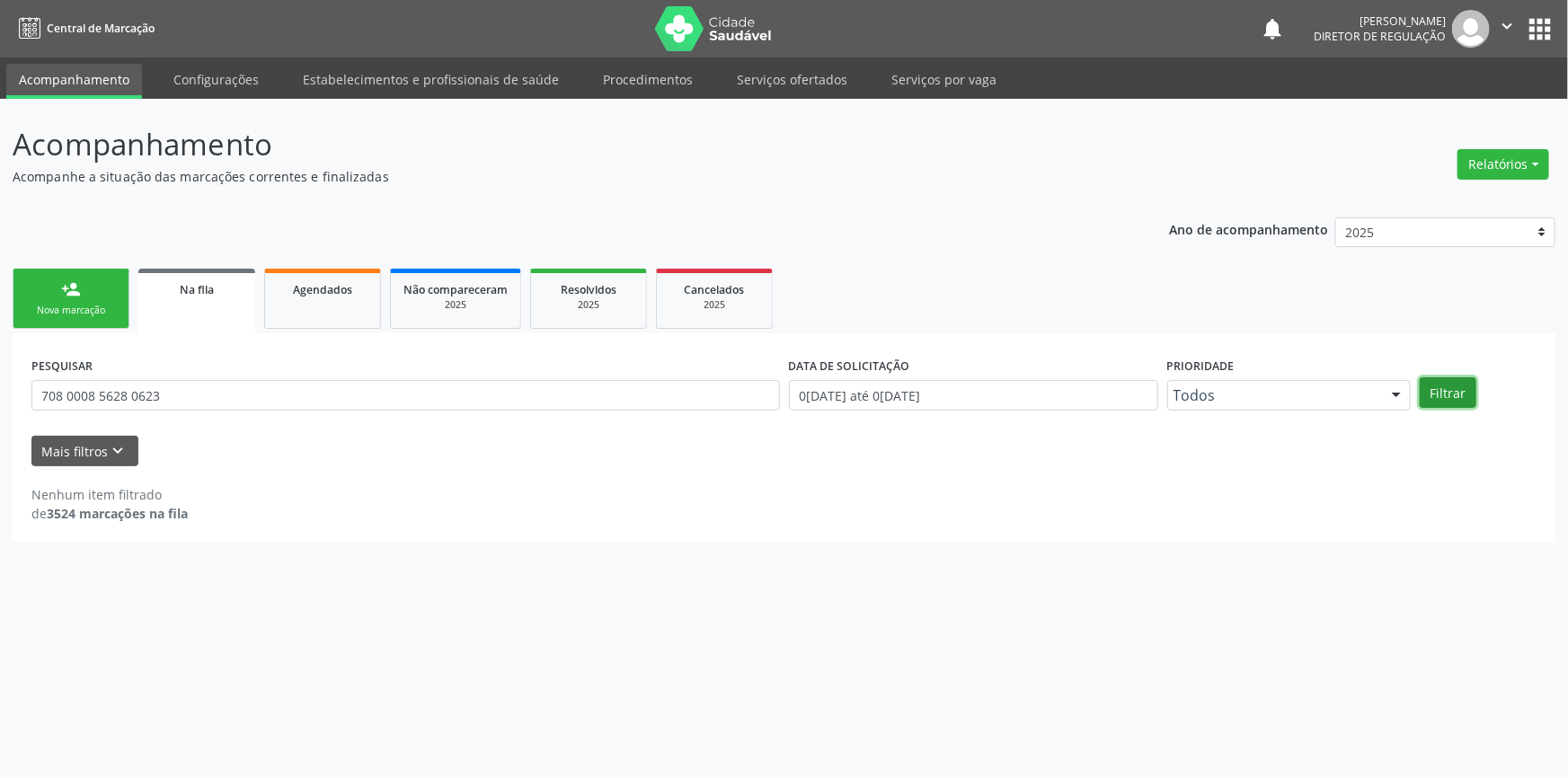
click at [1431, 389] on button "Filtrar" at bounding box center [1448, 392] width 57 height 30
click at [73, 308] on div "Nova marcação" at bounding box center [70, 311] width 90 height 13
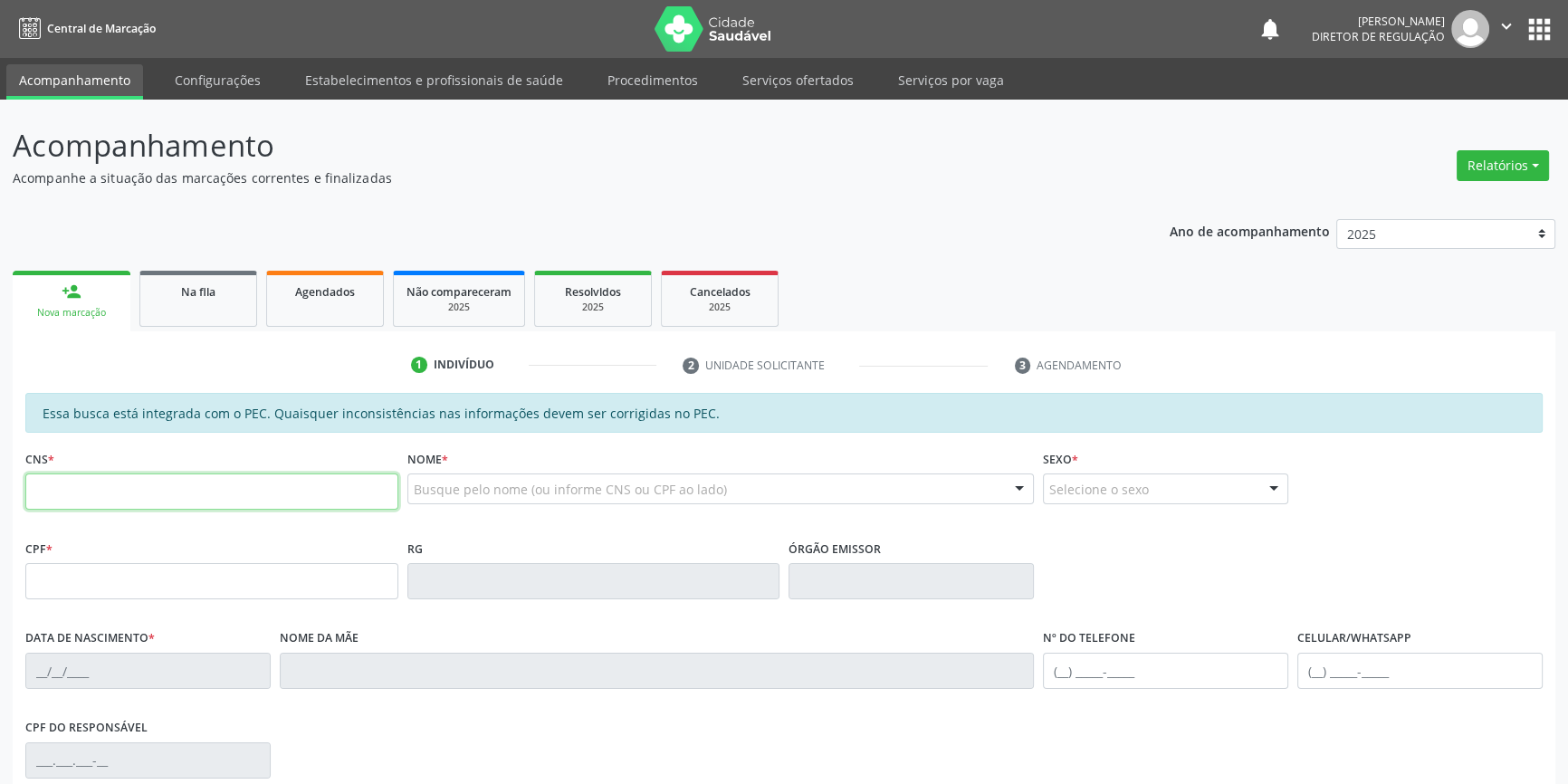
click at [262, 485] on input "text" at bounding box center [211, 492] width 373 height 36
type input "704 1001 5548 8372"
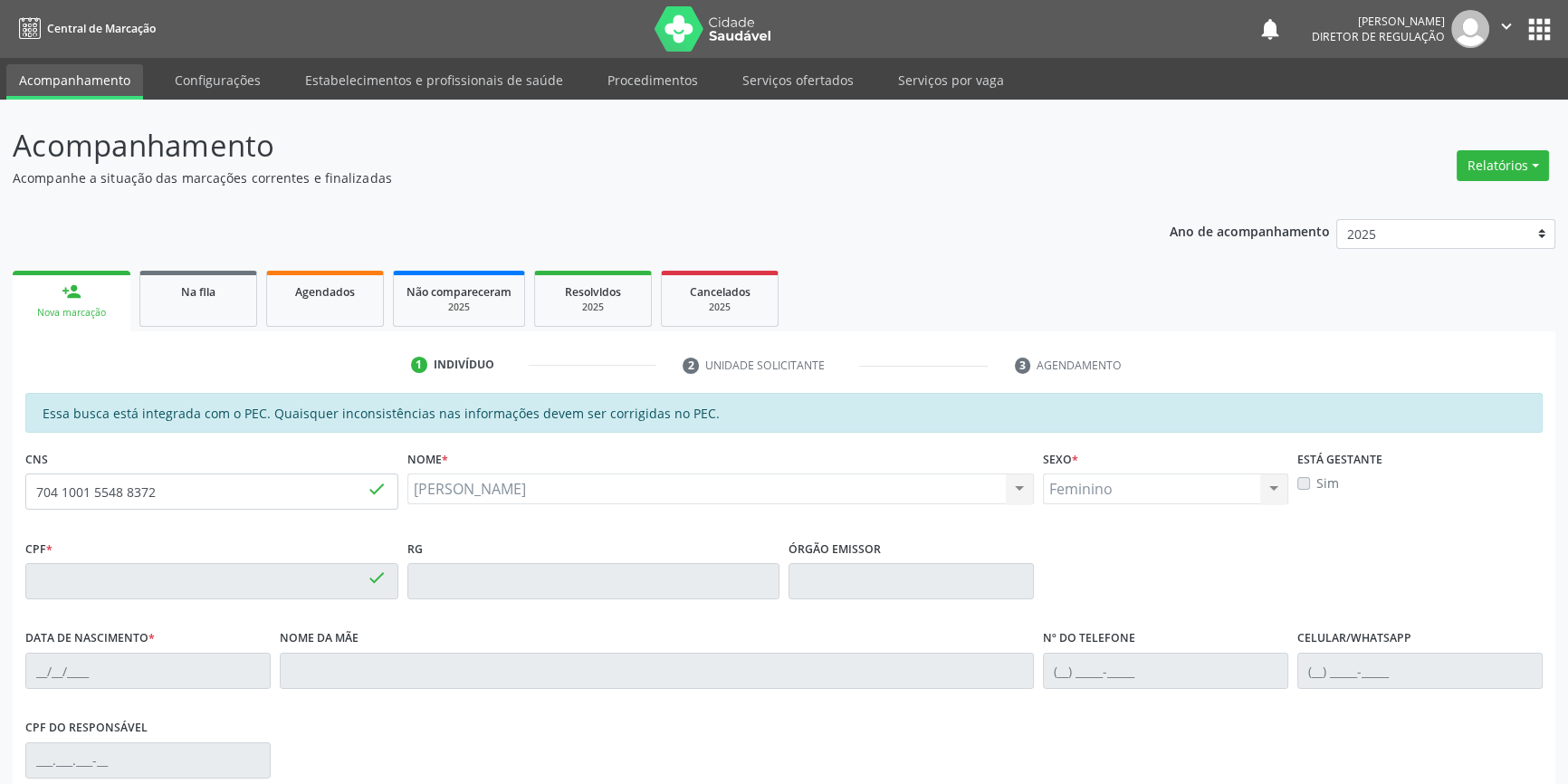
type input "139.613.774-21"
type input "06/04/2014"
type input "Patrícia da Luz Alves"
type input "(87) 98849-1083"
drag, startPoint x: 204, startPoint y: 496, endPoint x: 0, endPoint y: 492, distance: 204.0
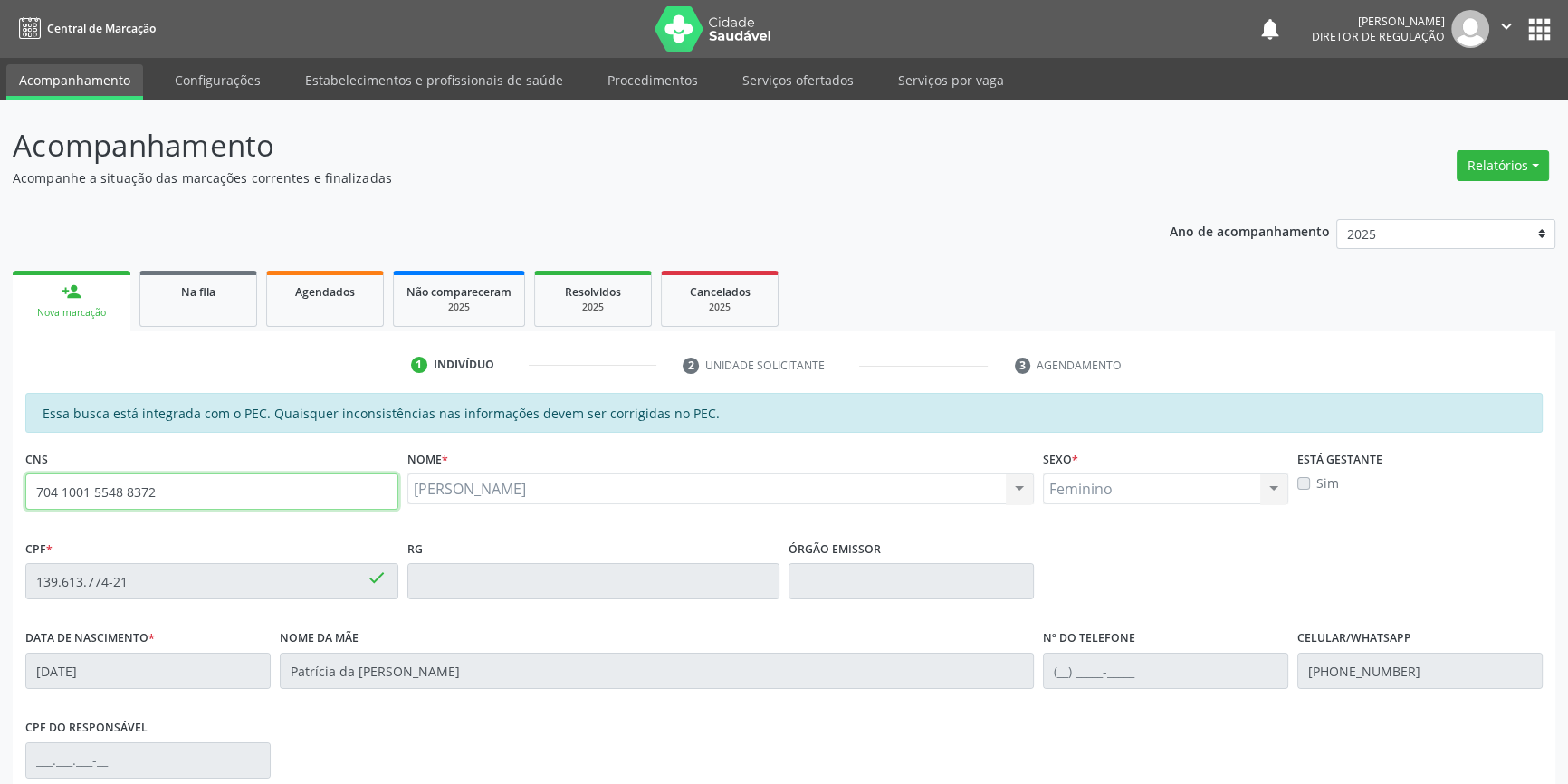
click at [0, 491] on div "Acompanhamento Acompanhe a situação das marcações correntes e finalizadas Relat…" at bounding box center [784, 567] width 1568 height 934
click at [271, 310] on link "Agendados" at bounding box center [324, 299] width 118 height 56
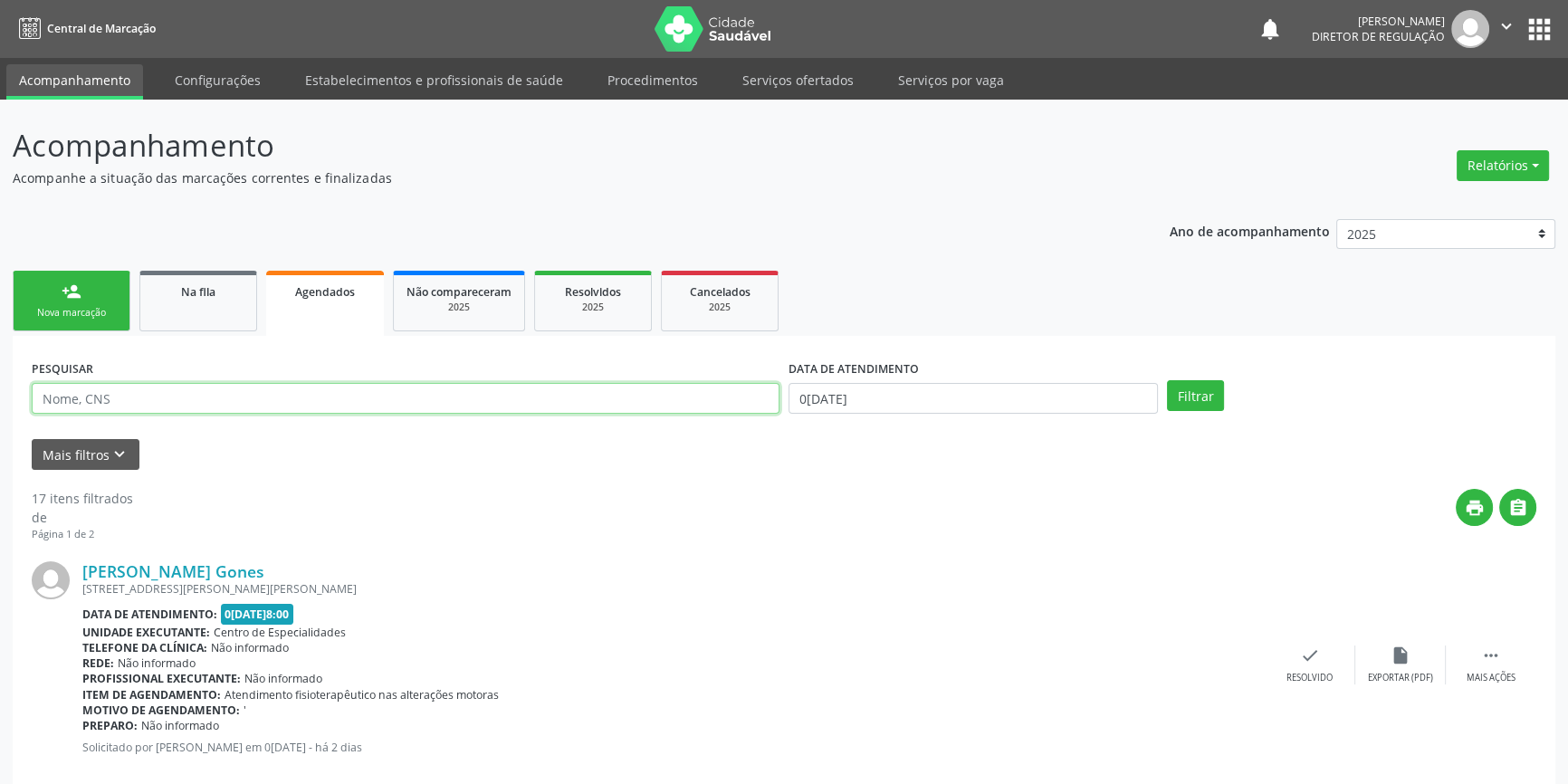
click at [179, 398] on input "text" at bounding box center [405, 398] width 747 height 31
paste input "704 1001 5548 8372"
type input "704 1001 5548 8372"
click at [1065, 426] on form "PESQUISAR 704 1001 5548 8372 DATA DE ATENDIMENTO 03/09/2025 Filtrar UNIDADE DE …" at bounding box center [784, 413] width 1504 height 115
click at [1041, 420] on div "DATA DE ATENDIMENTO 03/09/2025" at bounding box center [972, 391] width 378 height 71
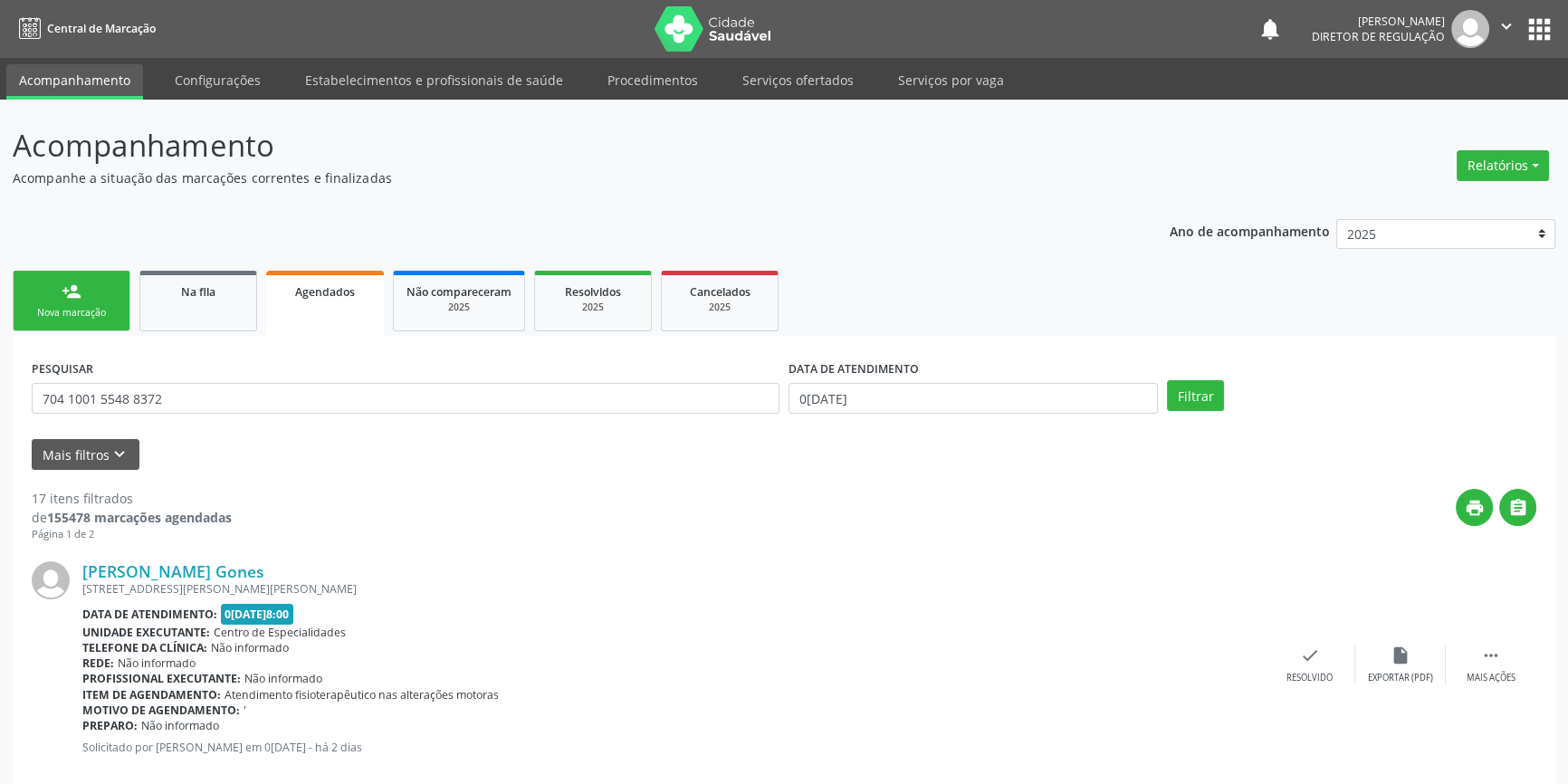
click at [1040, 417] on div "DATA DE ATENDIMENTO 03/09/2025" at bounding box center [972, 391] width 378 height 71
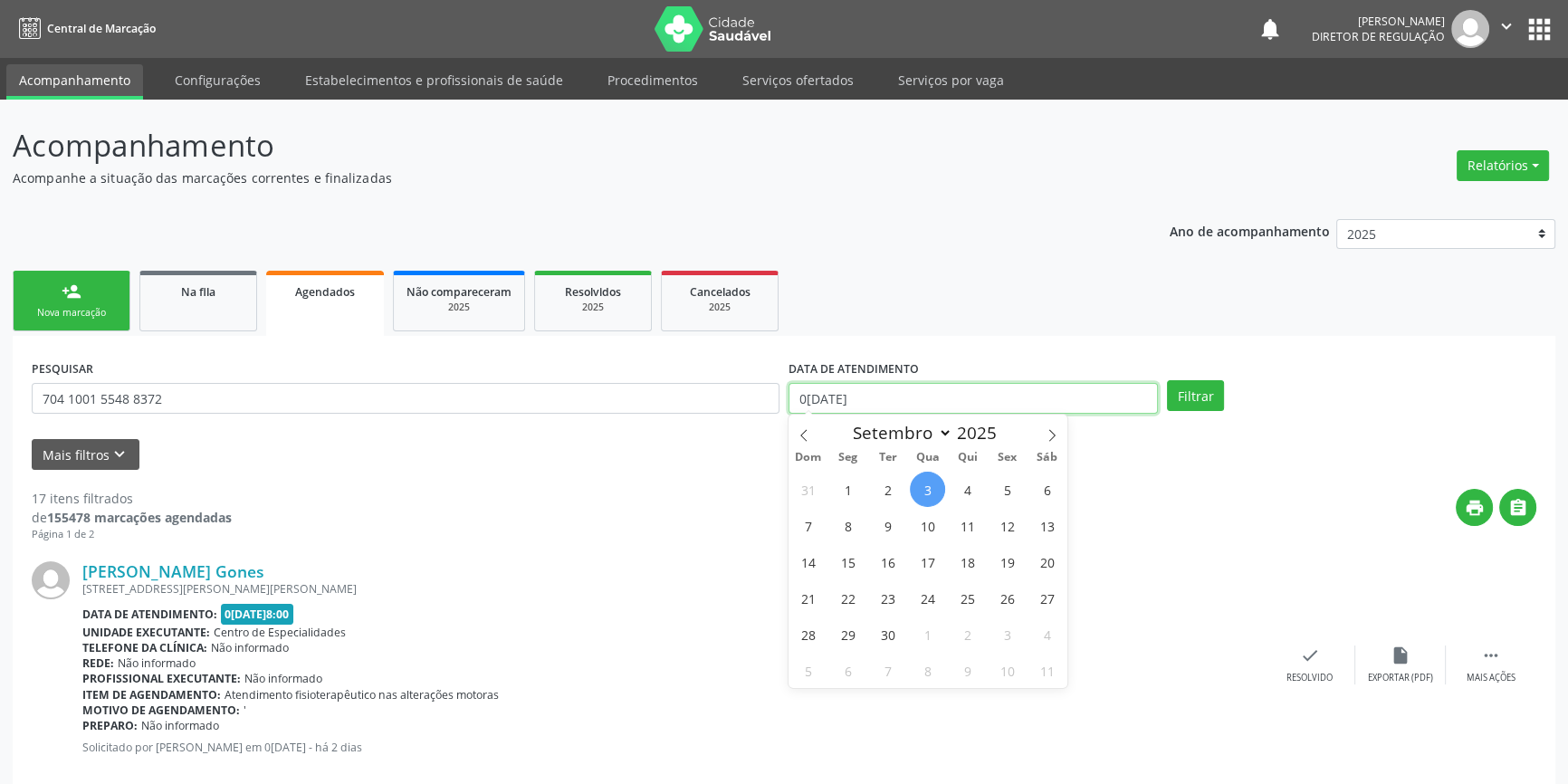
click at [1030, 409] on input "03/09/2025" at bounding box center [973, 398] width 369 height 31
click at [805, 430] on icon at bounding box center [803, 435] width 7 height 11
select select "5"
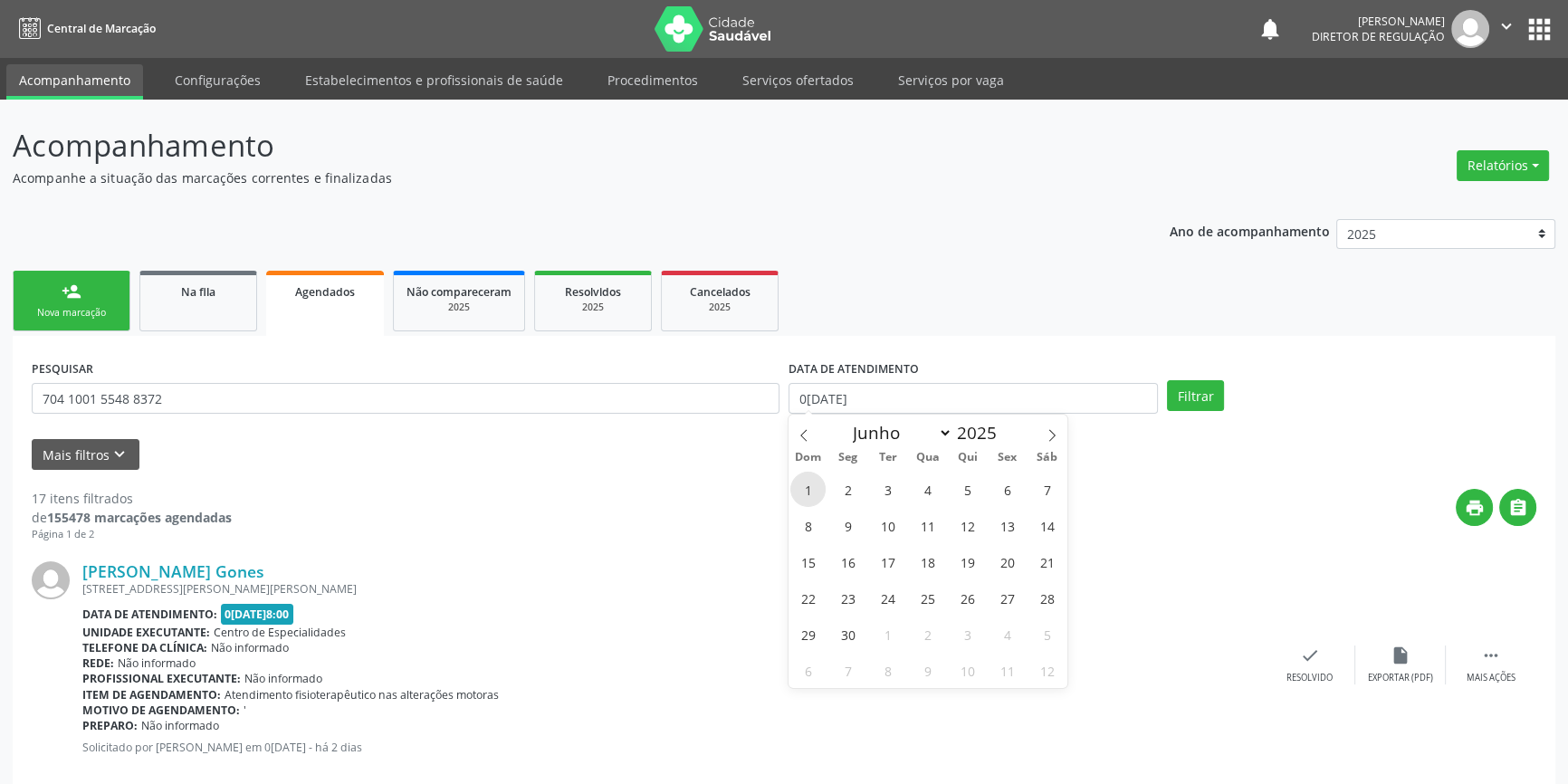
click at [814, 496] on span "1" at bounding box center [807, 489] width 35 height 35
type input "01/06/2025"
click at [1055, 442] on span at bounding box center [1051, 430] width 31 height 31
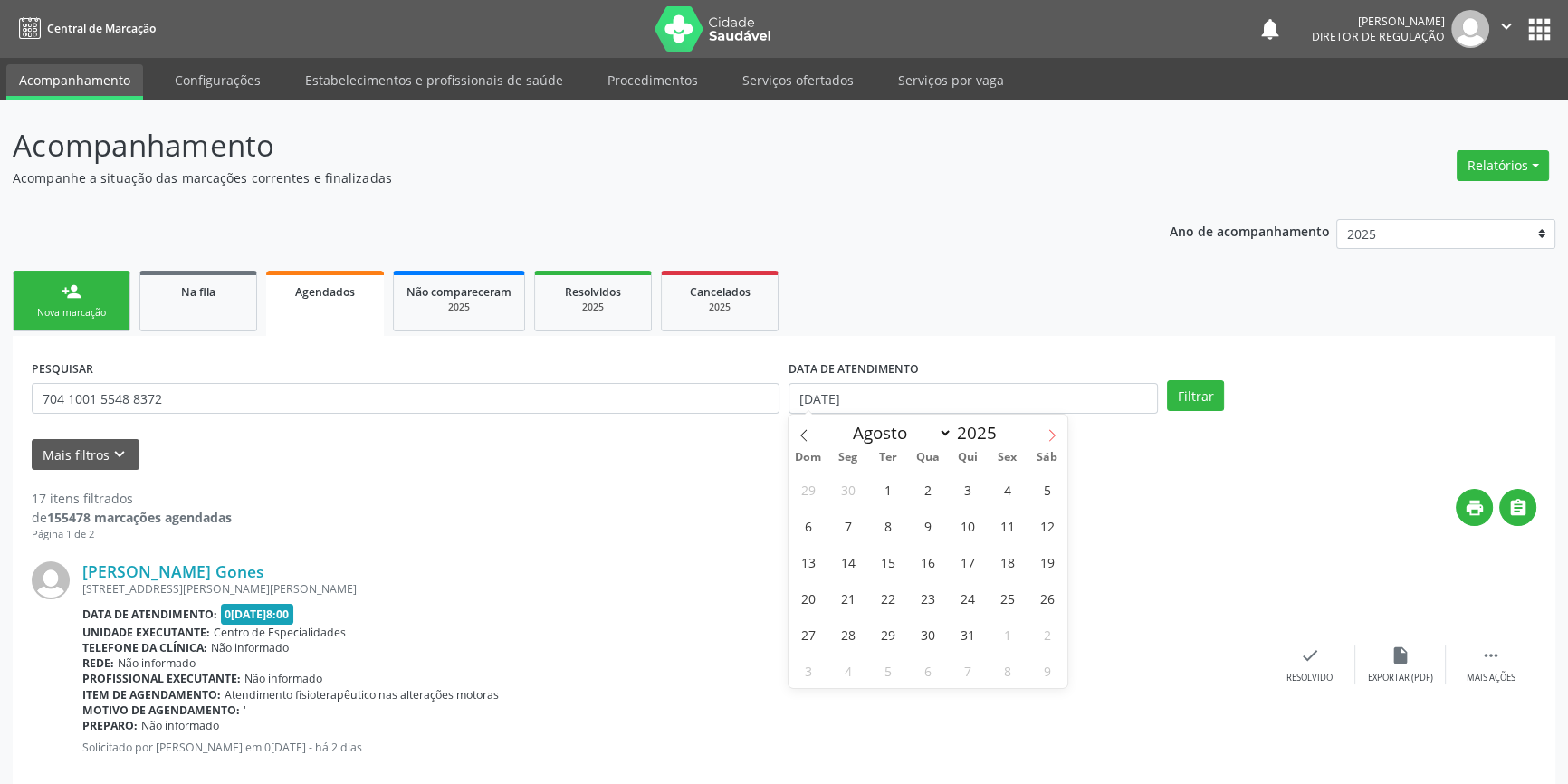
select select "8"
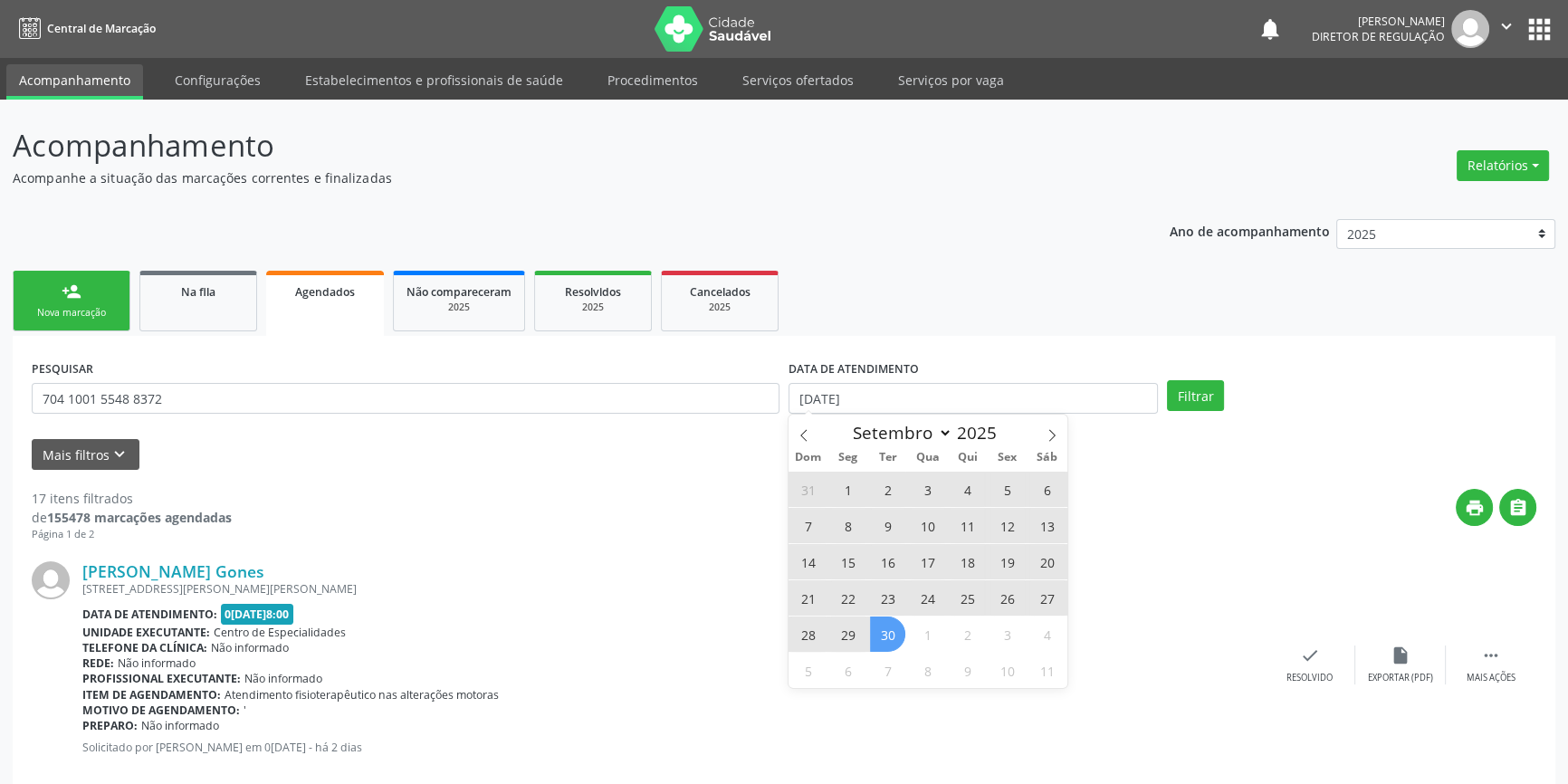
click at [884, 628] on span "30" at bounding box center [887, 634] width 35 height 35
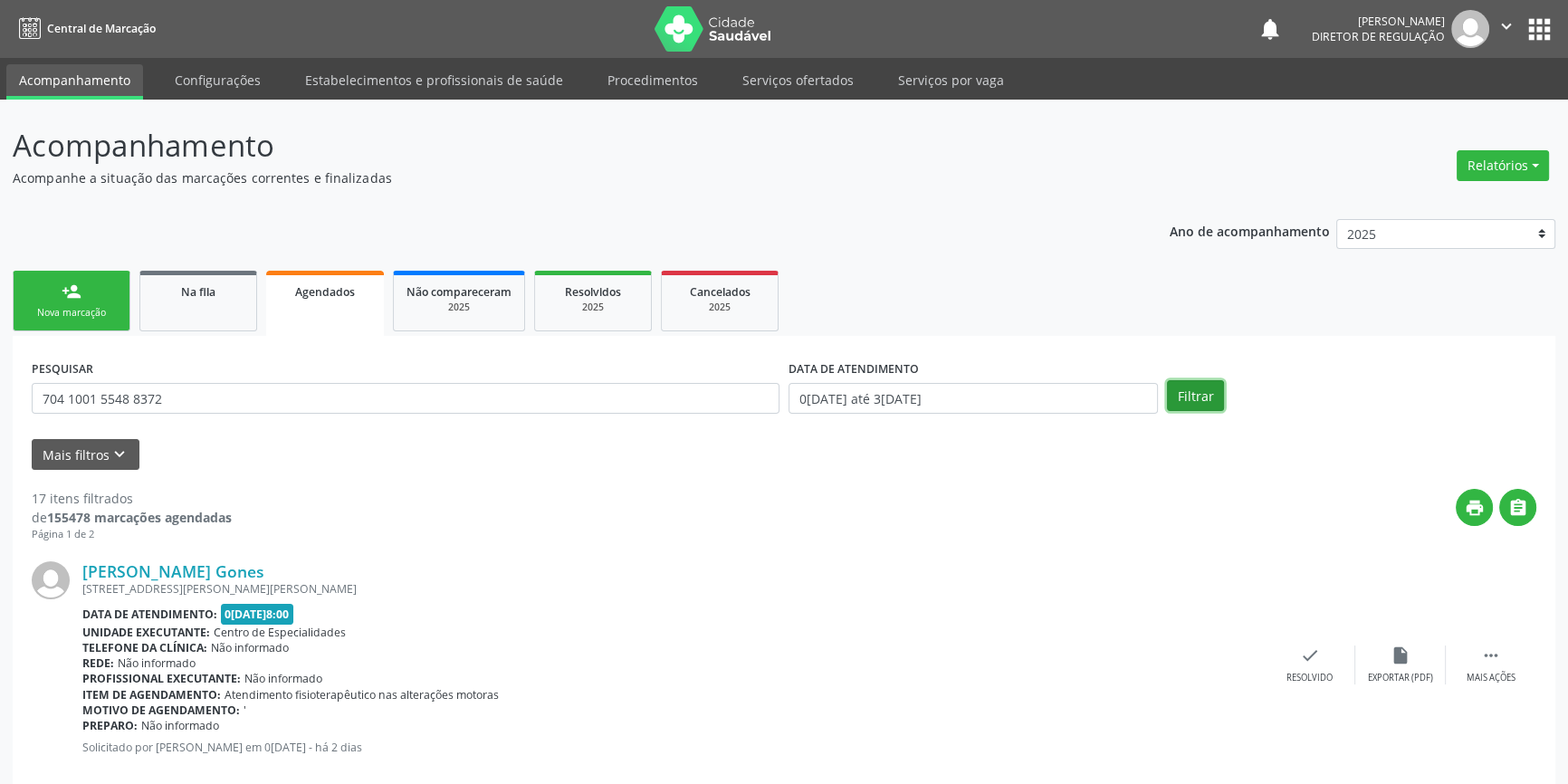
click at [1206, 390] on button "Filtrar" at bounding box center [1195, 395] width 57 height 31
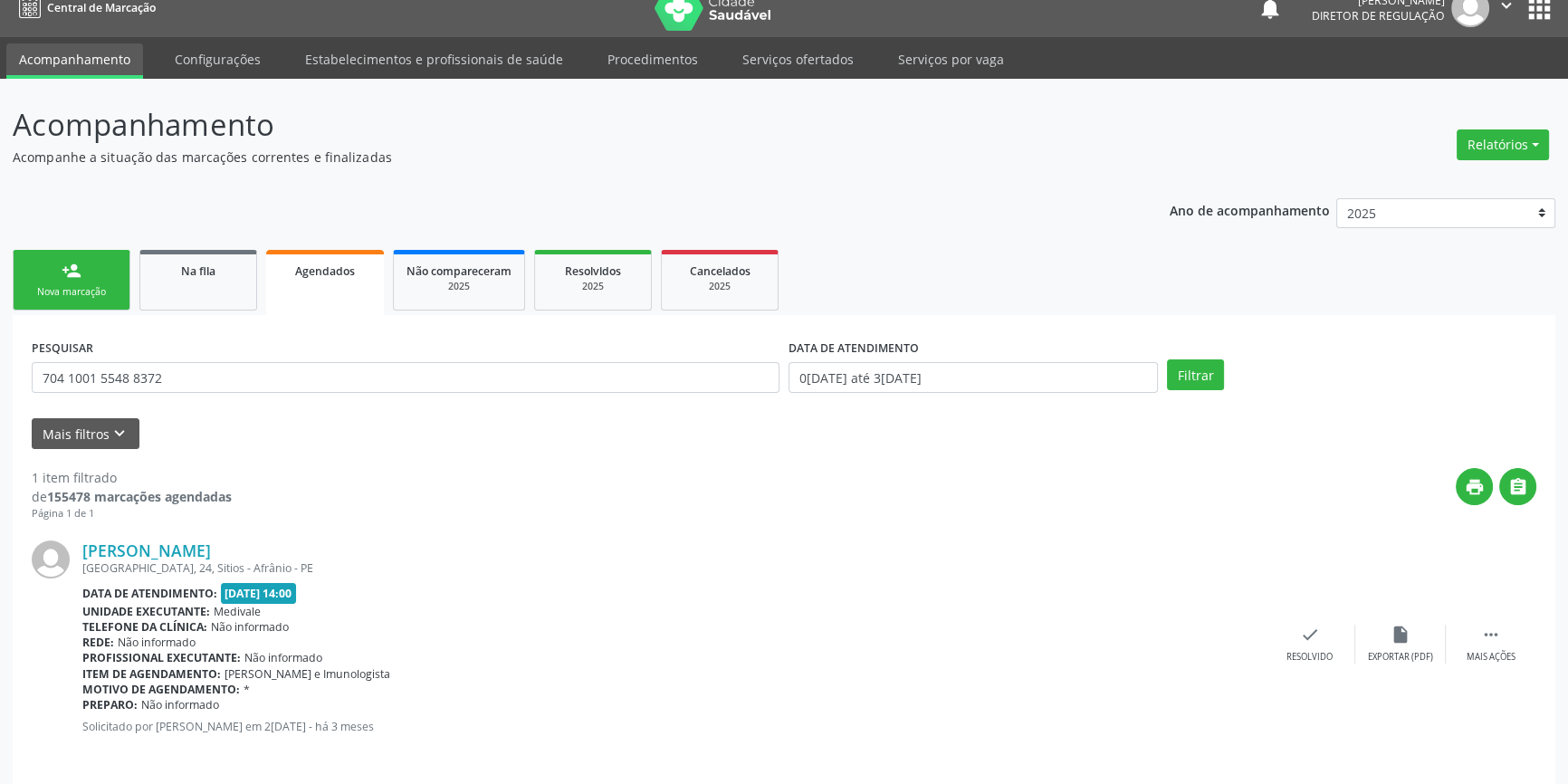
scroll to position [33, 0]
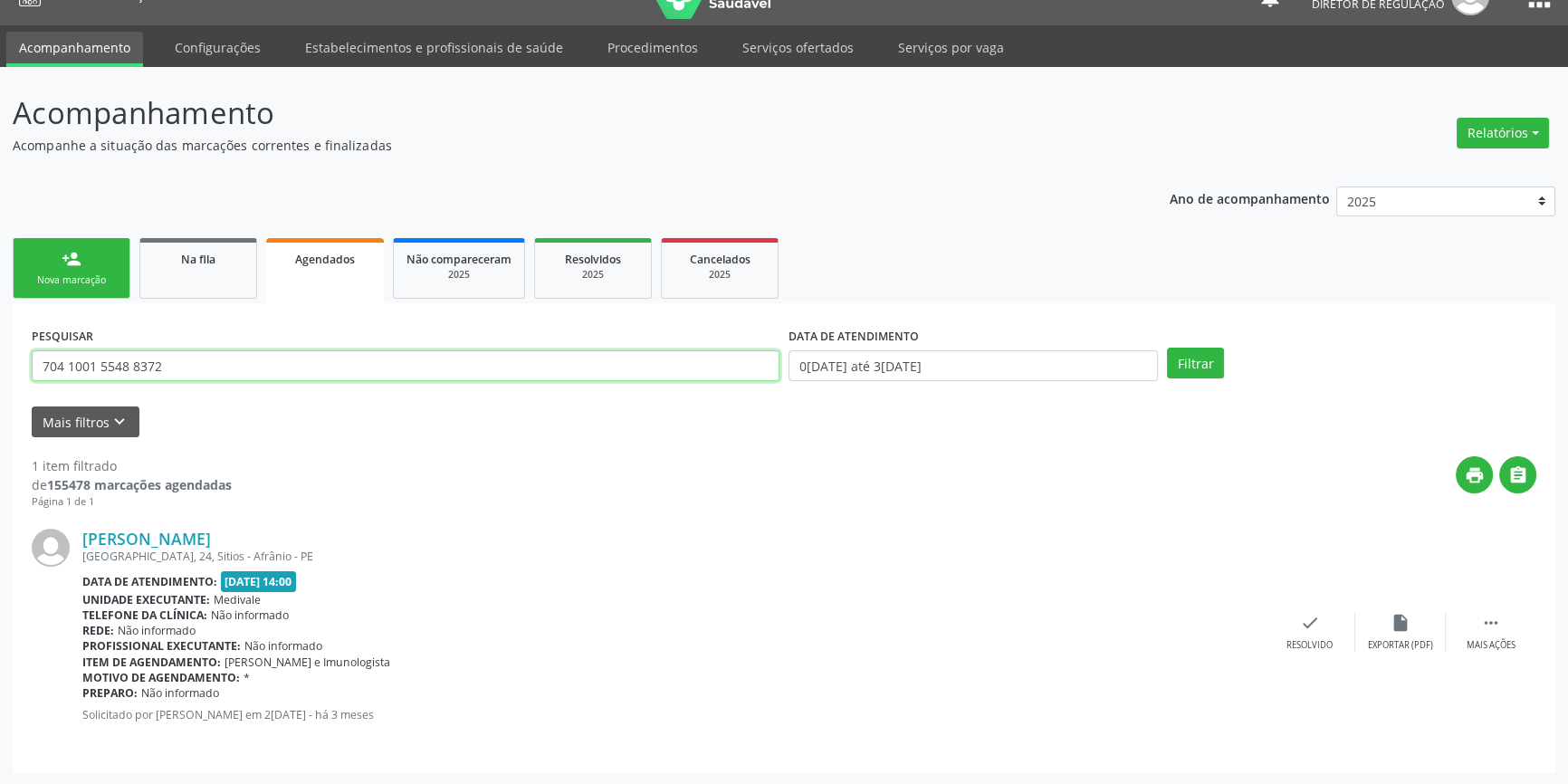
drag, startPoint x: 146, startPoint y: 351, endPoint x: 17, endPoint y: 353, distance: 129.0
click at [17, 353] on div "PESQUISAR 704 1001 5548 8372 DATA DE ATENDIMENTO 01/06/2025 até 30/09/2025 Filt…" at bounding box center [784, 538] width 1542 height 470
paste input "8 0008 5628 0623"
click at [1214, 360] on button "Filtrar" at bounding box center [1195, 363] width 57 height 31
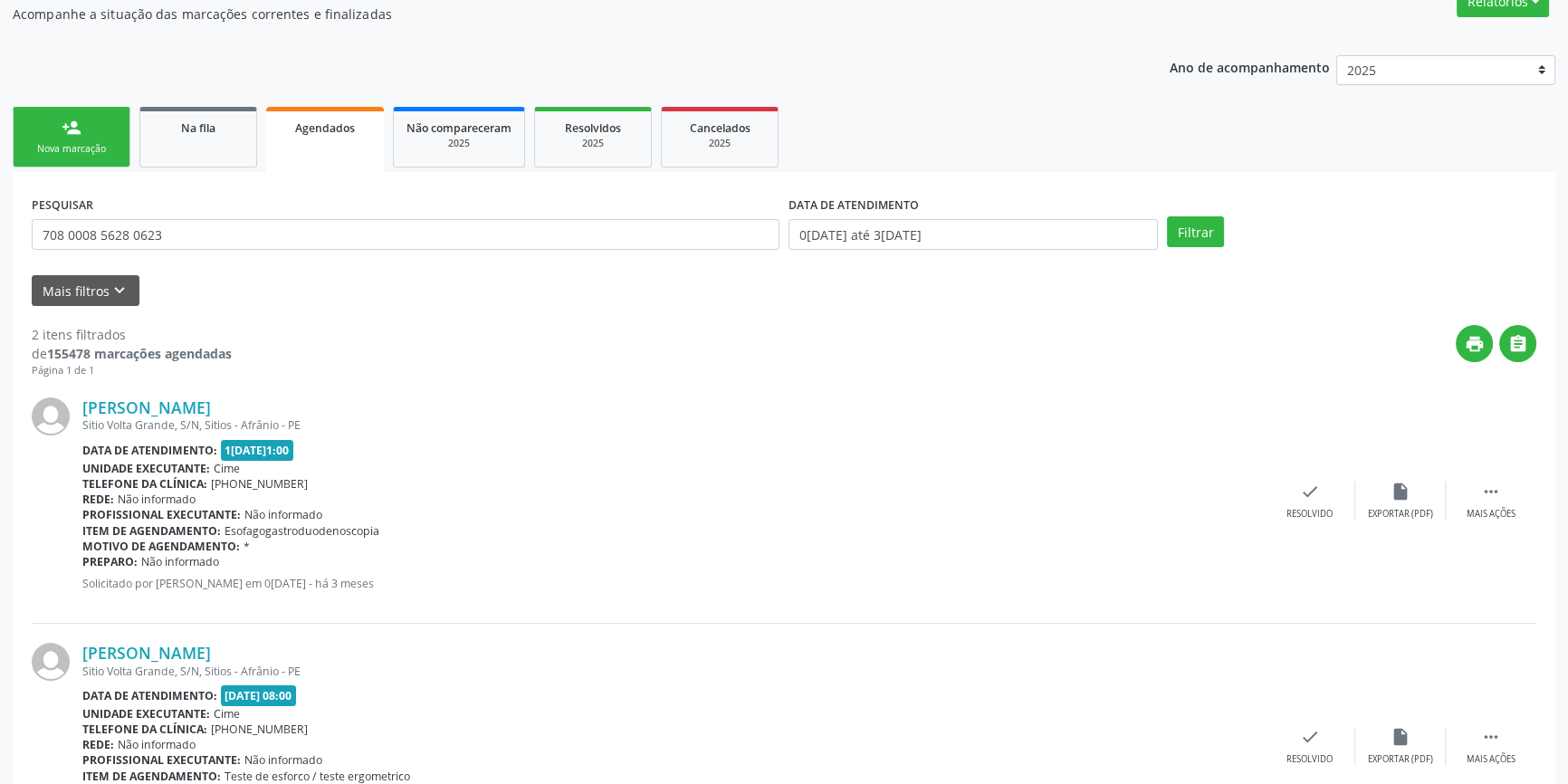
scroll to position [278, 0]
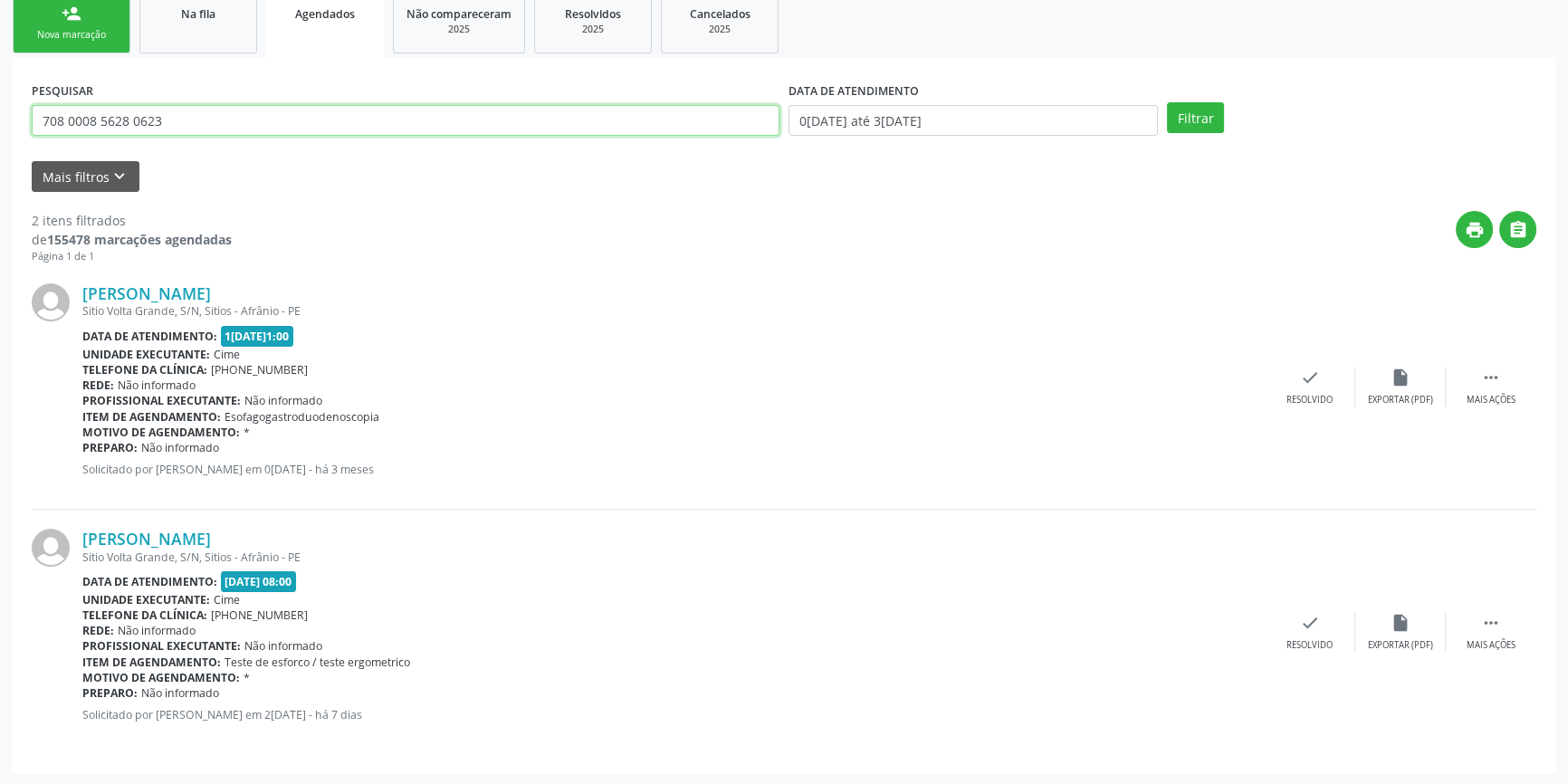
drag, startPoint x: 218, startPoint y: 129, endPoint x: 0, endPoint y: 120, distance: 218.2
click at [0, 120] on div "Acompanhamento Acompanhe a situação das marcações correntes e finalizadas Relat…" at bounding box center [784, 304] width 1568 height 965
paste input "0 6029 9439 1561"
type input "700 6029 9439 1561"
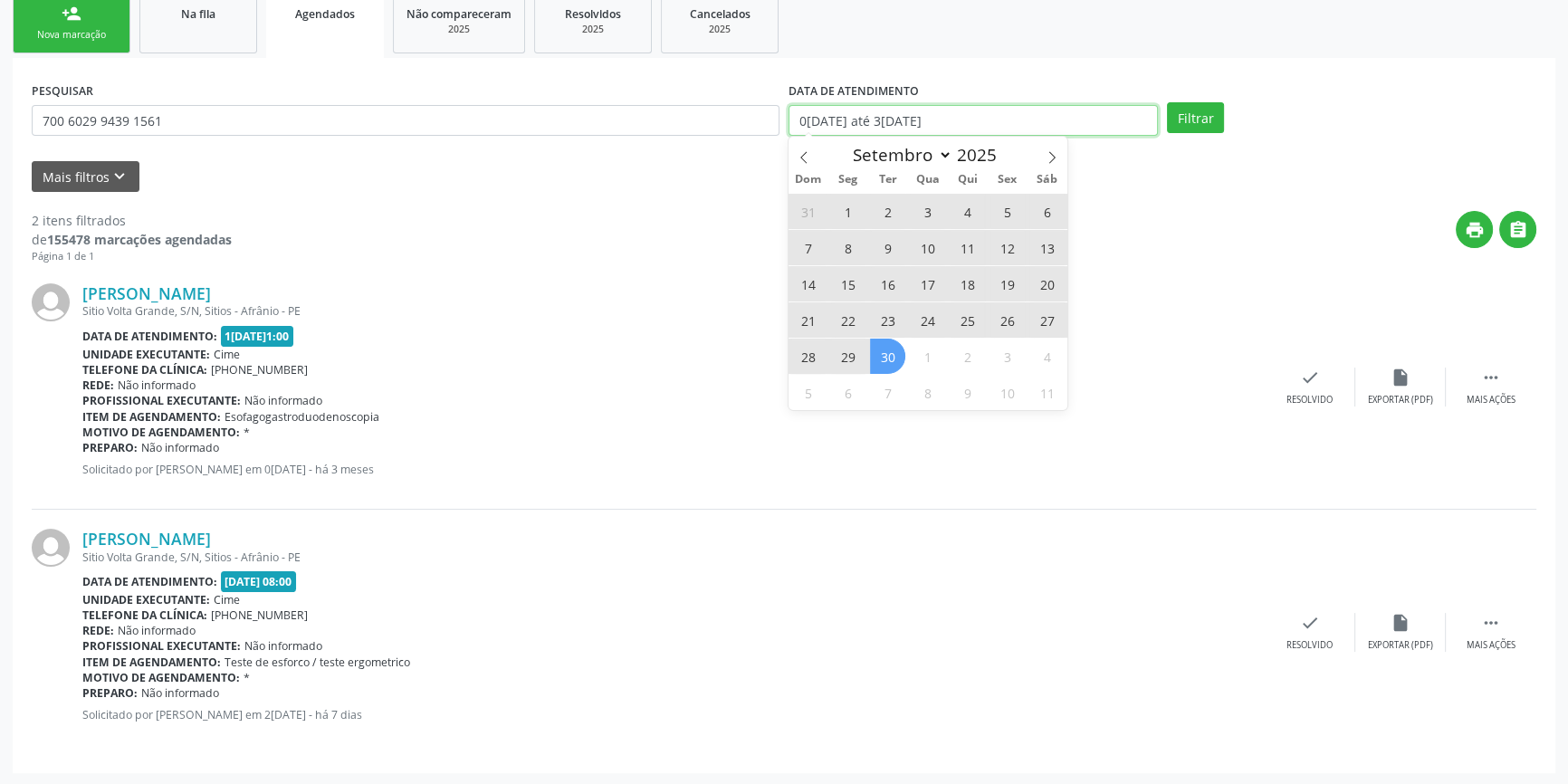
click at [947, 121] on input "01/06/2025 até 30/09/2025" at bounding box center [973, 121] width 369 height 31
click at [807, 151] on icon at bounding box center [803, 157] width 12 height 12
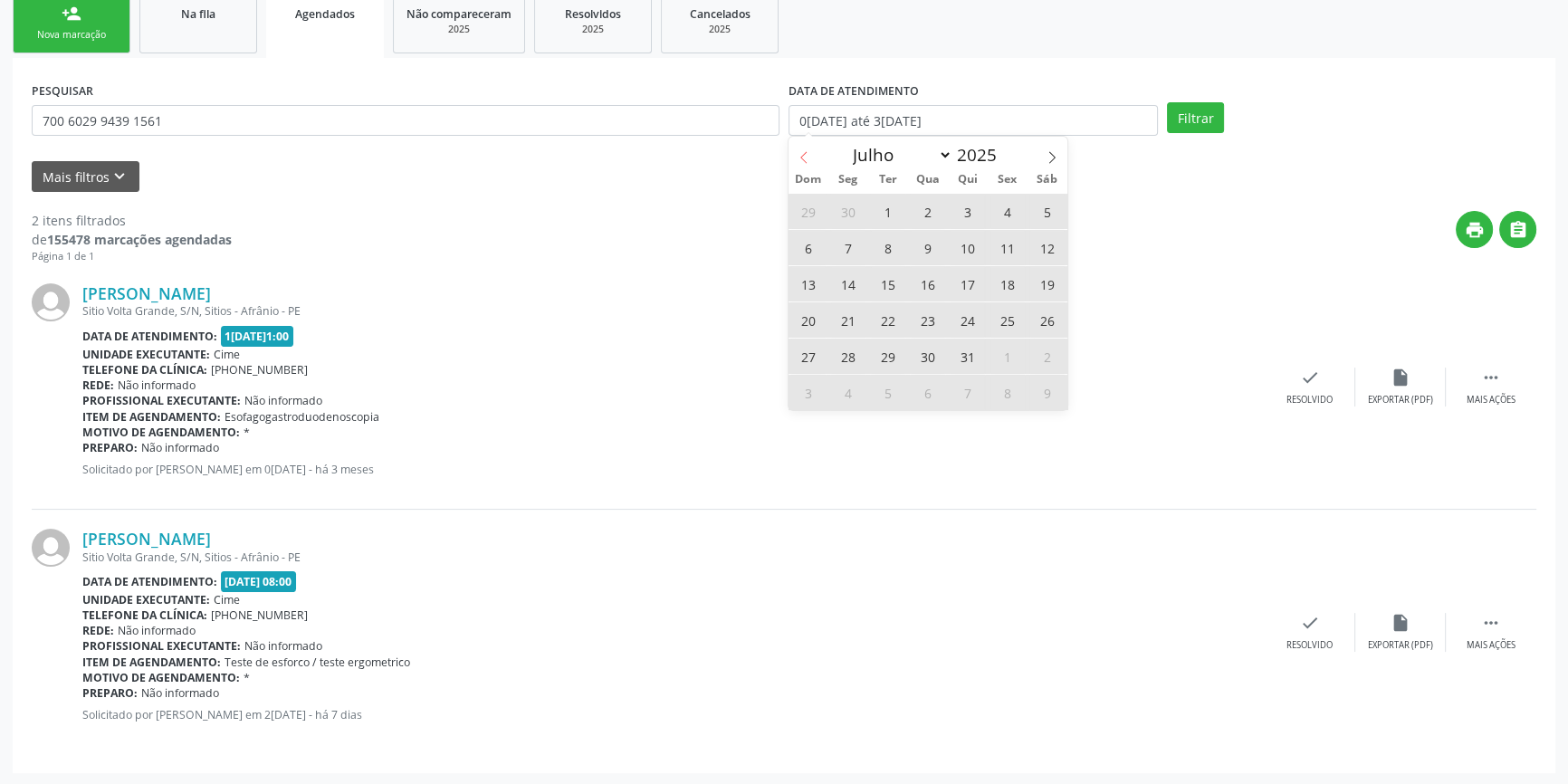
click at [807, 151] on icon at bounding box center [803, 157] width 12 height 12
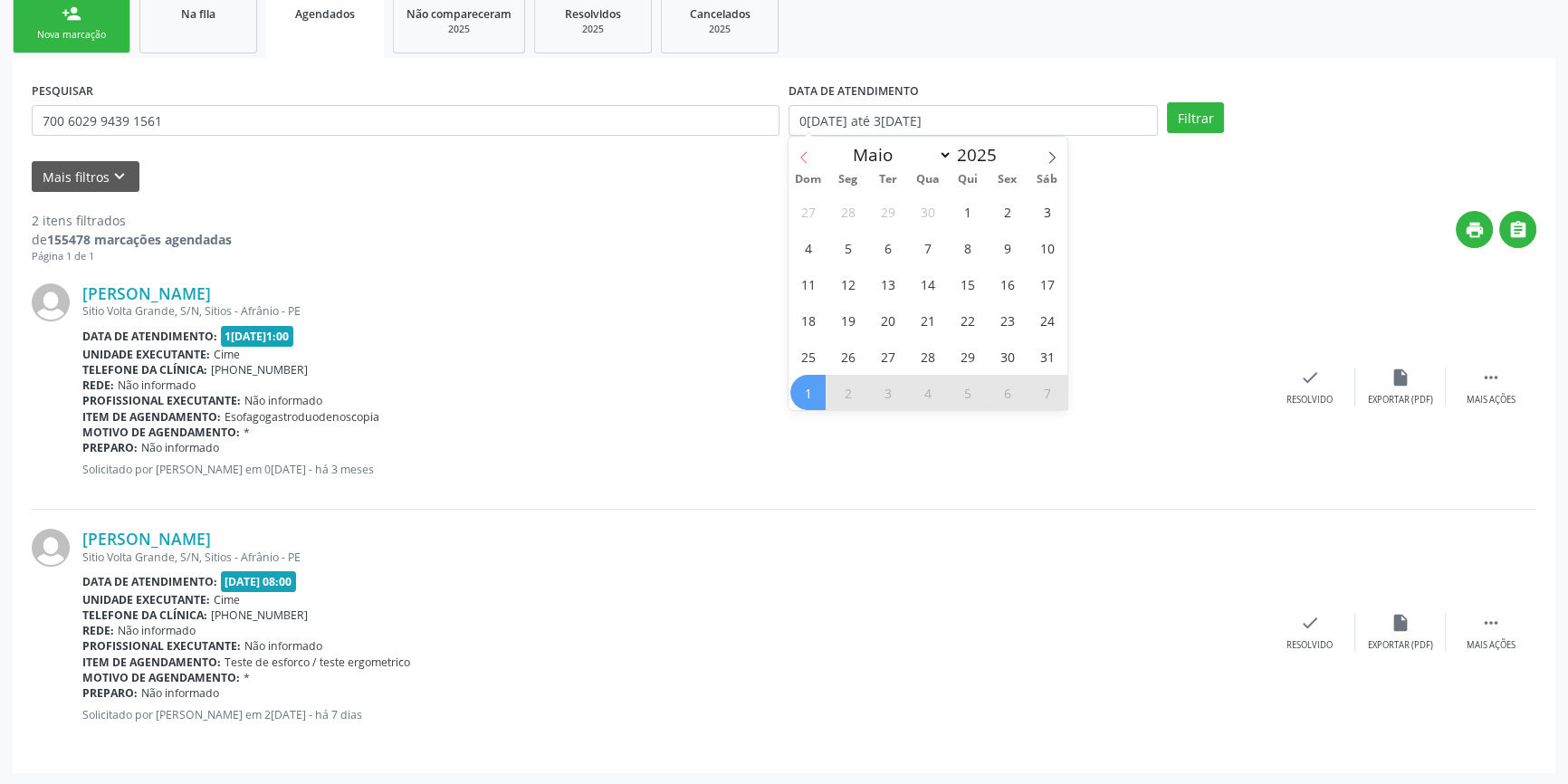
click at [807, 151] on icon at bounding box center [803, 157] width 12 height 12
click at [1044, 160] on span at bounding box center [1051, 152] width 31 height 31
select select "3"
click at [893, 206] on span "1" at bounding box center [887, 211] width 35 height 35
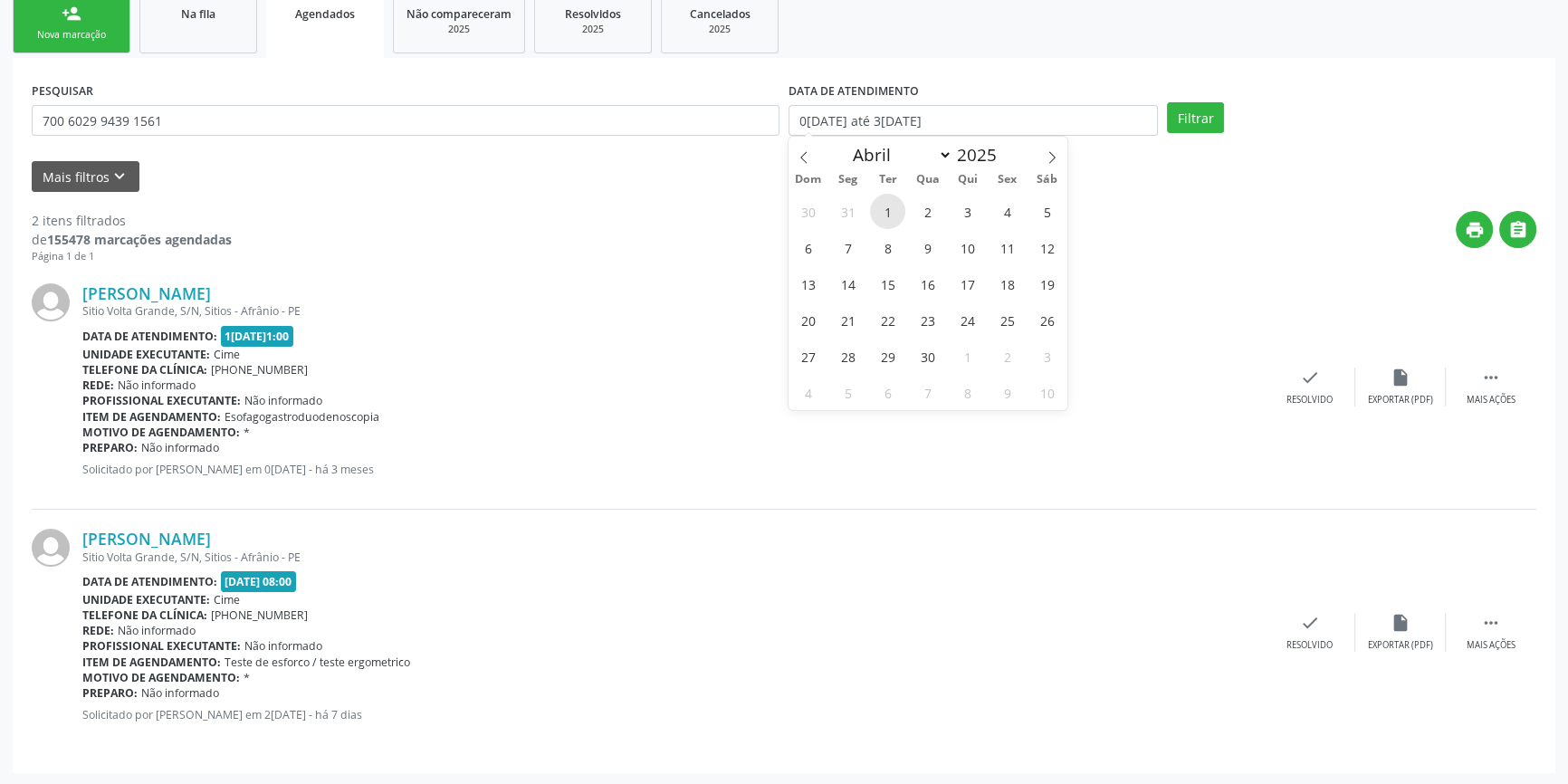
type input "01/04/2025"
click at [1050, 154] on icon at bounding box center [1051, 157] width 12 height 12
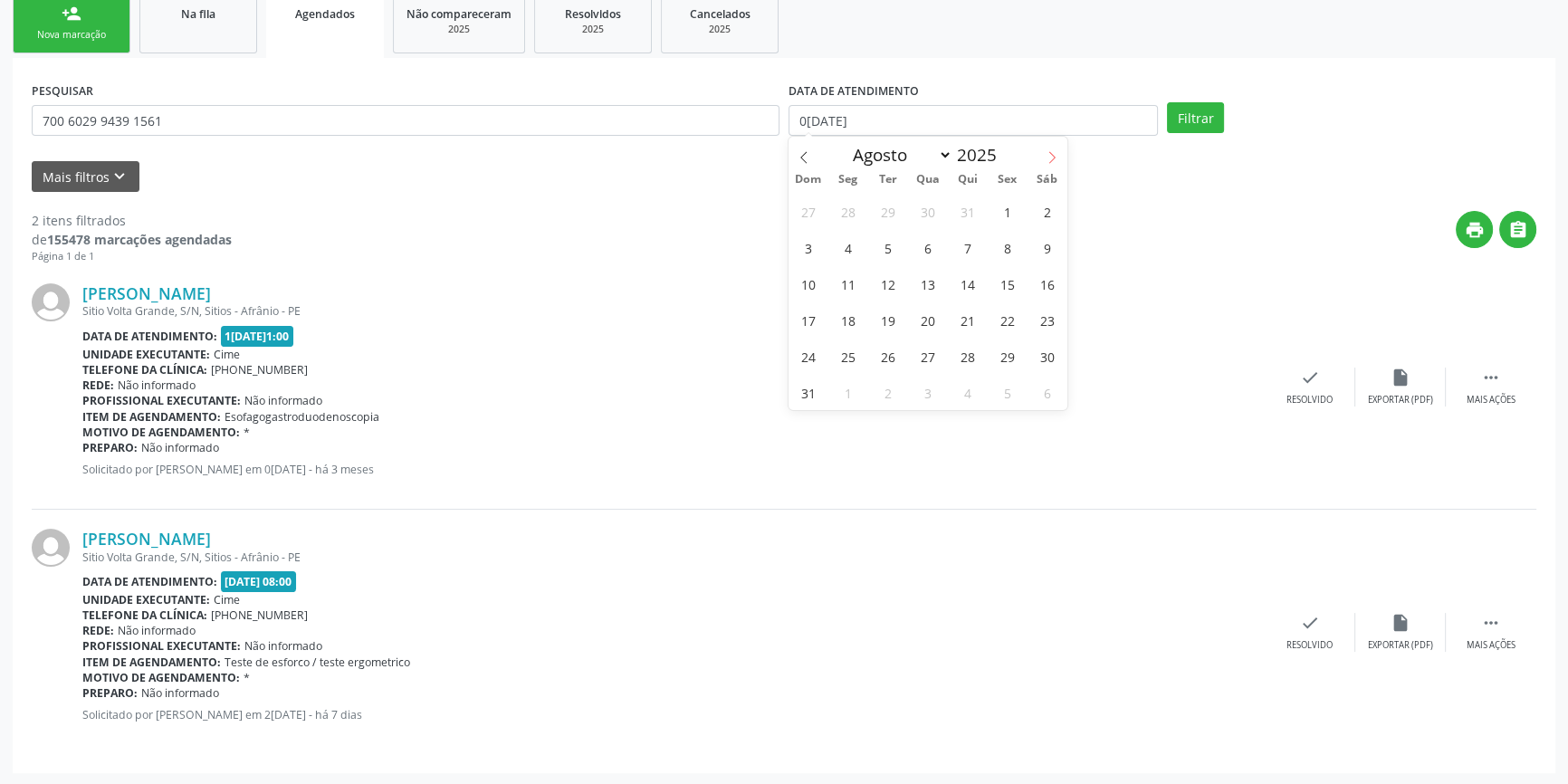
click at [1050, 154] on icon at bounding box center [1051, 157] width 12 height 12
select select "8"
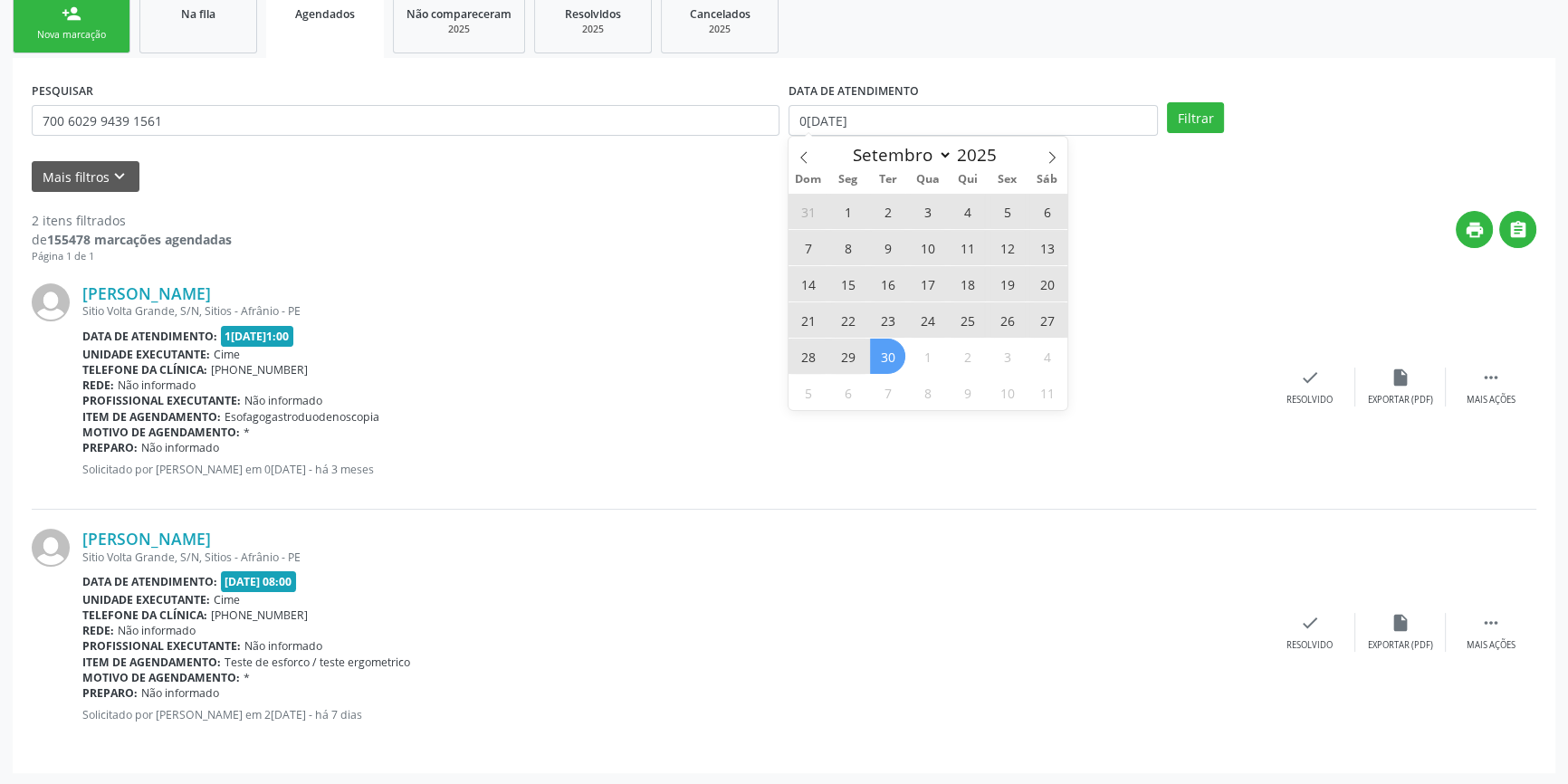
click at [895, 345] on span "30" at bounding box center [887, 356] width 35 height 35
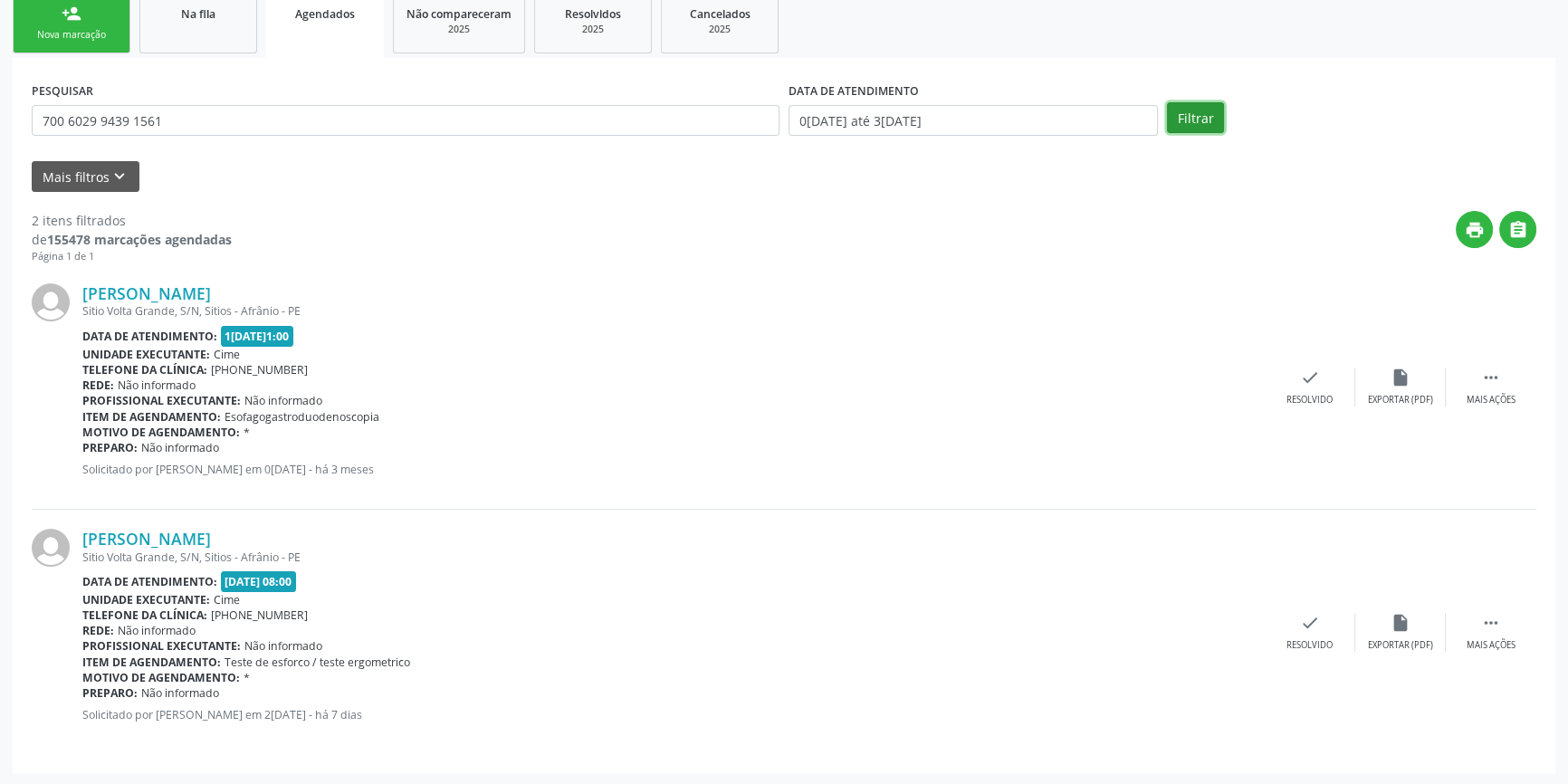
click at [1214, 126] on button "Filtrar" at bounding box center [1195, 118] width 57 height 31
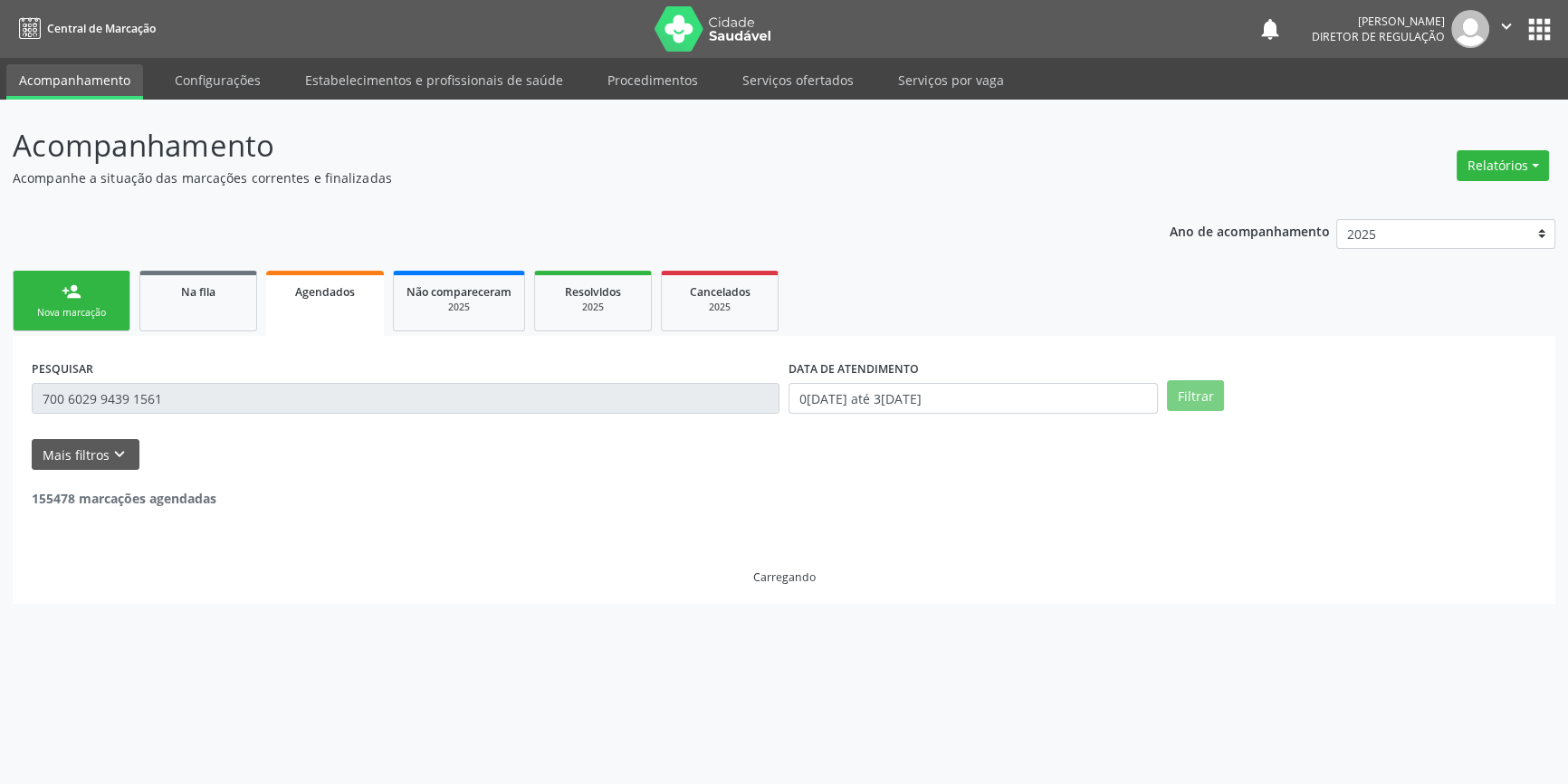
scroll to position [0, 0]
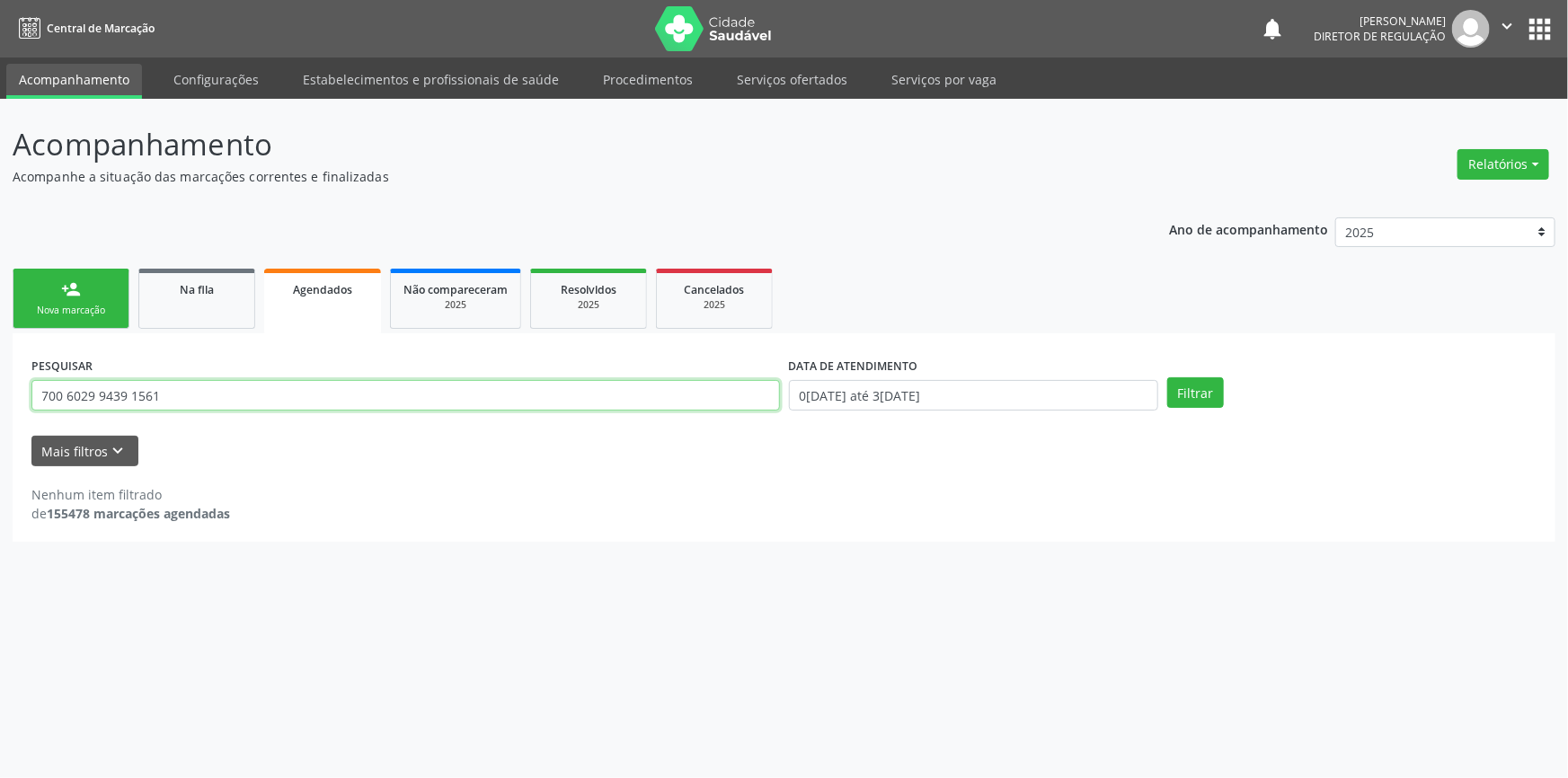
drag, startPoint x: 220, startPoint y: 390, endPoint x: 0, endPoint y: 374, distance: 220.6
click at [0, 375] on div "Acompanhamento Acompanhe a situação das marcações correntes e finalizadas Relat…" at bounding box center [784, 438] width 1568 height 679
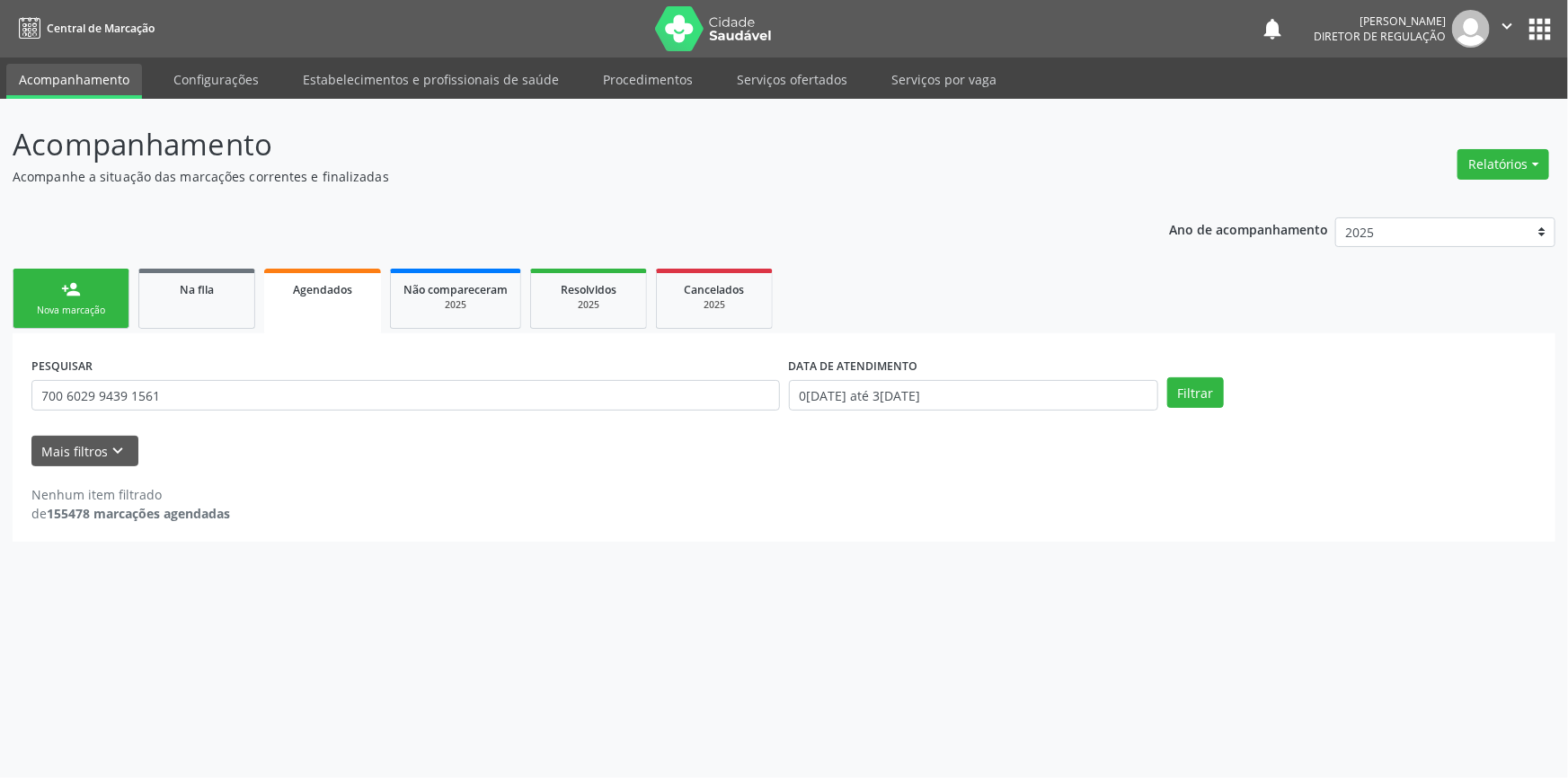
click at [68, 290] on div "person_add" at bounding box center [70, 289] width 20 height 20
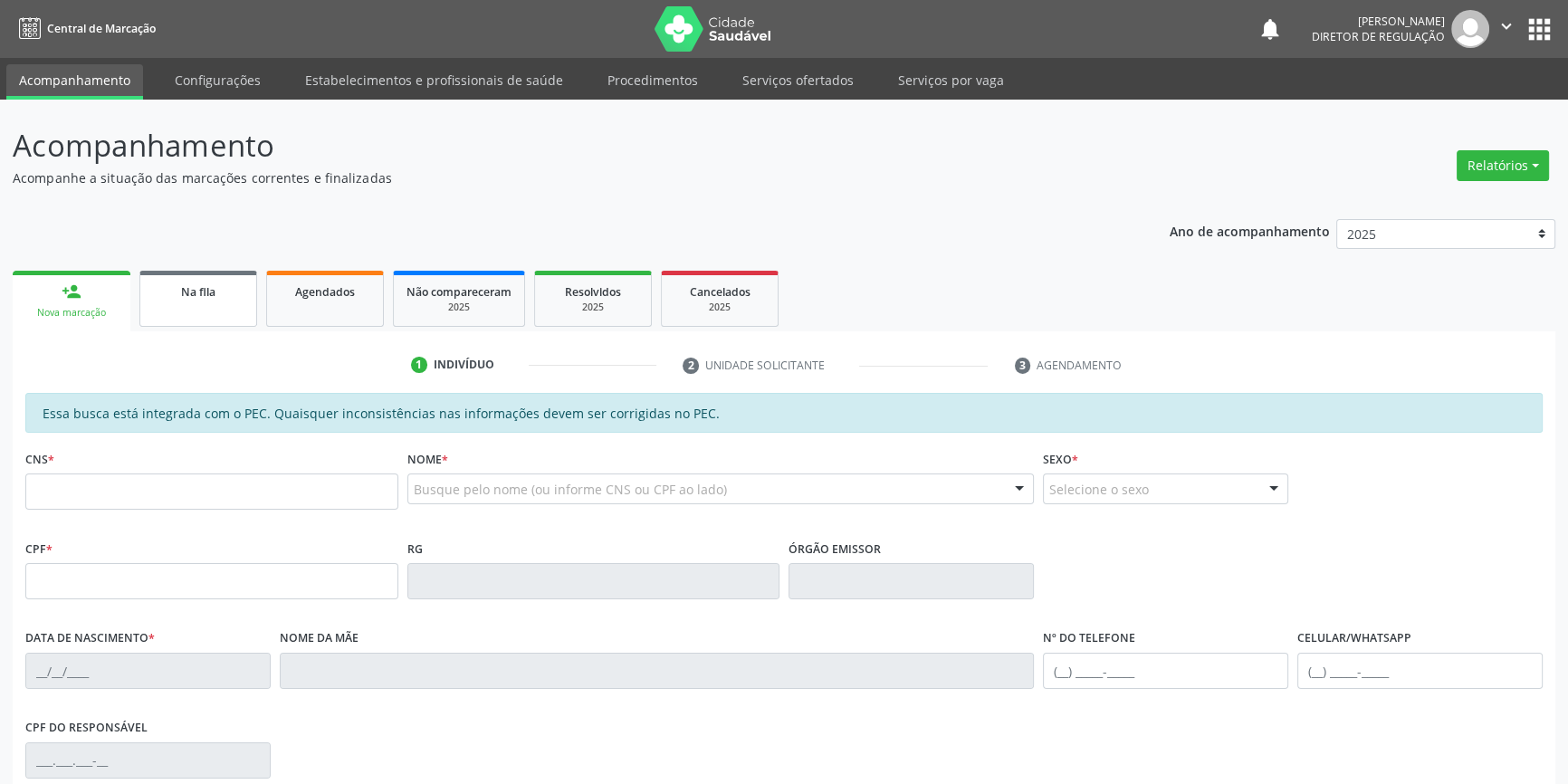
click at [204, 299] on div "Na fila" at bounding box center [198, 291] width 91 height 19
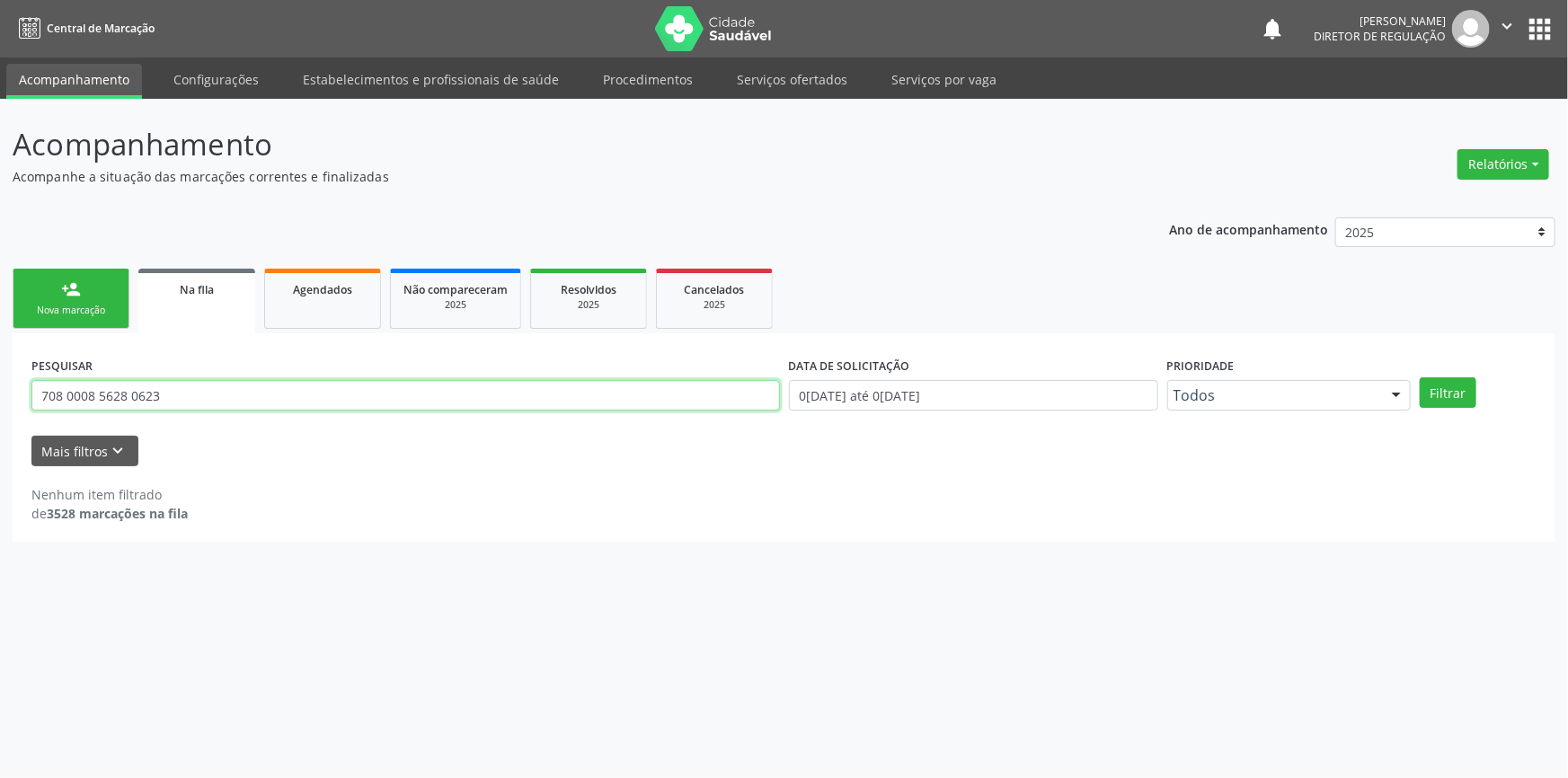
drag, startPoint x: 164, startPoint y: 391, endPoint x: 0, endPoint y: 399, distance: 164.2
click at [0, 401] on div "Acompanhamento Acompanhe a situação das marcações correntes e finalizadas Relat…" at bounding box center [784, 438] width 1568 height 679
type input "702702677201660"
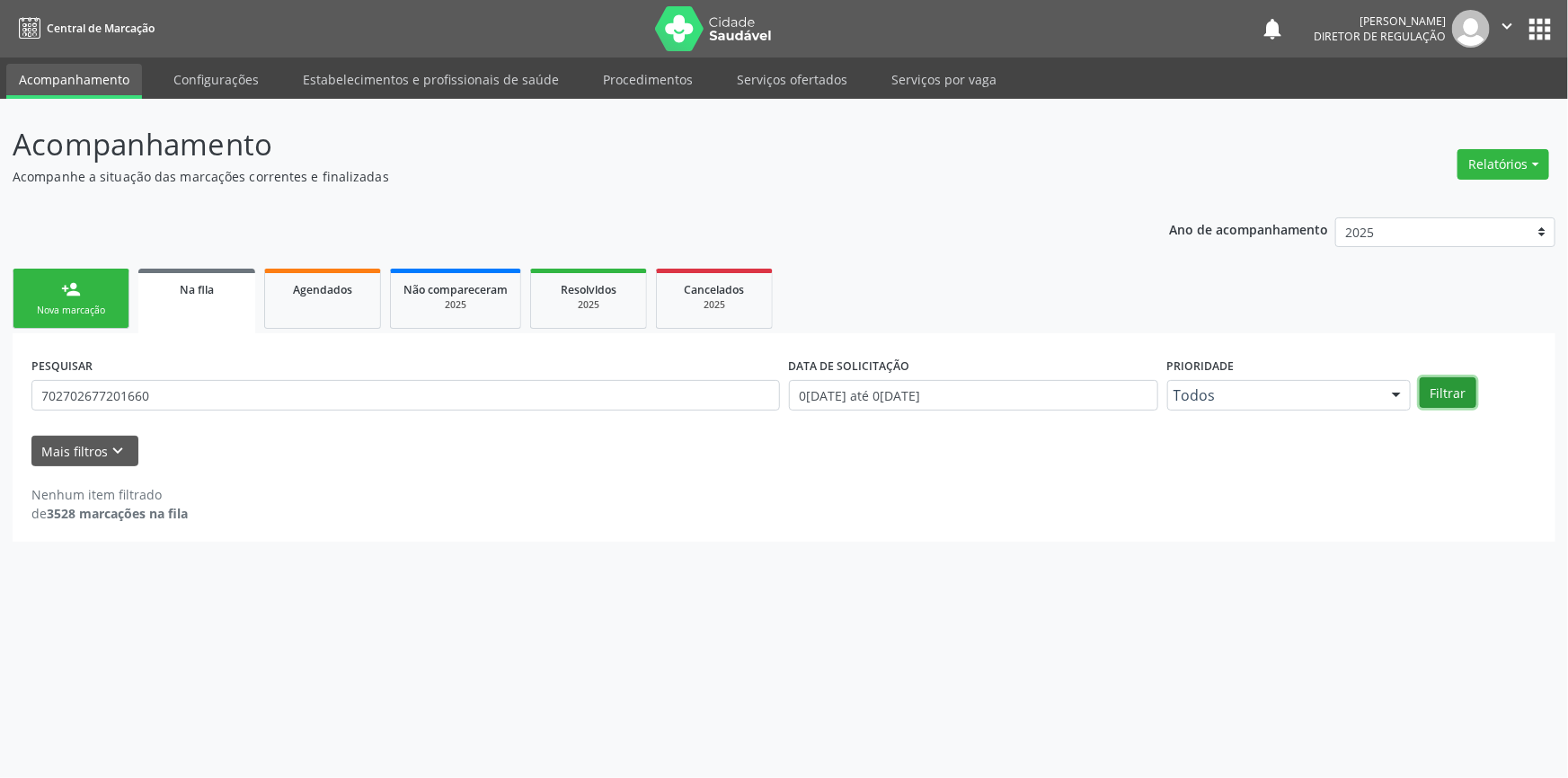
click at [1458, 387] on button "Filtrar" at bounding box center [1448, 392] width 57 height 30
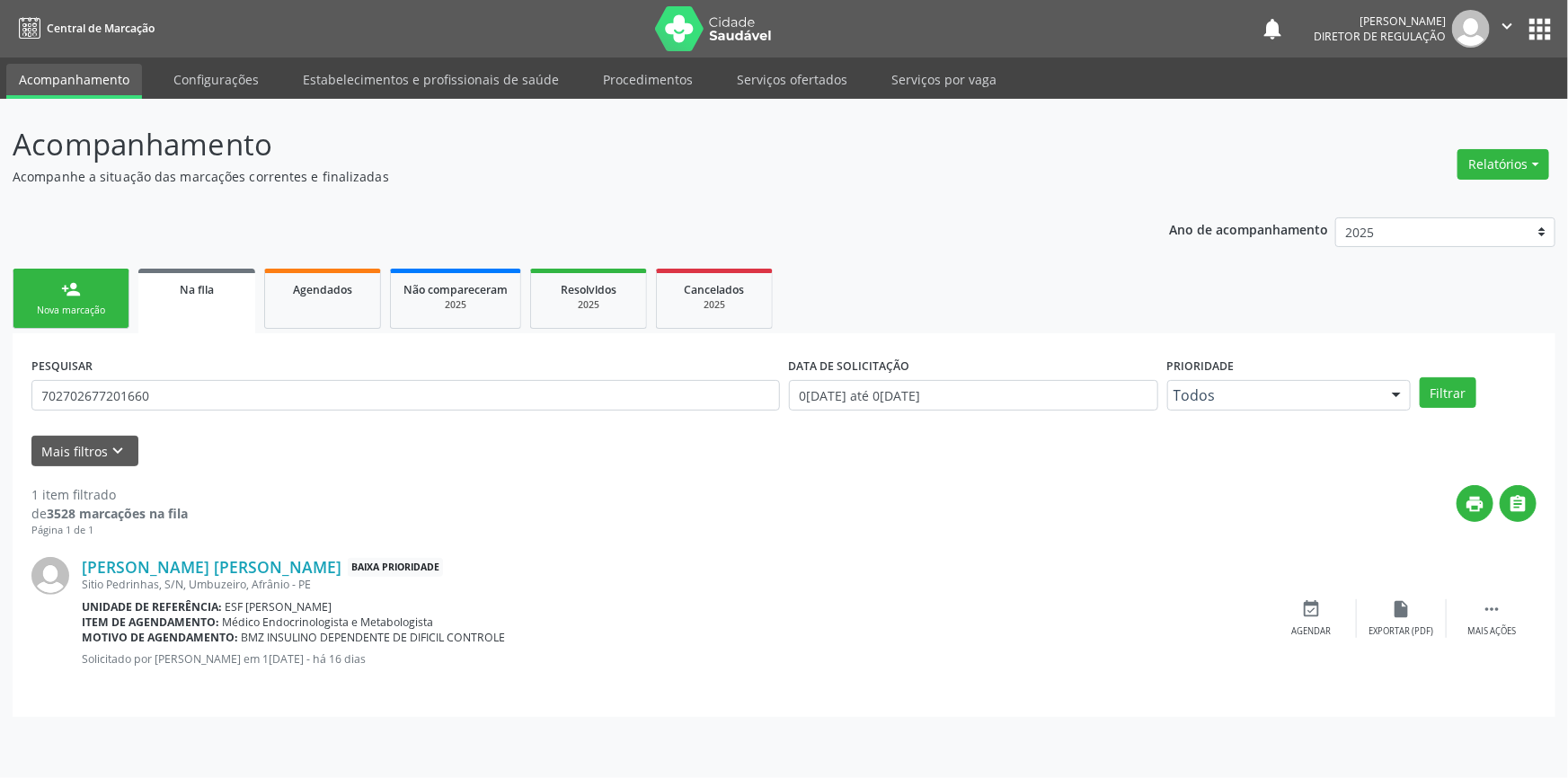
click at [78, 309] on div "Nova marcação" at bounding box center [70, 311] width 90 height 13
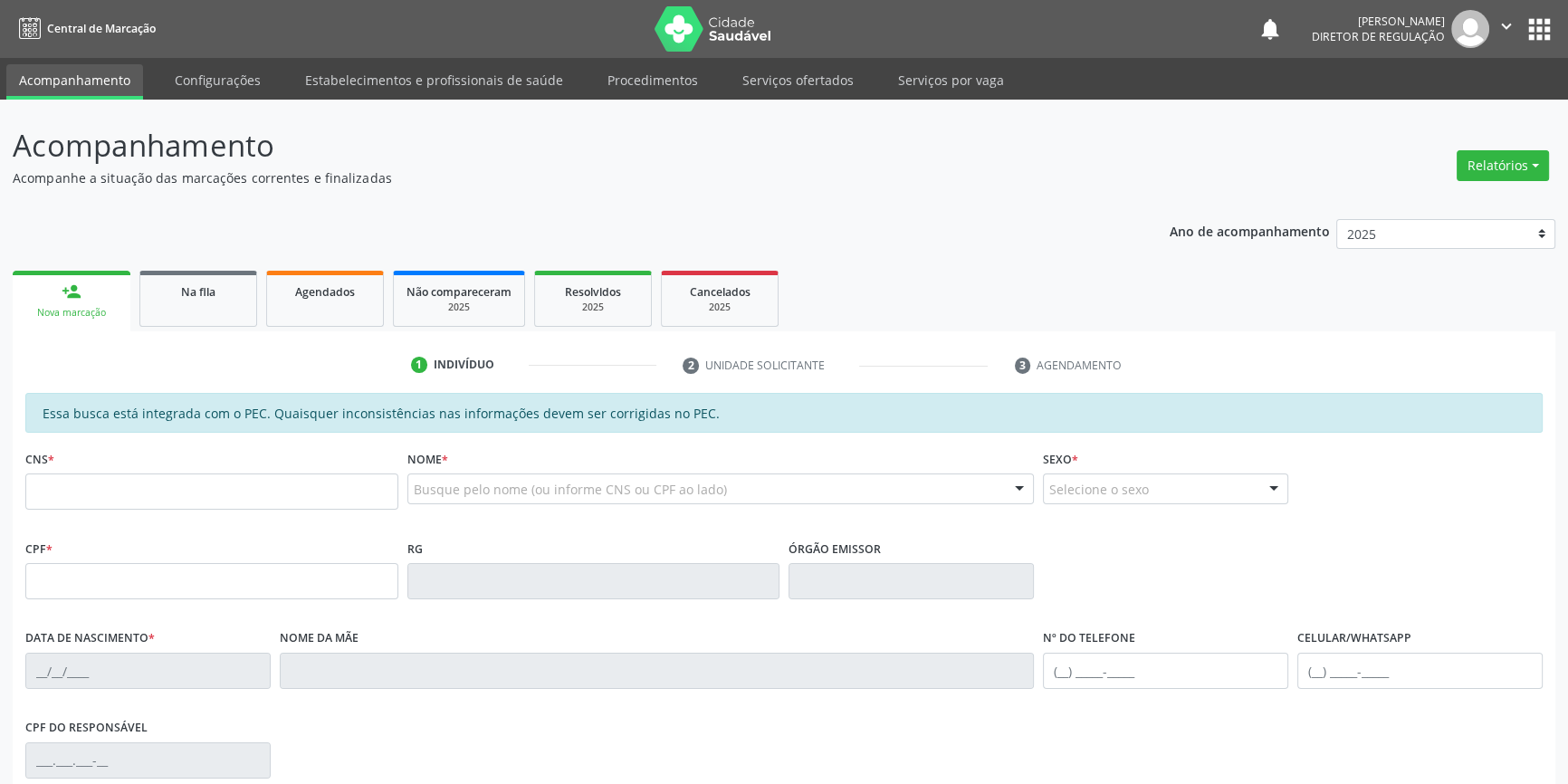
click at [127, 509] on fieldset "CNS *" at bounding box center [211, 483] width 373 height 77
click at [183, 480] on input "text" at bounding box center [211, 492] width 373 height 36
type input "702 7026 7720 1660"
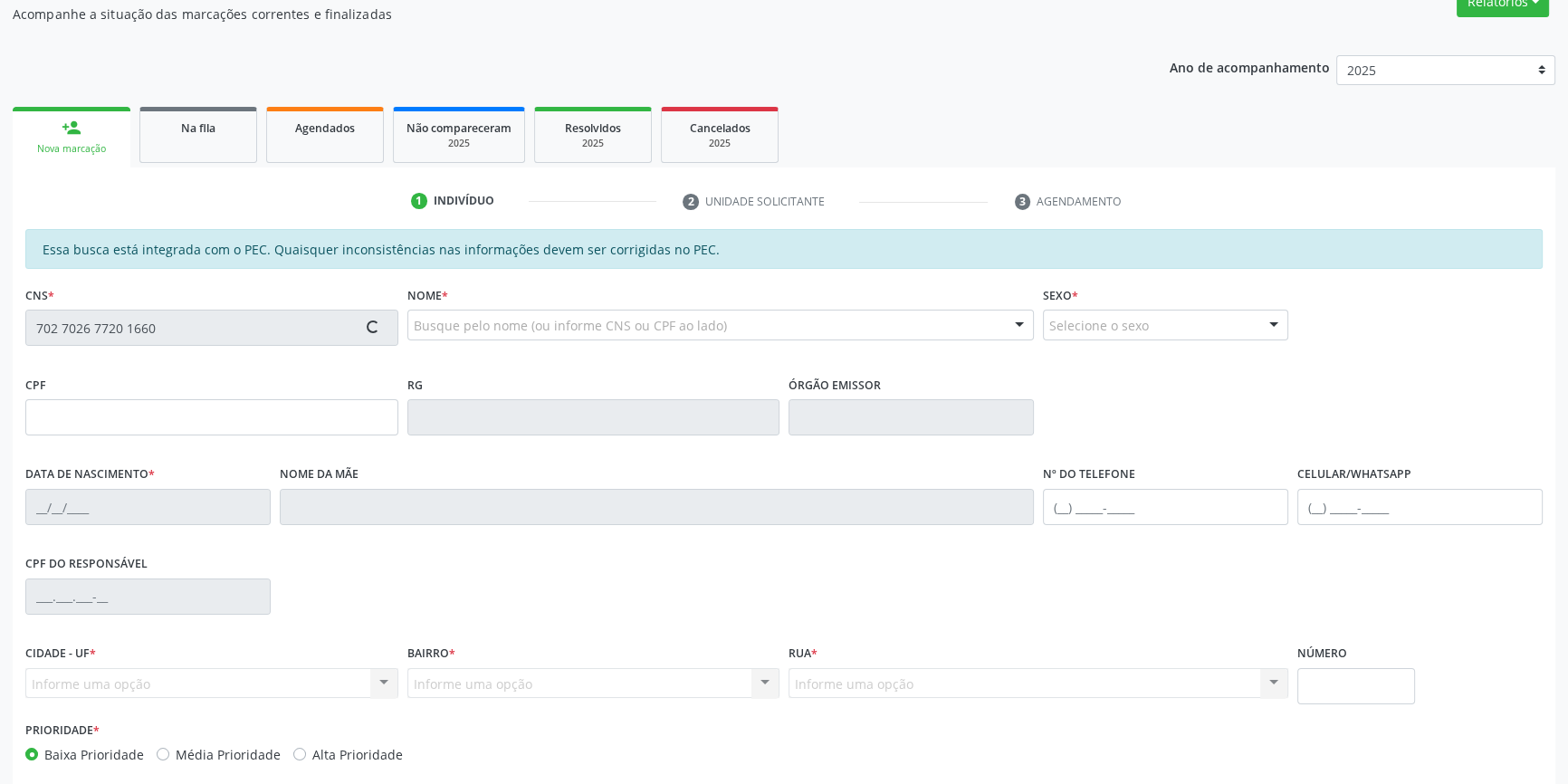
type input "057.577.504-13"
type input "20/01/1962"
type input "Querobina Emilia da Conceicao"
type input "(87) 98856-3707"
type input "(87) 99147-3913"
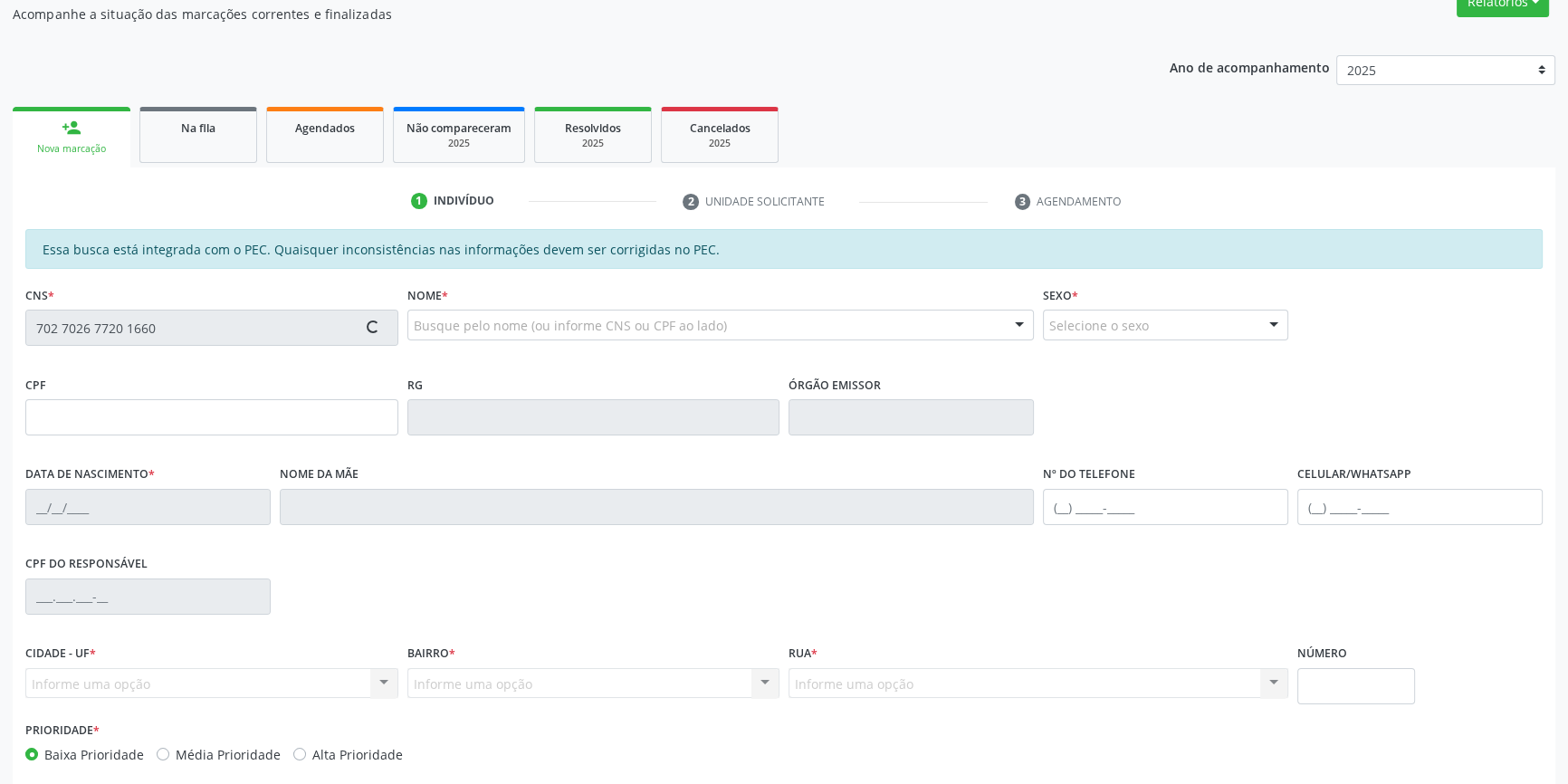
type input "S/N"
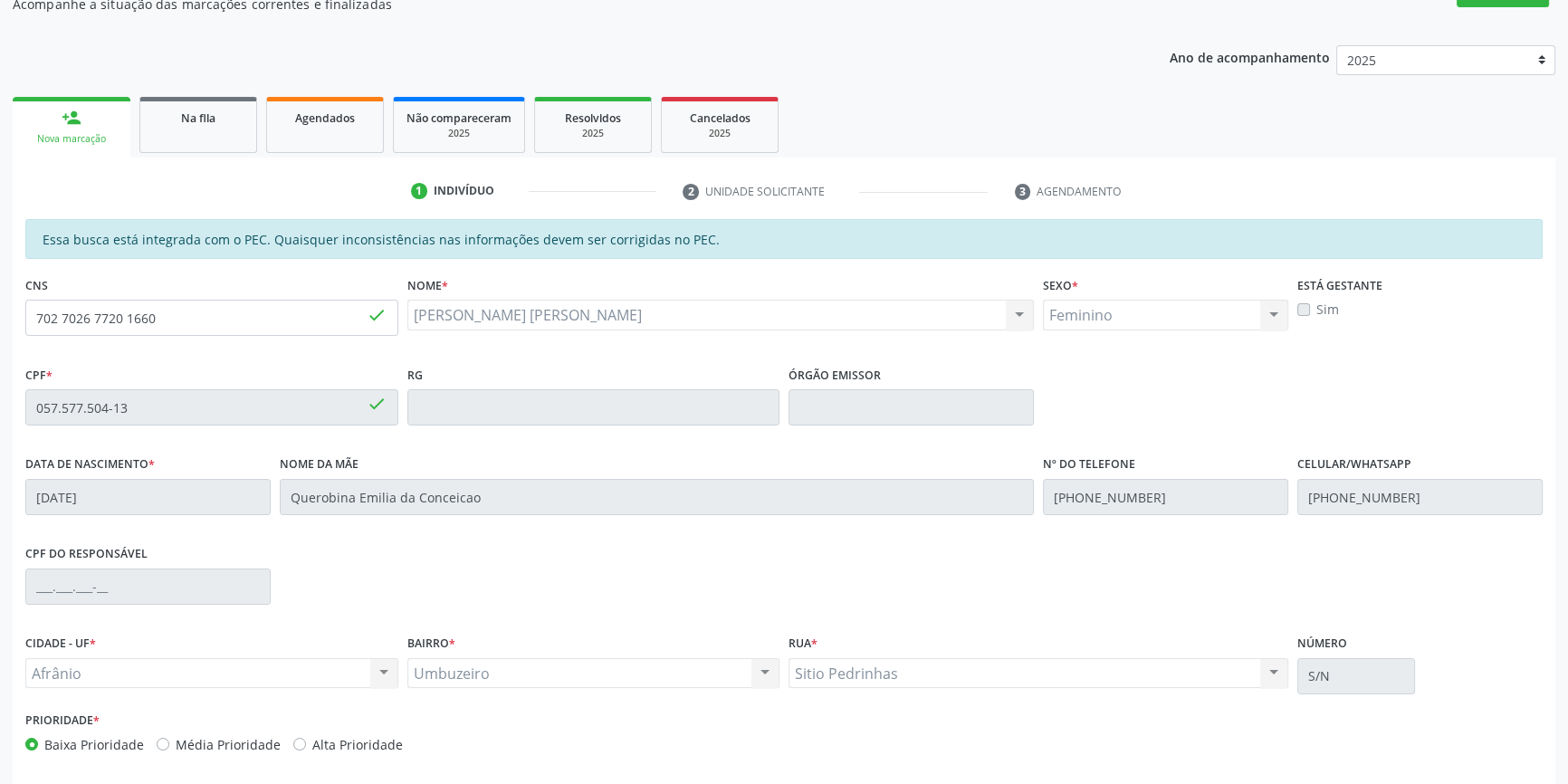
scroll to position [248, 0]
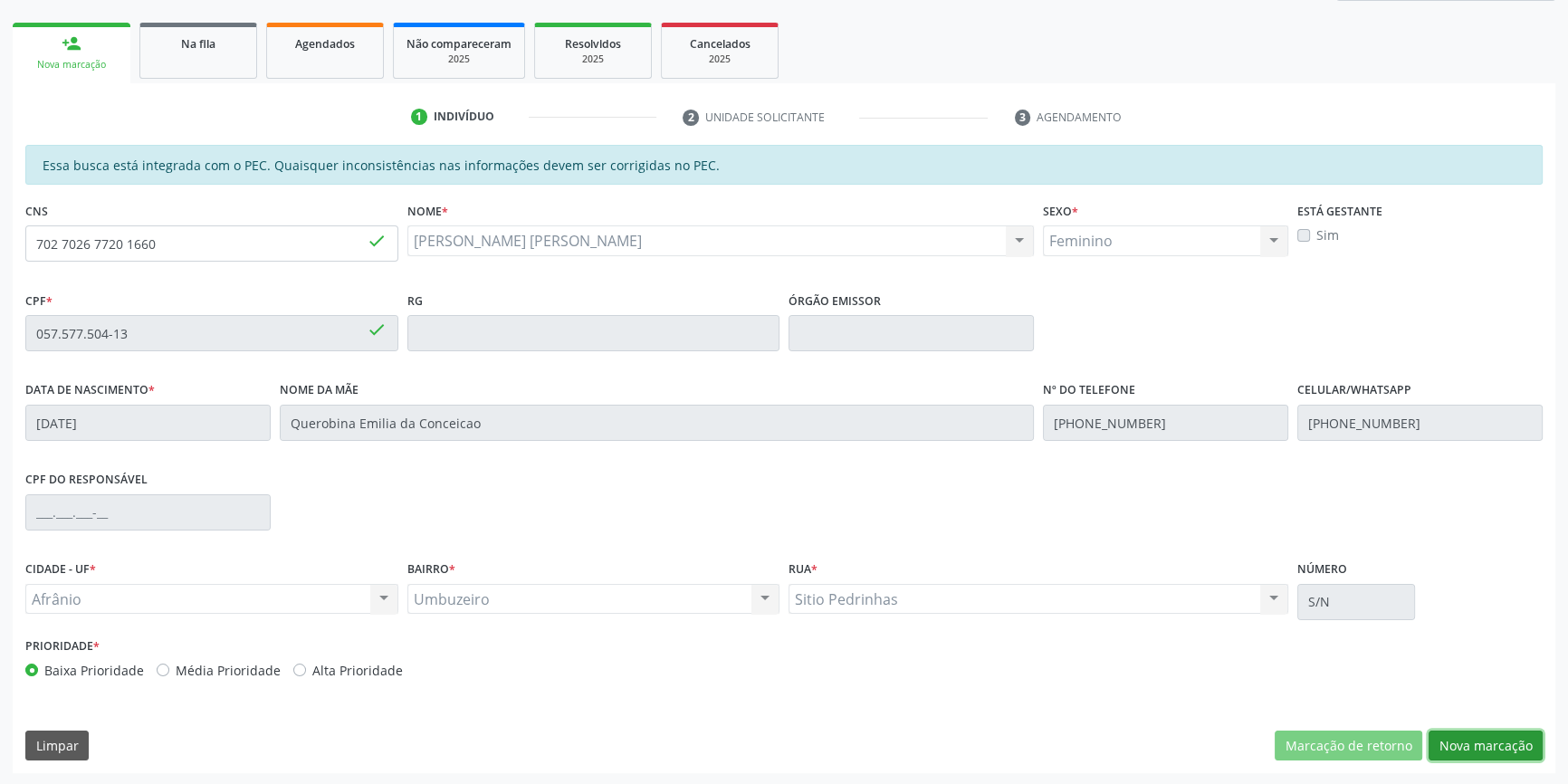
click at [1484, 748] on button "Nova marcação" at bounding box center [1485, 746] width 114 height 31
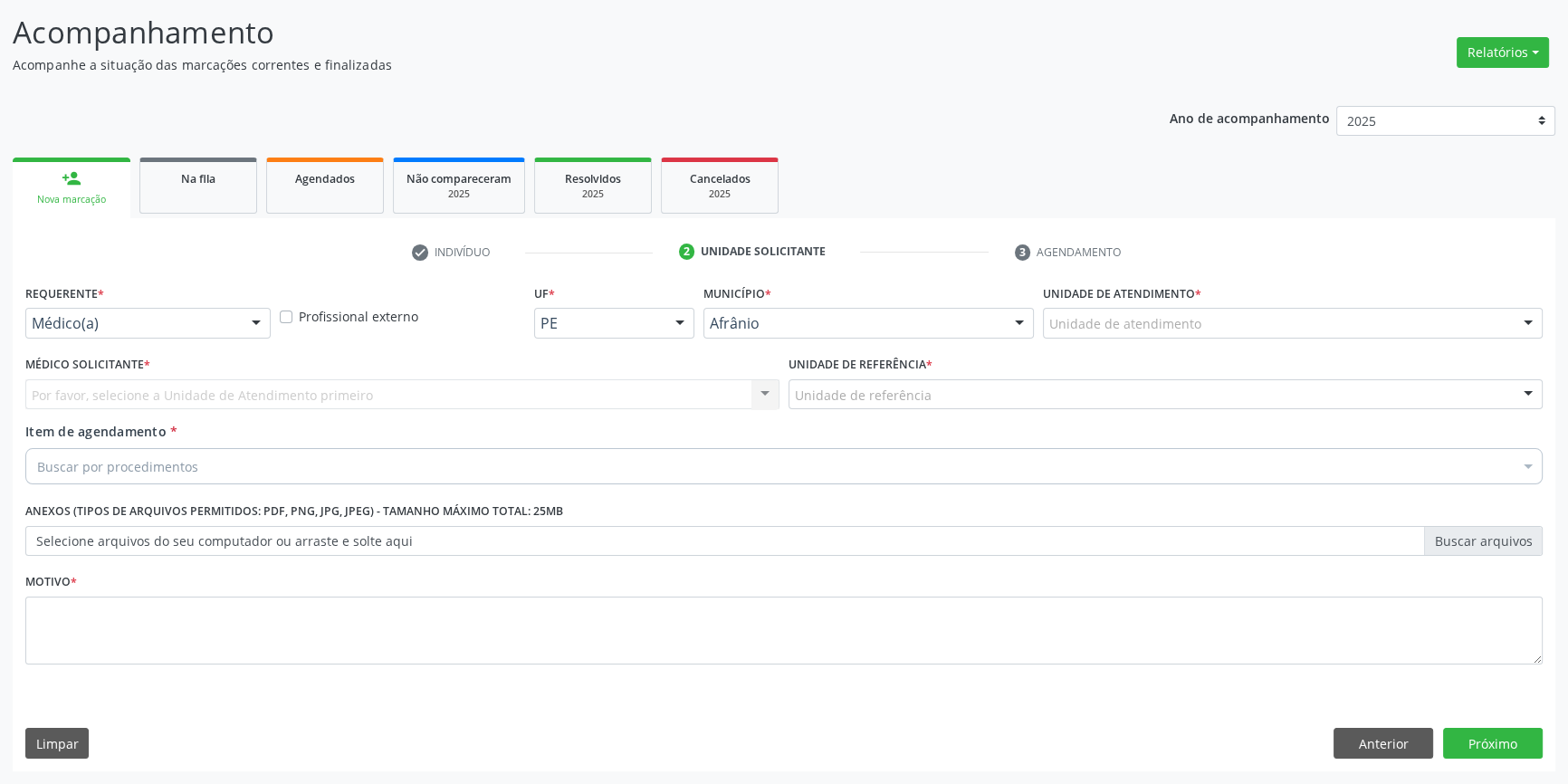
scroll to position [111, 0]
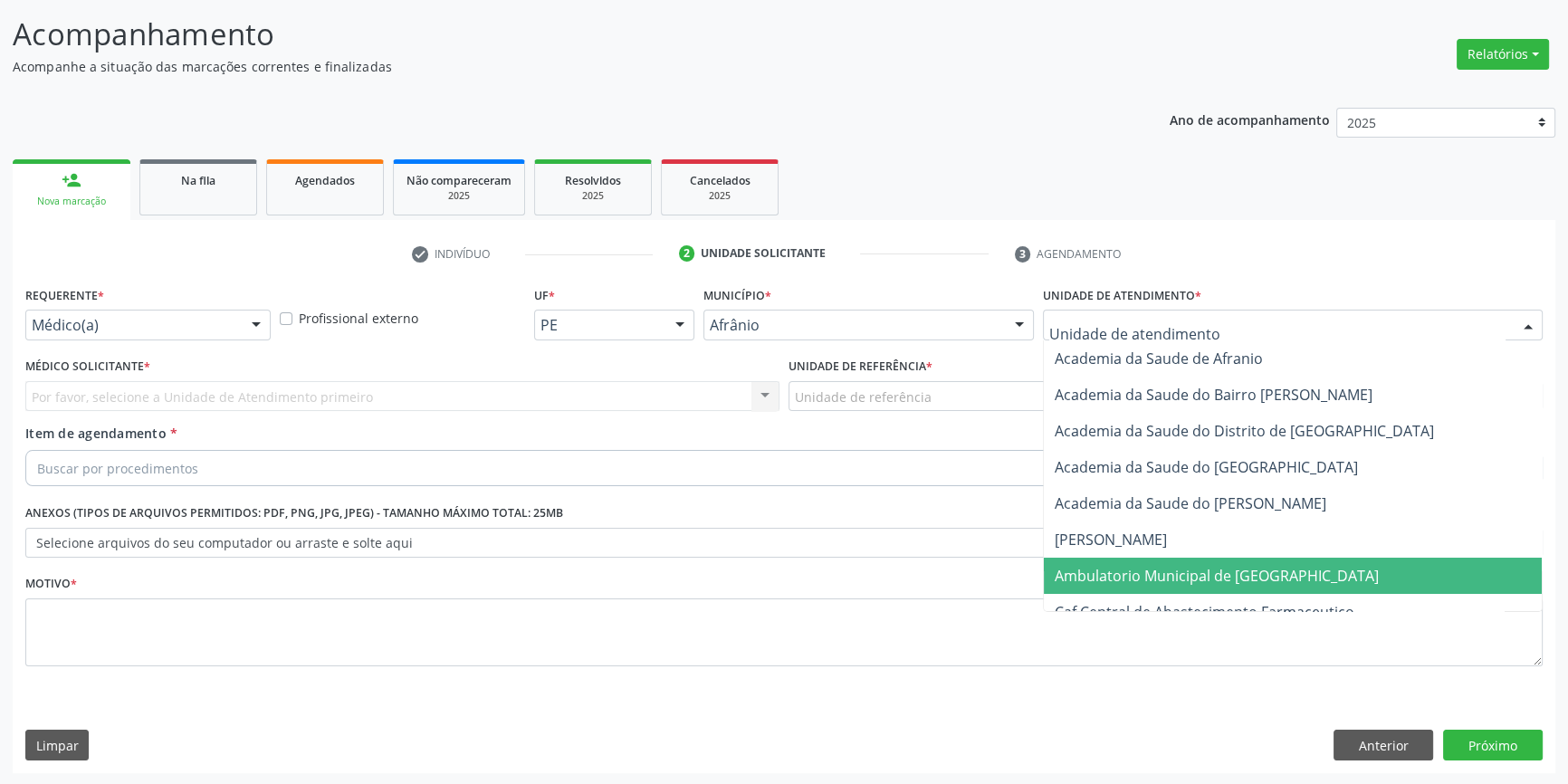
click at [1171, 573] on span "Ambulatorio Municipal de [GEOGRAPHIC_DATA]" at bounding box center [1216, 575] width 324 height 20
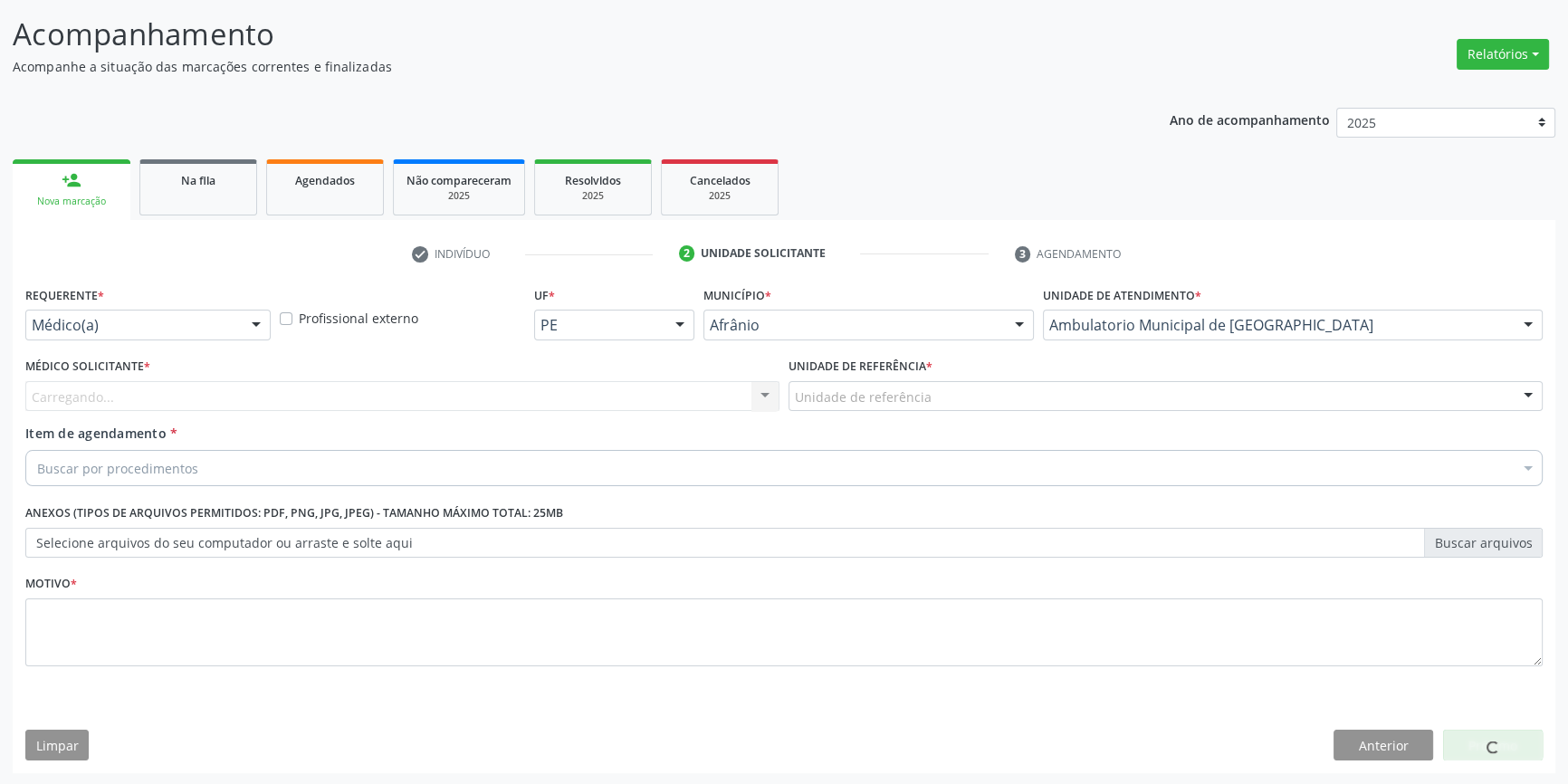
click at [916, 410] on div "Unidade de referência ESF de Extrema ESF de Barra das Melancias ESF [PERSON_NAM…" at bounding box center [1165, 396] width 754 height 31
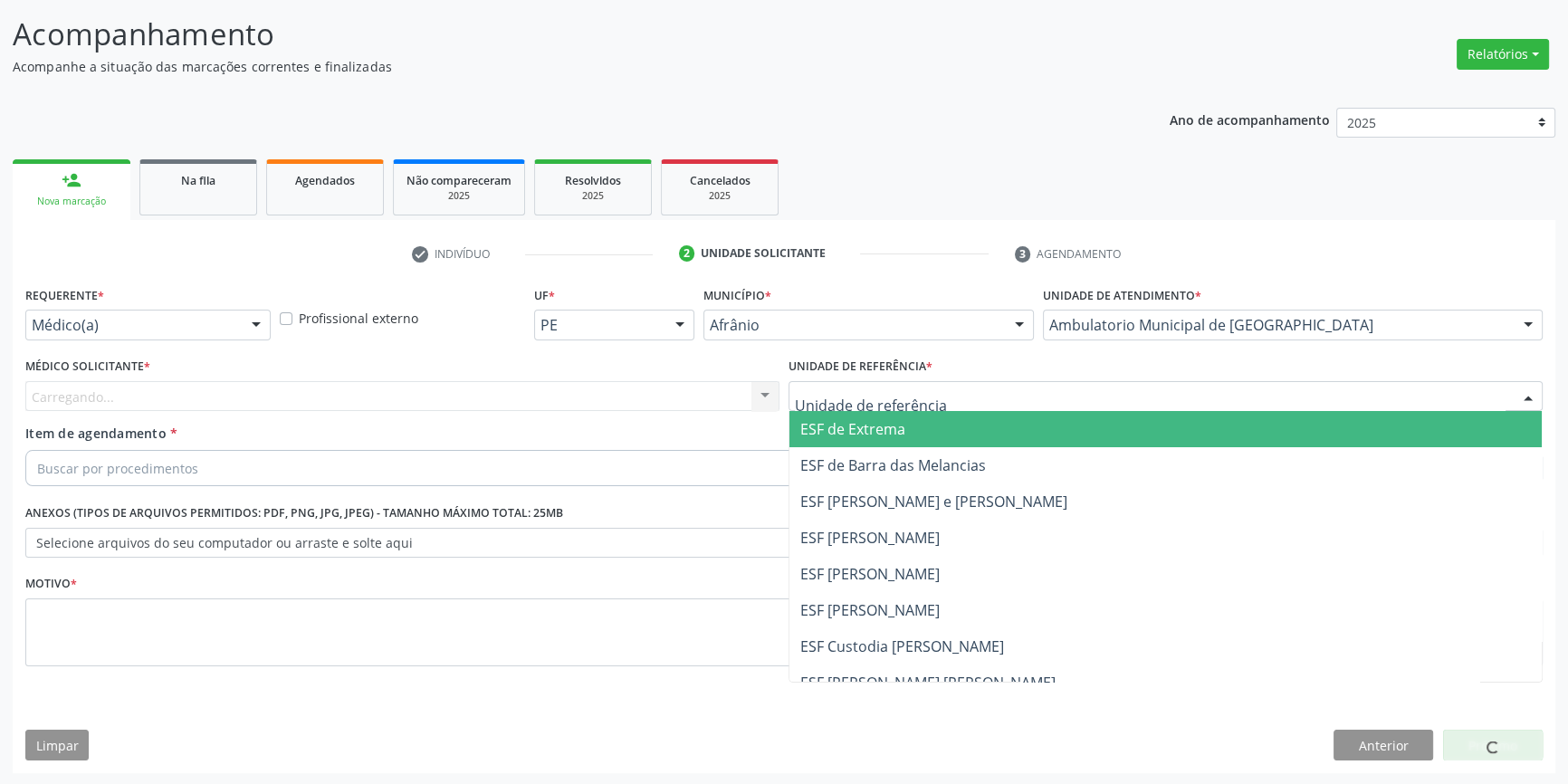
click at [916, 400] on input "text" at bounding box center [1150, 406] width 711 height 36
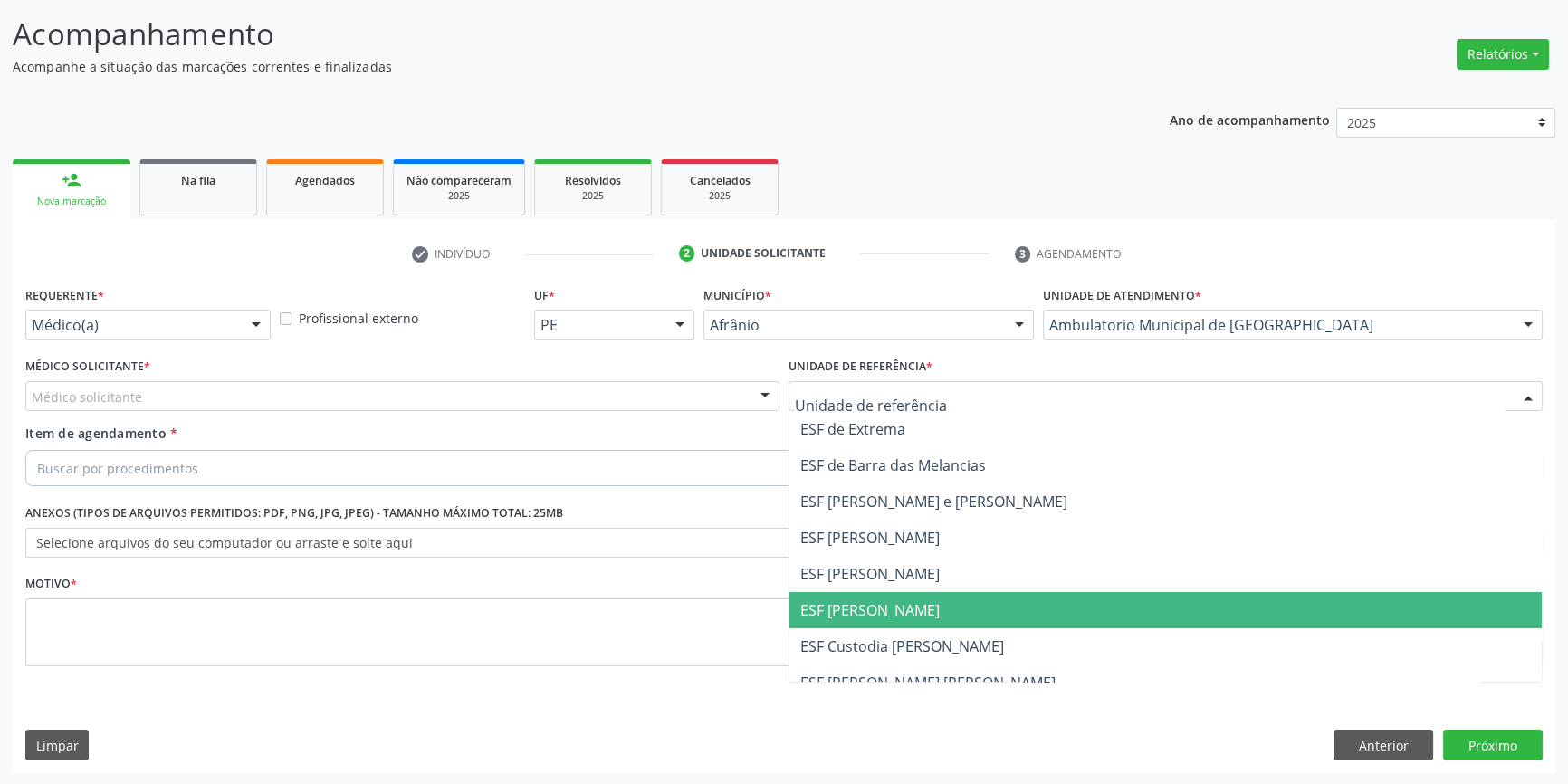
click at [894, 600] on span "ESF [PERSON_NAME]" at bounding box center [870, 610] width 140 height 20
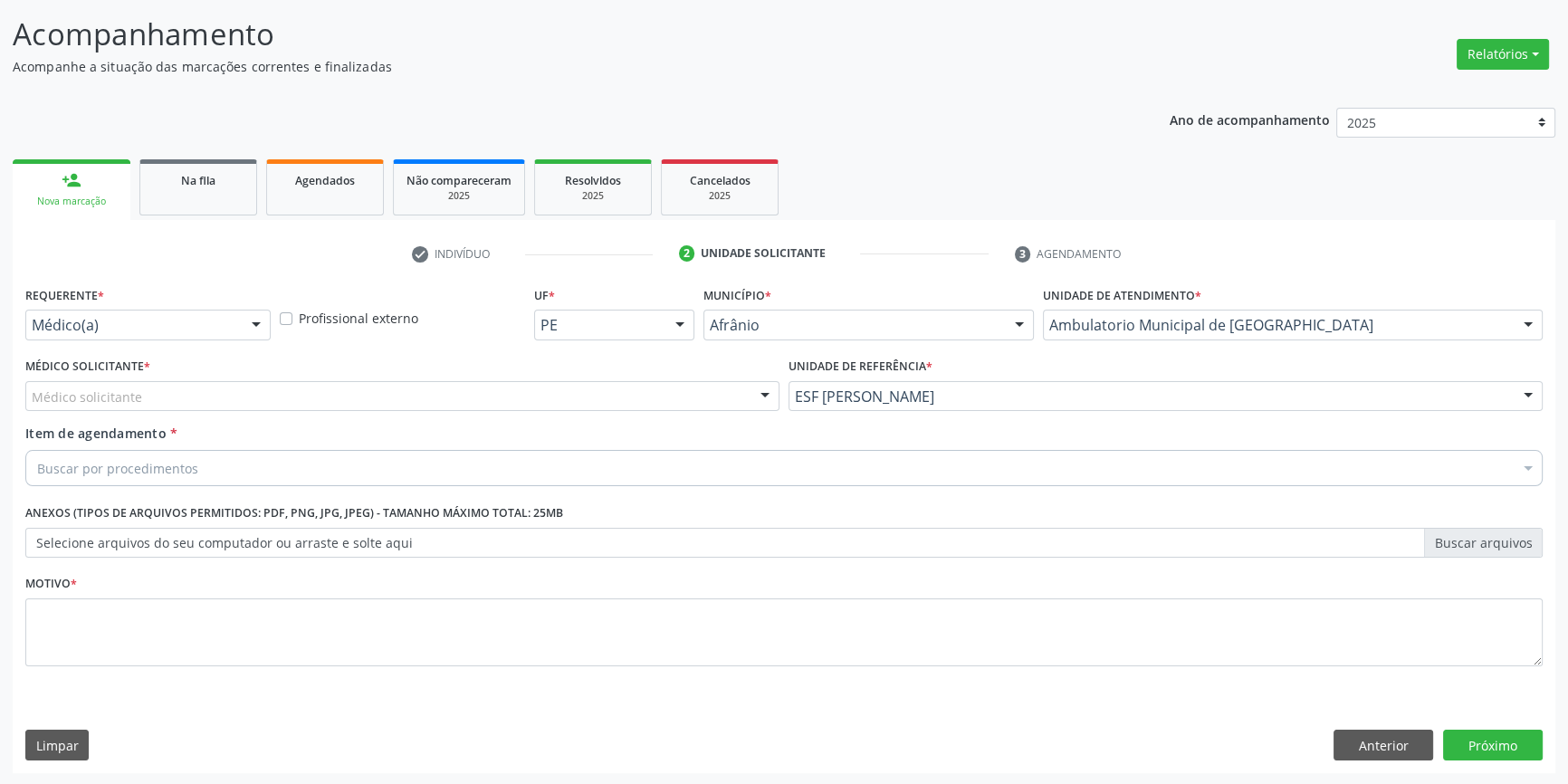
click at [565, 407] on div "Médico solicitante" at bounding box center [402, 396] width 754 height 31
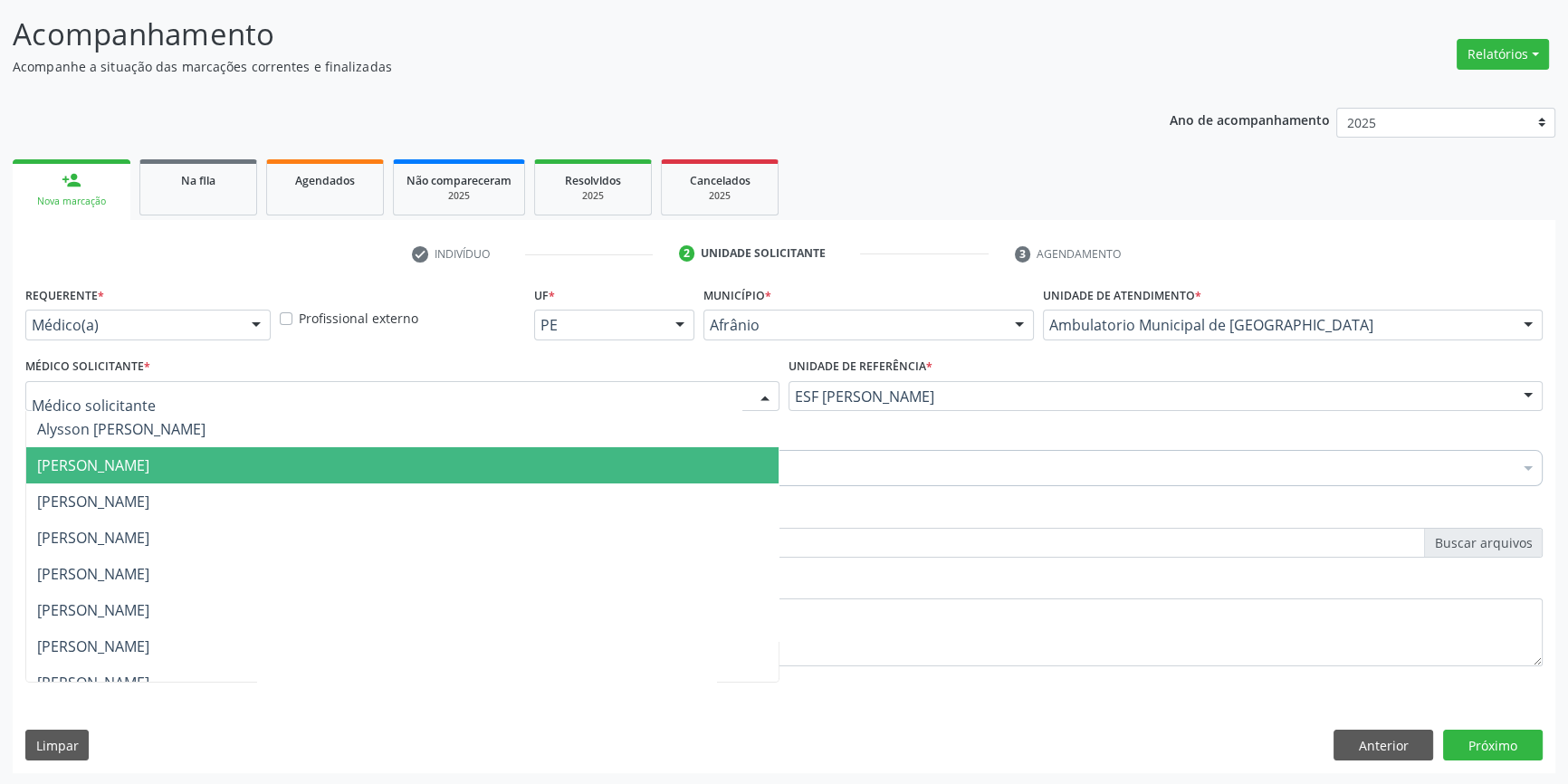
click at [259, 464] on span "[PERSON_NAME]" at bounding box center [402, 465] width 752 height 36
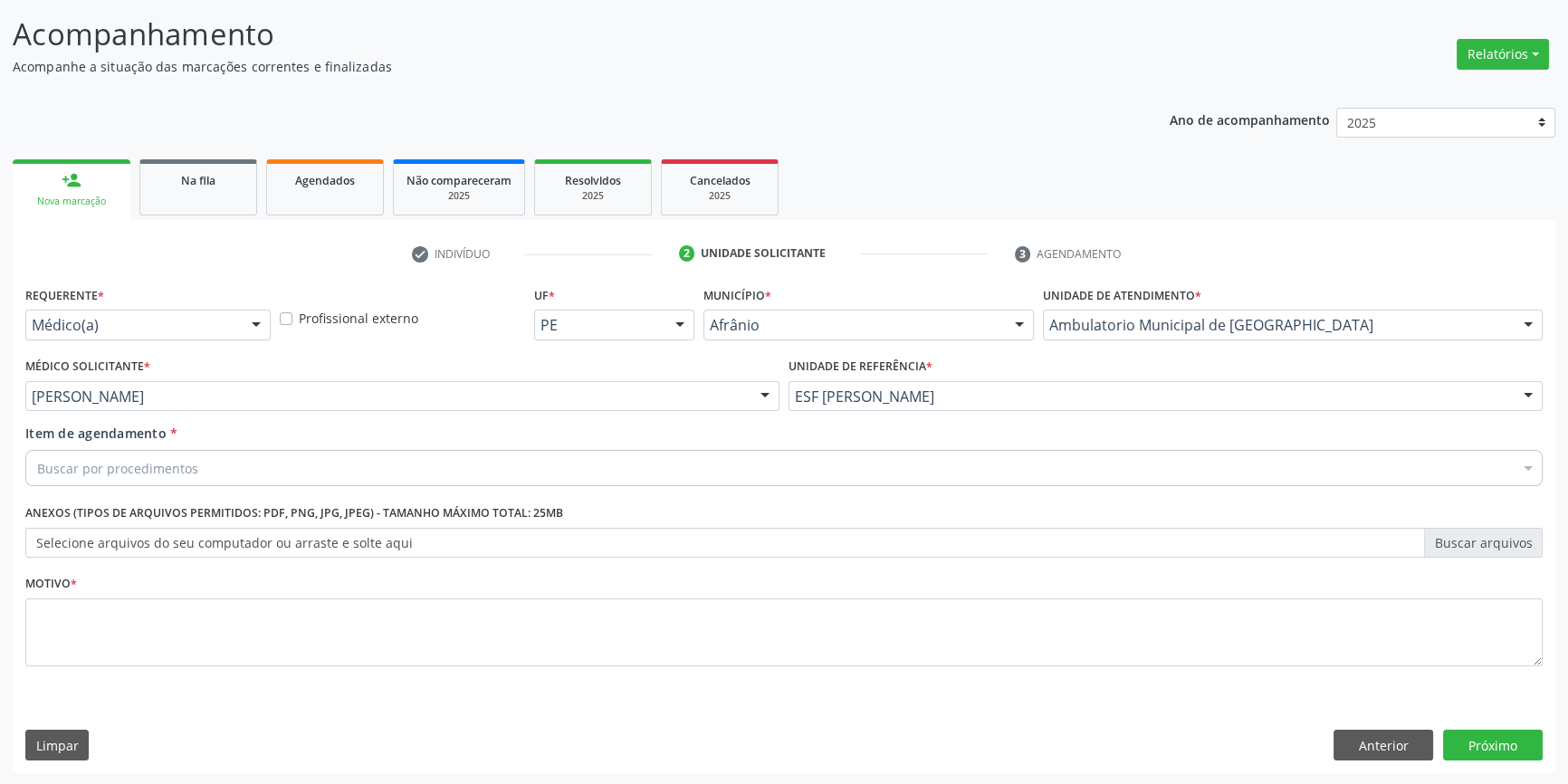
click at [242, 463] on div "Buscar por procedimentos" at bounding box center [784, 468] width 1517 height 36
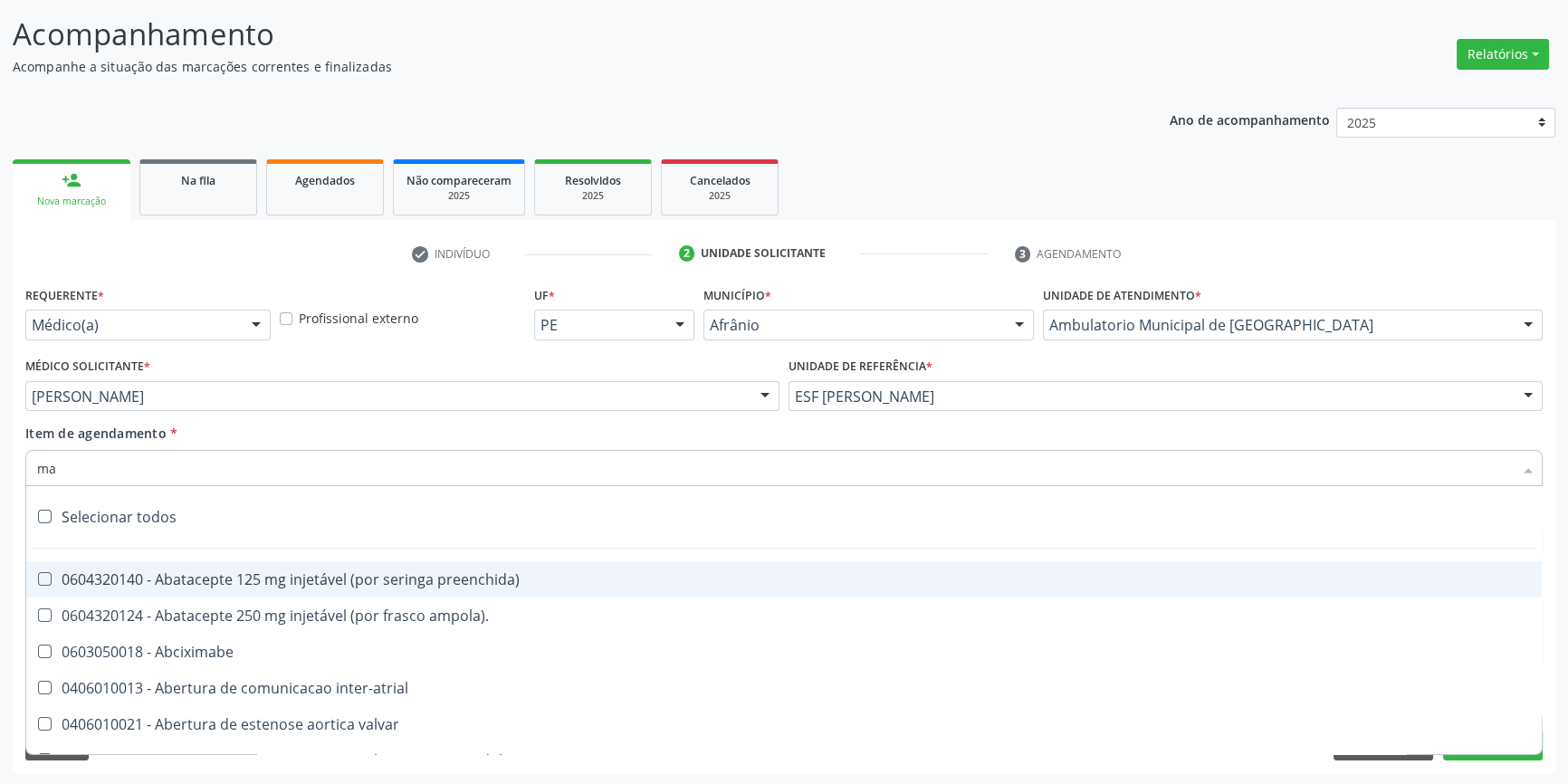
type input "mam"
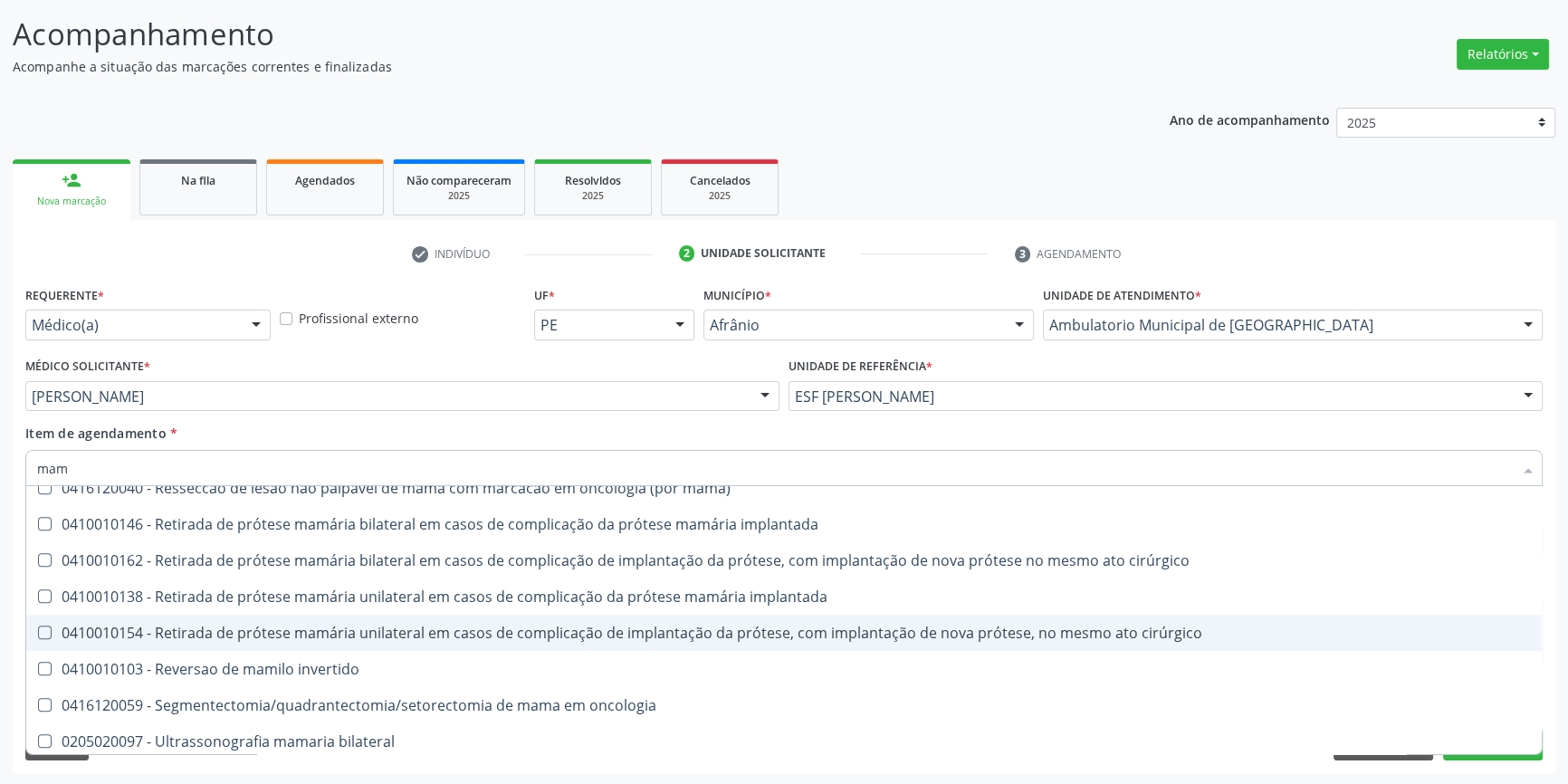
scroll to position [1832, 0]
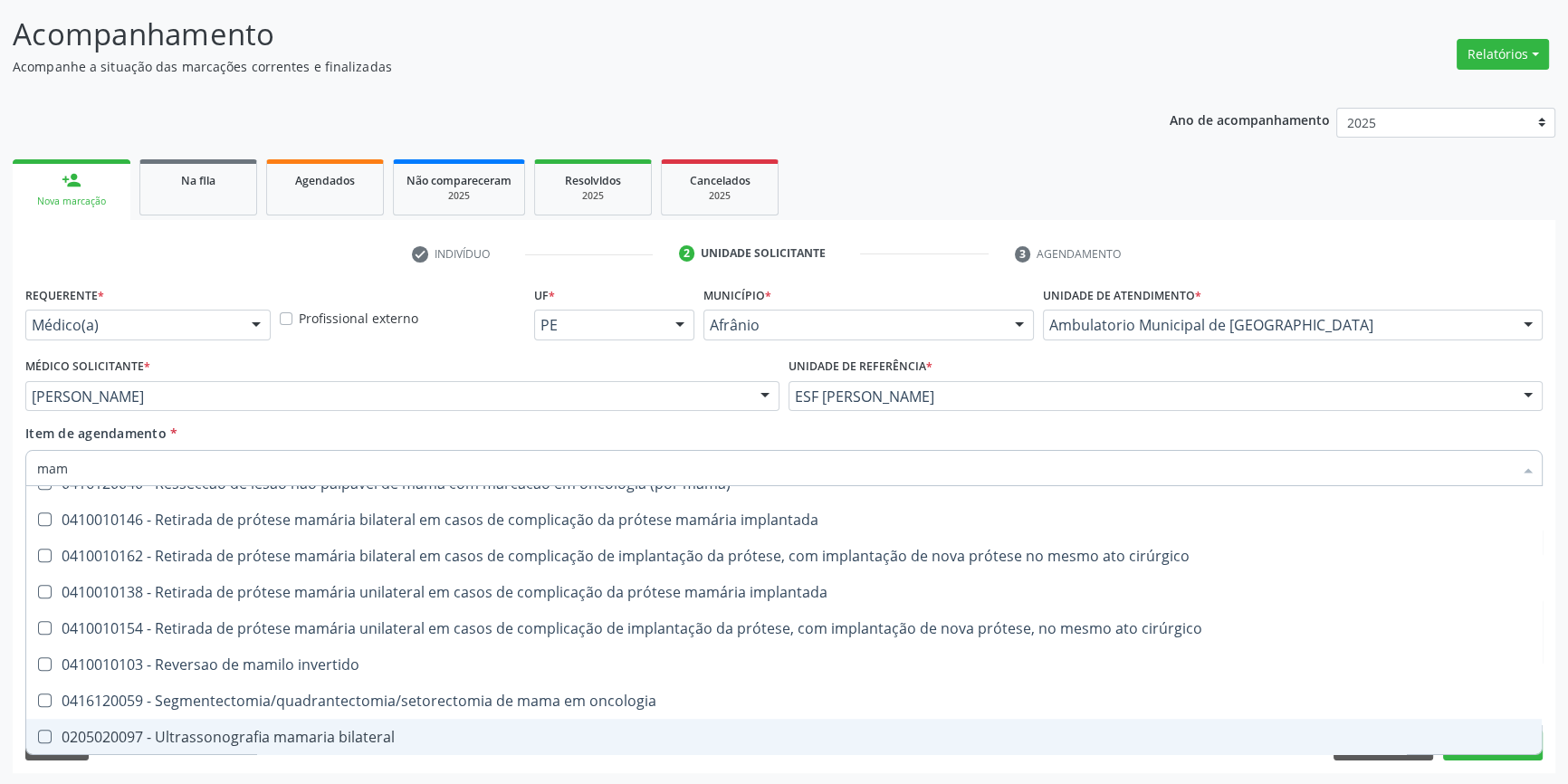
click at [266, 730] on div "0205020097 - Ultrassonografia mamaria bilateral" at bounding box center [784, 737] width 1493 height 14
checkbox bilateral "true"
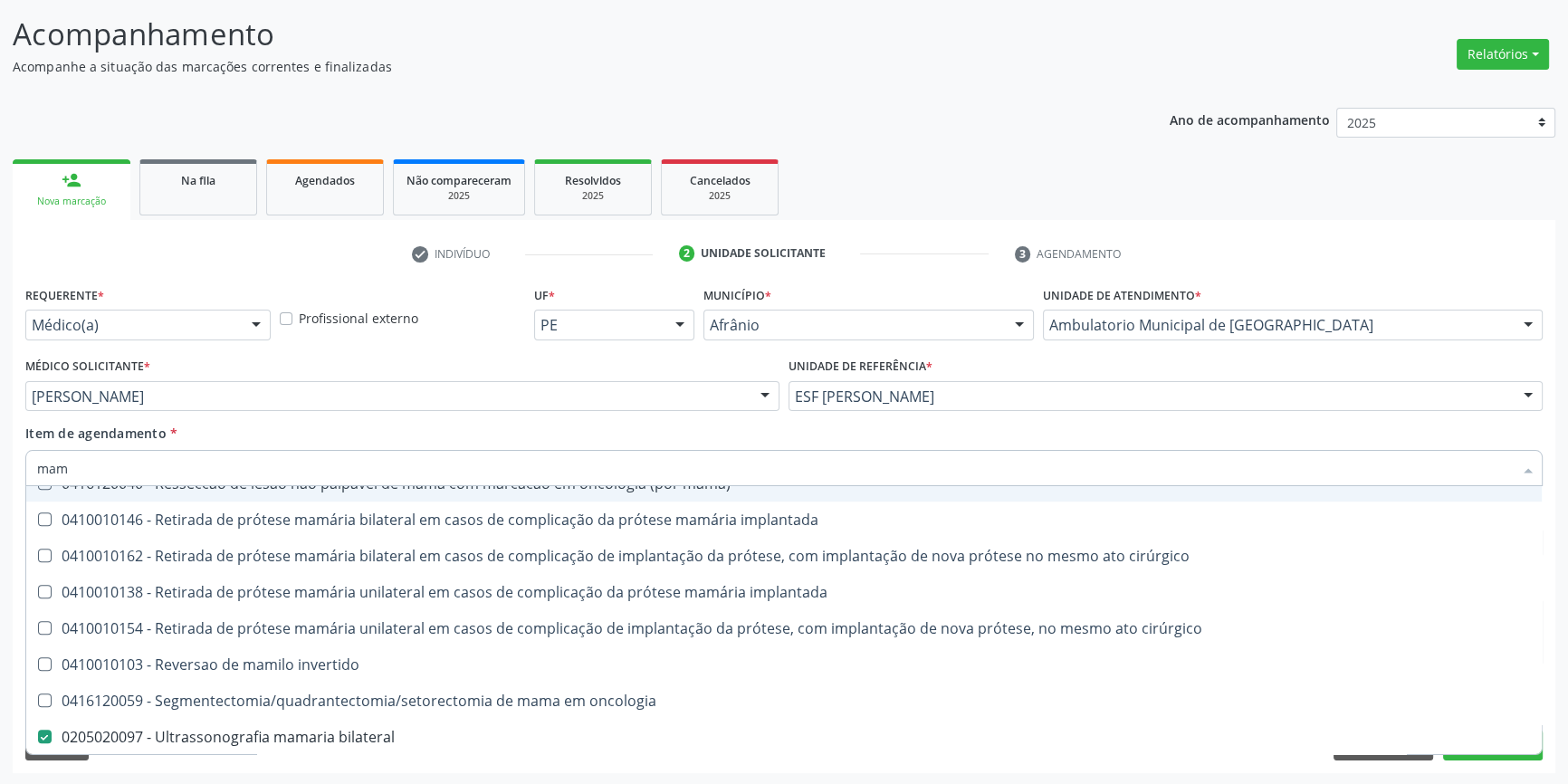
click at [321, 437] on div "Item de agendamento * mam Desfazer seleção 0201010569 - Biopsia/exerese de nodu…" at bounding box center [784, 453] width 1517 height 57
checkbox mama "true"
checkbox bilateral "false"
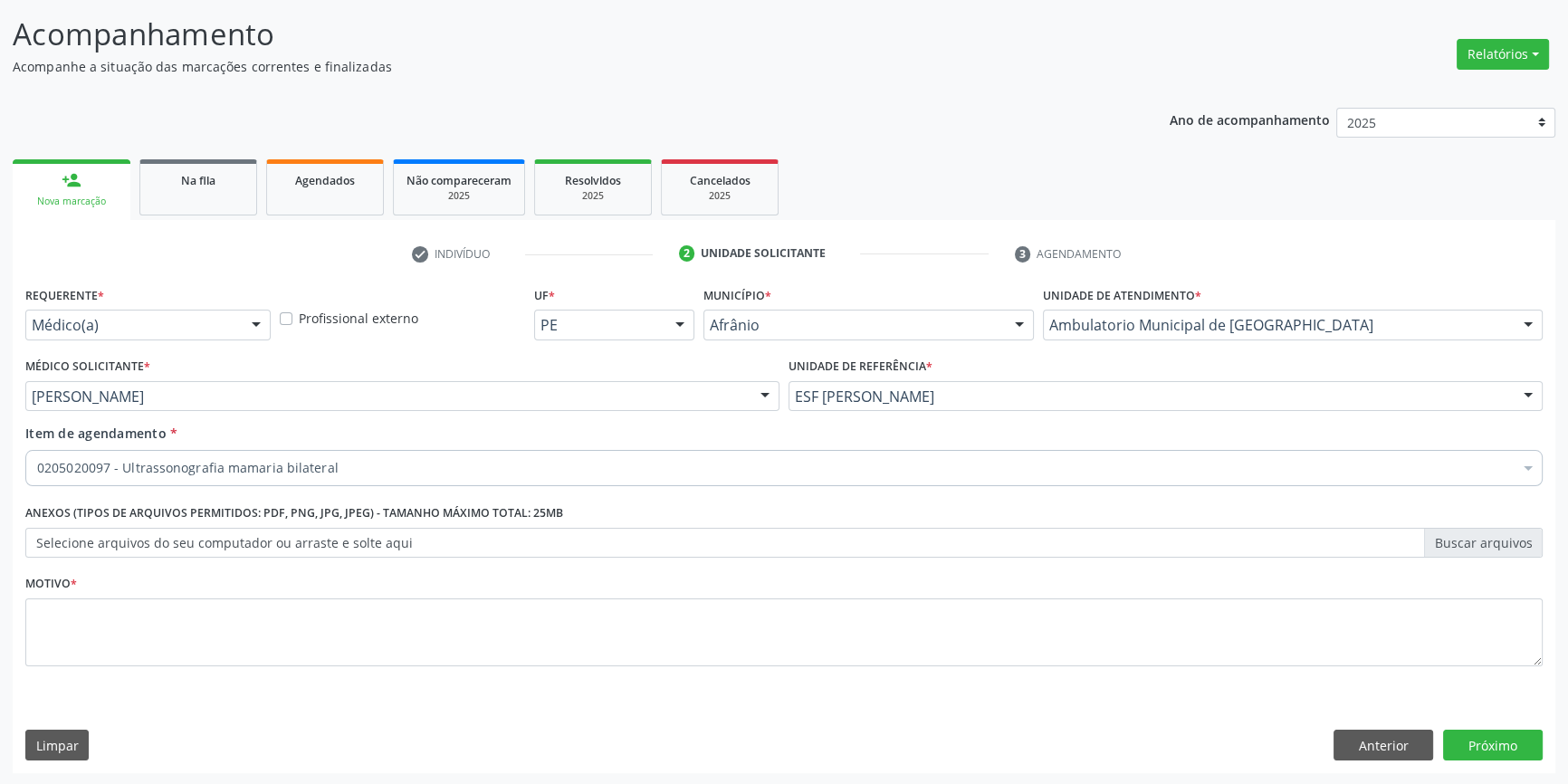
scroll to position [0, 0]
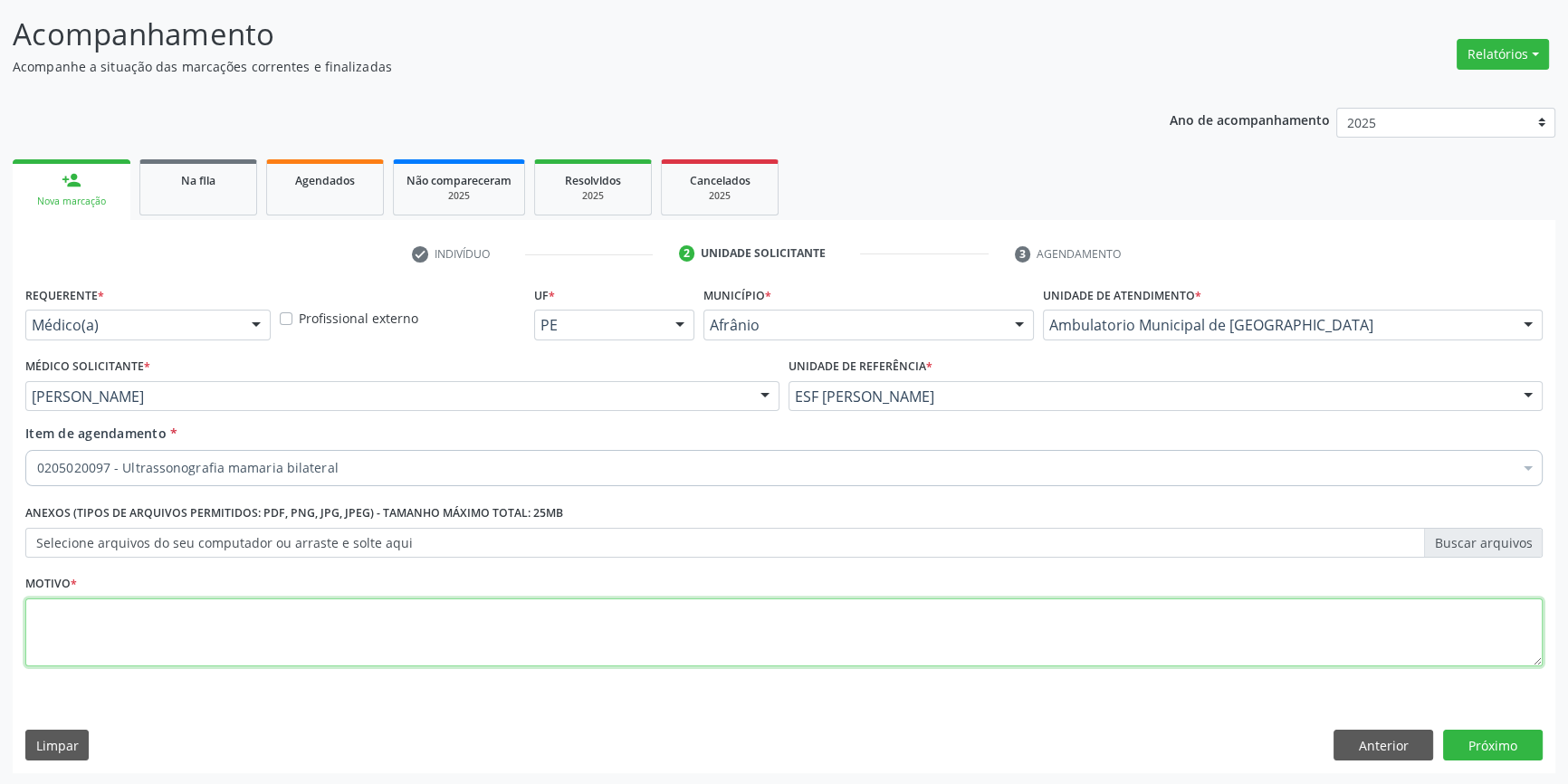
click at [227, 644] on textarea at bounding box center [784, 633] width 1517 height 69
type textarea "rastreio"
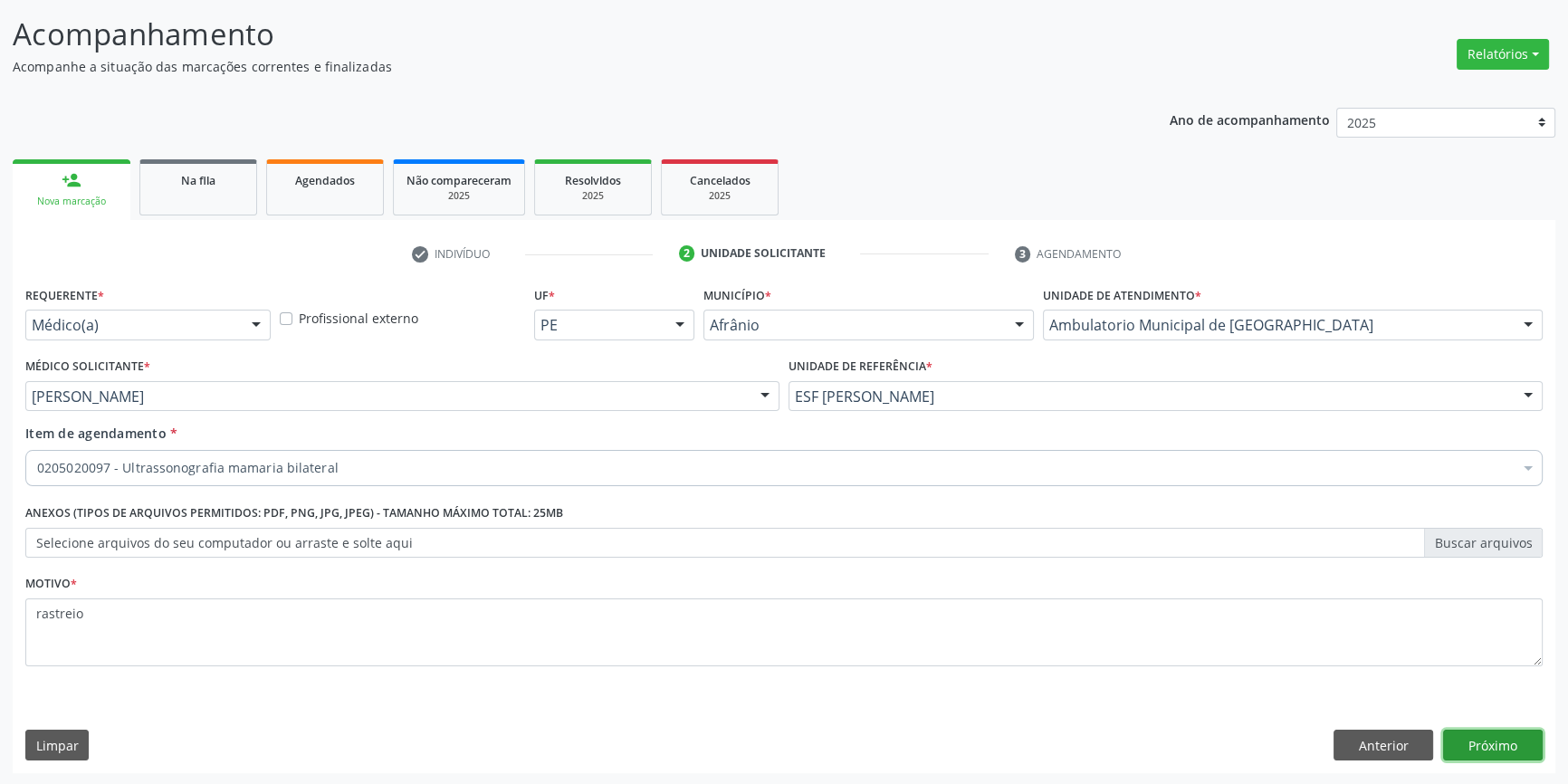
click at [1493, 736] on button "Próximo" at bounding box center [1492, 746] width 99 height 31
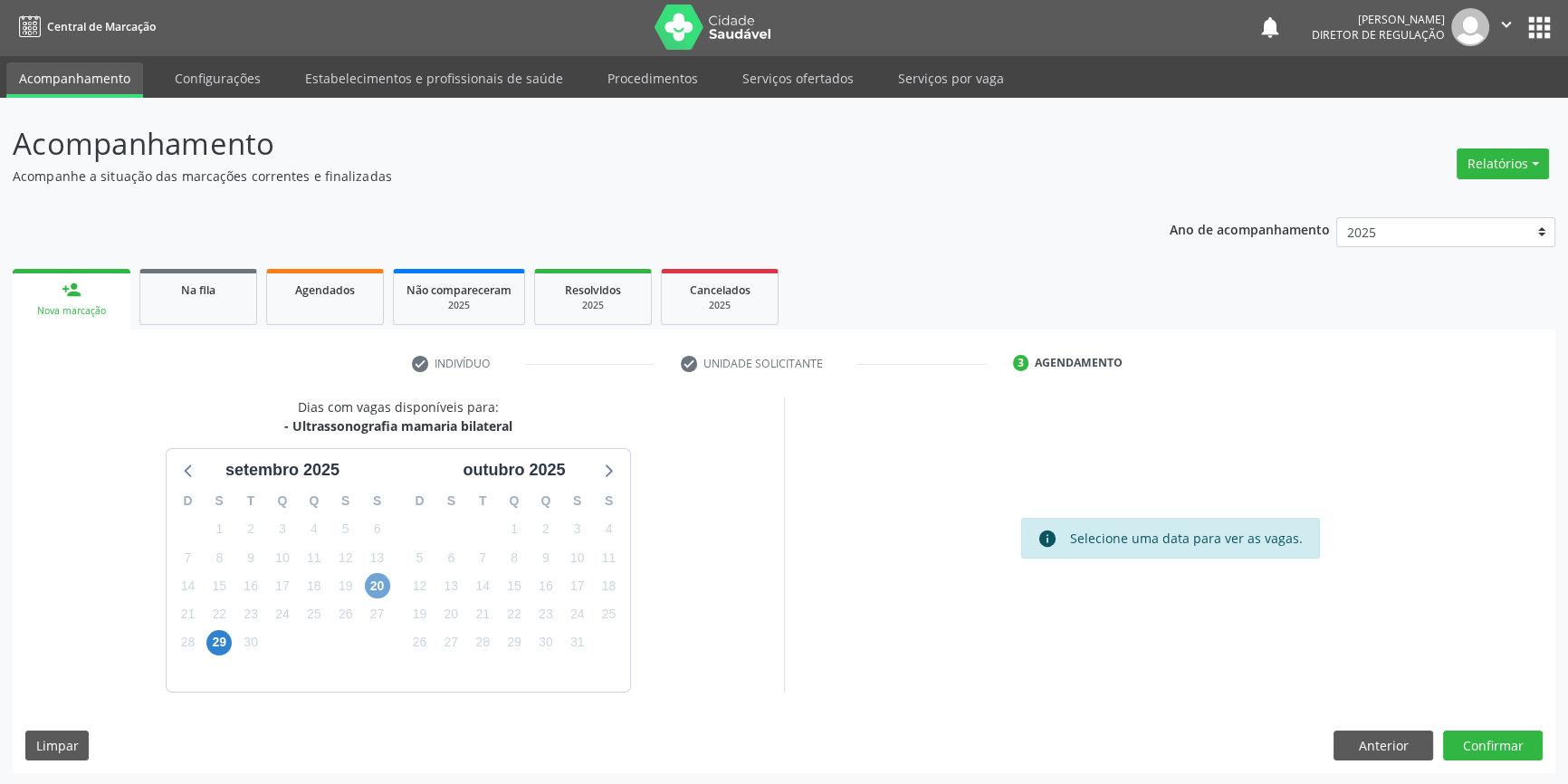
click at [383, 592] on span "20" at bounding box center [377, 586] width 25 height 25
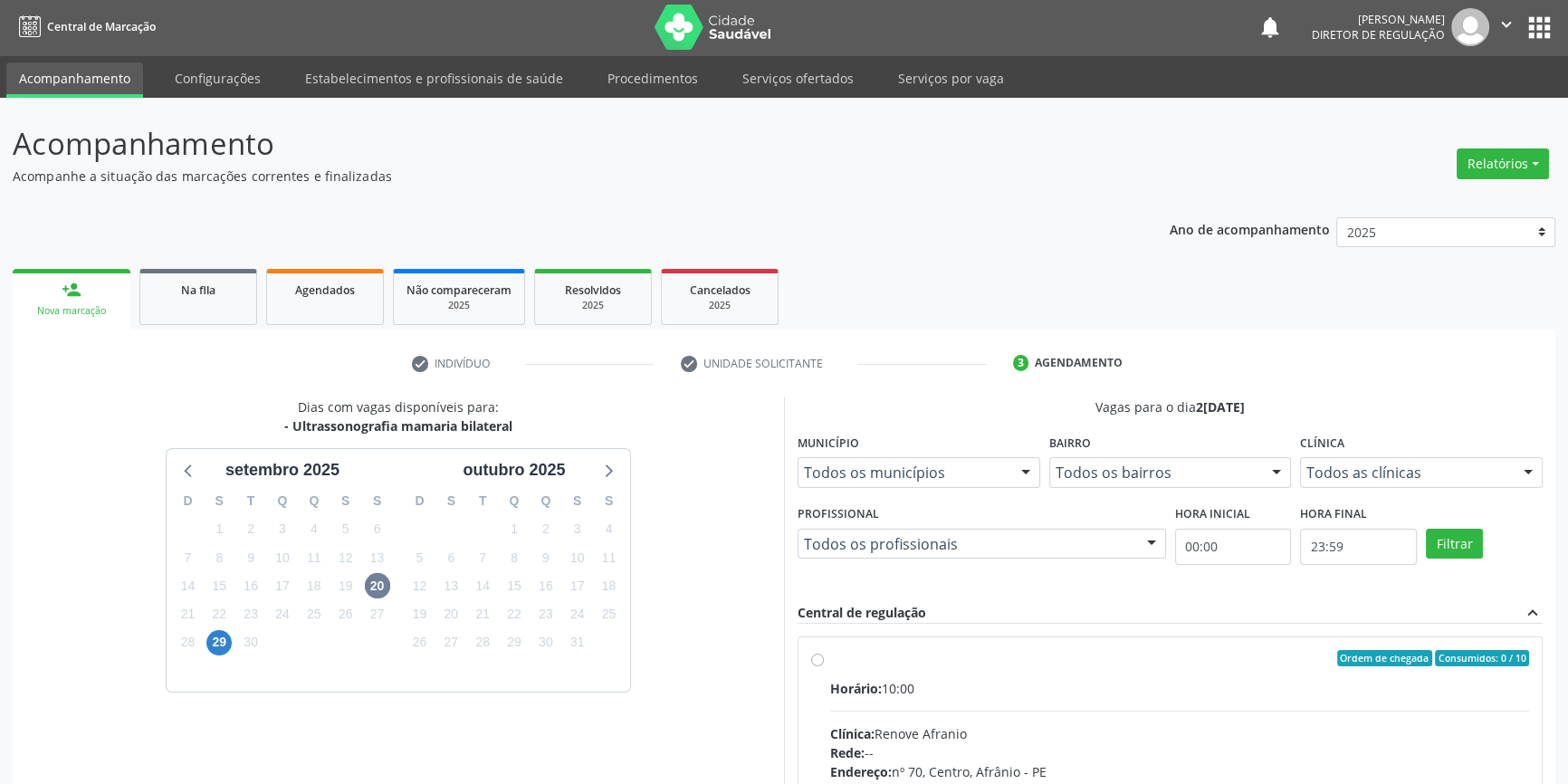
click at [824, 666] on input "Ordem de chegada Consumidos: 0 / 10 Horário: 10:00 Clínica: Renove Afranio Rede…" at bounding box center [817, 658] width 12 height 16
radio input "true"
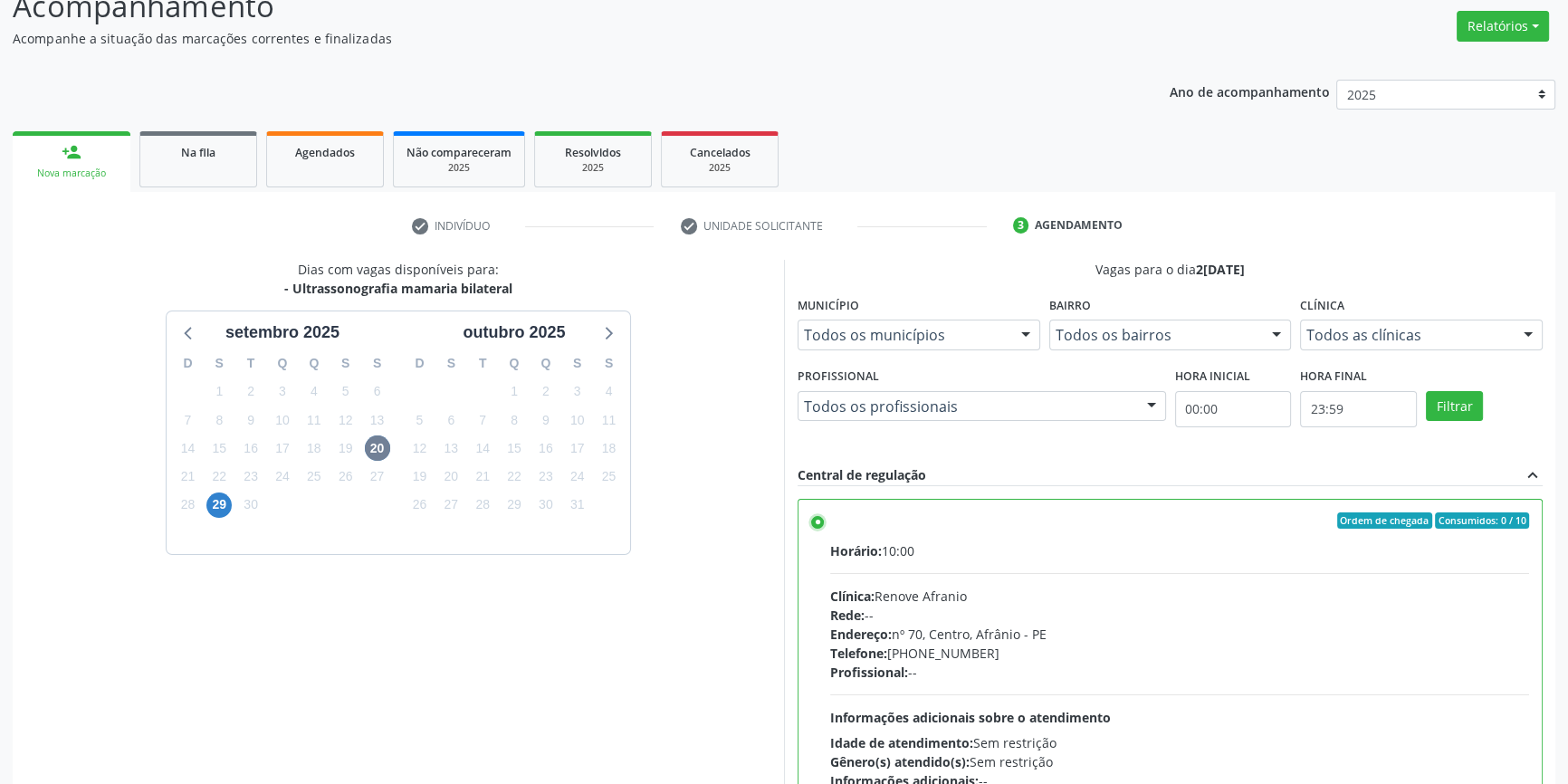
scroll to position [296, 0]
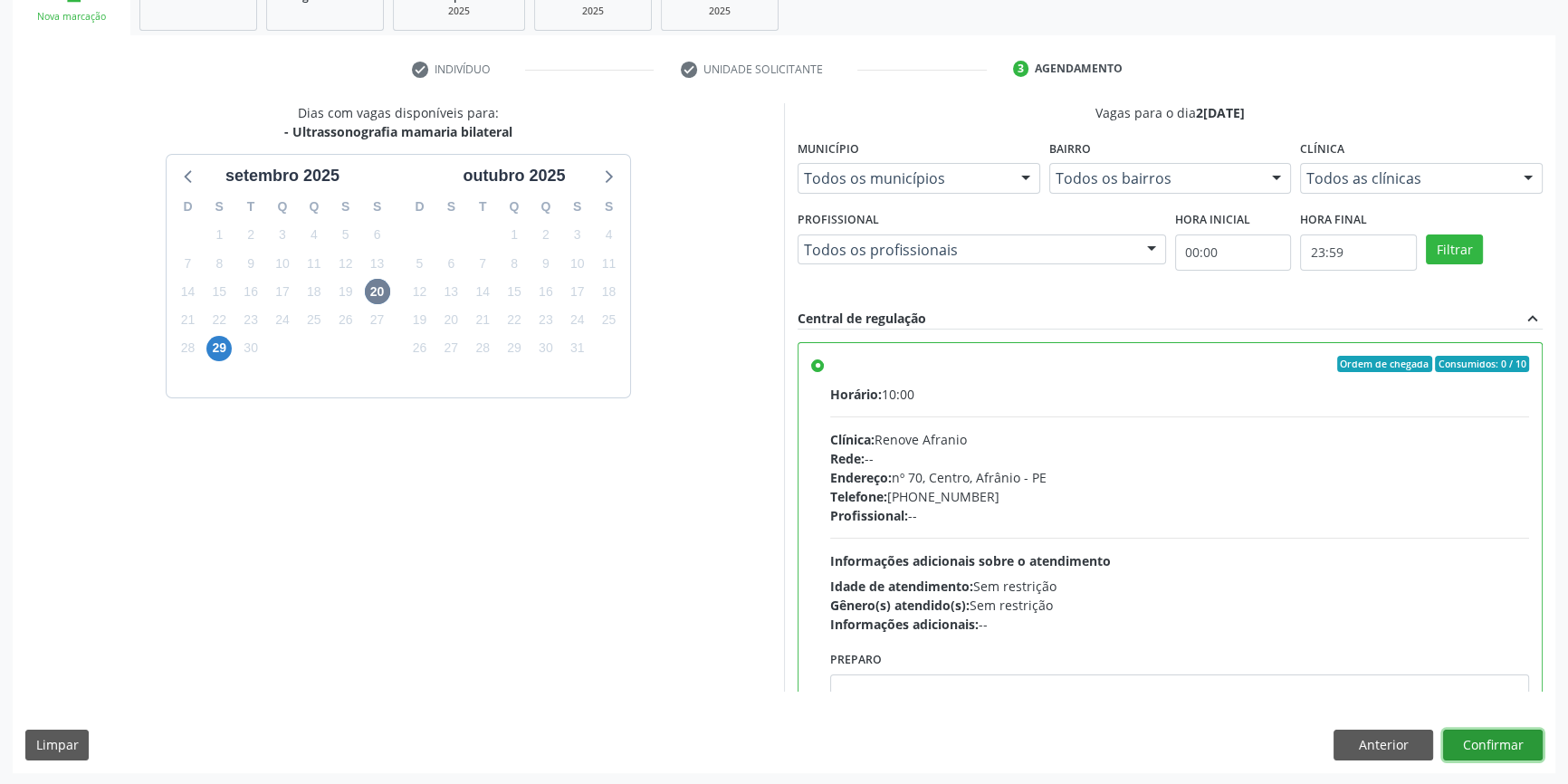
click at [1505, 748] on button "Confirmar" at bounding box center [1492, 746] width 99 height 31
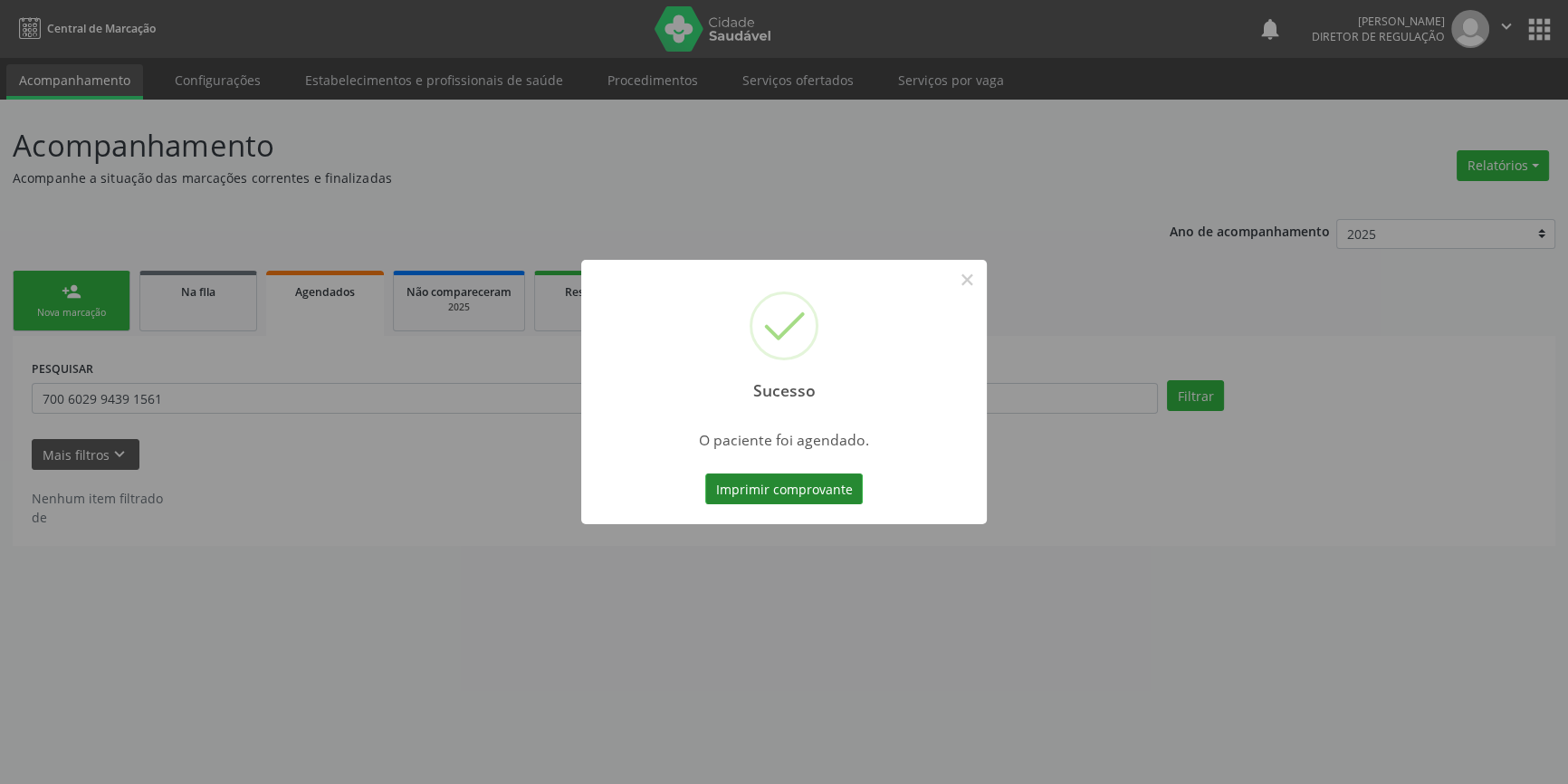
click at [817, 480] on button "Imprimir comprovante" at bounding box center [784, 489] width 158 height 31
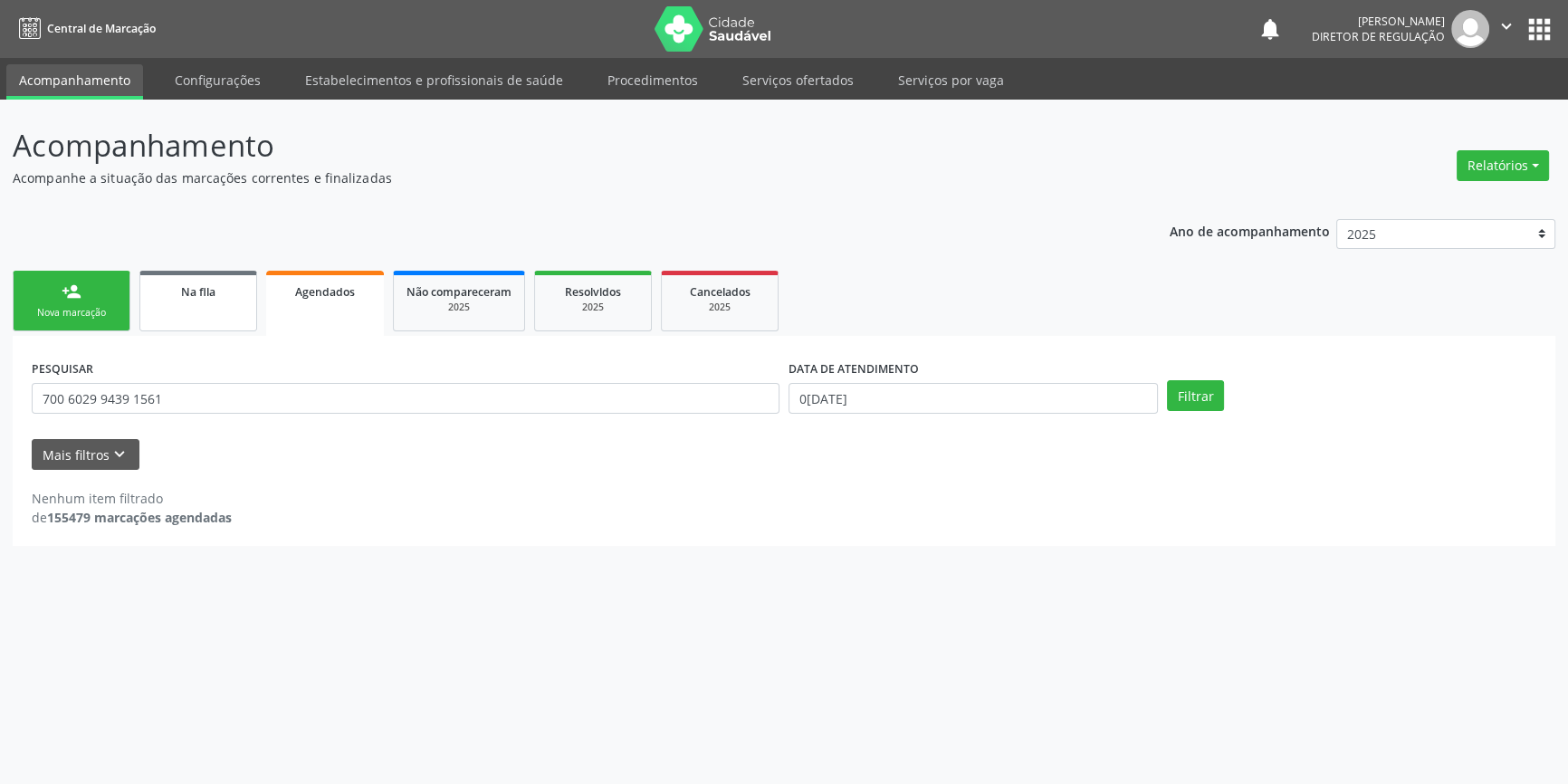
click at [197, 294] on span "Na fila" at bounding box center [198, 292] width 34 height 15
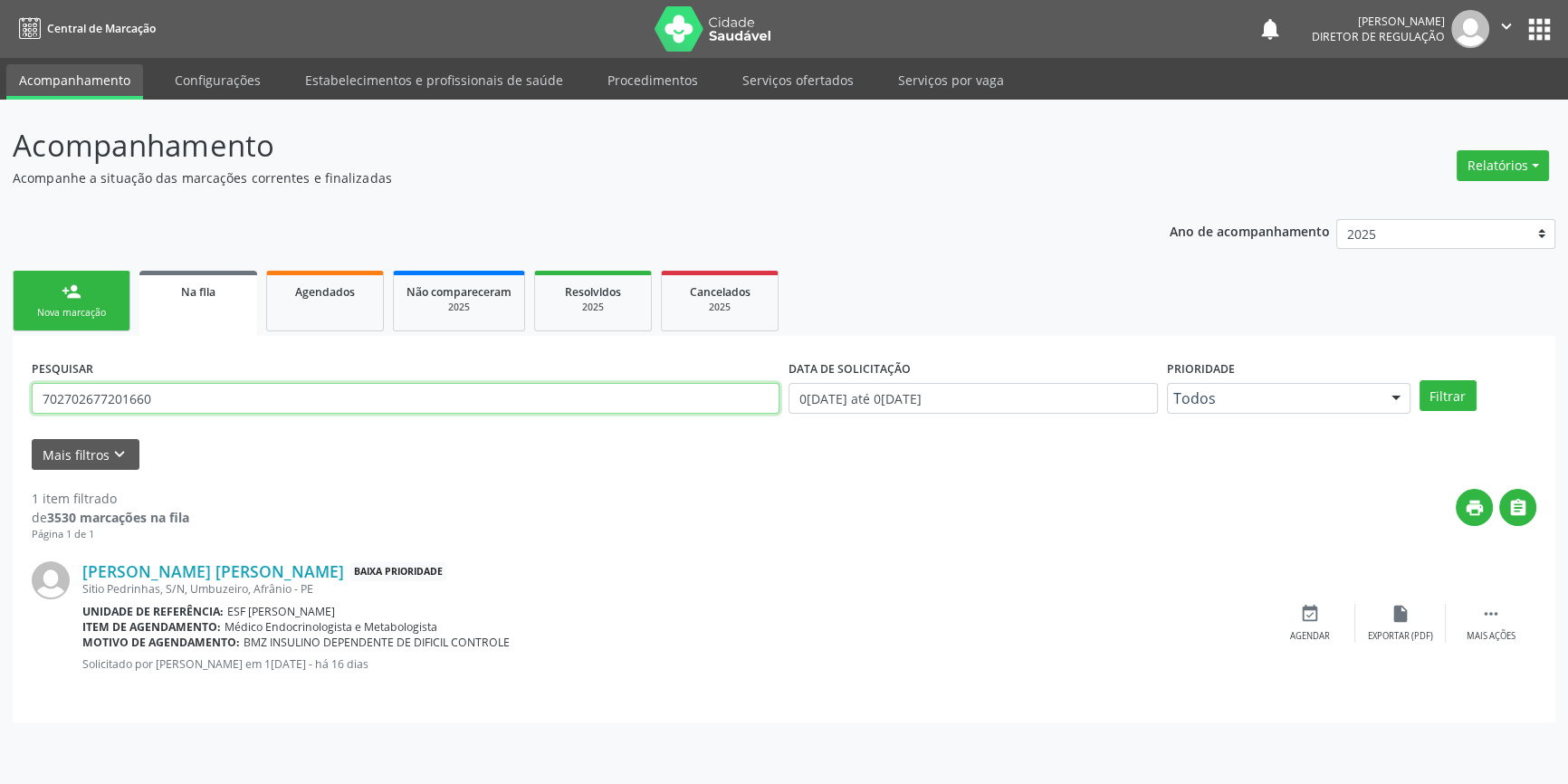
drag, startPoint x: 189, startPoint y: 402, endPoint x: 0, endPoint y: 386, distance: 189.7
click at [0, 386] on div "Acompanhamento Acompanhe a situação das marcações correntes e finalizadas Relat…" at bounding box center [784, 441] width 1568 height 684
type input "706800736970823"
click at [1450, 390] on button "Filtrar" at bounding box center [1447, 395] width 57 height 31
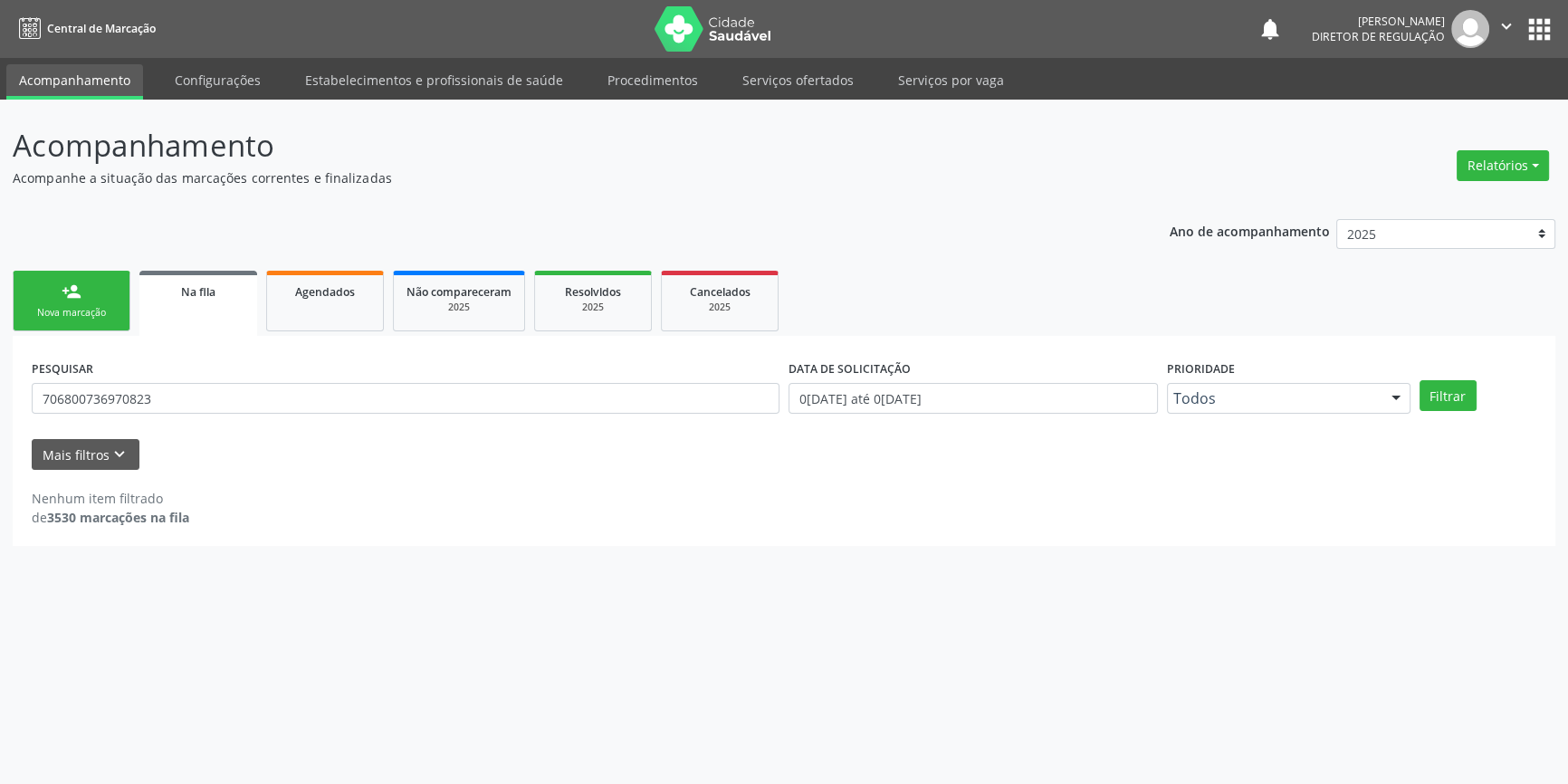
click at [77, 310] on div "Nova marcação" at bounding box center [71, 313] width 91 height 13
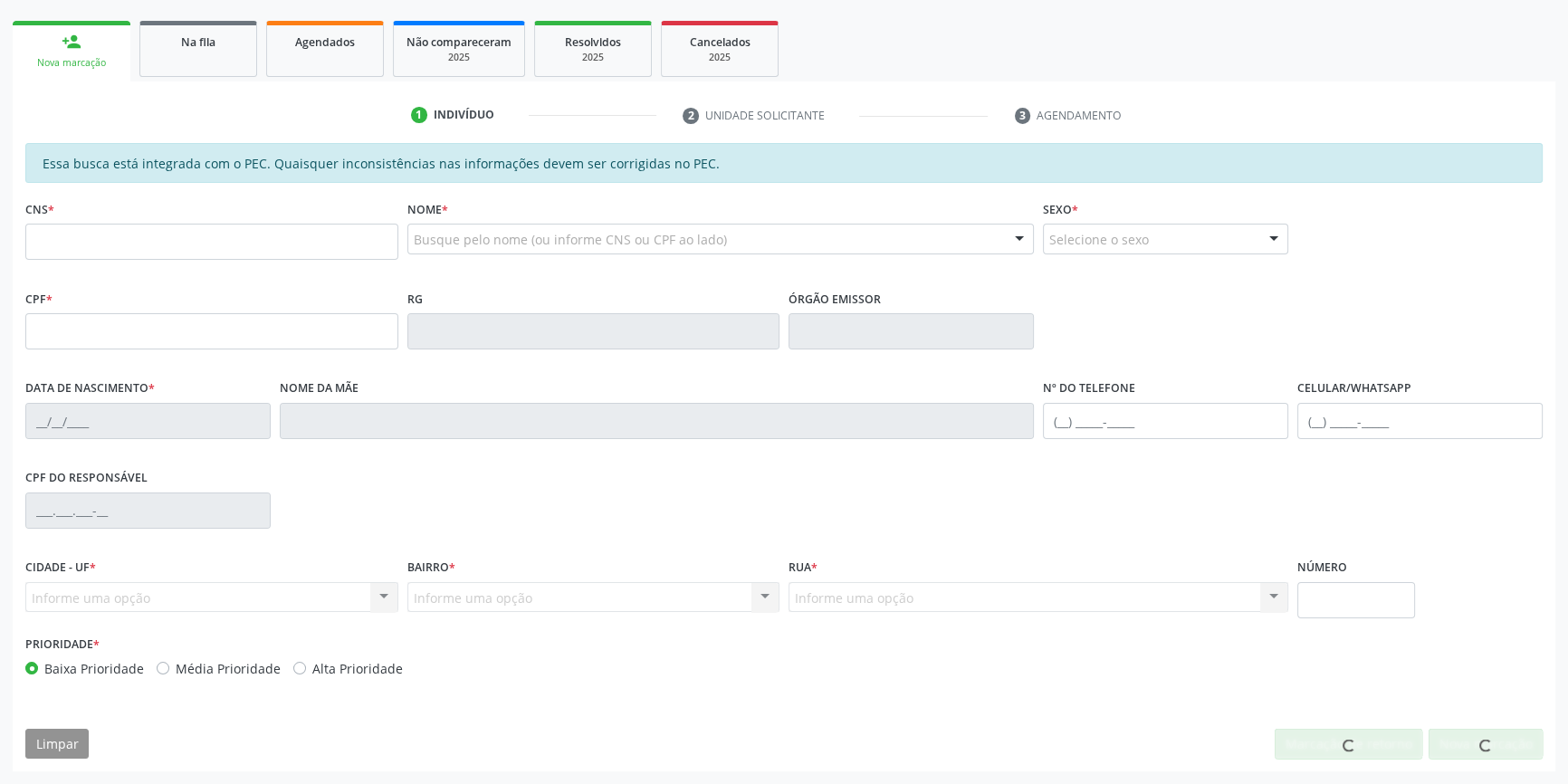
scroll to position [0, 0]
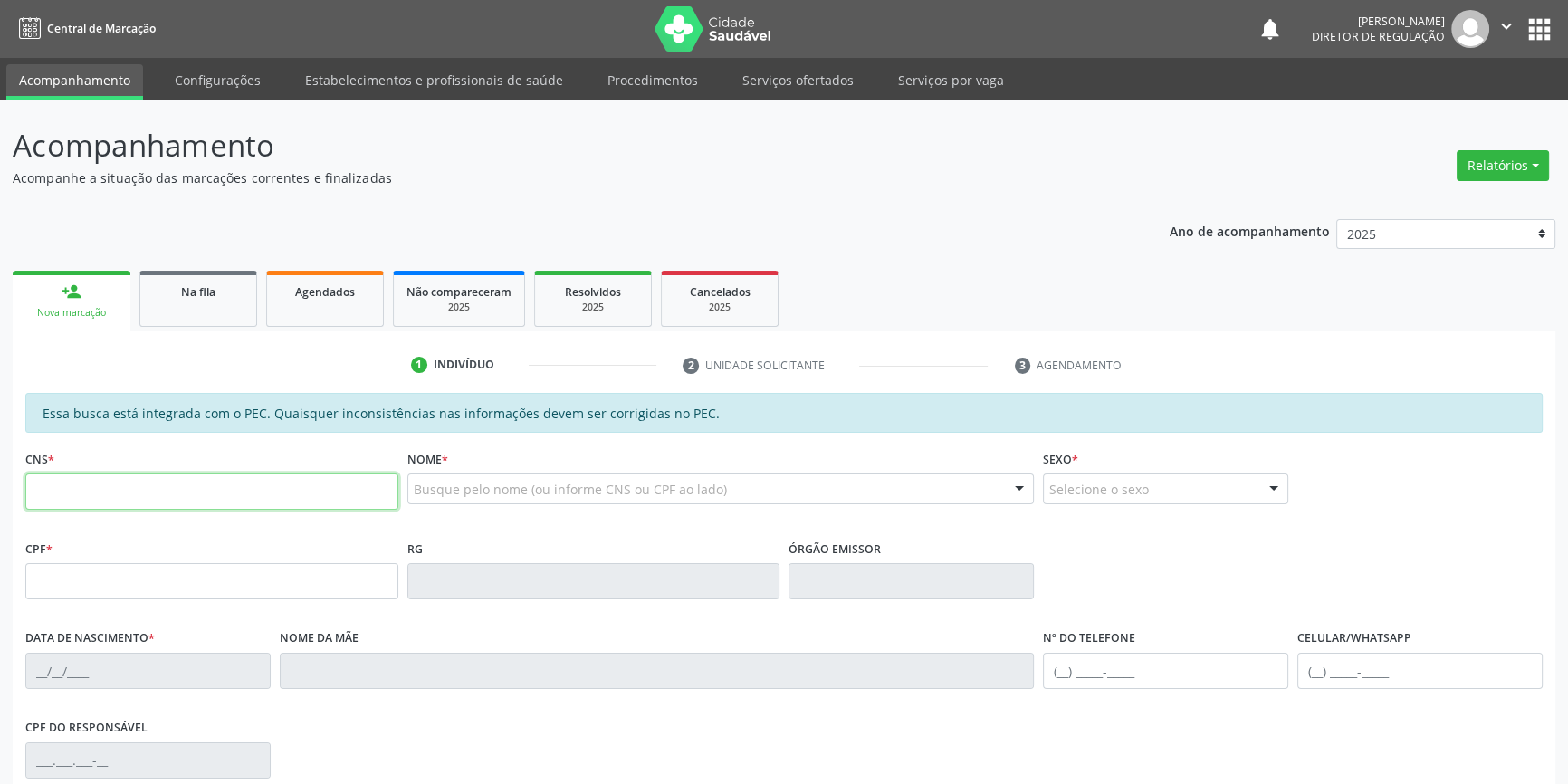
click at [143, 479] on input "text" at bounding box center [211, 492] width 373 height 36
type input "706 8007 3697 0823"
type input "104.055.214-56"
type input "28/05/1991"
type input "Silvera da Silva Lacerda"
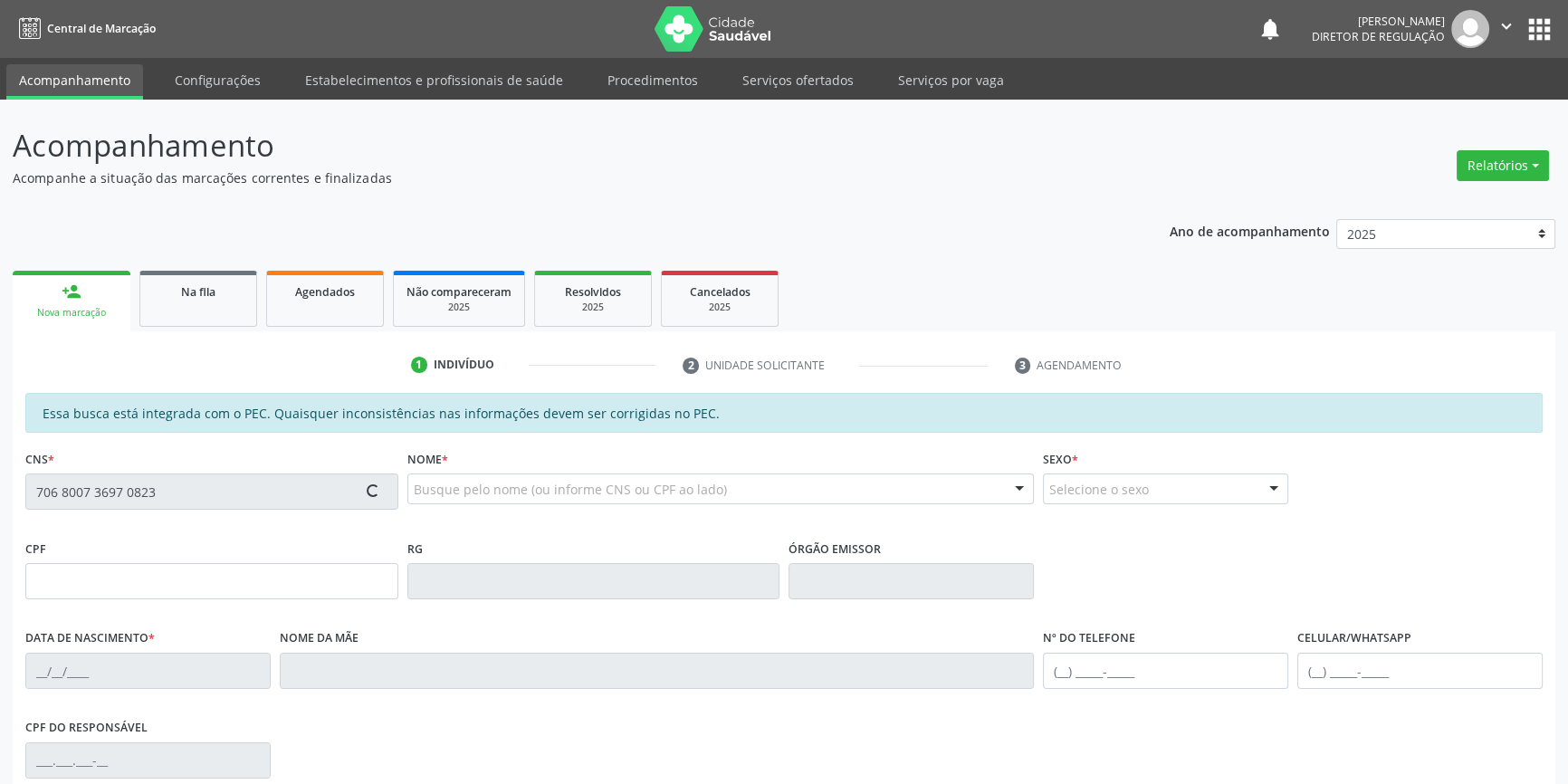
type input "(87) 98801-1597"
type input "110.723.974-55"
type input "S/N"
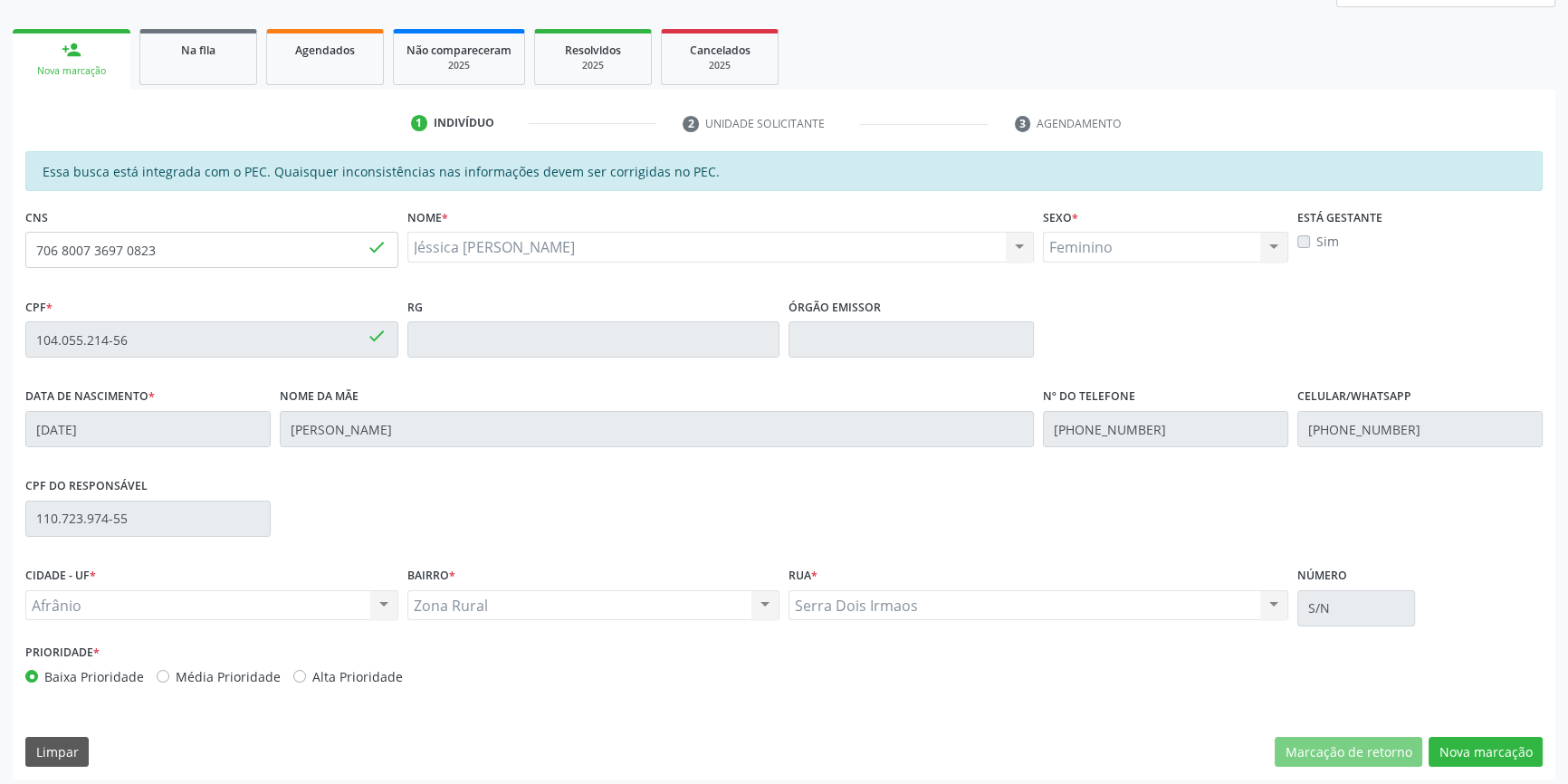
scroll to position [248, 0]
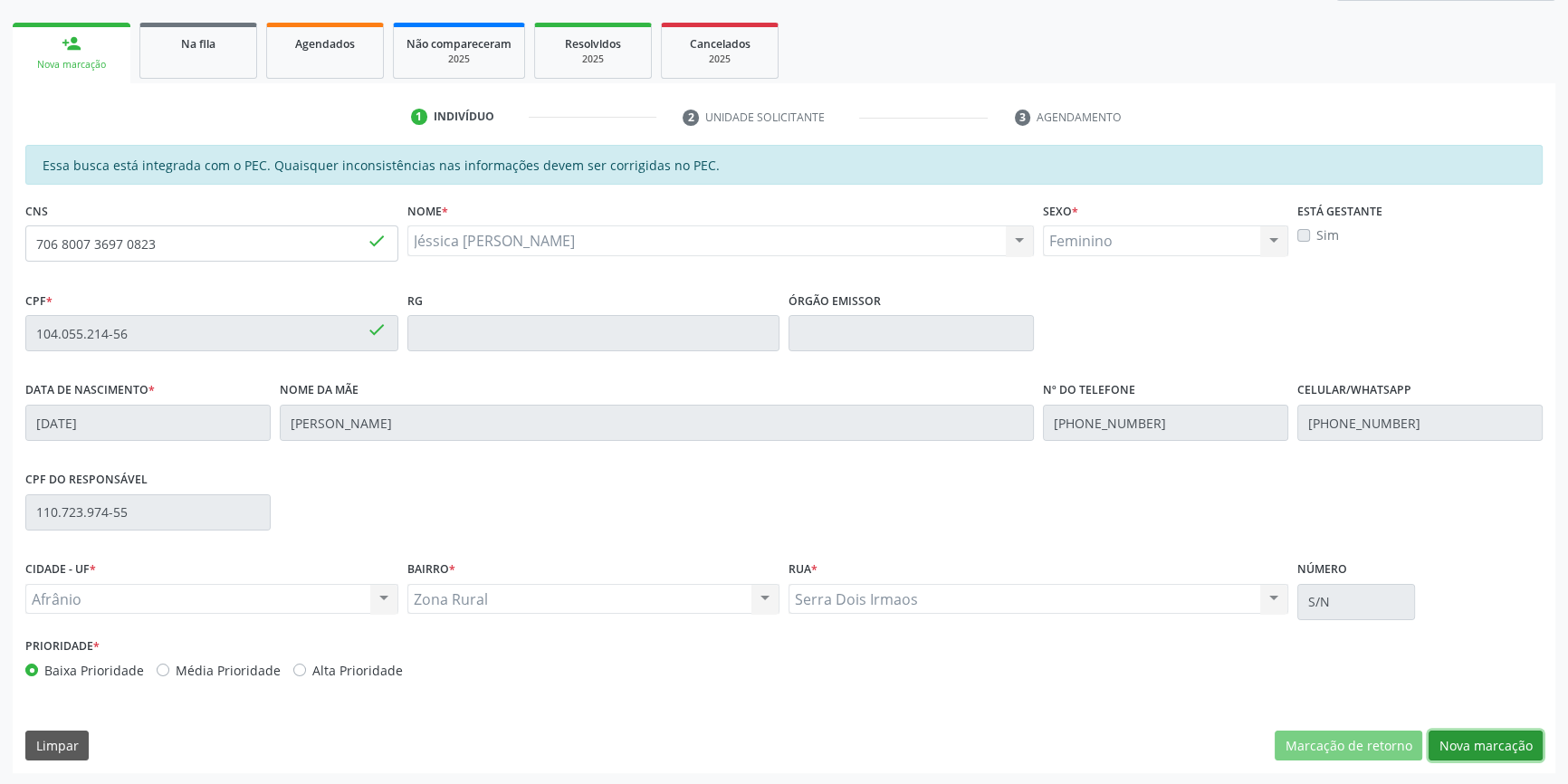
click at [1471, 746] on button "Nova marcação" at bounding box center [1485, 746] width 114 height 31
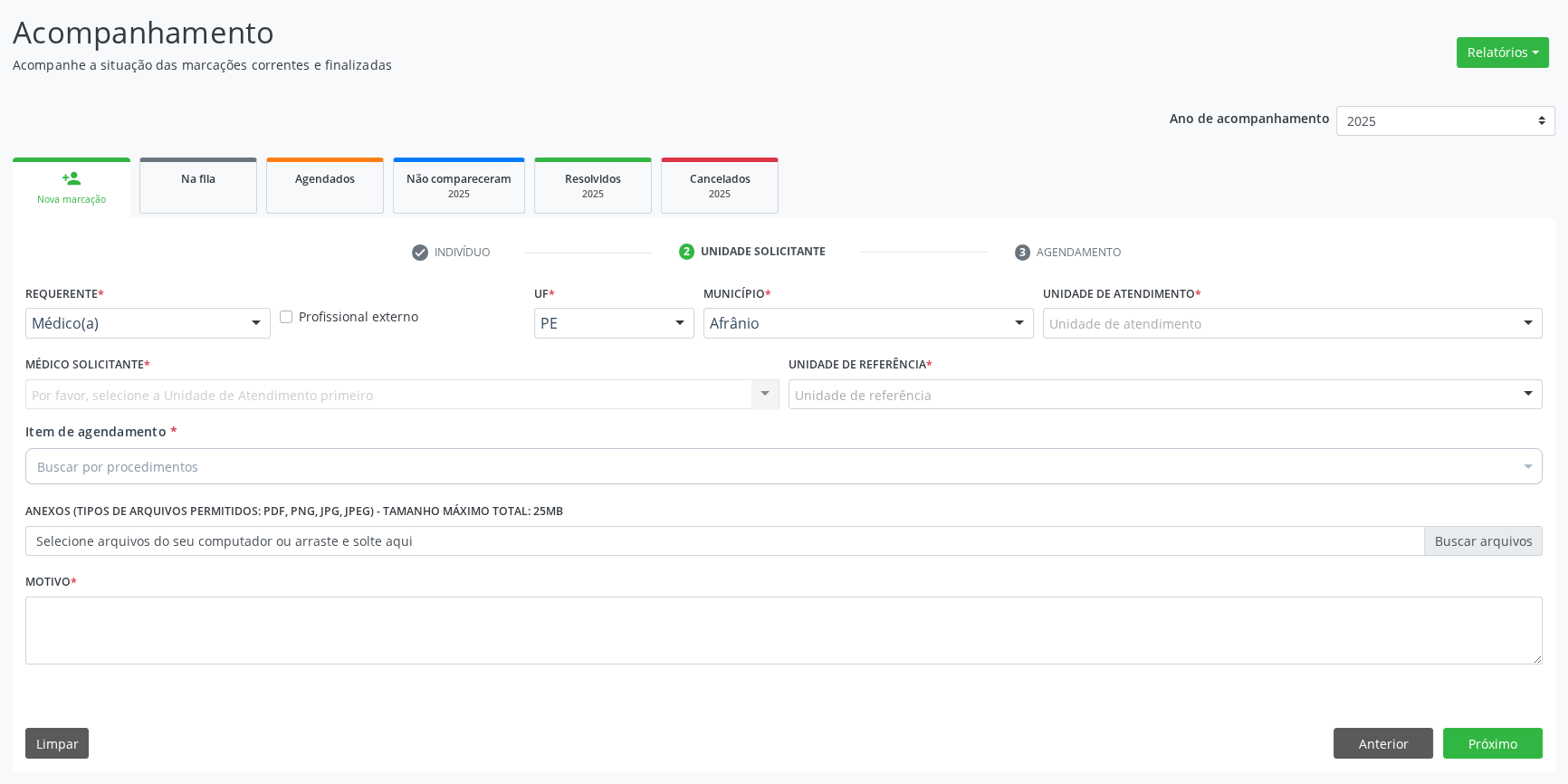
scroll to position [111, 0]
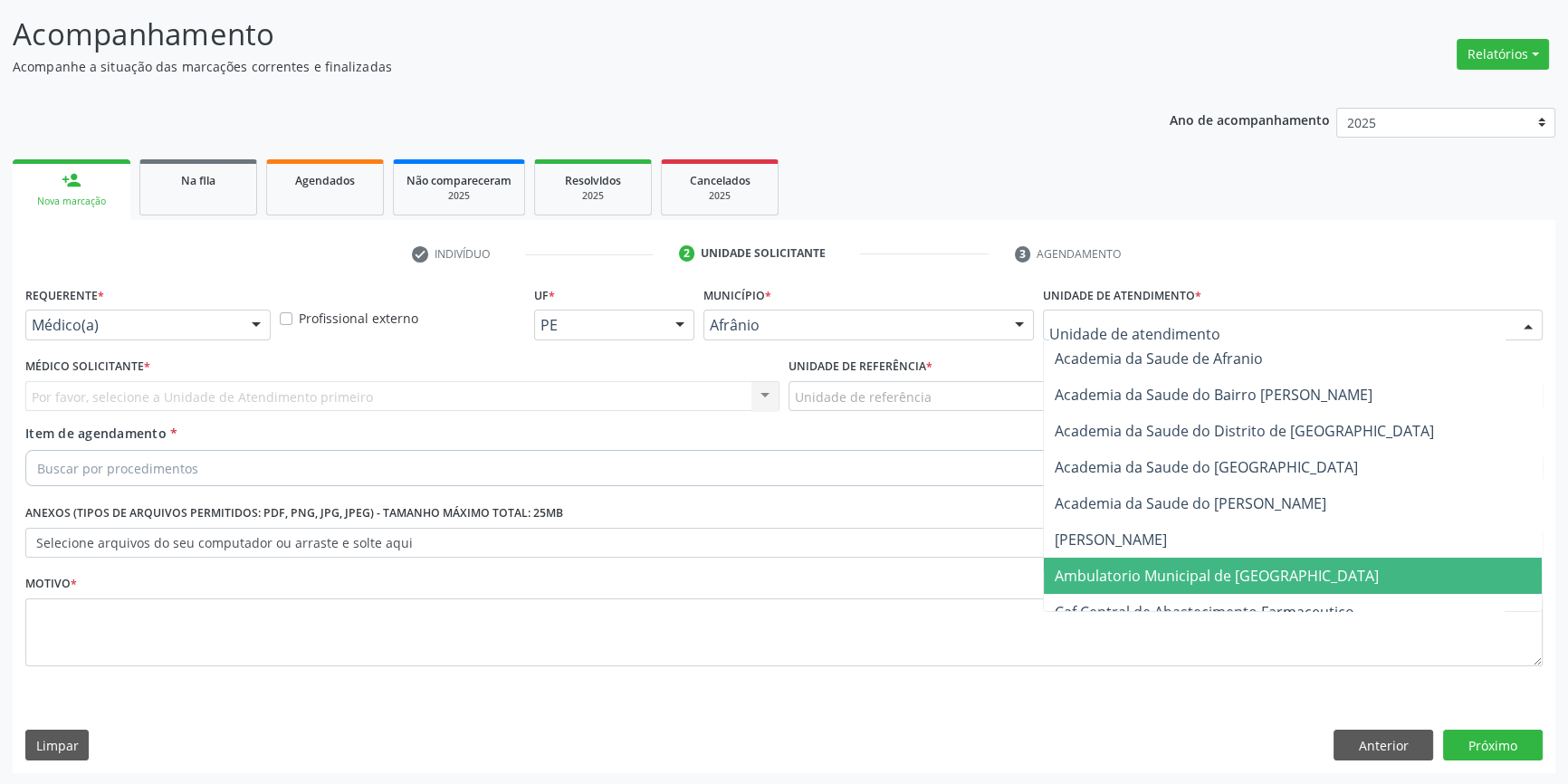
drag, startPoint x: 1111, startPoint y: 576, endPoint x: 968, endPoint y: 471, distance: 177.4
click at [1107, 571] on span "Ambulatorio Municipal de [GEOGRAPHIC_DATA]" at bounding box center [1216, 575] width 324 height 20
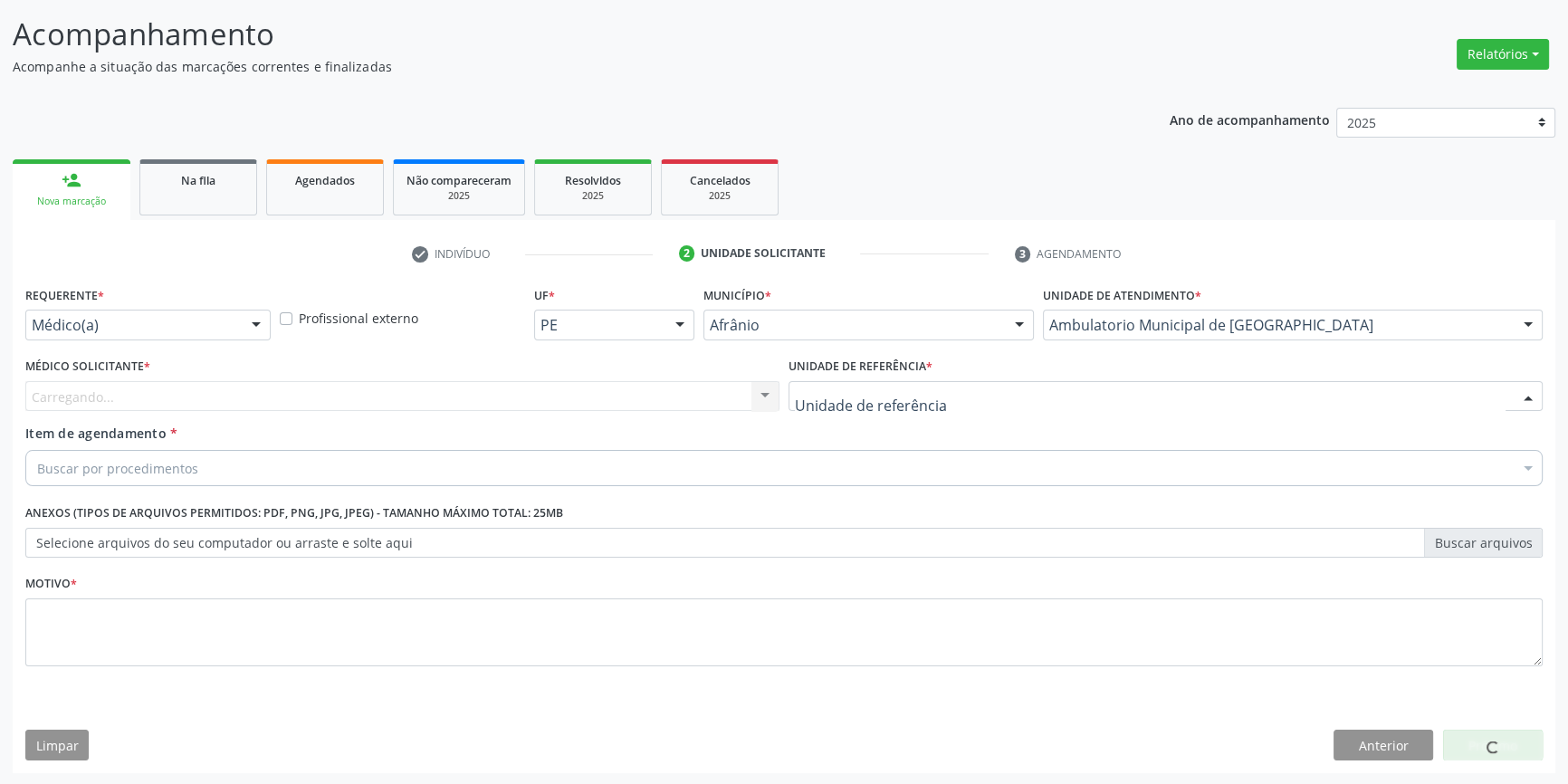
click at [905, 382] on div at bounding box center [1165, 396] width 754 height 31
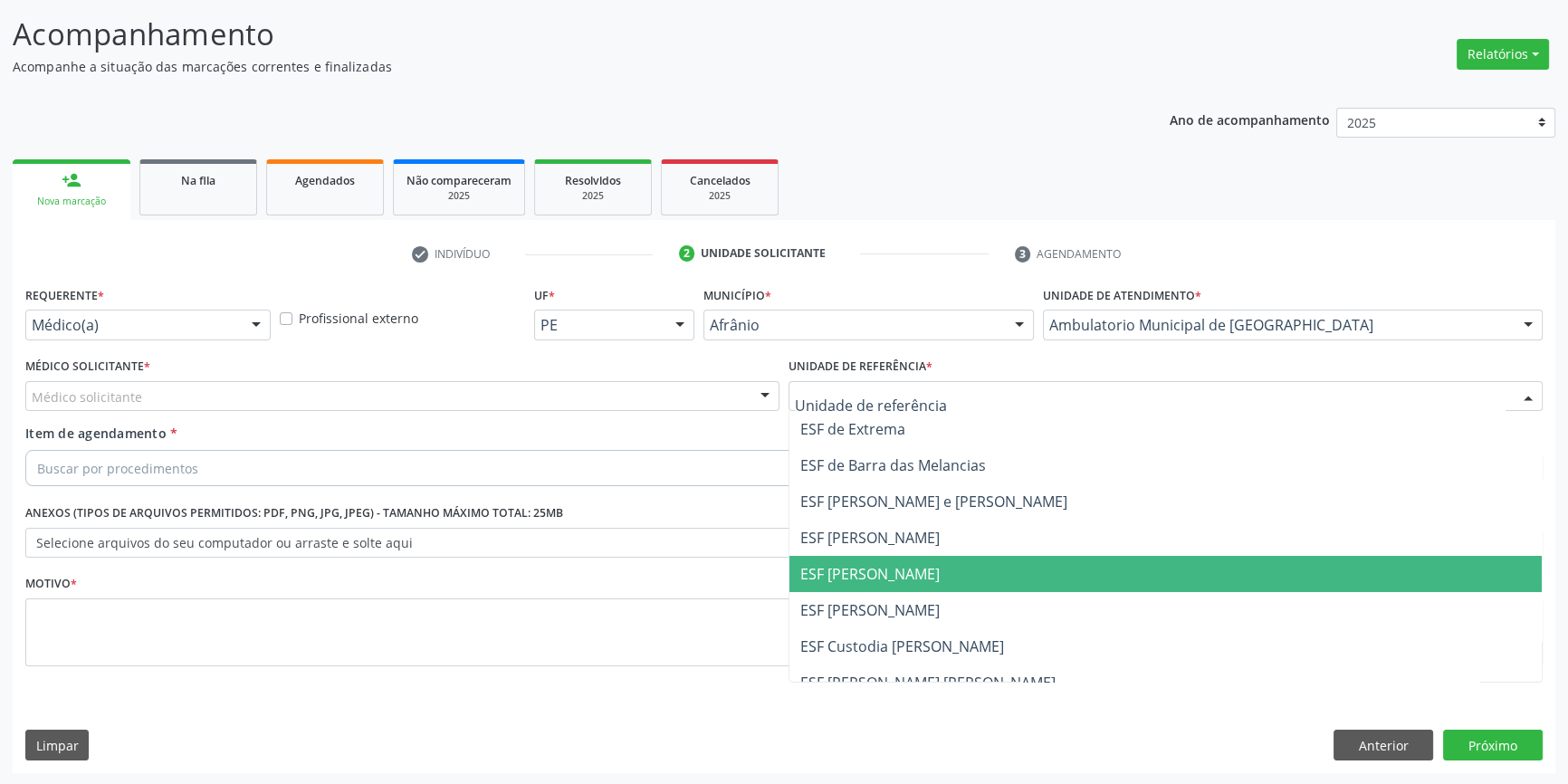
drag, startPoint x: 887, startPoint y: 572, endPoint x: 866, endPoint y: 558, distance: 25.2
click at [883, 571] on span "ESF [PERSON_NAME]" at bounding box center [870, 573] width 140 height 20
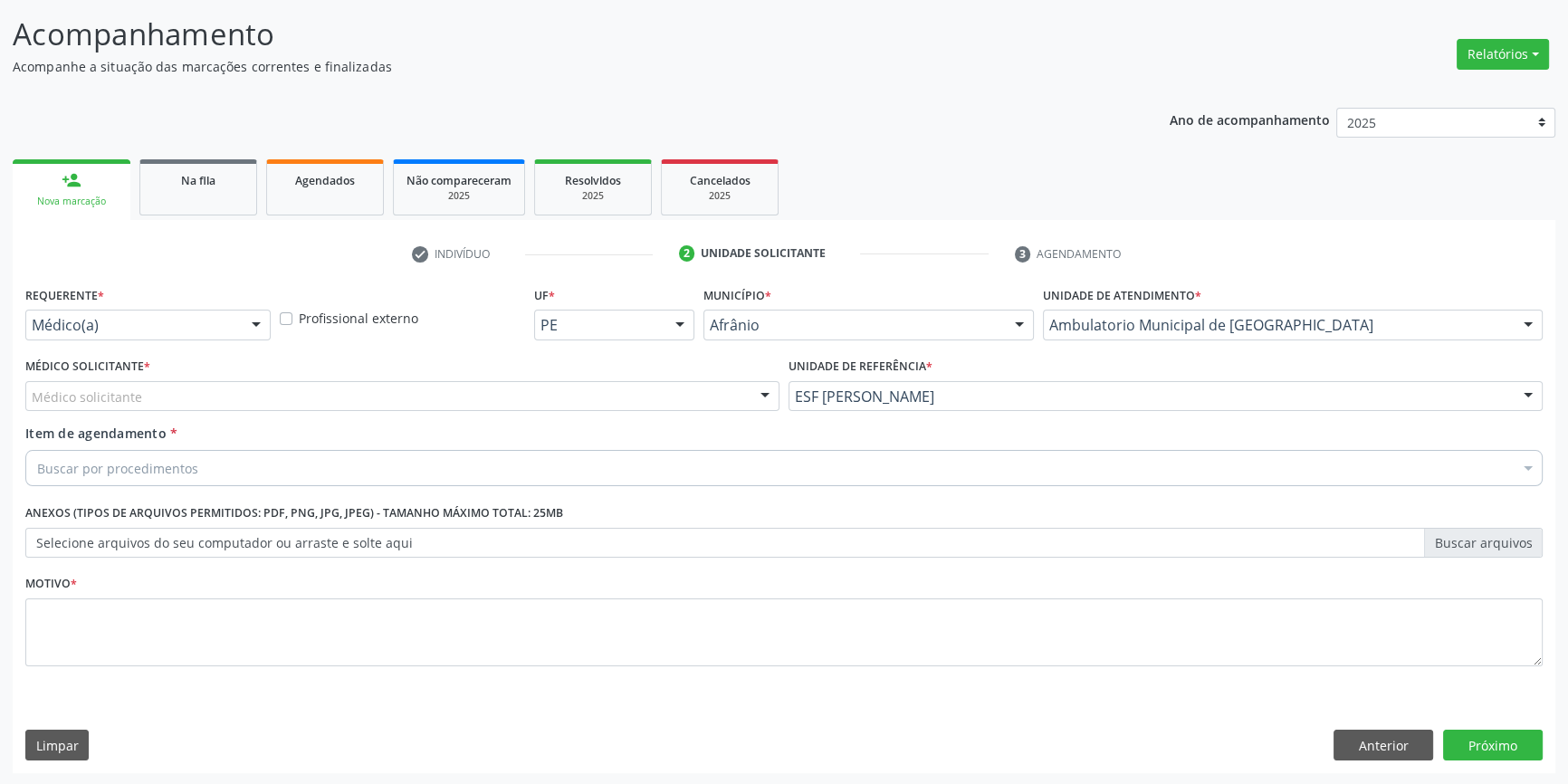
click at [524, 398] on div "Médico solicitante" at bounding box center [402, 396] width 754 height 31
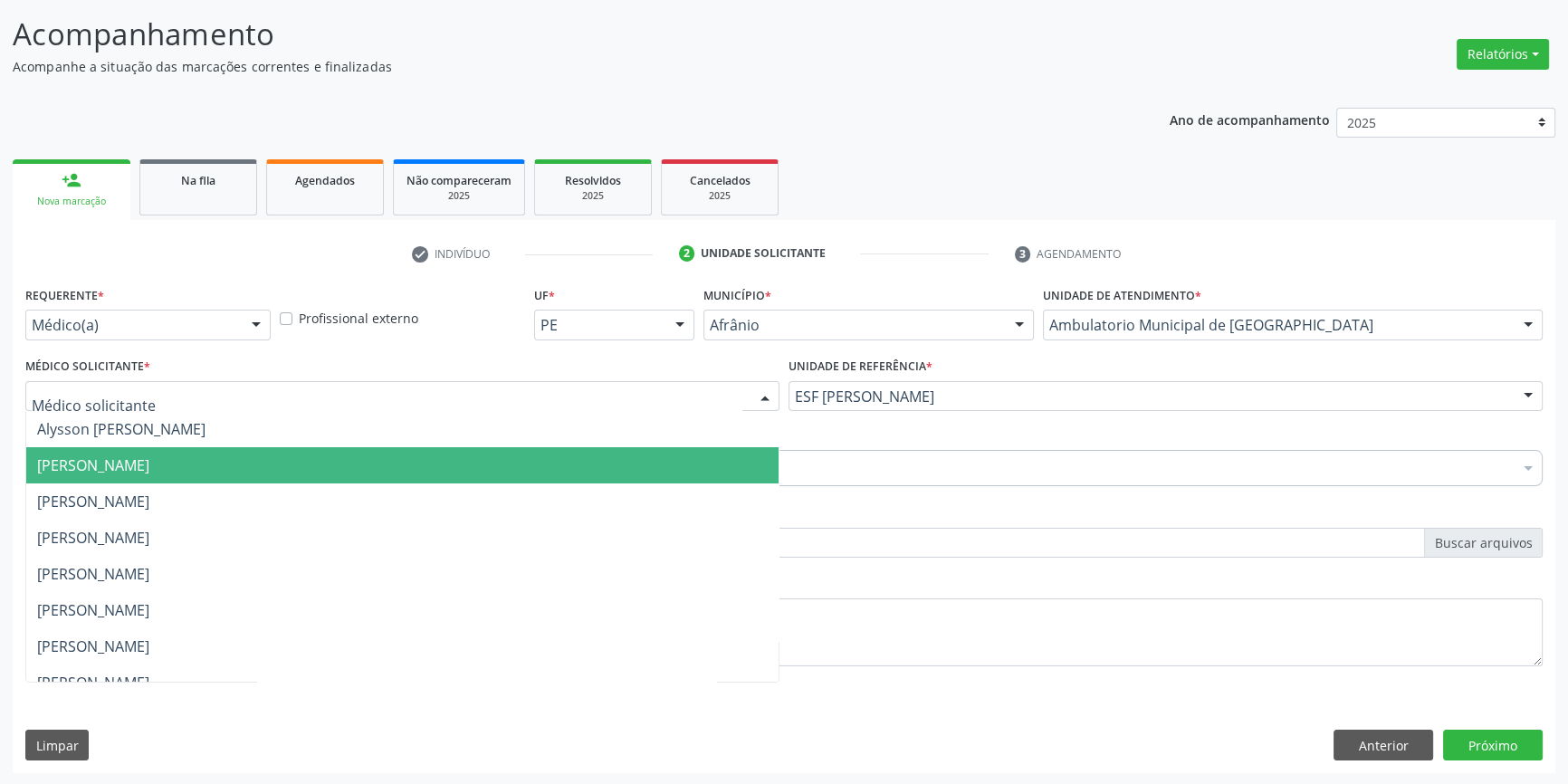
click at [149, 470] on span "[PERSON_NAME]" at bounding box center [93, 465] width 112 height 20
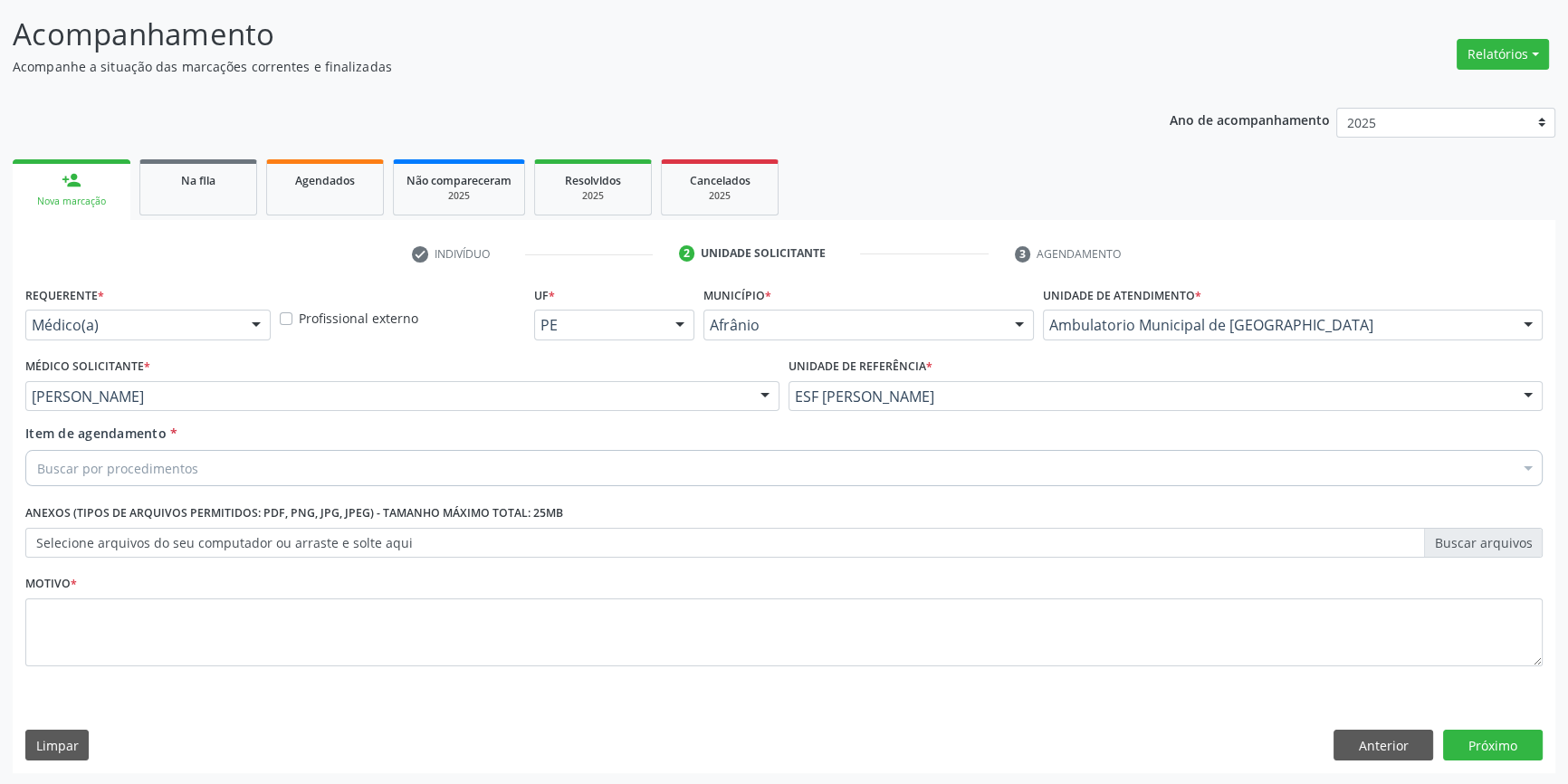
click at [238, 467] on div "Buscar por procedimentos" at bounding box center [784, 468] width 1517 height 36
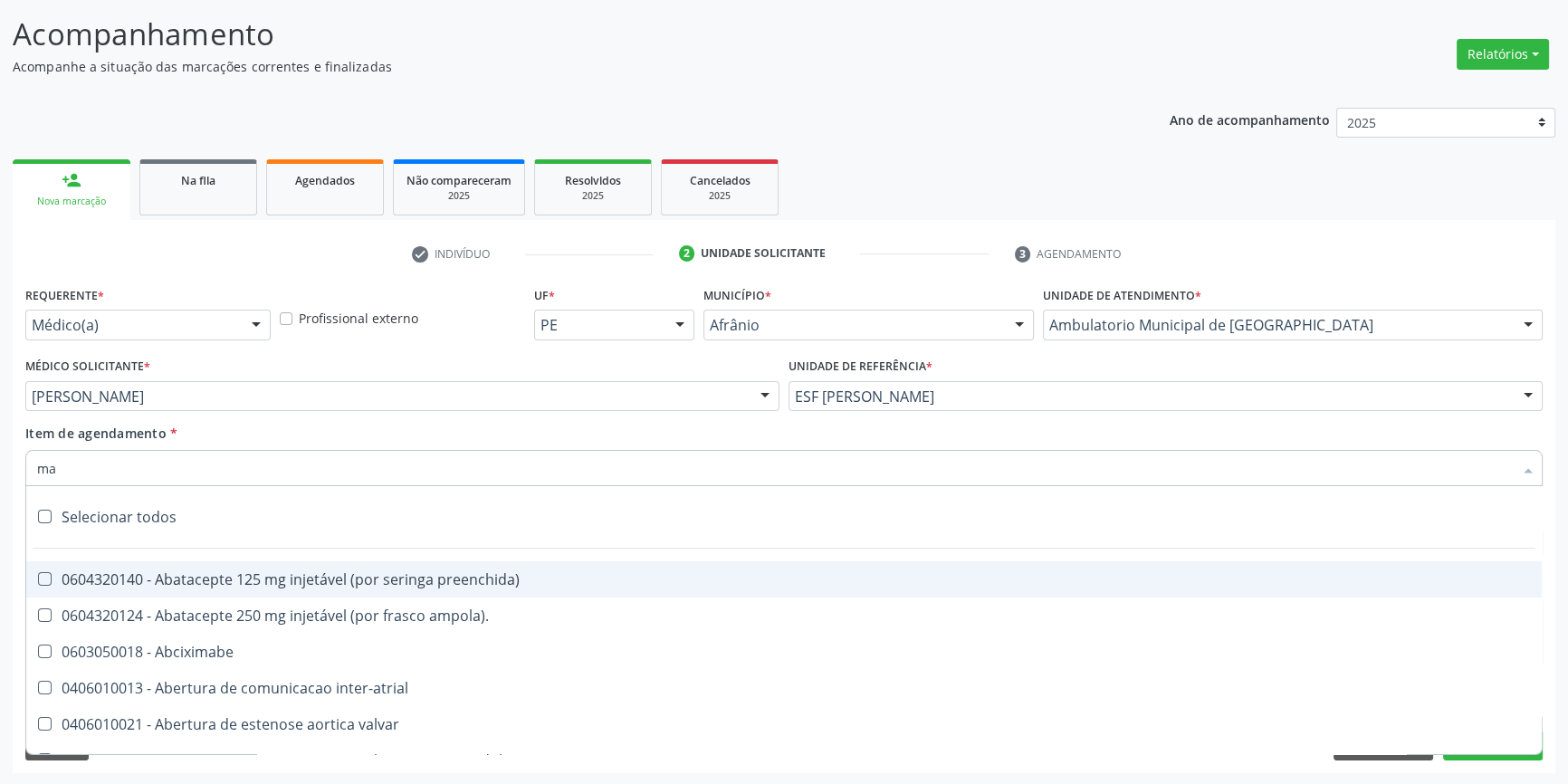
type input "mam"
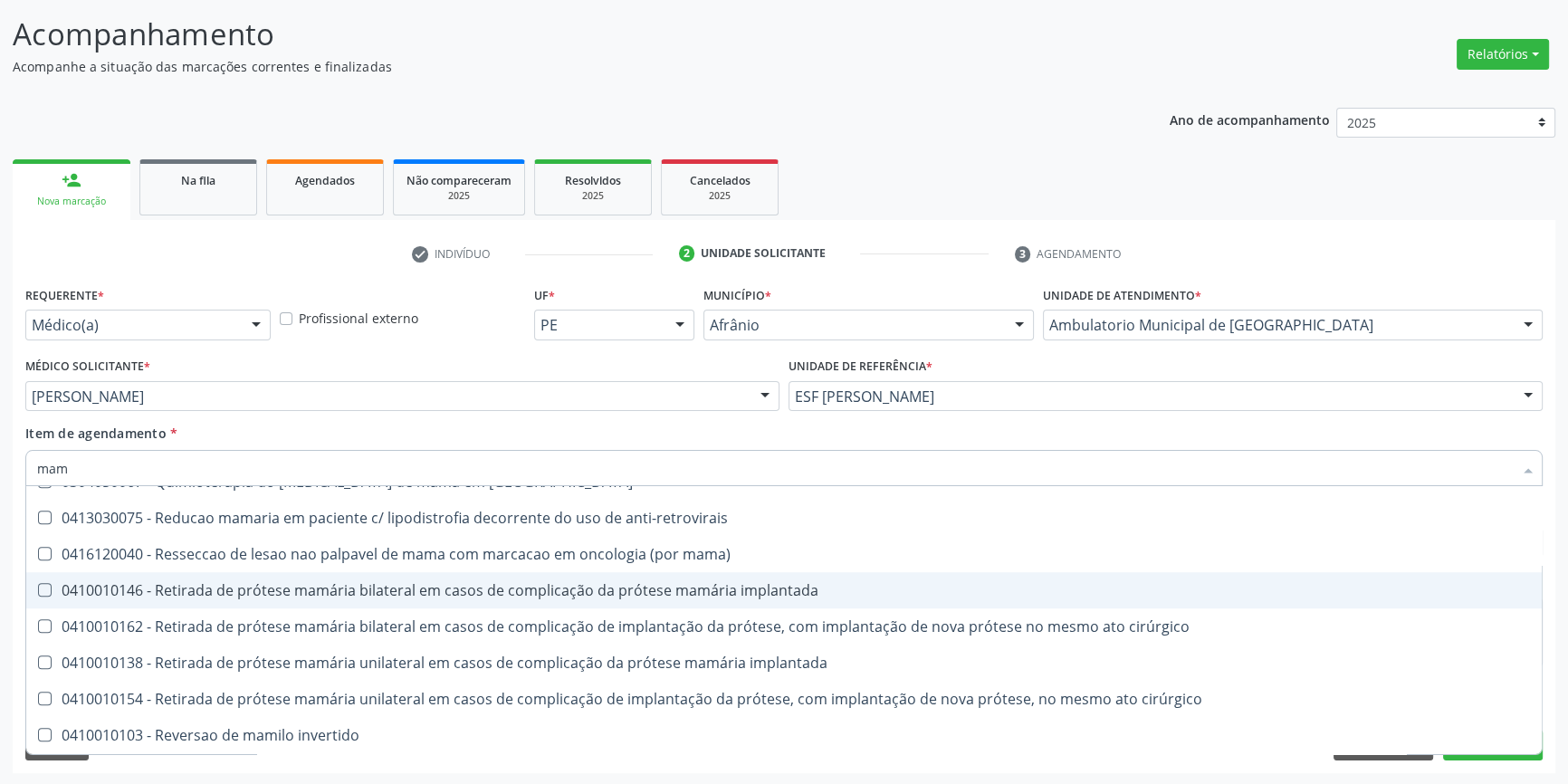
scroll to position [1832, 0]
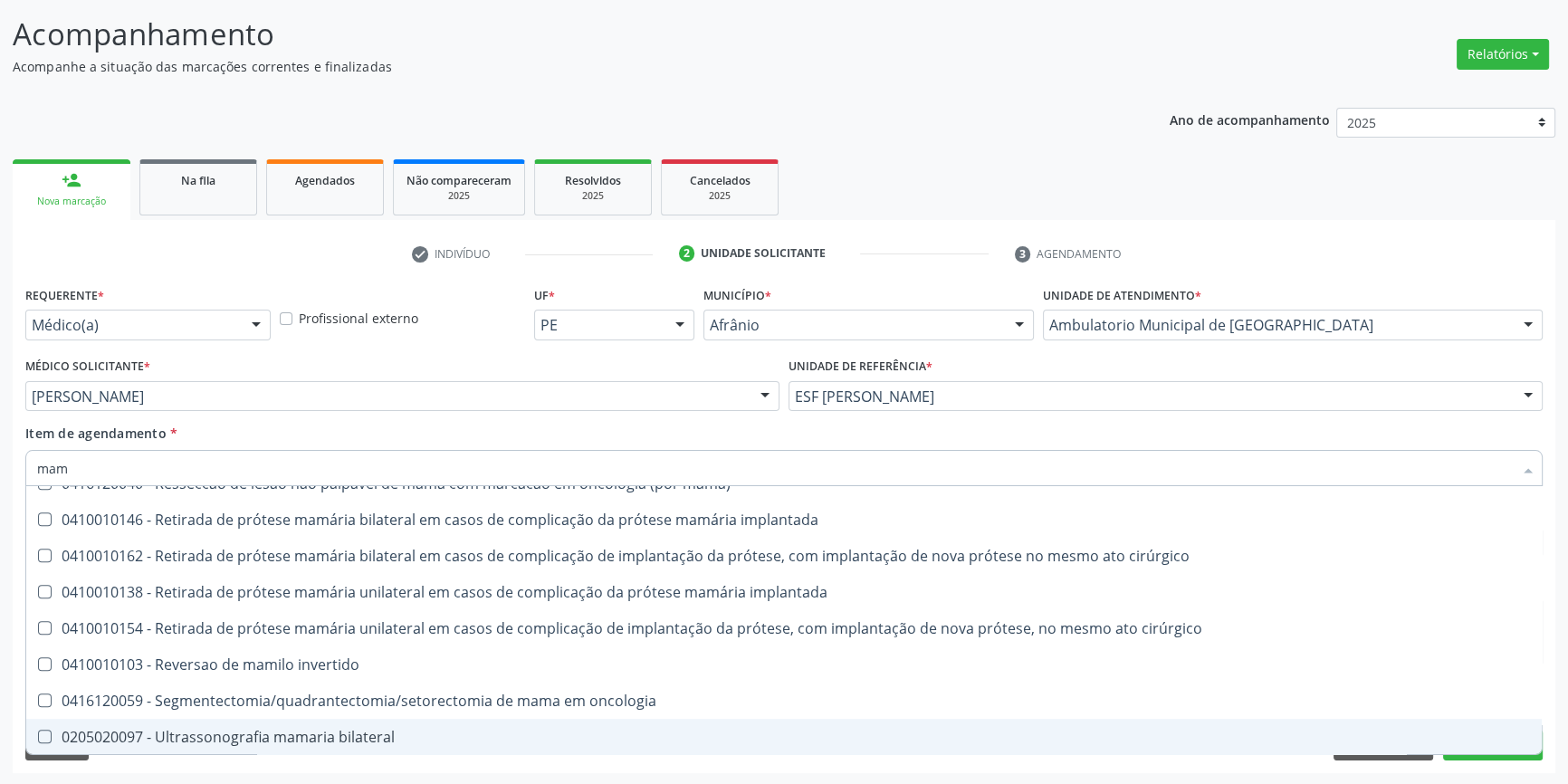
click at [303, 730] on div "0205020097 - Ultrassonografia mamaria bilateral" at bounding box center [784, 737] width 1493 height 14
checkbox bilateral "true"
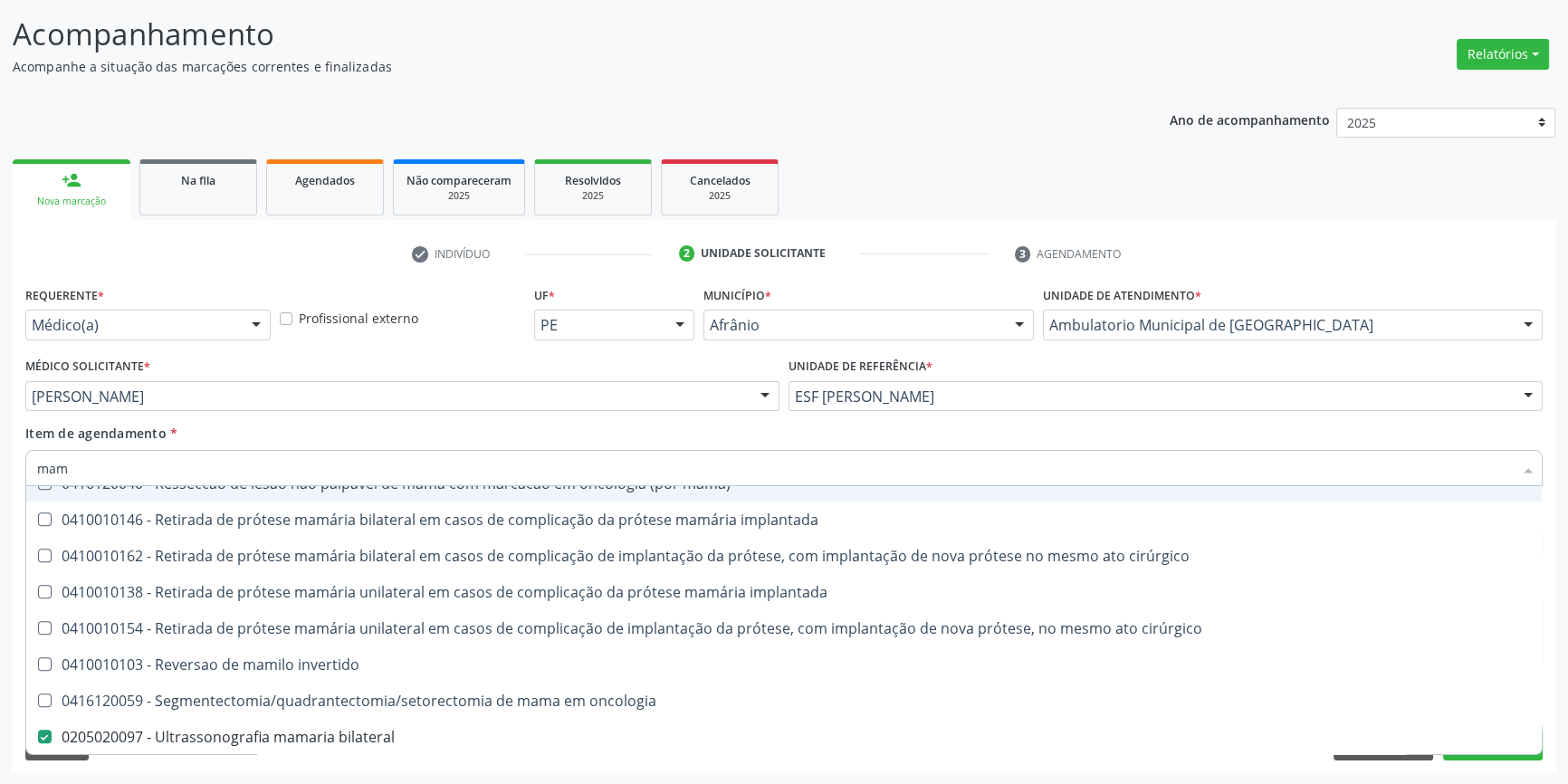
drag, startPoint x: 197, startPoint y: 463, endPoint x: 174, endPoint y: 467, distance: 23.3
click at [174, 467] on input "mam" at bounding box center [775, 468] width 1475 height 36
type input "mama"
checkbox iii "true"
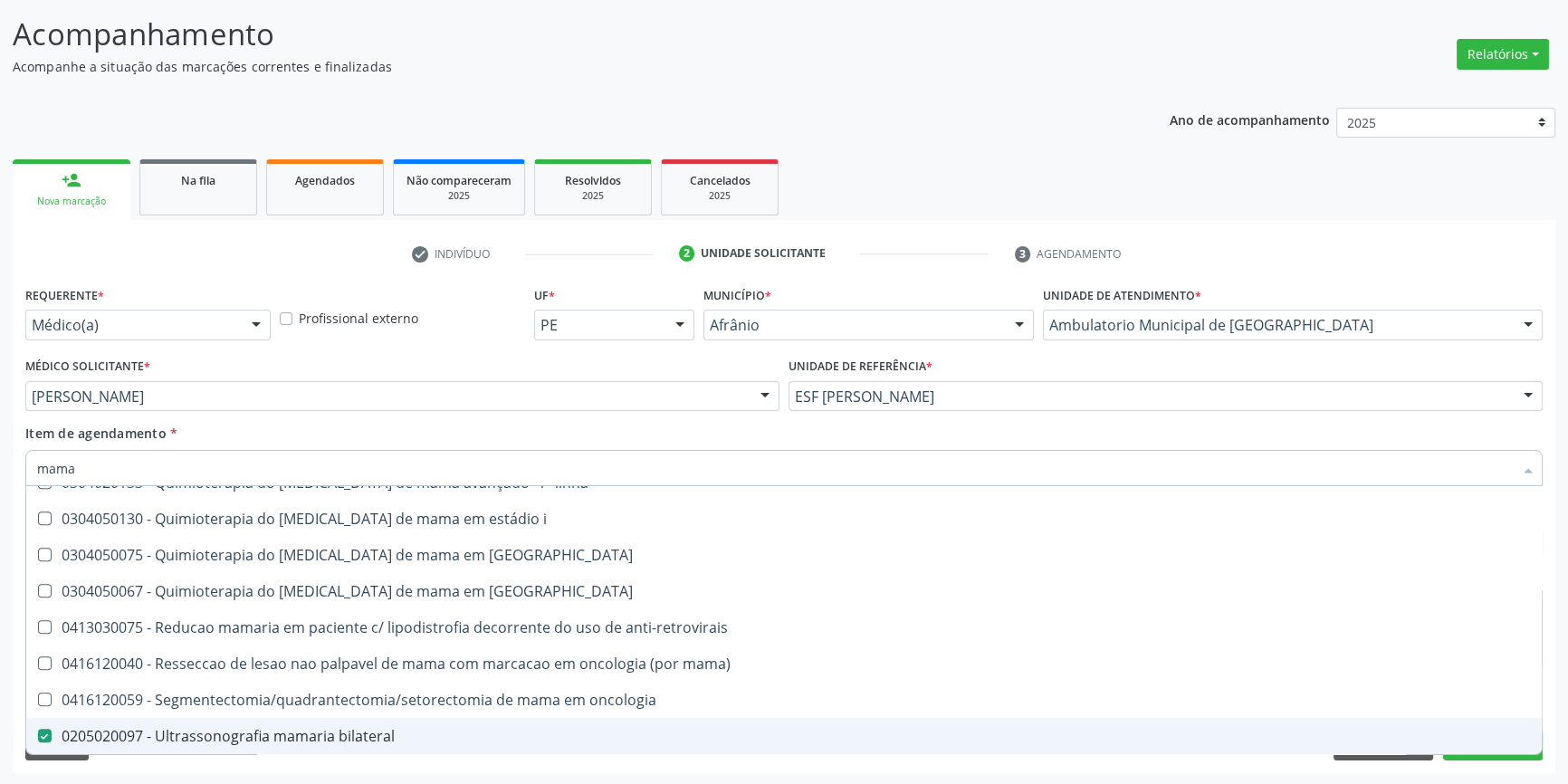
drag, startPoint x: 174, startPoint y: 467, endPoint x: 0, endPoint y: 468, distance: 174.0
click at [0, 469] on div "Acompanhamento Acompanhe a situação das marcações correntes e finalizadas Relat…" at bounding box center [784, 387] width 1568 height 797
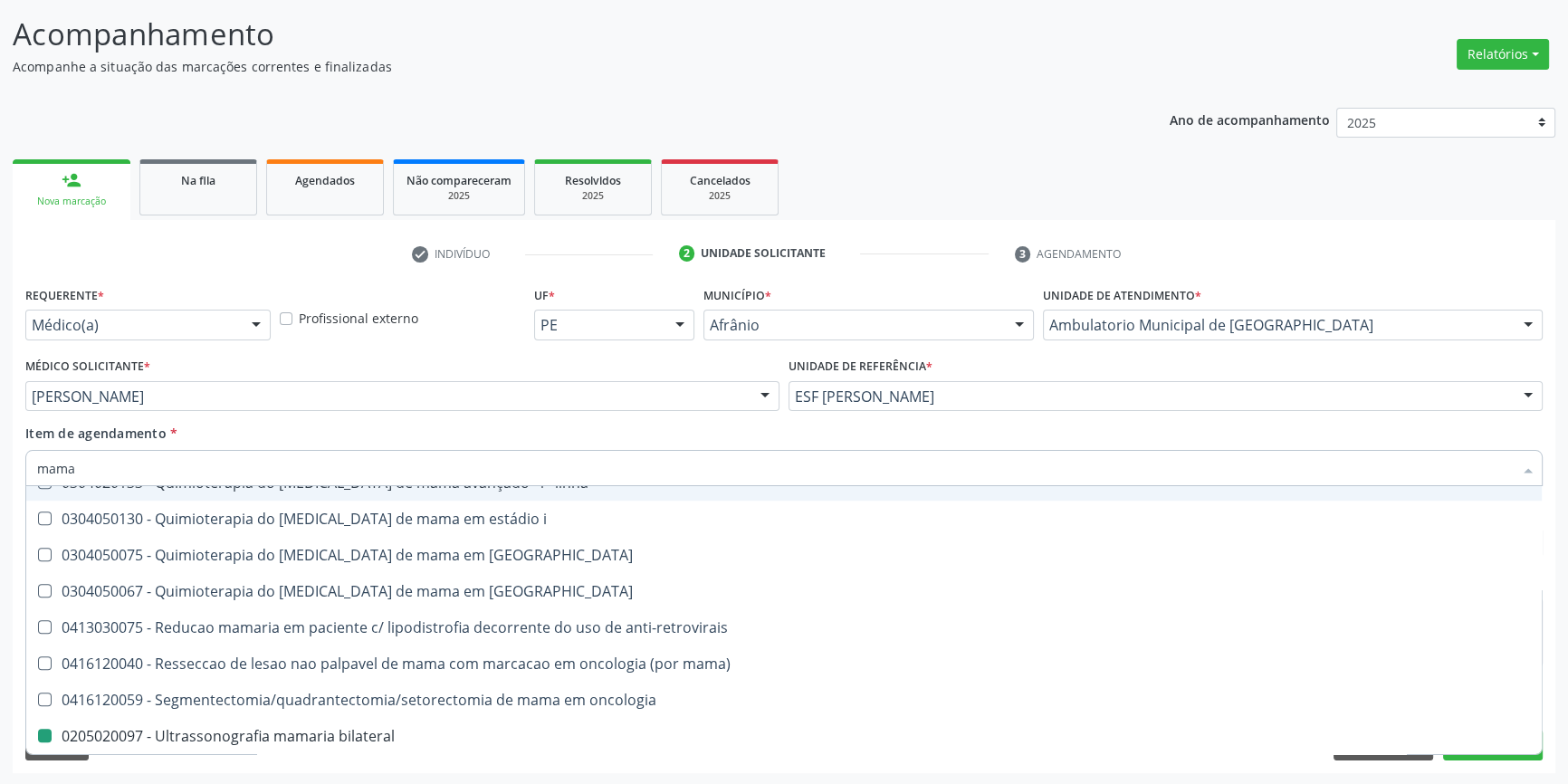
click at [677, 439] on div "Item de agendamento * mama Desfazer seleção 0201010569 - Biopsia/exerese de nod…" at bounding box center [784, 453] width 1517 height 57
checkbox mama "true"
checkbox bilateral "false"
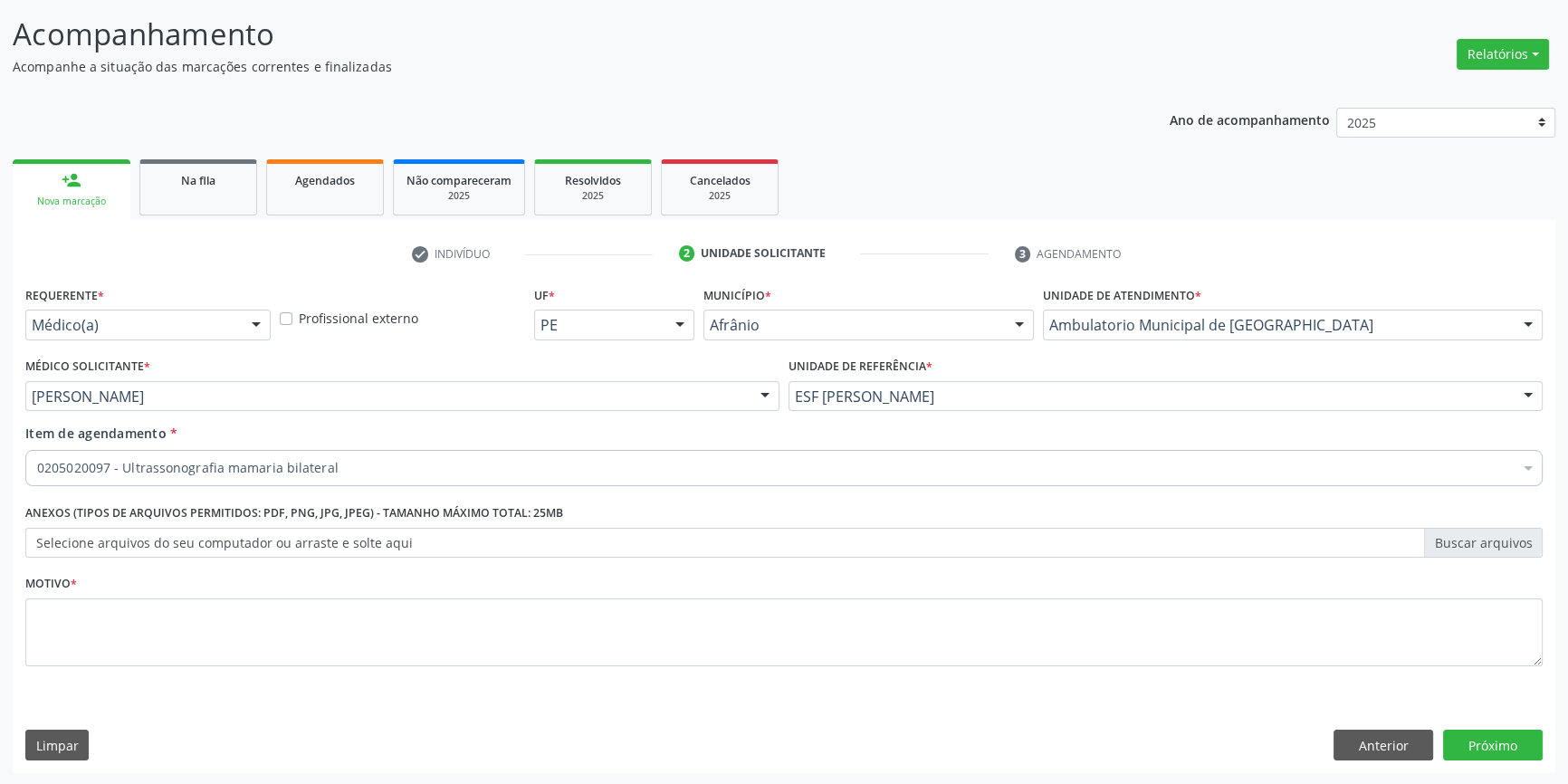
scroll to position [0, 0]
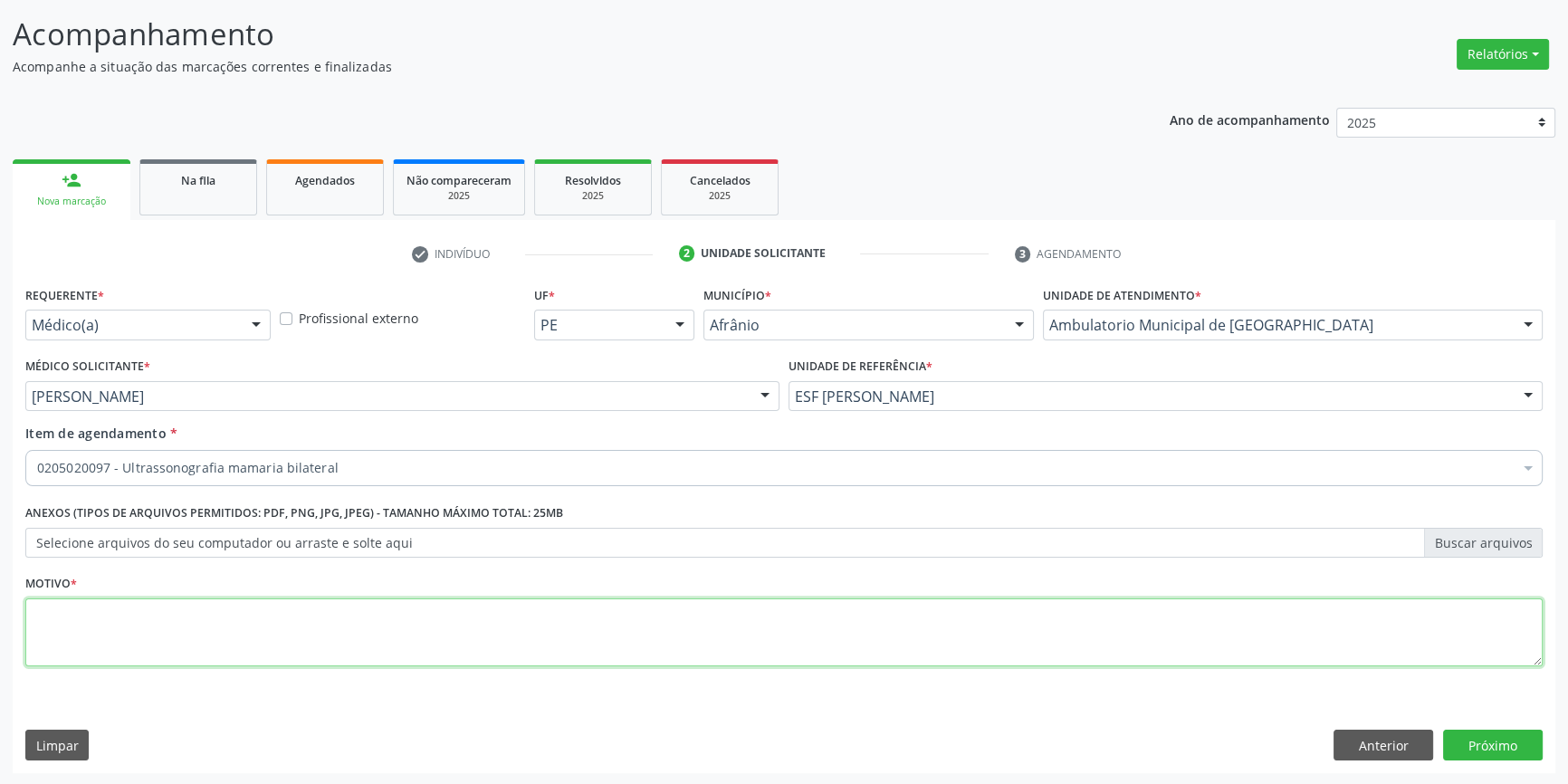
click at [630, 644] on textarea at bounding box center [784, 633] width 1517 height 69
type textarea "'"
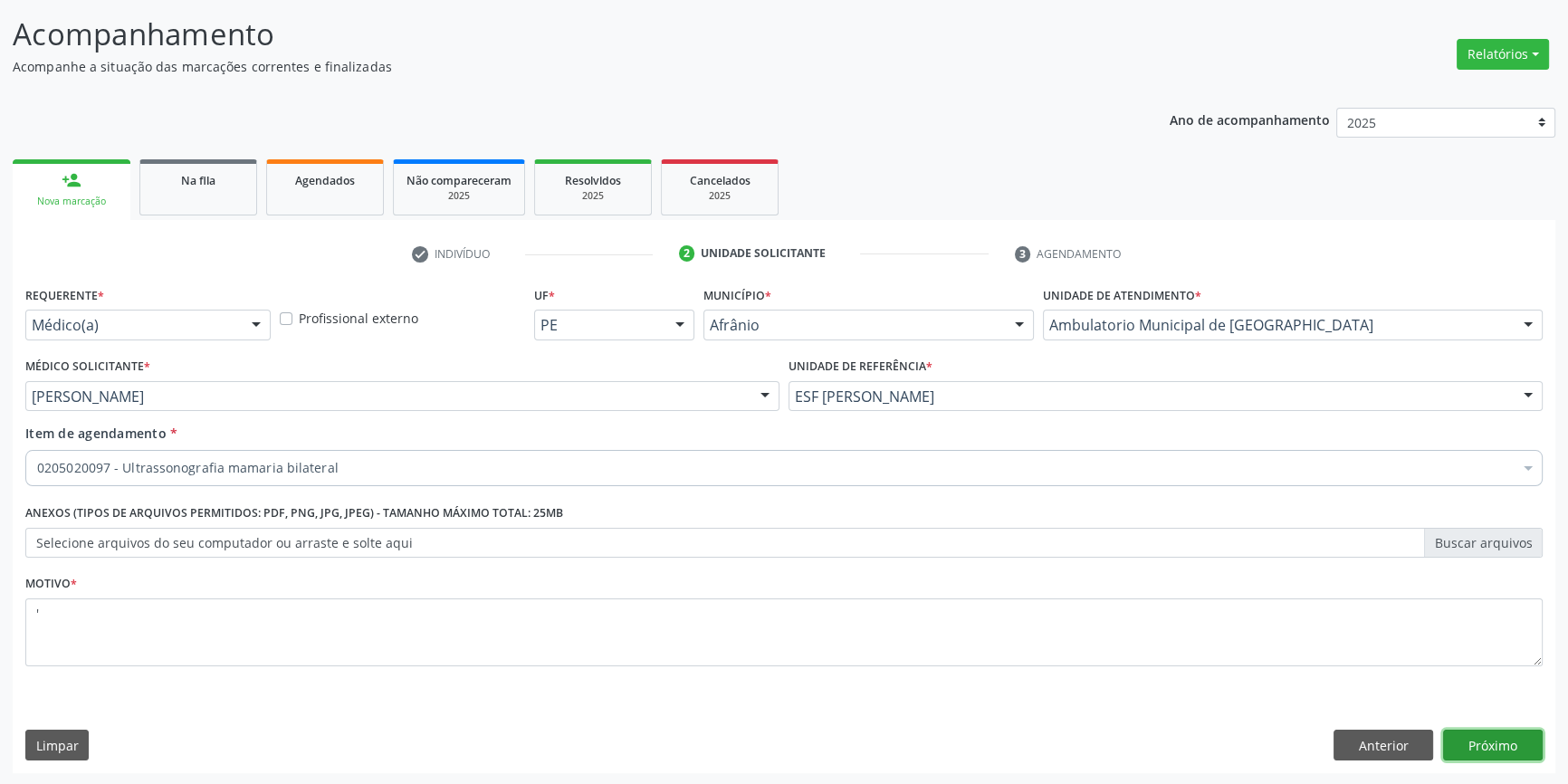
click at [1502, 745] on button "Próximo" at bounding box center [1492, 746] width 99 height 31
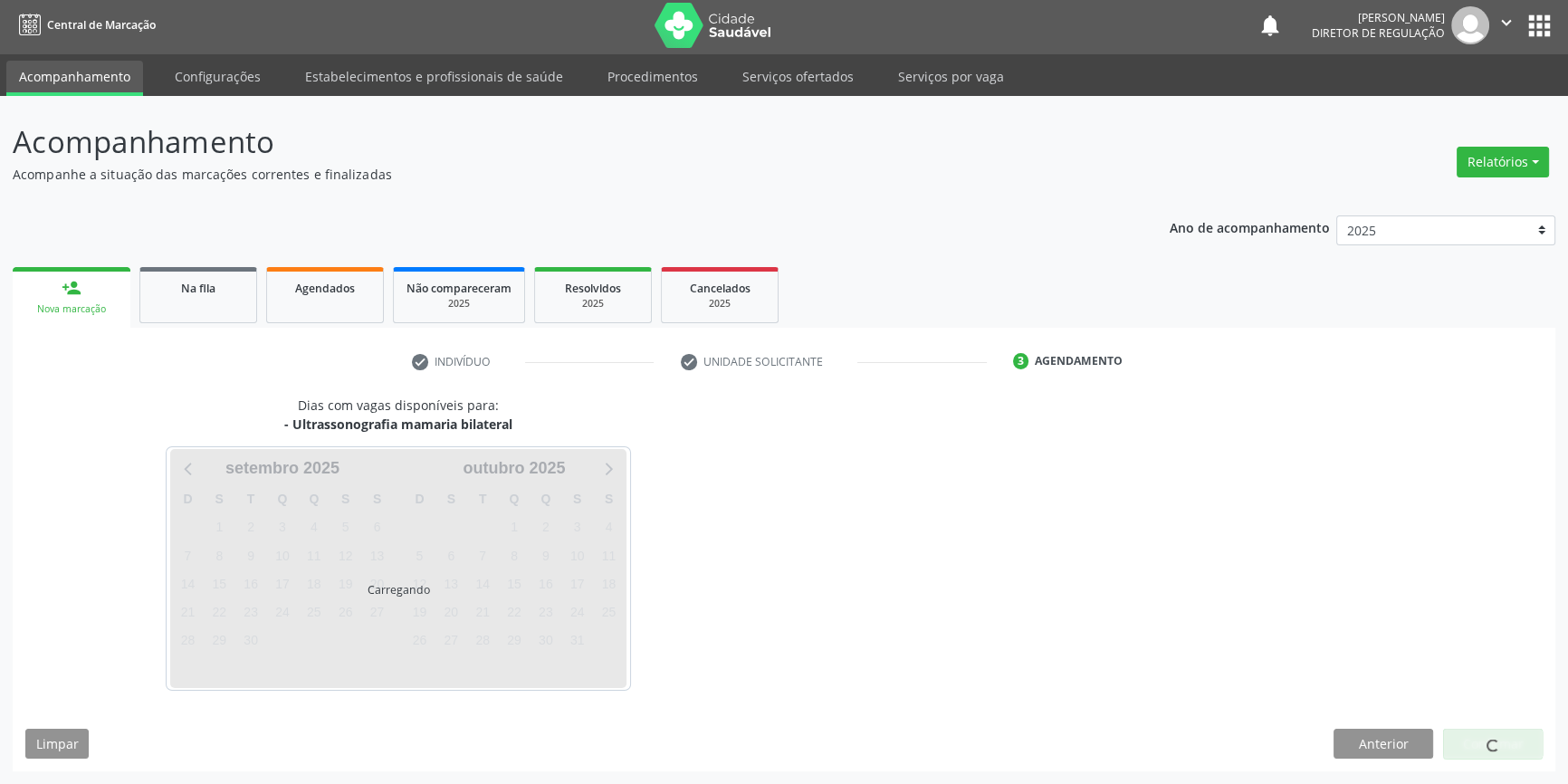
scroll to position [2, 0]
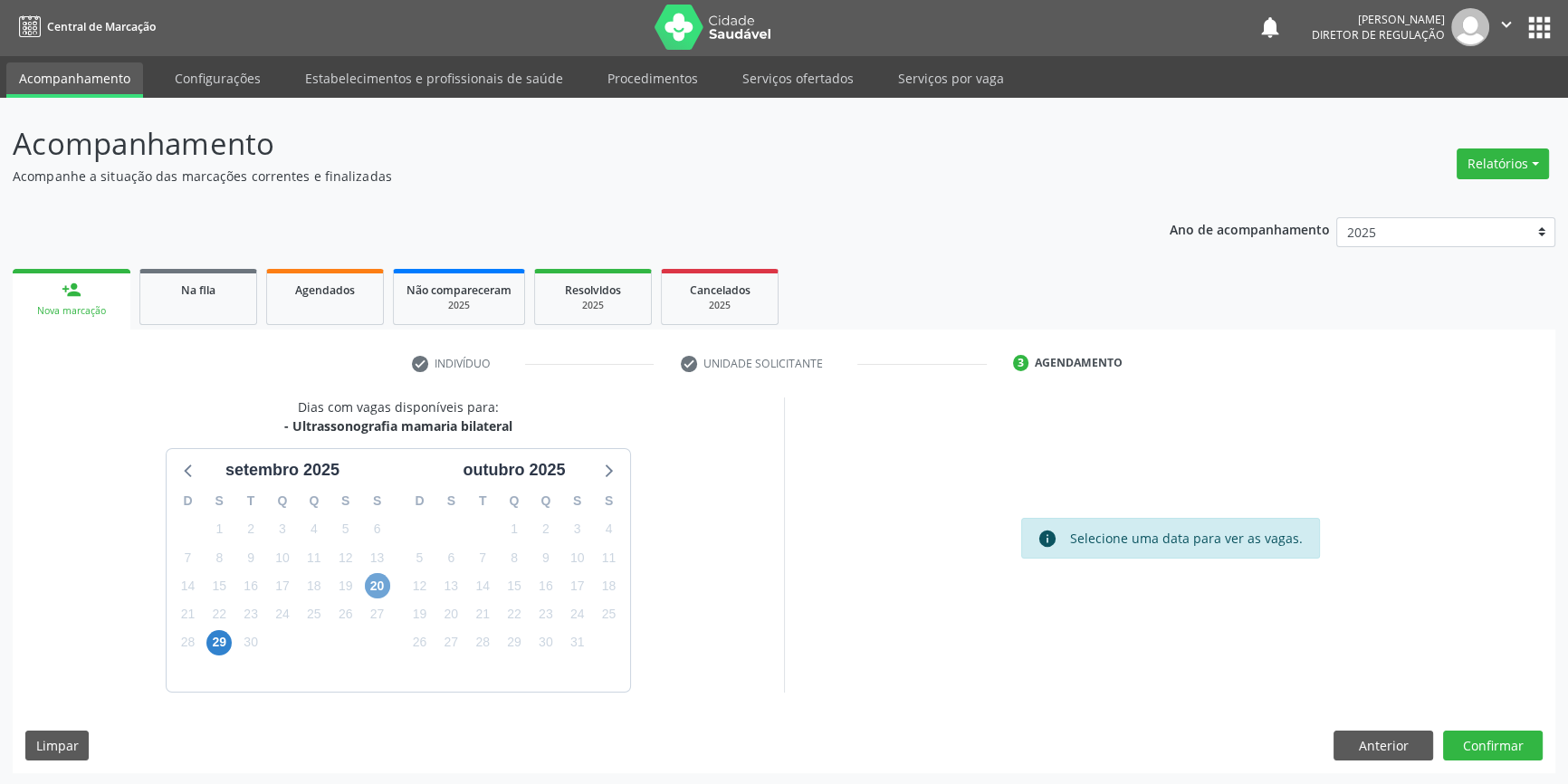
click at [368, 585] on span "20" at bounding box center [377, 586] width 25 height 25
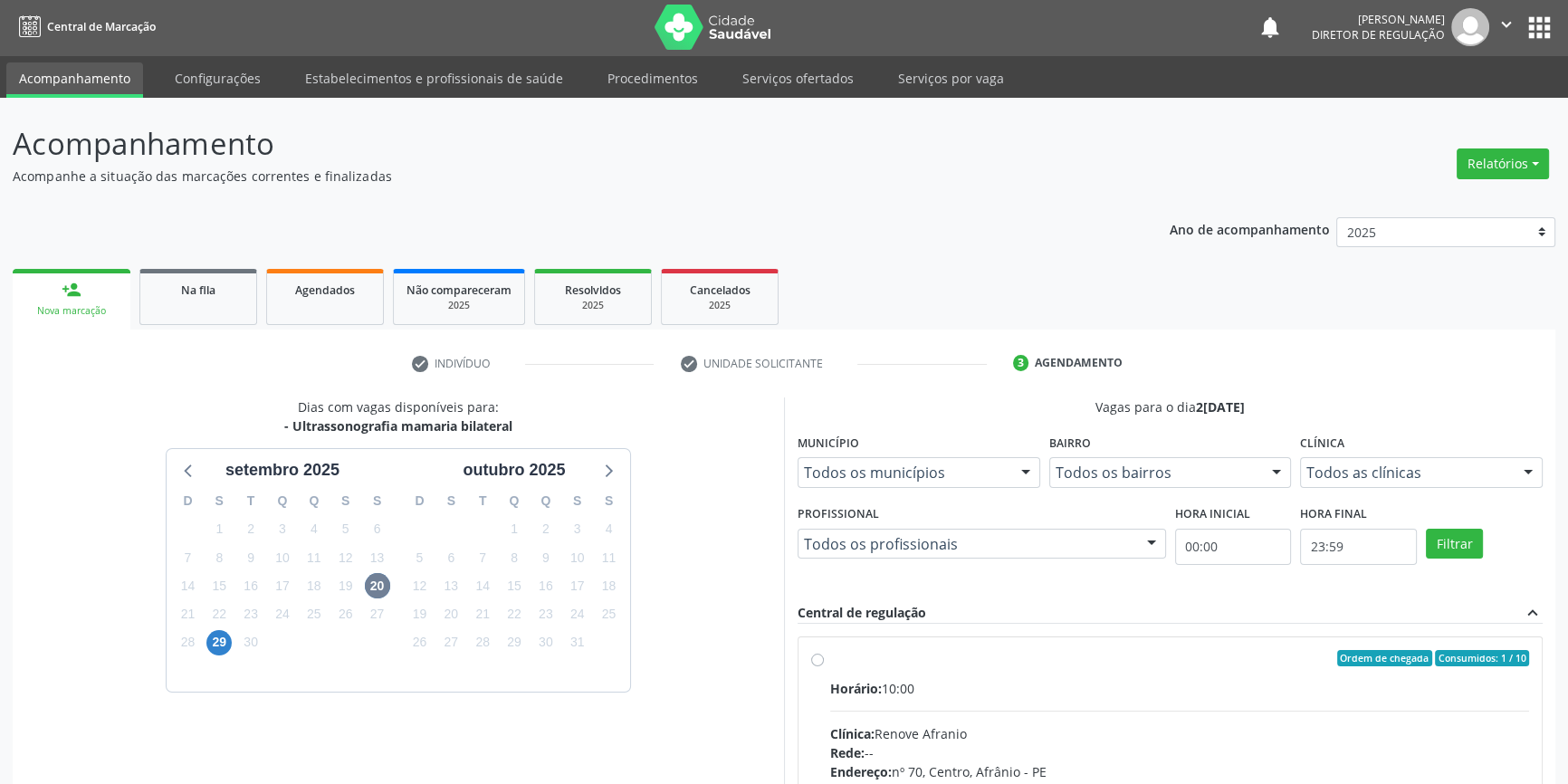
click at [842, 693] on span "Horário:" at bounding box center [856, 689] width 52 height 17
click at [824, 666] on input "Ordem de chegada Consumidos: 1 / 10 Horário: 10:00 Clínica: Renove Afranio Rede…" at bounding box center [817, 658] width 12 height 16
radio input "true"
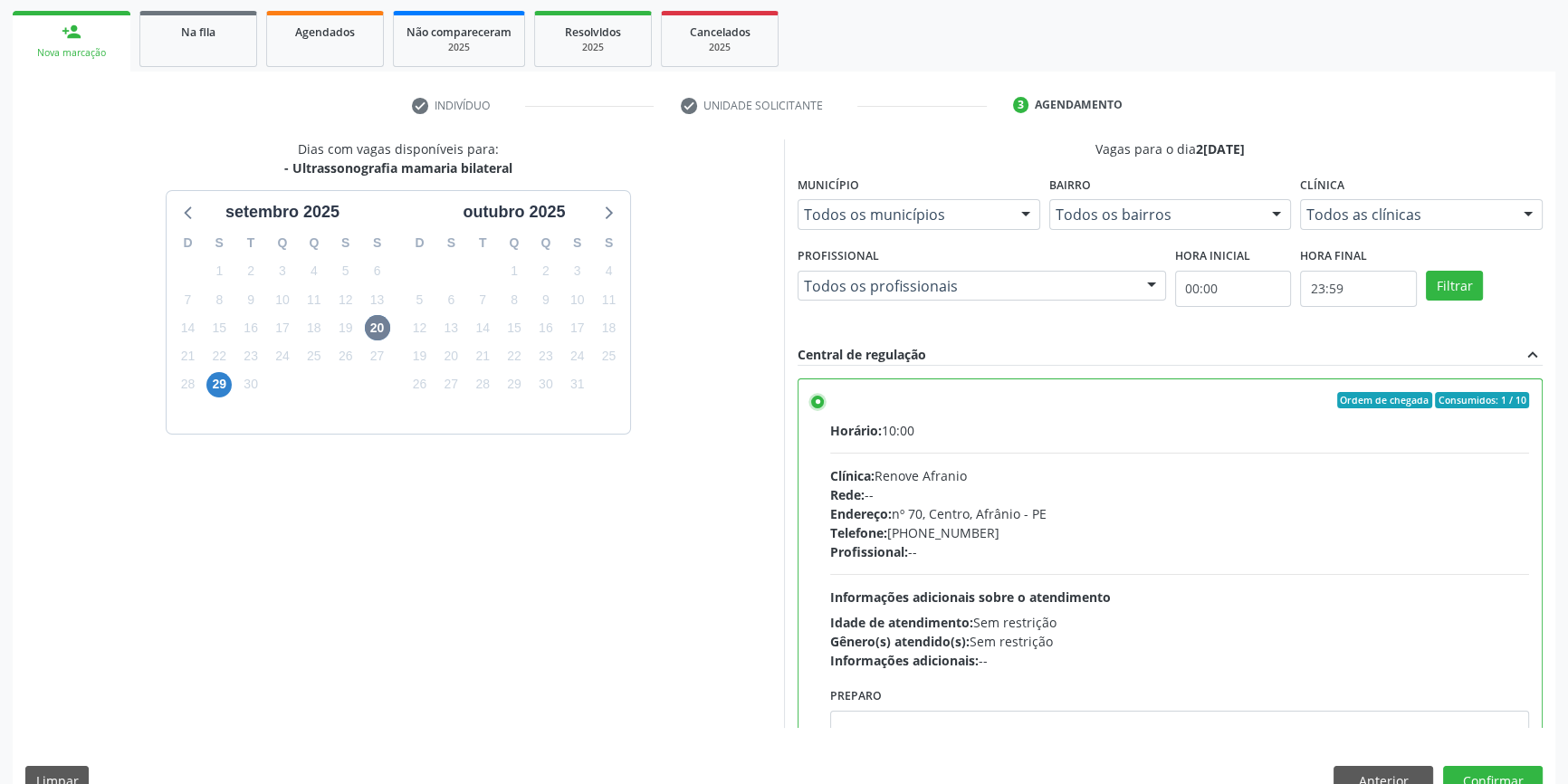
scroll to position [296, 0]
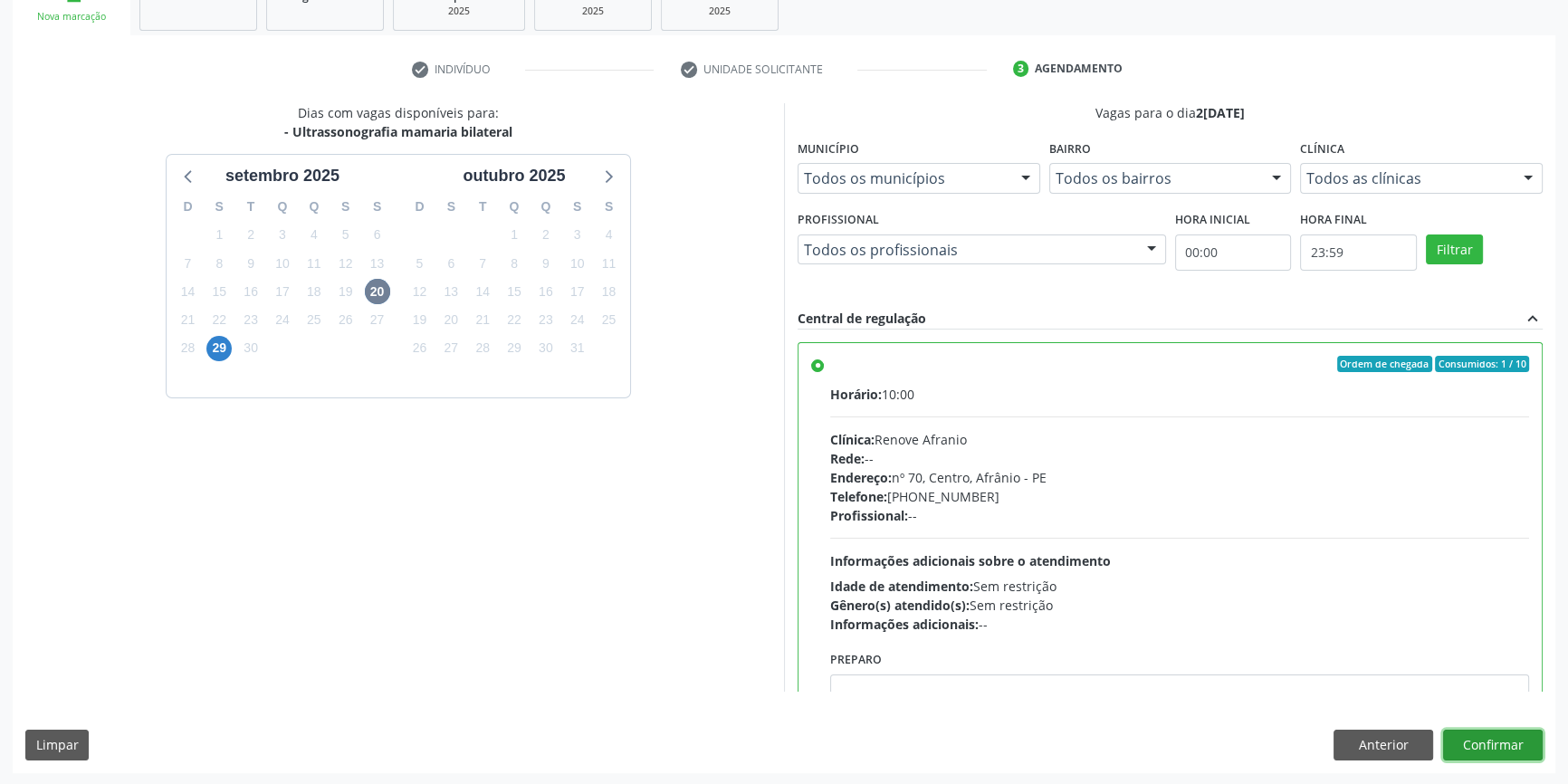
click at [1474, 743] on button "Confirmar" at bounding box center [1492, 746] width 99 height 31
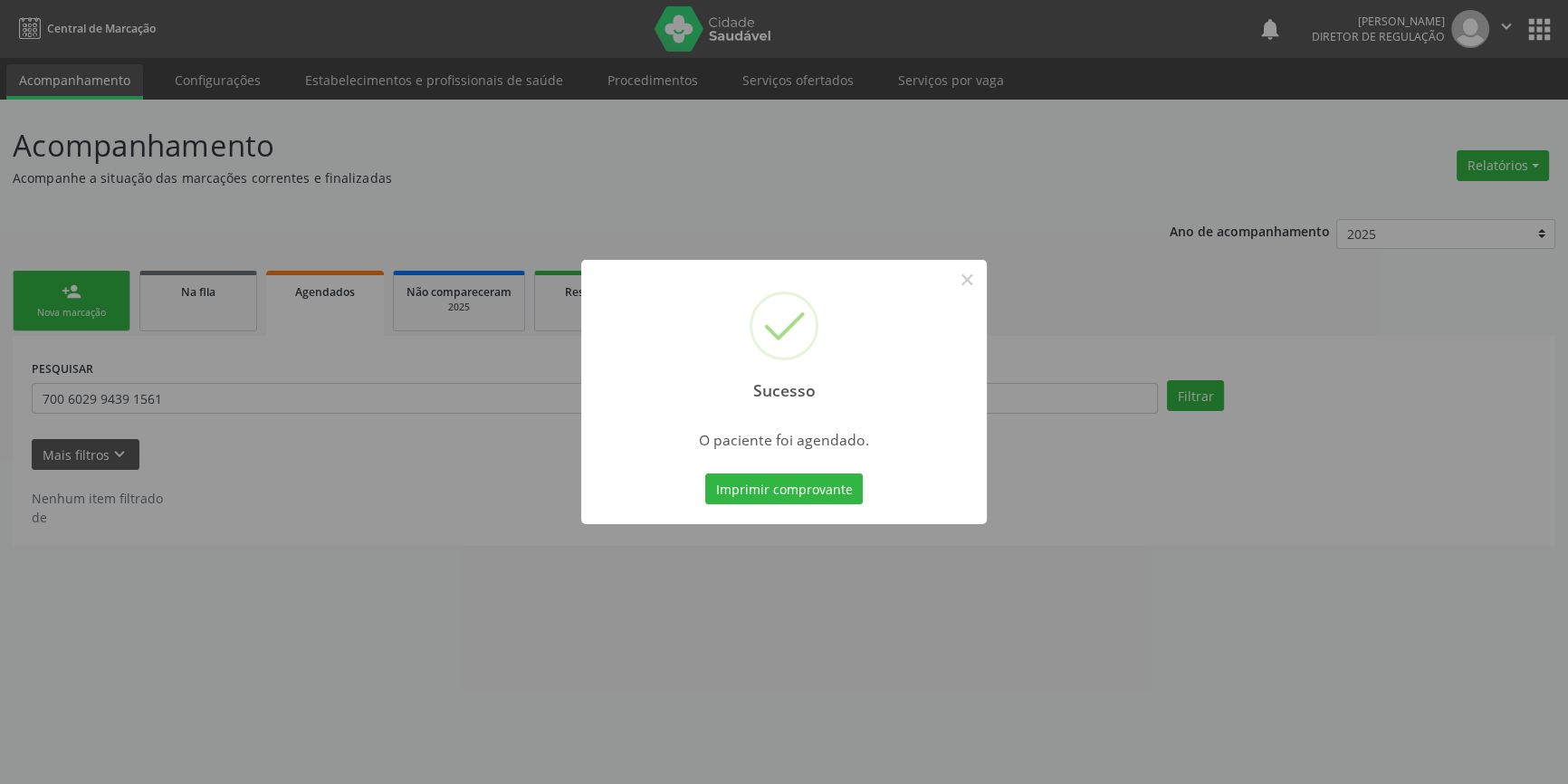
scroll to position [0, 0]
click at [855, 490] on button "Imprimir comprovante" at bounding box center [790, 489] width 158 height 31
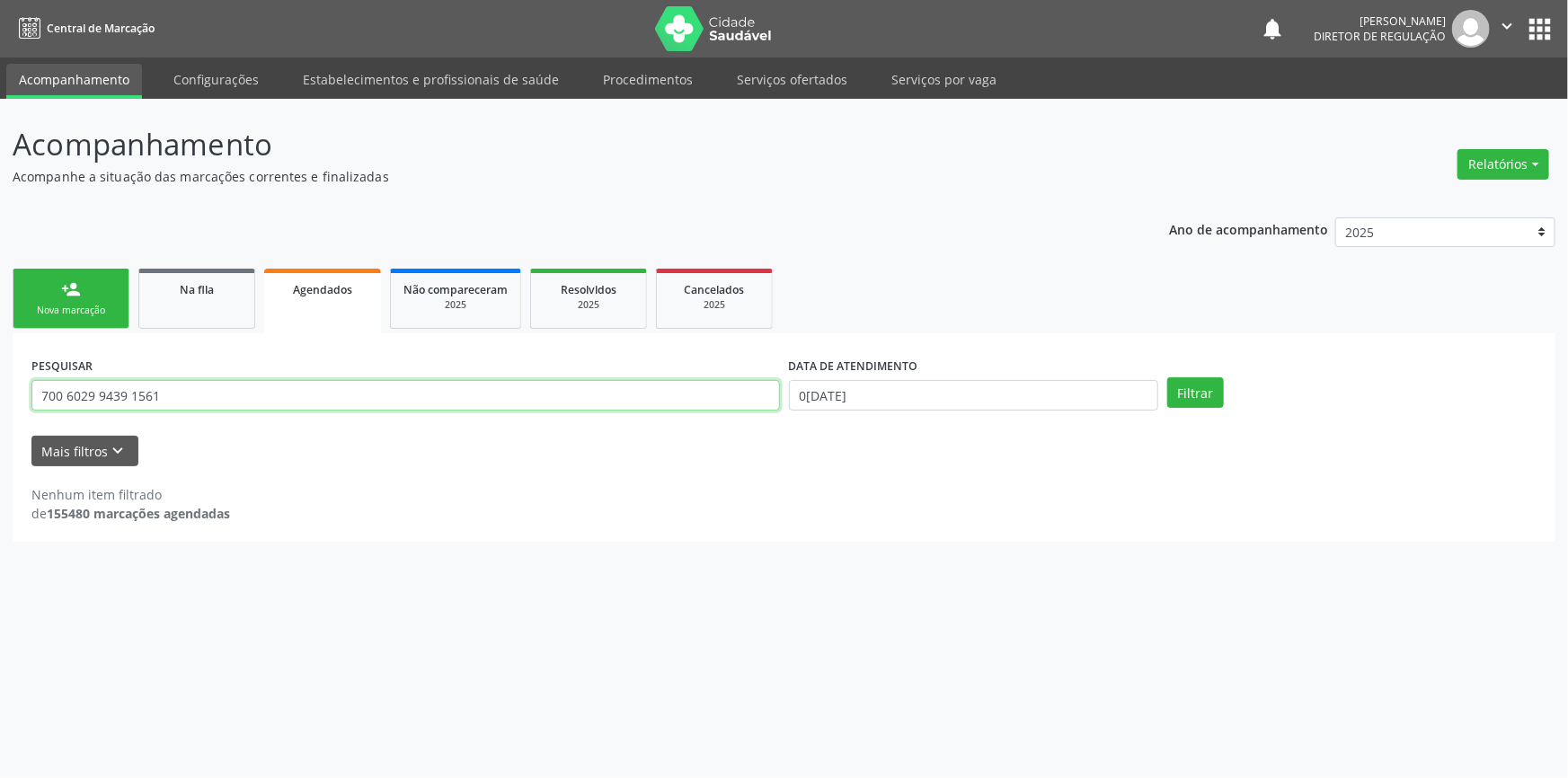
drag, startPoint x: 194, startPoint y: 397, endPoint x: 0, endPoint y: 382, distance: 194.6
click at [0, 382] on div "Acompanhamento Acompanhe a situação das marcações correntes e finalizadas Relat…" at bounding box center [784, 438] width 1568 height 679
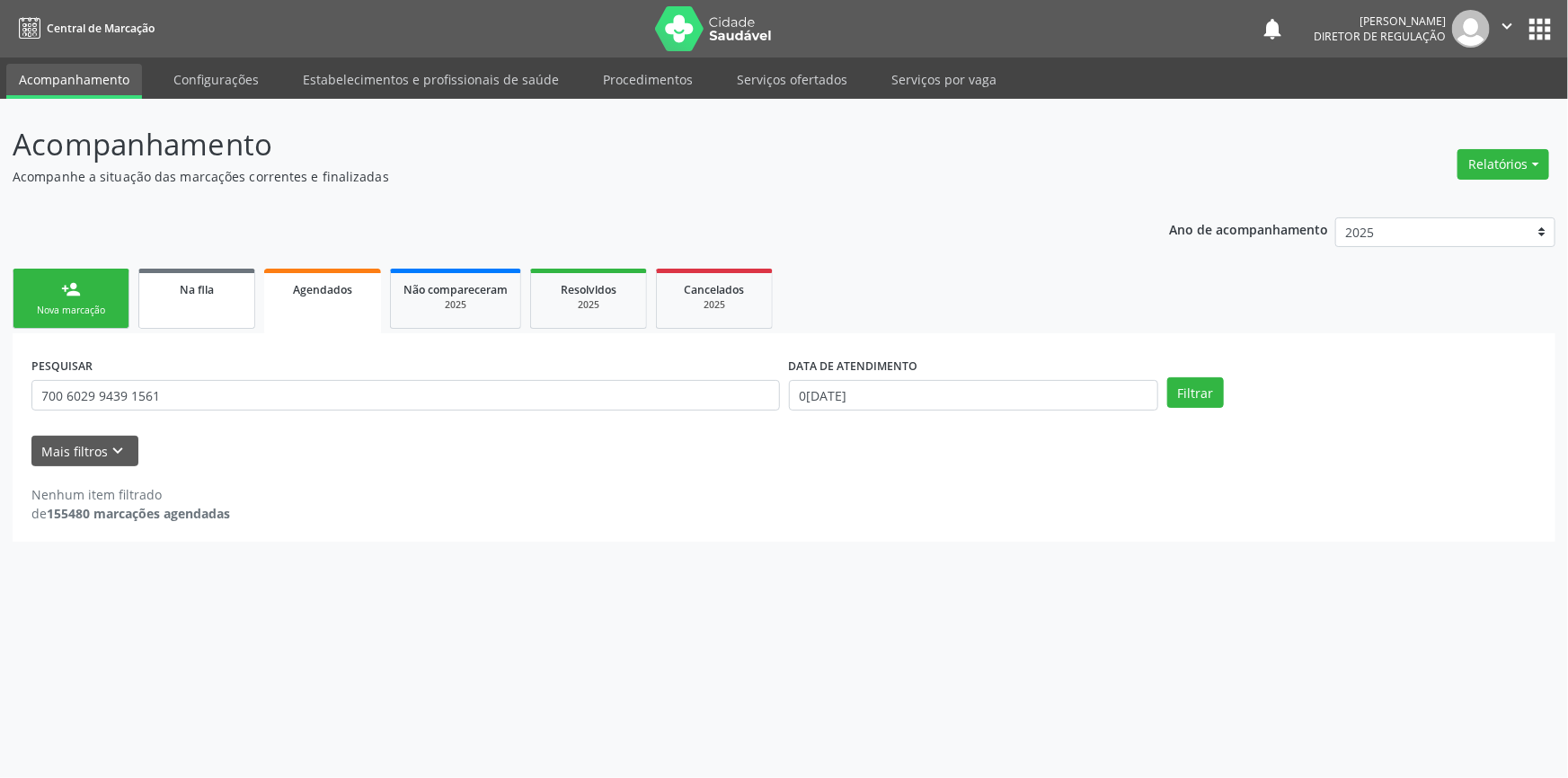
click at [186, 301] on link "Na fila" at bounding box center [197, 298] width 117 height 60
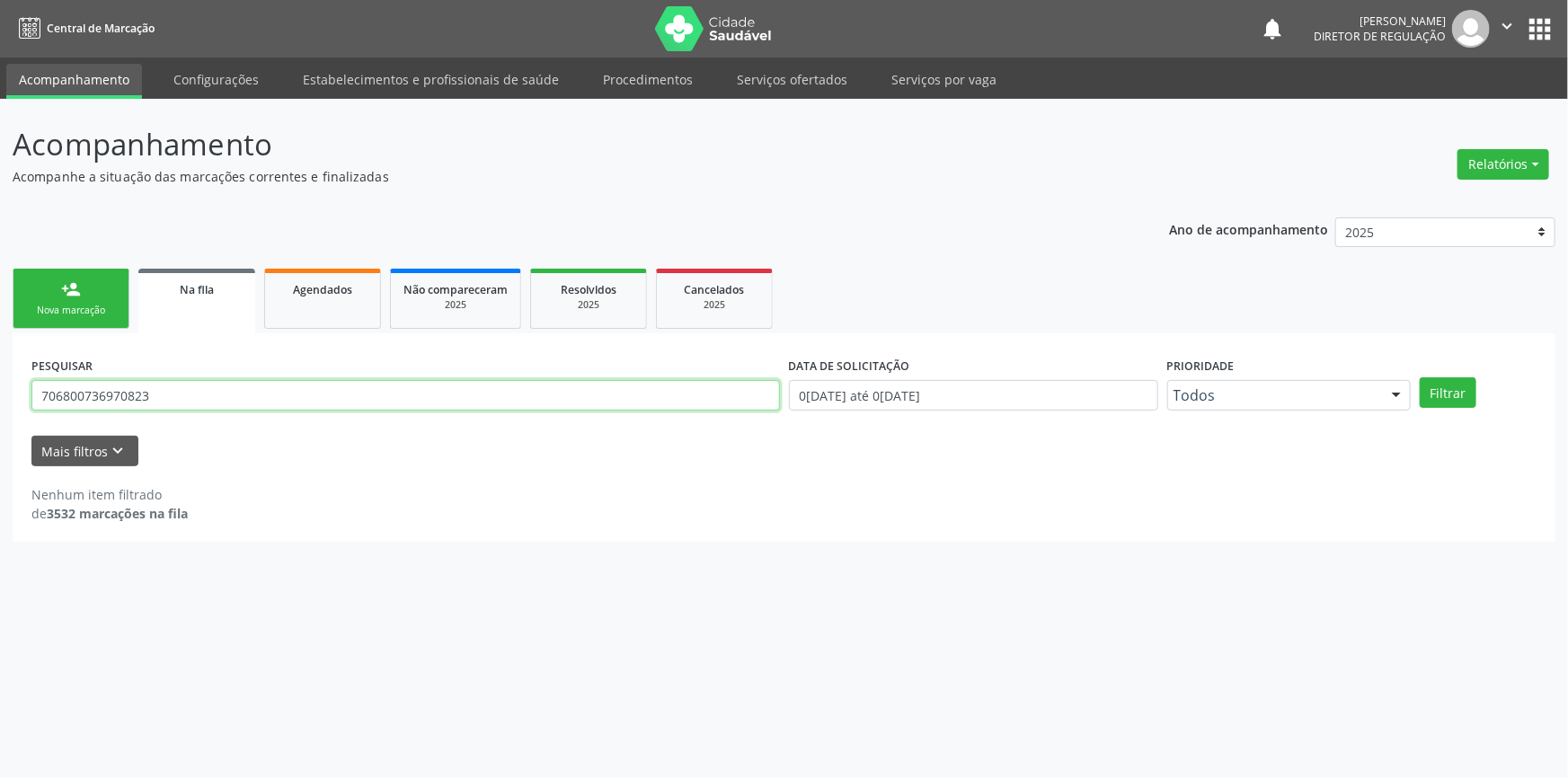
drag, startPoint x: 221, startPoint y: 392, endPoint x: 0, endPoint y: 377, distance: 221.5
click at [0, 377] on div "Acompanhamento Acompanhe a situação das marcações correntes e finalizadas Relat…" at bounding box center [784, 438] width 1568 height 679
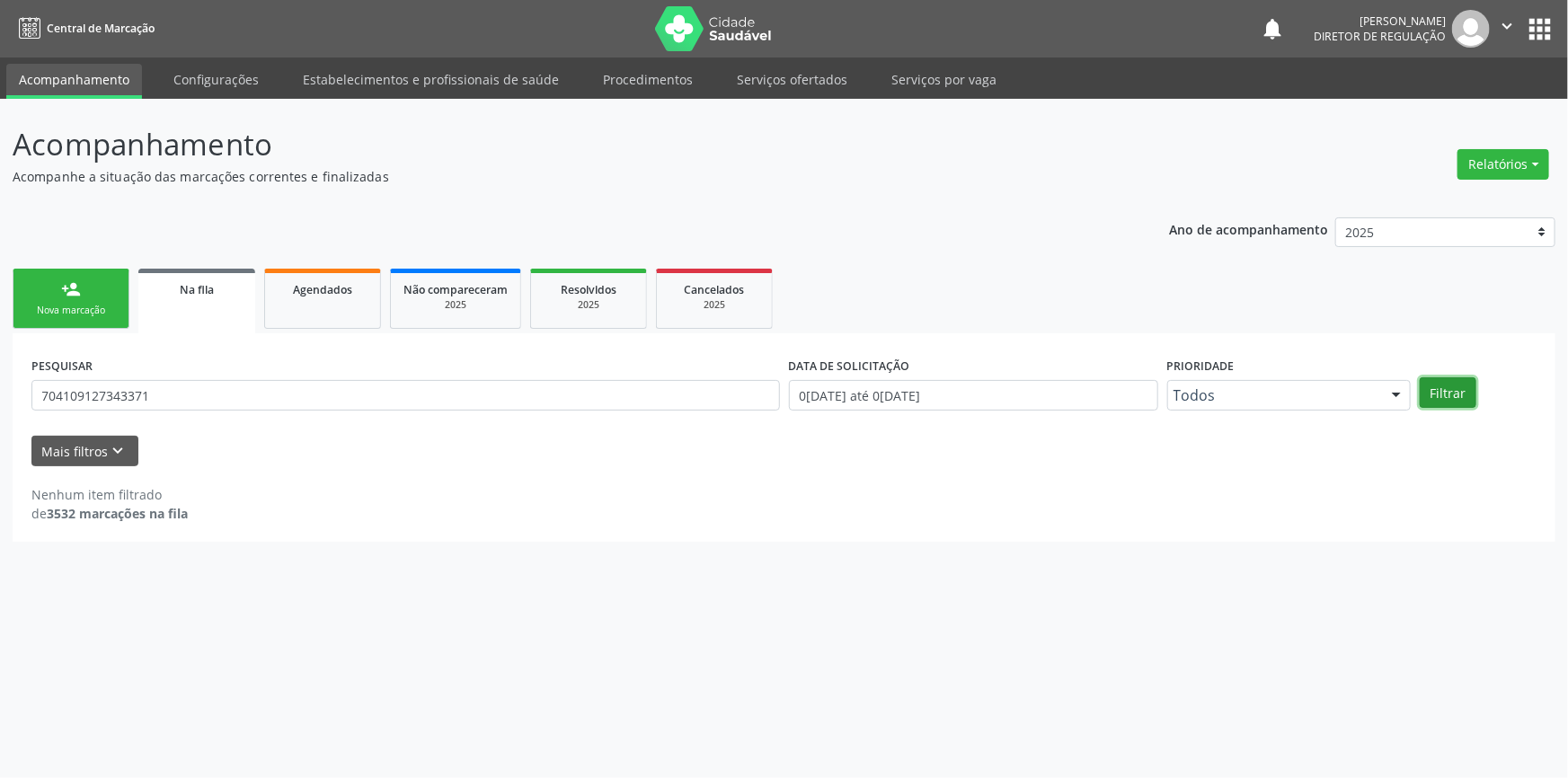
click at [1445, 403] on button "Filtrar" at bounding box center [1448, 392] width 57 height 30
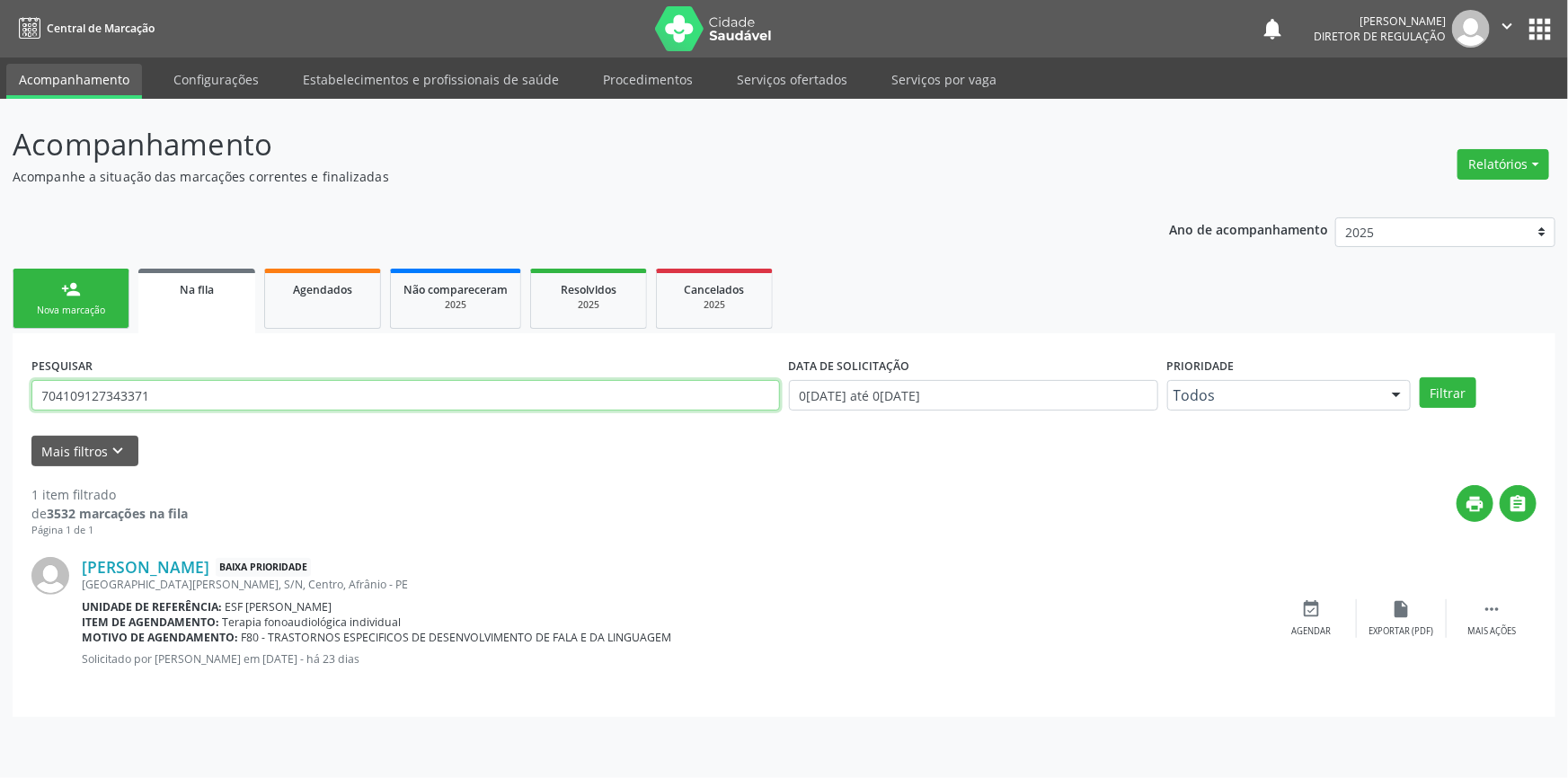
drag, startPoint x: 211, startPoint y: 389, endPoint x: 0, endPoint y: 391, distance: 211.0
click at [0, 389] on div "Acompanhamento Acompanhe a situação das marcações correntes e finalizadas Relat…" at bounding box center [784, 438] width 1568 height 679
type input "704109127343371"
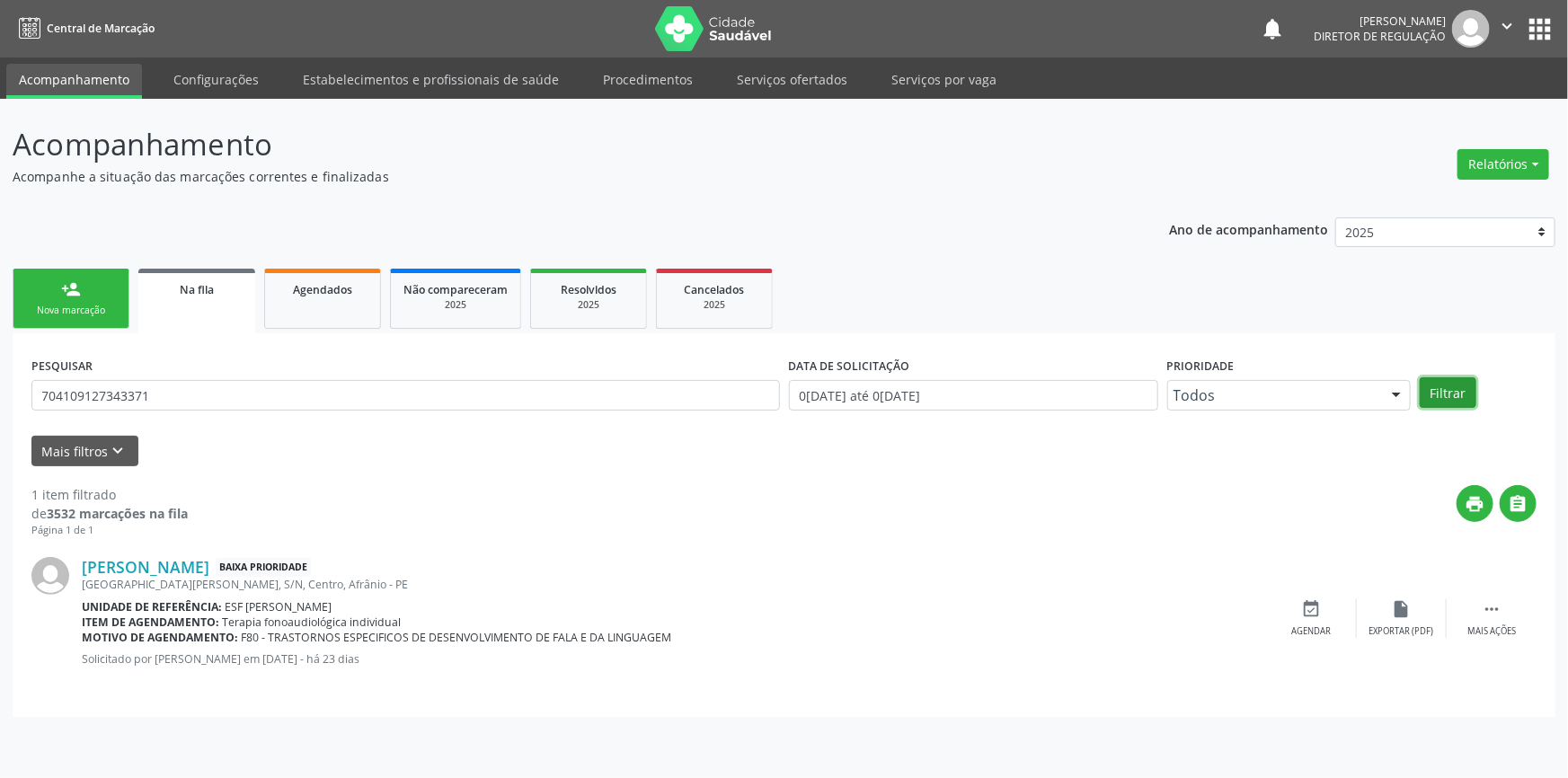
click at [1441, 391] on button "Filtrar" at bounding box center [1448, 392] width 57 height 30
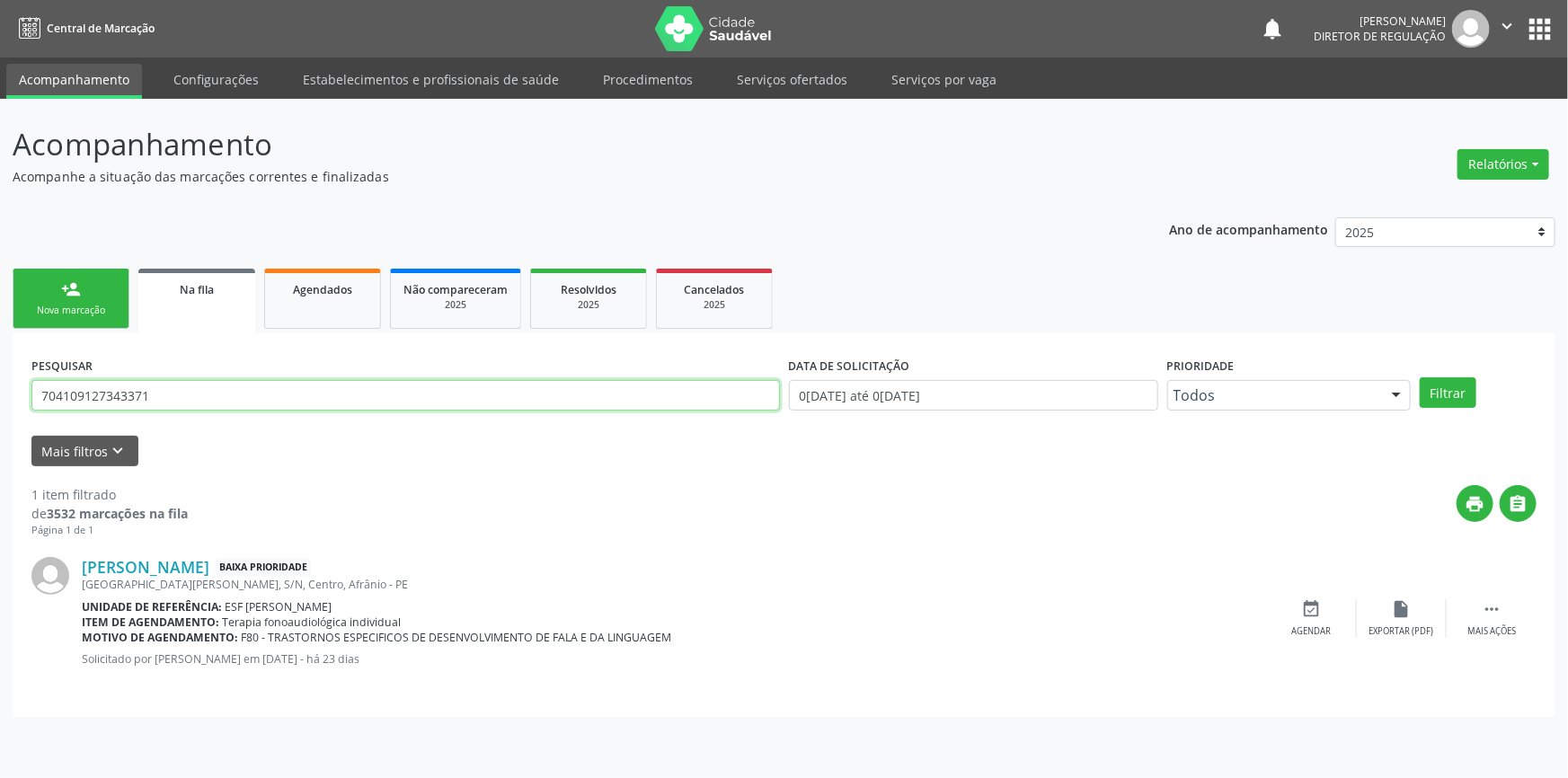
drag, startPoint x: 221, startPoint y: 387, endPoint x: 63, endPoint y: 389, distance: 158.0
click at [49, 401] on input "704109127343371" at bounding box center [406, 395] width 748 height 30
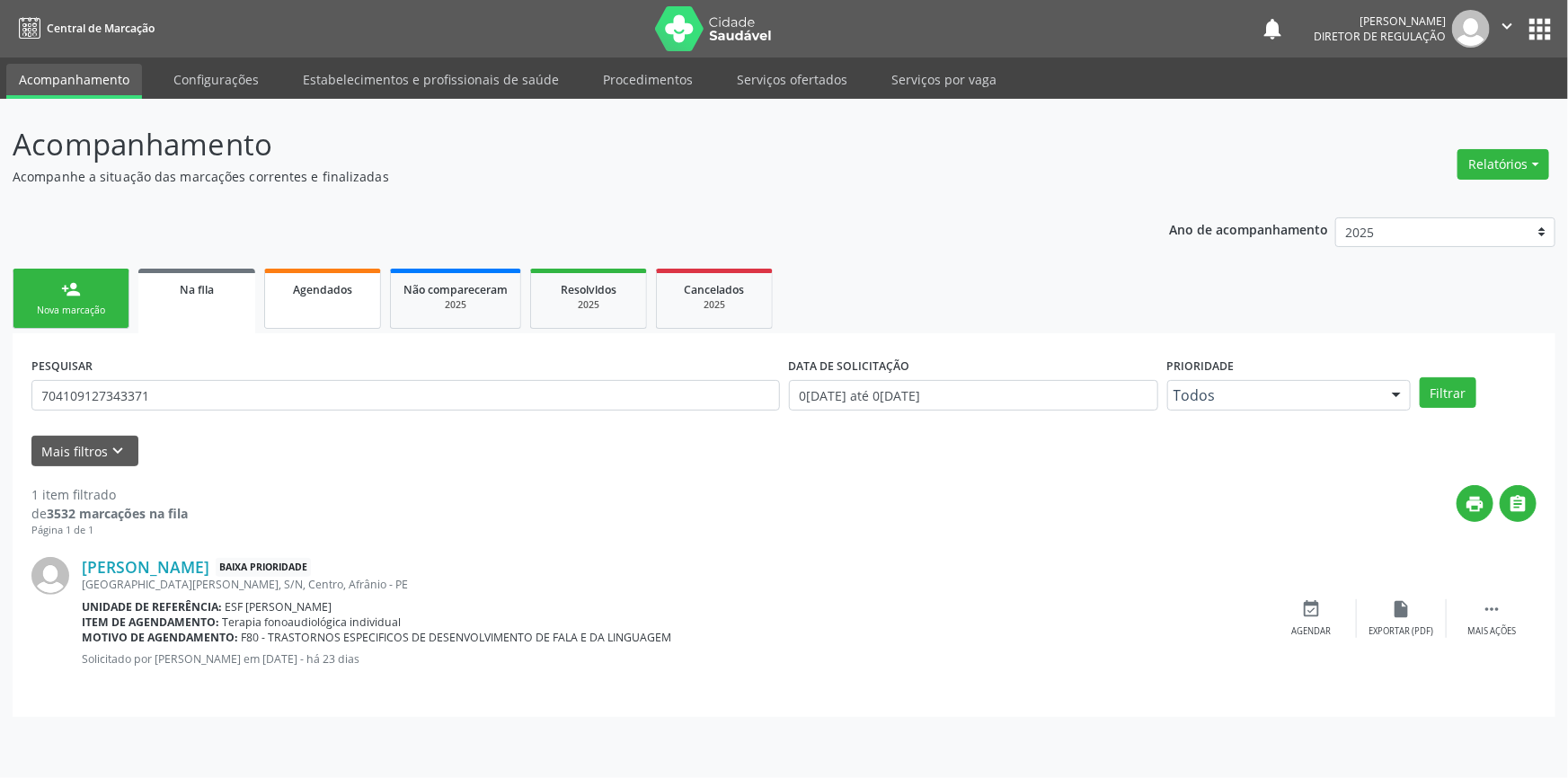
click at [332, 318] on link "Agendados" at bounding box center [322, 298] width 117 height 60
select select "8"
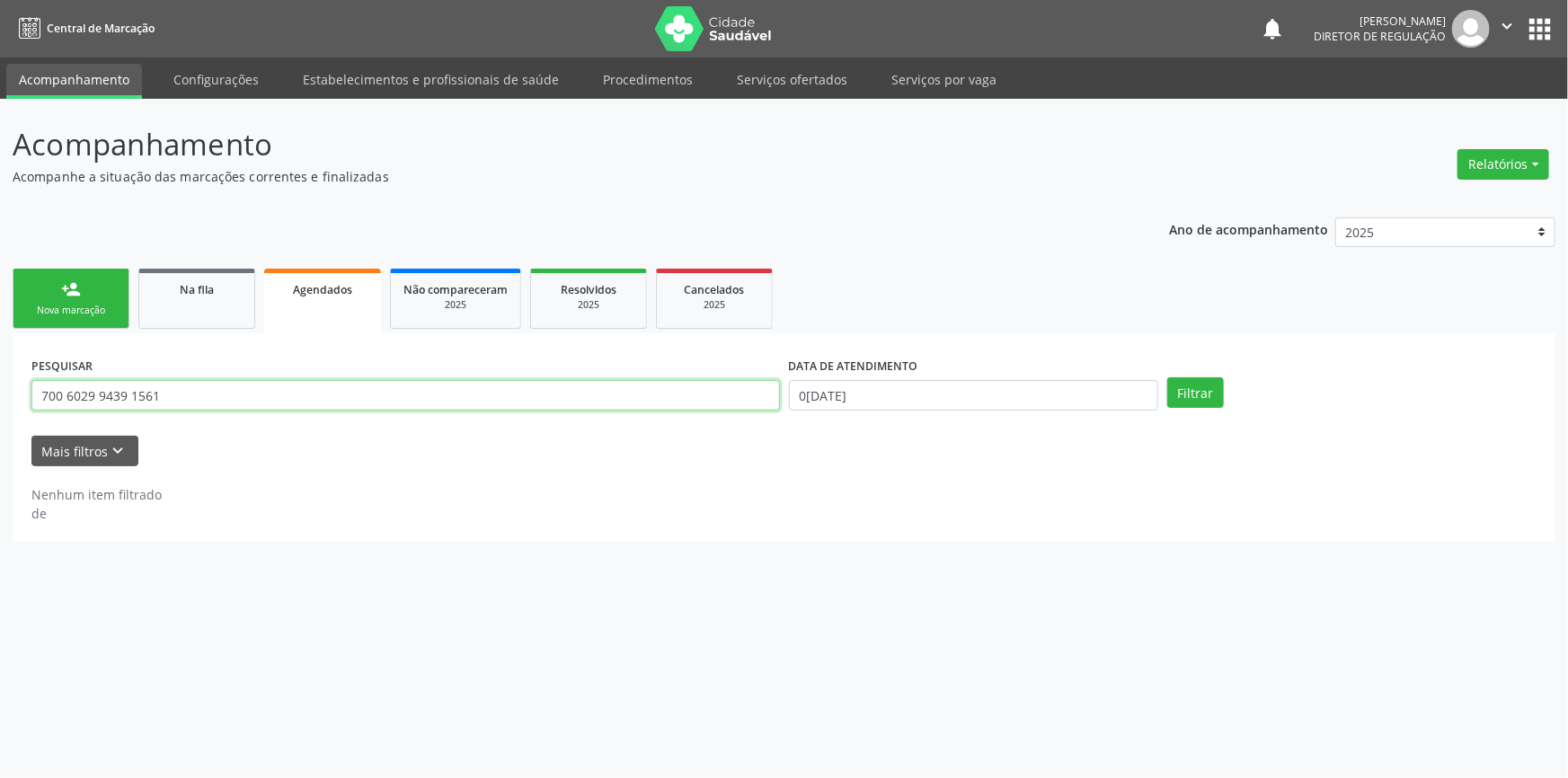
paste input "8 7001 7050 6197"
type input "708 7001 7050 6197"
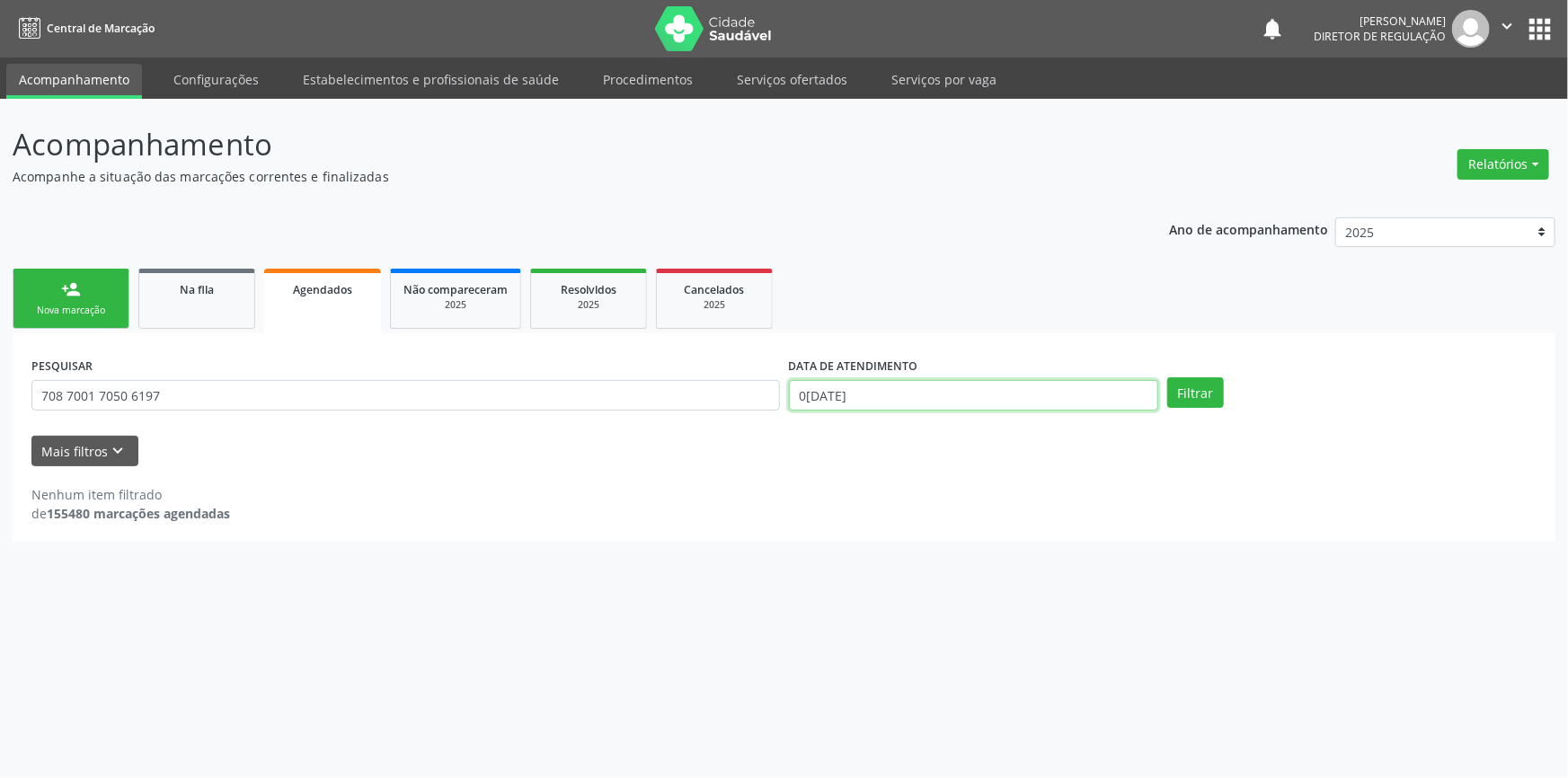
click at [827, 404] on body "Central de Marcação notifications Maria Aparecida Rodrigues da Silva Diretor de…" at bounding box center [784, 389] width 1568 height 778
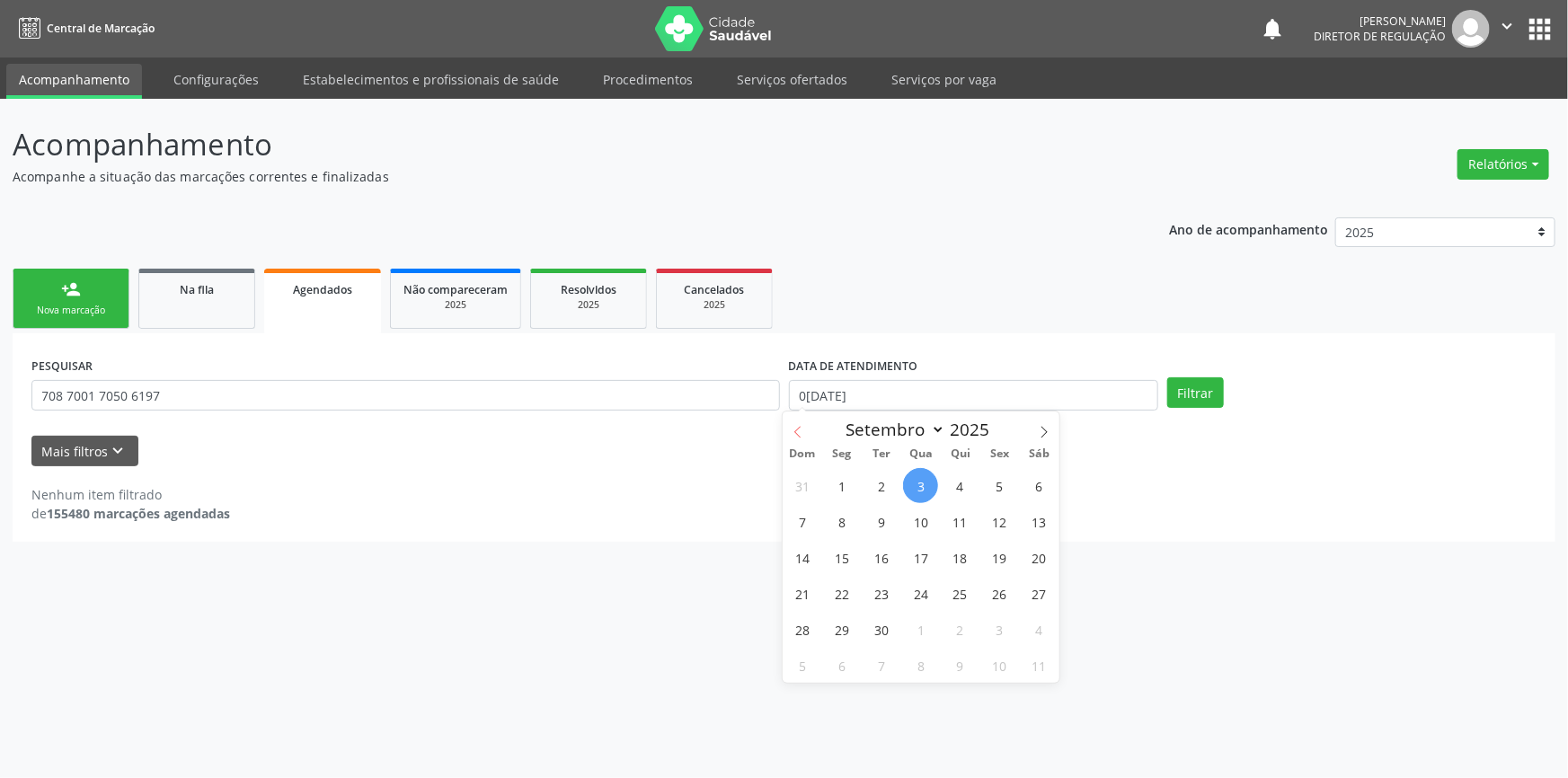
click at [799, 429] on icon at bounding box center [797, 431] width 12 height 12
click at [801, 427] on icon at bounding box center [797, 431] width 12 height 12
select select "6"
click at [884, 470] on span "1" at bounding box center [880, 485] width 35 height 35
type input "01/07/2025"
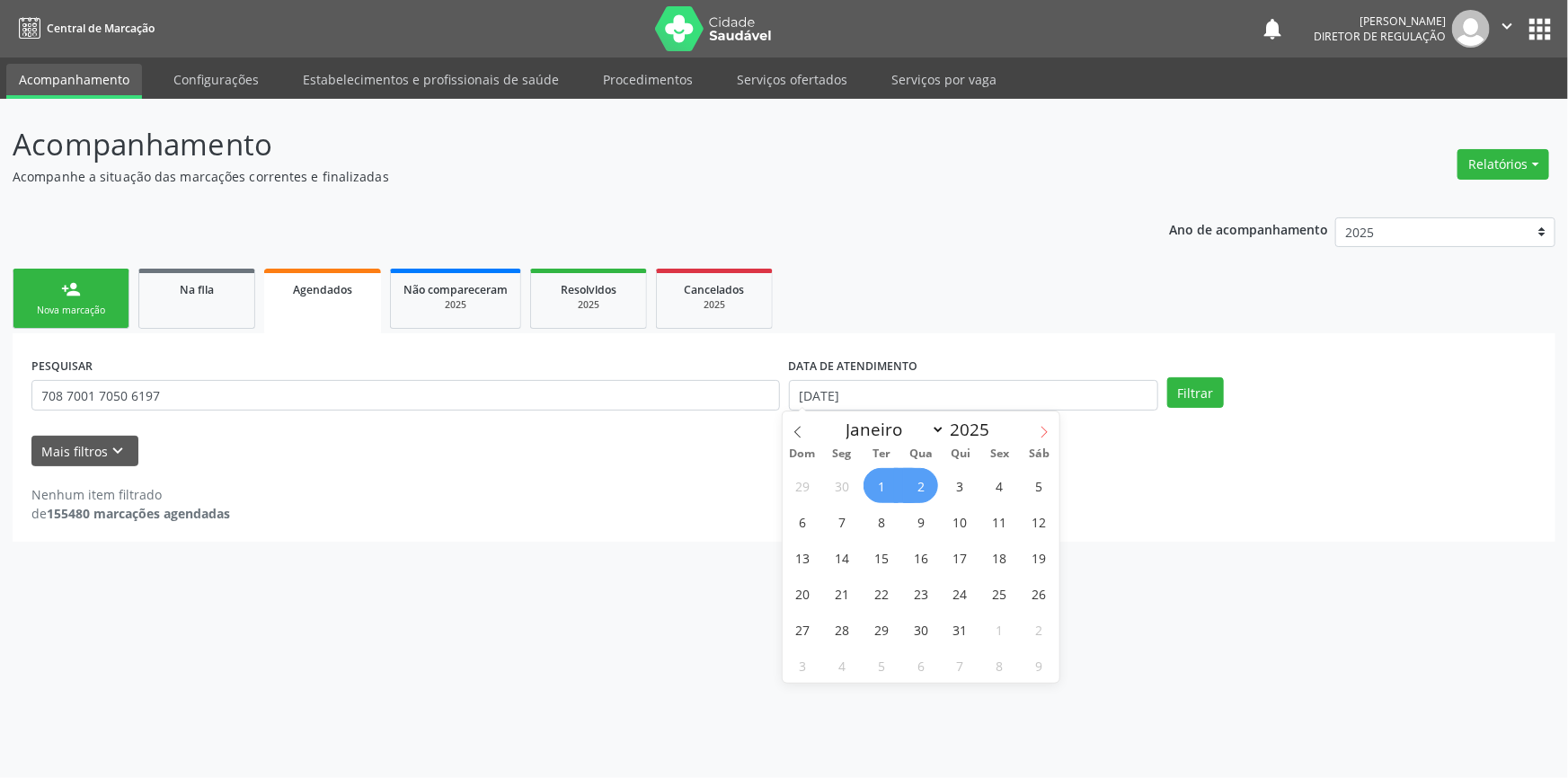
click at [1038, 431] on icon at bounding box center [1044, 431] width 12 height 12
click at [1046, 418] on span at bounding box center [1044, 427] width 30 height 30
select select "8"
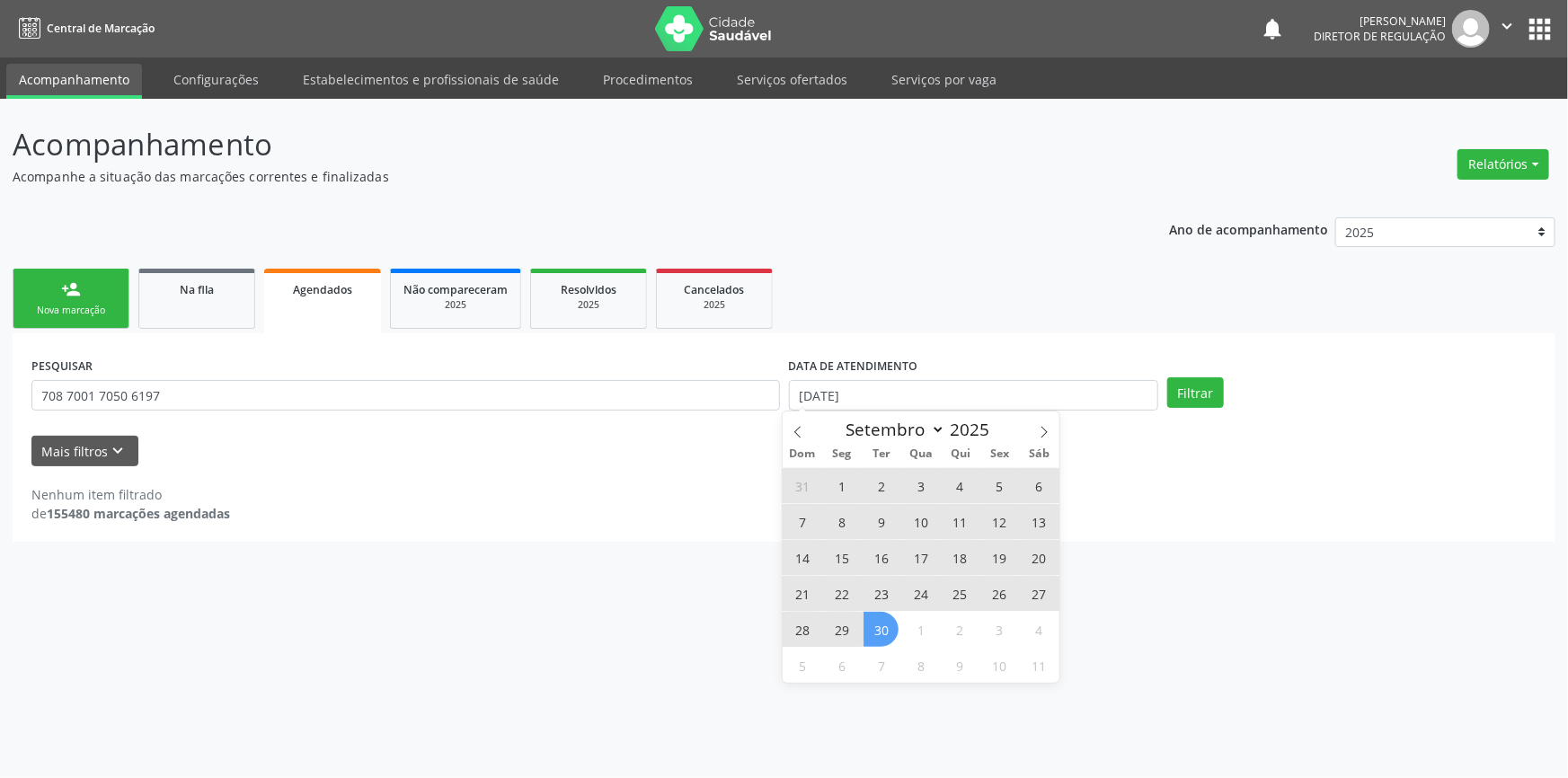
click at [879, 621] on span "30" at bounding box center [880, 629] width 35 height 35
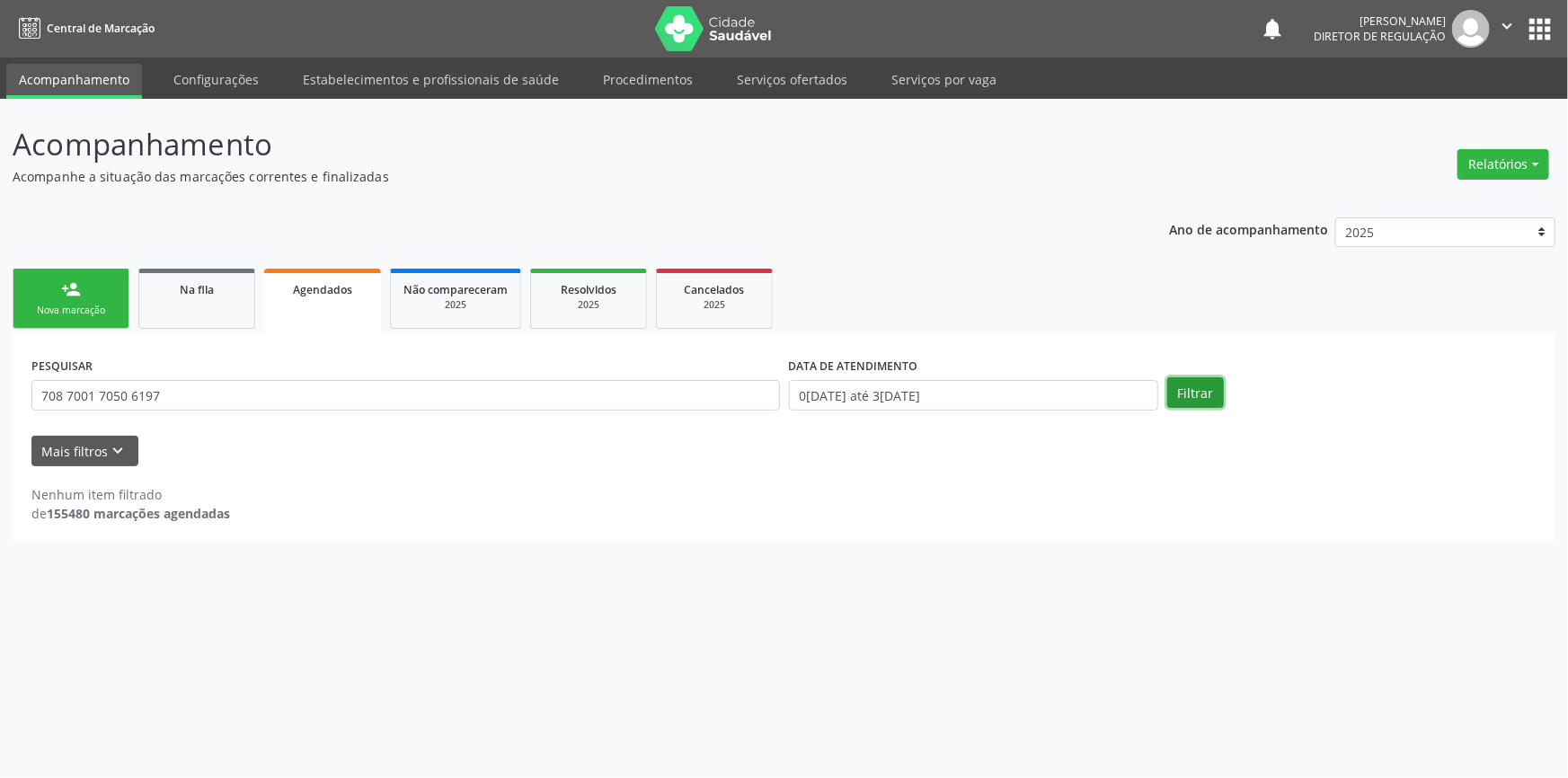
drag, startPoint x: 1189, startPoint y: 385, endPoint x: 1177, endPoint y: 386, distance: 12.0
click at [1189, 386] on button "Filtrar" at bounding box center [1196, 392] width 57 height 30
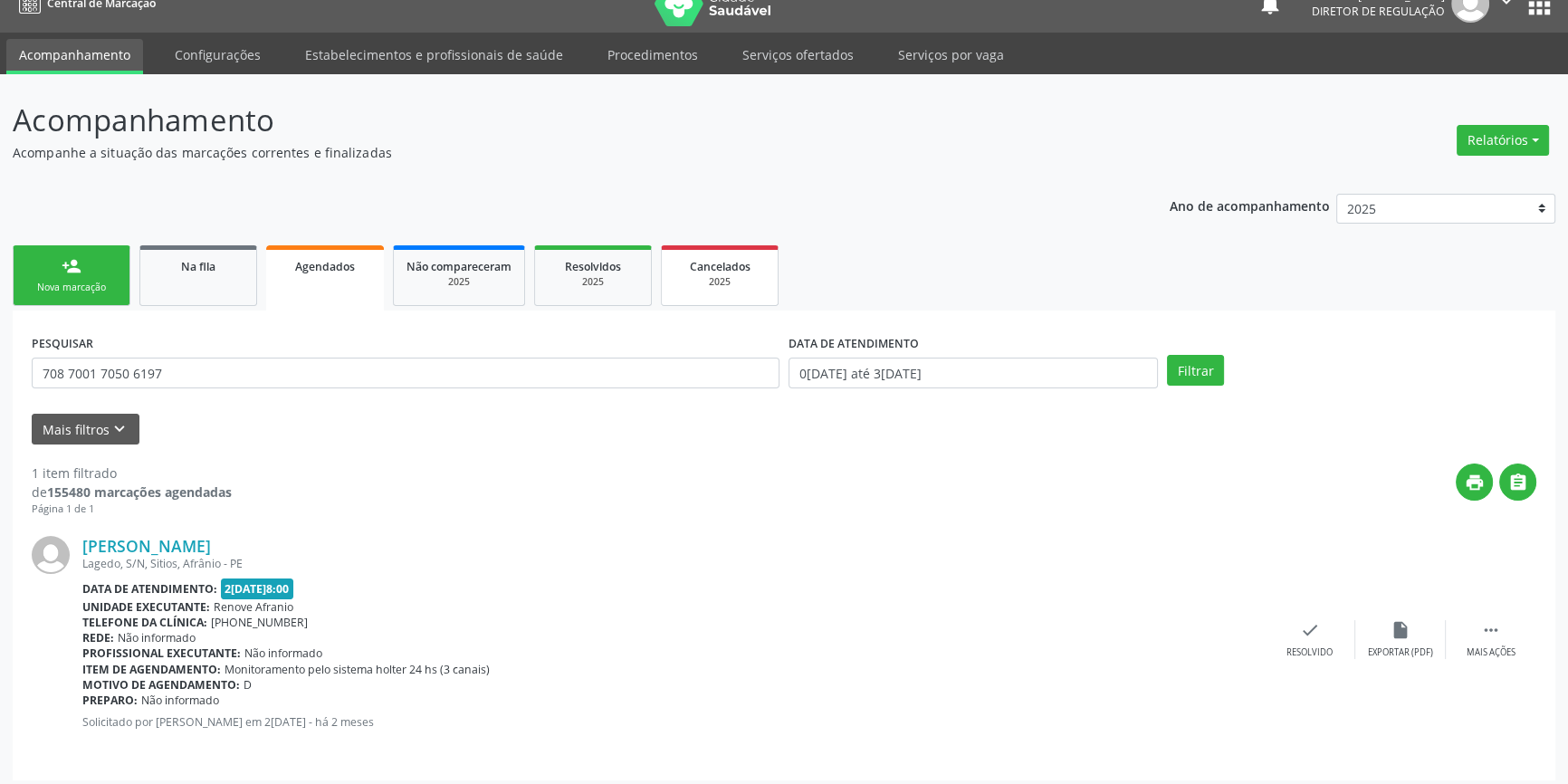
scroll to position [33, 0]
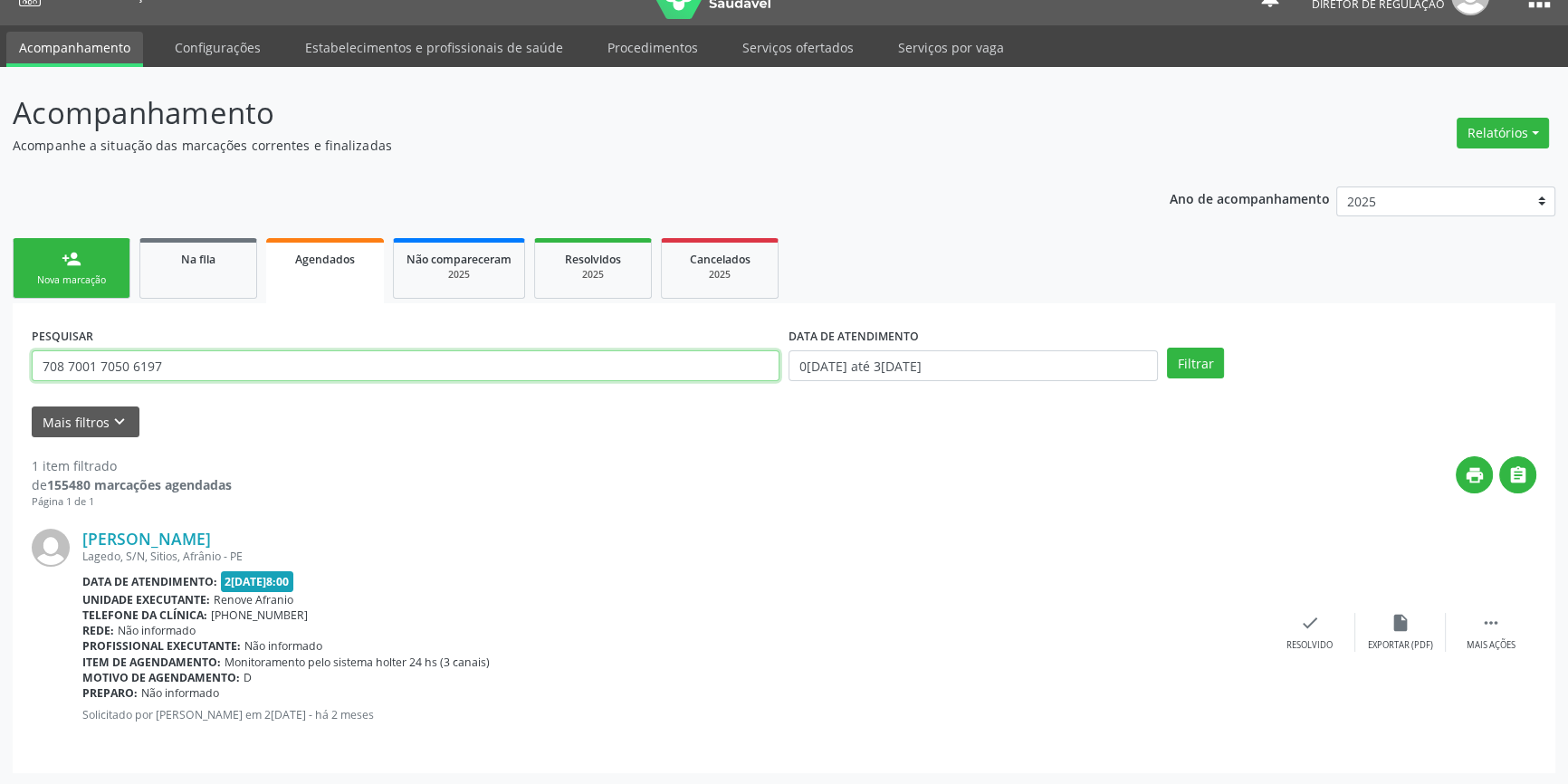
drag, startPoint x: 233, startPoint y: 366, endPoint x: 0, endPoint y: 365, distance: 233.0
click at [0, 365] on div "Acompanhamento Acompanhe a situação das marcações correntes e finalizadas Relat…" at bounding box center [784, 426] width 1568 height 719
click at [256, 268] on ul "person_add Nova marcação Na fila Agendados Não compareceram 2025 Resolvidos 202…" at bounding box center [784, 268] width 1542 height 70
click at [250, 271] on link "Na fila" at bounding box center [198, 268] width 118 height 60
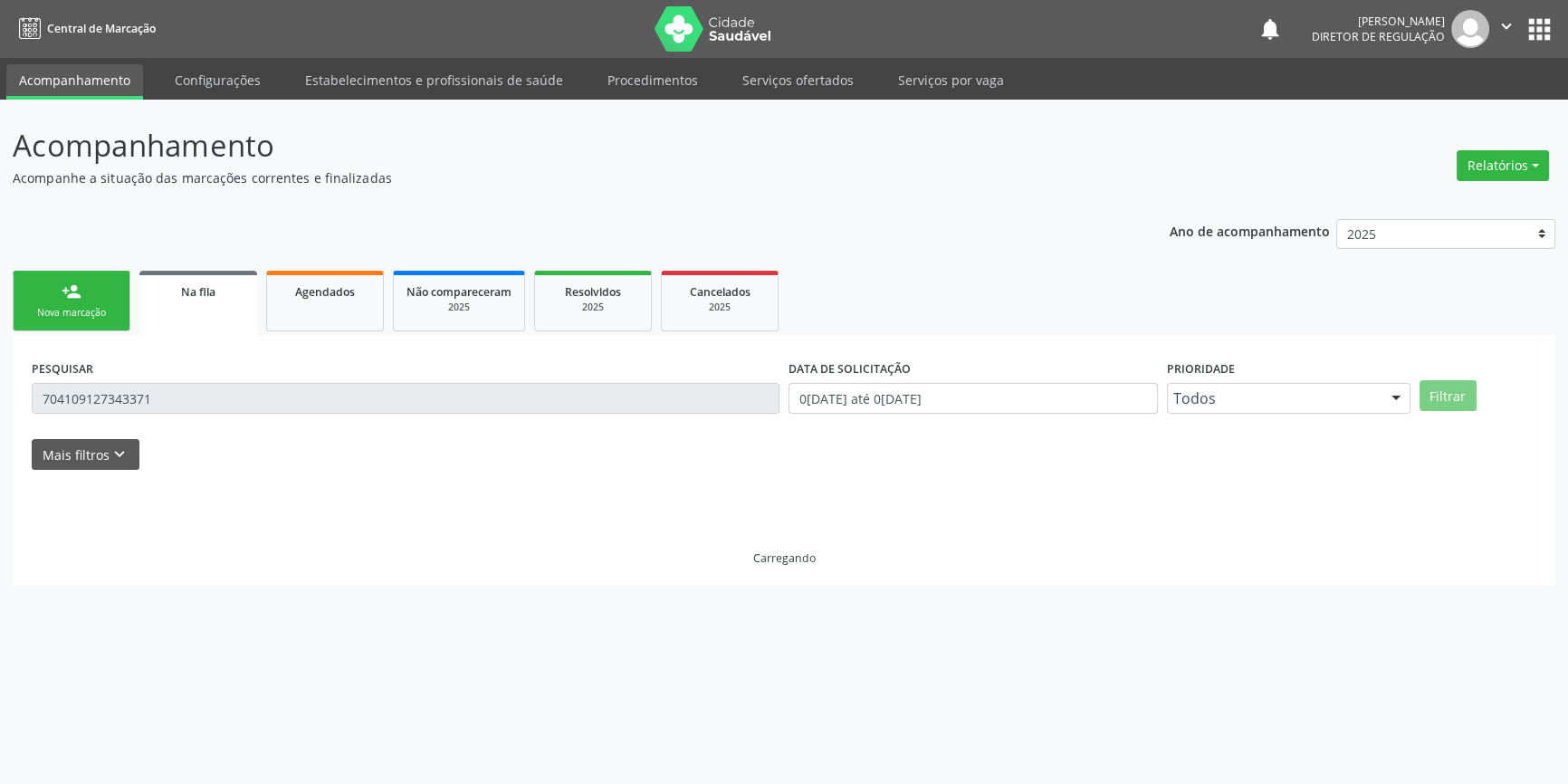
scroll to position [0, 0]
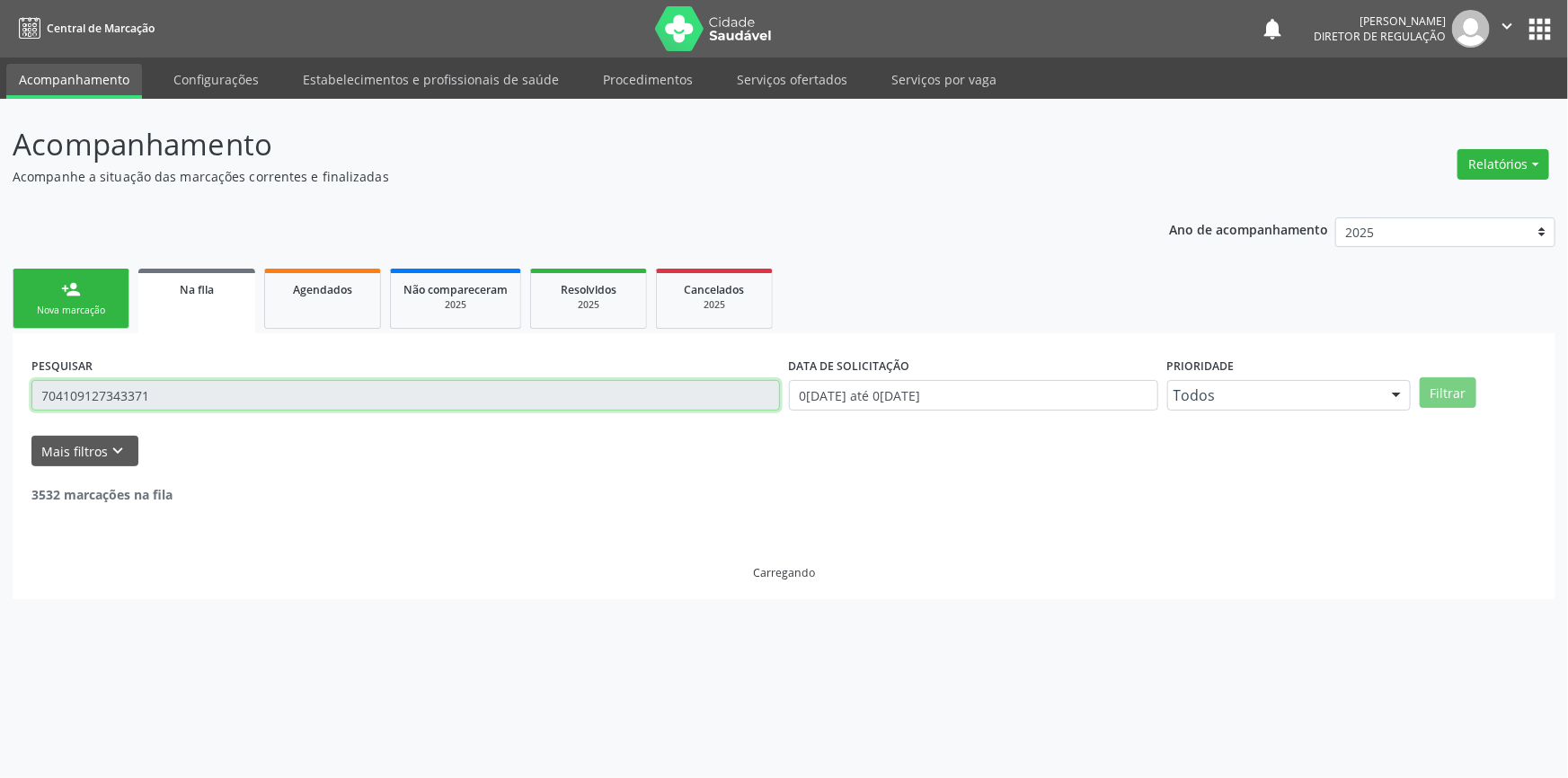
click at [191, 397] on input "704109127343371" at bounding box center [406, 395] width 748 height 30
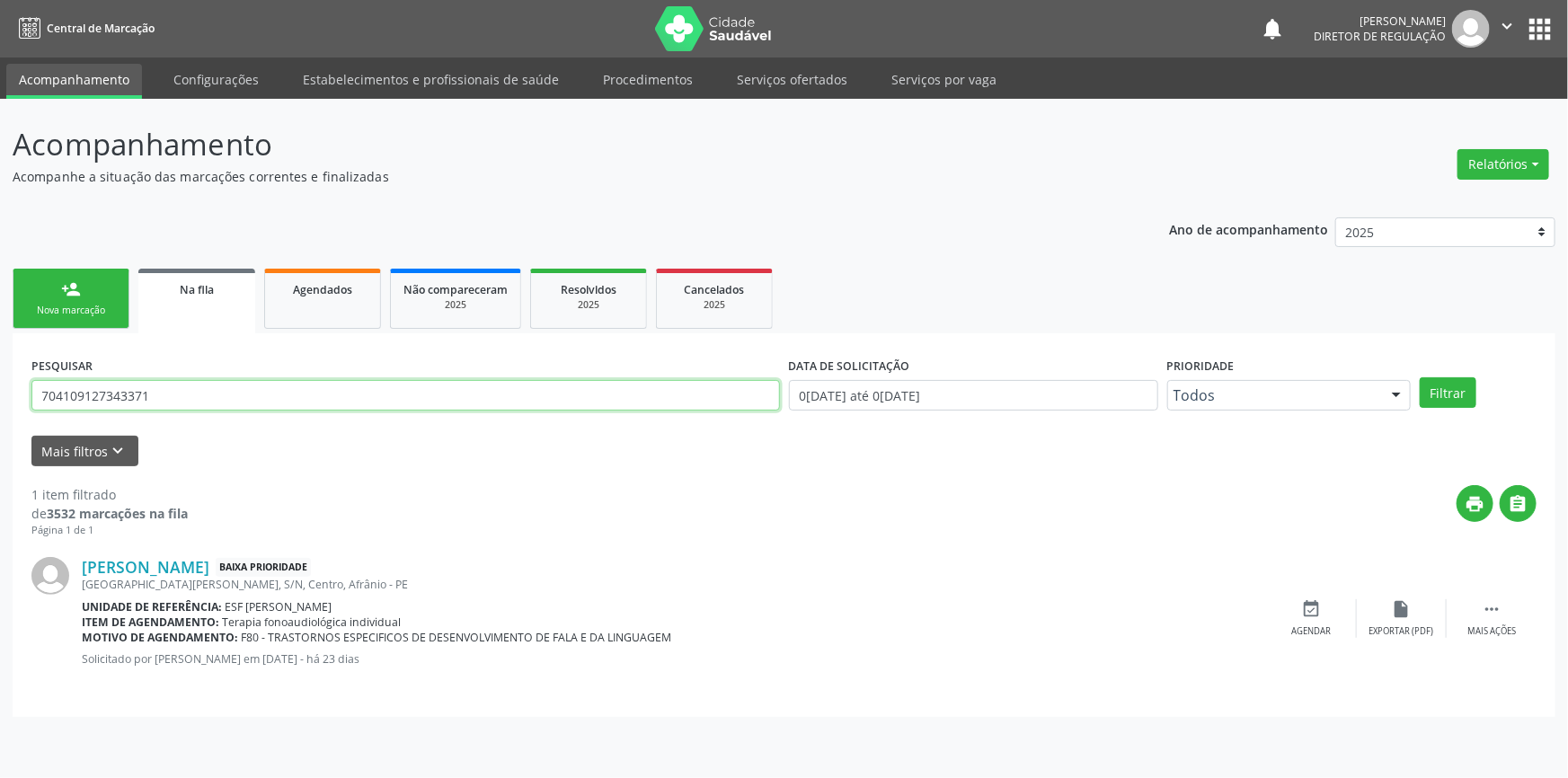
drag, startPoint x: 191, startPoint y: 397, endPoint x: 0, endPoint y: 401, distance: 191.0
click at [0, 401] on div "Acompanhamento Acompanhe a situação das marcações correntes e finalizadas Relat…" at bounding box center [784, 438] width 1568 height 679
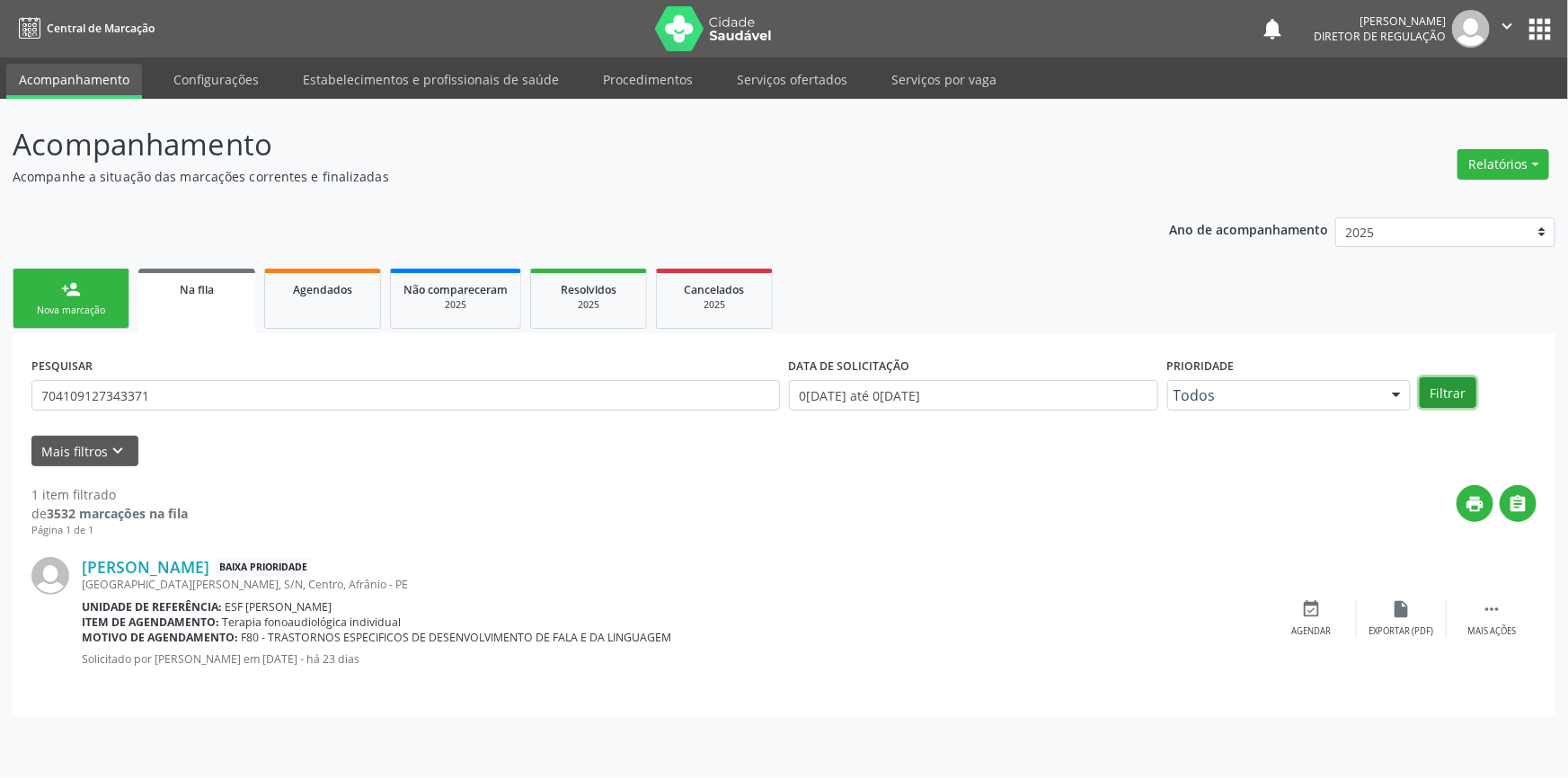
click at [1464, 386] on button "Filtrar" at bounding box center [1448, 392] width 57 height 30
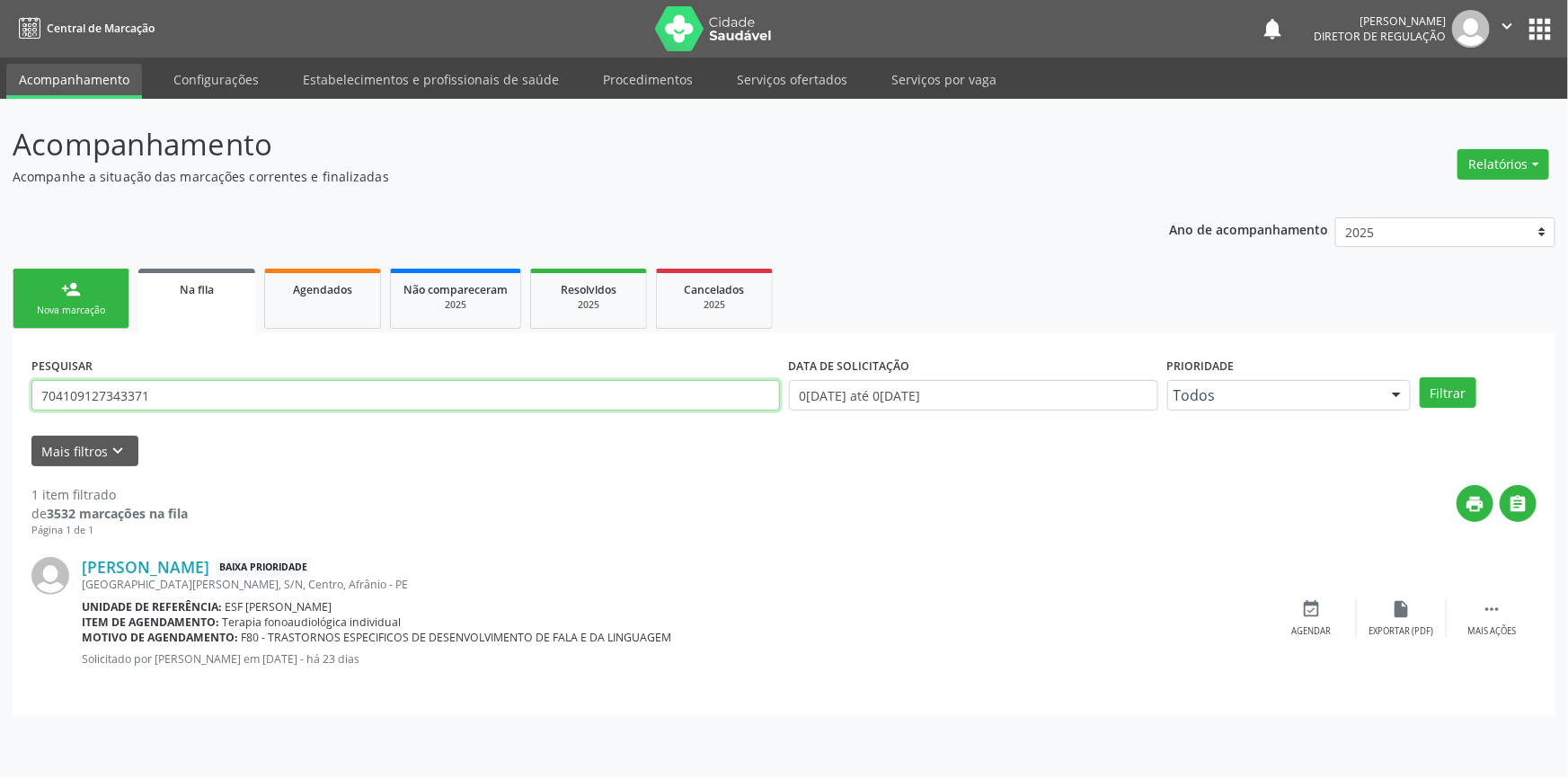
drag, startPoint x: 258, startPoint y: 397, endPoint x: 0, endPoint y: 392, distance: 258.0
click at [0, 392] on div "Acompanhamento Acompanhe a situação das marcações correntes e finalizadas Relat…" at bounding box center [784, 438] width 1568 height 679
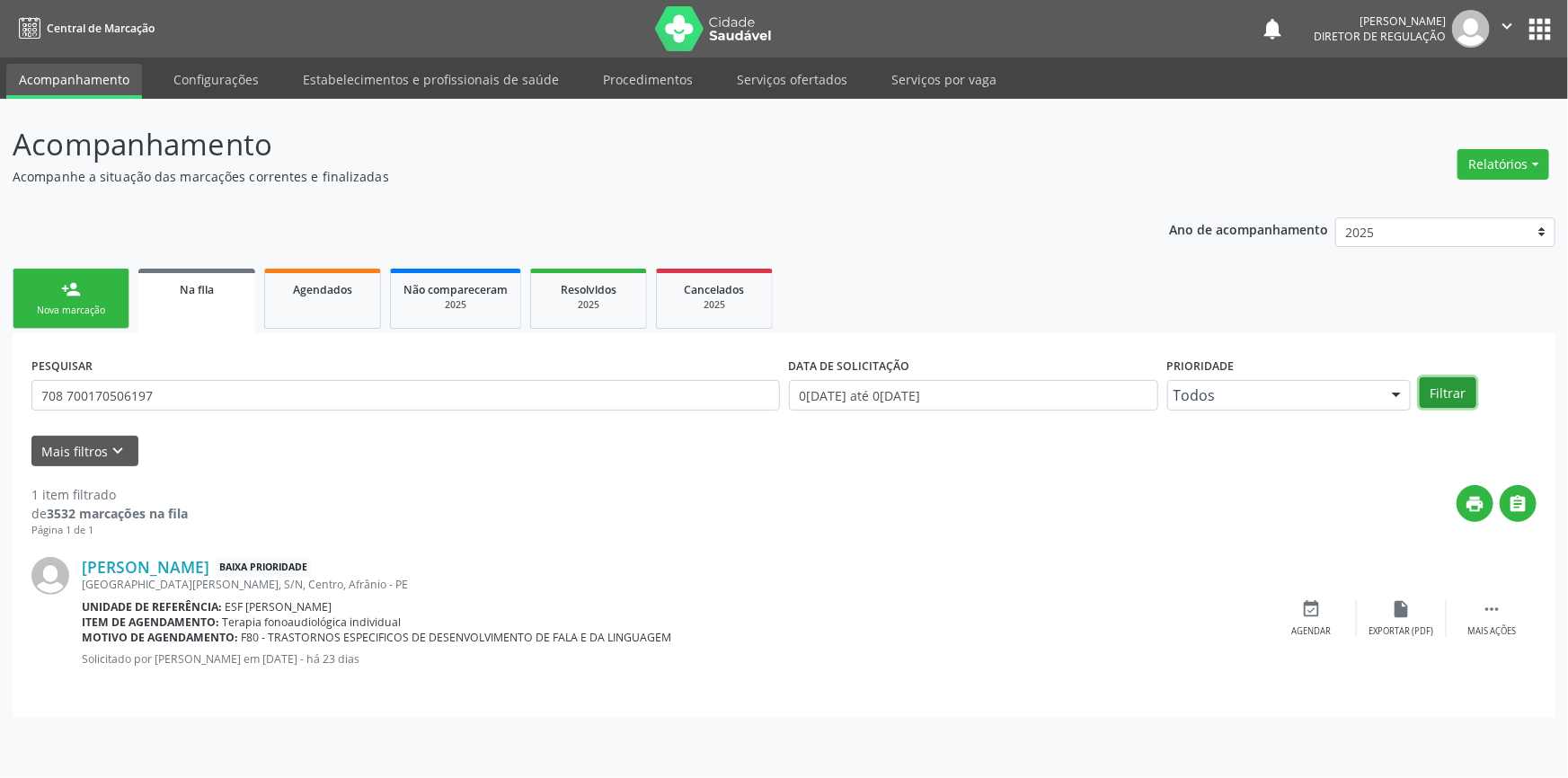
click at [1457, 387] on button "Filtrar" at bounding box center [1448, 392] width 57 height 30
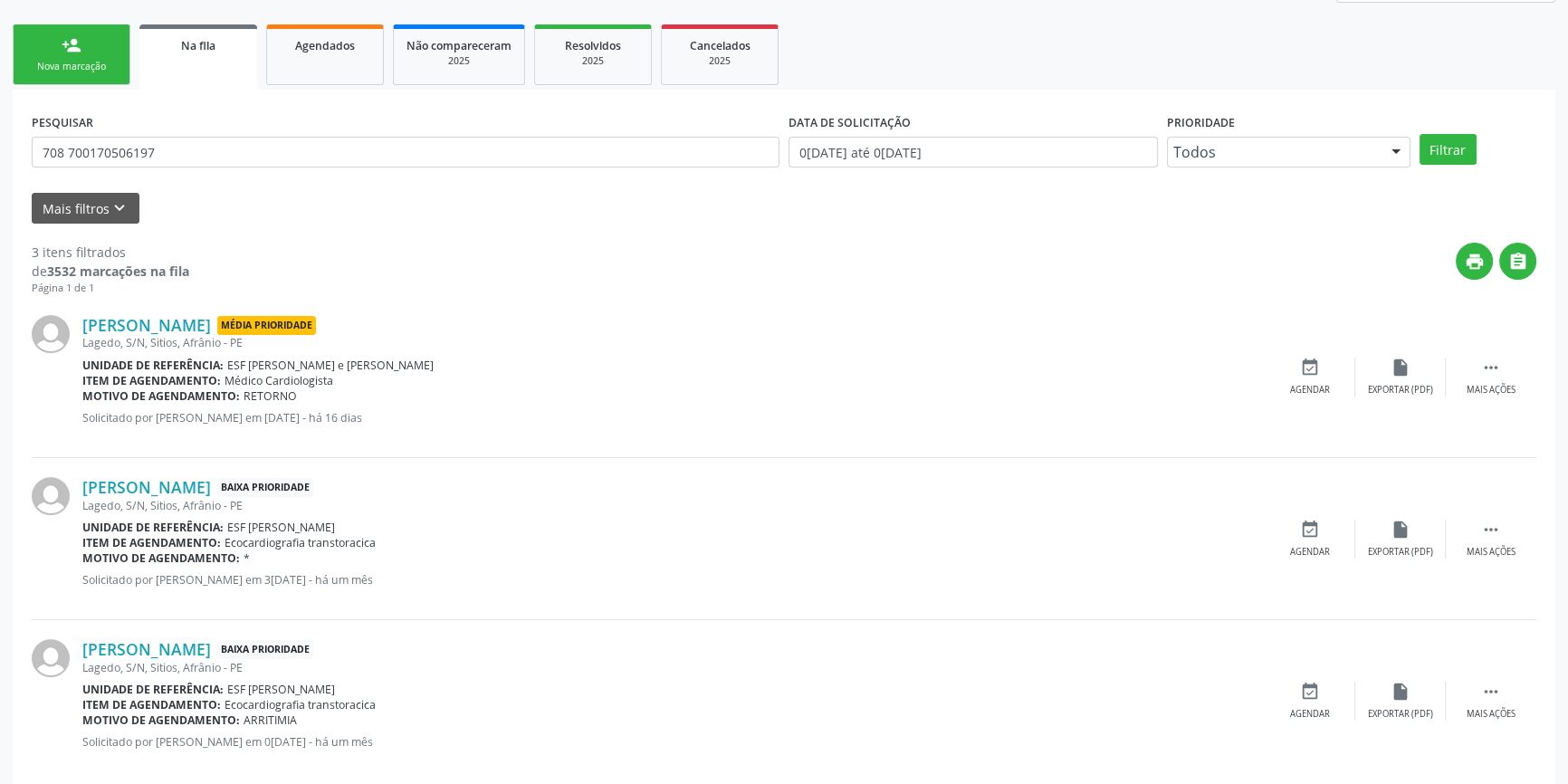
scroll to position [274, 0]
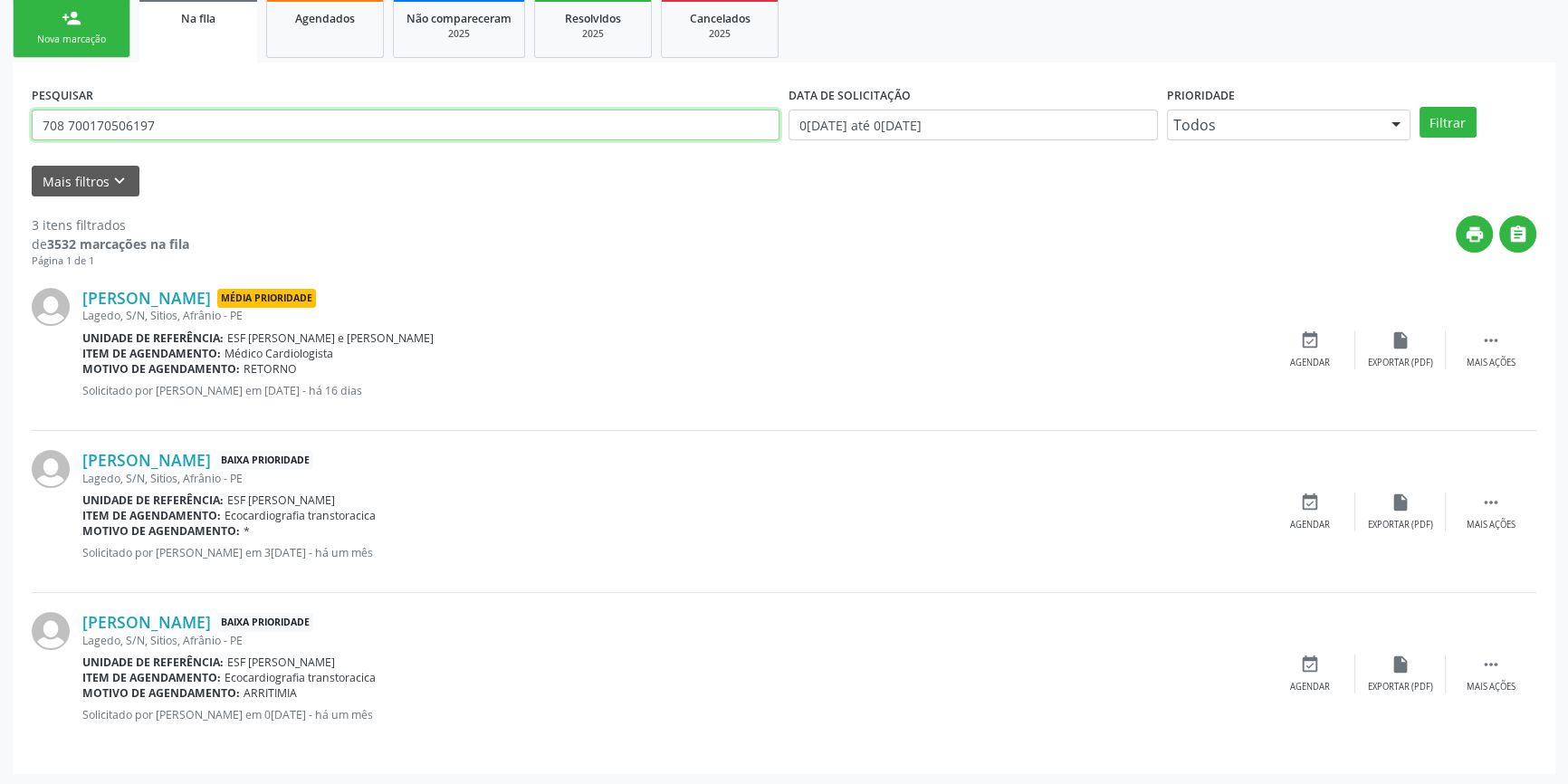
drag, startPoint x: 232, startPoint y: 116, endPoint x: 18, endPoint y: 82, distance: 216.7
click at [0, 98] on div "Acompanhamento Acompanhe a situação das marcações correntes e finalizadas Relat…" at bounding box center [784, 306] width 1568 height 961
type input "704109127343371"
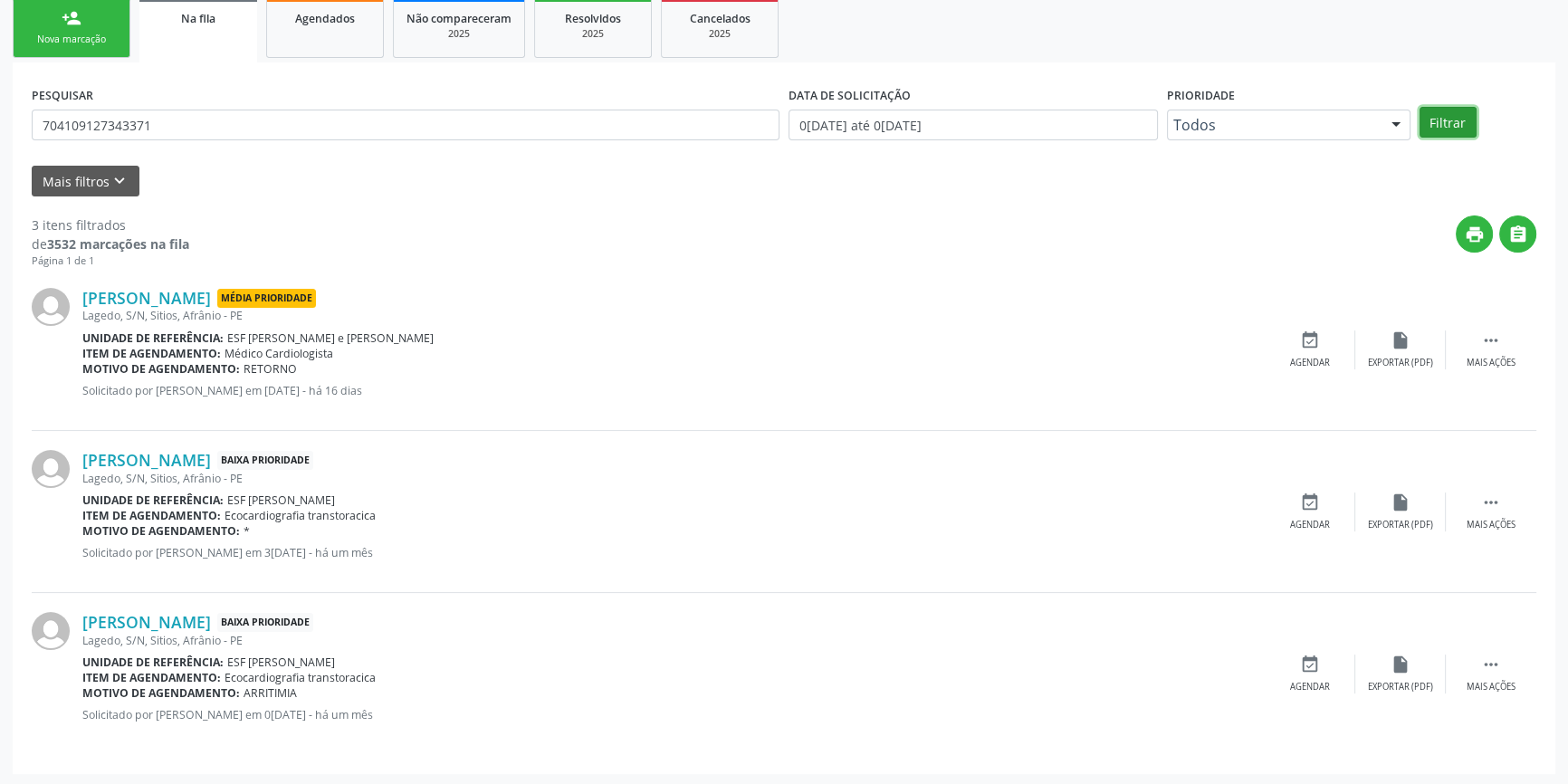
click at [1461, 121] on button "Filtrar" at bounding box center [1447, 123] width 57 height 31
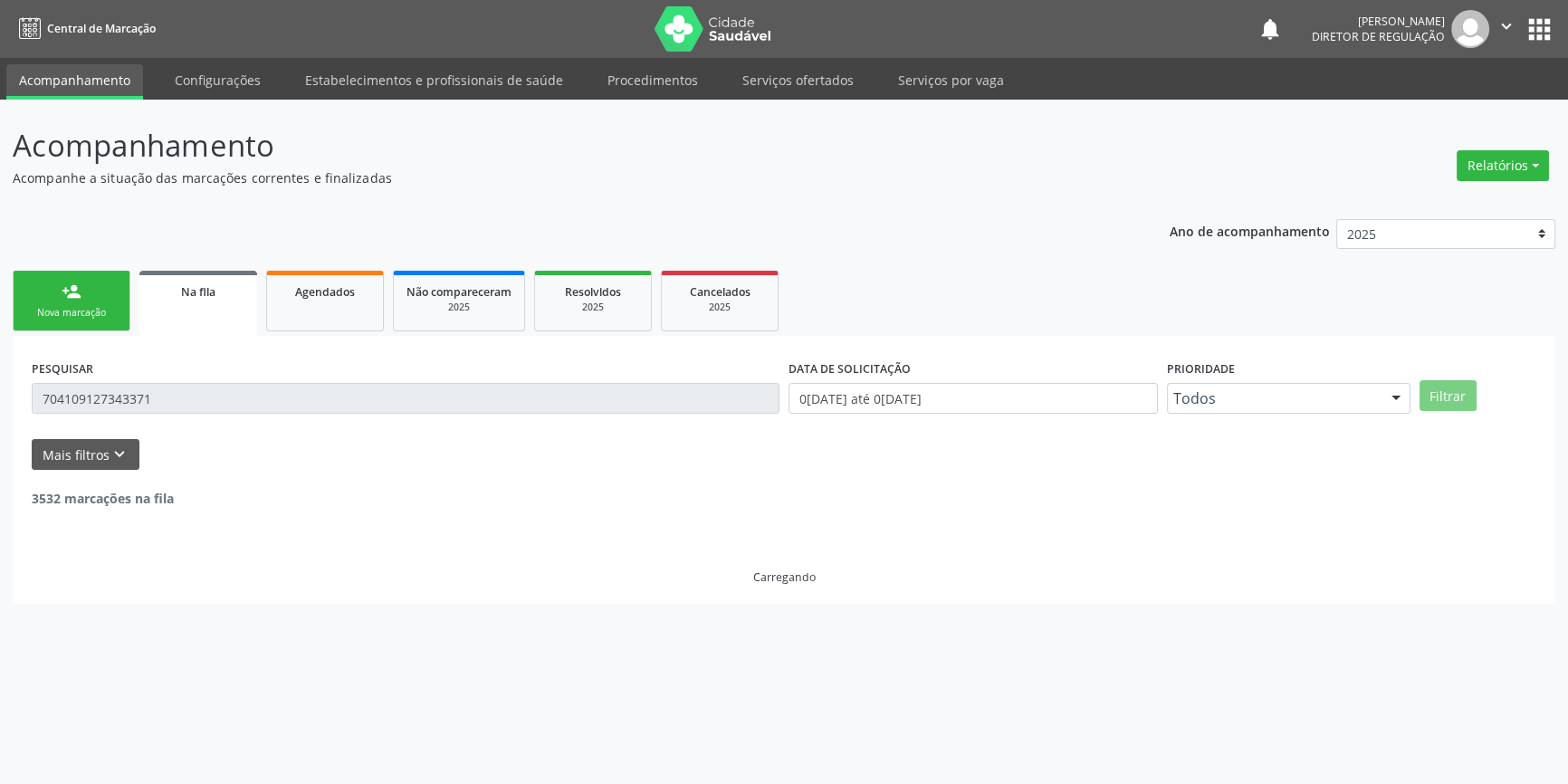
scroll to position [0, 0]
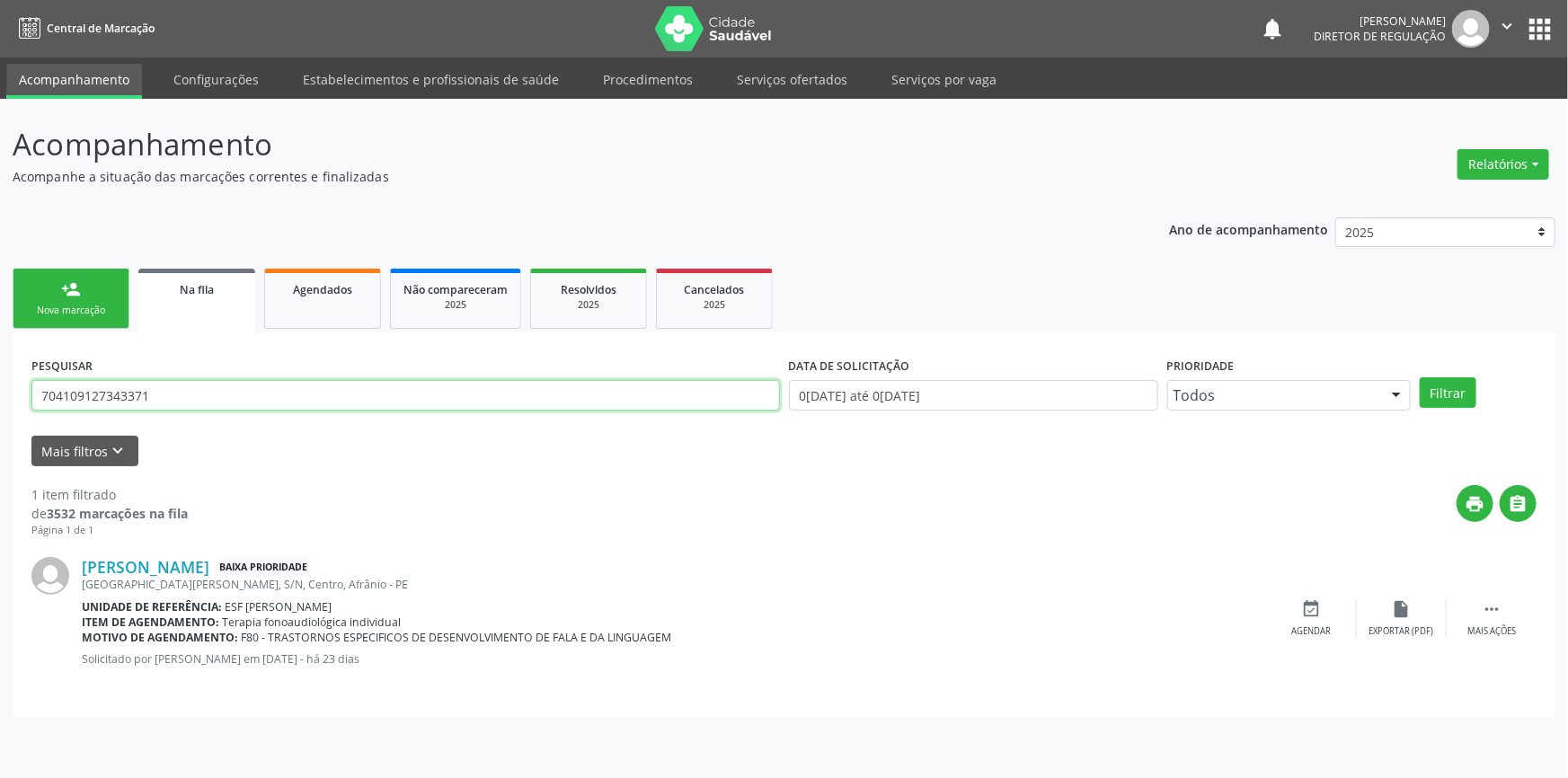
drag, startPoint x: 166, startPoint y: 408, endPoint x: 166, endPoint y: 395, distance: 13.0
click at [166, 401] on input "704109127343371" at bounding box center [406, 395] width 748 height 30
drag, startPoint x: 166, startPoint y: 394, endPoint x: 0, endPoint y: 349, distance: 172.0
click at [0, 351] on div "Acompanhamento Acompanhe a situação das marcações correntes e finalizadas Relat…" at bounding box center [784, 438] width 1568 height 679
type input "700708974719078"
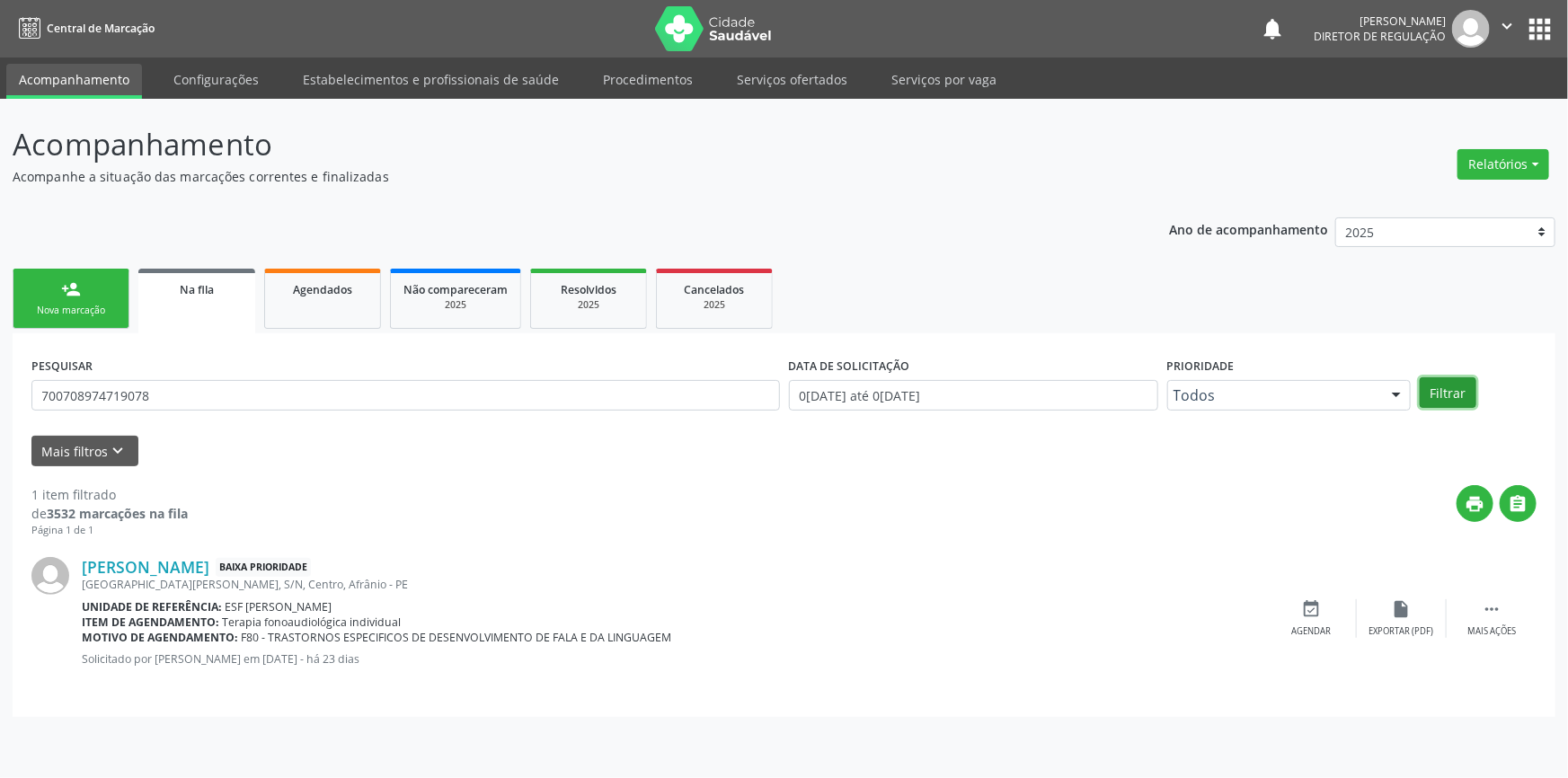
click at [1440, 393] on button "Filtrar" at bounding box center [1448, 392] width 57 height 30
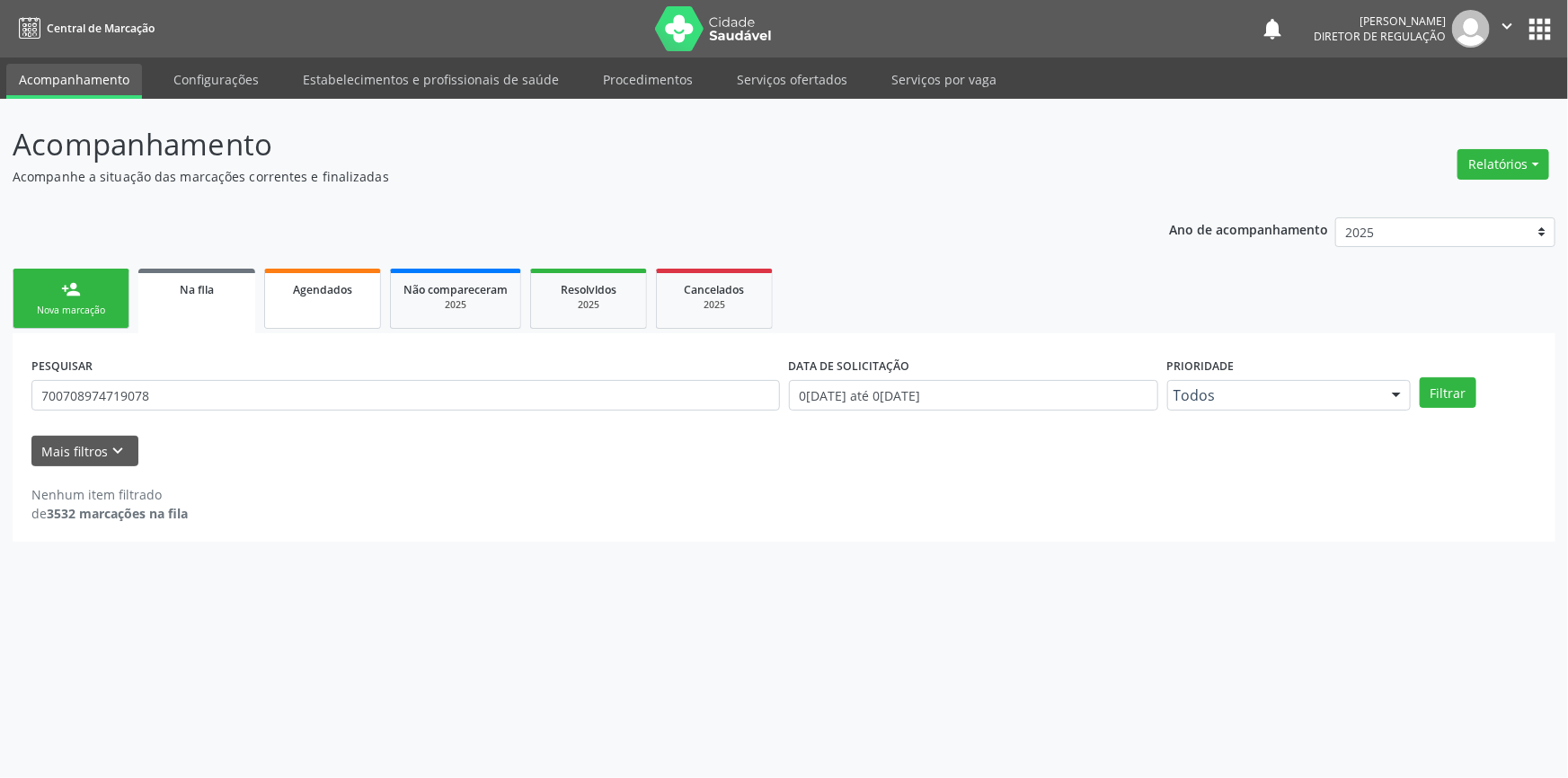
click at [291, 309] on link "Agendados" at bounding box center [322, 298] width 117 height 60
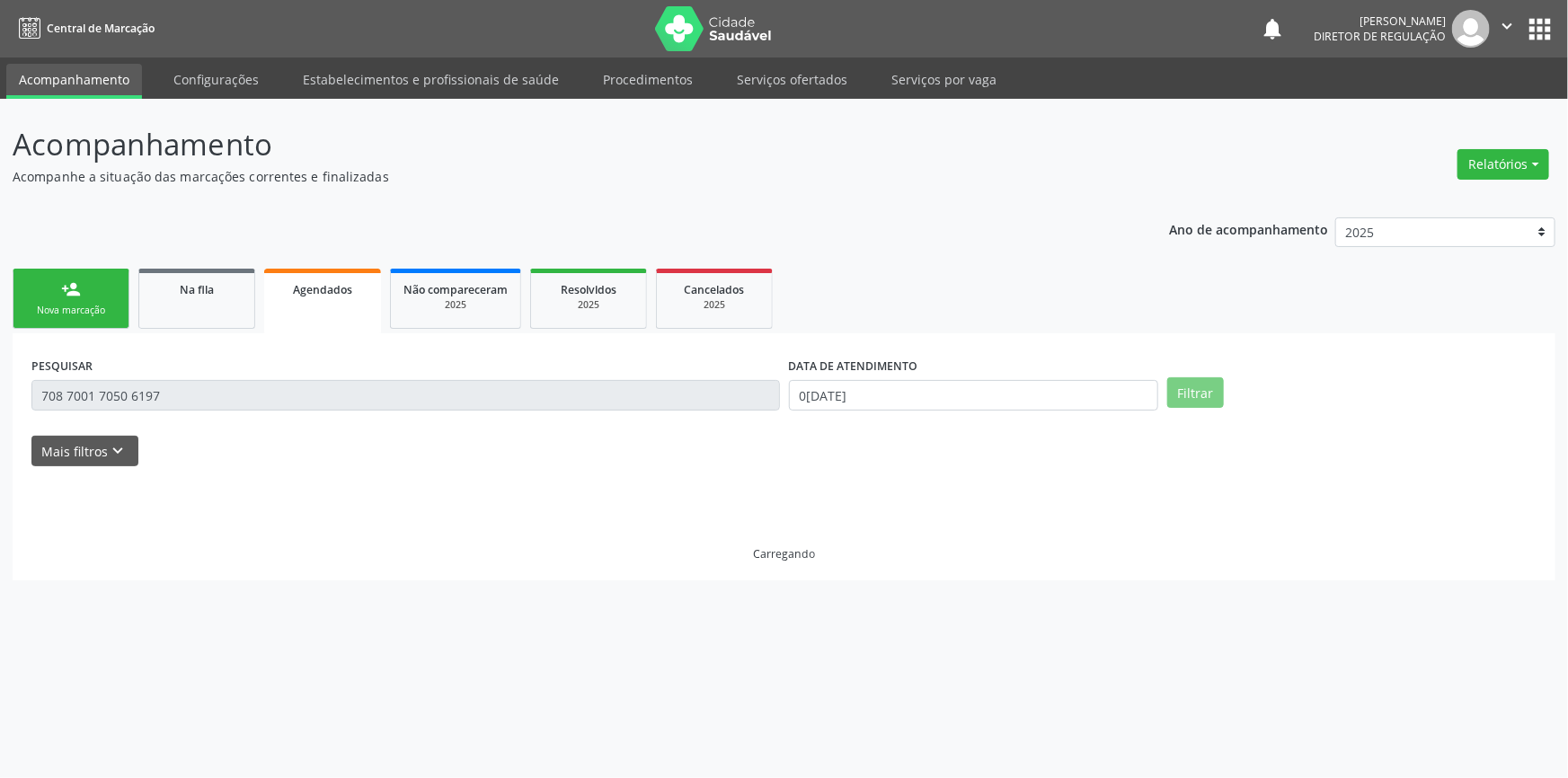
click at [0, 346] on div "Acompanhamento Acompanhe a situação das marcações correntes e finalizadas Relat…" at bounding box center [784, 438] width 1568 height 679
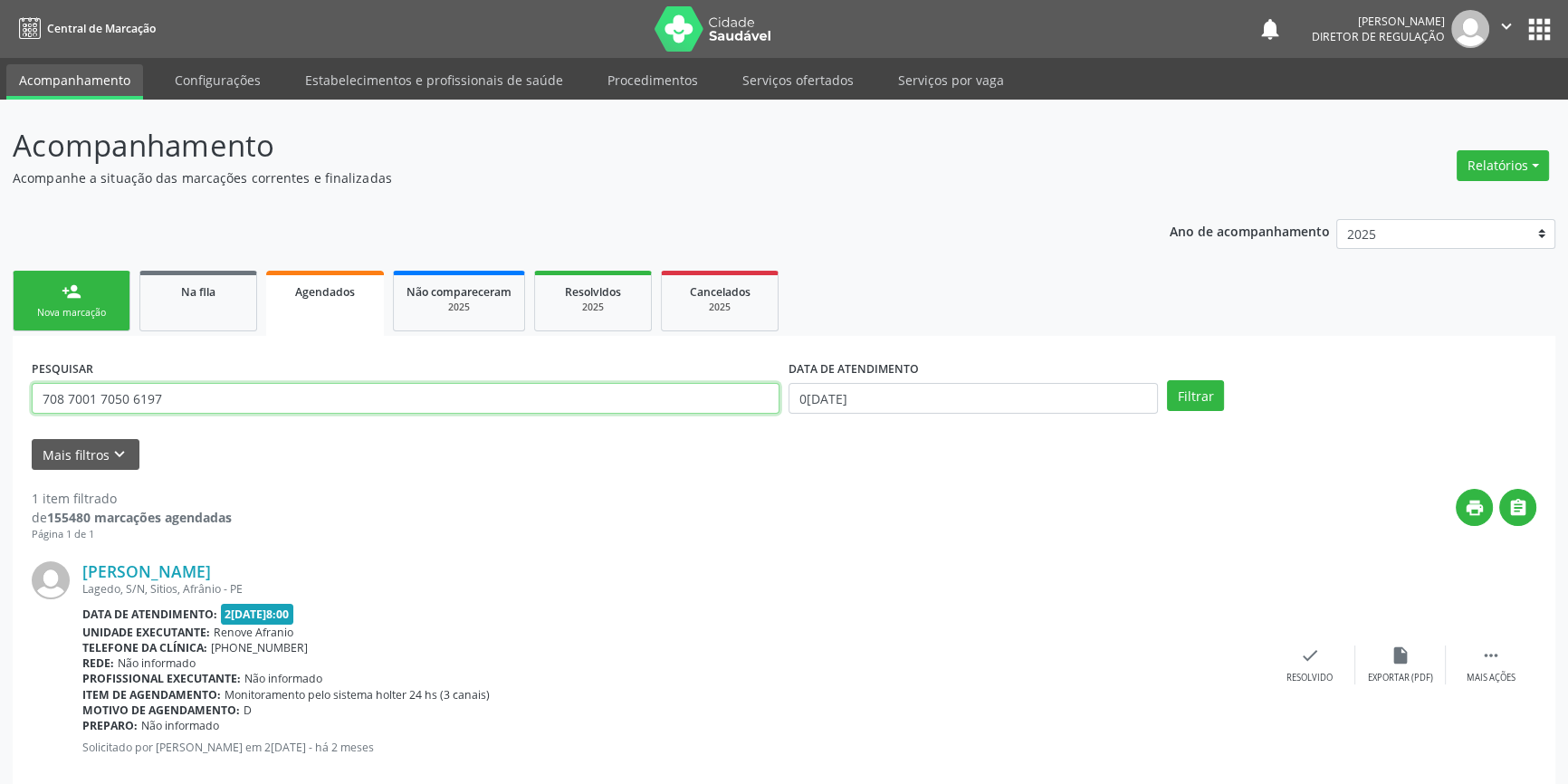
drag, startPoint x: 226, startPoint y: 402, endPoint x: 0, endPoint y: 336, distance: 235.4
click at [0, 347] on div "Acompanhamento Acompanhe a situação das marcações correntes e finalizadas Relat…" at bounding box center [784, 459] width 1568 height 719
type input "700708974719078"
click at [1181, 402] on button "Filtrar" at bounding box center [1195, 395] width 57 height 31
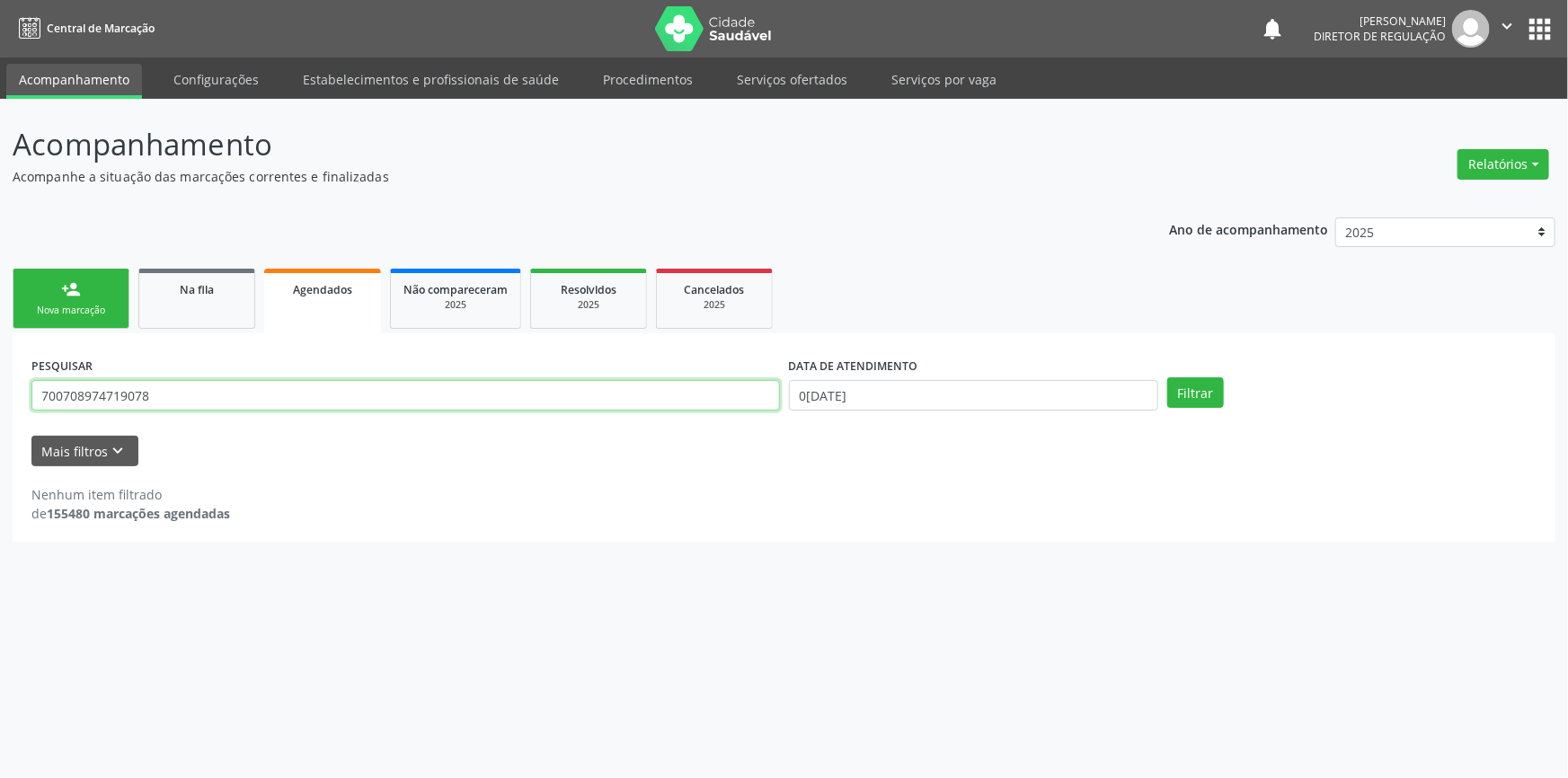
drag, startPoint x: 189, startPoint y: 391, endPoint x: 12, endPoint y: 391, distance: 177.0
click at [12, 391] on div "PESQUISAR 700708974719078 DATA DE ATENDIMENTO 03/09/2025 Filtrar UNIDADE DE REF…" at bounding box center [784, 437] width 1542 height 208
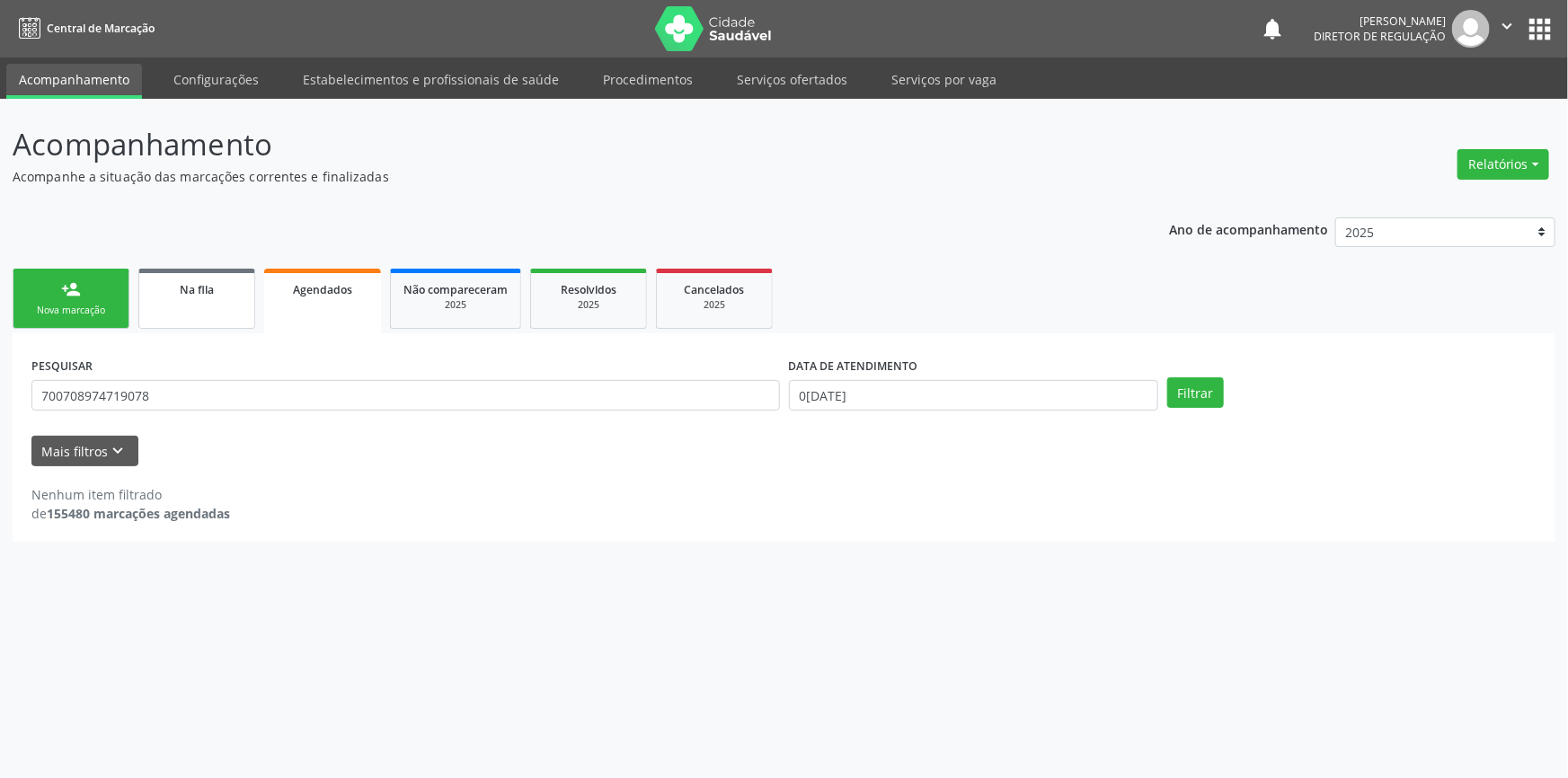
click at [210, 291] on span "Na fila" at bounding box center [197, 290] width 34 height 15
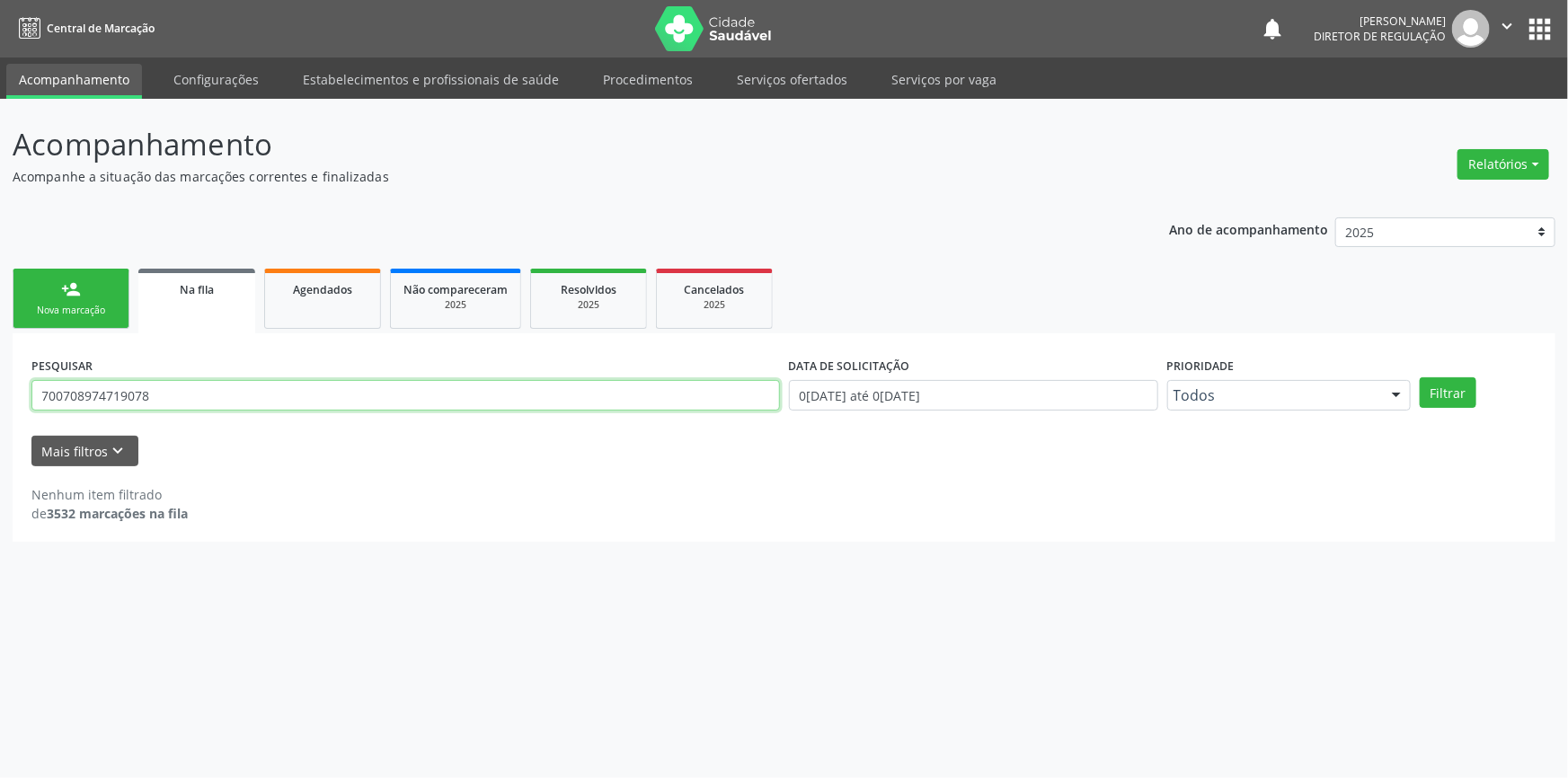
drag, startPoint x: 207, startPoint y: 400, endPoint x: 0, endPoint y: 391, distance: 207.2
click at [0, 391] on div "Acompanhamento Acompanhe a situação das marcações correntes e finalizadas Relat…" at bounding box center [784, 438] width 1568 height 679
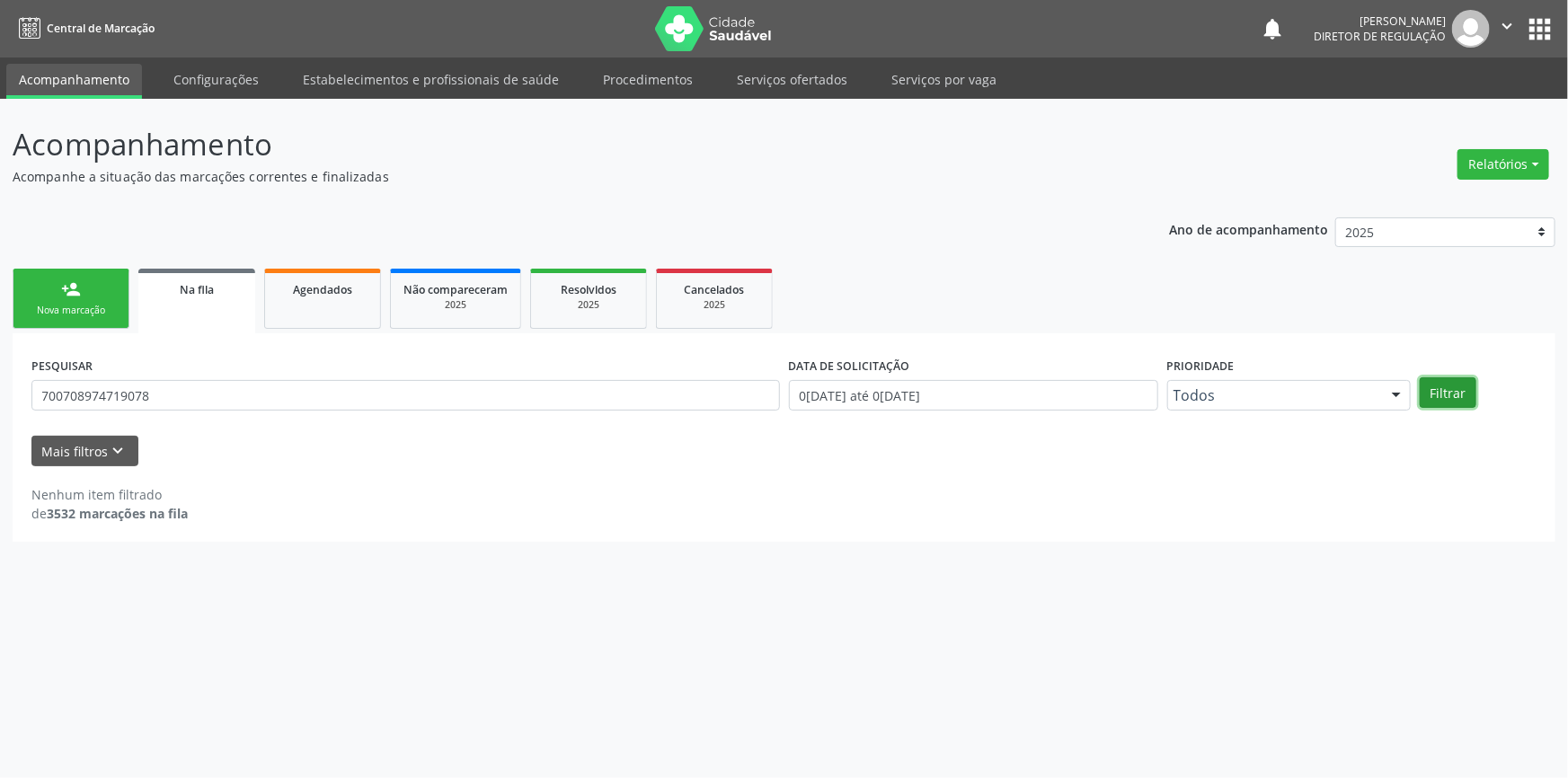
click at [1425, 391] on button "Filtrar" at bounding box center [1448, 392] width 57 height 30
click at [101, 305] on div "Nova marcação" at bounding box center [70, 311] width 90 height 13
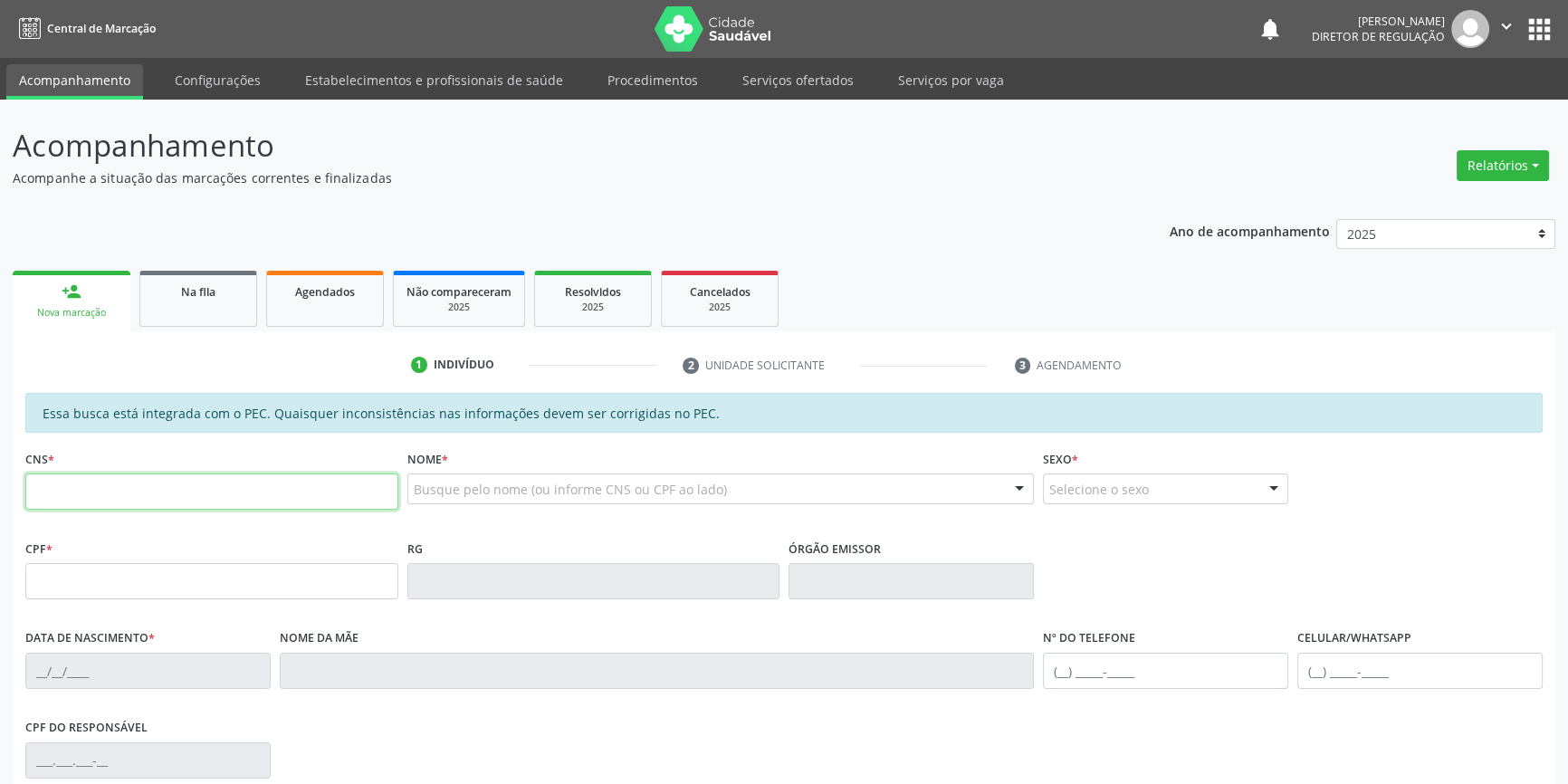
click at [211, 493] on input "text" at bounding box center [211, 492] width 373 height 36
paste input "700 7089 7471 9078"
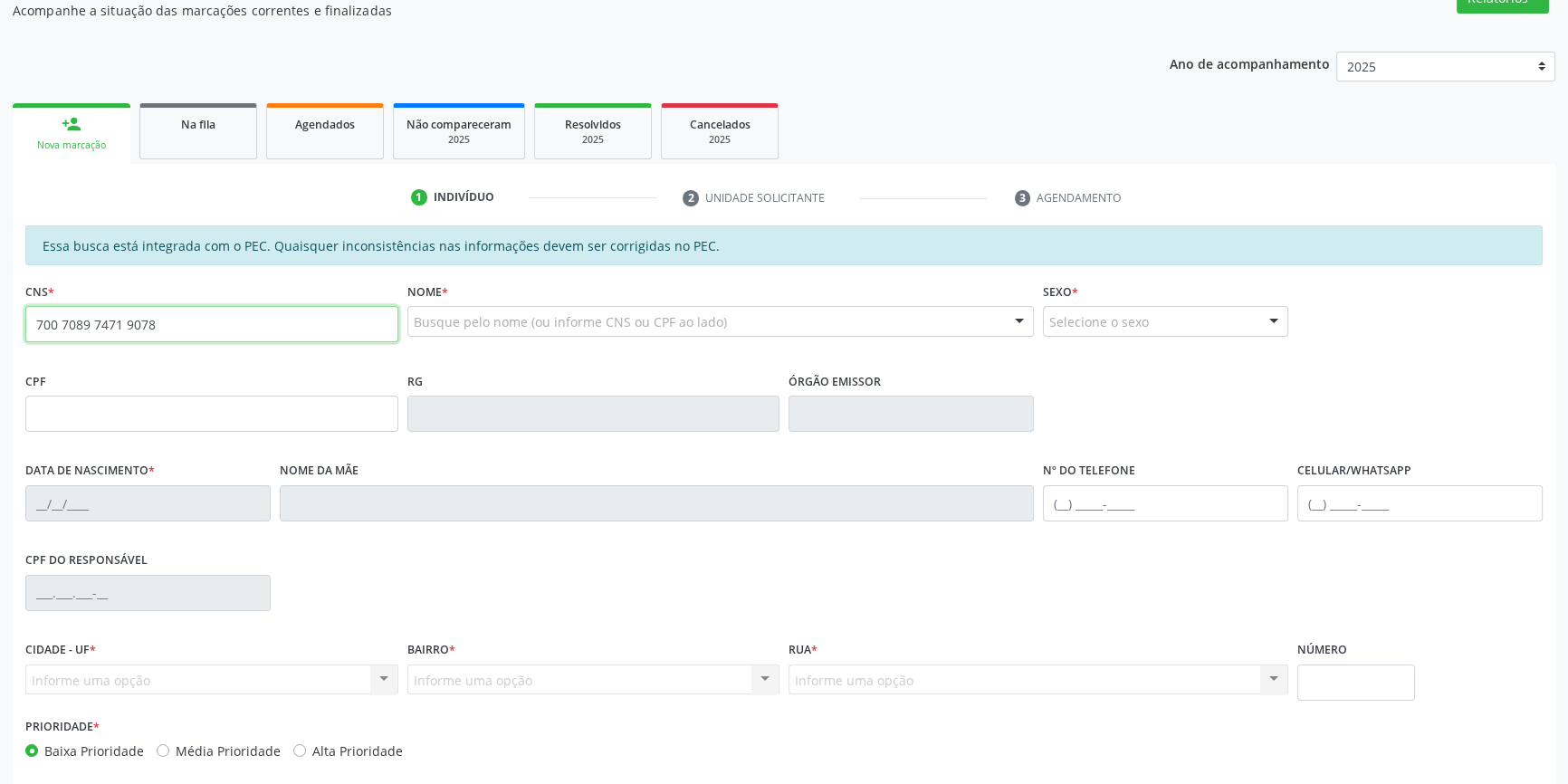
scroll to position [248, 0]
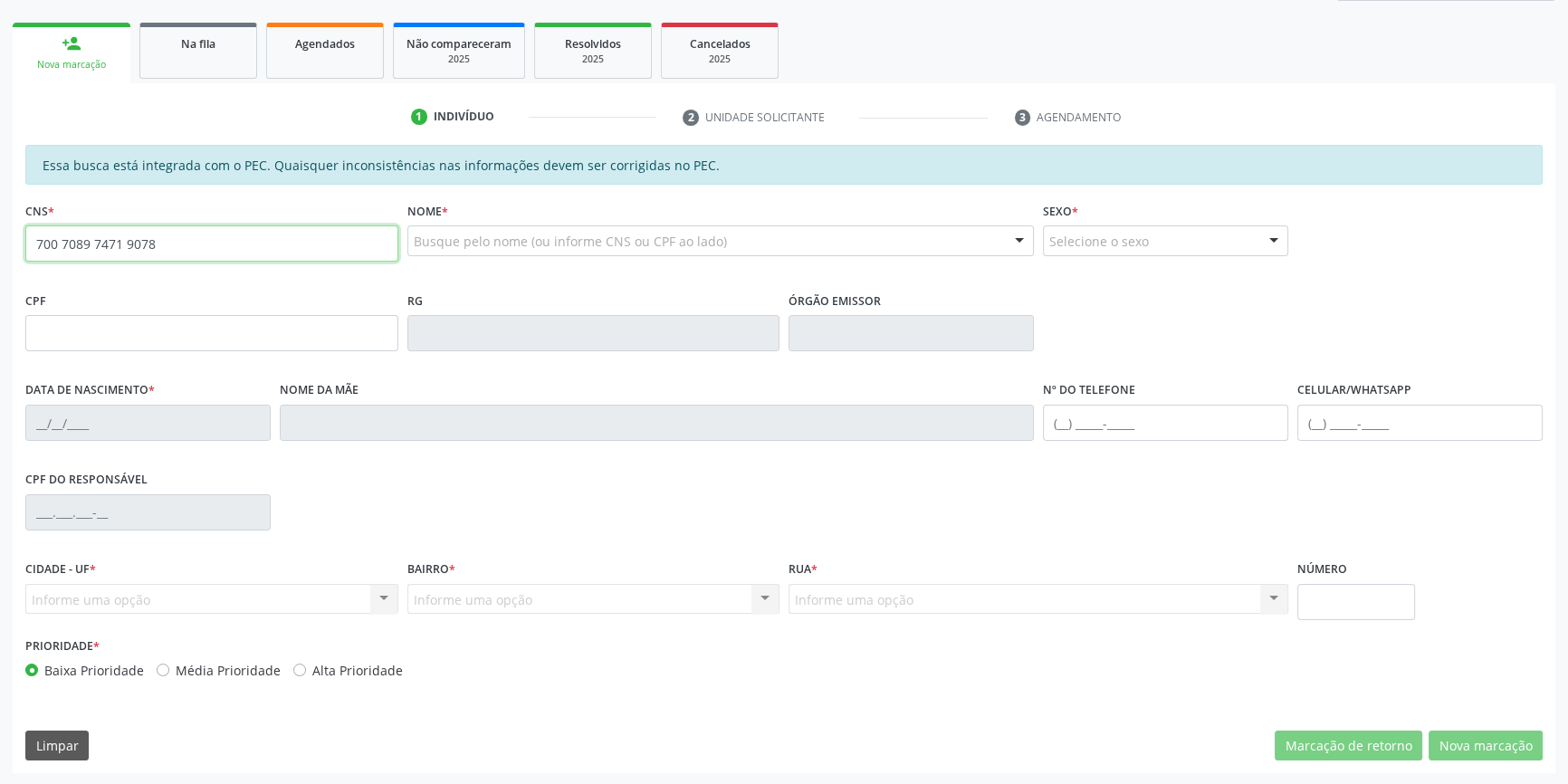
type input "700 7089 7471 9078"
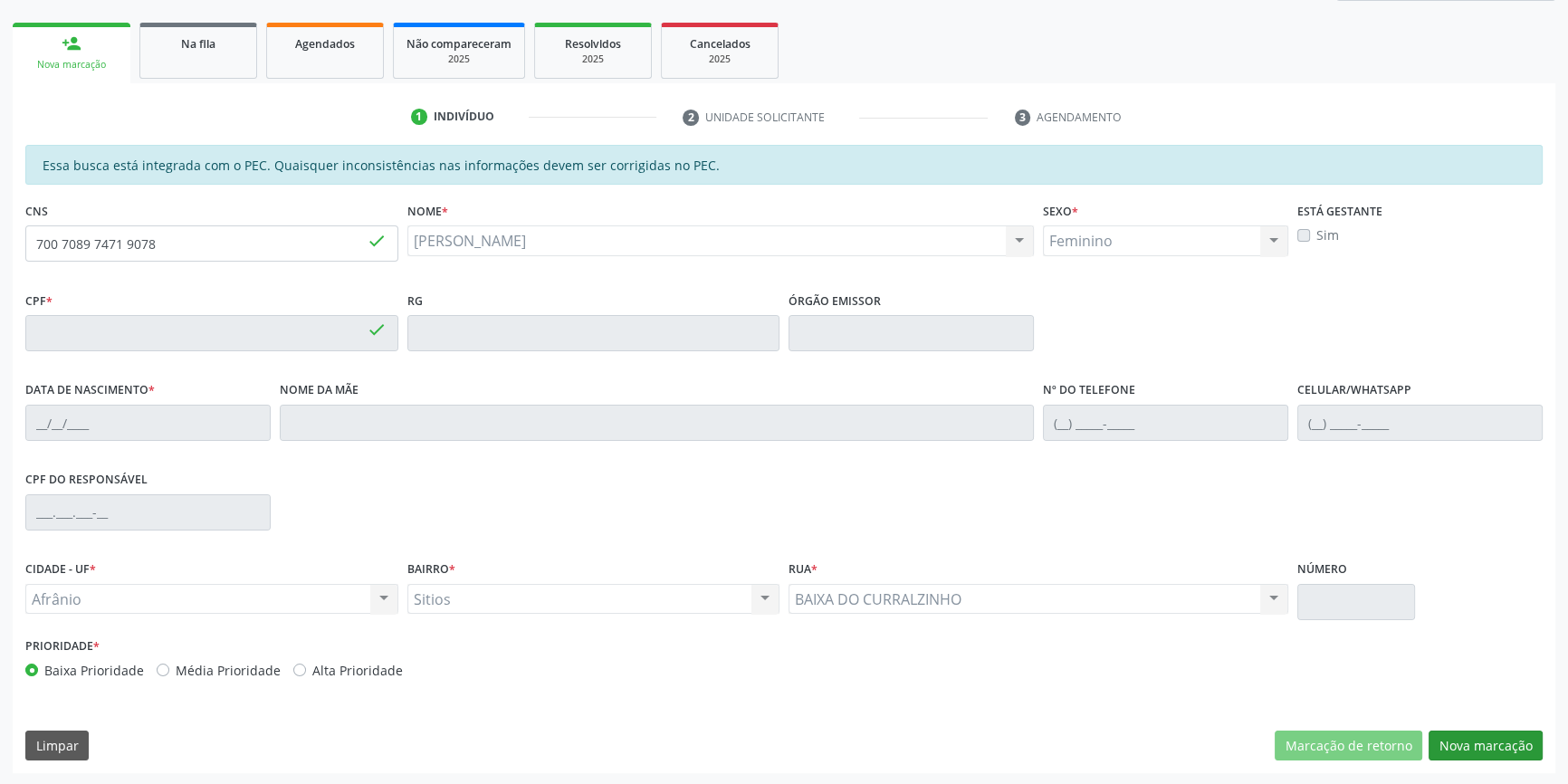
type input "053.407.854-08"
type input "11/01/1982"
type input "Lina Antonia Coelho Damaceno"
type input "(87) 98844-1052"
type input "(87) 99170-1048"
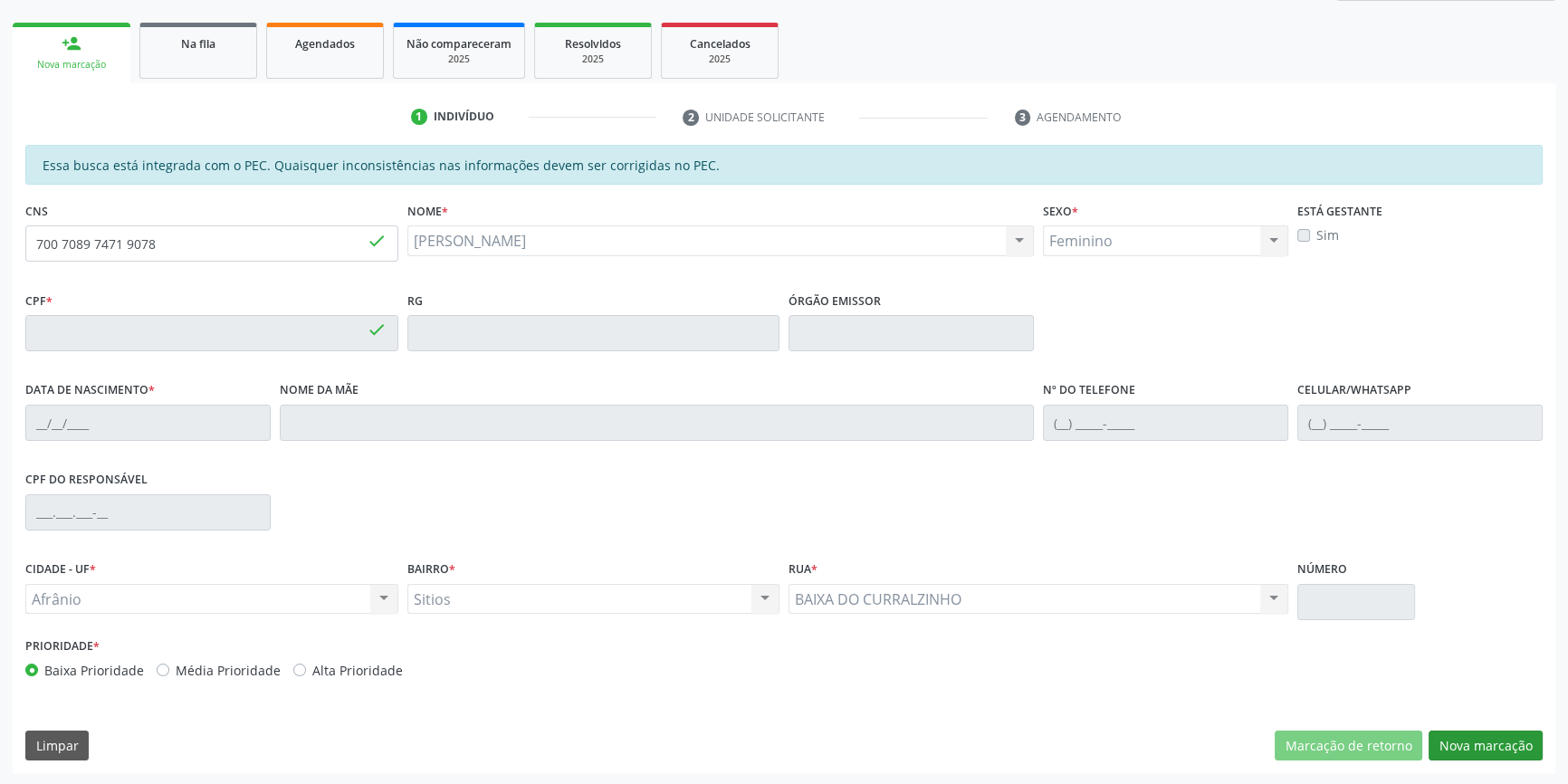
type input "S/N"
click at [1486, 735] on button "Nova marcação" at bounding box center [1485, 746] width 114 height 31
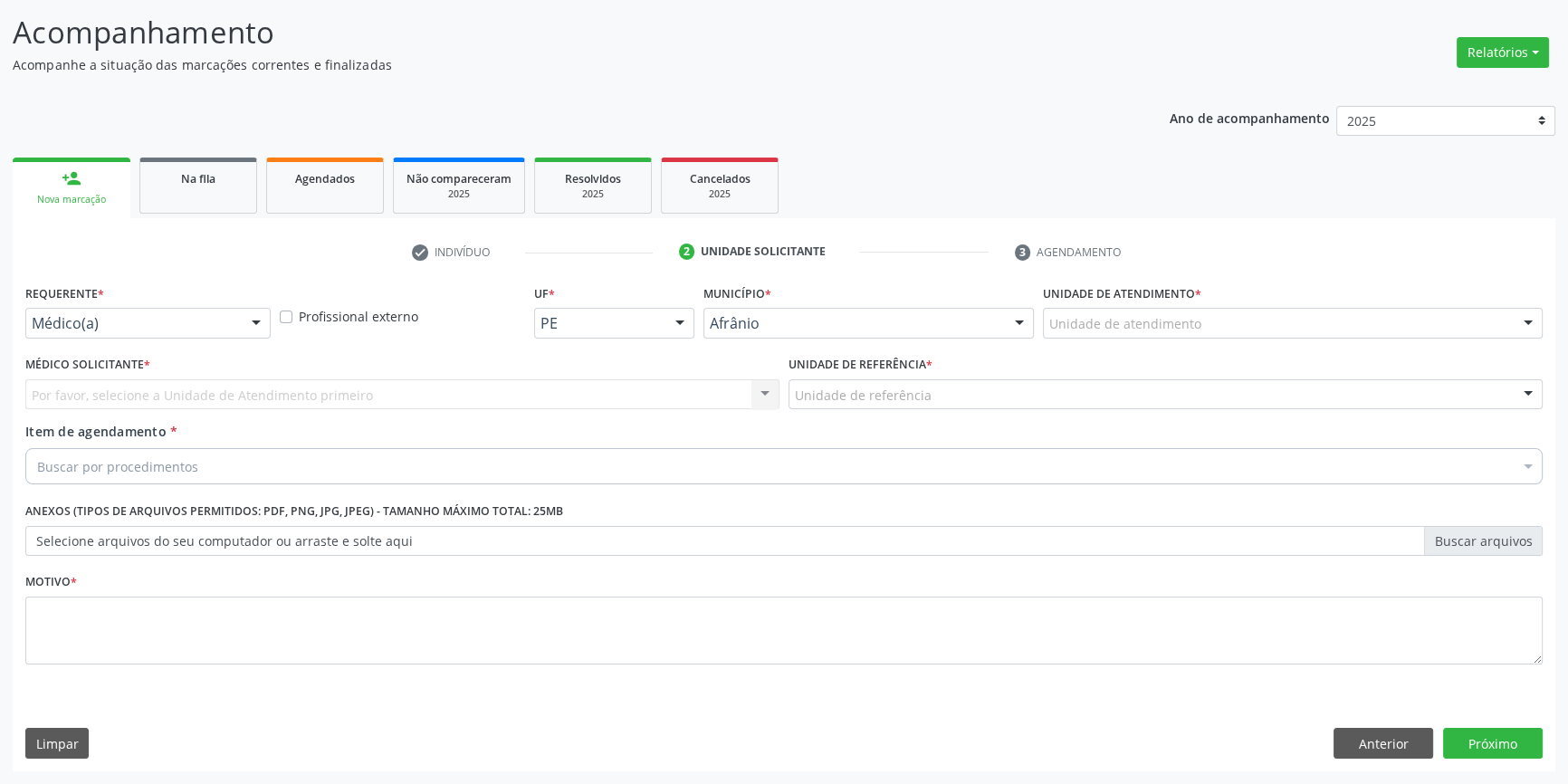
scroll to position [111, 0]
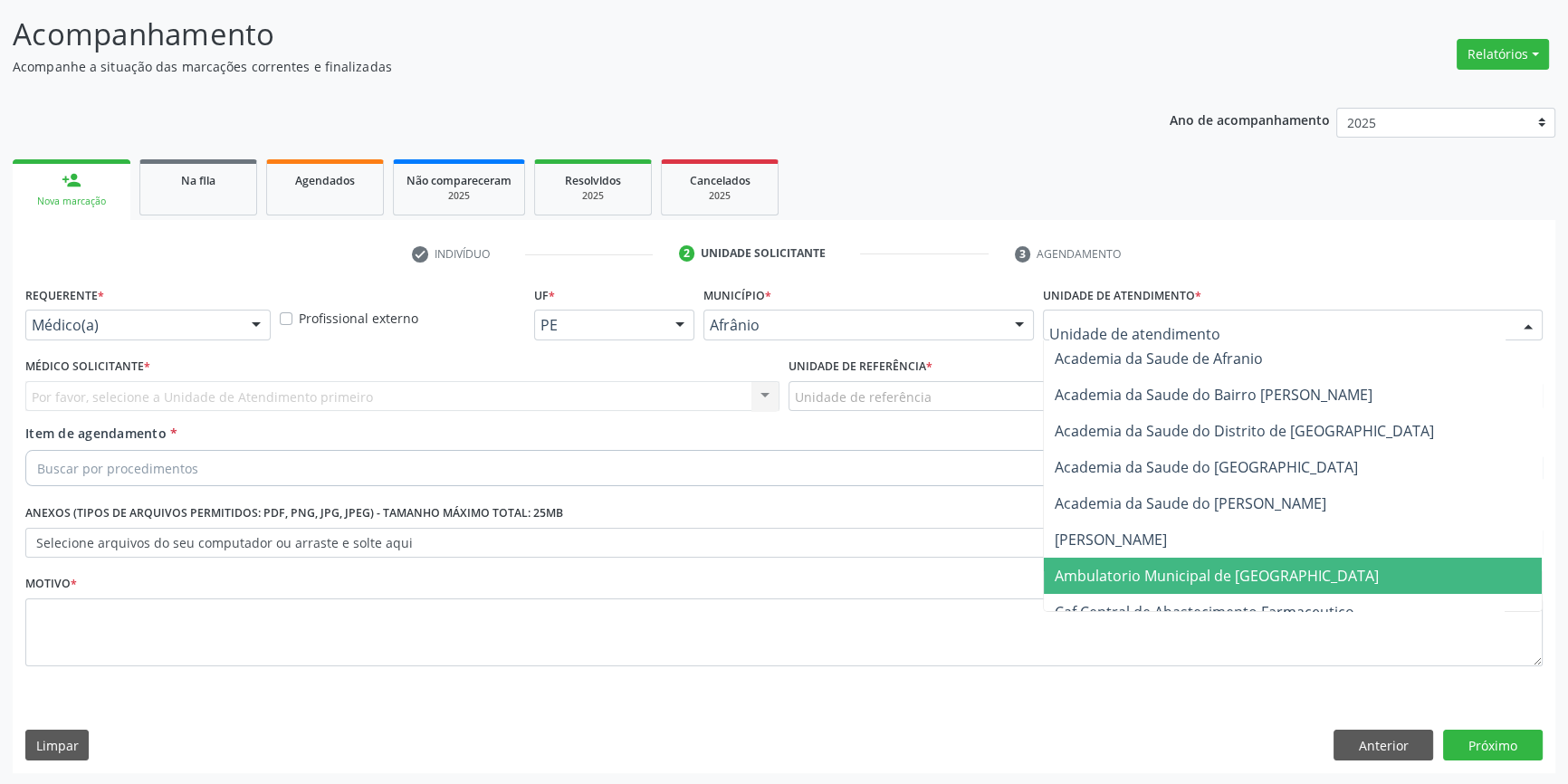
click at [1092, 584] on span "Ambulatorio Municipal de [GEOGRAPHIC_DATA]" at bounding box center [1292, 576] width 497 height 36
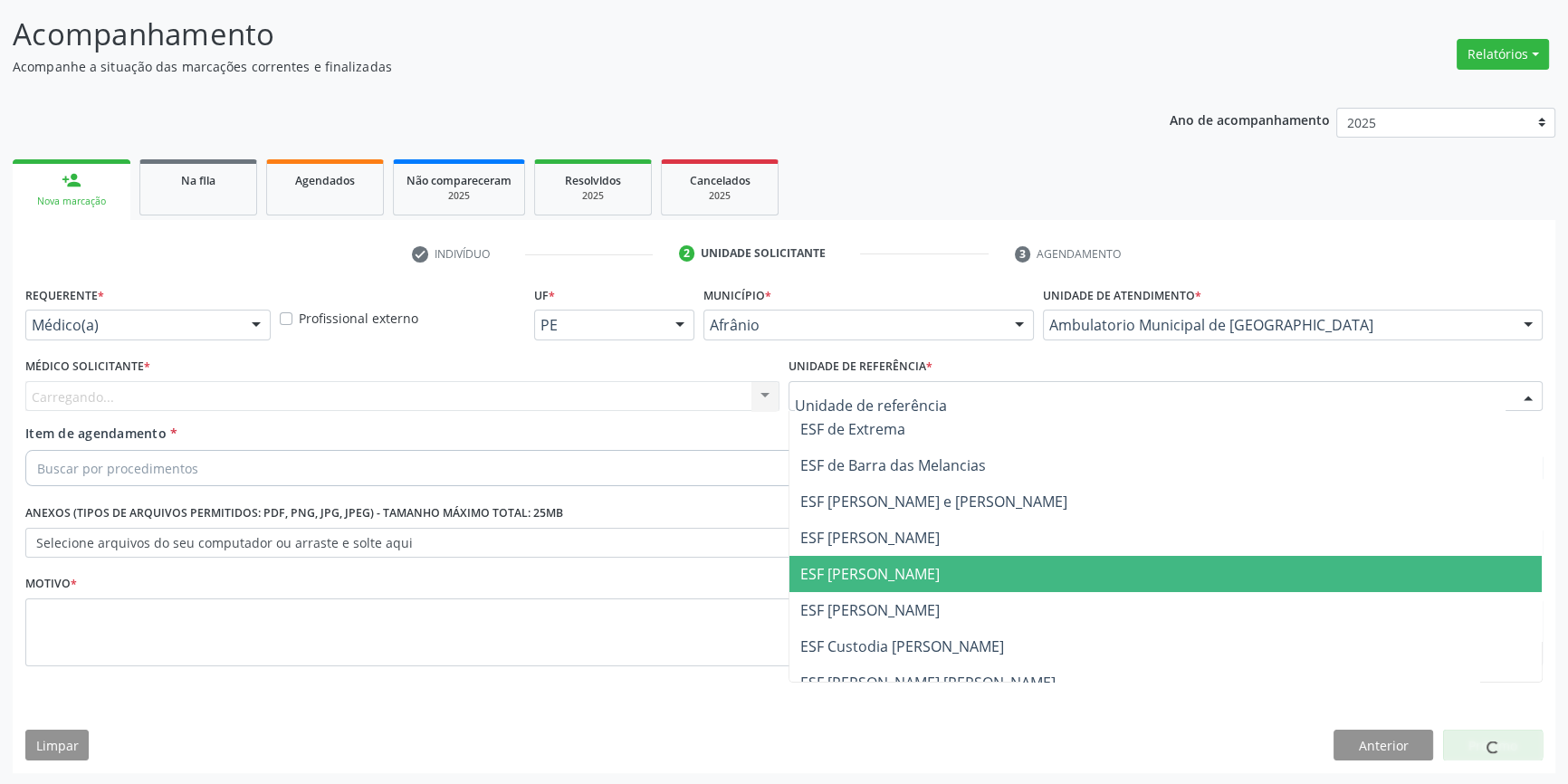
click at [887, 578] on span "ESF [PERSON_NAME]" at bounding box center [870, 573] width 140 height 20
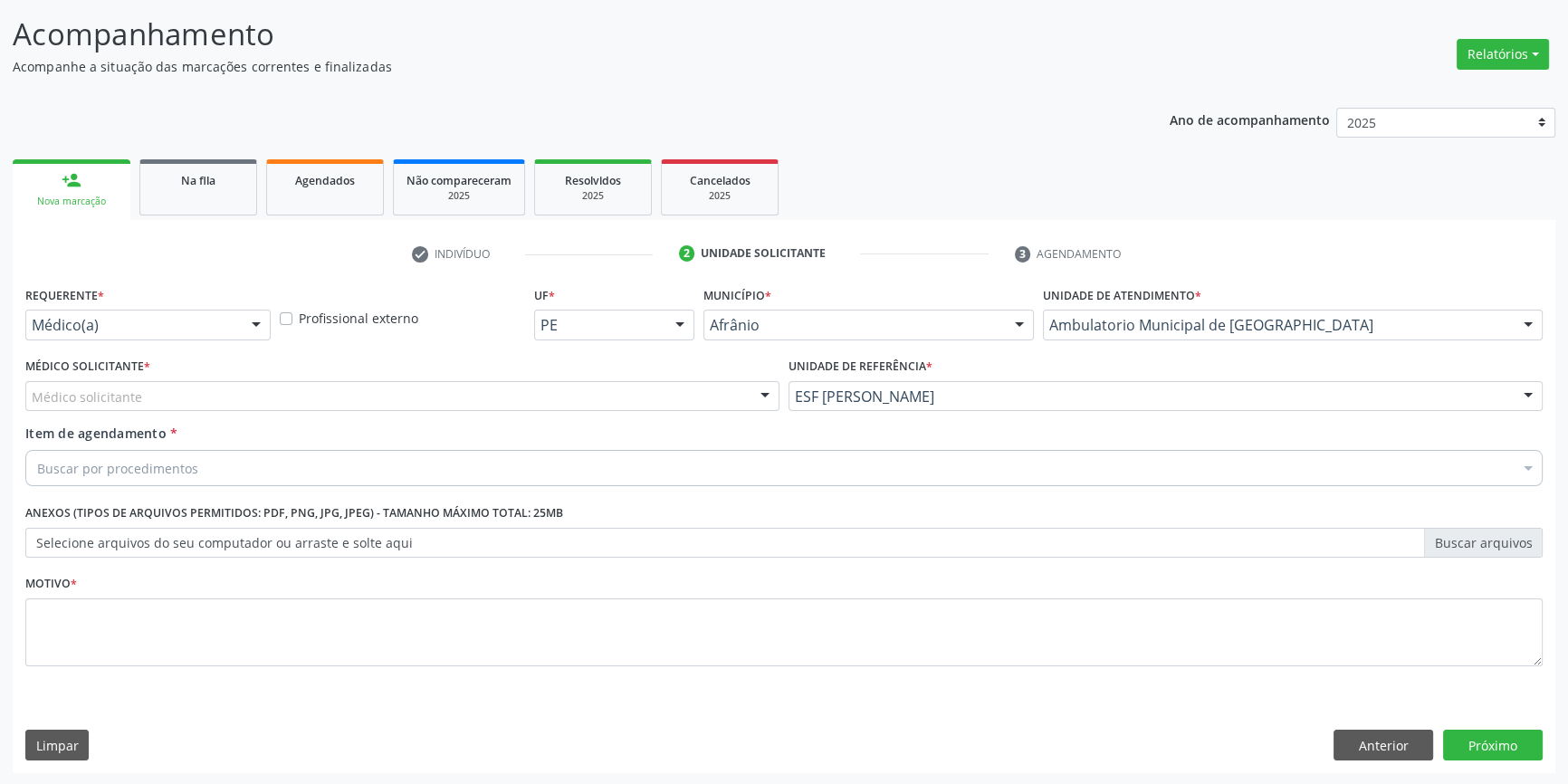
click at [585, 388] on div "Médico solicitante" at bounding box center [402, 396] width 754 height 31
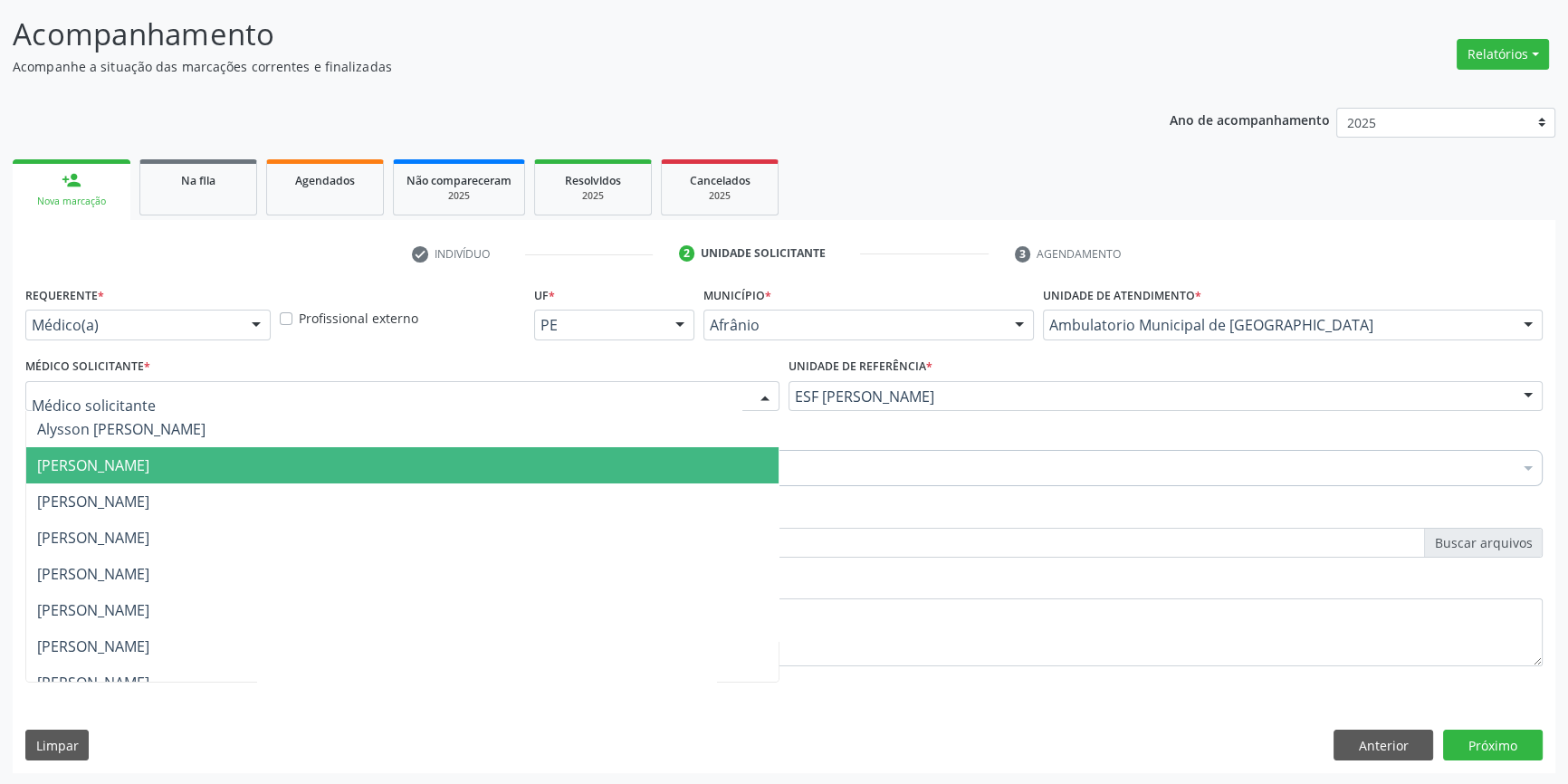
click at [332, 462] on span "[PERSON_NAME]" at bounding box center [402, 465] width 752 height 36
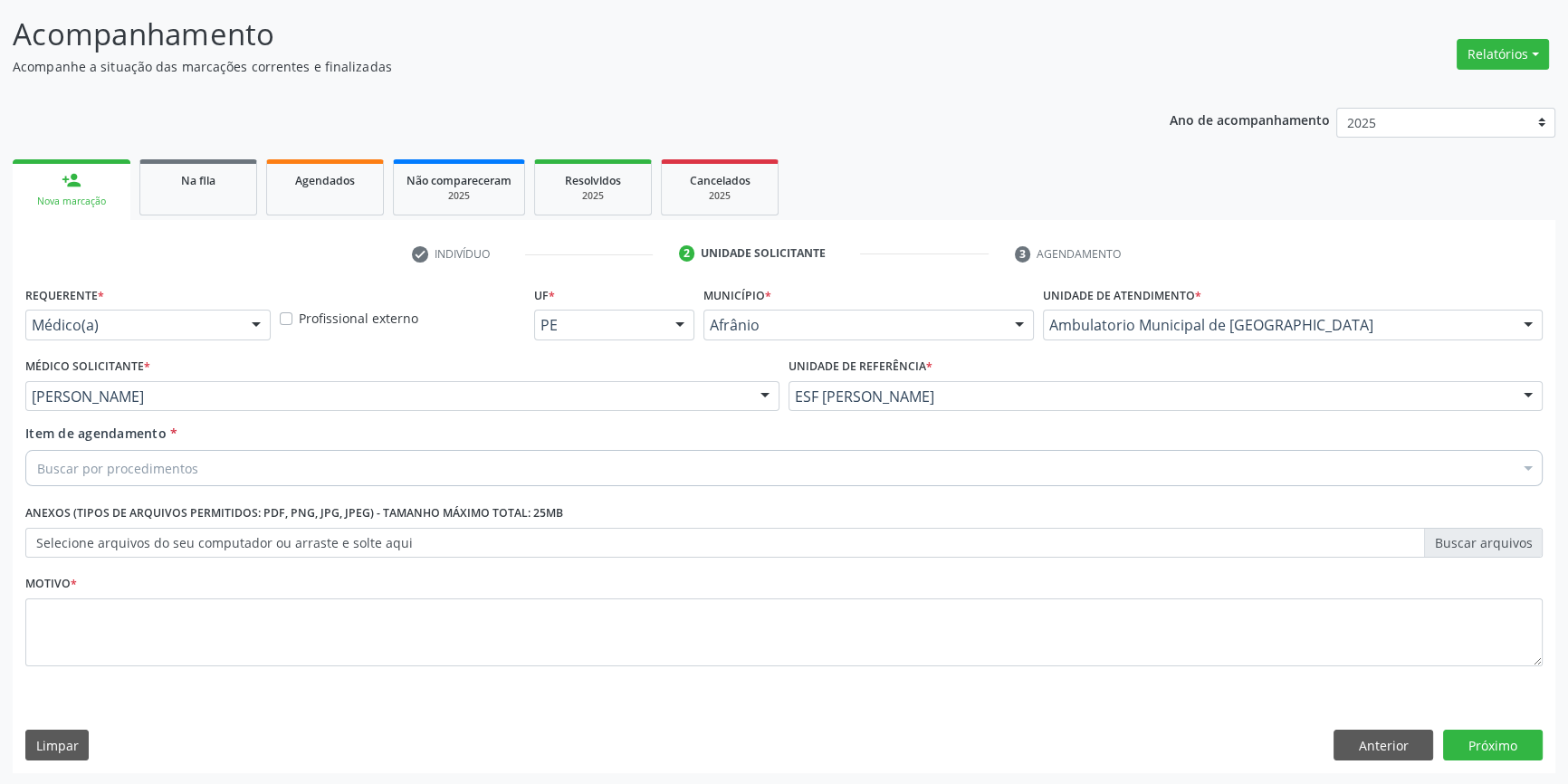
click at [311, 462] on div "Buscar por procedimentos" at bounding box center [784, 468] width 1517 height 36
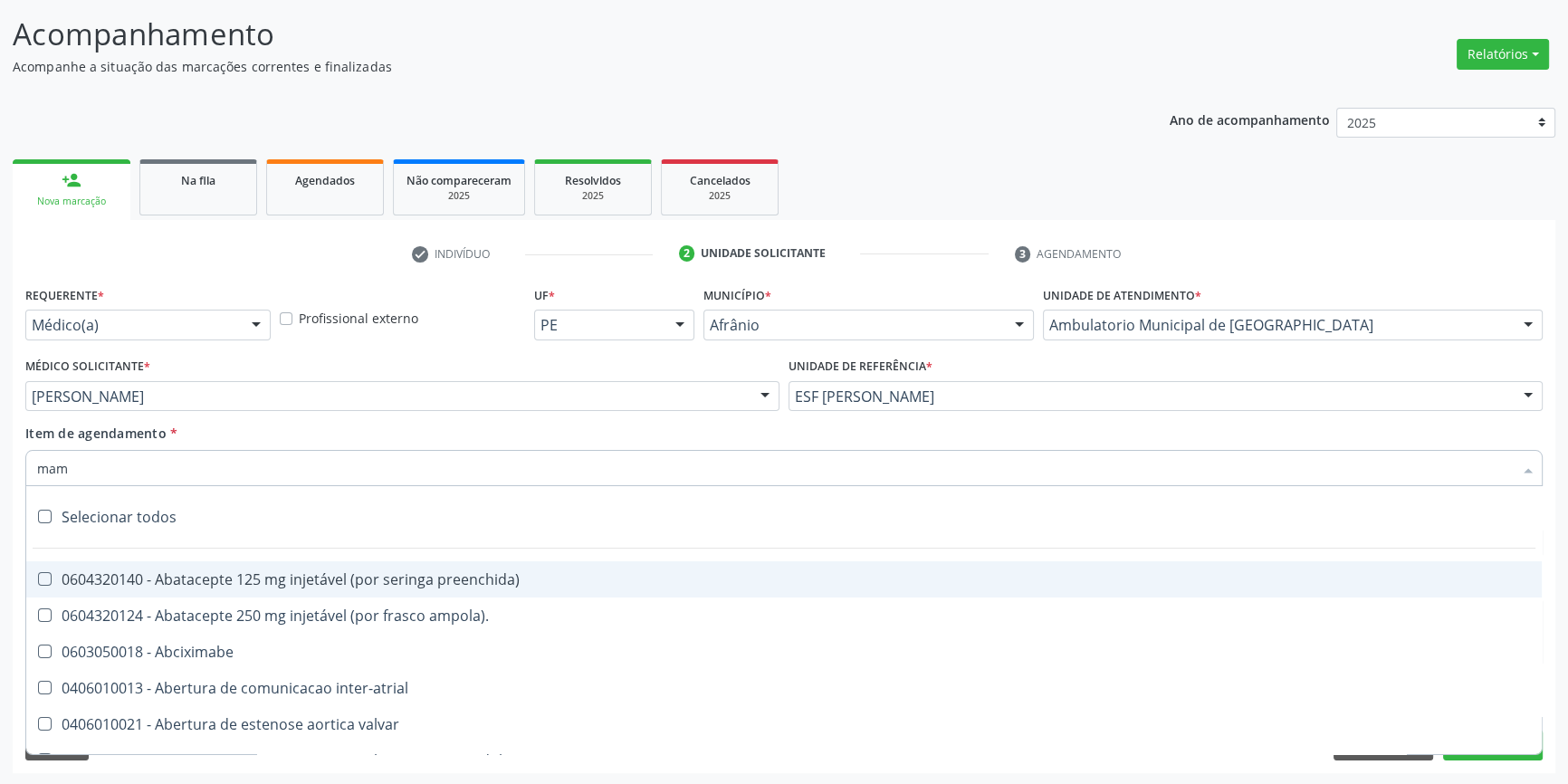
type input "mama"
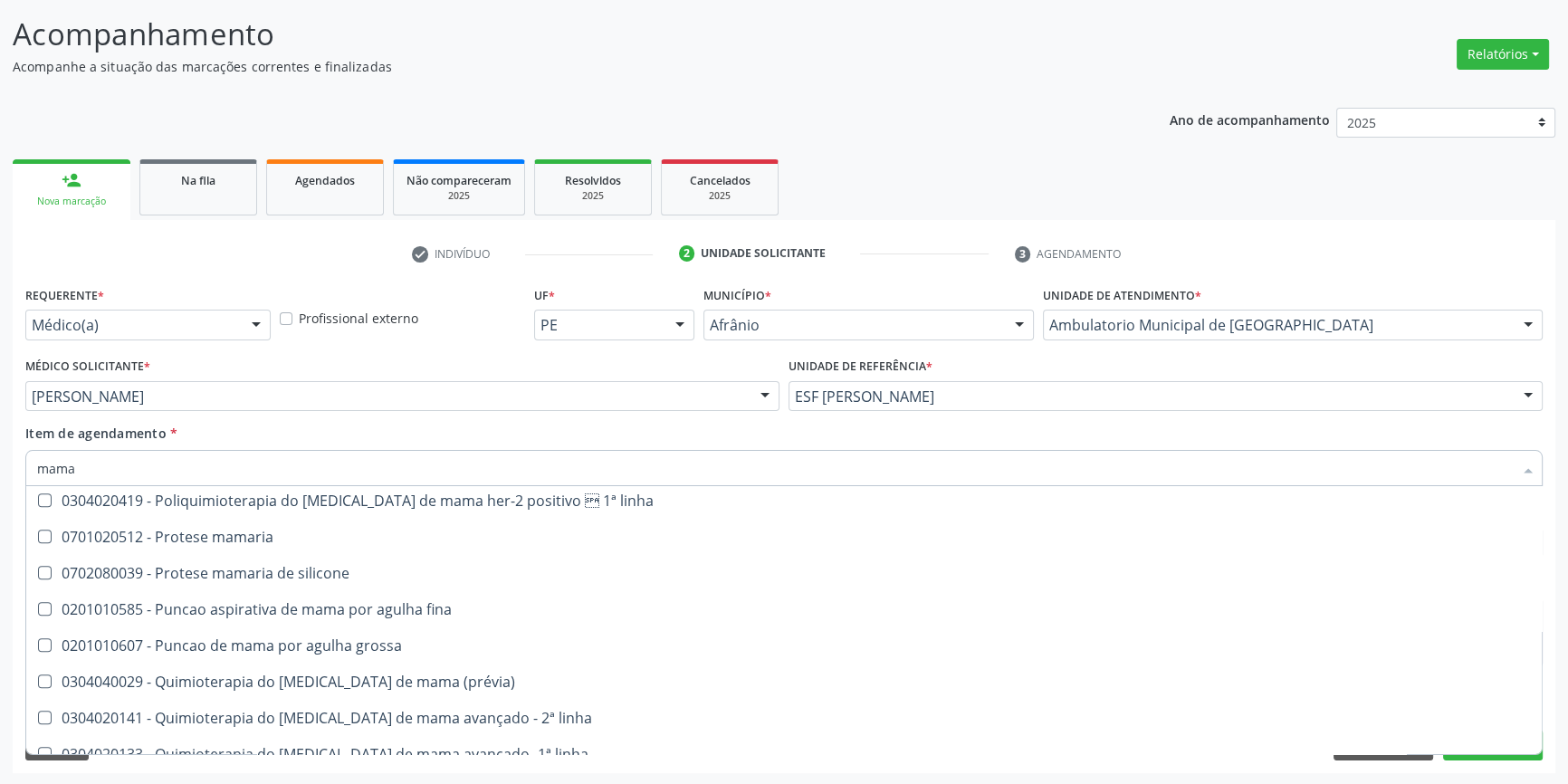
scroll to position [1506, 0]
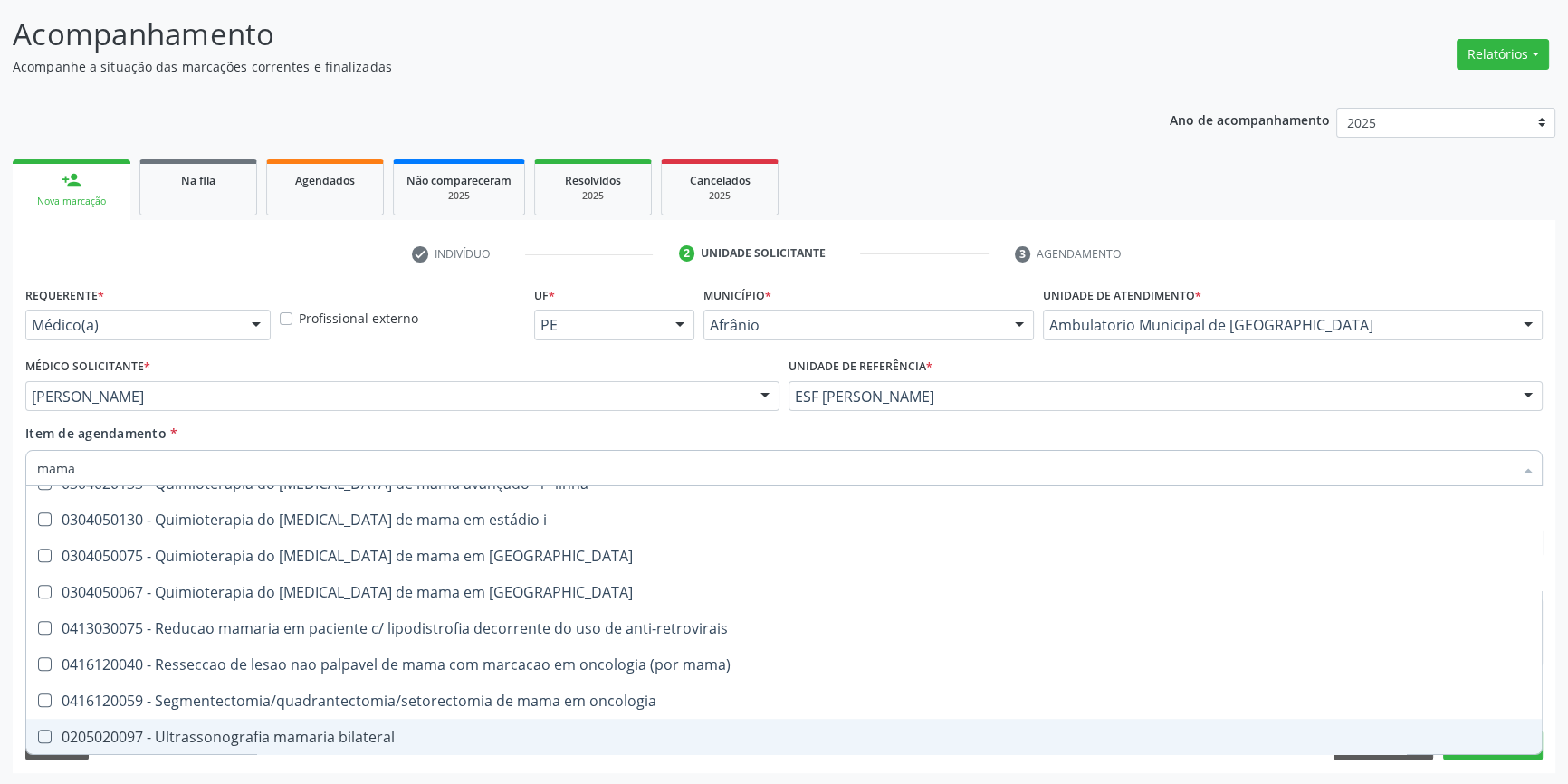
click at [441, 736] on div "0205020097 - Ultrassonografia mamaria bilateral" at bounding box center [784, 737] width 1493 height 14
checkbox bilateral "true"
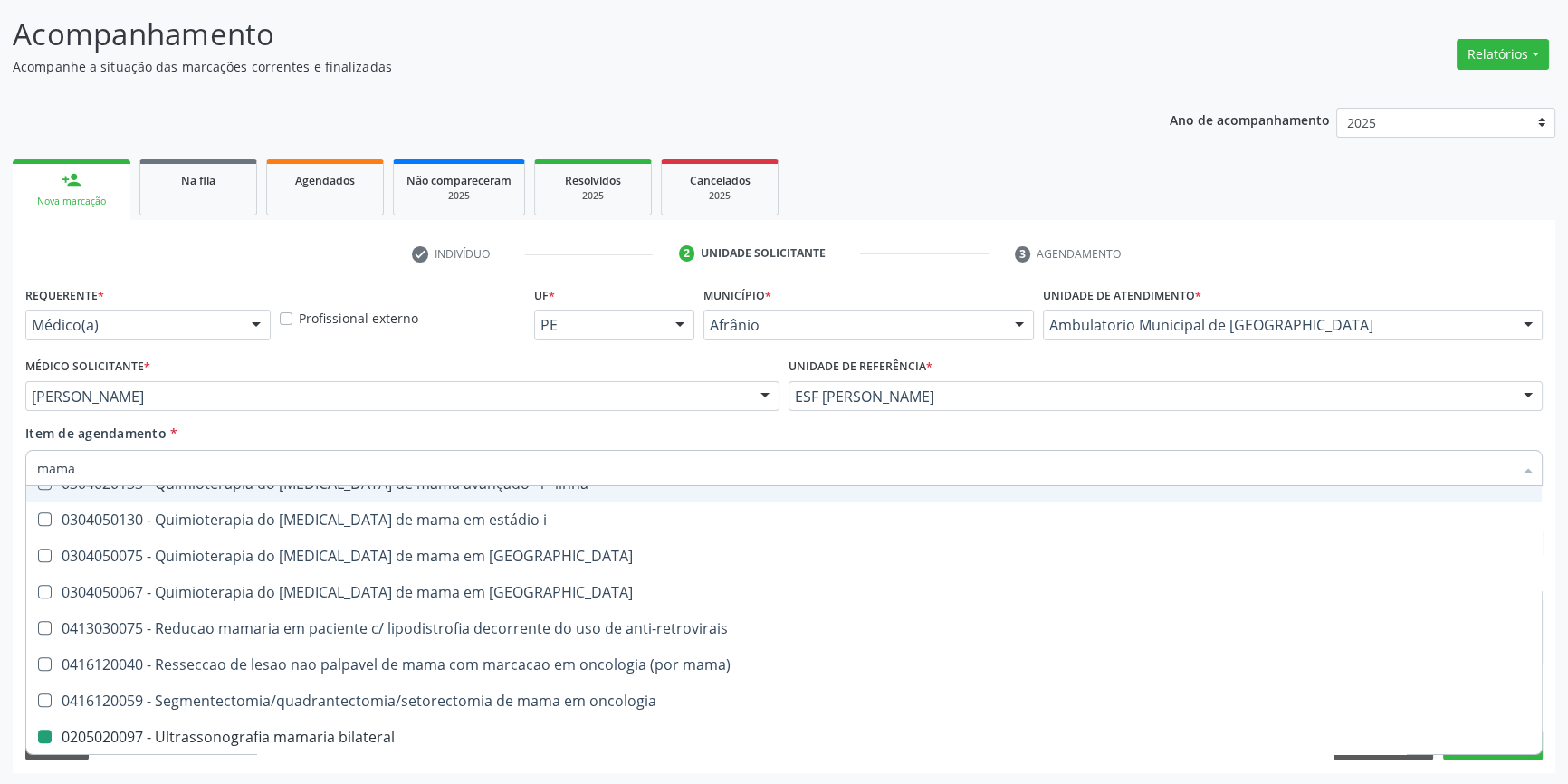
click at [647, 437] on div "Item de agendamento * mama Desfazer seleção 0201010569 - Biopsia/exerese de nod…" at bounding box center [784, 453] width 1517 height 57
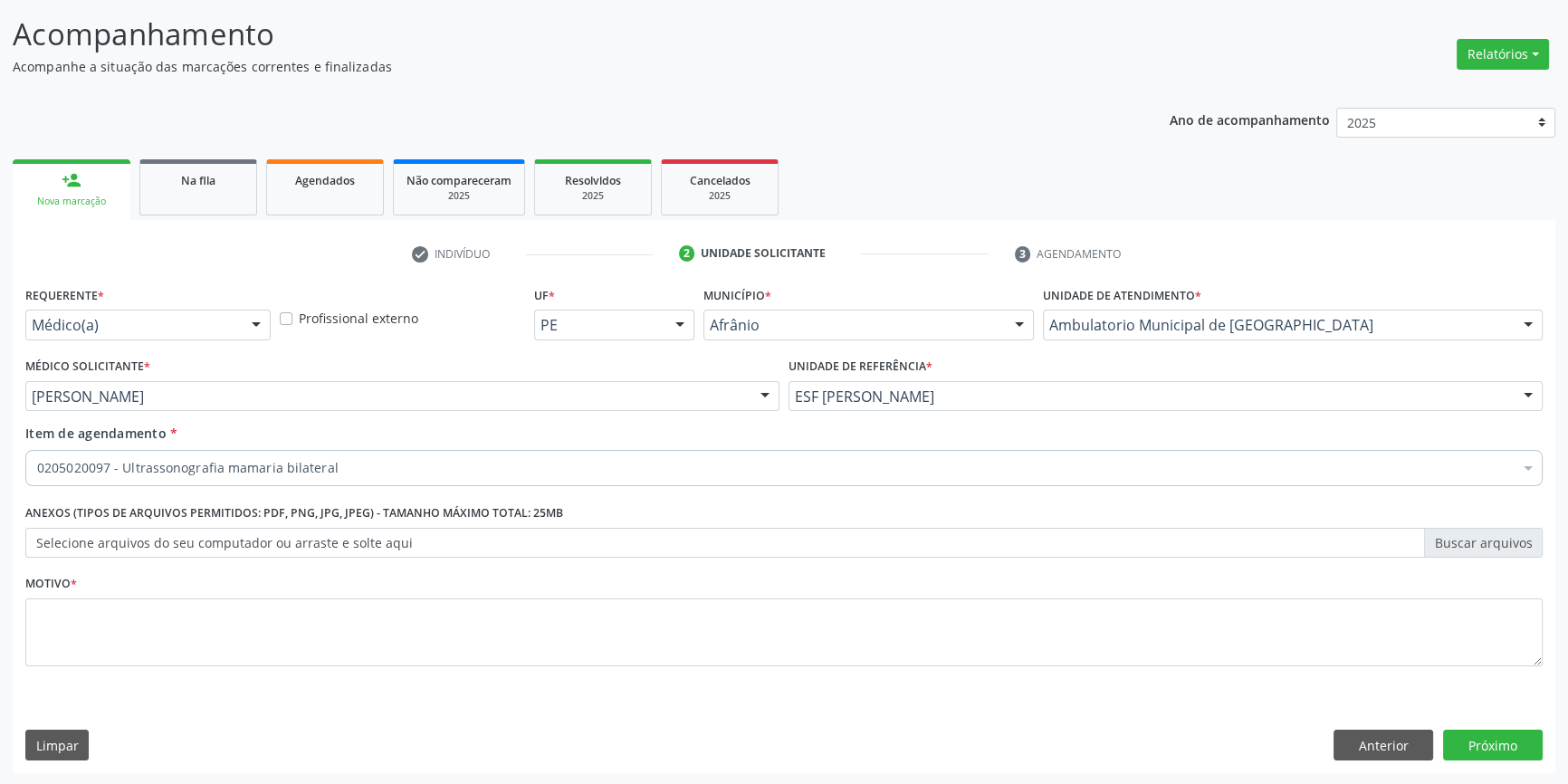
scroll to position [0, 0]
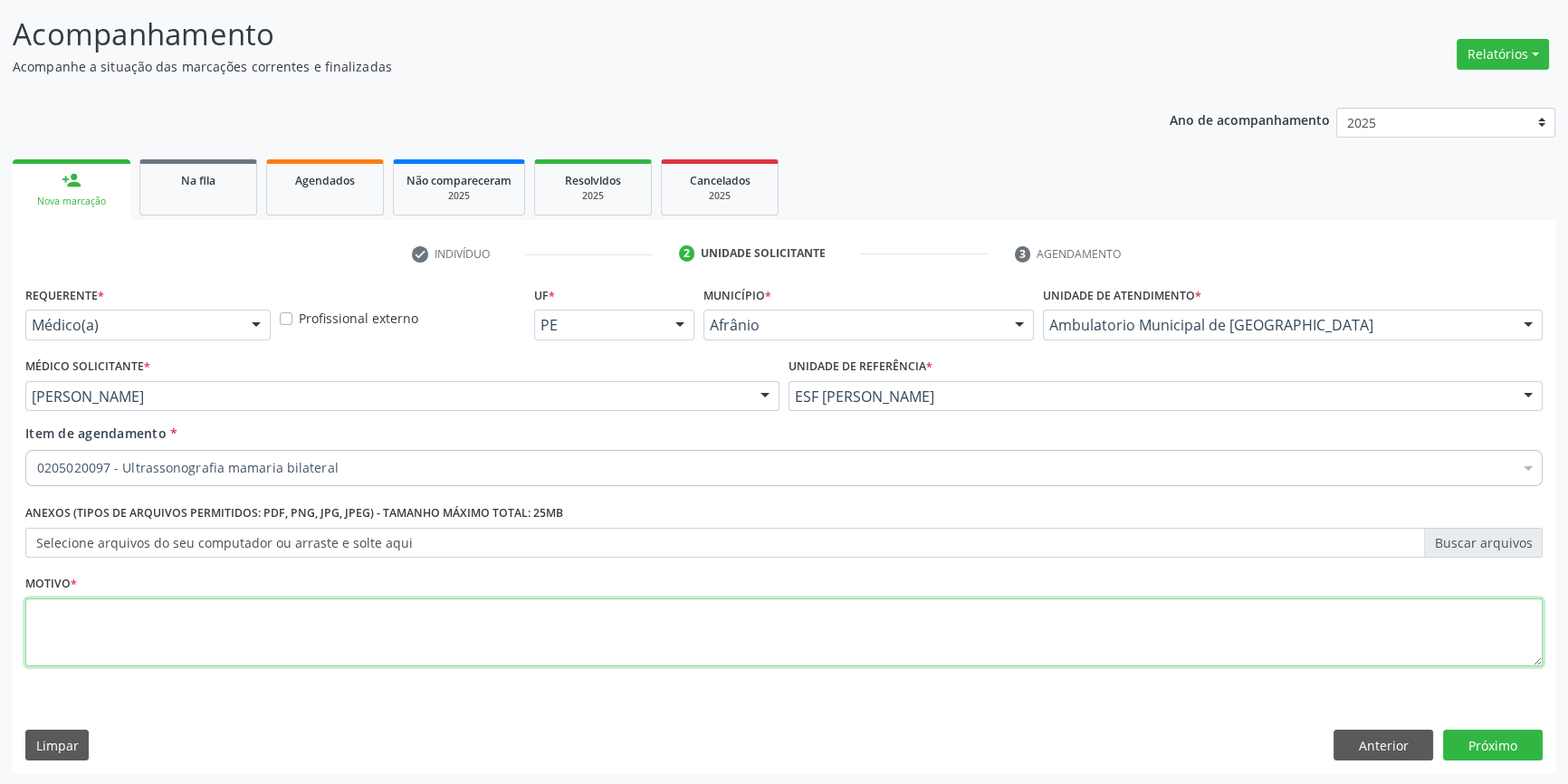
click at [607, 622] on textarea at bounding box center [784, 633] width 1517 height 69
type textarea "'"
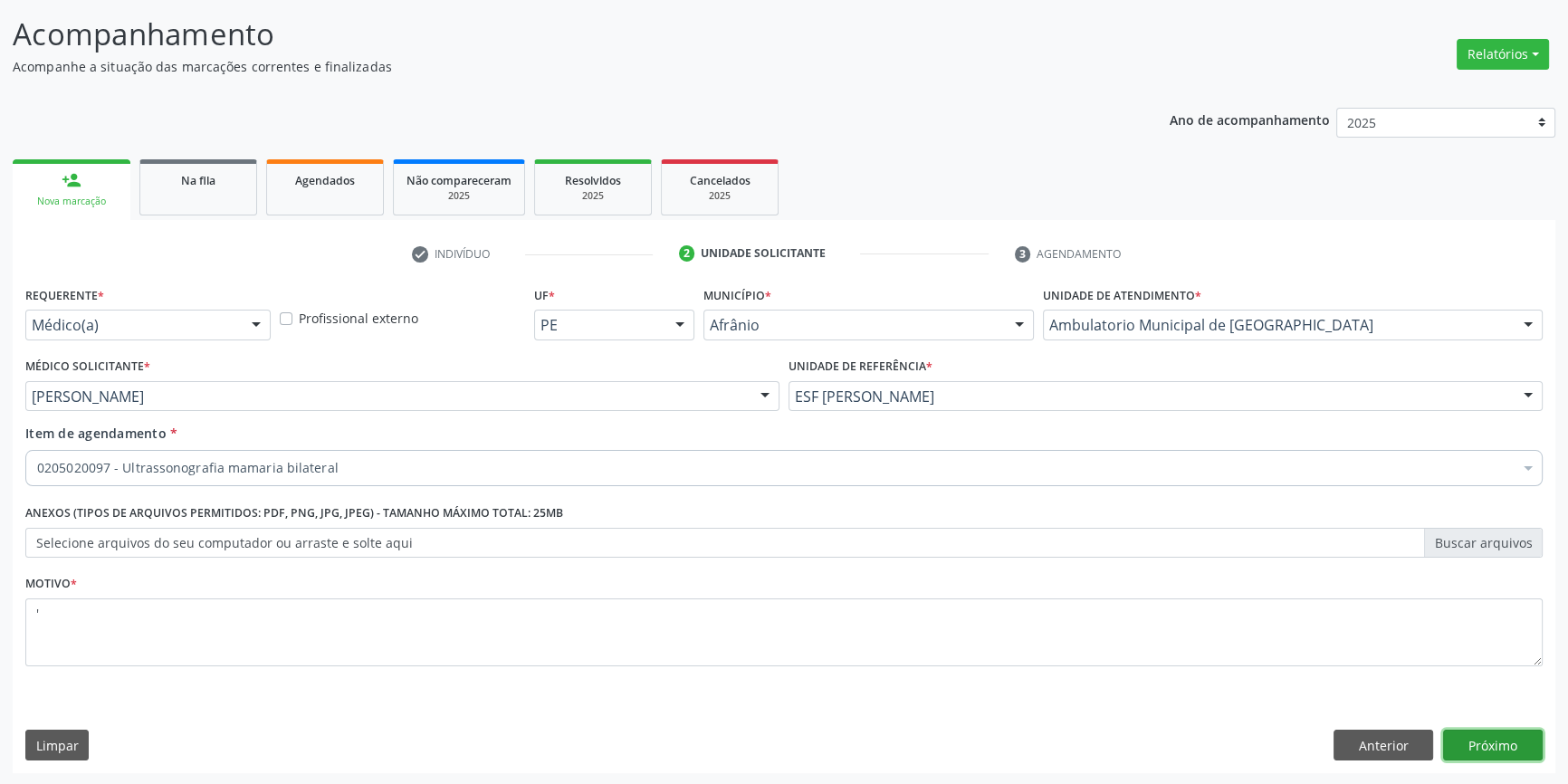
click at [1528, 743] on button "Próximo" at bounding box center [1492, 746] width 99 height 31
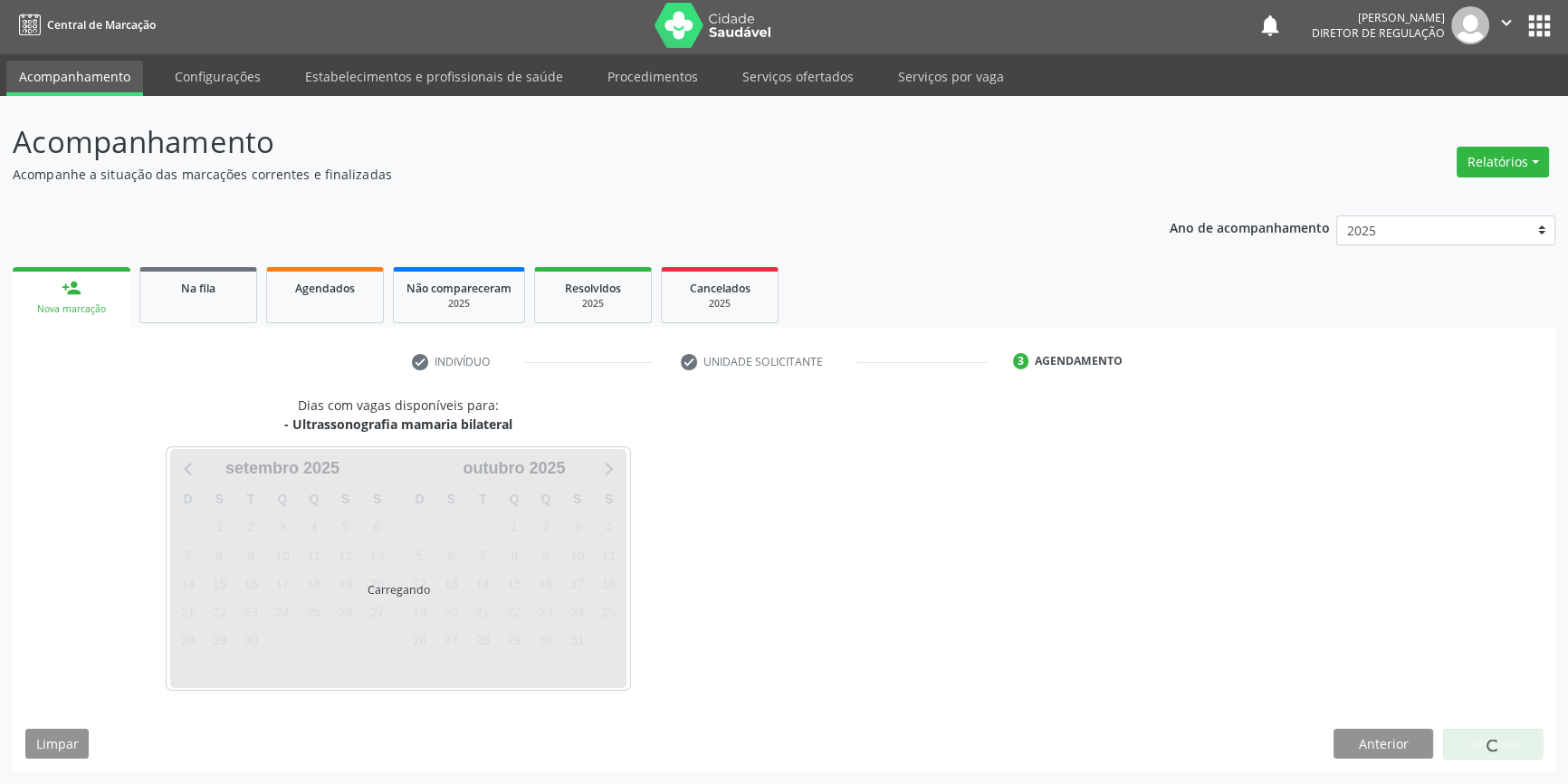
scroll to position [2, 0]
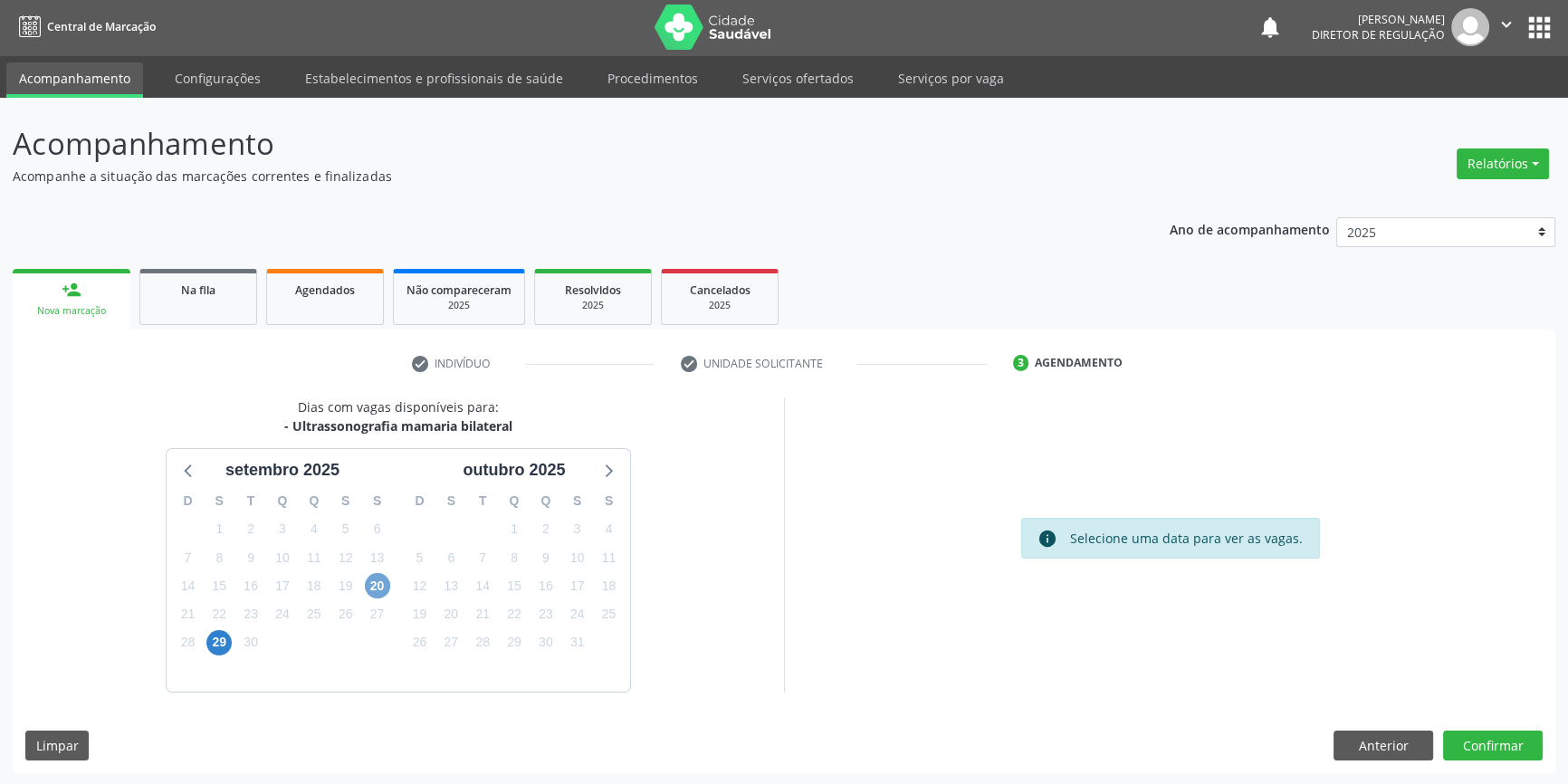
click at [379, 579] on span "20" at bounding box center [377, 586] width 25 height 25
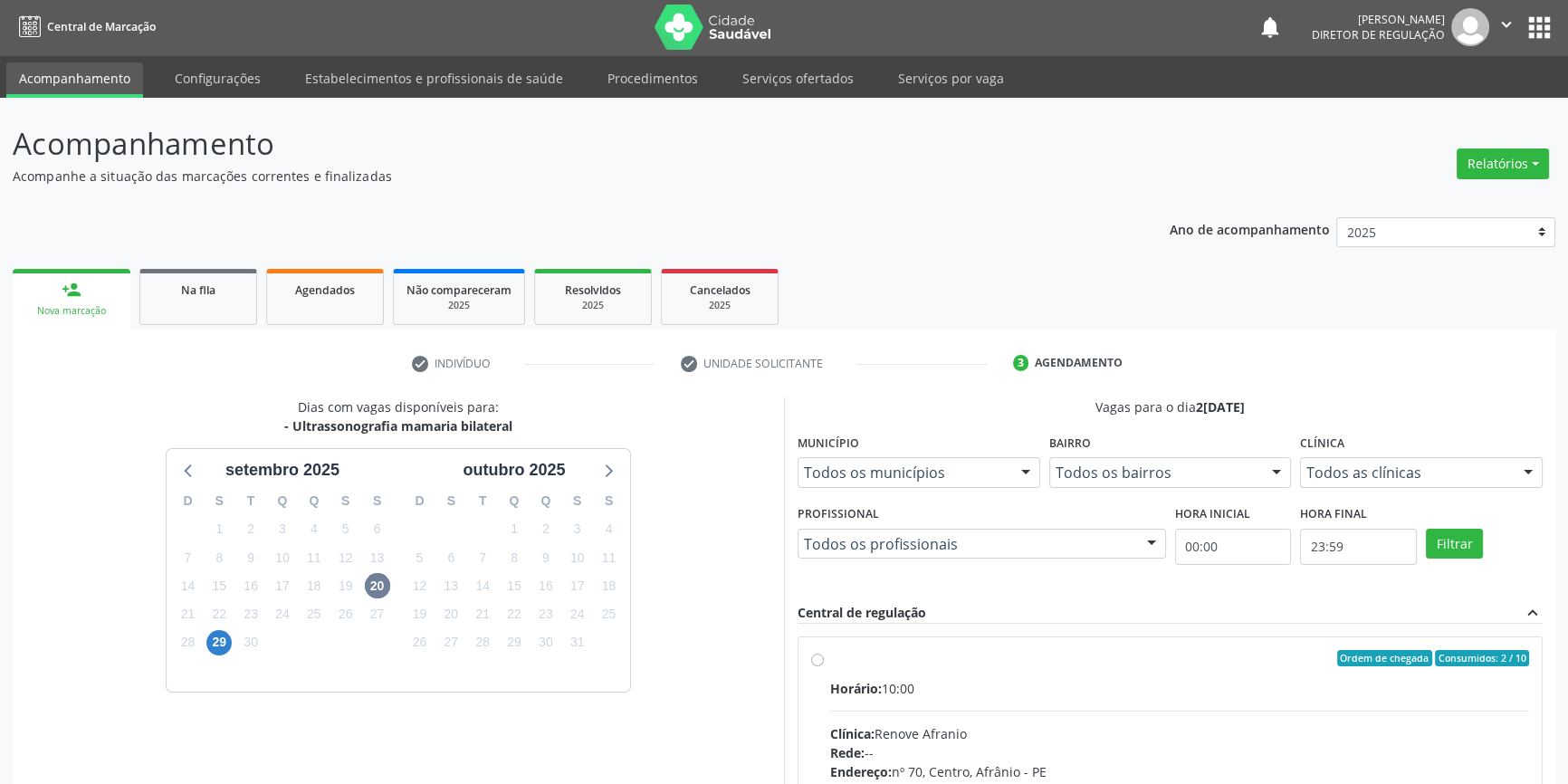
click at [815, 684] on div "Ordem de chegada Consumidos: 2 / 10 Horário: 10:00 Clínica: Renove Afranio Rede…" at bounding box center [1170, 789] width 718 height 278
radio input "true"
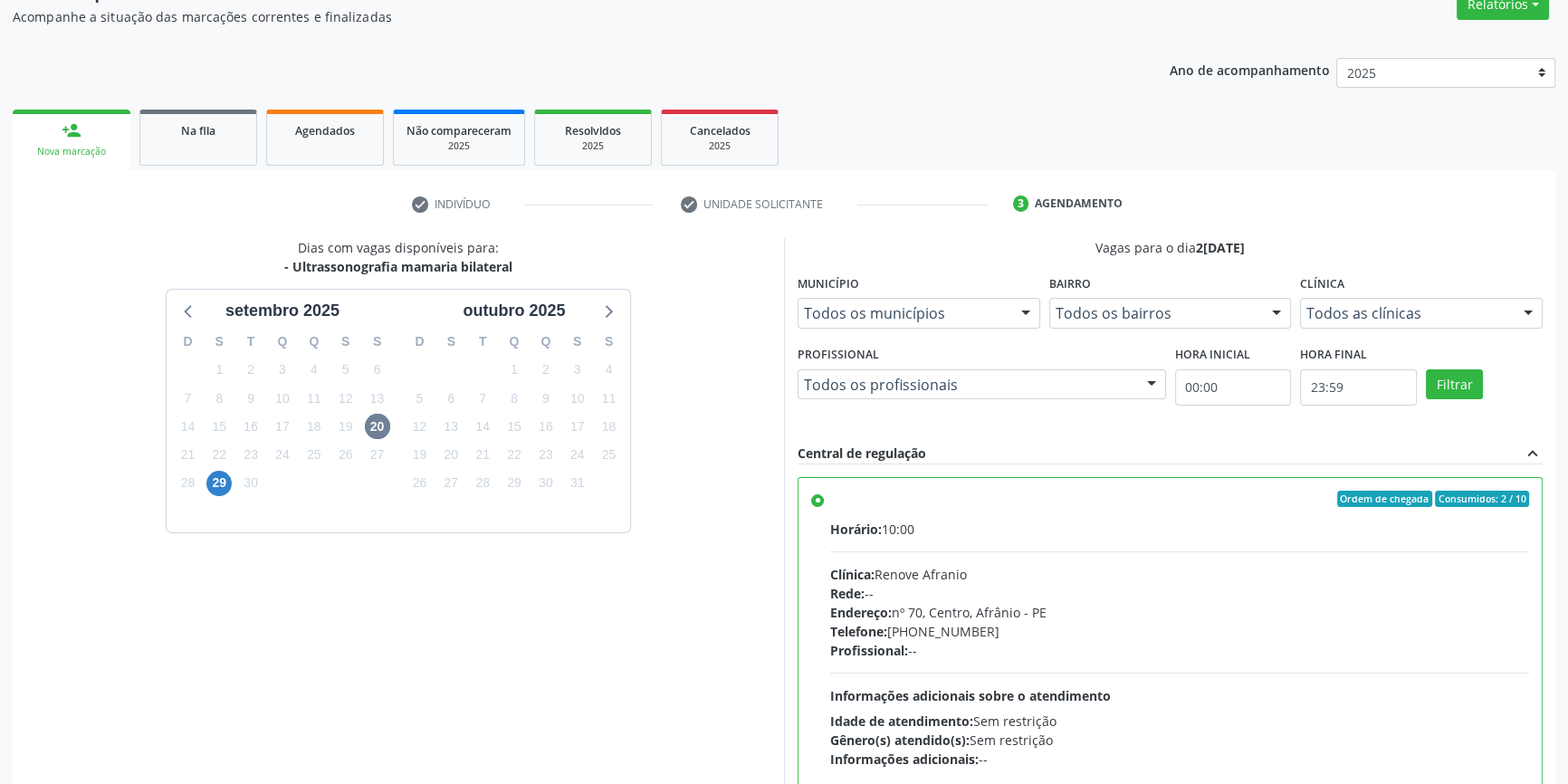
scroll to position [296, 0]
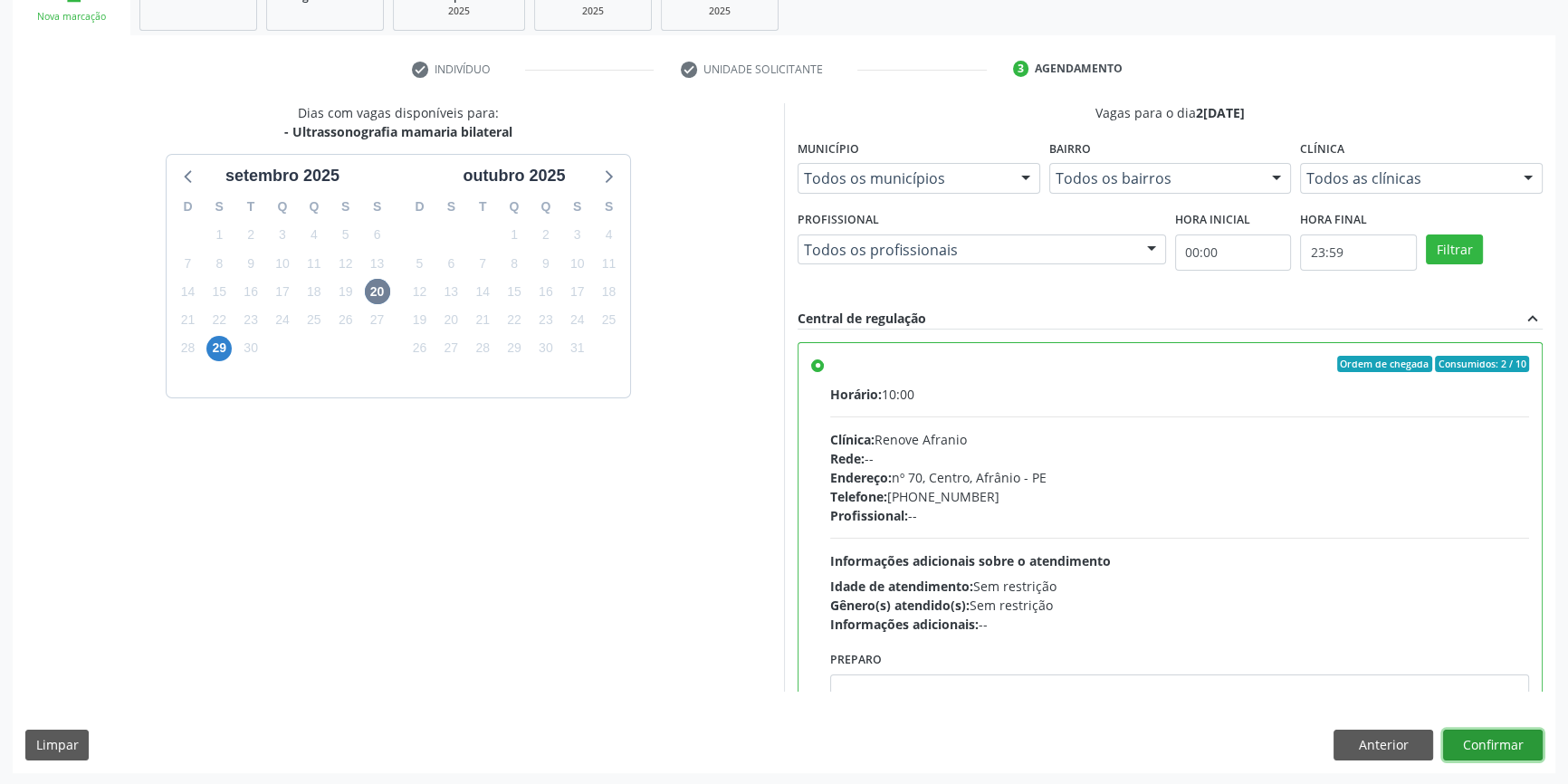
click at [1512, 735] on button "Confirmar" at bounding box center [1492, 746] width 99 height 31
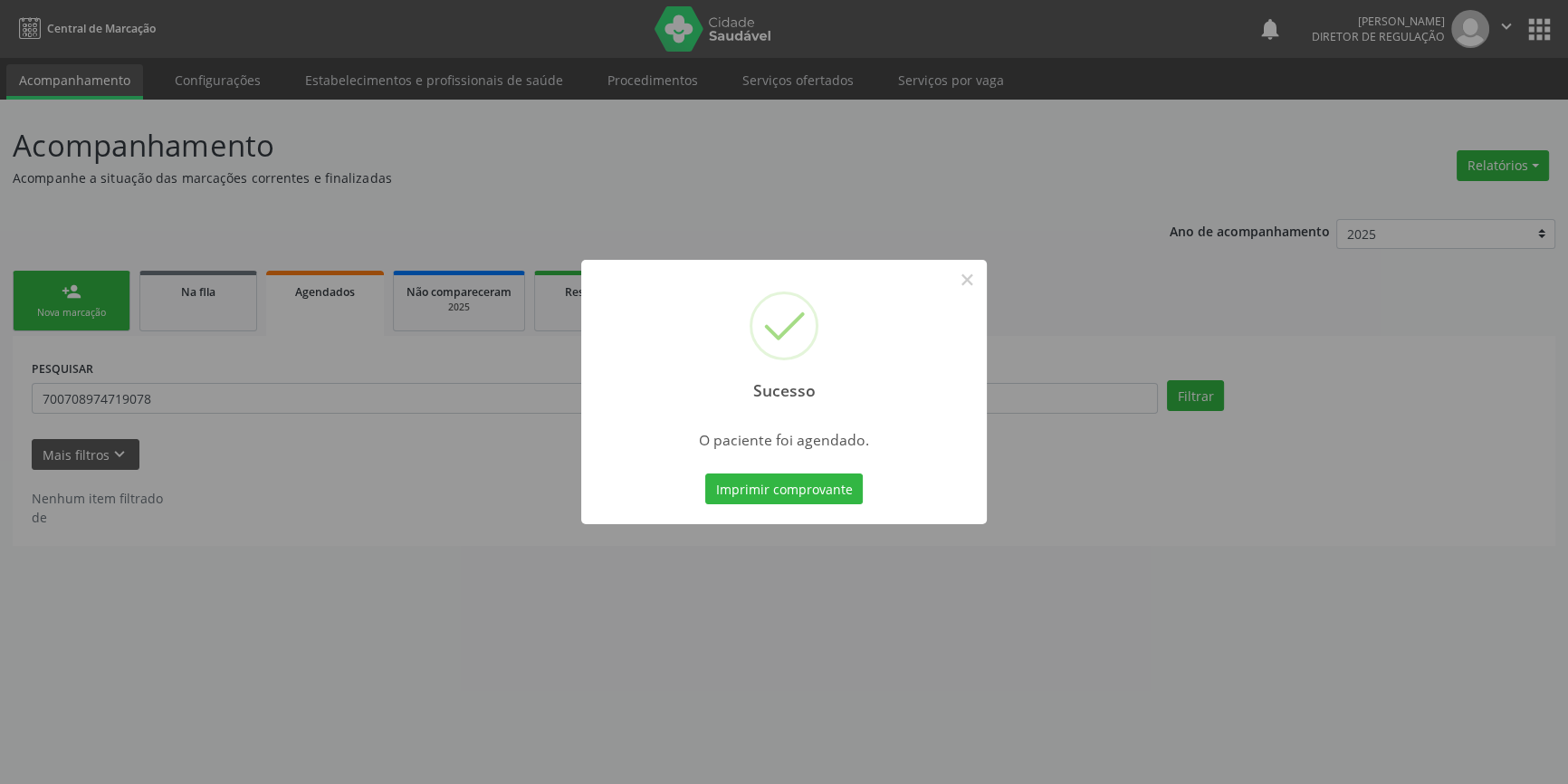
scroll to position [0, 0]
click at [841, 483] on button "Imprimir comprovante" at bounding box center [790, 489] width 158 height 31
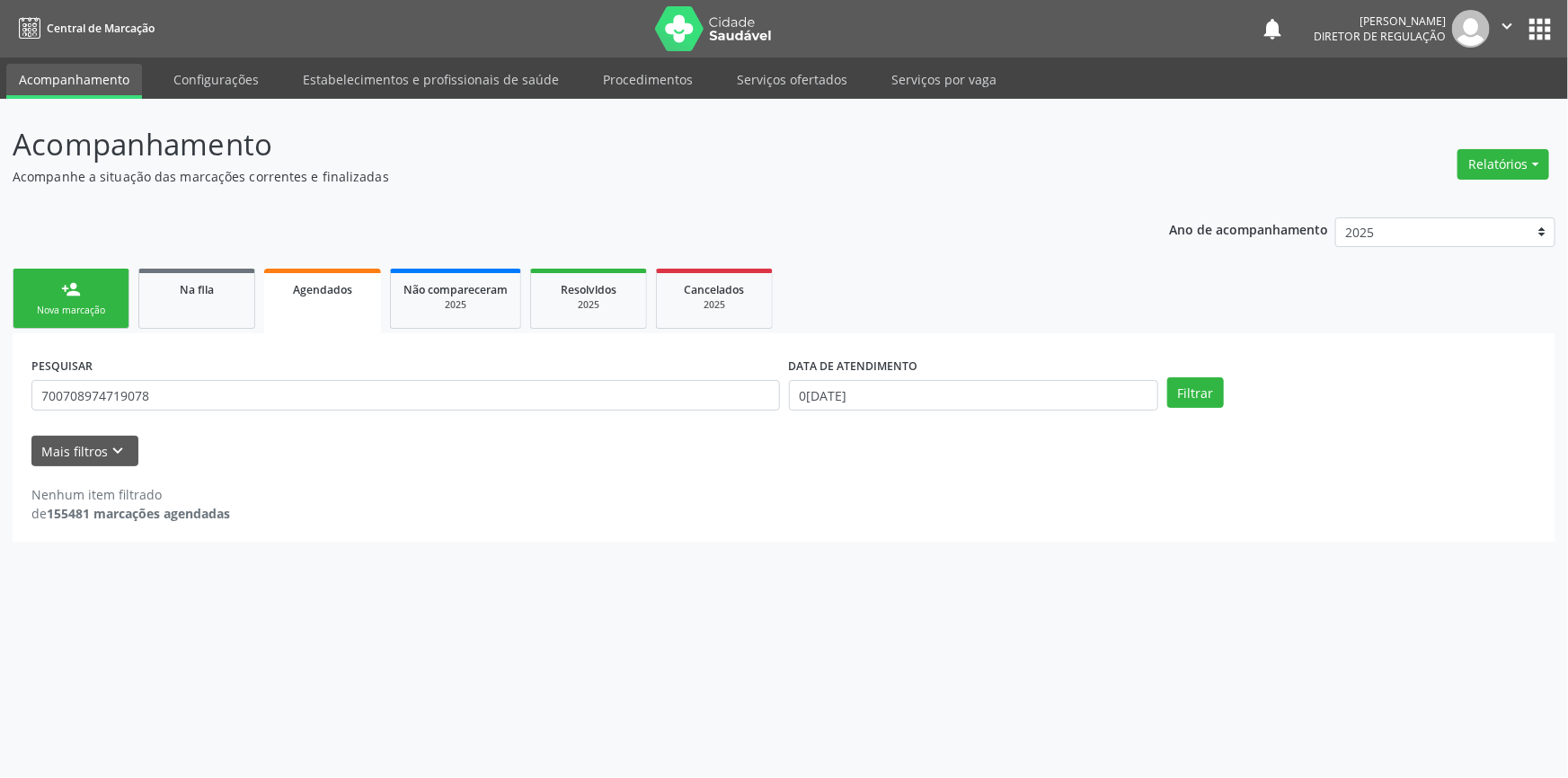
click at [93, 273] on link "person_add Nova marcação" at bounding box center [70, 298] width 117 height 60
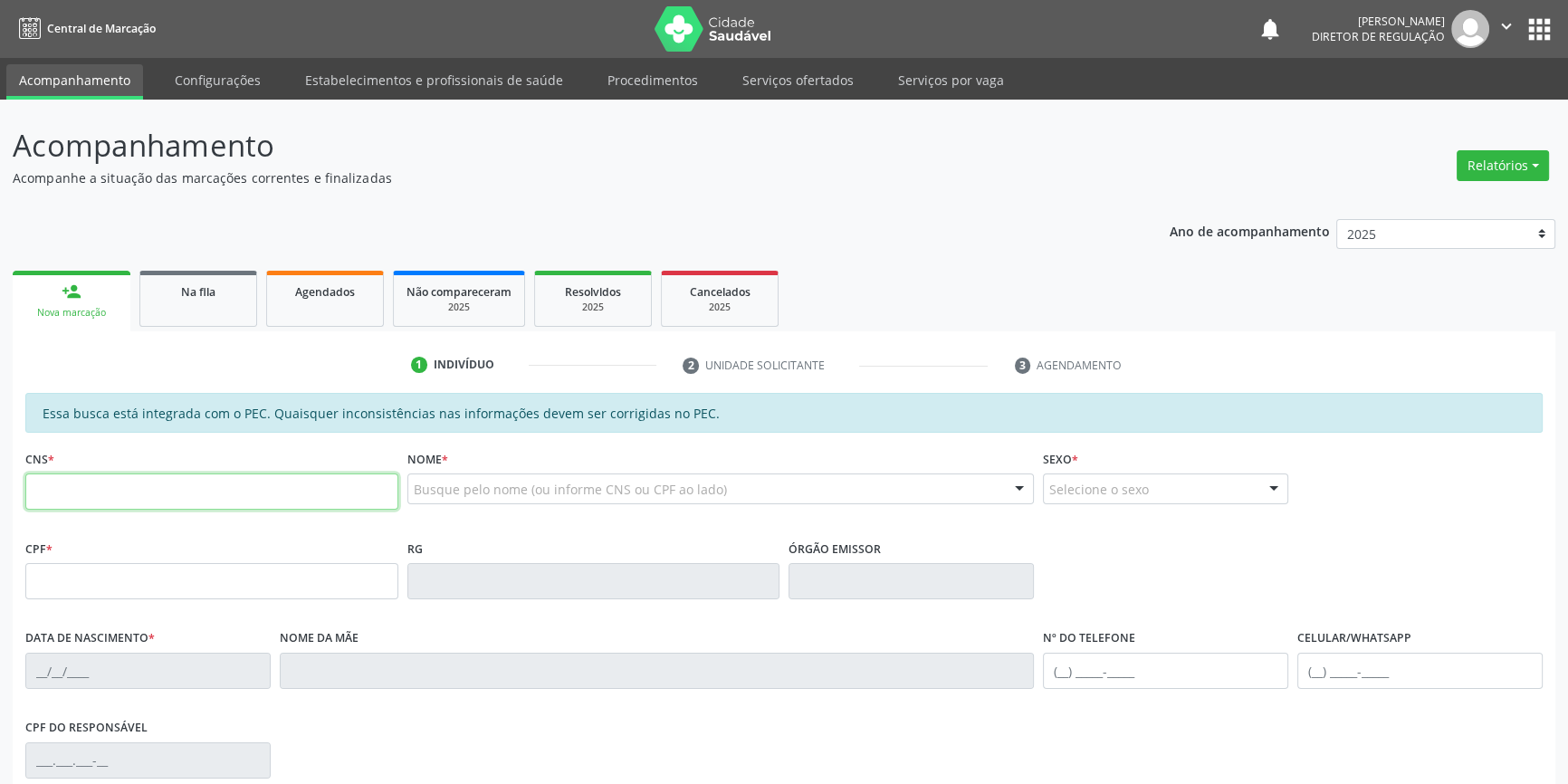
click at [145, 494] on input "text" at bounding box center [211, 492] width 373 height 36
type input "705 8024 9789 4238"
type input "044.487.574-39"
type input "05/07/1967"
type input "Raimunda Josefa da Conceição"
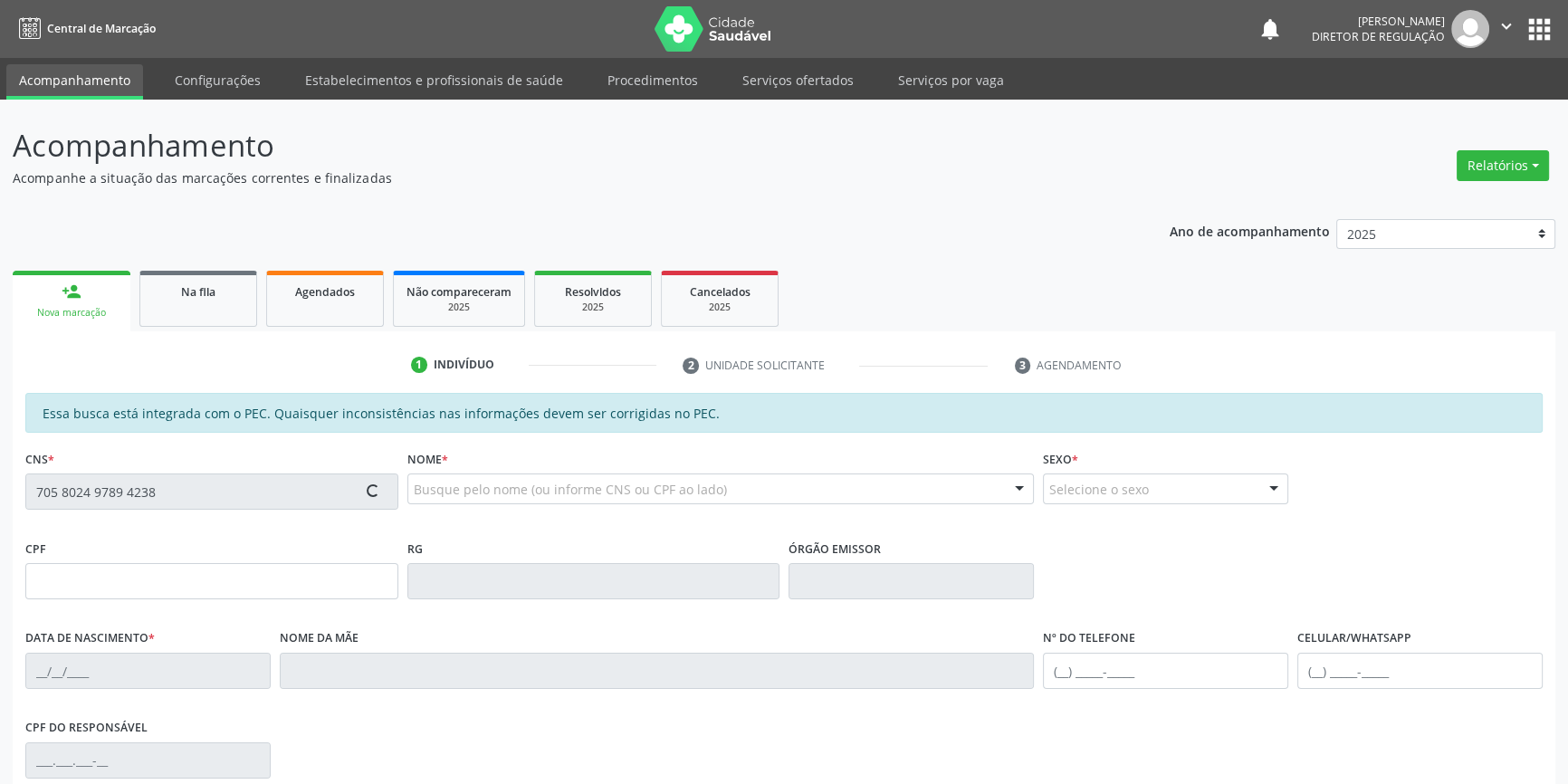
type input "(87) 98803-6661"
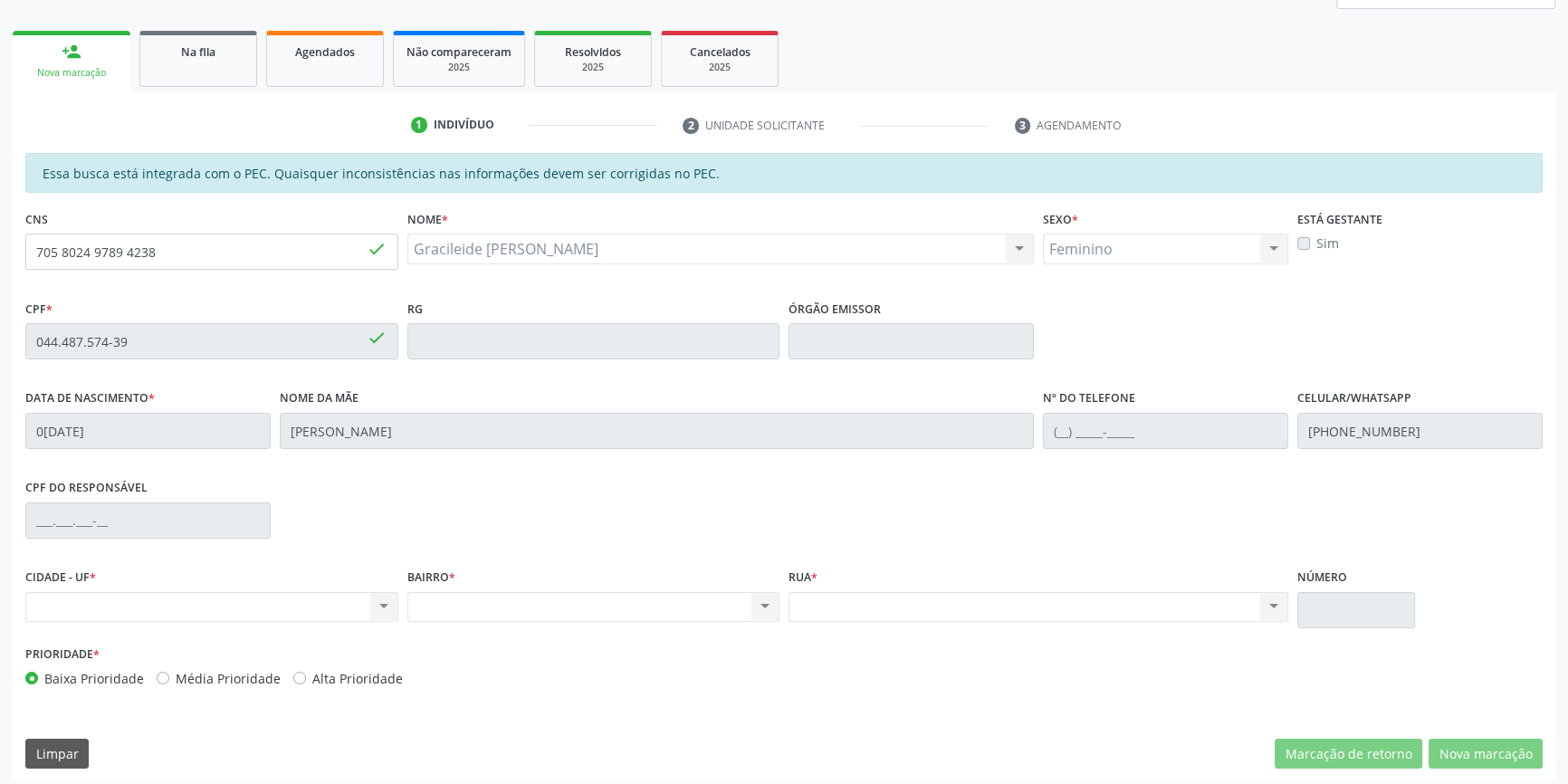
scroll to position [248, 0]
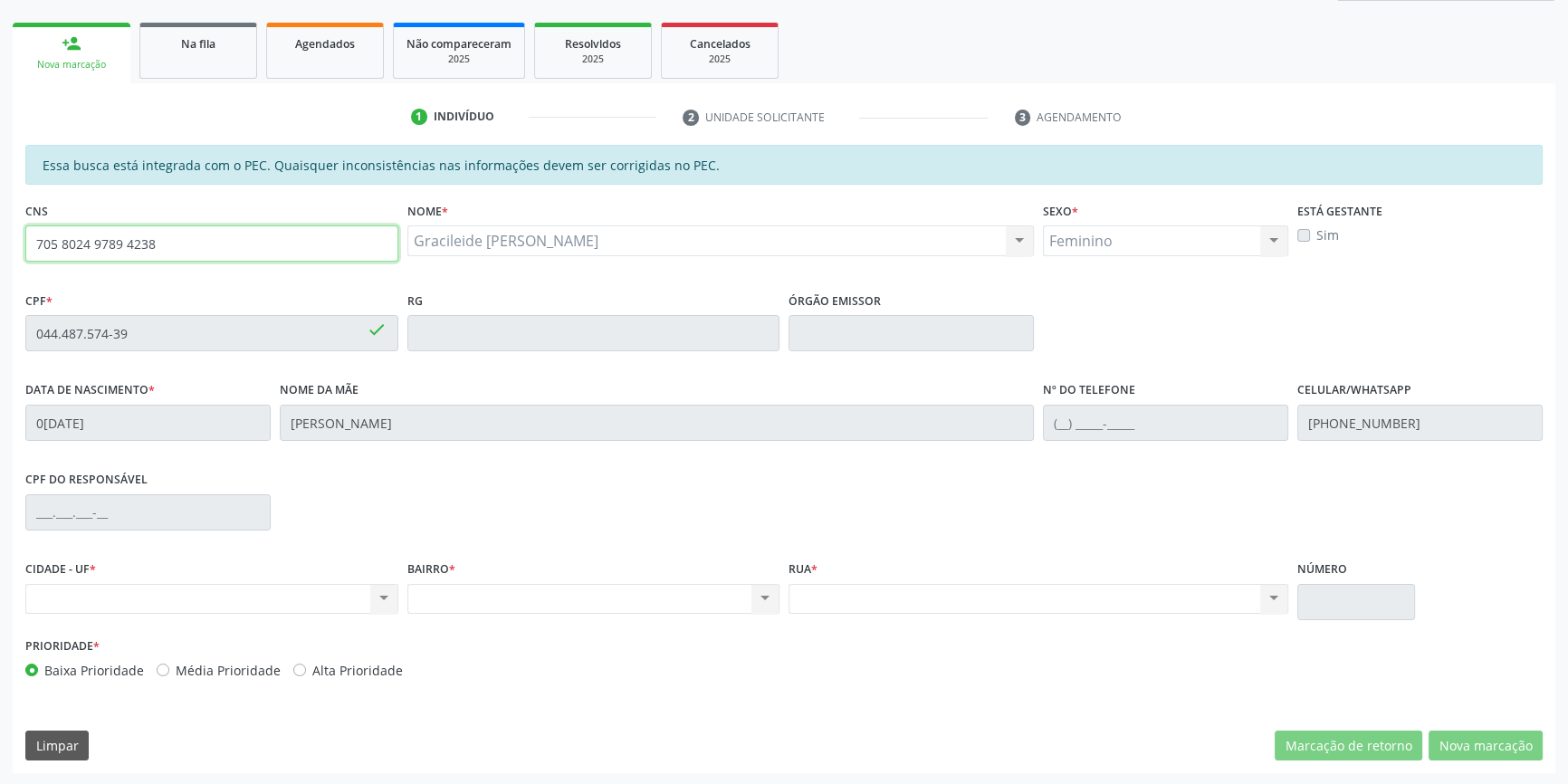
drag, startPoint x: 217, startPoint y: 239, endPoint x: 144, endPoint y: 165, distance: 103.9
click at [0, 186] on div "Acompanhamento Acompanhe a situação das marcações correntes e finalizadas Relat…" at bounding box center [784, 319] width 1568 height 934
type input "706 8027 7349 9626"
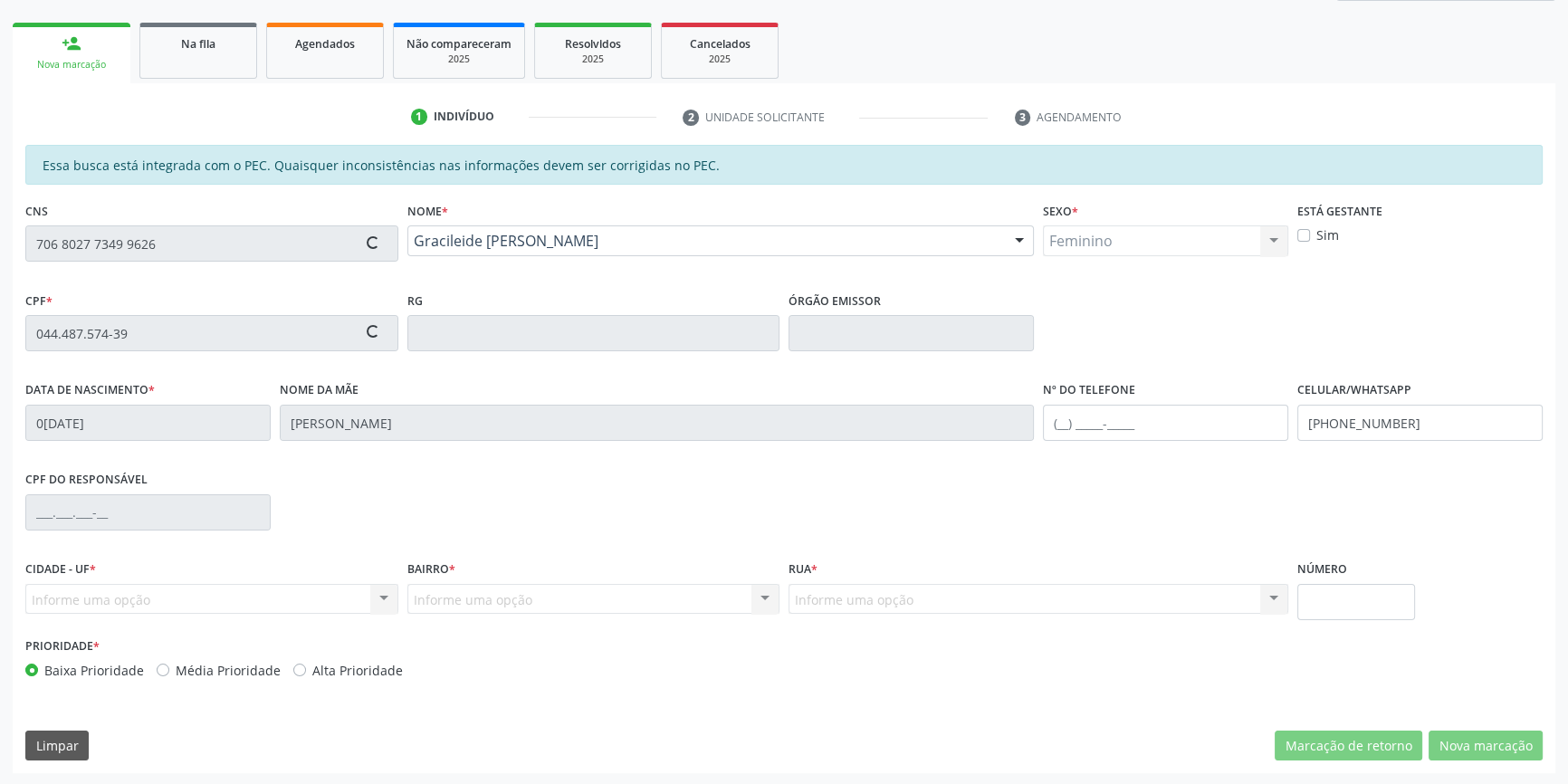
type input "763.360.424-72"
type input "22/06/1966"
type input "Izaura de Souza Suares"
type input "(87) 98809-8719"
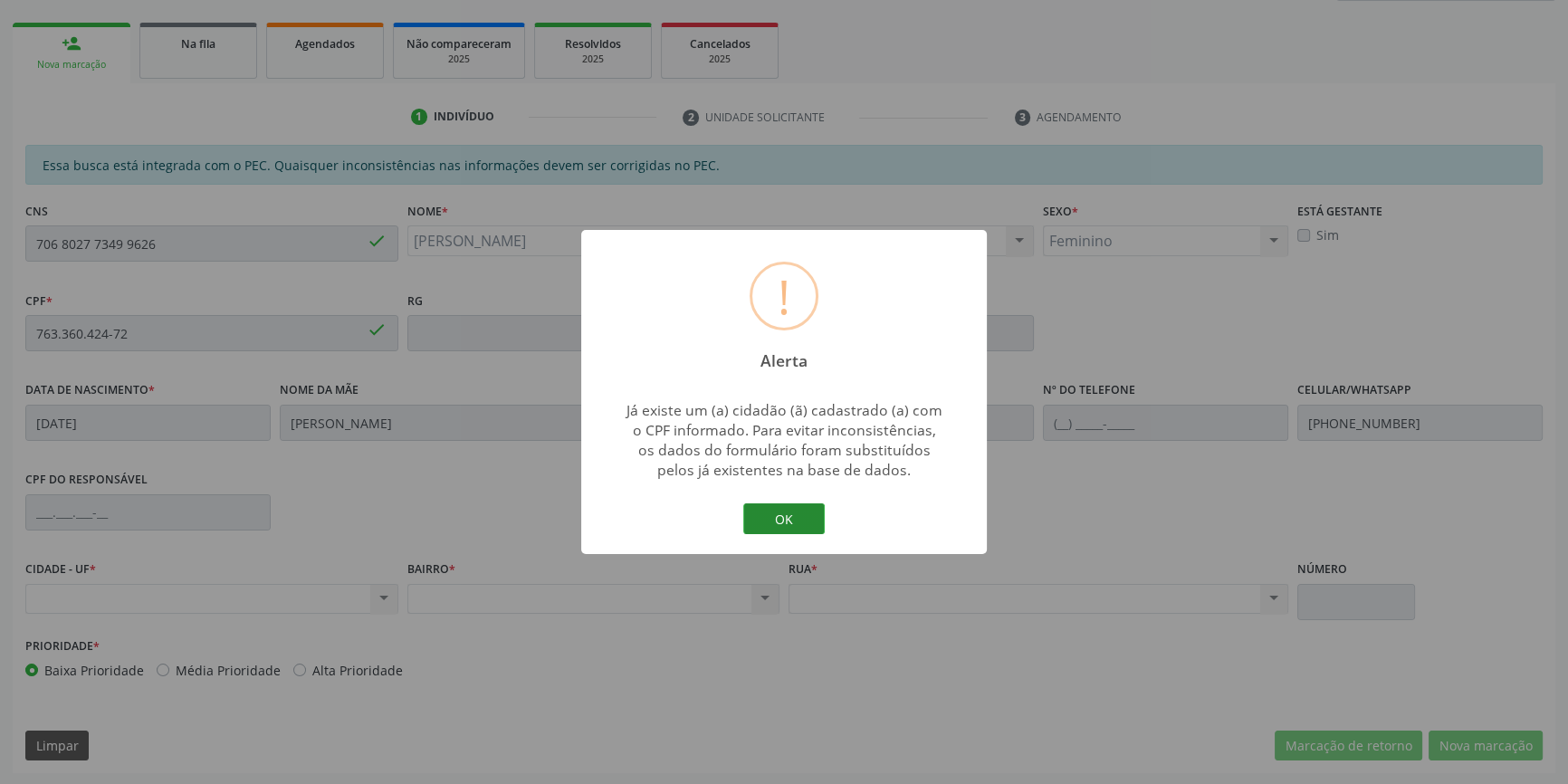
click at [786, 522] on button "OK" at bounding box center [784, 519] width 81 height 31
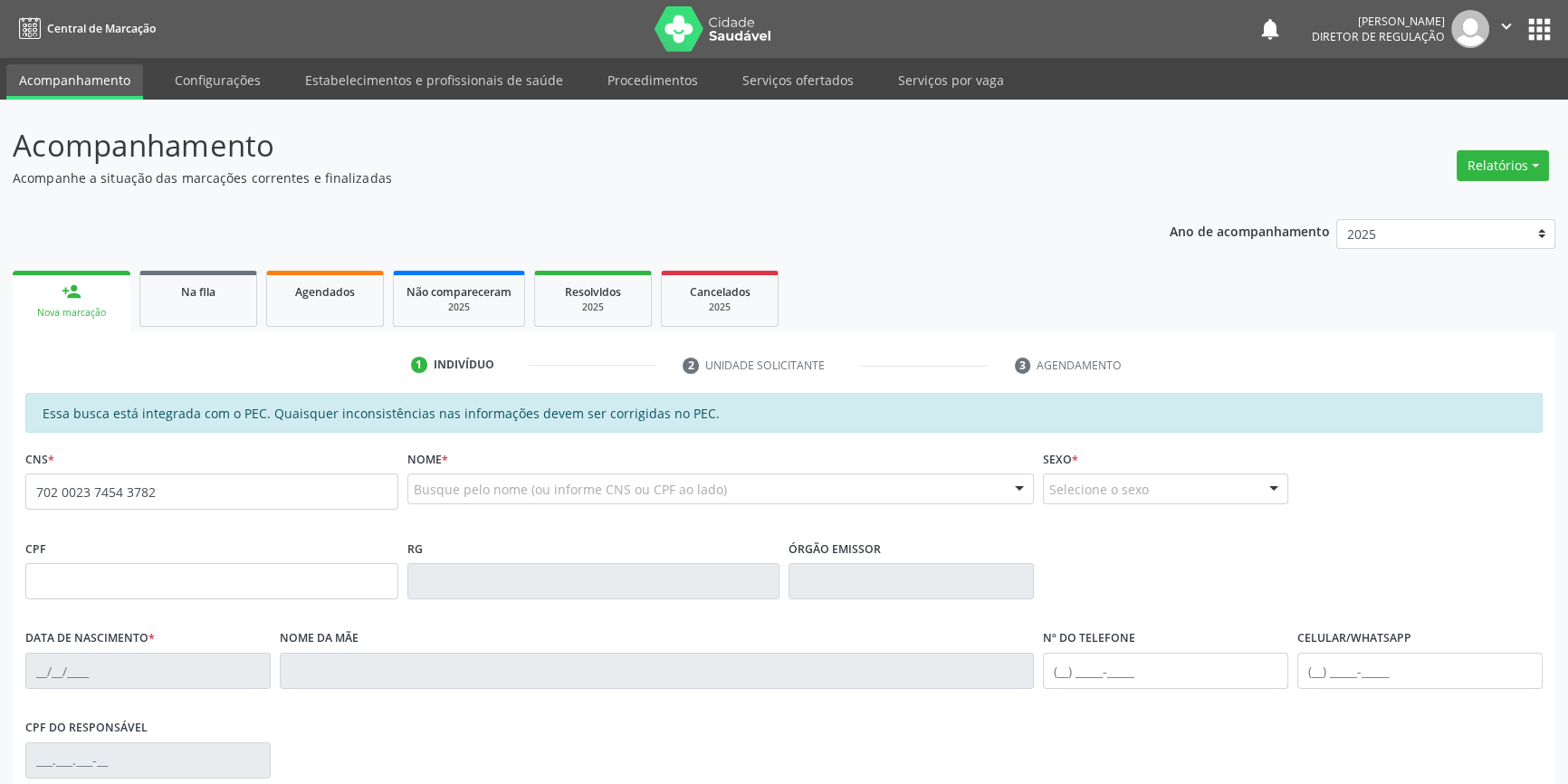
type input "702 0023 7454 3782"
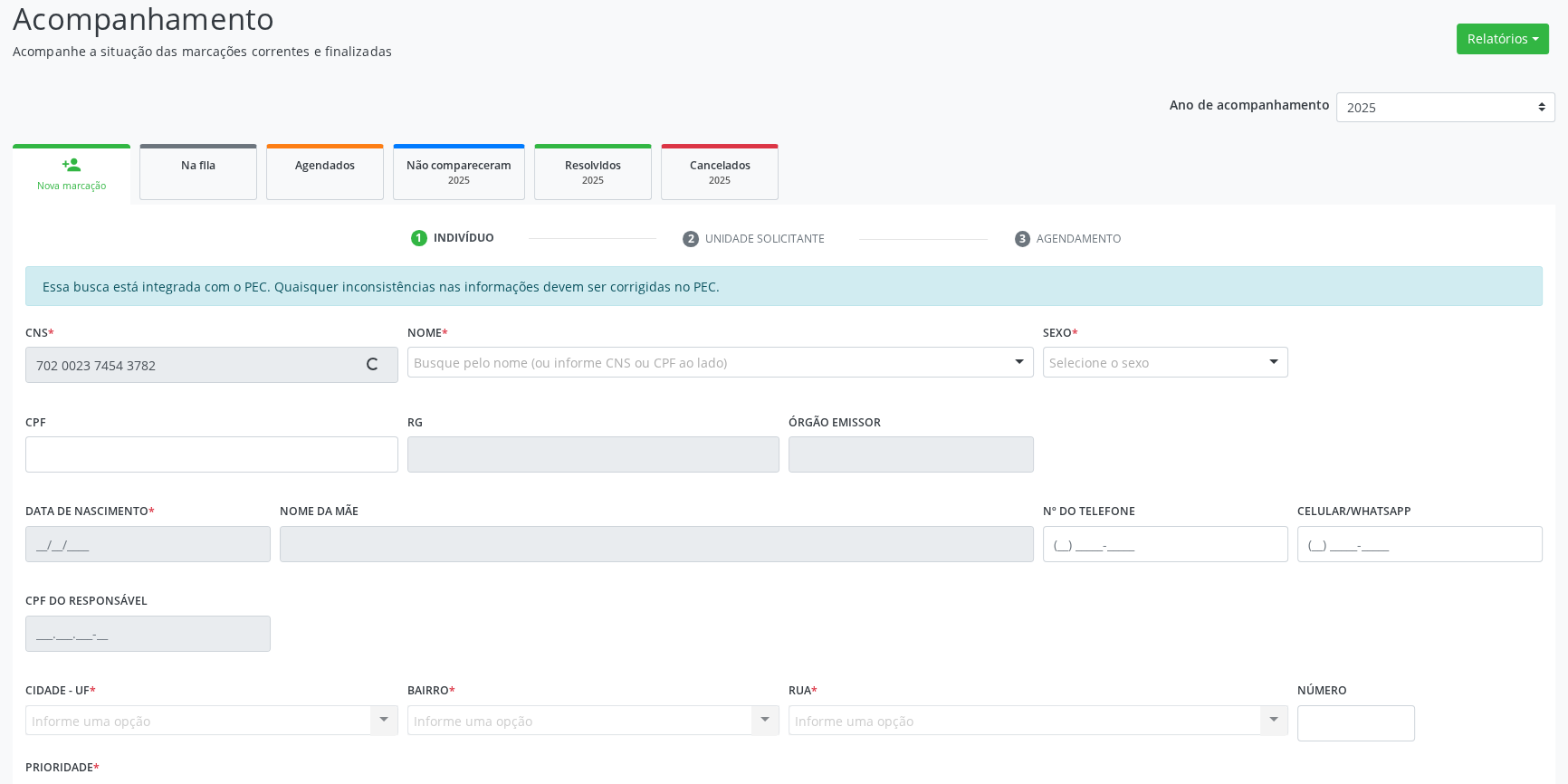
scroll to position [248, 0]
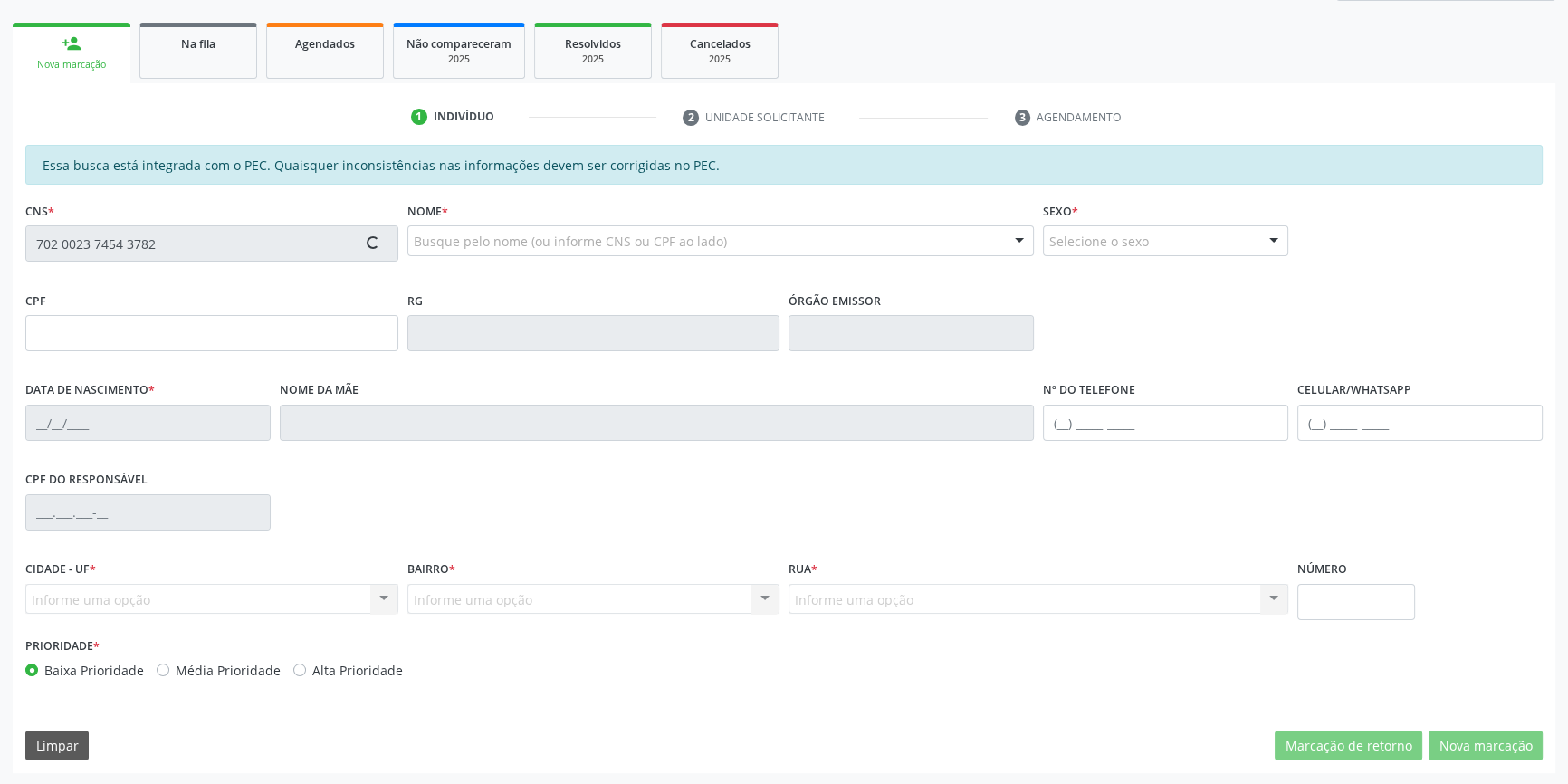
type input "058.244.814-07"
type input "[DATE]"
type input "[PERSON_NAME]"
type input "[PHONE_NUMBER]"
type input "S/N"
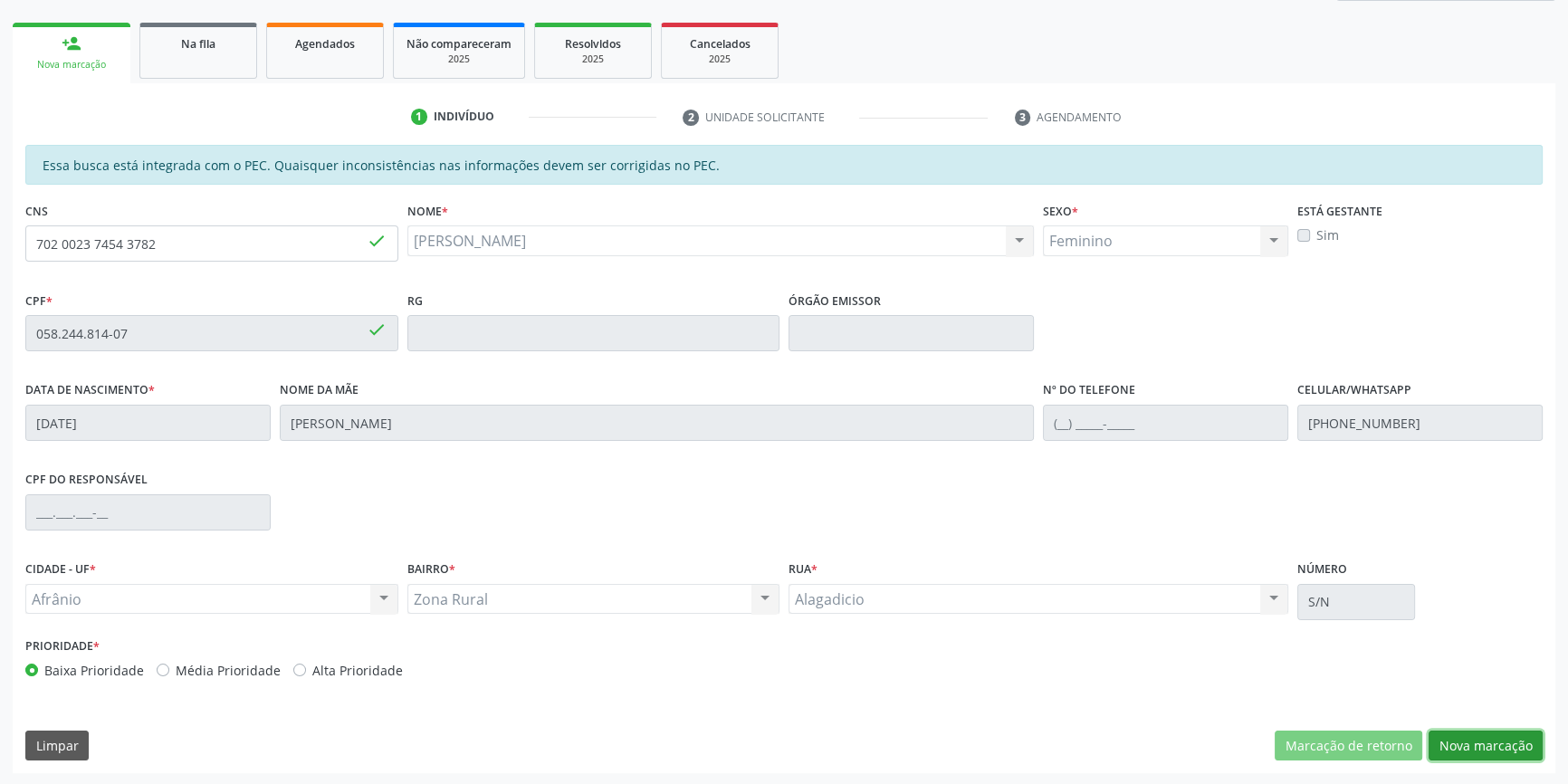
click at [1475, 732] on button "Nova marcação" at bounding box center [1485, 746] width 114 height 31
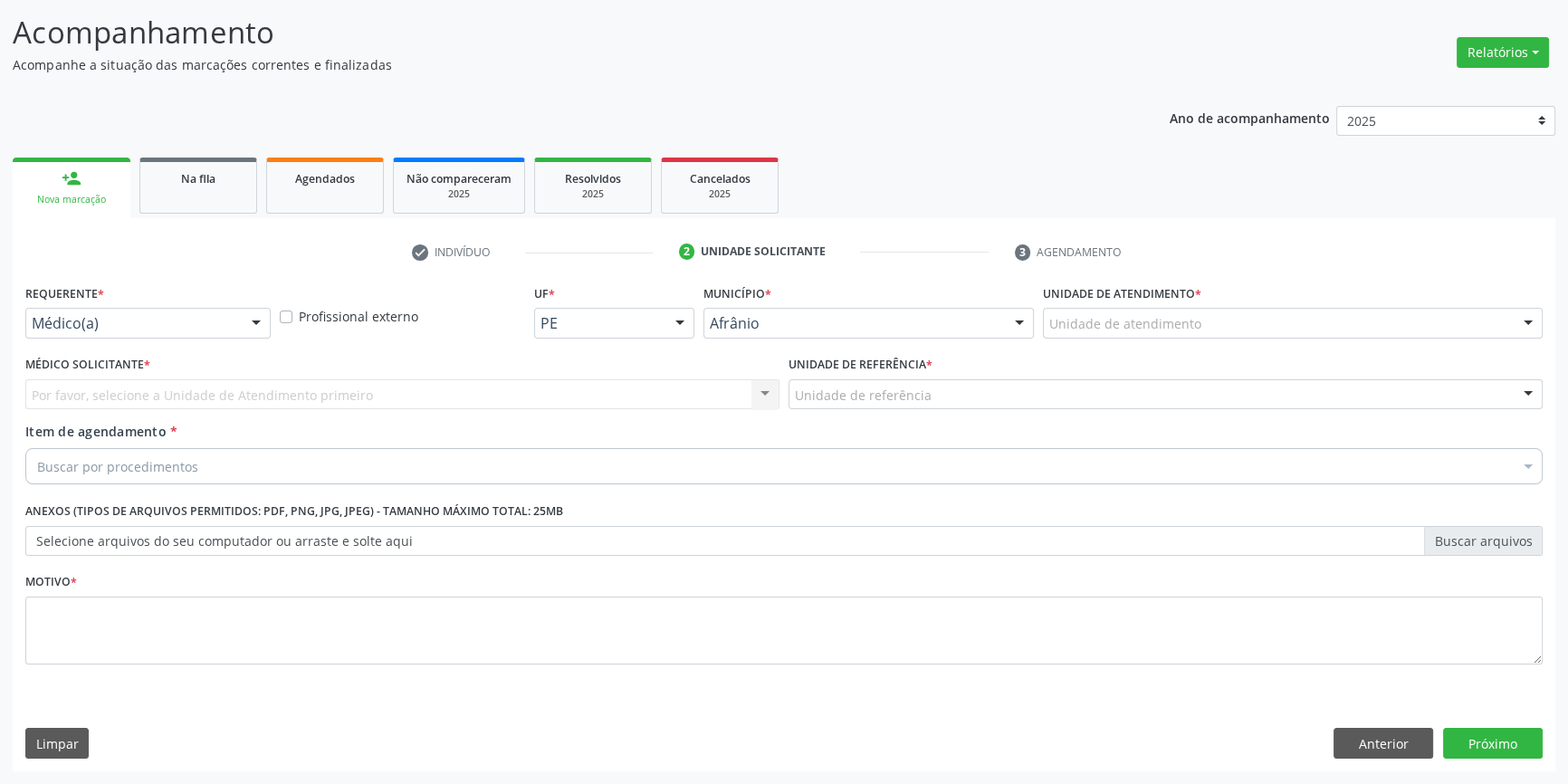
scroll to position [111, 0]
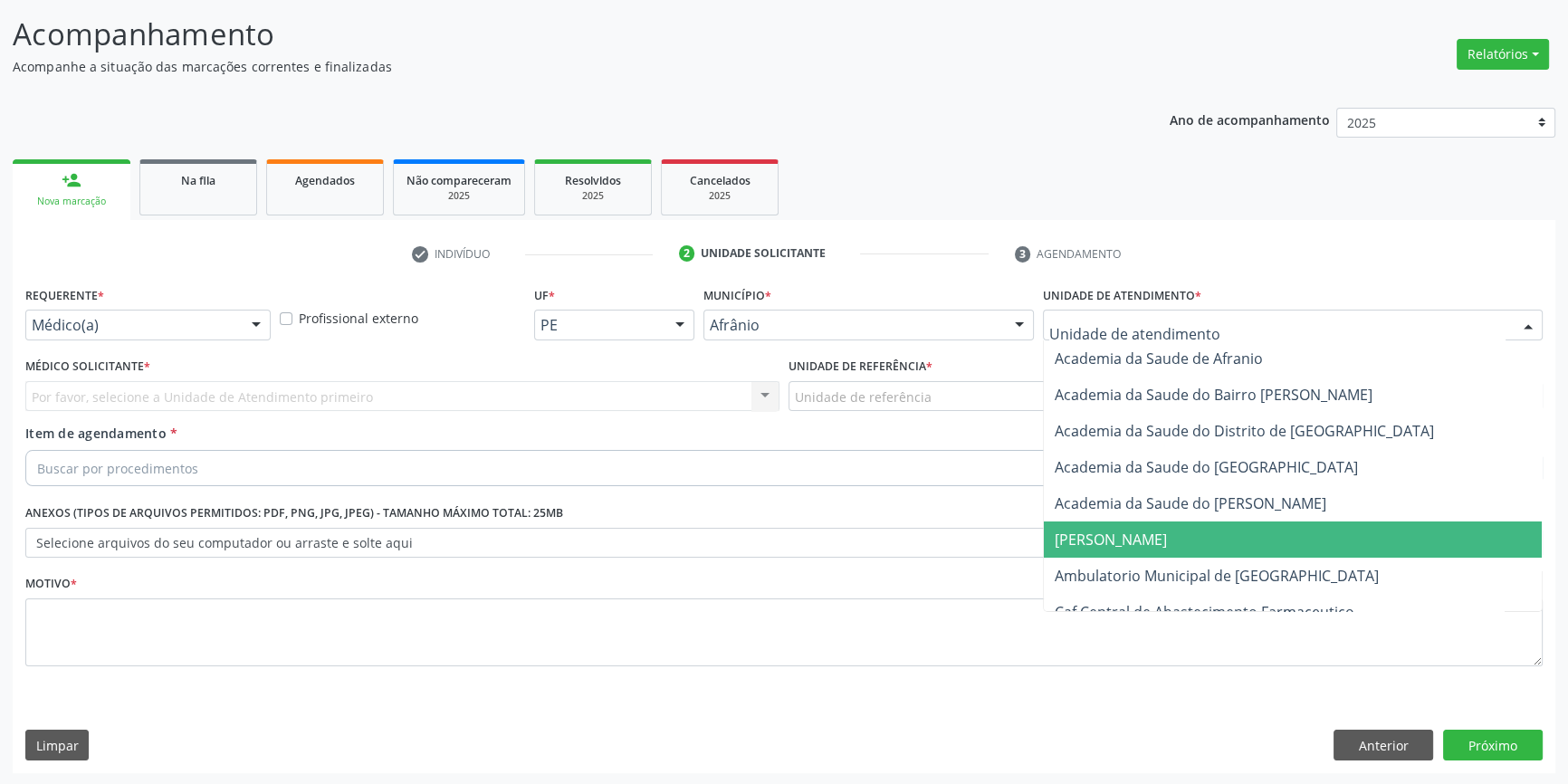
drag, startPoint x: 1122, startPoint y: 571, endPoint x: 968, endPoint y: 462, distance: 188.7
click at [1118, 571] on span "Ambulatorio Municipal de [GEOGRAPHIC_DATA]" at bounding box center [1216, 575] width 324 height 20
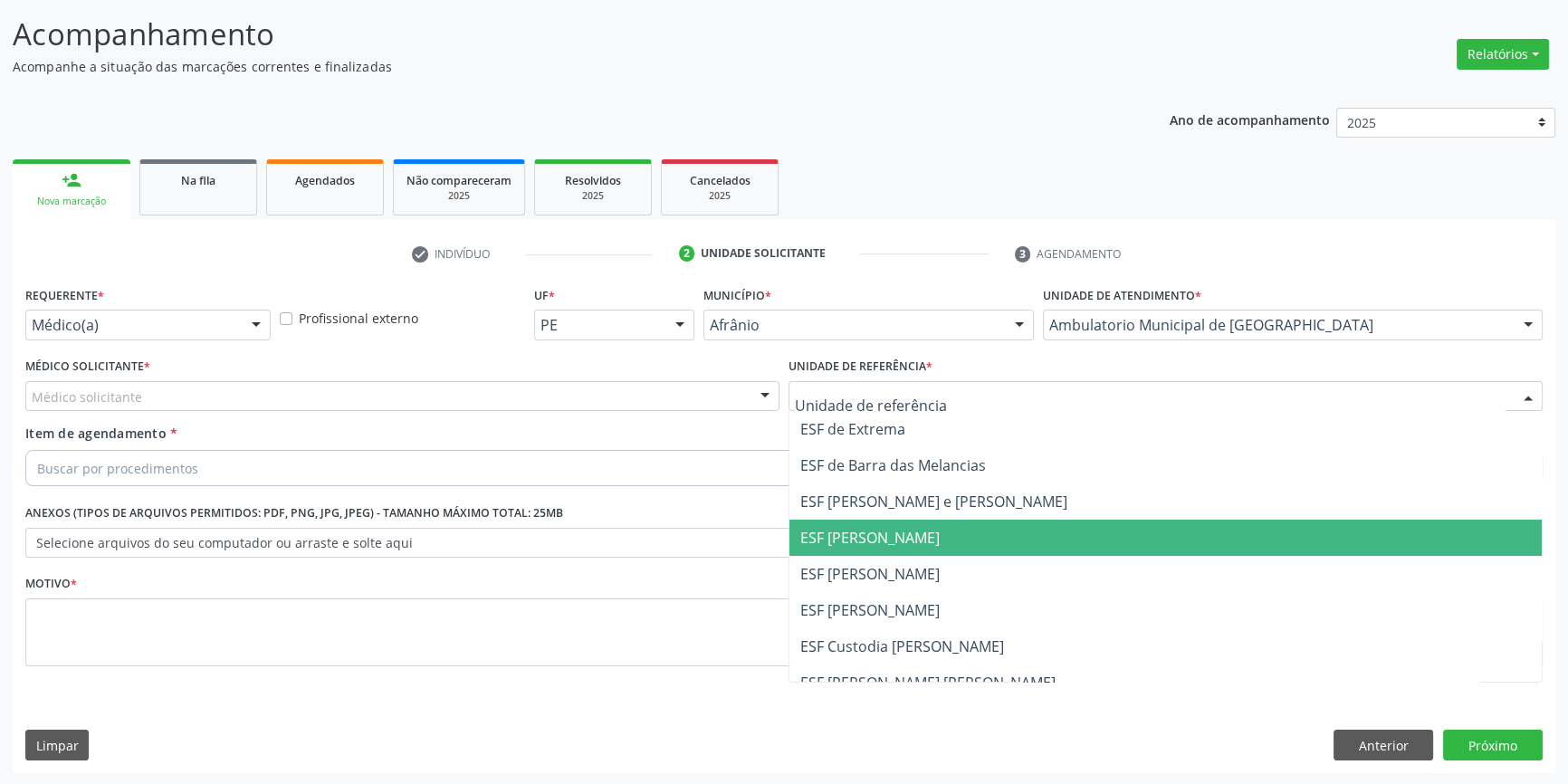
click at [884, 547] on span "ESF [PERSON_NAME]" at bounding box center [1165, 538] width 752 height 36
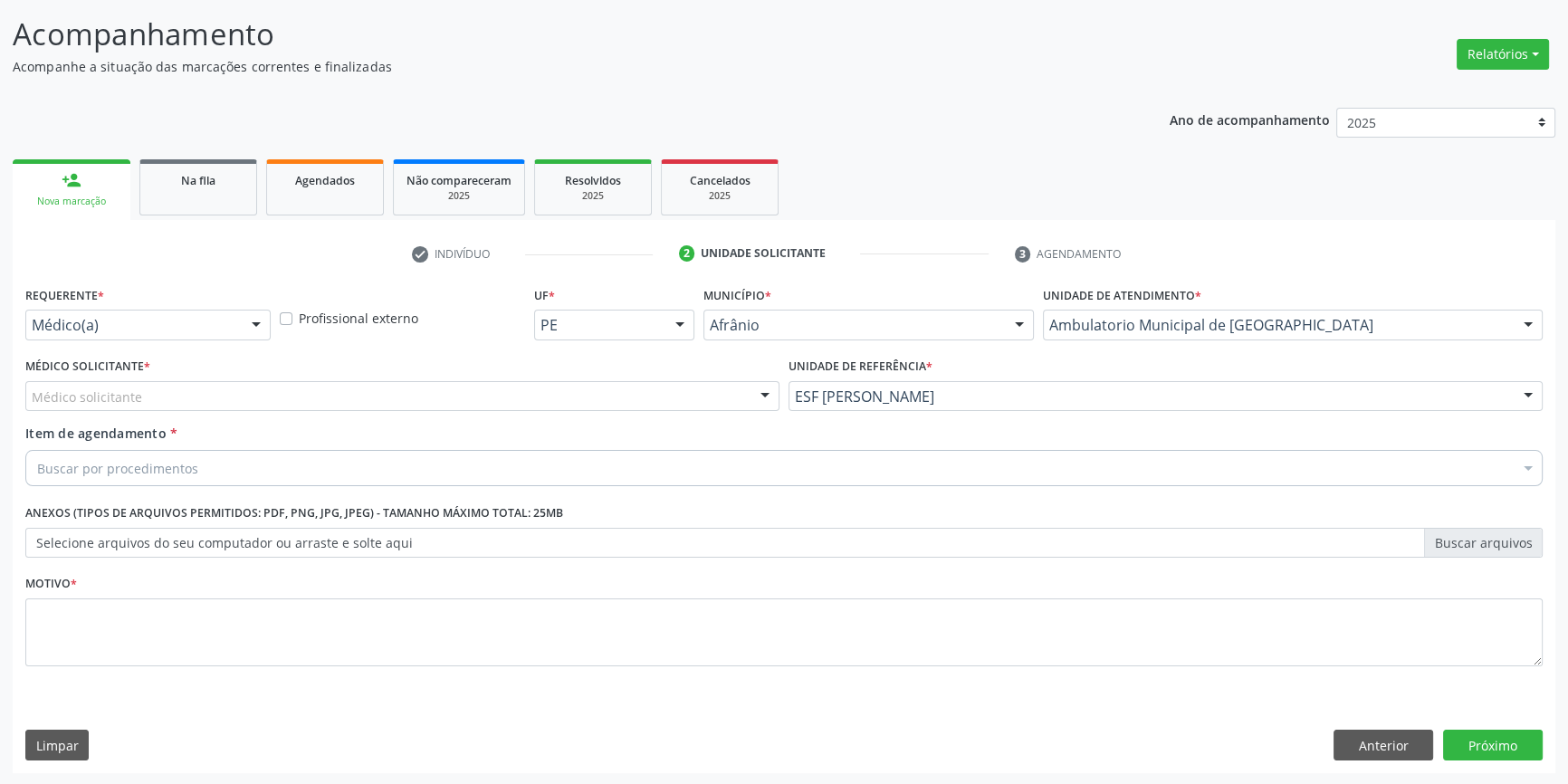
drag, startPoint x: 611, startPoint y: 374, endPoint x: 564, endPoint y: 394, distance: 51.1
click at [603, 384] on div "Médico Solicitante * Médico solicitante [PERSON_NAME] [PERSON_NAME] [PERSON_NAM…" at bounding box center [402, 382] width 754 height 58
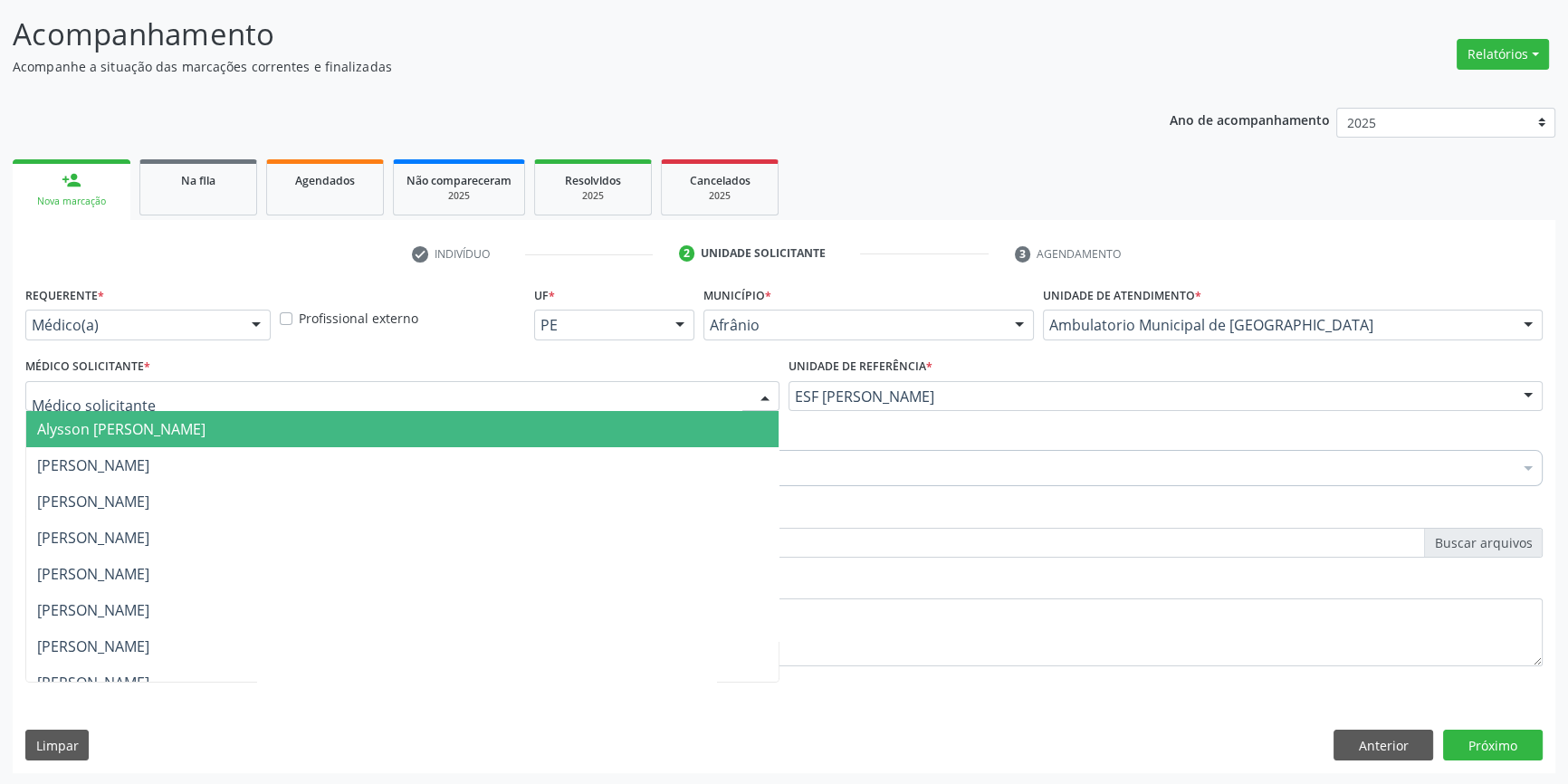
drag, startPoint x: 564, startPoint y: 394, endPoint x: 274, endPoint y: 409, distance: 290.4
click at [508, 396] on div at bounding box center [402, 396] width 754 height 31
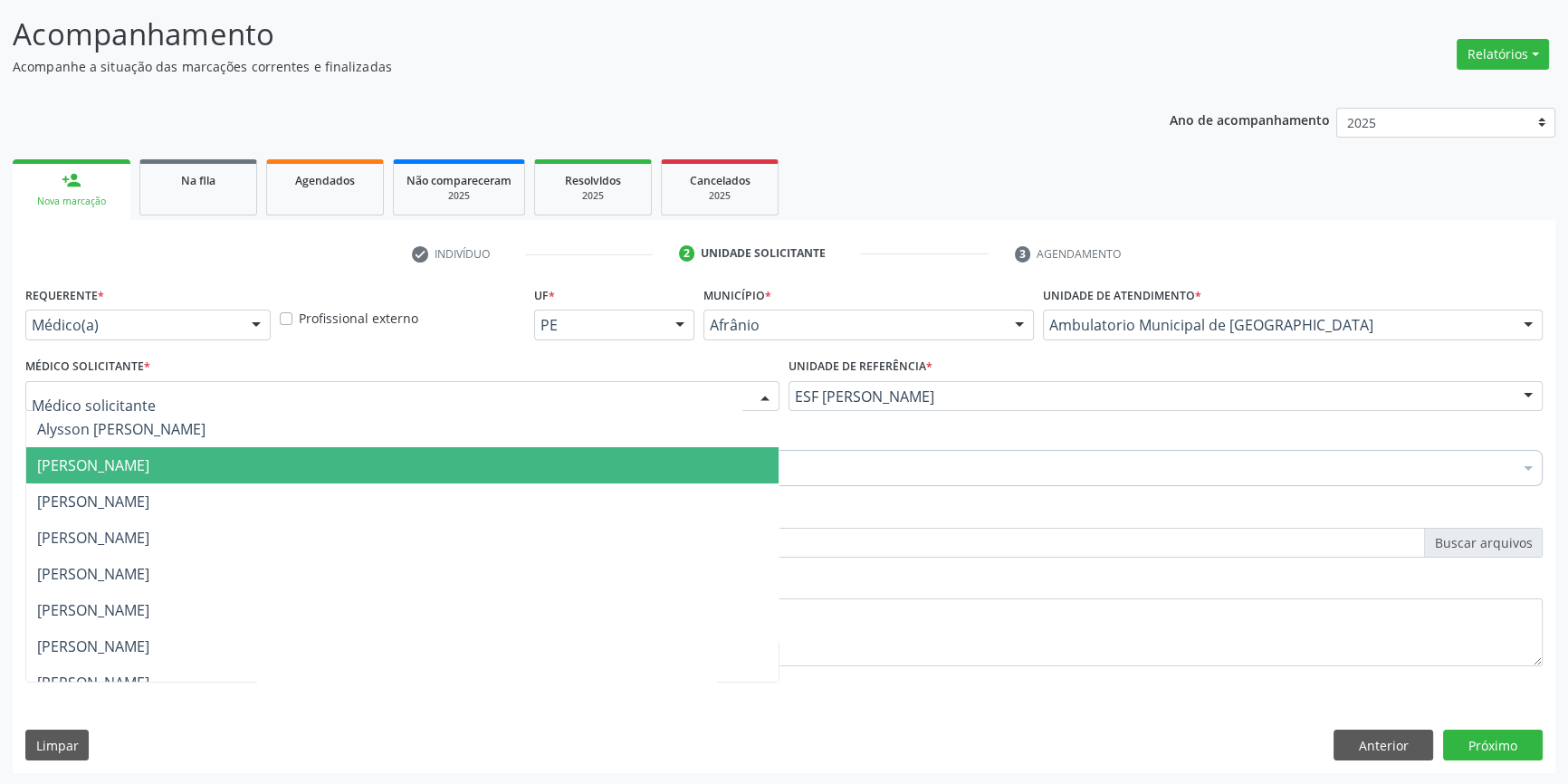
click at [97, 457] on span "[PERSON_NAME]" at bounding box center [93, 465] width 112 height 20
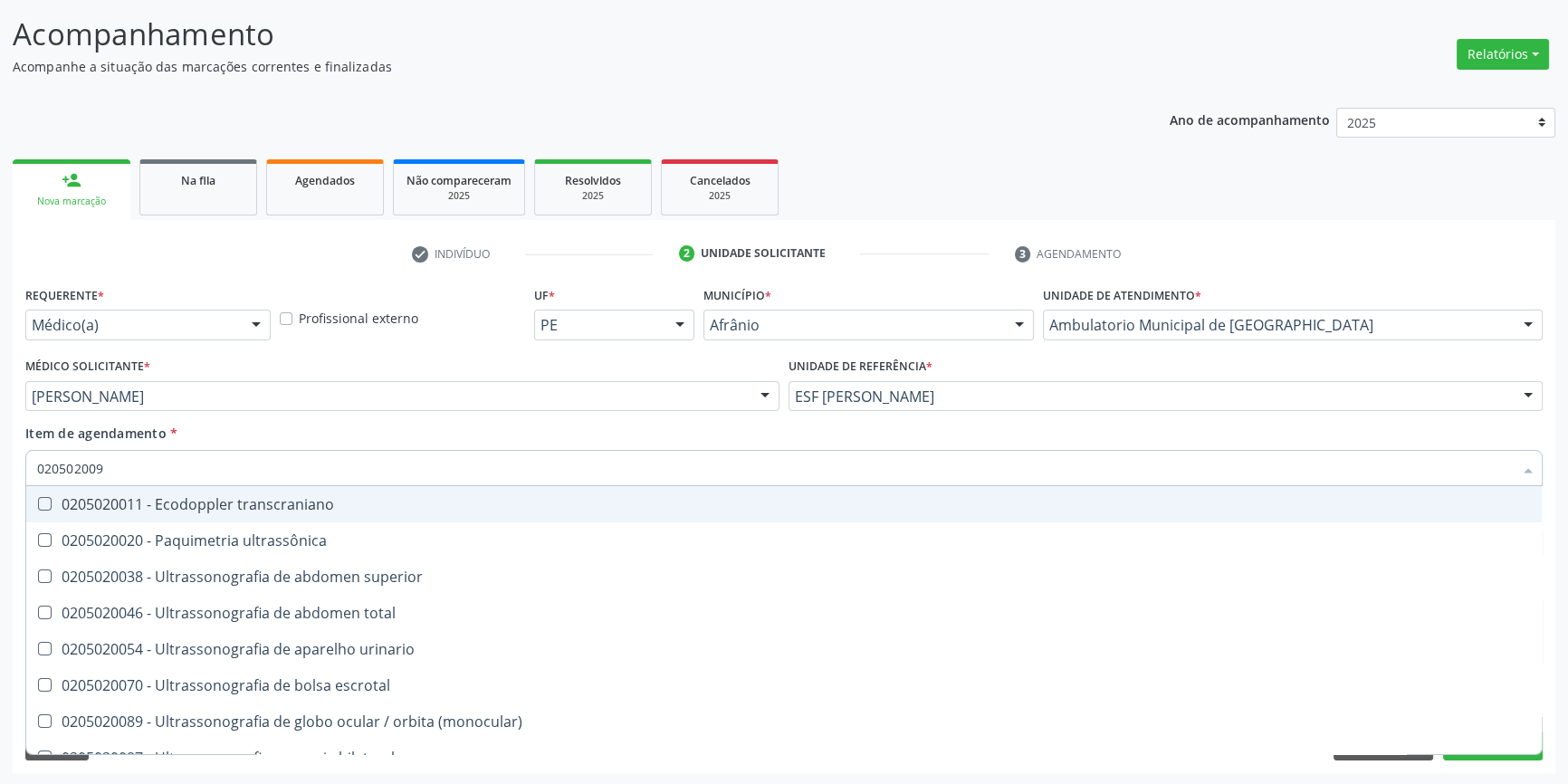
type input "0205020097"
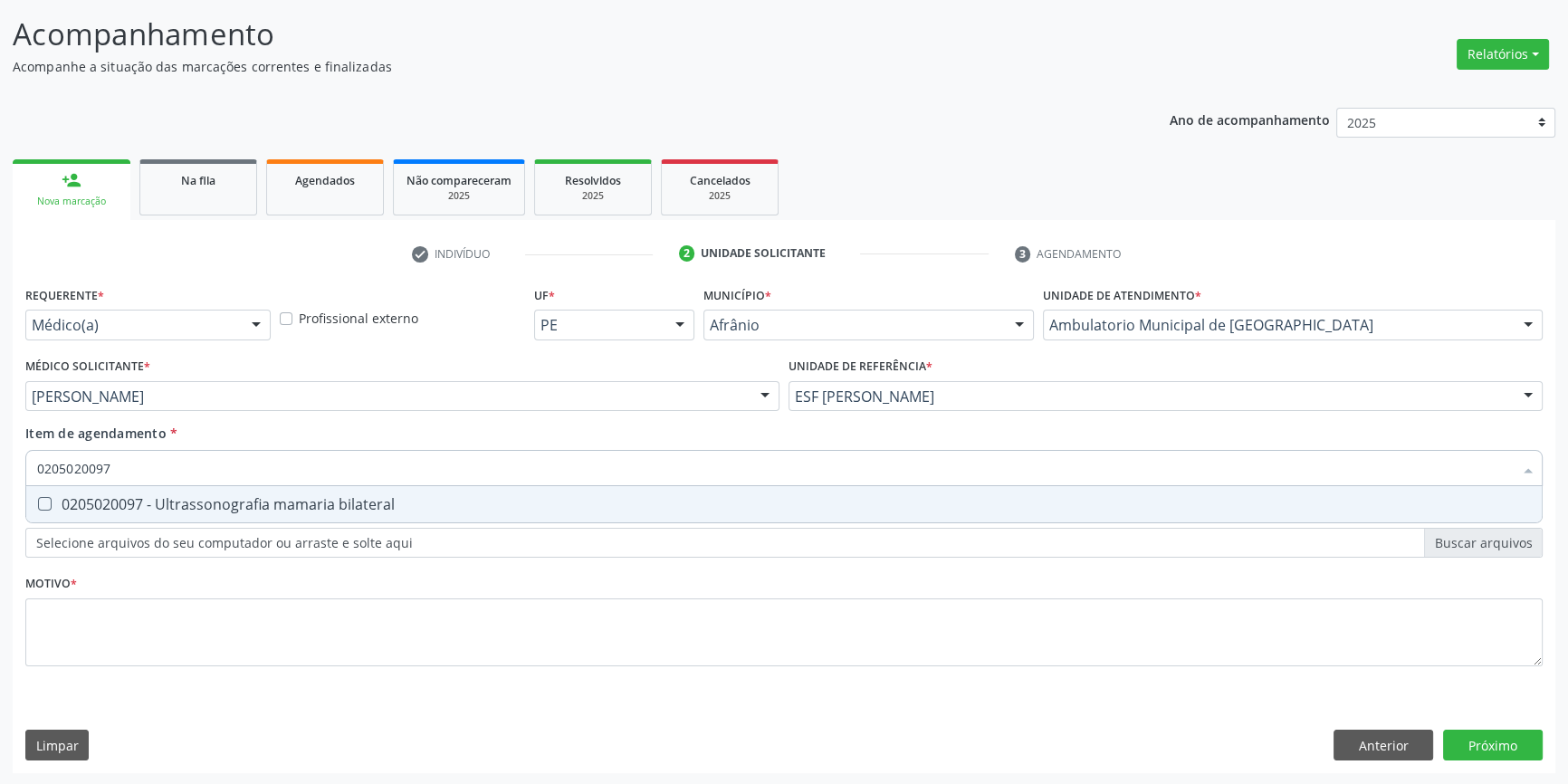
click at [160, 497] on div "0205020097 - Ultrassonografia mamaria bilateral" at bounding box center [784, 504] width 1493 height 14
checkbox bilateral "true"
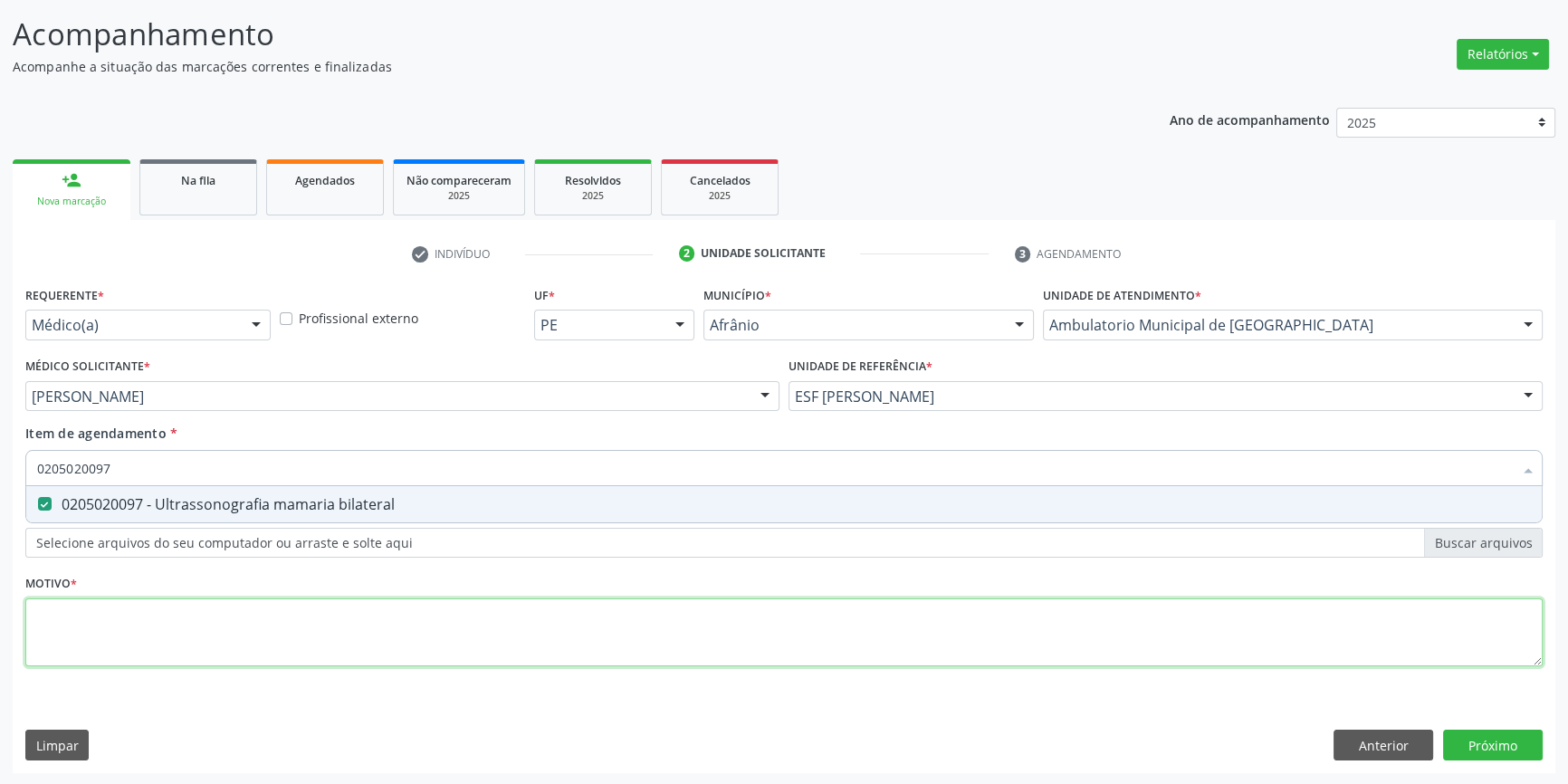
click at [138, 627] on div "Requerente * Médico(a) Médico(a) Enfermeiro(a) Paciente Nenhum resultado encont…" at bounding box center [784, 486] width 1517 height 411
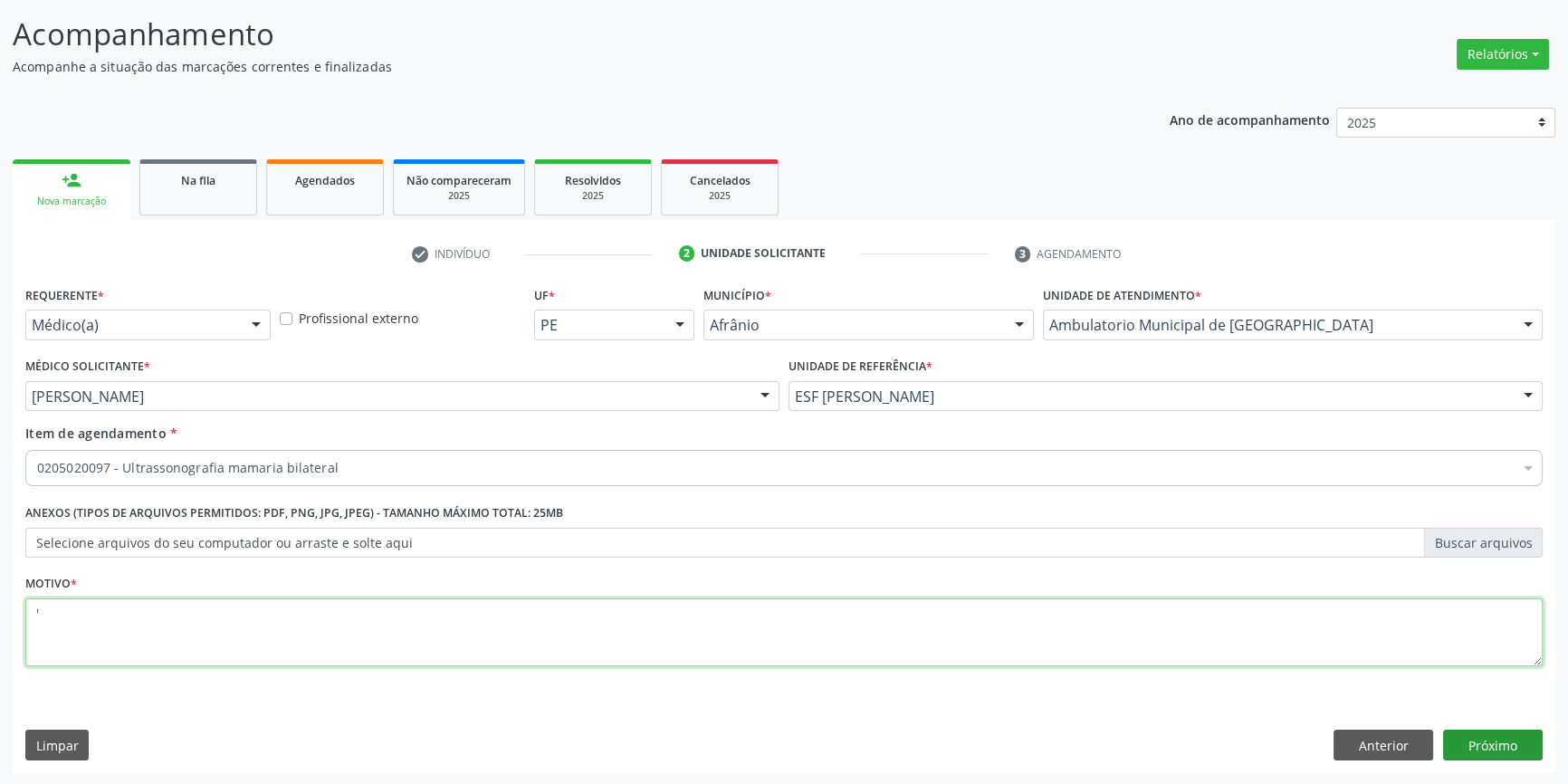
type textarea "'"
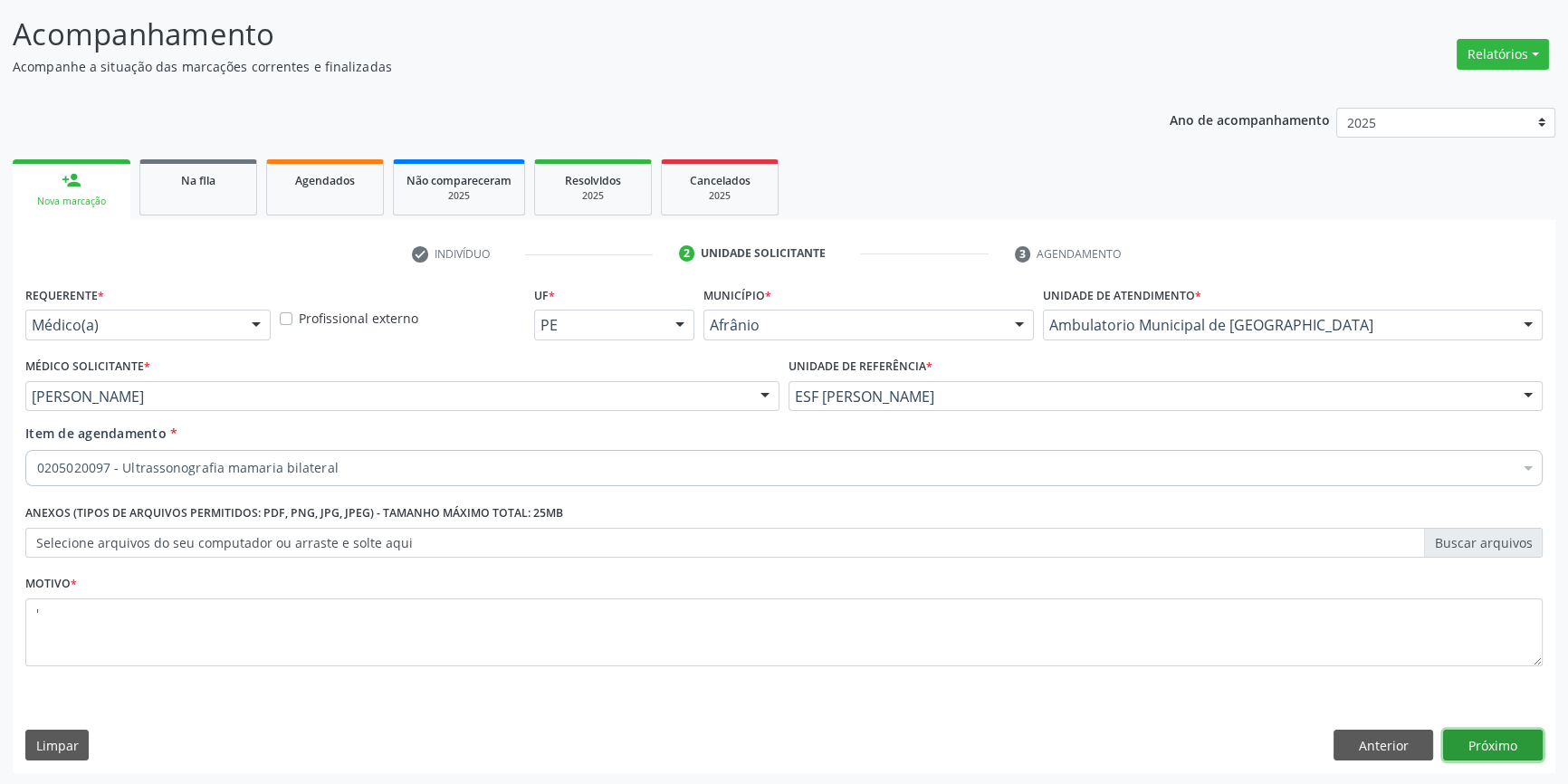
click at [1450, 748] on button "Próximo" at bounding box center [1492, 746] width 99 height 31
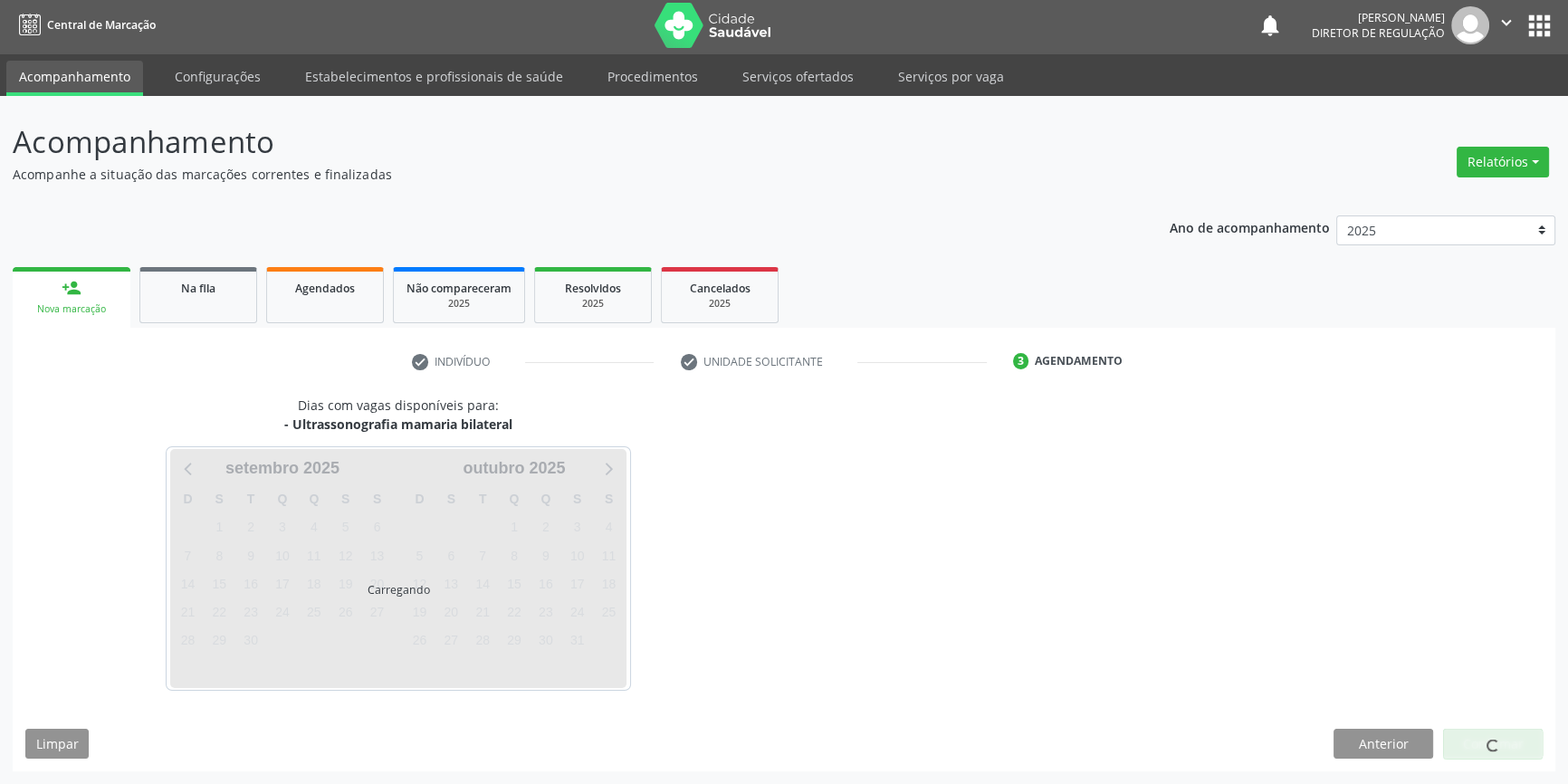
scroll to position [2, 0]
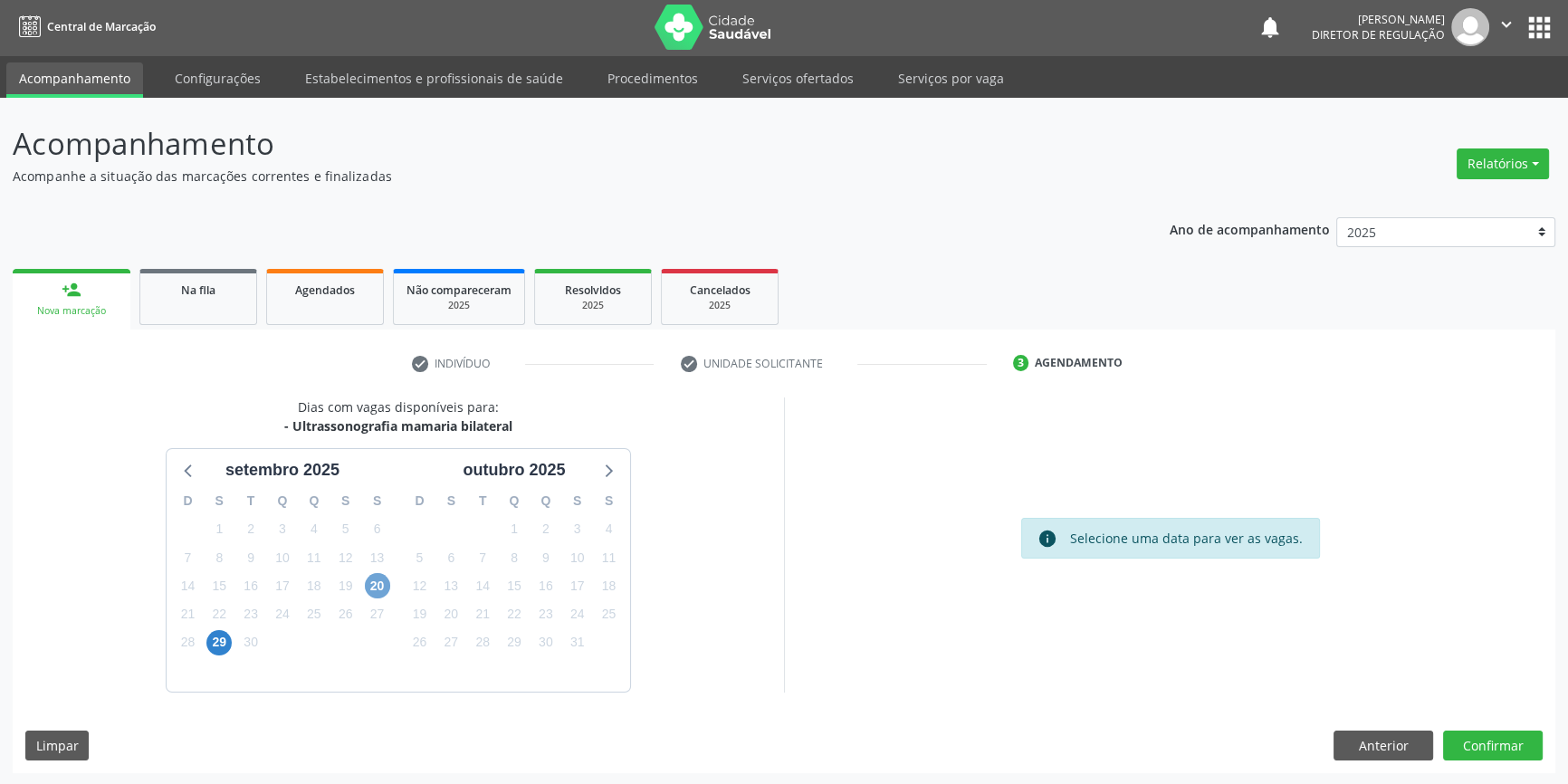
click at [380, 581] on span "20" at bounding box center [377, 586] width 25 height 25
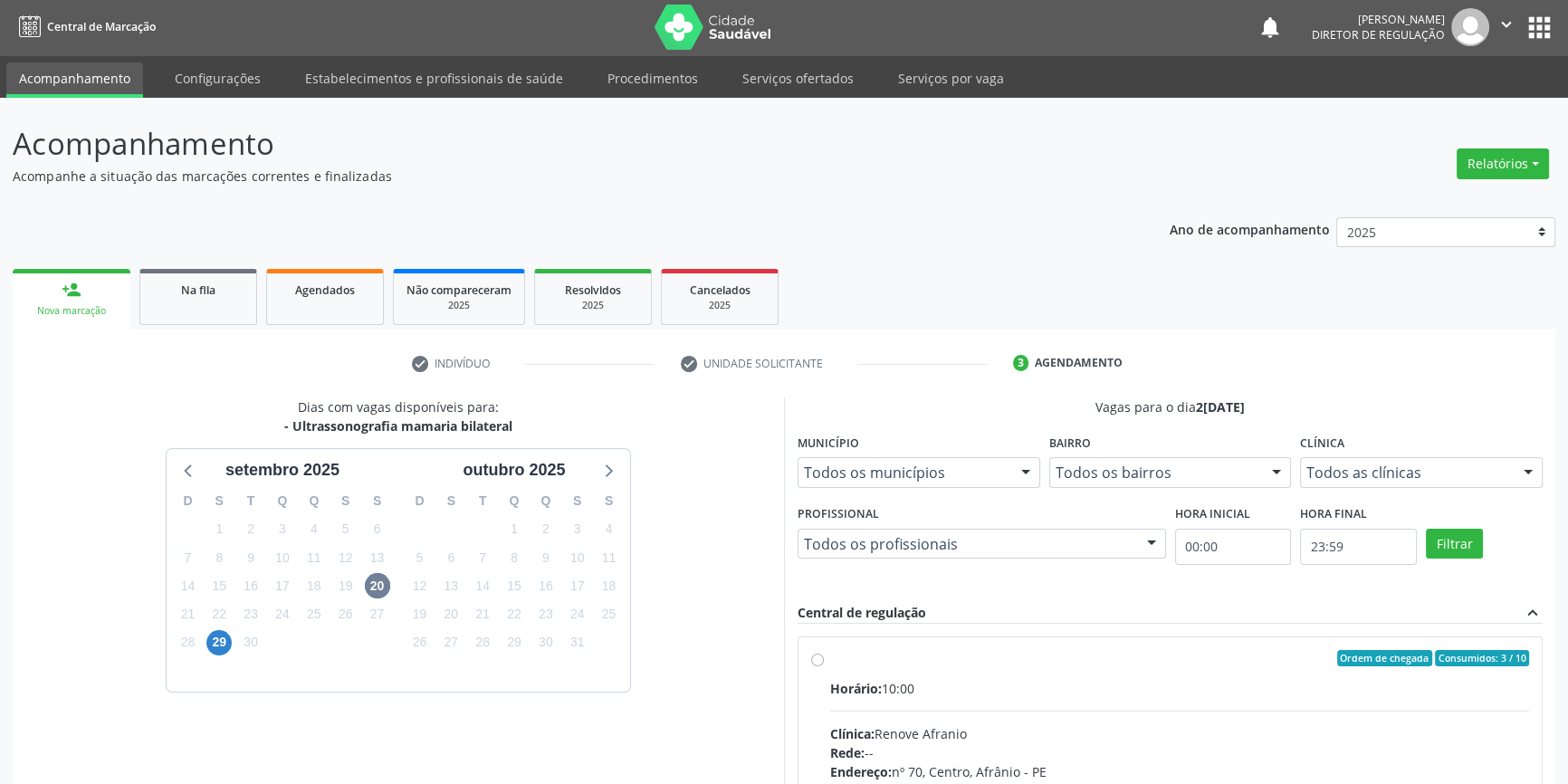
click at [830, 660] on div "Ordem de chegada Consumidos: 3 / 10" at bounding box center [1180, 658] width 698 height 16
click at [824, 660] on input "Ordem de chegada Consumidos: 3 / 10 Horário: 10:00 Clínica: Renove Afranio Rede…" at bounding box center [817, 658] width 12 height 16
radio input "true"
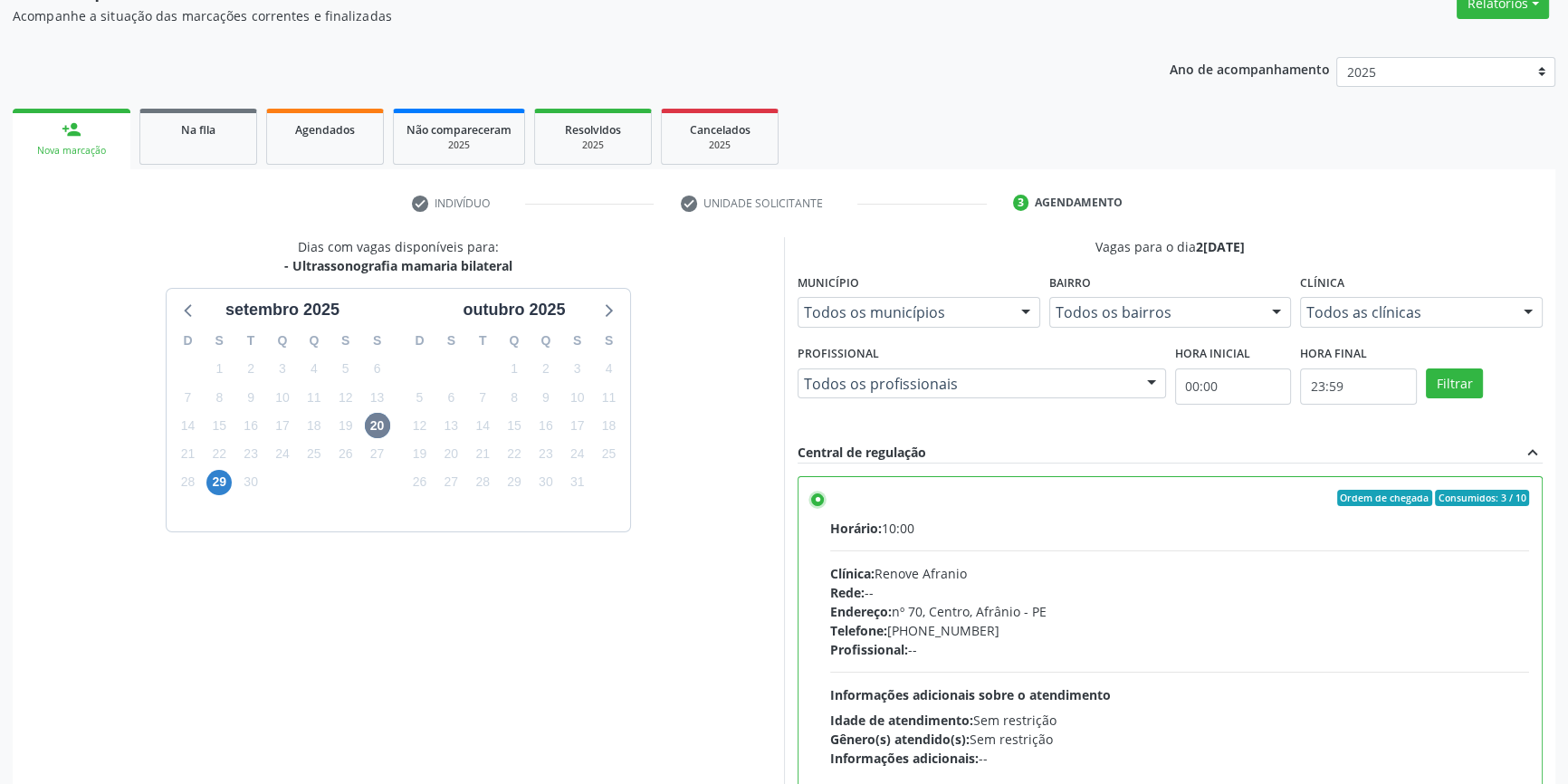
scroll to position [296, 0]
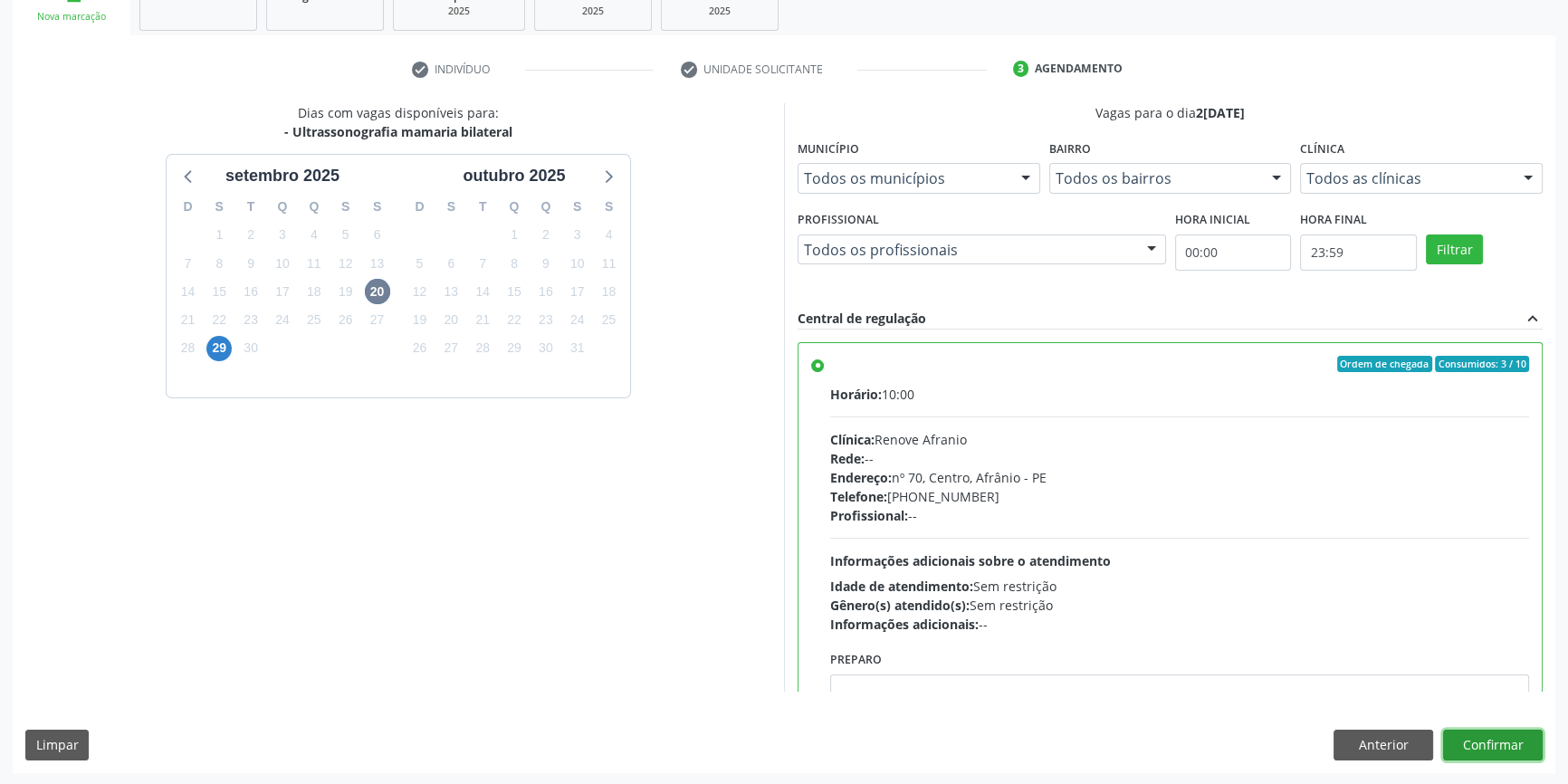
click at [1476, 731] on button "Confirmar" at bounding box center [1492, 746] width 99 height 31
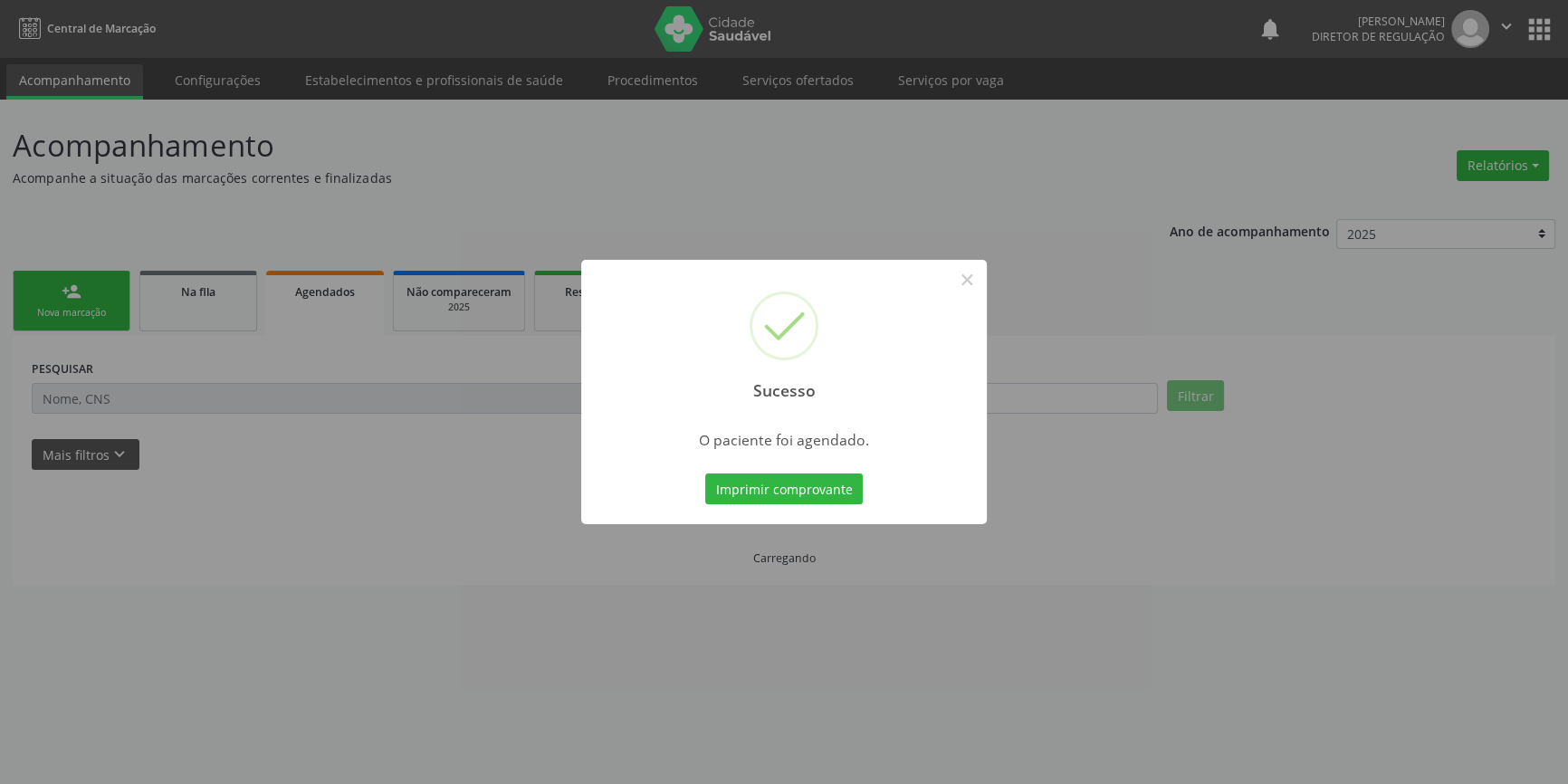
scroll to position [0, 0]
click at [838, 480] on button "Imprimir comprovante" at bounding box center [790, 489] width 158 height 31
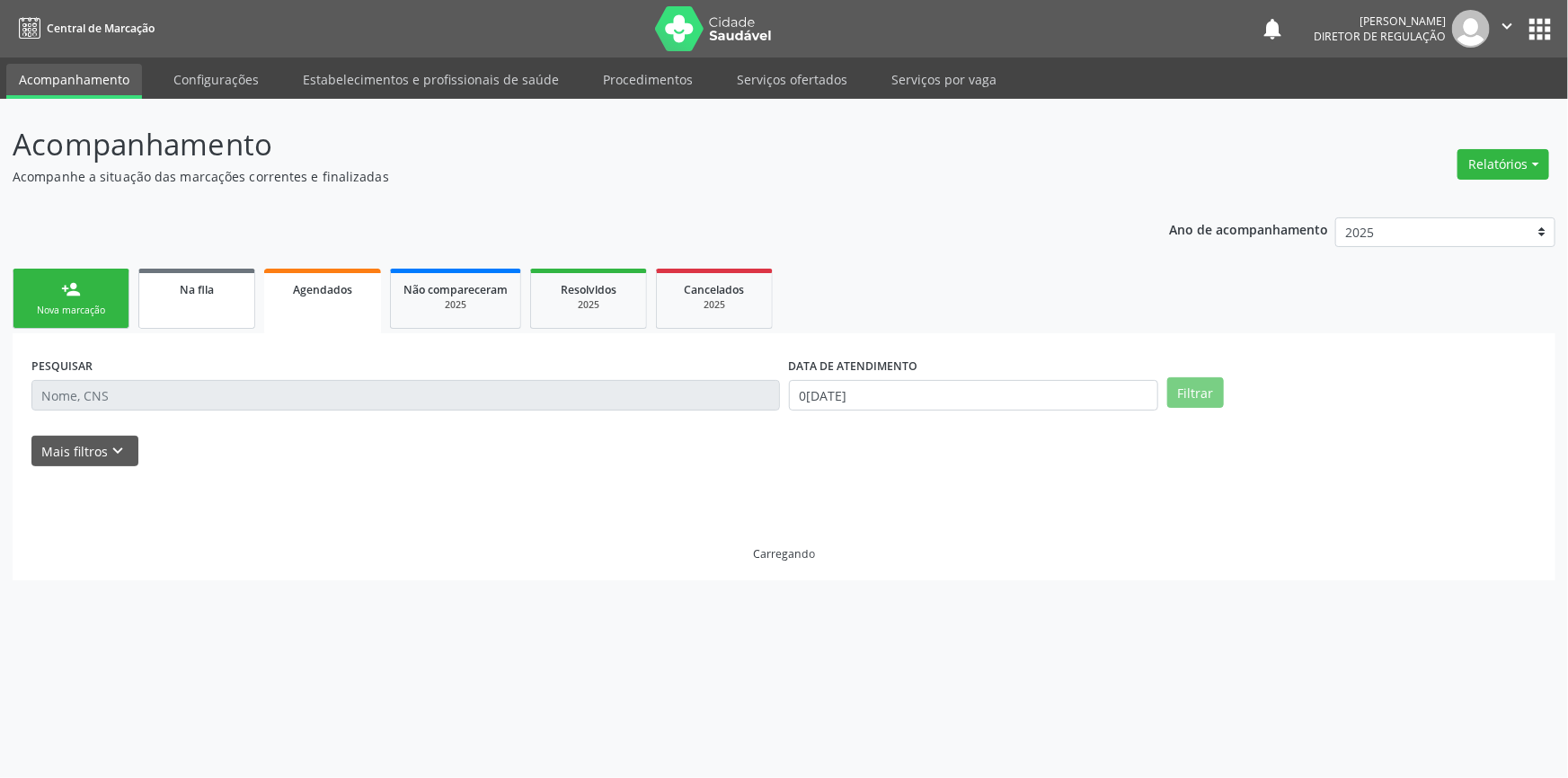
click at [214, 313] on link "Na fila" at bounding box center [197, 298] width 117 height 60
click at [214, 313] on link "Na fila" at bounding box center [197, 301] width 117 height 65
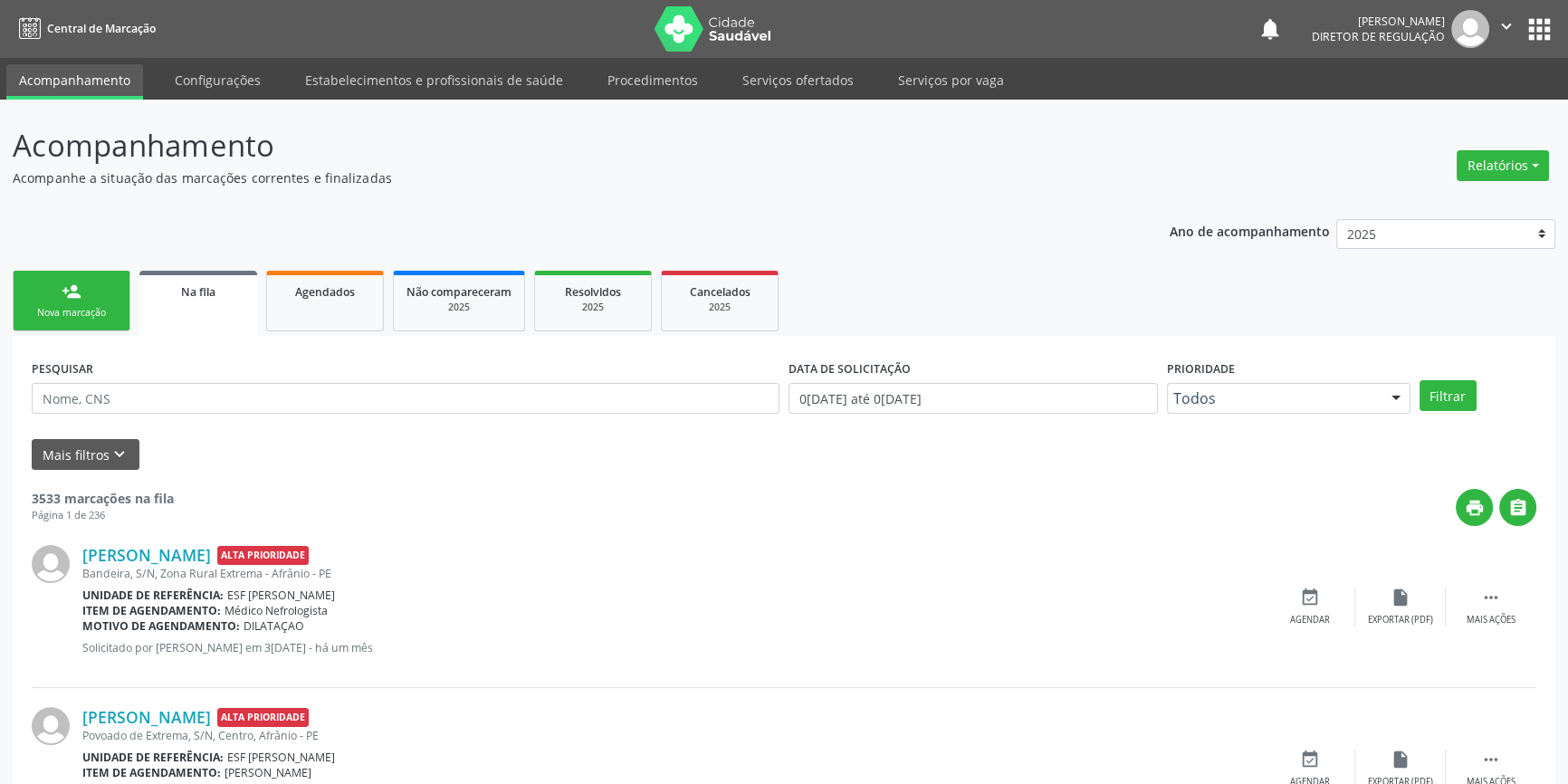
click at [86, 272] on link "person_add Nova marcação" at bounding box center [71, 301] width 118 height 60
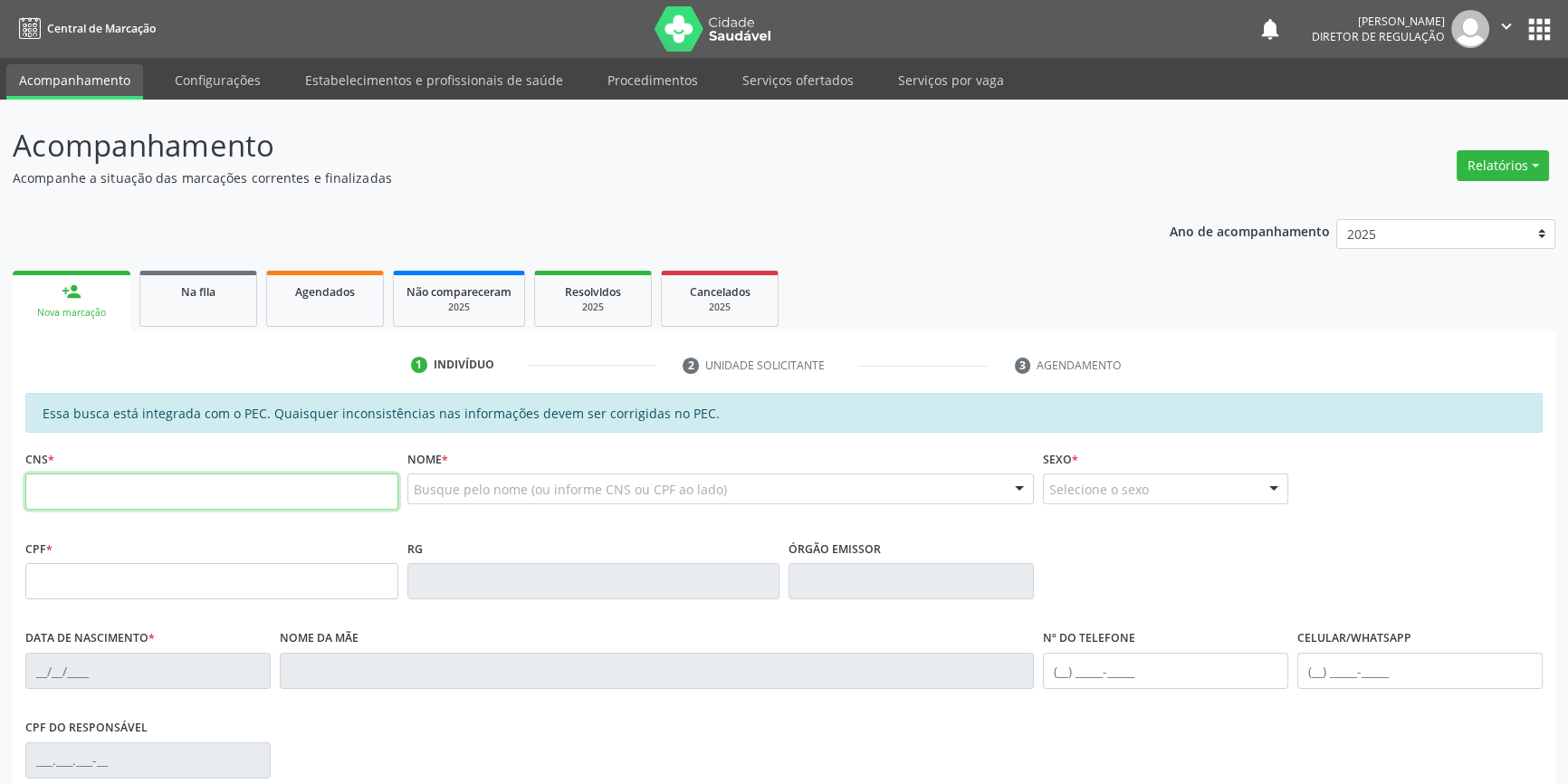
click at [165, 483] on input "text" at bounding box center [211, 492] width 373 height 36
type input "704 6051 2782 5629"
type input "107.579.234-70"
type input "[DATE]"
type input "[PERSON_NAME]"
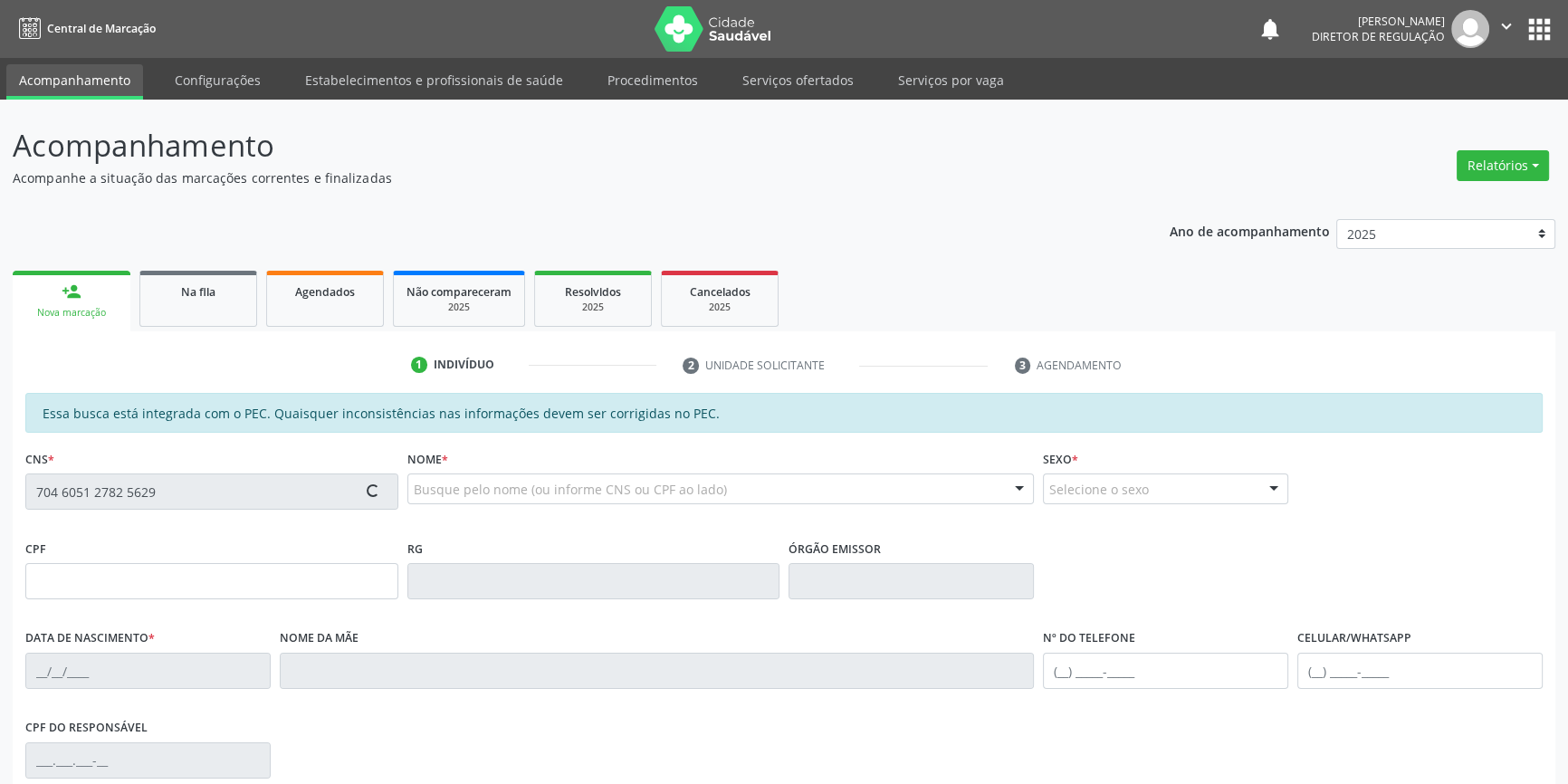
type input "[PHONE_NUMBER]"
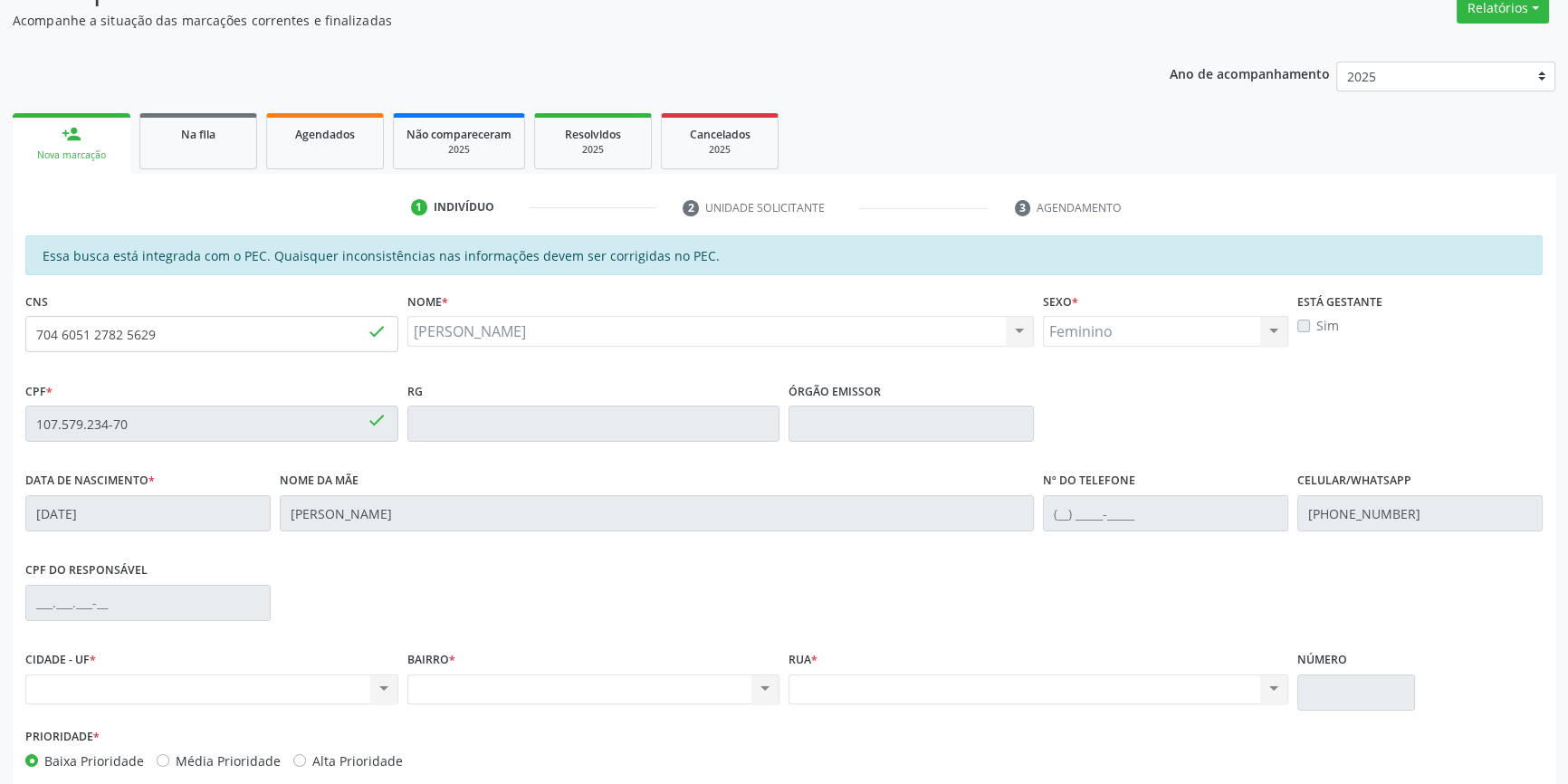
scroll to position [246, 0]
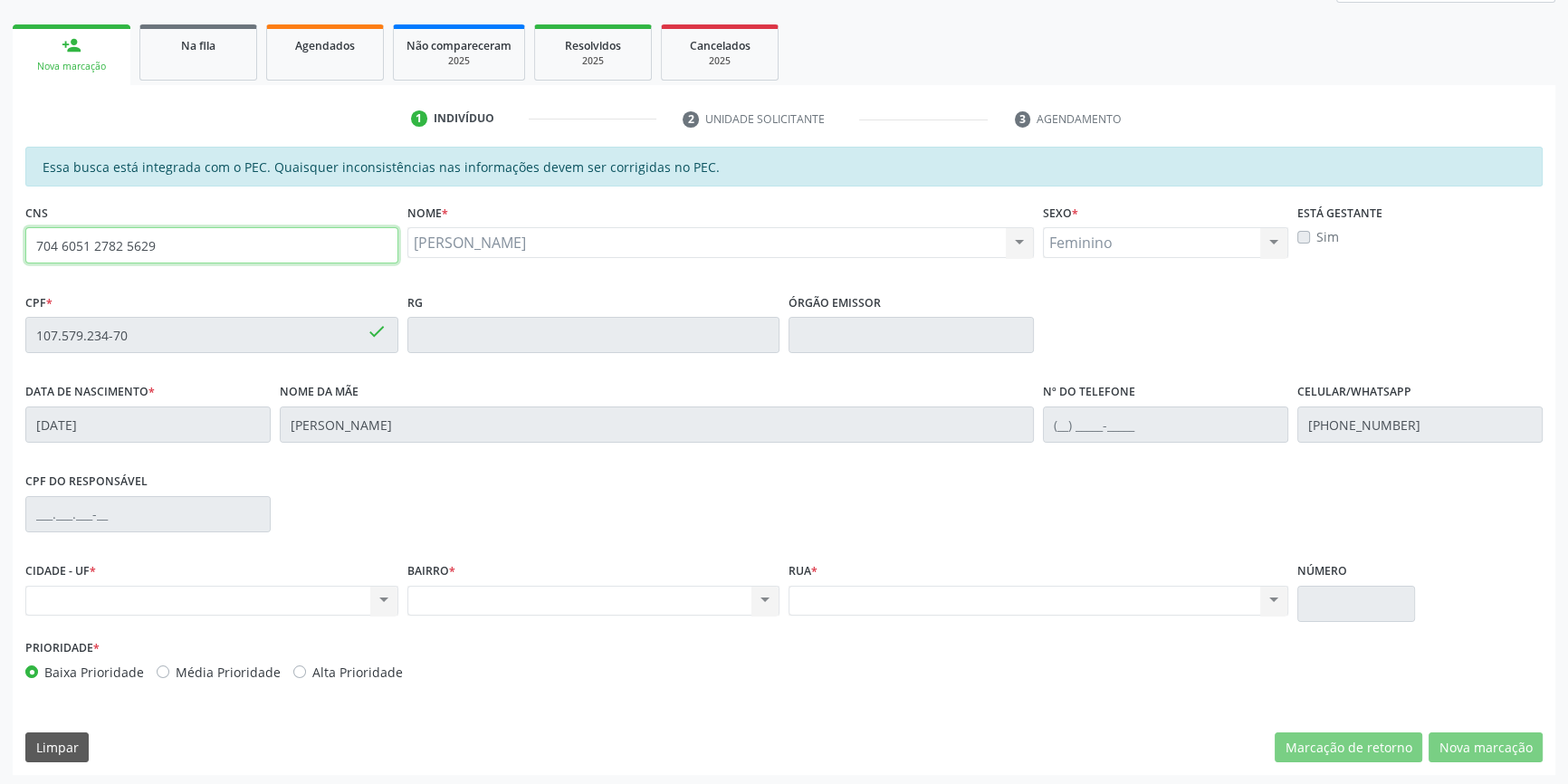
drag, startPoint x: 157, startPoint y: 242, endPoint x: 0, endPoint y: 208, distance: 160.6
click at [0, 210] on div "Acompanhamento Acompanhe a situação das marcações correntes e finalizadas Relat…" at bounding box center [784, 321] width 1568 height 934
type input "701 2010 4710 4114"
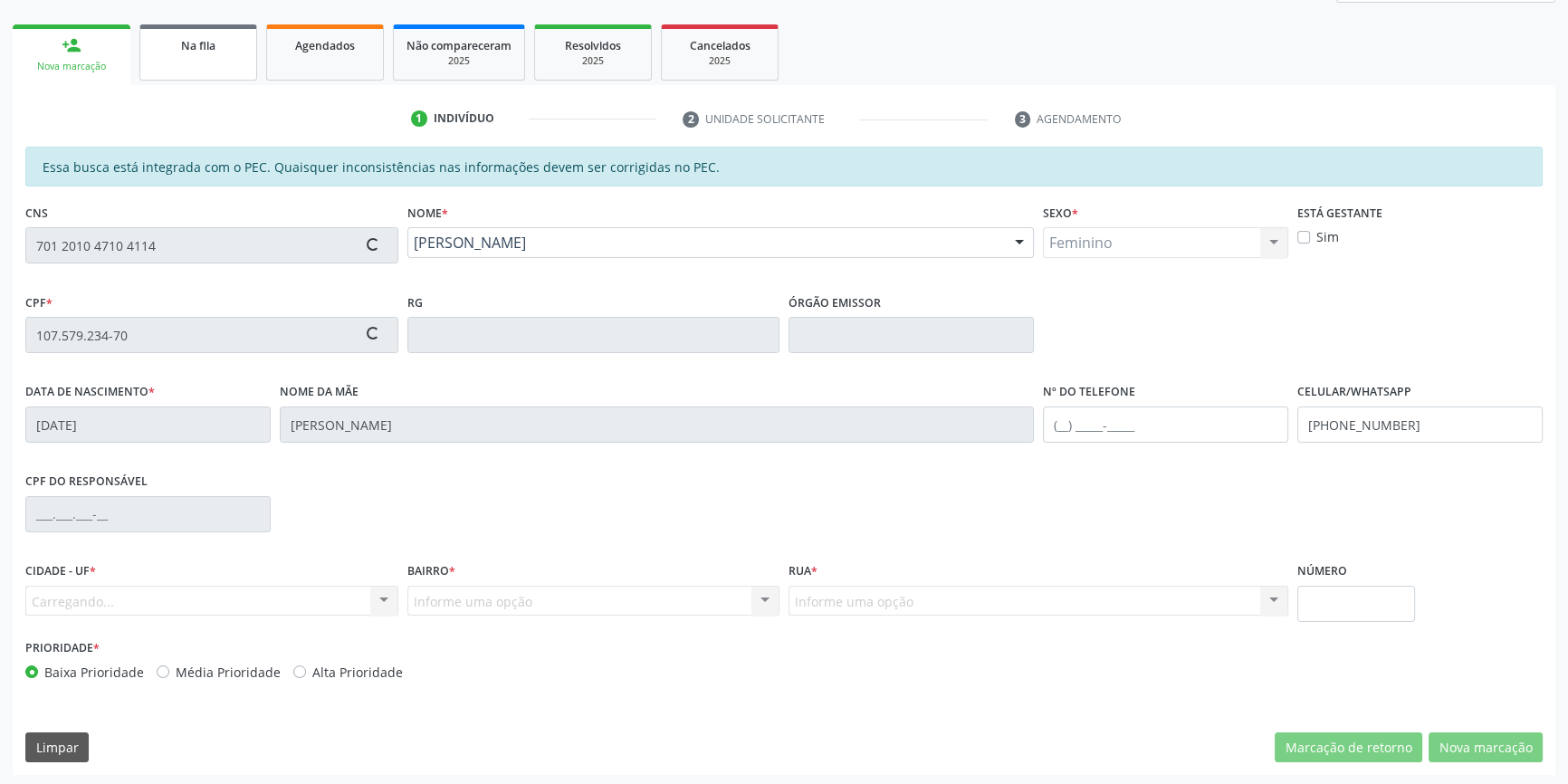
type input "057.827.804-95"
type input "[DATE]"
type input "[PERSON_NAME]"
type input "[PHONE_NUMBER]"
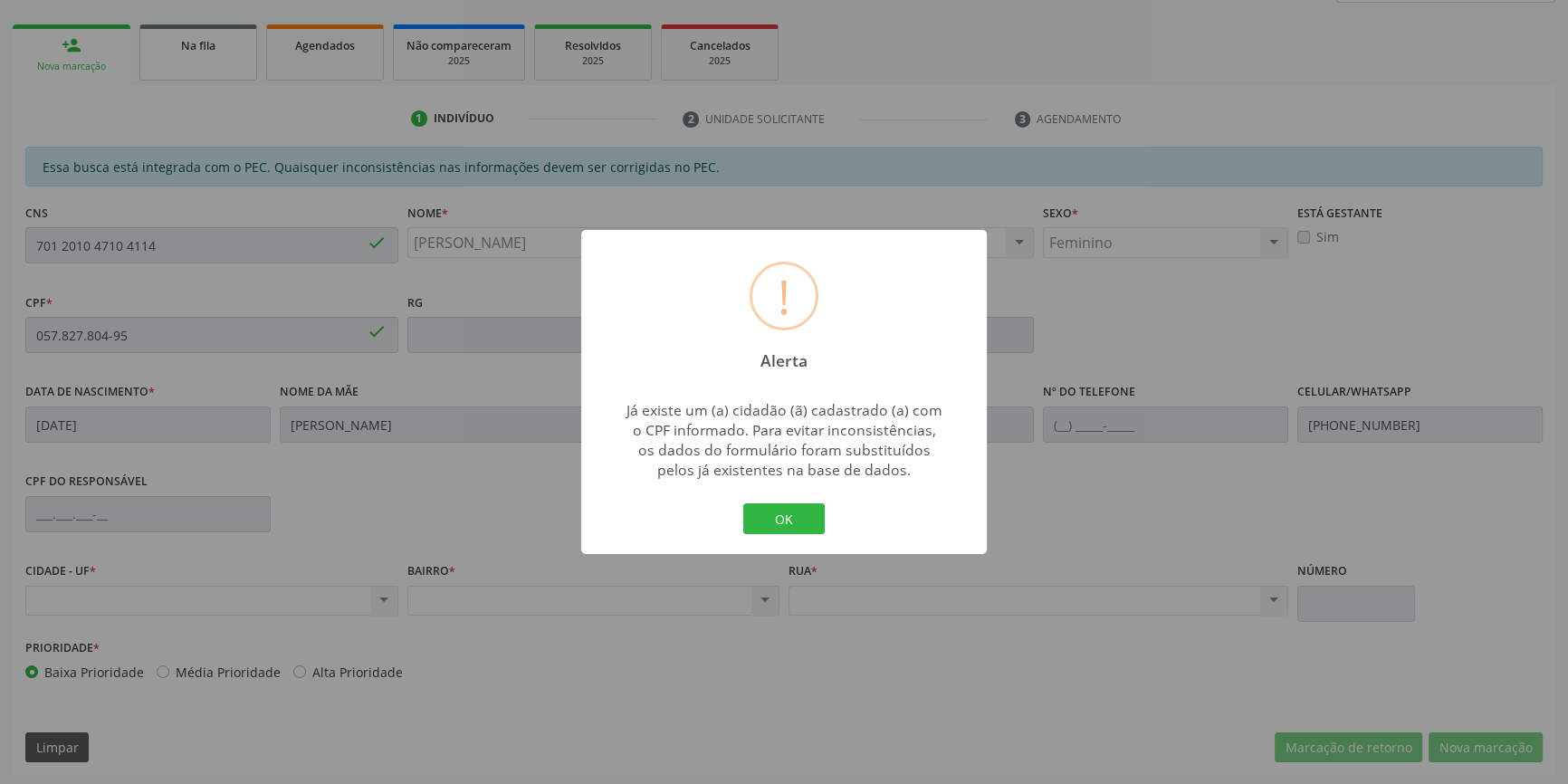
scroll to position [248, 0]
click at [788, 517] on button "OK" at bounding box center [784, 519] width 81 height 31
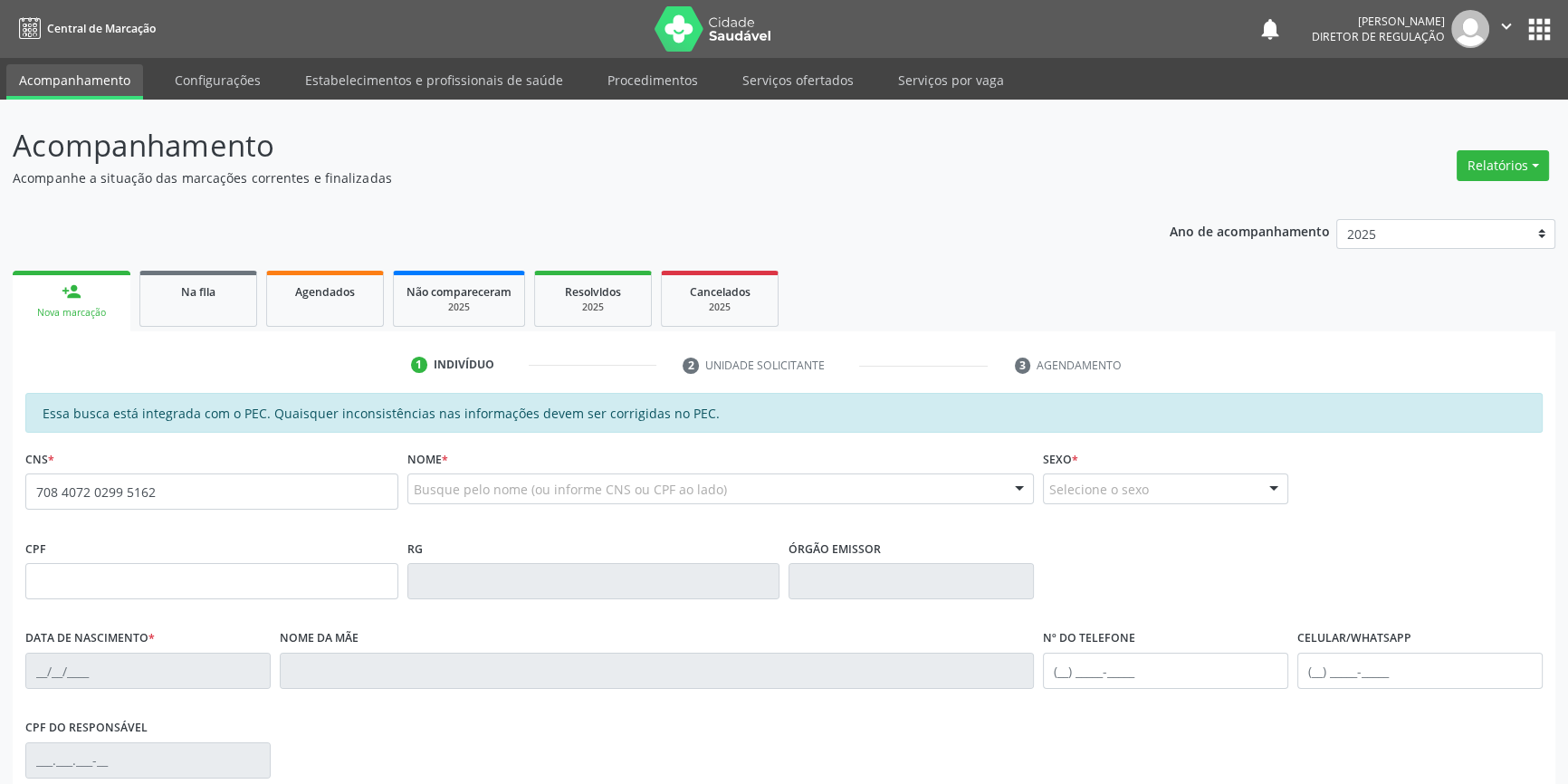
type input "708 4072 0299 5162"
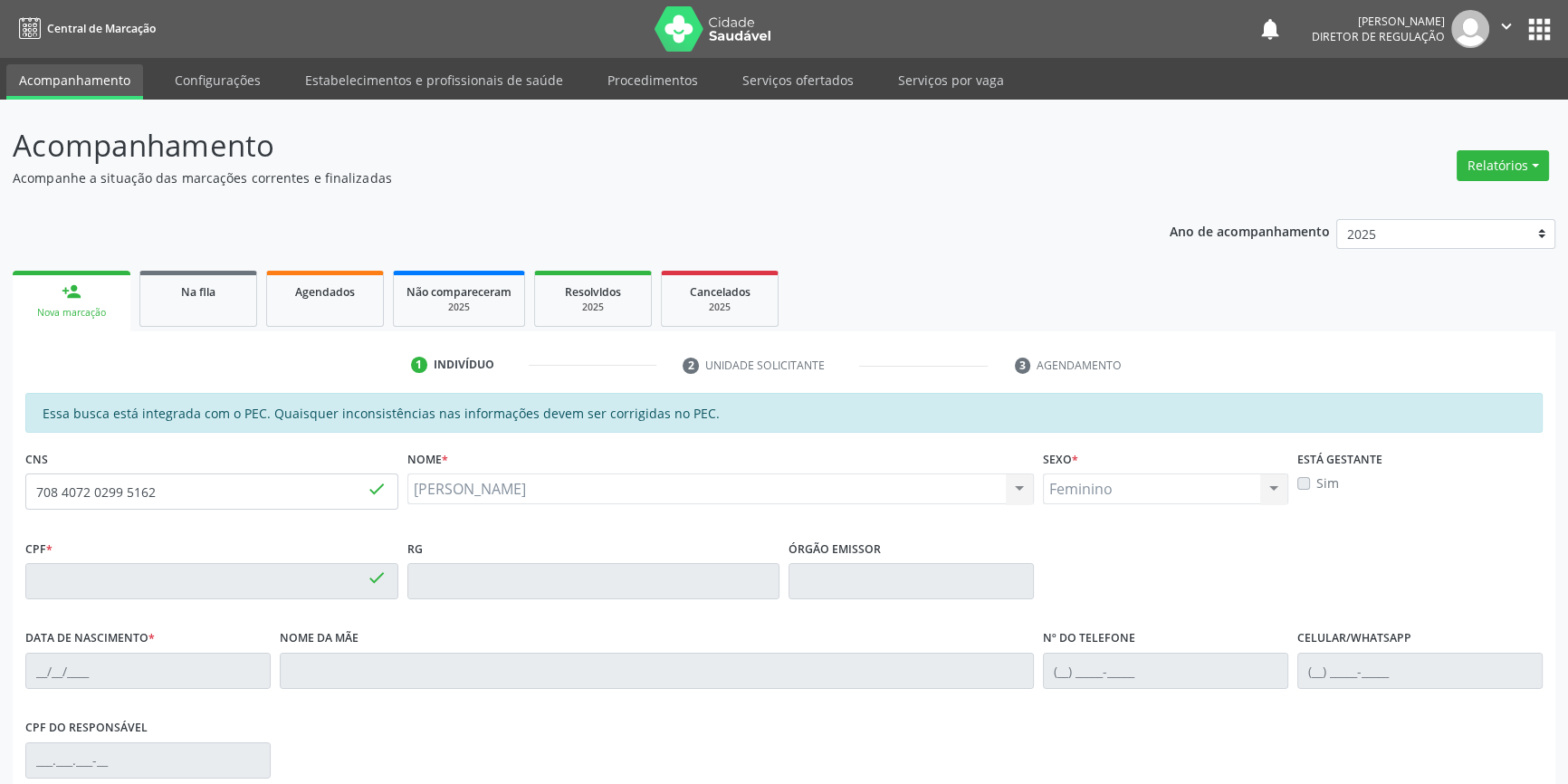
type input "058.373.374-31"
type input "07/[DATE]"
type input "Benedita [PERSON_NAME]"
type input "[PHONE_NUMBER]"
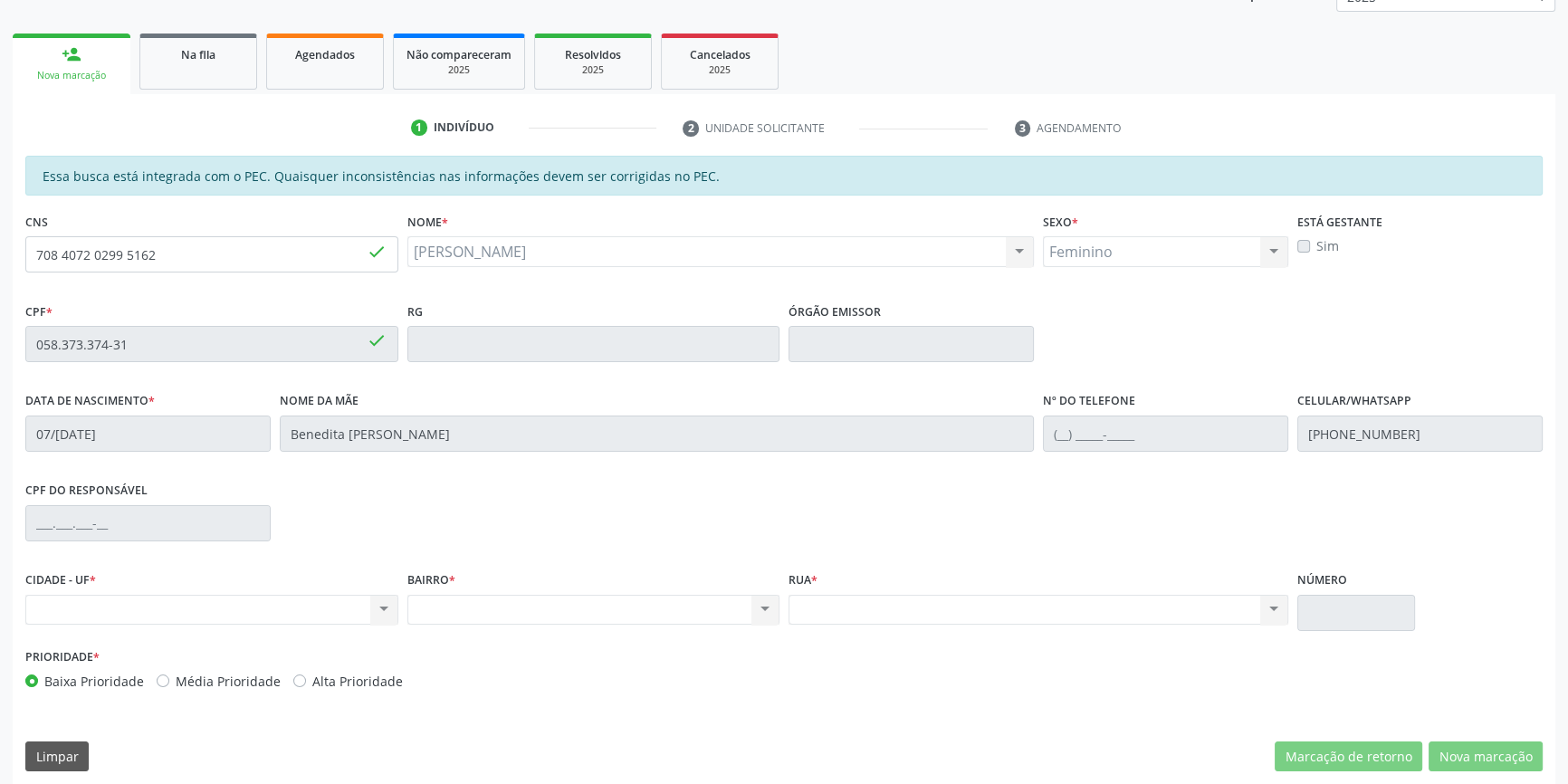
scroll to position [246, 0]
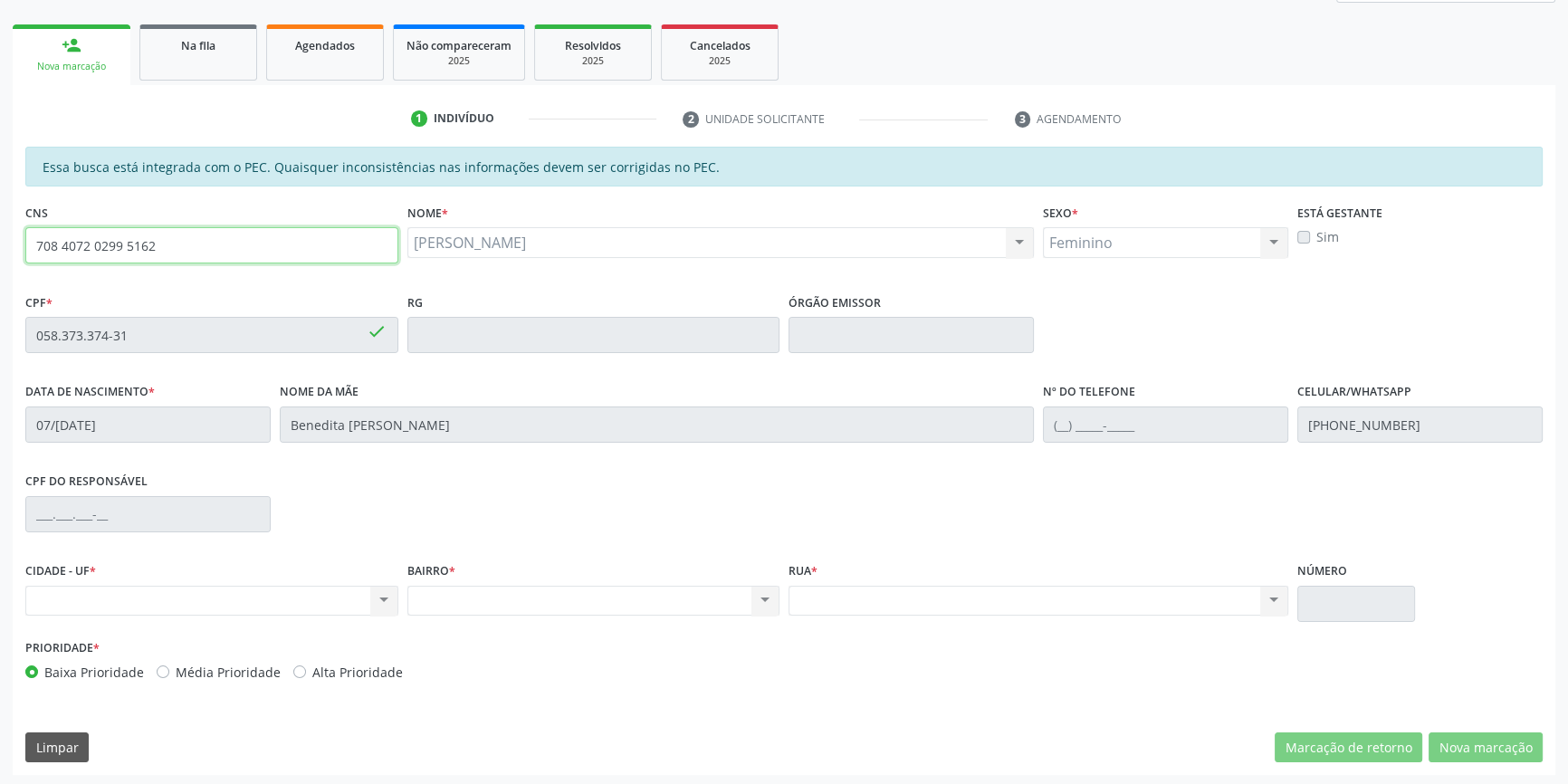
drag, startPoint x: 153, startPoint y: 242, endPoint x: 0, endPoint y: 254, distance: 153.5
click at [0, 254] on div "Acompanhamento Acompanhe a situação das marcações correntes e finalizadas Relat…" at bounding box center [784, 321] width 1568 height 934
type input "702 0023 7454 3782"
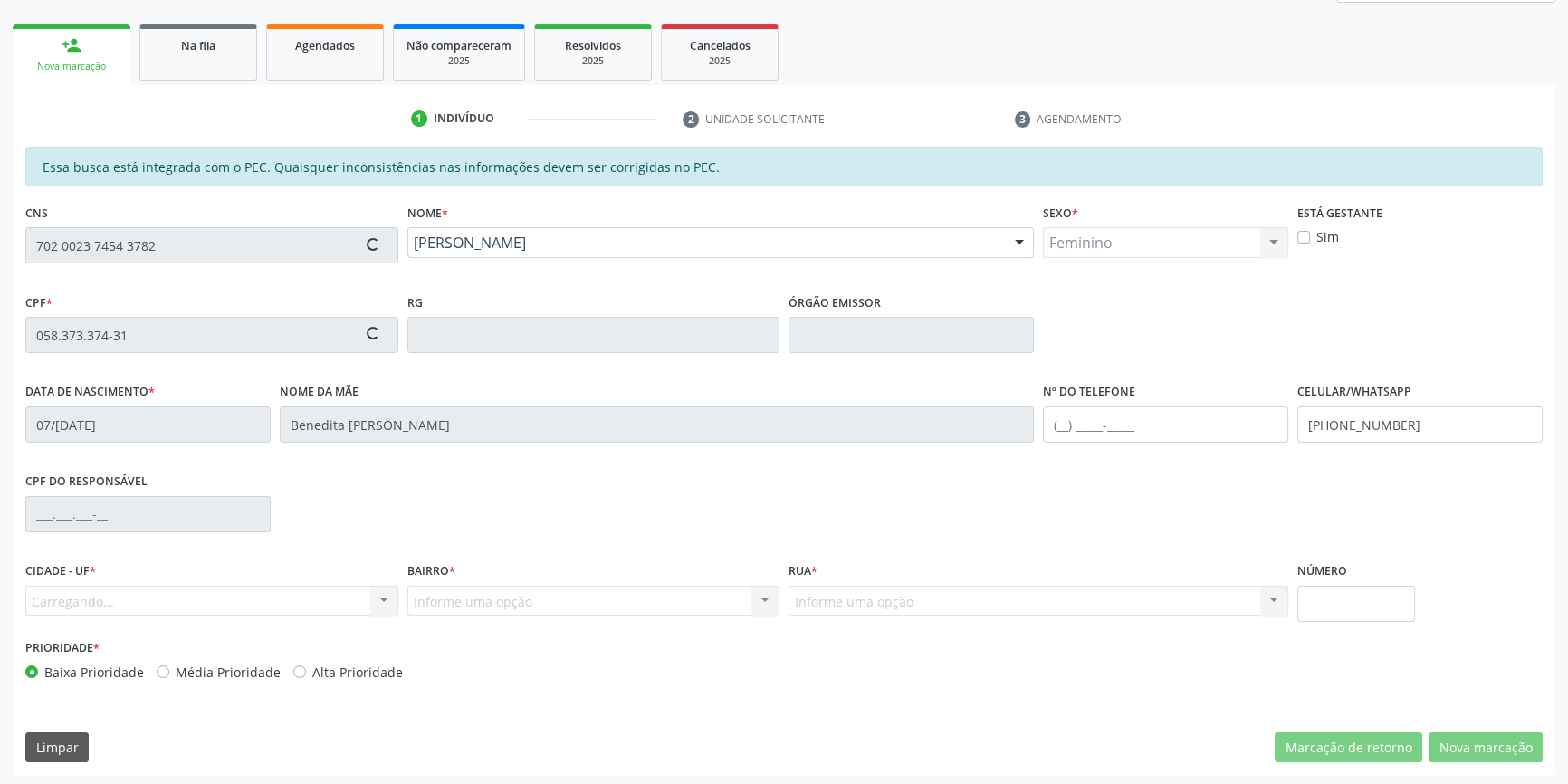
type input "058.244.814-07"
type input "[DATE]"
type input "[PERSON_NAME]"
type input "[PHONE_NUMBER]"
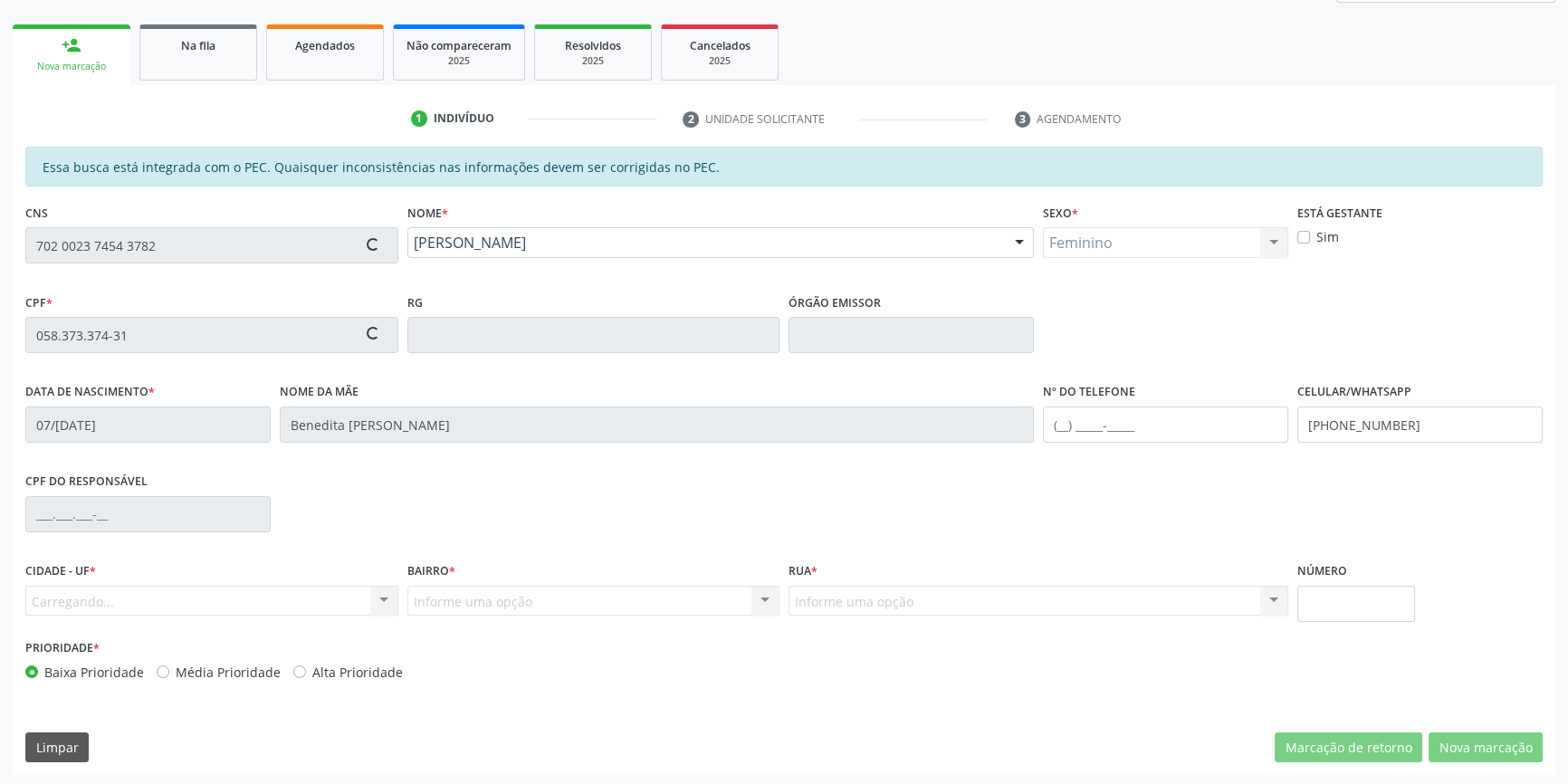
type input "S/N"
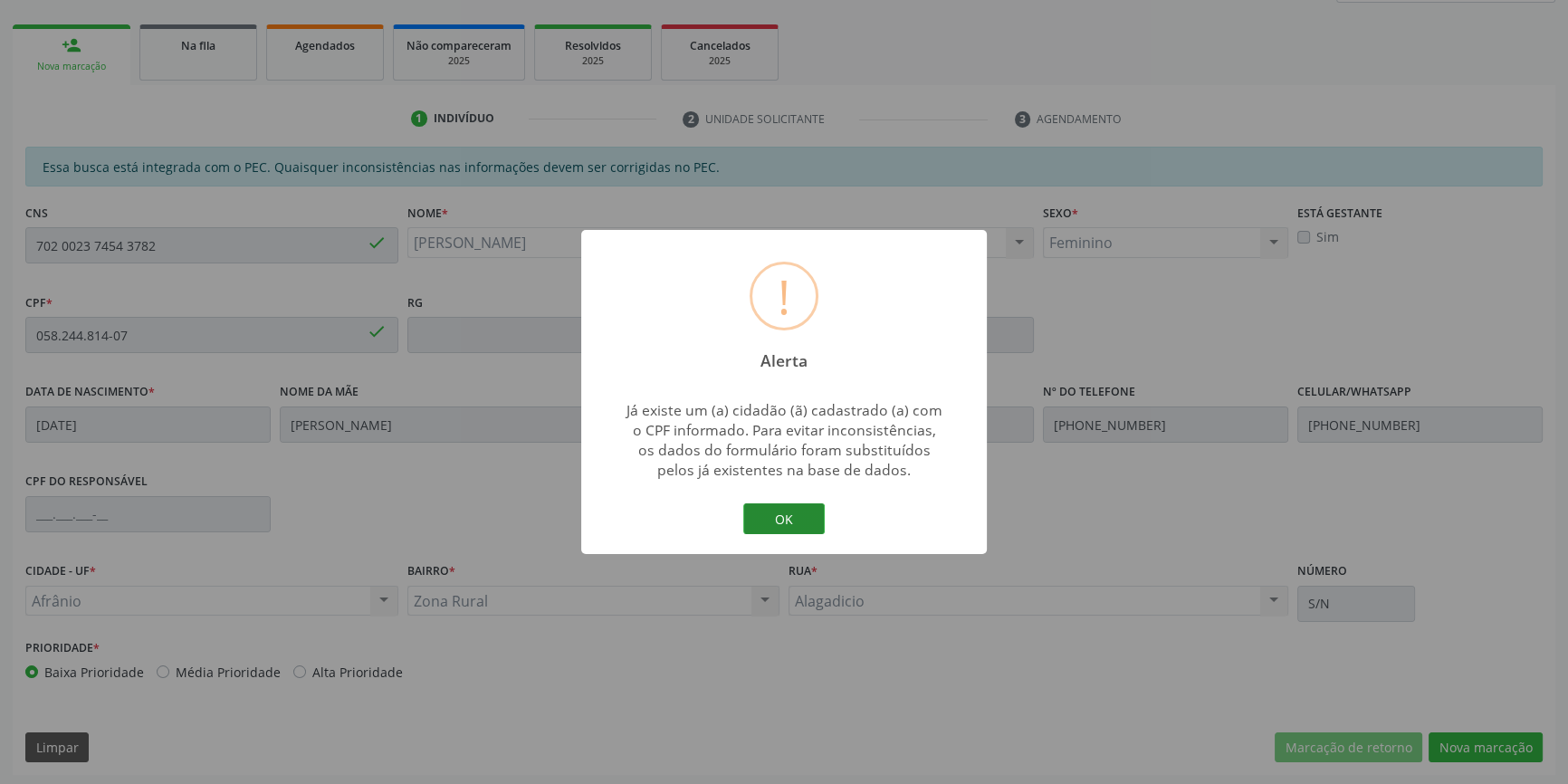
click at [759, 512] on button "OK" at bounding box center [784, 519] width 81 height 31
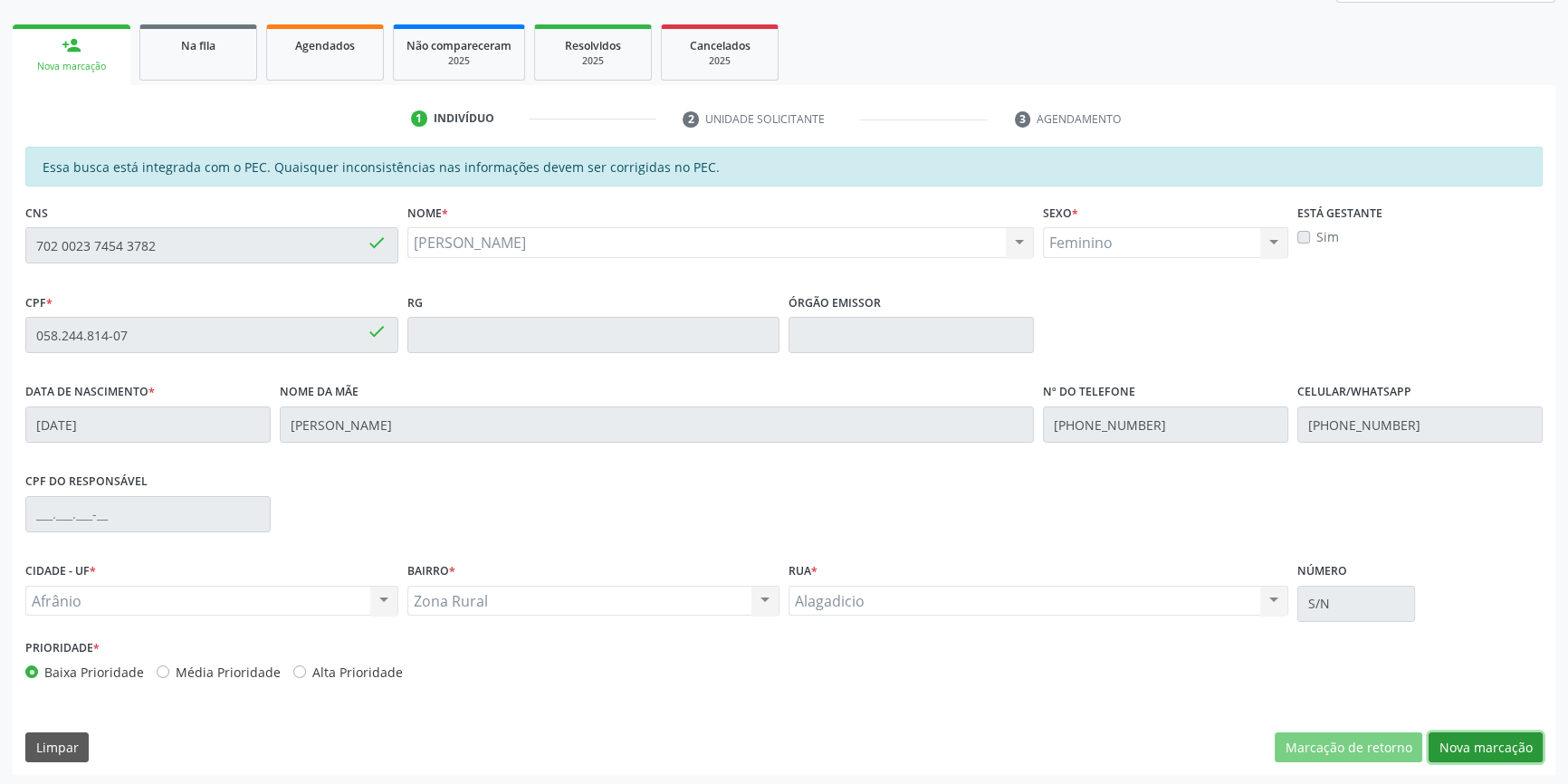
click at [1458, 734] on button "Nova marcação" at bounding box center [1485, 748] width 114 height 31
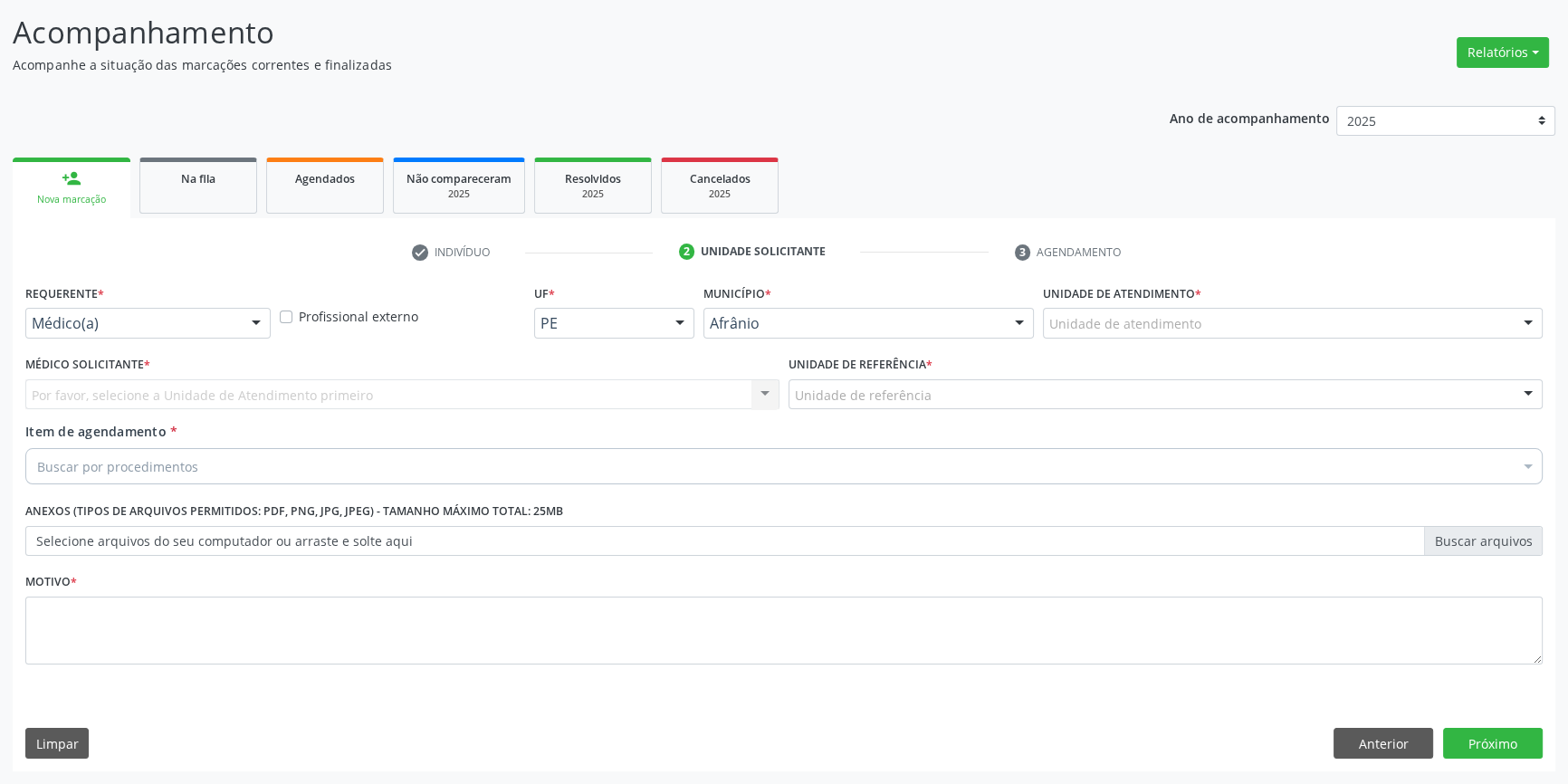
scroll to position [111, 0]
click at [409, 405] on div "Por favor, selecione a Unidade de Atendimento primeiro Nenhum resultado encontr…" at bounding box center [402, 396] width 754 height 31
click at [1282, 339] on div "Unidade de atendimento * Unidade de atendimento Academia da Saude de Afranio Ac…" at bounding box center [1292, 317] width 509 height 71
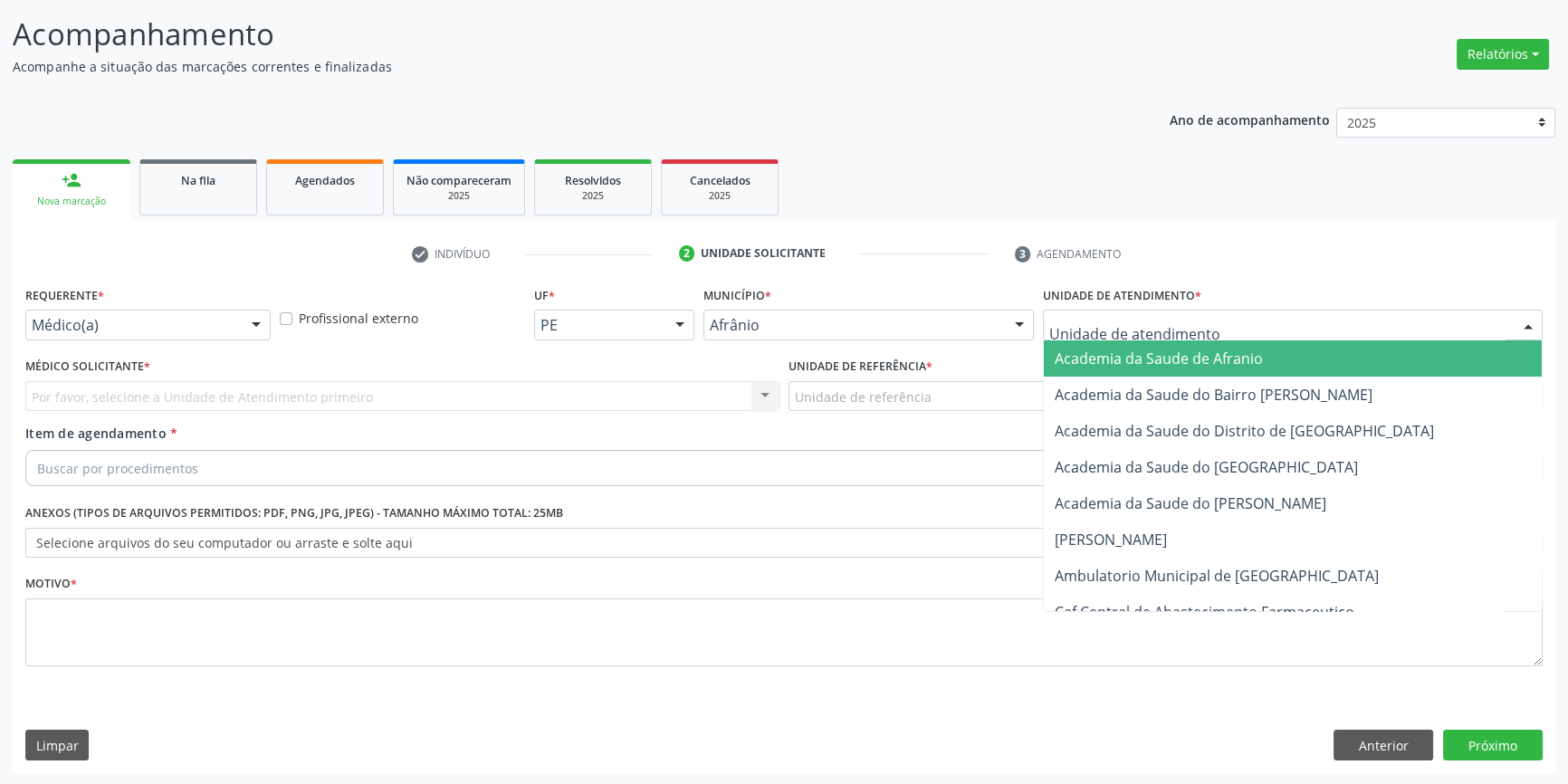
drag, startPoint x: 1249, startPoint y: 335, endPoint x: 1229, endPoint y: 334, distance: 20.0
click at [1248, 334] on div at bounding box center [1292, 325] width 499 height 31
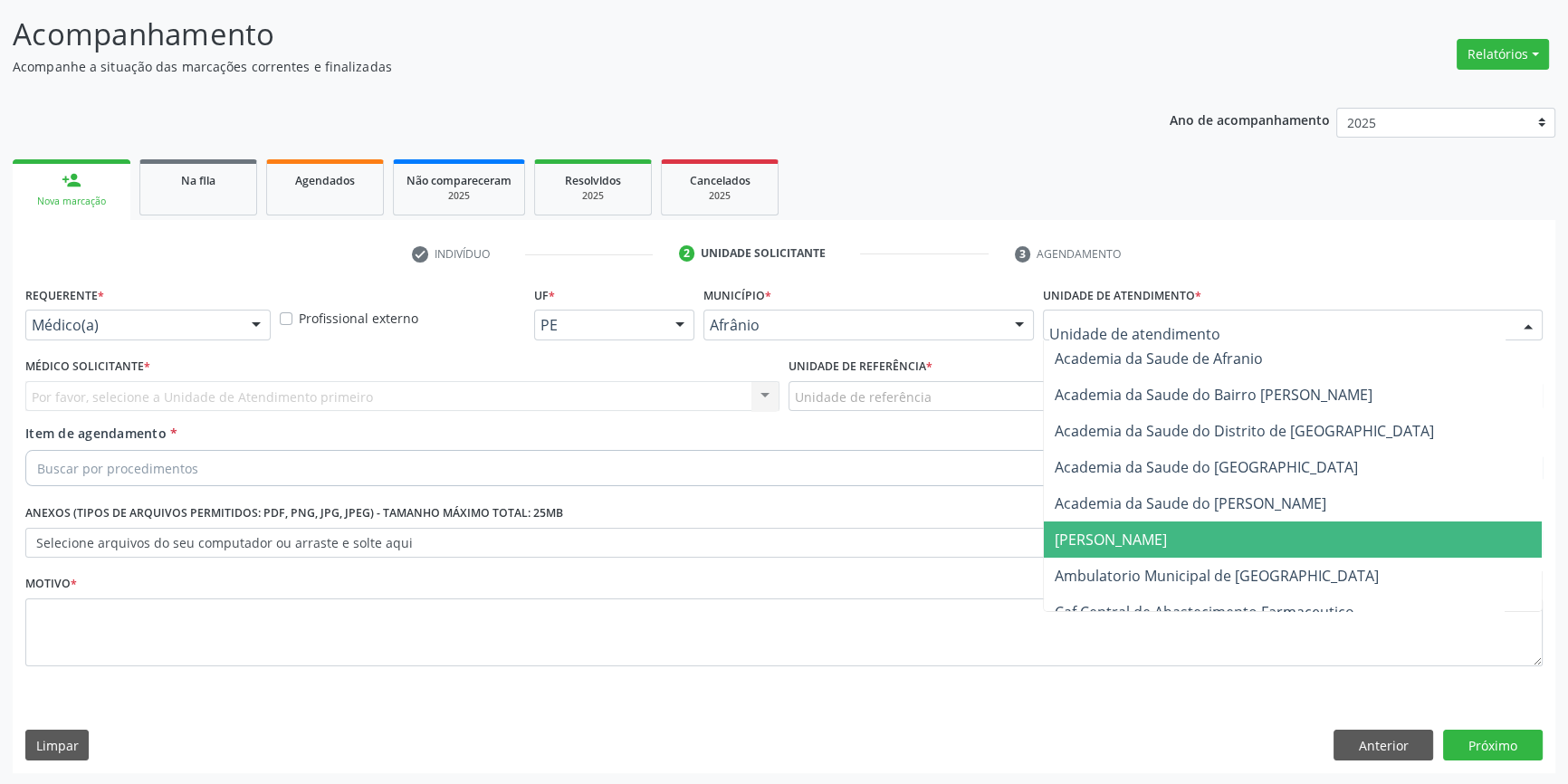
click at [1190, 558] on span "Ambulatorio Municipal de [GEOGRAPHIC_DATA]" at bounding box center [1292, 576] width 497 height 36
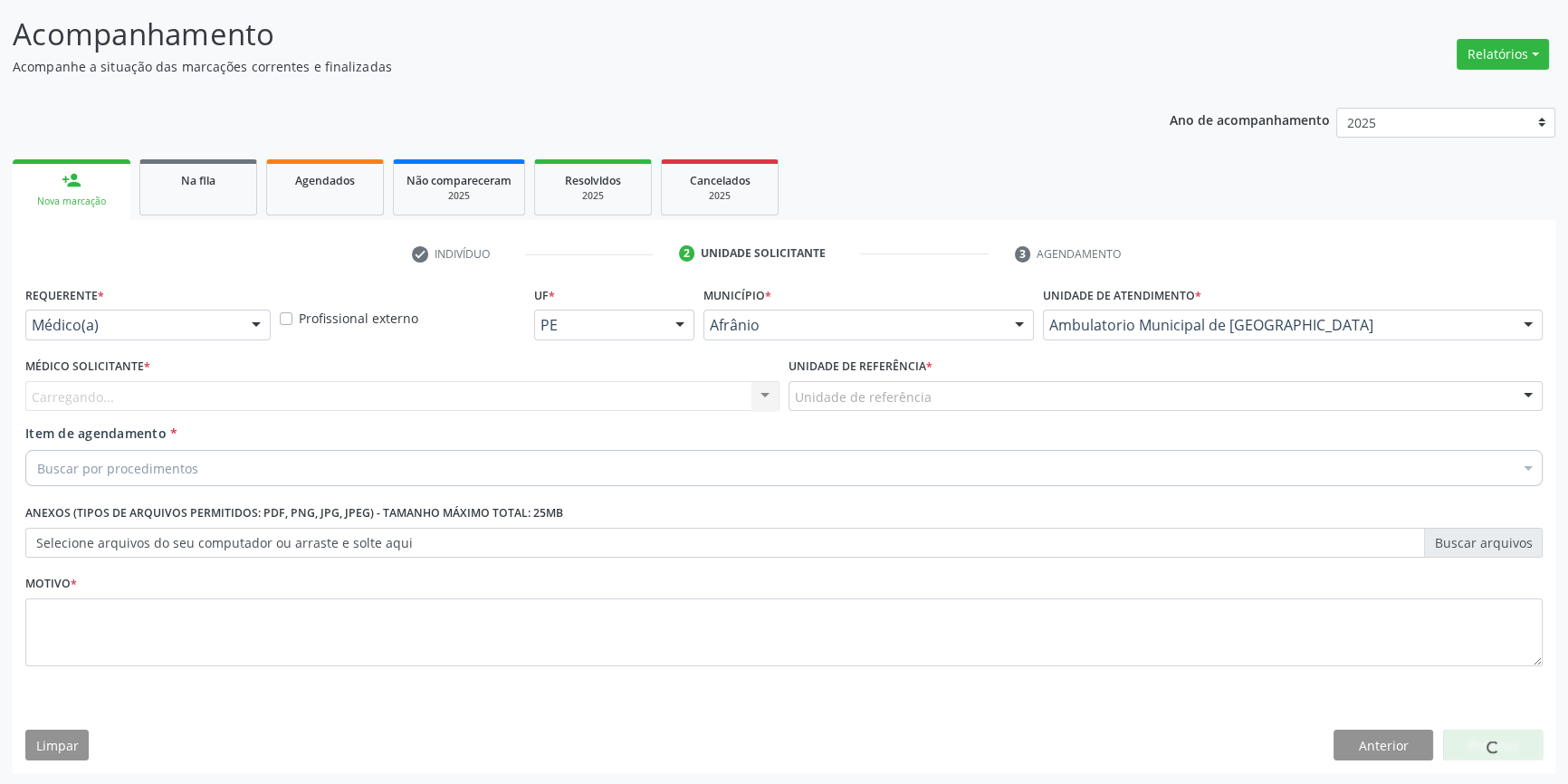
click at [966, 398] on div "Unidade de referência" at bounding box center [1165, 396] width 754 height 31
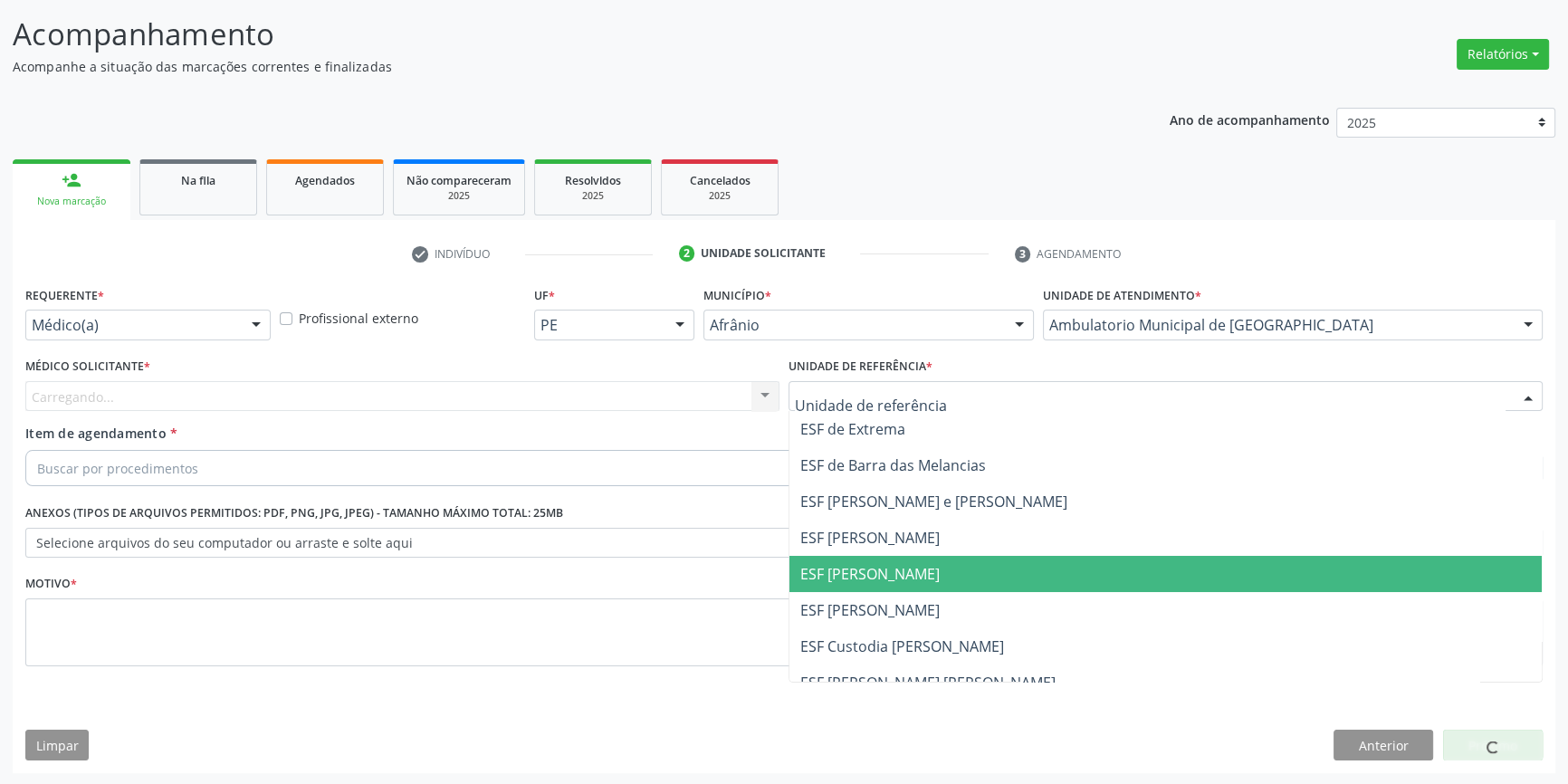
click at [890, 564] on span "ESF [PERSON_NAME]" at bounding box center [870, 573] width 140 height 20
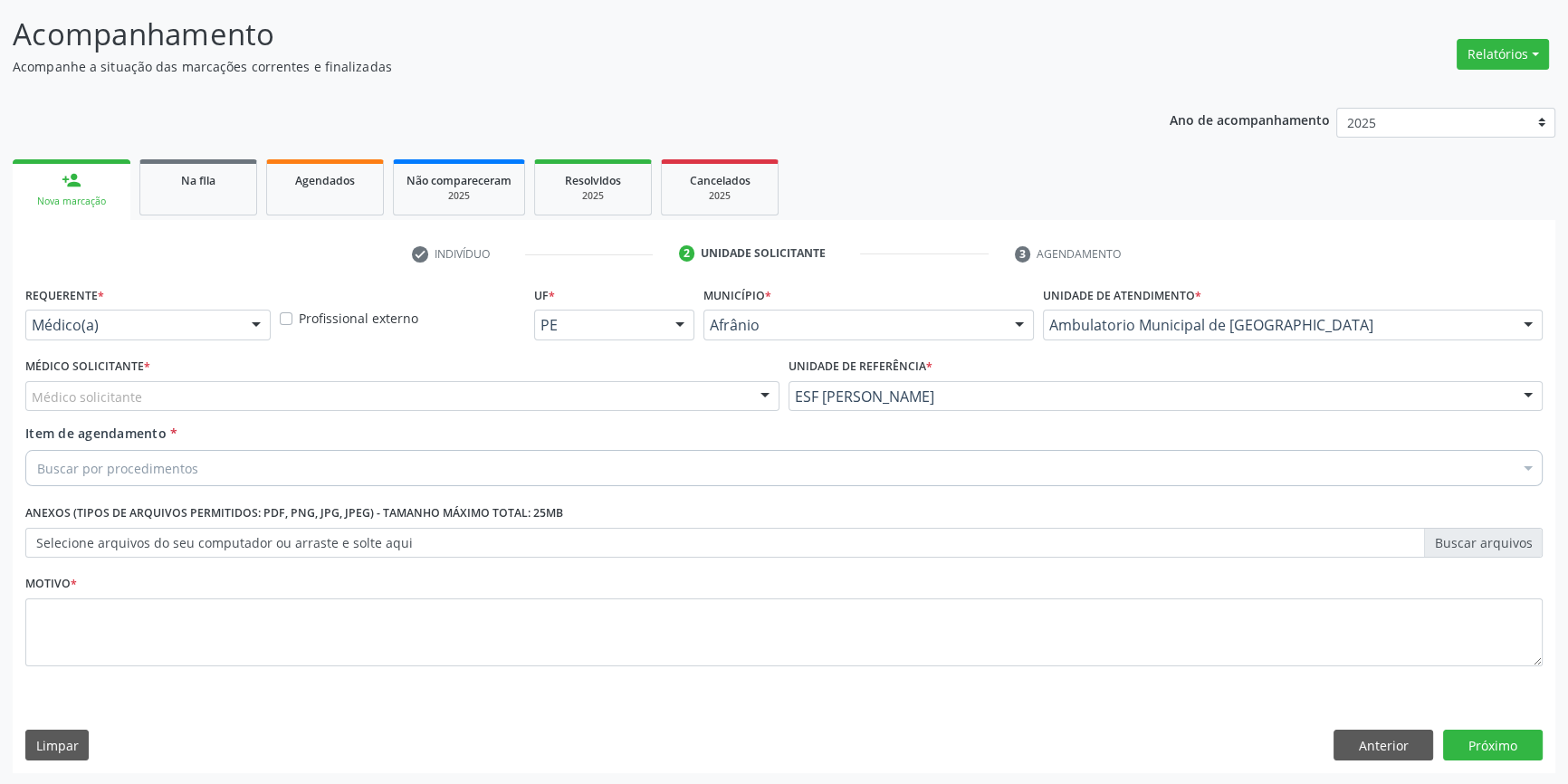
click at [552, 397] on div "Médico solicitante" at bounding box center [402, 396] width 754 height 31
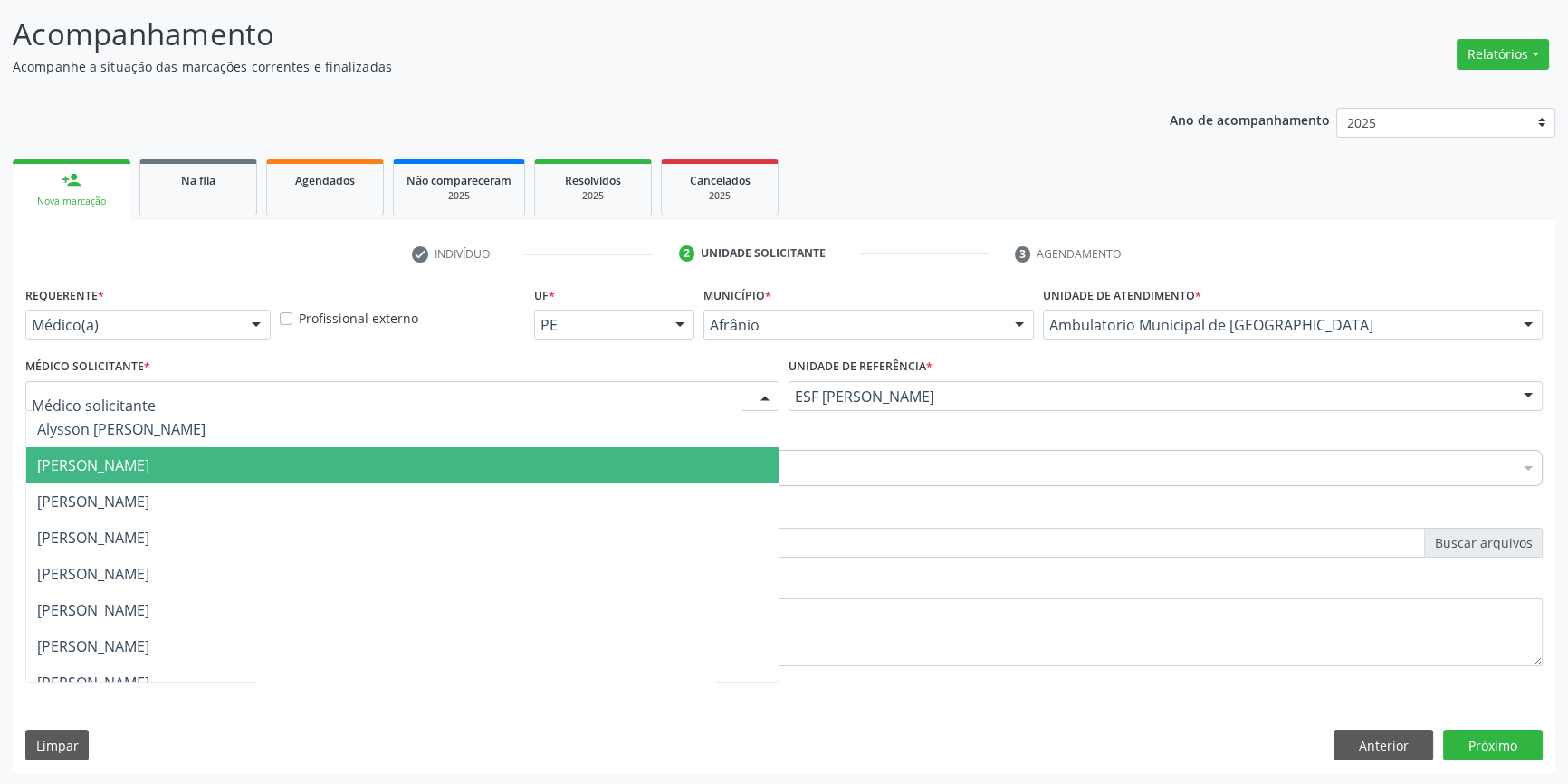
click at [149, 456] on span "[PERSON_NAME]" at bounding box center [93, 465] width 112 height 20
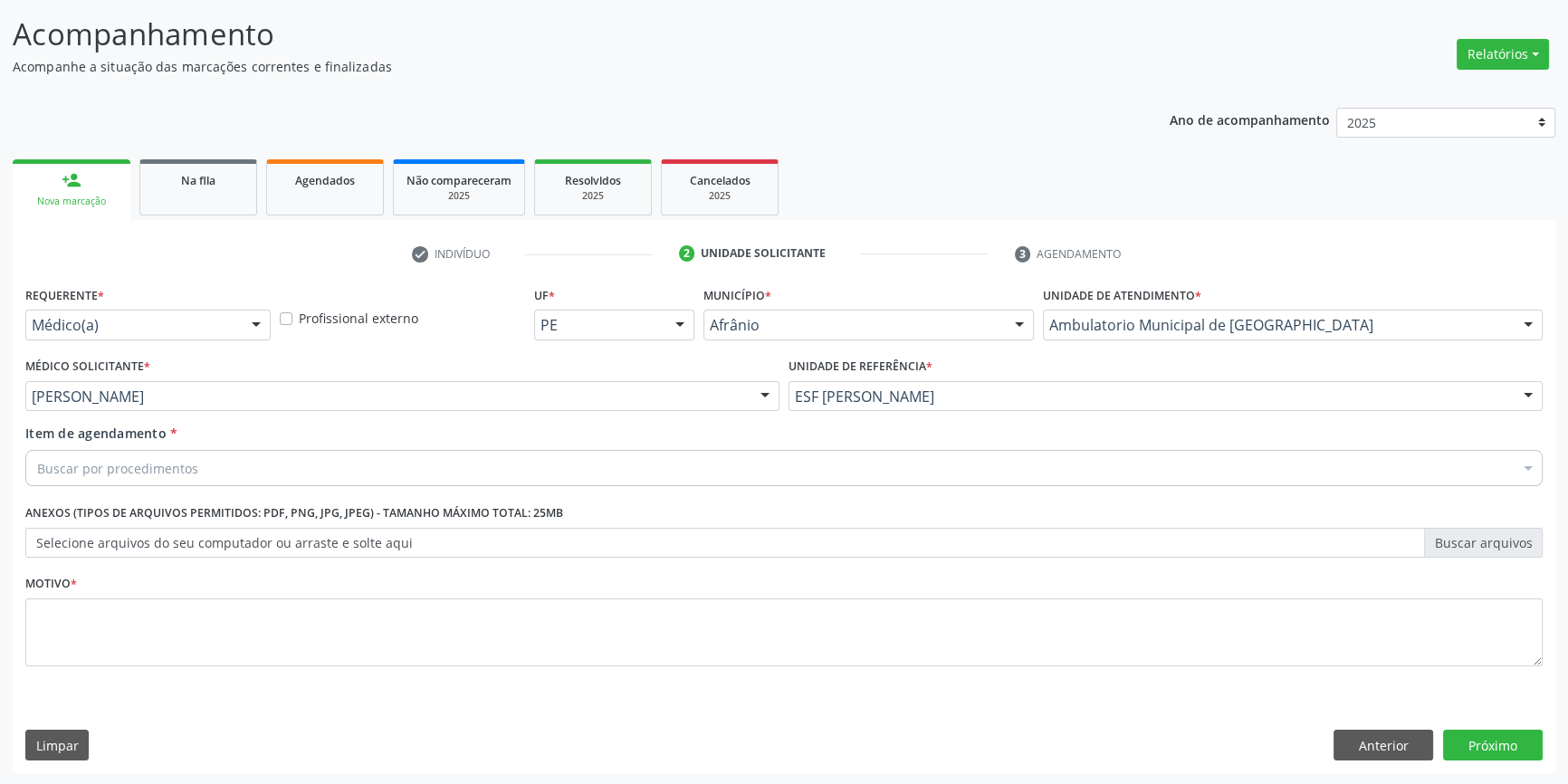
click at [213, 459] on div "Buscar por procedimentos" at bounding box center [784, 468] width 1517 height 36
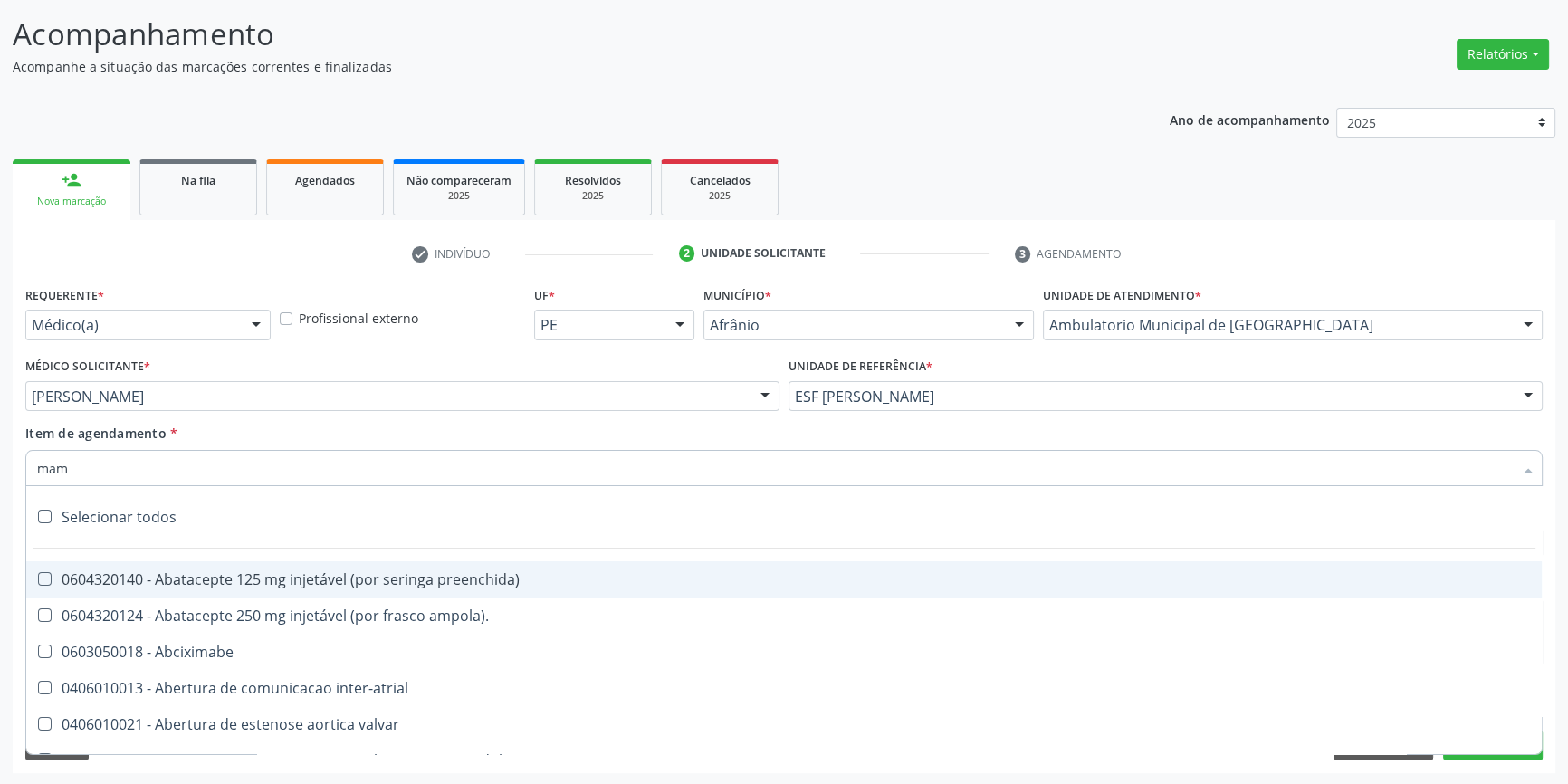
type input "mama"
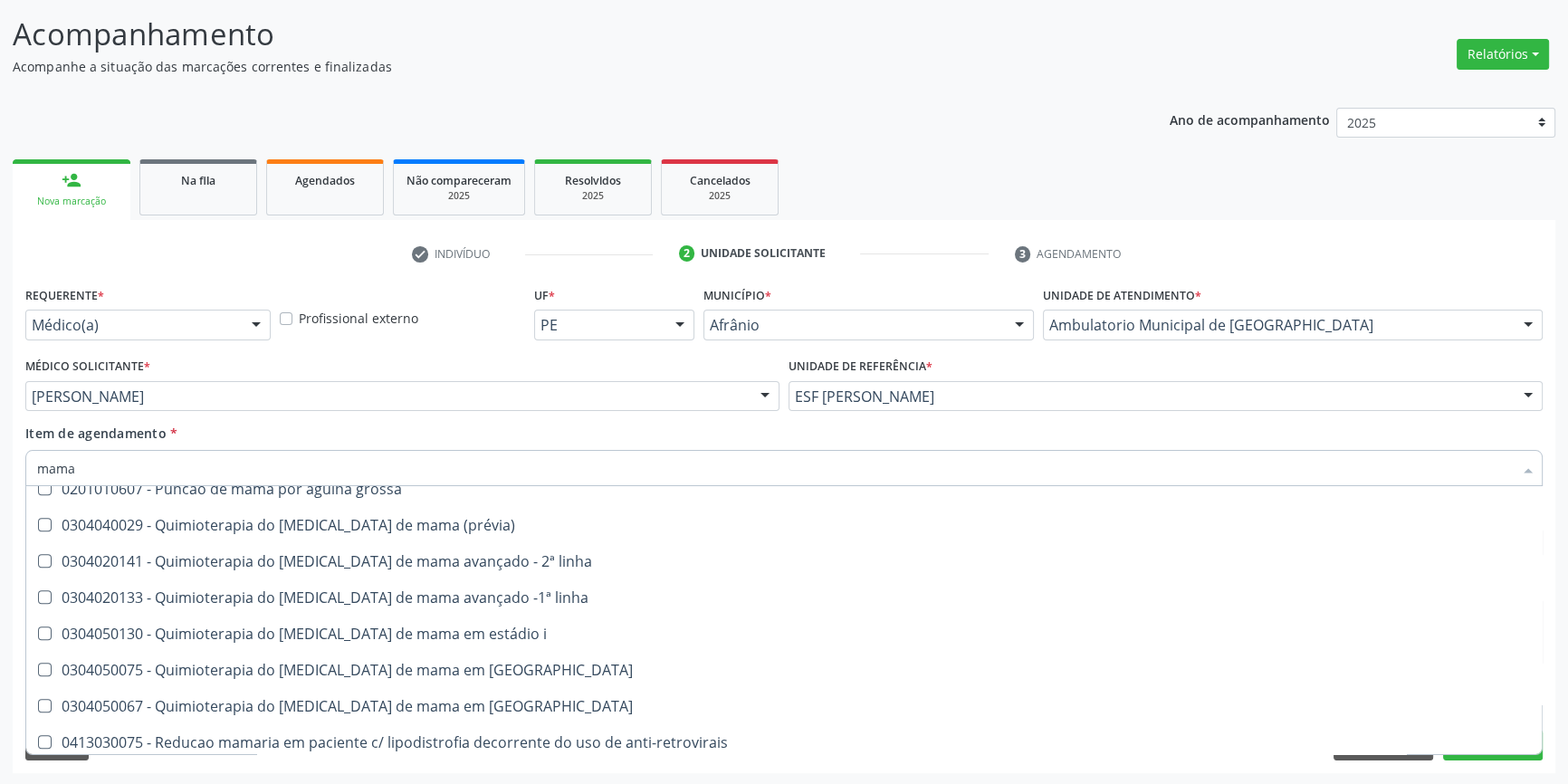
scroll to position [1506, 0]
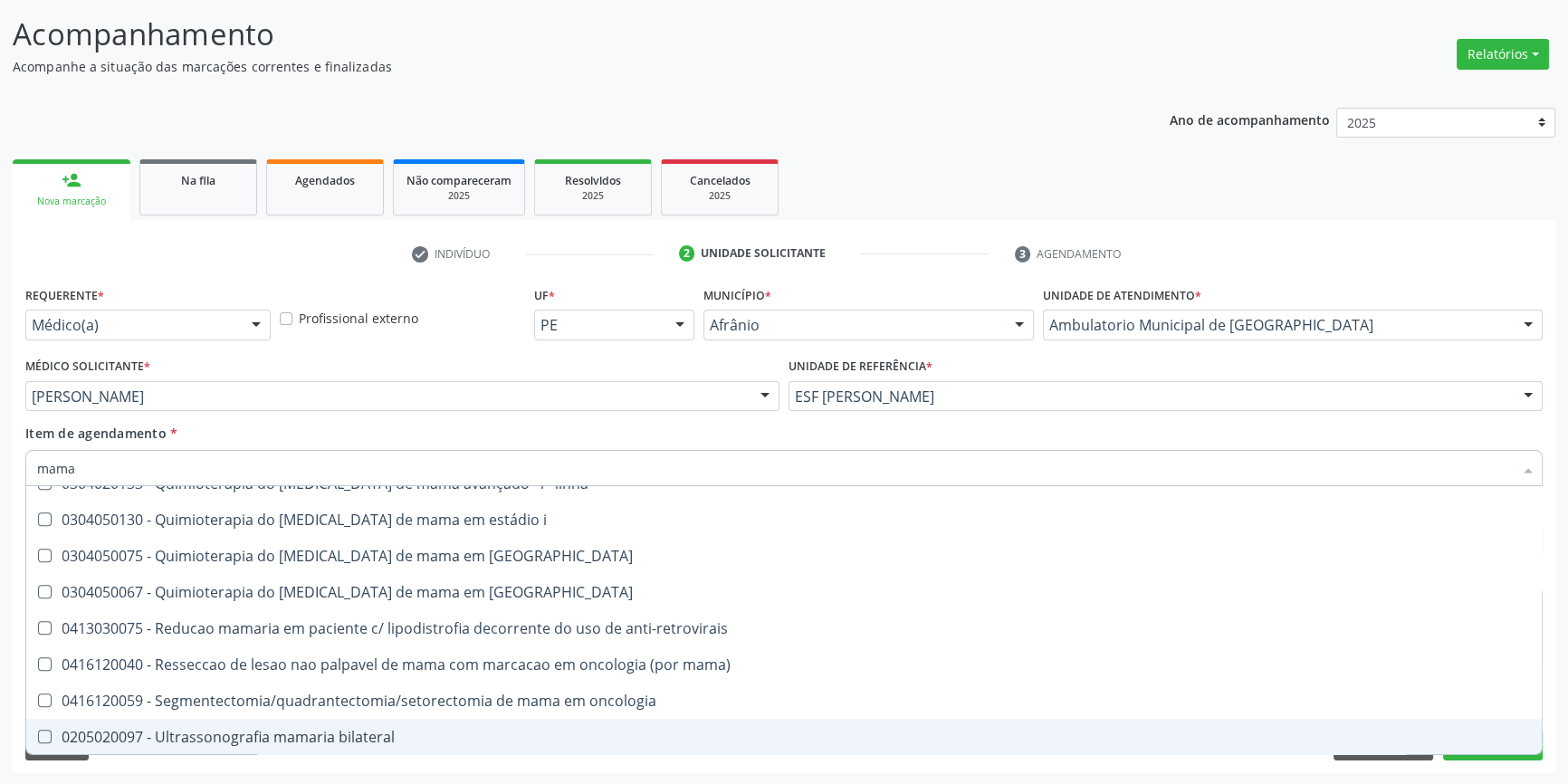
click at [247, 732] on div "0205020097 - Ultrassonografia mamaria bilateral" at bounding box center [784, 737] width 1493 height 14
checkbox bilateral "true"
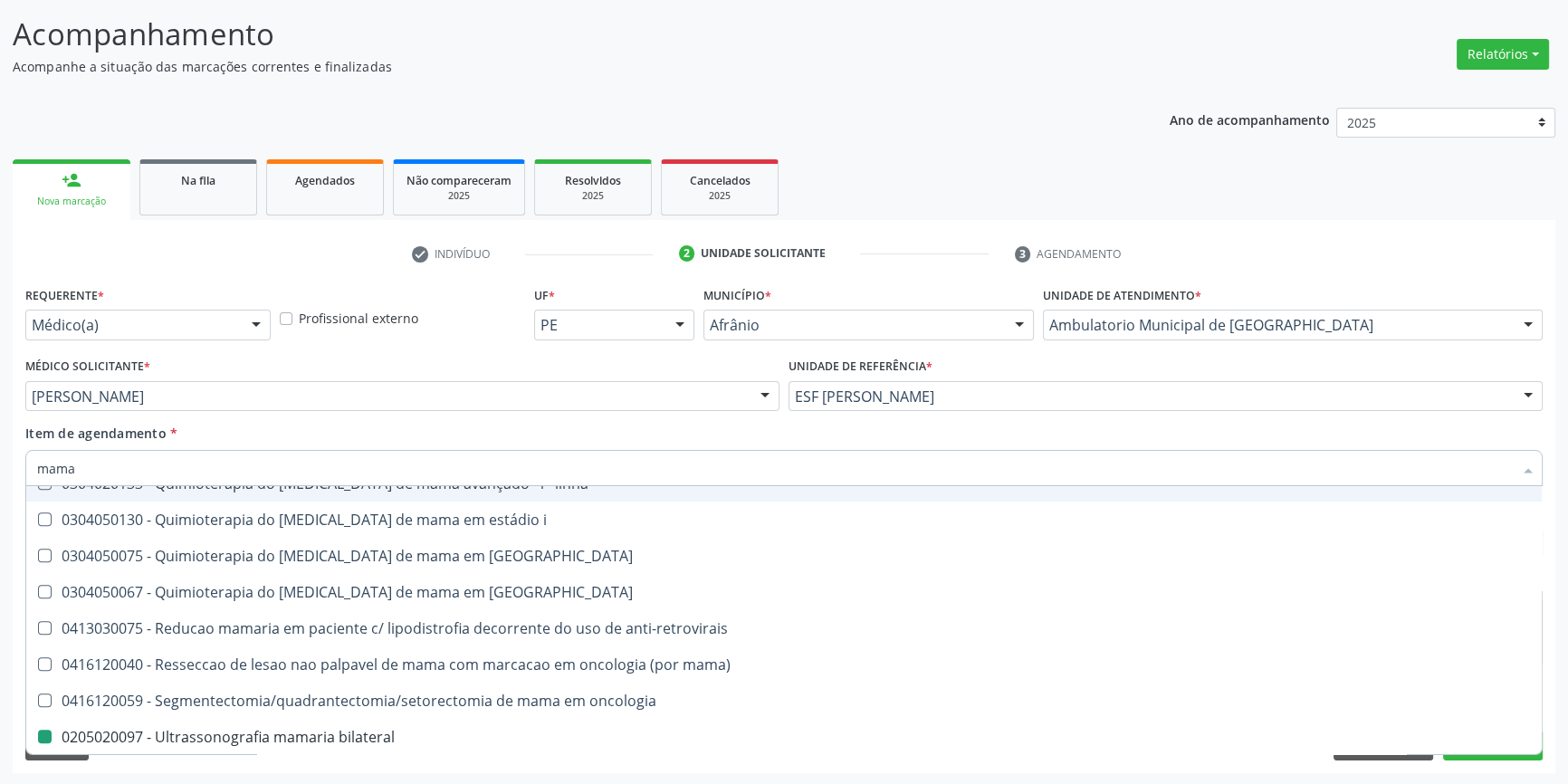
click at [254, 425] on div "Item de agendamento * mama Desfazer seleção 0201010569 - Biopsia/exerese de nod…" at bounding box center [784, 453] width 1517 height 57
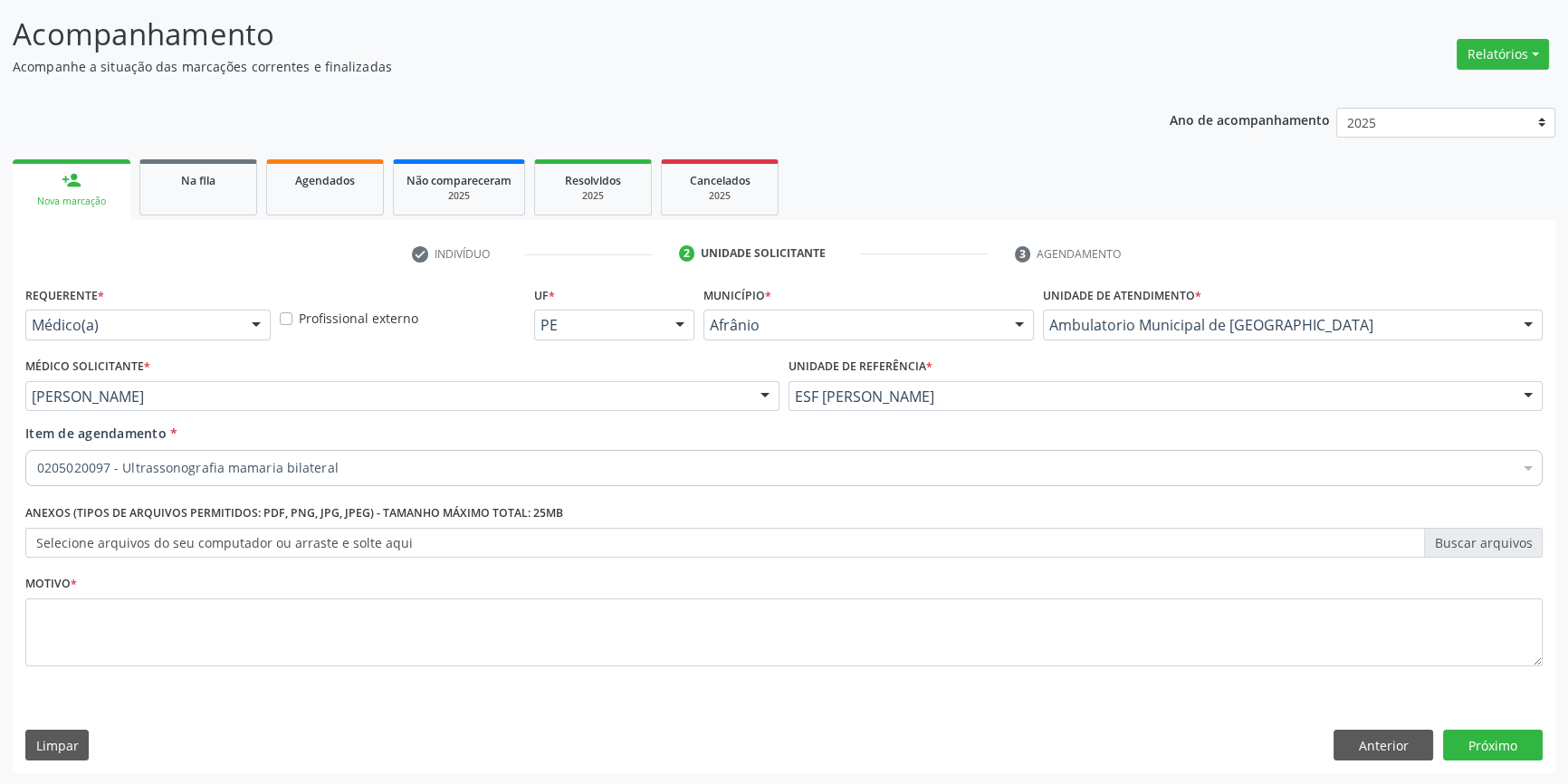
scroll to position [0, 0]
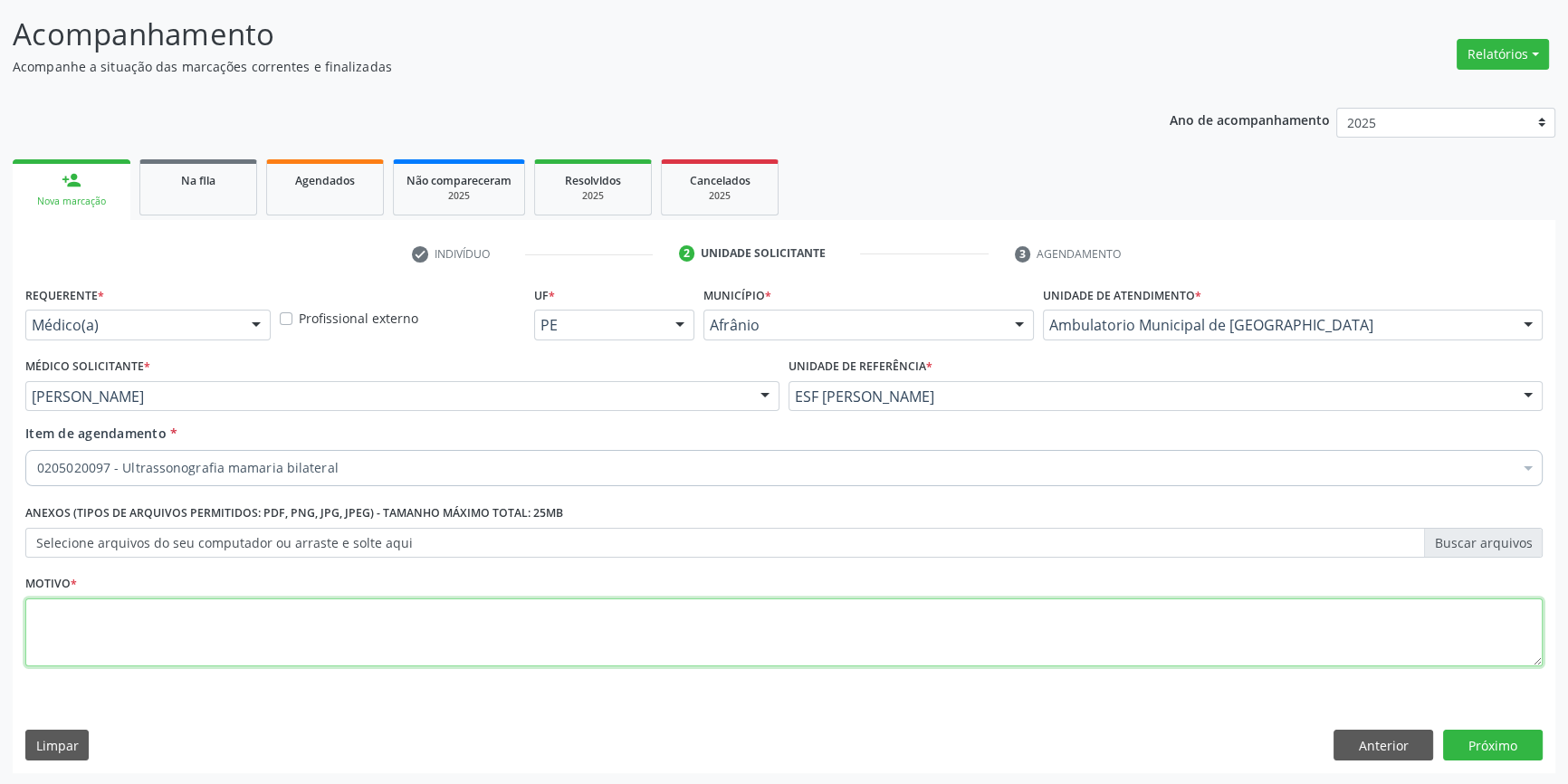
click at [187, 648] on textarea at bounding box center [784, 633] width 1517 height 69
type textarea "'"
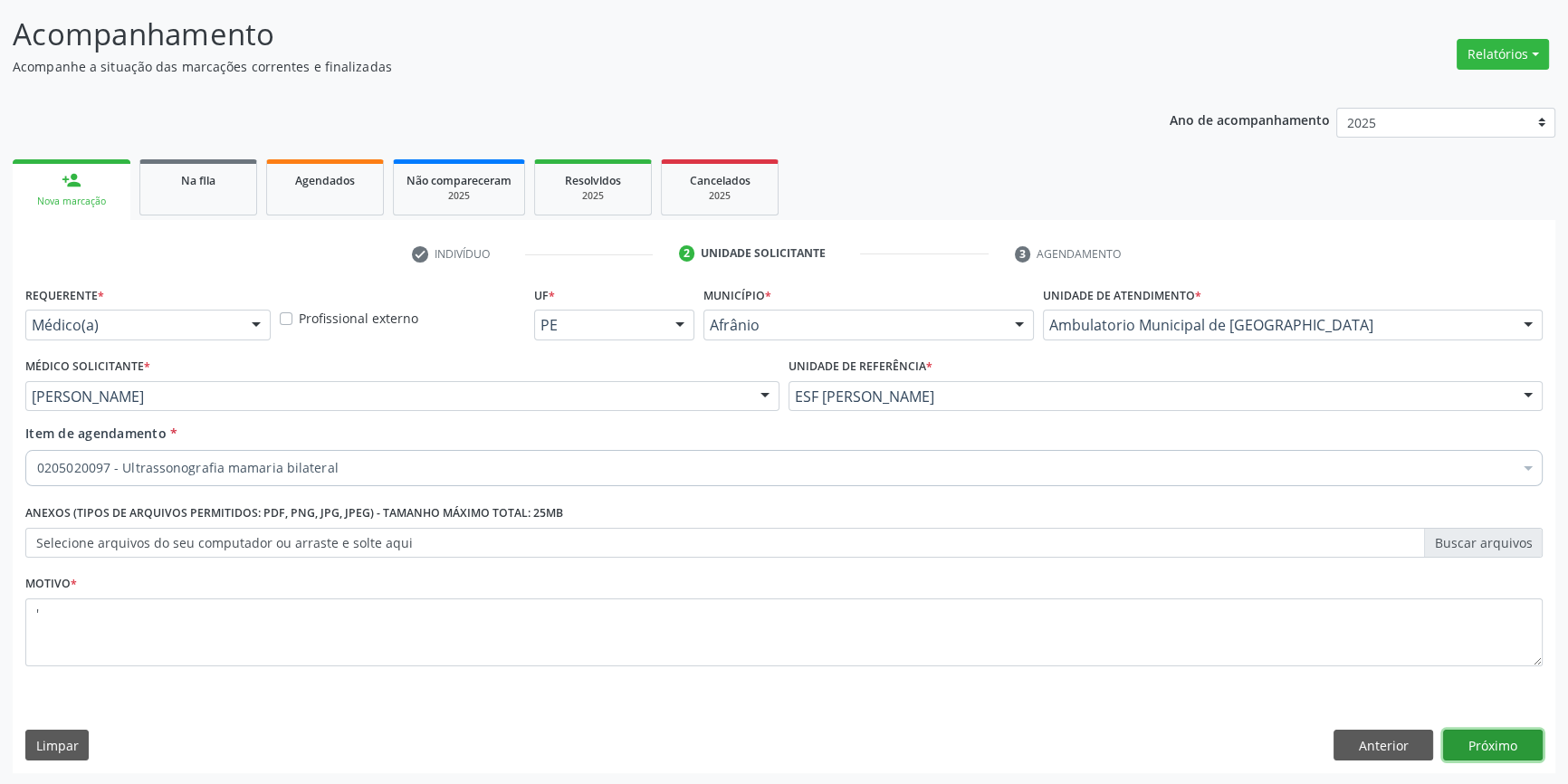
click at [1486, 733] on button "Próximo" at bounding box center [1492, 746] width 99 height 31
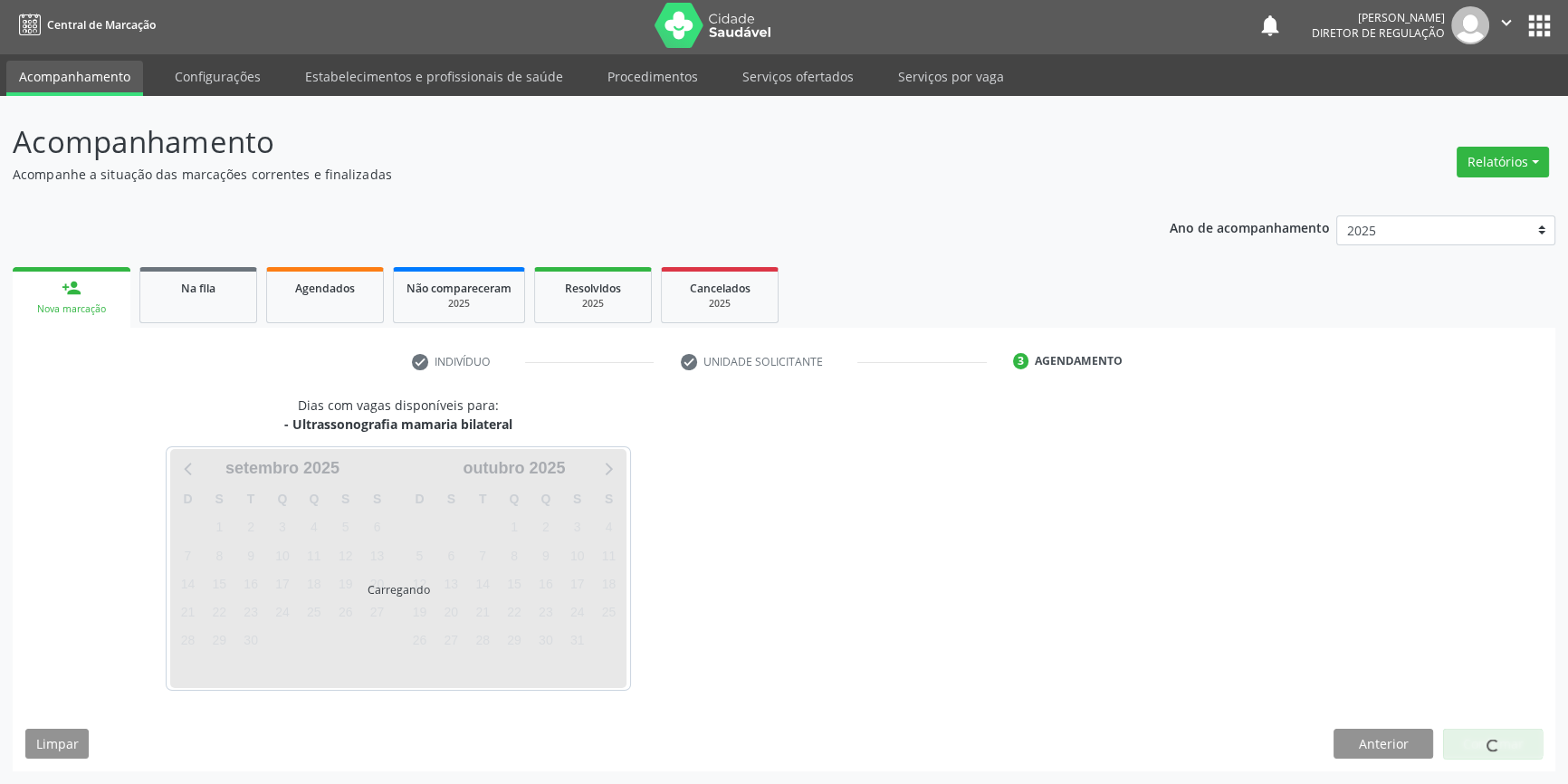
scroll to position [2, 0]
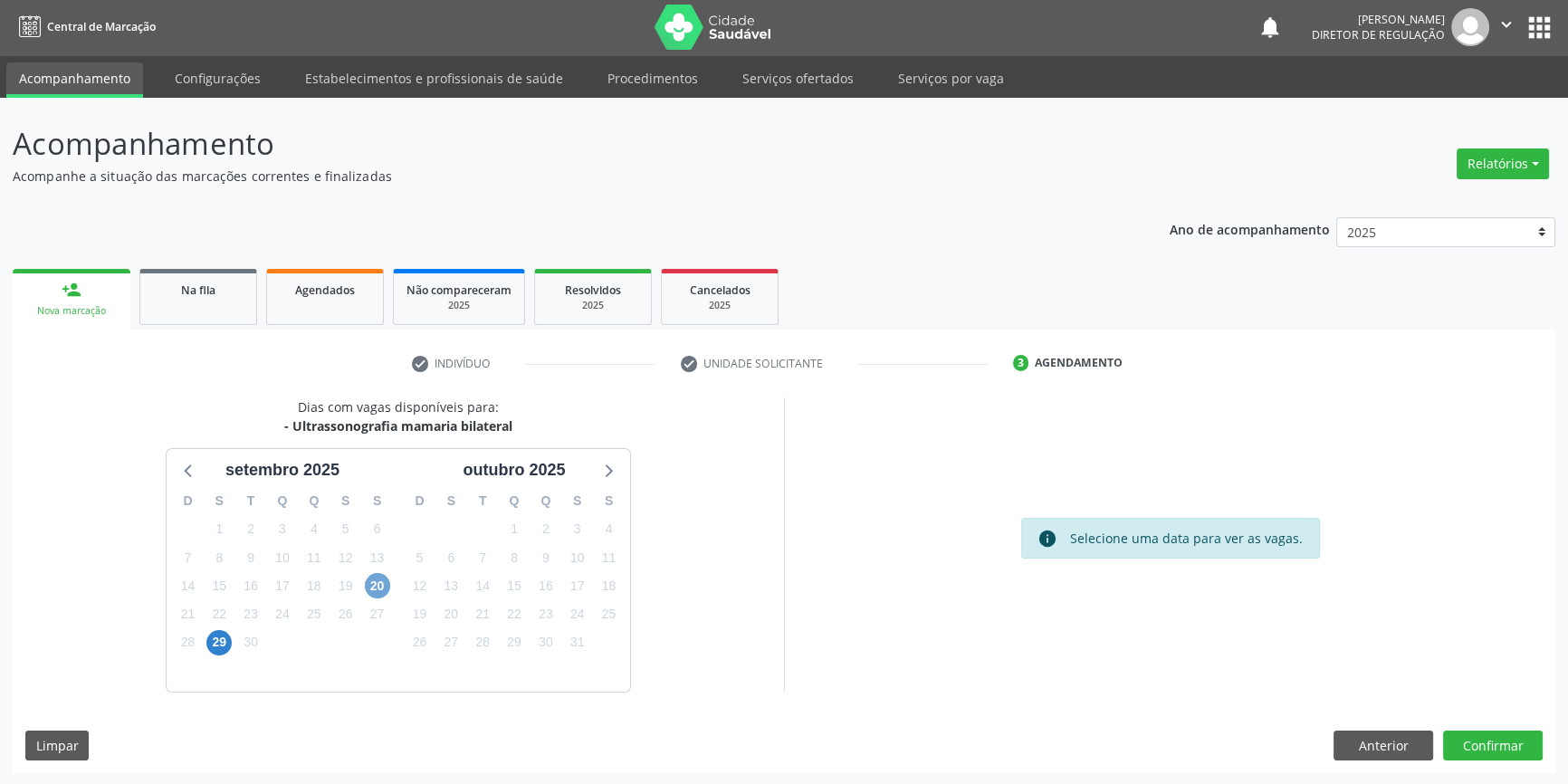
click at [376, 574] on span "20" at bounding box center [377, 586] width 25 height 25
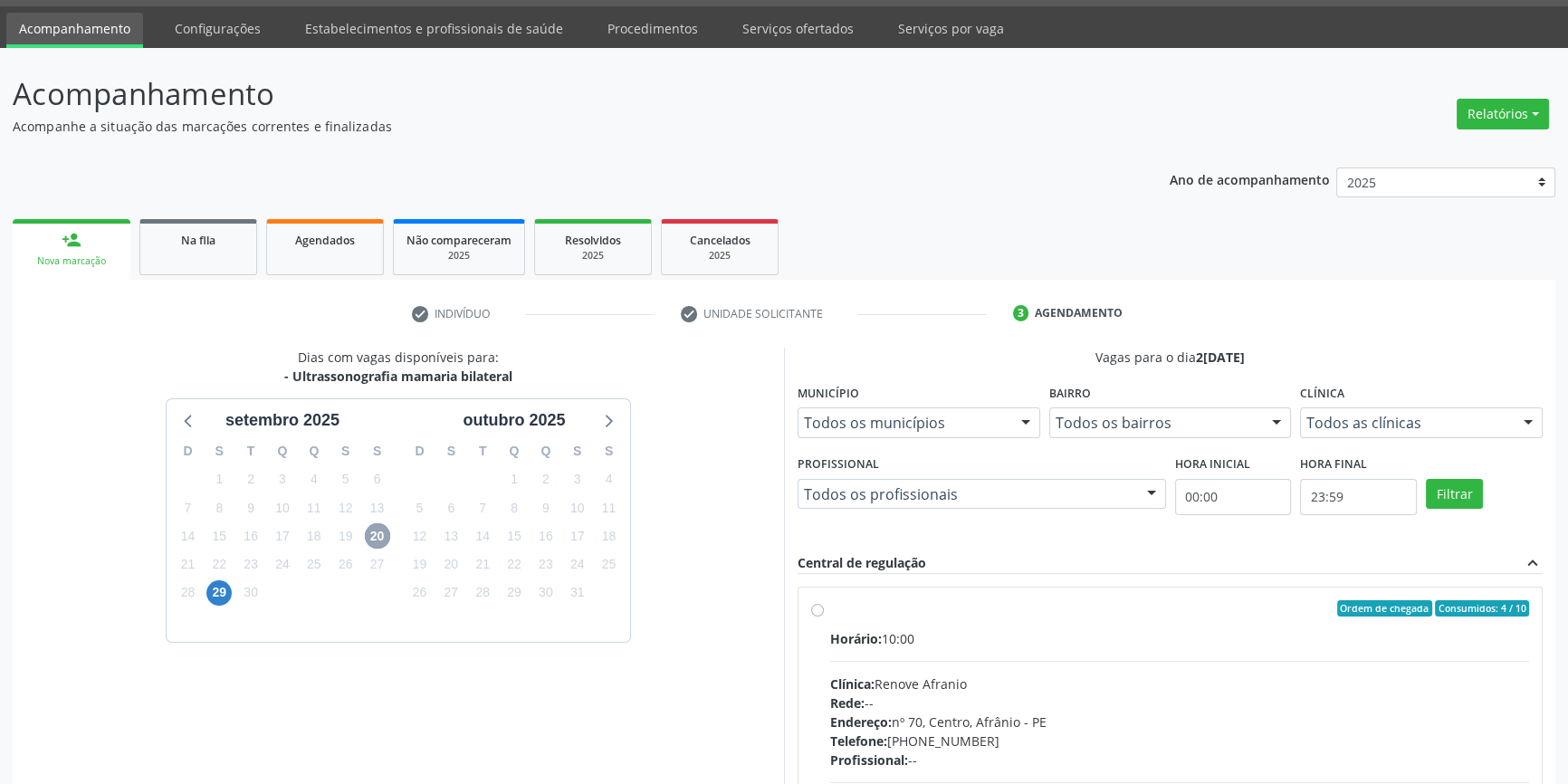
scroll to position [0, 0]
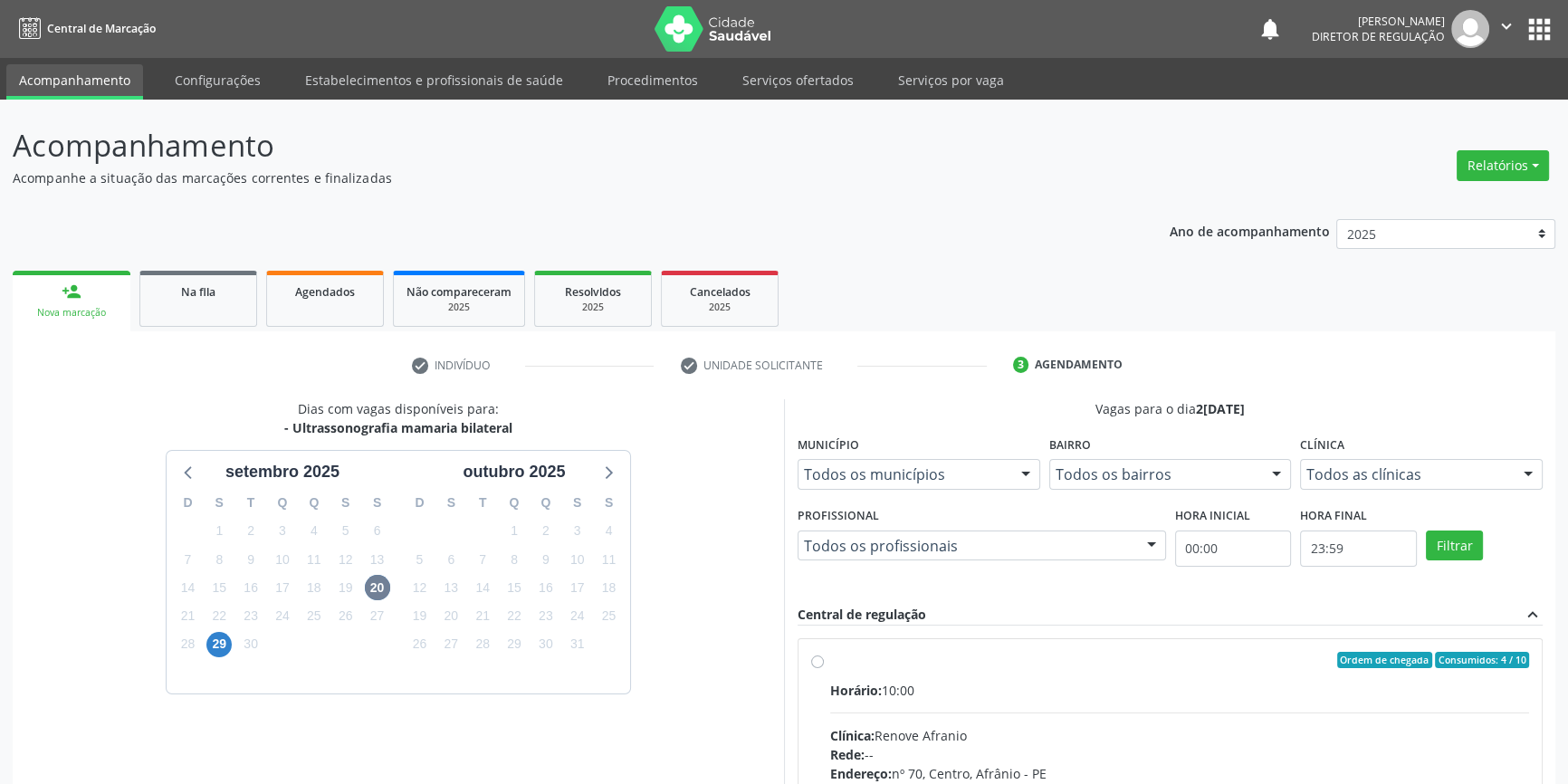
click at [668, 25] on img at bounding box center [713, 29] width 118 height 45
